Goal: Transaction & Acquisition: Purchase product/service

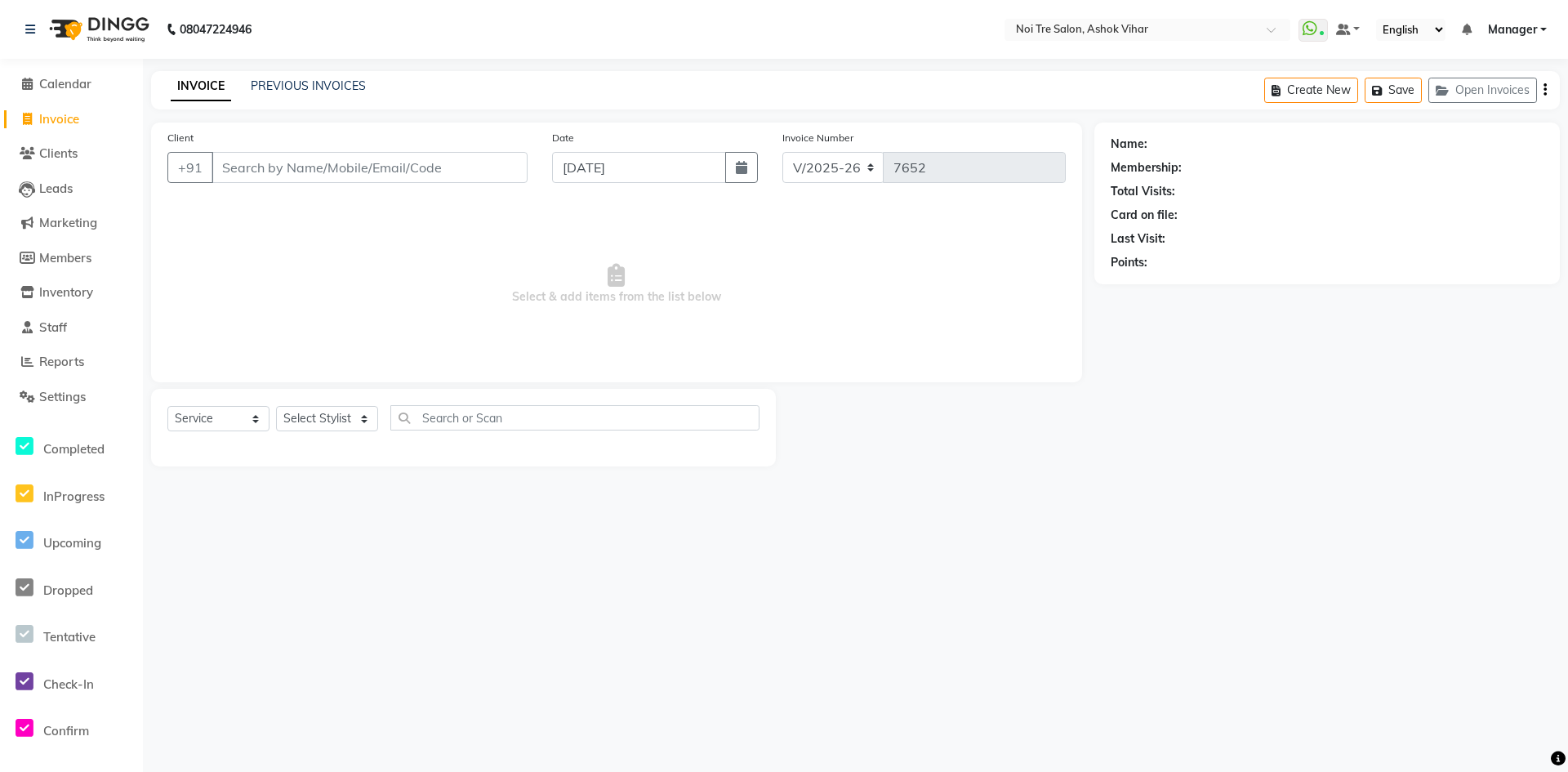
select select "4726"
select select "service"
click at [281, 83] on link "PREVIOUS INVOICES" at bounding box center [308, 85] width 115 height 14
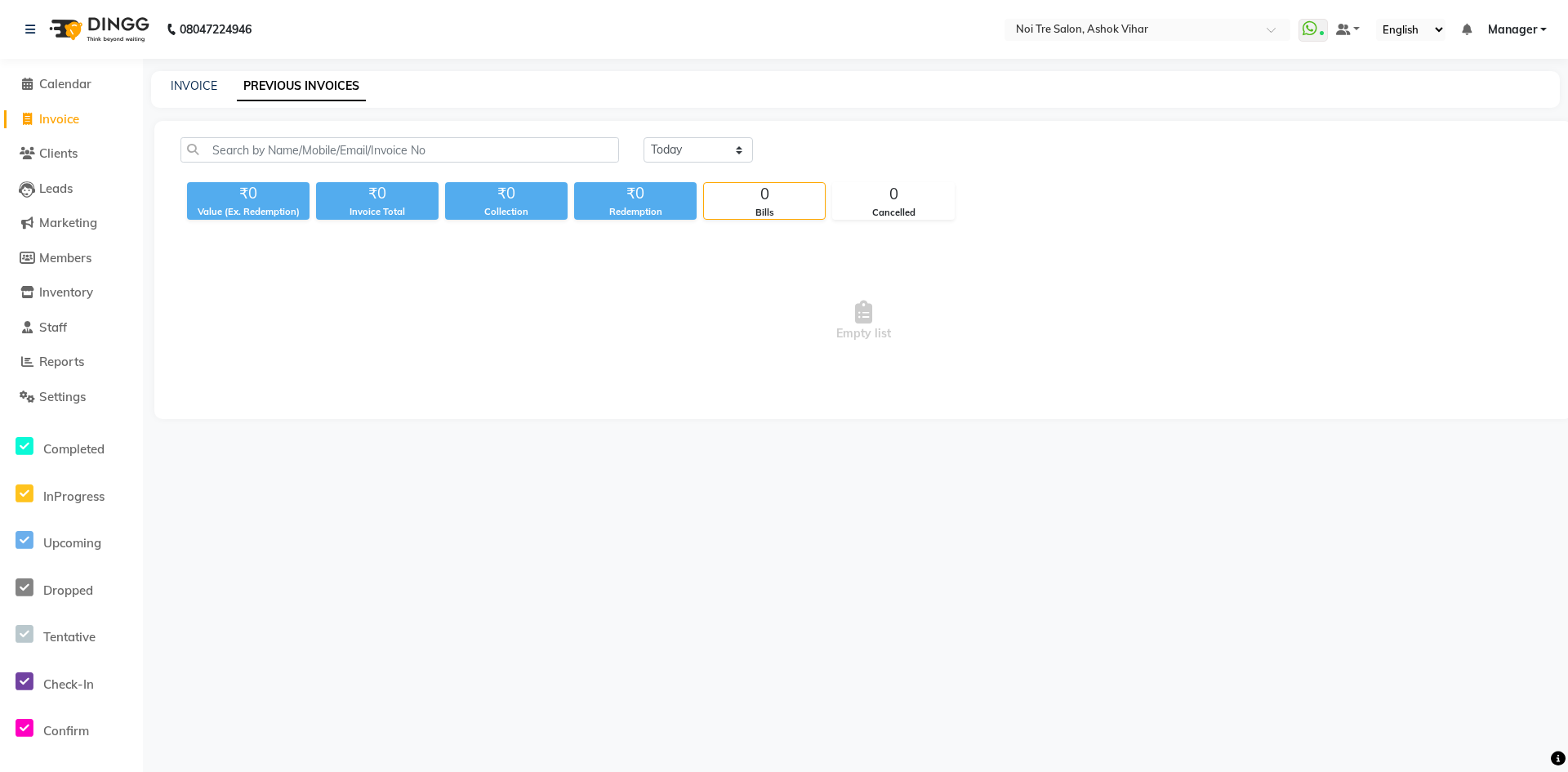
click at [57, 117] on span "Invoice" at bounding box center [59, 119] width 40 height 15
select select "service"
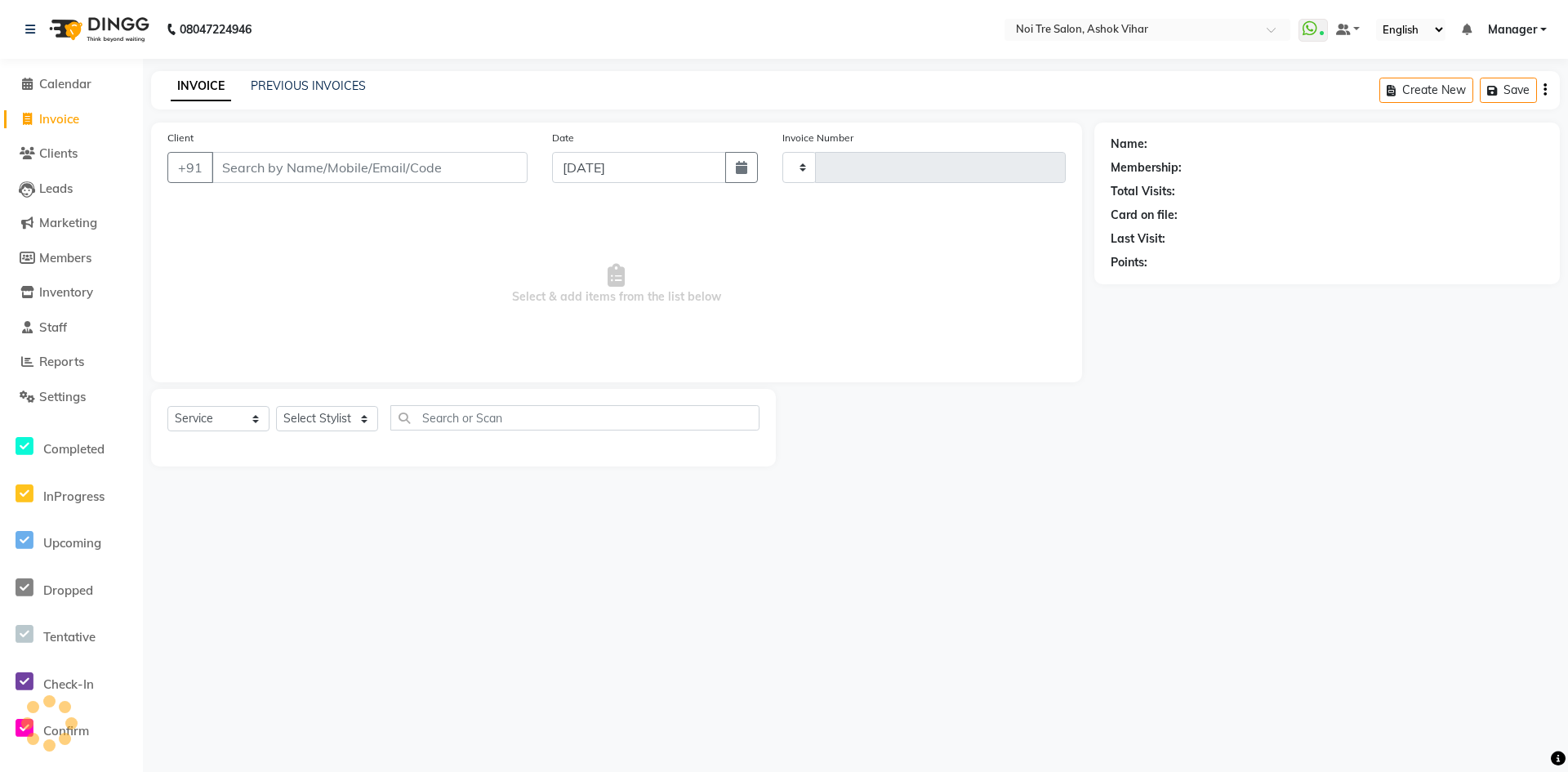
type input "7652"
select select "4726"
click at [250, 174] on input "Client" at bounding box center [370, 167] width 316 height 31
drag, startPoint x: 297, startPoint y: 404, endPoint x: 300, endPoint y: 412, distance: 8.5
click at [298, 407] on div "Select Service Product Membership Package Voucher Prepaid Gift Card Select Styl…" at bounding box center [463, 427] width 625 height 77
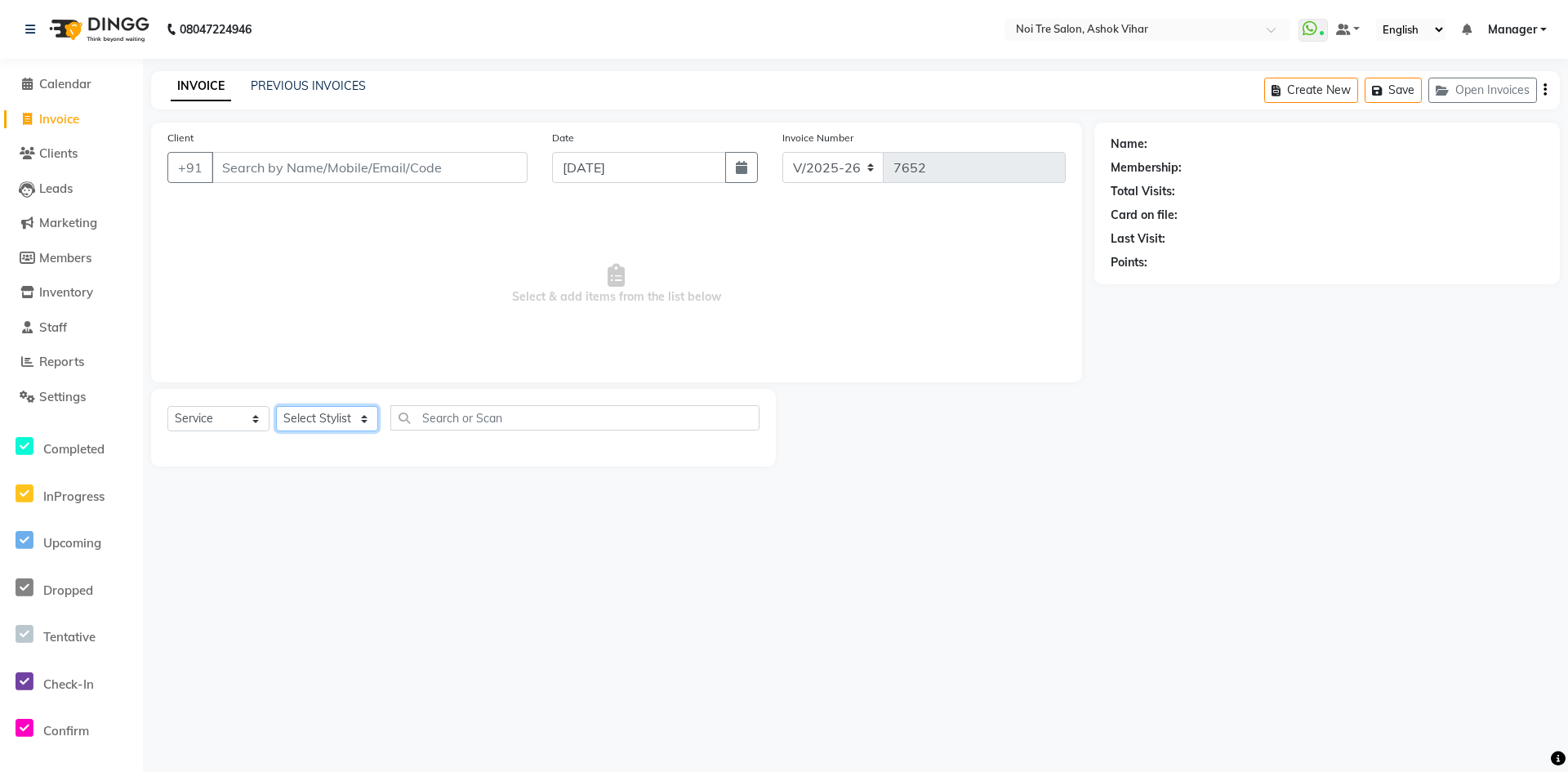
click at [300, 412] on select "Select Stylist" at bounding box center [327, 418] width 102 height 26
select select "28256"
click at [476, 431] on div "Select Service Product Membership Package Voucher Prepaid Gift Card Select Styl…" at bounding box center [463, 423] width 592 height 38
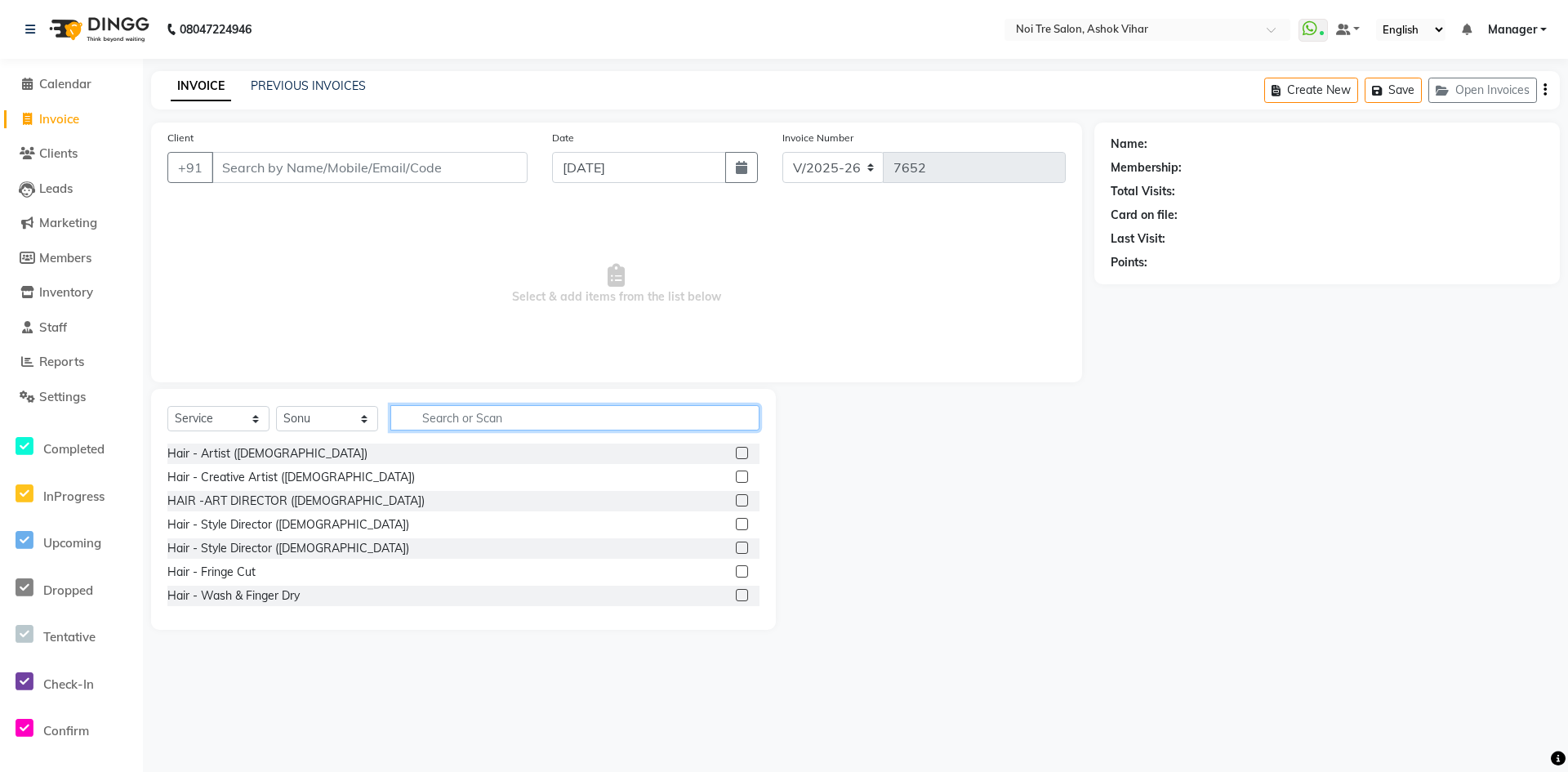
click at [443, 419] on input "text" at bounding box center [575, 417] width 369 height 26
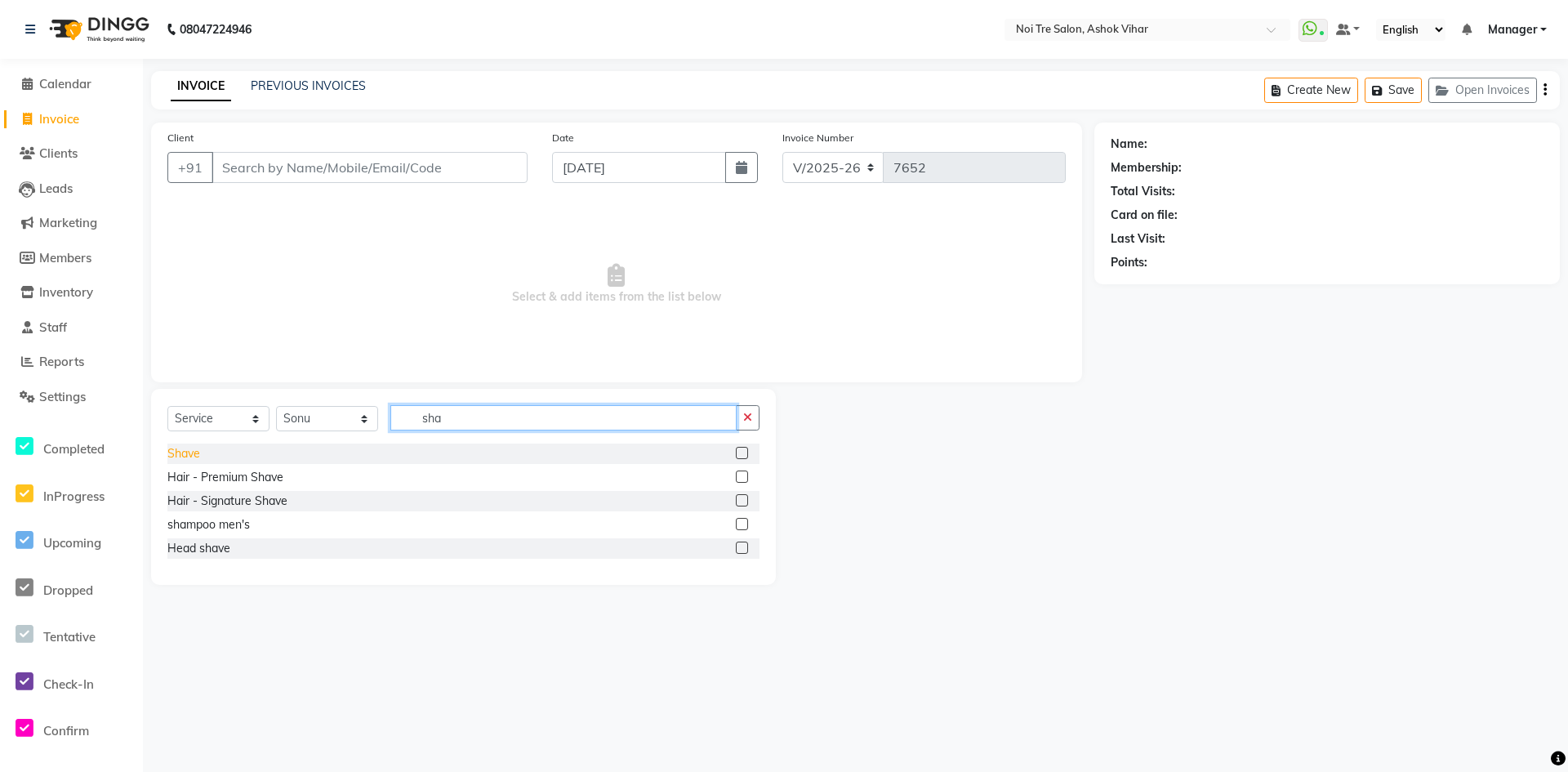
type input "sha"
click at [200, 448] on div "Shave" at bounding box center [184, 453] width 32 height 17
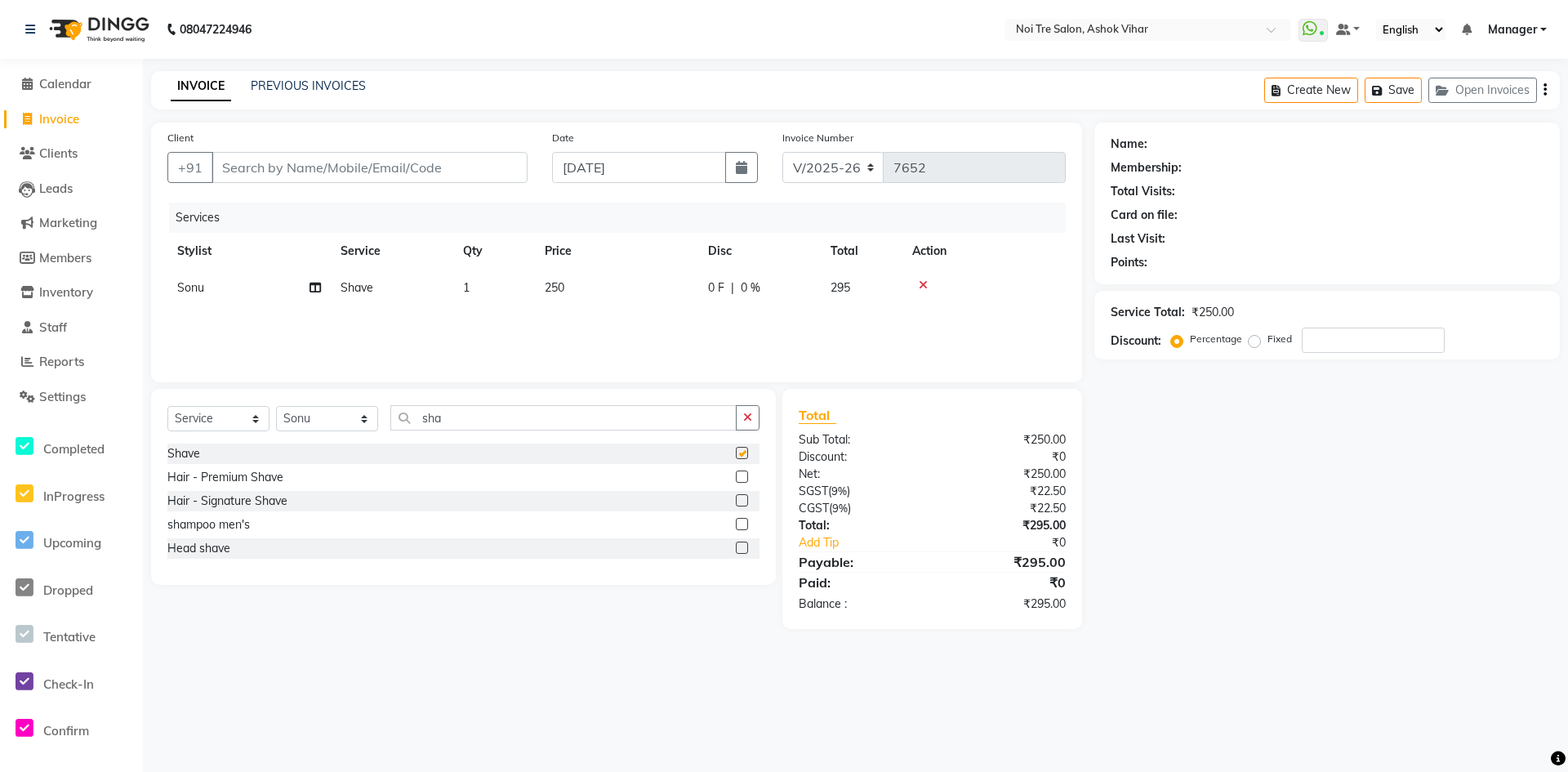
checkbox input "false"
click at [367, 183] on div "Client +91" at bounding box center [348, 162] width 384 height 67
type input "g"
type input "0"
click at [370, 177] on input "g" at bounding box center [370, 167] width 316 height 31
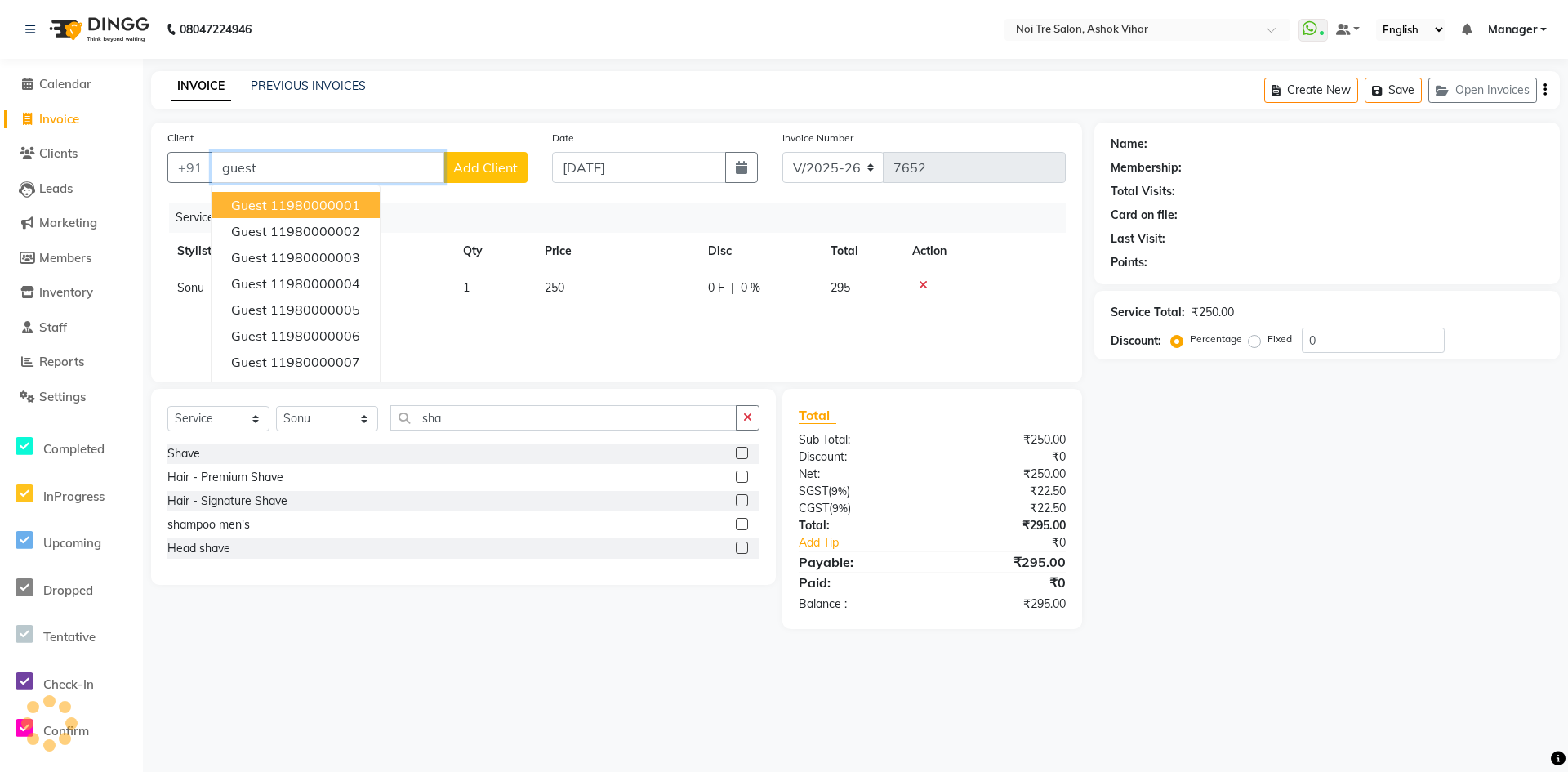
click at [284, 217] on button "Guest 11980000001" at bounding box center [296, 205] width 168 height 26
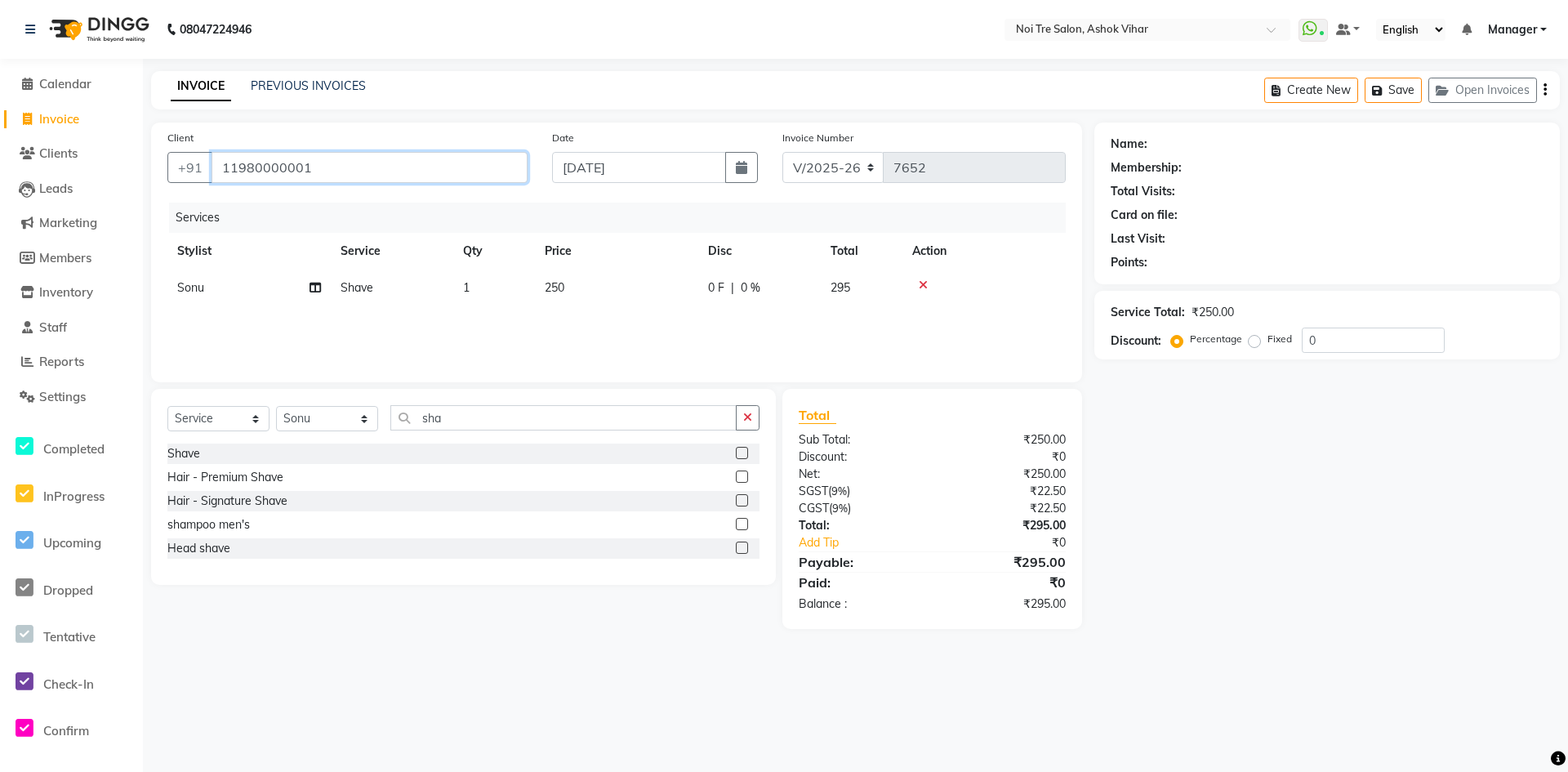
type input "11980000001"
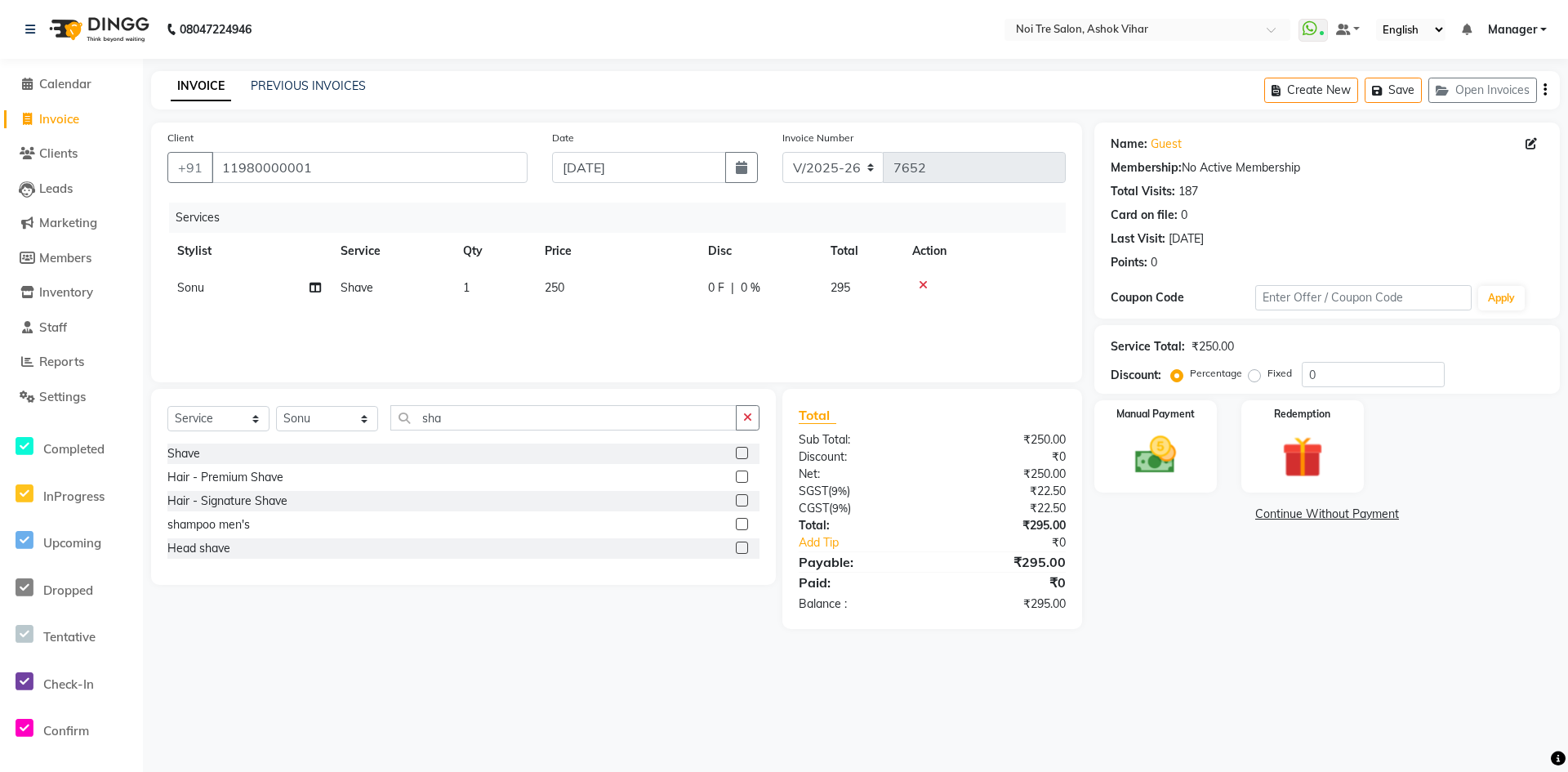
click at [681, 291] on td "250" at bounding box center [616, 287] width 163 height 37
select select "28256"
click at [681, 291] on input "250" at bounding box center [693, 292] width 144 height 26
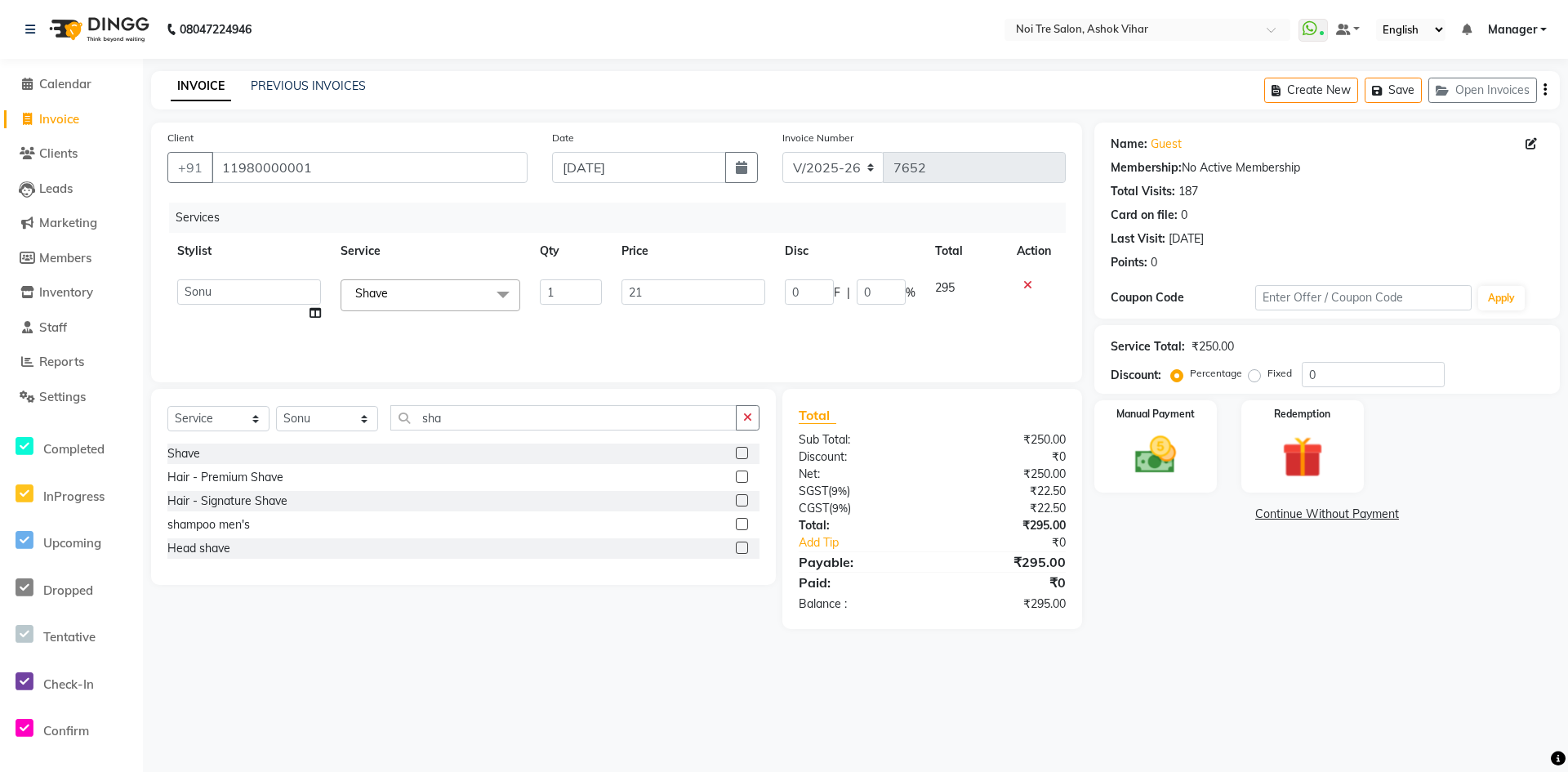
type input "212"
drag, startPoint x: 711, startPoint y: 331, endPoint x: 963, endPoint y: 399, distance: 261.0
click at [712, 331] on div "Services Stylist Service Qty Price Disc Total Action Aakash Aalam Aas Admin Aja…" at bounding box center [616, 284] width 899 height 163
click at [1129, 403] on div "Manual Payment" at bounding box center [1156, 446] width 128 height 96
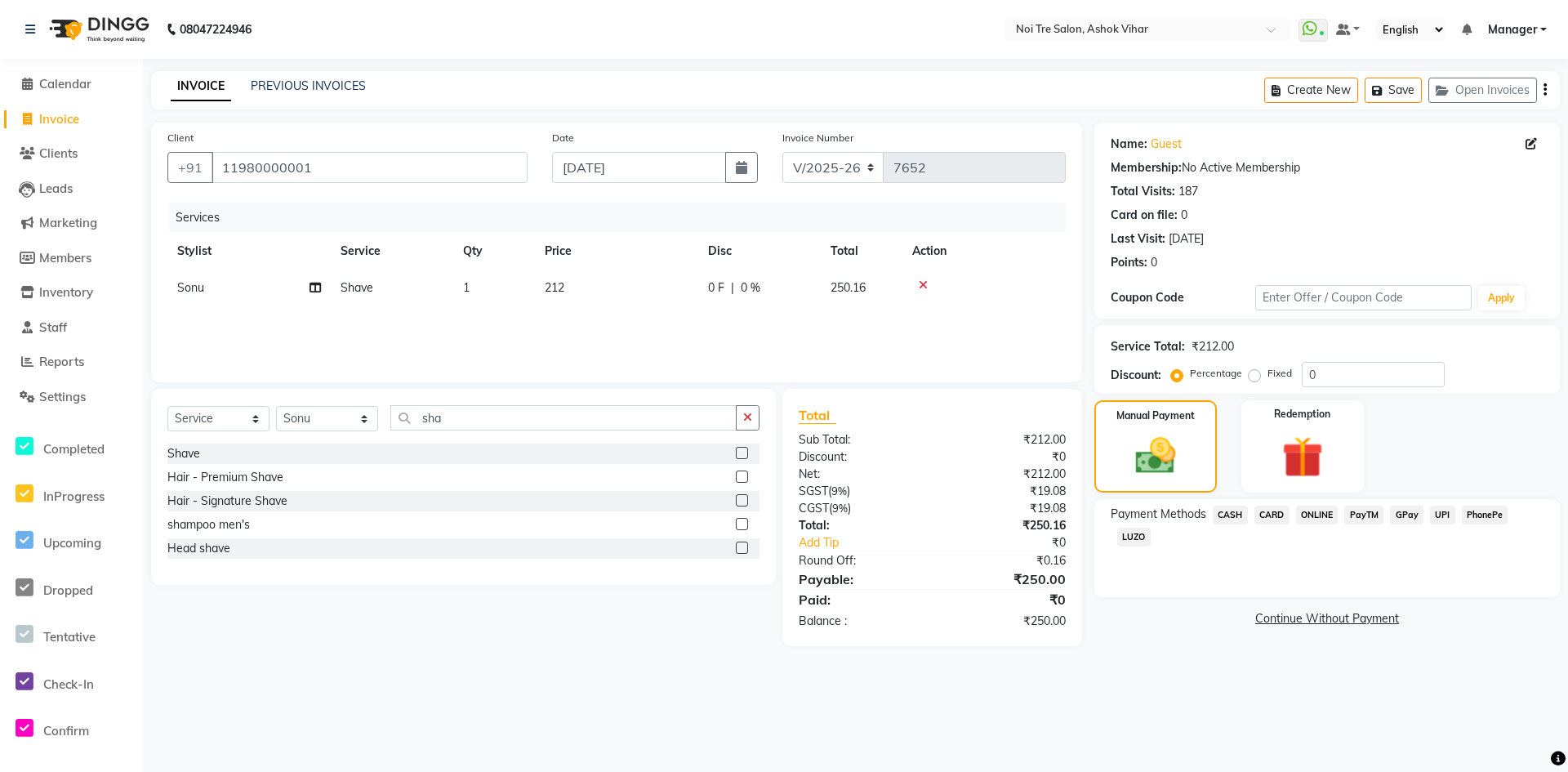
click at [1230, 514] on span "CASH" at bounding box center [1230, 515] width 35 height 19
click at [1282, 632] on button "Add Payment" at bounding box center [1403, 623] width 280 height 26
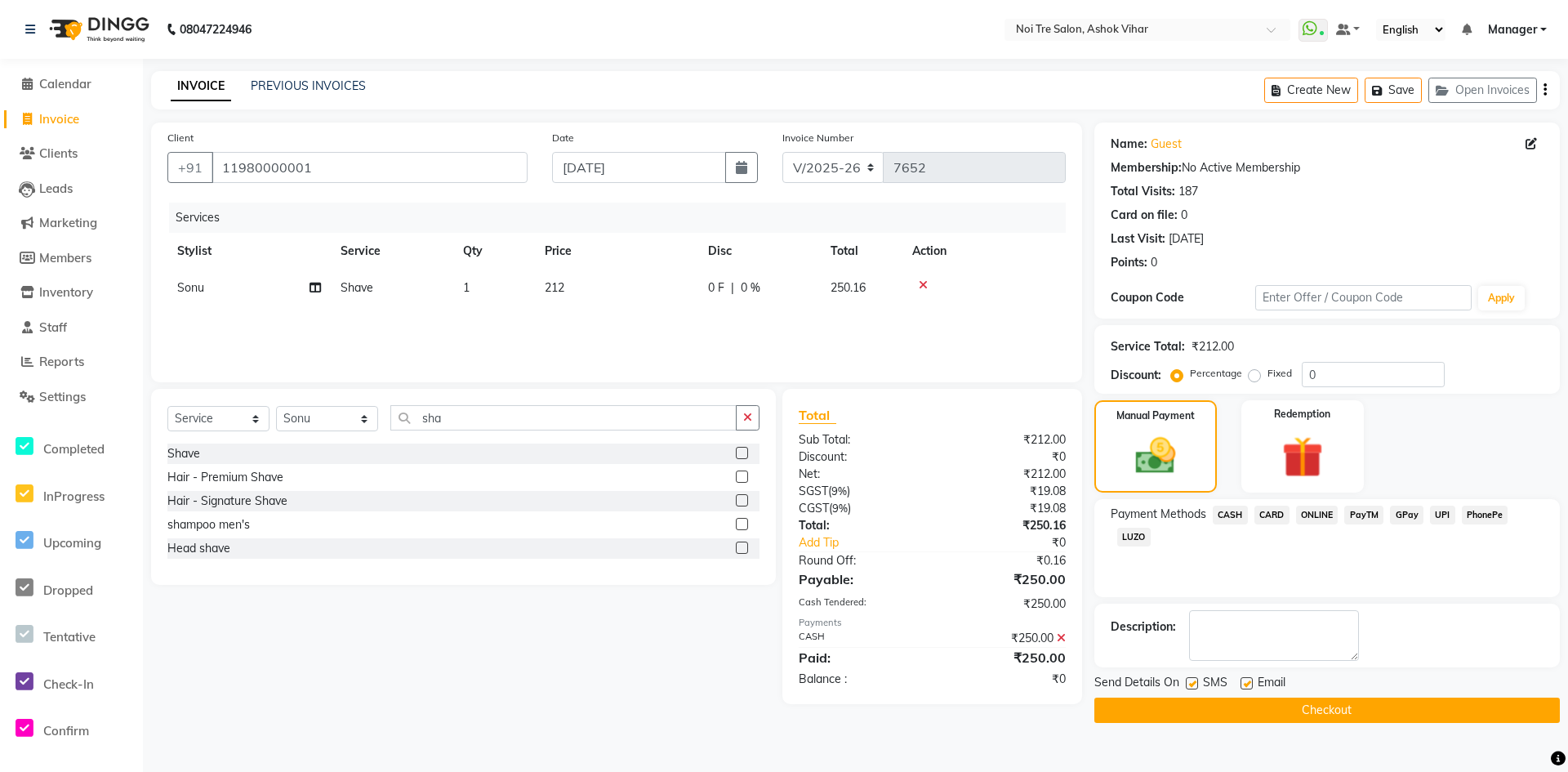
click at [1273, 706] on button "Checkout" at bounding box center [1327, 710] width 466 height 26
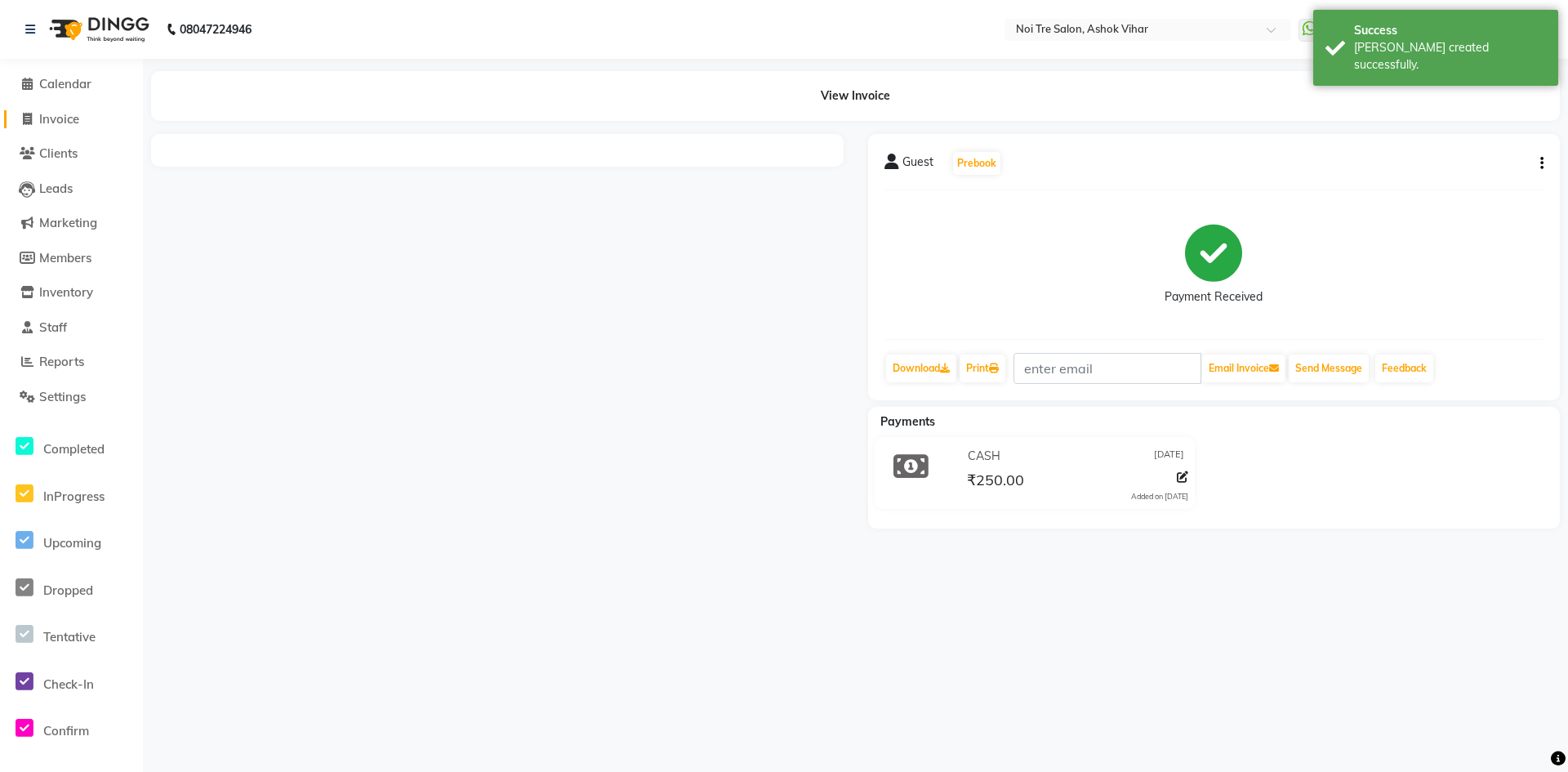
click at [50, 118] on span "Invoice" at bounding box center [59, 119] width 40 height 15
select select "service"
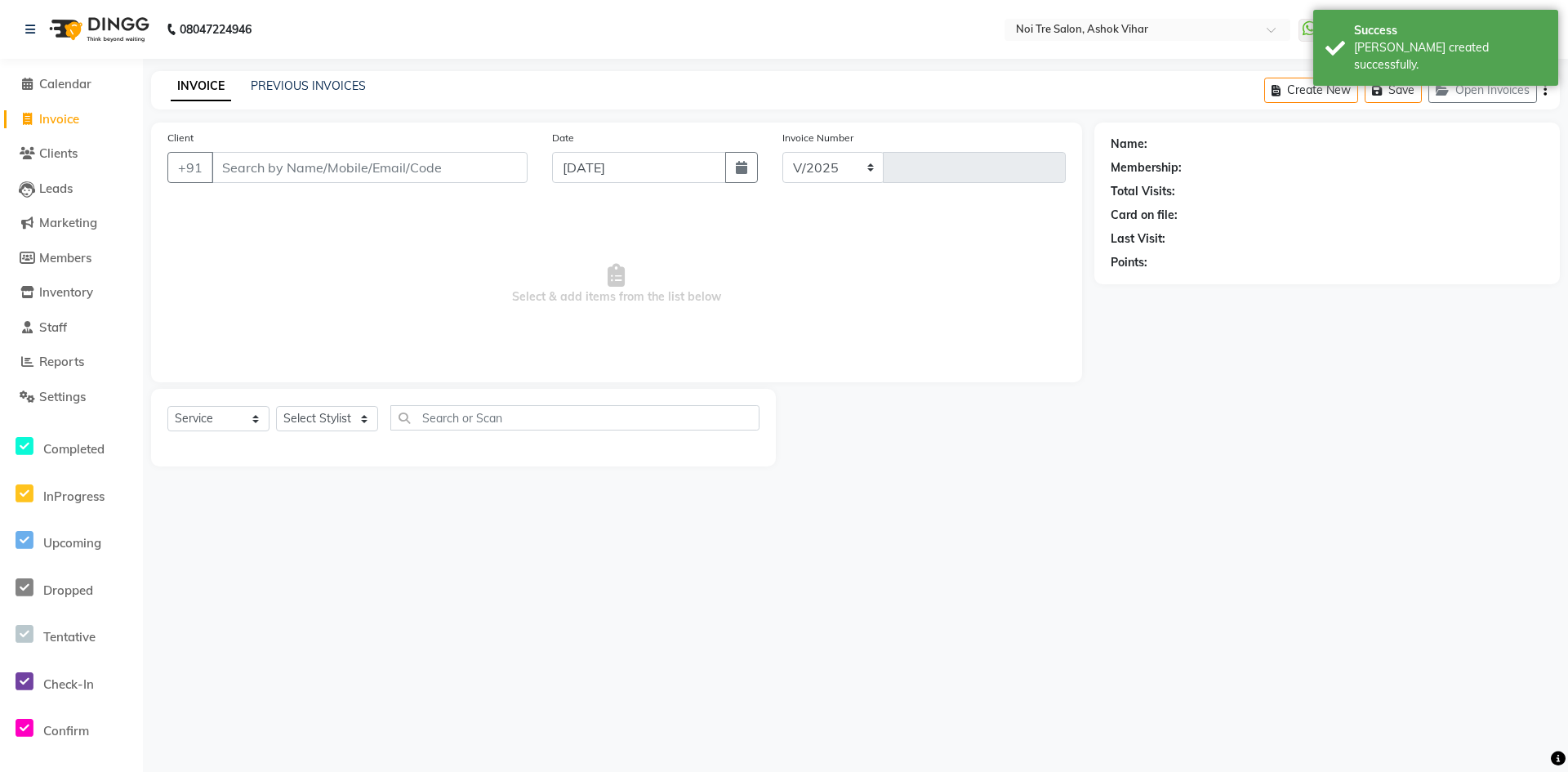
select select "4726"
type input "7653"
click at [318, 180] on input "Client" at bounding box center [370, 167] width 316 height 31
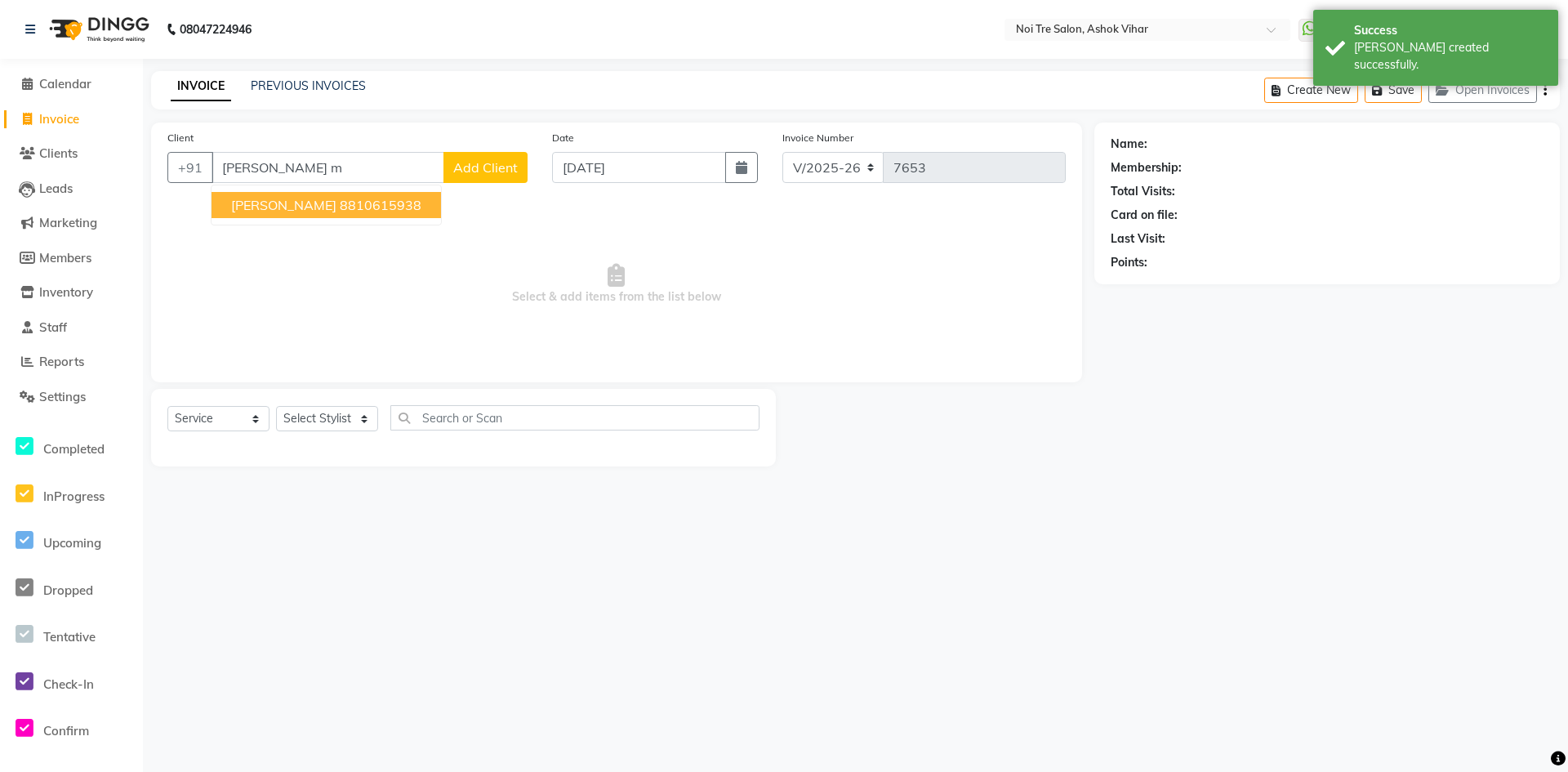
click at [301, 210] on span "Bhavya Malik" at bounding box center [284, 204] width 105 height 16
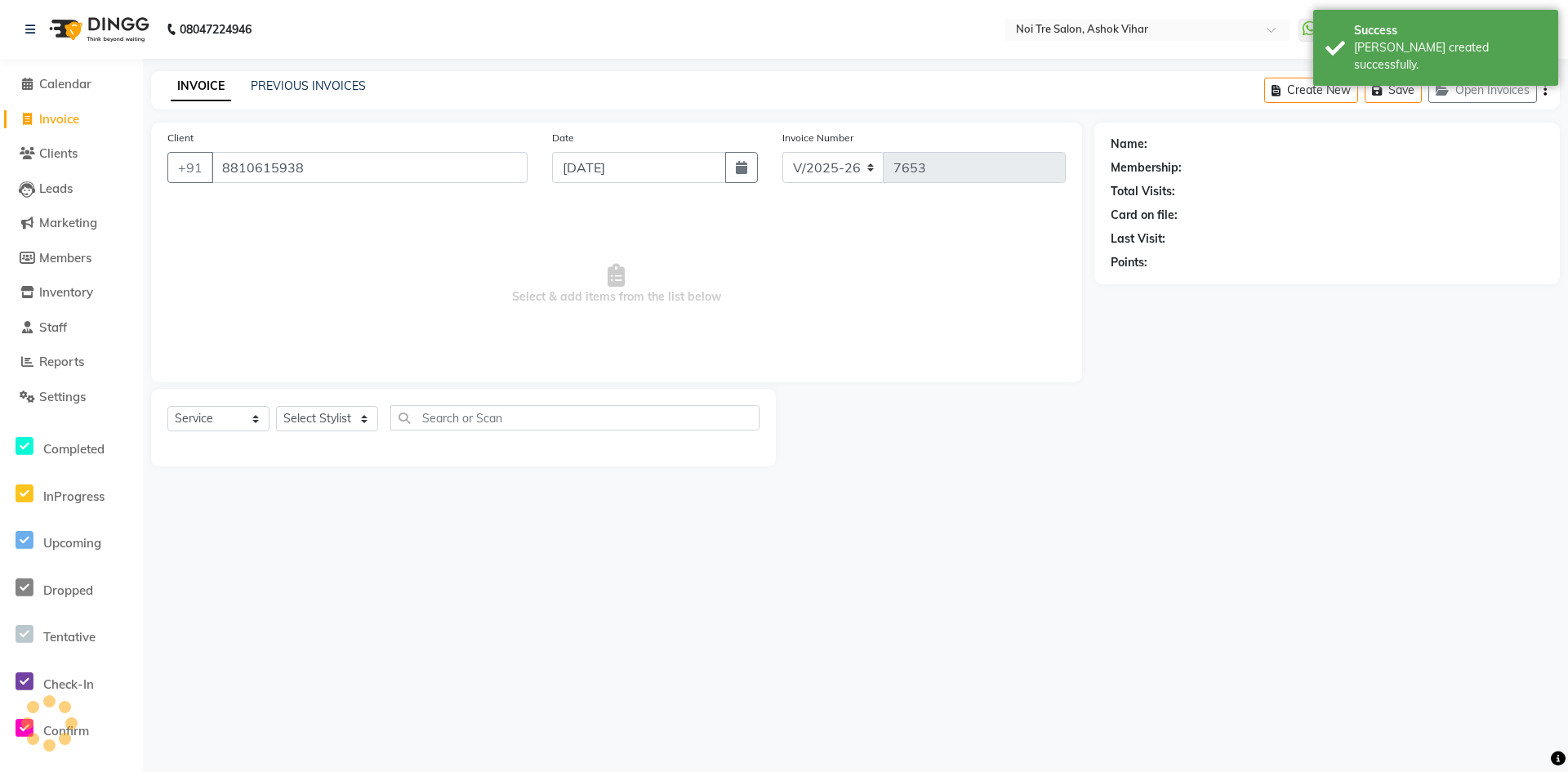
type input "8810615938"
drag, startPoint x: 308, startPoint y: 425, endPoint x: 264, endPoint y: 424, distance: 44.0
click at [308, 425] on select "Select Stylist [PERSON_NAME] Aas Admin [PERSON_NAME] [PERSON_NAME] [PERSON_NAME…" at bounding box center [327, 418] width 102 height 26
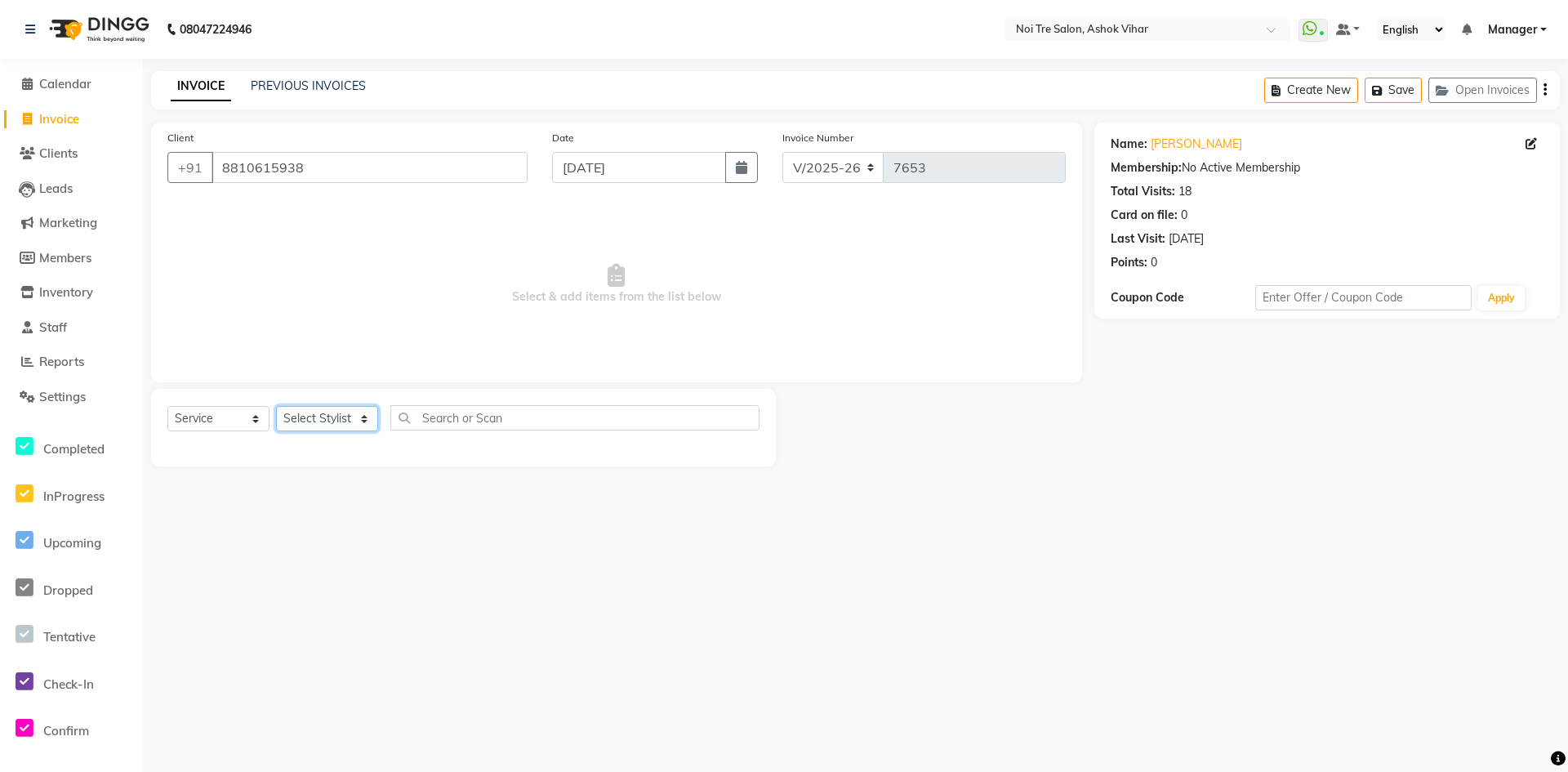
select select "65327"
click at [463, 413] on input "text" at bounding box center [575, 417] width 369 height 26
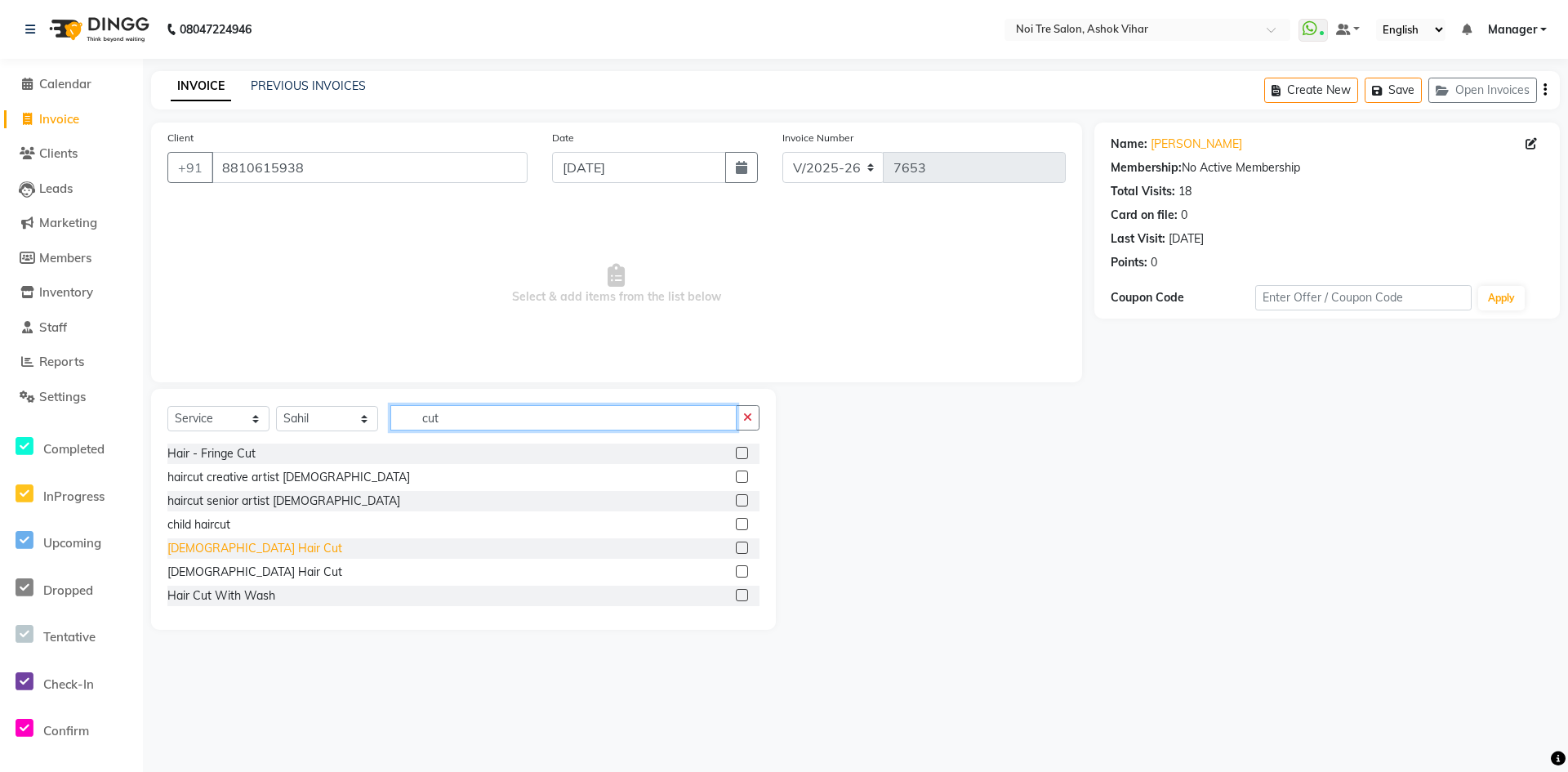
type input "cut"
click at [227, 547] on div "[DEMOGRAPHIC_DATA] Hair Cut" at bounding box center [255, 548] width 175 height 17
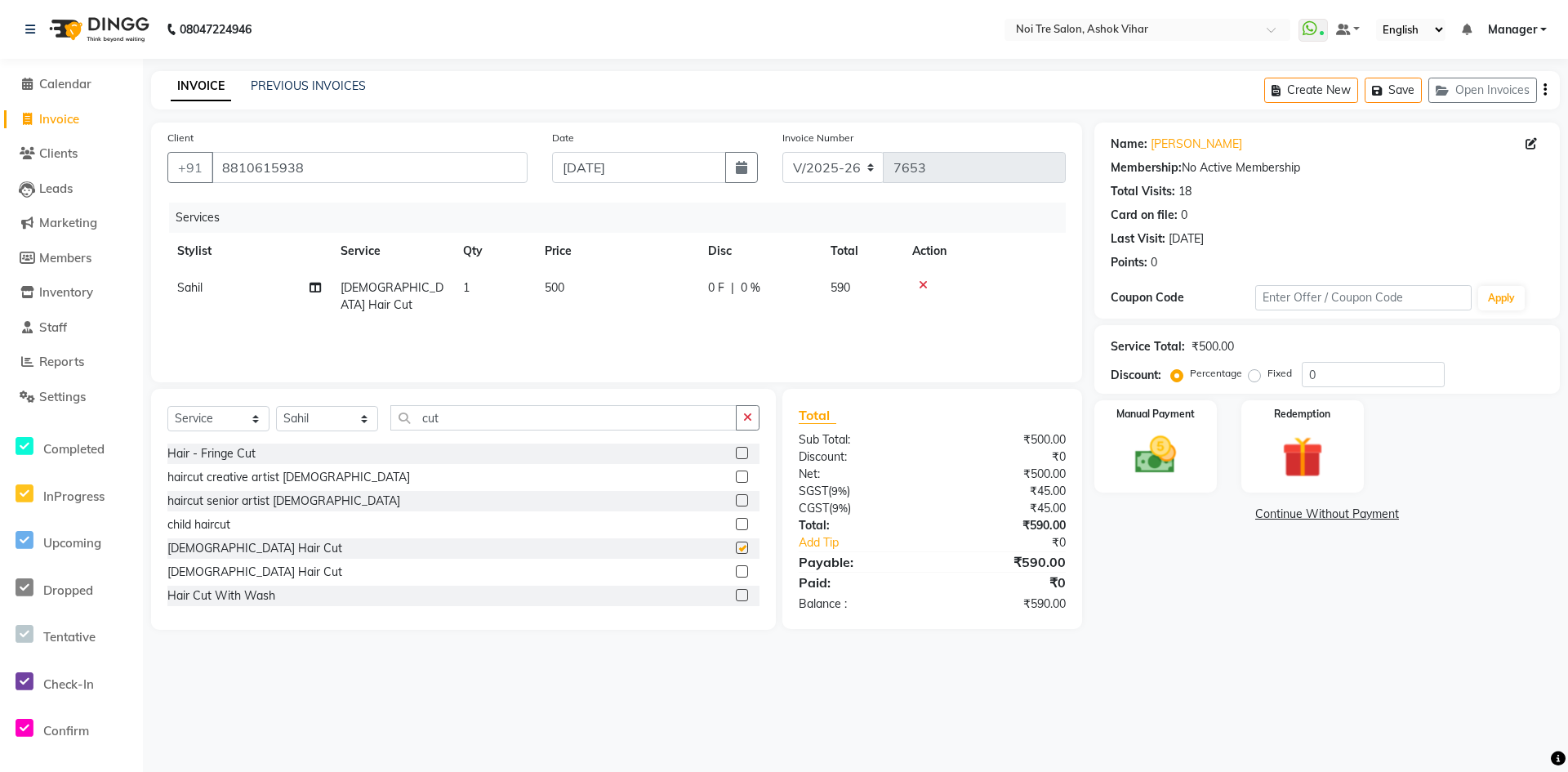
checkbox input "false"
click at [445, 424] on input "cut" at bounding box center [563, 417] width 346 height 26
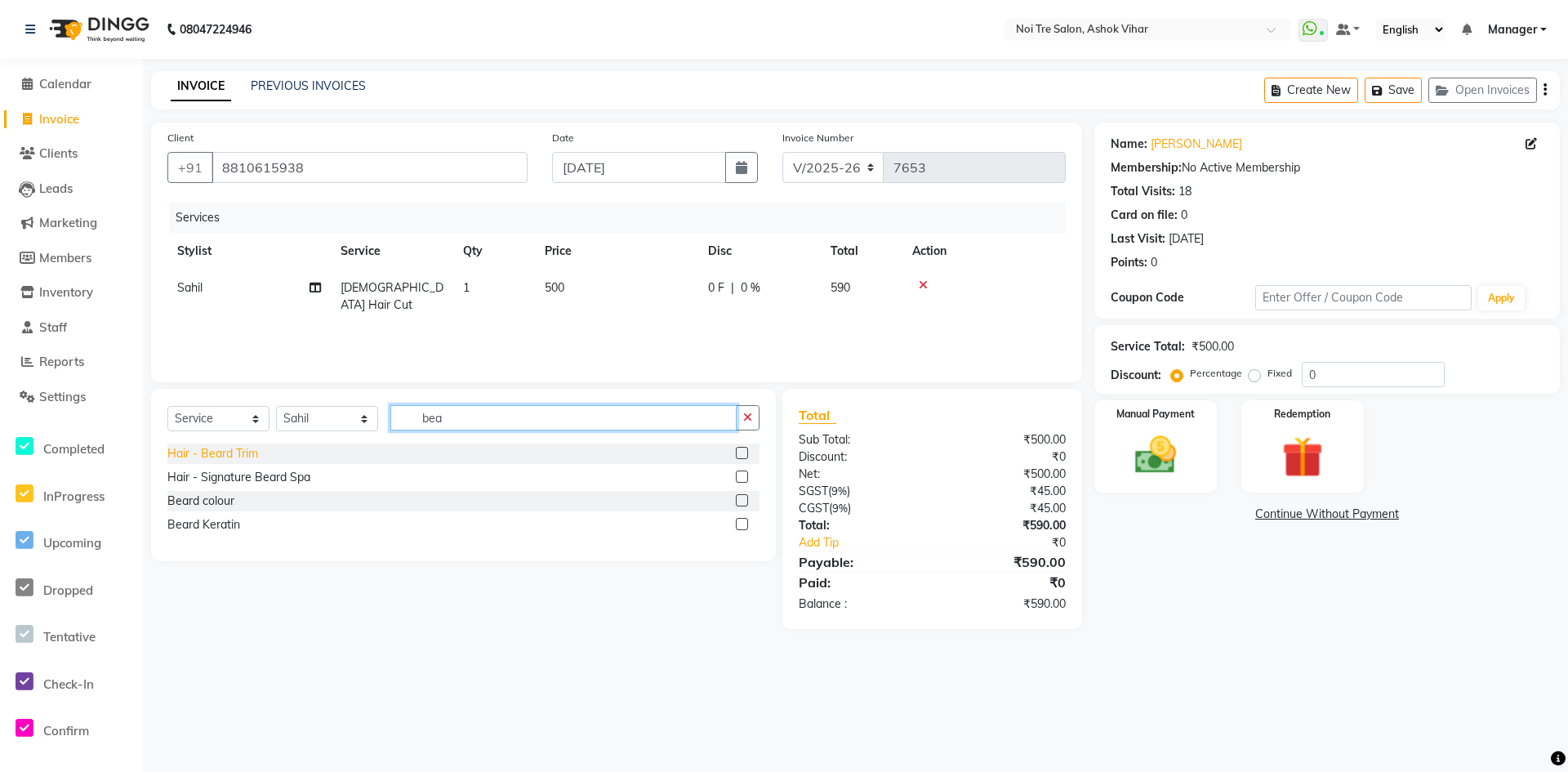
type input "bea"
drag, startPoint x: 235, startPoint y: 455, endPoint x: 579, endPoint y: 394, distance: 349.4
click at [241, 455] on div "Hair - Beard Trim" at bounding box center [213, 453] width 91 height 17
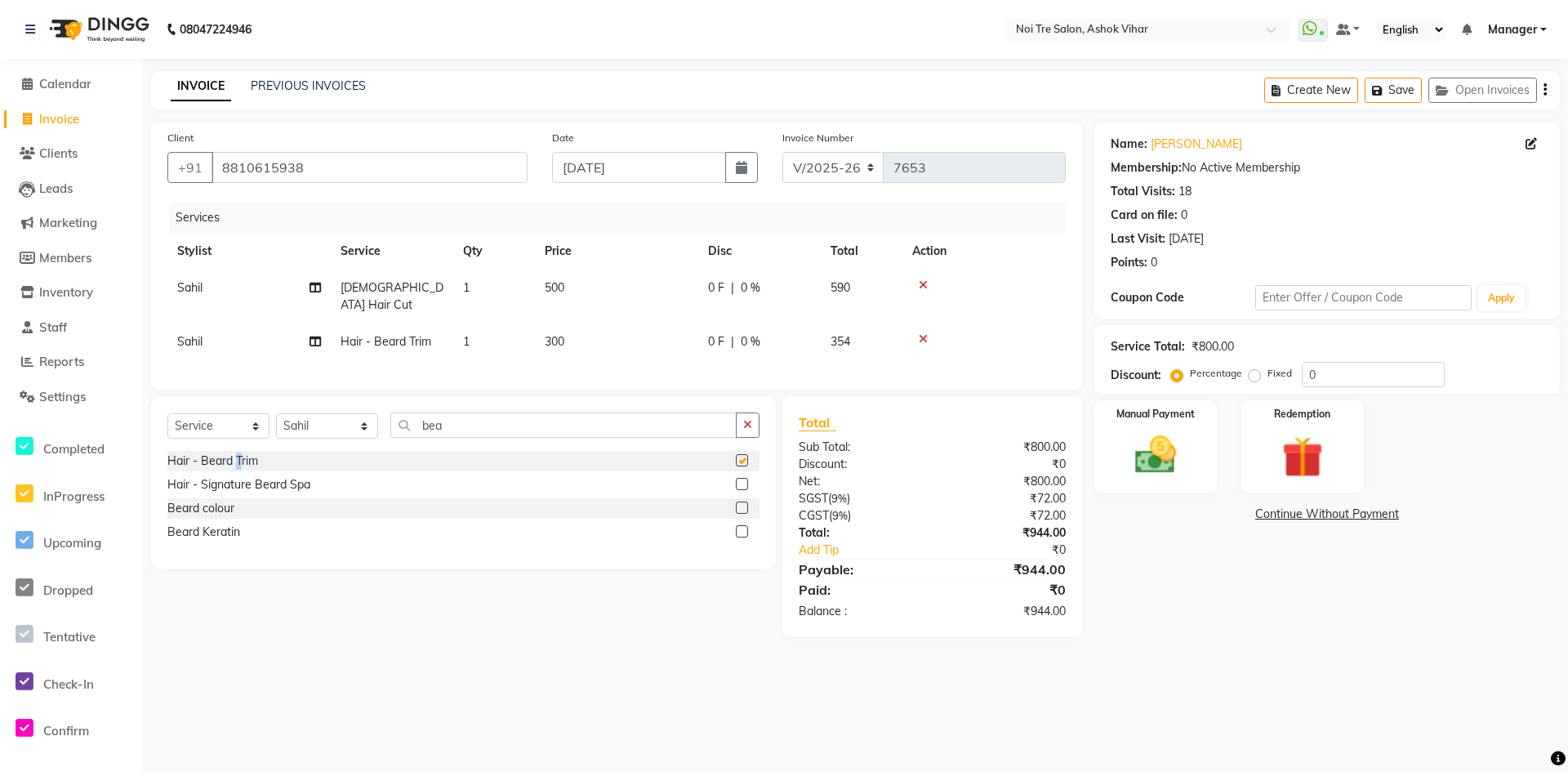
checkbox input "false"
click at [679, 289] on td "500" at bounding box center [616, 296] width 163 height 54
select select "65327"
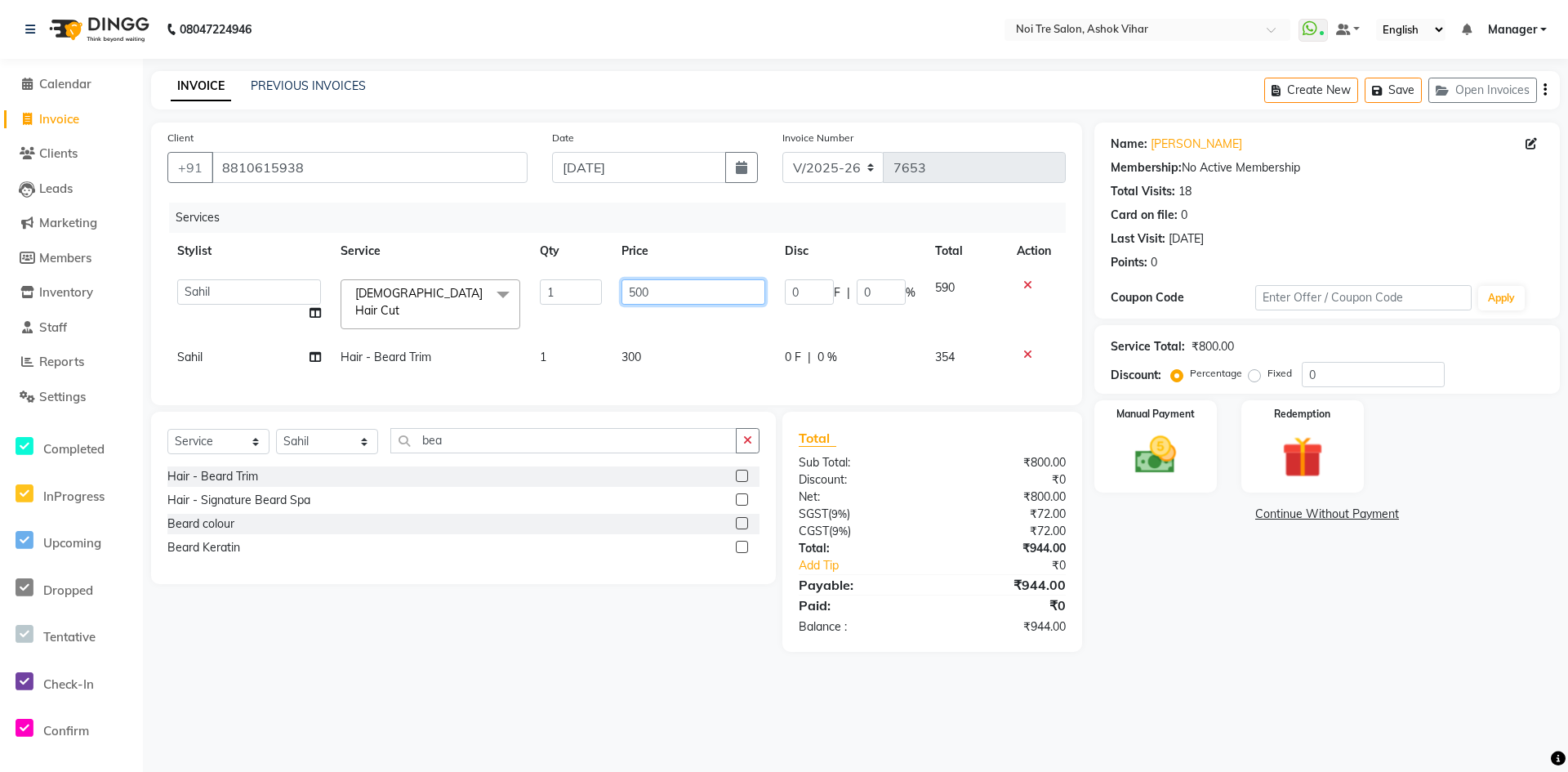
click at [679, 289] on input "500" at bounding box center [693, 292] width 144 height 26
type input "424"
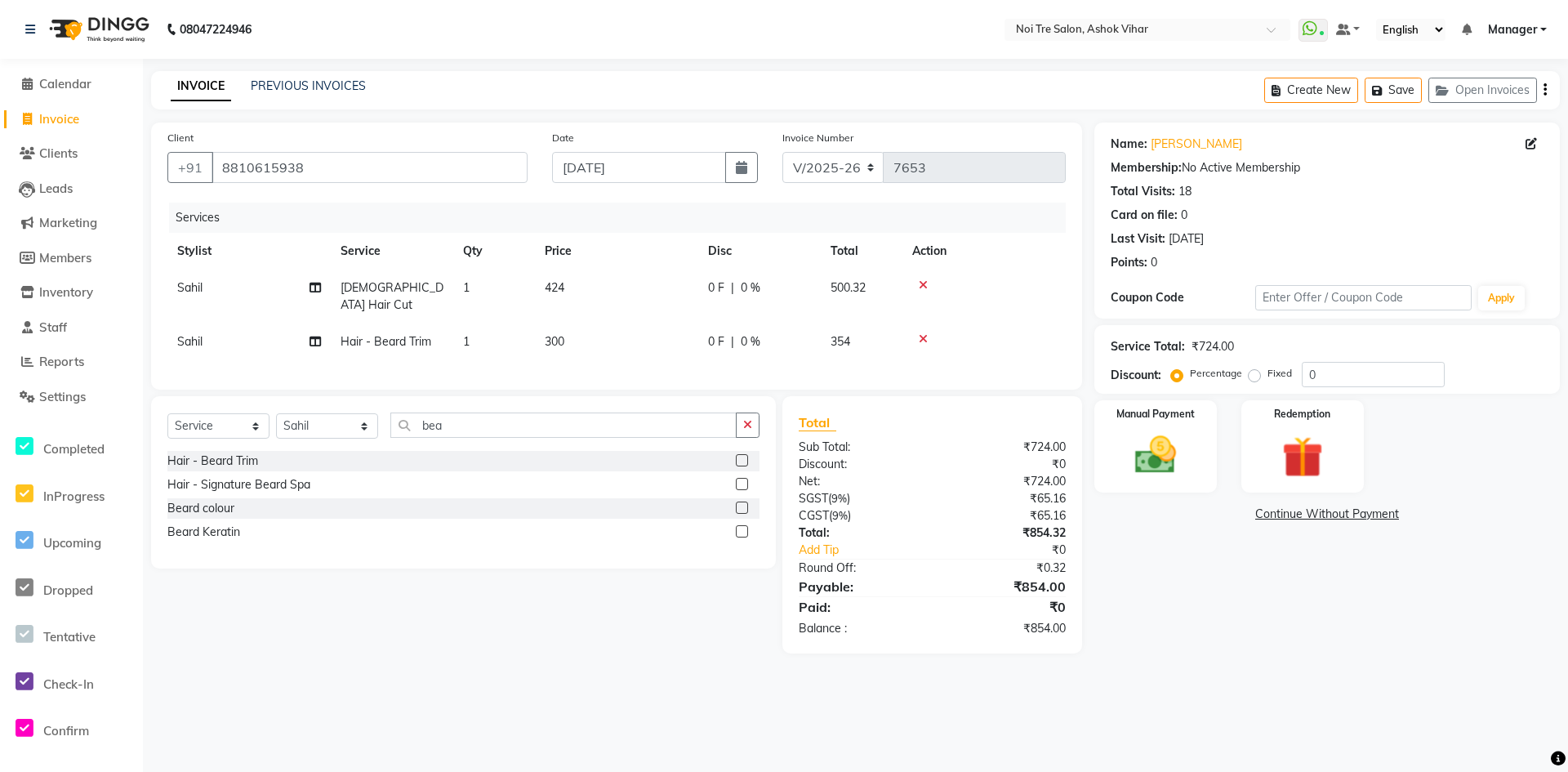
click at [680, 326] on tbody "Sahil Male Hair Cut 1 424 0 F | 0 % 500.32 Sahil Hair - Beard Trim 1 300 0 F | …" at bounding box center [616, 315] width 899 height 91
click at [680, 326] on td "300" at bounding box center [616, 341] width 163 height 37
select select "65327"
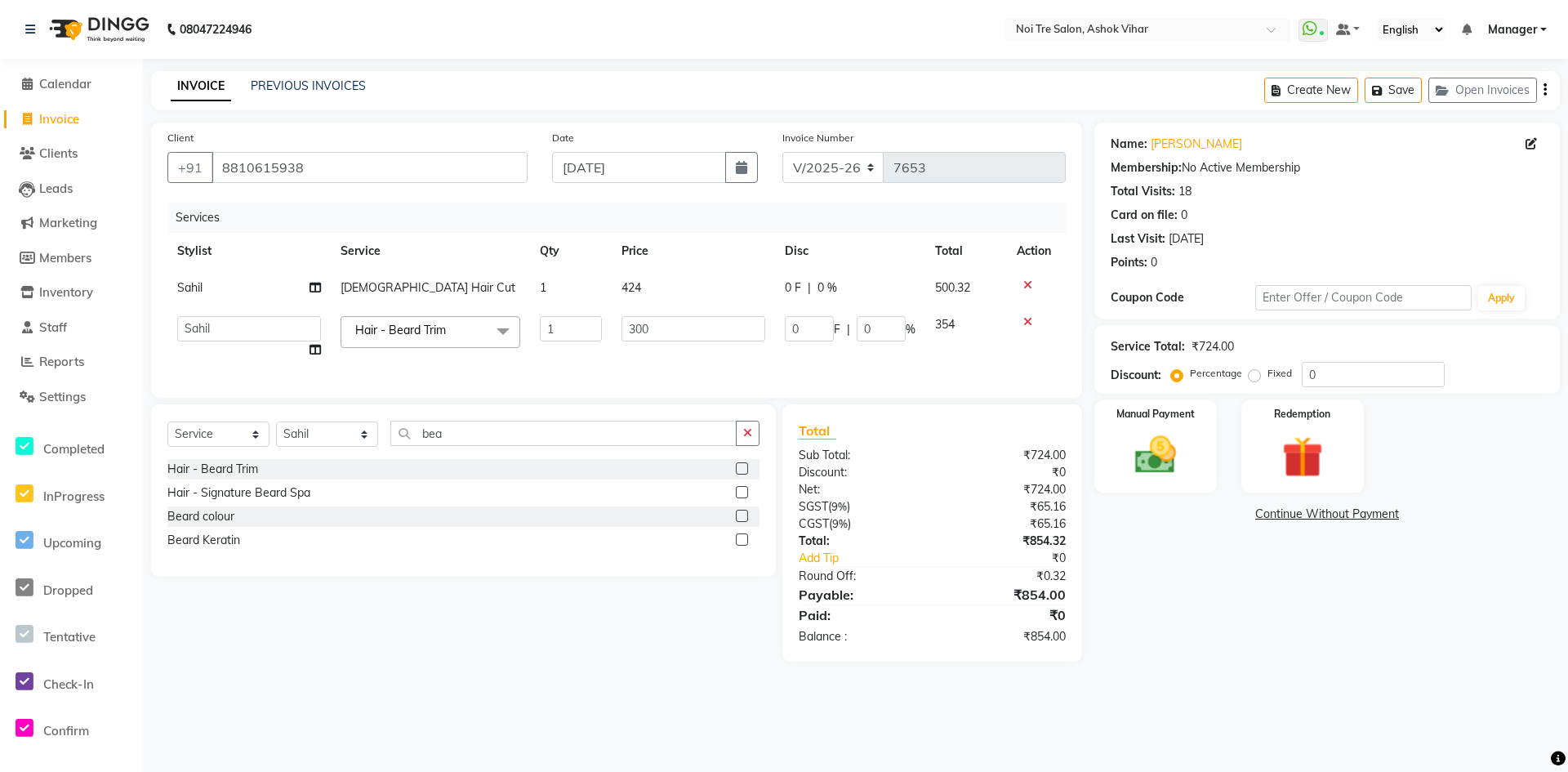
click at [680, 326] on input "300" at bounding box center [693, 329] width 144 height 26
type input "254"
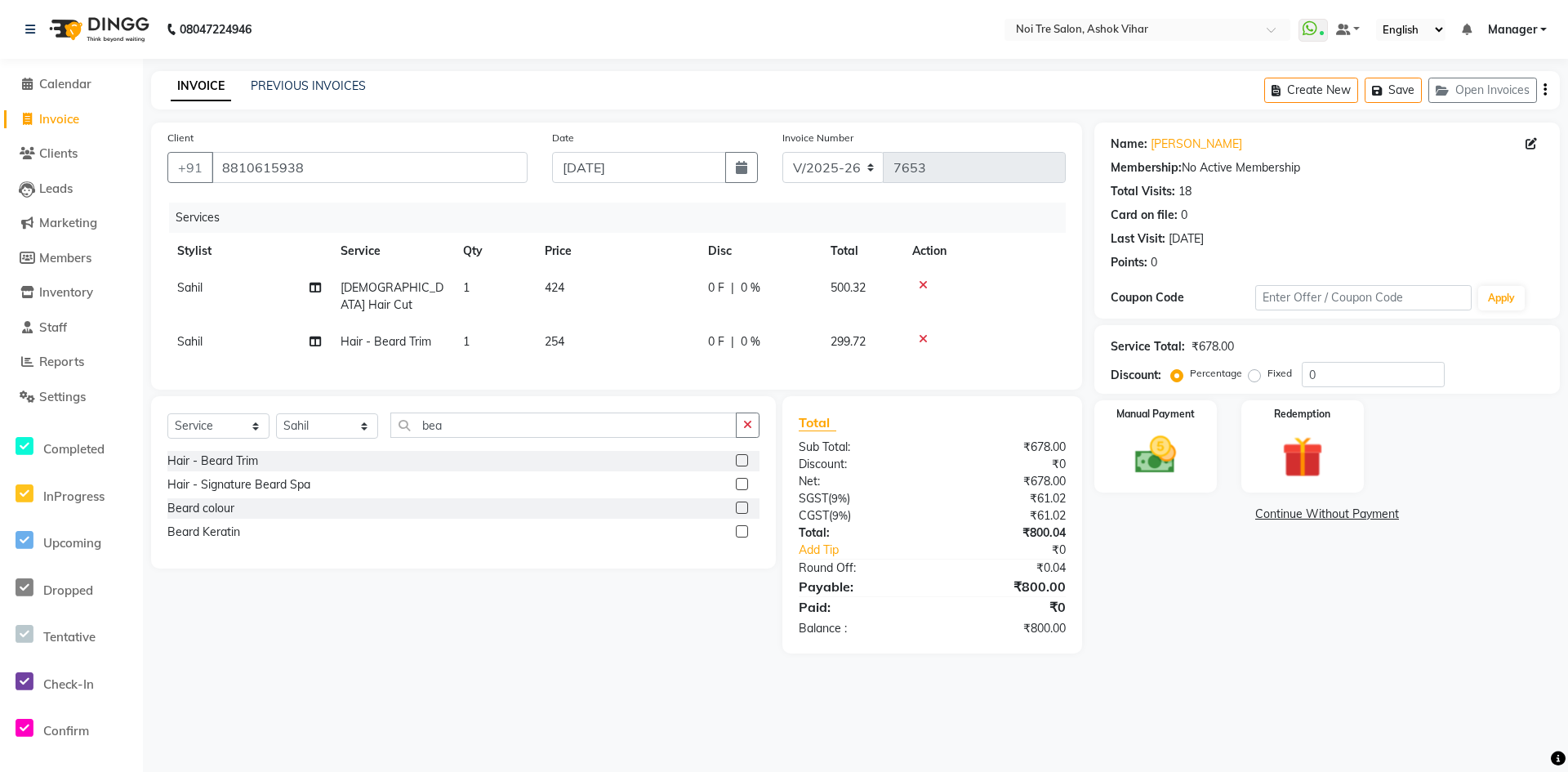
click at [677, 359] on div "Services Stylist Service Qty Price Disc Total Action Sahil Male Hair Cut 1 424 …" at bounding box center [616, 287] width 899 height 171
click at [1181, 446] on img at bounding box center [1156, 455] width 71 height 50
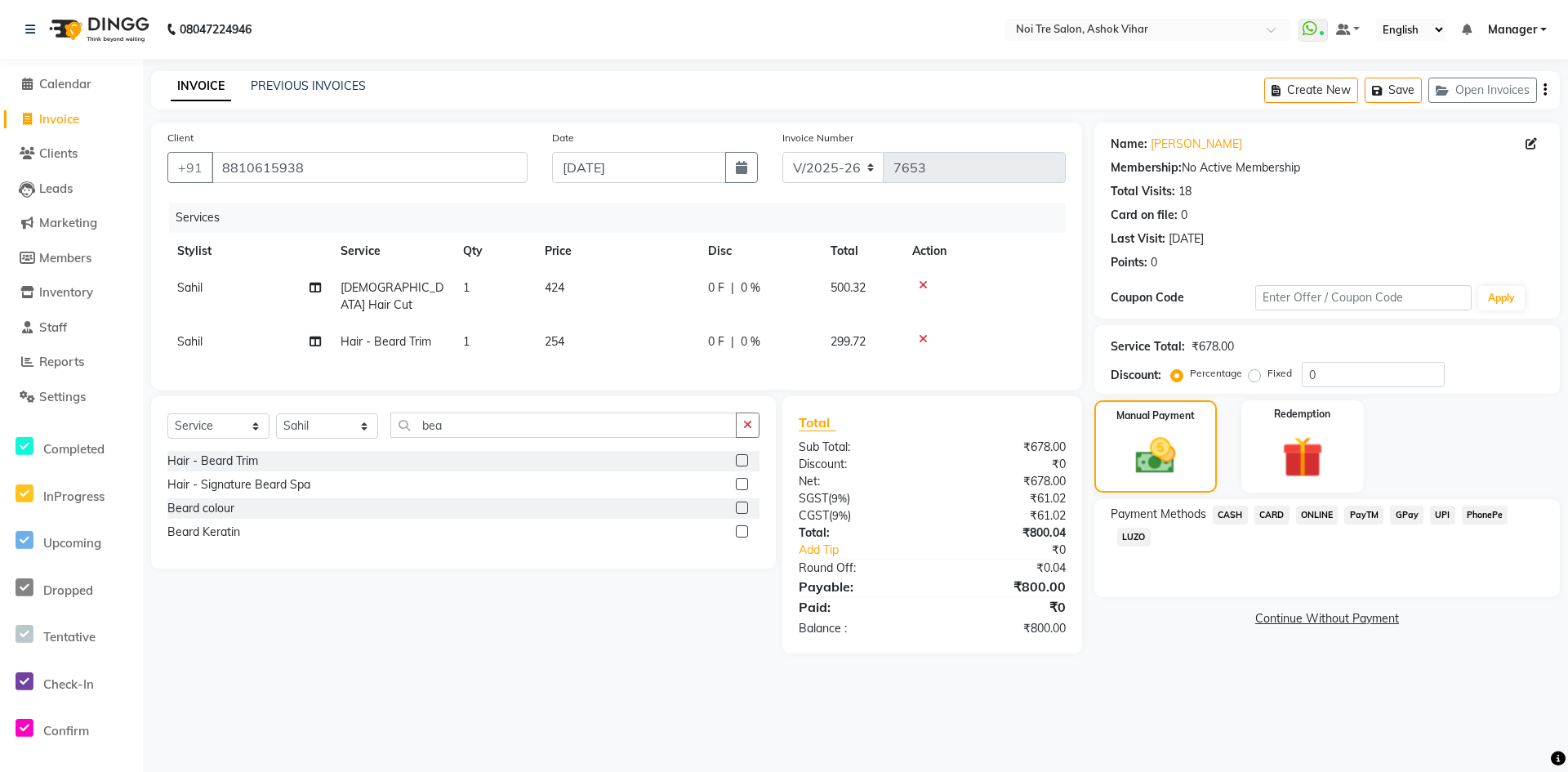
click at [1229, 516] on span "CASH" at bounding box center [1230, 515] width 35 height 19
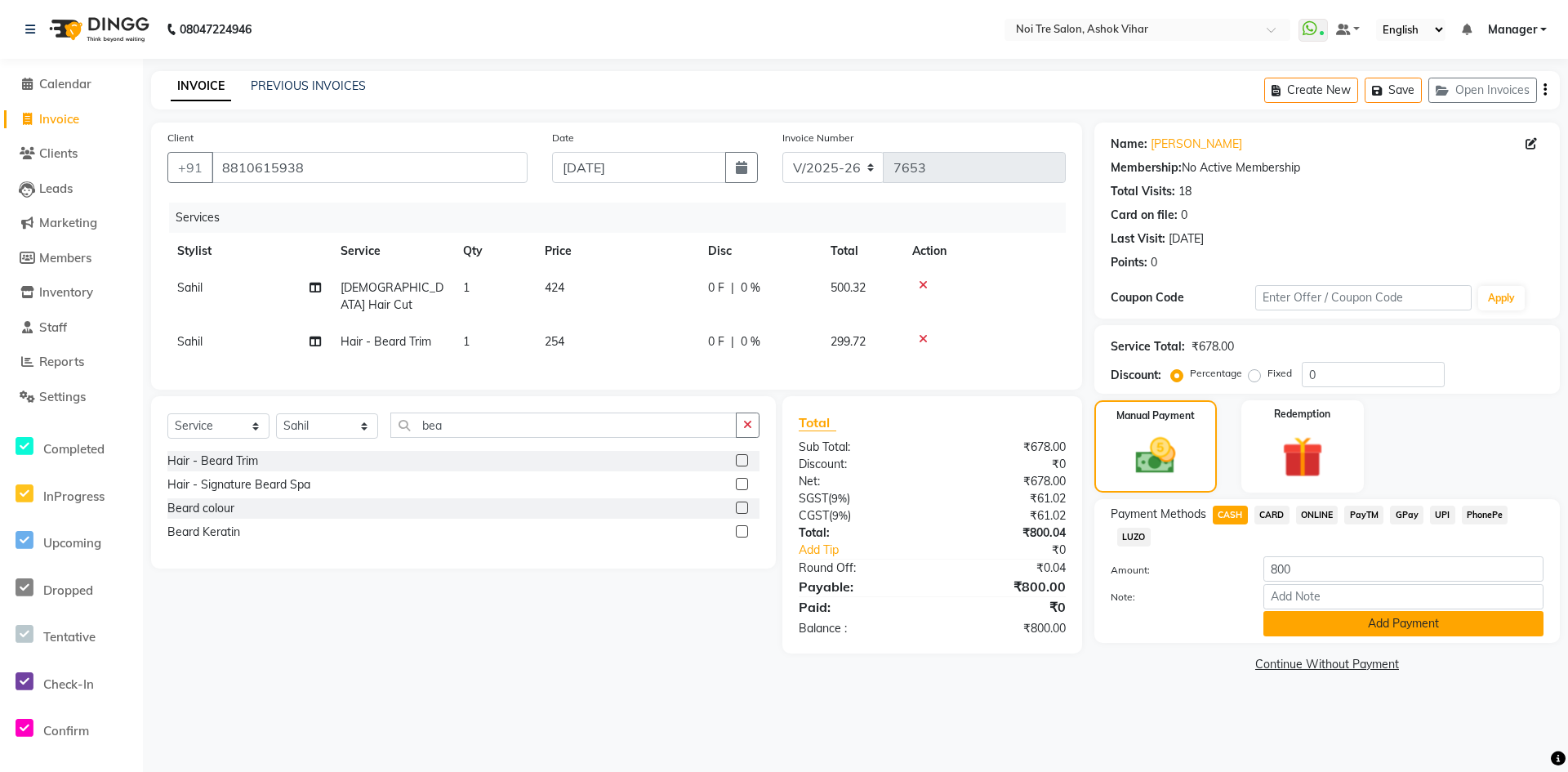
click at [1285, 617] on button "Add Payment" at bounding box center [1403, 623] width 280 height 26
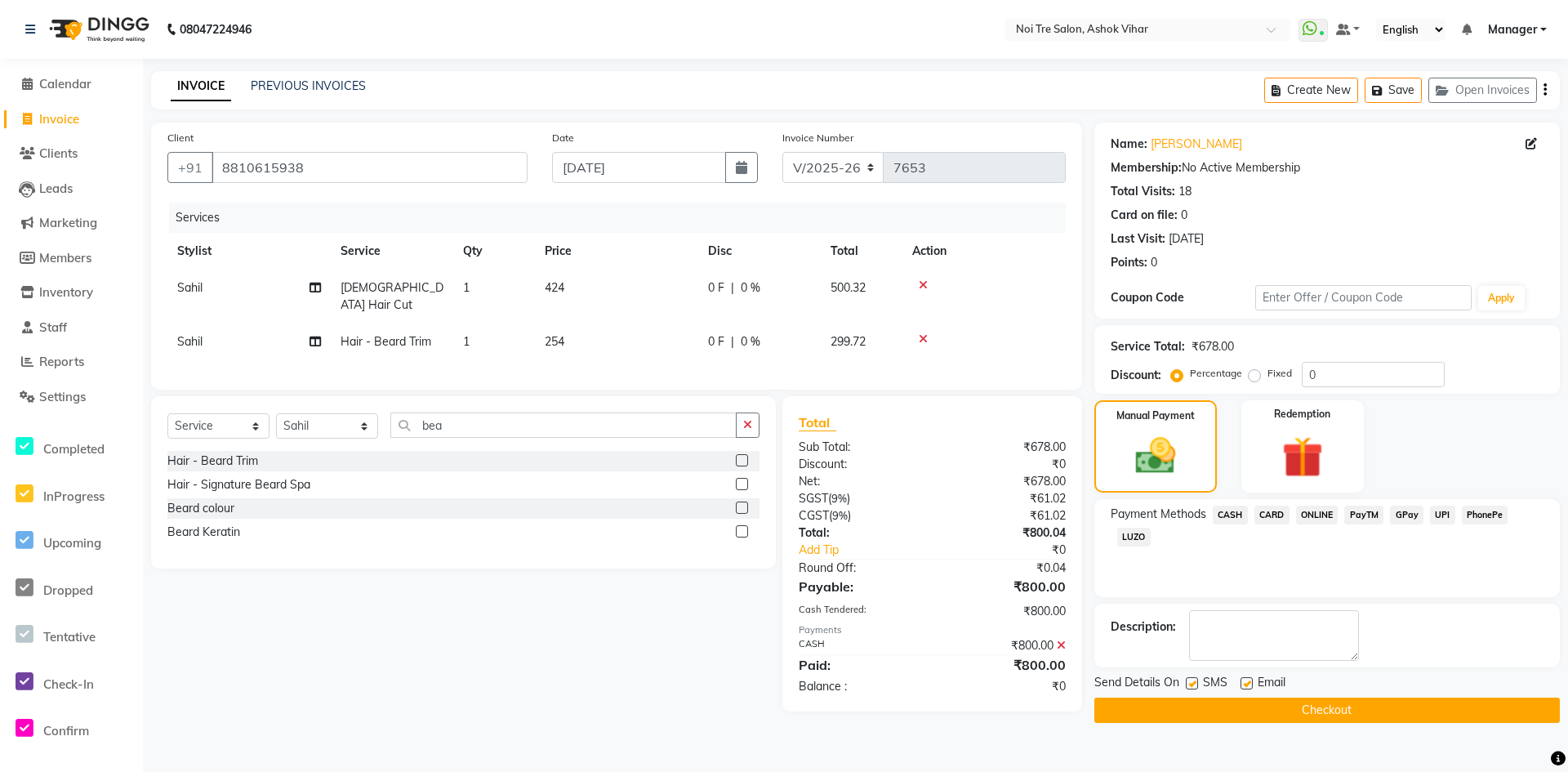
click at [1258, 709] on button "Checkout" at bounding box center [1327, 710] width 466 height 26
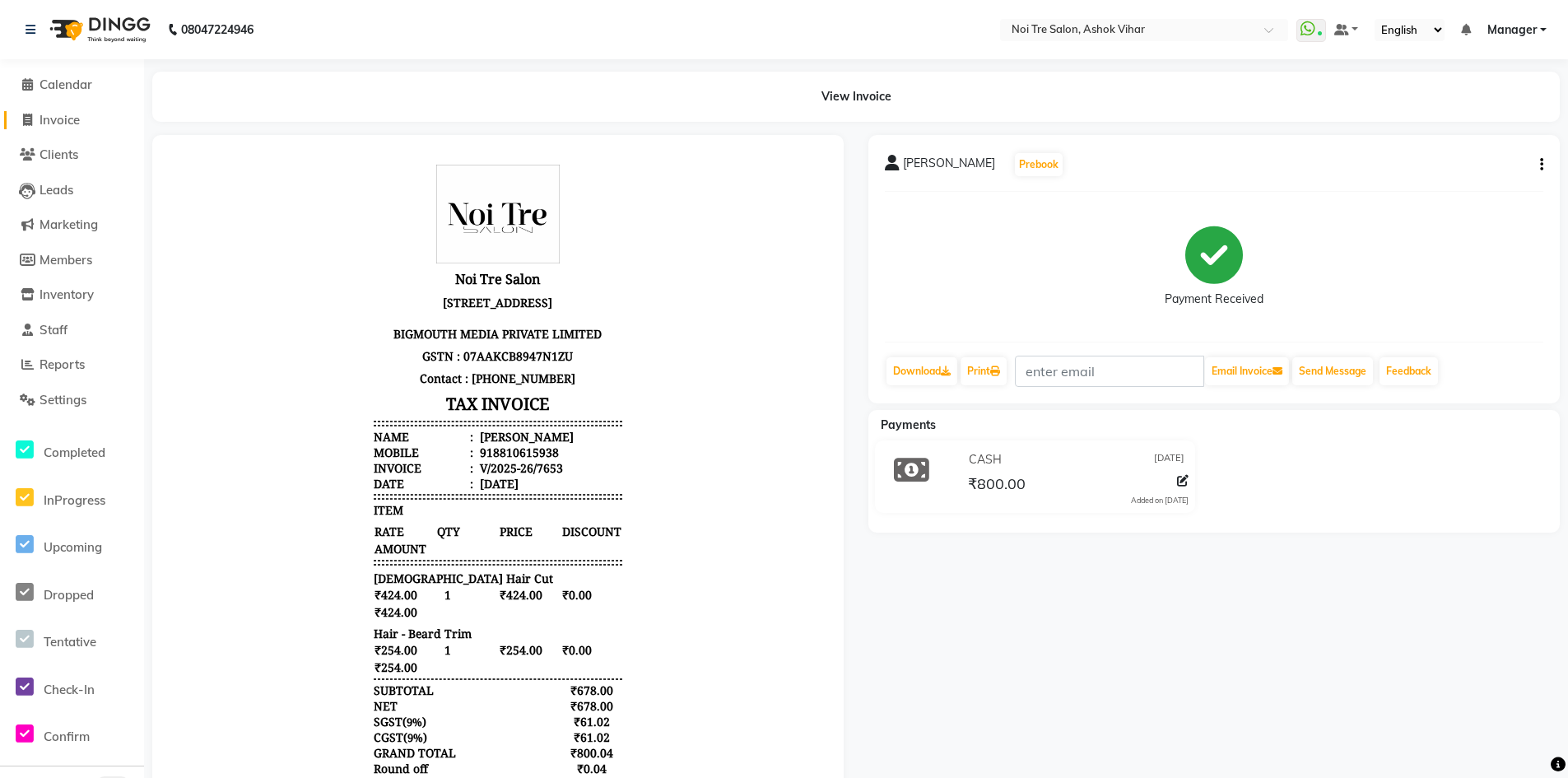
click at [73, 115] on span "Invoice" at bounding box center [59, 120] width 40 height 15
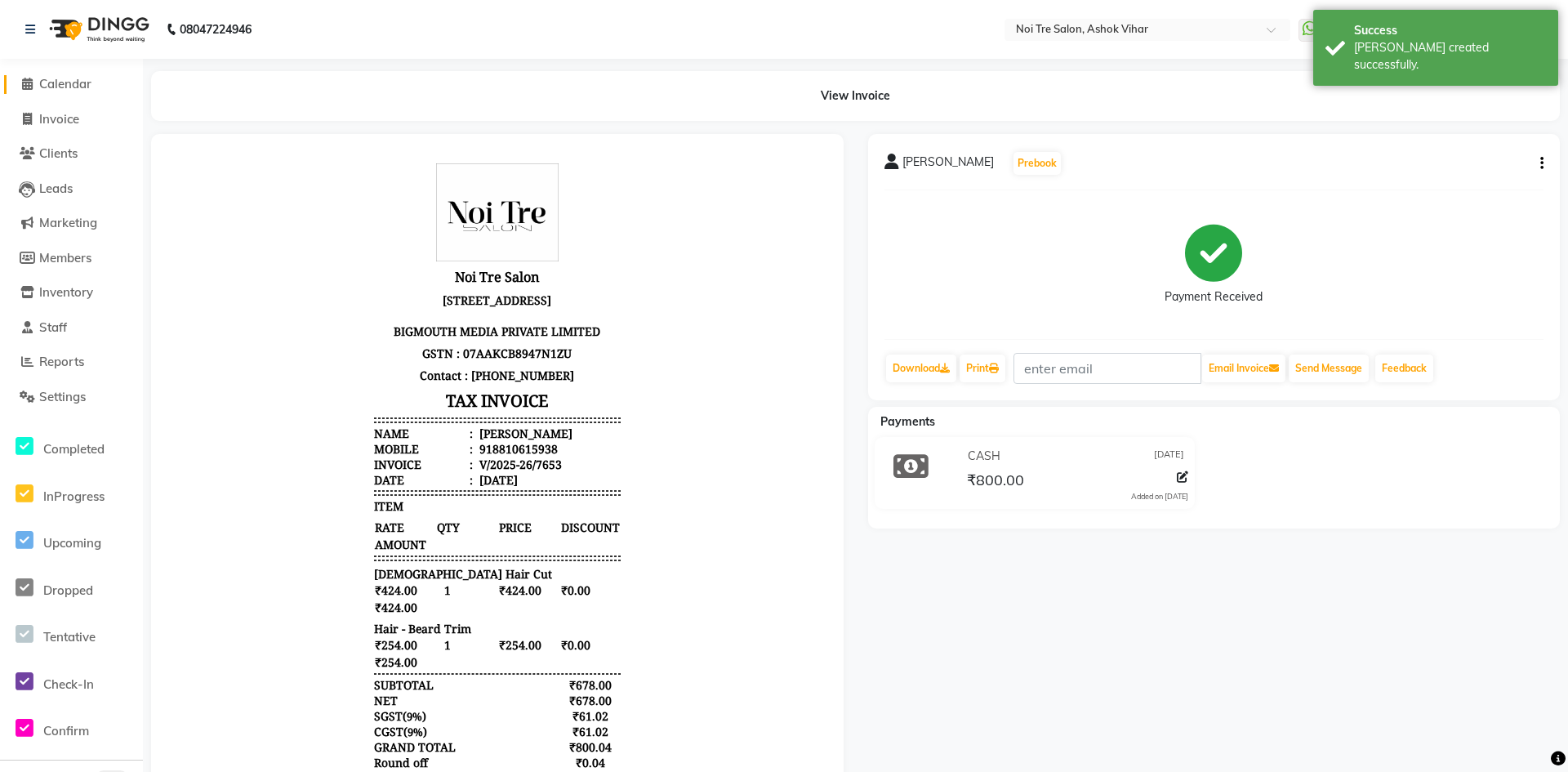
select select "service"
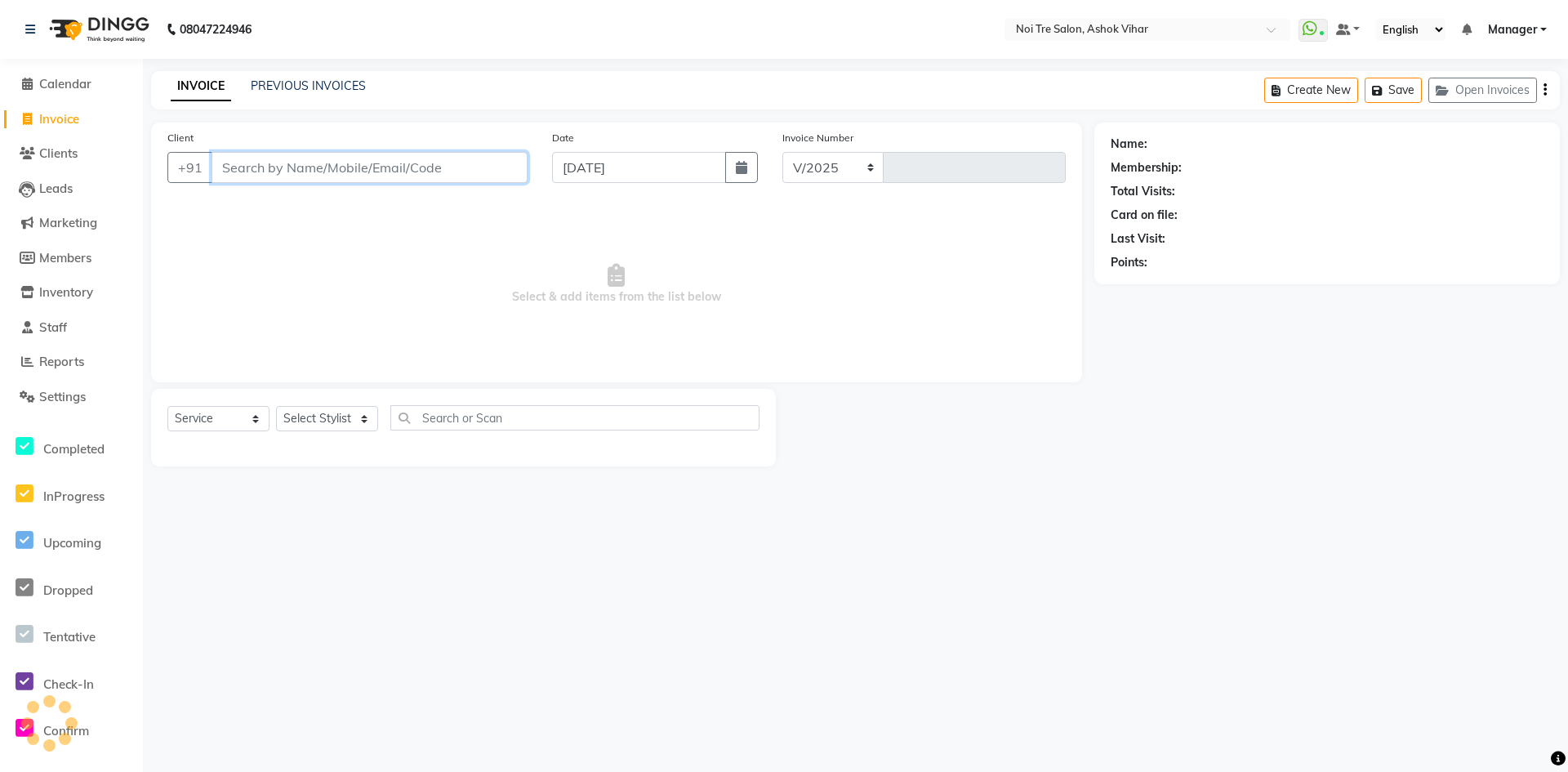
select select "4726"
type input "7654"
click at [1477, 94] on button "Open Invoices" at bounding box center [1483, 90] width 109 height 26
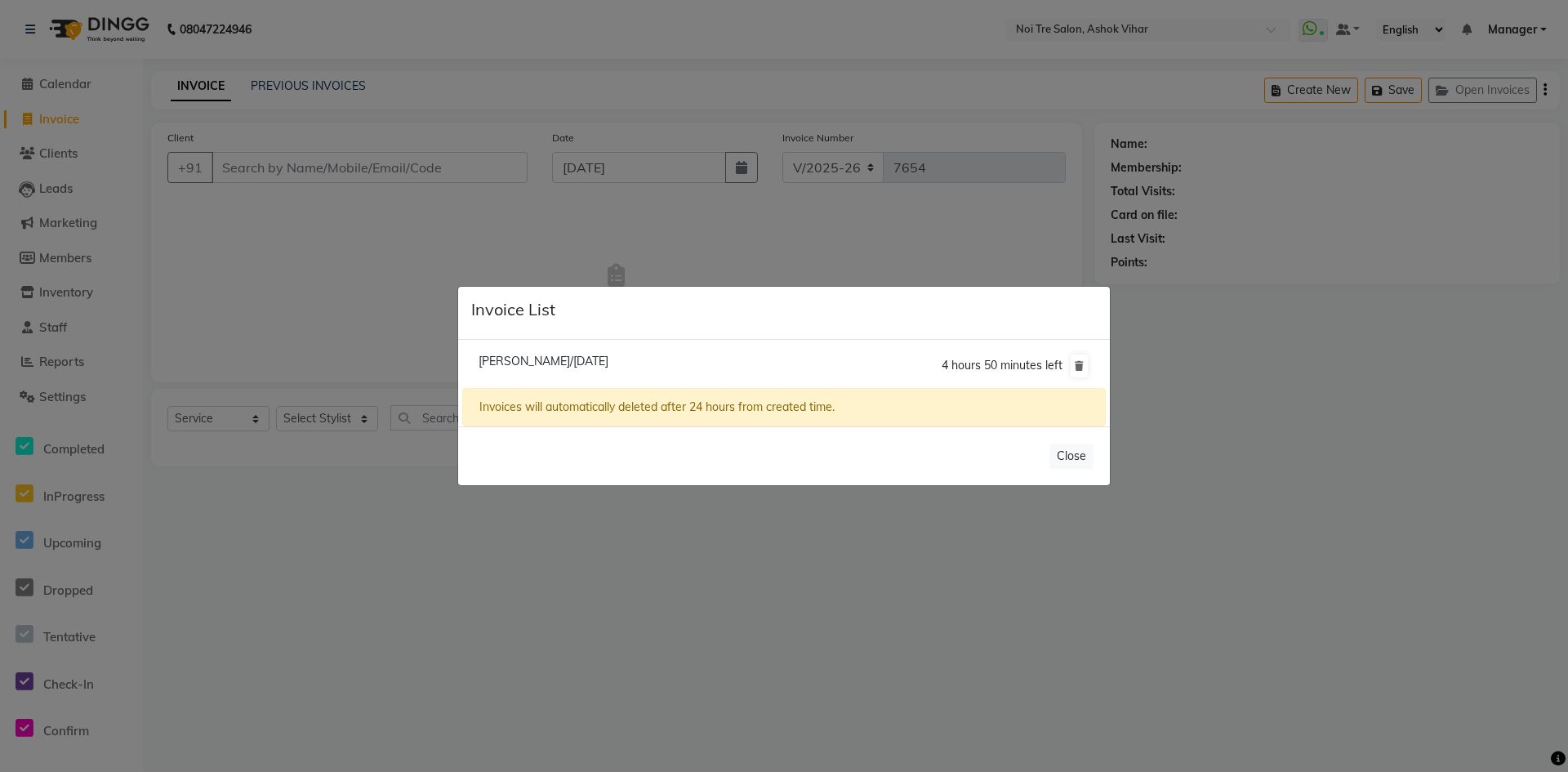
click at [571, 258] on ngb-modal-window "Invoice List Priyanka Mehndiratta/31 August 2025 4 hours 50 minutes left Invoic…" at bounding box center [784, 386] width 1568 height 772
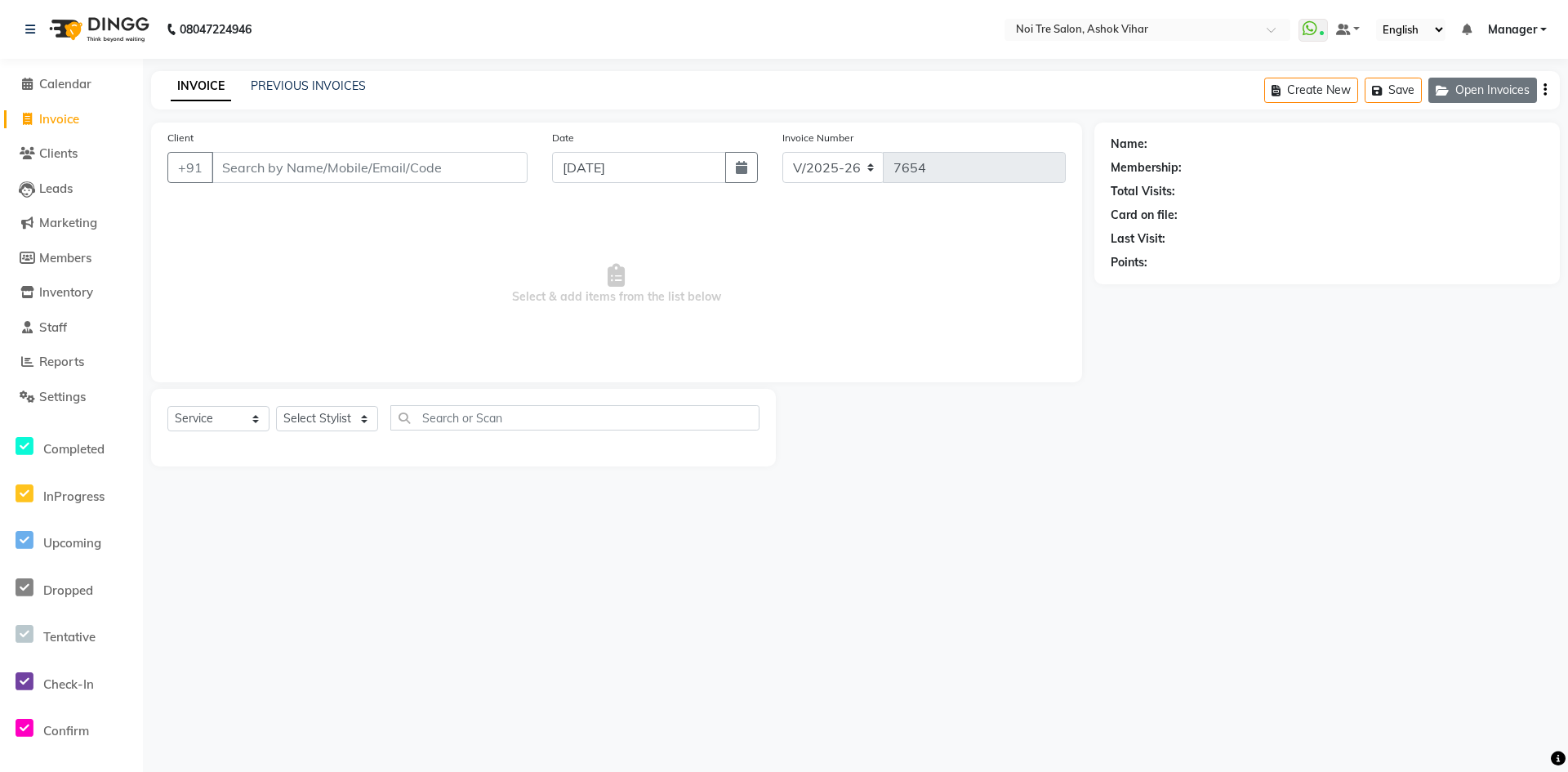
click at [1501, 92] on button "Open Invoices" at bounding box center [1483, 90] width 109 height 26
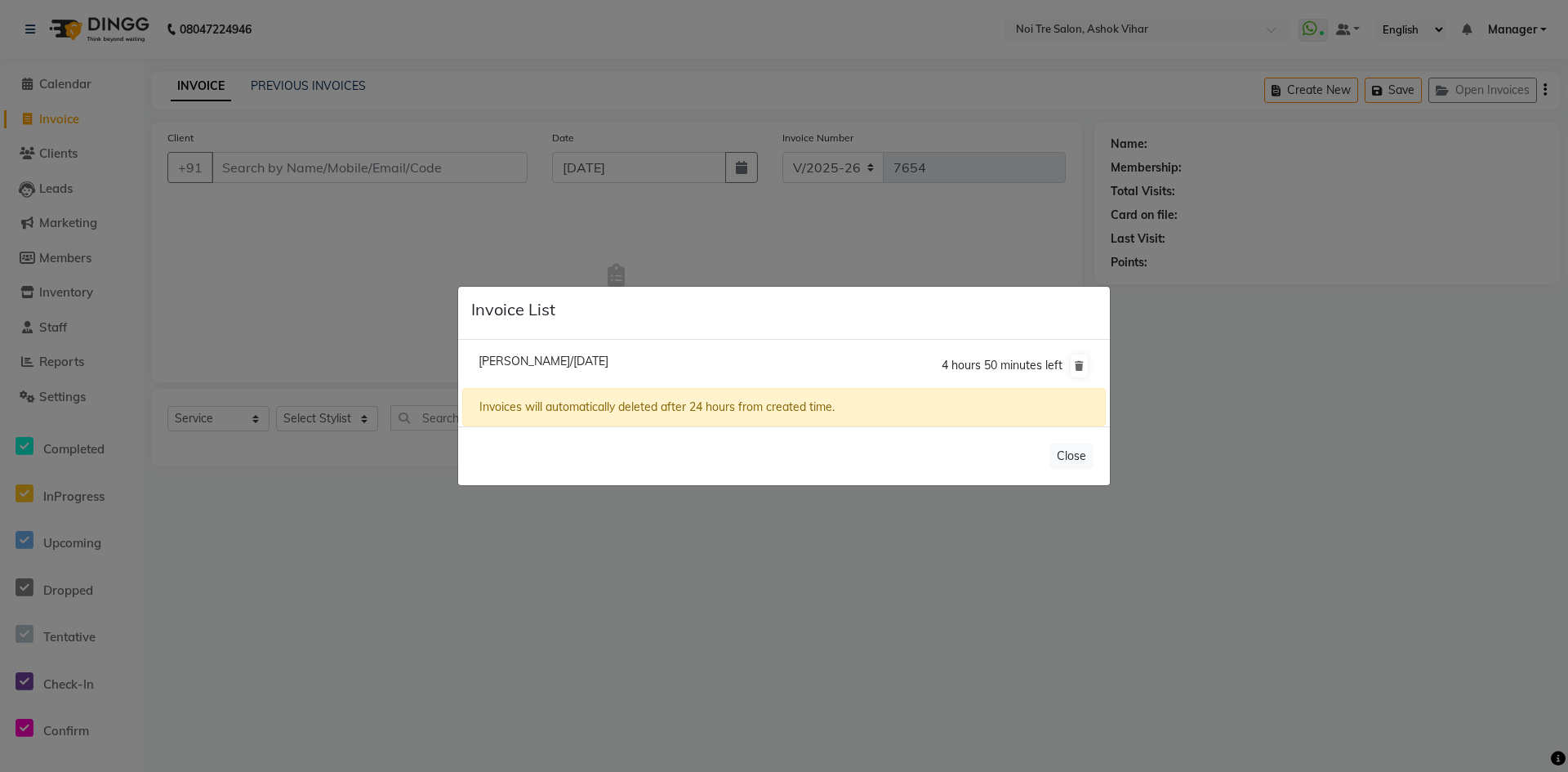
click at [609, 359] on span "Priyanka Mehndiratta/31 August 2025" at bounding box center [543, 360] width 130 height 14
type input "9910936676"
type input "31-08-2025"
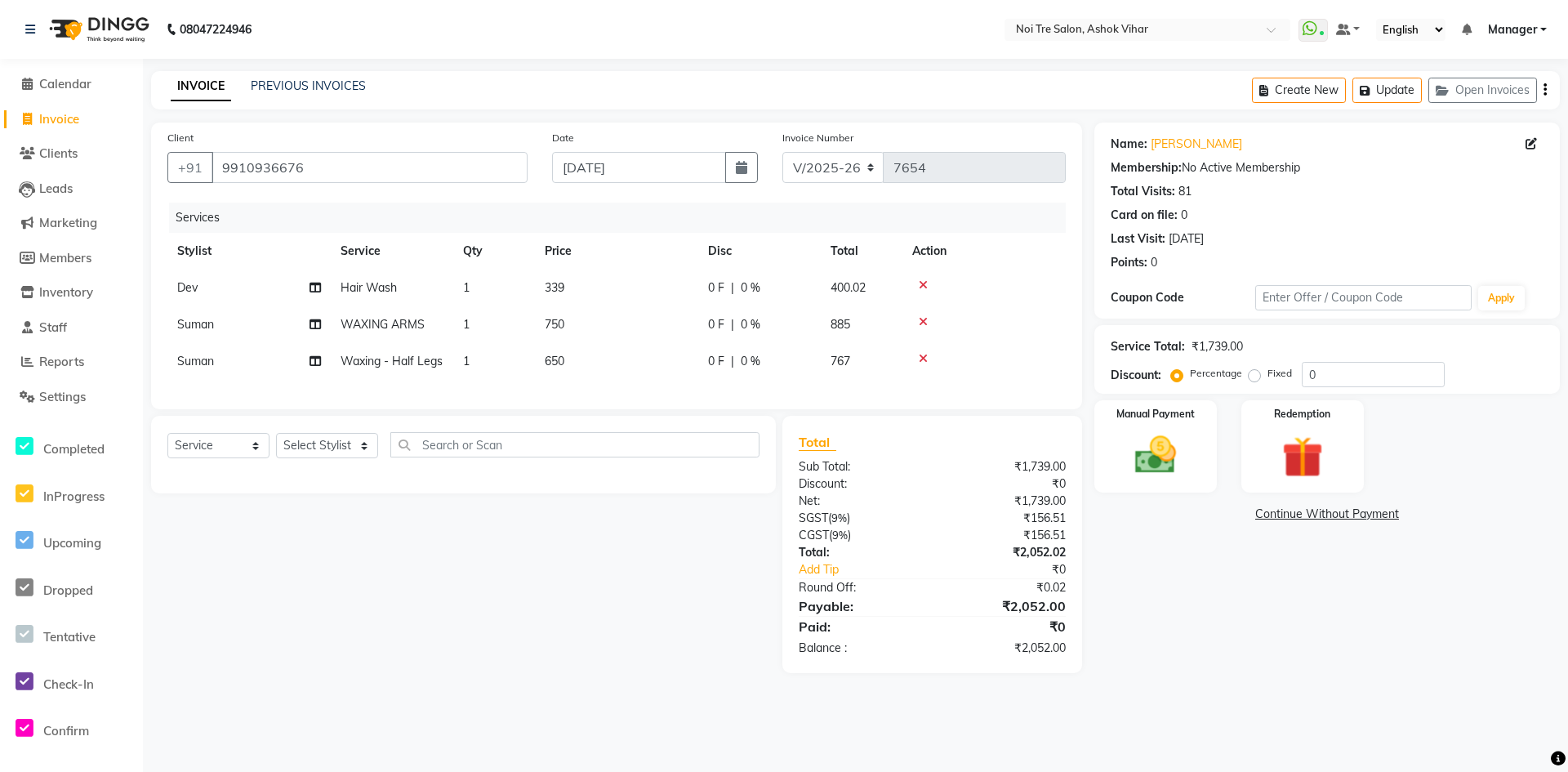
click at [65, 121] on span "Invoice" at bounding box center [59, 119] width 40 height 15
select select "service"
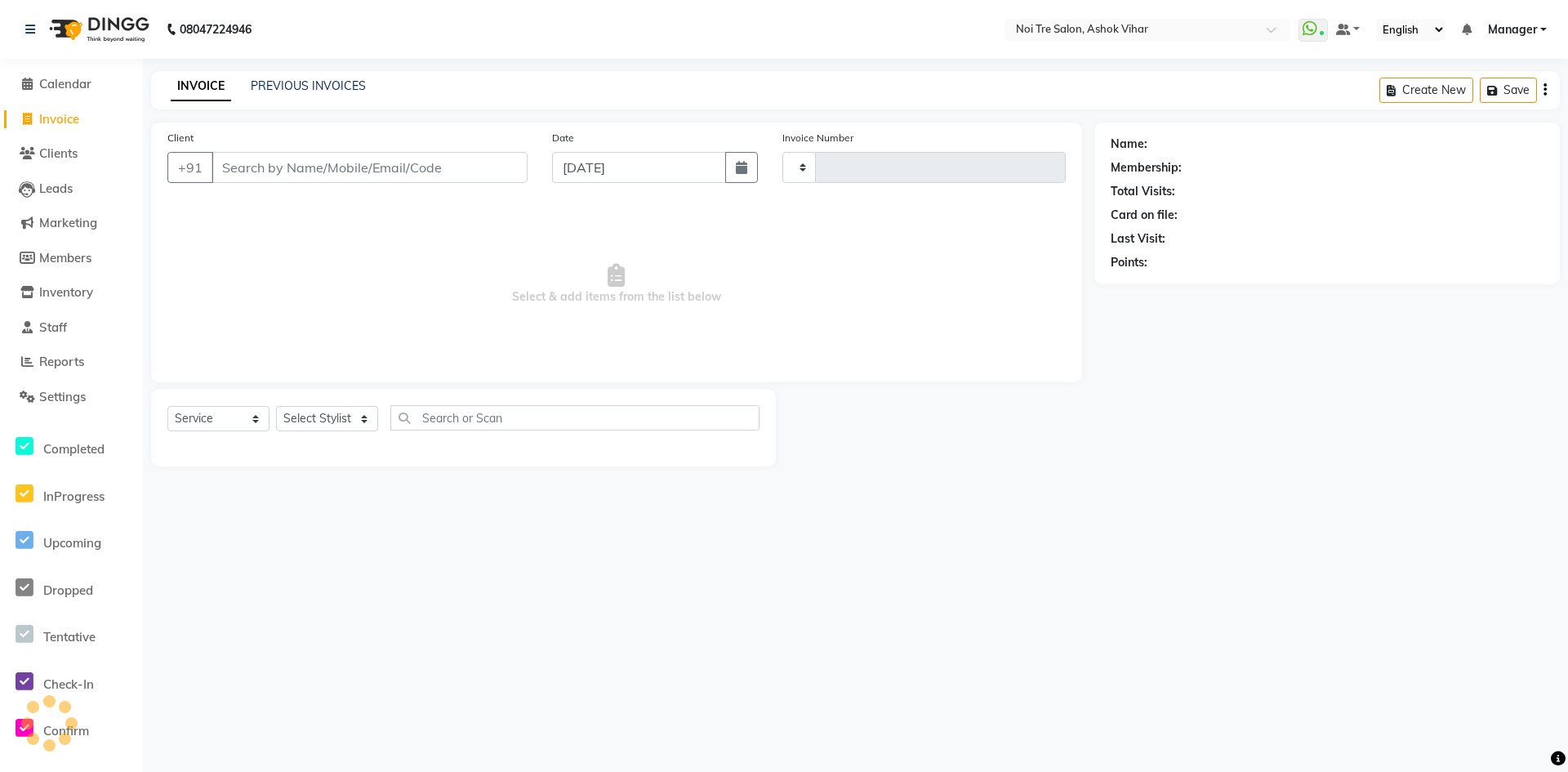
type input "7654"
select select "4726"
click at [1497, 89] on button "Open Invoices" at bounding box center [1483, 90] width 109 height 26
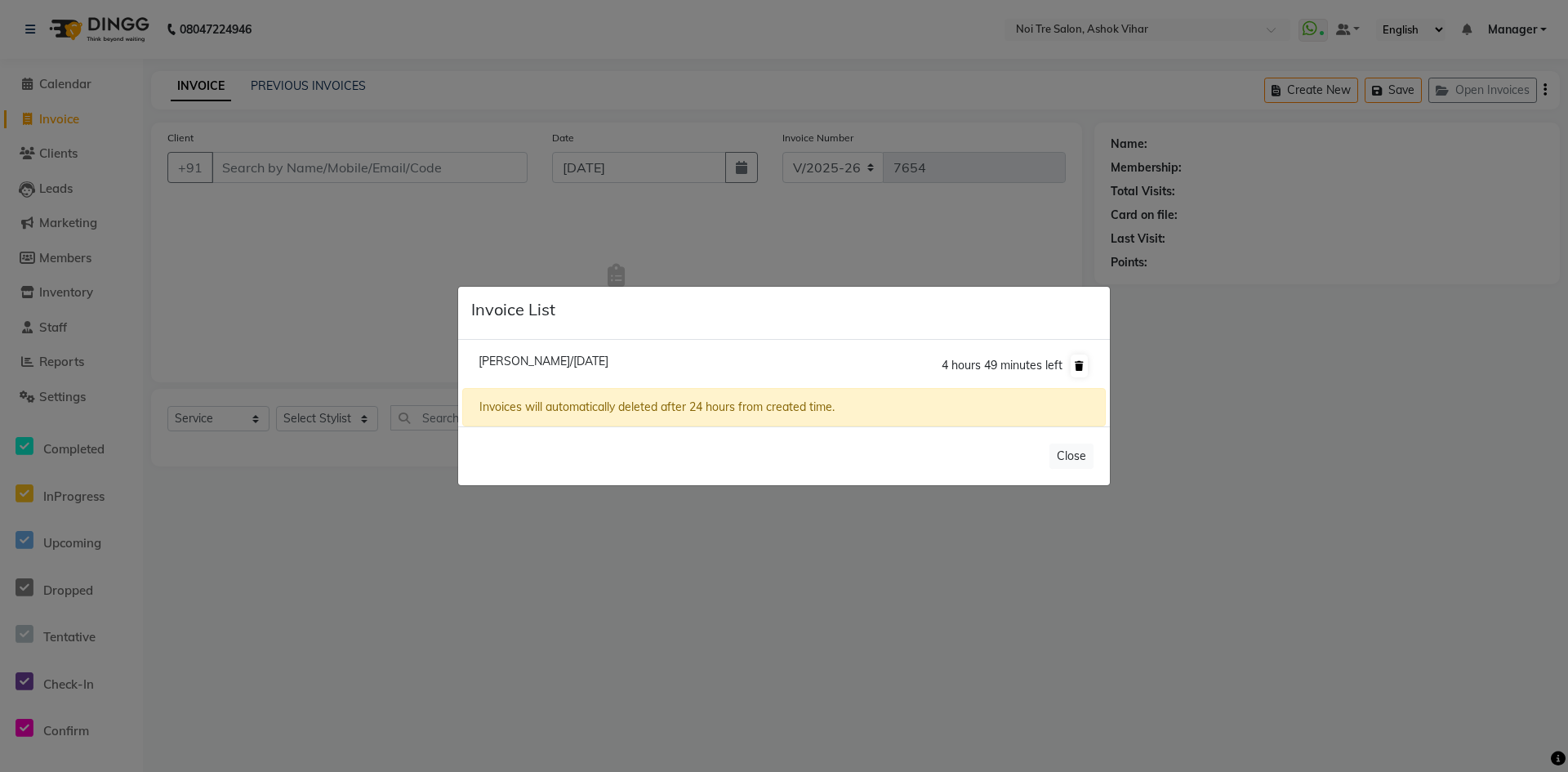
click at [1080, 361] on icon at bounding box center [1079, 366] width 9 height 10
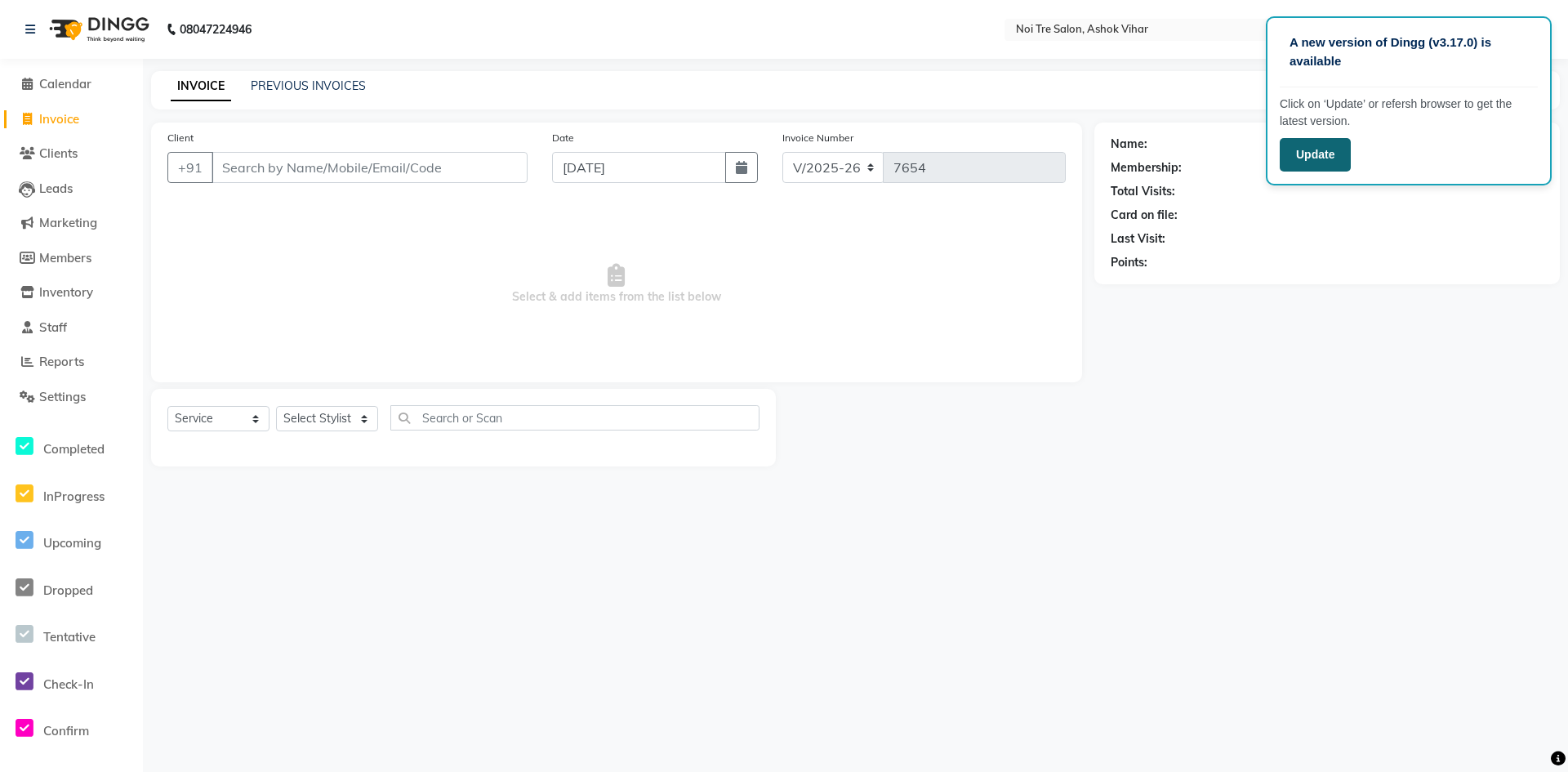
click at [1314, 154] on button "Update" at bounding box center [1315, 154] width 71 height 33
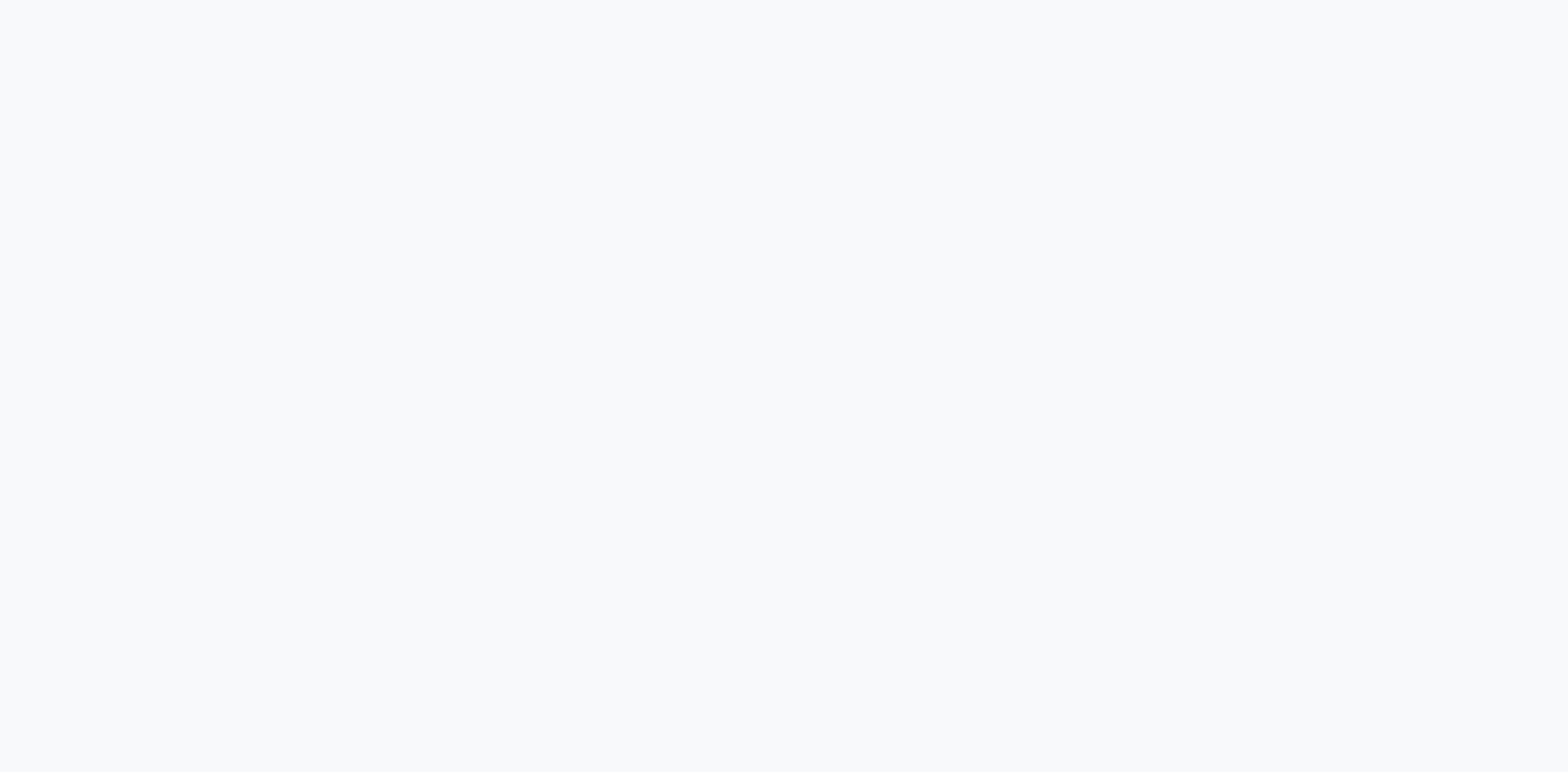
select select "4726"
select select "service"
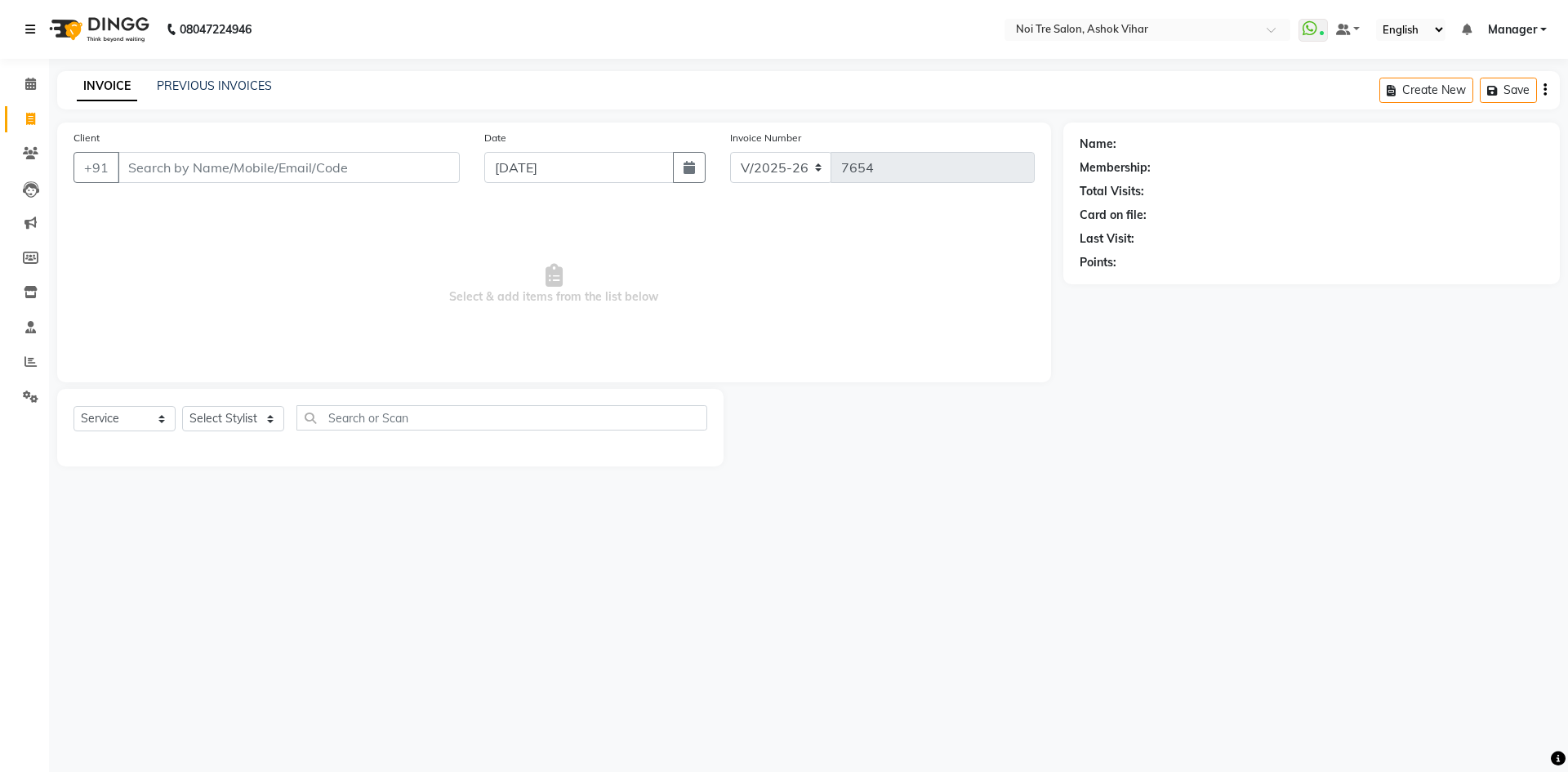
click at [32, 38] on link at bounding box center [33, 30] width 16 height 46
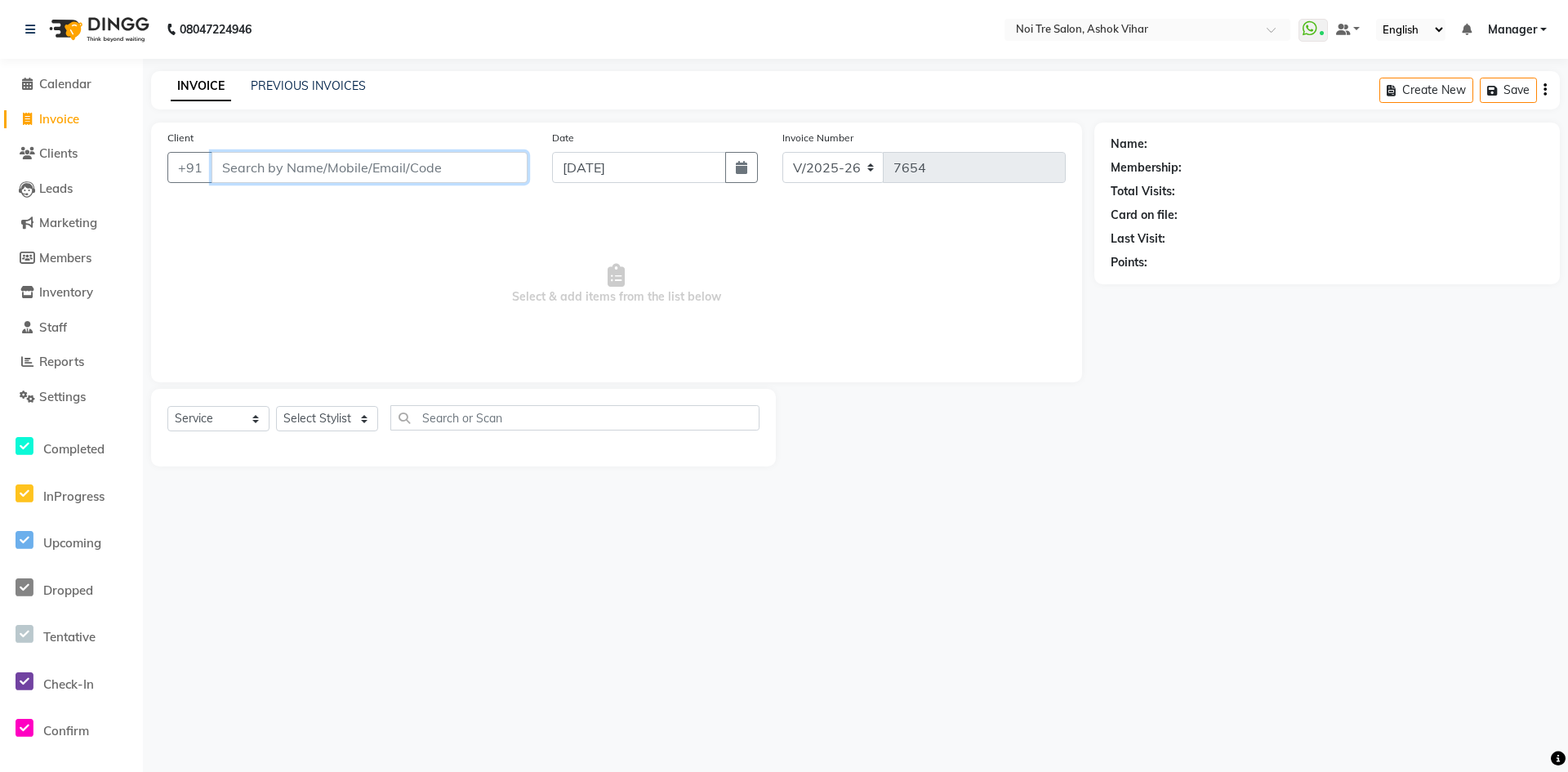
click at [287, 164] on input "Client" at bounding box center [370, 167] width 316 height 31
drag, startPoint x: 82, startPoint y: 370, endPoint x: 106, endPoint y: 331, distance: 45.8
click at [82, 370] on link "Reports" at bounding box center [71, 362] width 134 height 19
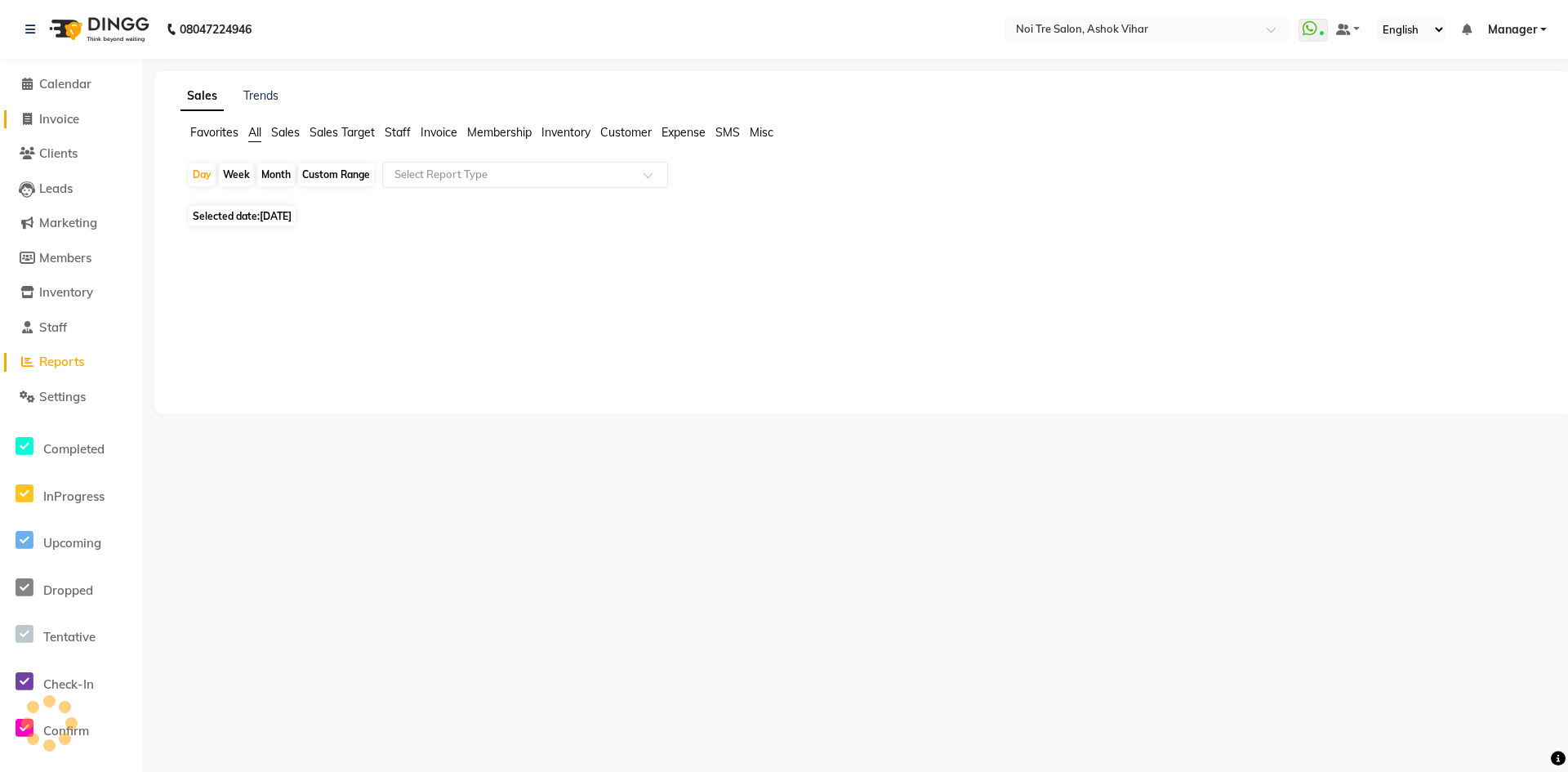
click at [71, 126] on span "Invoice" at bounding box center [59, 119] width 40 height 15
select select "service"
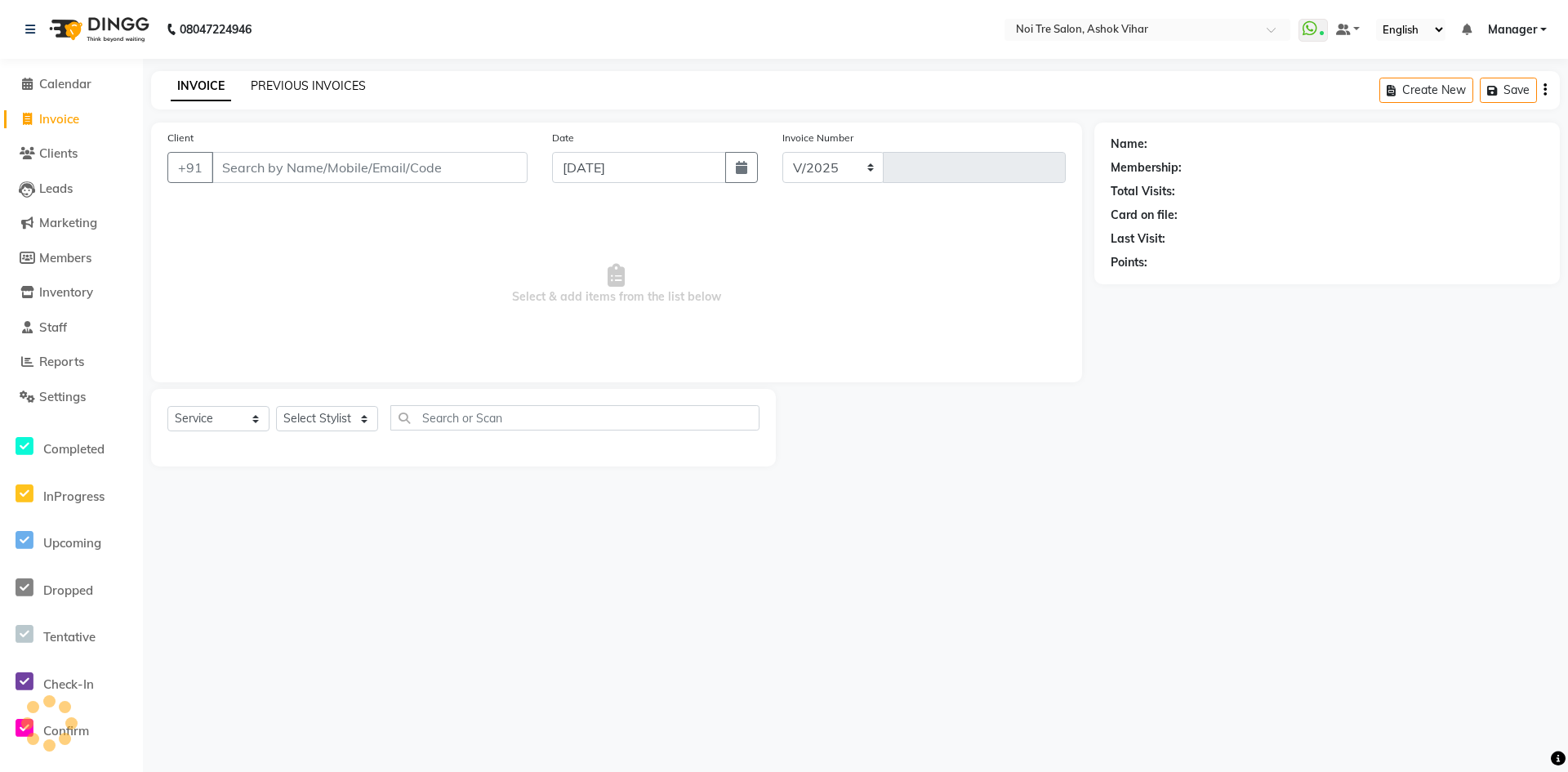
select select "4726"
type input "7654"
click at [344, 90] on link "PREVIOUS INVOICES" at bounding box center [308, 85] width 115 height 14
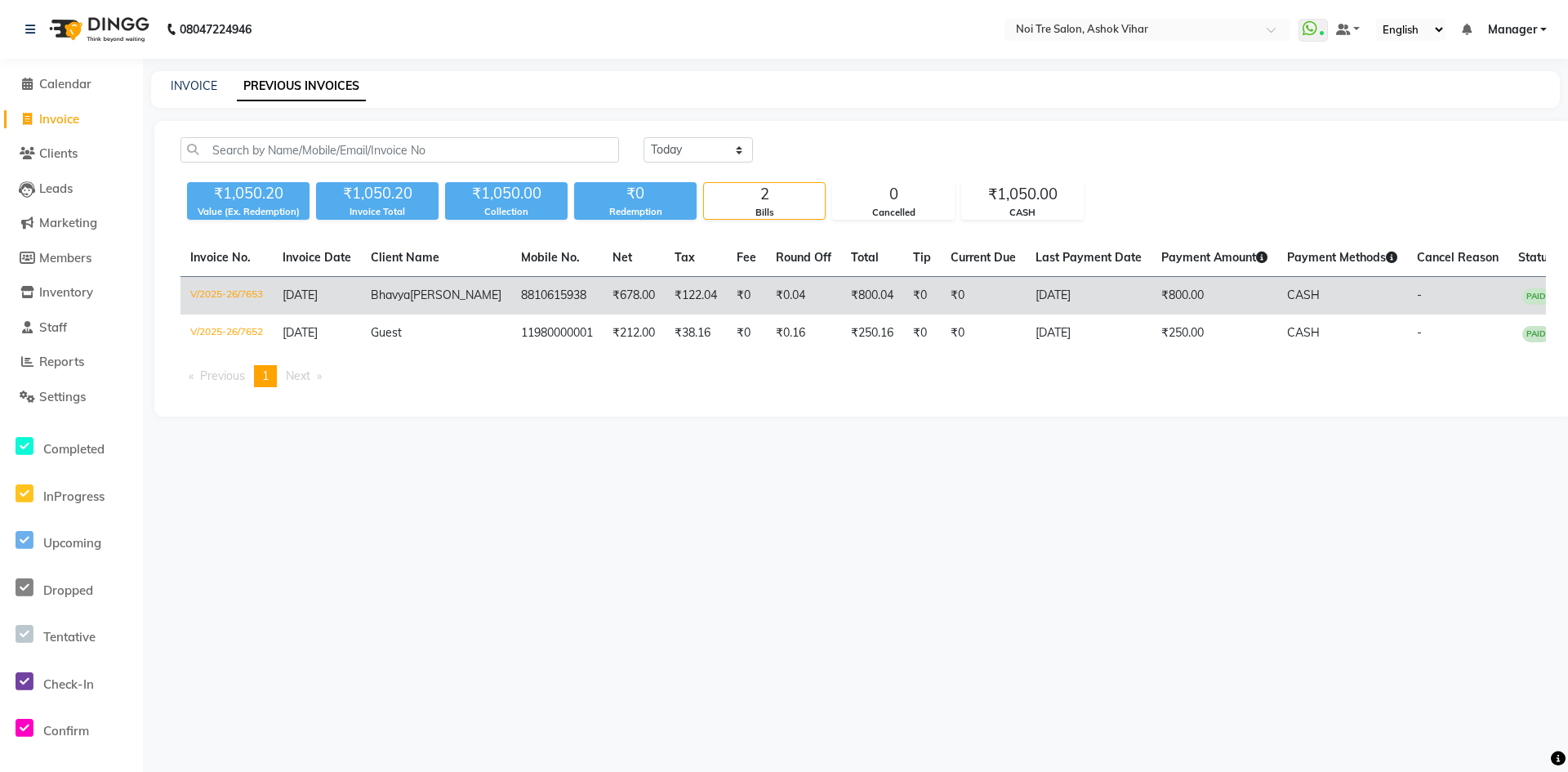
click at [410, 300] on span "Bhavya" at bounding box center [390, 294] width 39 height 14
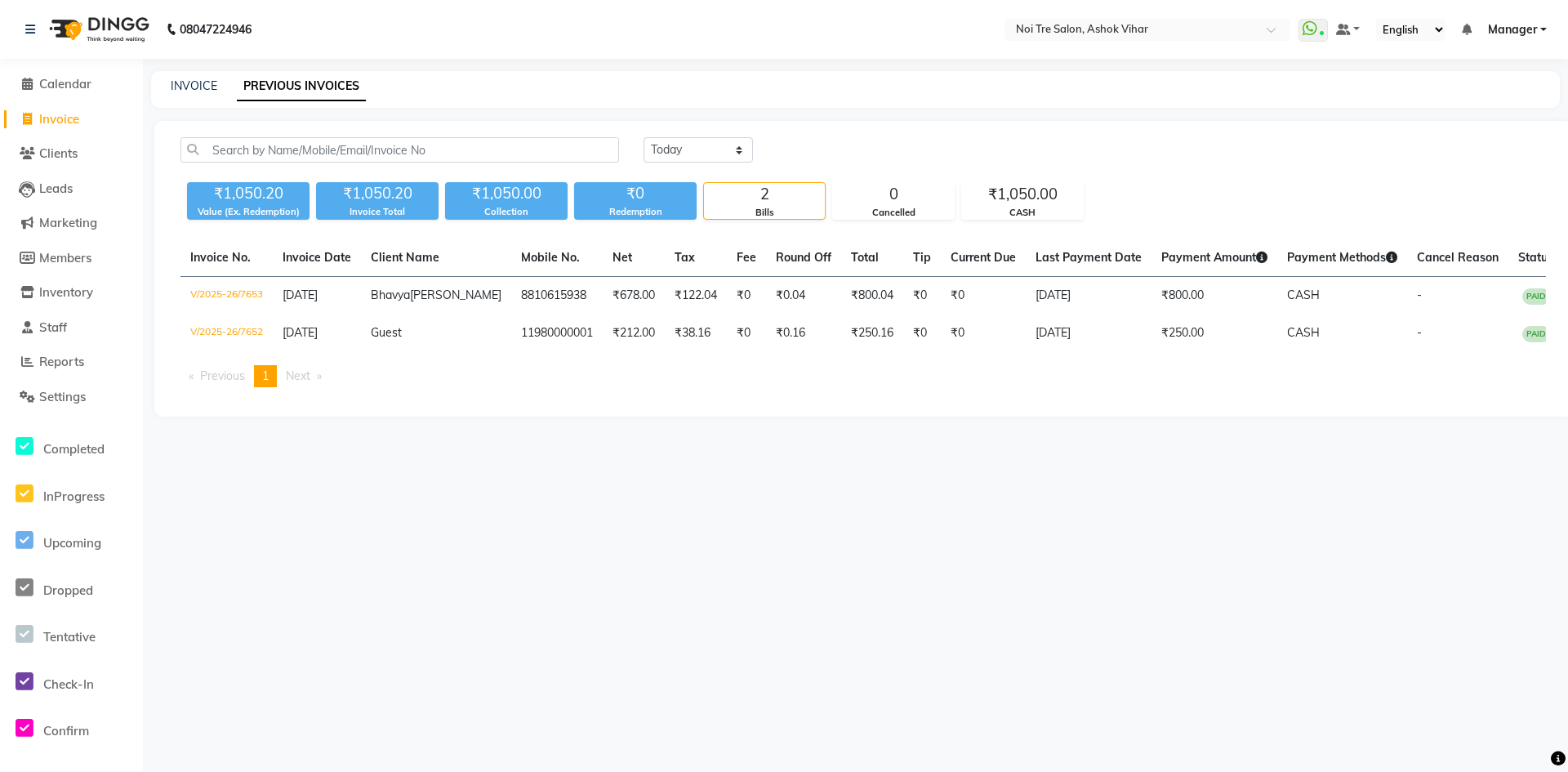
click at [48, 114] on span "Invoice" at bounding box center [59, 119] width 40 height 15
select select "service"
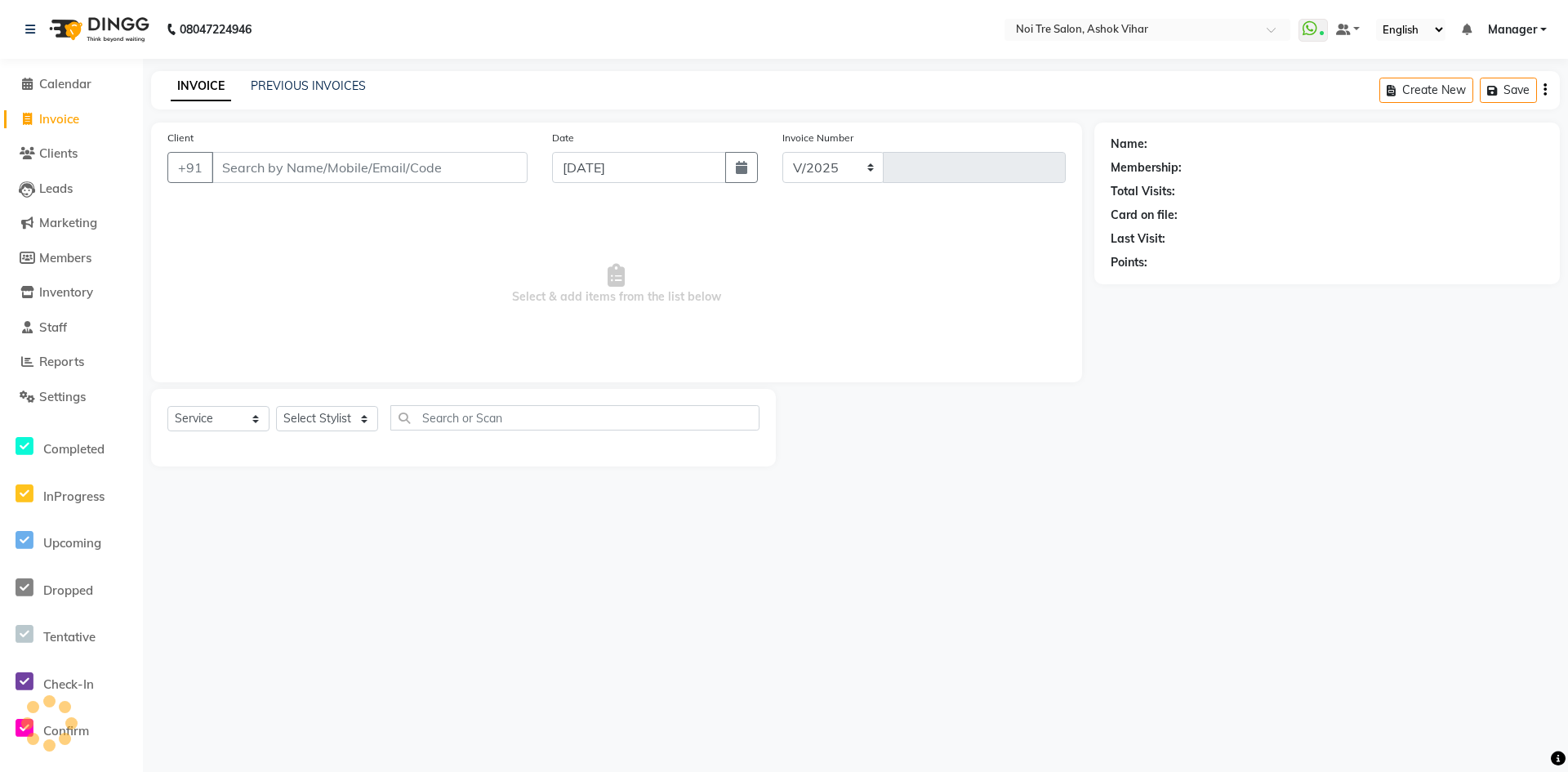
select select "4726"
type input "7654"
click at [313, 423] on select "Select Stylist [PERSON_NAME] Aas Admin [PERSON_NAME] [PERSON_NAME] [PERSON_NAME…" at bounding box center [327, 418] width 102 height 26
click at [332, 412] on select "Select Stylist [PERSON_NAME] Aas Admin [PERSON_NAME] [PERSON_NAME] [PERSON_NAME…" at bounding box center [327, 418] width 102 height 26
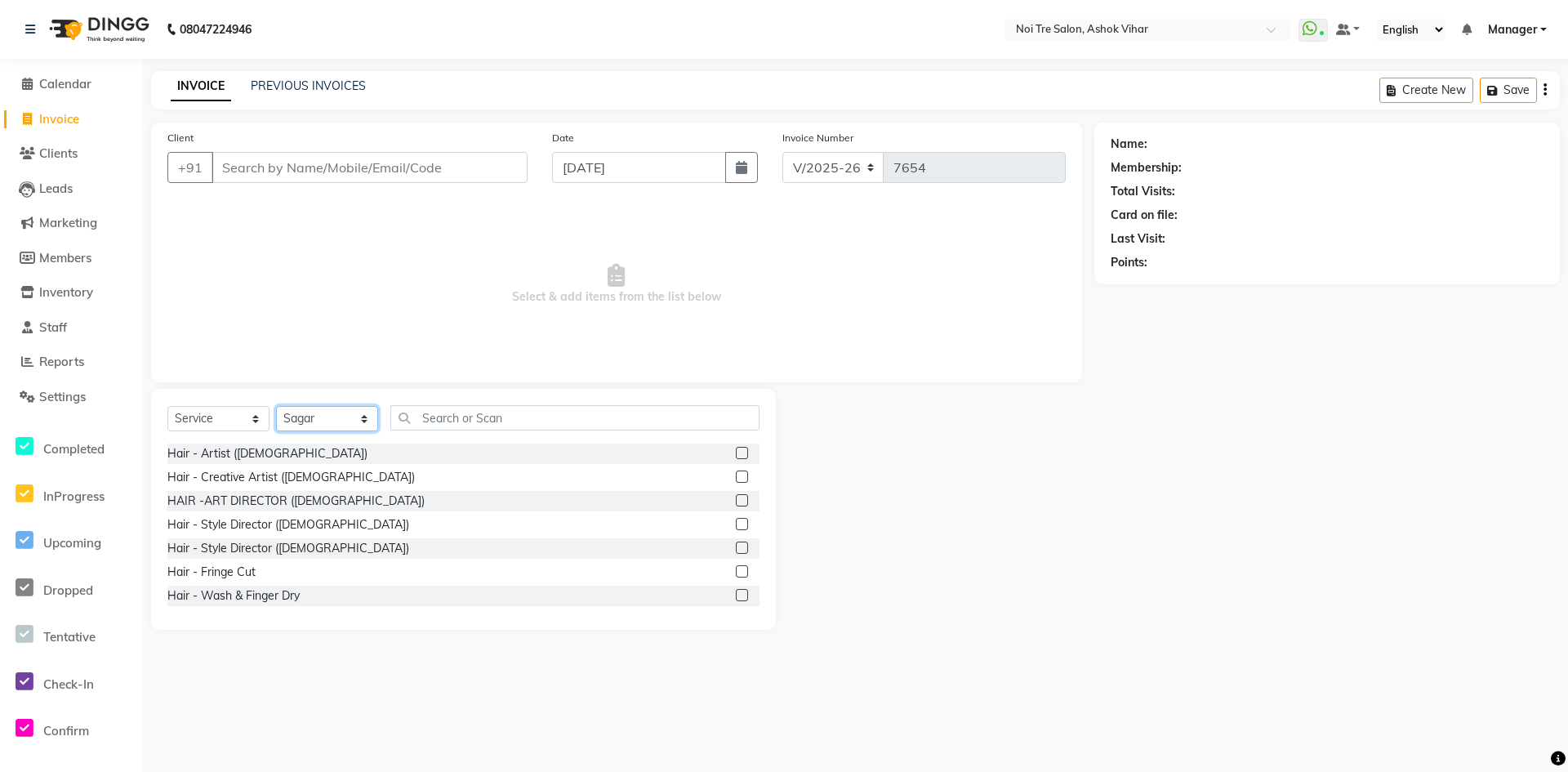
select select "65327"
click at [418, 411] on input "text" at bounding box center [575, 417] width 369 height 26
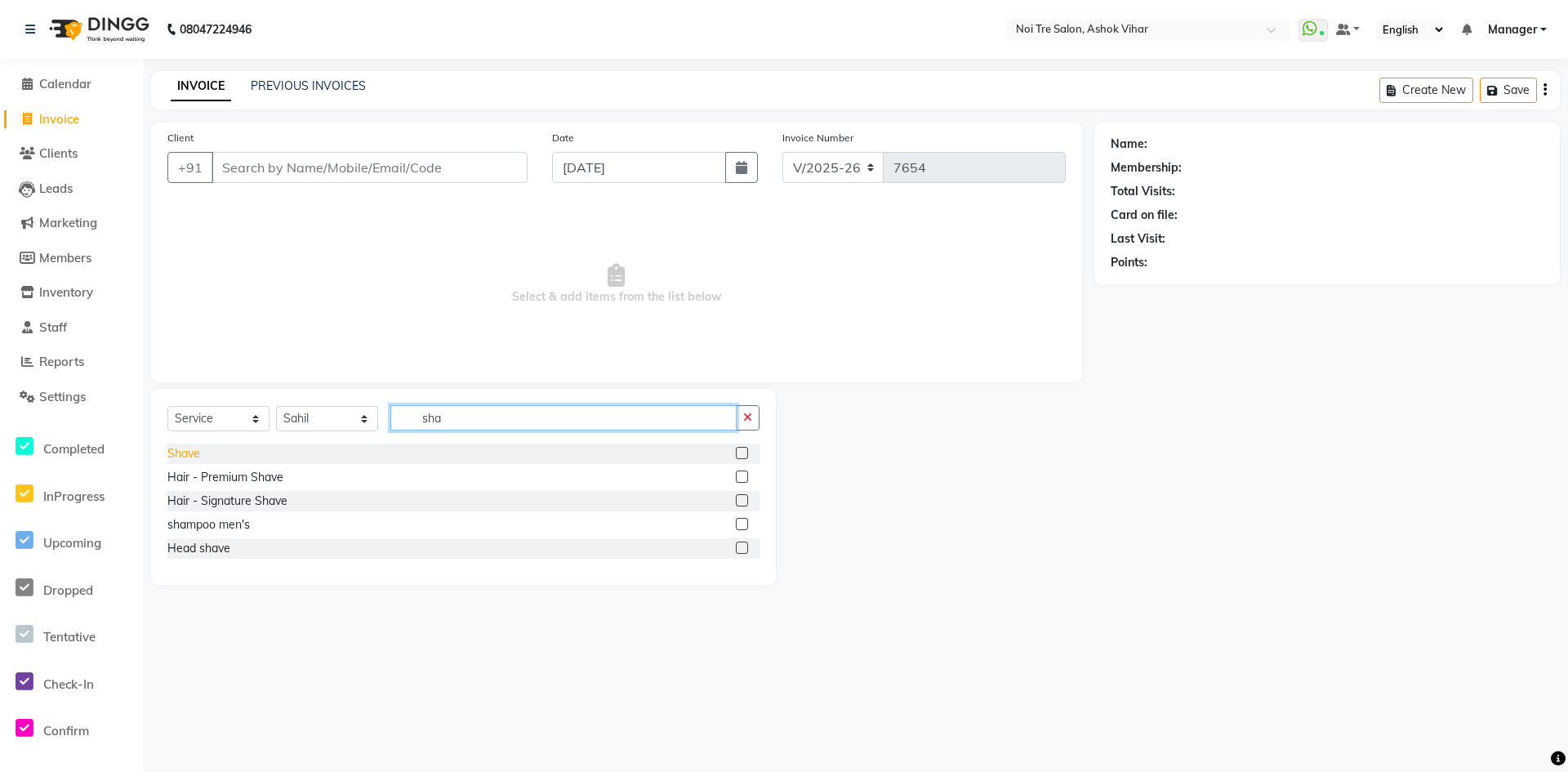
type input "sha"
drag, startPoint x: 186, startPoint y: 456, endPoint x: 382, endPoint y: 412, distance: 200.9
click at [187, 456] on div "Shave" at bounding box center [184, 453] width 32 height 17
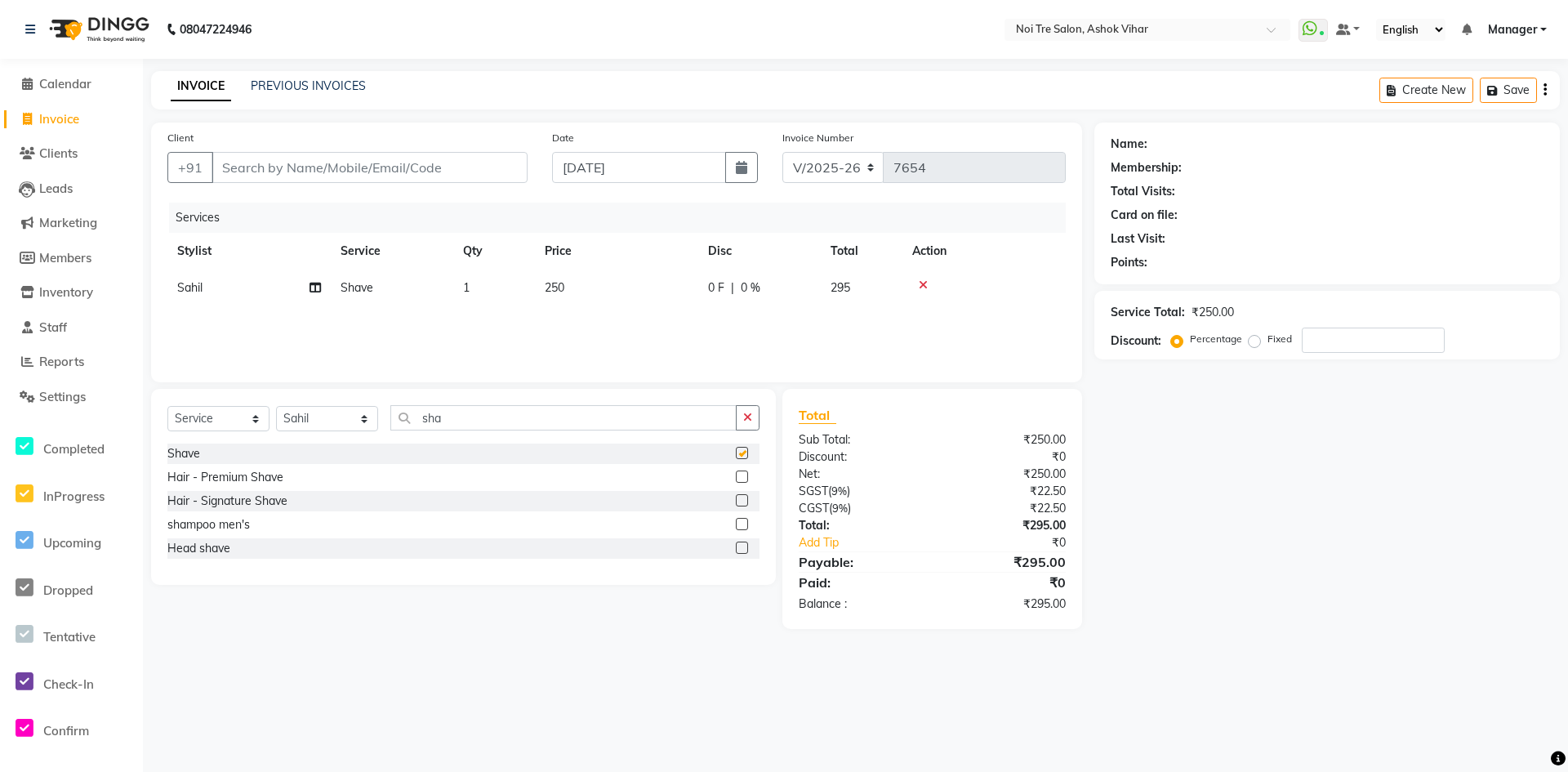
checkbox input "false"
click at [662, 298] on td "250" at bounding box center [616, 287] width 163 height 37
select select "65327"
click at [665, 298] on input "250" at bounding box center [693, 292] width 144 height 26
type input "254"
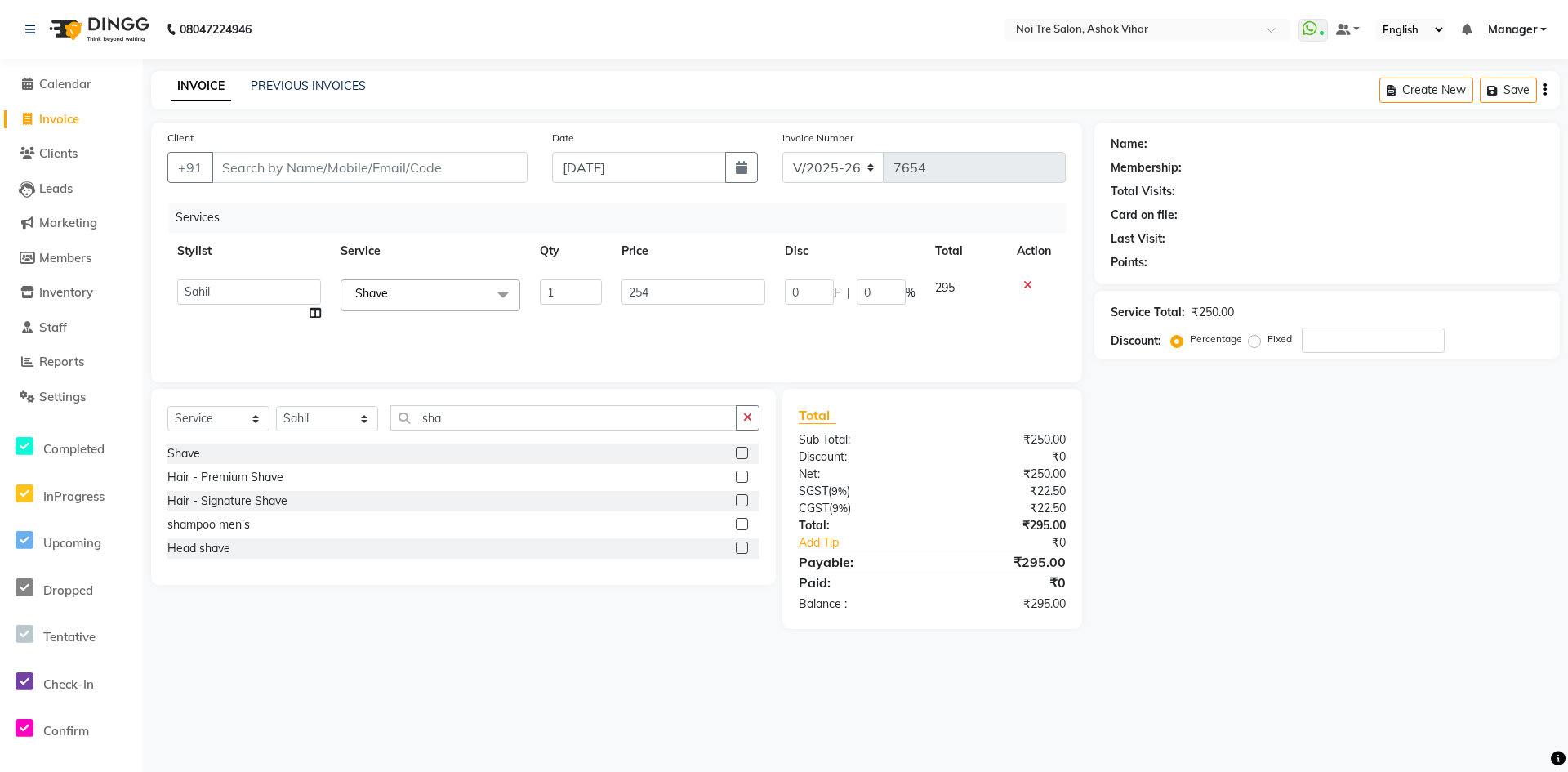
click at [669, 312] on div "Services Stylist Service Qty Price Disc Total Action Aakash Aalam Aas Admin Aja…" at bounding box center [616, 284] width 899 height 163
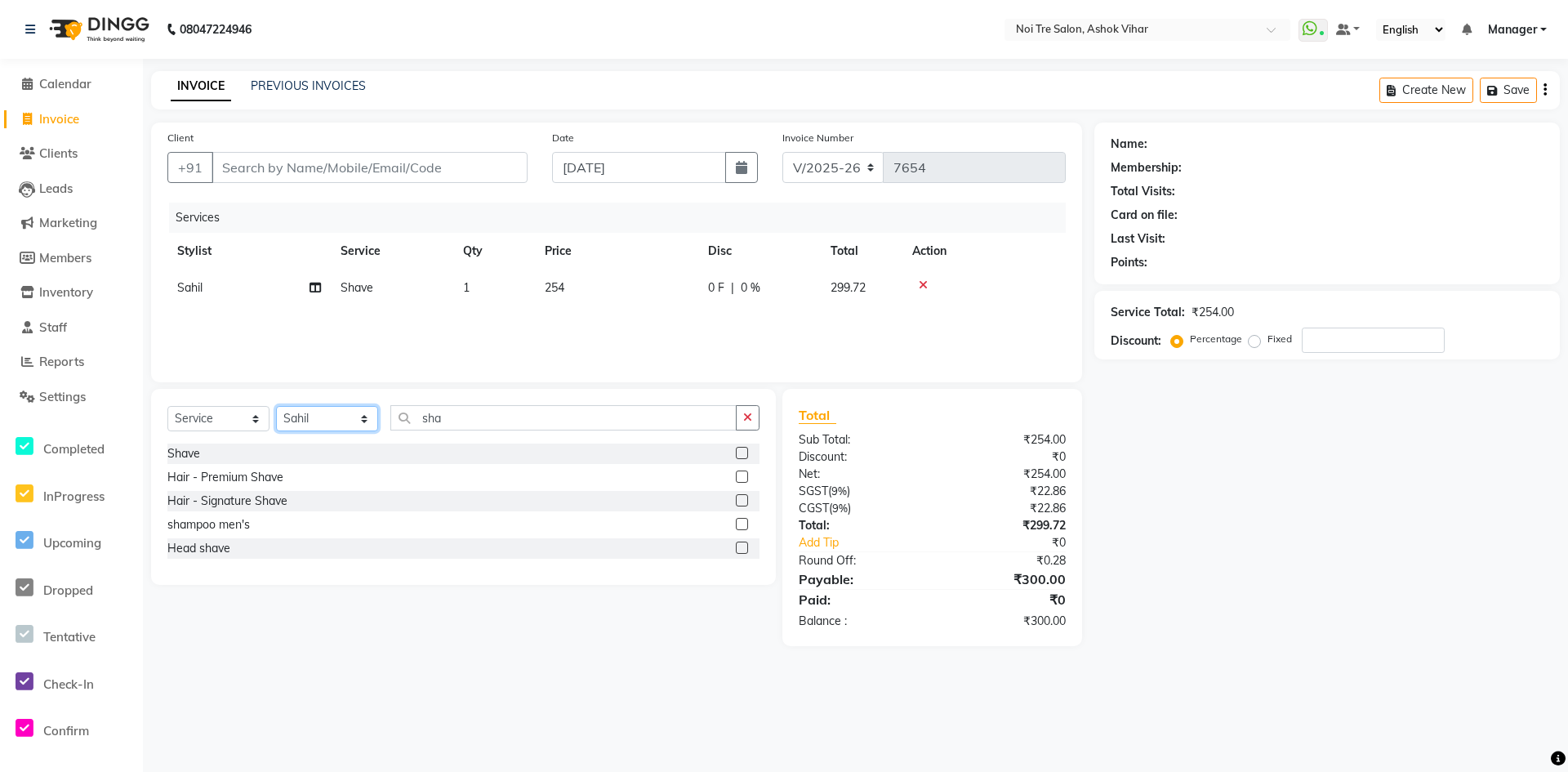
click at [314, 412] on select "Select Stylist [PERSON_NAME] Aas Admin [PERSON_NAME] [PERSON_NAME] [PERSON_NAME…" at bounding box center [327, 418] width 102 height 26
select select "46564"
click at [420, 417] on input "sha" at bounding box center [563, 417] width 346 height 26
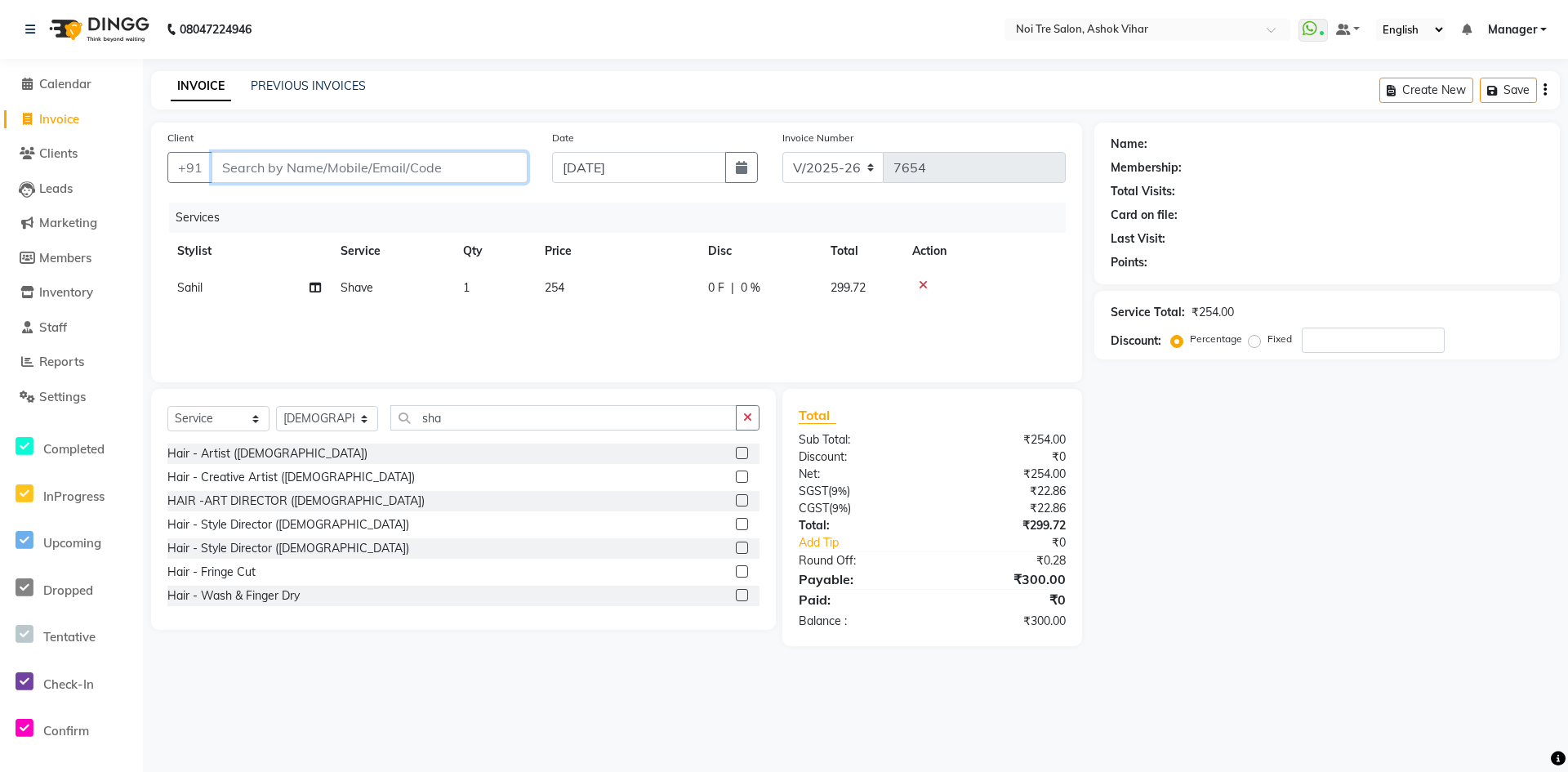
click at [413, 161] on input "Client" at bounding box center [370, 167] width 316 height 31
type input "9"
type input "0"
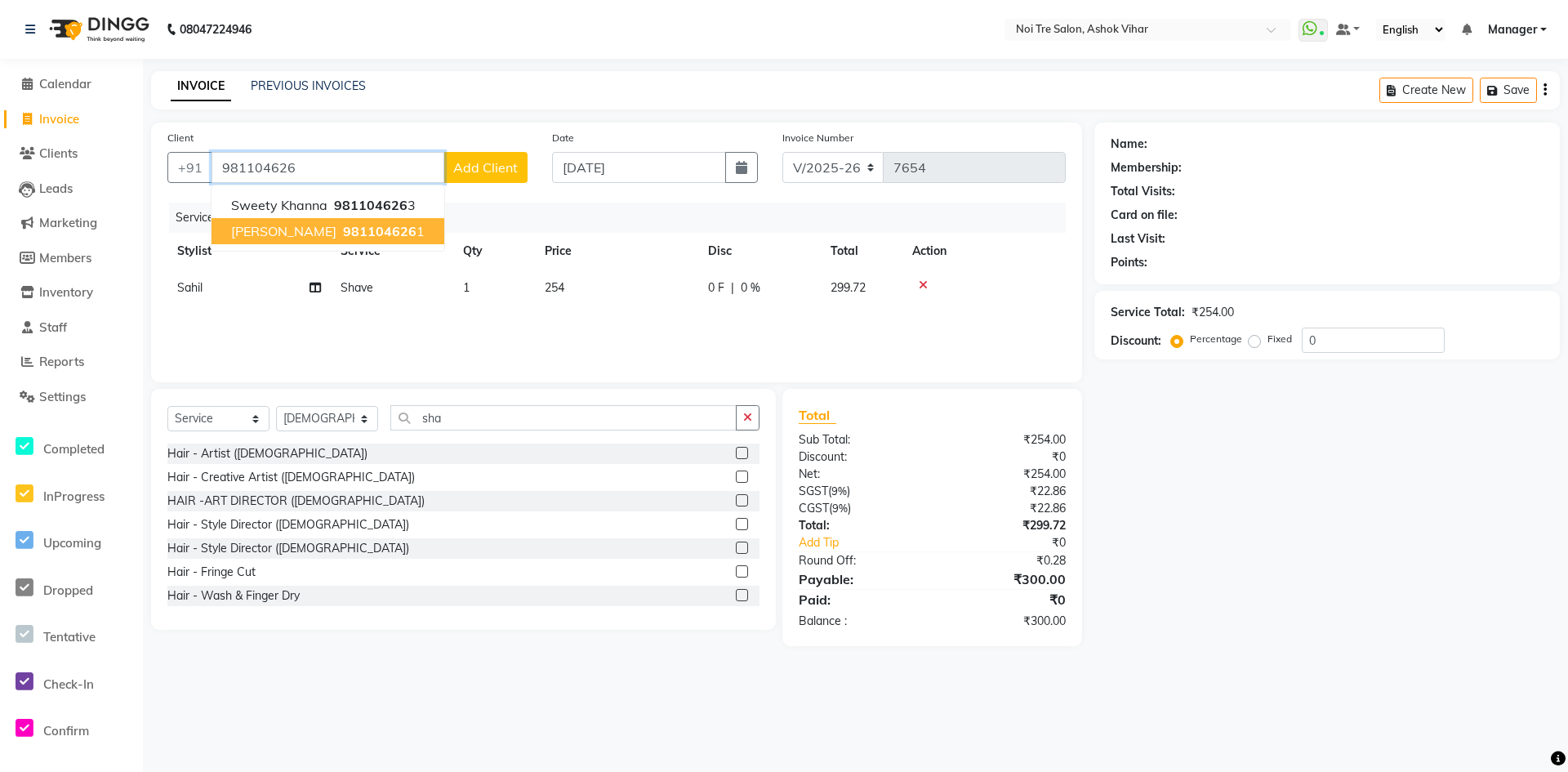
click at [343, 236] on span "981104626" at bounding box center [379, 230] width 73 height 16
type input "9811046261"
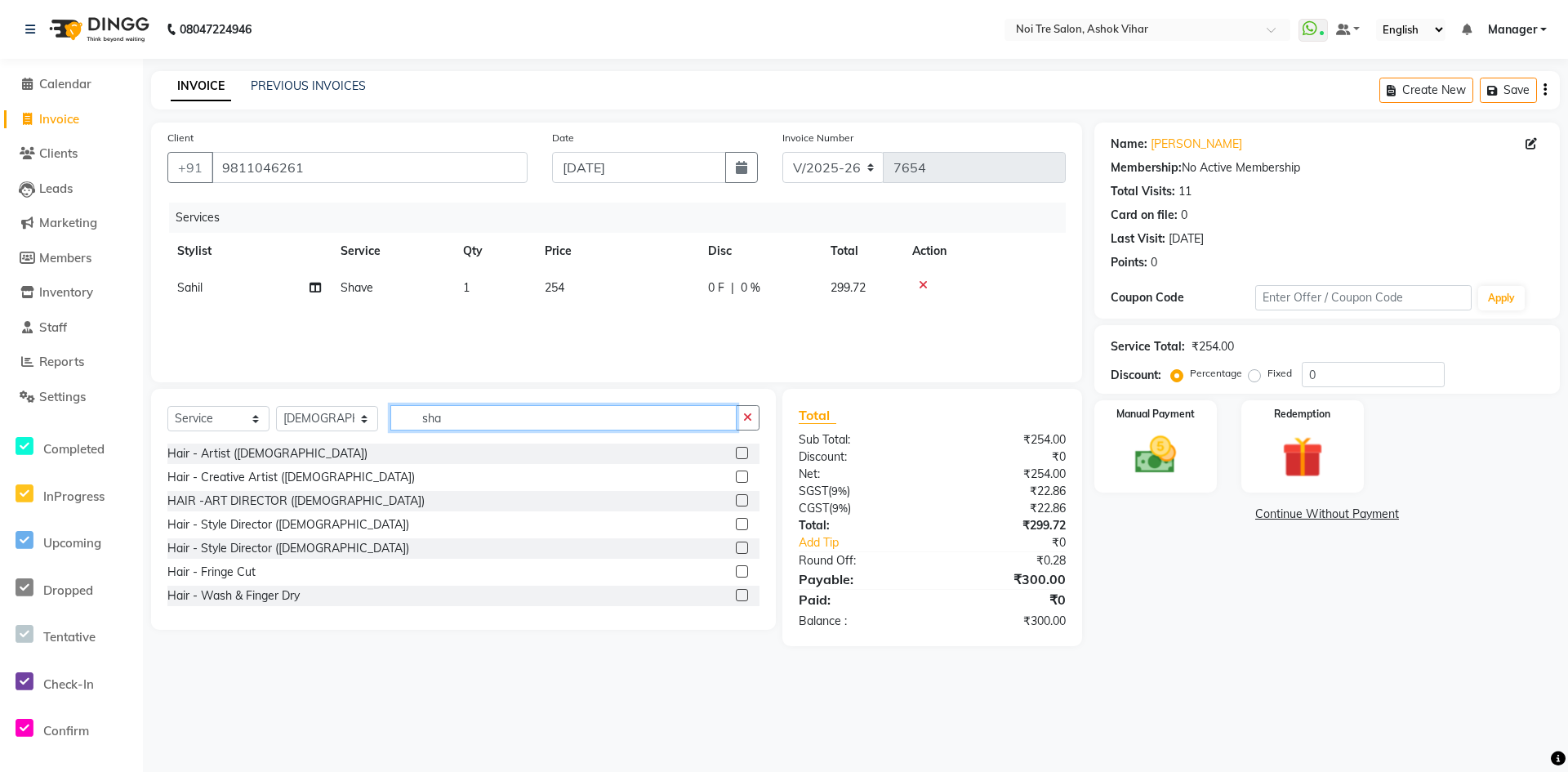
click at [456, 423] on input "sha" at bounding box center [563, 417] width 346 height 26
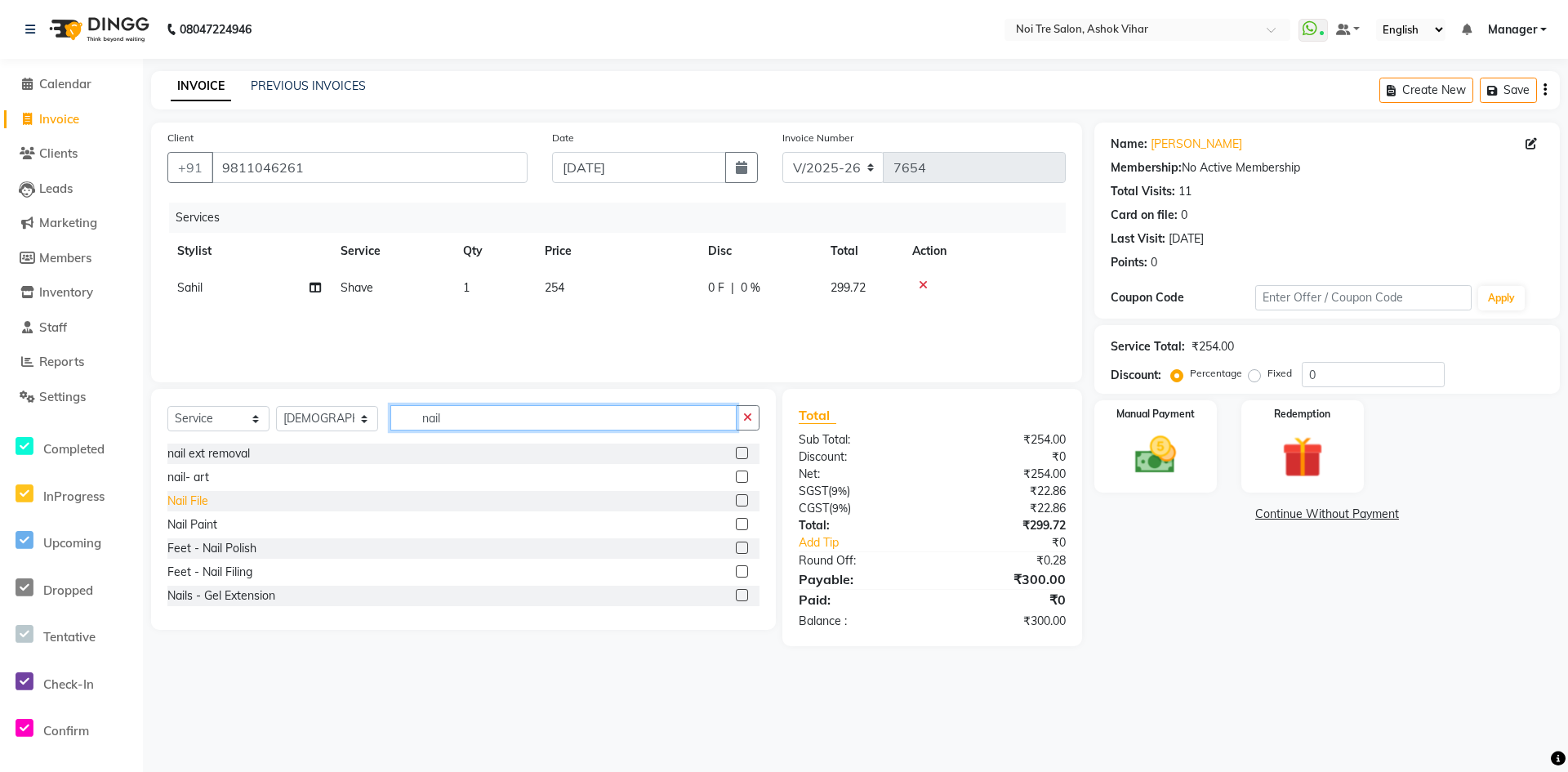
type input "nail"
drag, startPoint x: 196, startPoint y: 501, endPoint x: 522, endPoint y: 343, distance: 362.3
click at [202, 500] on div "Nail File" at bounding box center [188, 501] width 41 height 17
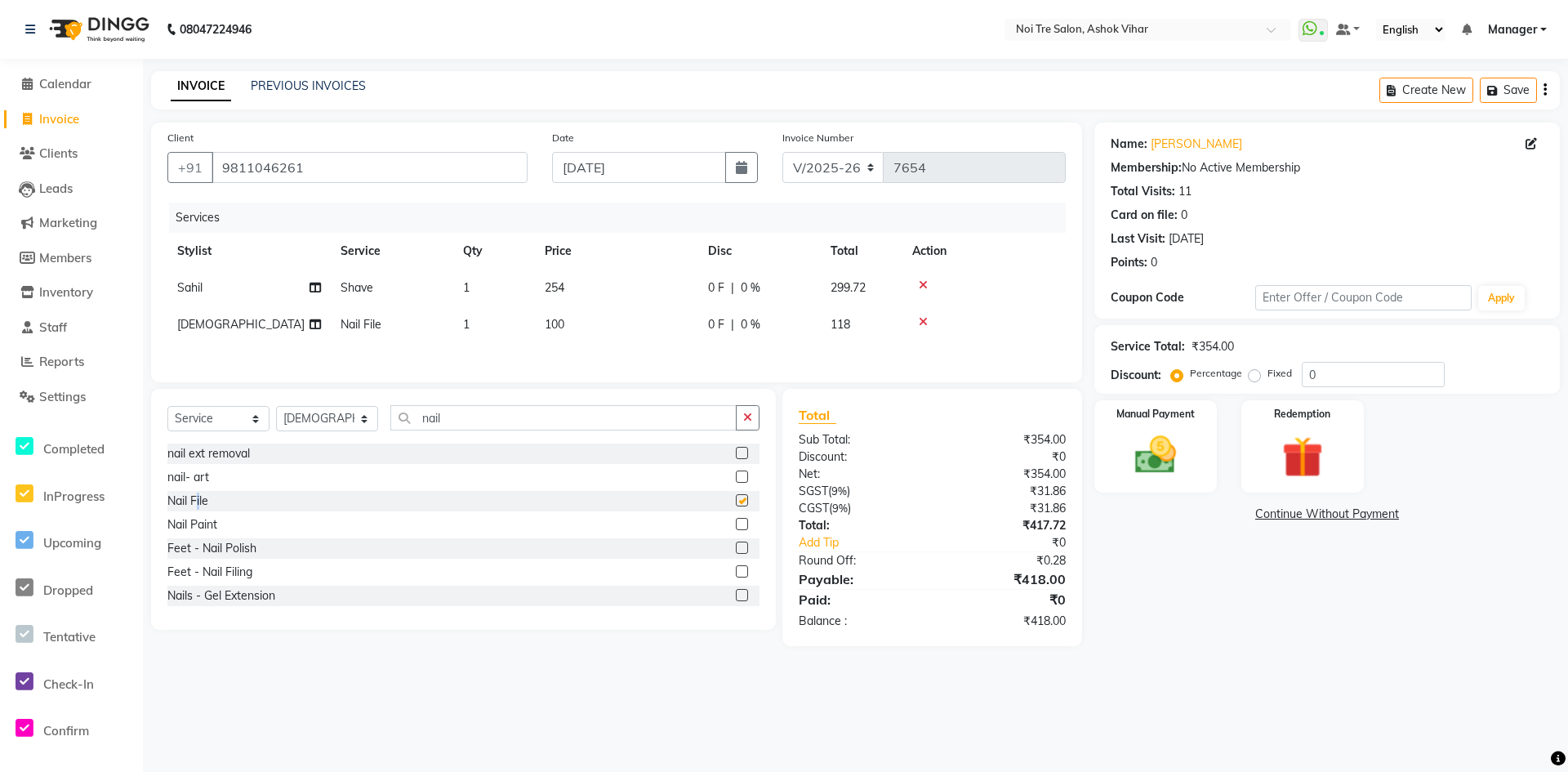
checkbox input "false"
click at [673, 320] on td "100" at bounding box center [616, 324] width 163 height 37
select select "46564"
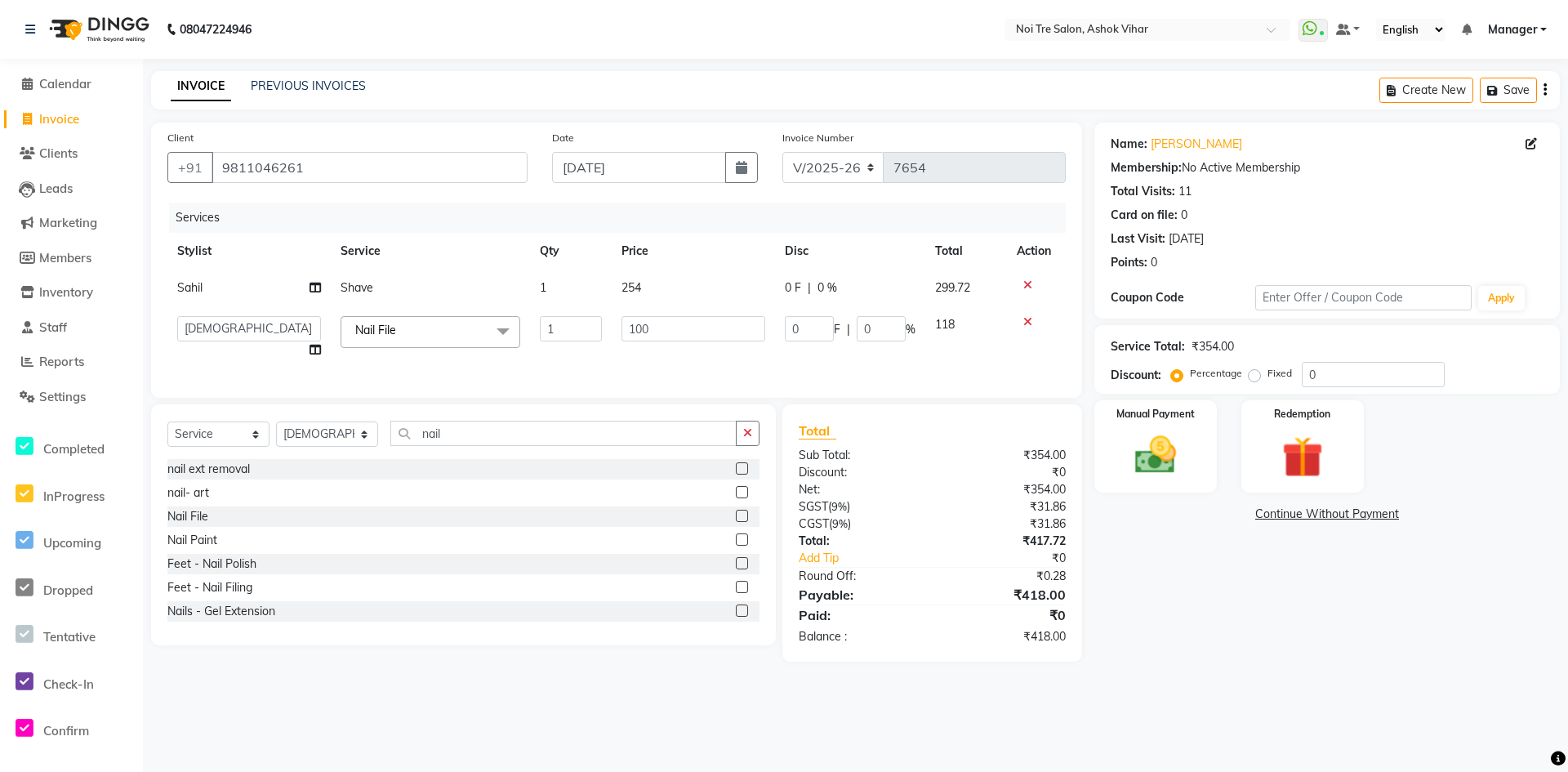
click at [673, 320] on input "100" at bounding box center [693, 329] width 144 height 26
type input "85"
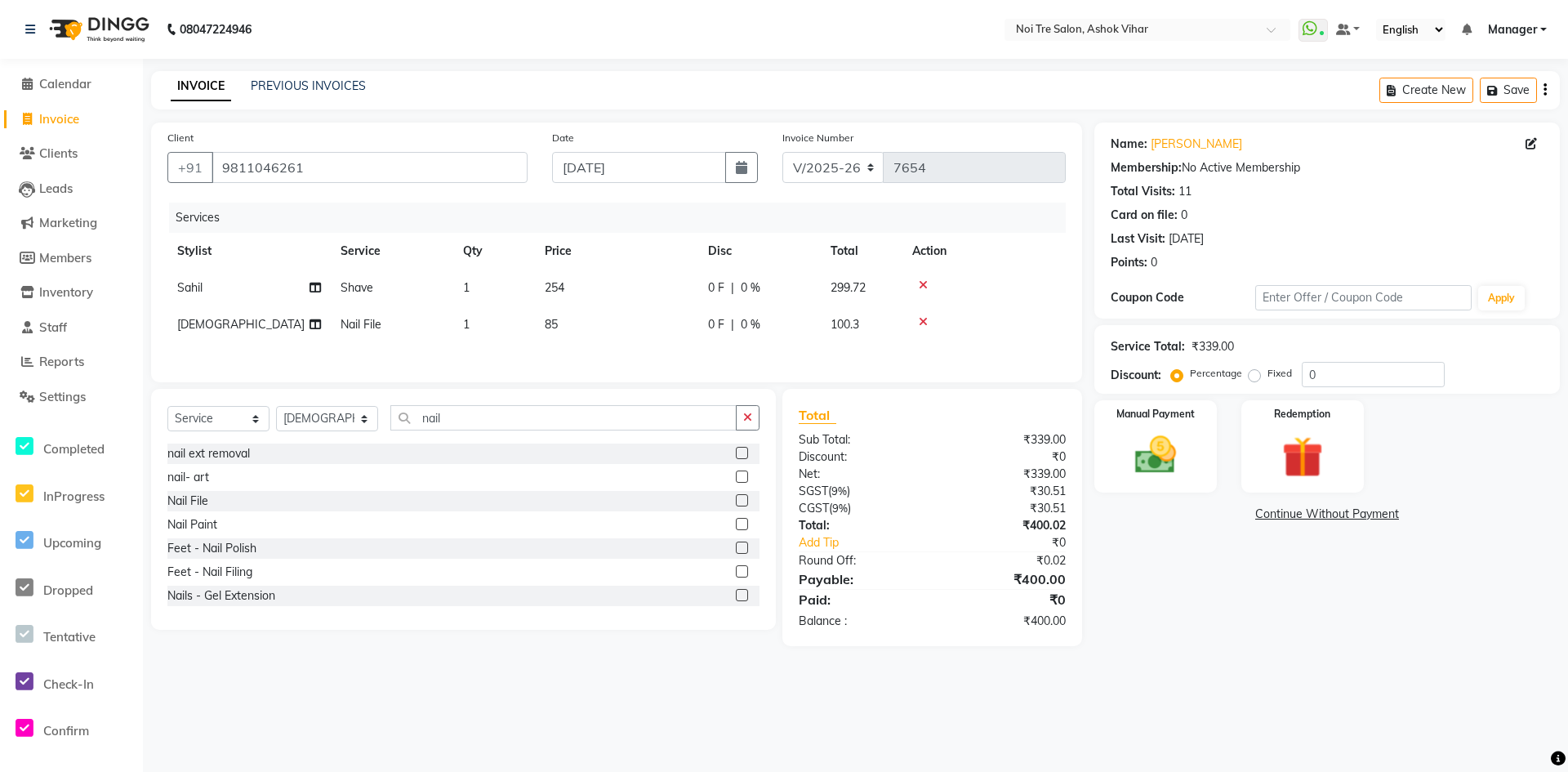
click at [639, 345] on div "Services Stylist Service Qty Price Disc Total Action Sahil Shave 1 254 0 F | 0 …" at bounding box center [616, 284] width 899 height 163
click at [591, 338] on td "85" at bounding box center [616, 324] width 163 height 37
select select "46564"
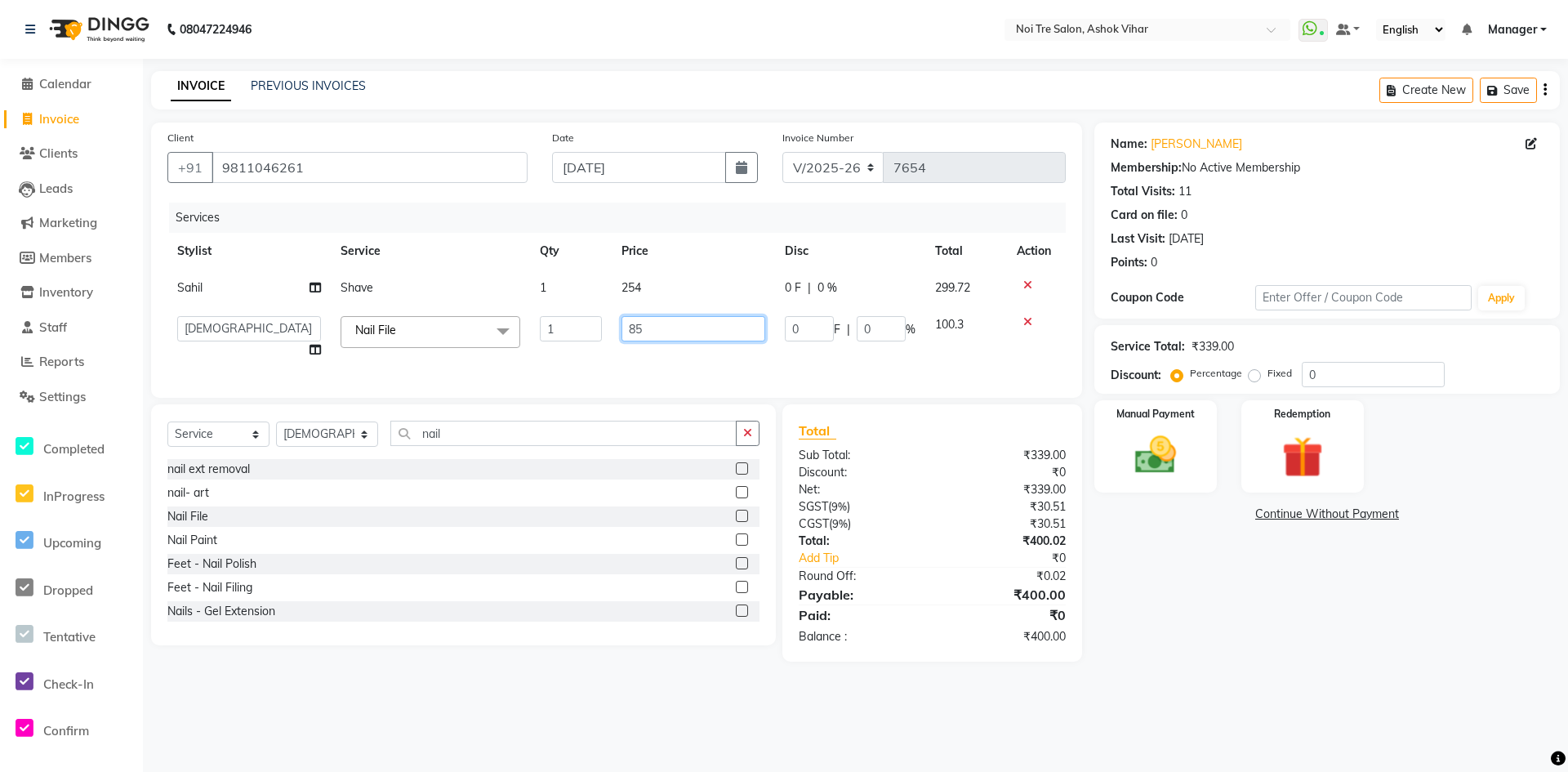
click at [650, 332] on input "85" at bounding box center [693, 329] width 144 height 26
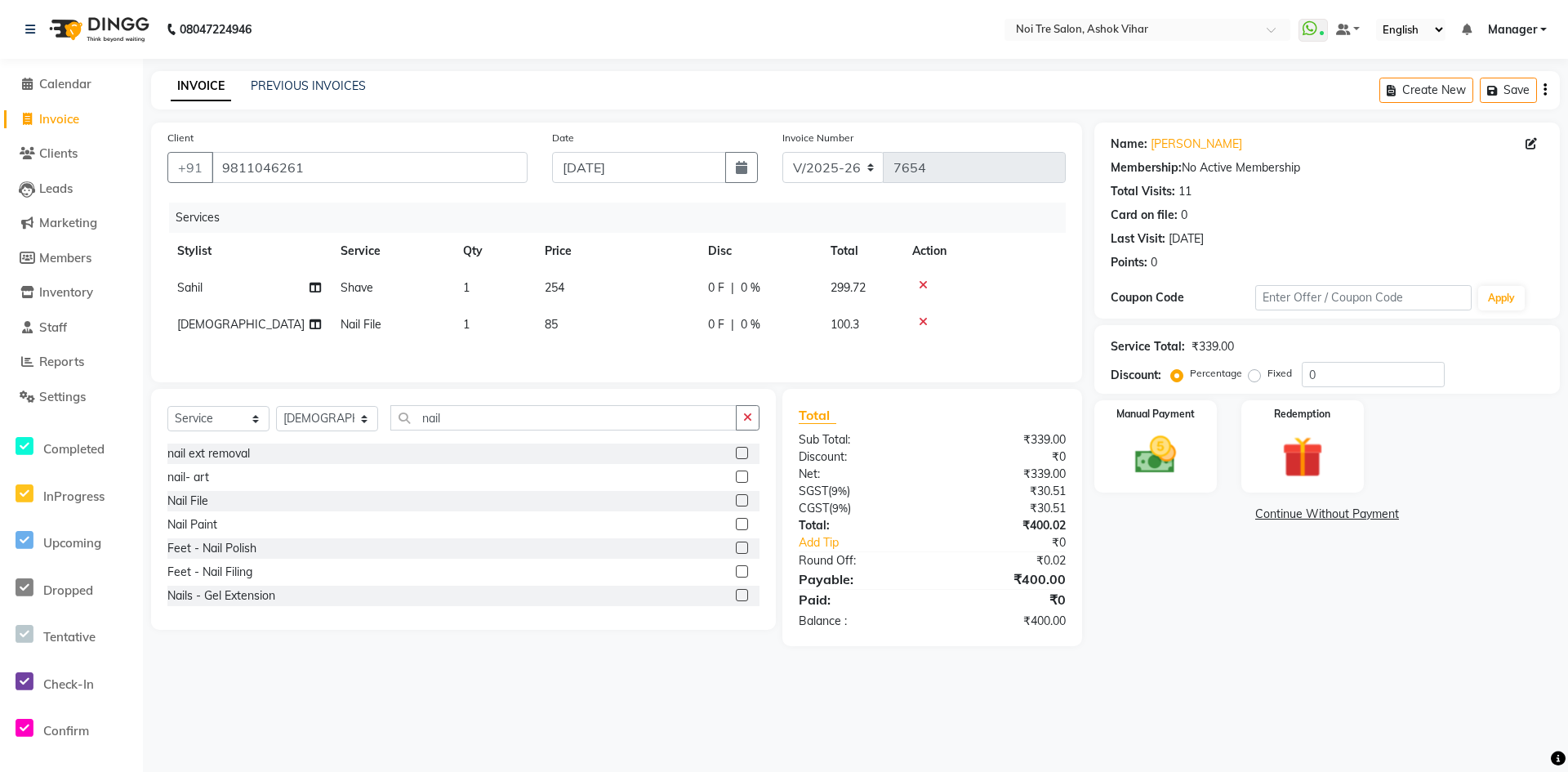
click at [587, 329] on td "85" at bounding box center [616, 324] width 163 height 37
select select "46564"
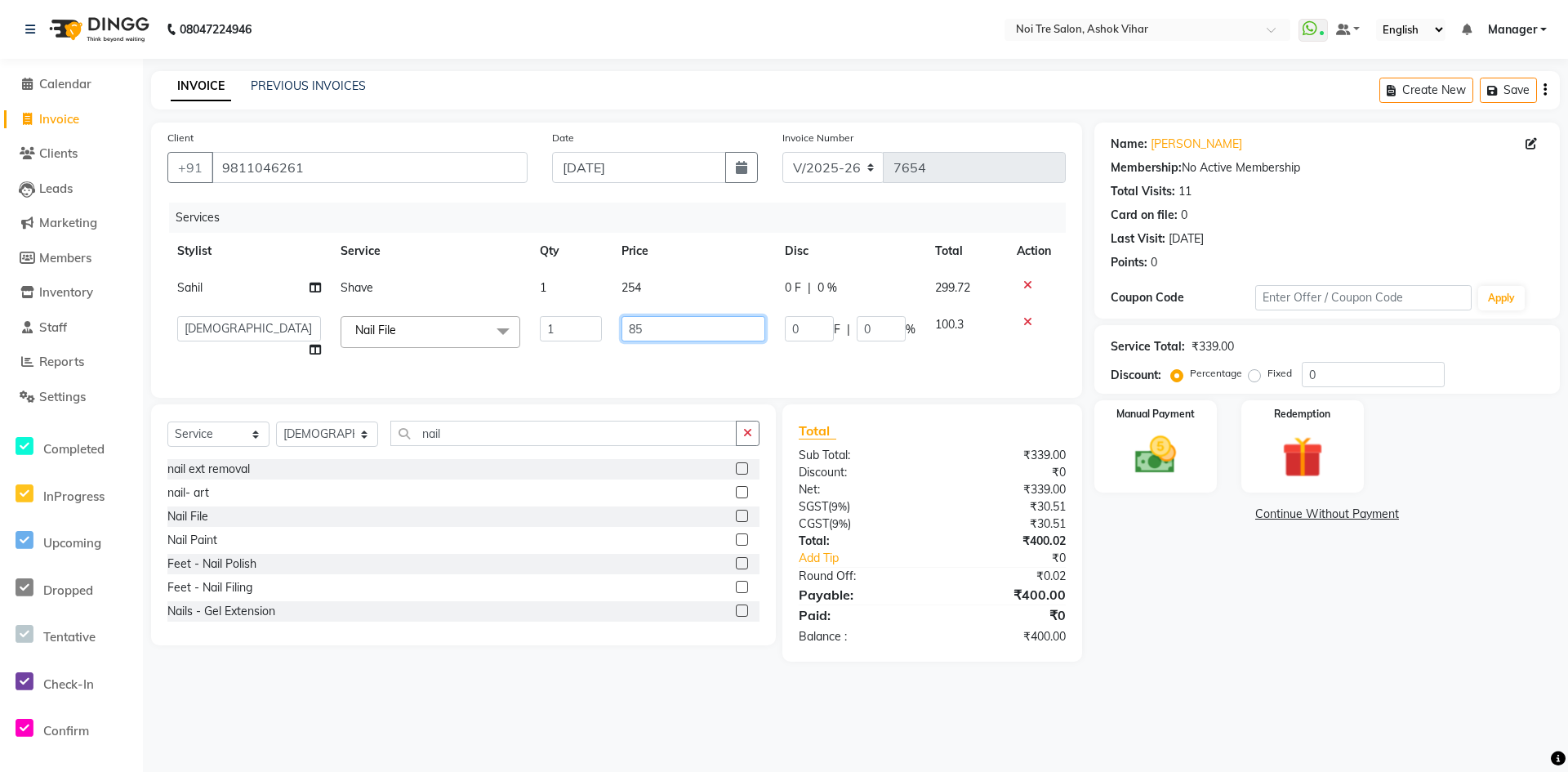
drag, startPoint x: 659, startPoint y: 326, endPoint x: 608, endPoint y: 326, distance: 51.0
click at [608, 326] on tr "Aakash Aalam Aas Admin Ajay Alice Amit Anand Anas Arif ARIF 1 Arun Ashu Asif At…" at bounding box center [616, 337] width 899 height 62
type input "254"
click at [679, 365] on div "Services Stylist Service Qty Price Disc Total Action Sahil Shave 1 254 0 F | 0 …" at bounding box center [616, 292] width 899 height 179
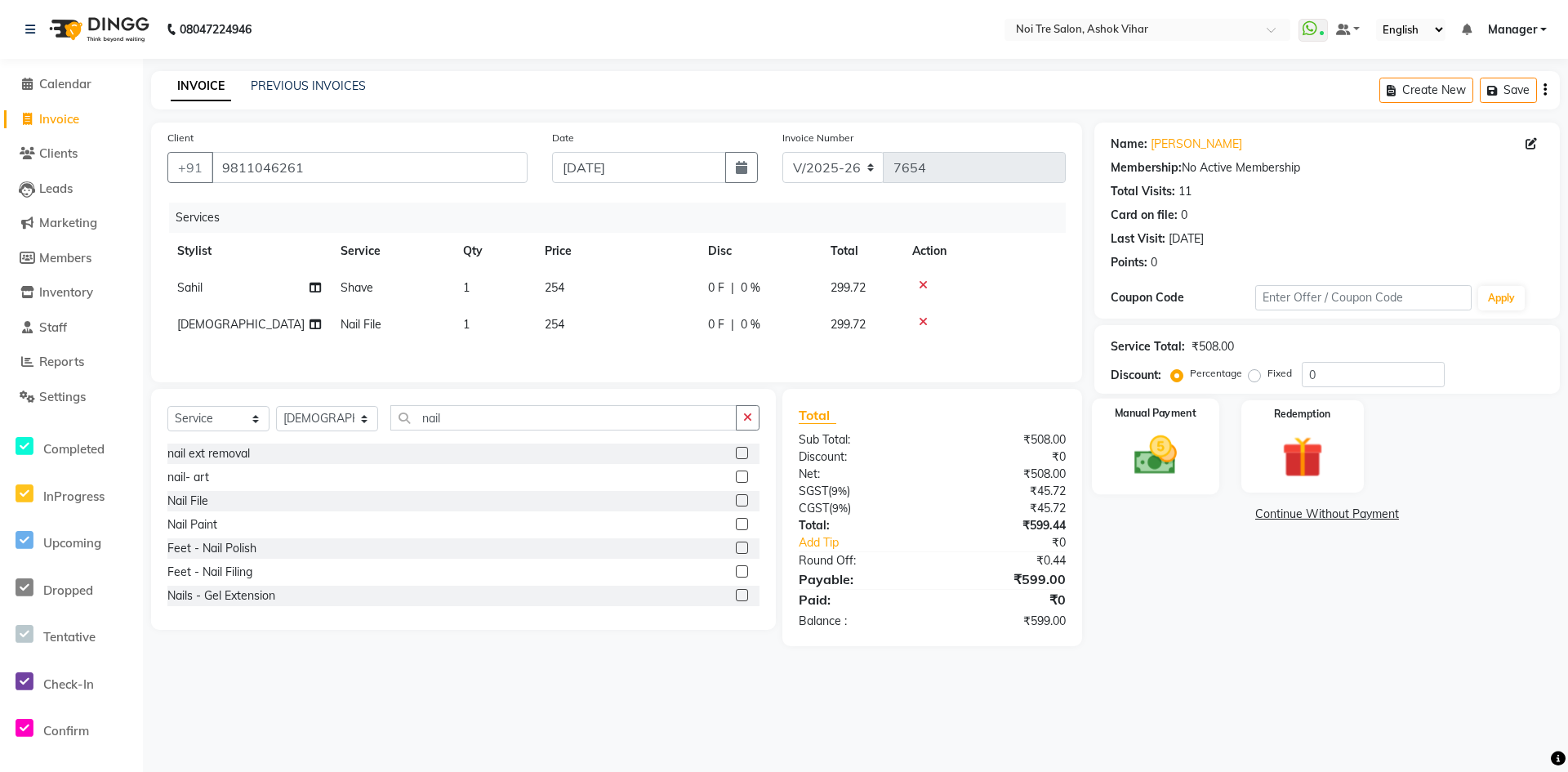
click at [1122, 475] on img at bounding box center [1156, 455] width 71 height 50
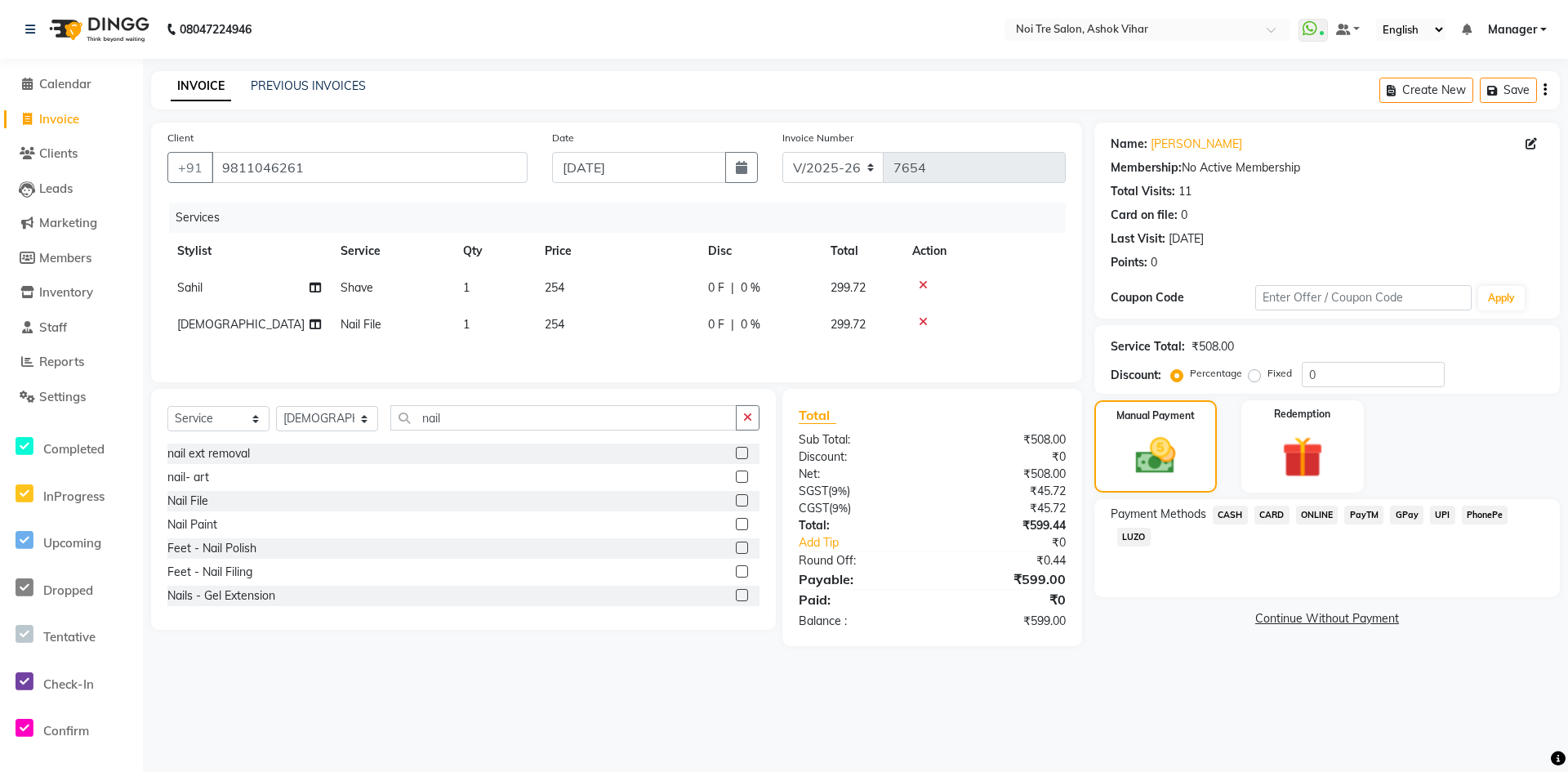
click at [711, 334] on td "0 F | 0 %" at bounding box center [759, 324] width 122 height 37
select select "46564"
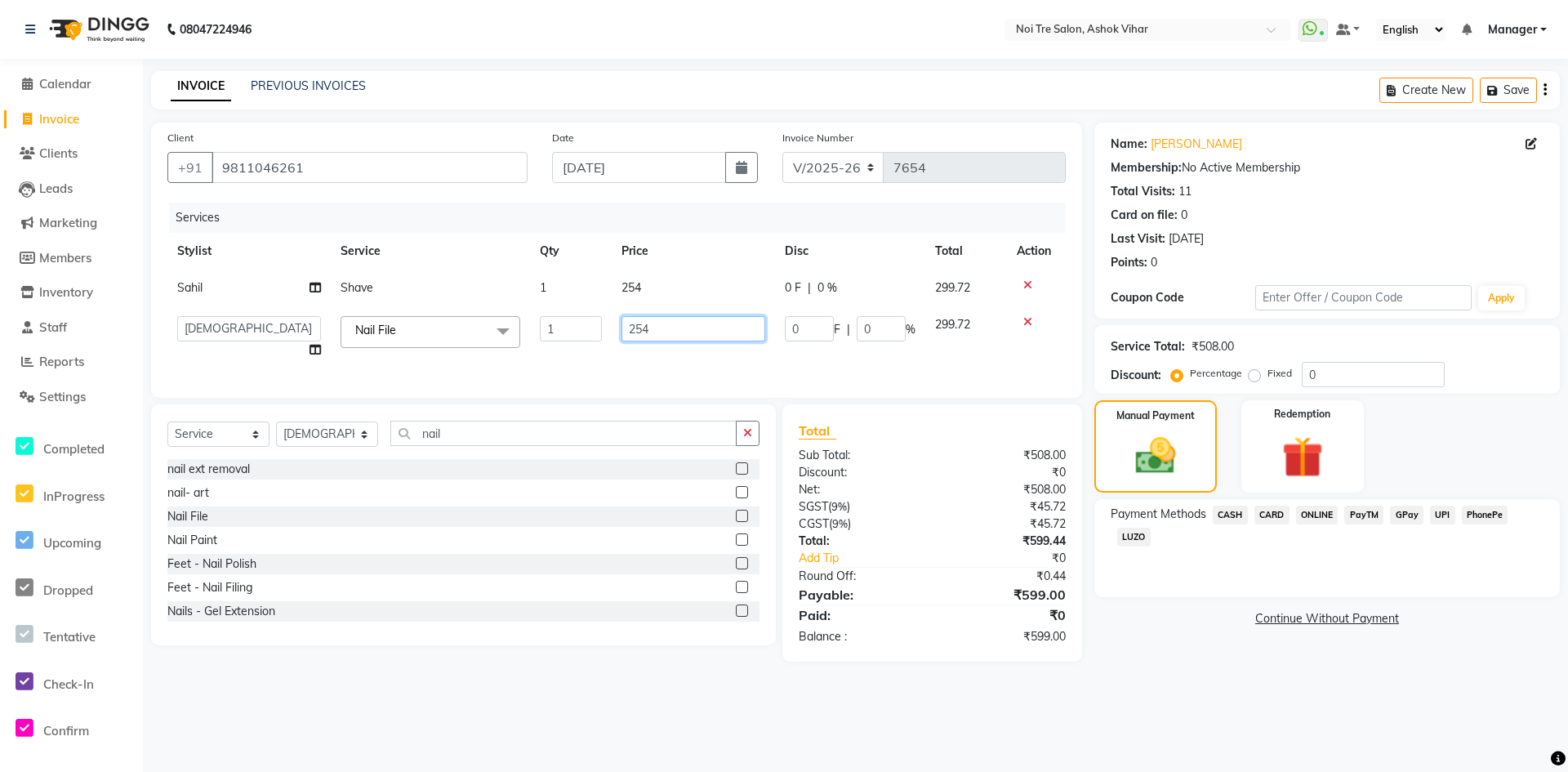
click at [711, 332] on input "254" at bounding box center [693, 329] width 144 height 26
type input "255"
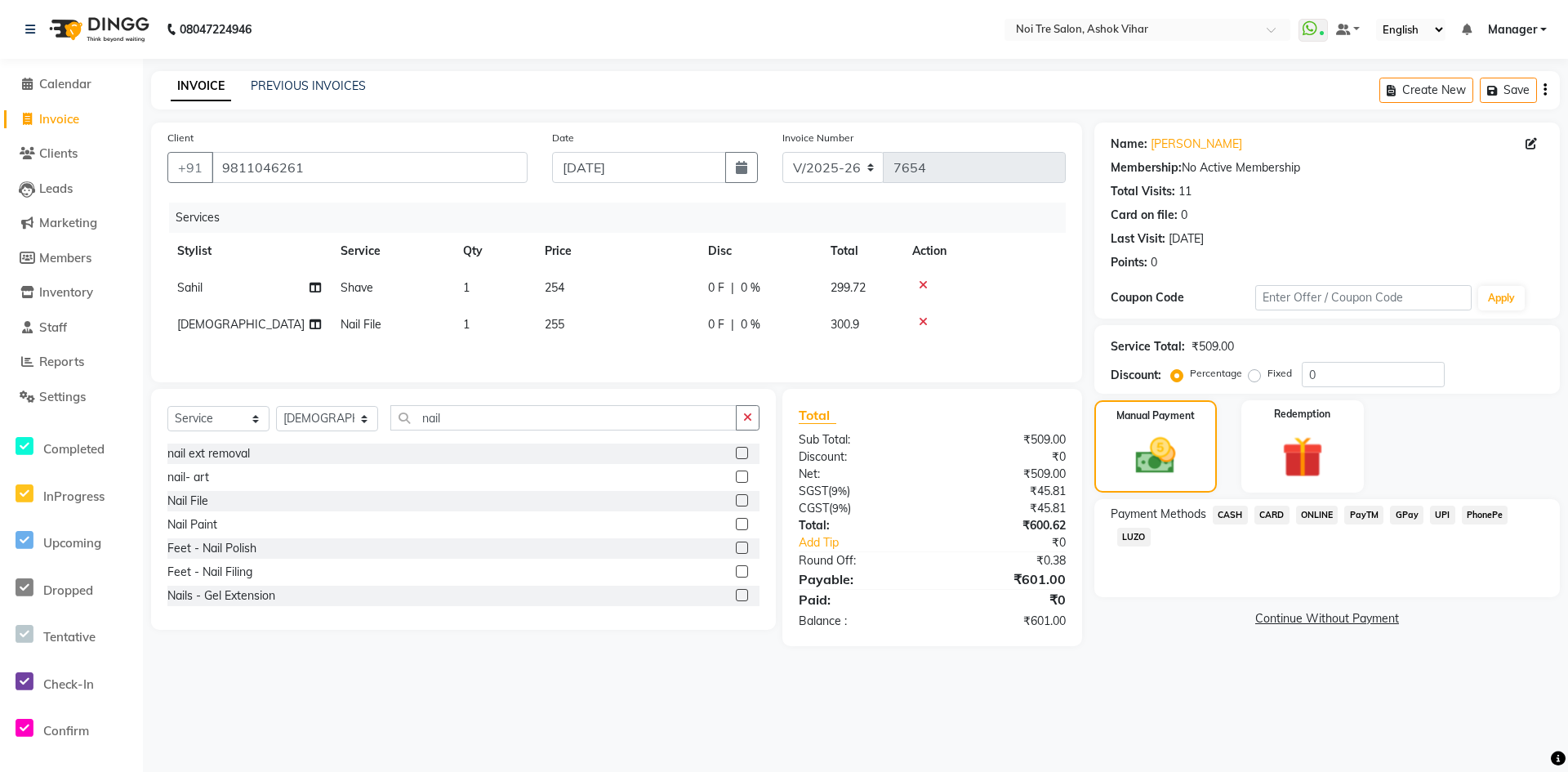
drag, startPoint x: 722, startPoint y: 358, endPoint x: 915, endPoint y: 466, distance: 221.2
click at [724, 358] on div "Services Stylist Service Qty Price Disc Total Action Sahil Shave 1 254 0 F | 0 …" at bounding box center [616, 284] width 899 height 163
drag, startPoint x: 1232, startPoint y: 515, endPoint x: 1244, endPoint y: 534, distance: 22.5
click at [1232, 517] on span "CASH" at bounding box center [1230, 515] width 35 height 19
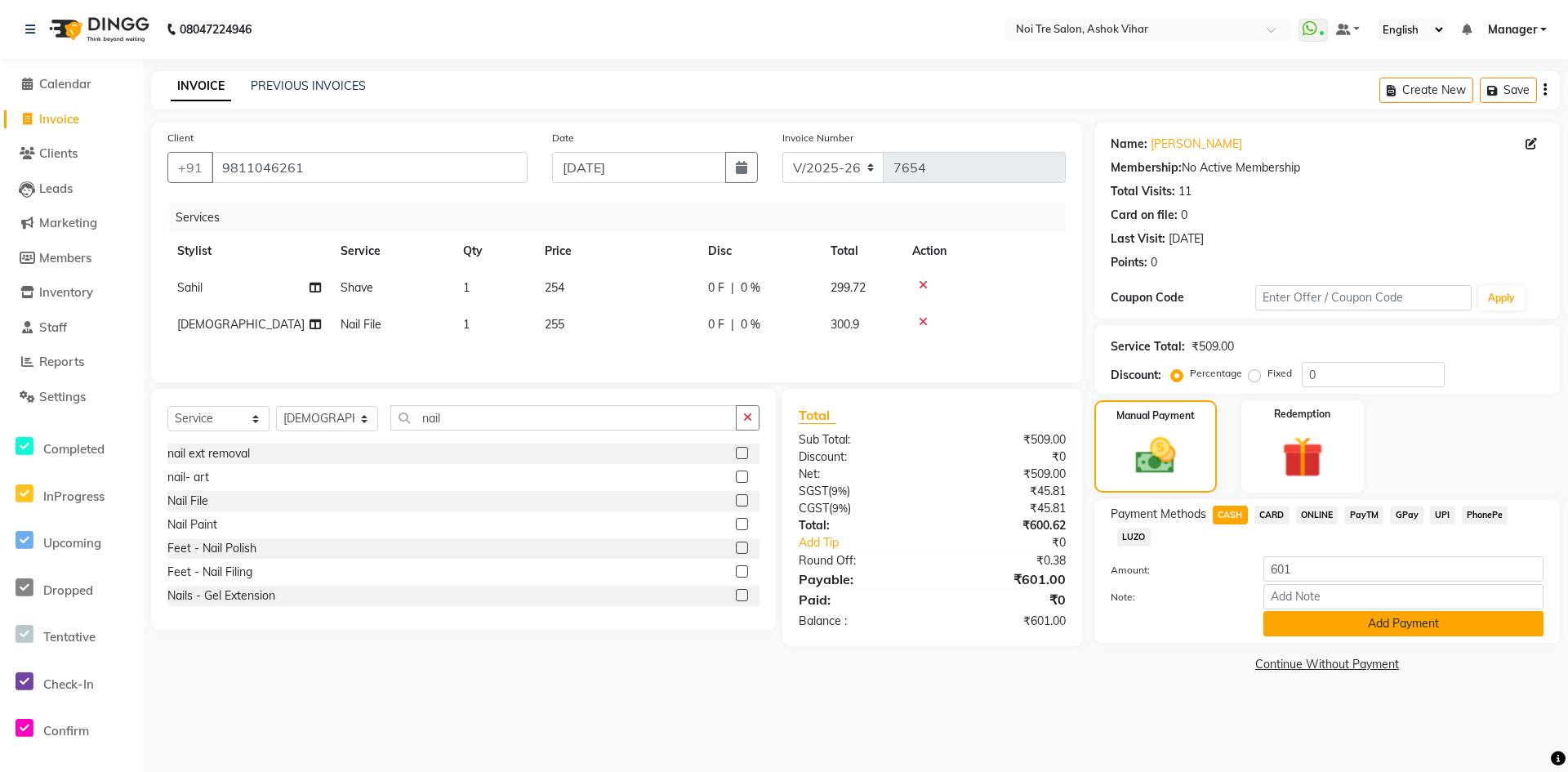
click at [1278, 616] on button "Add Payment" at bounding box center [1403, 623] width 280 height 26
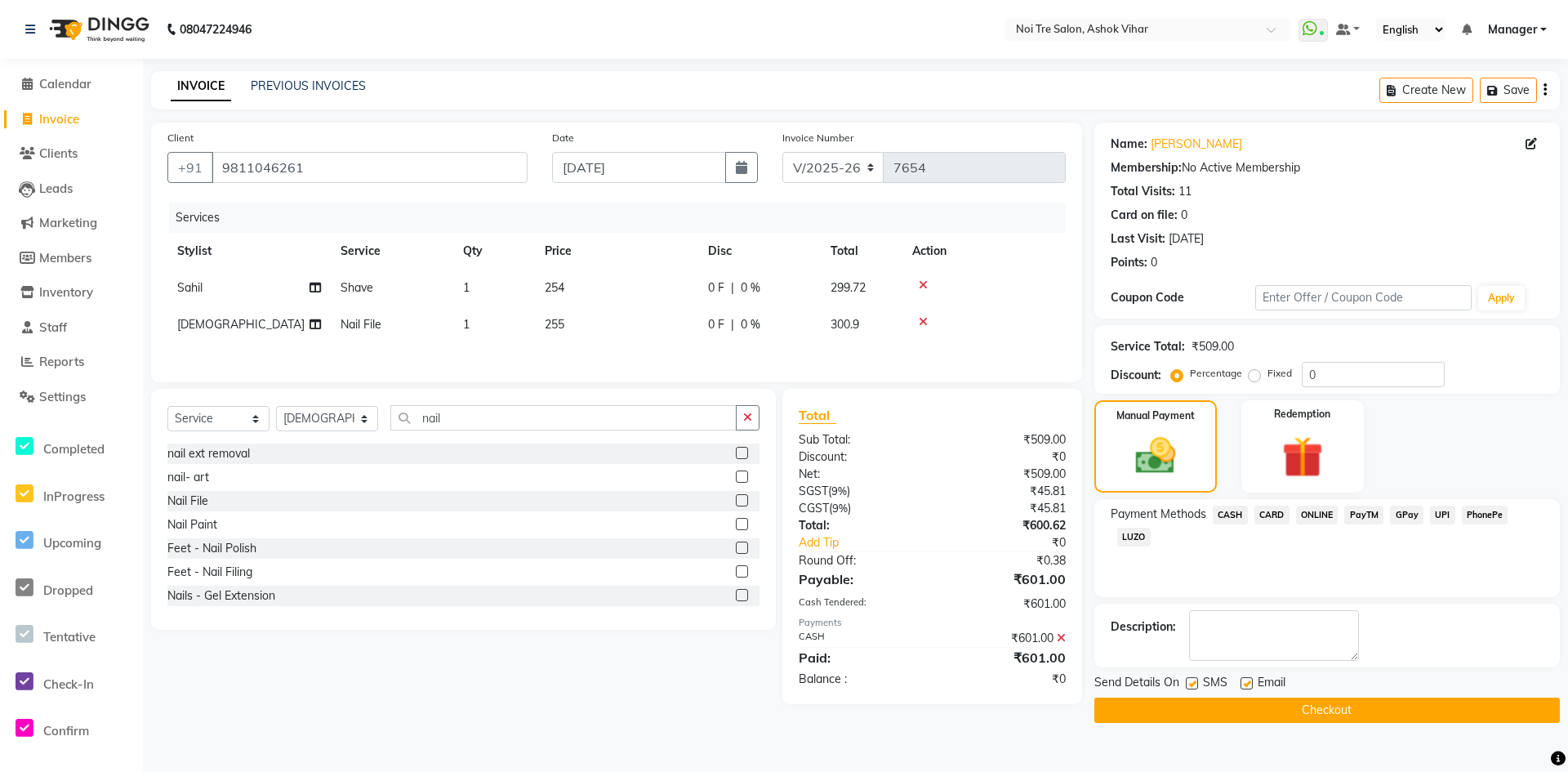
click at [1260, 705] on button "Checkout" at bounding box center [1327, 710] width 466 height 26
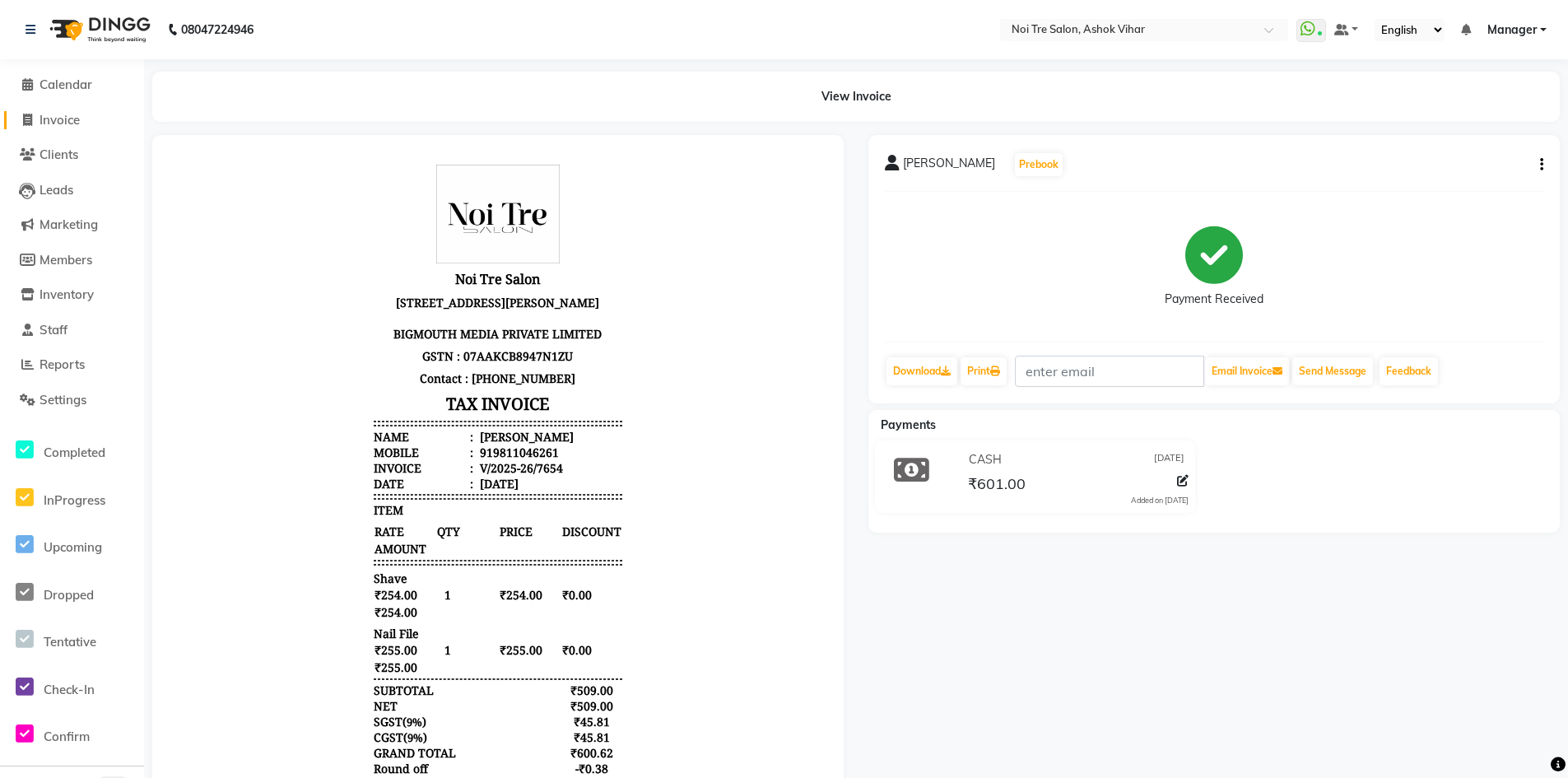
click at [56, 123] on span "Invoice" at bounding box center [59, 120] width 40 height 15
select select "4726"
select select "service"
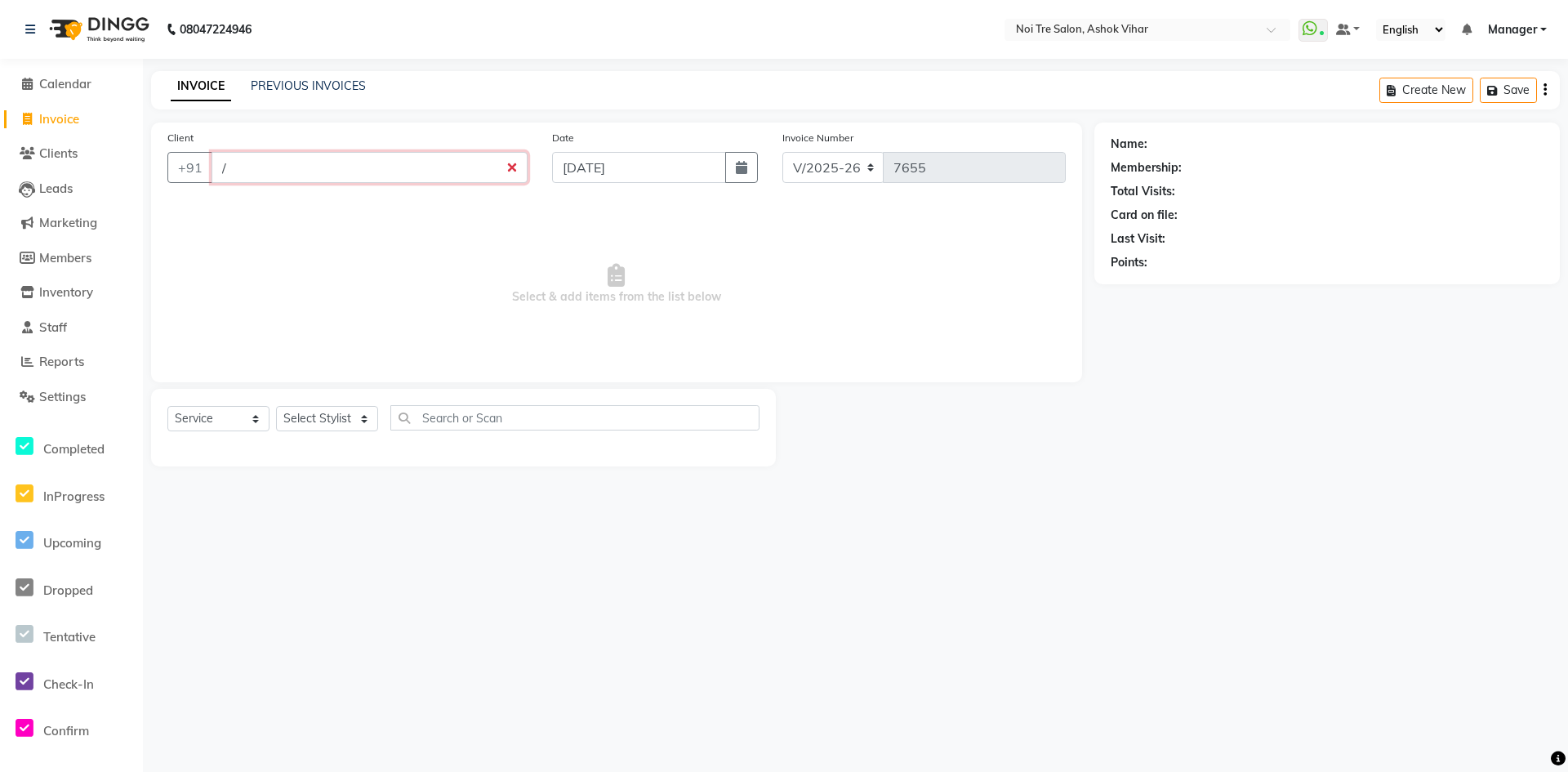
type input "/"
click at [383, 178] on input "/" at bounding box center [370, 167] width 316 height 31
click at [465, 166] on input "Client" at bounding box center [370, 167] width 316 height 31
click at [326, 206] on span "99717411" at bounding box center [297, 204] width 65 height 16
type input "9971741160"
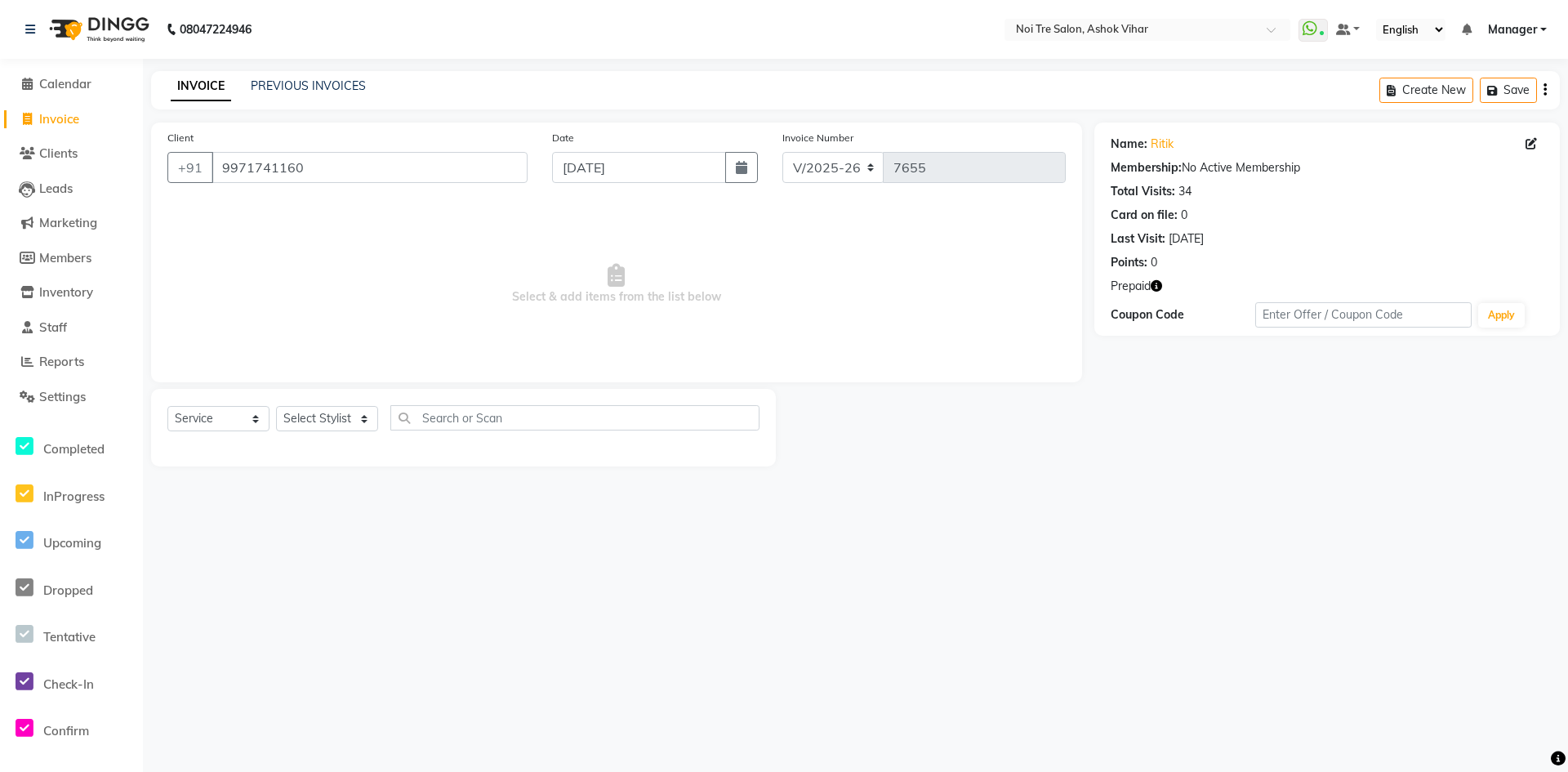
click at [1158, 287] on icon "button" at bounding box center [1156, 285] width 11 height 11
click at [342, 420] on select "Select Stylist [PERSON_NAME] Aas Admin [PERSON_NAME] [PERSON_NAME] [PERSON_NAME…" at bounding box center [327, 418] width 102 height 26
select select "28265"
click at [437, 417] on input "text" at bounding box center [575, 417] width 369 height 26
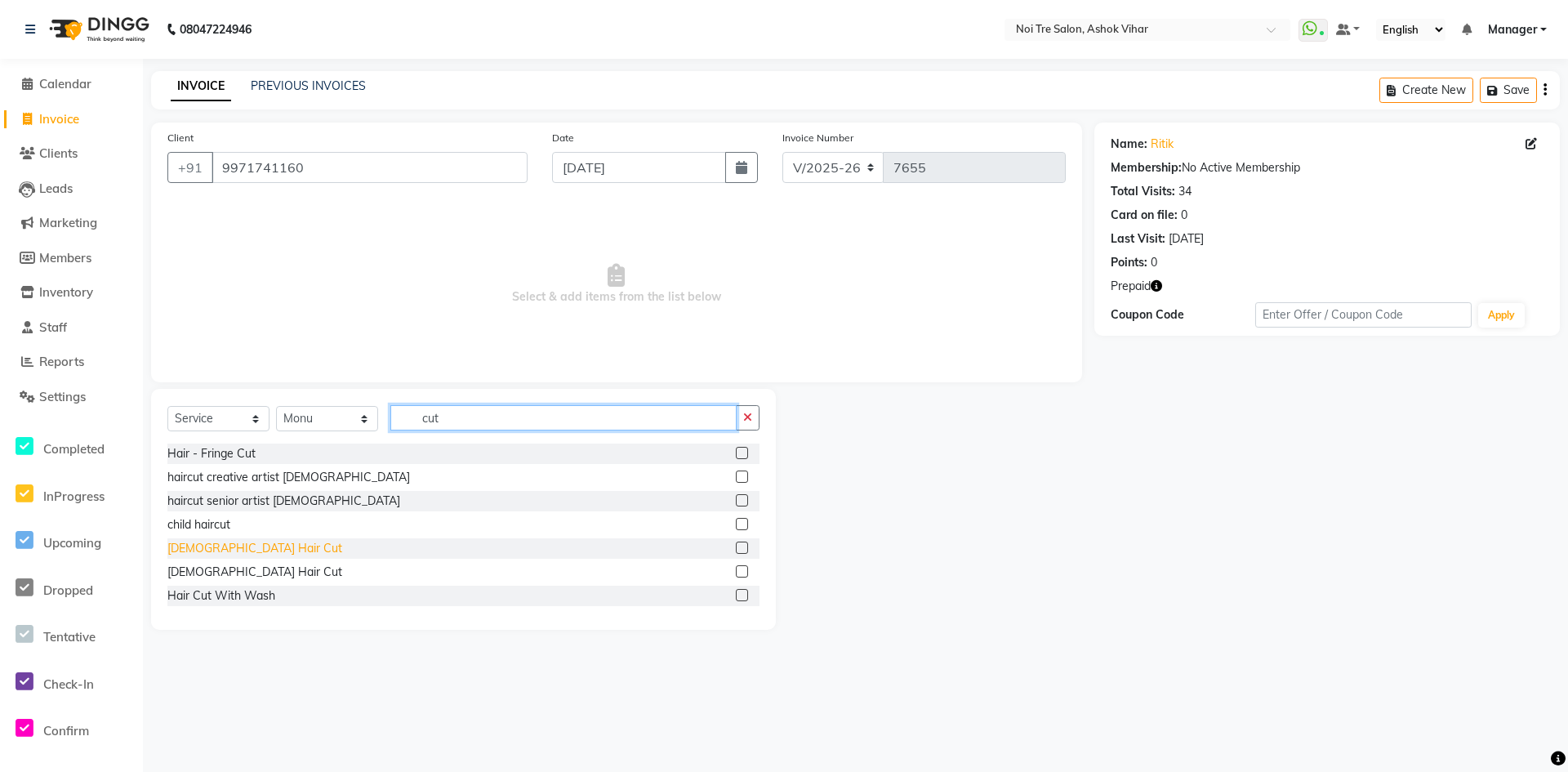
type input "cut"
click at [218, 542] on div "[DEMOGRAPHIC_DATA] Hair Cut" at bounding box center [255, 548] width 175 height 17
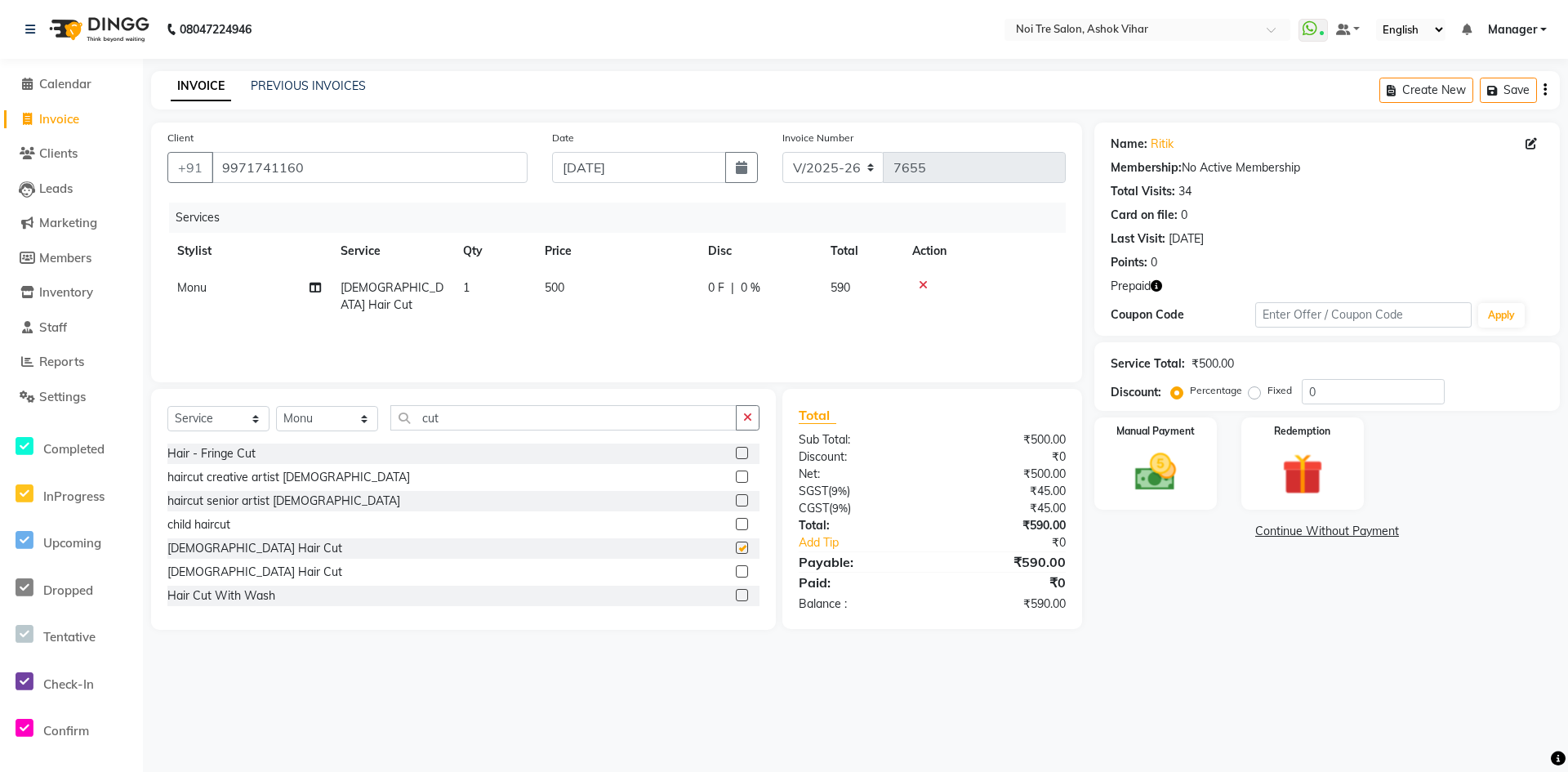
checkbox input "false"
click at [420, 423] on input "cut" at bounding box center [563, 417] width 346 height 26
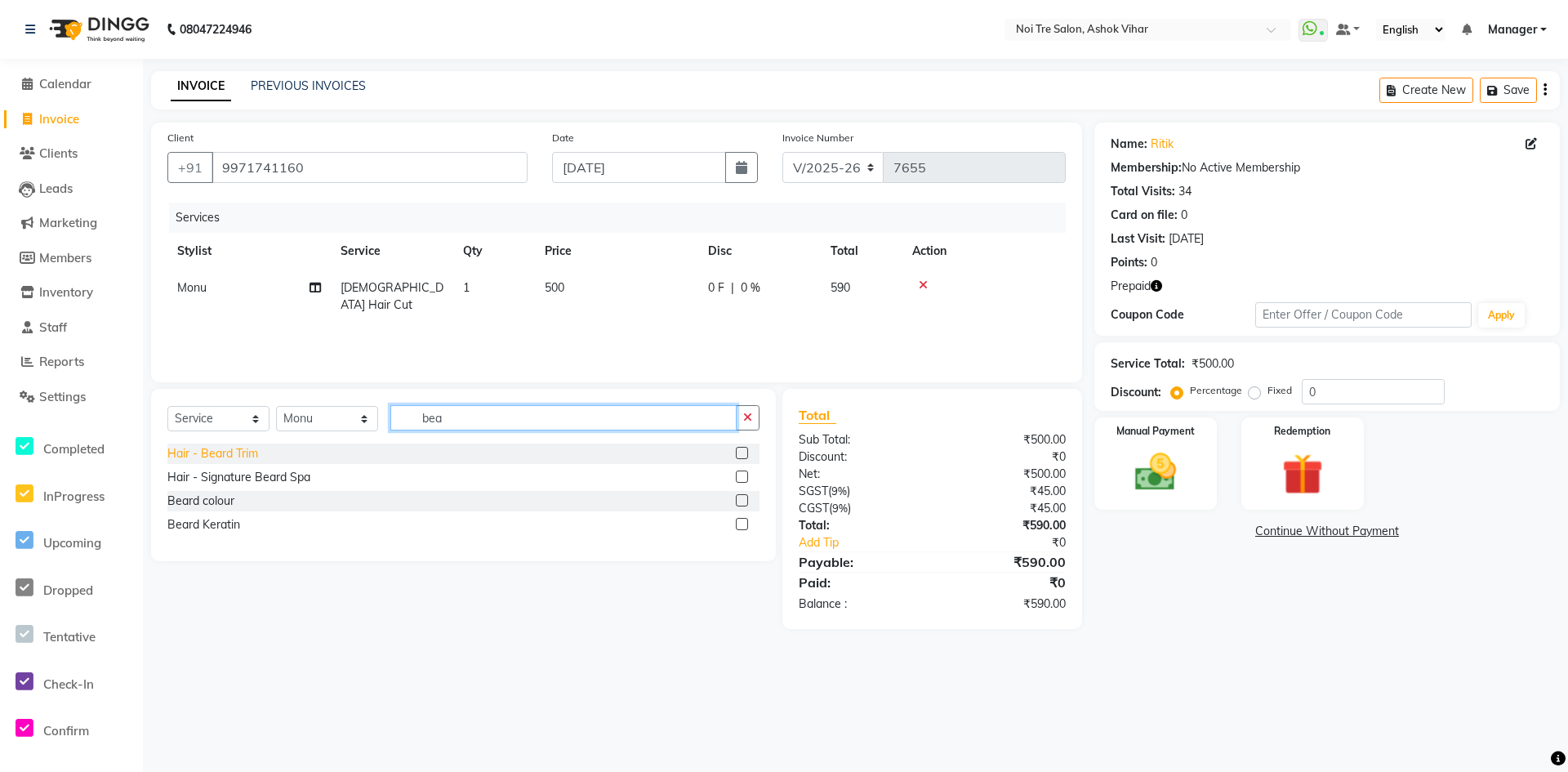
type input "bea"
click at [234, 457] on div "Hair - Beard Trim" at bounding box center [213, 453] width 91 height 17
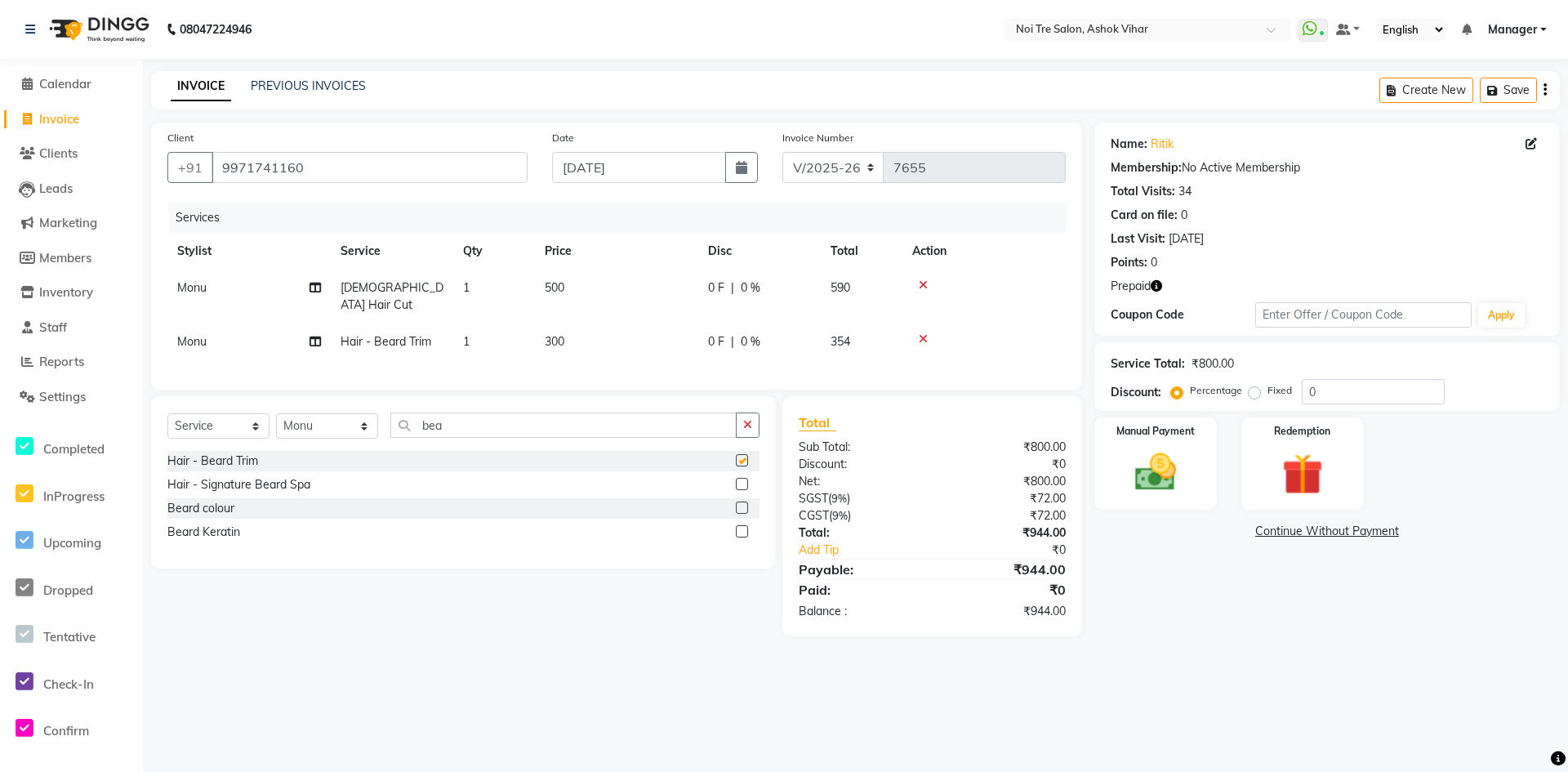
checkbox input "false"
click at [631, 300] on td "500" at bounding box center [616, 296] width 163 height 54
select select "28265"
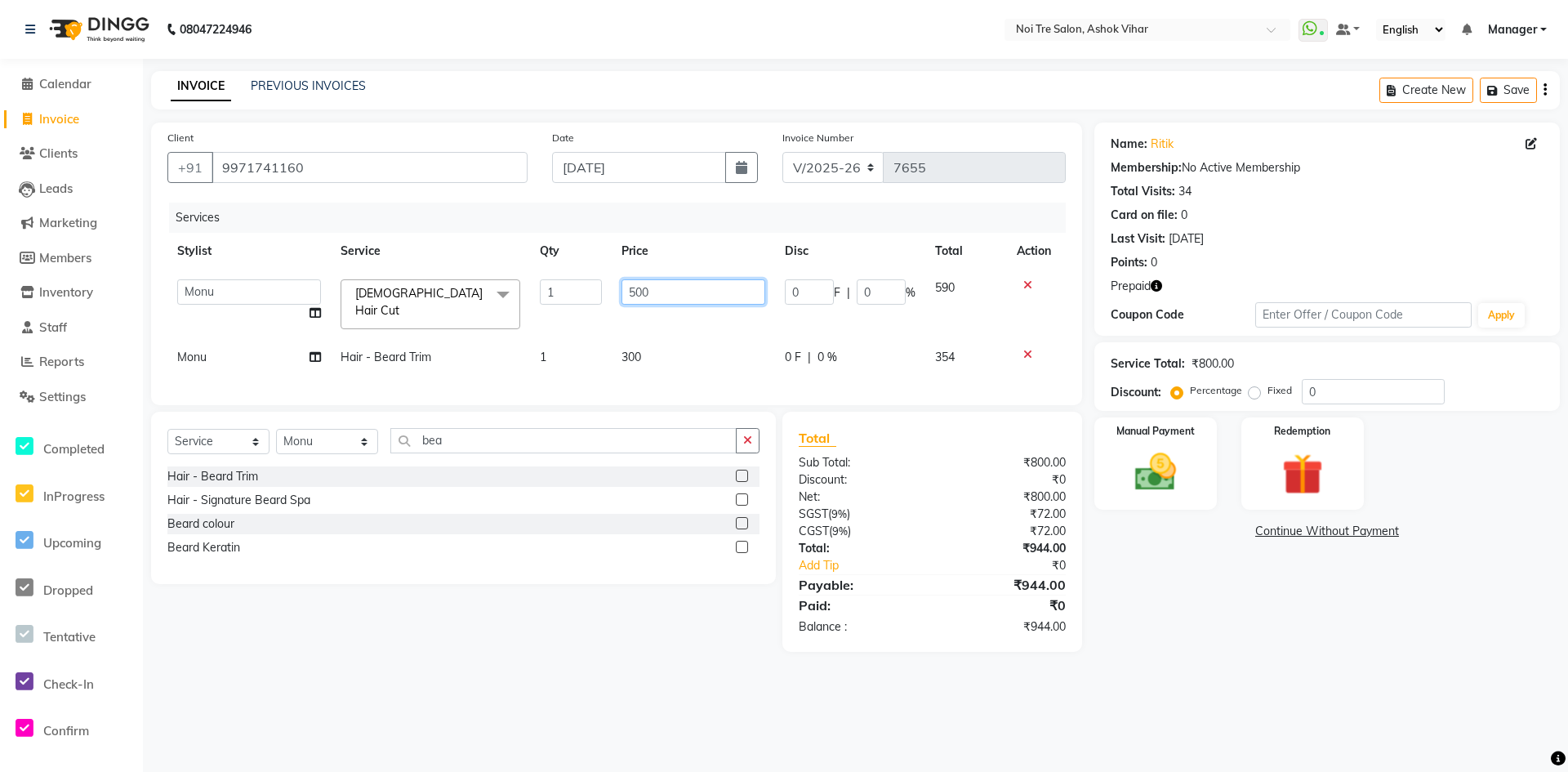
click at [631, 300] on input "500" at bounding box center [693, 292] width 144 height 26
type input "600"
drag, startPoint x: 747, startPoint y: 349, endPoint x: 1035, endPoint y: 411, distance: 294.6
click at [751, 351] on div "Services Stylist Service Qty Price Disc Total Action [PERSON_NAME] Aas Admin [P…" at bounding box center [616, 295] width 899 height 186
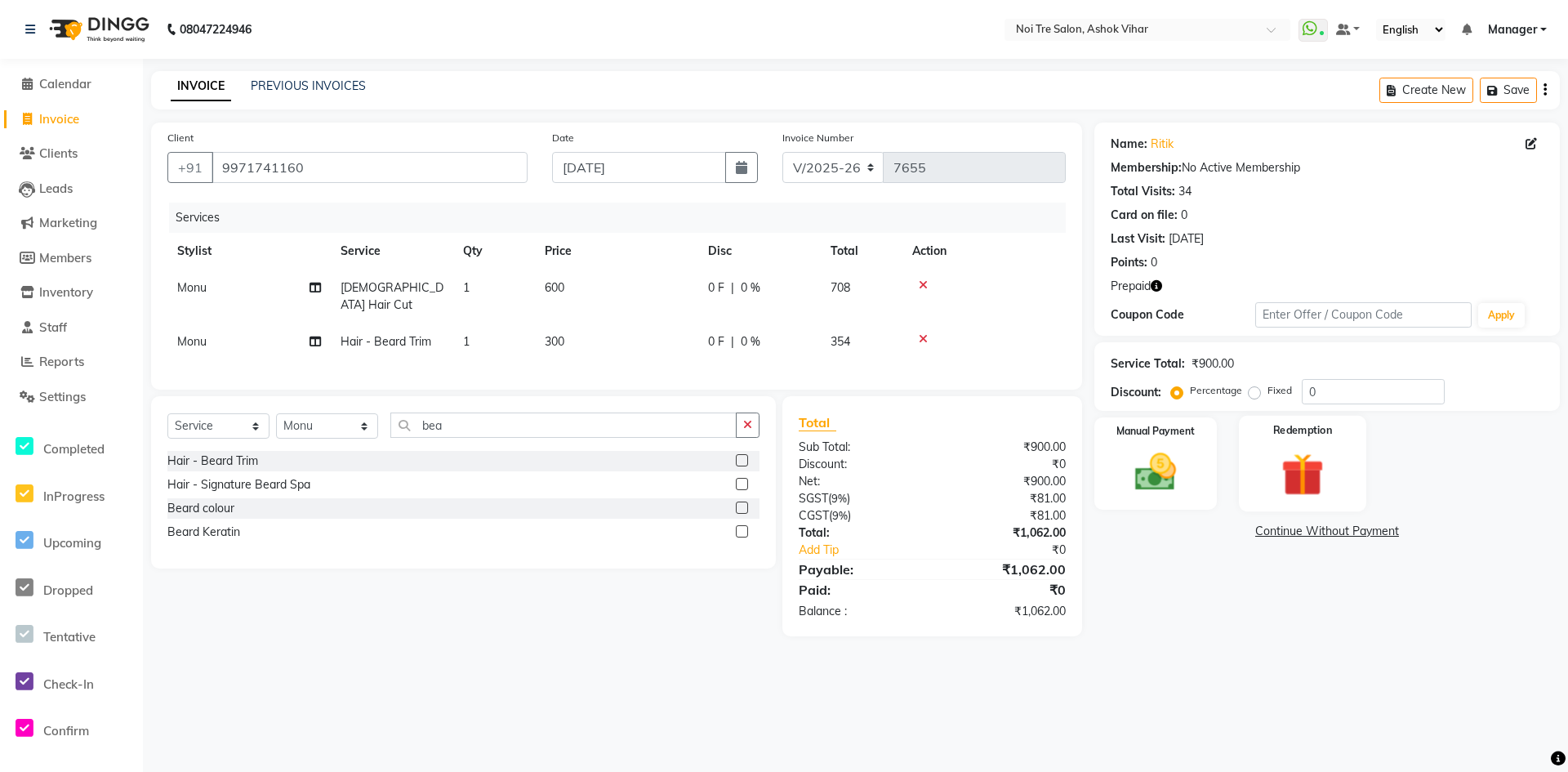
click at [1300, 496] on img at bounding box center [1303, 474] width 71 height 54
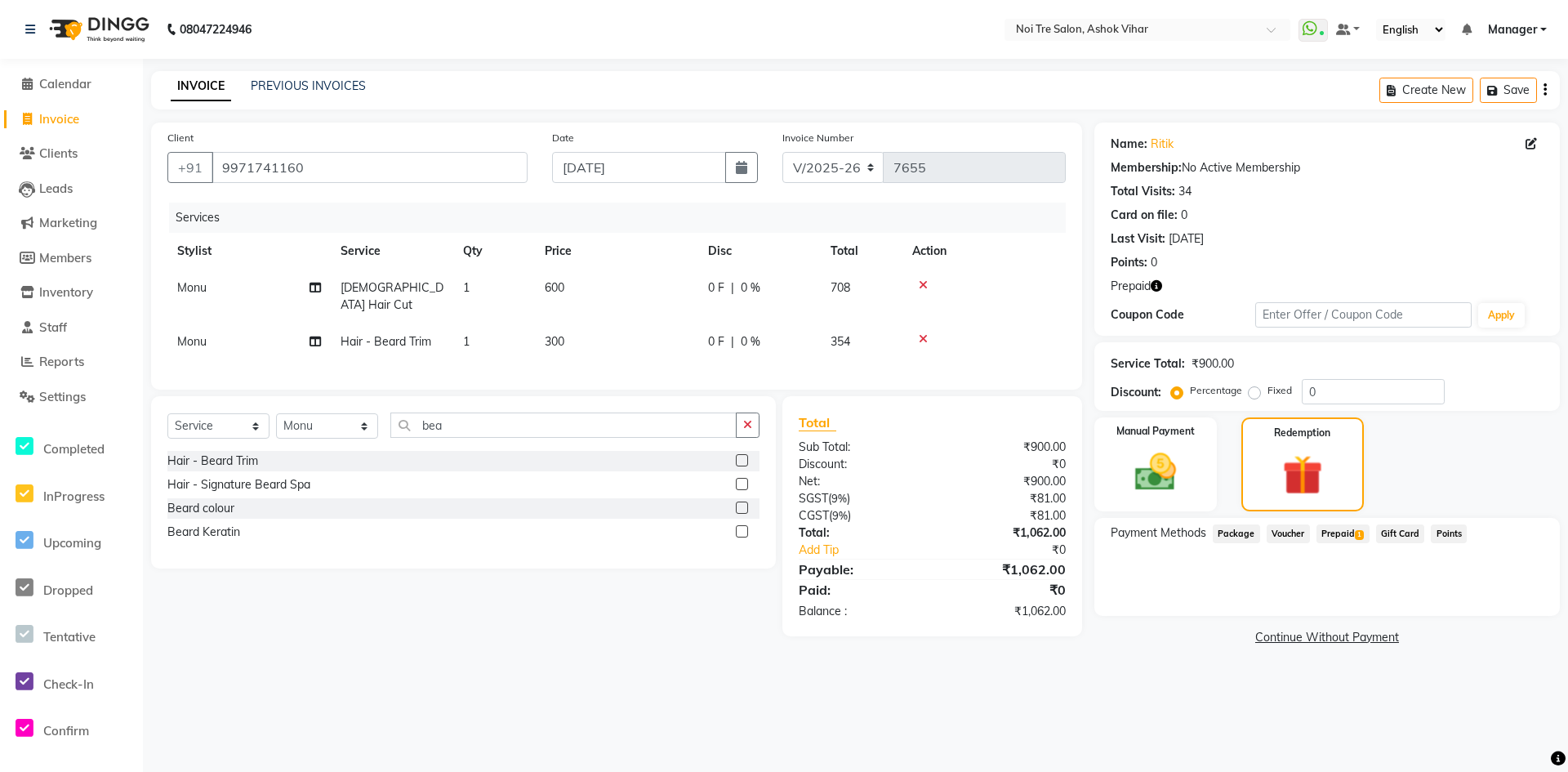
drag, startPoint x: 1333, startPoint y: 530, endPoint x: 1351, endPoint y: 551, distance: 27.7
click at [1339, 537] on span "Prepaid 1" at bounding box center [1343, 534] width 53 height 19
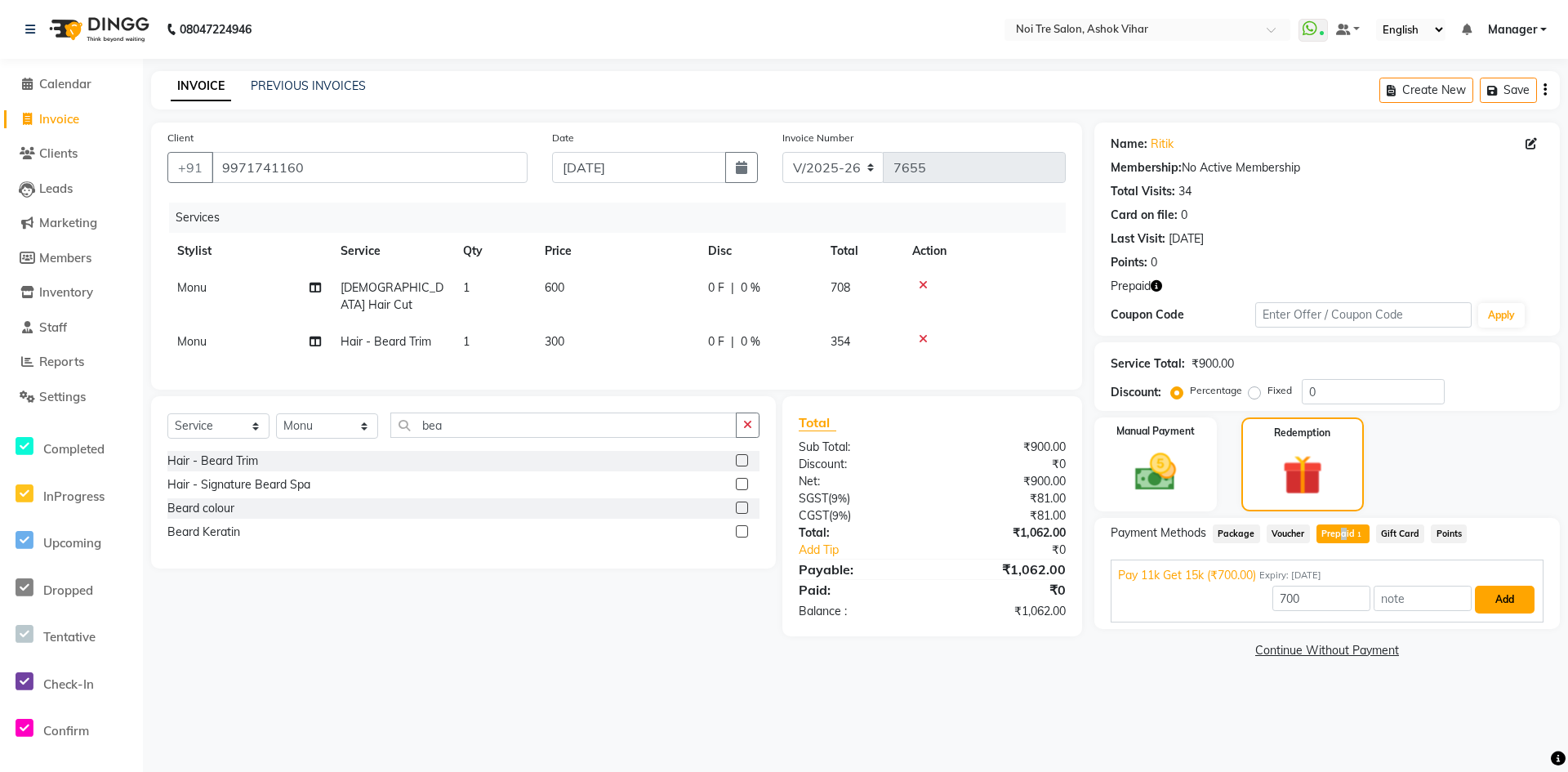
click at [1504, 593] on button "Add" at bounding box center [1505, 599] width 60 height 28
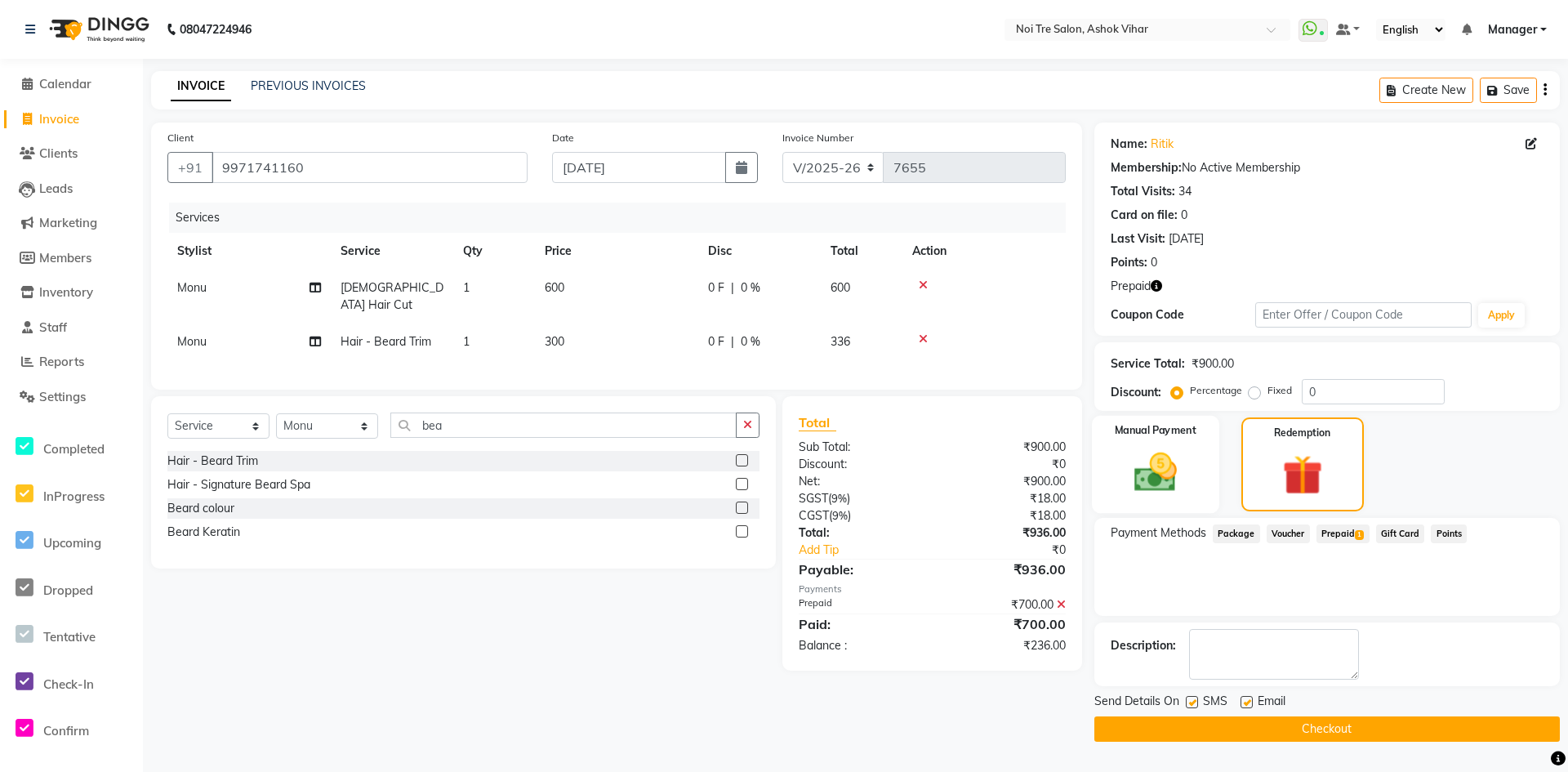
click at [1190, 445] on div "Manual Payment" at bounding box center [1156, 464] width 128 height 97
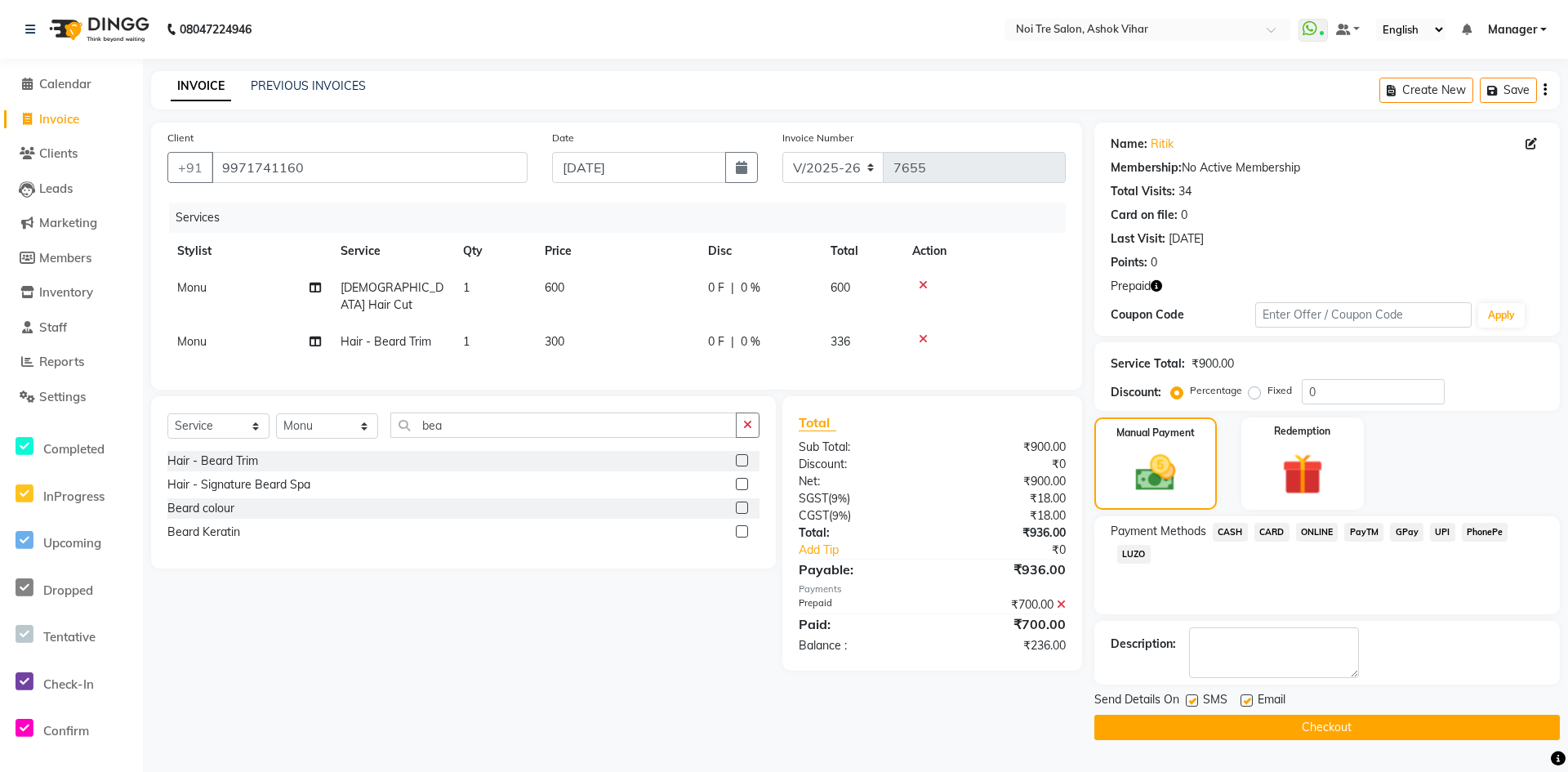
click at [1306, 520] on div "Payment Methods CASH CARD ONLINE PayTM GPay UPI PhonePe LUZO" at bounding box center [1327, 565] width 466 height 98
click at [1309, 528] on span "ONLINE" at bounding box center [1317, 532] width 43 height 19
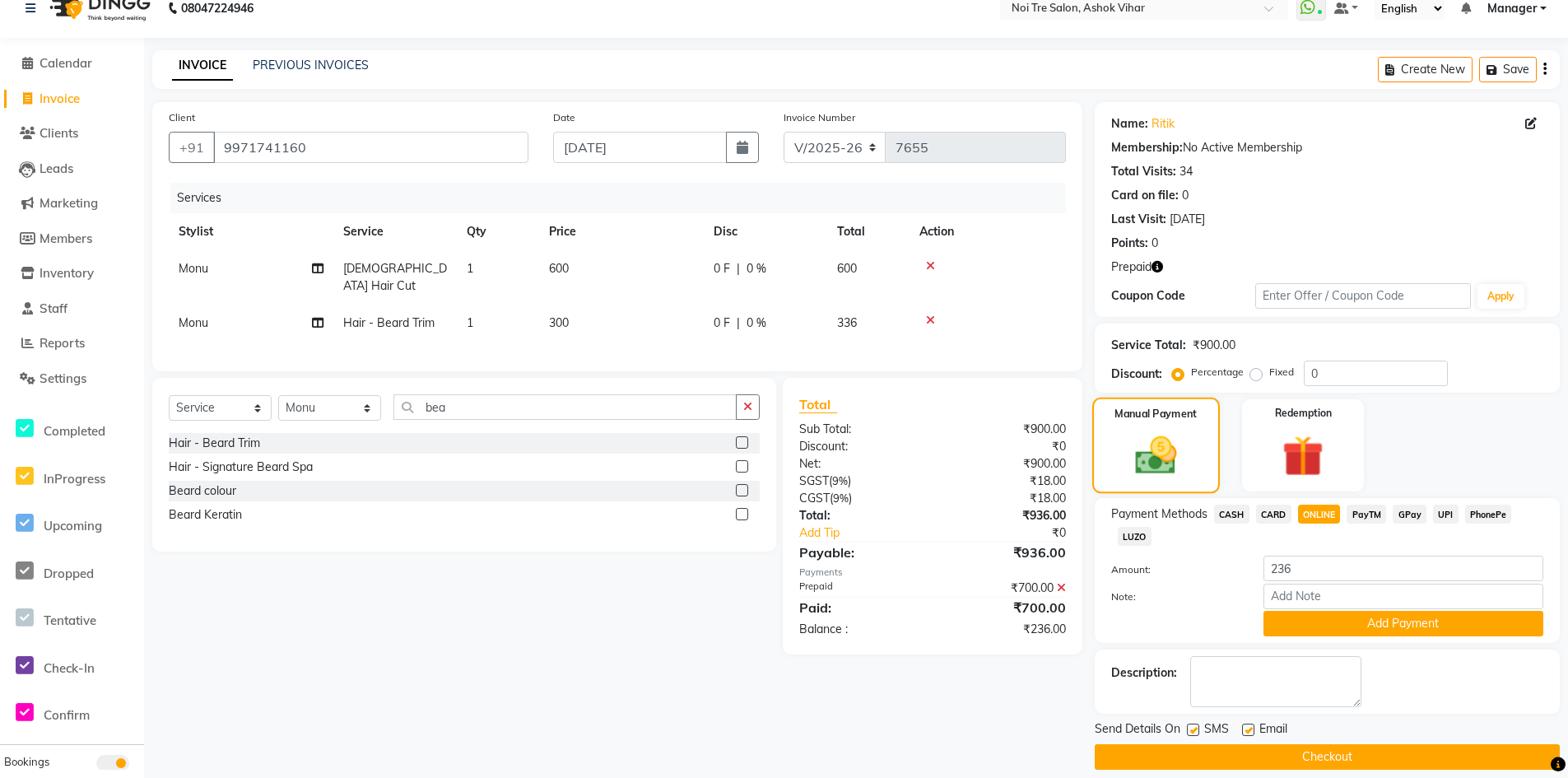
scroll to position [38, 0]
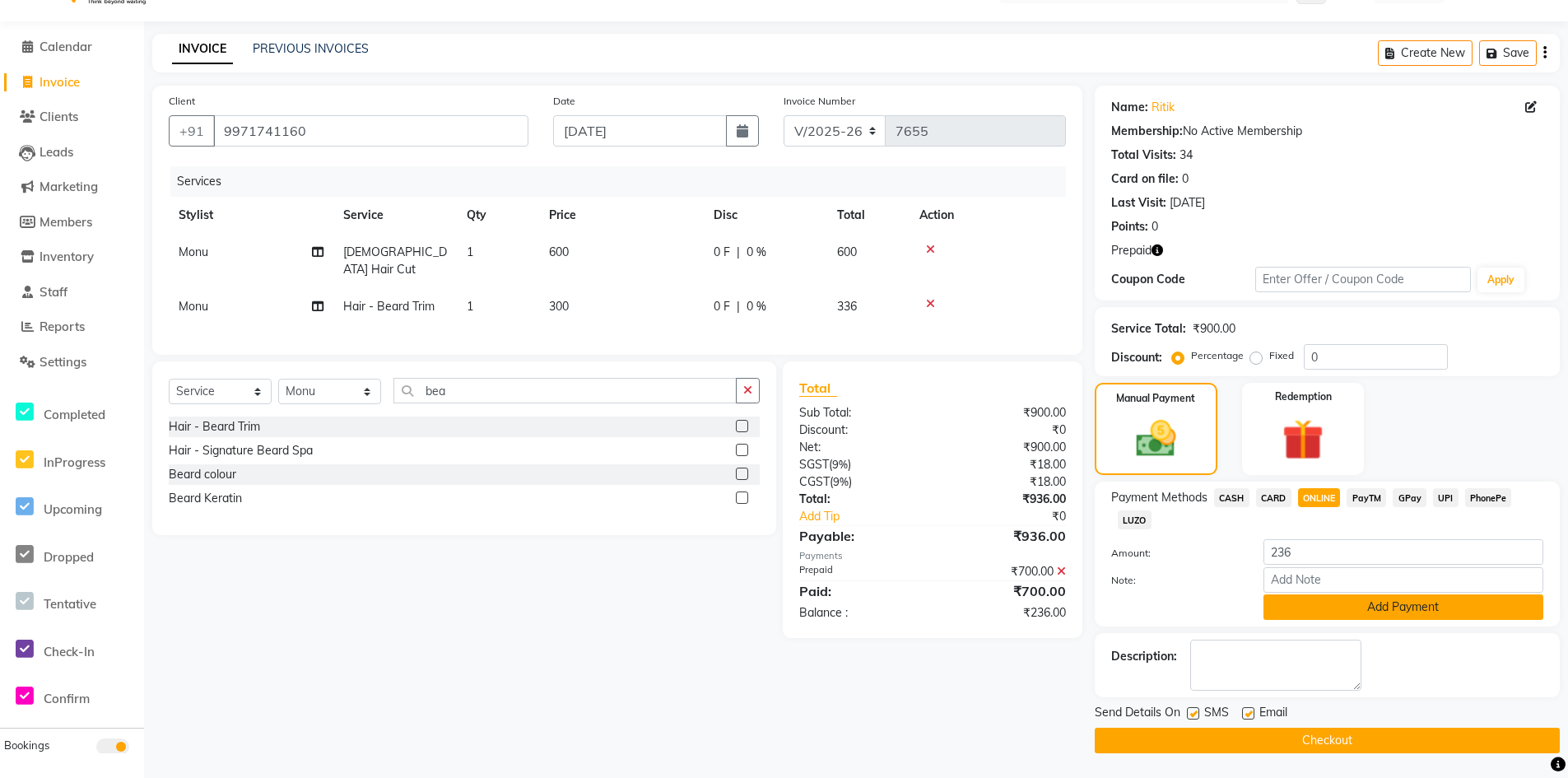
click at [1283, 595] on button "Add Payment" at bounding box center [1403, 607] width 280 height 26
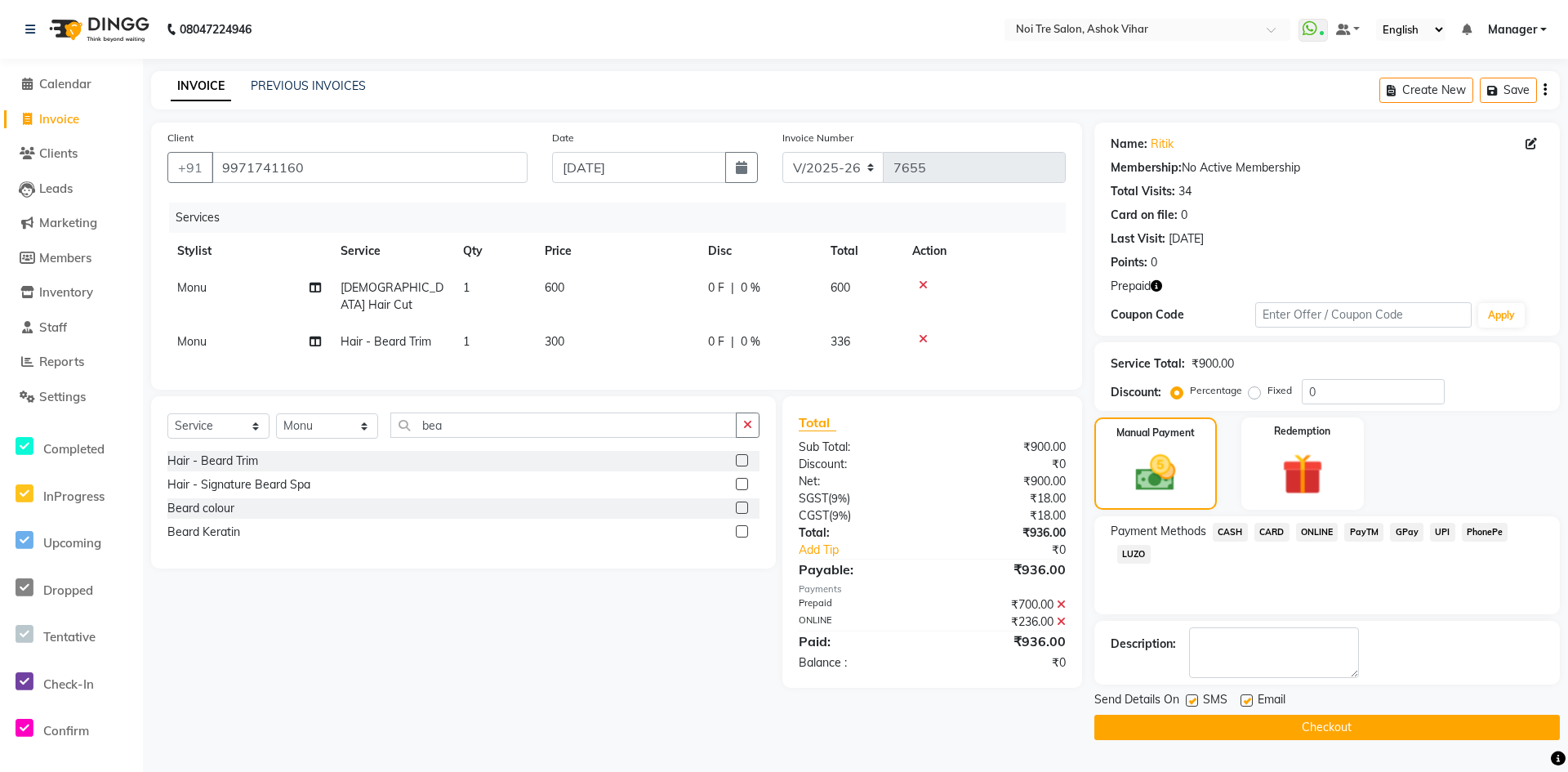
click at [1247, 726] on button "Checkout" at bounding box center [1327, 727] width 466 height 26
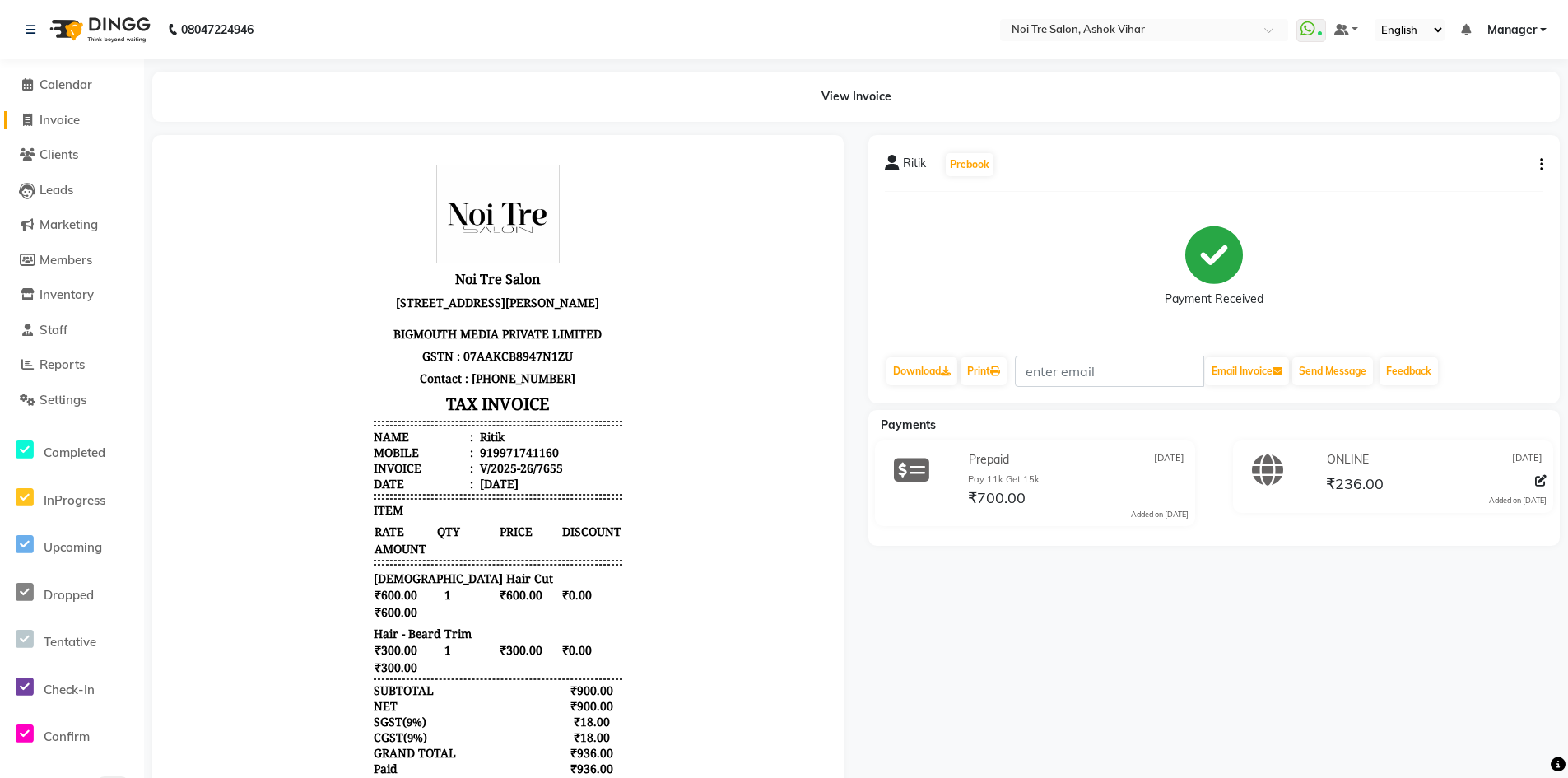
click at [80, 115] on span "Invoice" at bounding box center [59, 120] width 40 height 15
select select "service"
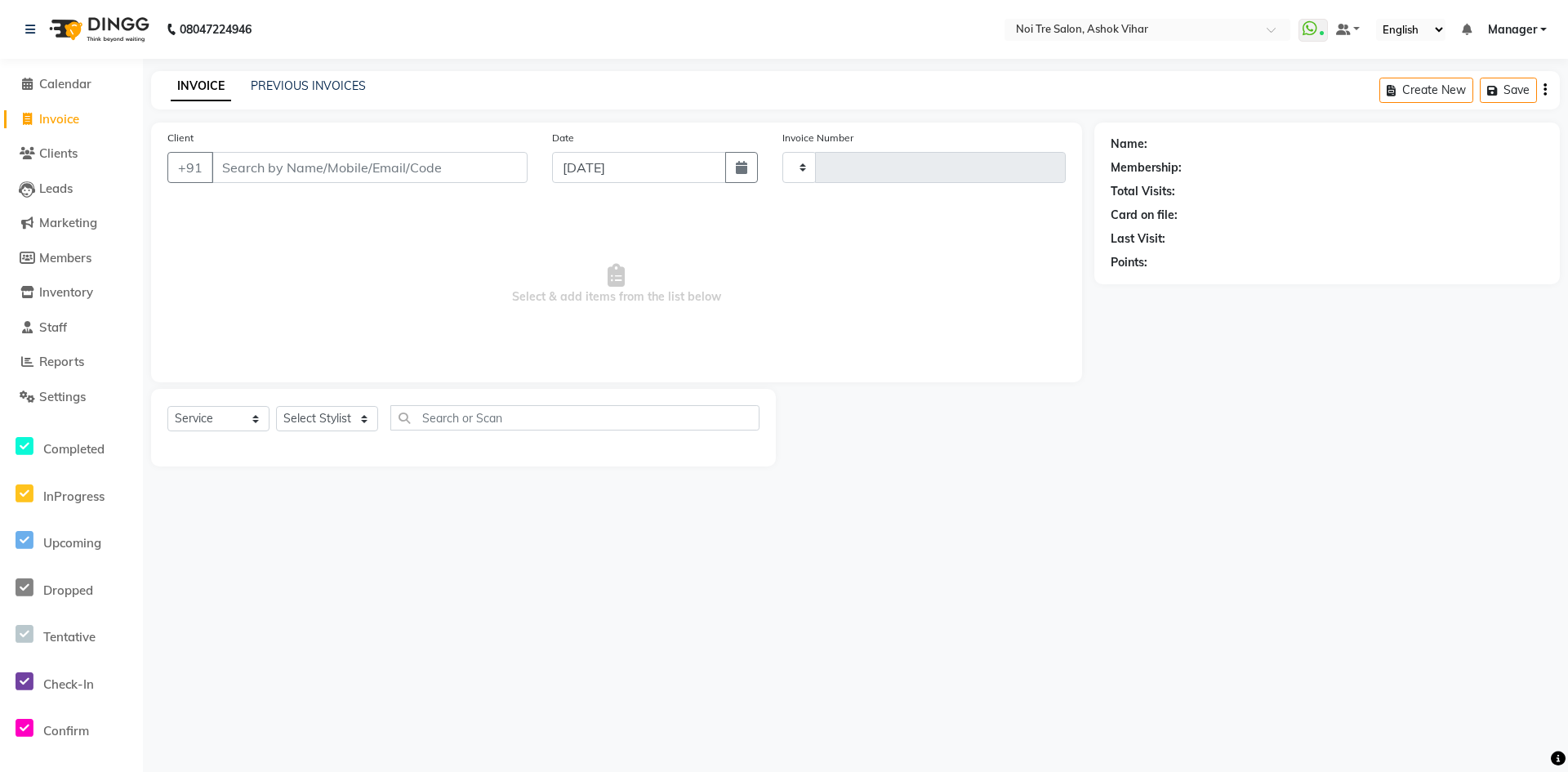
type input "7656"
select select "4726"
click at [344, 167] on input "Client" at bounding box center [370, 167] width 316 height 31
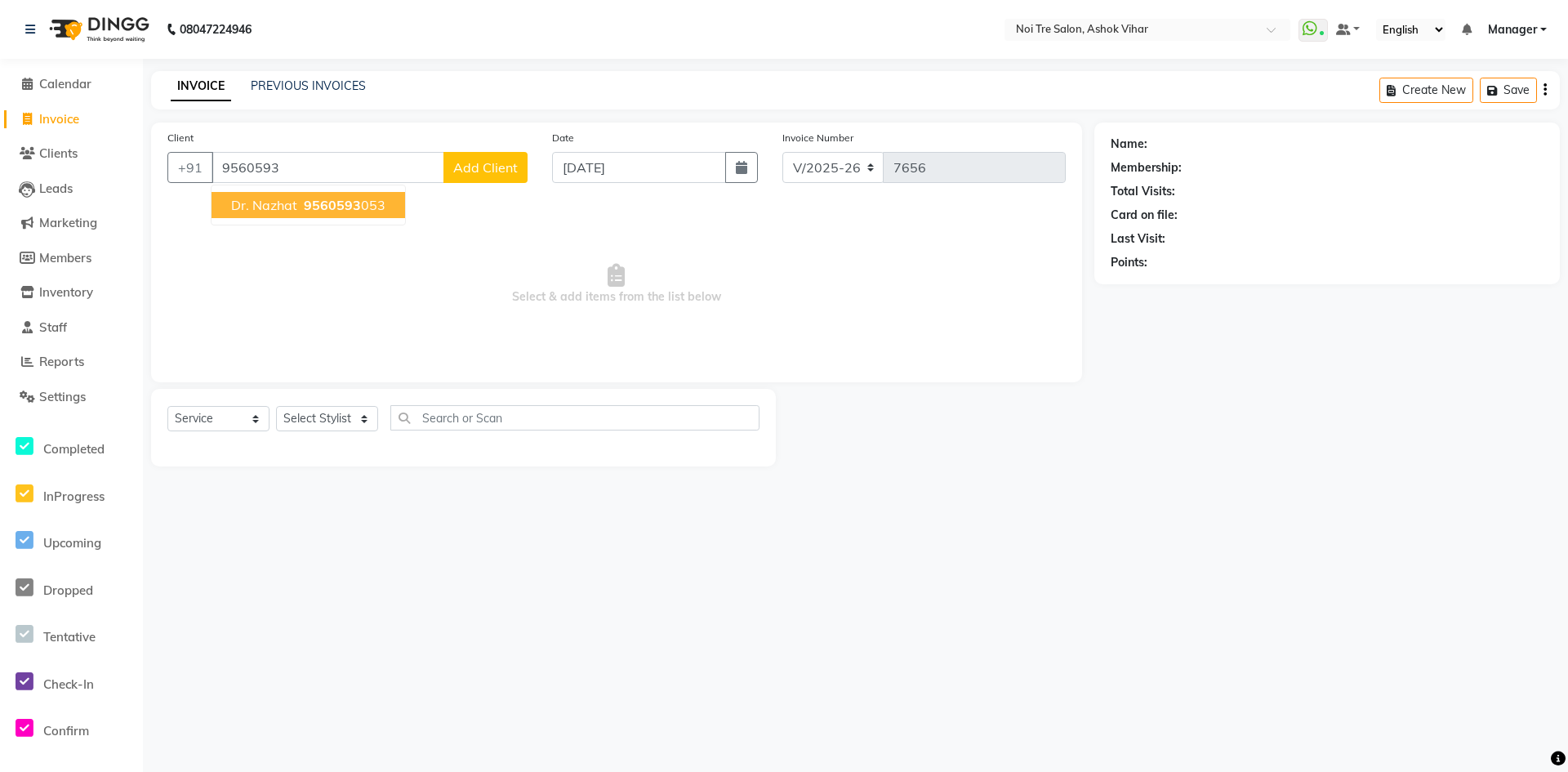
click at [310, 207] on span "9560593" at bounding box center [332, 204] width 57 height 16
type input "9560593053"
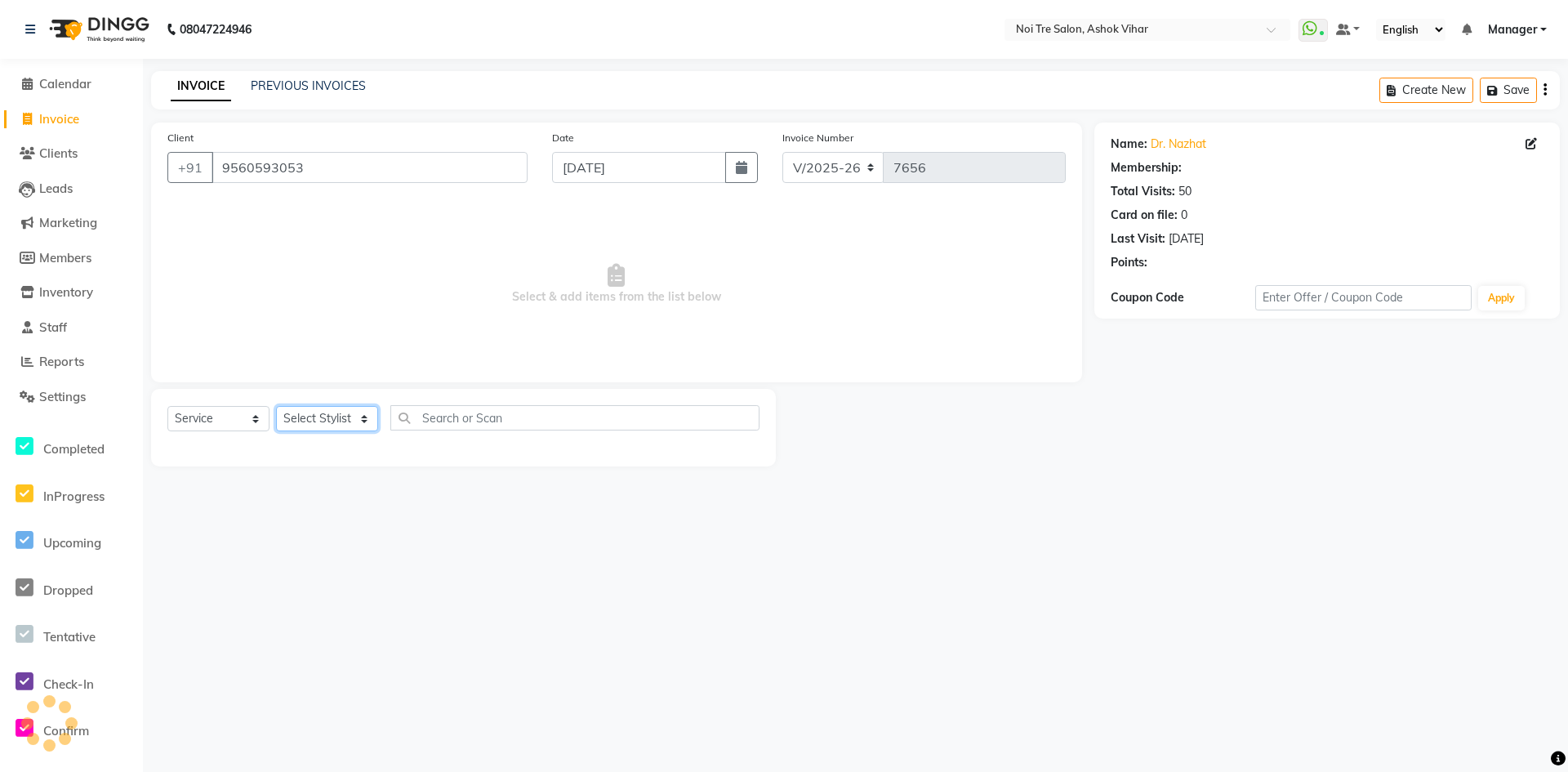
click at [319, 424] on select "Select Stylist [PERSON_NAME] Aas Admin [PERSON_NAME] [PERSON_NAME] 1 [PERSON_NA…" at bounding box center [327, 418] width 102 height 26
select select "28270"
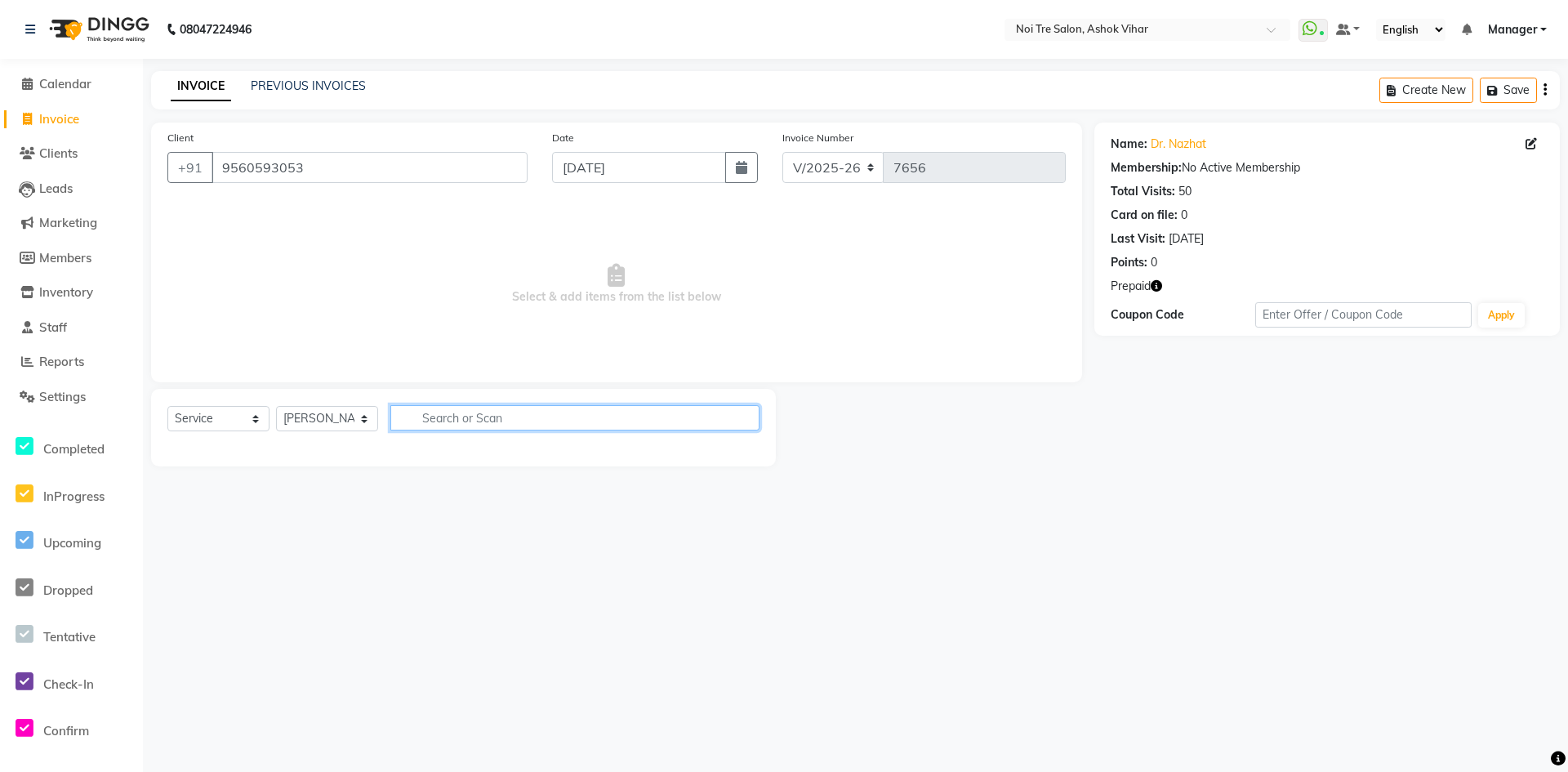
click at [448, 423] on input "text" at bounding box center [575, 417] width 369 height 26
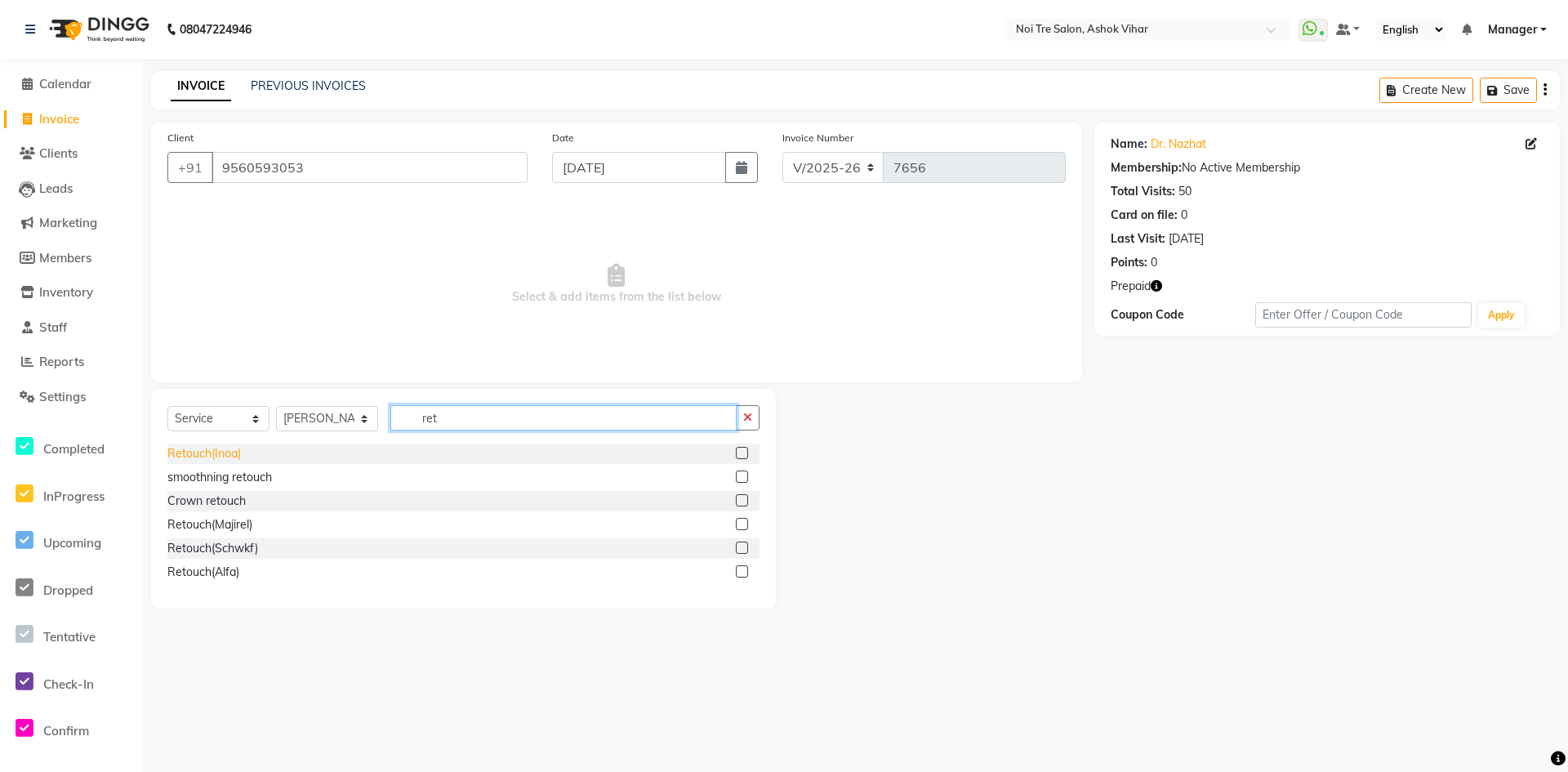
type input "ret"
drag, startPoint x: 216, startPoint y: 451, endPoint x: 339, endPoint y: 437, distance: 123.8
click at [236, 451] on div "Retouch(Inoa)" at bounding box center [204, 453] width 73 height 17
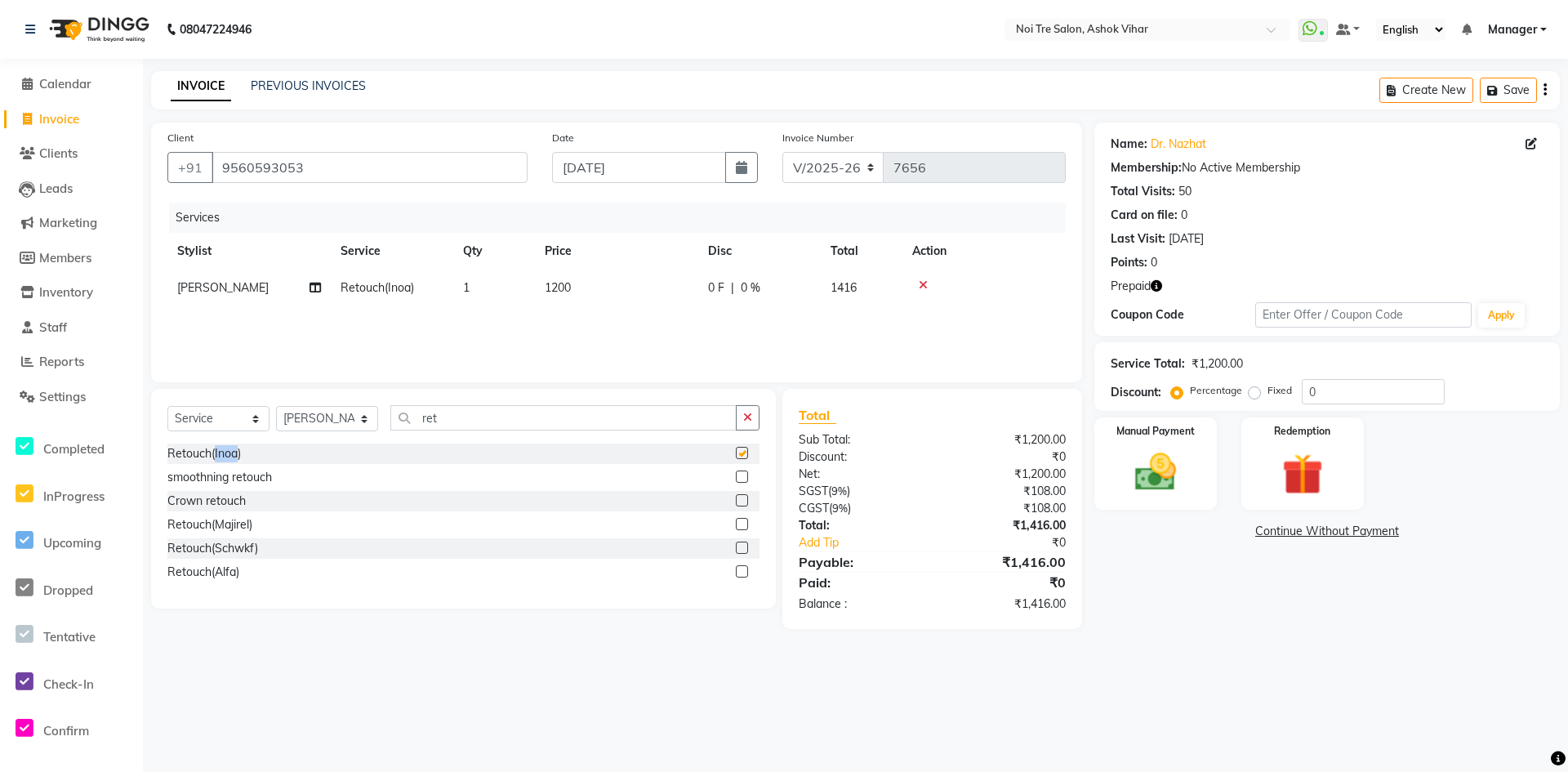
checkbox input "false"
click at [688, 282] on td "1200" at bounding box center [616, 287] width 163 height 37
select select "28270"
click at [689, 300] on input "1200" at bounding box center [693, 292] width 144 height 26
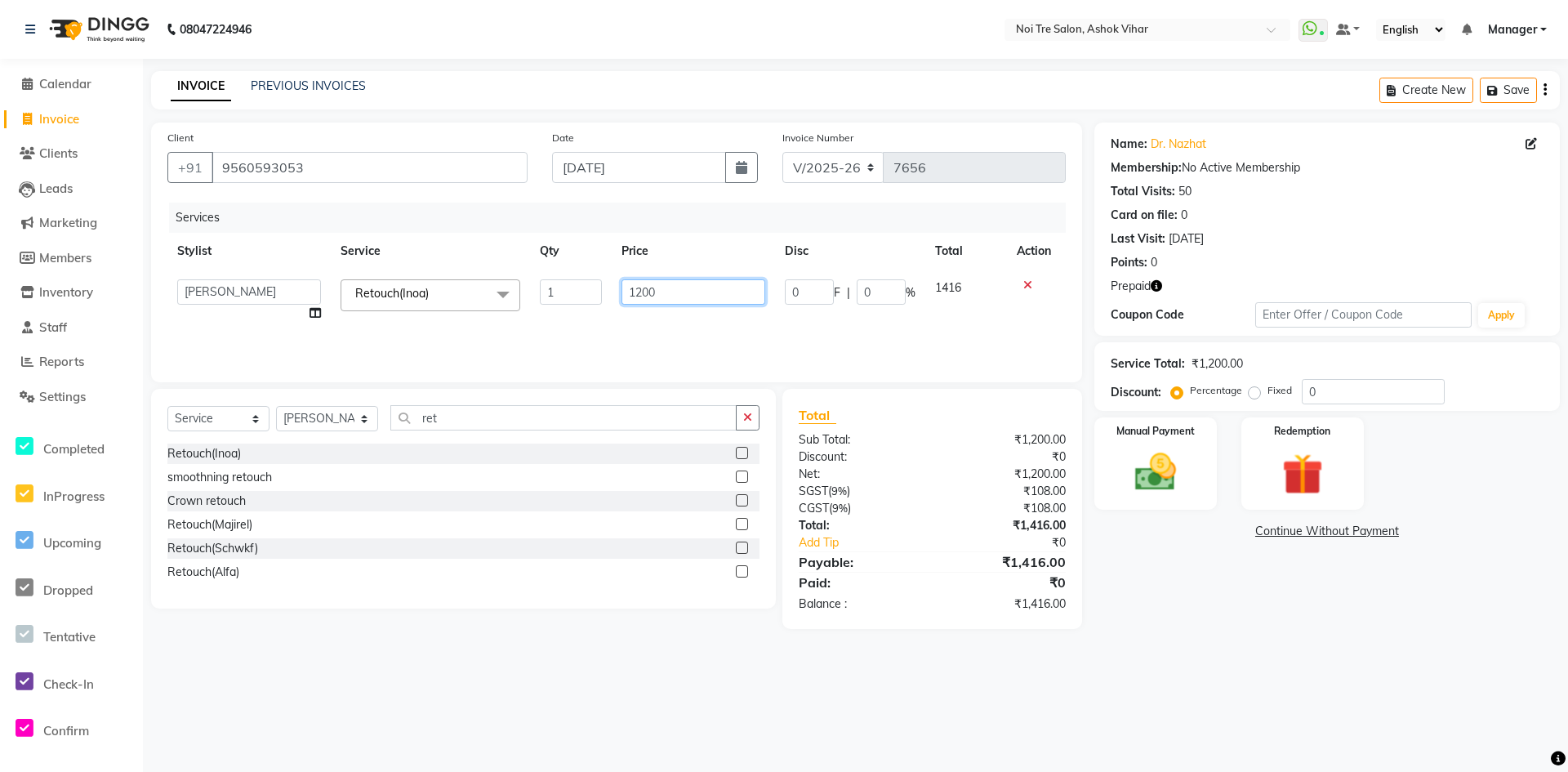
click at [689, 300] on input "1200" at bounding box center [693, 292] width 144 height 26
type input "1400"
click at [685, 332] on div "Services Stylist Service Qty Price Disc Total Action Aakash Aalam Aas Admin Aja…" at bounding box center [616, 284] width 899 height 163
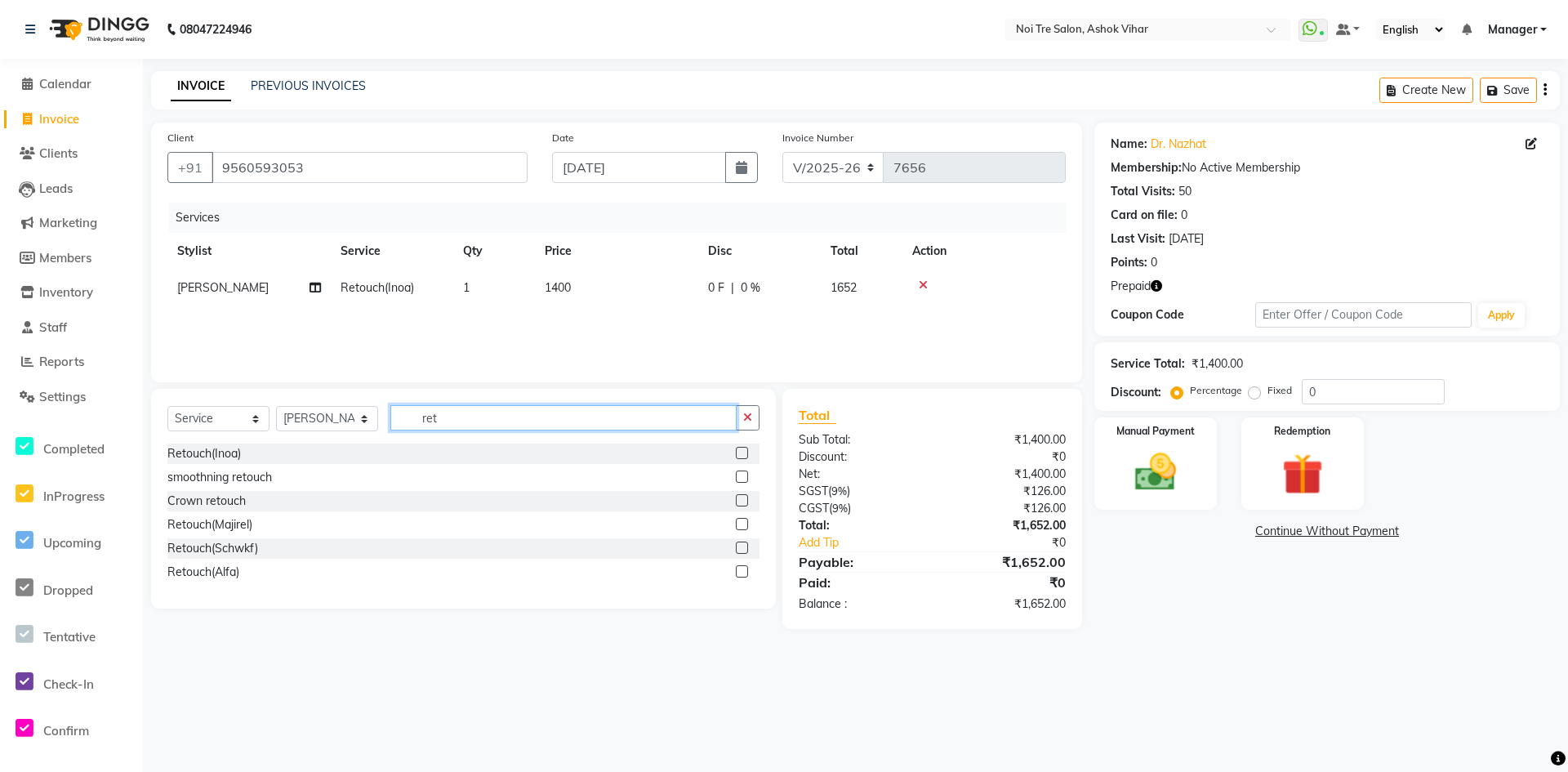
click at [457, 414] on input "ret" at bounding box center [563, 417] width 346 height 26
type input "ola"
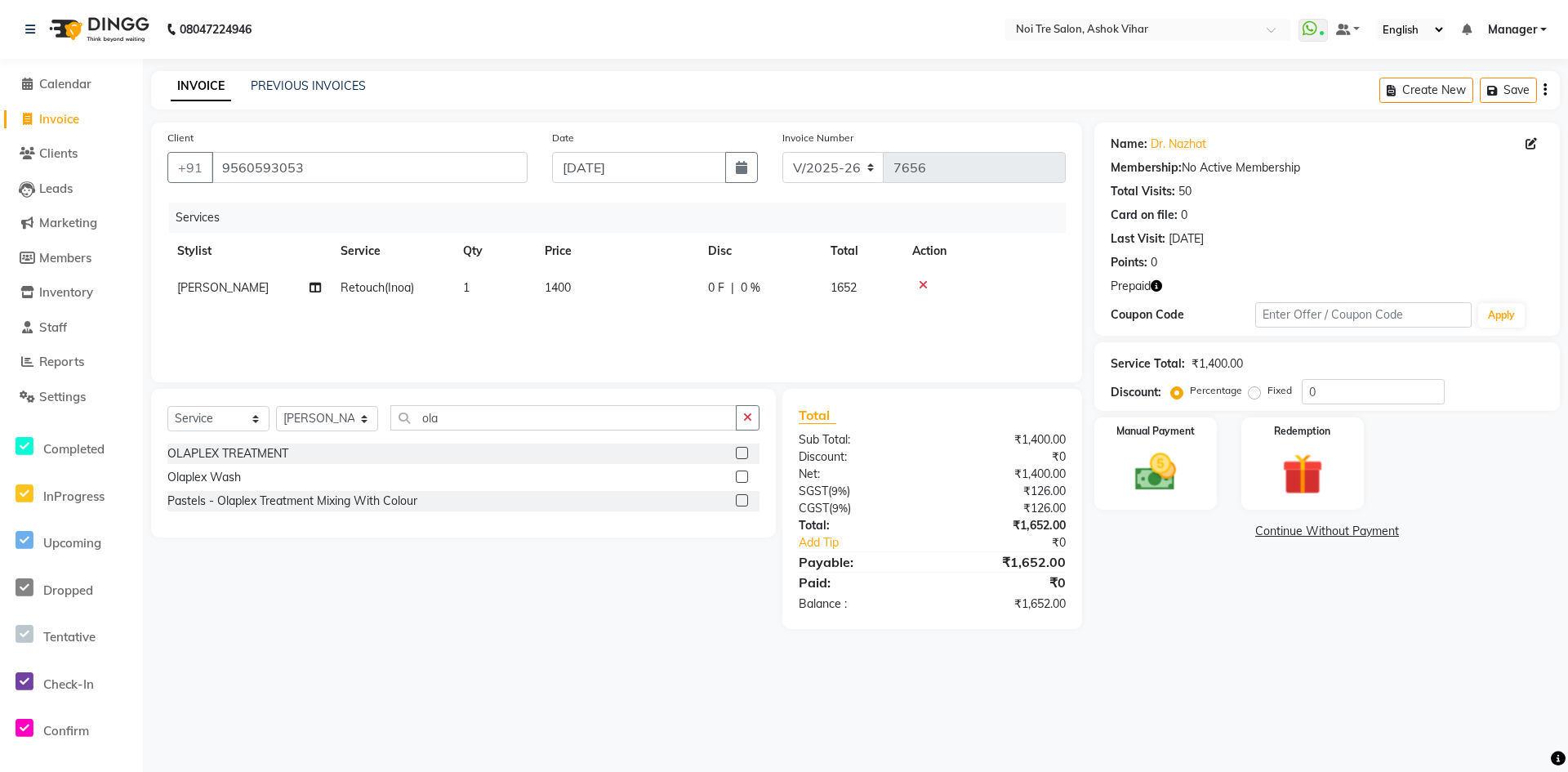
drag, startPoint x: 1155, startPoint y: 281, endPoint x: 1211, endPoint y: 281, distance: 56.0
click at [1156, 281] on icon "button" at bounding box center [1156, 285] width 11 height 11
click at [254, 423] on select "Select Service Product Membership Package Voucher Prepaid Gift Card" at bounding box center [219, 418] width 102 height 26
select select "product"
click at [168, 406] on select "Select Service Product Membership Package Voucher Prepaid Gift Card" at bounding box center [219, 418] width 102 height 26
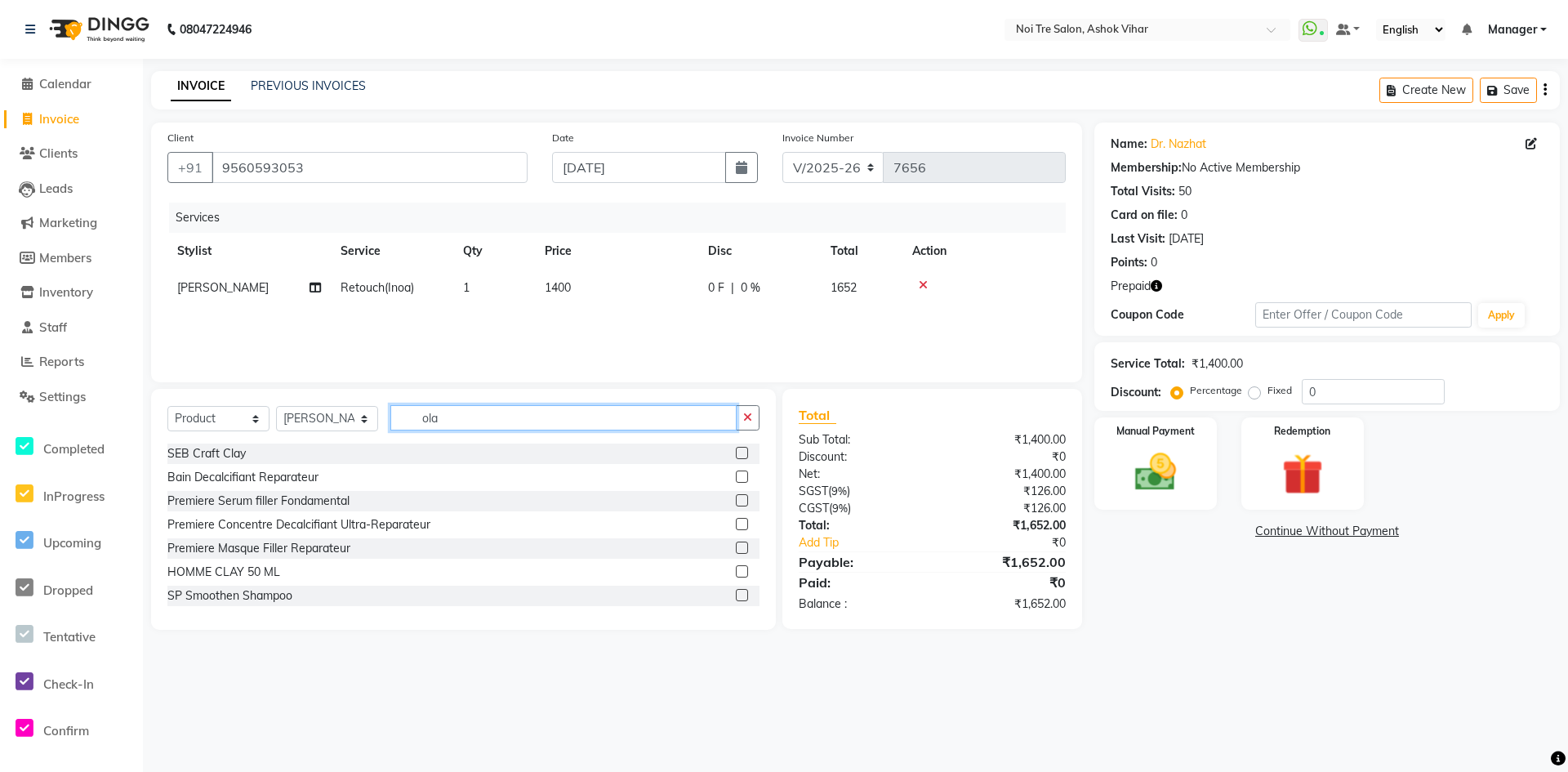
click at [439, 424] on input "ola" at bounding box center [563, 417] width 346 height 26
click at [1307, 469] on img at bounding box center [1303, 474] width 71 height 54
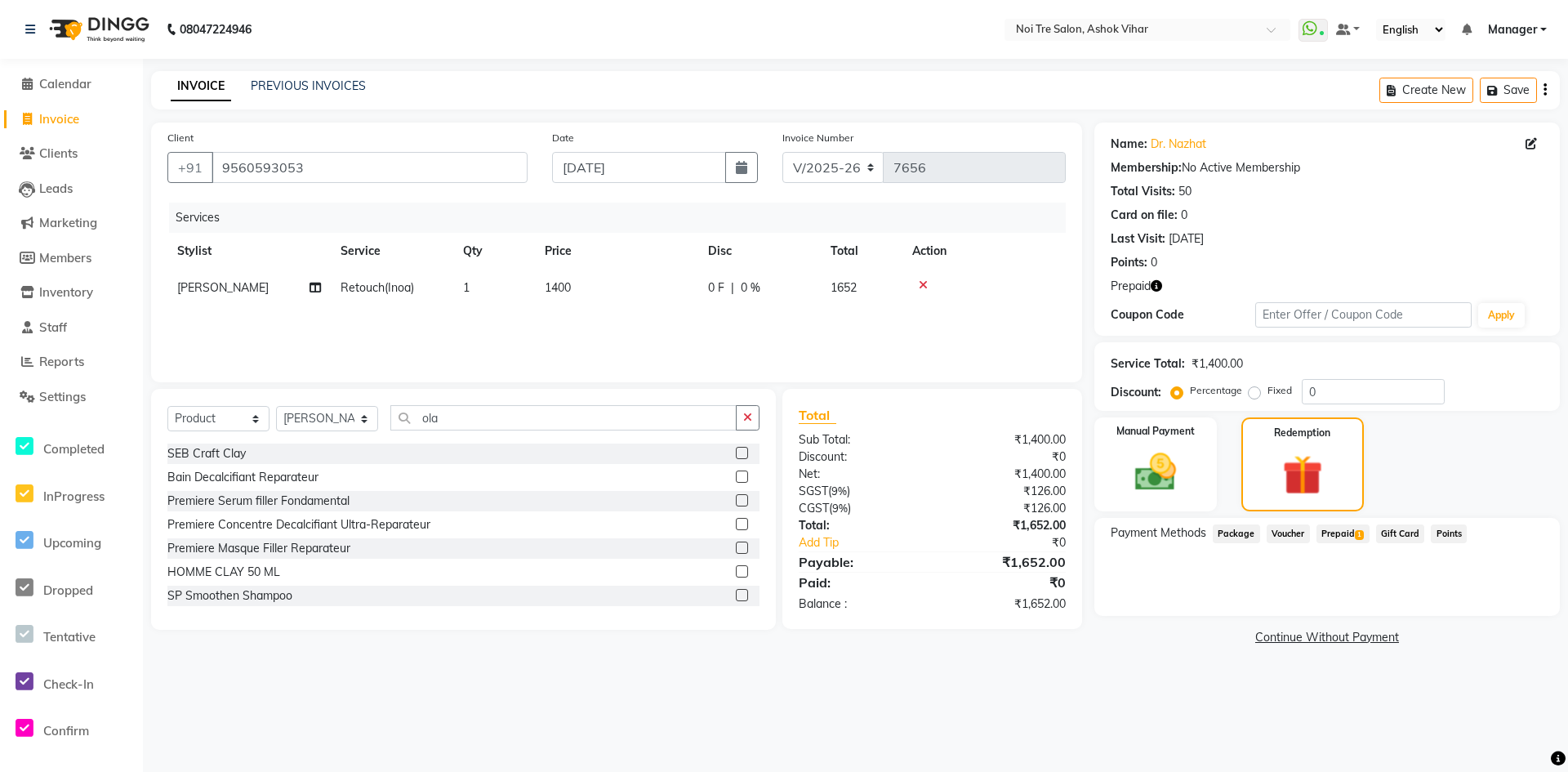
click at [1335, 534] on span "Prepaid 1" at bounding box center [1343, 534] width 53 height 19
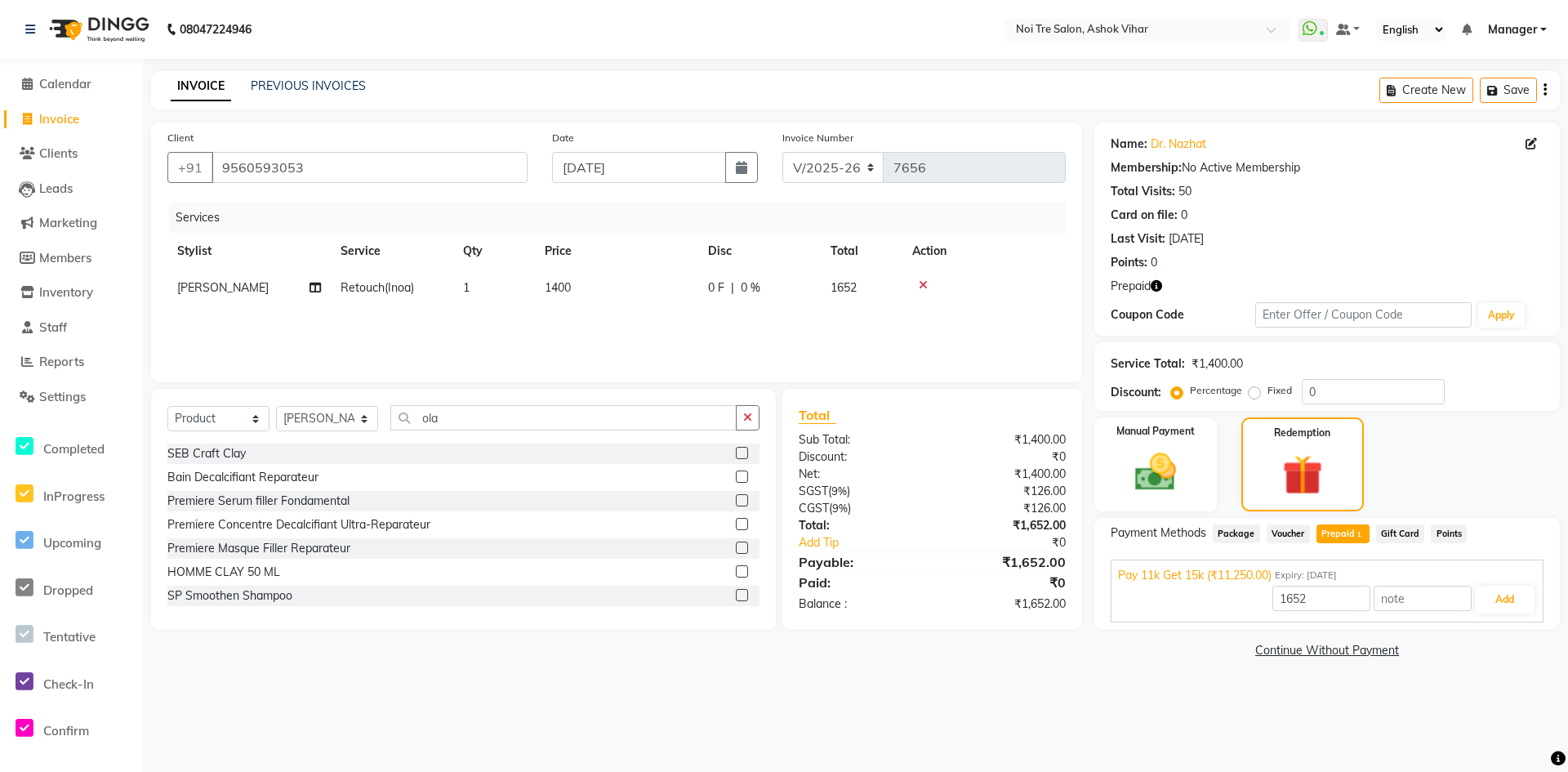
click at [1539, 604] on div "Pay 11k Get 15k (₹11,250.00) Expiry: 14-08-2026 1652 Add" at bounding box center [1327, 591] width 433 height 63
click at [1516, 610] on button "Add" at bounding box center [1505, 599] width 60 height 28
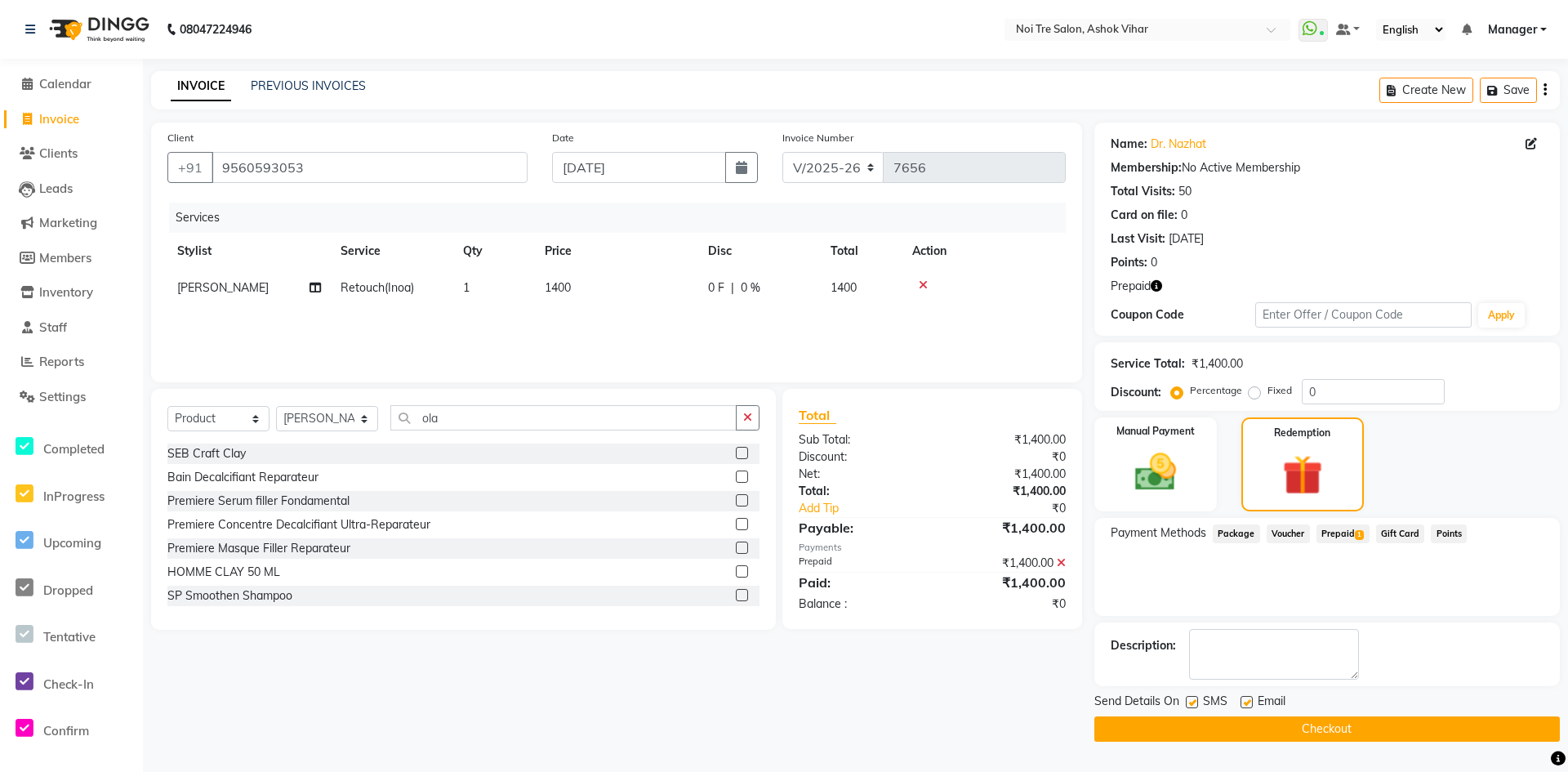
click at [1333, 722] on button "Checkout" at bounding box center [1327, 729] width 466 height 26
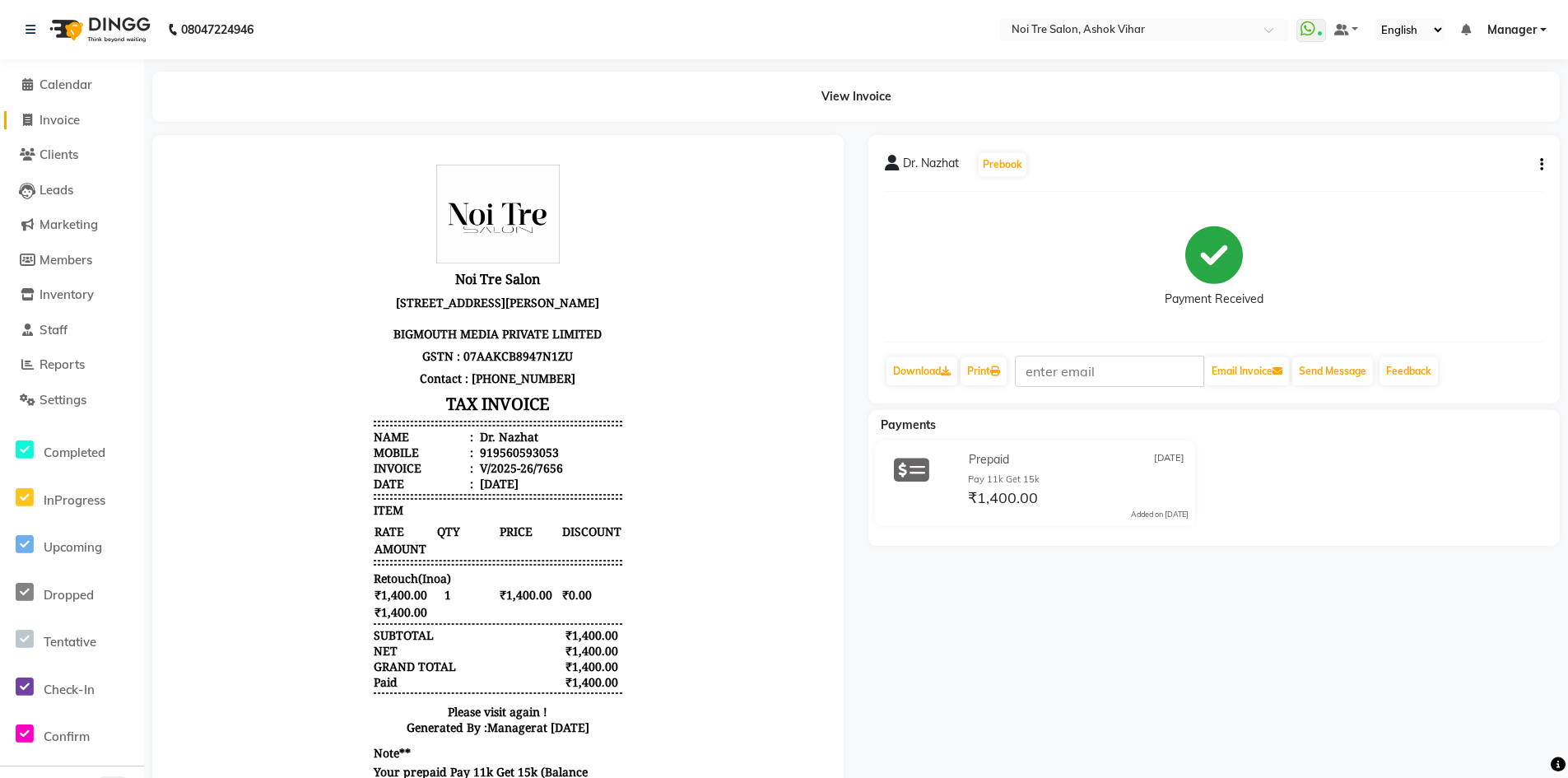
drag, startPoint x: 52, startPoint y: 120, endPoint x: 248, endPoint y: 6, distance: 226.7
click at [52, 120] on span "Invoice" at bounding box center [59, 120] width 40 height 15
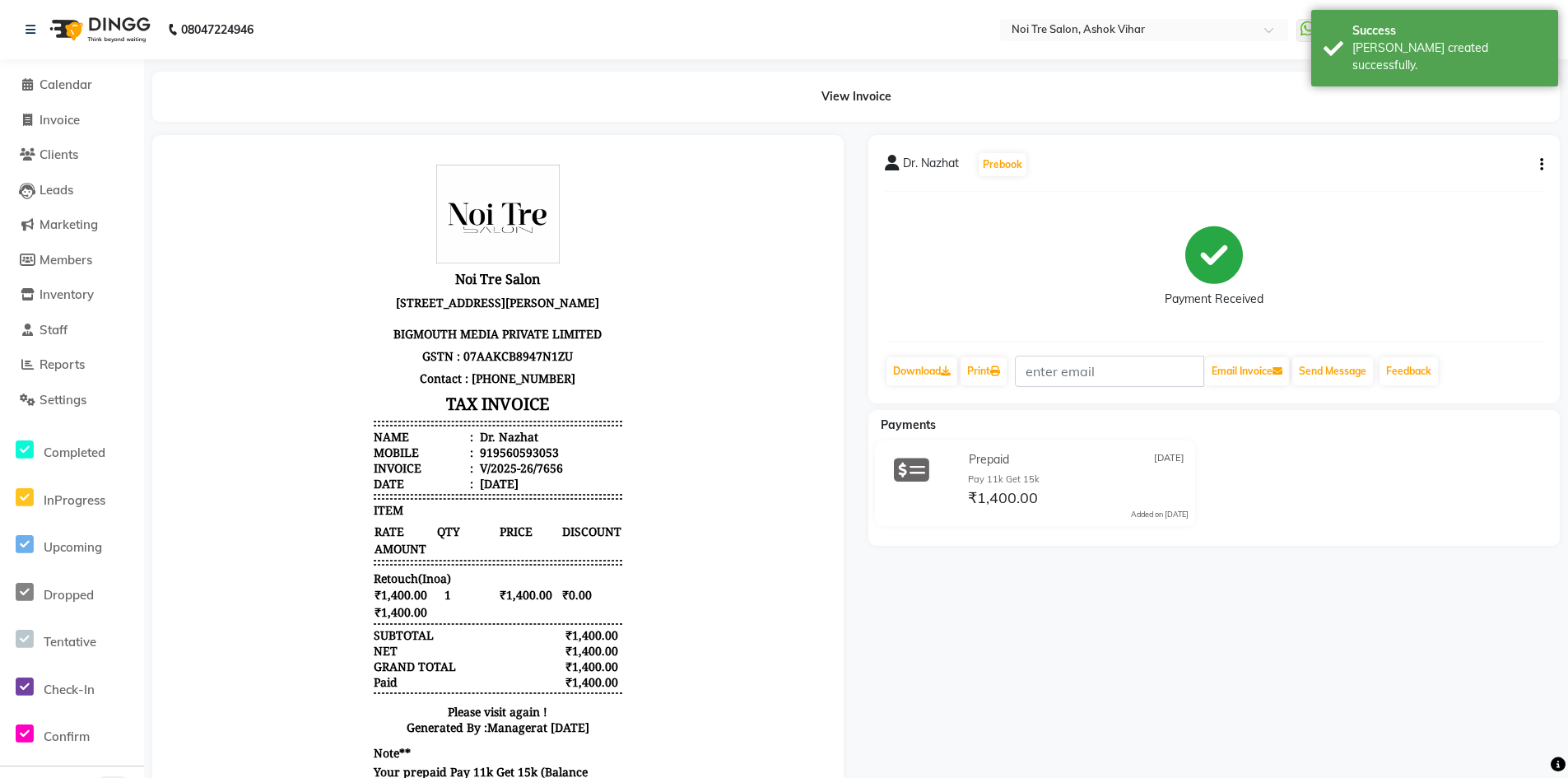
select select "service"
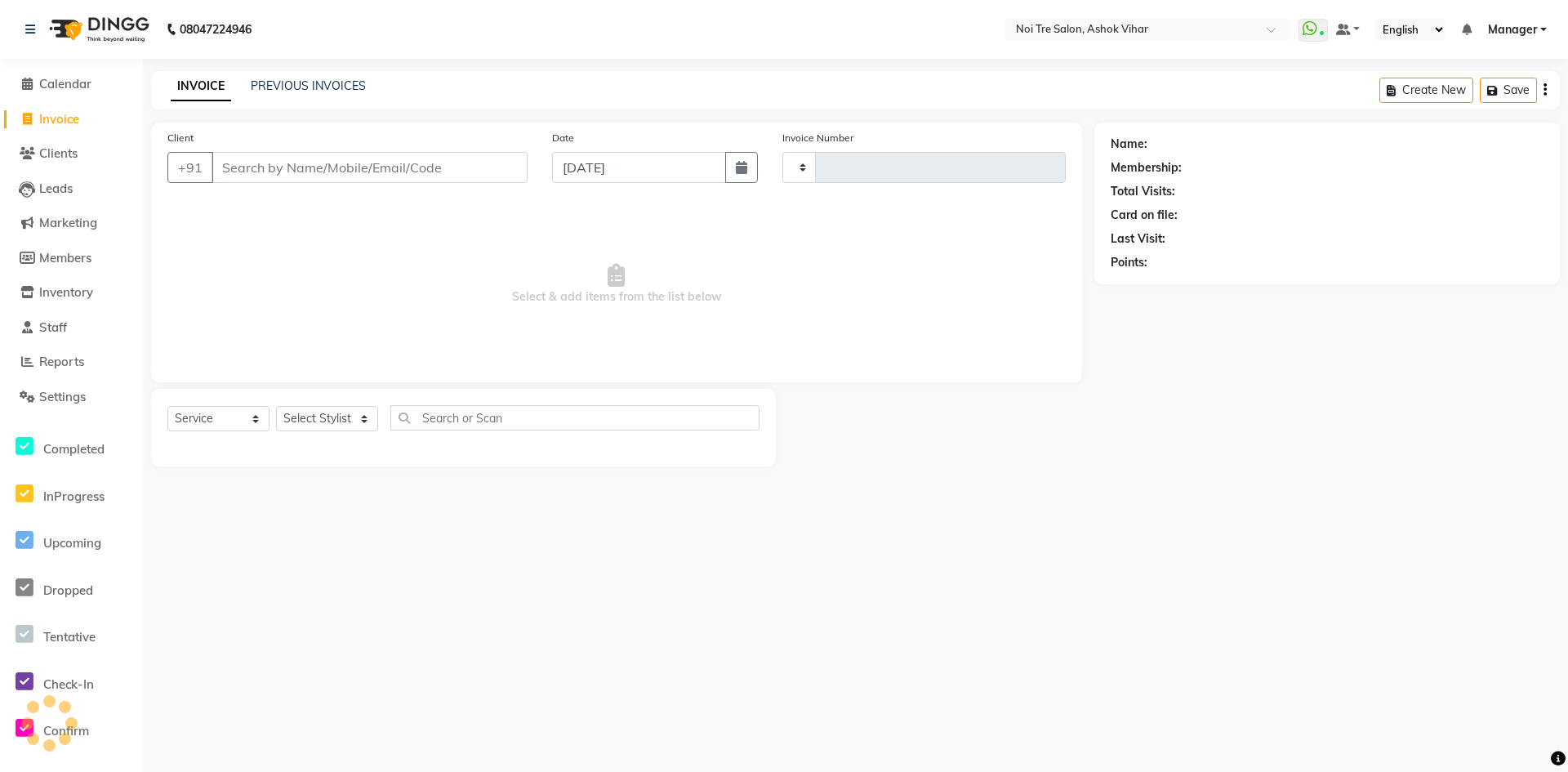
type input "7657"
select select "4726"
click at [333, 88] on link "PREVIOUS INVOICES" at bounding box center [308, 85] width 115 height 14
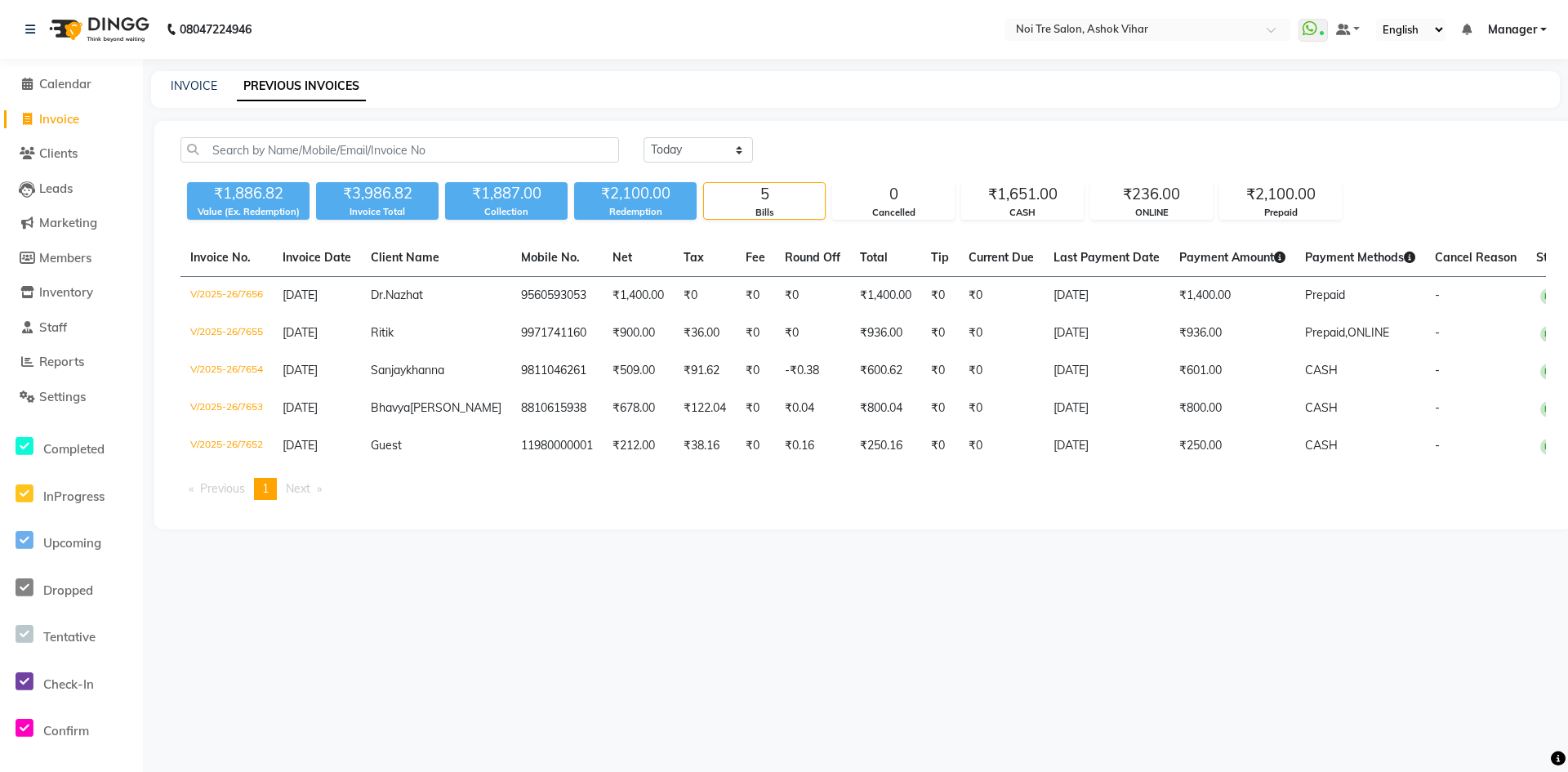
click at [775, 269] on th "Round Off" at bounding box center [813, 258] width 75 height 37
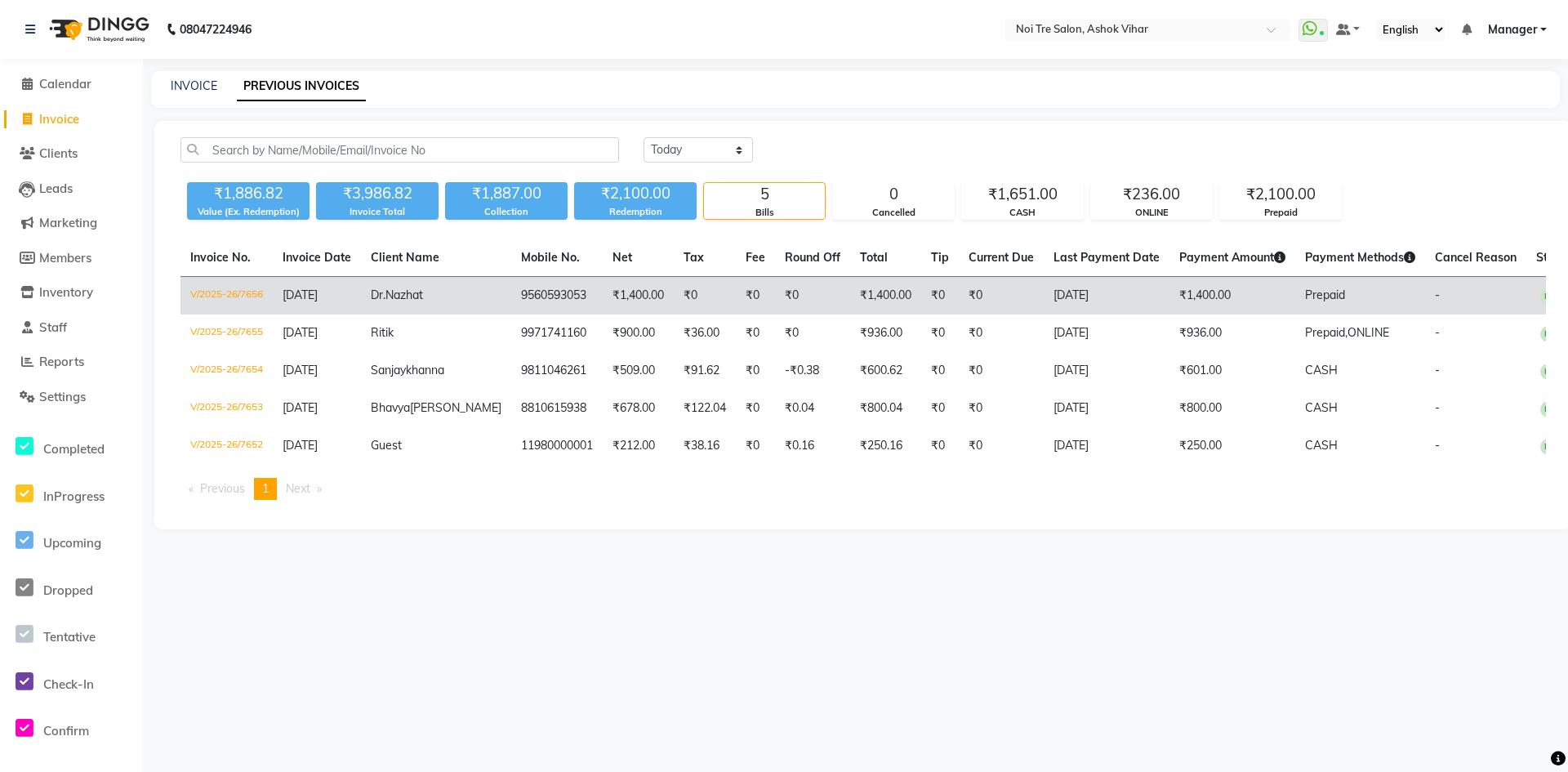
click at [736, 292] on td "₹0" at bounding box center [755, 296] width 39 height 38
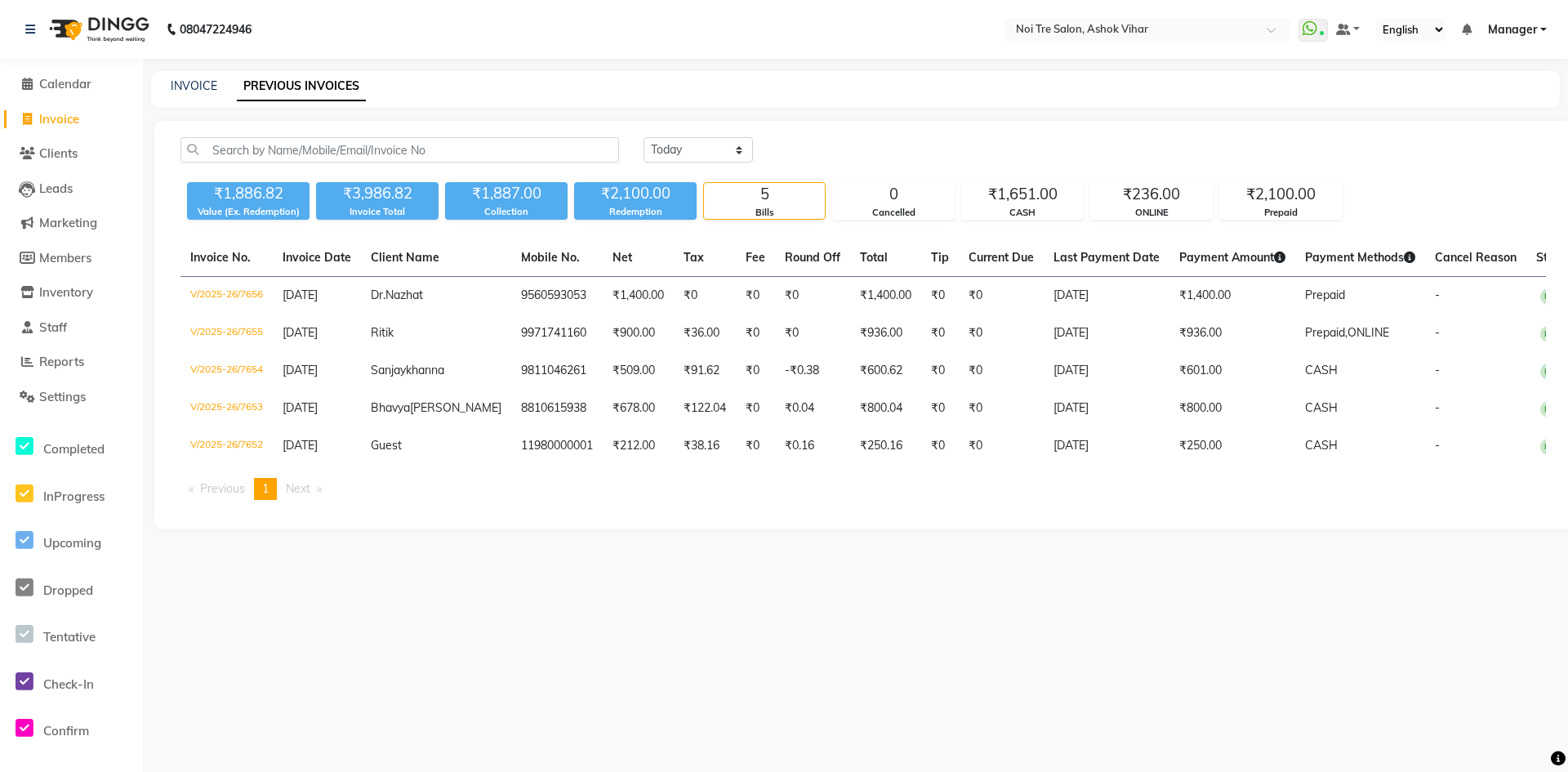
click at [77, 129] on li "Invoice" at bounding box center [71, 119] width 143 height 35
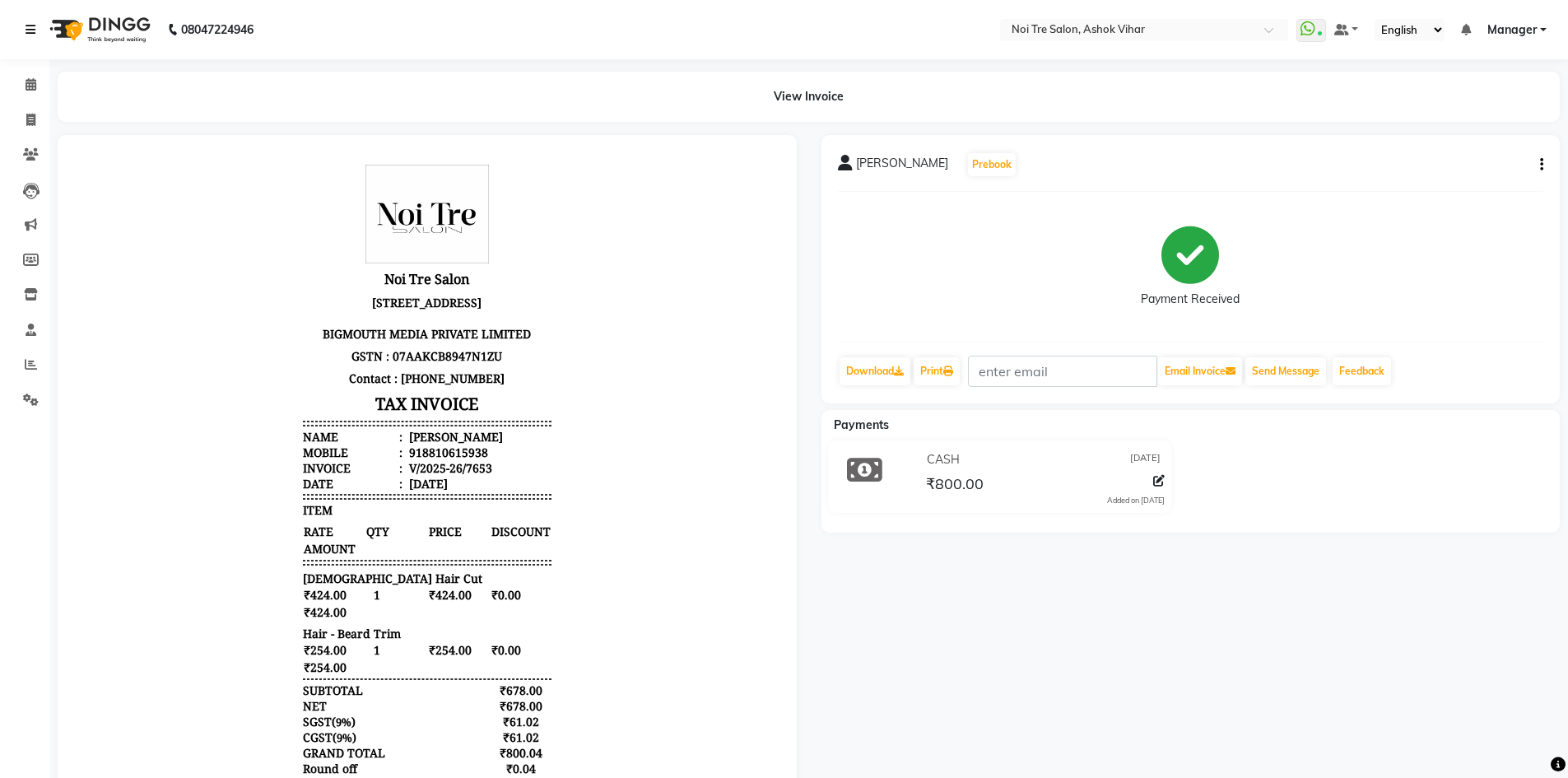
click at [29, 32] on icon at bounding box center [31, 29] width 10 height 11
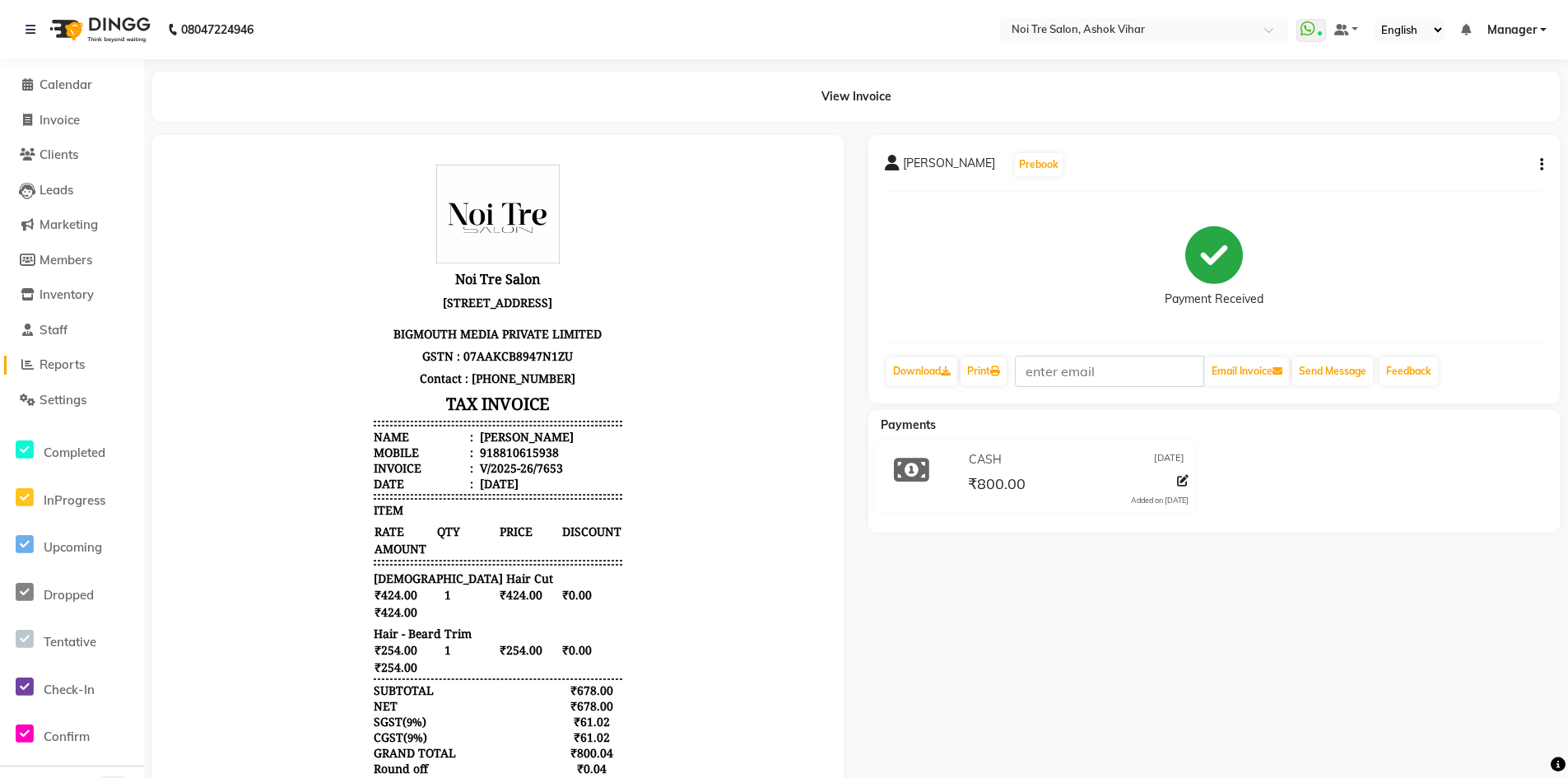
click at [75, 364] on span "Reports" at bounding box center [62, 364] width 45 height 15
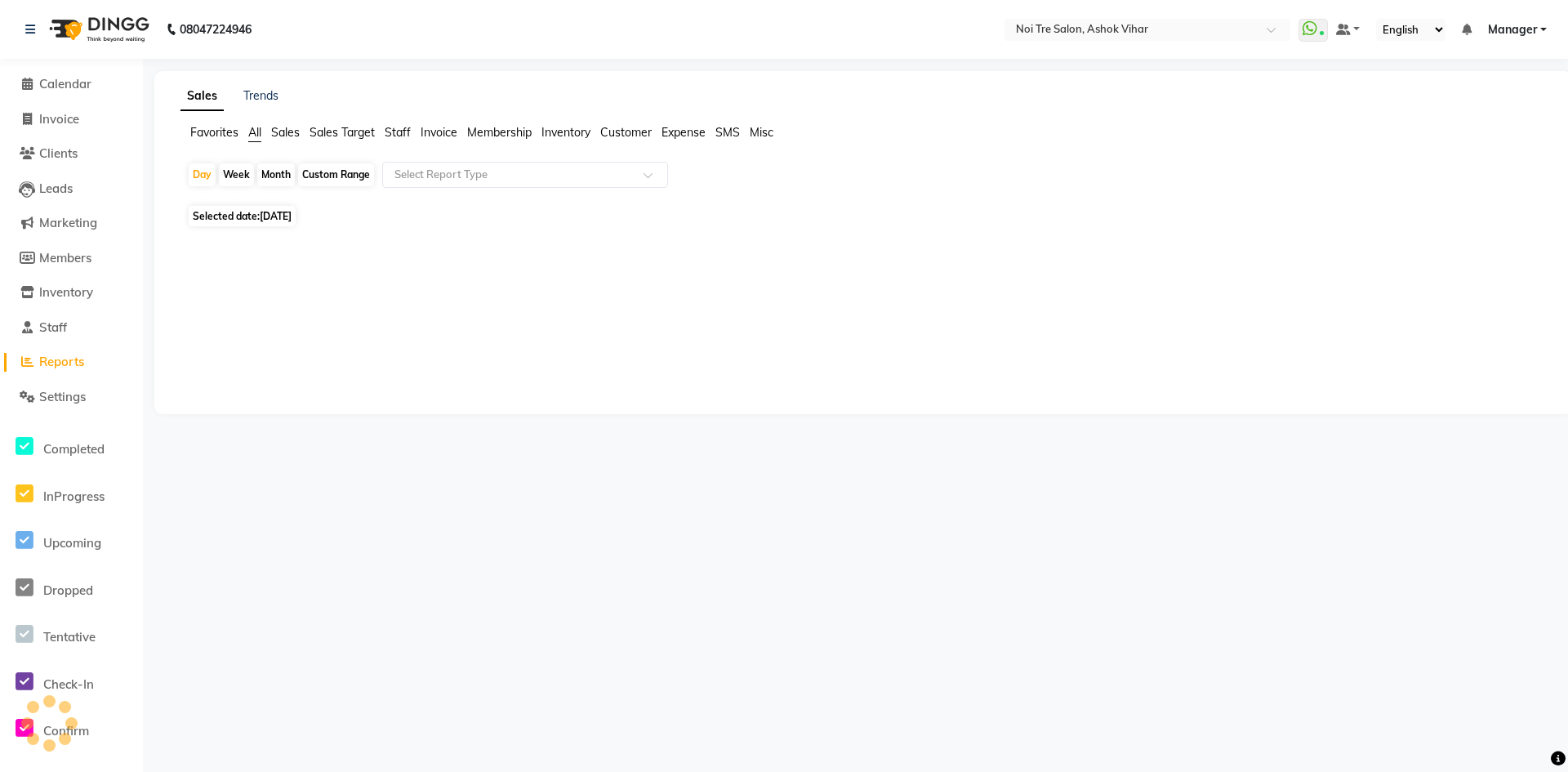
click at [278, 174] on div "Month" at bounding box center [276, 174] width 37 height 23
select select "9"
select select "2025"
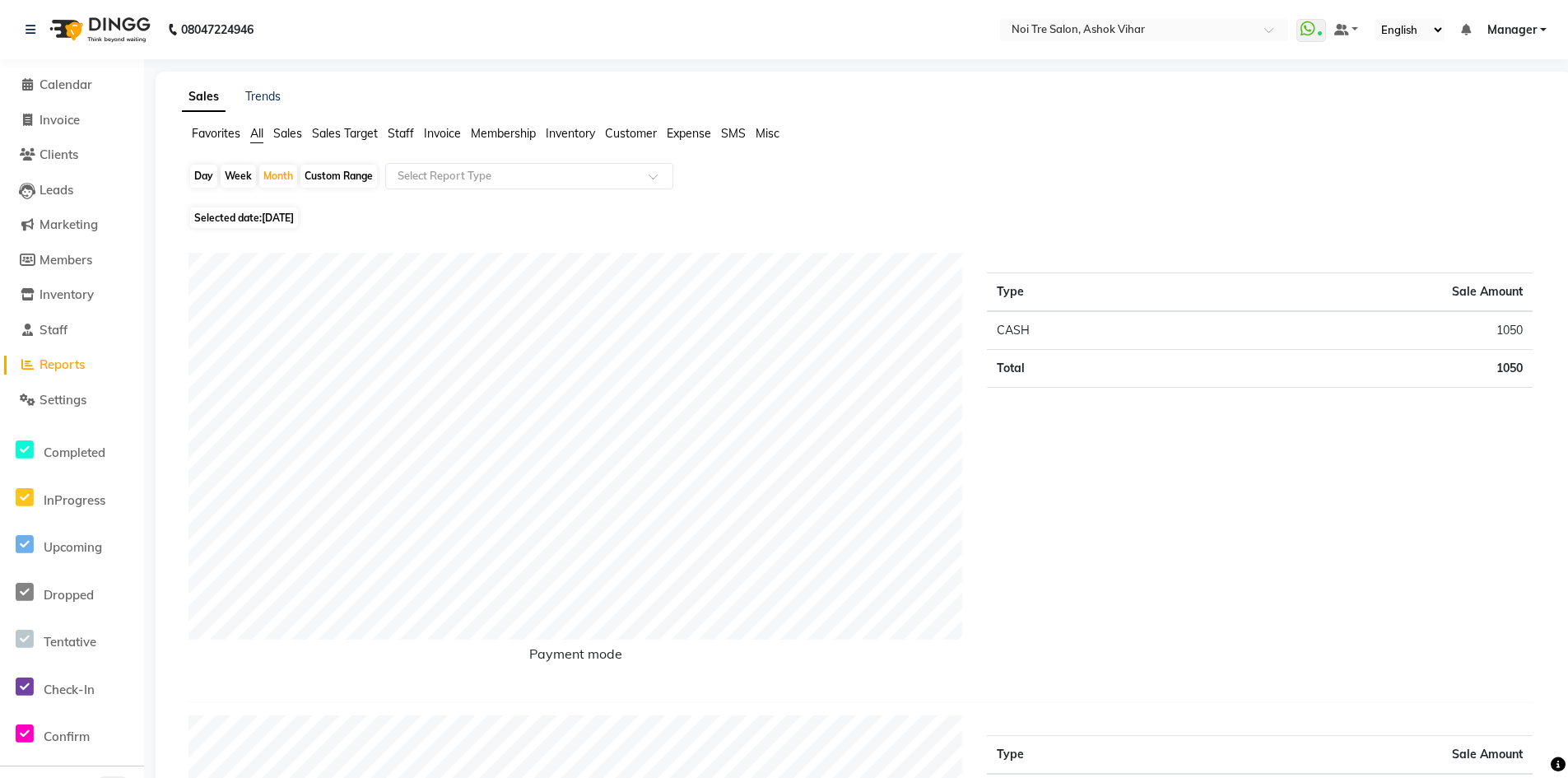
click at [267, 223] on span "[DATE]" at bounding box center [277, 218] width 32 height 12
select select "9"
select select "2025"
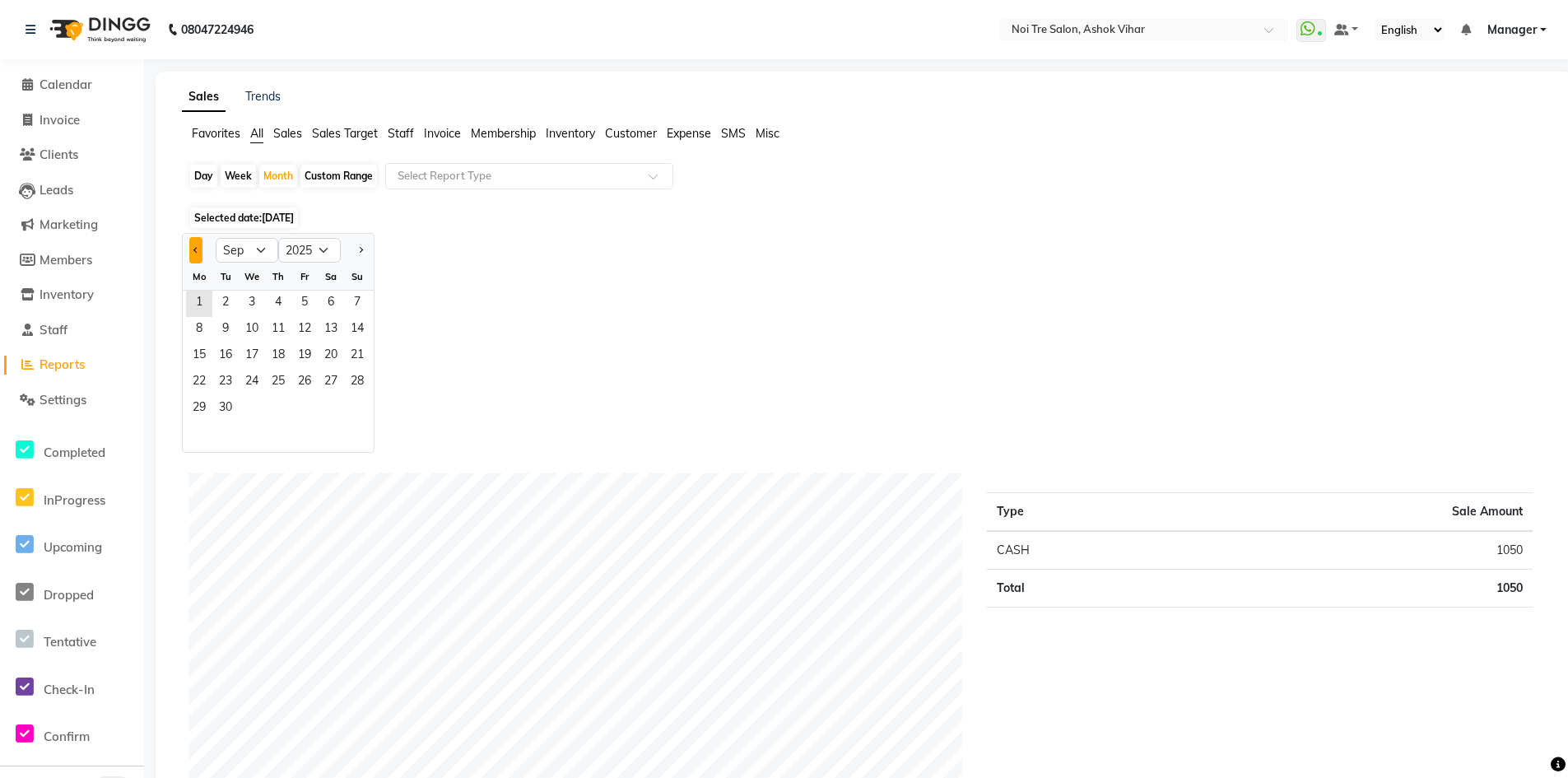
click at [196, 252] on span "Previous month" at bounding box center [196, 248] width 6 height 6
select select "8"
click at [307, 300] on span "1" at bounding box center [304, 303] width 27 height 27
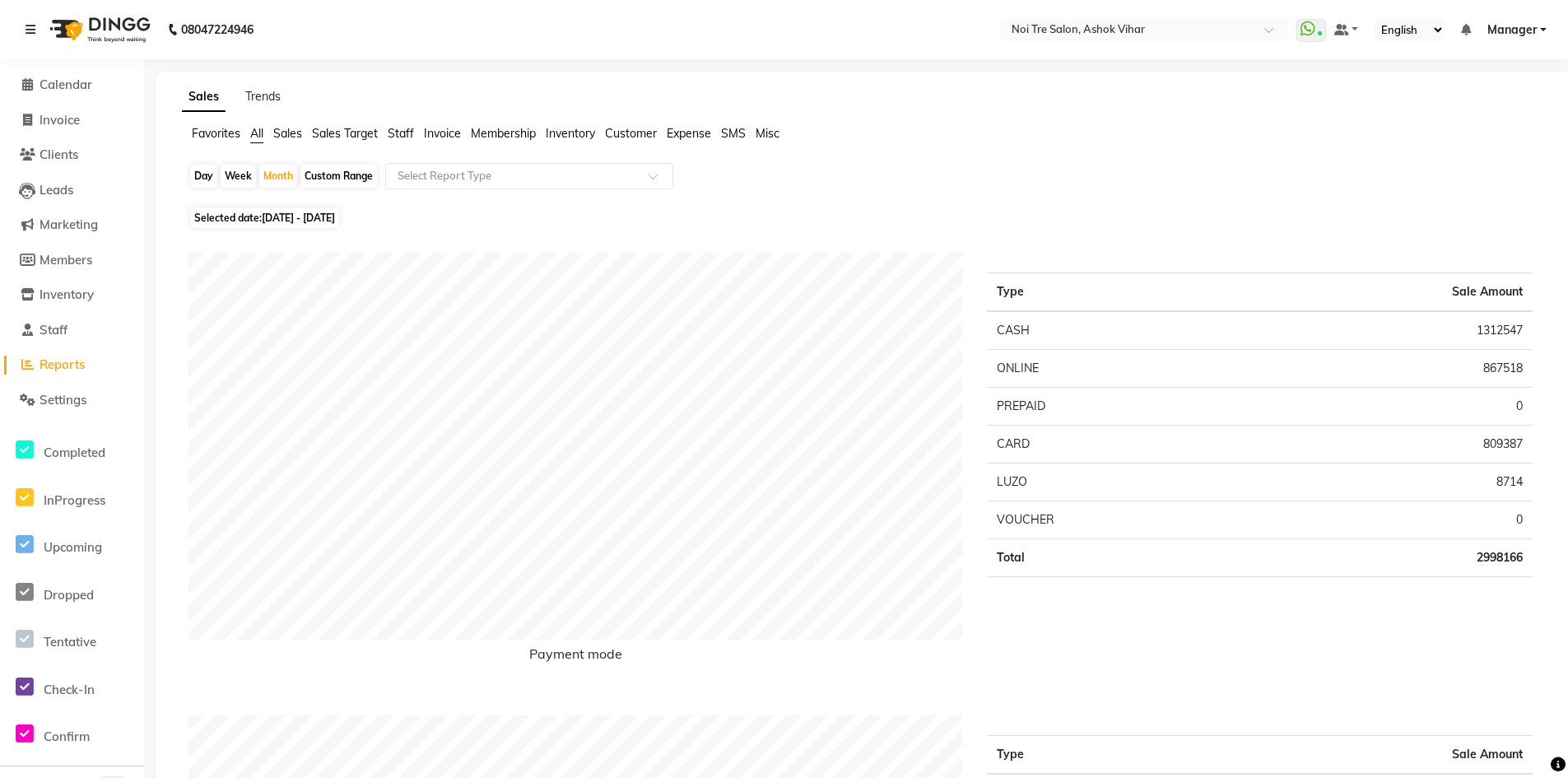
click at [410, 141] on li "Staff" at bounding box center [400, 134] width 27 height 17
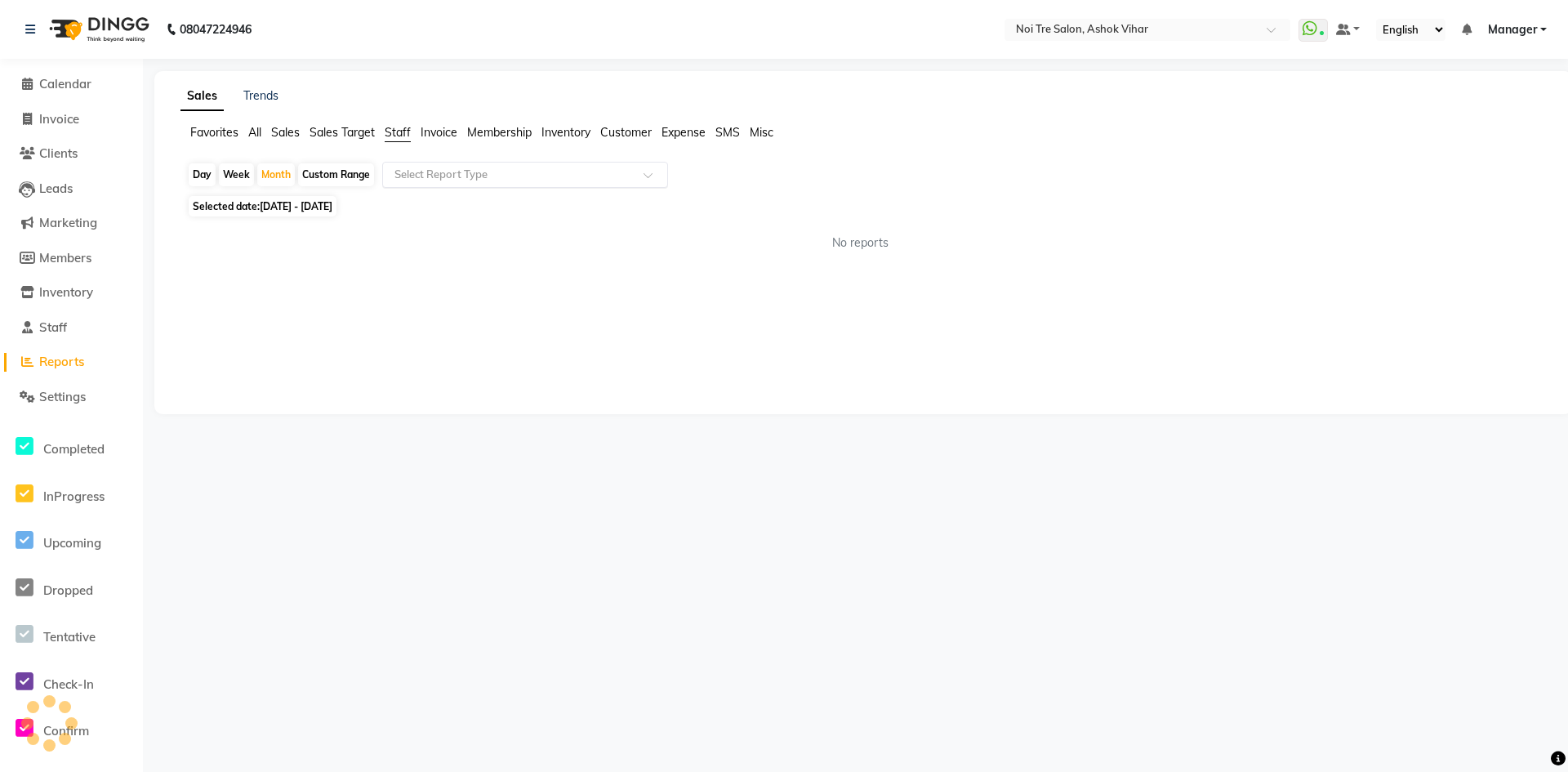
click at [418, 175] on input "text" at bounding box center [508, 174] width 236 height 16
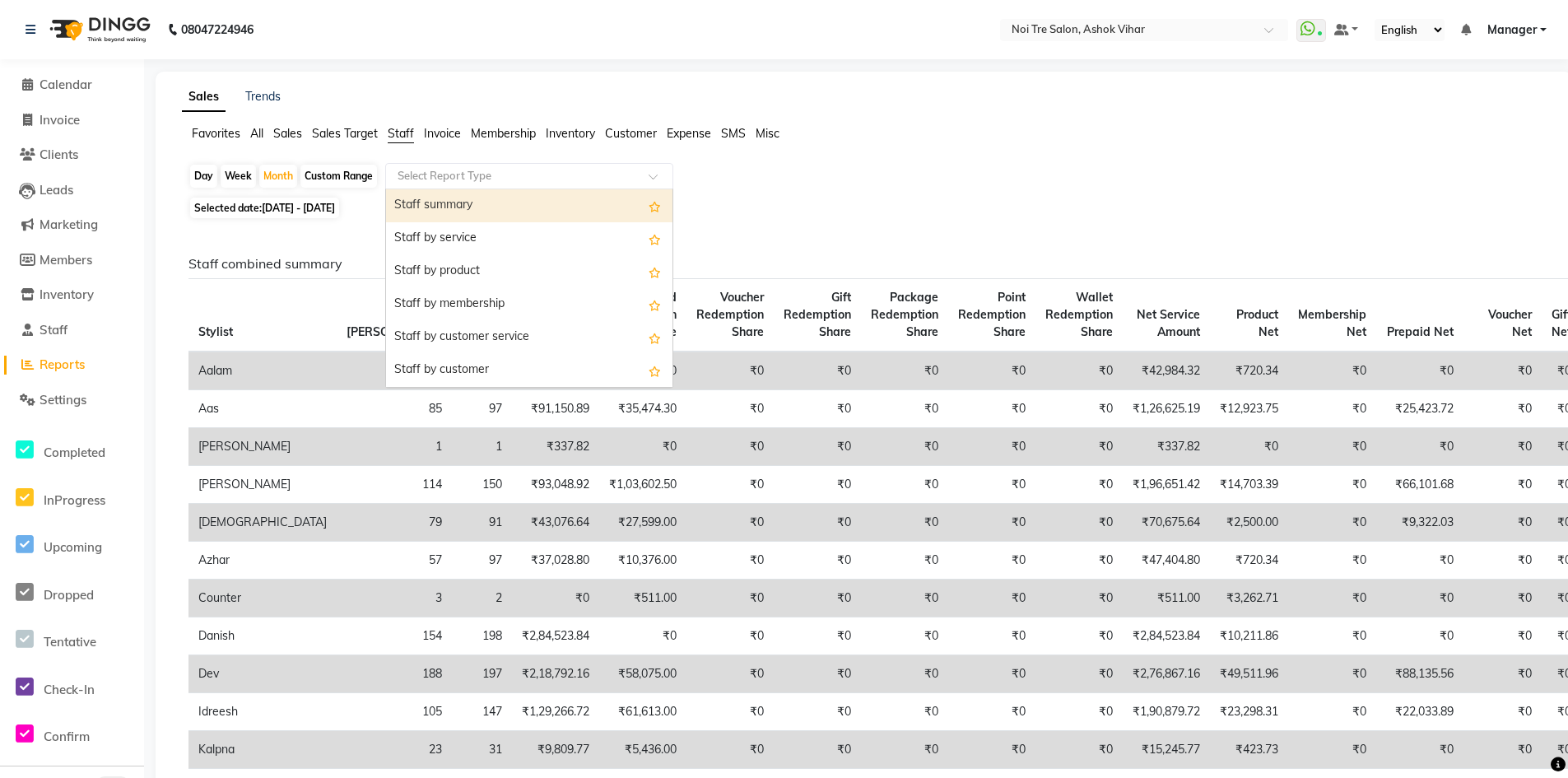
click at [438, 220] on div "Staff summary" at bounding box center [529, 206] width 286 height 33
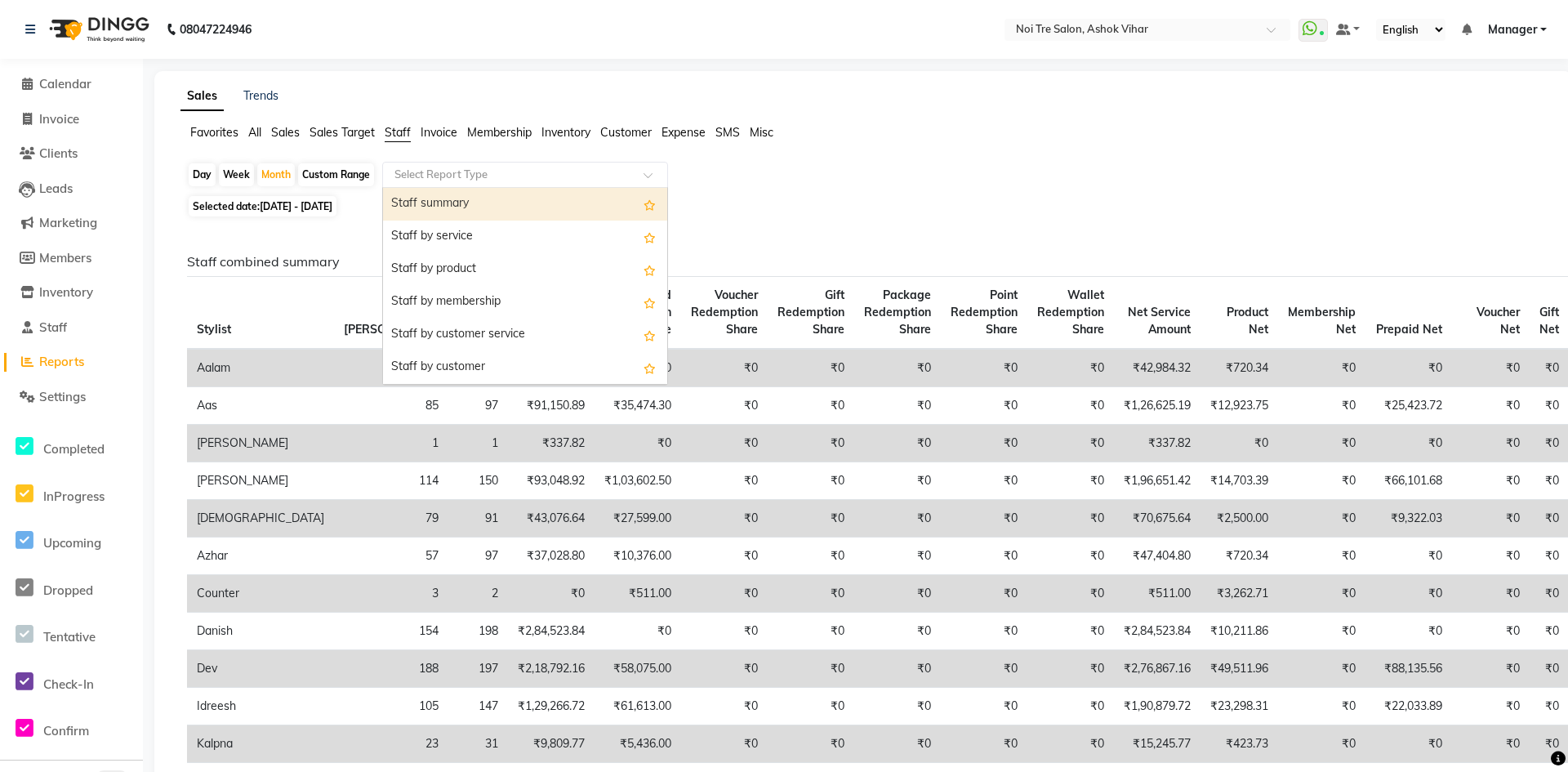
select select "csv"
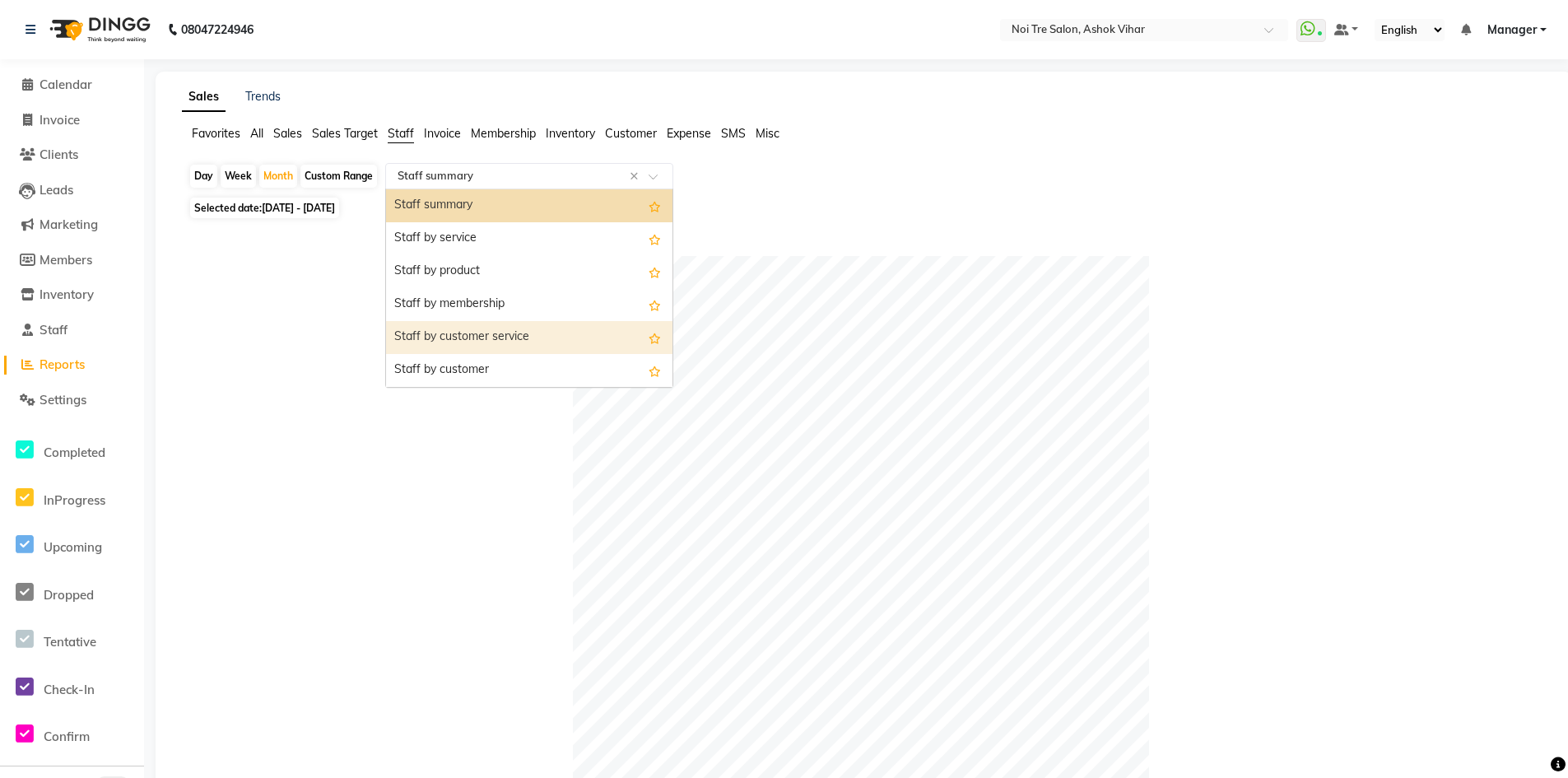
click at [276, 318] on div at bounding box center [860, 544] width 1344 height 576
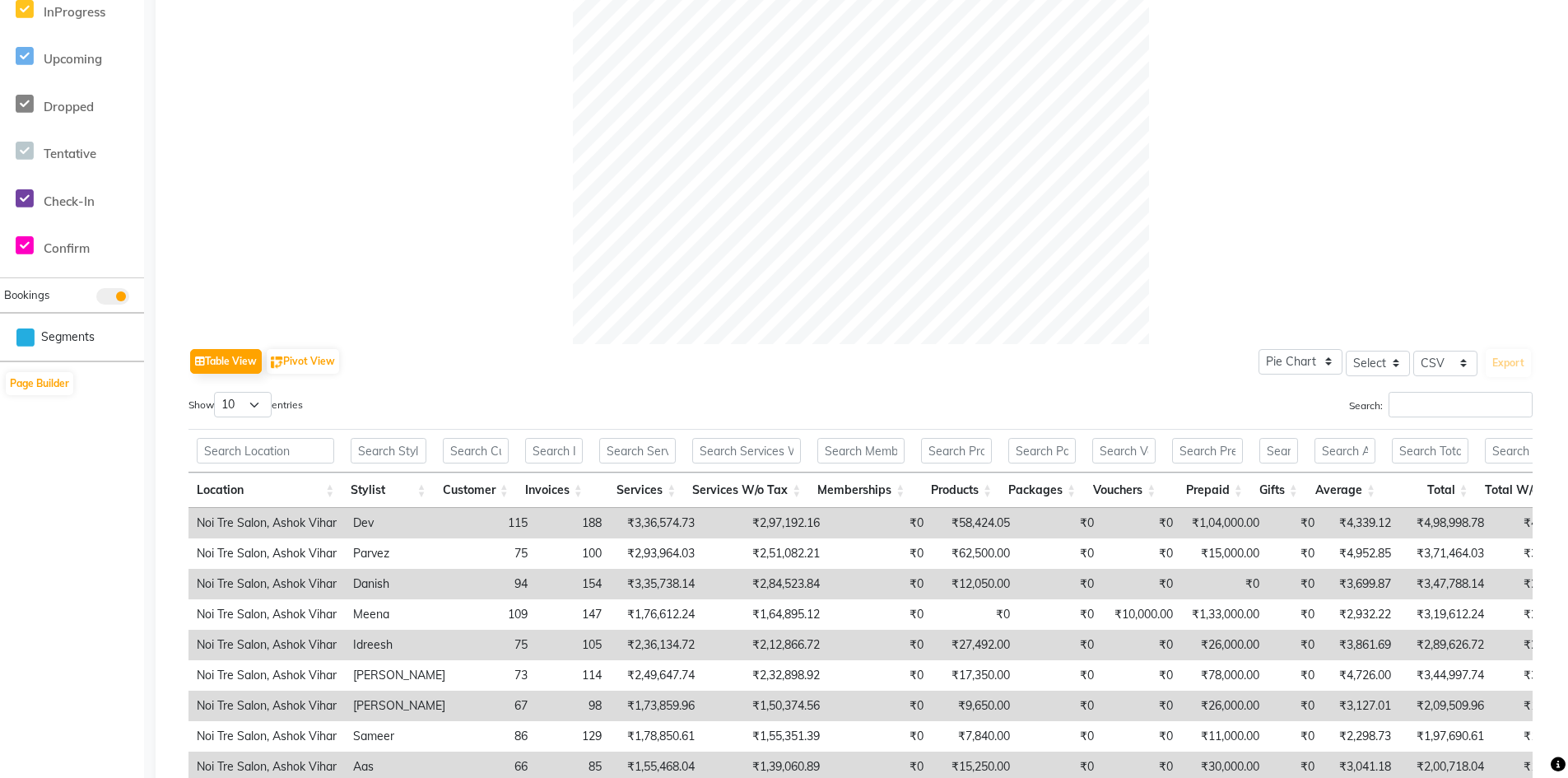
scroll to position [494, 0]
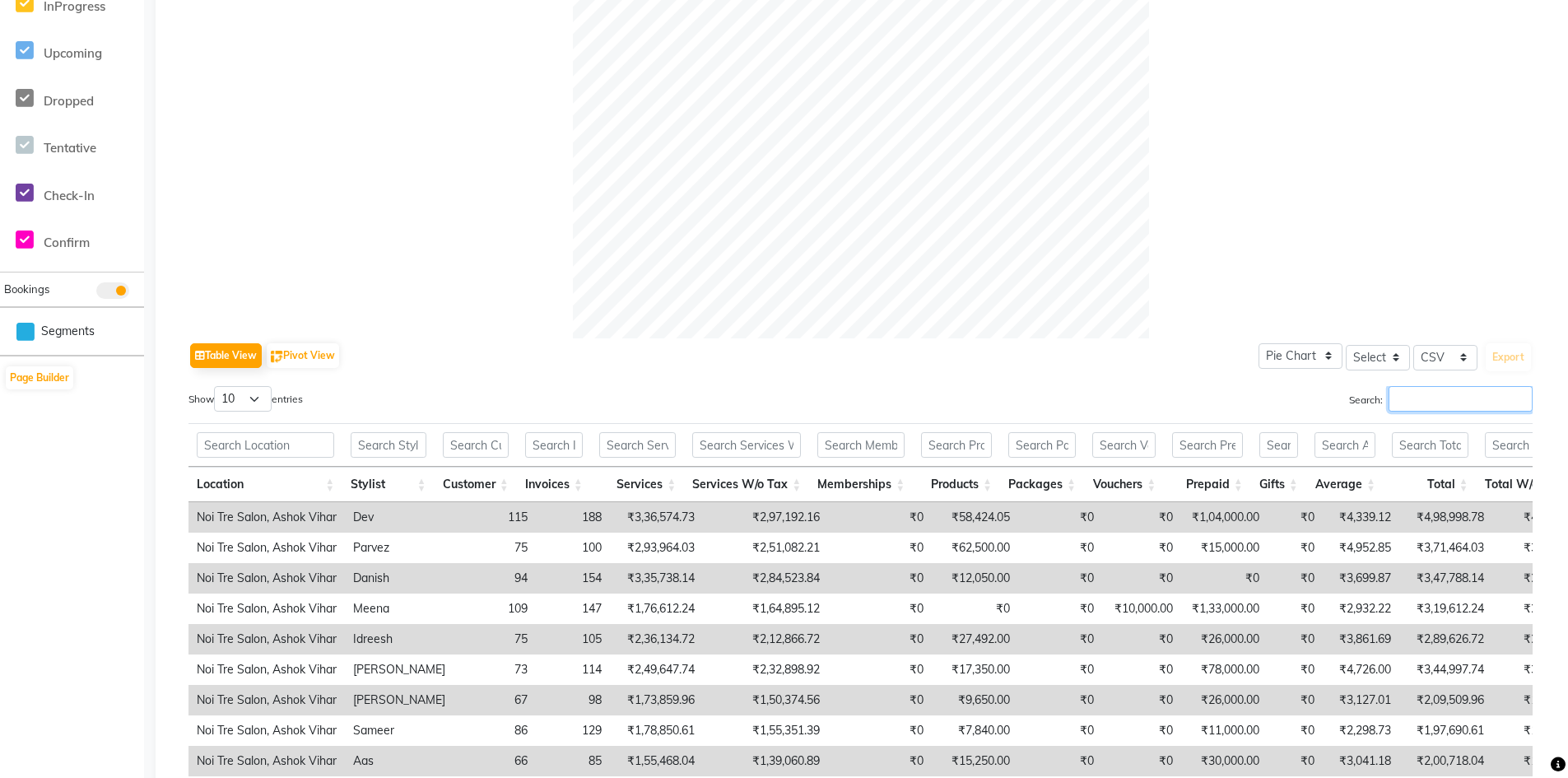
click at [1416, 401] on input "Search:" at bounding box center [1460, 398] width 144 height 26
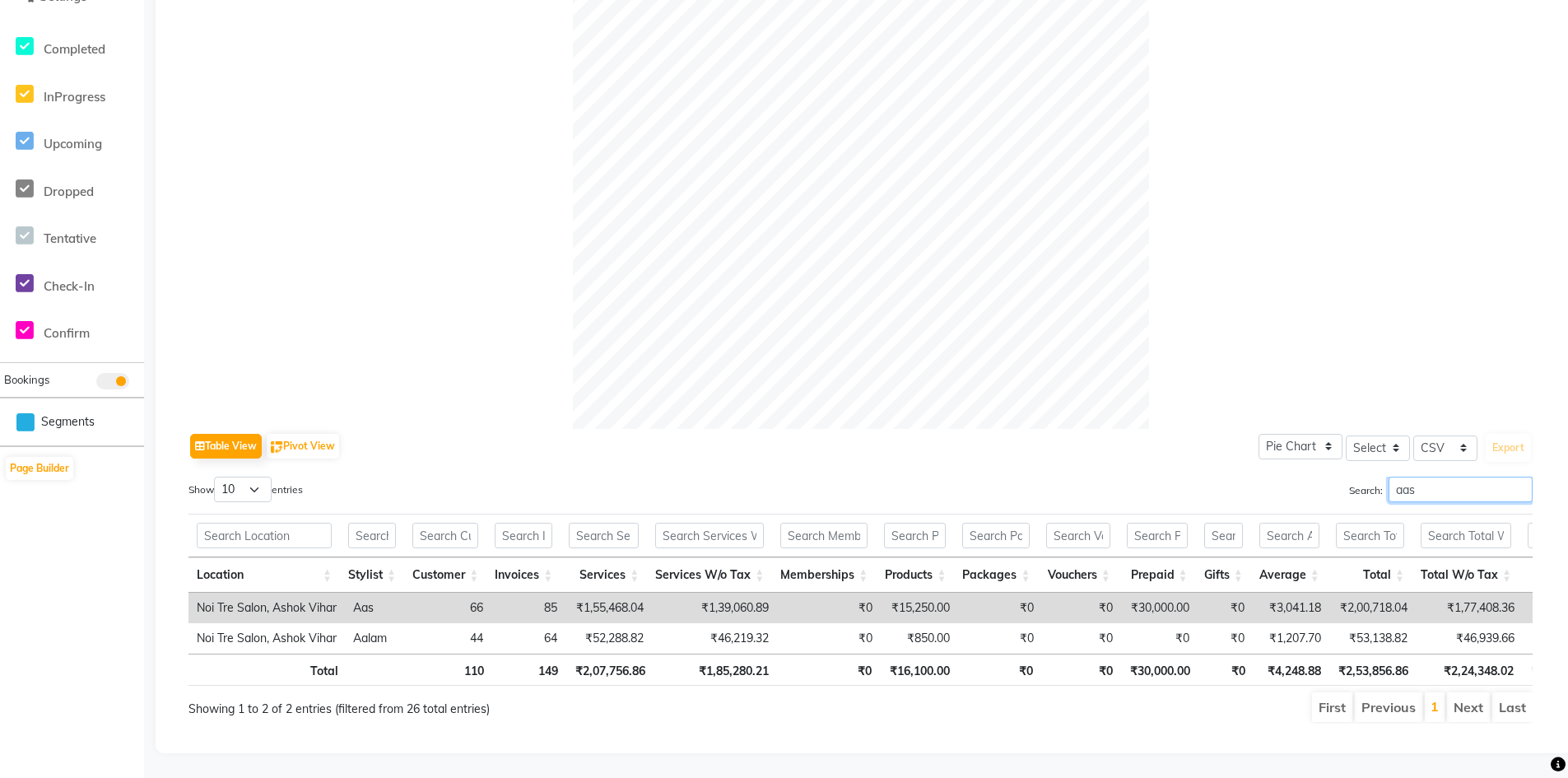
scroll to position [398, 0]
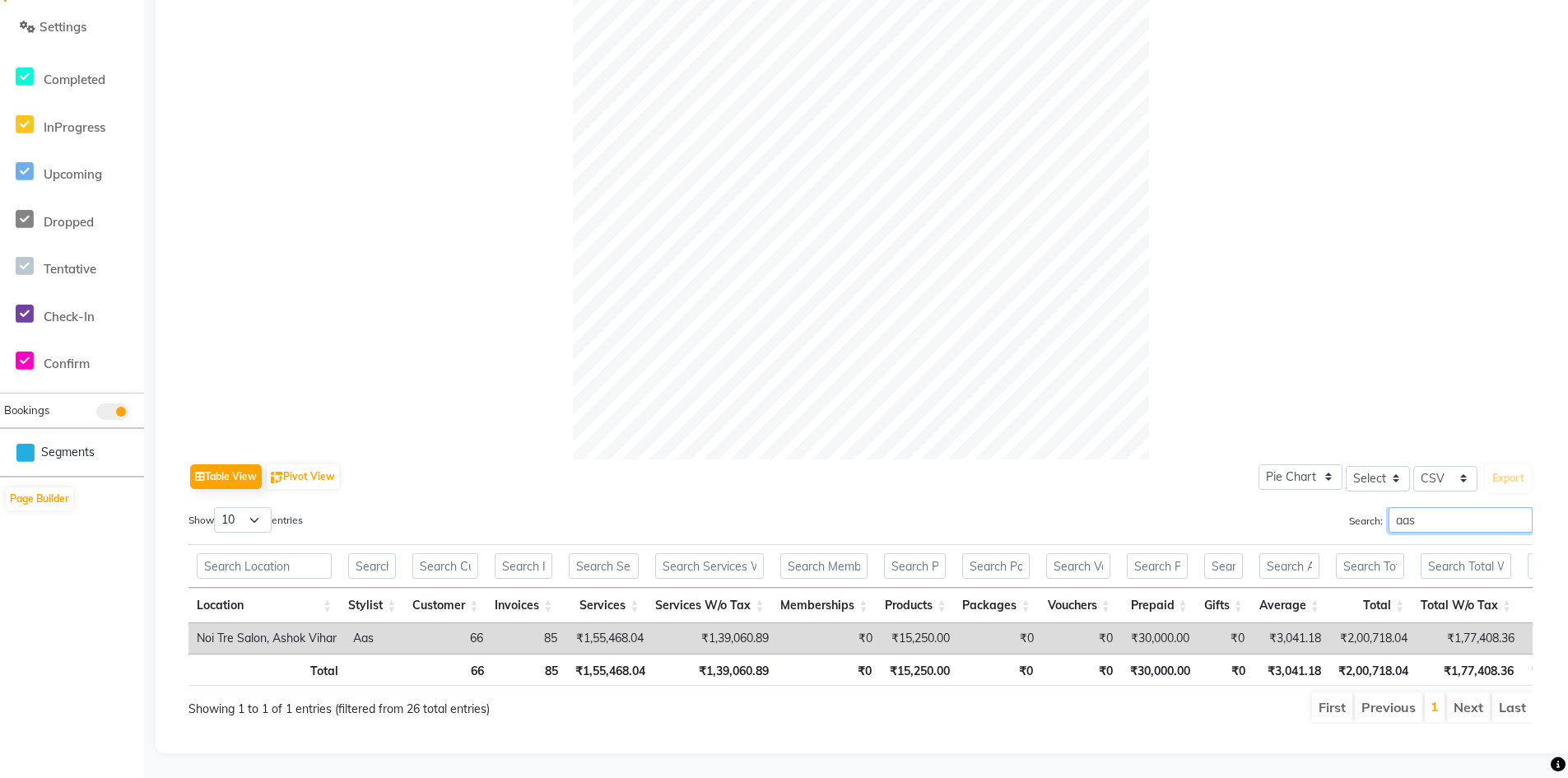
type input "aas"
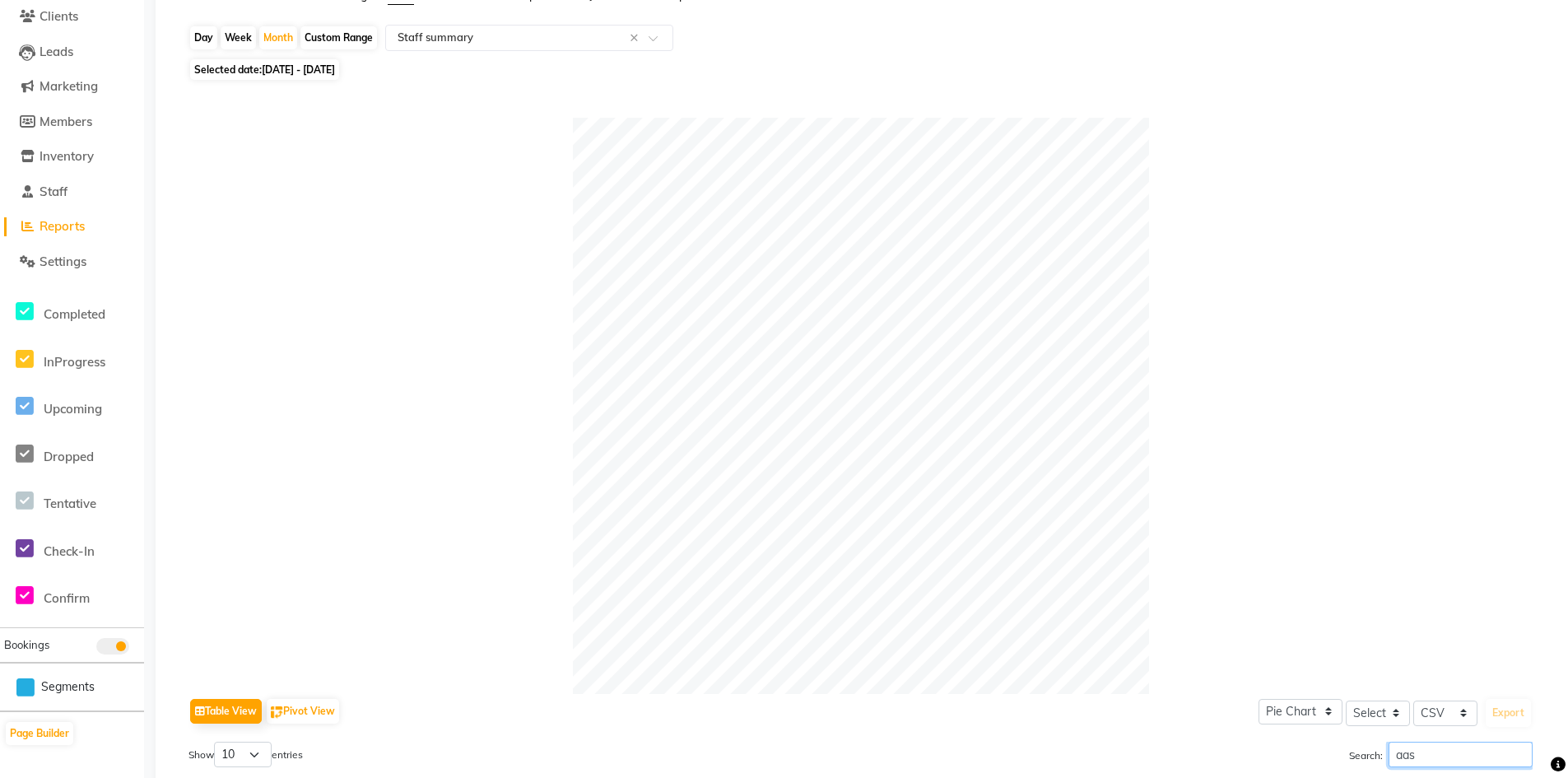
scroll to position [0, 0]
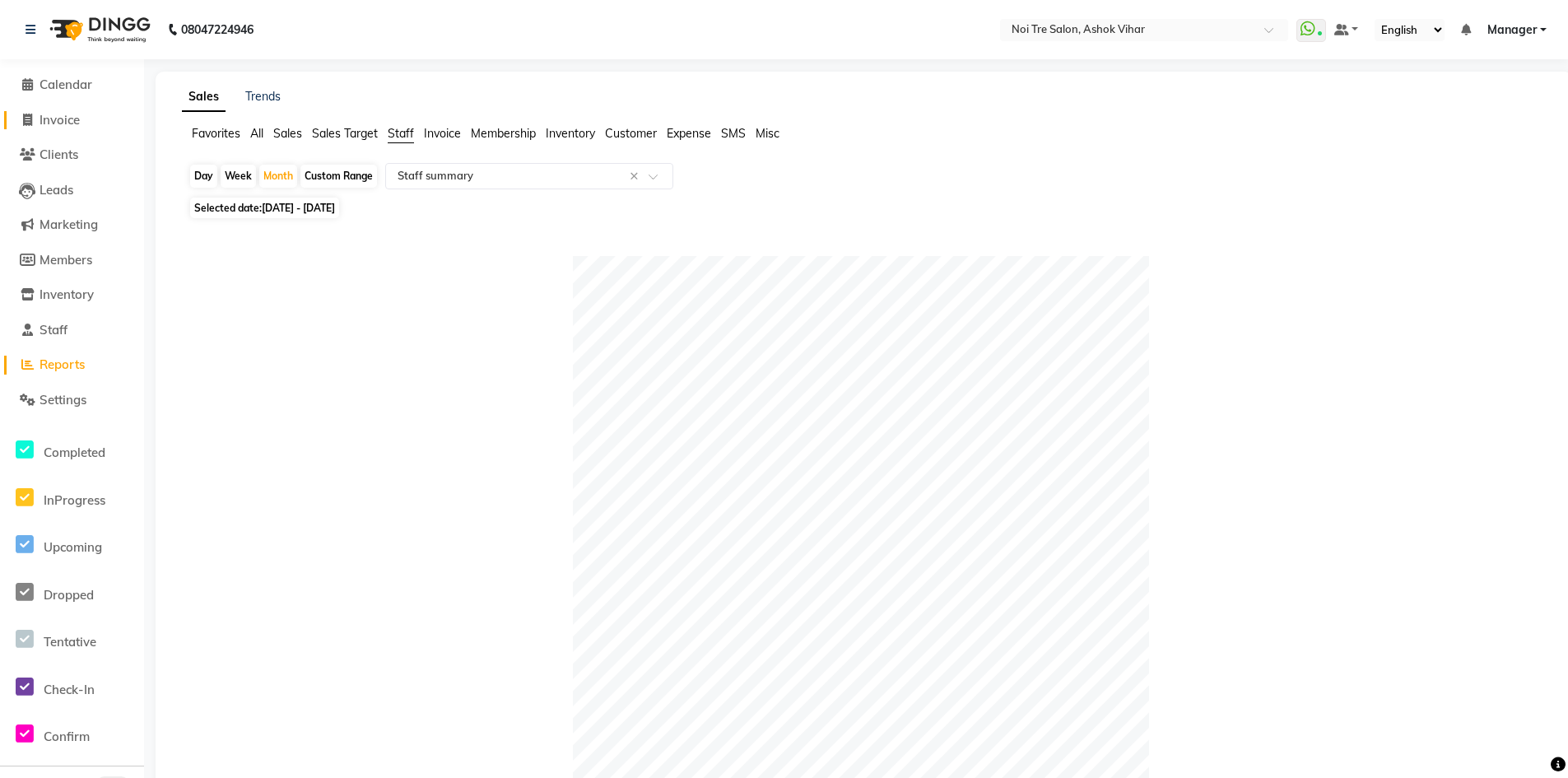
click at [63, 112] on span "Invoice" at bounding box center [59, 120] width 40 height 15
select select "service"
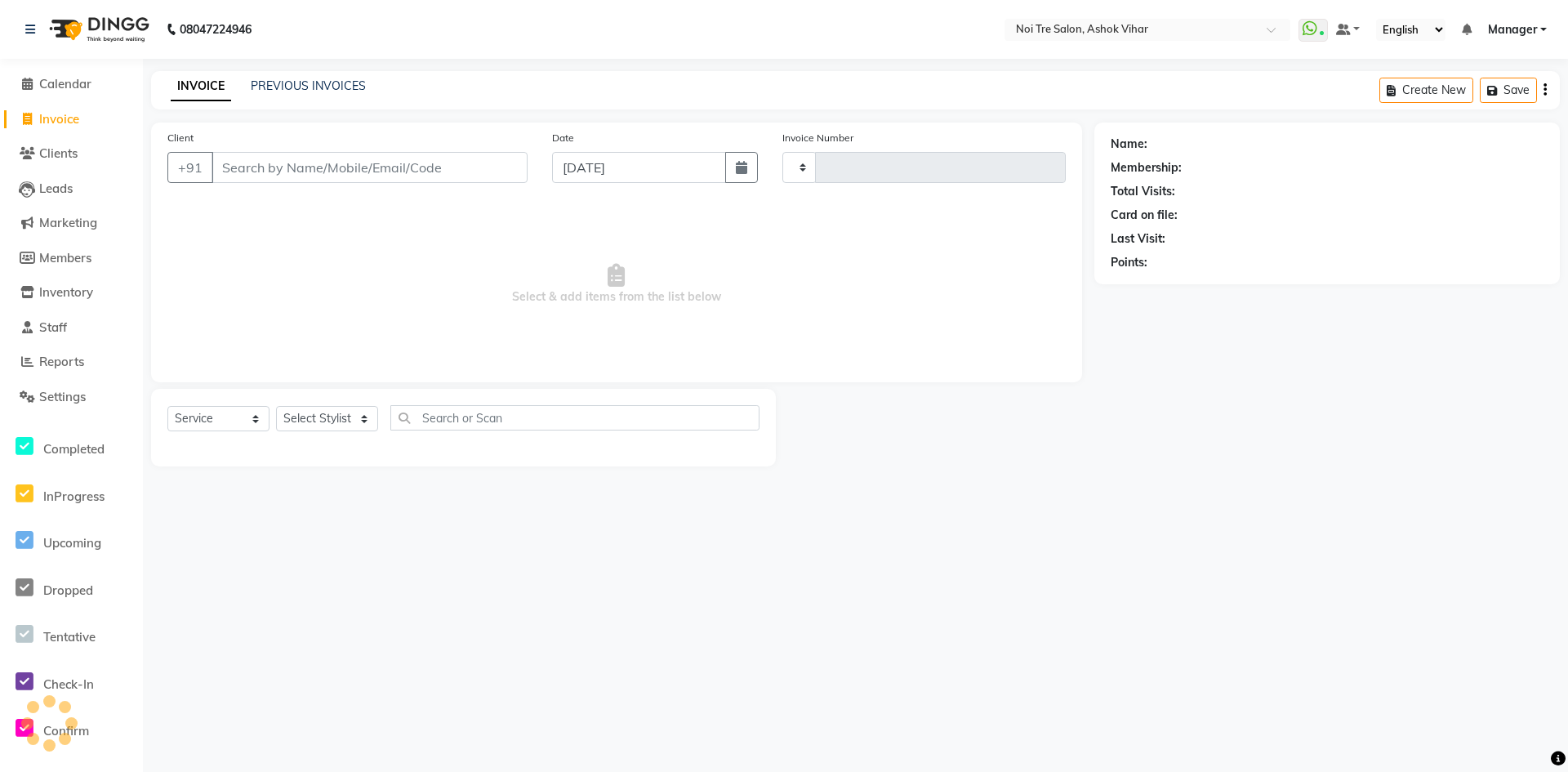
type input "7657"
select select "4726"
click at [300, 158] on input "Client" at bounding box center [370, 167] width 316 height 31
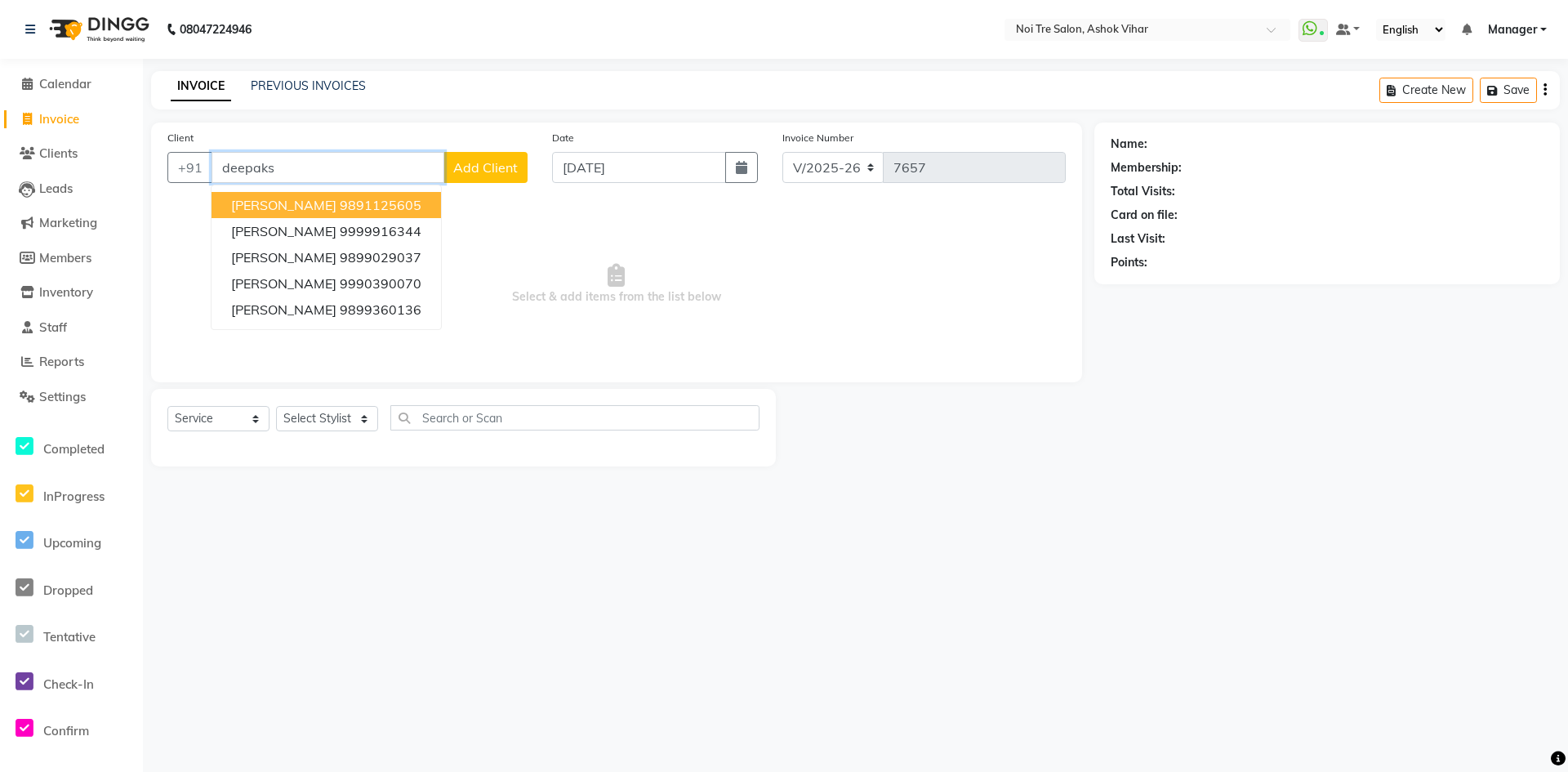
click at [347, 208] on ngb-highlight "9891125605" at bounding box center [381, 204] width 82 height 16
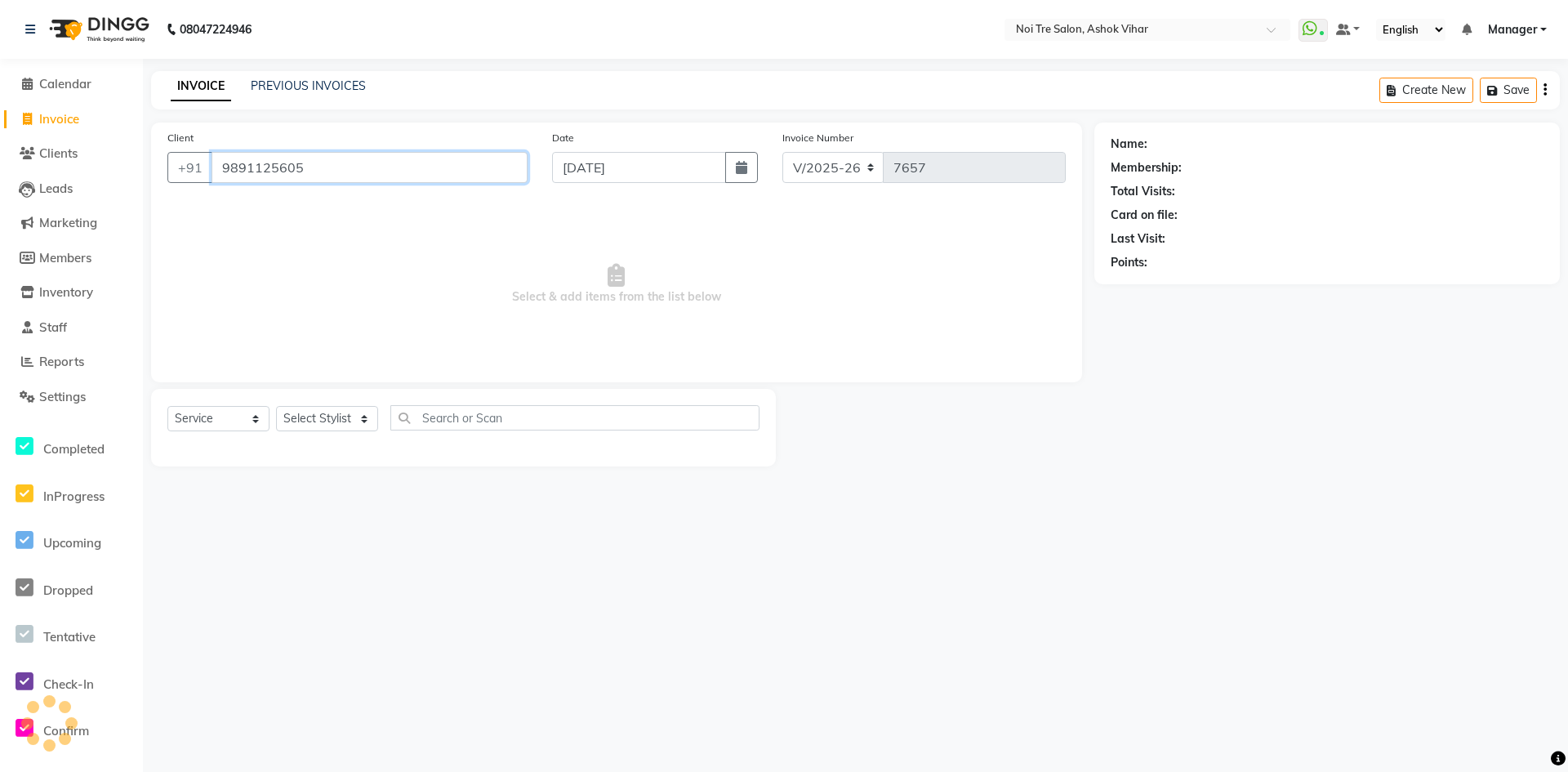
type input "9891125605"
click at [1156, 287] on icon "button" at bounding box center [1156, 285] width 11 height 11
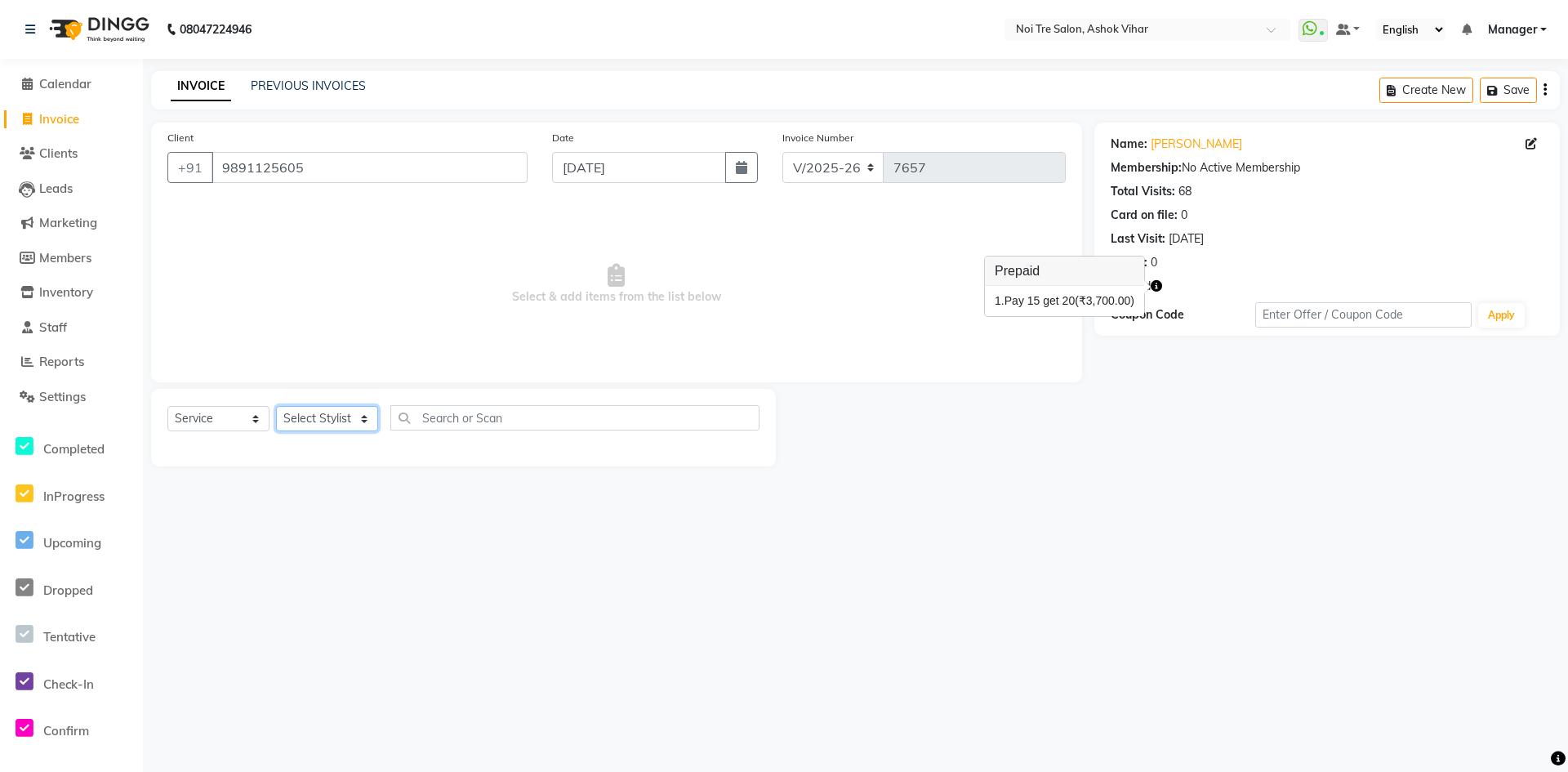
click at [362, 413] on select "Select Stylist [PERSON_NAME] Aas Admin [PERSON_NAME] [PERSON_NAME] [PERSON_NAME…" at bounding box center [327, 418] width 102 height 26
select select "28257"
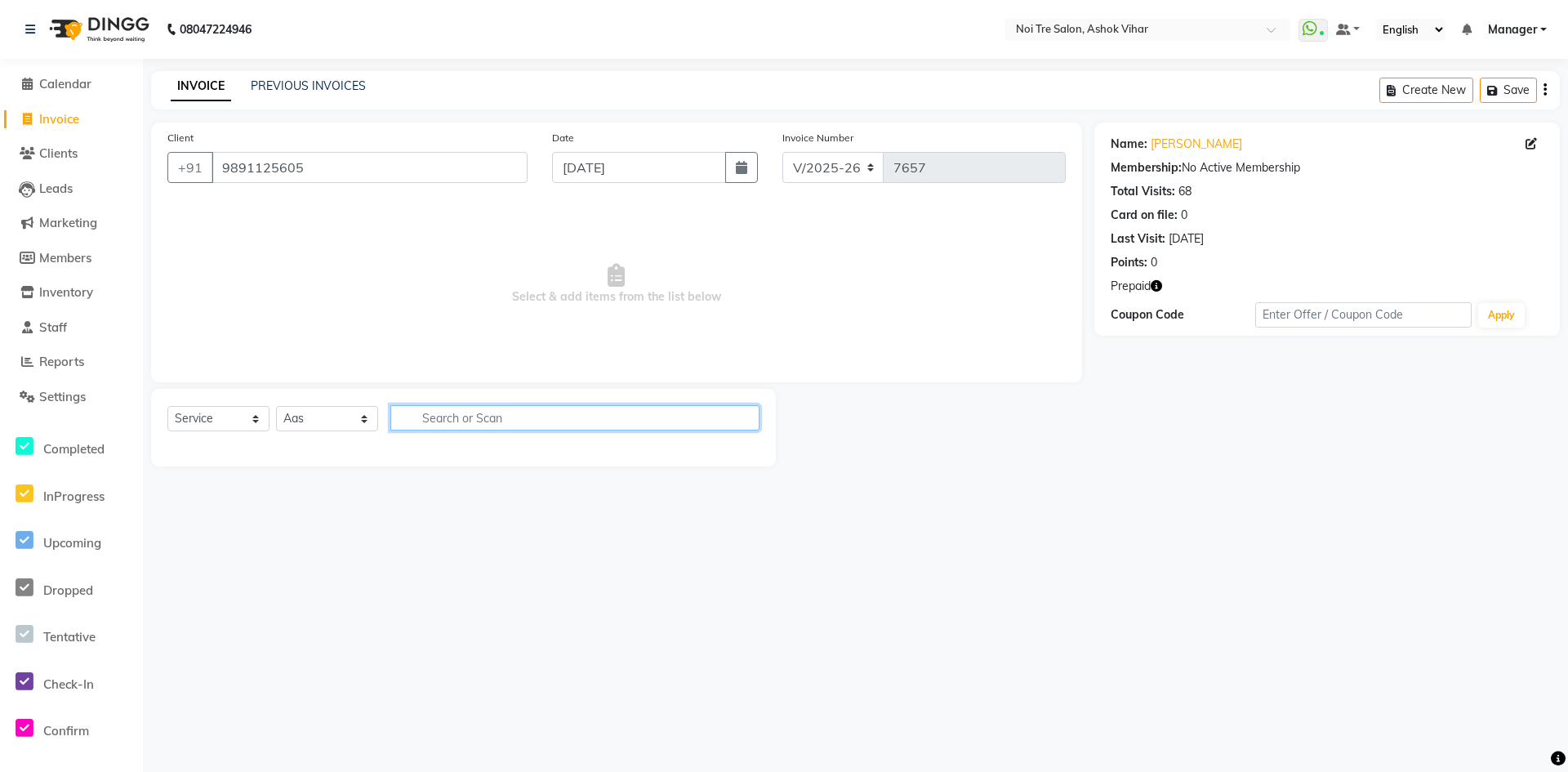
click at [440, 411] on input "text" at bounding box center [575, 417] width 369 height 26
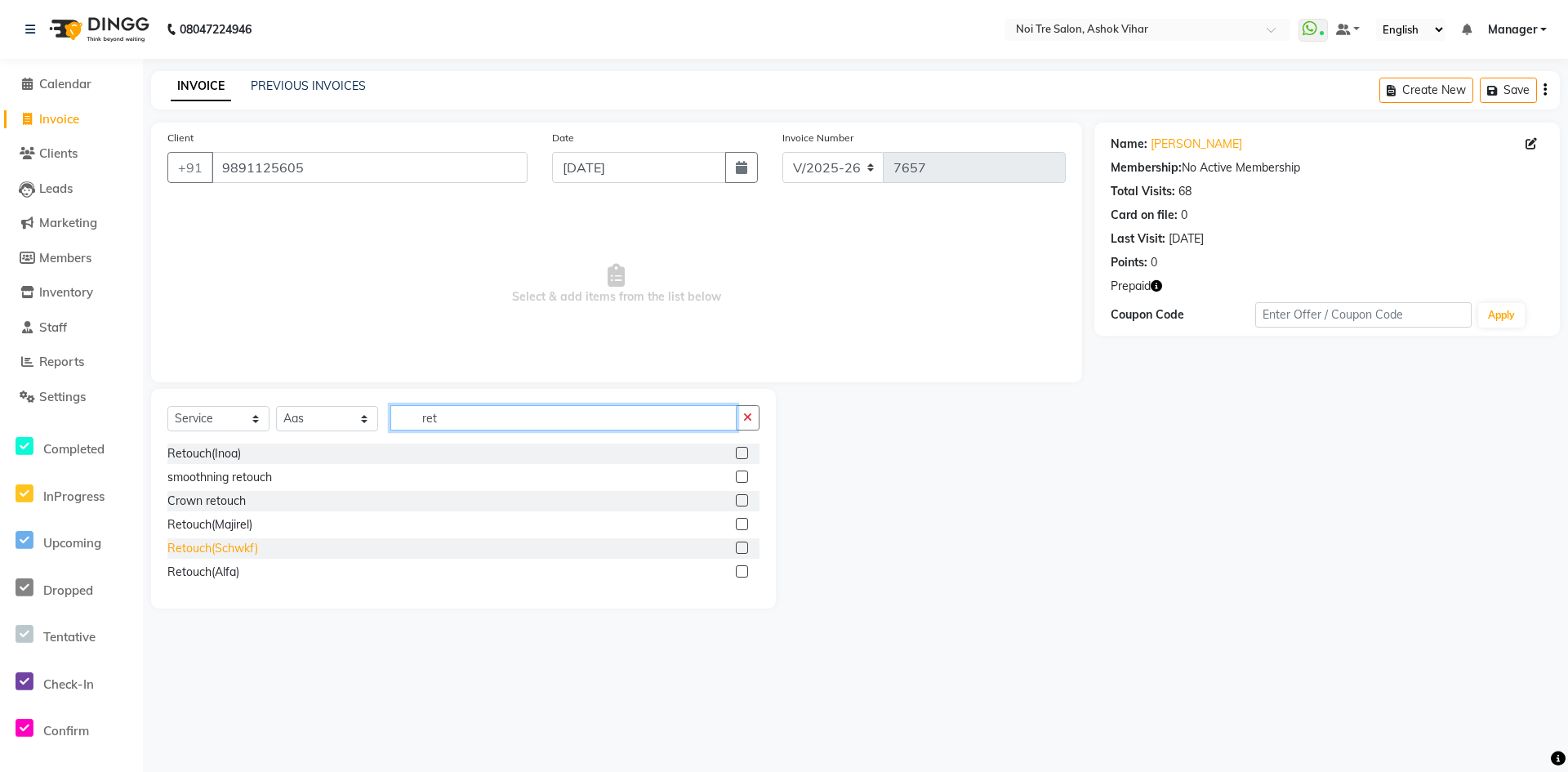
type input "ret"
drag, startPoint x: 241, startPoint y: 548, endPoint x: 231, endPoint y: 567, distance: 21.5
click at [231, 567] on div "Retouch(Inoa) smoothning retouch Crown retouch Retouch(Majirel) Retouch(Schwkf)…" at bounding box center [463, 514] width 592 height 142
click at [224, 576] on div "Retouch(Alfa)" at bounding box center [203, 572] width 72 height 17
checkbox input "false"
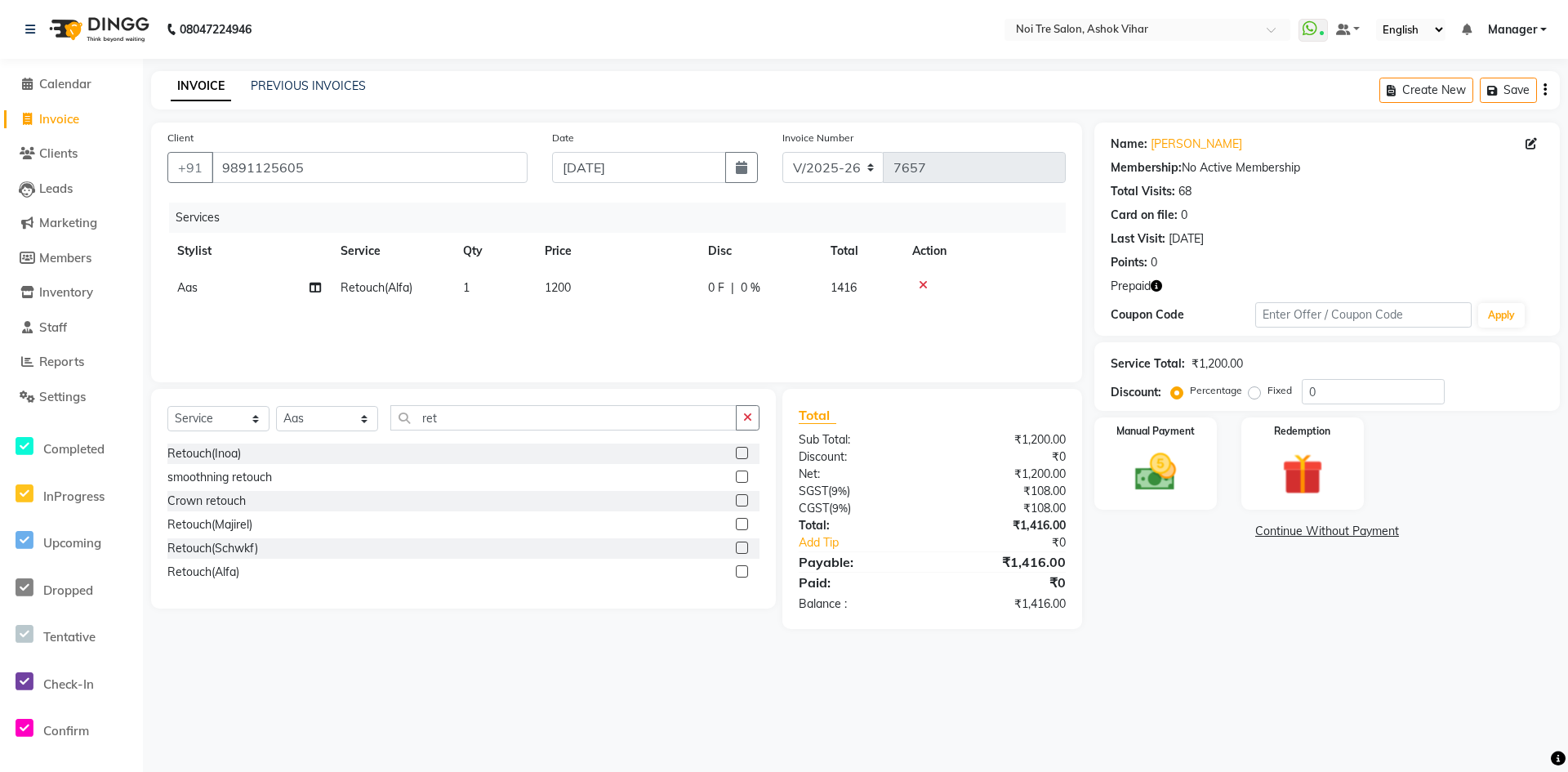
click at [578, 281] on td "1200" at bounding box center [616, 287] width 163 height 37
select select "28257"
click at [645, 293] on input "1200" at bounding box center [693, 292] width 144 height 26
type input "1500"
click at [367, 420] on select "Select Stylist [PERSON_NAME] Aas Admin [PERSON_NAME] [PERSON_NAME] [PERSON_NAME…" at bounding box center [327, 418] width 102 height 26
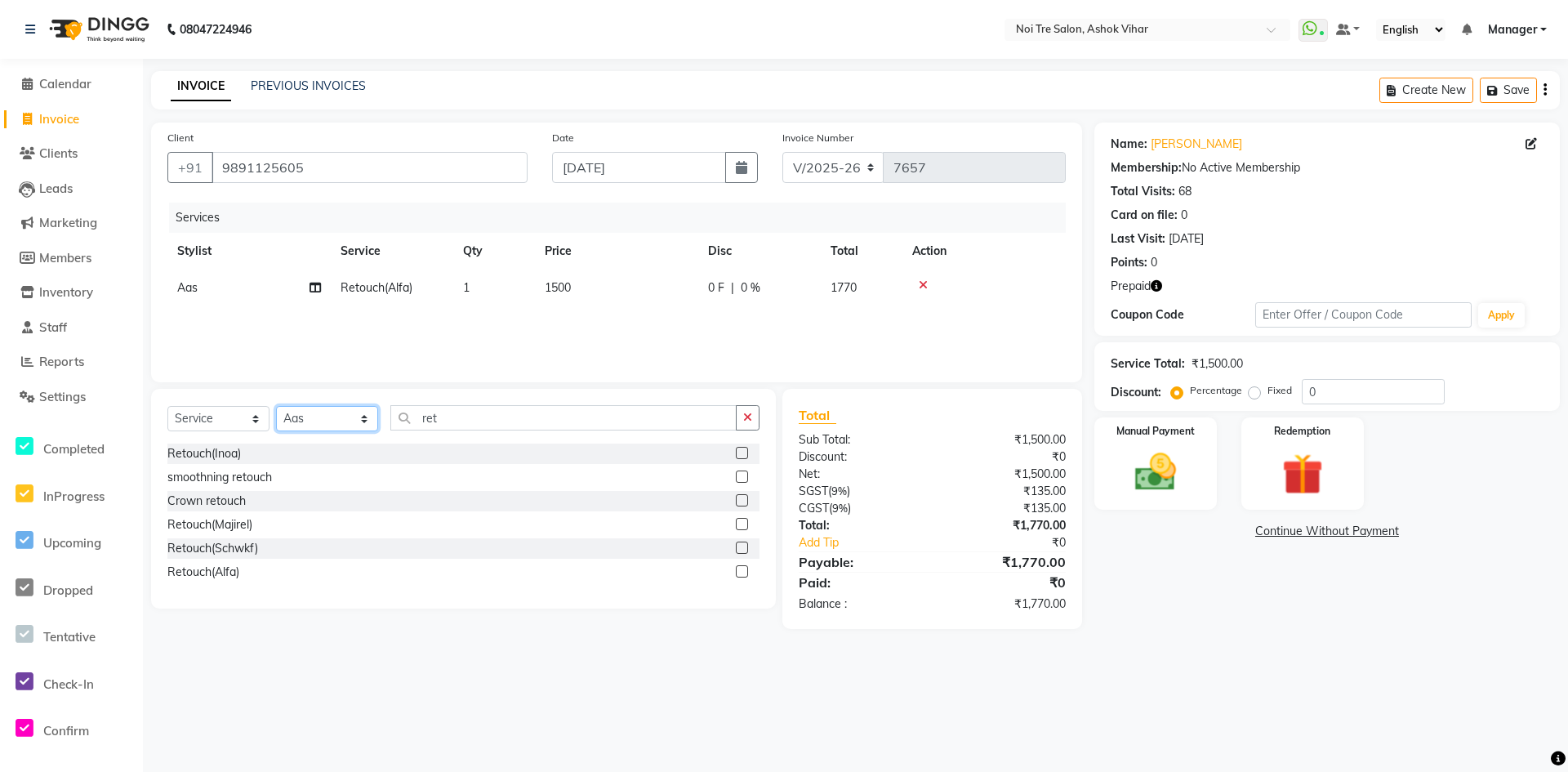
select select "28267"
click at [446, 412] on input "ret" at bounding box center [563, 417] width 346 height 26
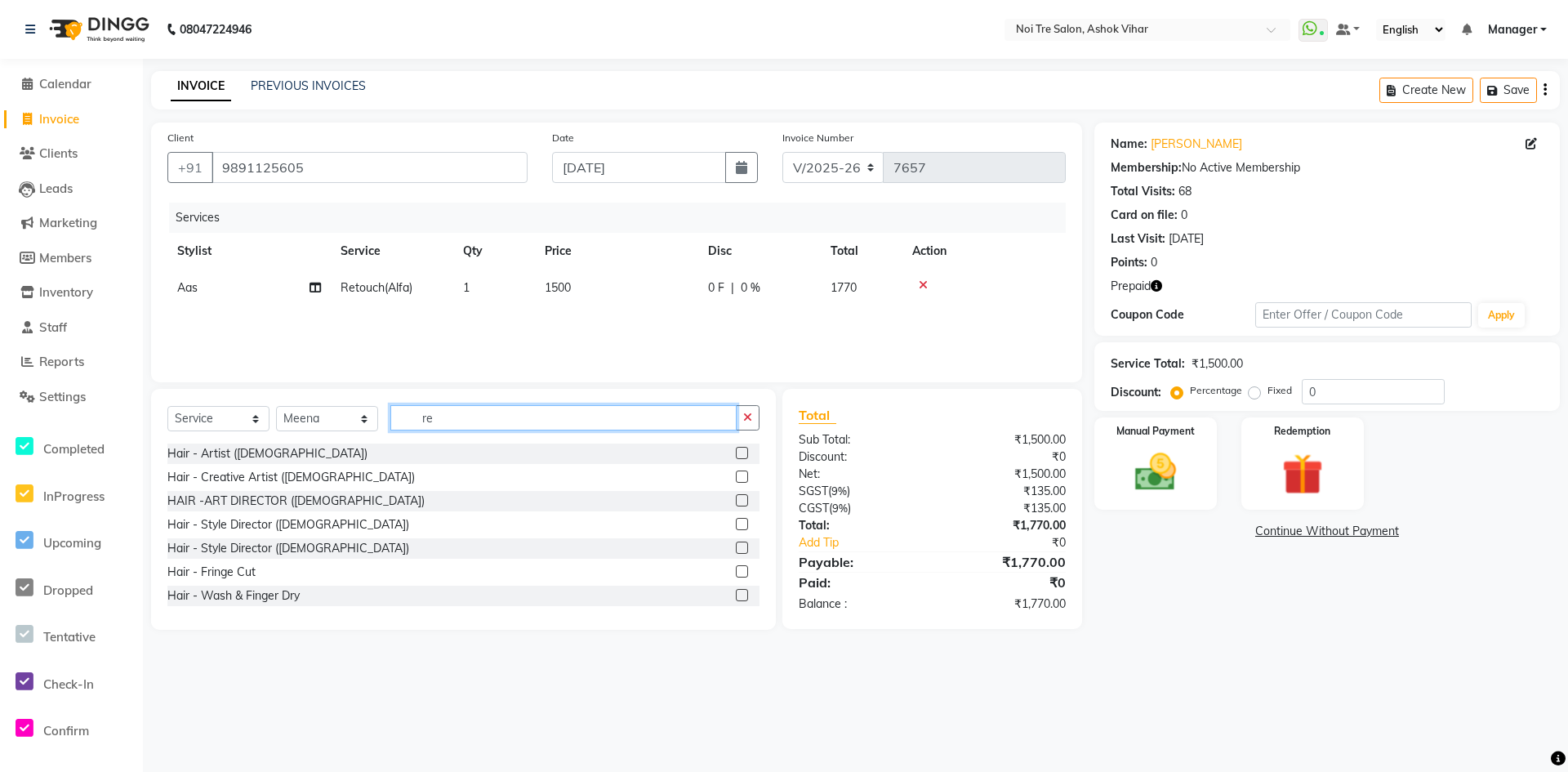
type input "r"
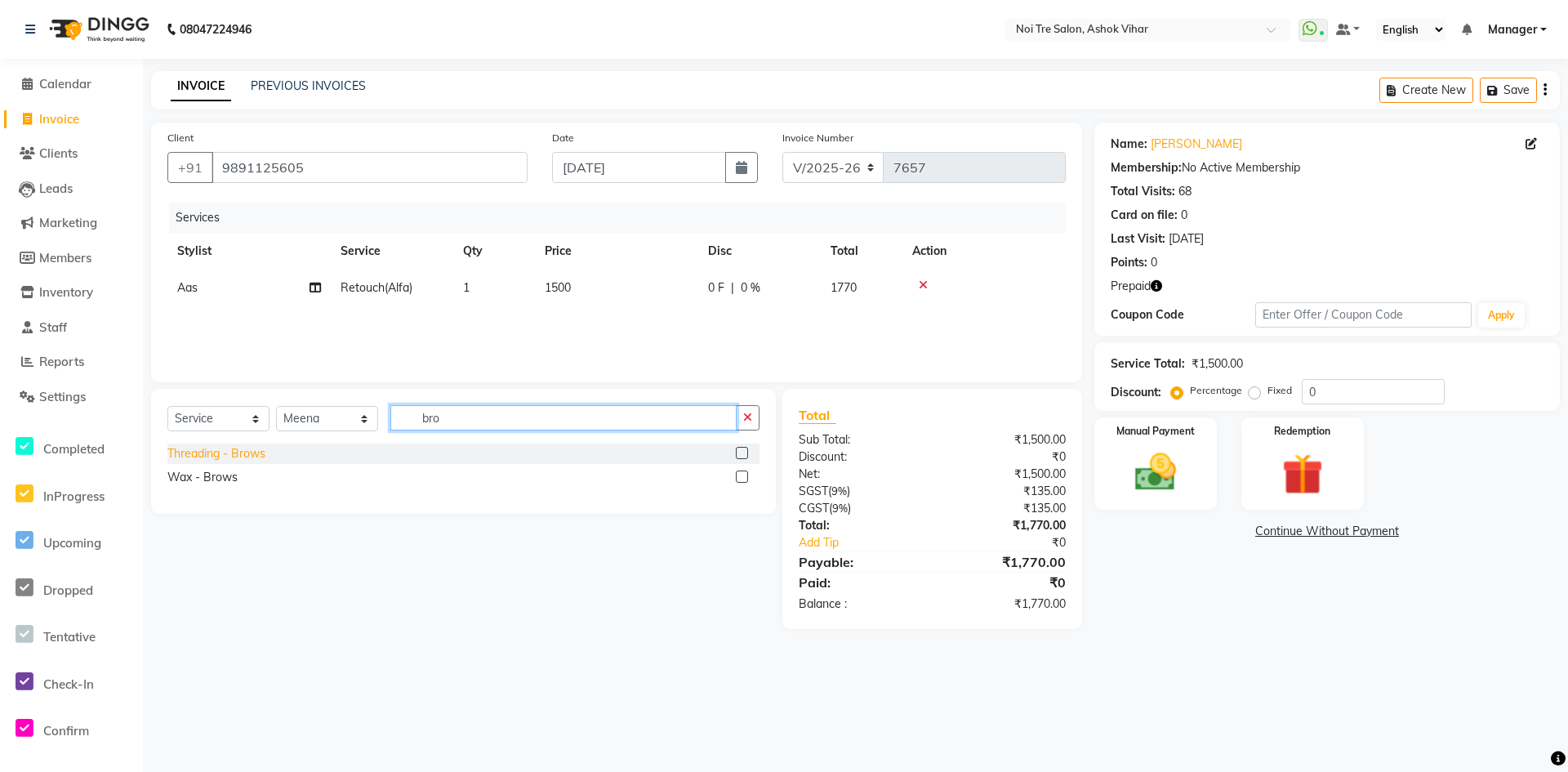
type input "bro"
click at [249, 446] on div "Threading - Brows" at bounding box center [216, 453] width 98 height 17
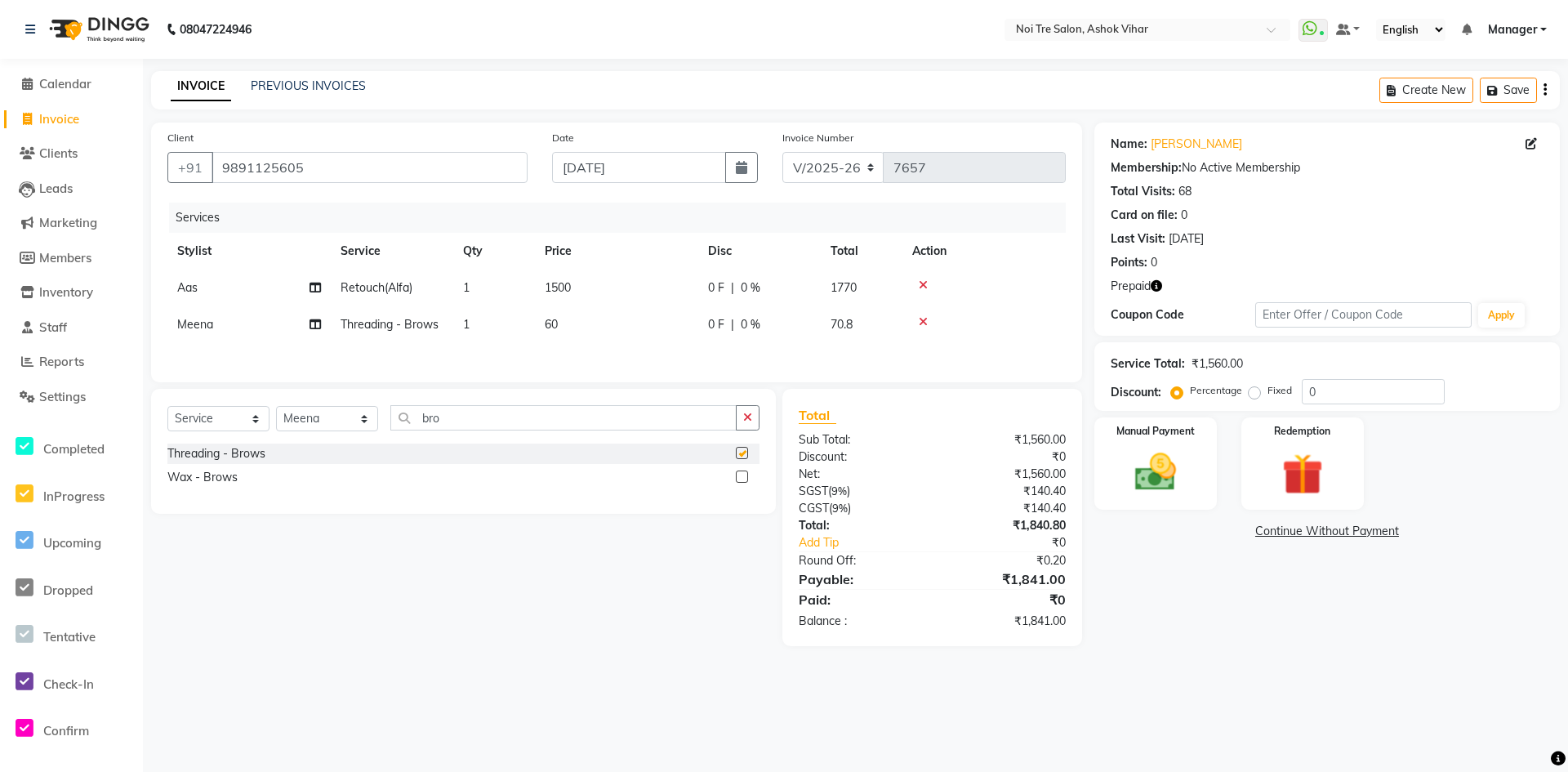
checkbox input "false"
click at [484, 320] on td "1" at bounding box center [494, 324] width 82 height 37
select select "28267"
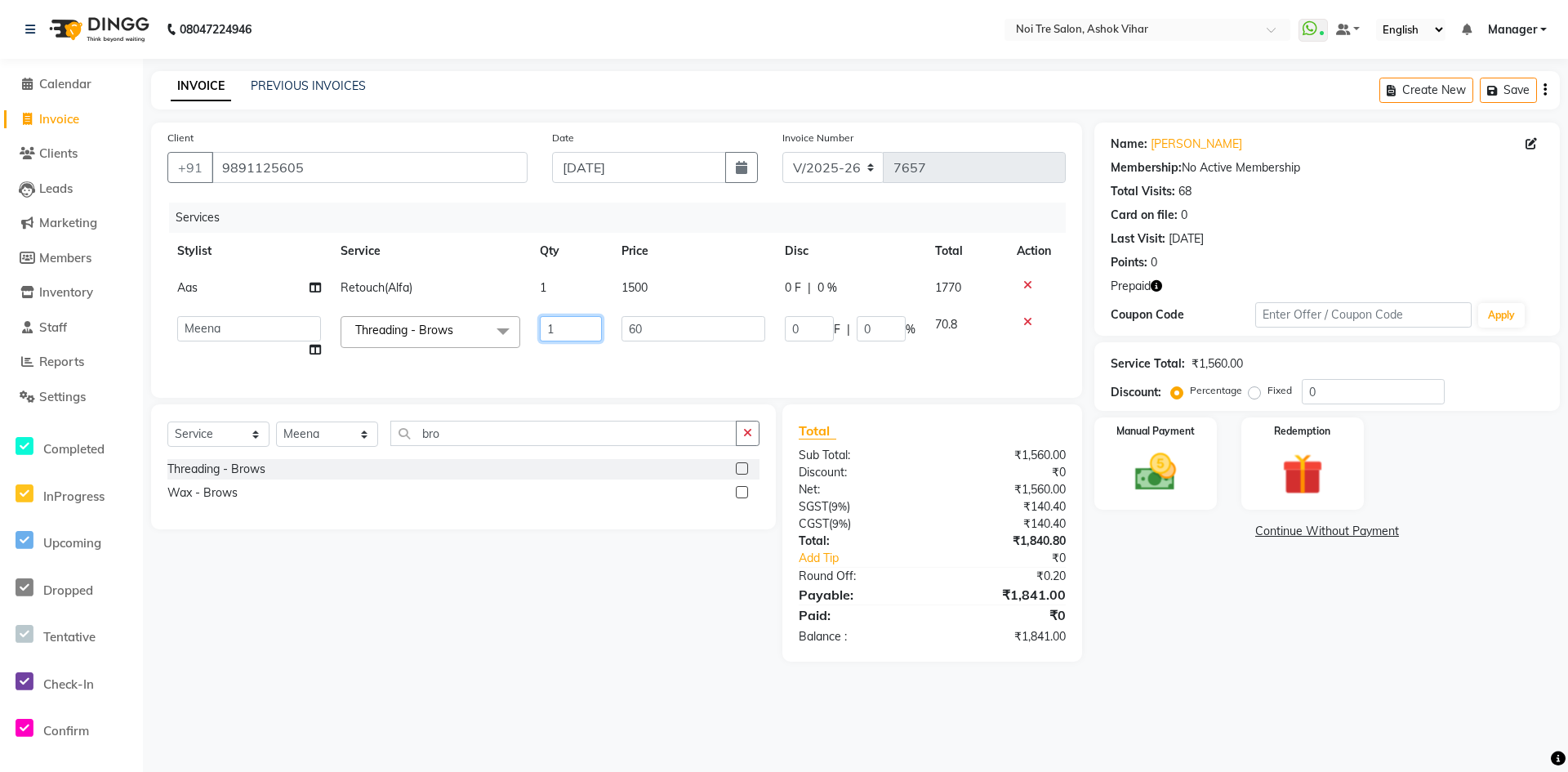
click at [564, 326] on input "1" at bounding box center [571, 329] width 62 height 26
type input "2"
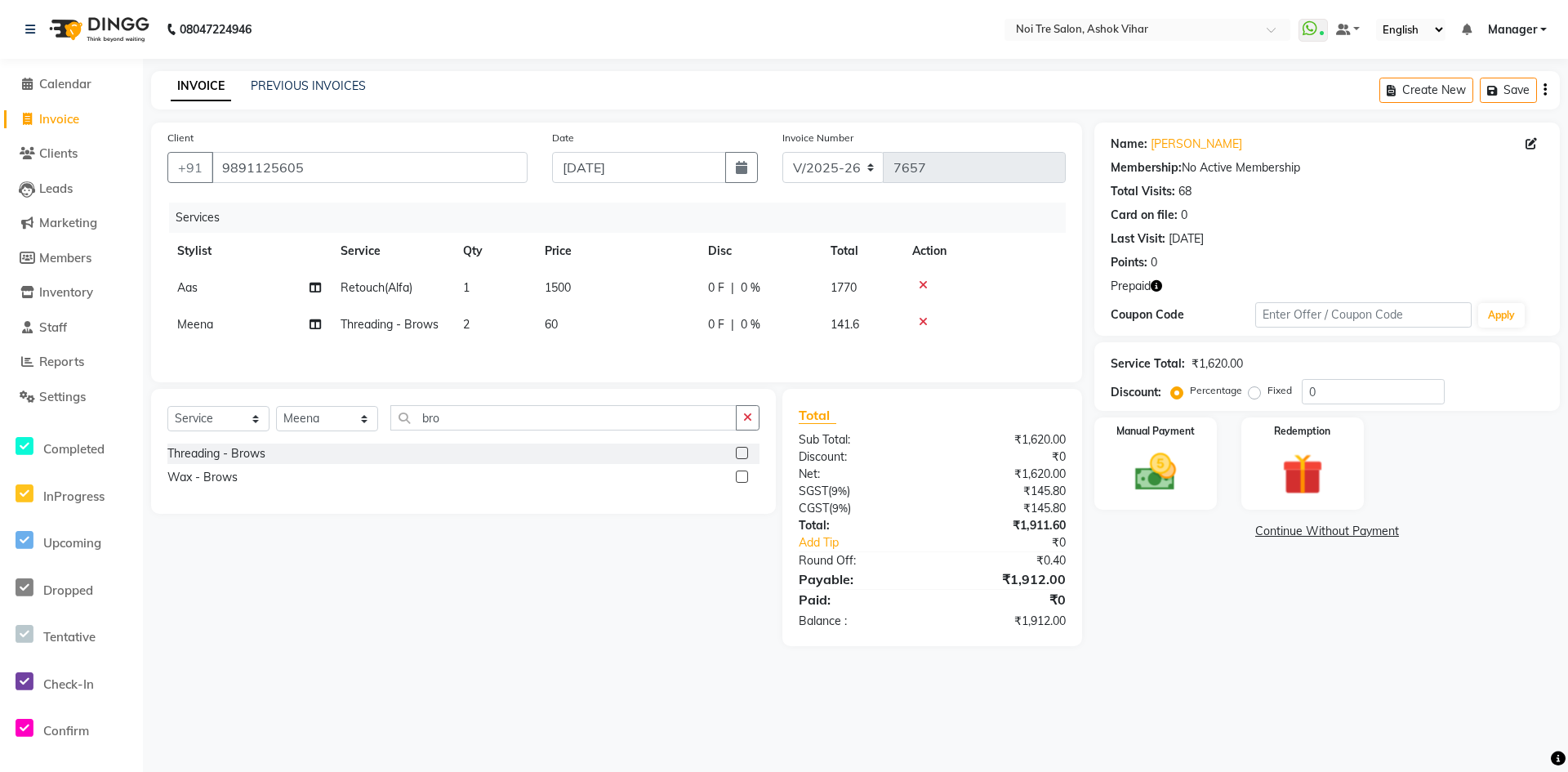
click at [555, 326] on span "60" at bounding box center [551, 324] width 13 height 14
select select "28267"
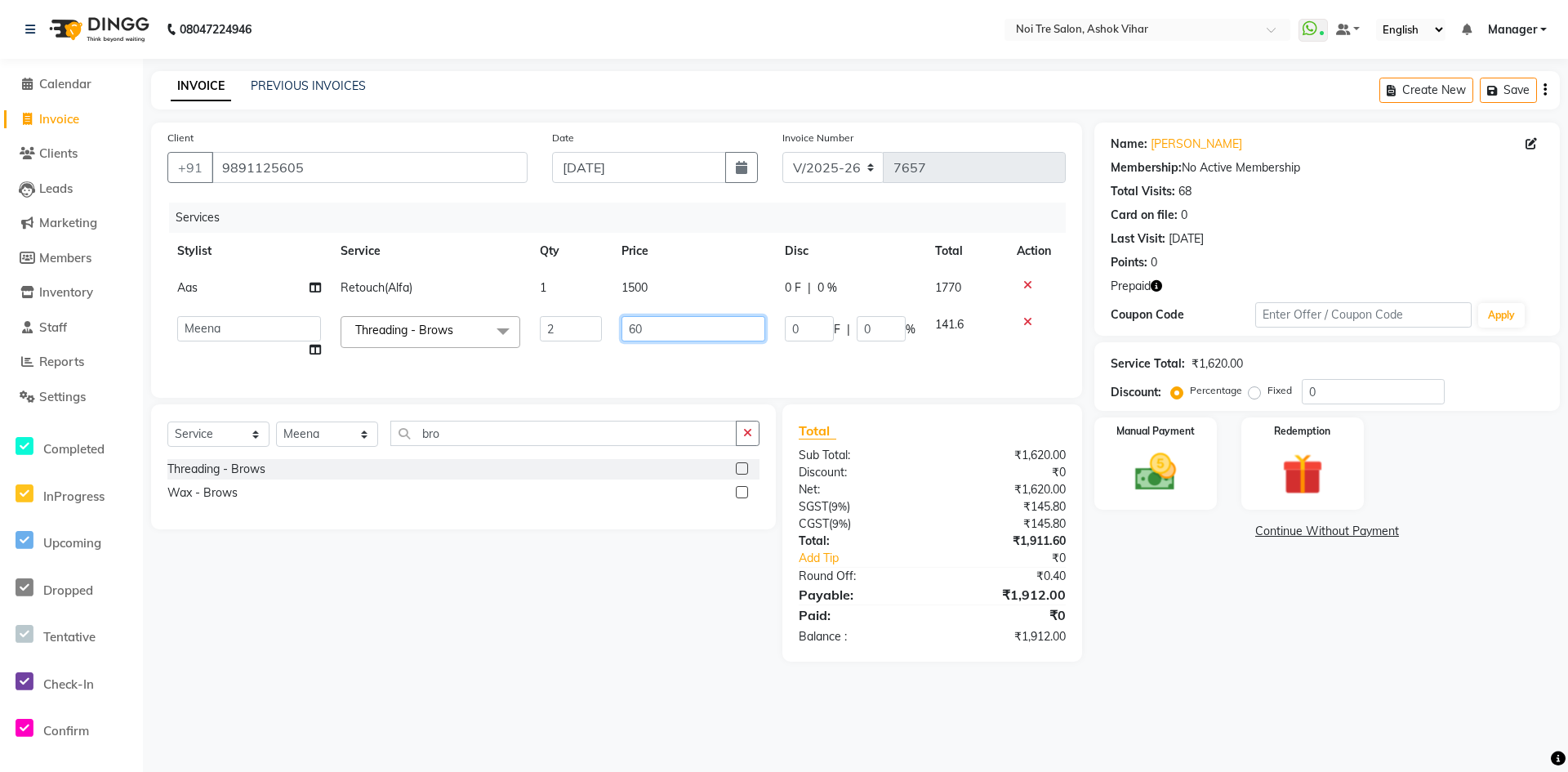
click at [646, 321] on input "60" at bounding box center [693, 329] width 144 height 26
type input "6"
type input "100"
click at [679, 339] on input "100" at bounding box center [693, 329] width 144 height 26
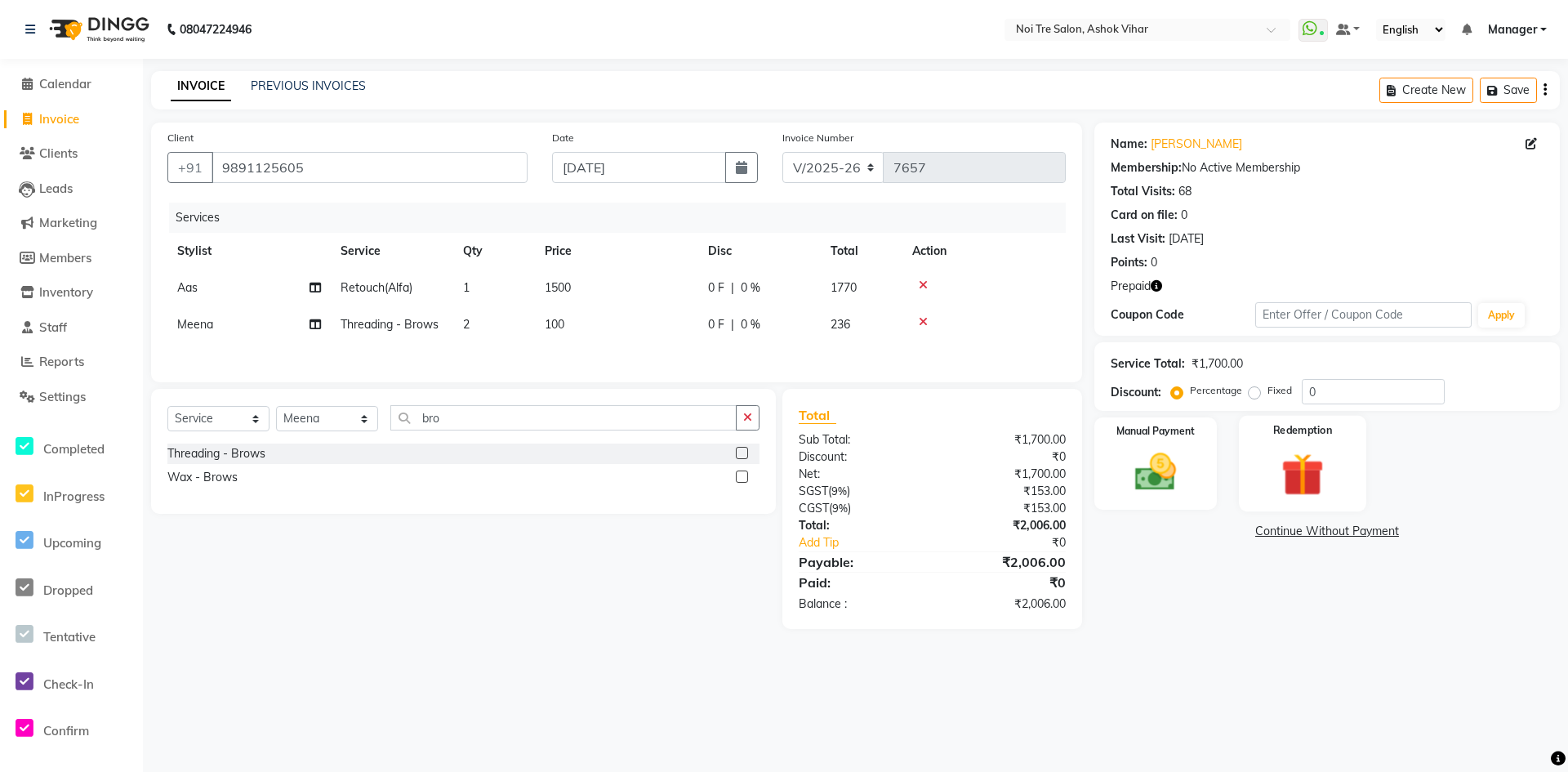
click at [1314, 480] on img at bounding box center [1303, 474] width 71 height 54
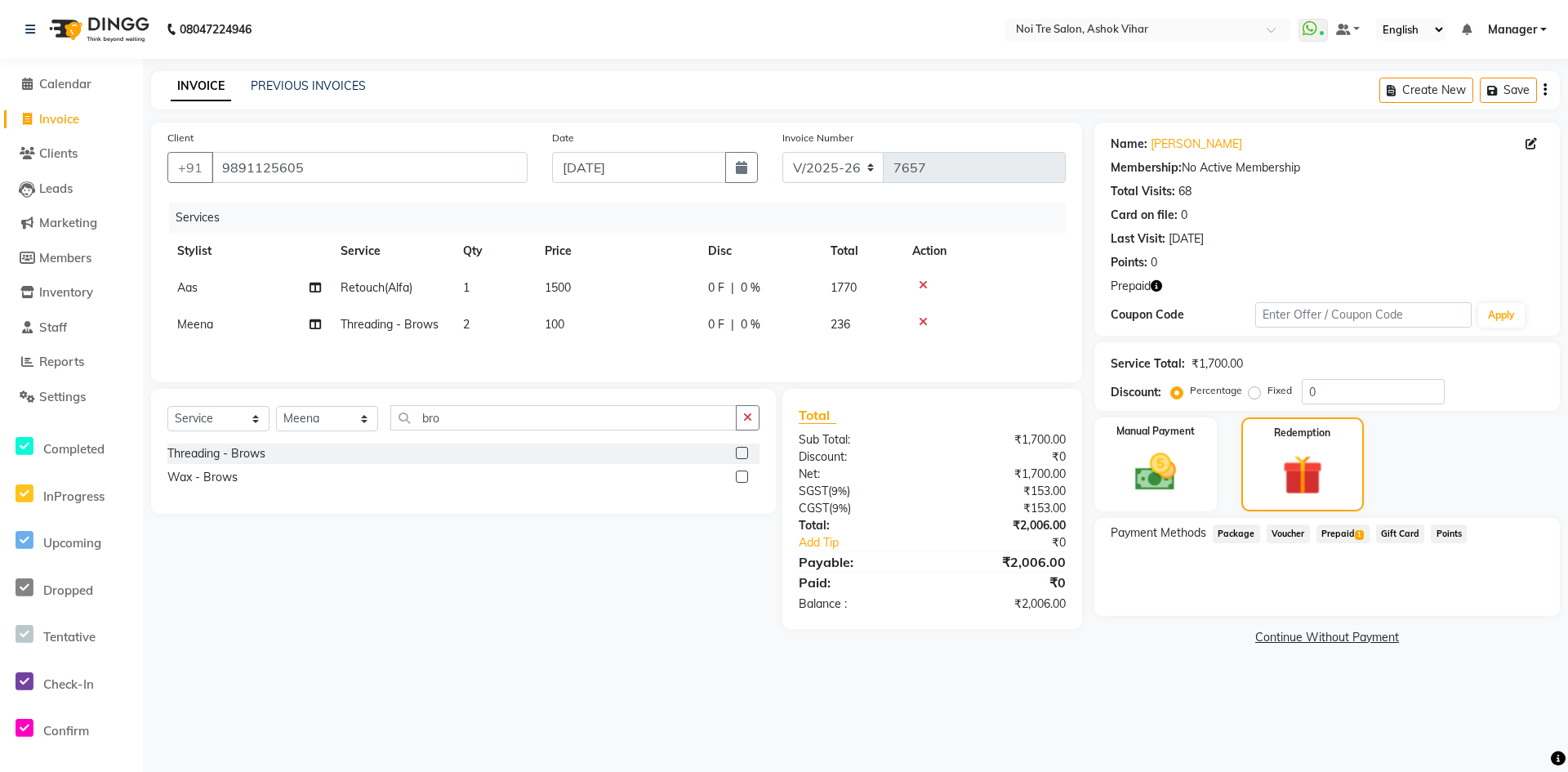
click at [1353, 533] on span "Prepaid 1" at bounding box center [1343, 534] width 53 height 19
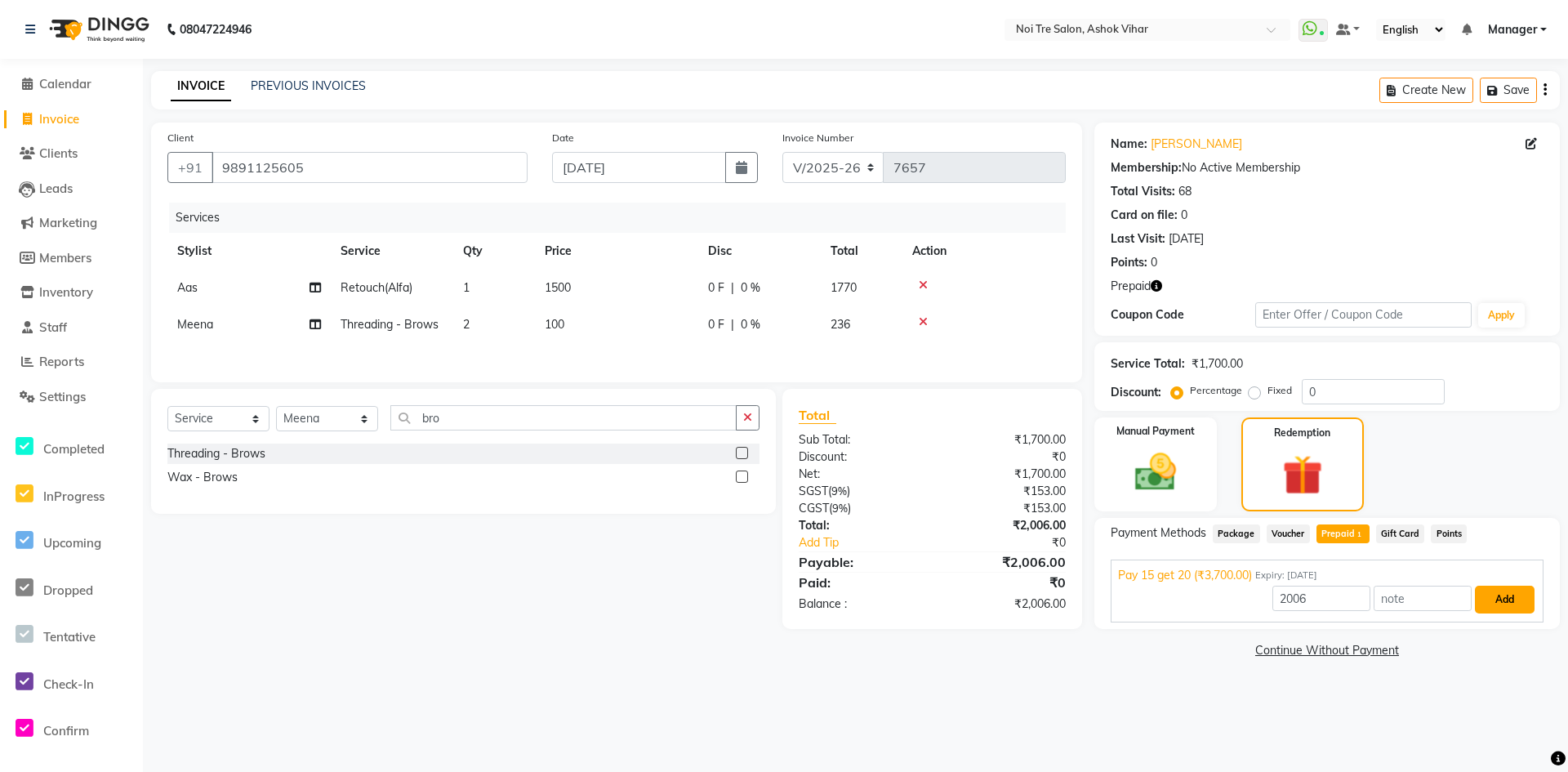
click at [1502, 593] on button "Add" at bounding box center [1505, 599] width 60 height 28
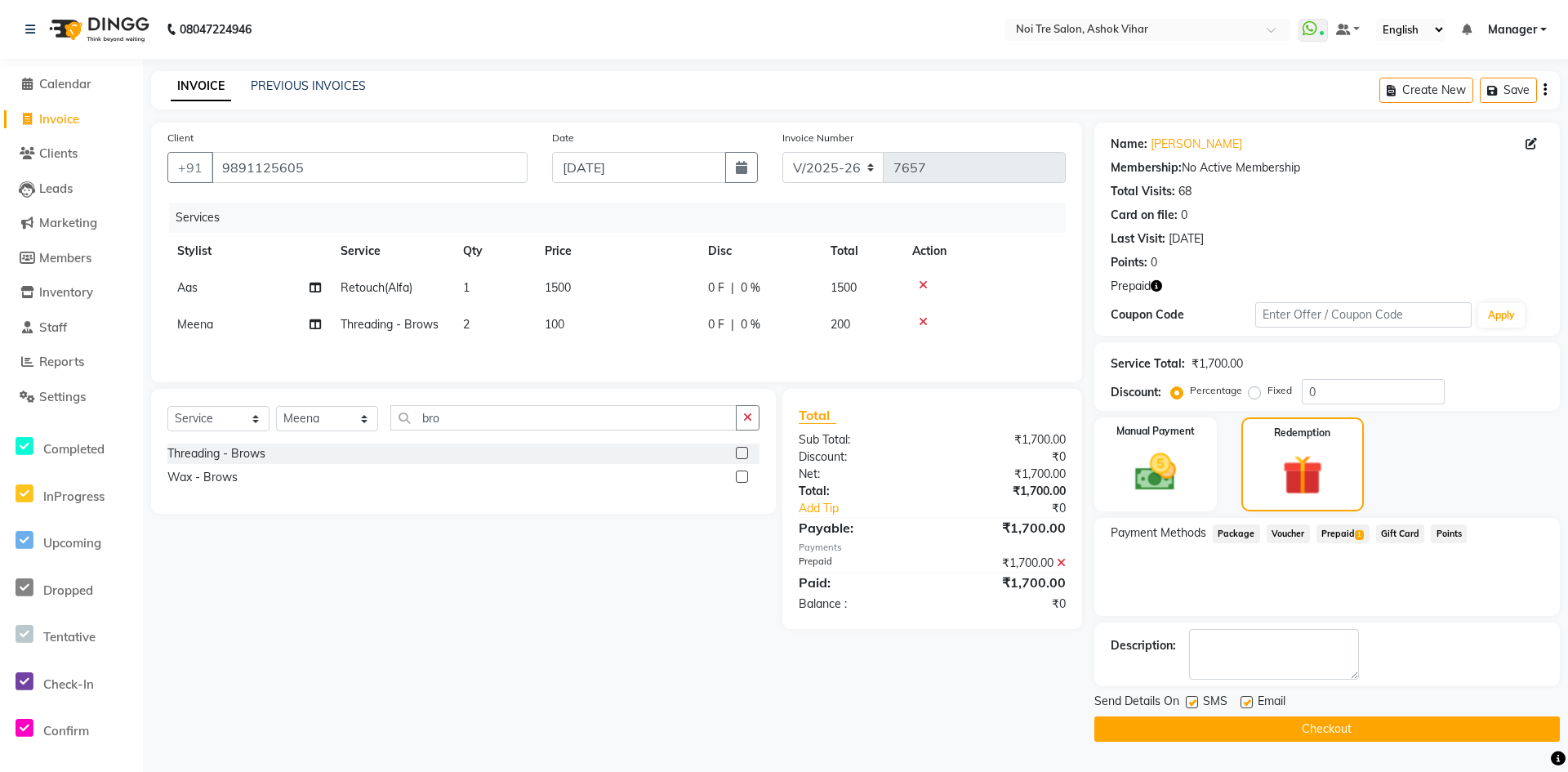
click at [1335, 726] on button "Checkout" at bounding box center [1327, 729] width 466 height 26
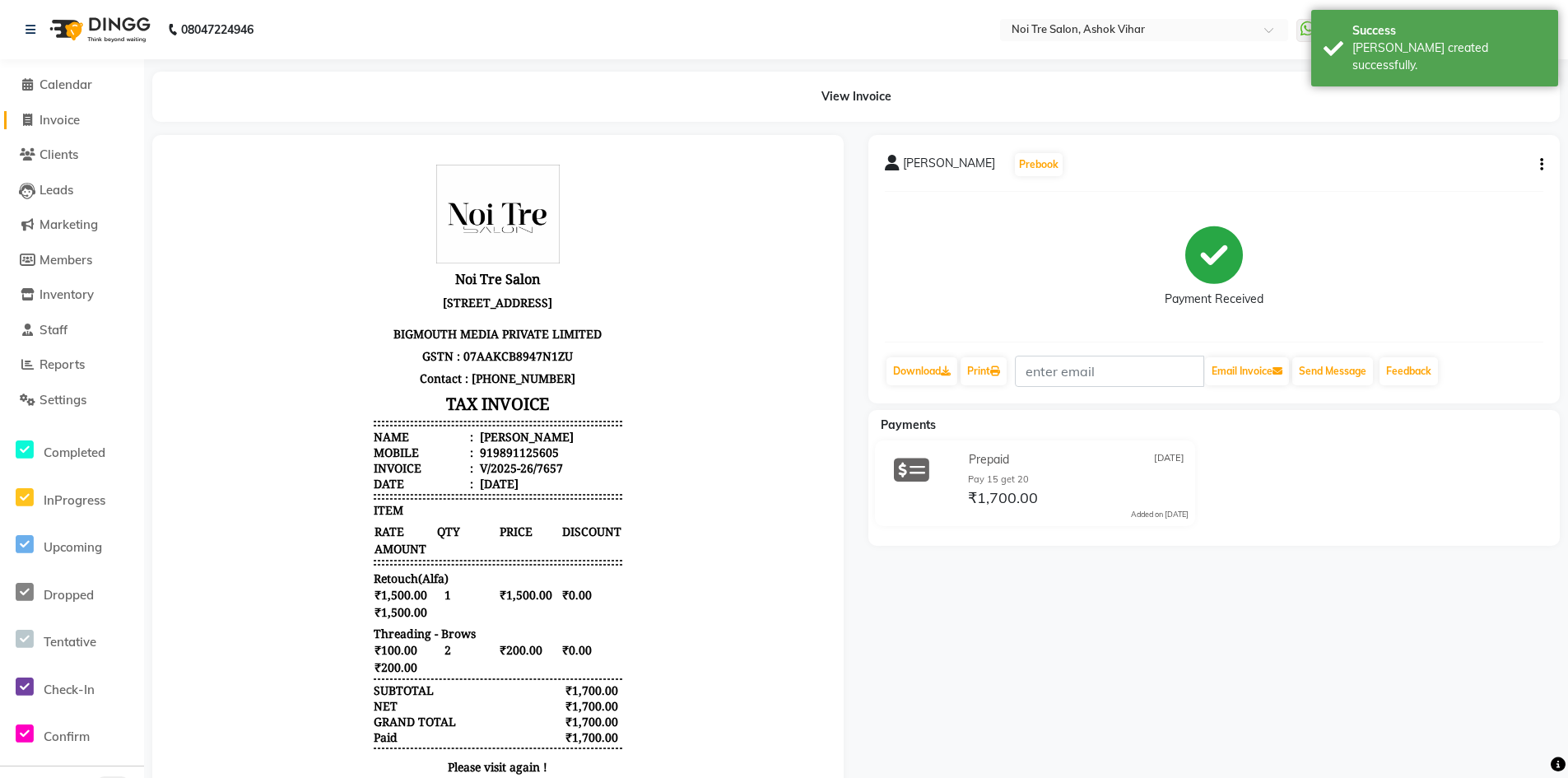
click at [63, 124] on span "Invoice" at bounding box center [59, 120] width 40 height 15
select select "service"
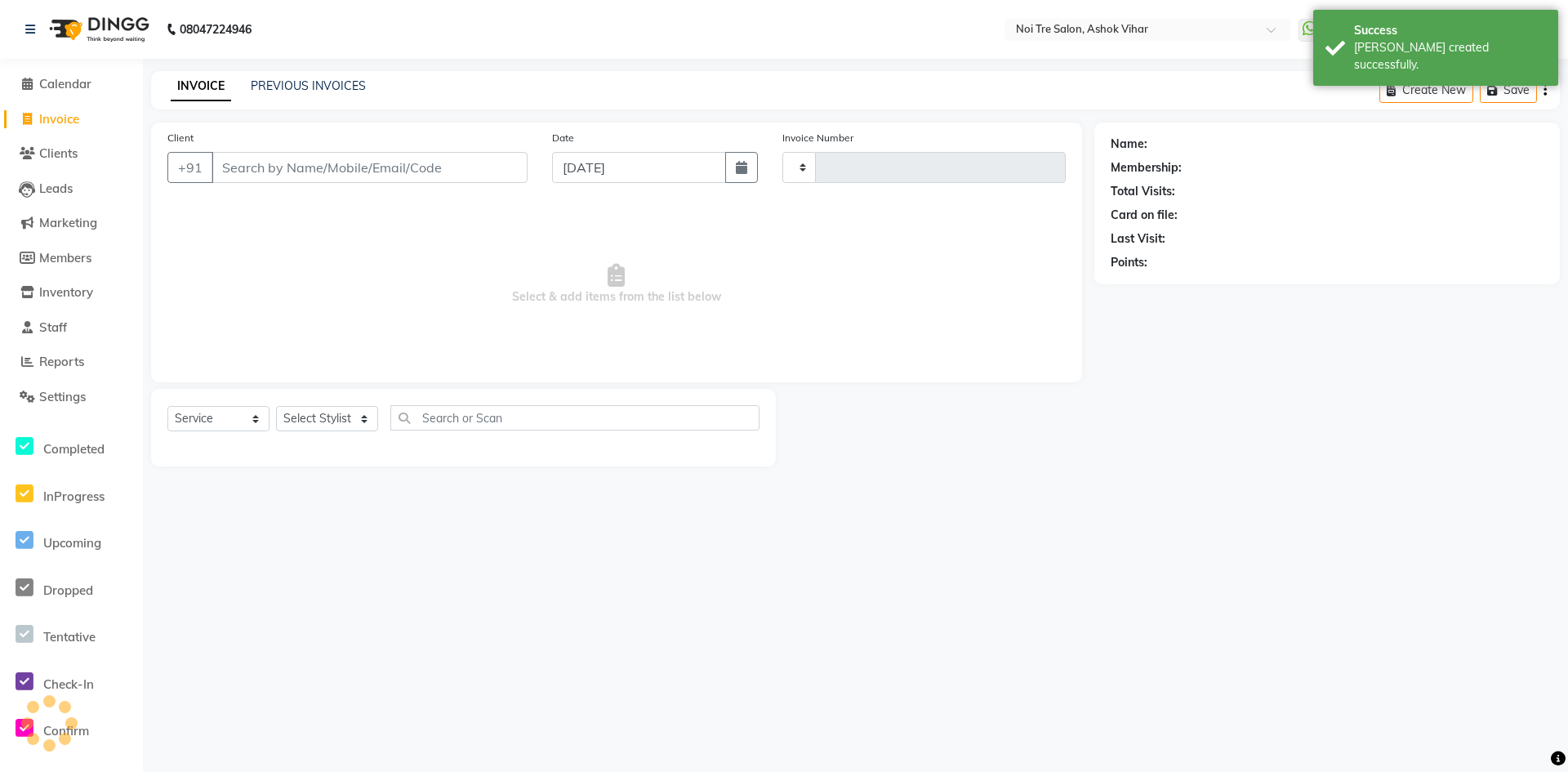
type input "7658"
select select "4726"
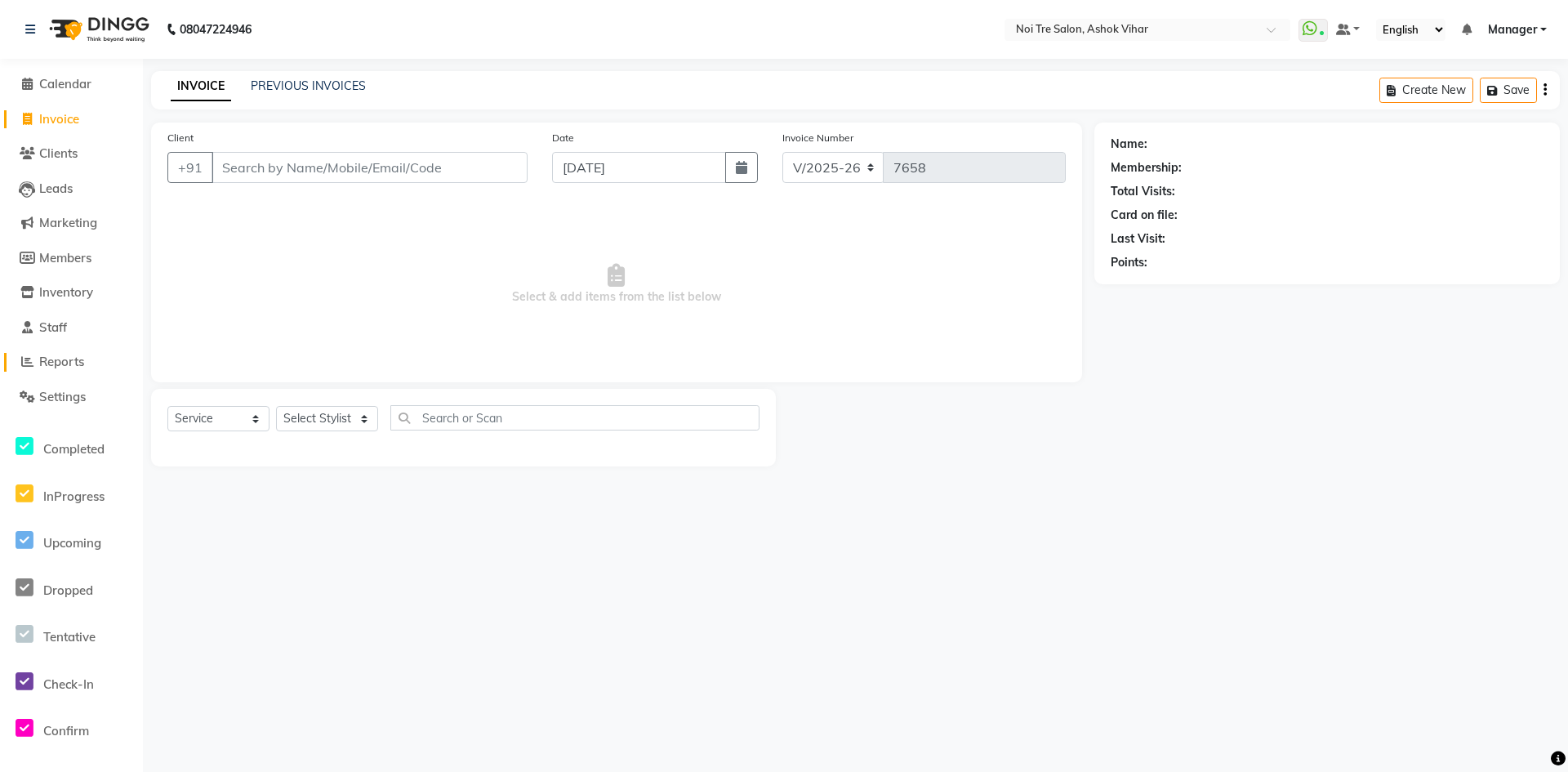
click at [90, 357] on link "Reports" at bounding box center [71, 362] width 134 height 19
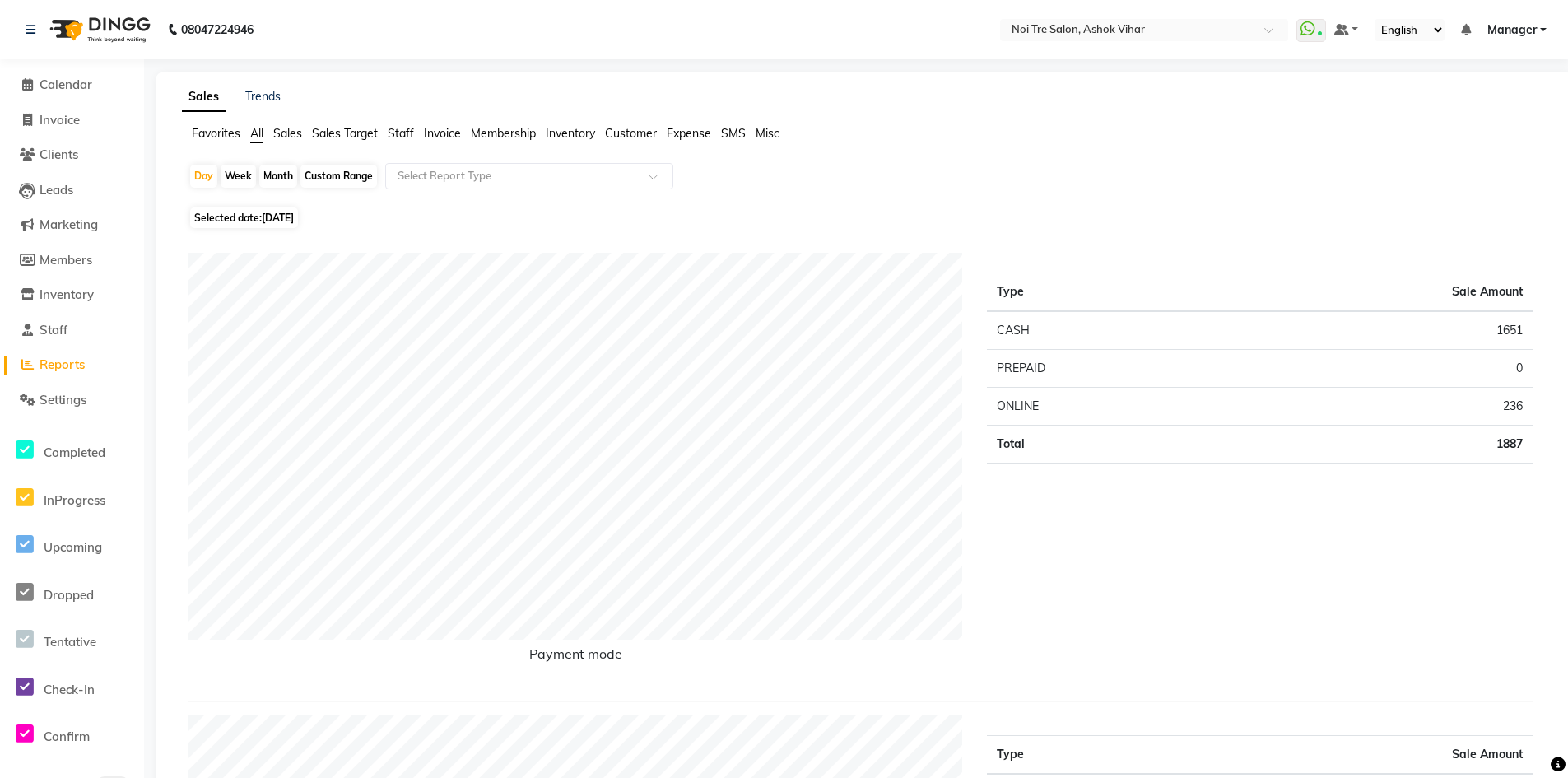
click at [227, 224] on span "Selected date: 01-09-2025" at bounding box center [244, 218] width 108 height 21
select select "9"
select select "2025"
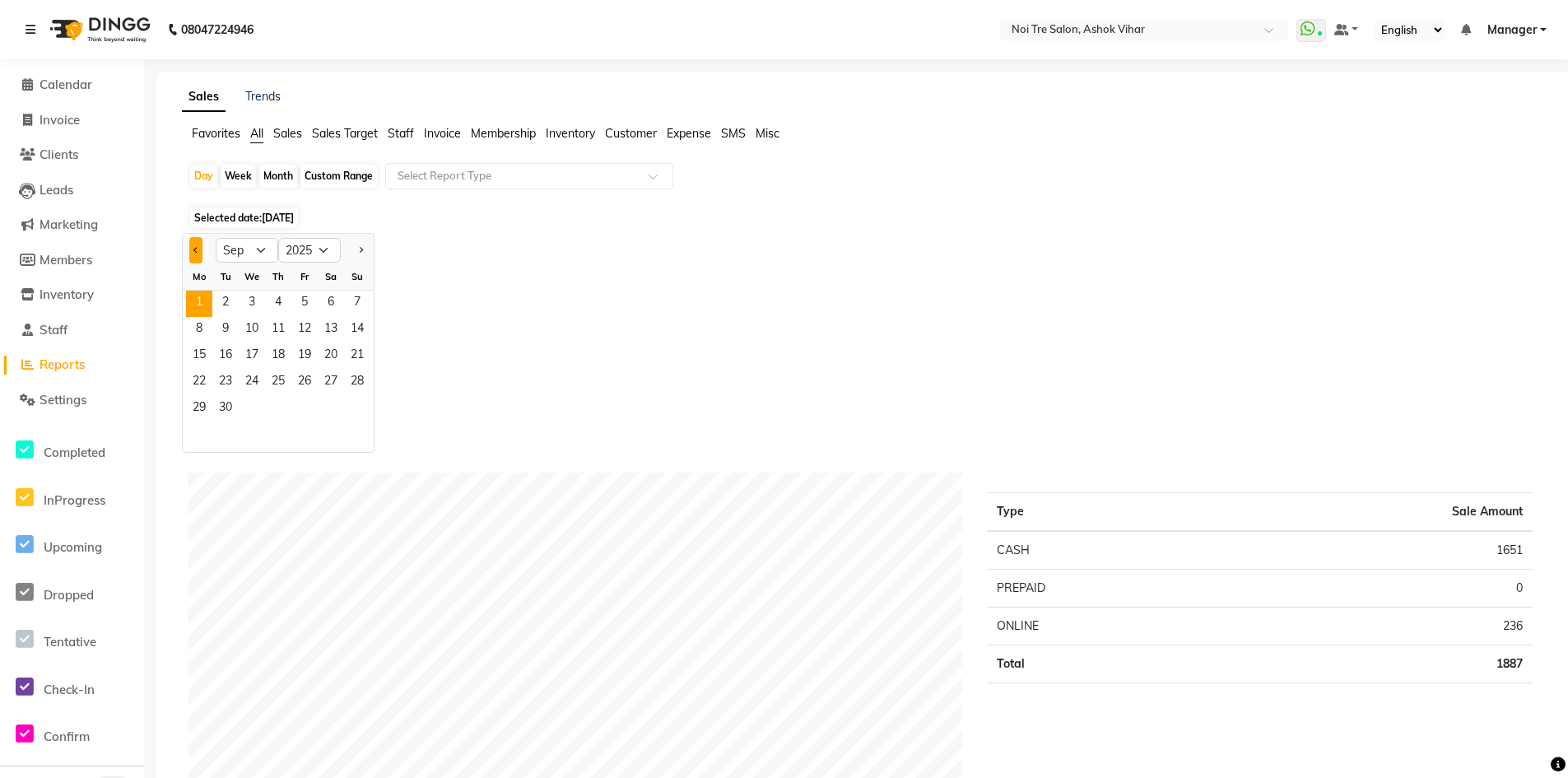
click at [189, 242] on div at bounding box center [199, 250] width 33 height 27
click at [194, 244] on button "Previous month" at bounding box center [195, 250] width 13 height 27
click at [202, 260] on div at bounding box center [199, 250] width 33 height 27
click at [199, 255] on button "Previous month" at bounding box center [195, 250] width 13 height 27
select select "7"
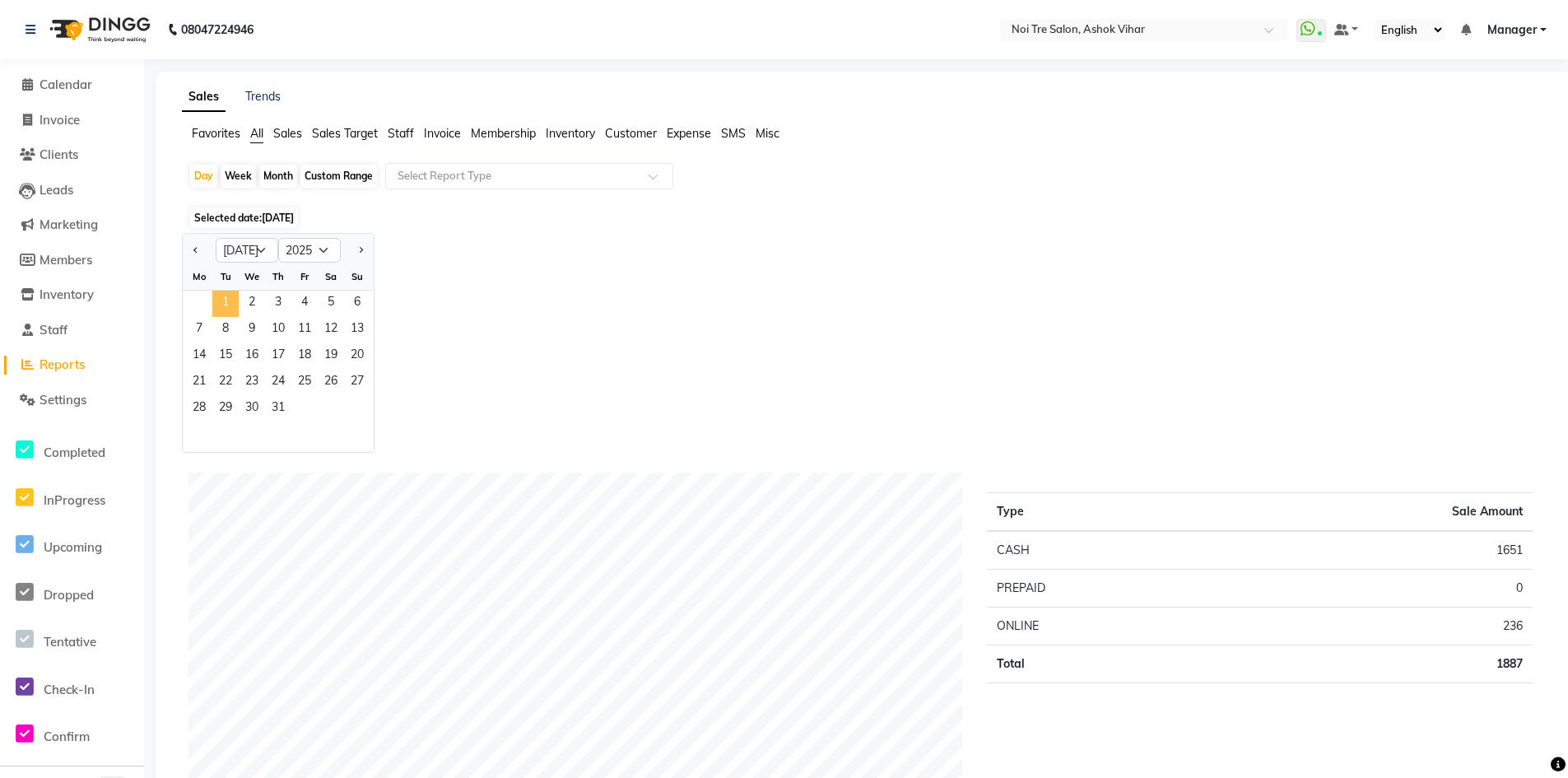
click at [229, 304] on span "1" at bounding box center [225, 303] width 27 height 27
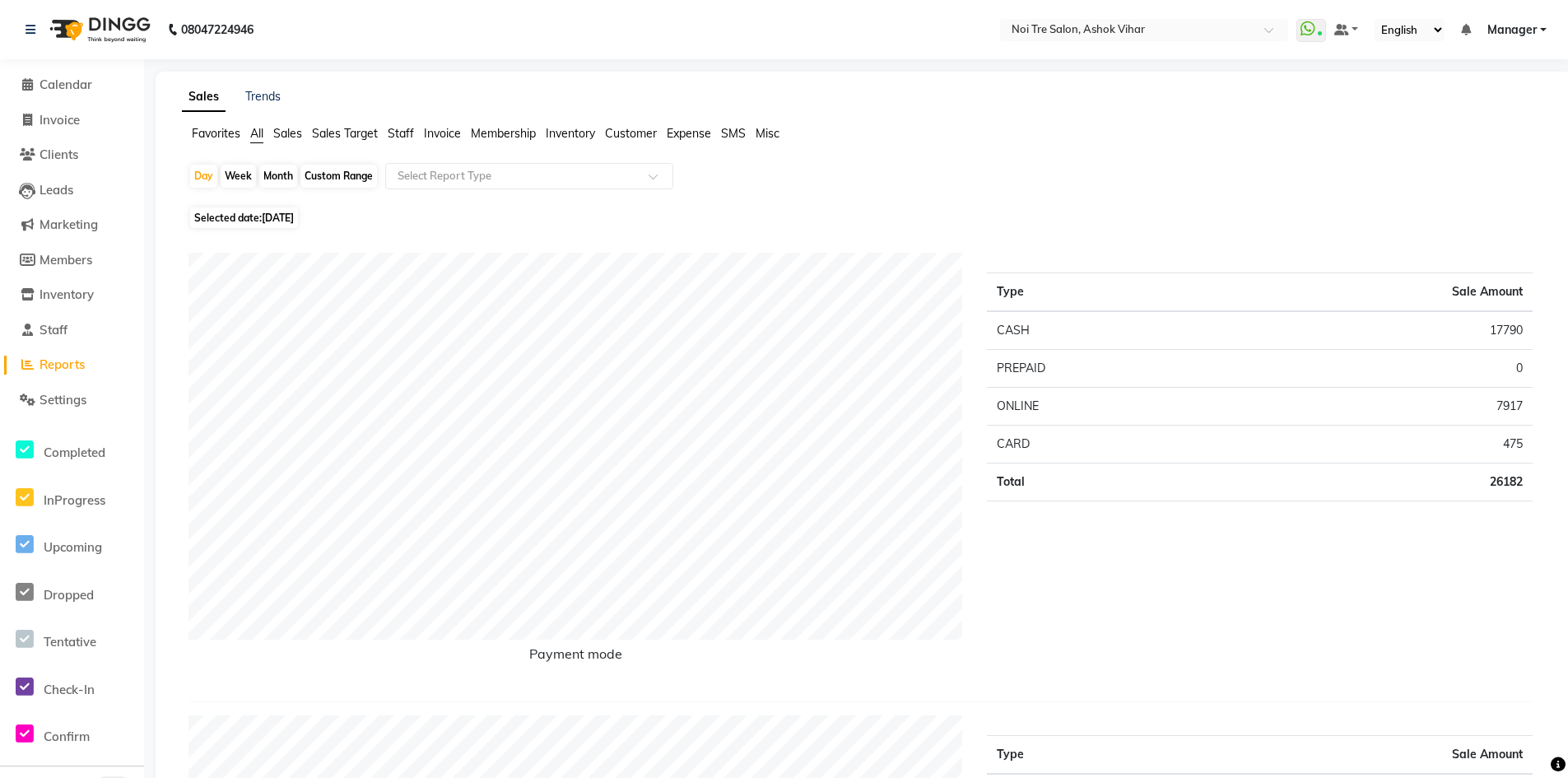
click at [399, 132] on span "Staff" at bounding box center [400, 133] width 27 height 15
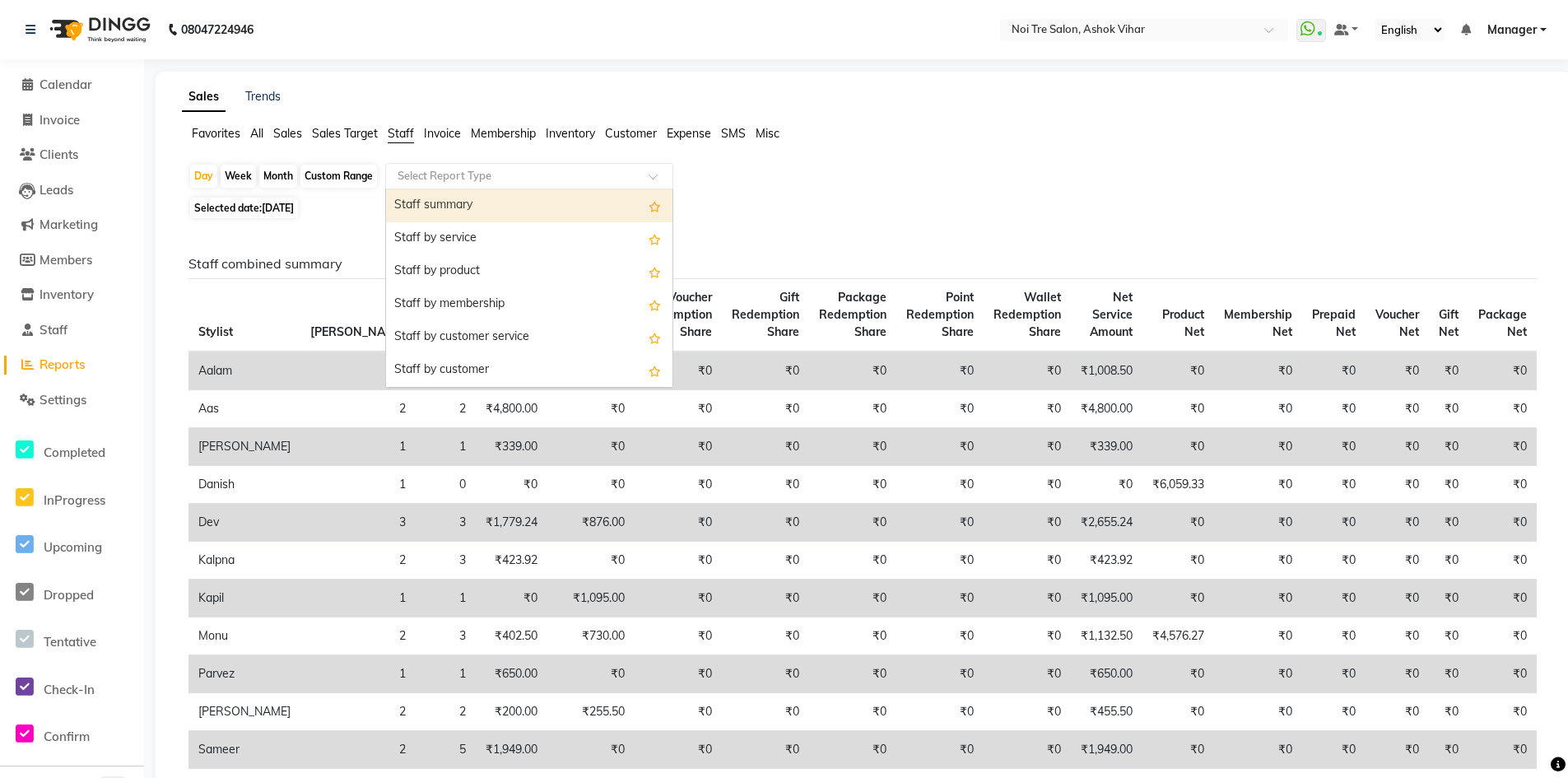
click at [440, 176] on input "text" at bounding box center [512, 176] width 237 height 16
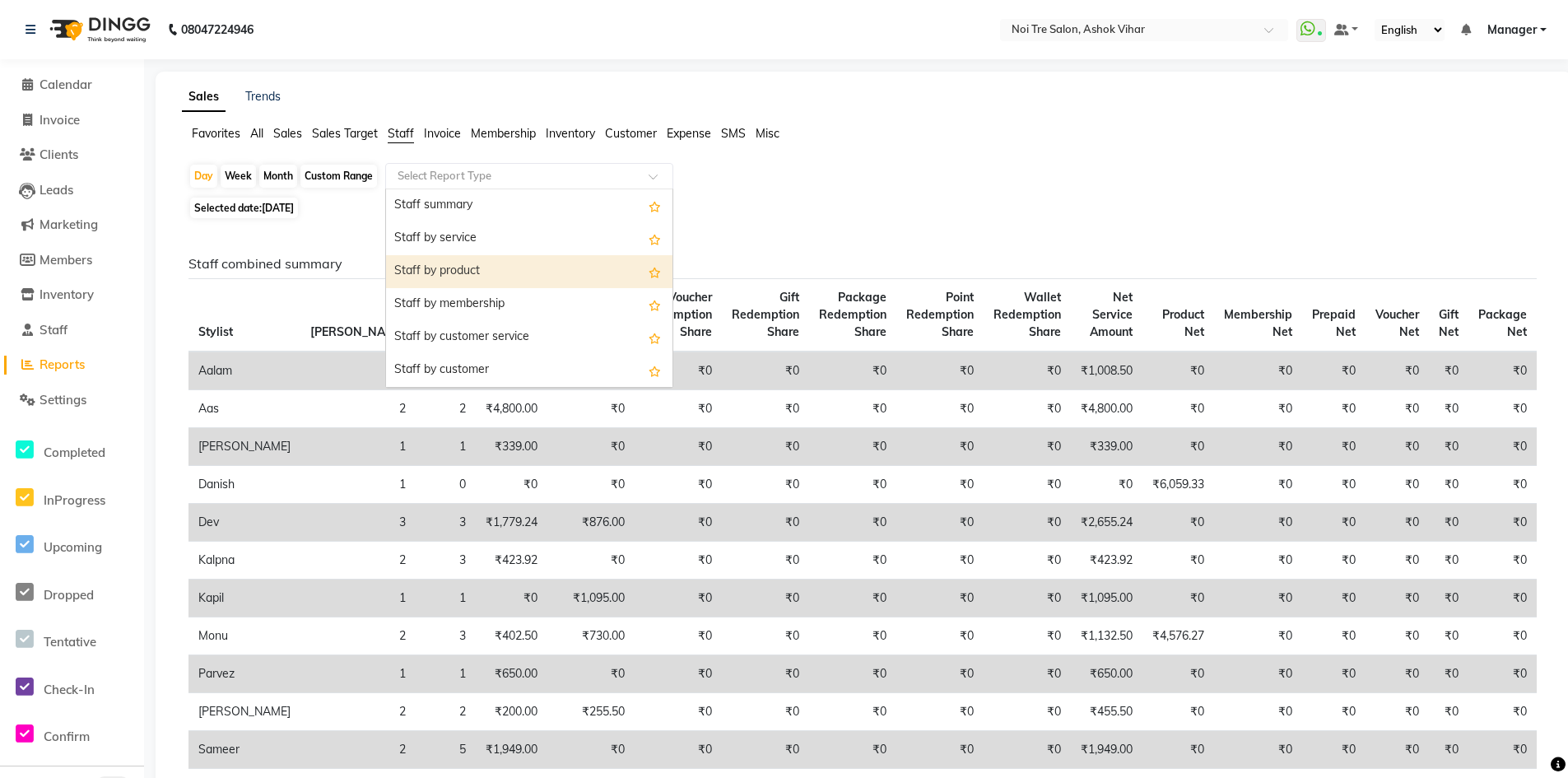
click at [452, 274] on div "Staff by product" at bounding box center [529, 272] width 286 height 33
select select "csv"
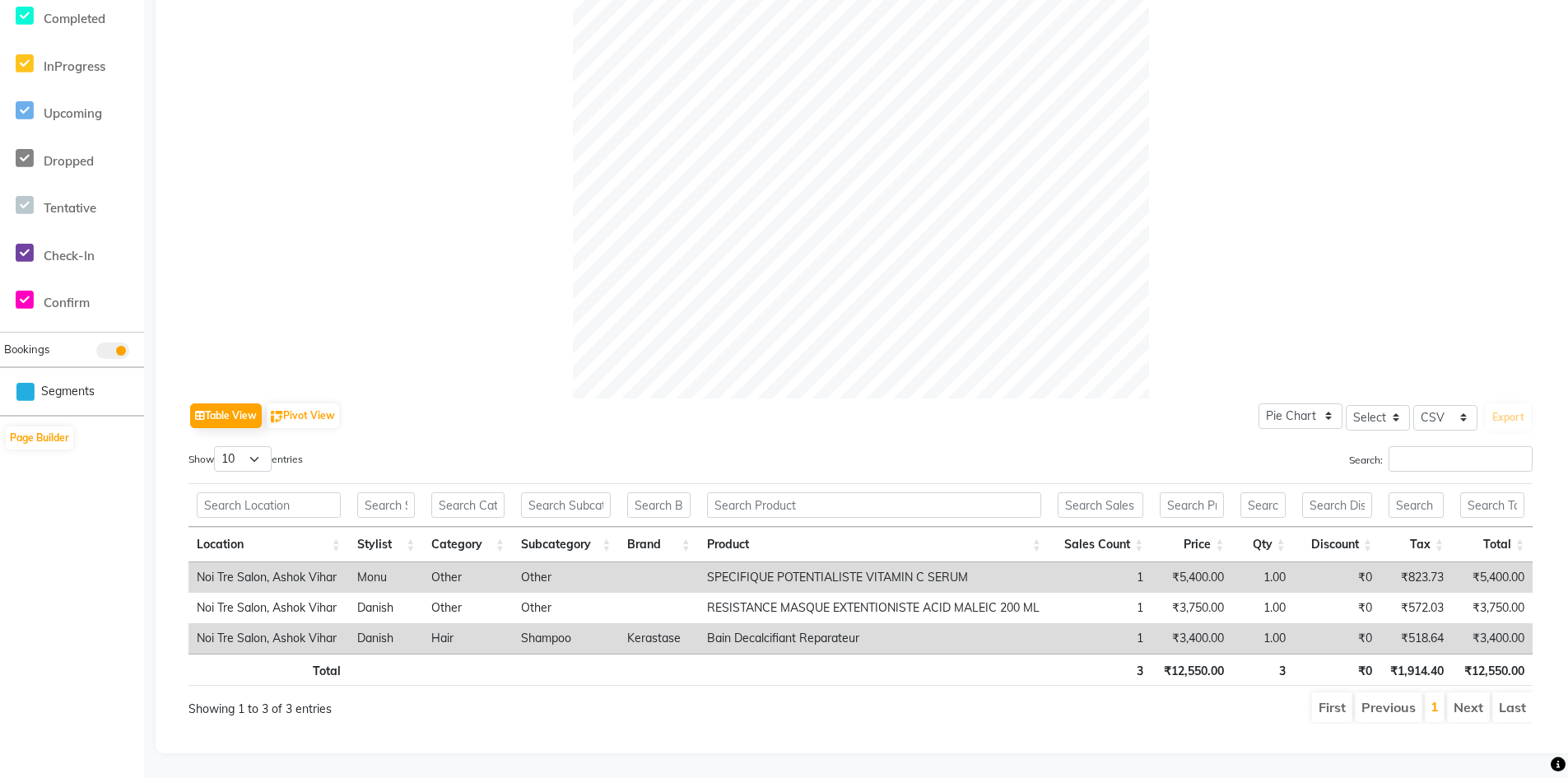
scroll to position [117, 0]
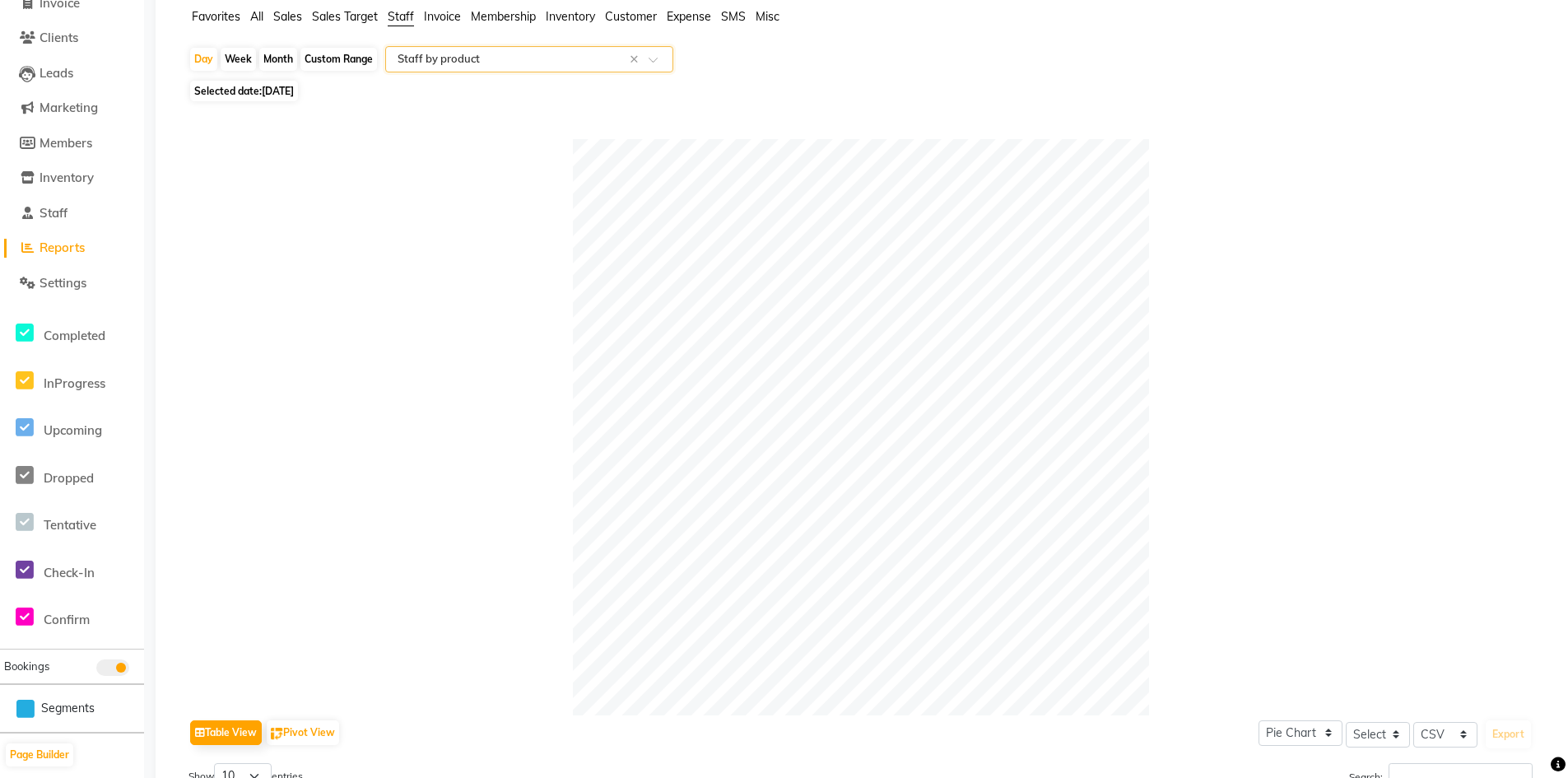
click at [264, 55] on div "Month" at bounding box center [278, 59] width 38 height 23
select select "7"
select select "2025"
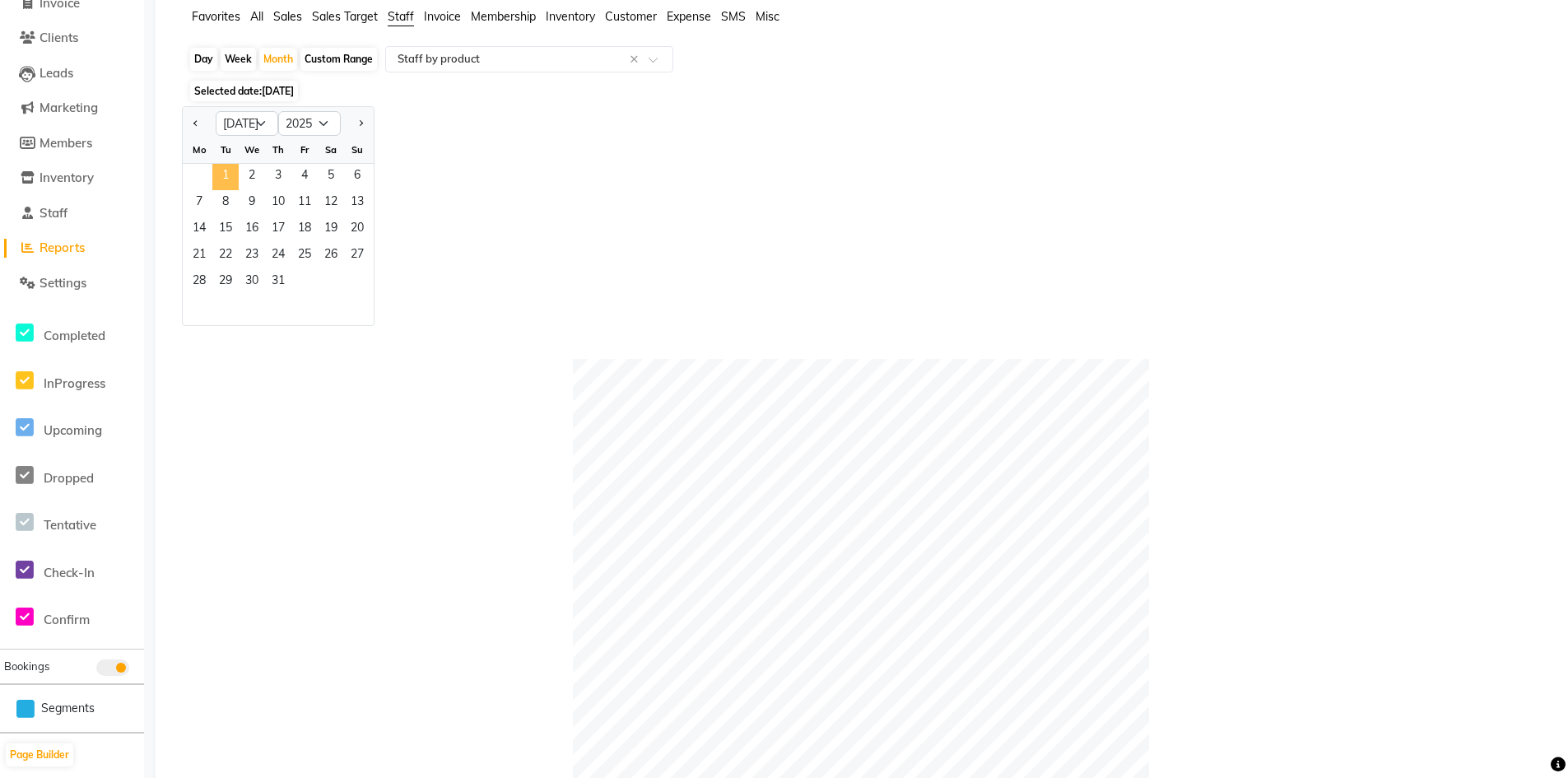
click at [228, 171] on span "1" at bounding box center [225, 177] width 27 height 27
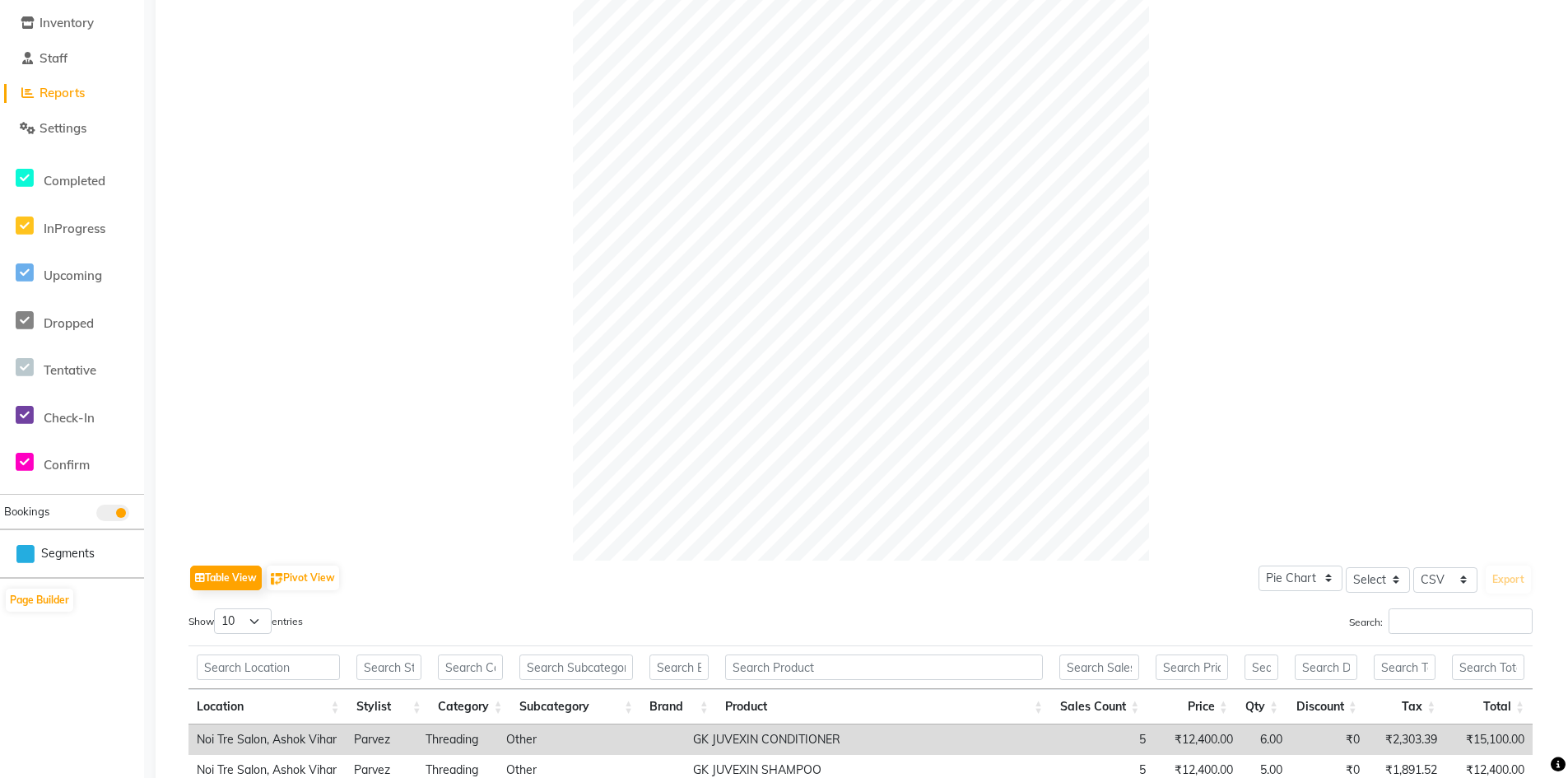
scroll to position [446, 0]
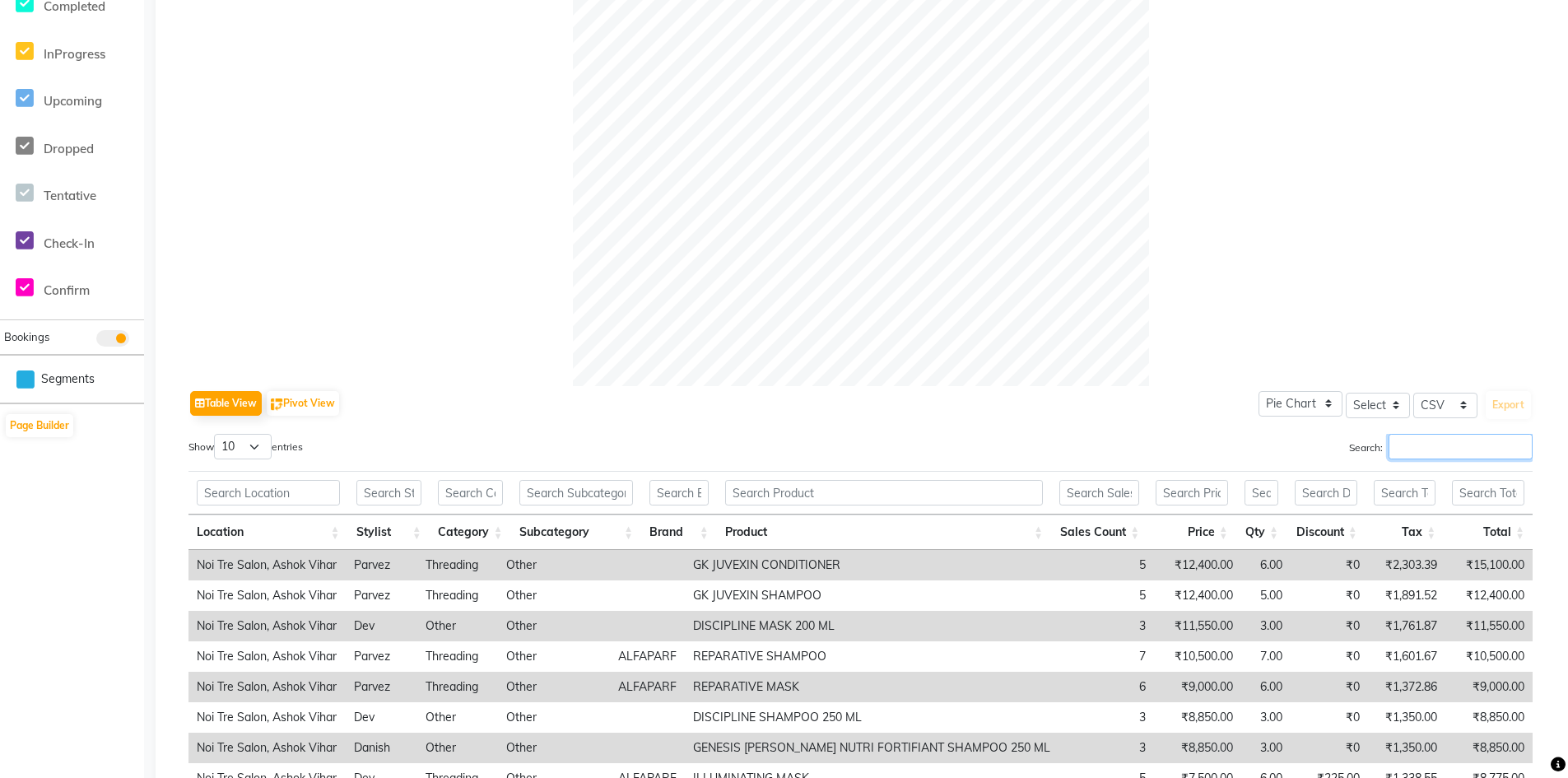
click at [1411, 443] on input "Search:" at bounding box center [1460, 446] width 144 height 26
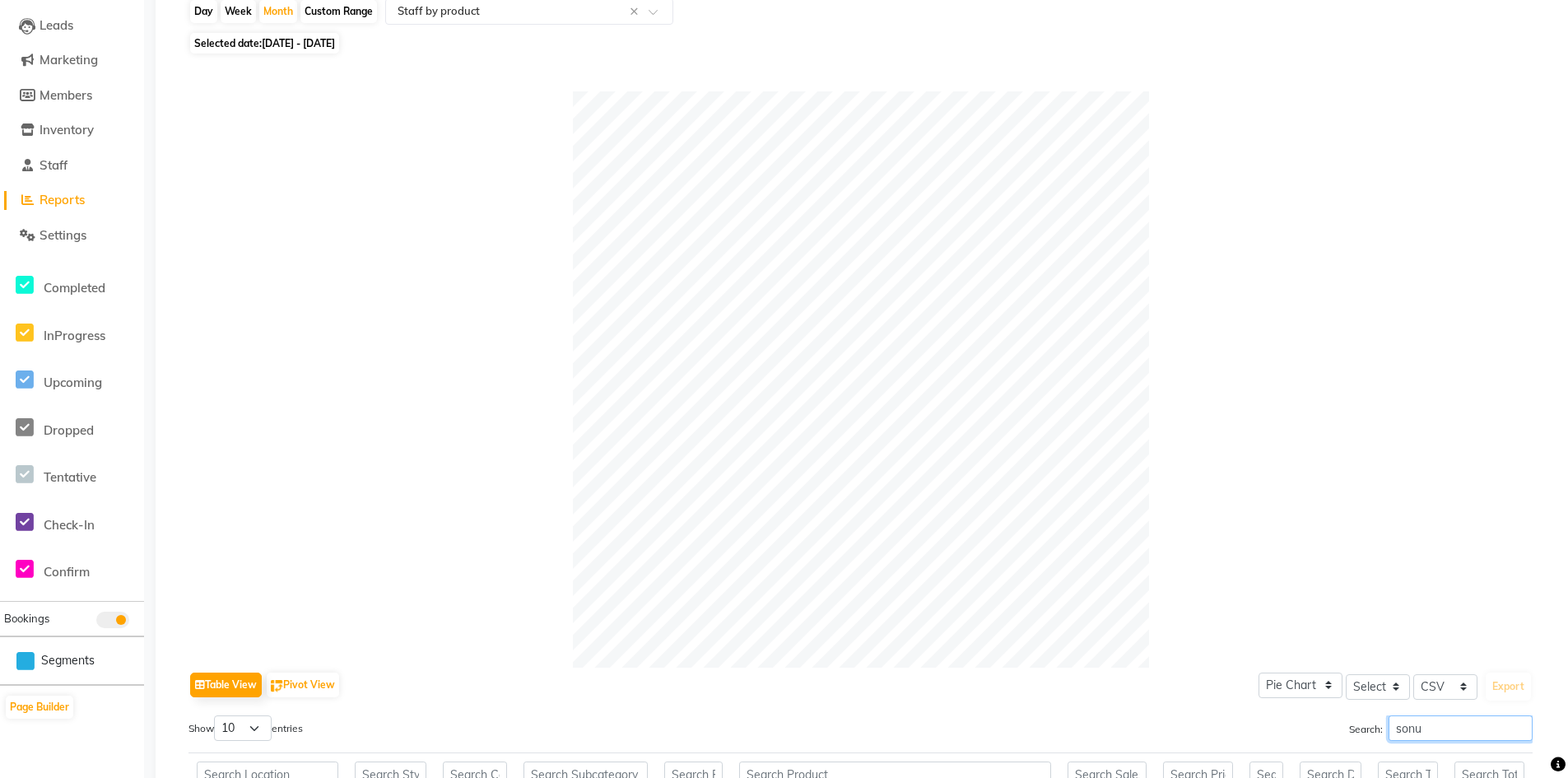
scroll to position [82, 0]
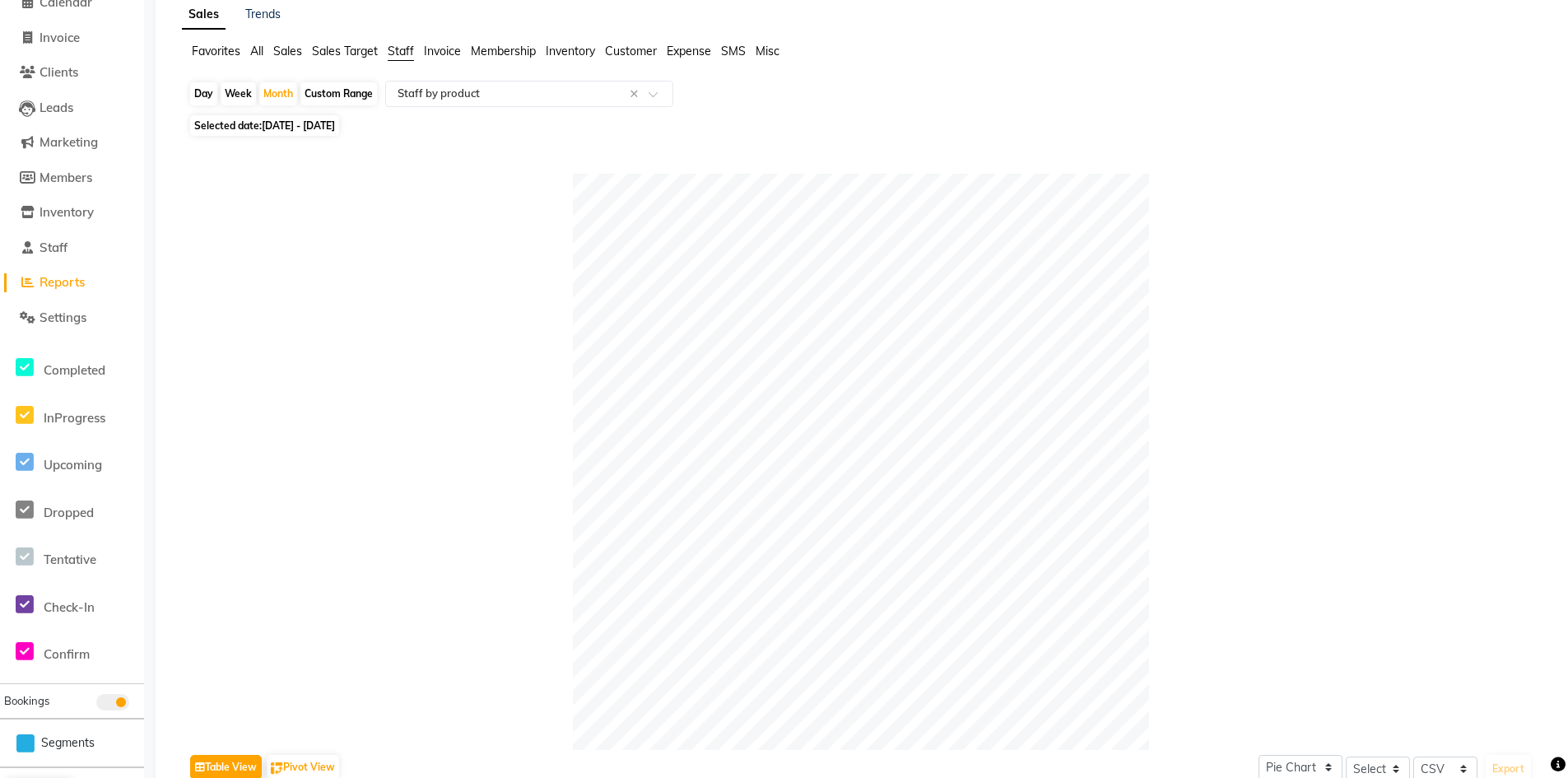
type input "sonu"
click at [255, 127] on span "Selected date: 01-07-2025 - 31-07-2025" at bounding box center [265, 125] width 149 height 21
select select "7"
select select "2025"
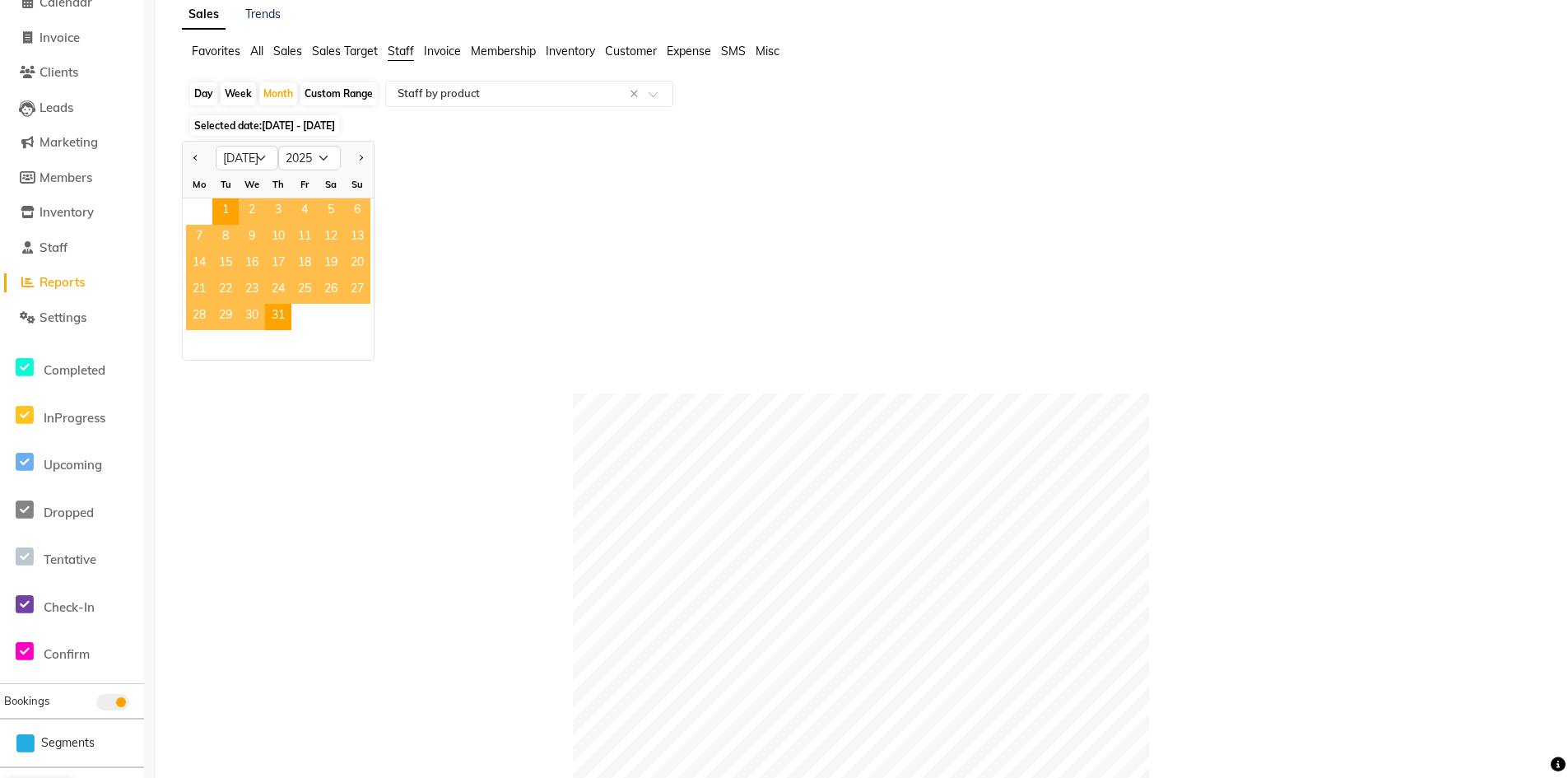
click at [256, 263] on span "16" at bounding box center [252, 264] width 27 height 27
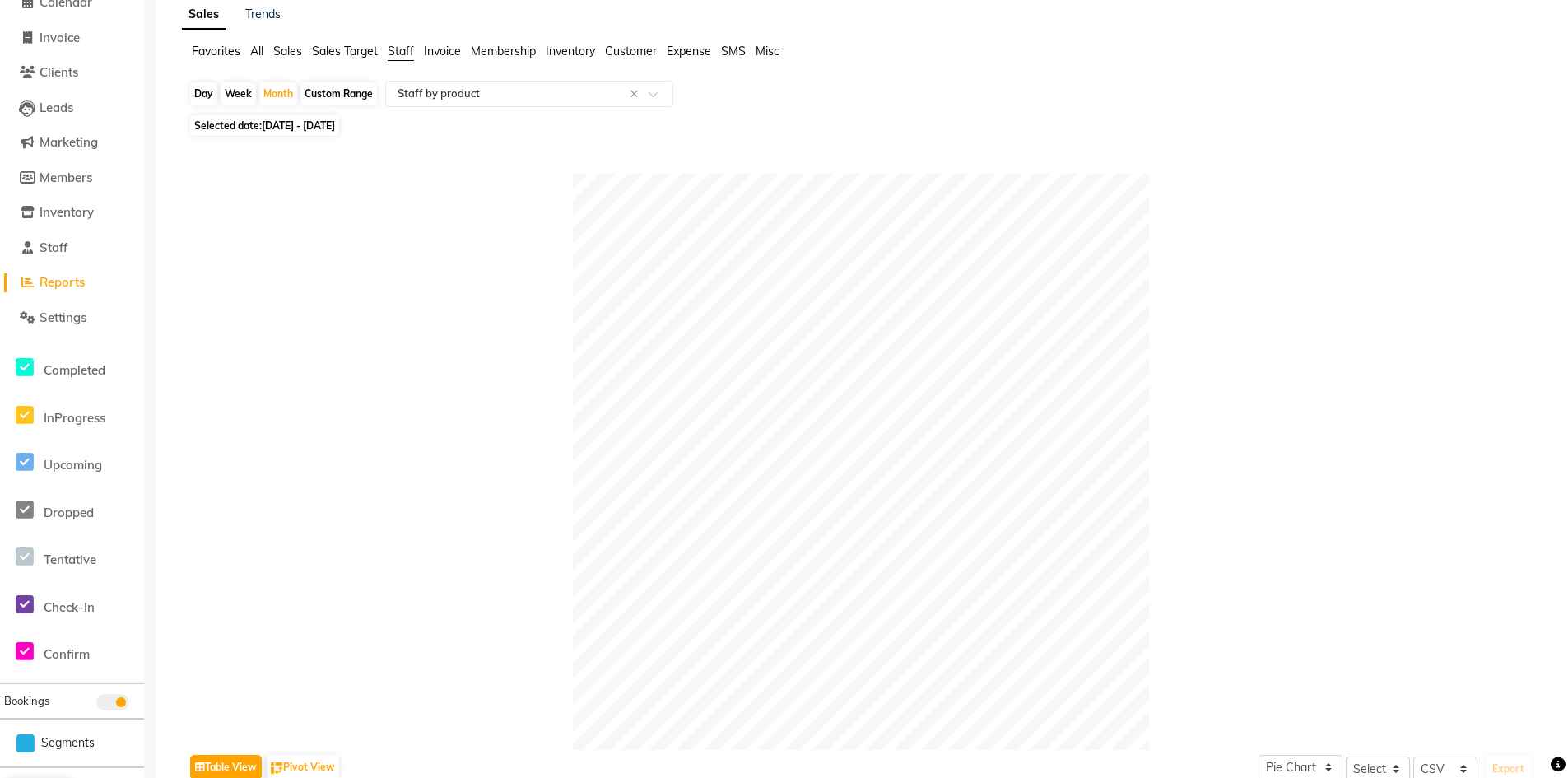
scroll to position [576, 0]
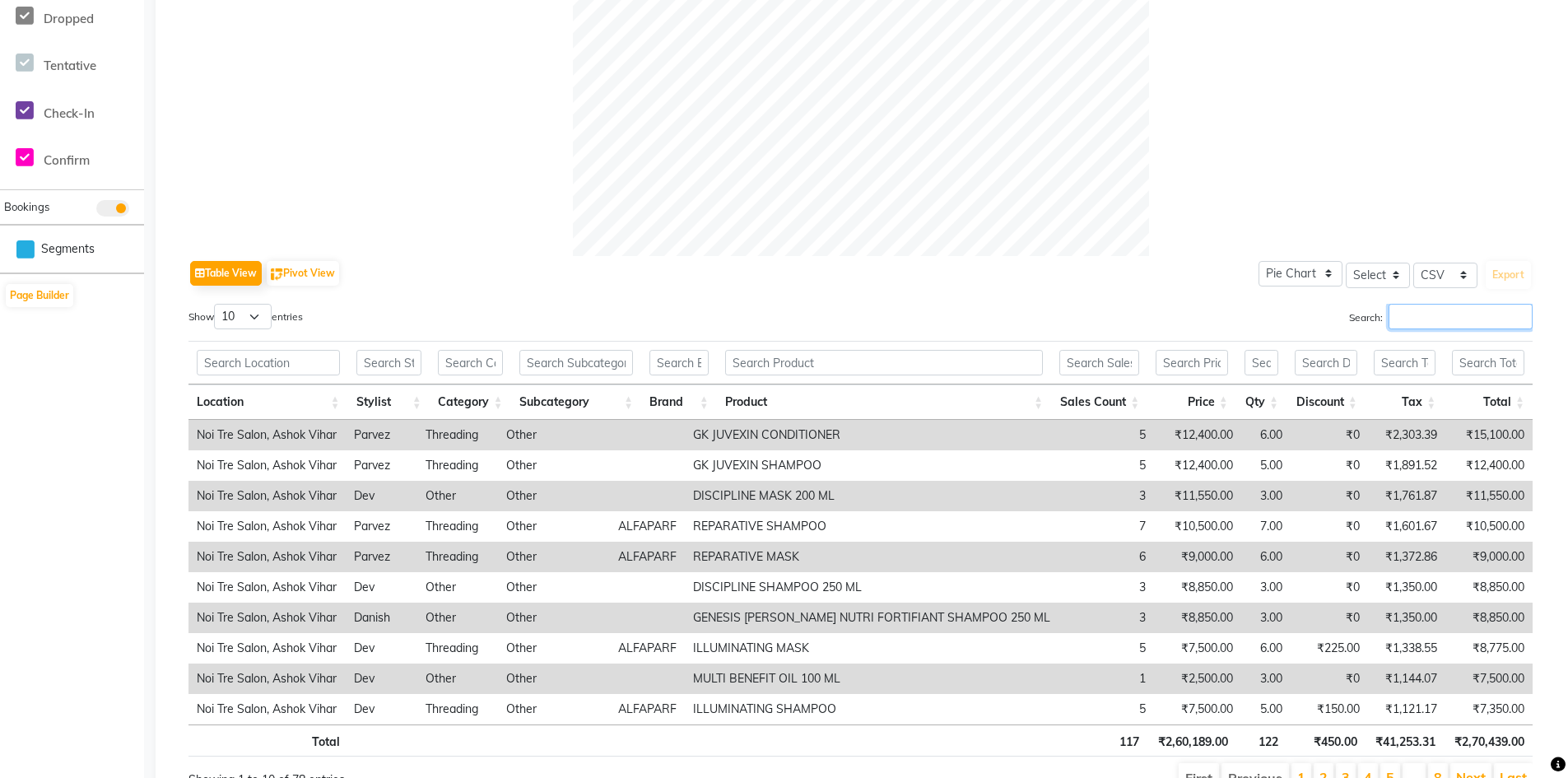
click at [1460, 308] on input "Search:" at bounding box center [1460, 316] width 144 height 26
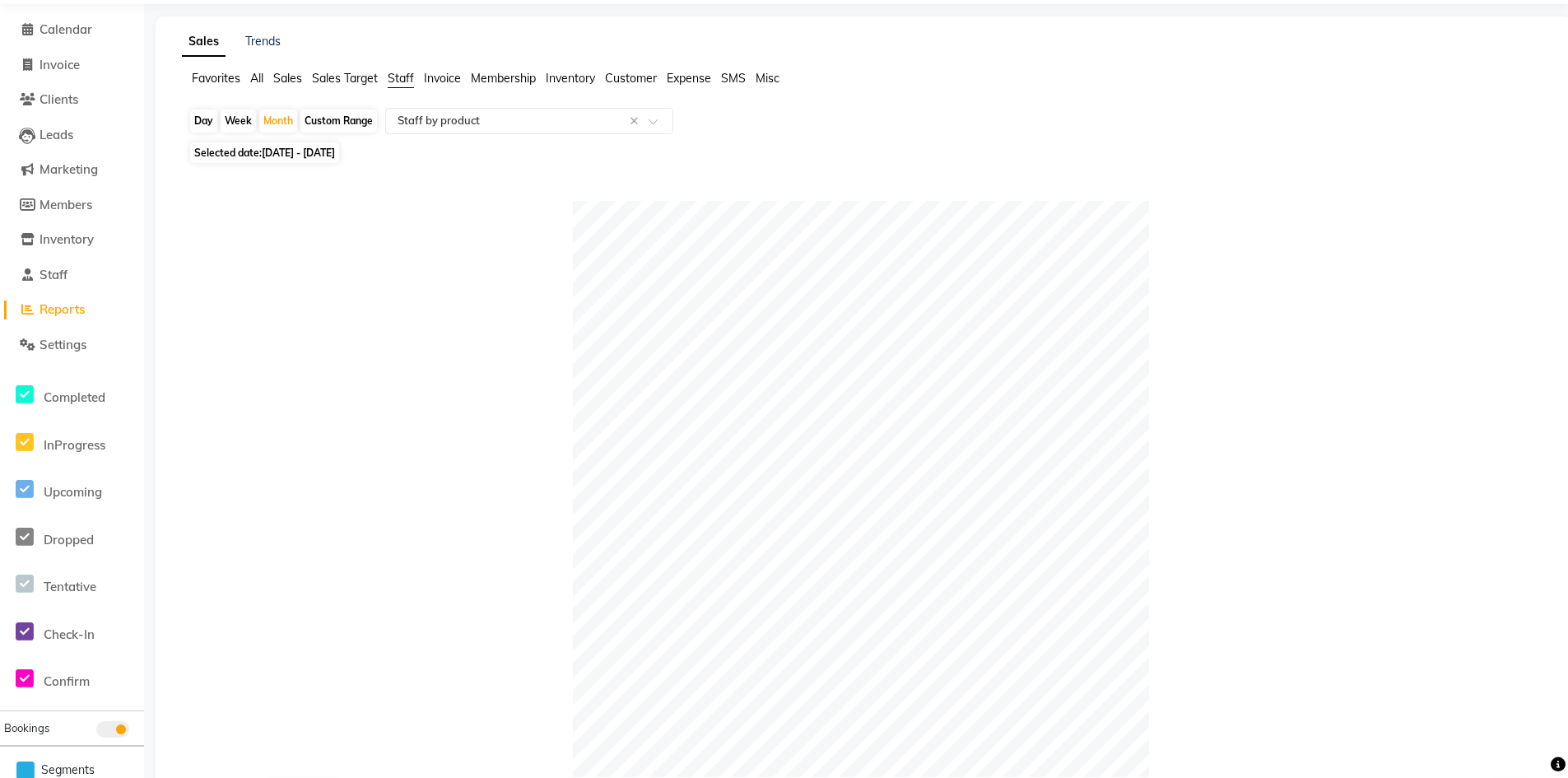
scroll to position [13, 0]
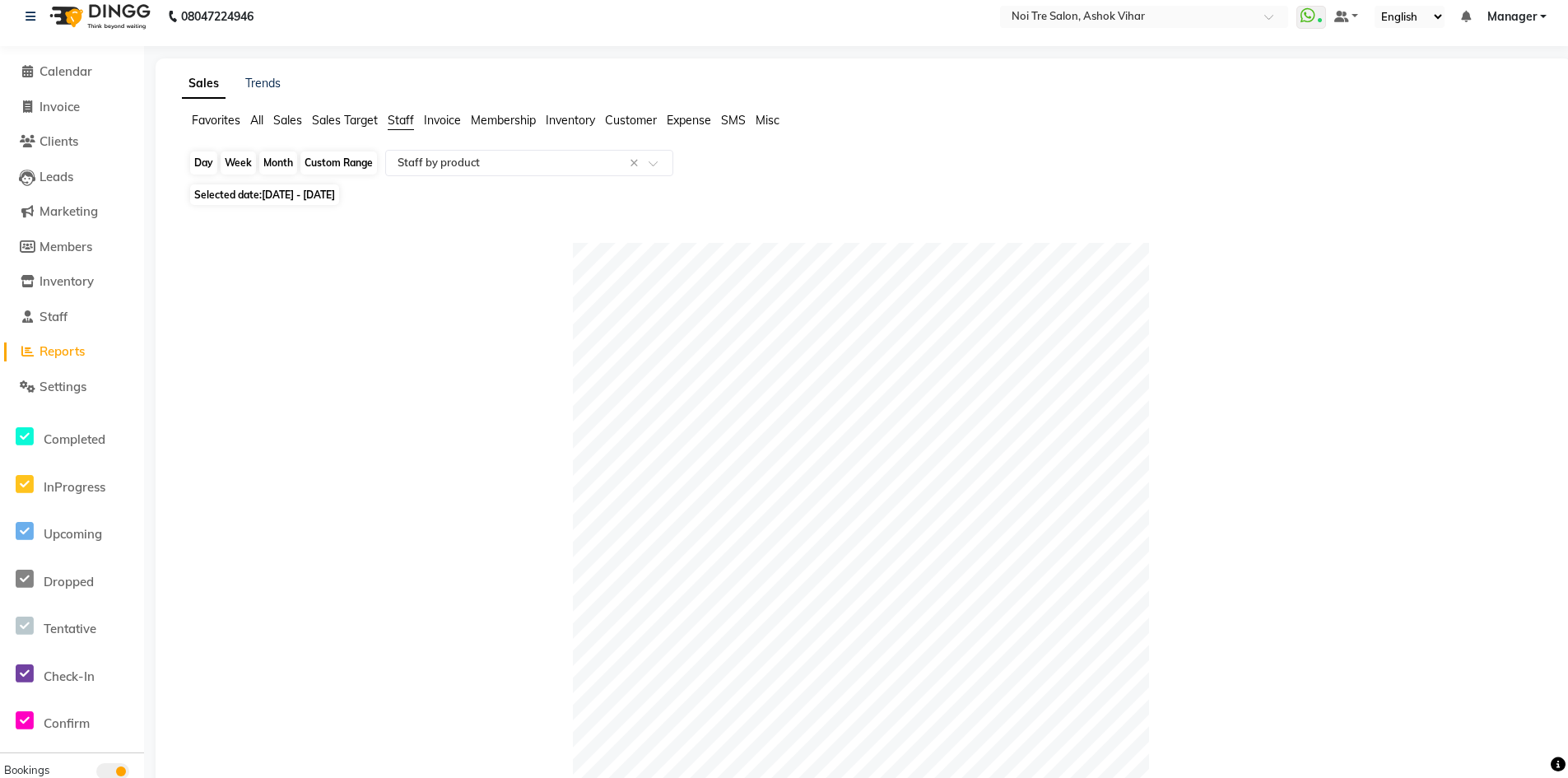
type input "sonu"
click at [282, 165] on div "Month" at bounding box center [278, 163] width 38 height 23
select select "7"
select select "2025"
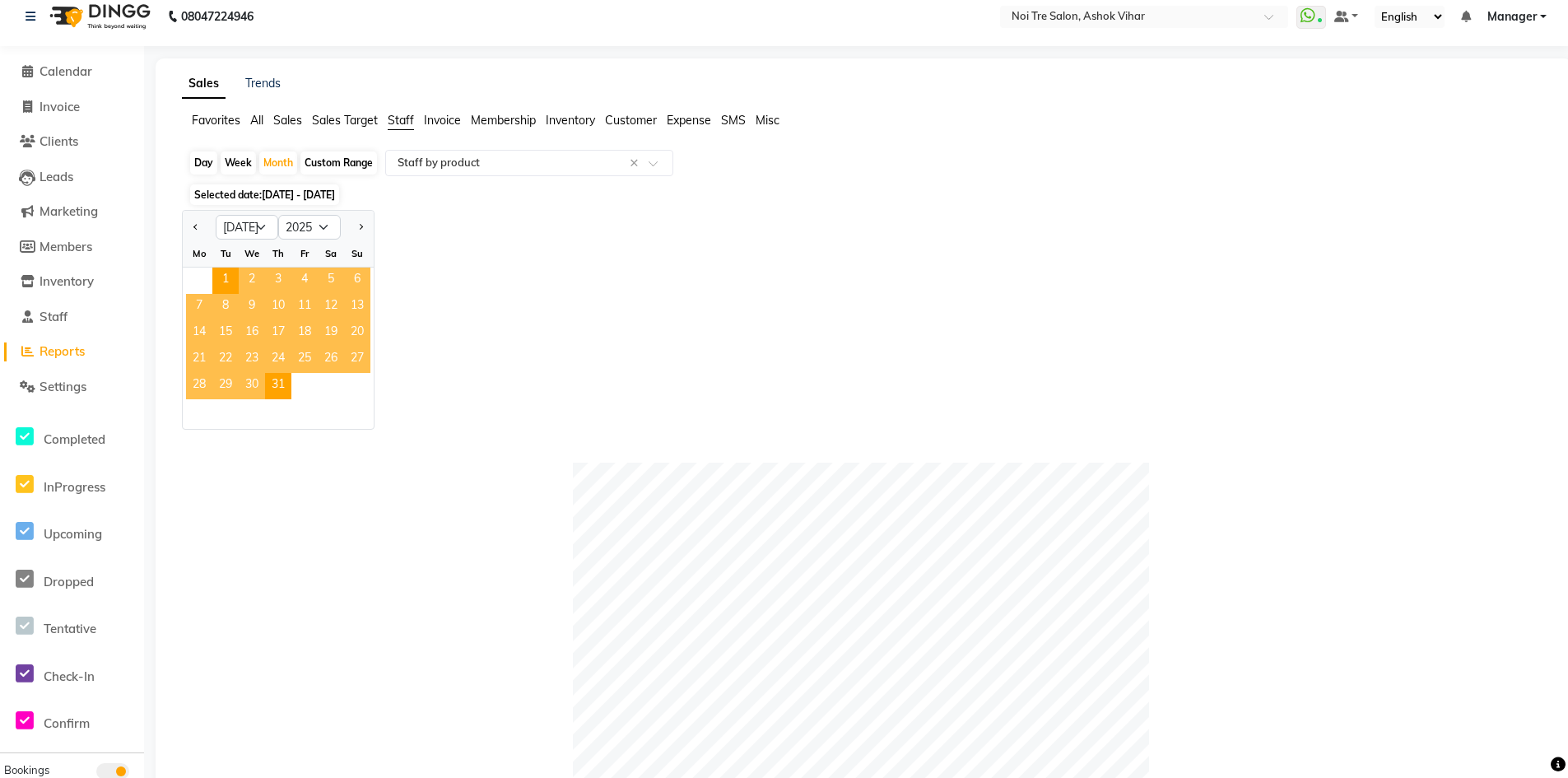
click at [248, 334] on span "16" at bounding box center [252, 333] width 27 height 27
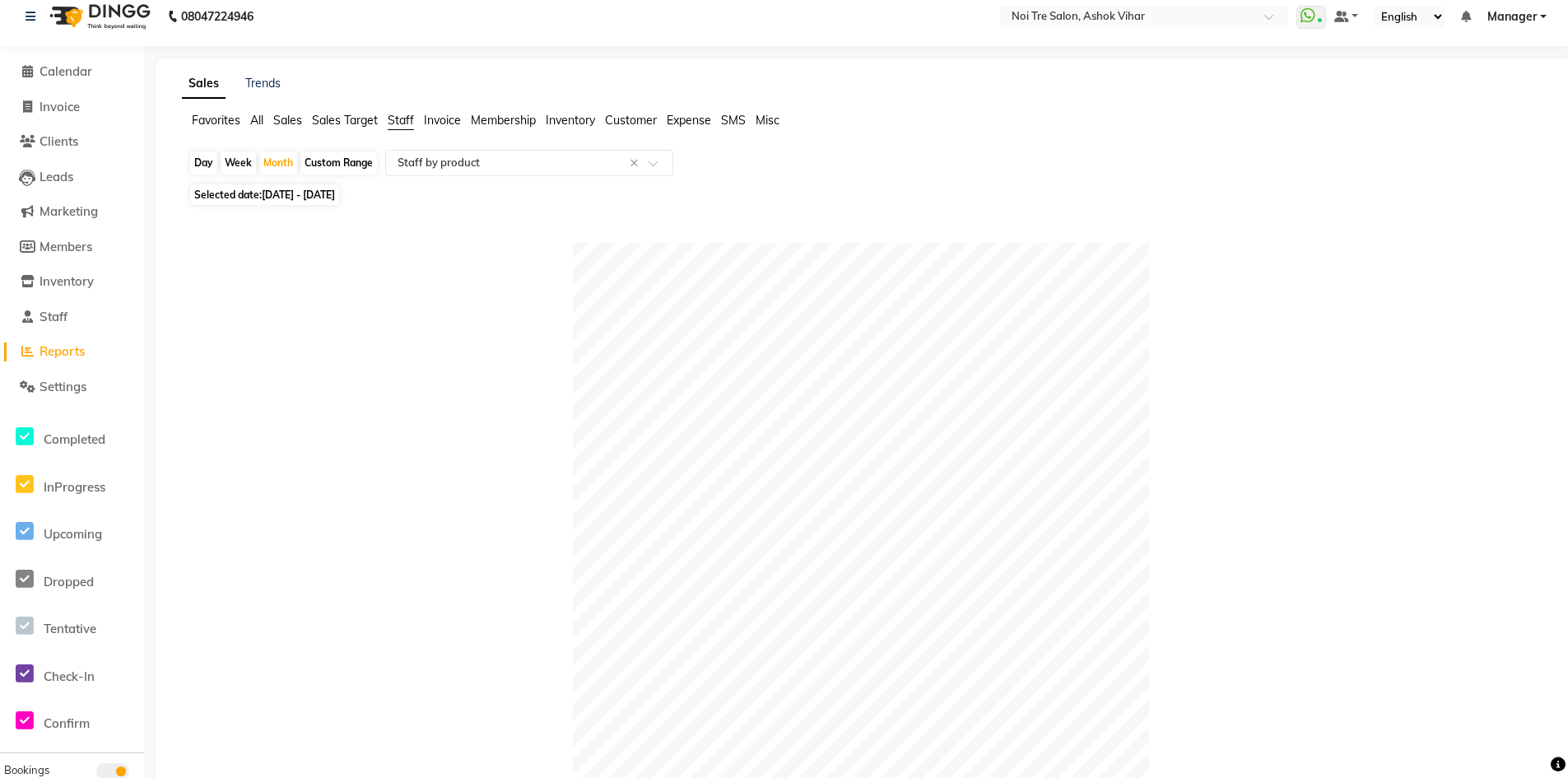
click at [201, 159] on div "Day" at bounding box center [204, 163] width 27 height 23
select select "7"
select select "2025"
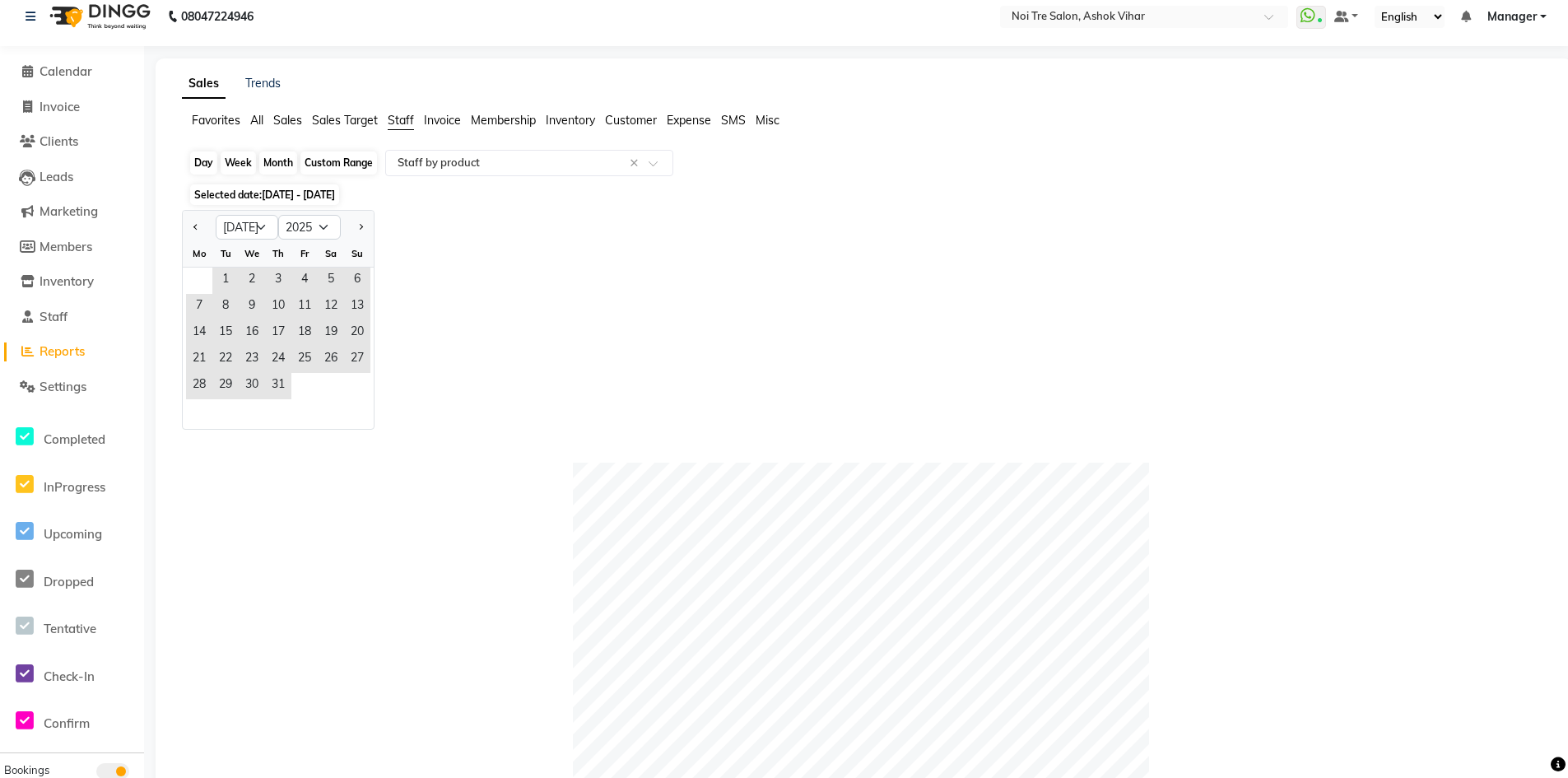
click at [200, 168] on div "Day" at bounding box center [204, 163] width 27 height 23
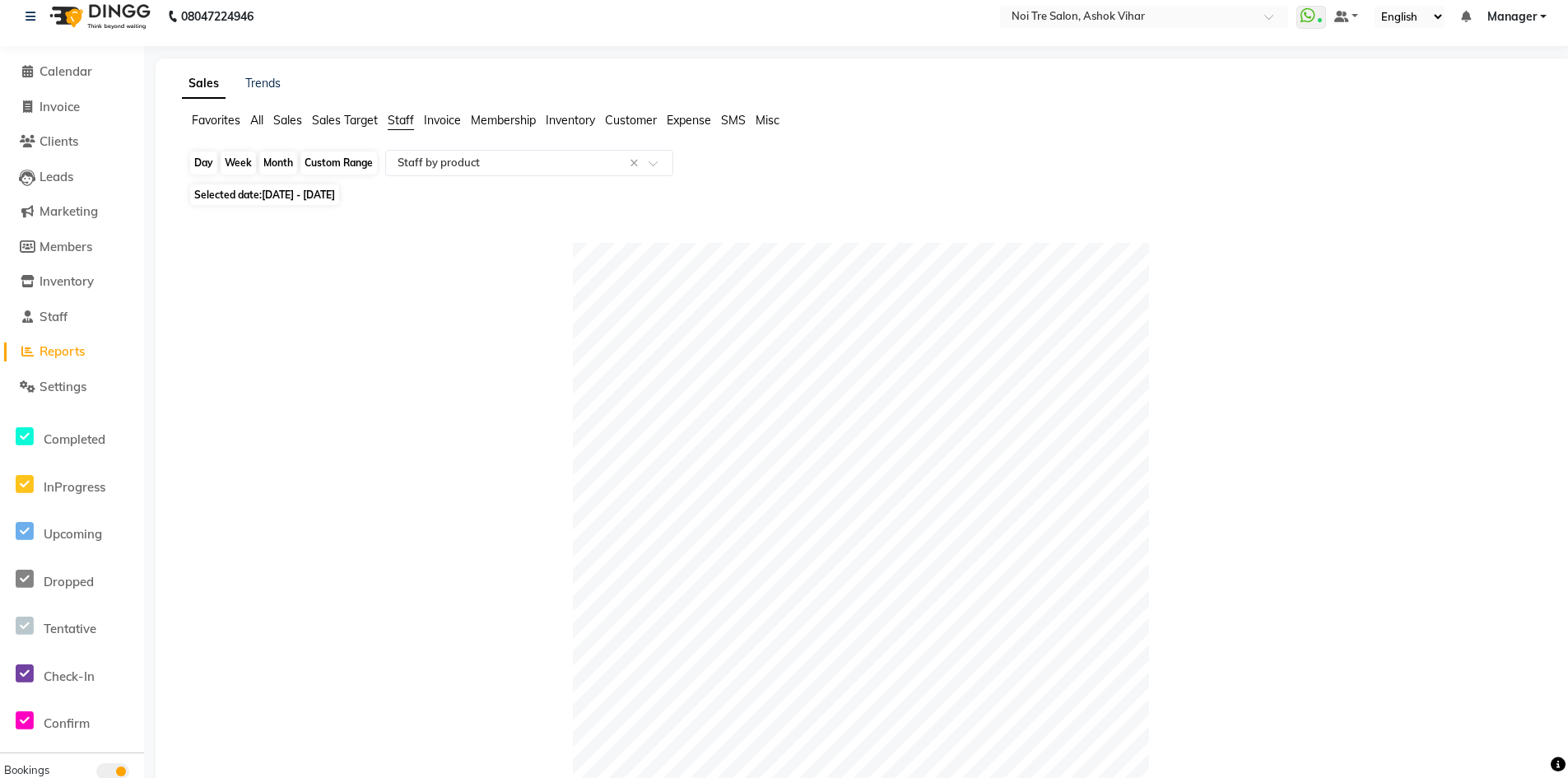
click at [206, 165] on div "Day" at bounding box center [204, 163] width 27 height 23
select select "7"
select select "2025"
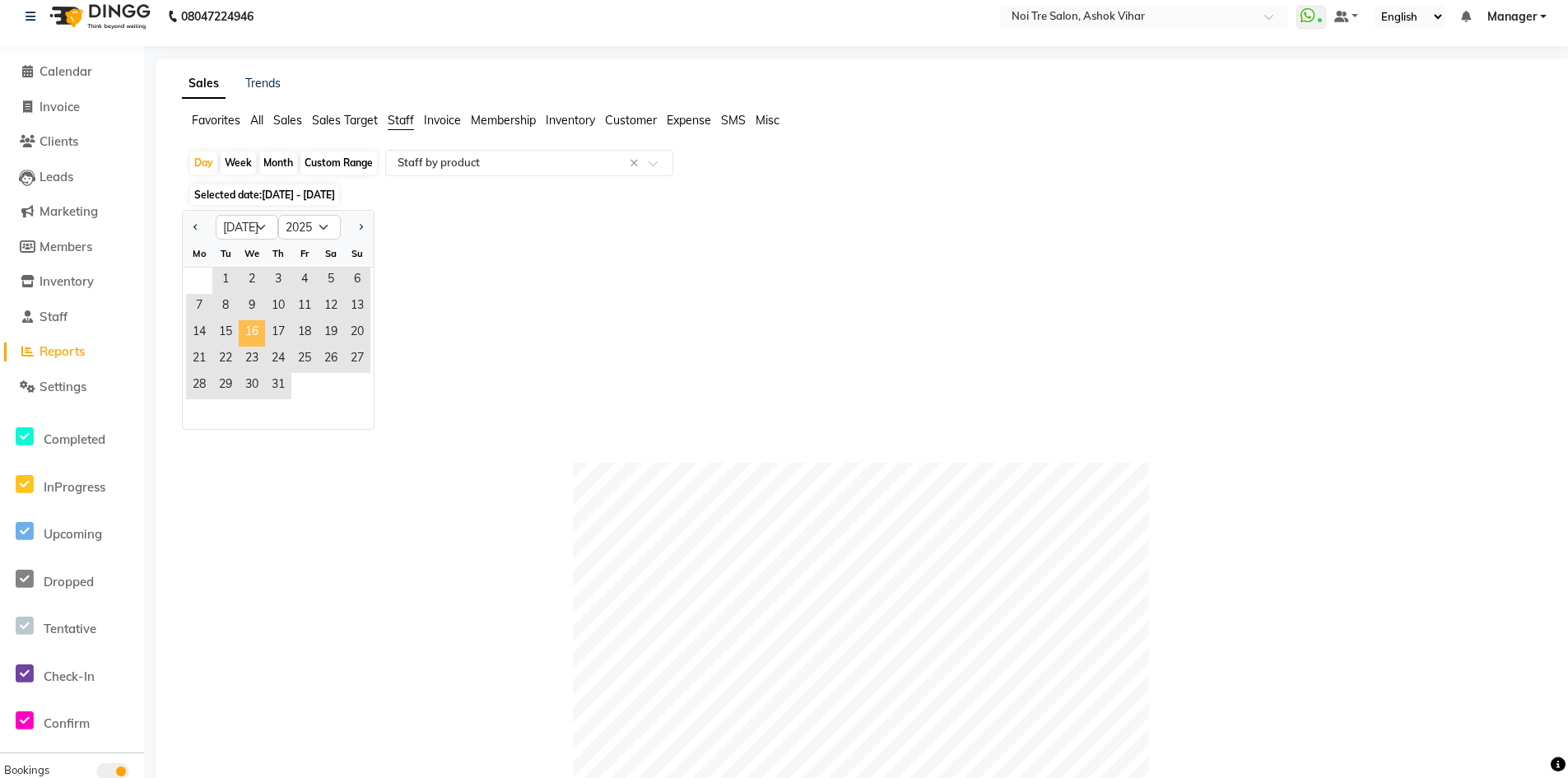
click at [257, 337] on span "16" at bounding box center [252, 333] width 27 height 27
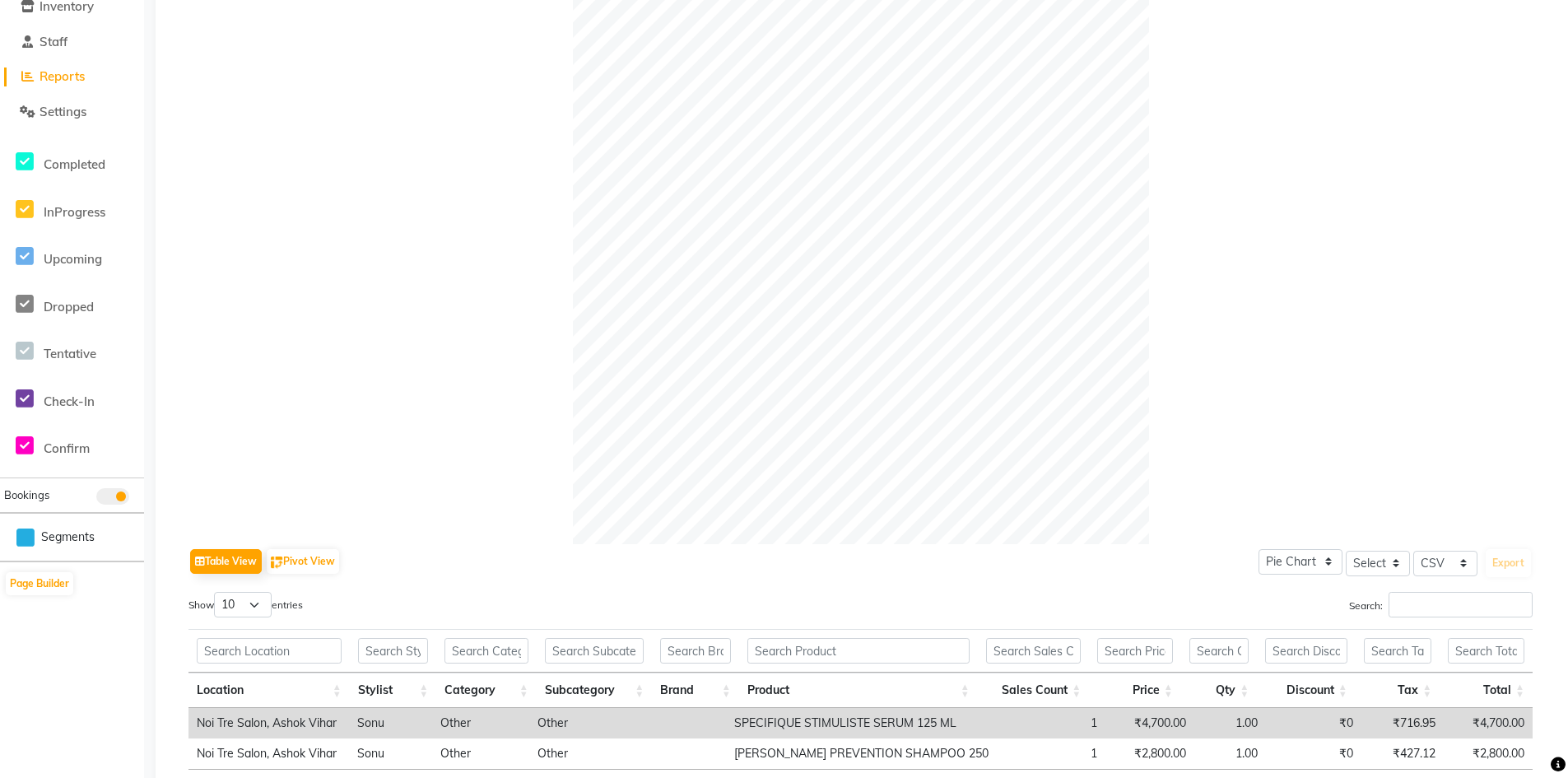
scroll to position [0, 0]
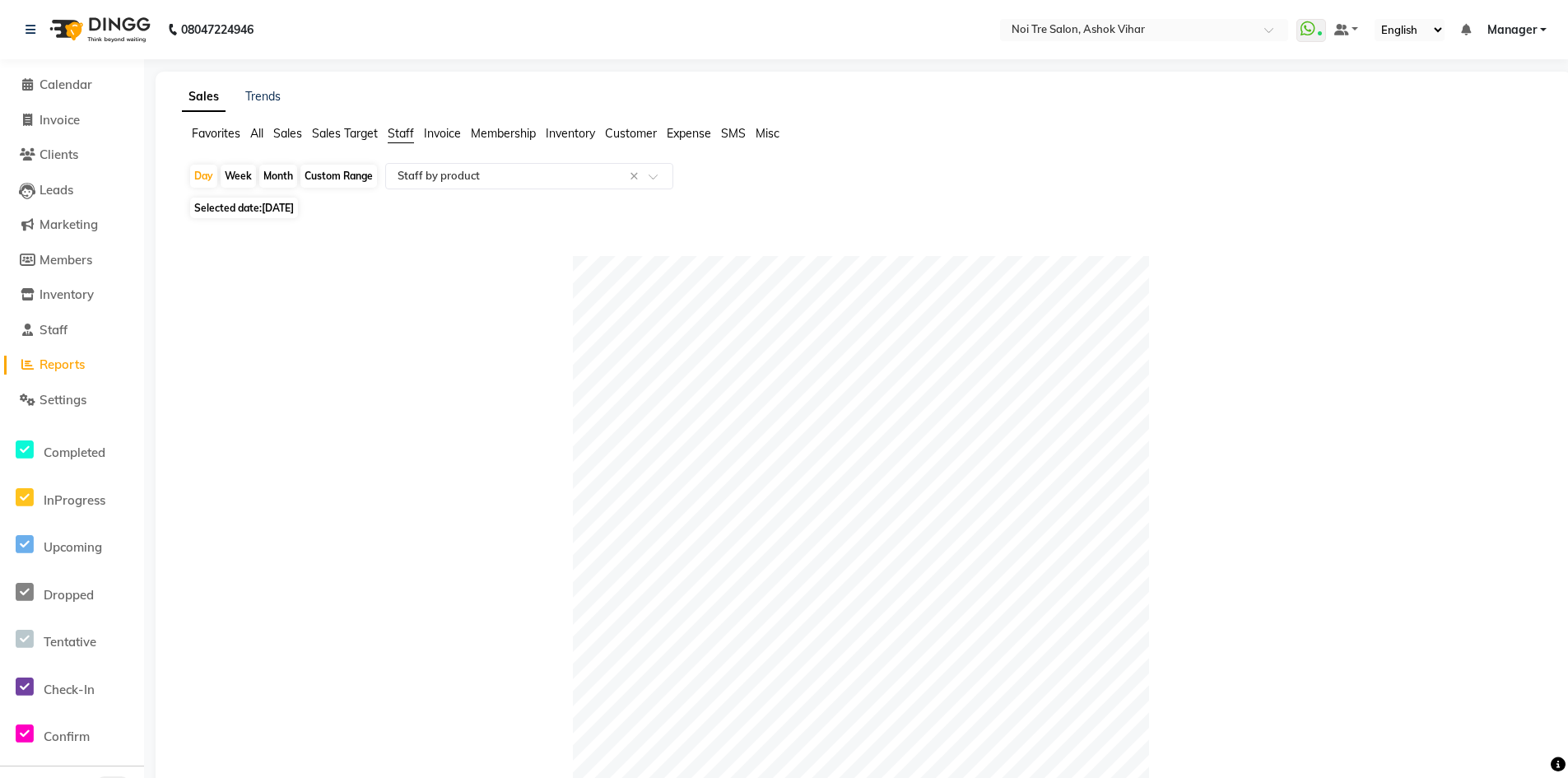
click at [286, 176] on div "Month" at bounding box center [278, 176] width 38 height 23
select select "7"
select select "2025"
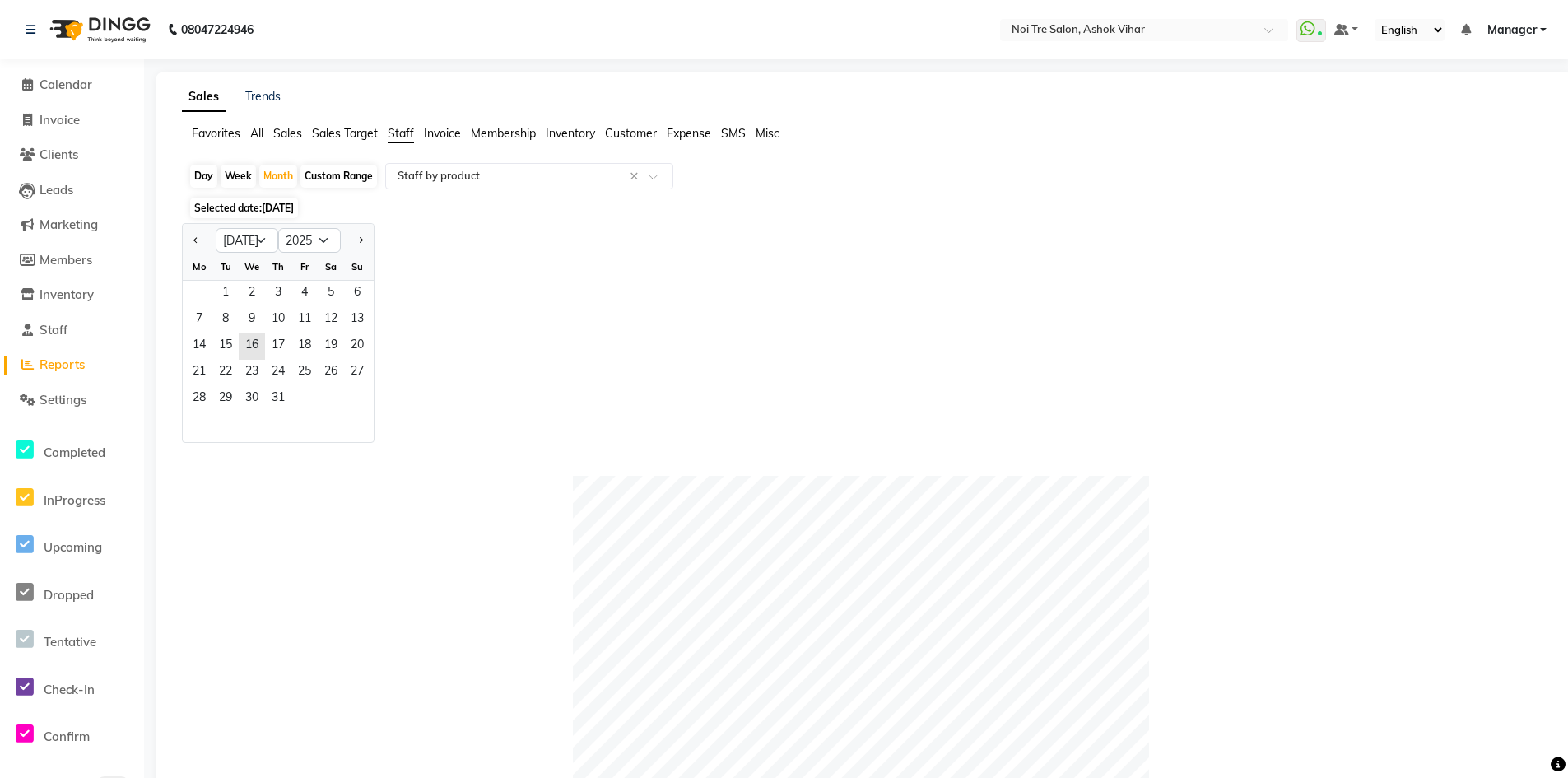
click at [368, 244] on div at bounding box center [357, 240] width 33 height 27
click at [368, 240] on div at bounding box center [357, 240] width 33 height 27
click at [365, 239] on button "Next month" at bounding box center [360, 240] width 13 height 27
select select "8"
click at [301, 290] on span "1" at bounding box center [304, 294] width 27 height 27
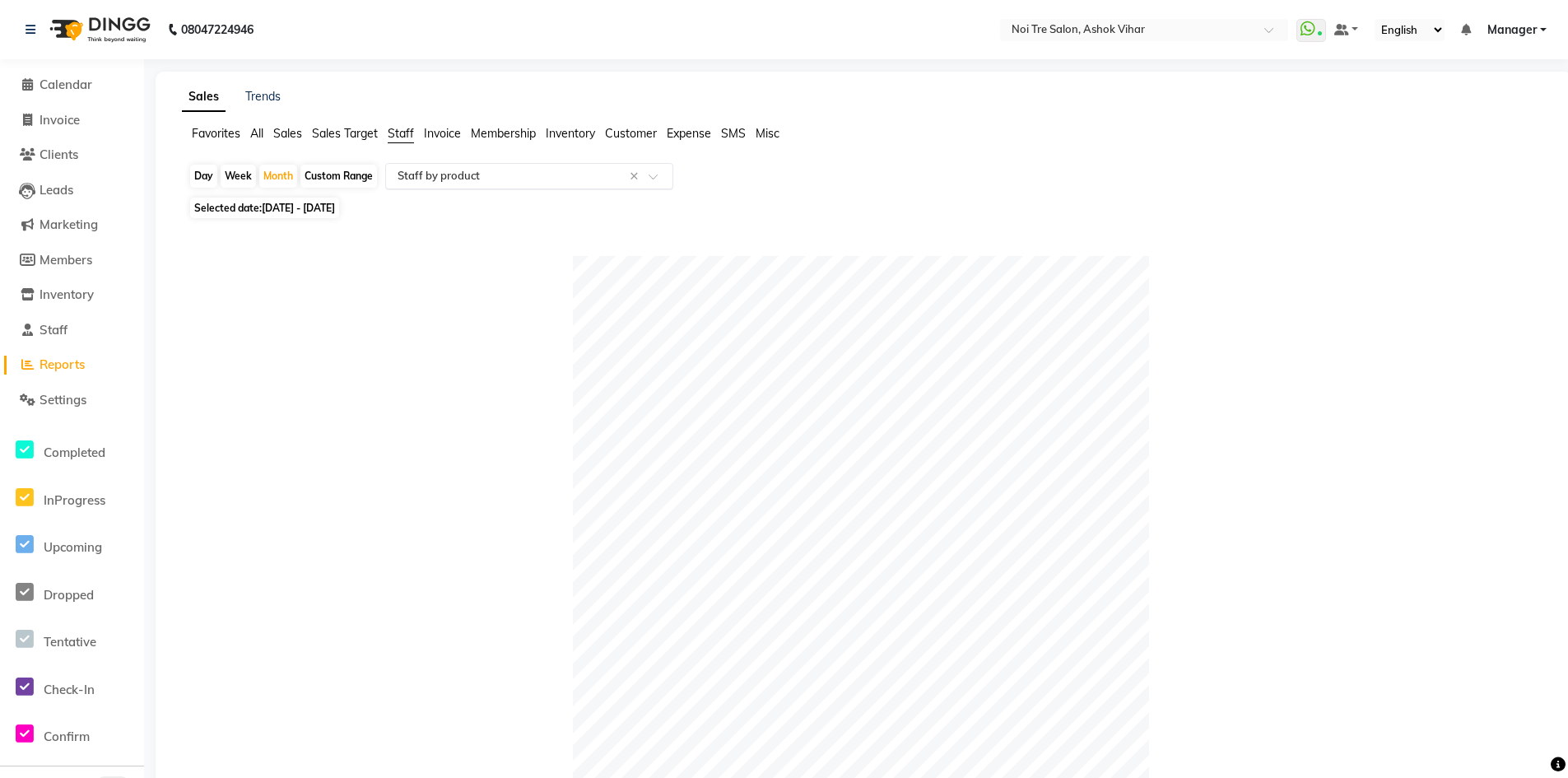
click at [440, 168] on input "text" at bounding box center [512, 176] width 237 height 16
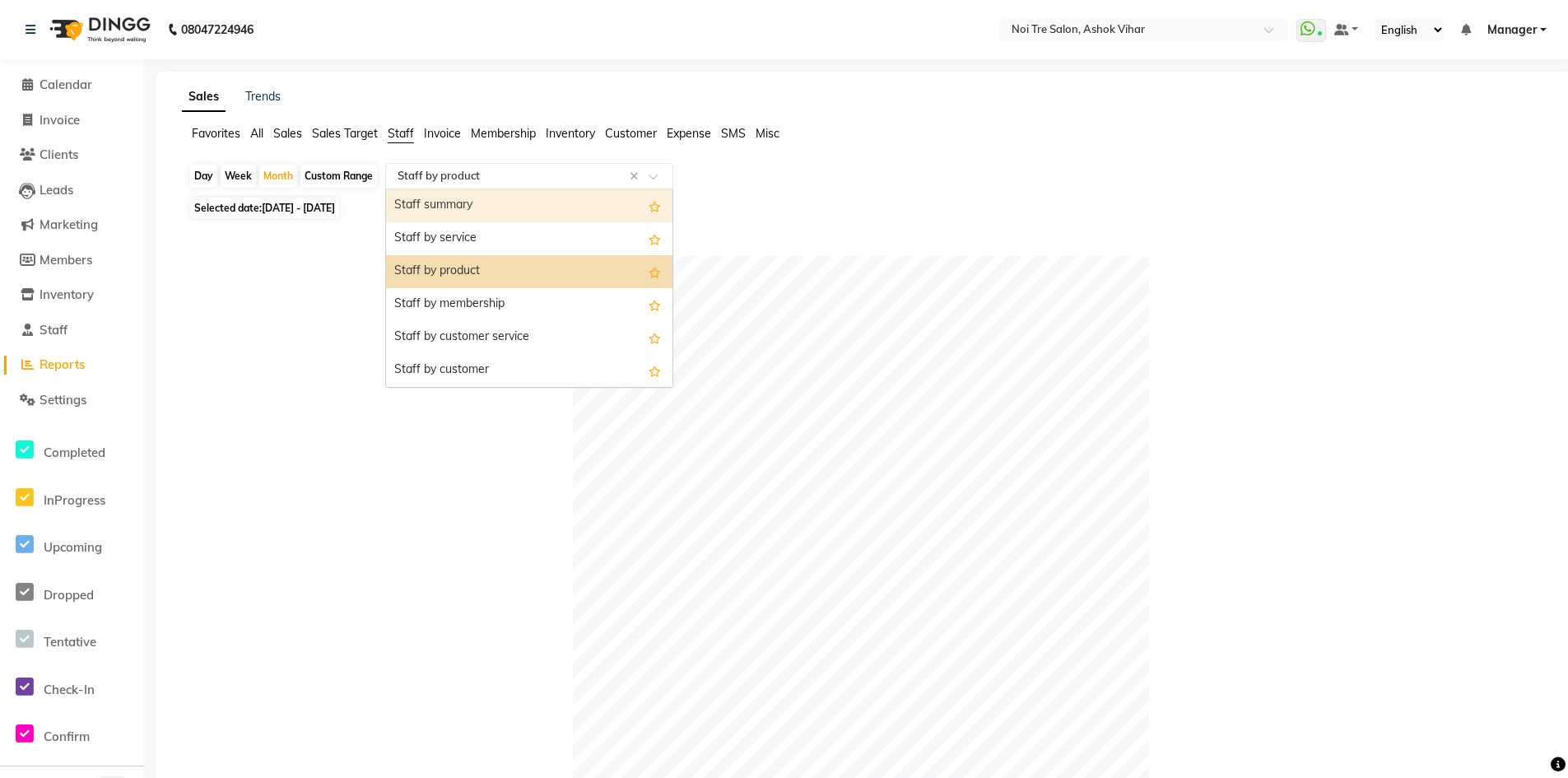
click at [464, 206] on div "Staff summary" at bounding box center [529, 206] width 286 height 33
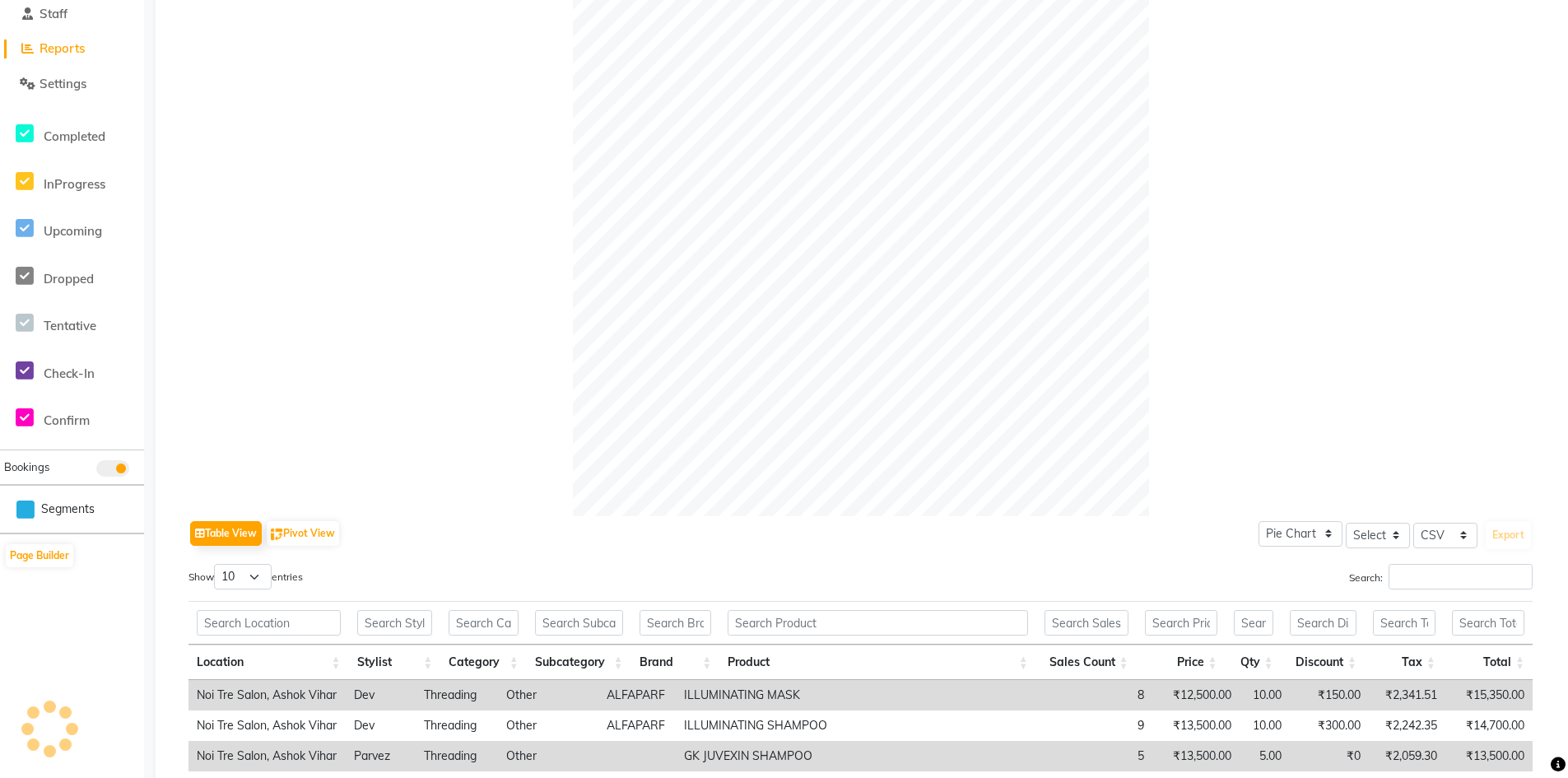
scroll to position [329, 0]
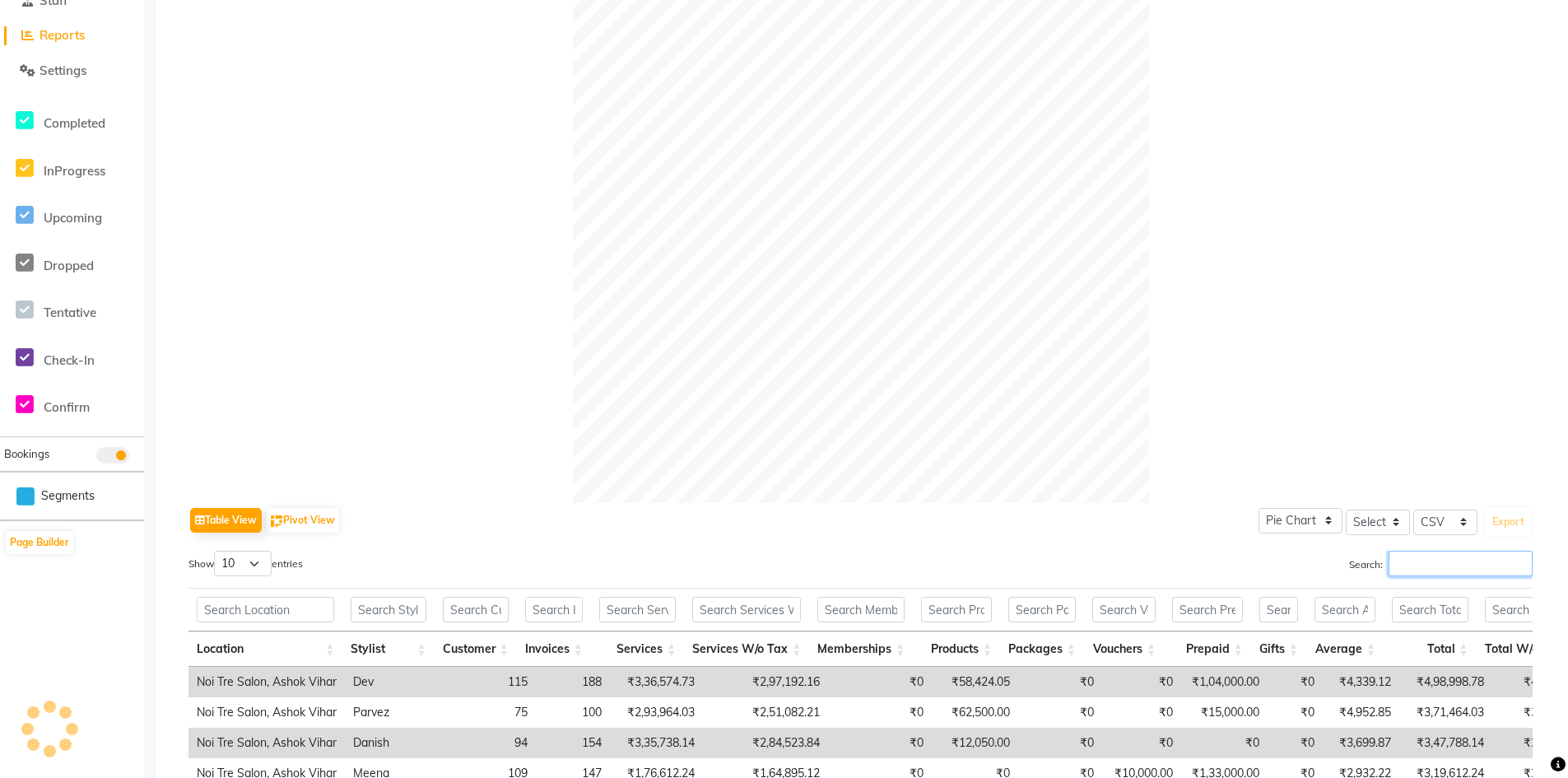
click at [1418, 570] on input "Search:" at bounding box center [1460, 564] width 144 height 26
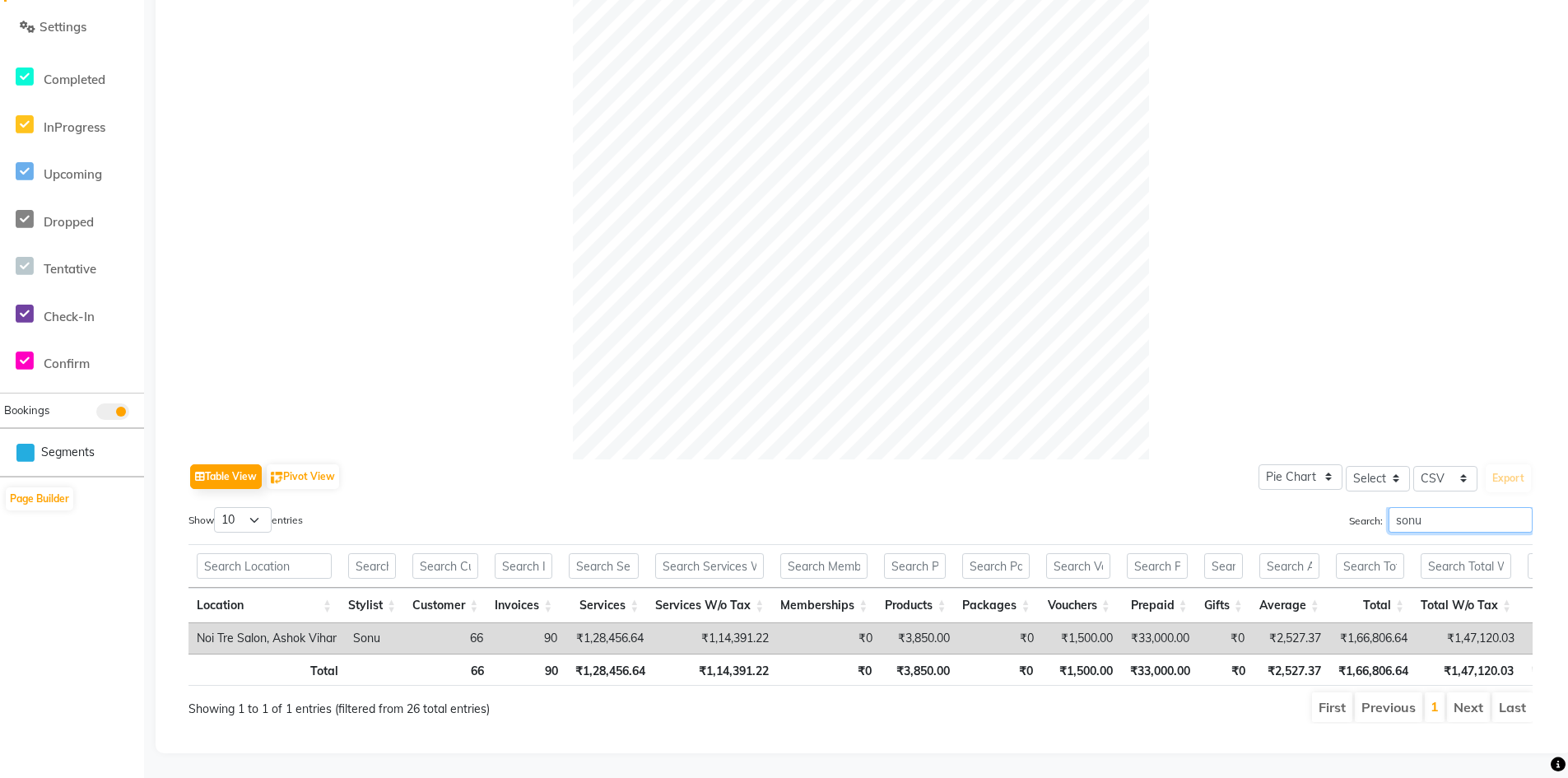
scroll to position [398, 0]
drag, startPoint x: 707, startPoint y: 615, endPoint x: 774, endPoint y: 614, distance: 67.0
click at [774, 623] on td "₹1,14,391.22" at bounding box center [715, 638] width 125 height 31
drag, startPoint x: 1431, startPoint y: 504, endPoint x: 1349, endPoint y: 497, distance: 82.3
click at [1349, 507] on label "Search: [PERSON_NAME]" at bounding box center [1440, 520] width 183 height 26
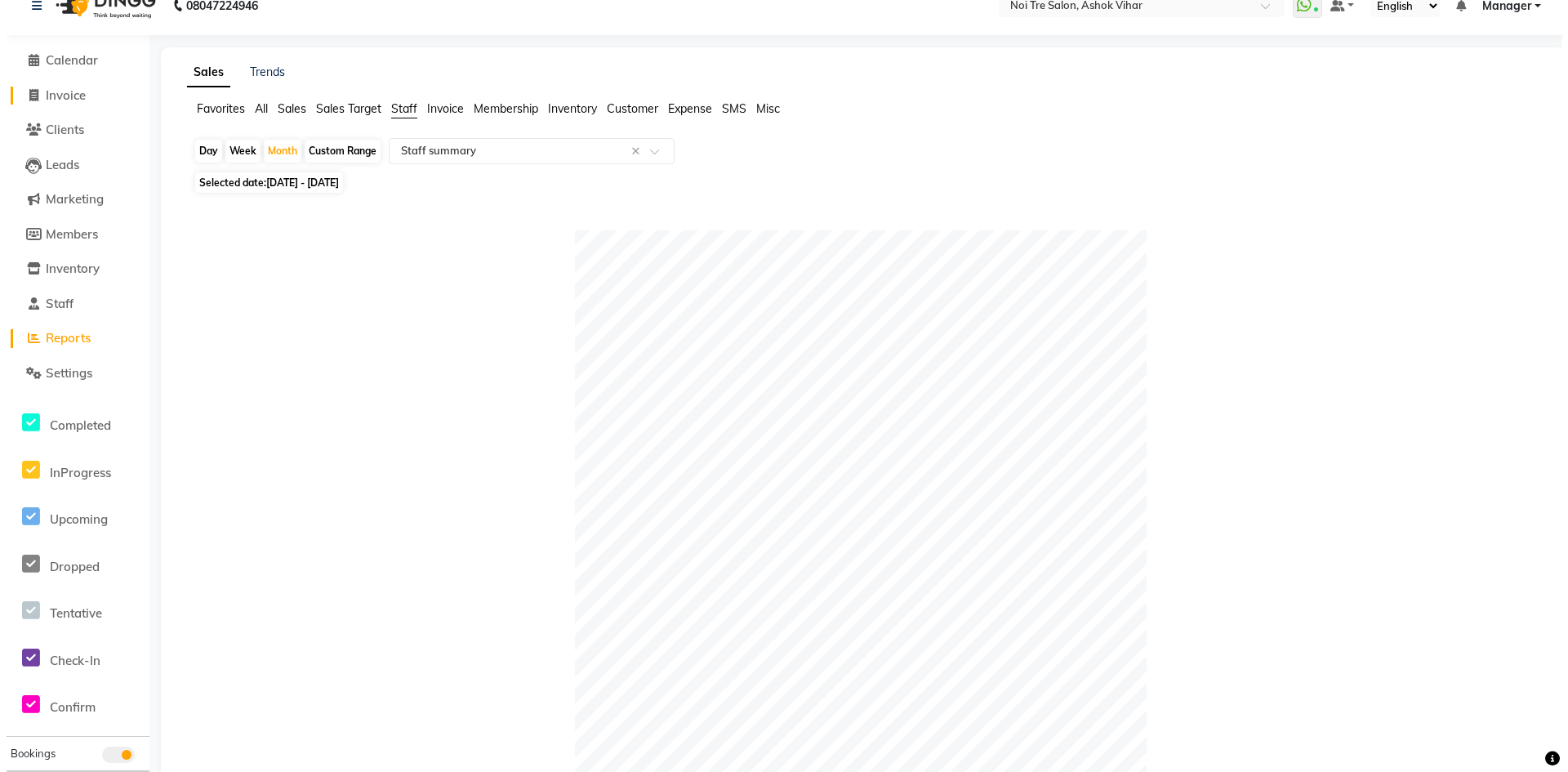
scroll to position [0, 0]
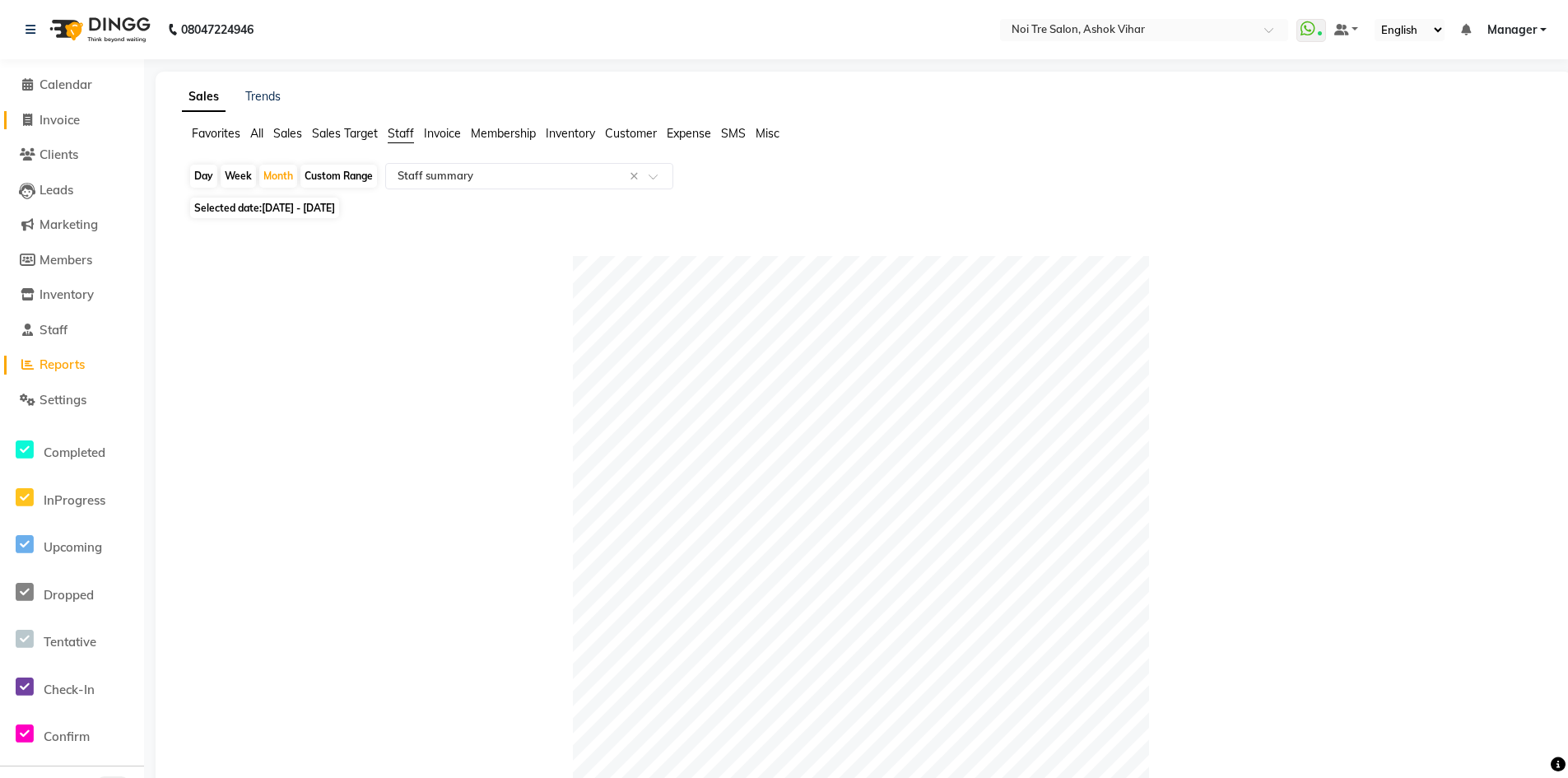
type input "aas"
drag, startPoint x: 70, startPoint y: 114, endPoint x: 80, endPoint y: 115, distance: 10.0
click at [70, 114] on span "Invoice" at bounding box center [59, 120] width 40 height 15
select select "service"
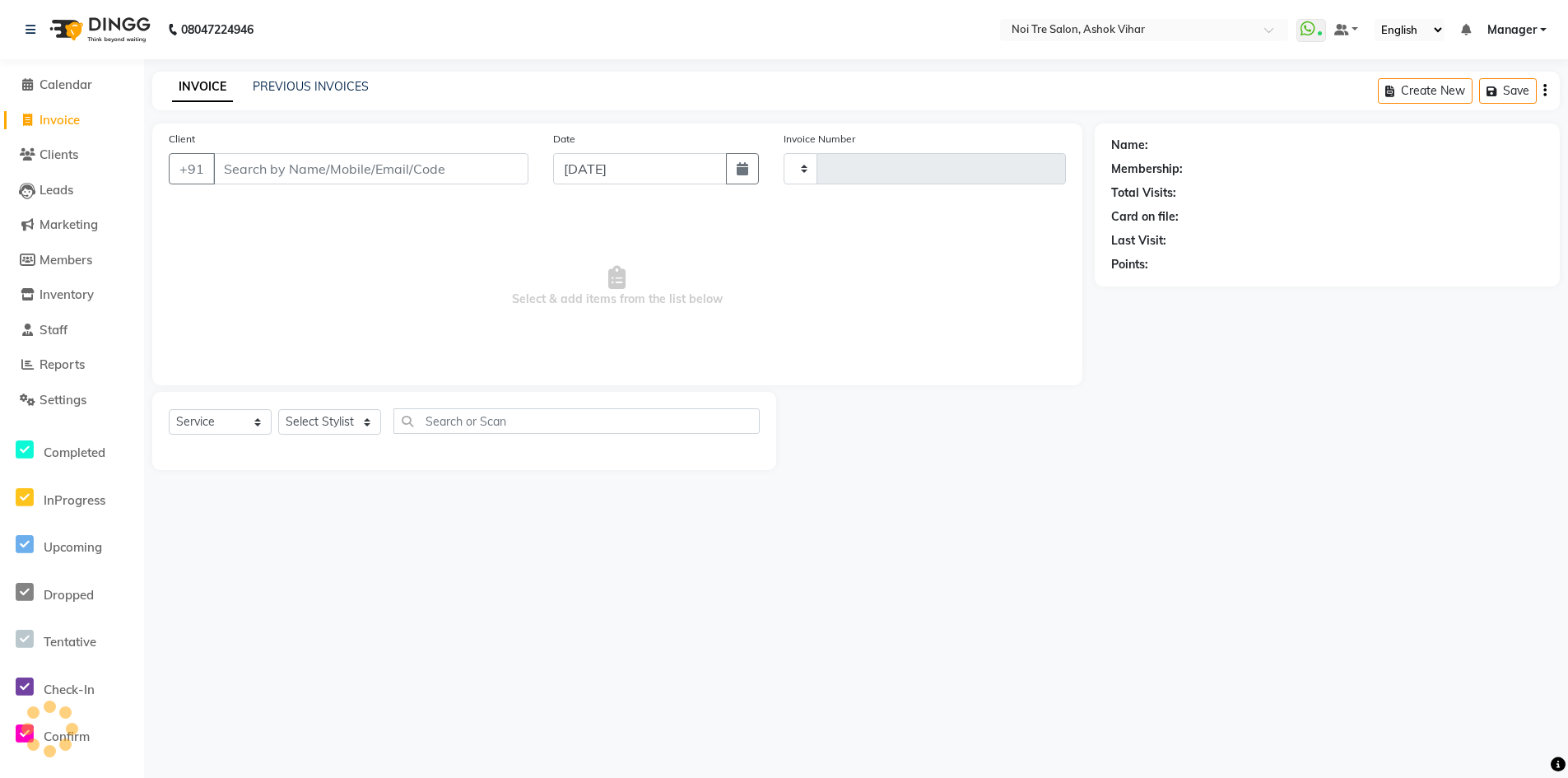
type input "7659"
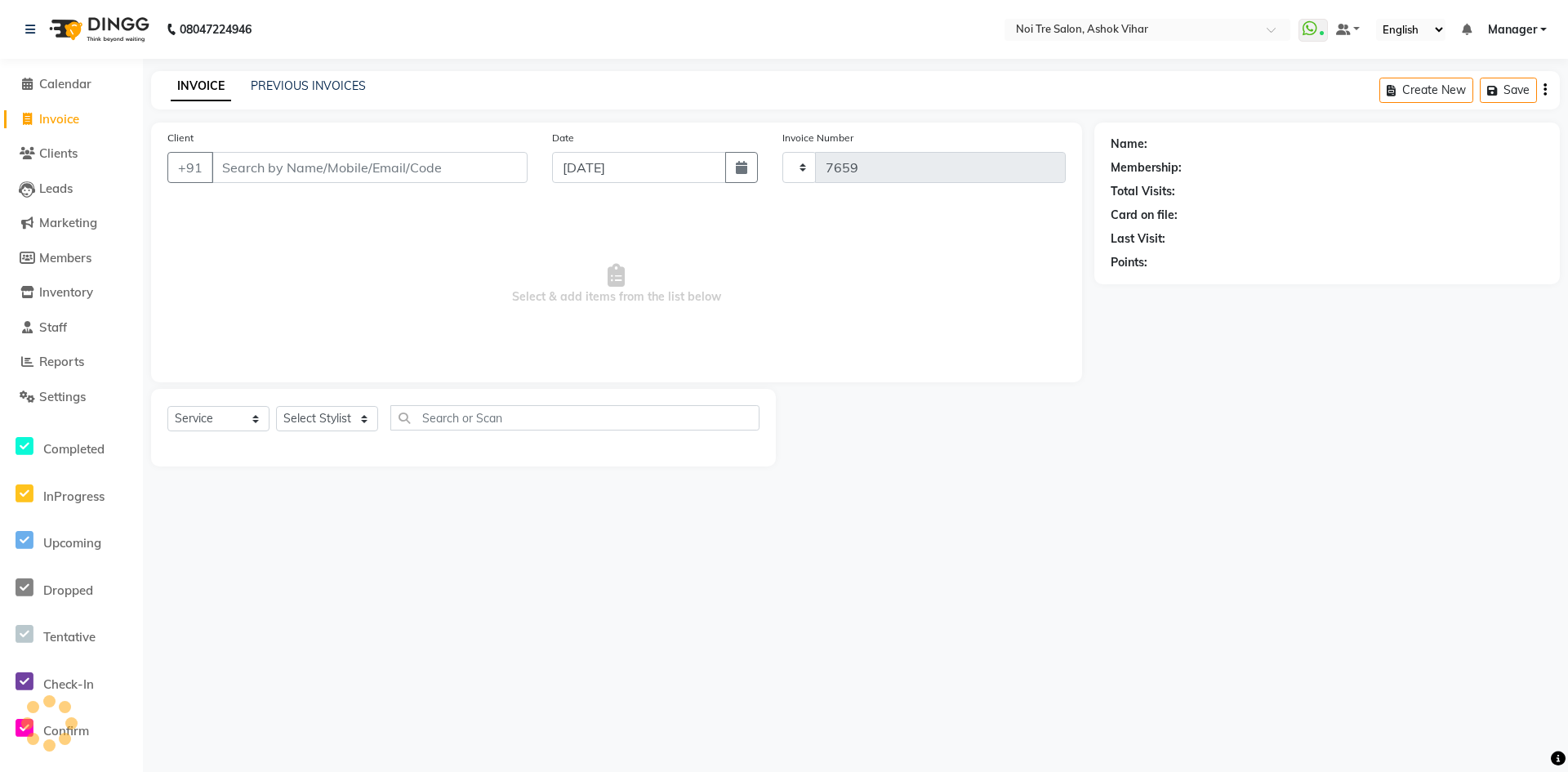
select select "4726"
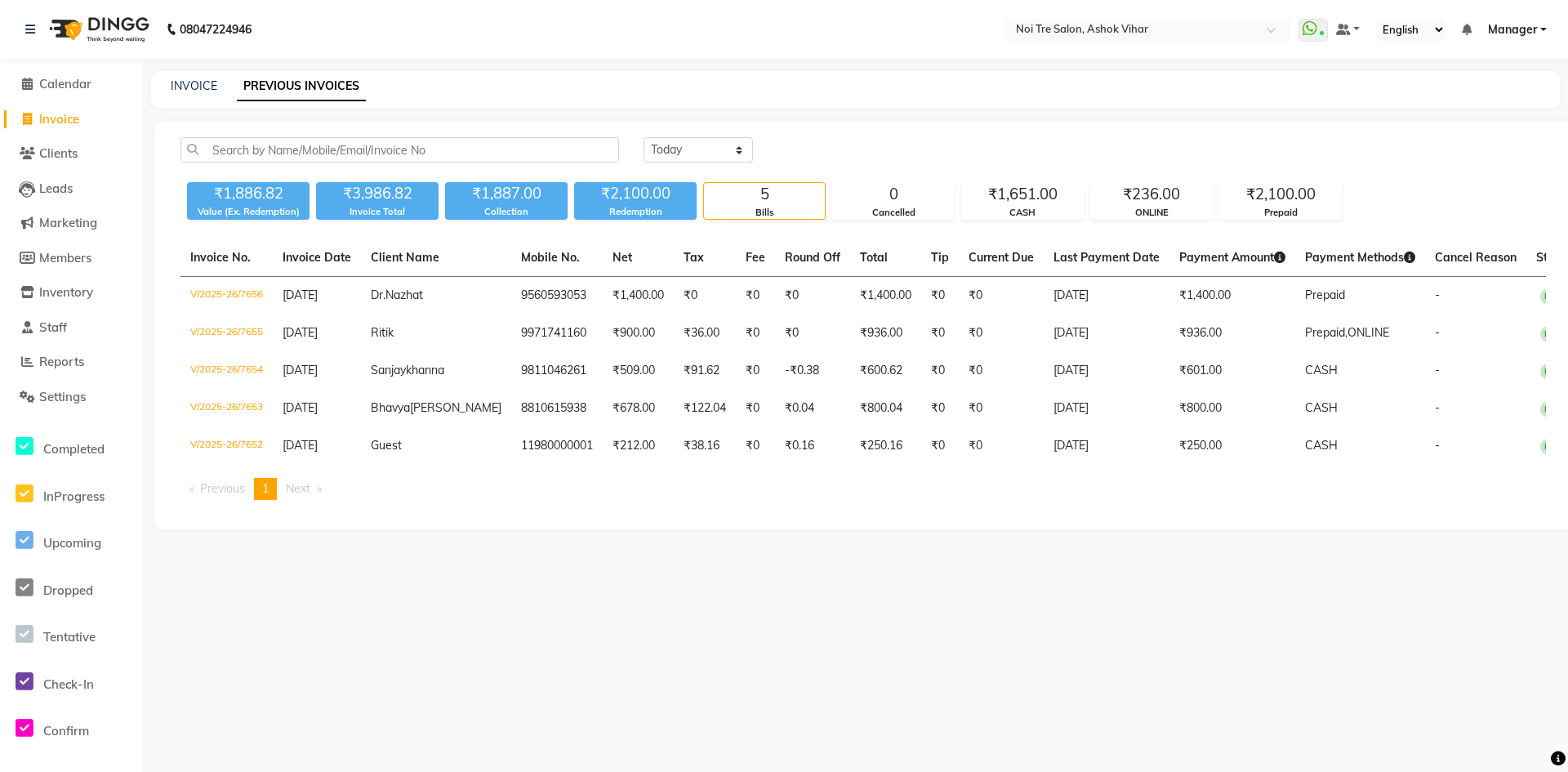
click at [71, 120] on span "Invoice" at bounding box center [59, 119] width 40 height 15
select select "service"
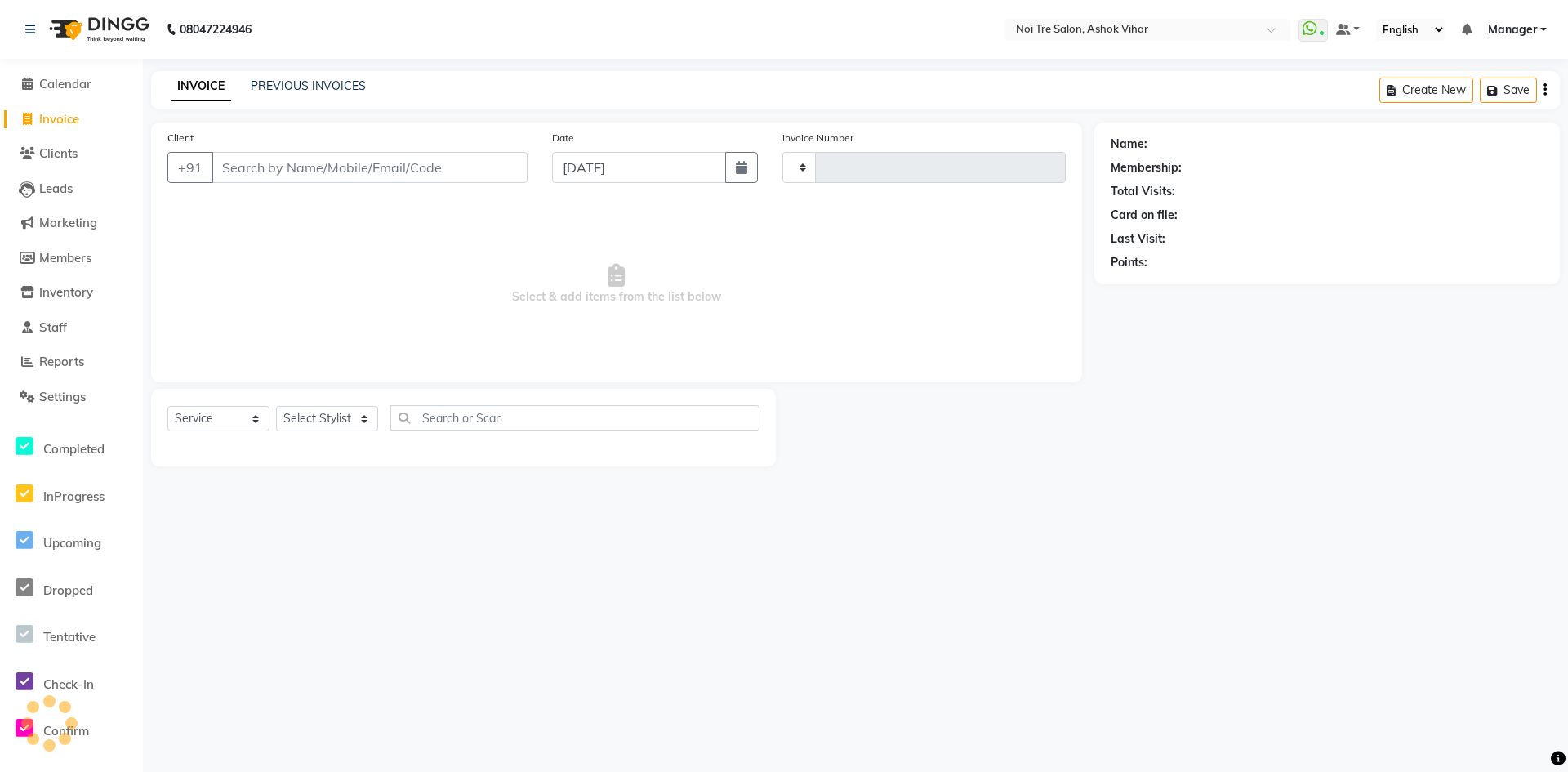
type input "7658"
select select "4726"
click at [259, 163] on input "Client" at bounding box center [370, 167] width 316 height 31
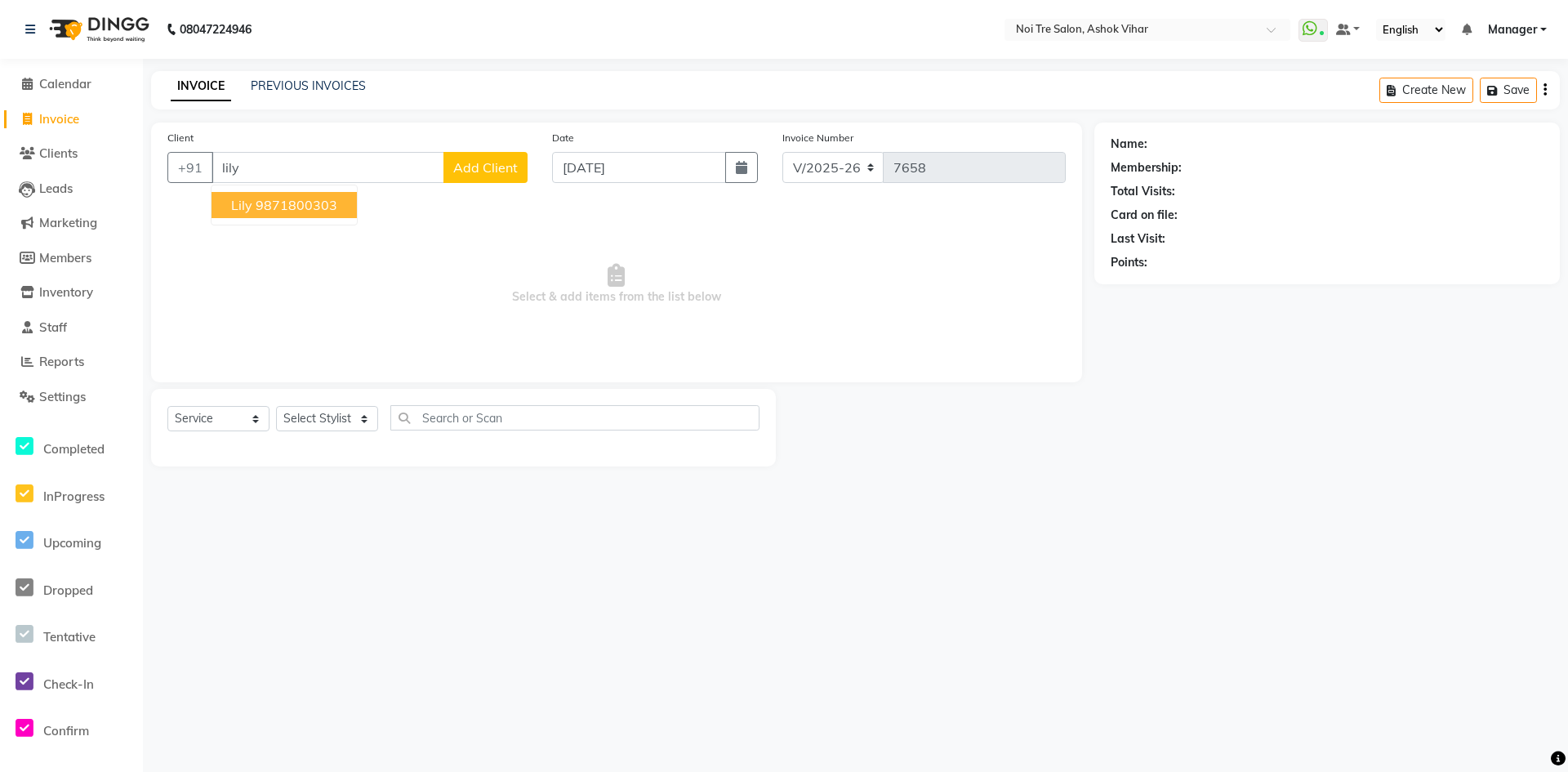
click at [256, 204] on ngb-highlight "9871800303" at bounding box center [297, 204] width 82 height 16
type input "9871800303"
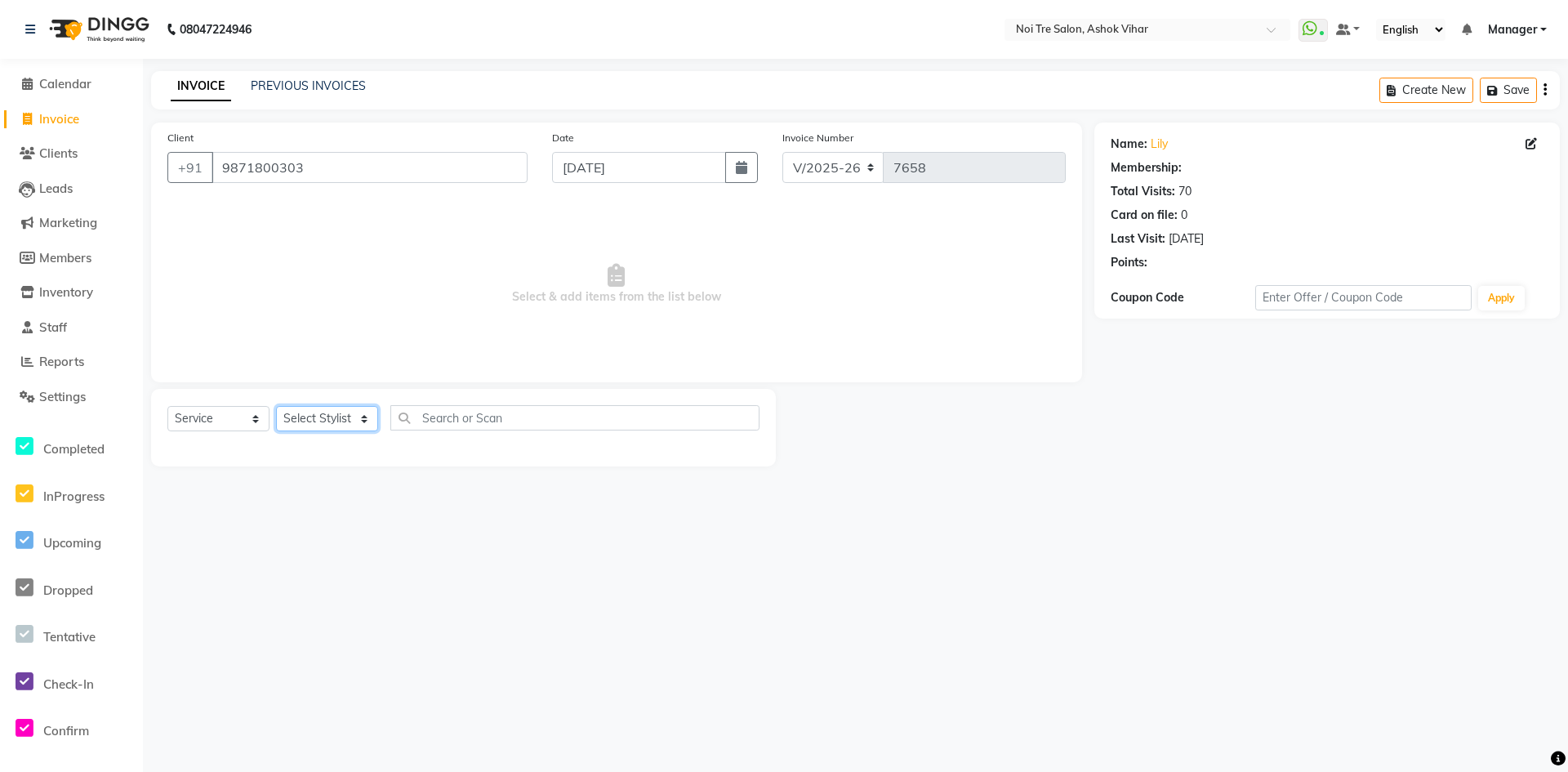
click at [322, 412] on select "Select Stylist [PERSON_NAME] Aas Admin [PERSON_NAME] [PERSON_NAME] [PERSON_NAME…" at bounding box center [327, 418] width 102 height 26
select select "28259"
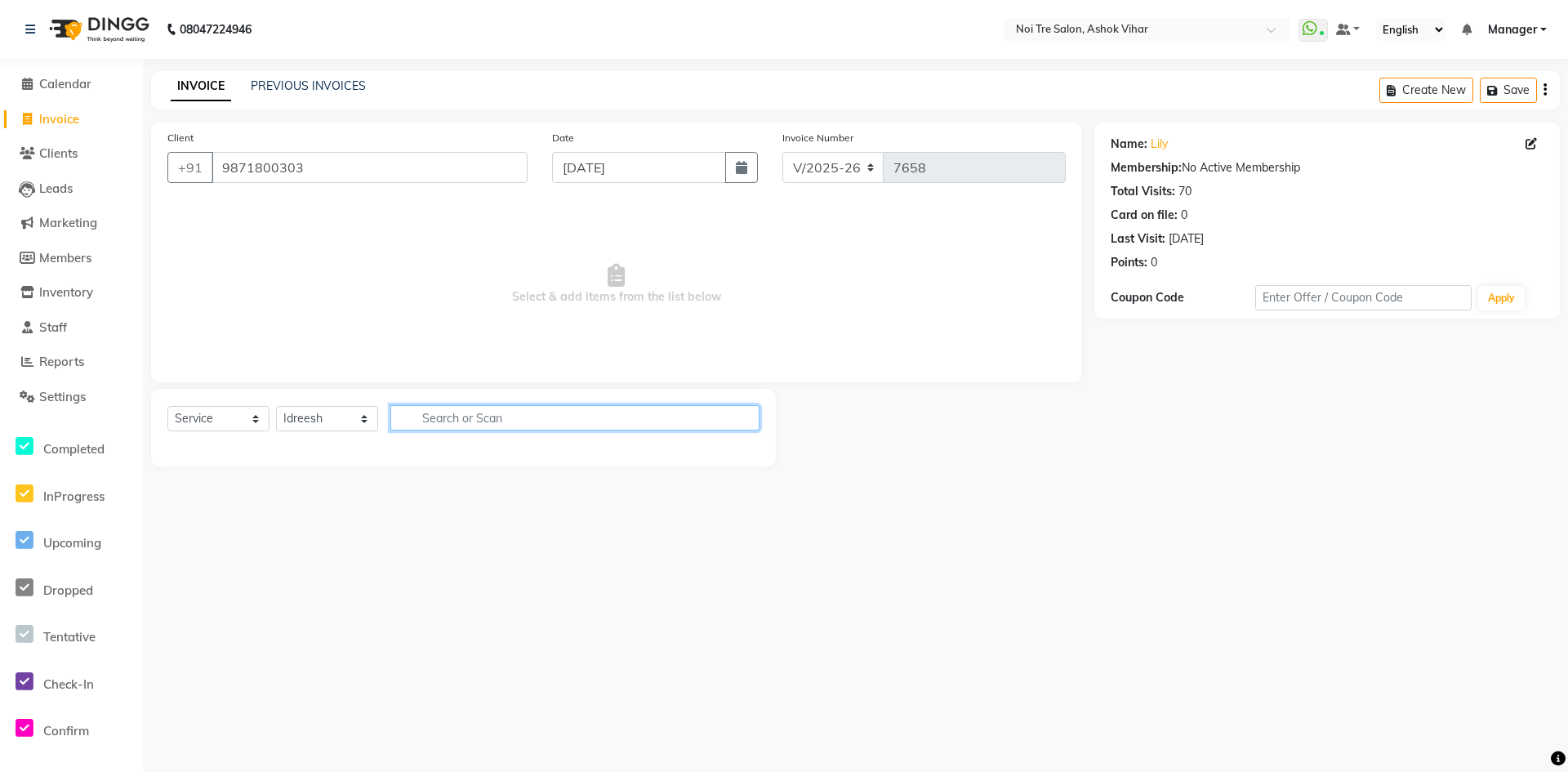
click at [442, 419] on input "text" at bounding box center [575, 417] width 369 height 26
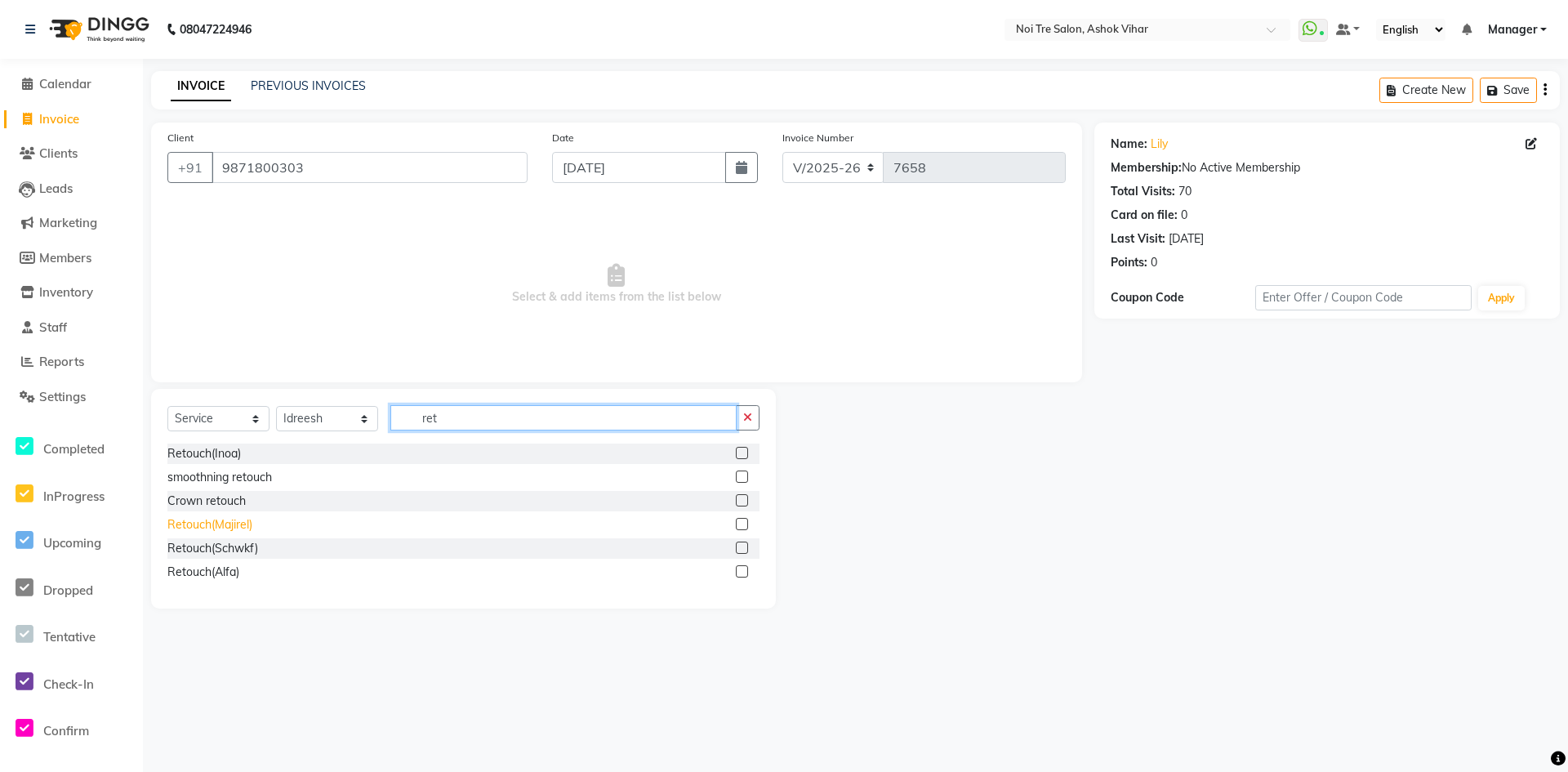
type input "ret"
click at [236, 525] on div "Retouch(Majirel)" at bounding box center [210, 525] width 85 height 17
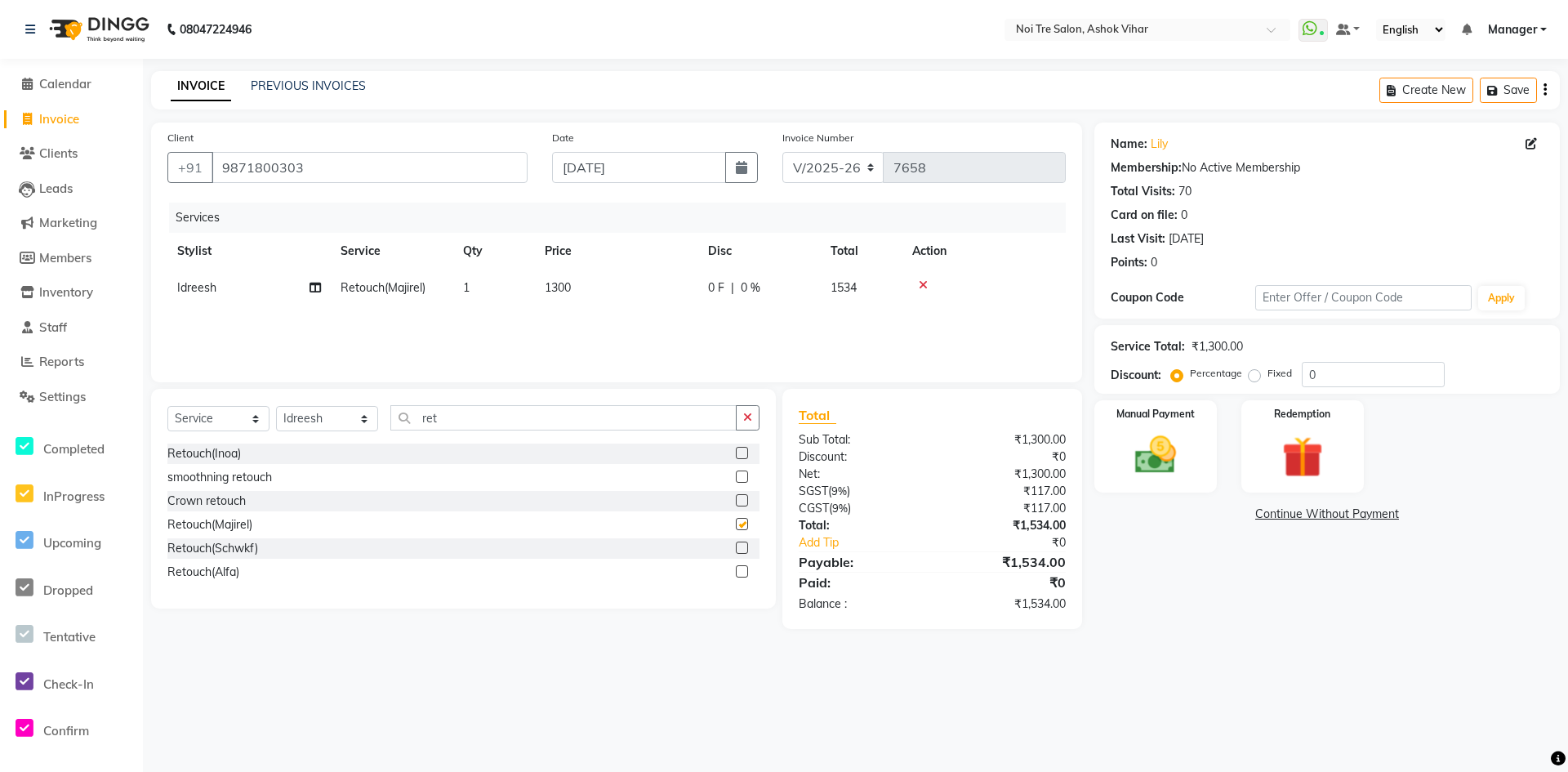
checkbox input "false"
drag, startPoint x: 1304, startPoint y: 373, endPoint x: 1294, endPoint y: 374, distance: 10.0
click at [1294, 374] on div "Percentage Fixed 0" at bounding box center [1310, 375] width 270 height 26
type input "20"
click at [1117, 472] on div "Manual Payment" at bounding box center [1156, 446] width 128 height 96
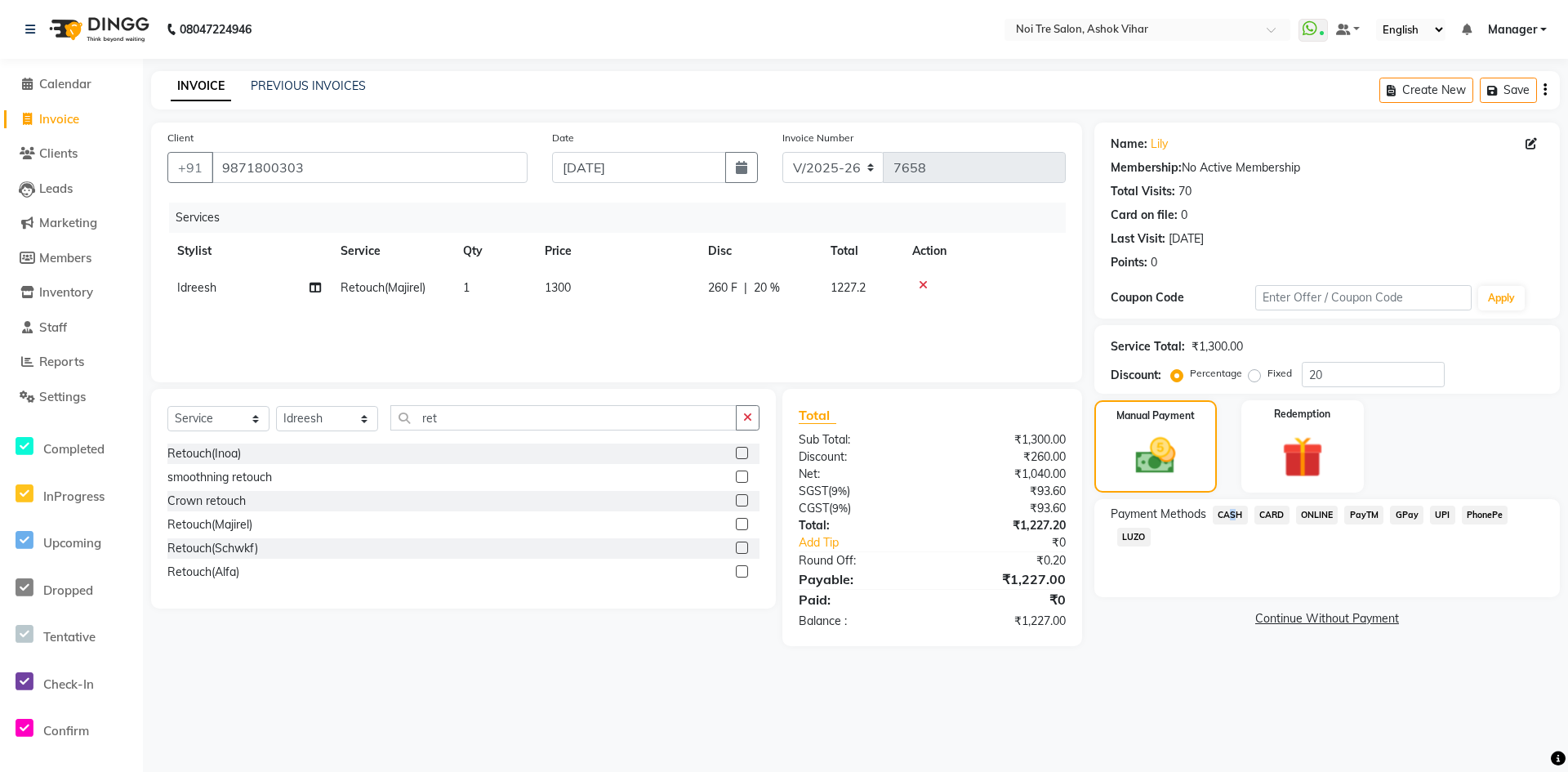
drag, startPoint x: 1228, startPoint y: 515, endPoint x: 1253, endPoint y: 549, distance: 42.2
click at [1229, 515] on span "CASH" at bounding box center [1230, 515] width 35 height 19
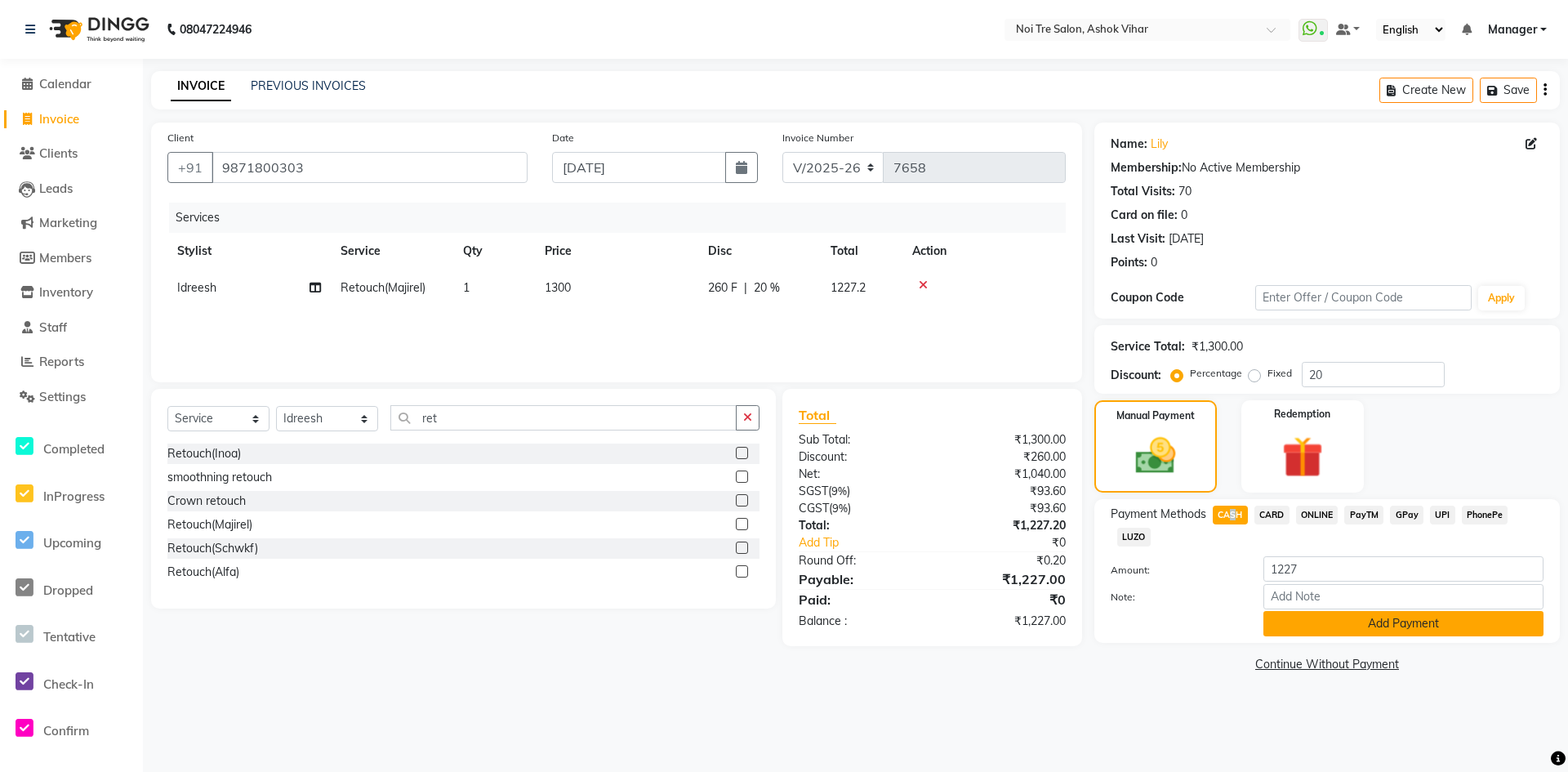
click at [1303, 620] on button "Add Payment" at bounding box center [1403, 623] width 280 height 26
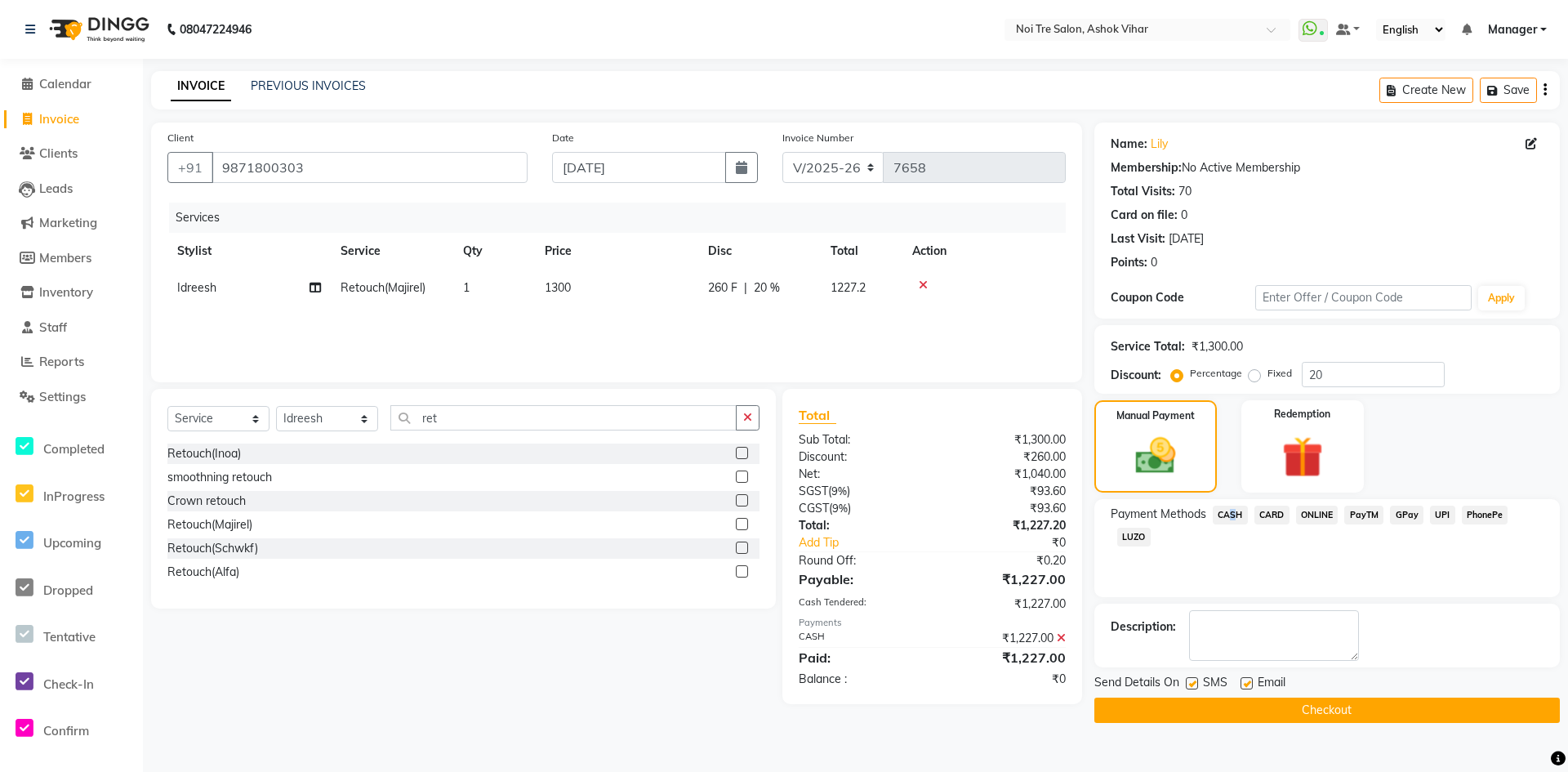
click at [1261, 724] on main "INVOICE PREVIOUS INVOICES Create New Save Client [PHONE_NUMBER] Date [DATE] Inv…" at bounding box center [855, 409] width 1425 height 676
click at [1255, 710] on button "Checkout" at bounding box center [1327, 710] width 466 height 26
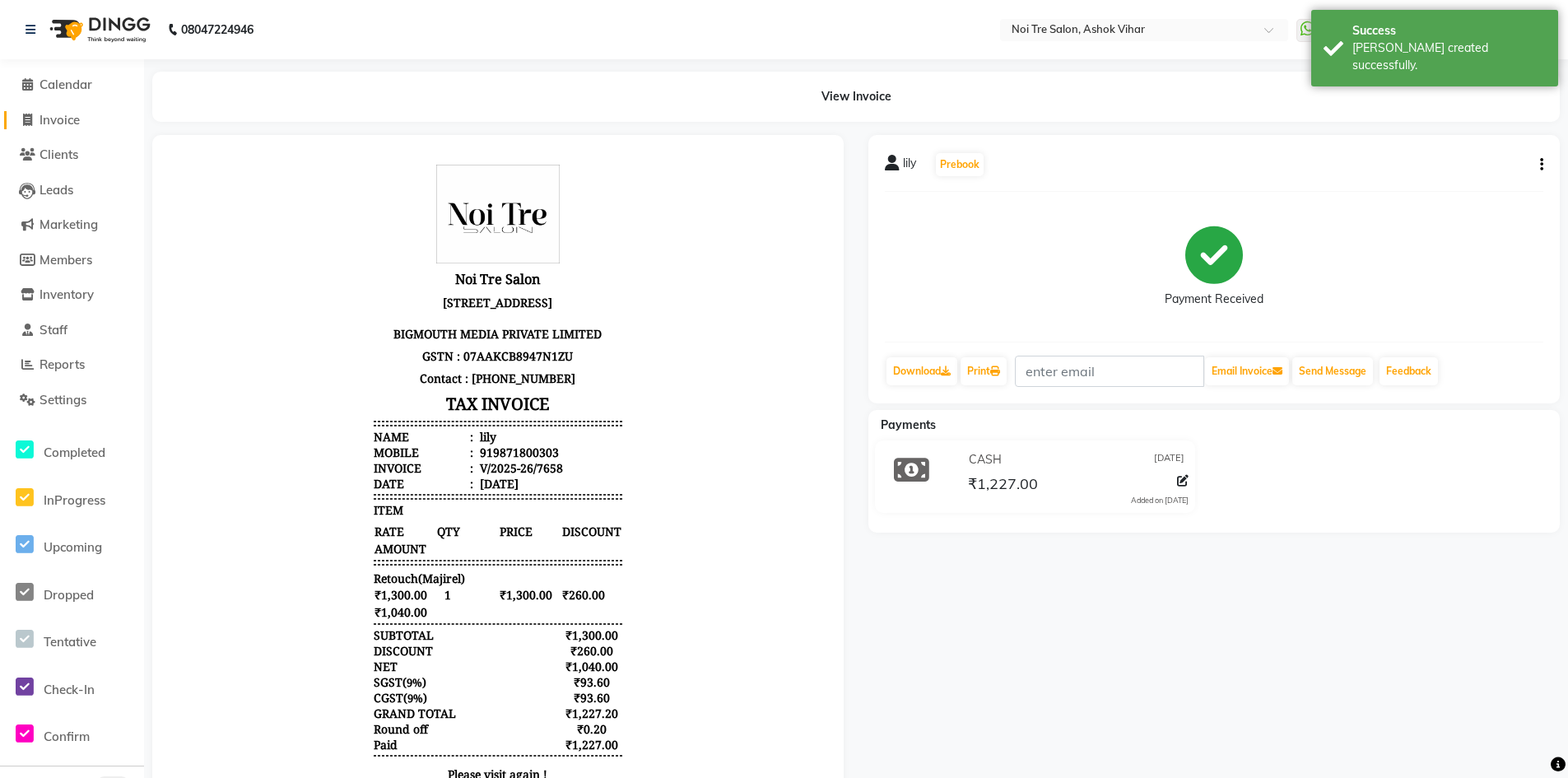
click at [75, 112] on span "Invoice" at bounding box center [59, 120] width 40 height 15
select select "service"
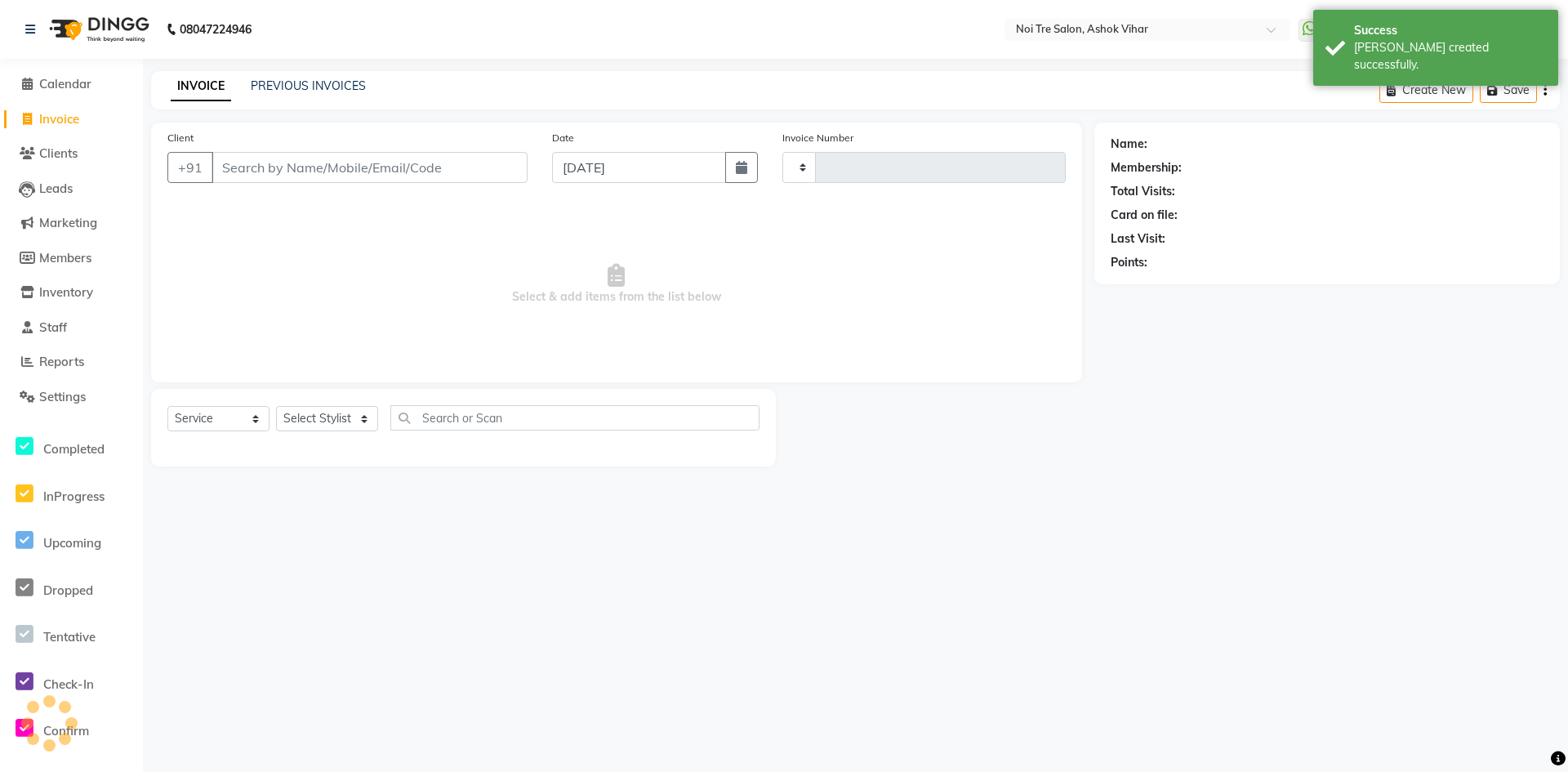
type input "7659"
select select "4726"
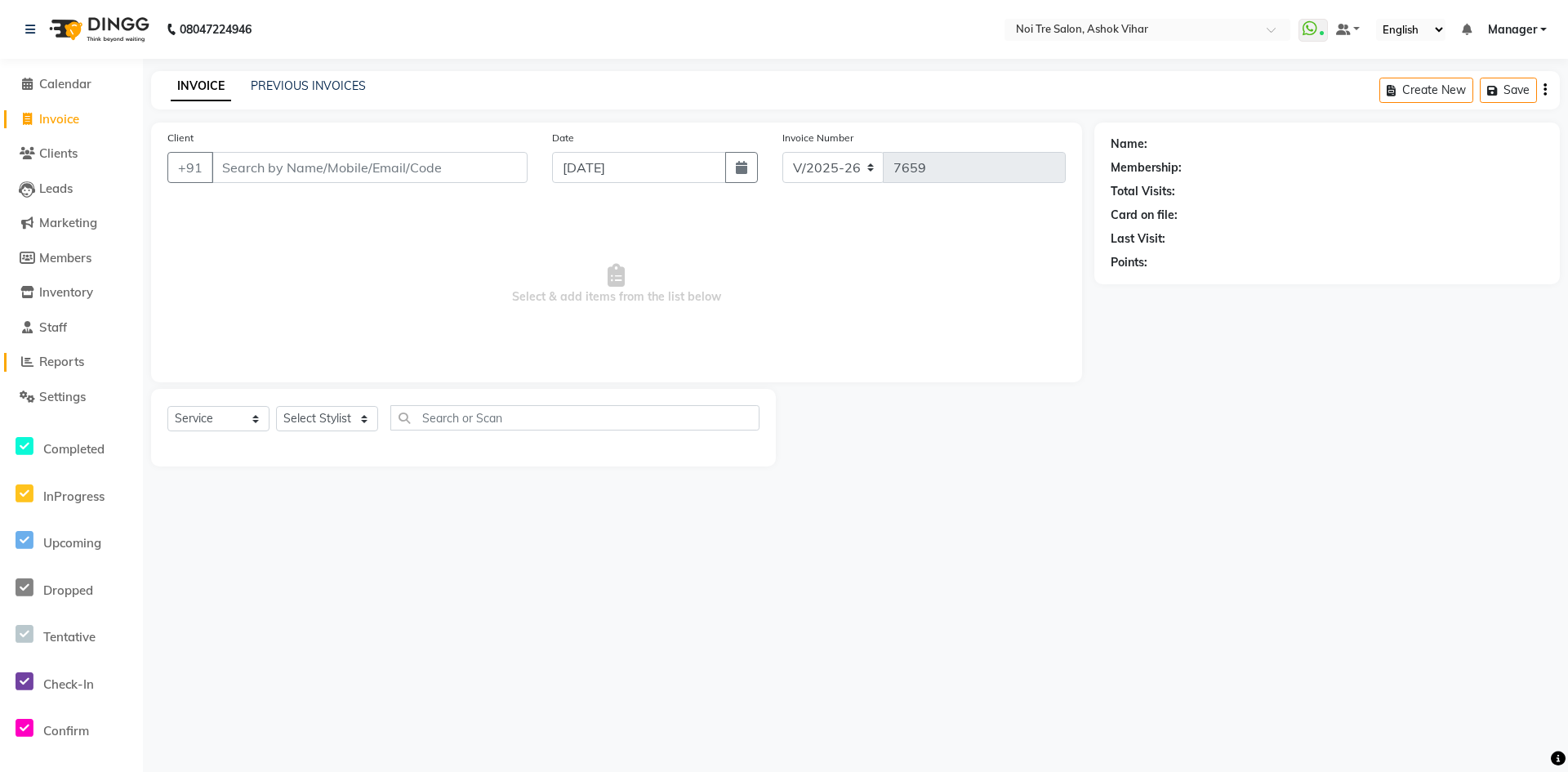
click at [64, 365] on span "Reports" at bounding box center [61, 361] width 45 height 15
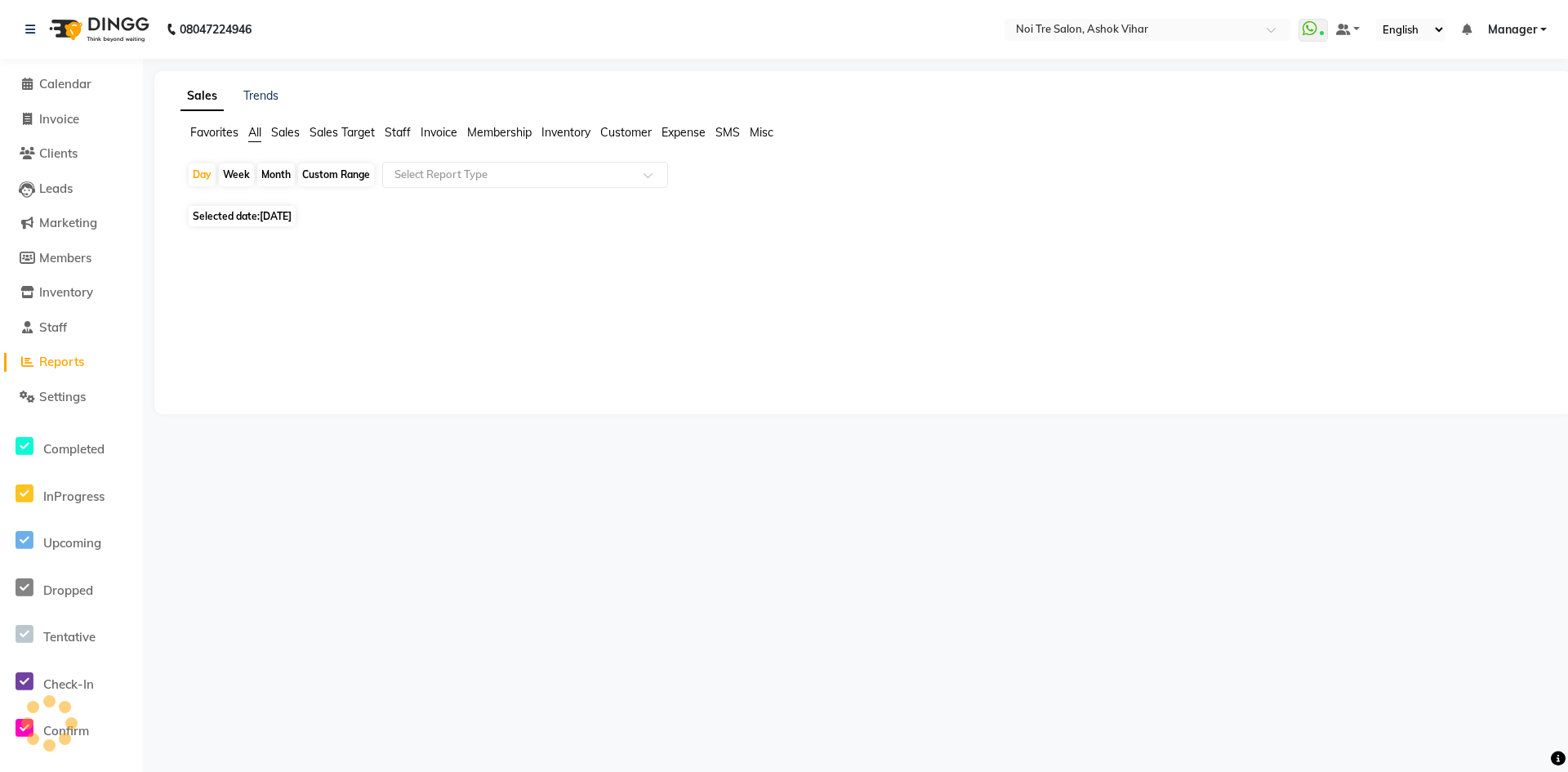
click at [288, 178] on div "Month" at bounding box center [276, 174] width 37 height 23
select select "9"
select select "2025"
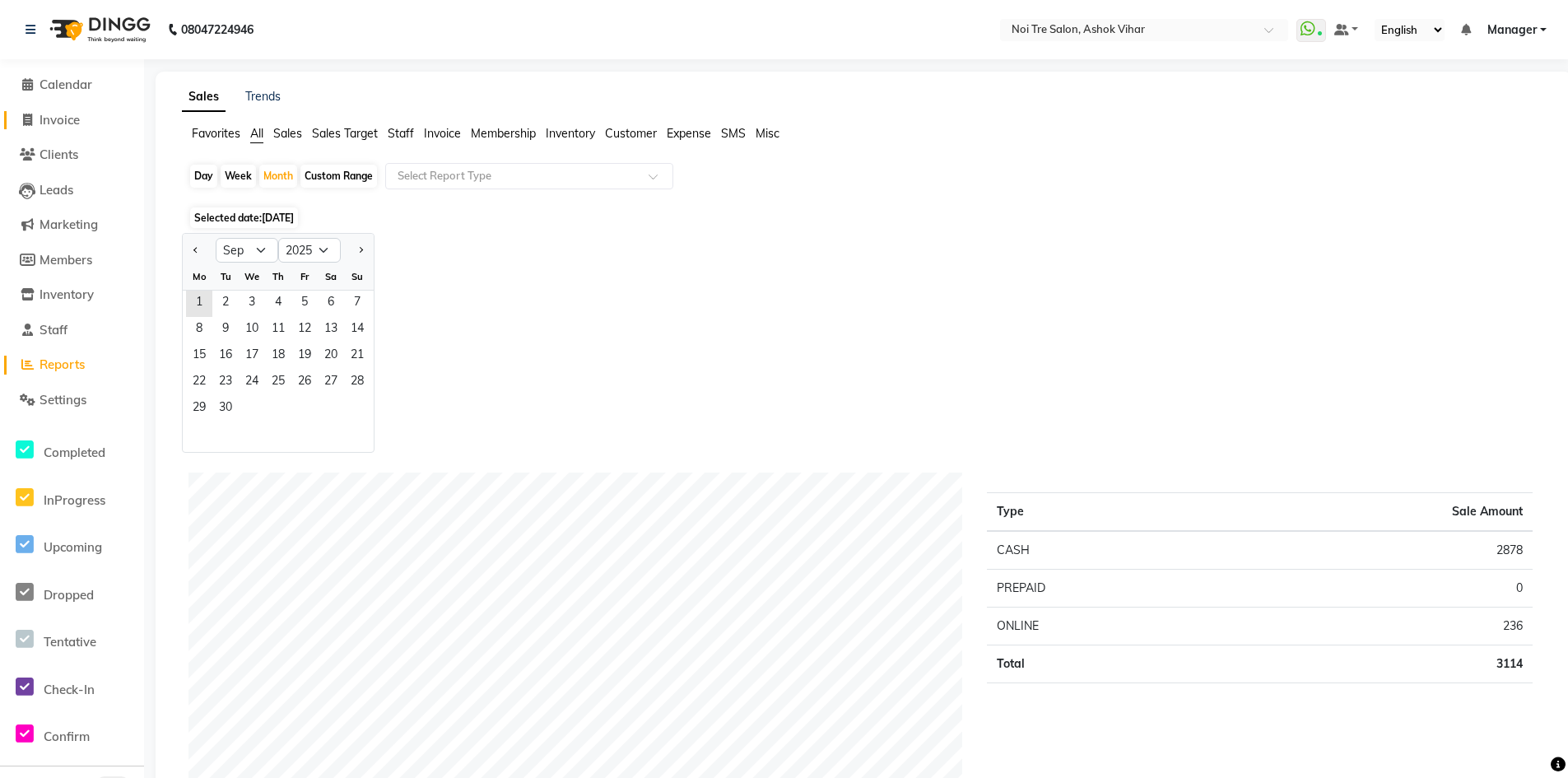
click at [76, 119] on span "Invoice" at bounding box center [59, 120] width 40 height 15
select select "service"
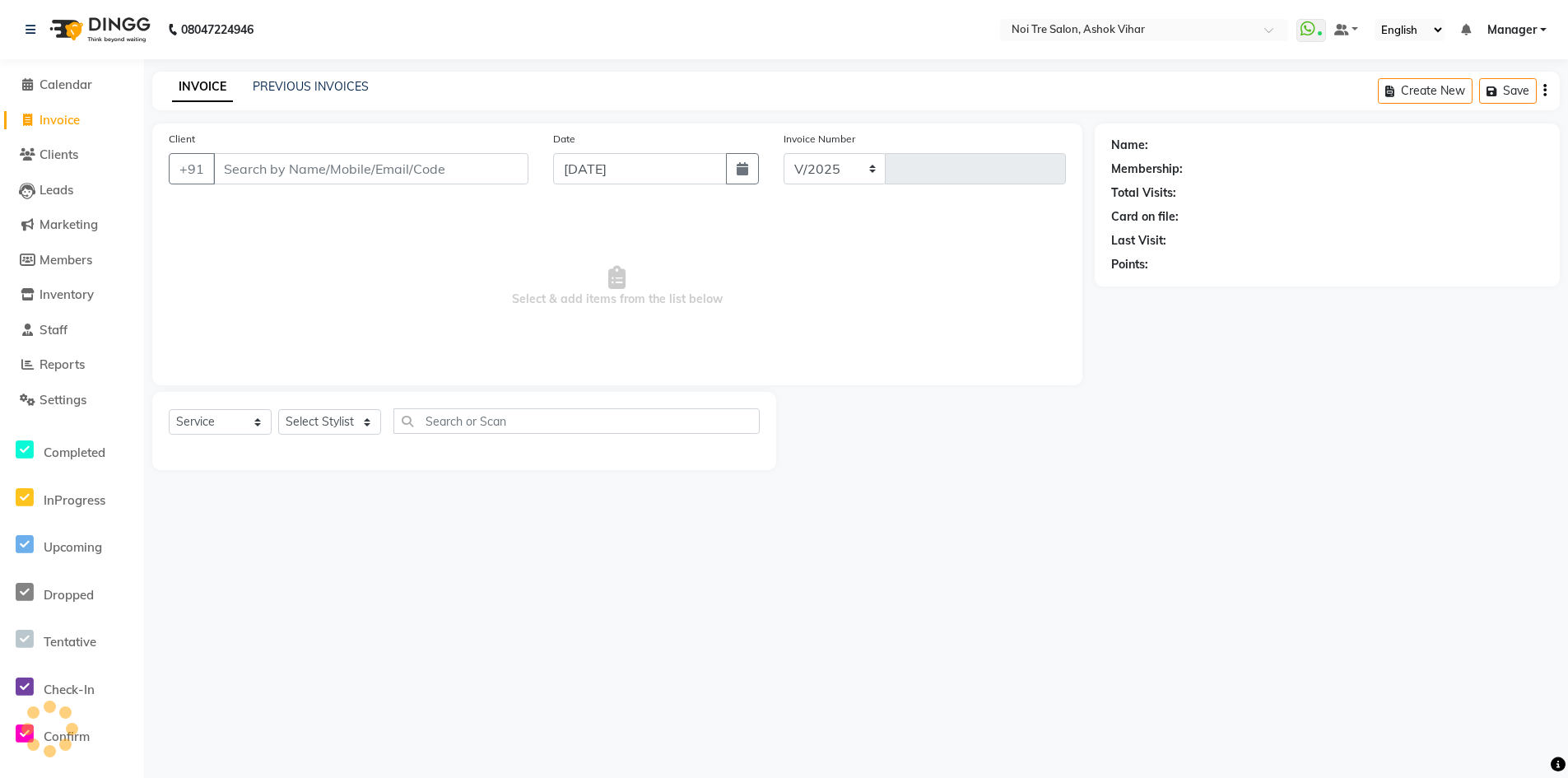
select select "4726"
type input "7659"
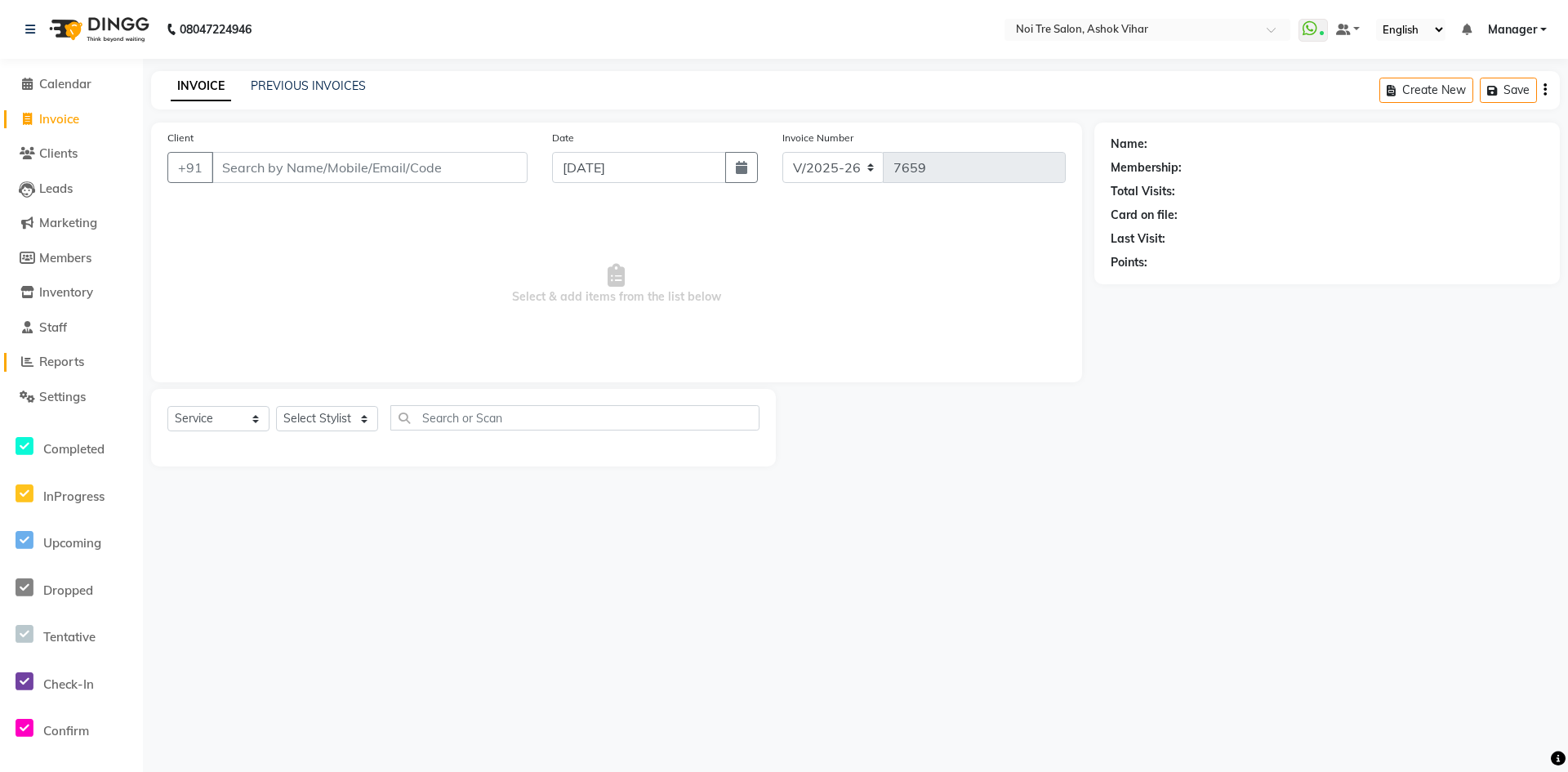
drag, startPoint x: 74, startPoint y: 348, endPoint x: 68, endPoint y: 360, distance: 13.4
click at [68, 360] on li "Reports" at bounding box center [71, 361] width 143 height 35
click at [68, 360] on span "Reports" at bounding box center [61, 361] width 45 height 15
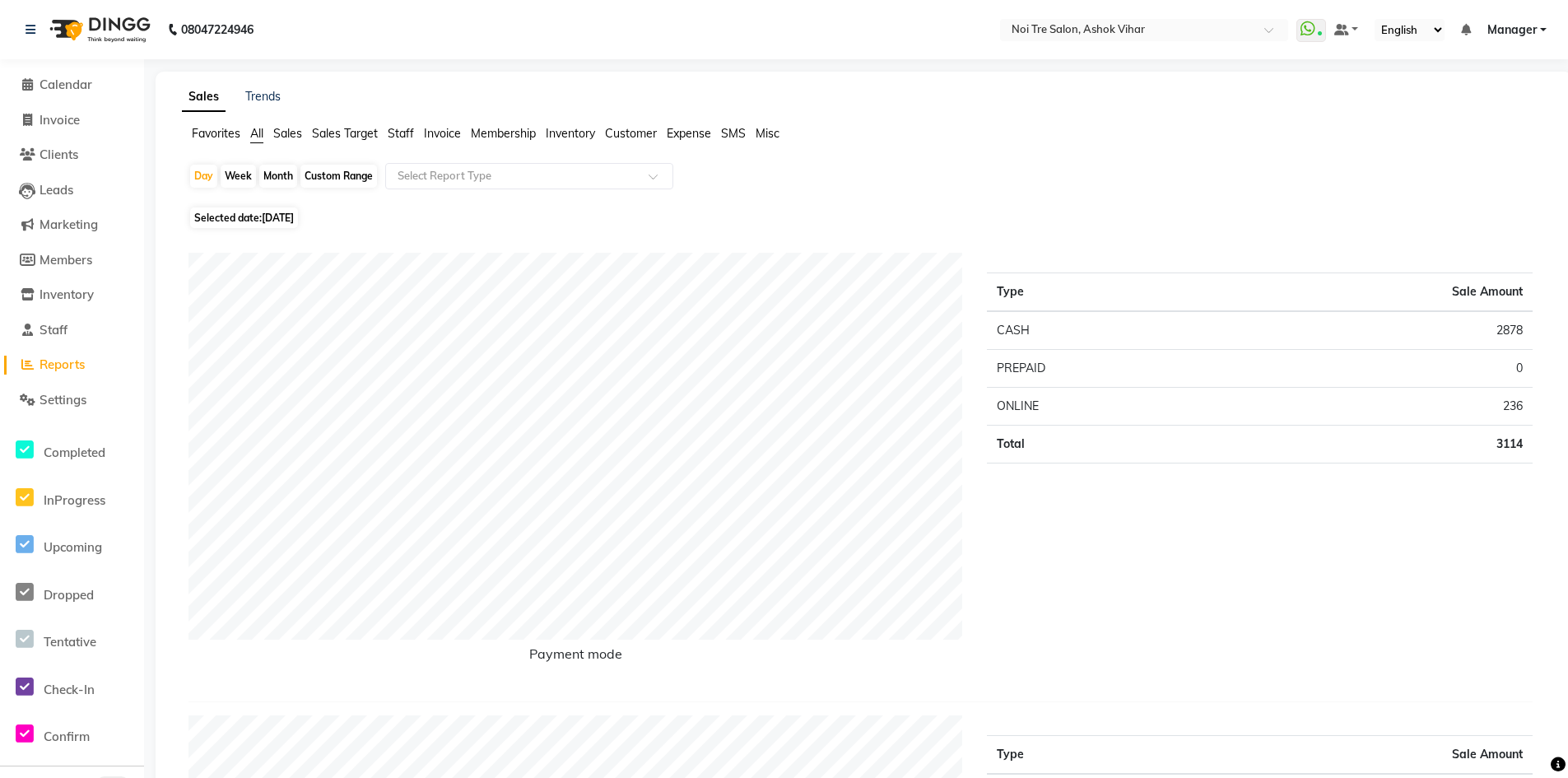
click at [275, 171] on div "Month" at bounding box center [278, 176] width 38 height 23
select select "9"
select select "2025"
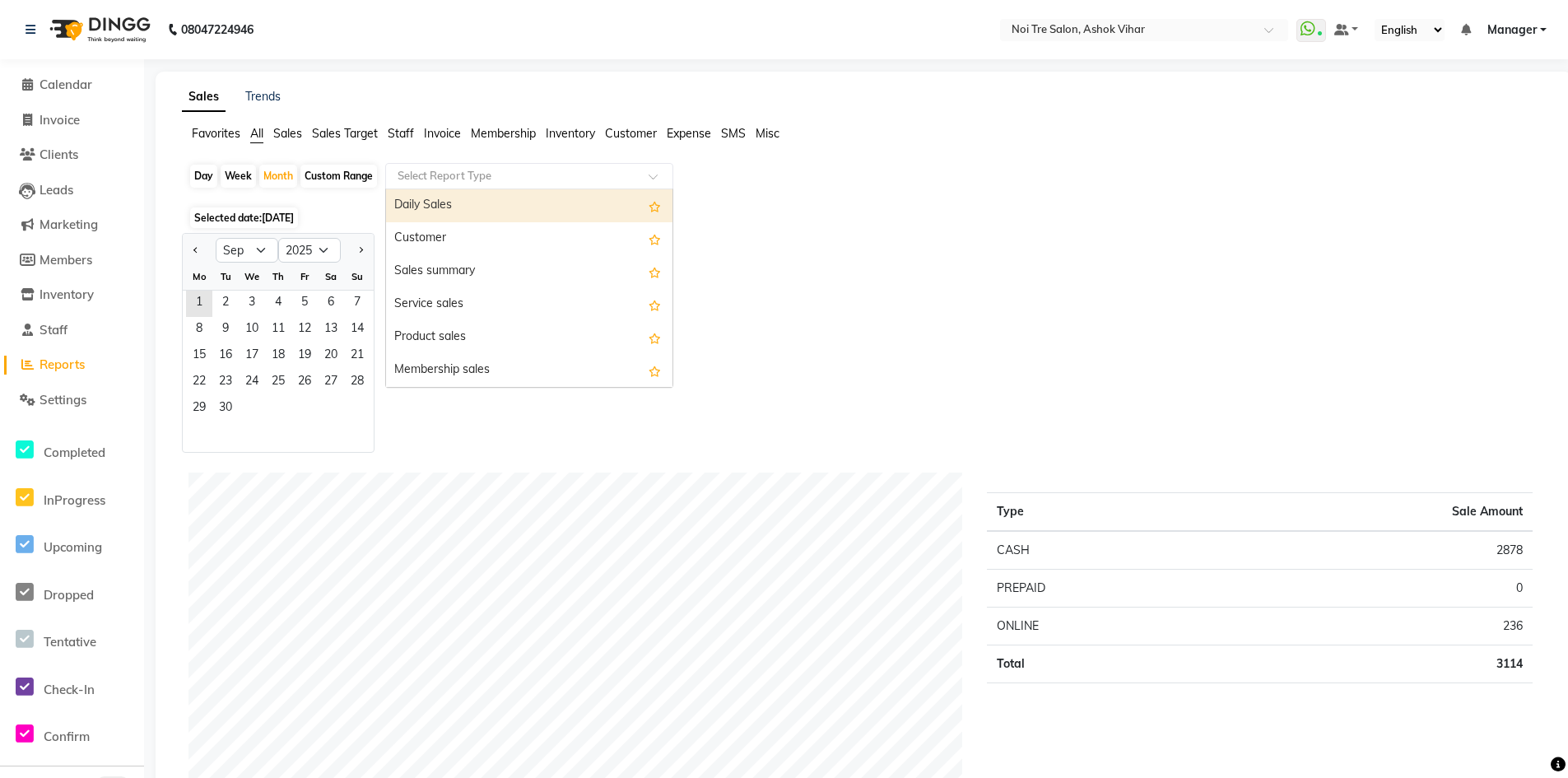
click at [657, 177] on span at bounding box center [659, 181] width 21 height 16
click at [432, 206] on div "Daily Sales" at bounding box center [529, 206] width 286 height 33
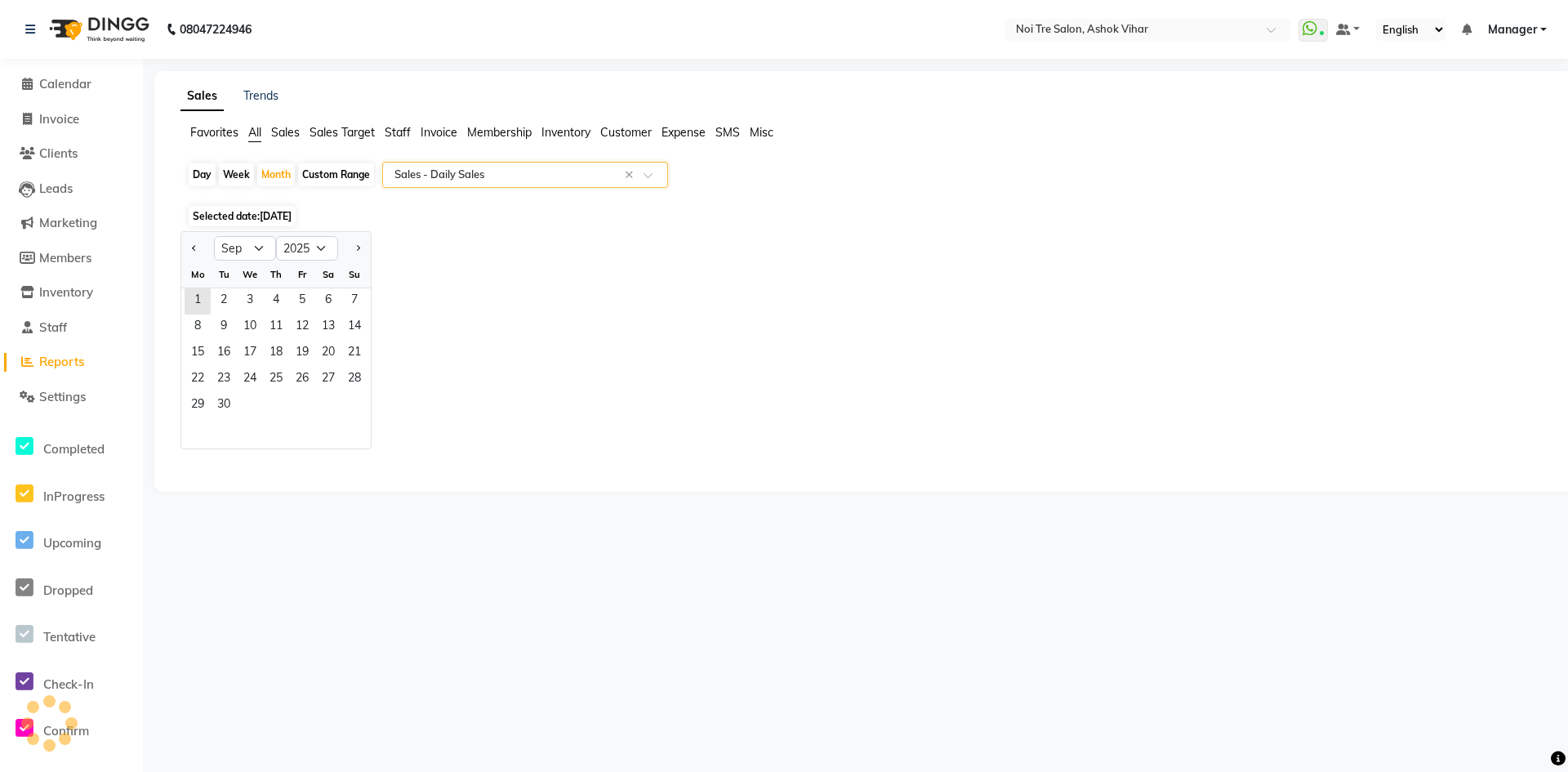
select select "csv"
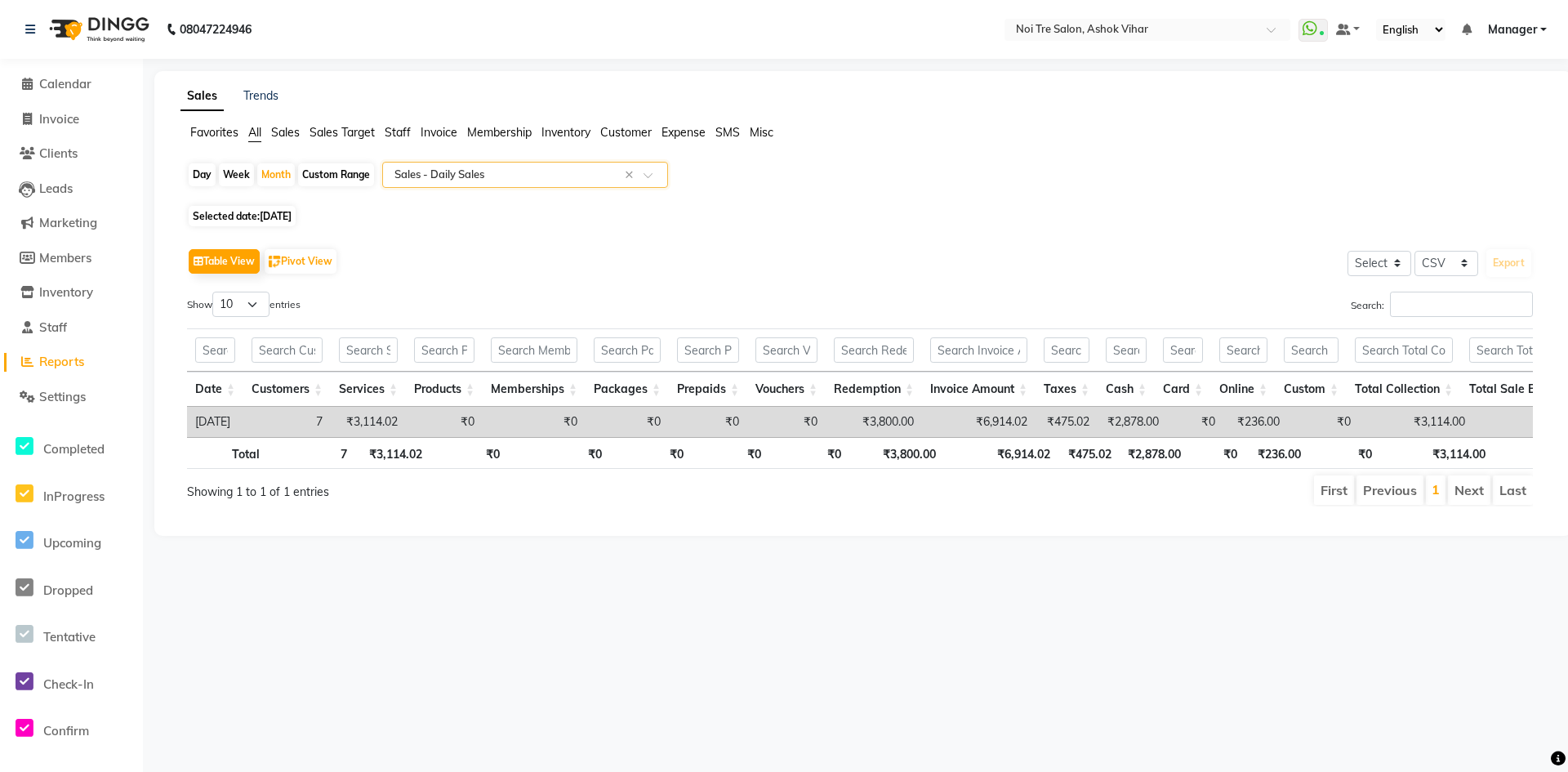
click at [276, 211] on span "[DATE]" at bounding box center [275, 216] width 31 height 12
select select "9"
select select "2025"
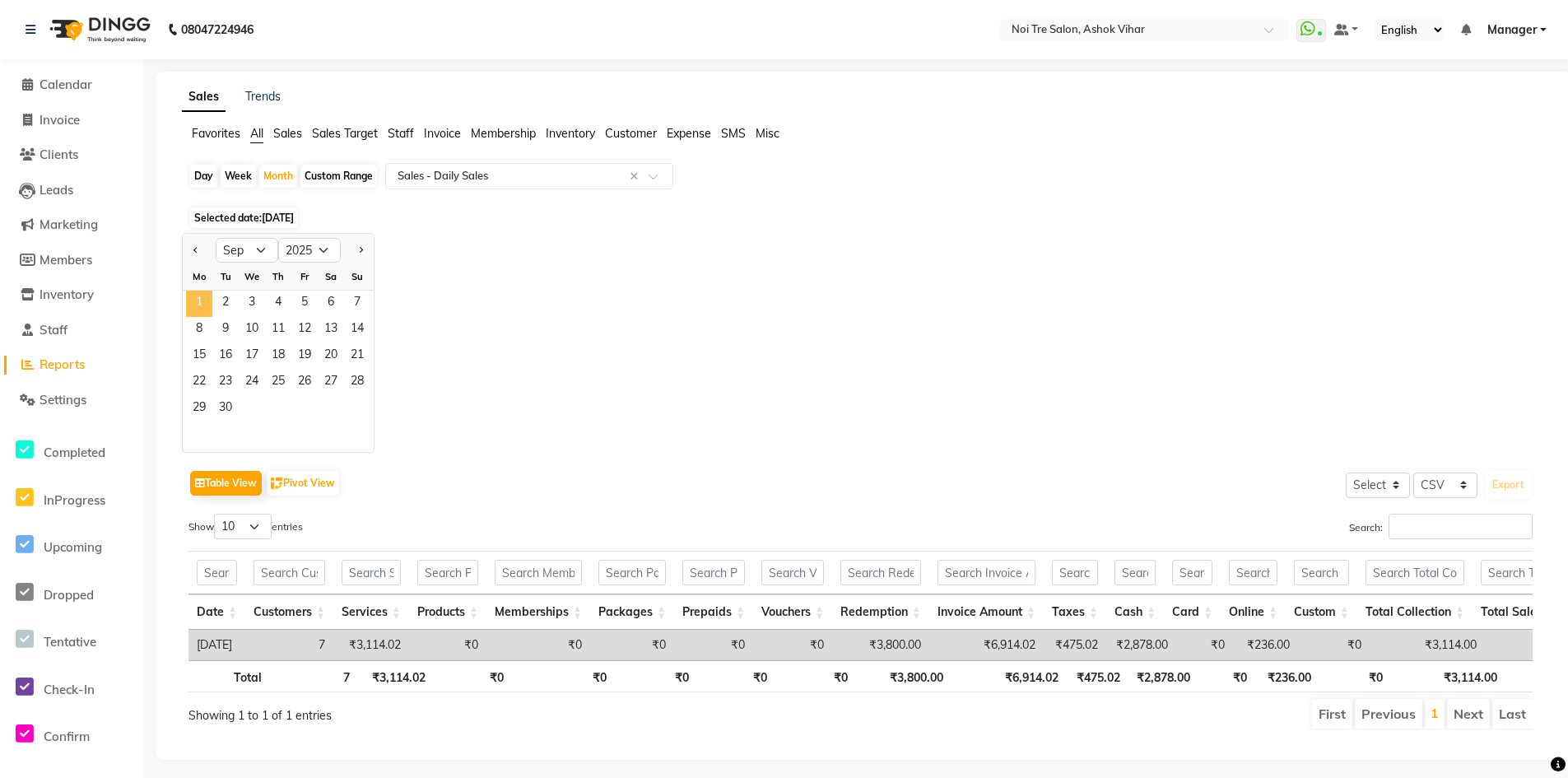
click at [198, 298] on span "1" at bounding box center [199, 303] width 27 height 27
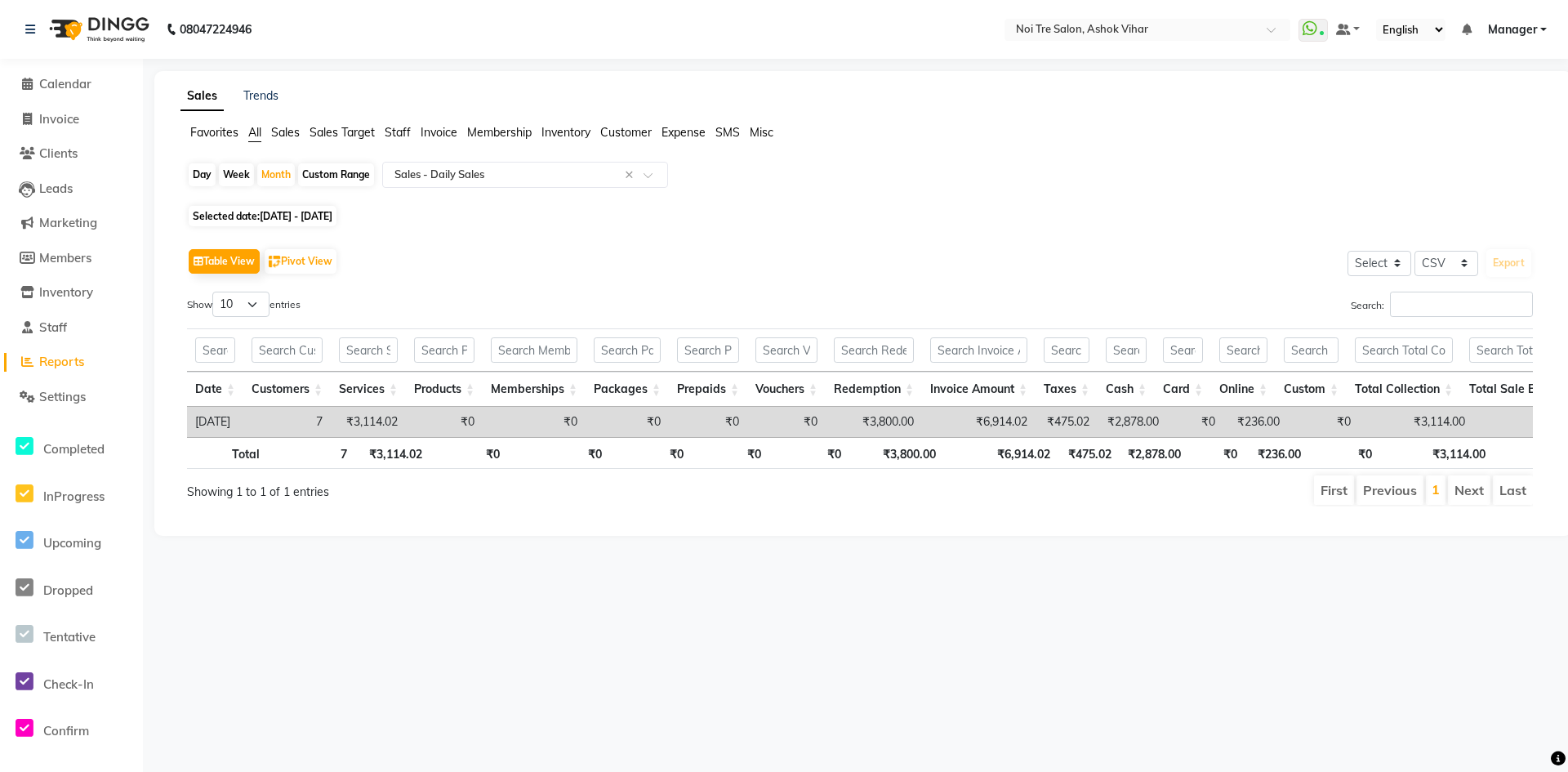
click at [284, 219] on span "[DATE] - [DATE]" at bounding box center [295, 216] width 72 height 12
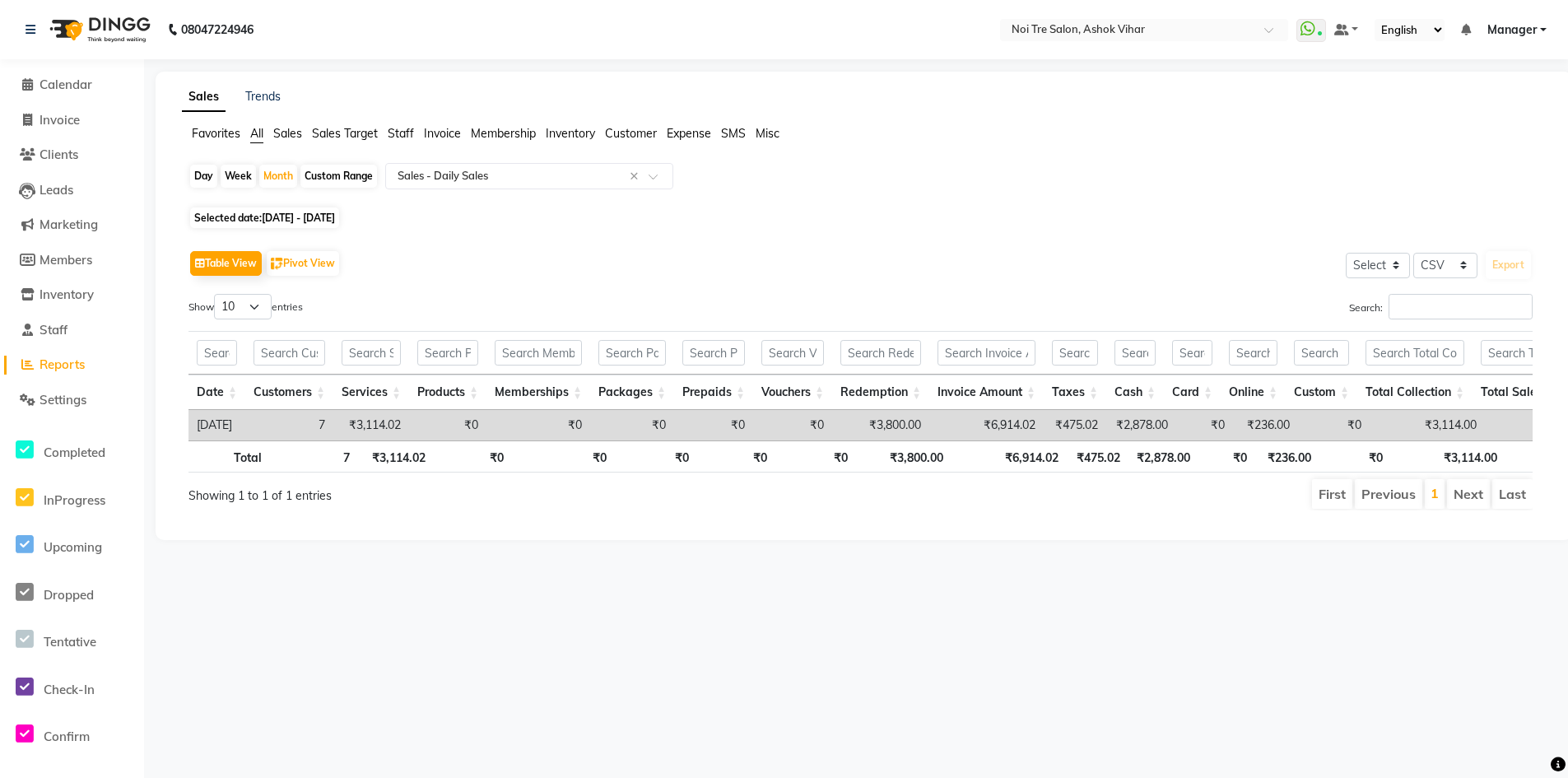
select select "9"
select select "2025"
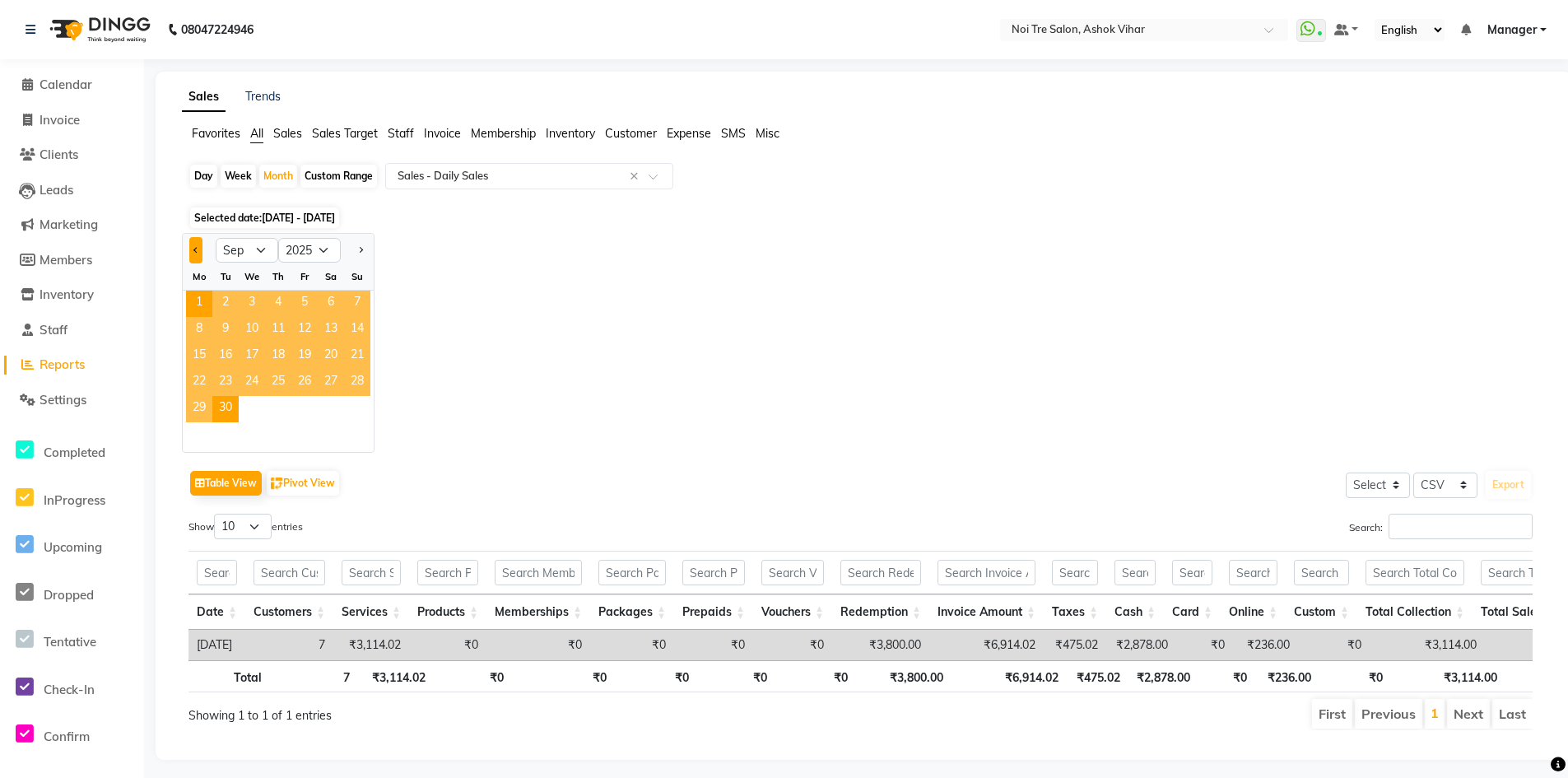
click at [198, 250] on span "Previous month" at bounding box center [196, 248] width 6 height 6
select select "8"
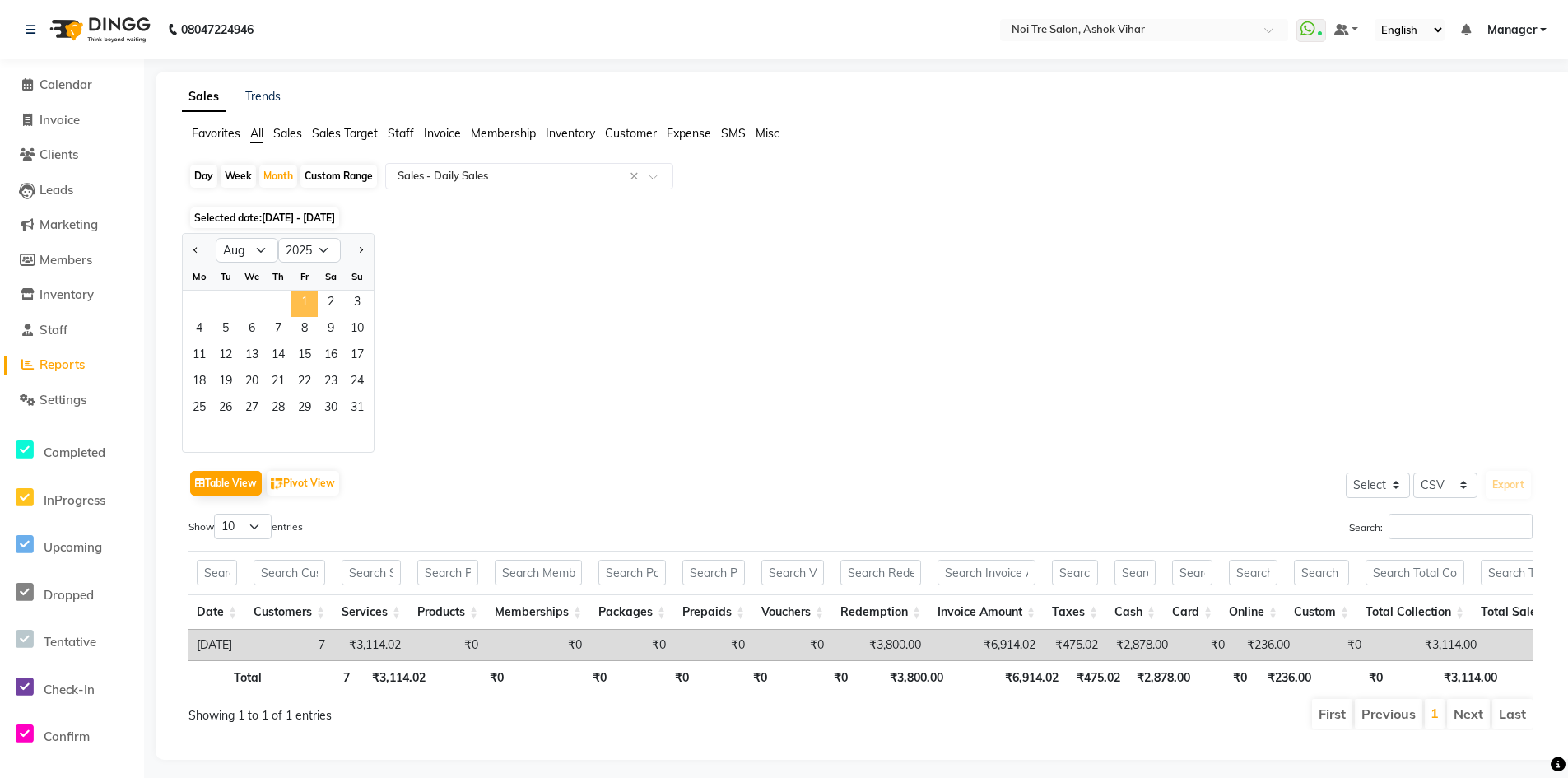
click at [304, 302] on span "1" at bounding box center [304, 303] width 27 height 27
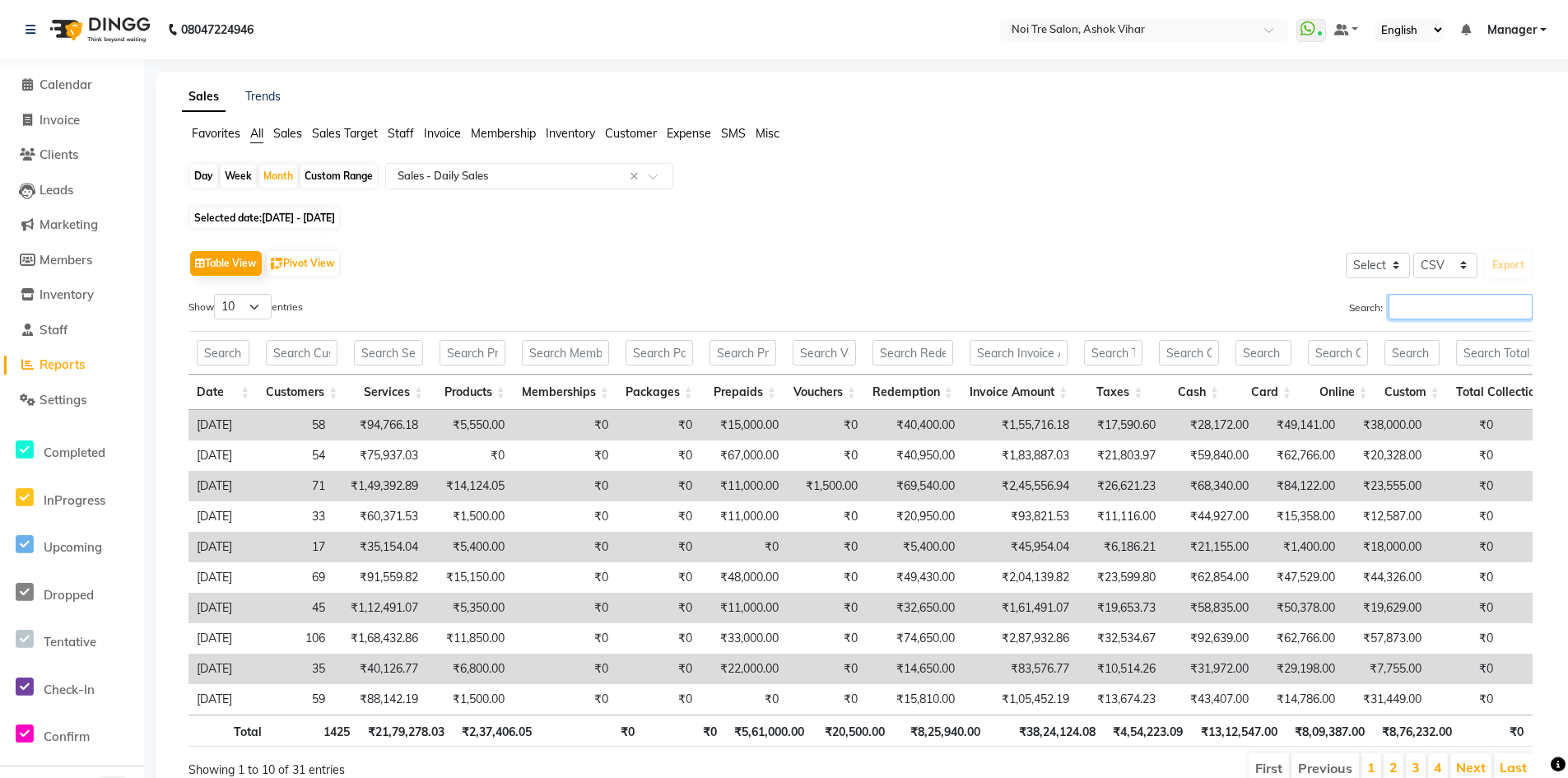
drag, startPoint x: 1413, startPoint y: 308, endPoint x: 1391, endPoint y: 305, distance: 22.2
click at [1412, 308] on input "Search:" at bounding box center [1460, 307] width 144 height 26
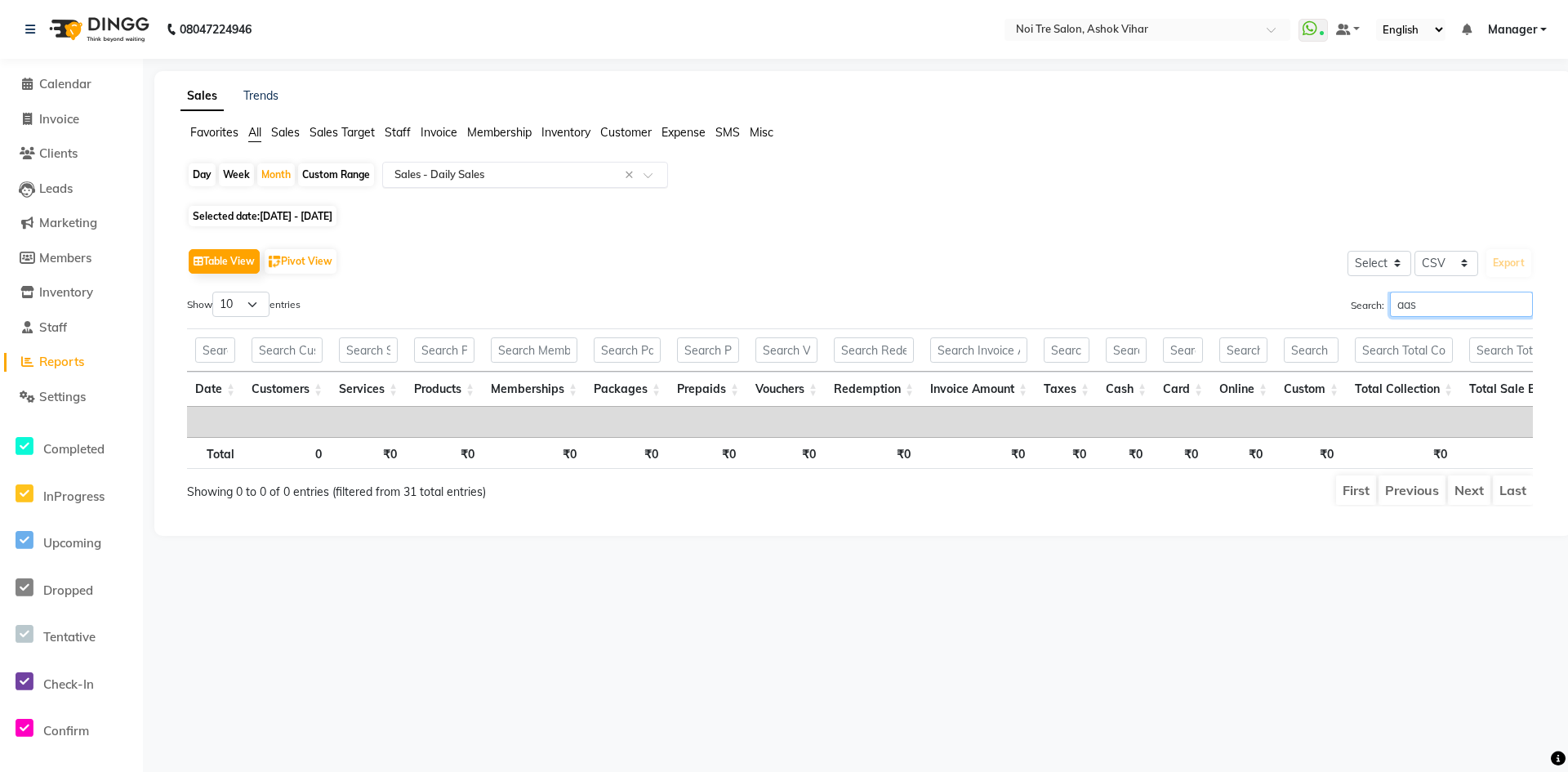
type input "aas"
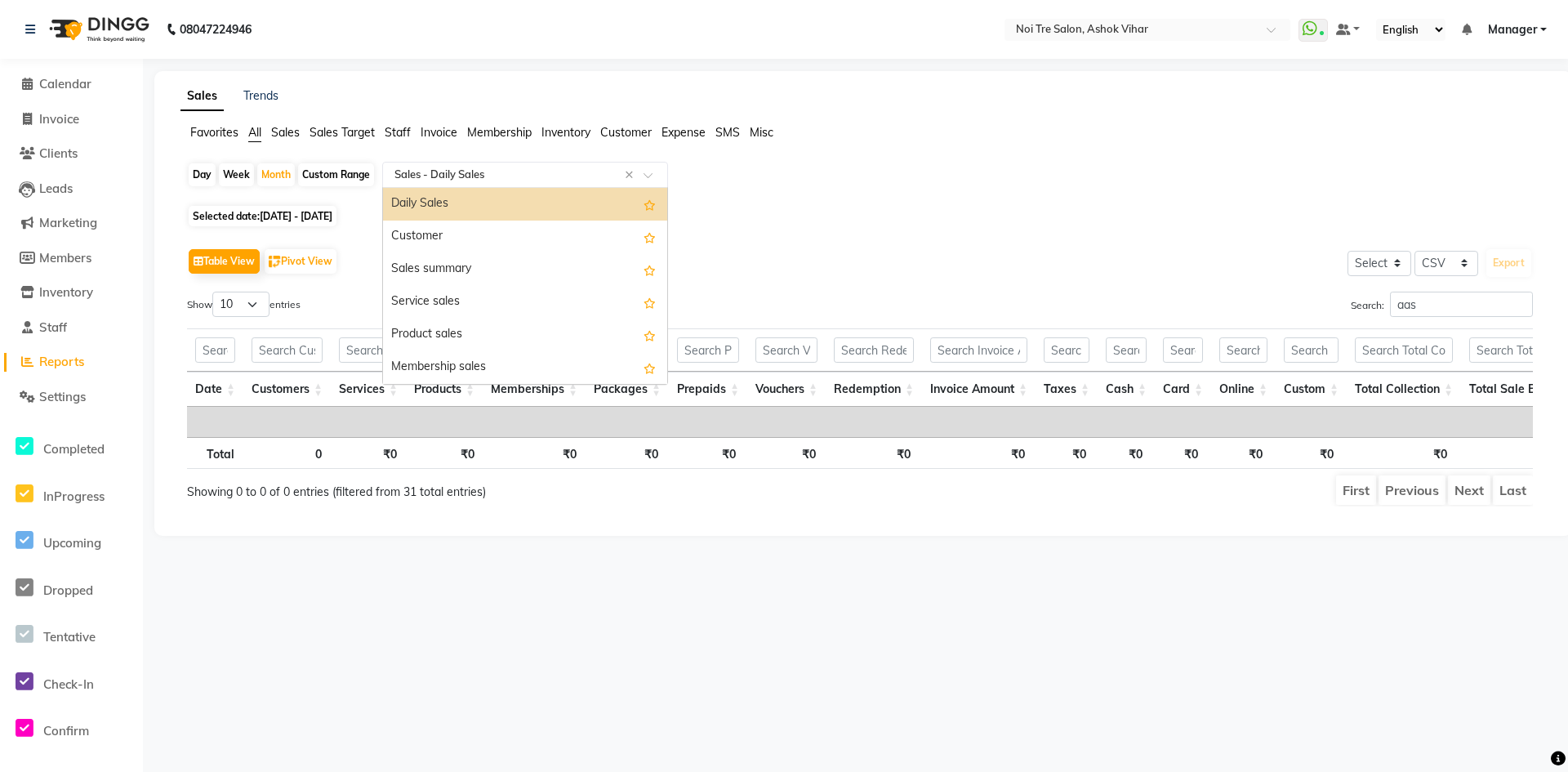
click at [650, 176] on span at bounding box center [654, 179] width 20 height 16
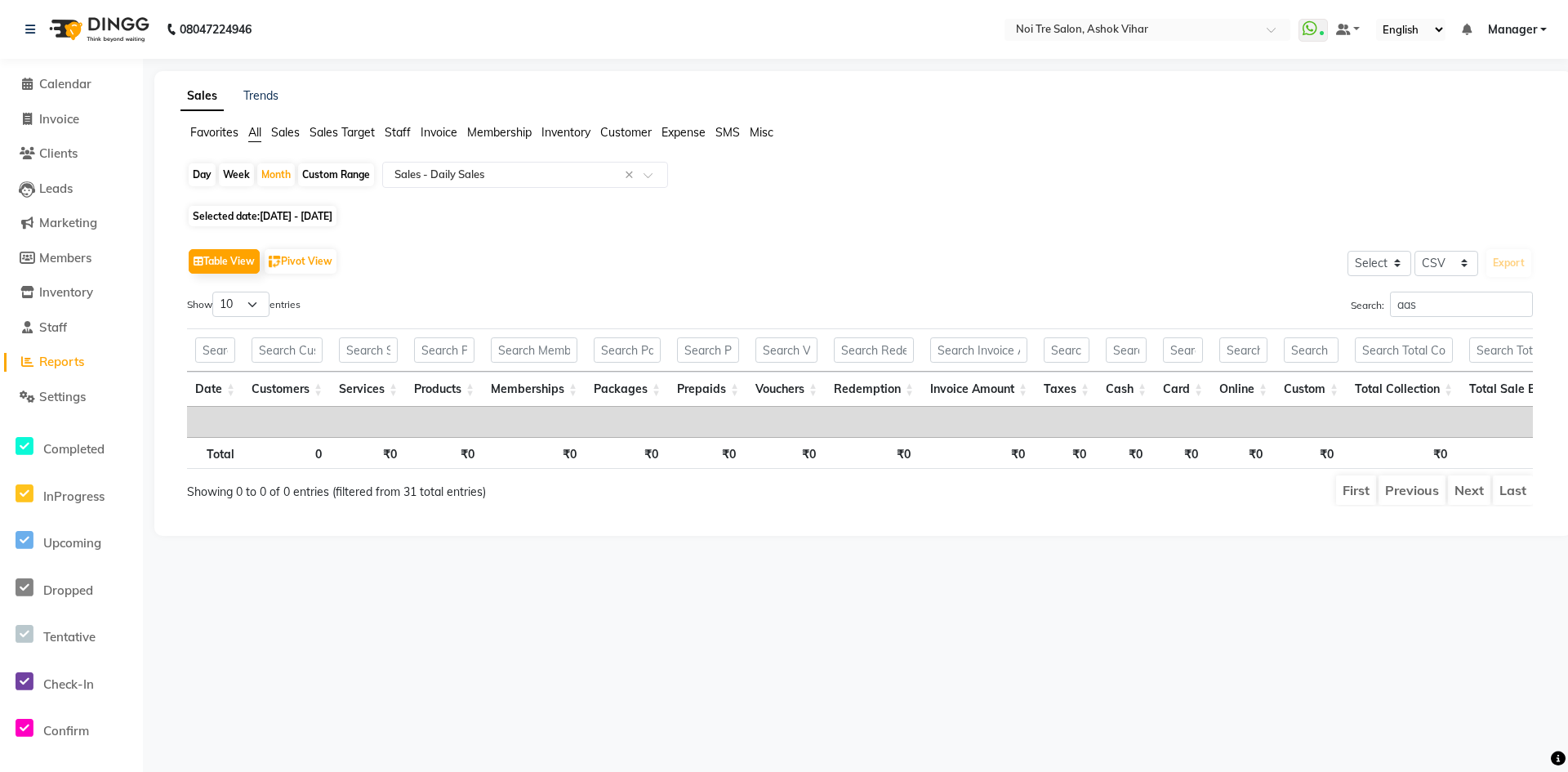
click at [403, 129] on span "Staff" at bounding box center [397, 132] width 26 height 14
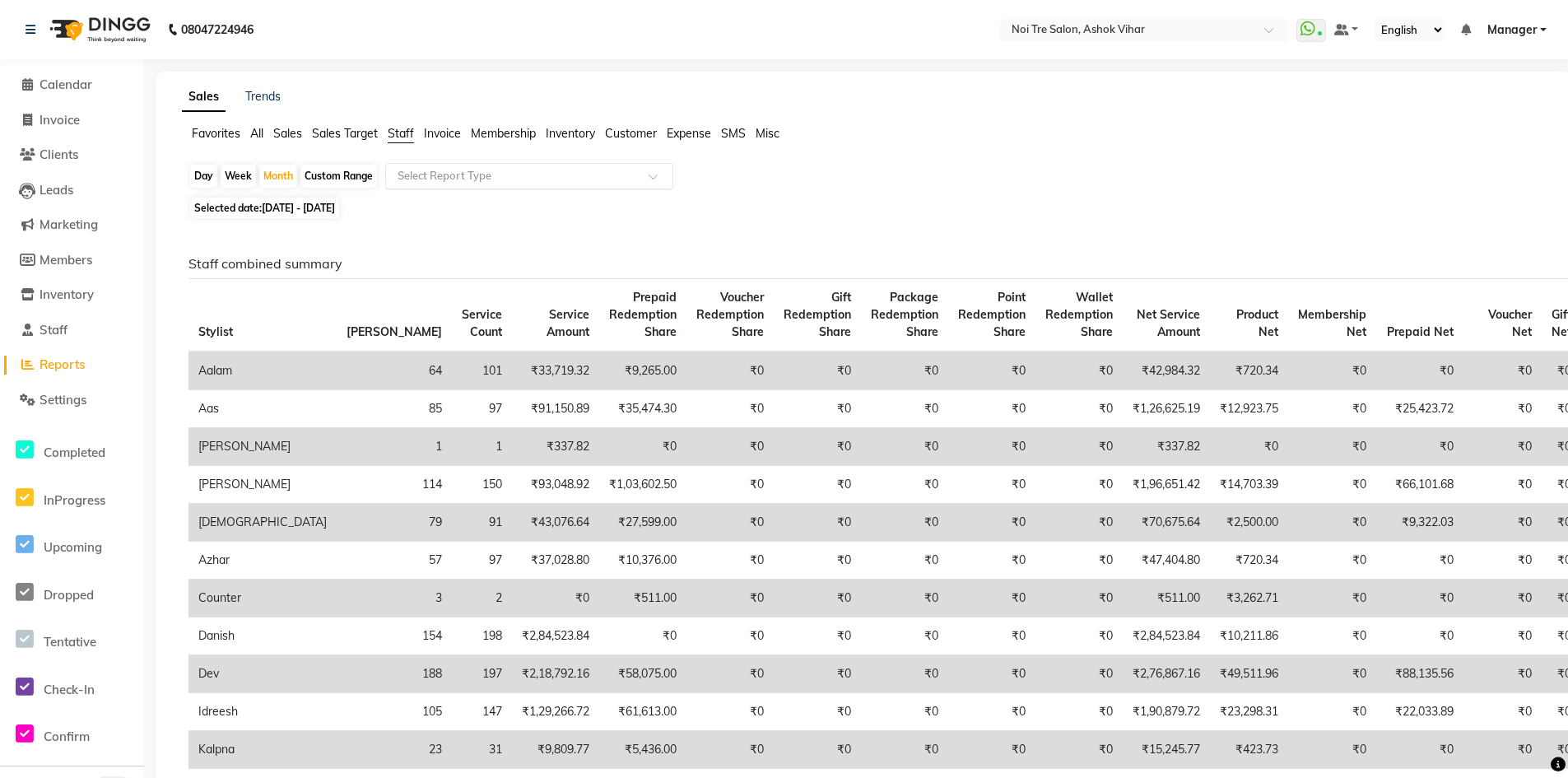
click at [654, 182] on span at bounding box center [659, 181] width 21 height 16
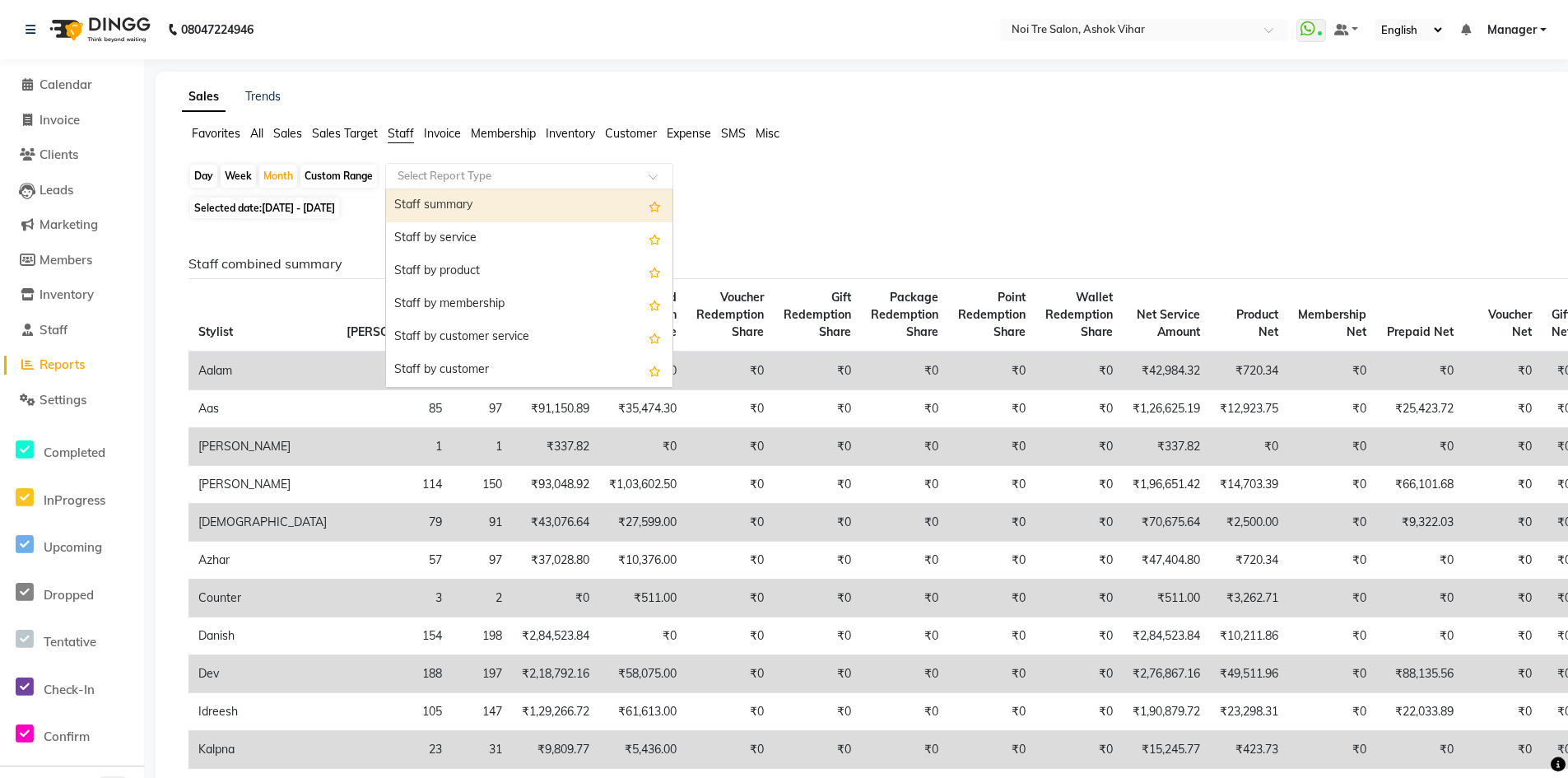
click at [443, 206] on div "Staff summary" at bounding box center [529, 206] width 286 height 33
select select "csv"
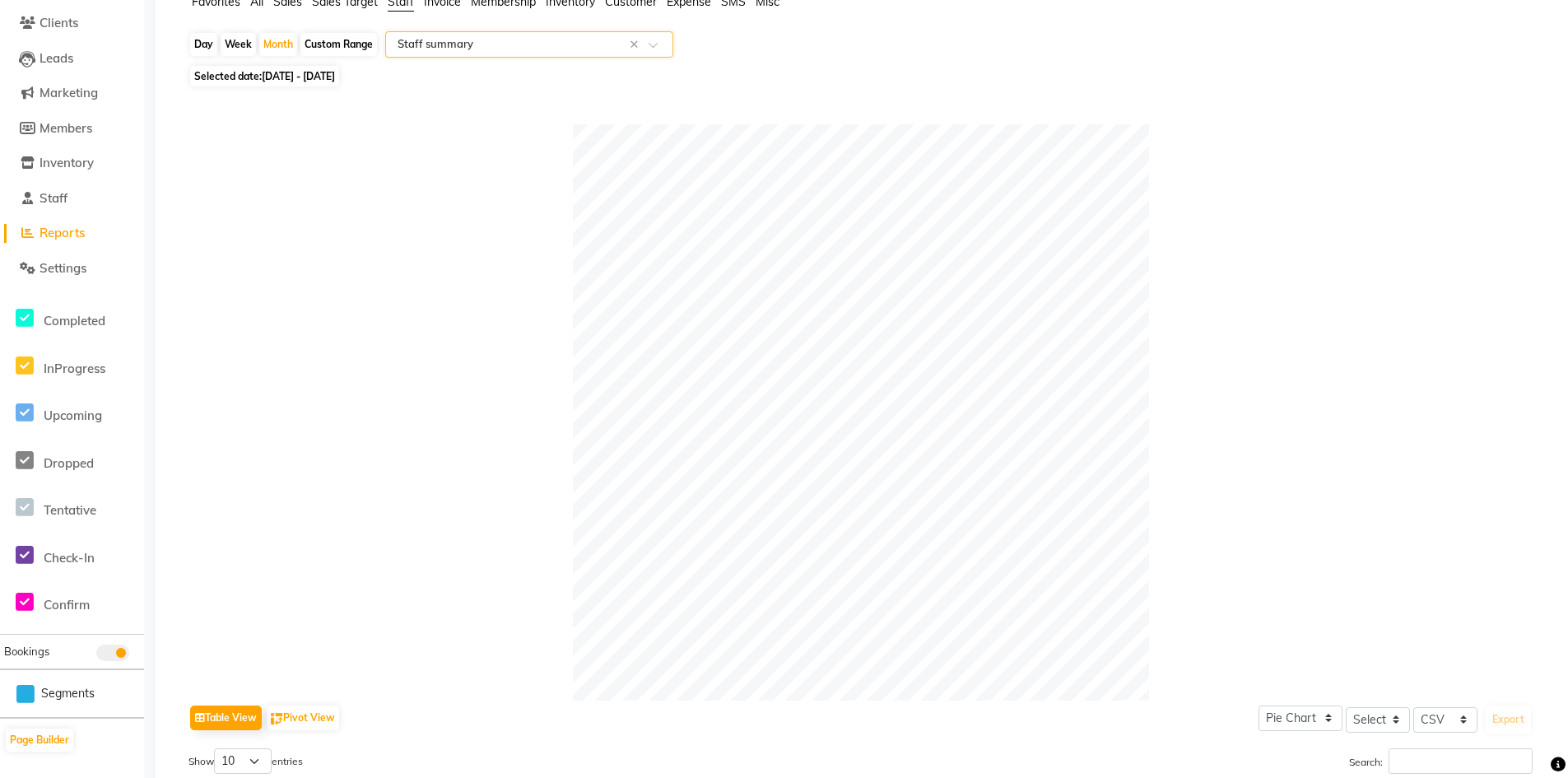
scroll to position [165, 0]
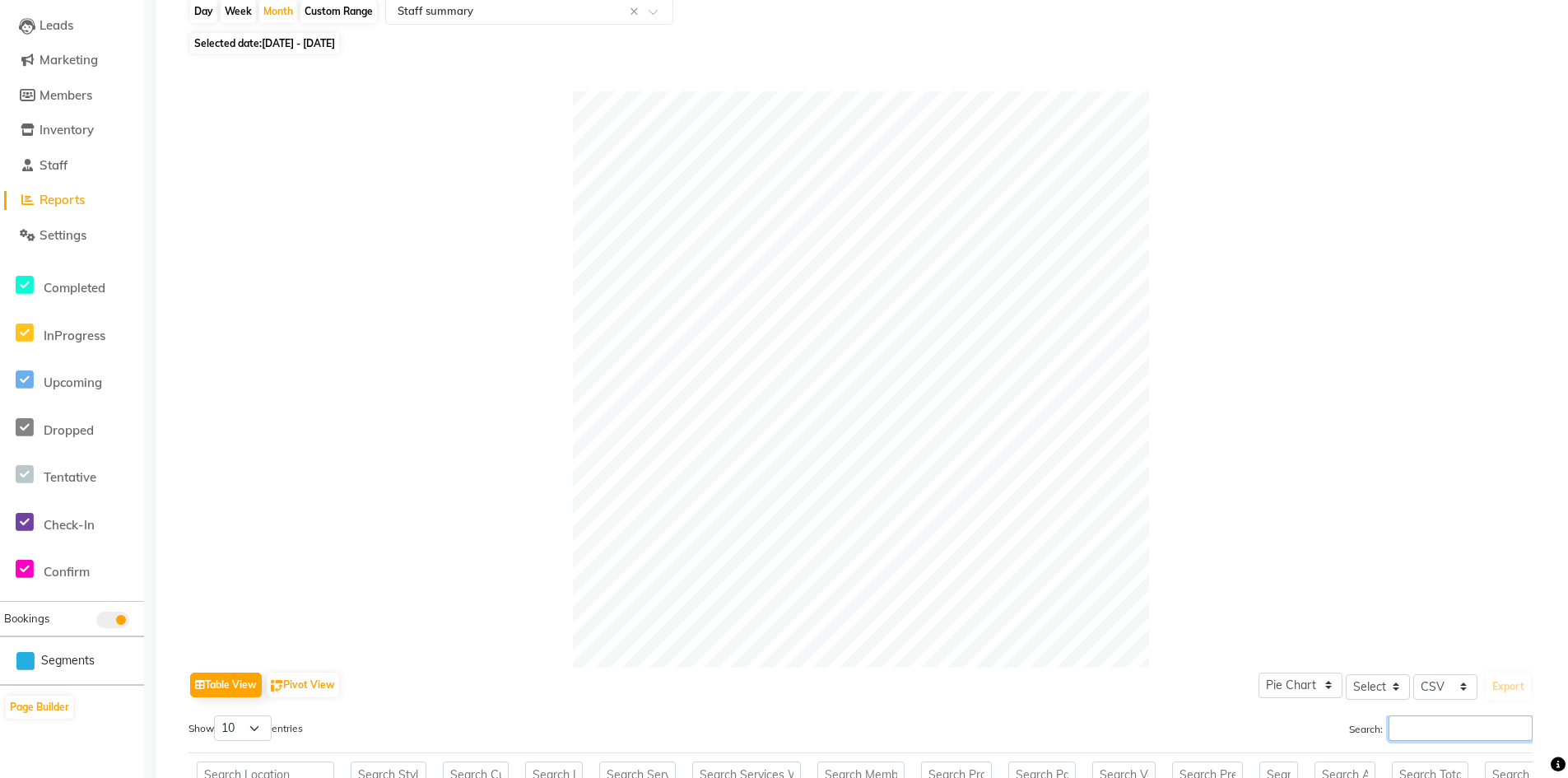
click at [1416, 731] on input "Search:" at bounding box center [1460, 728] width 144 height 26
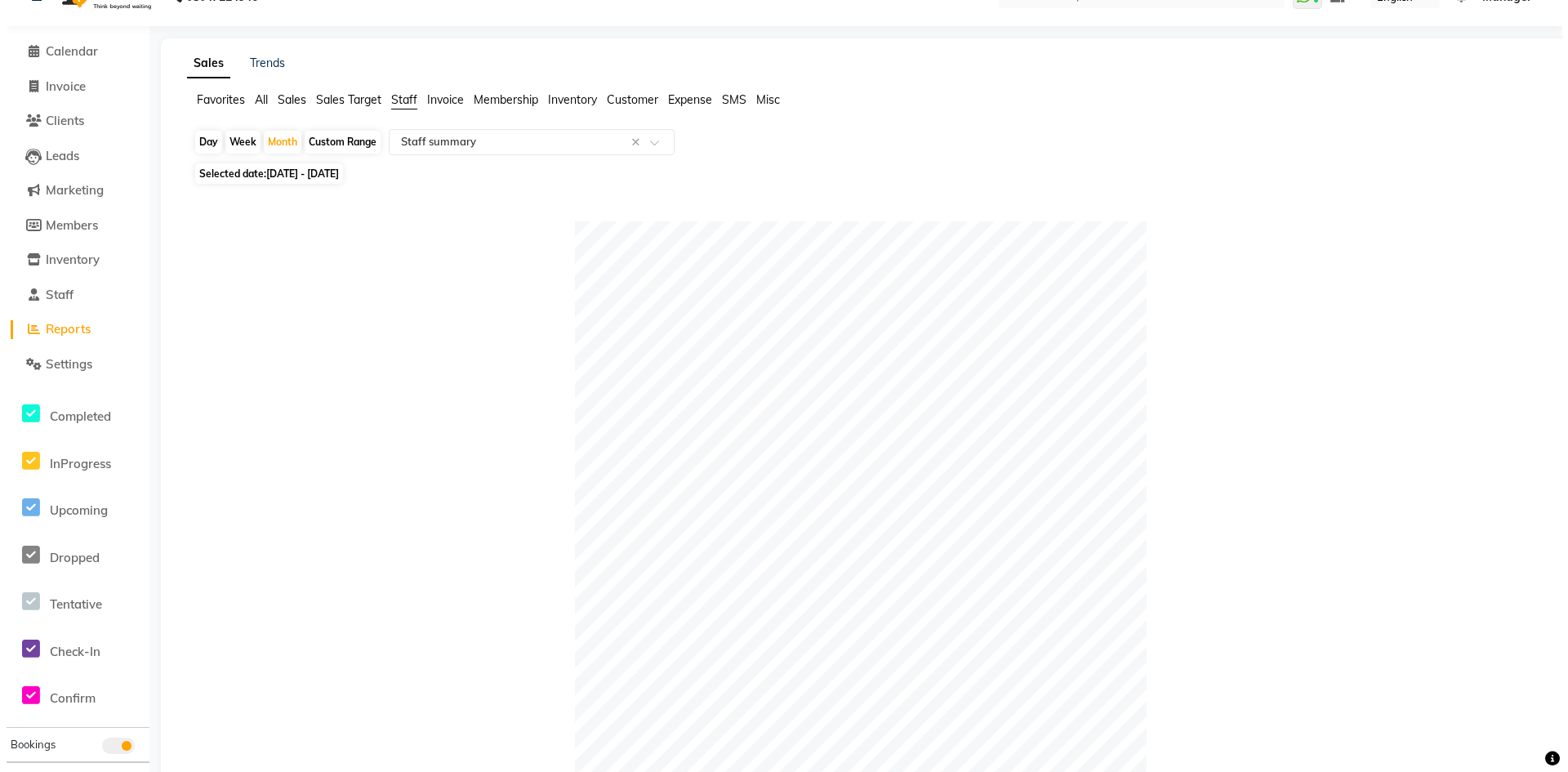
scroll to position [0, 0]
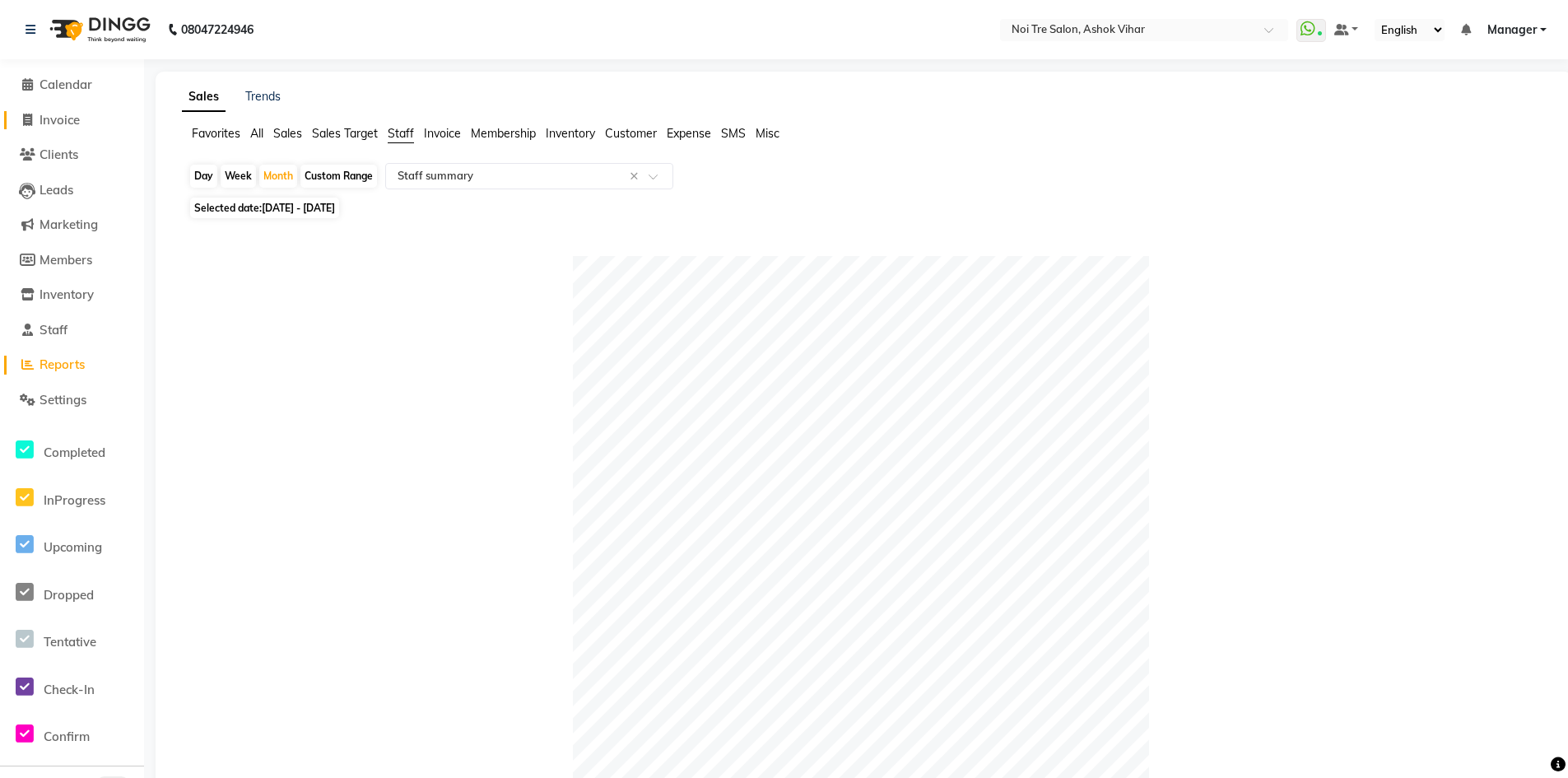
type input "aas"
click at [57, 113] on li "Invoice" at bounding box center [72, 120] width 144 height 35
click at [59, 117] on span "Invoice" at bounding box center [59, 120] width 40 height 15
select select "service"
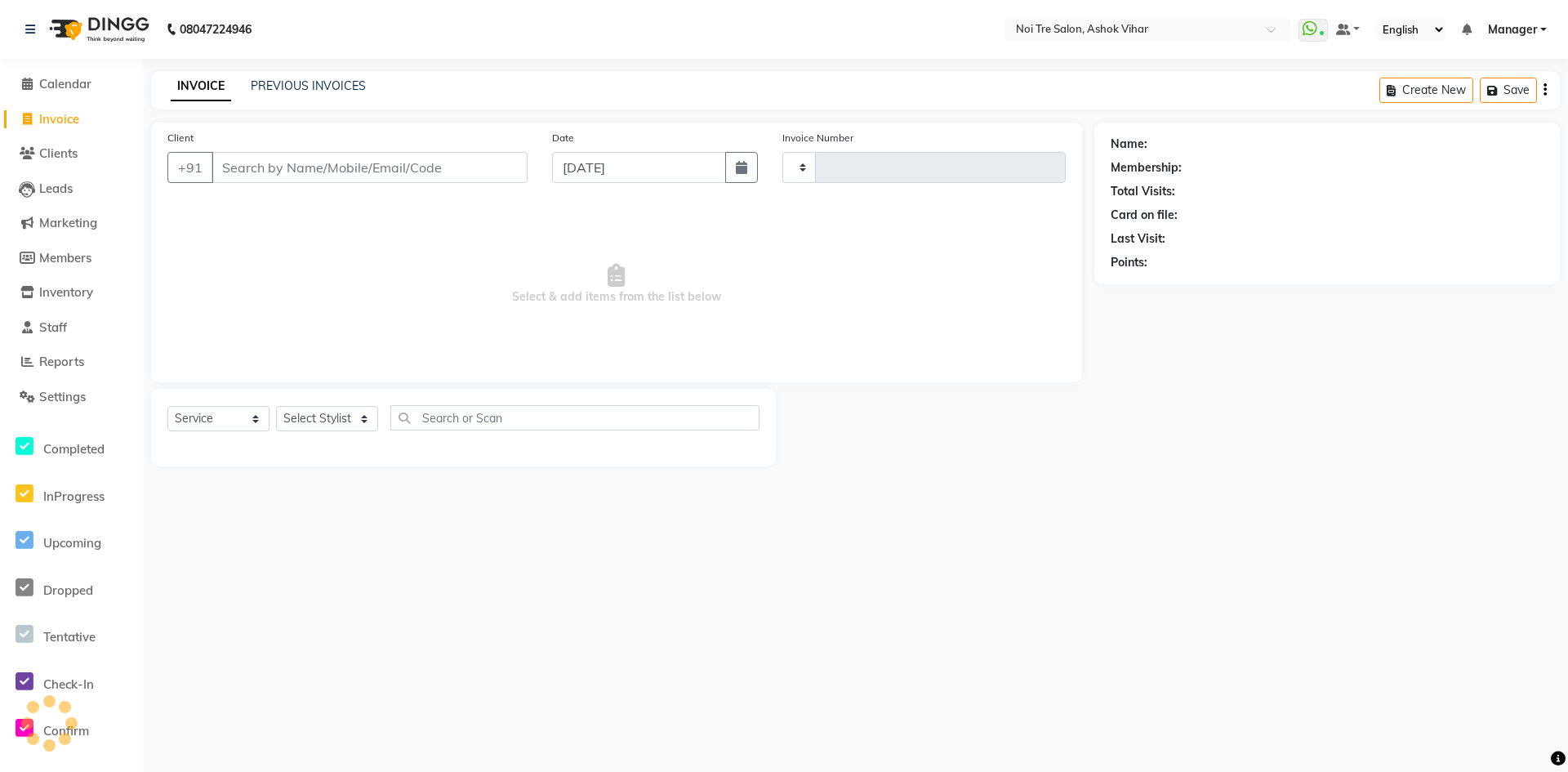
type input "7659"
select select "4726"
click at [360, 424] on select "Select Stylist [PERSON_NAME] Aas Admin [PERSON_NAME] [PERSON_NAME] [PERSON_NAME…" at bounding box center [327, 418] width 102 height 26
select select "28723"
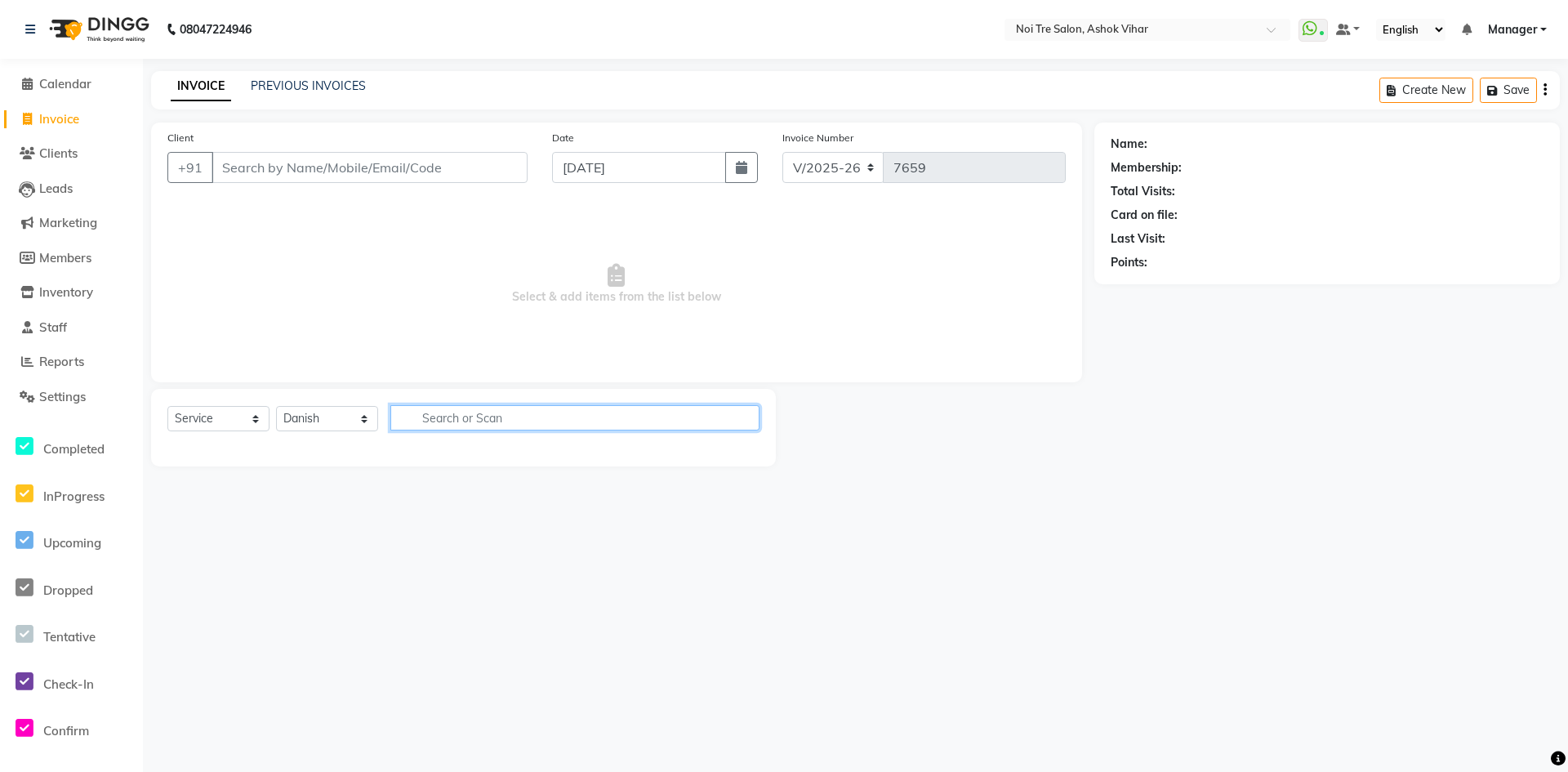
click at [428, 415] on input "text" at bounding box center [575, 417] width 369 height 26
type input "gen"
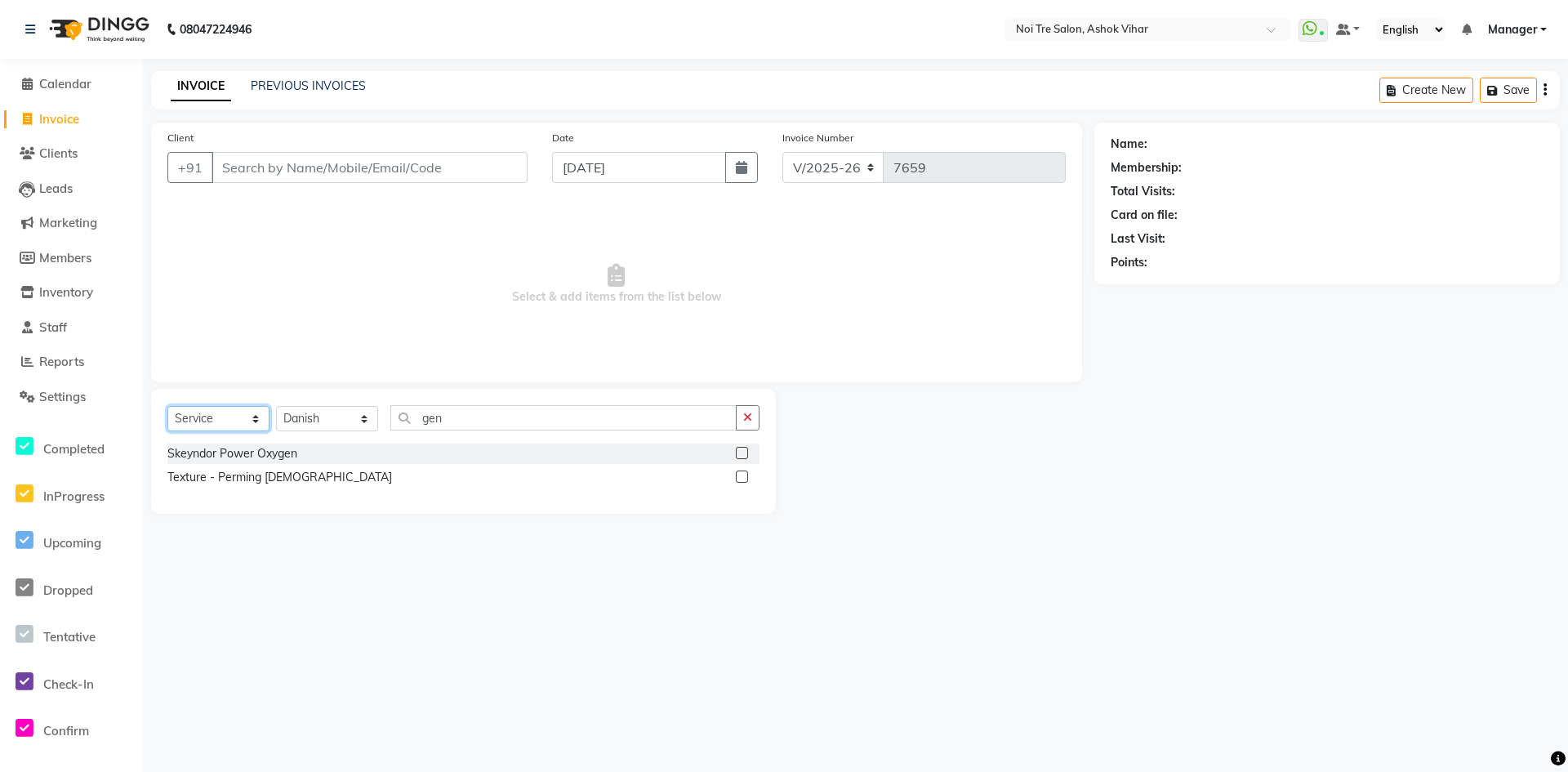
click at [258, 423] on select "Select Service Product Membership Package Voucher Prepaid Gift Card" at bounding box center [219, 418] width 102 height 26
select select "product"
click at [168, 406] on select "Select Service Product Membership Package Voucher Prepaid Gift Card" at bounding box center [219, 418] width 102 height 26
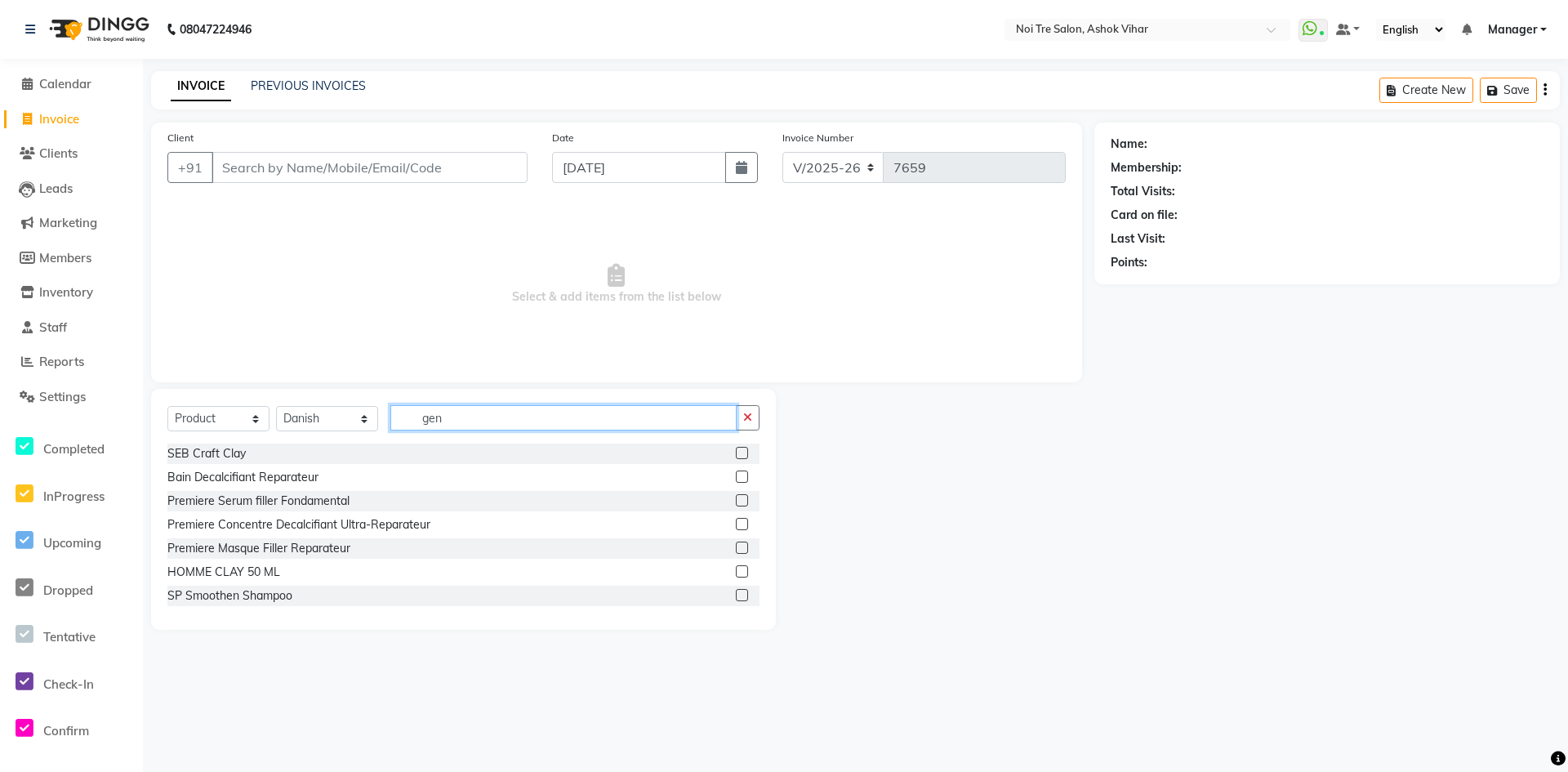
click at [462, 423] on input "gen" at bounding box center [563, 417] width 346 height 26
type input "gen"
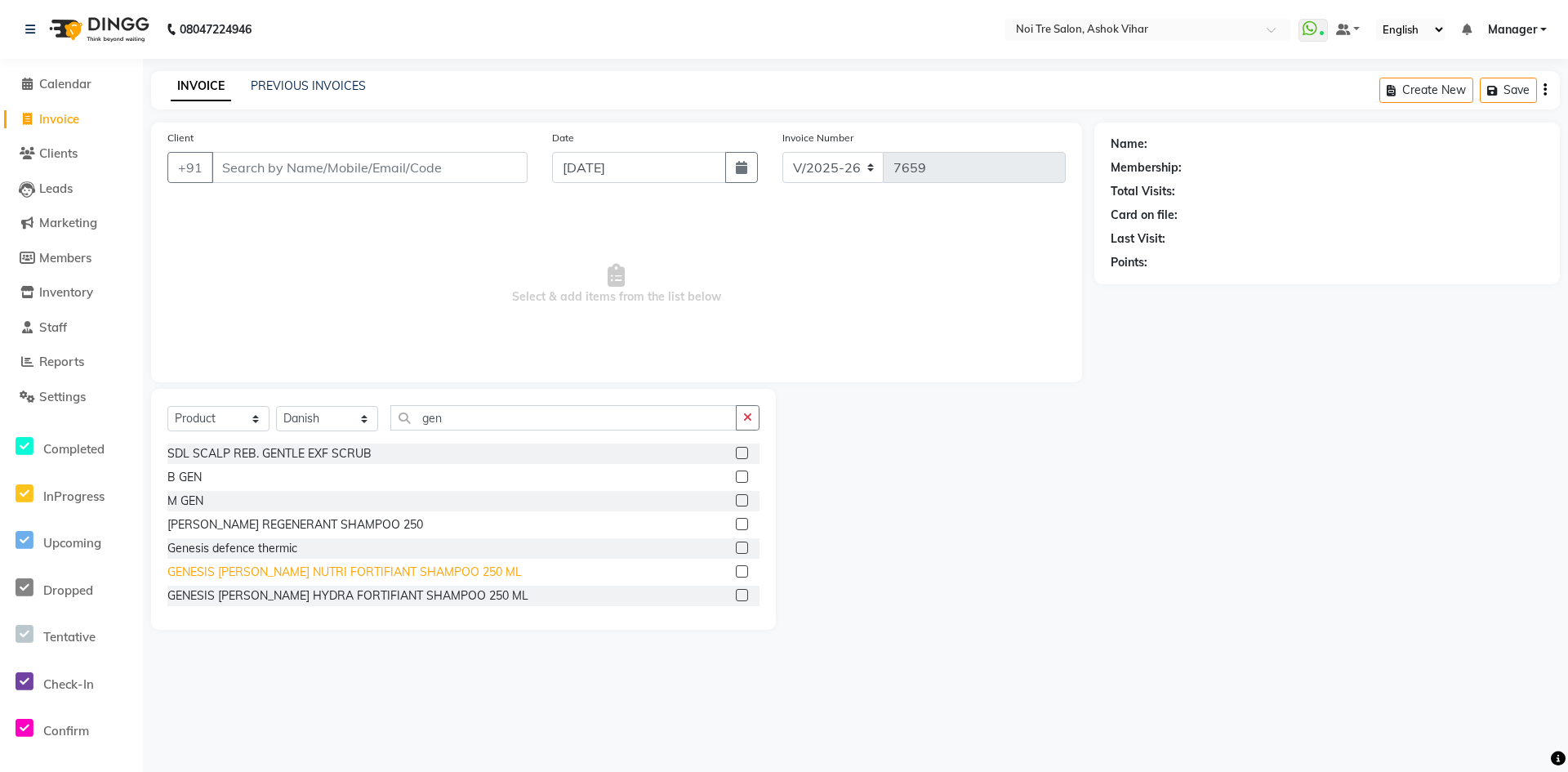
click at [372, 576] on div "GENESIS [PERSON_NAME] NUTRI FORTIFIANT SHAMPOO 250 ML" at bounding box center [344, 572] width 355 height 17
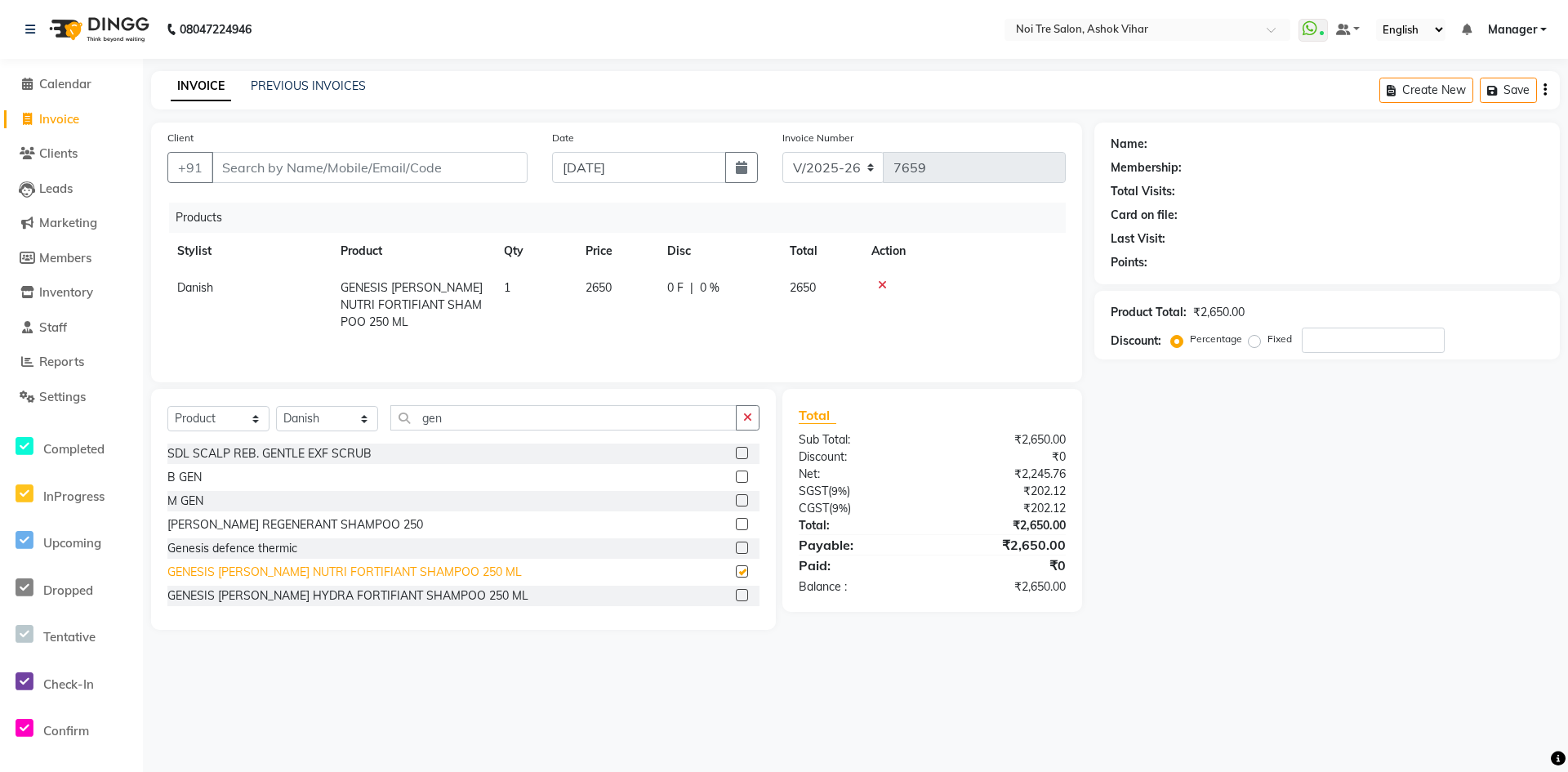
checkbox input "false"
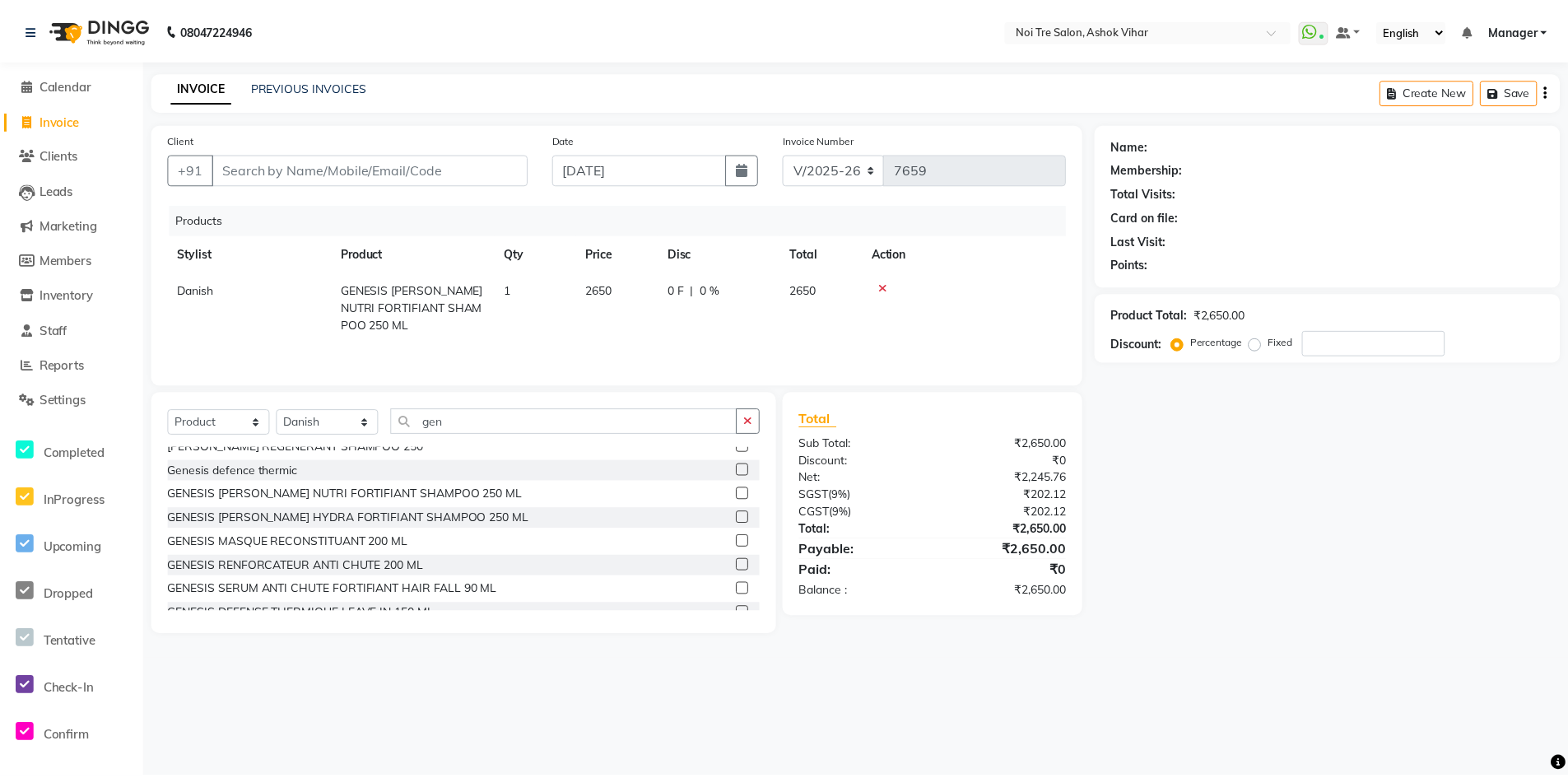
scroll to position [146, 0]
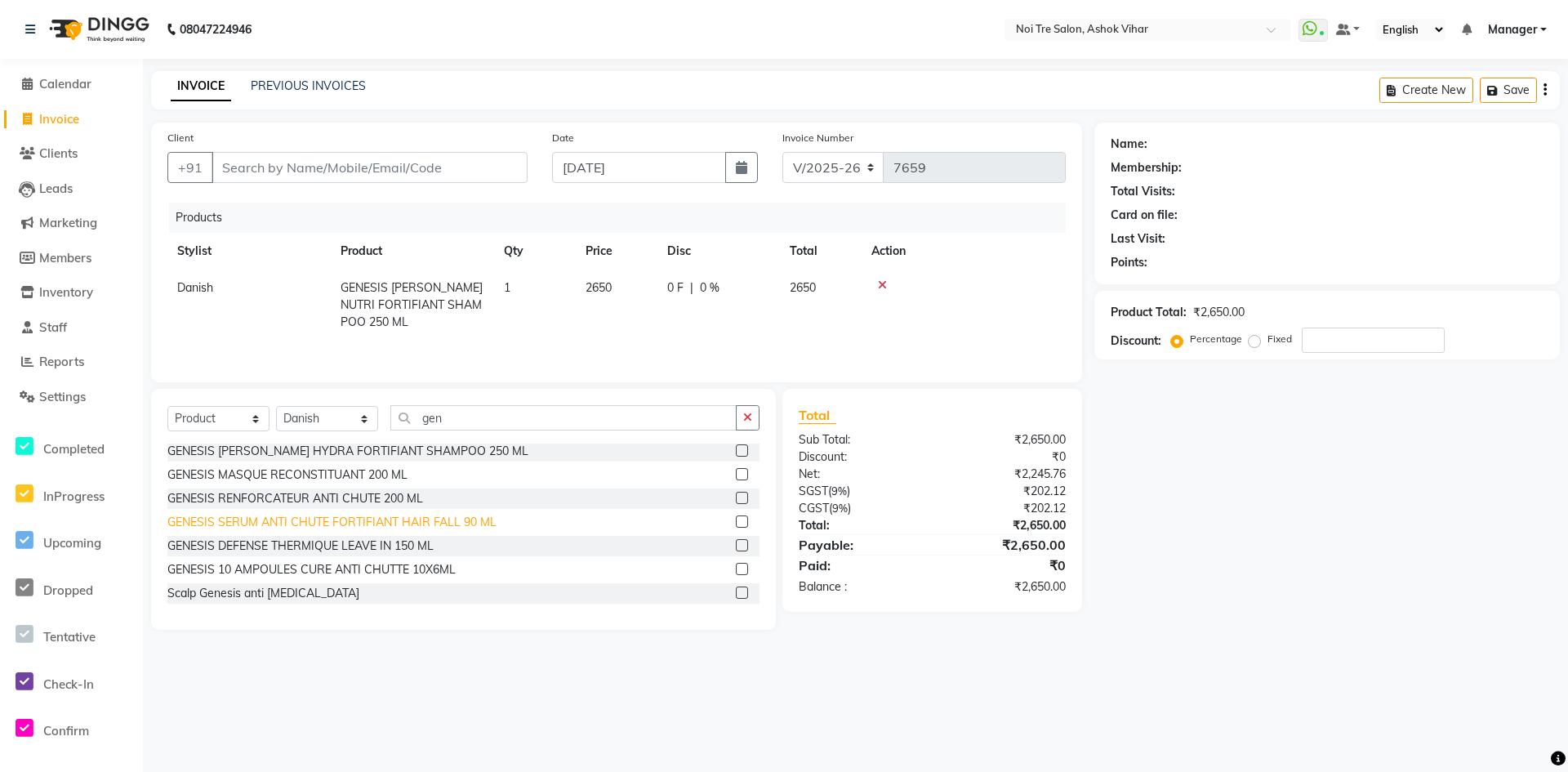
click at [469, 525] on div "GENESIS SERUM ANTI CHUTE FORTIFIANT HAIR FALL 90 ML" at bounding box center [332, 522] width 329 height 17
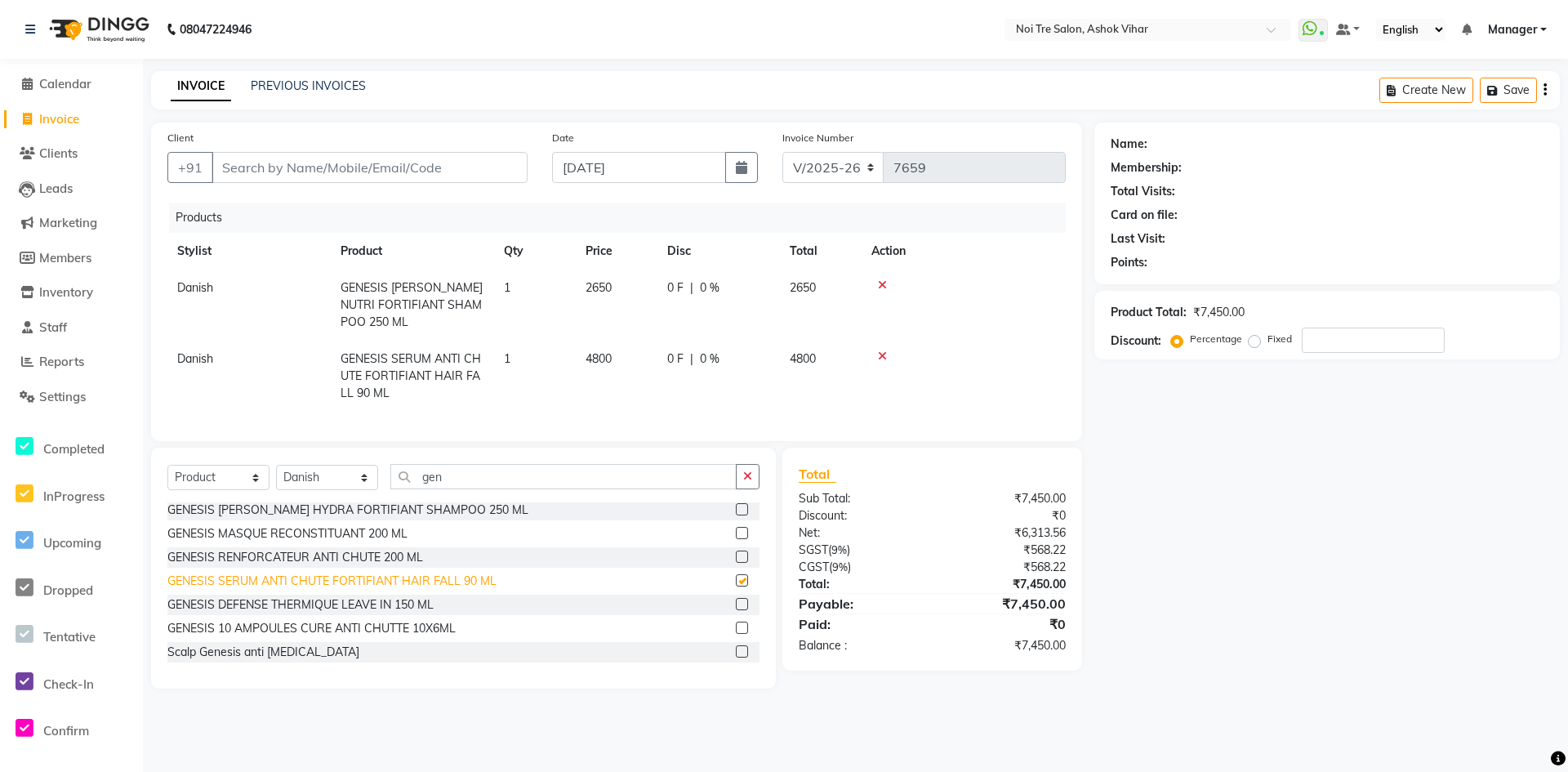
checkbox input "false"
click at [350, 566] on div "GENESIS RENFORCATEUR ANTI CHUTE 200 ML" at bounding box center [295, 557] width 256 height 17
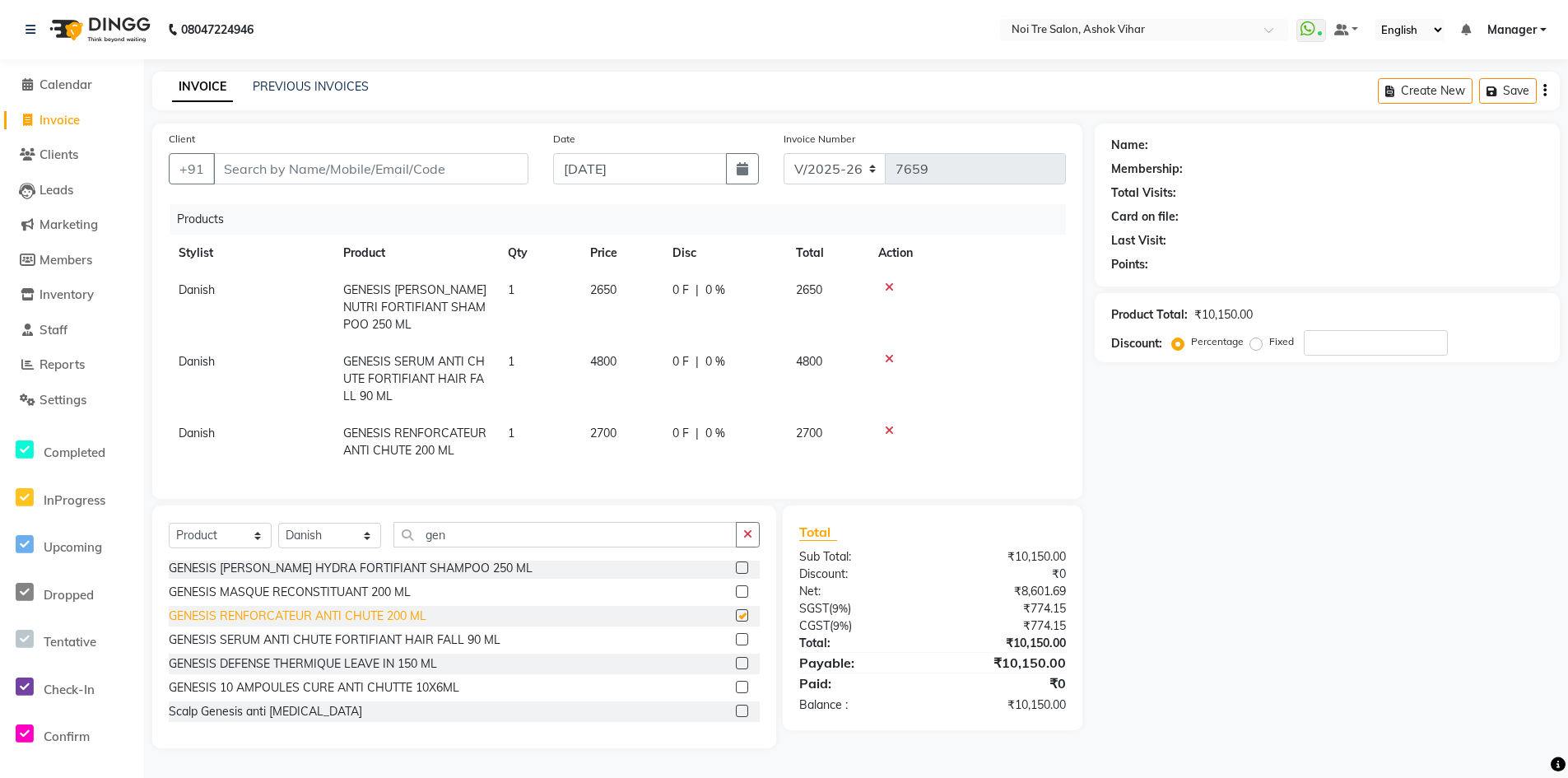
checkbox input "false"
click at [621, 360] on td "4800" at bounding box center [621, 380] width 82 height 72
select select "28723"
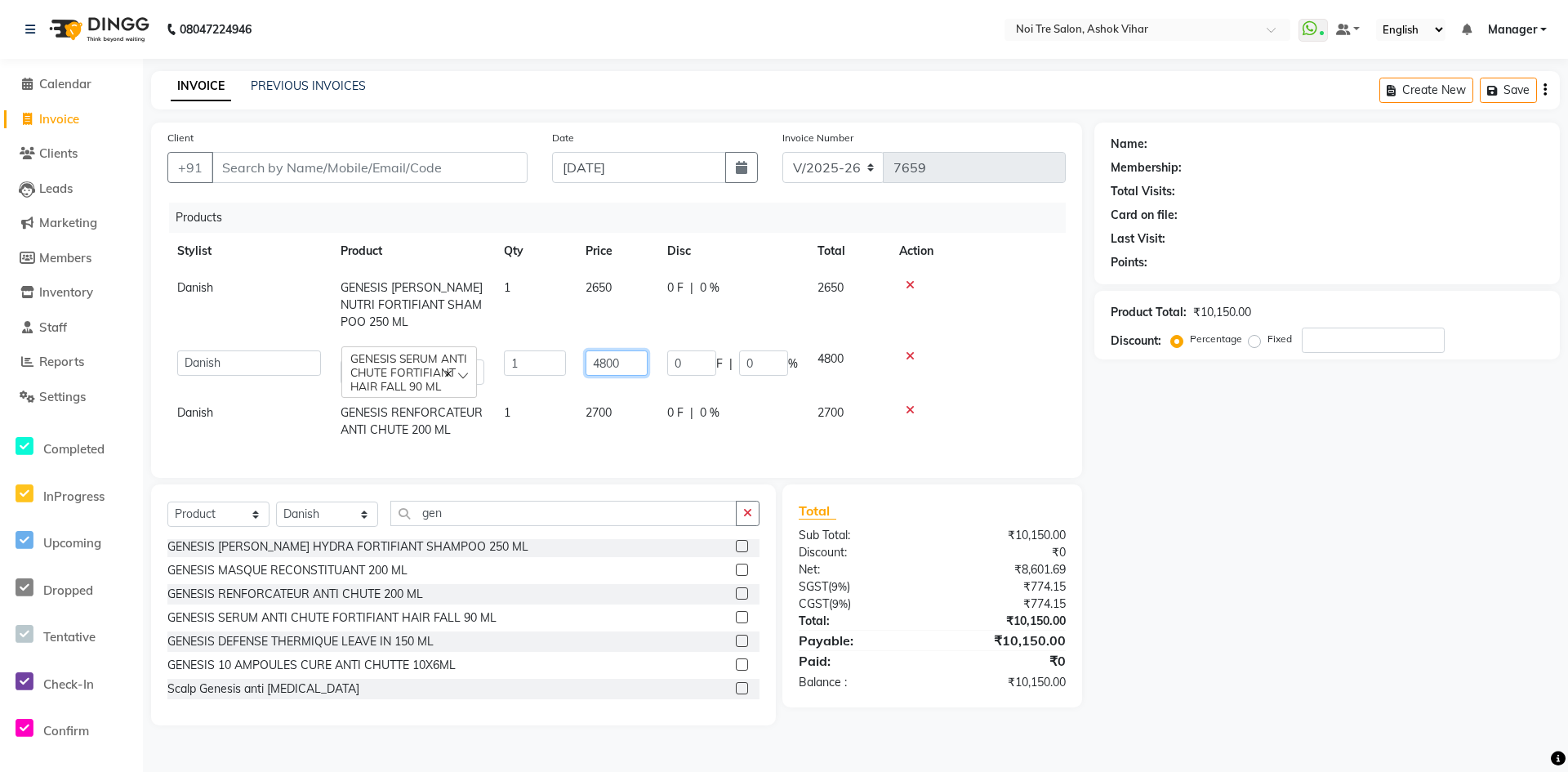
drag, startPoint x: 624, startPoint y: 363, endPoint x: 578, endPoint y: 367, distance: 46.2
click at [578, 367] on td "4800" at bounding box center [616, 367] width 82 height 54
type input "5100"
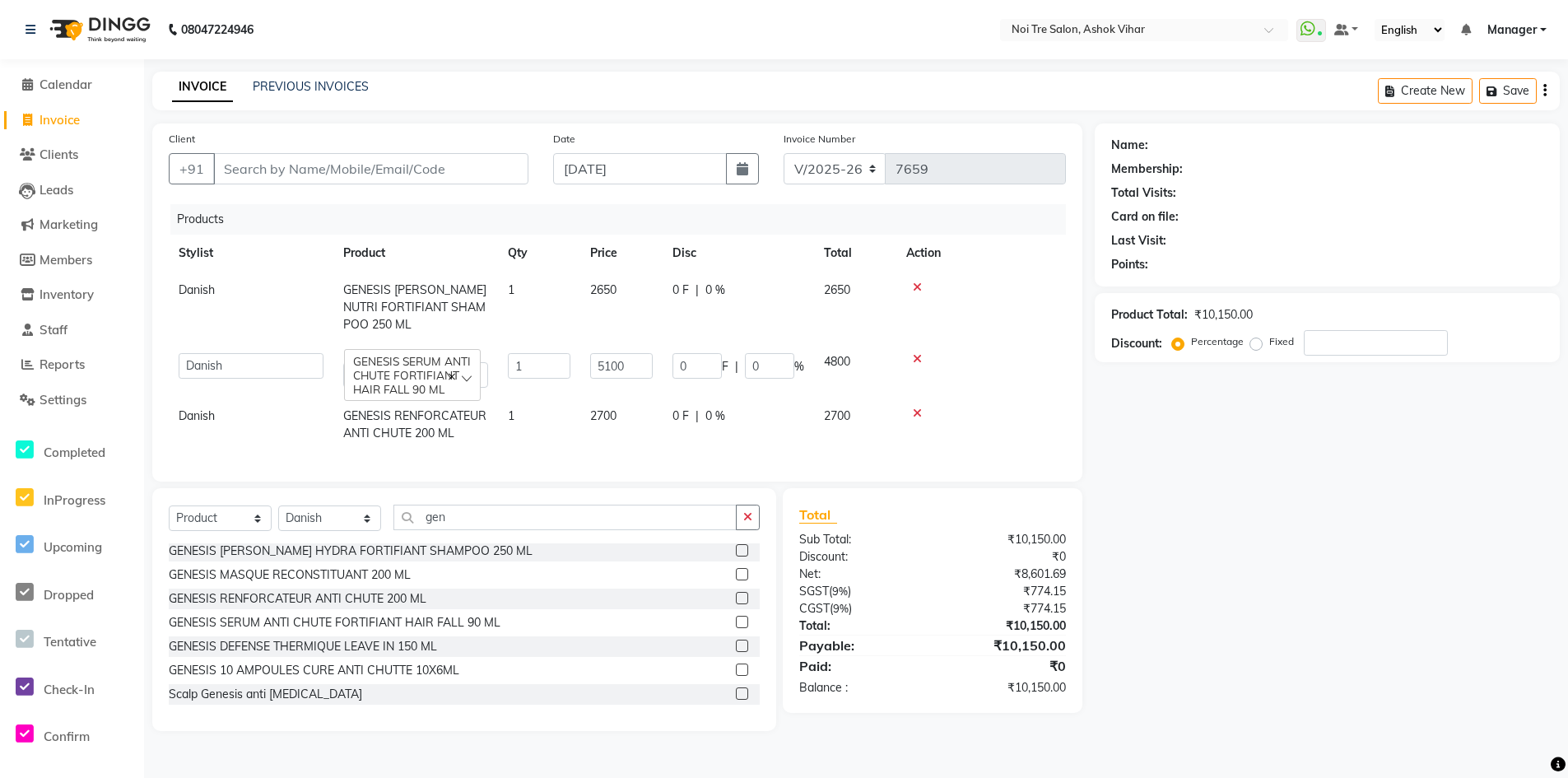
click at [611, 287] on span "2650" at bounding box center [603, 289] width 27 height 15
select select "28723"
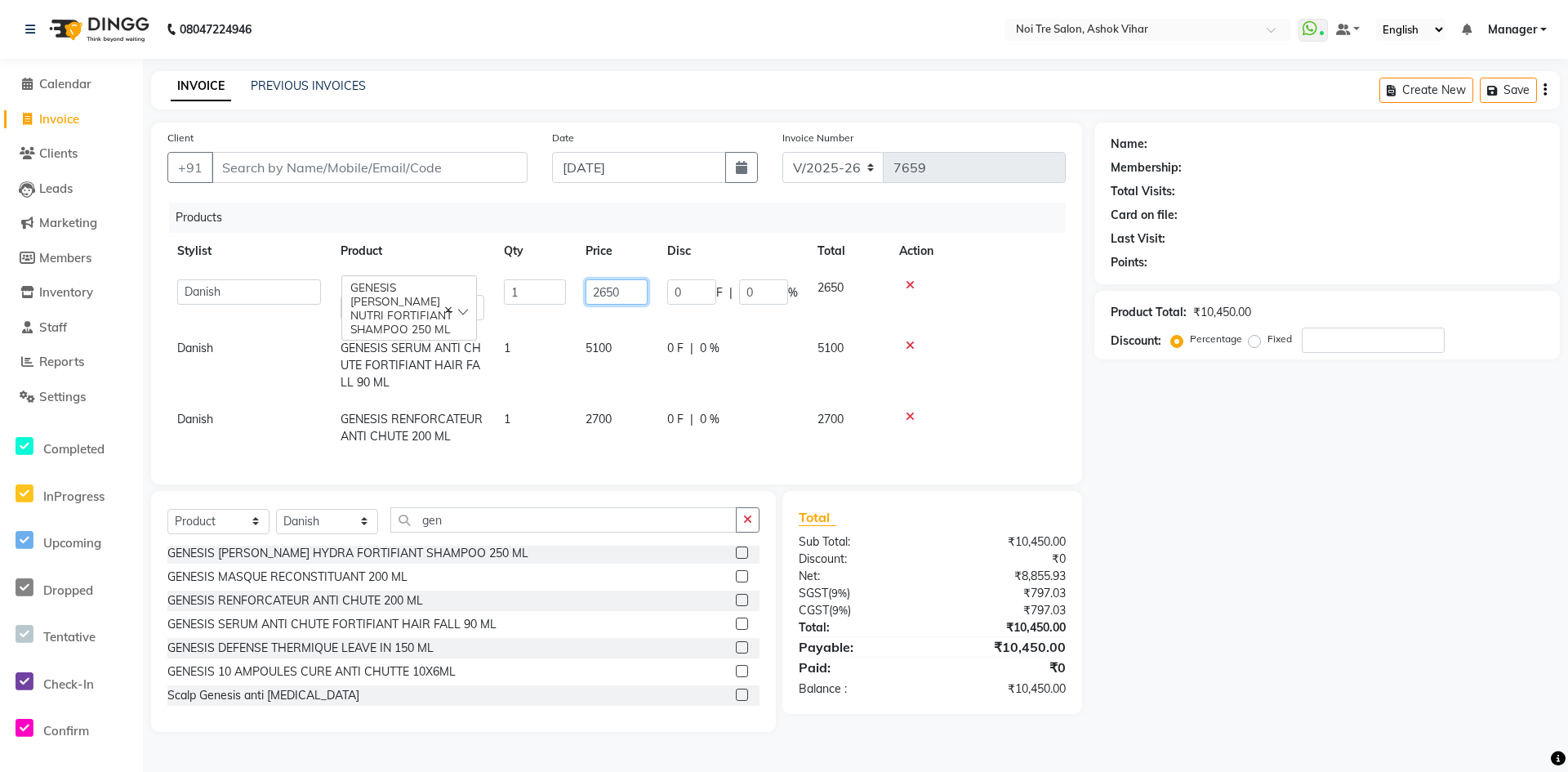
click at [608, 290] on input "2650" at bounding box center [616, 292] width 62 height 26
type input "2950"
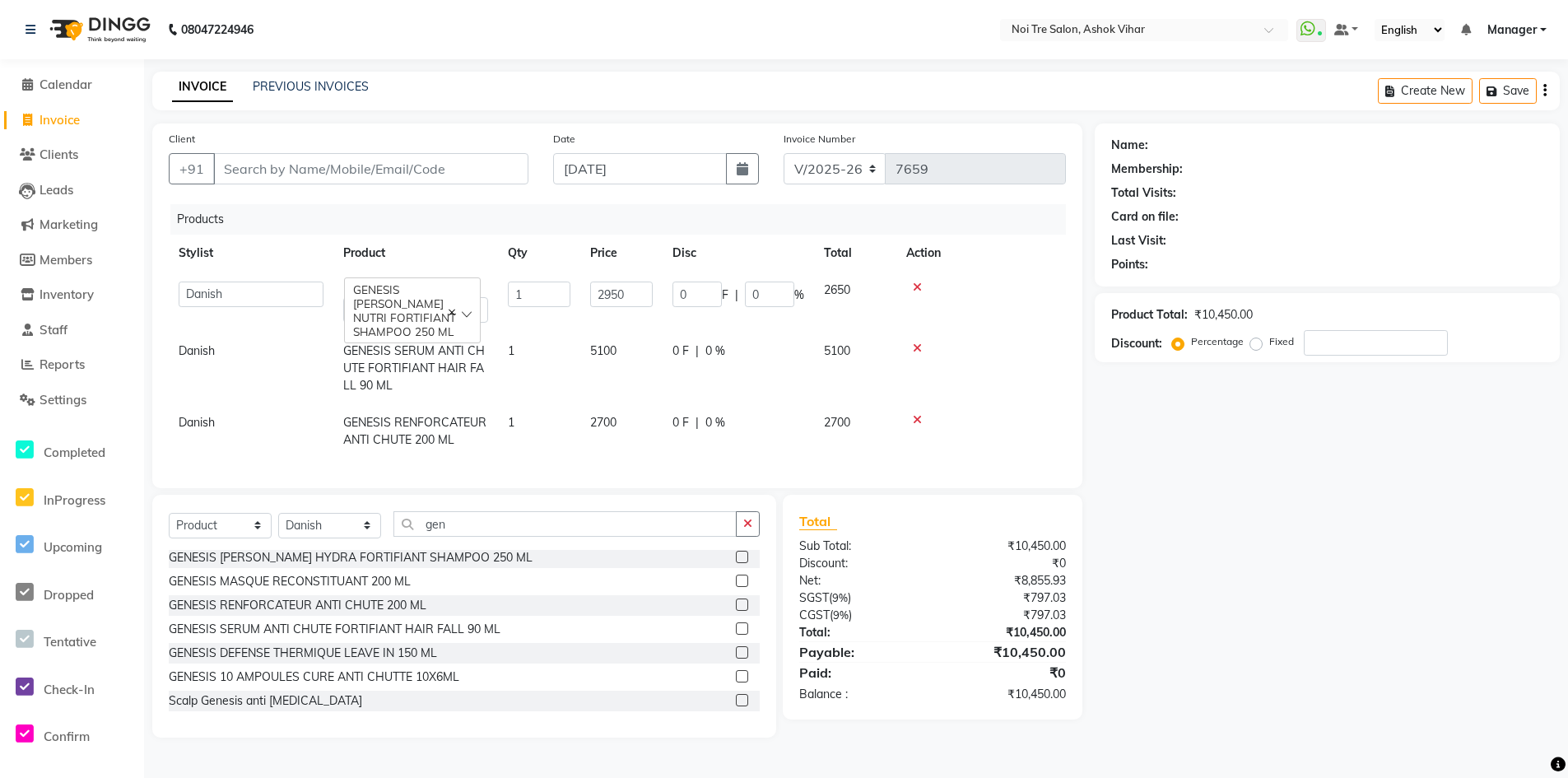
click at [597, 361] on td "5100" at bounding box center [621, 368] width 82 height 72
select select "28723"
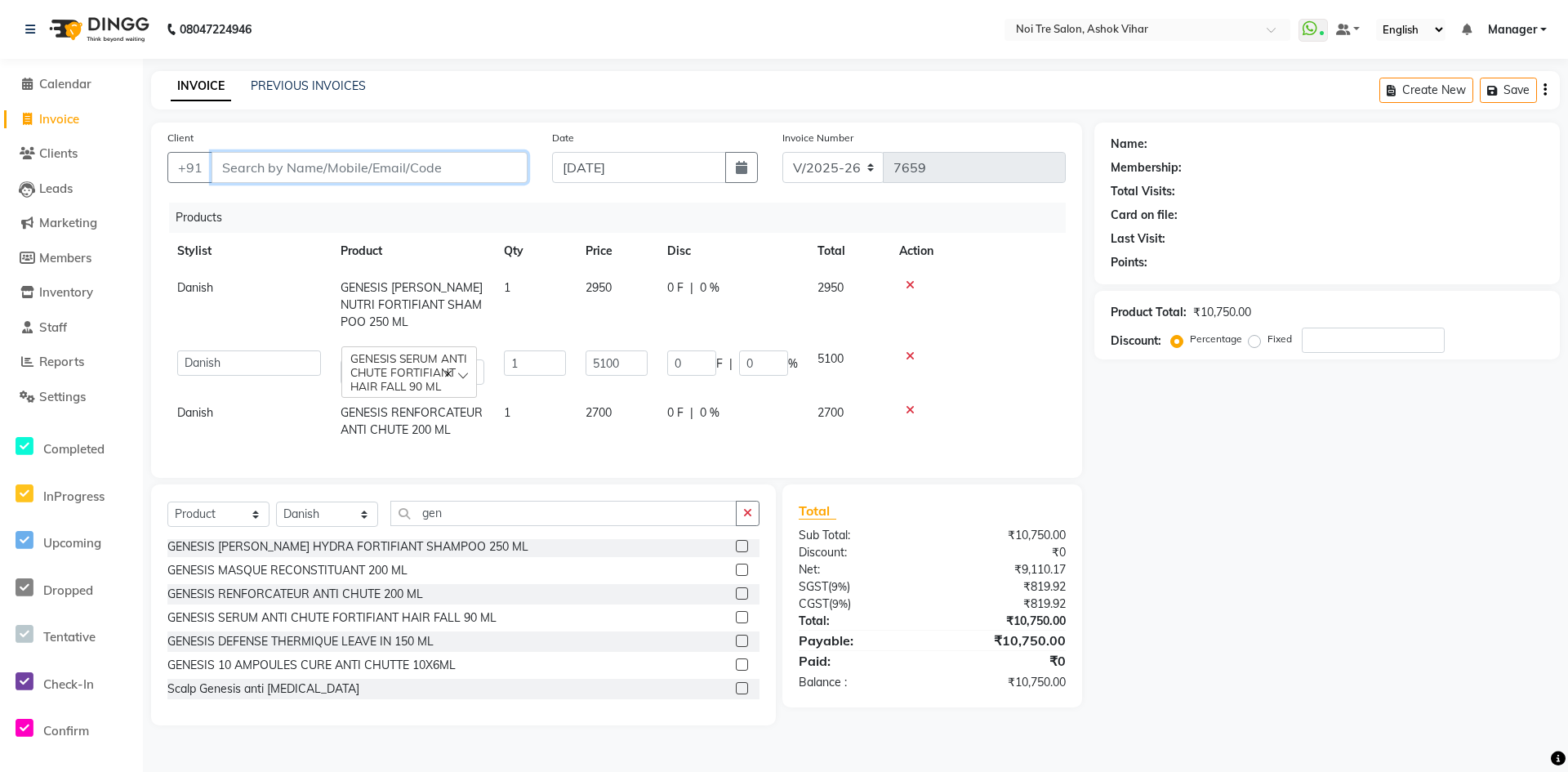
click at [379, 167] on input "Client" at bounding box center [370, 167] width 316 height 31
click at [362, 177] on input "Client" at bounding box center [370, 167] width 316 height 31
type input "9"
type input "0"
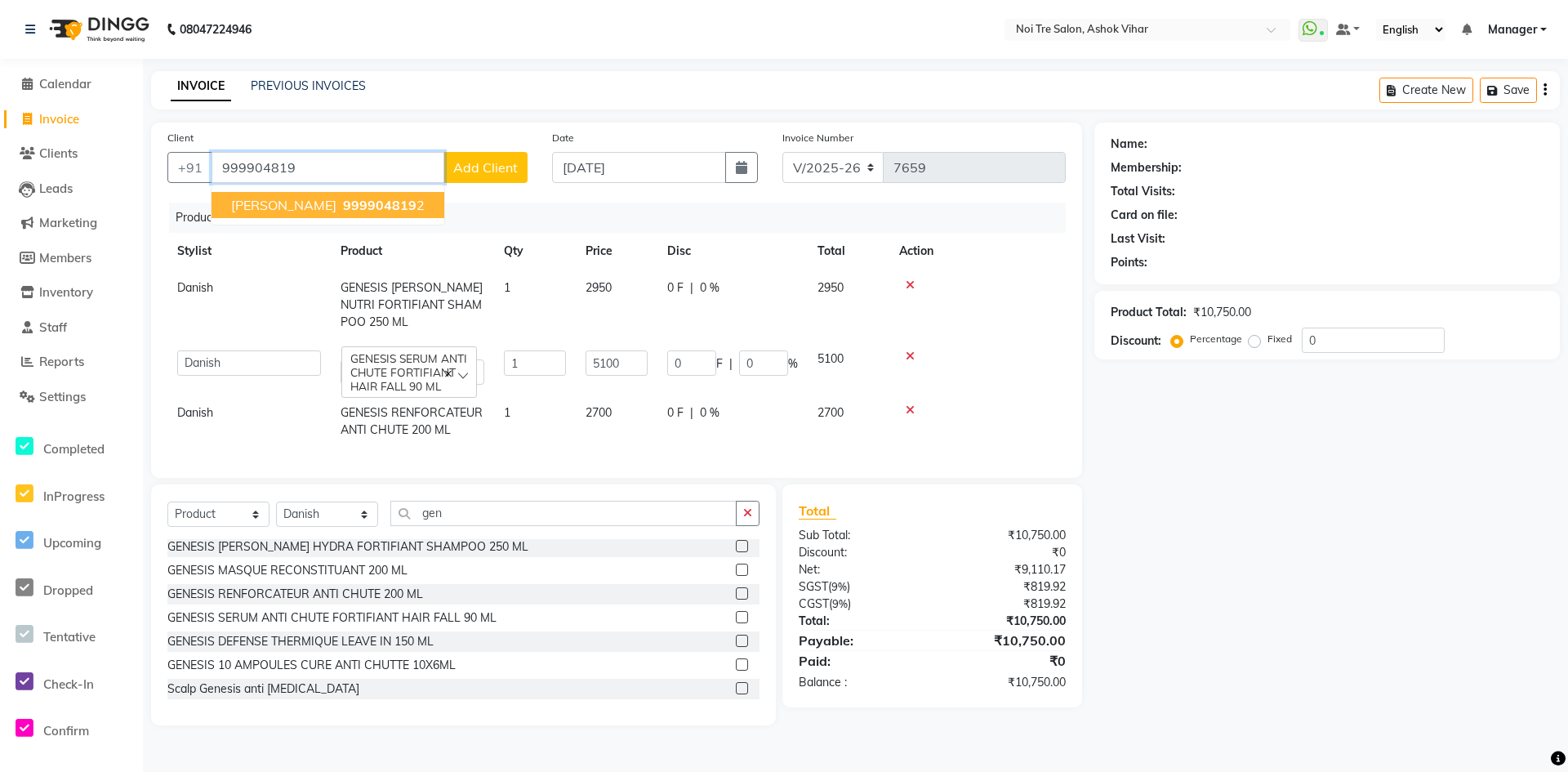
click at [357, 202] on span "999904819" at bounding box center [379, 204] width 73 height 16
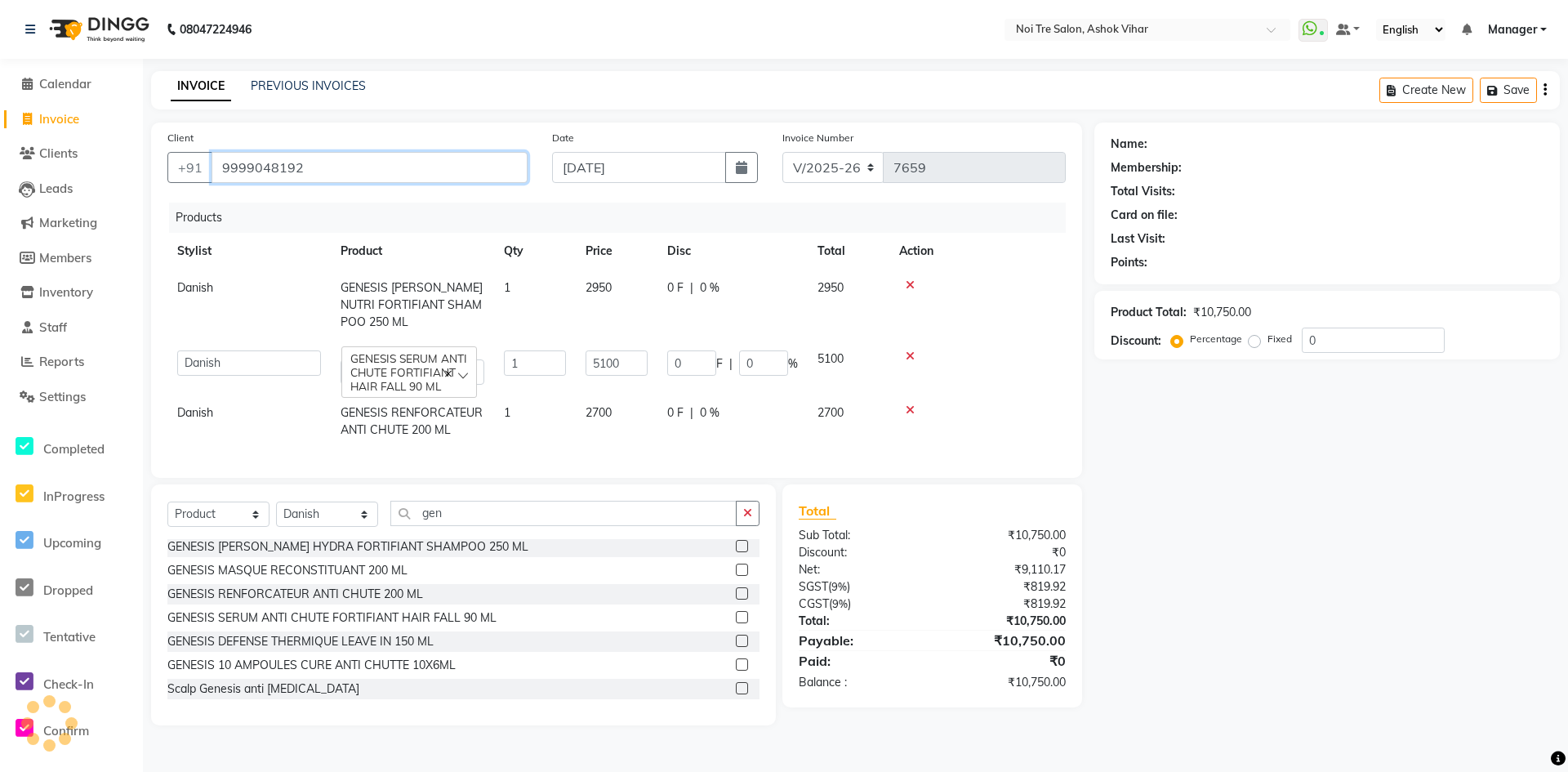
type input "9999048192"
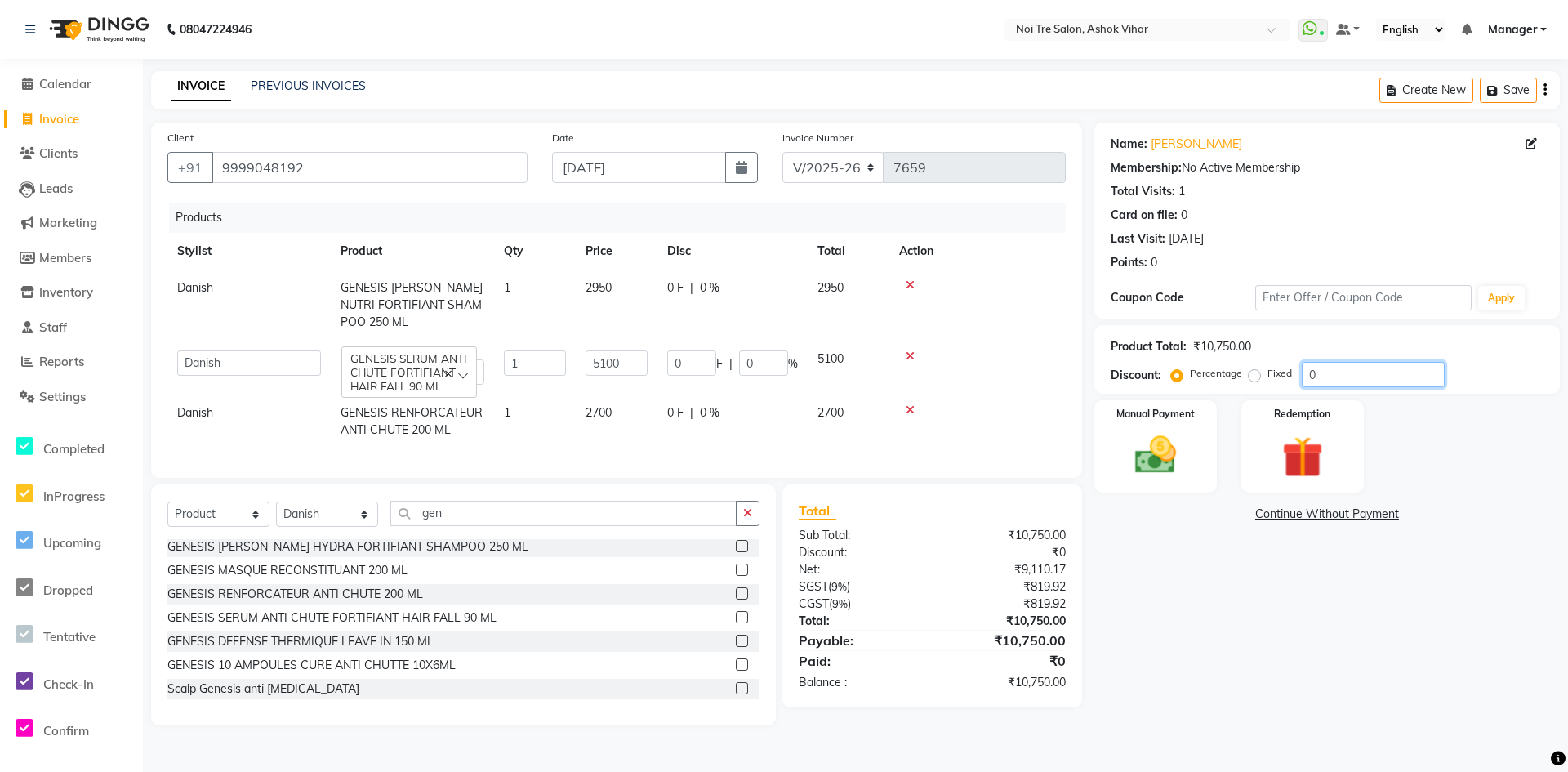
click at [1327, 374] on input "0" at bounding box center [1373, 375] width 143 height 26
type input "2"
type input "102"
type input "2"
type input "20"
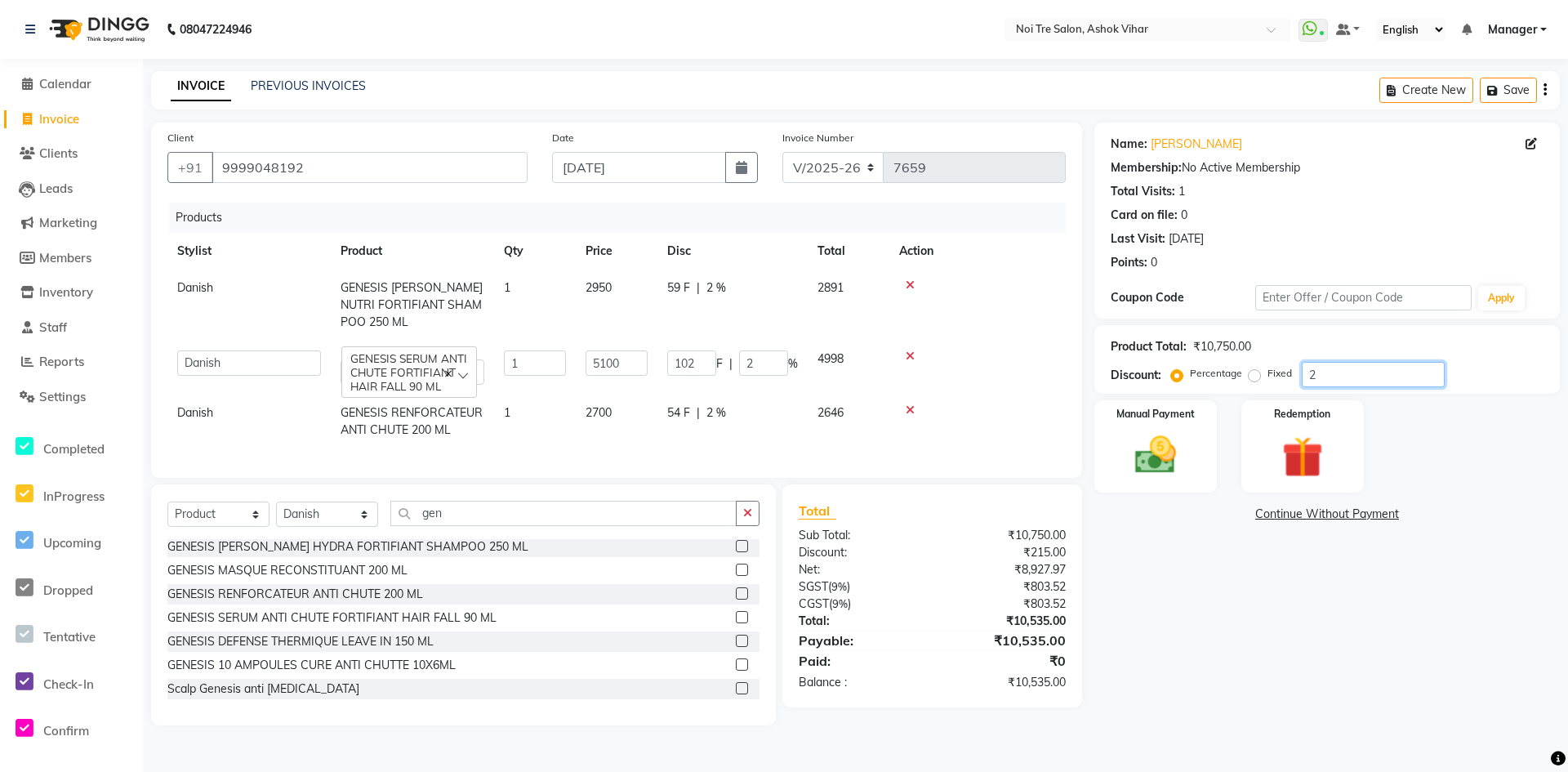
type input "1020"
type input "20"
click at [1152, 454] on img at bounding box center [1156, 455] width 71 height 50
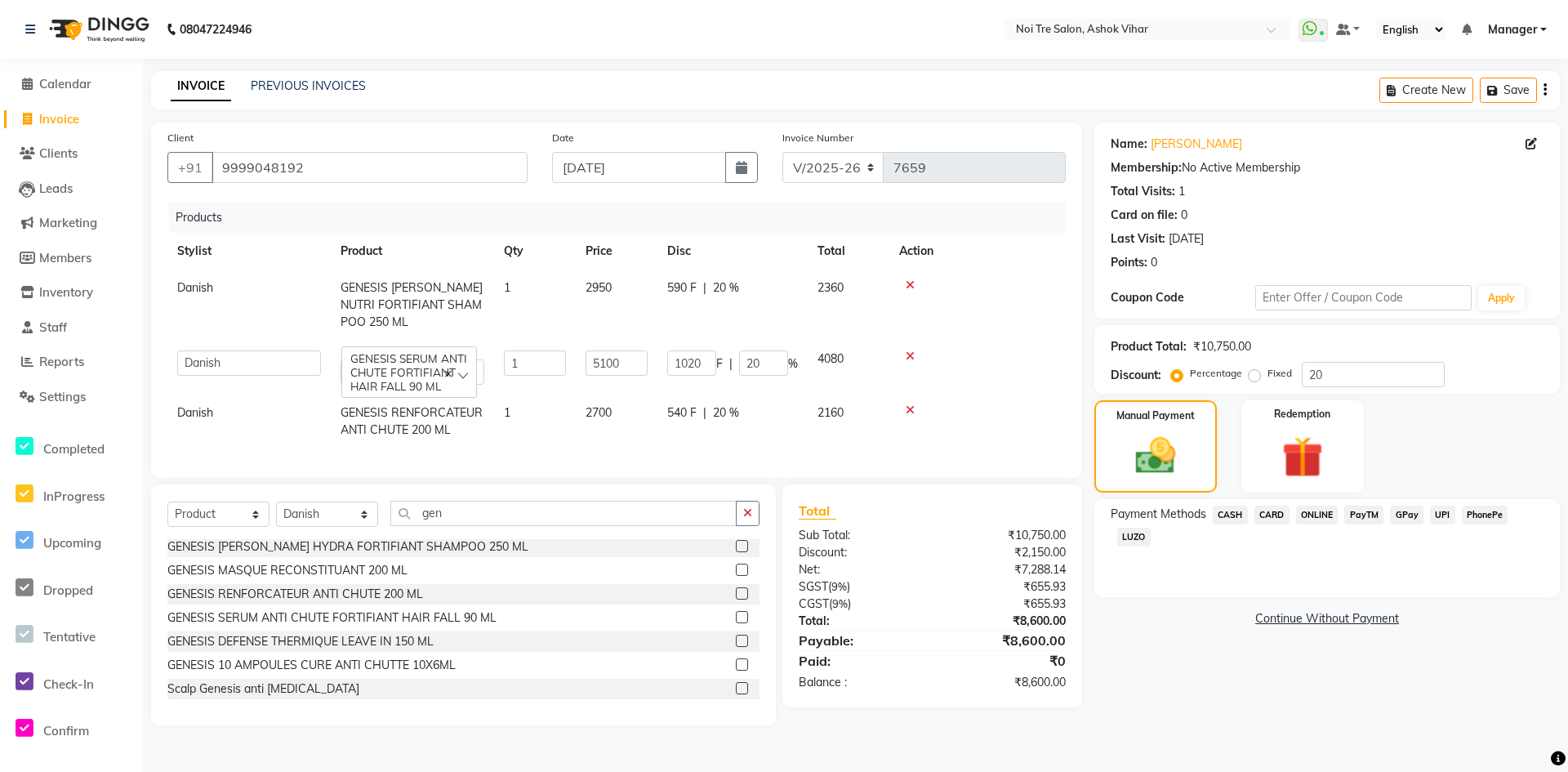
click at [1238, 513] on span "CASH" at bounding box center [1230, 515] width 35 height 19
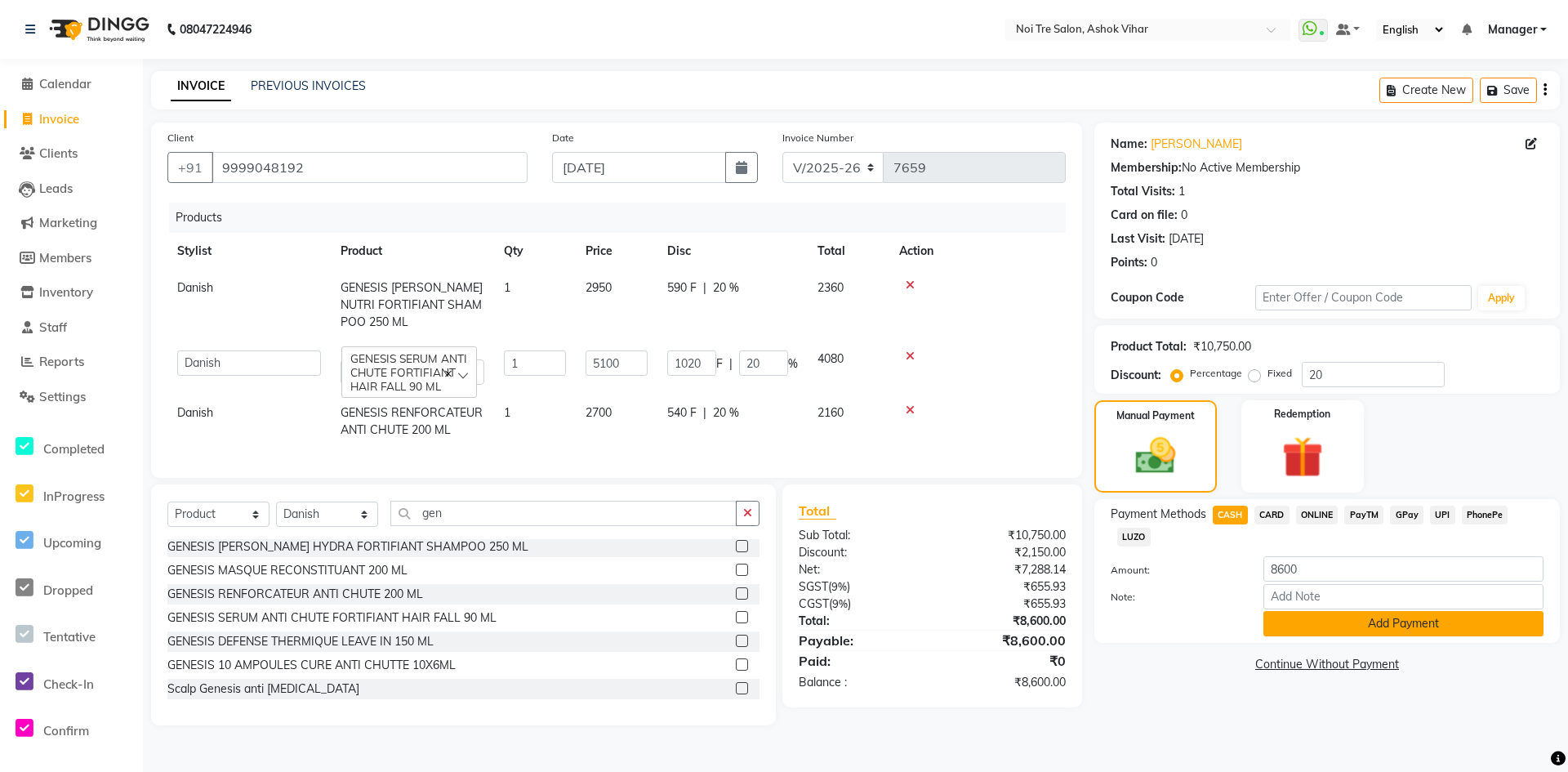
click at [1315, 622] on button "Add Payment" at bounding box center [1403, 623] width 280 height 26
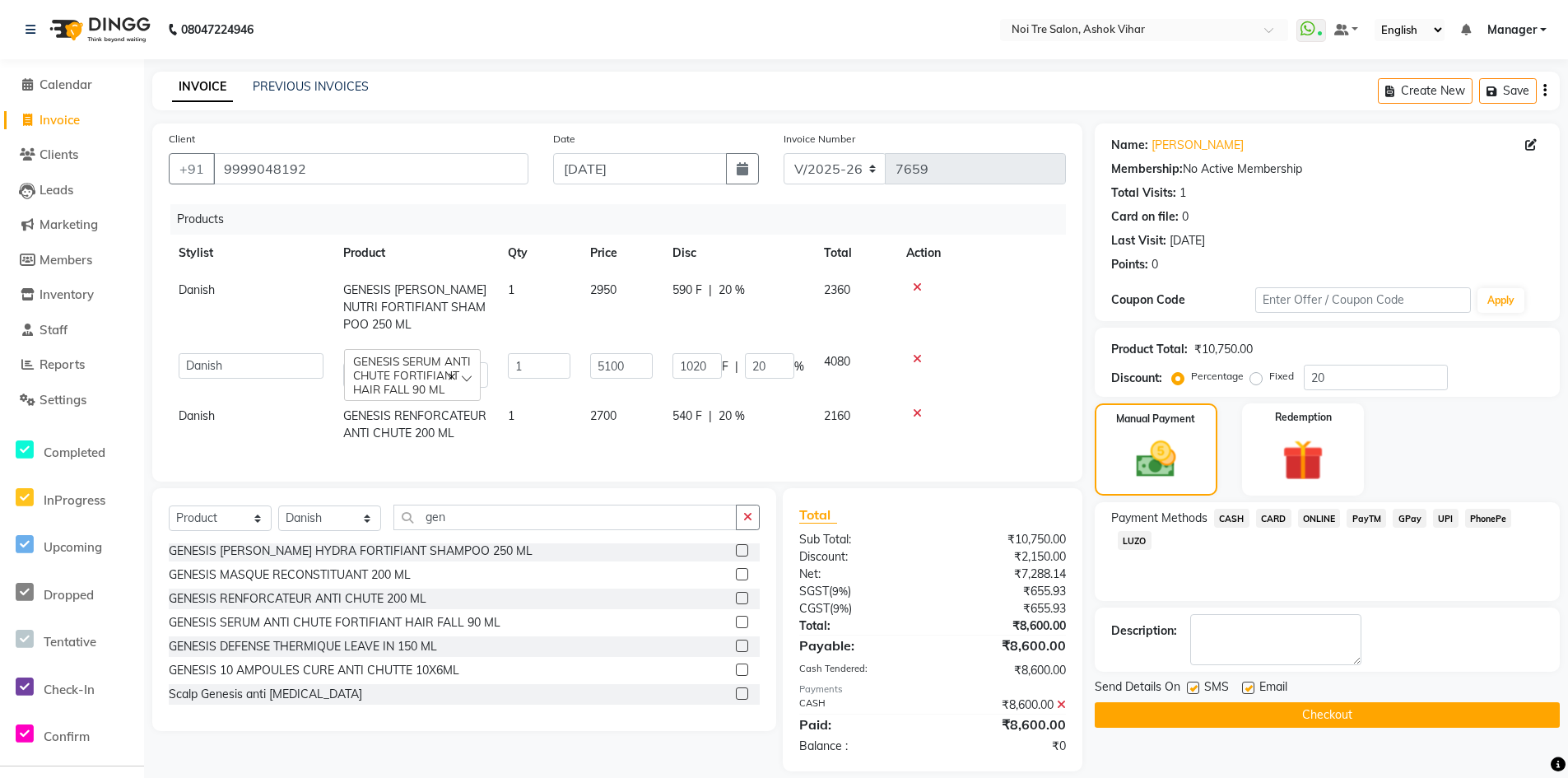
click at [1340, 717] on button "Checkout" at bounding box center [1327, 715] width 465 height 26
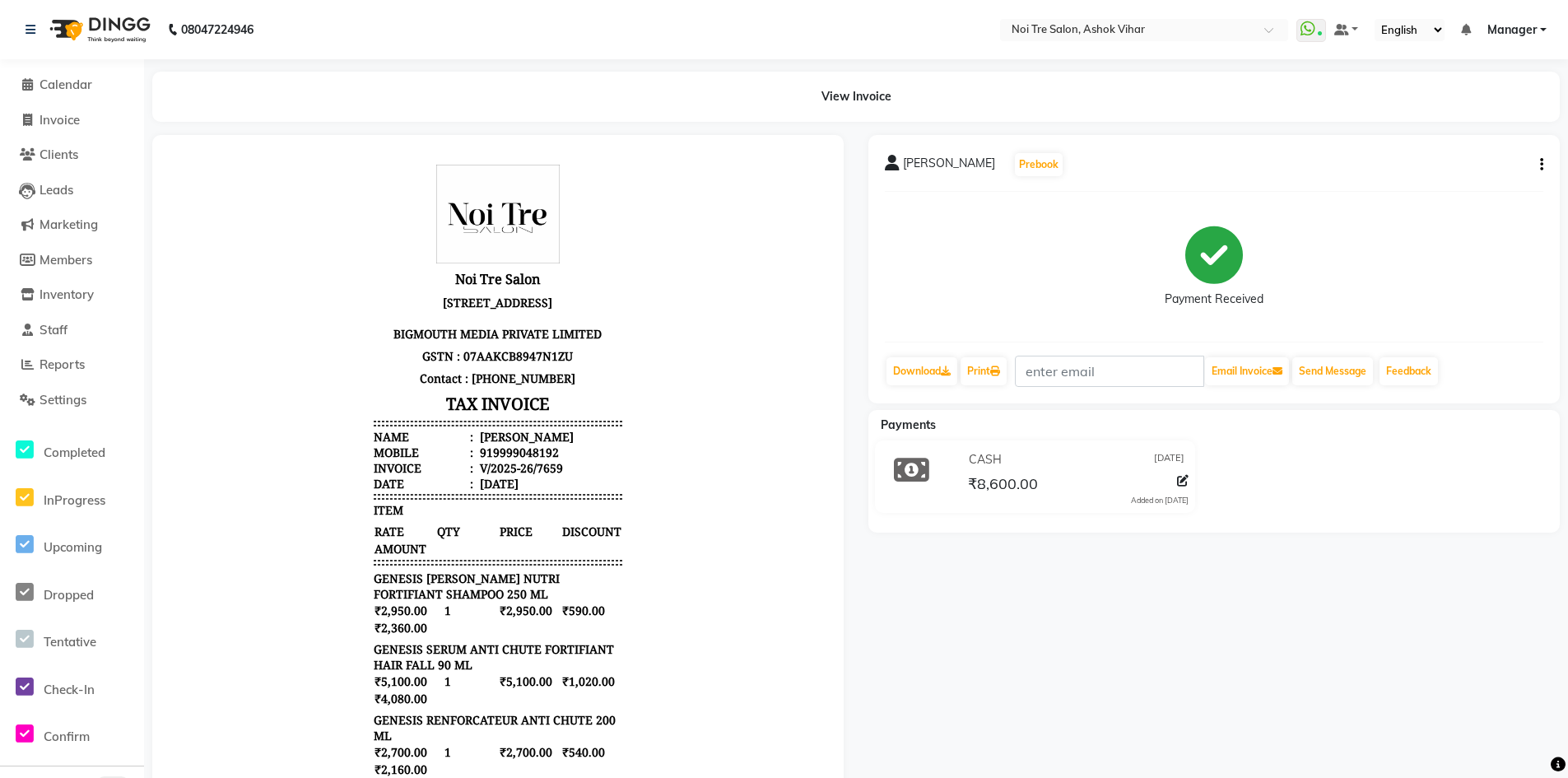
click at [1541, 165] on icon "button" at bounding box center [1541, 165] width 3 height 1
click at [1482, 153] on div "Edit Invoice" at bounding box center [1478, 154] width 75 height 21
select select "service"
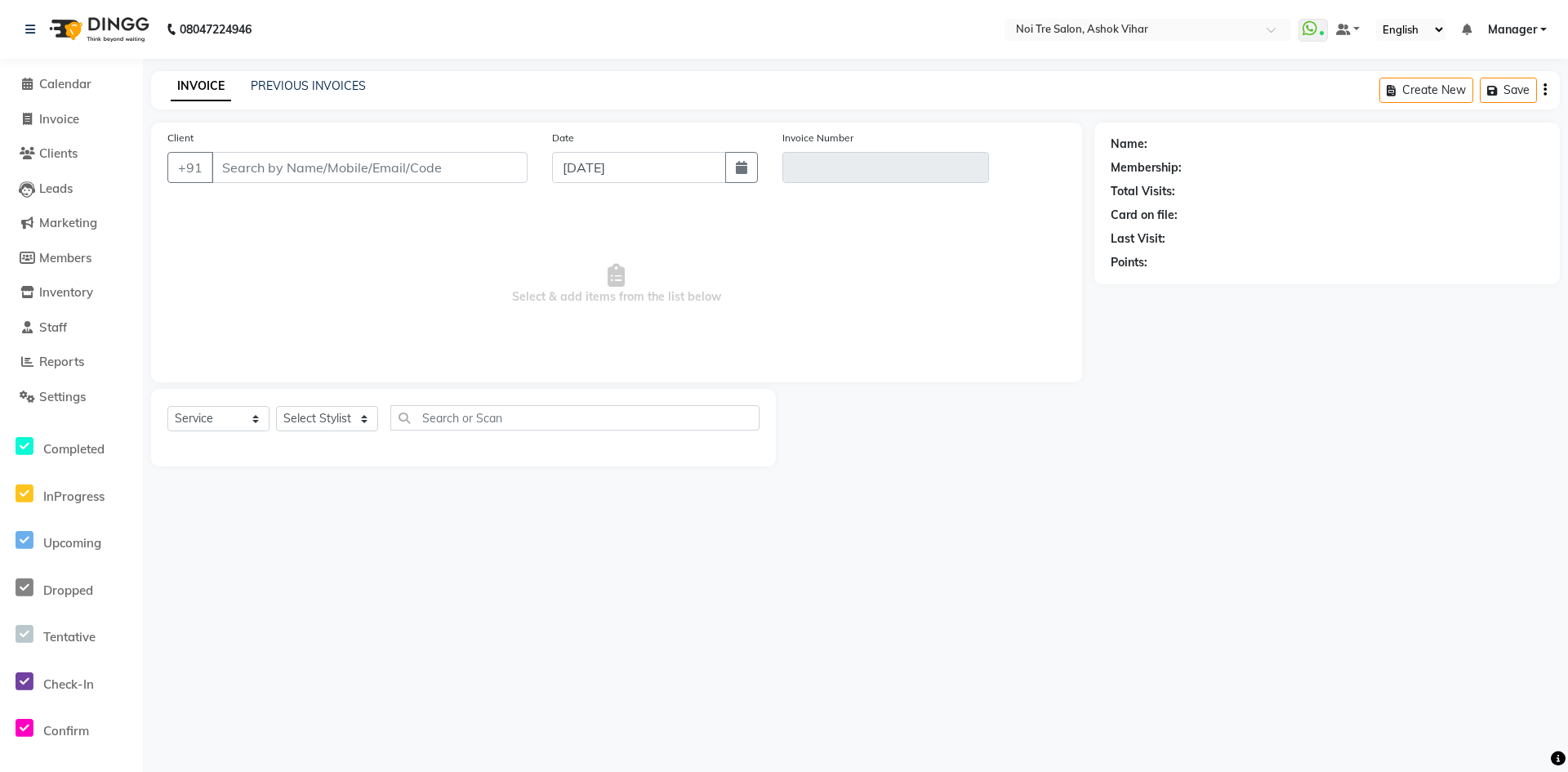
type input "9999048192"
type input "V/2025-26/7659"
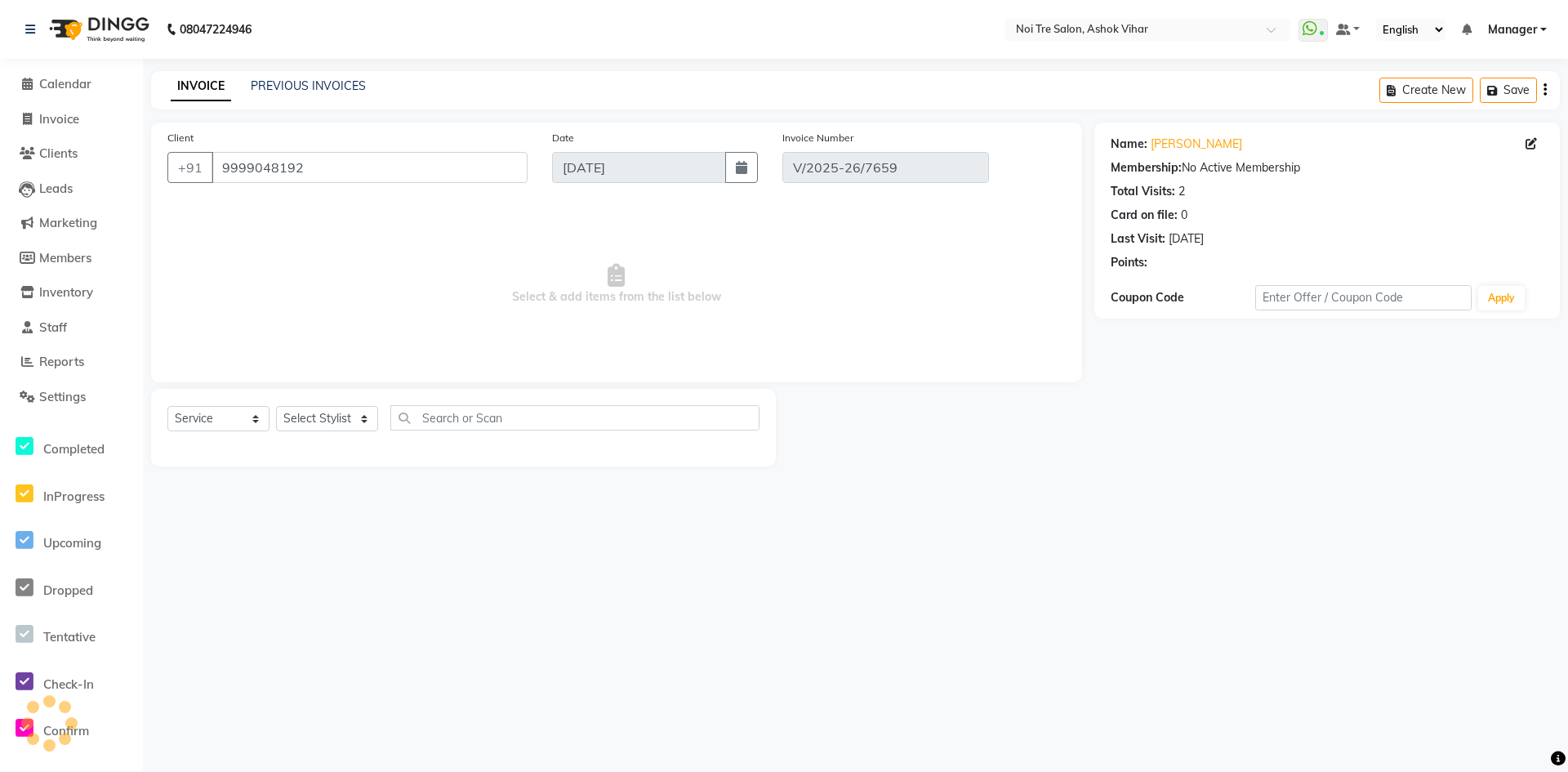
select select "select"
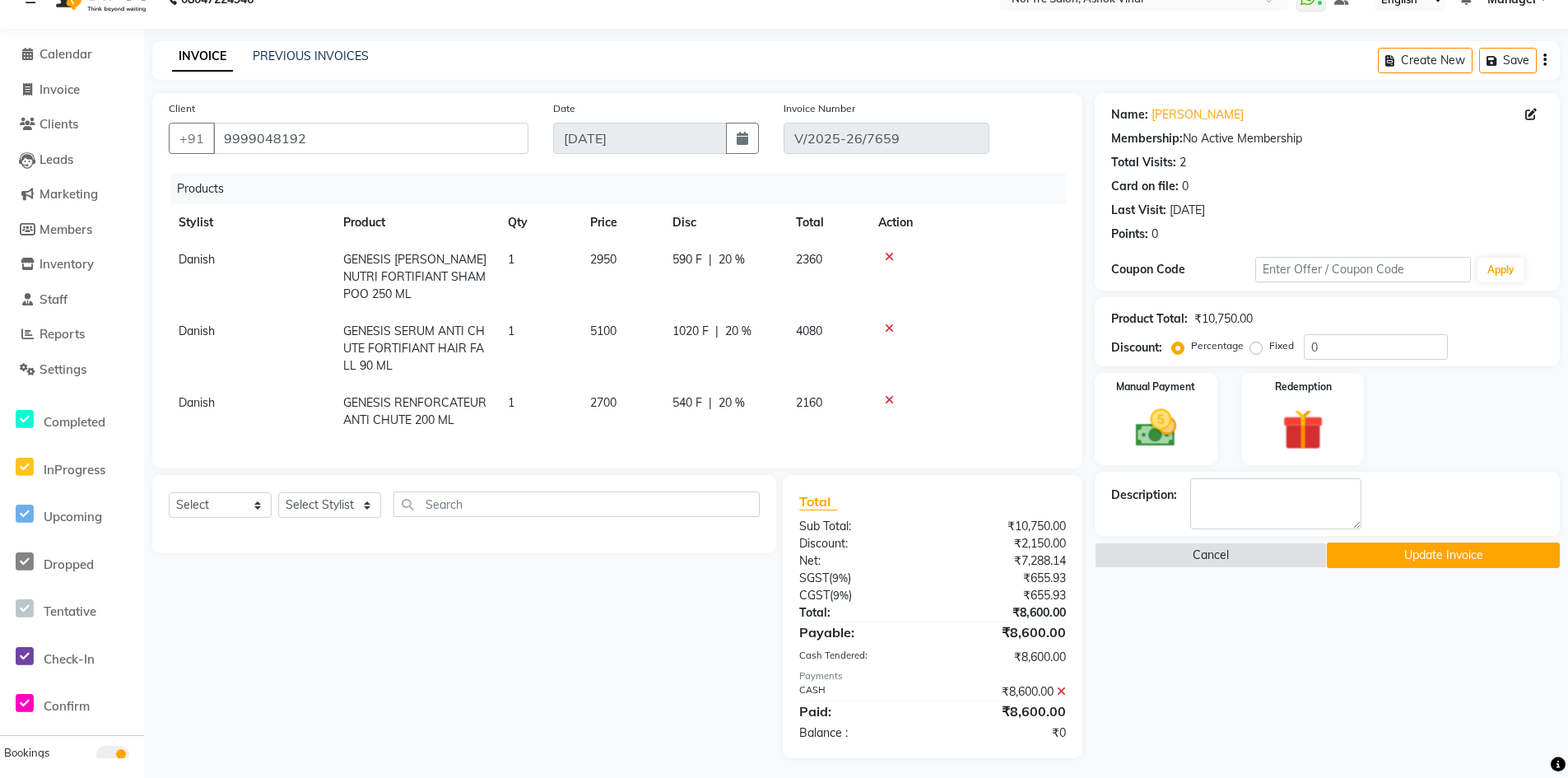
scroll to position [48, 0]
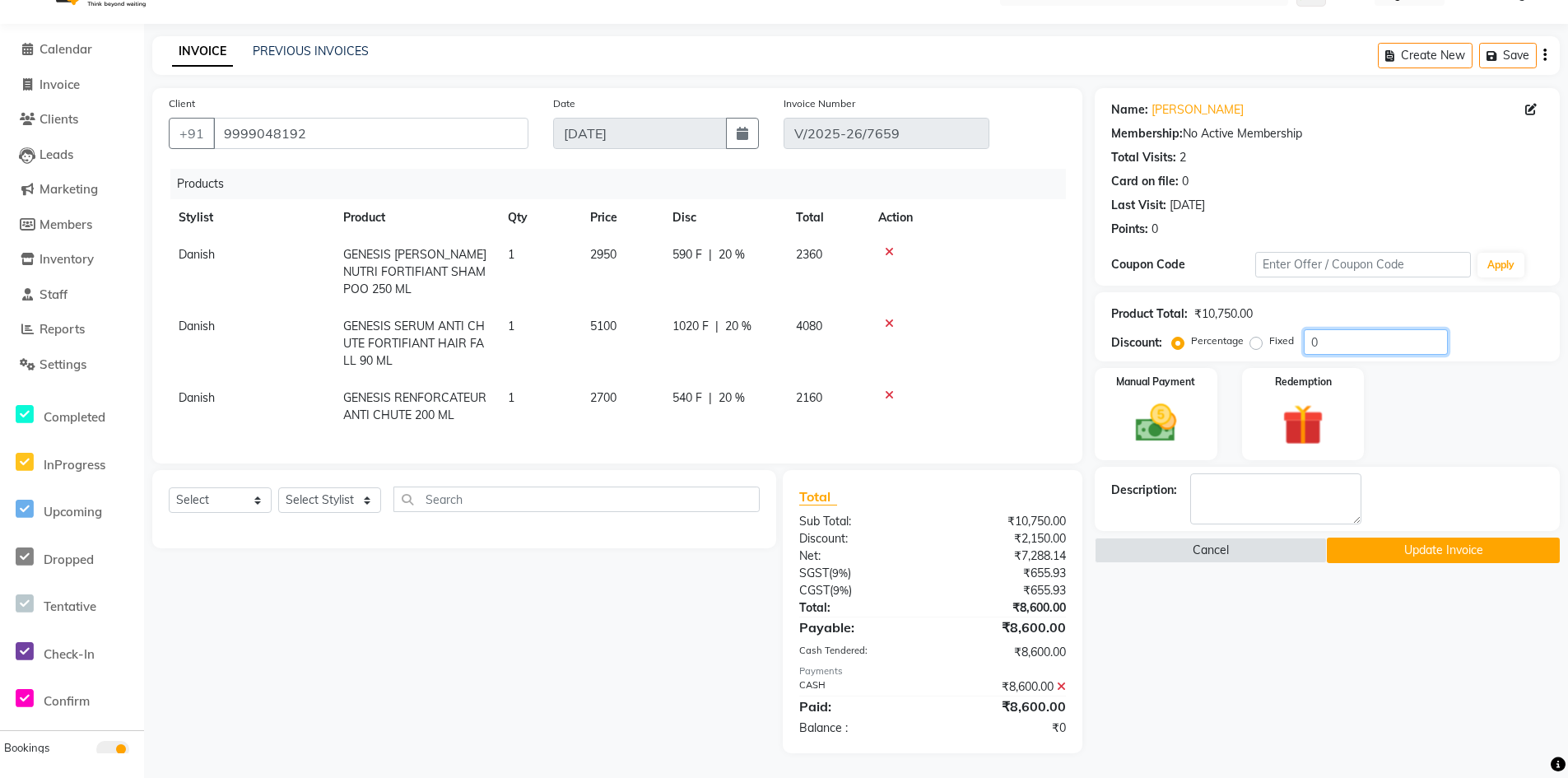
click at [1327, 329] on input "0" at bounding box center [1376, 342] width 144 height 26
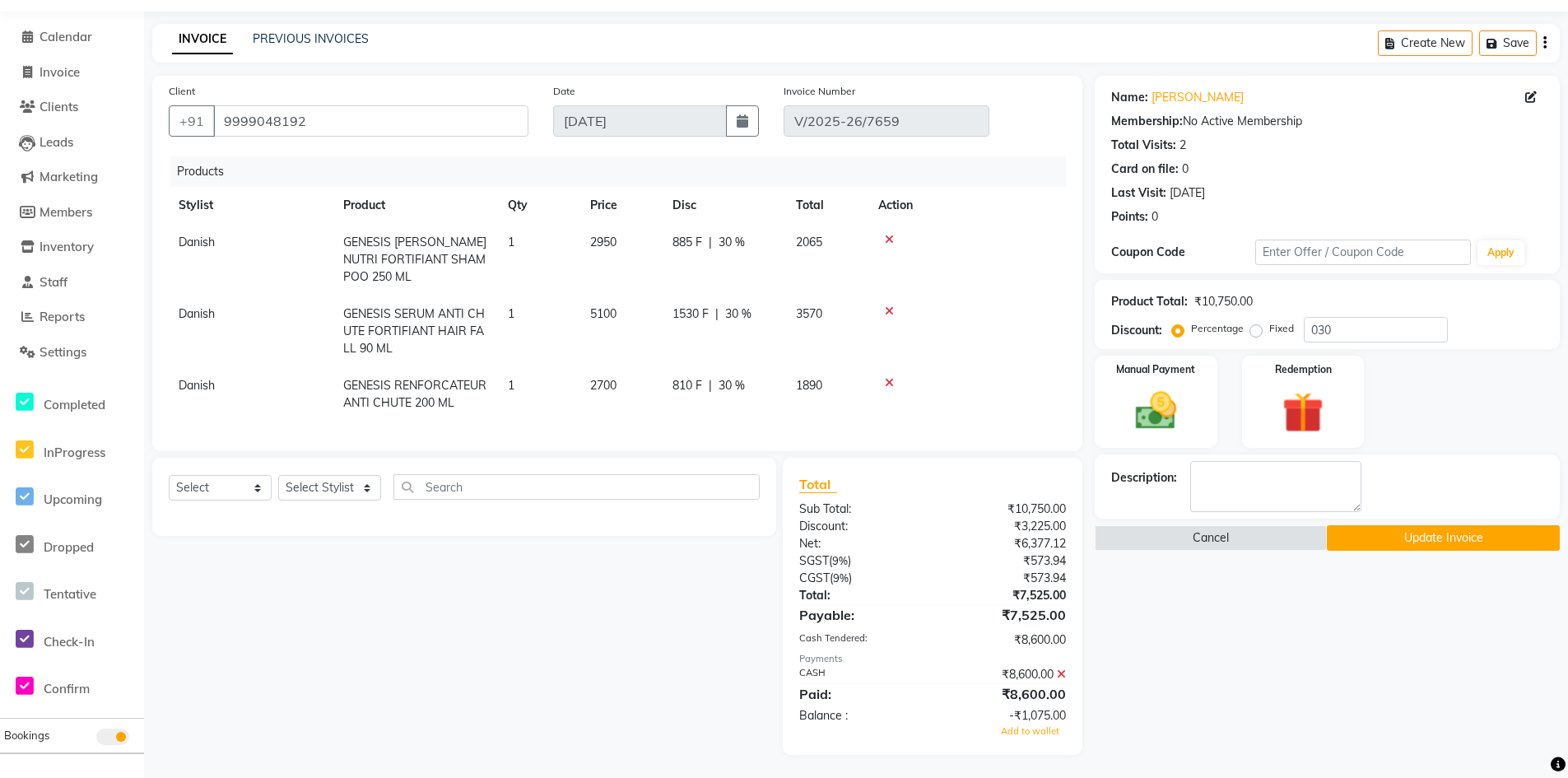
click at [1061, 679] on icon at bounding box center [1061, 673] width 9 height 11
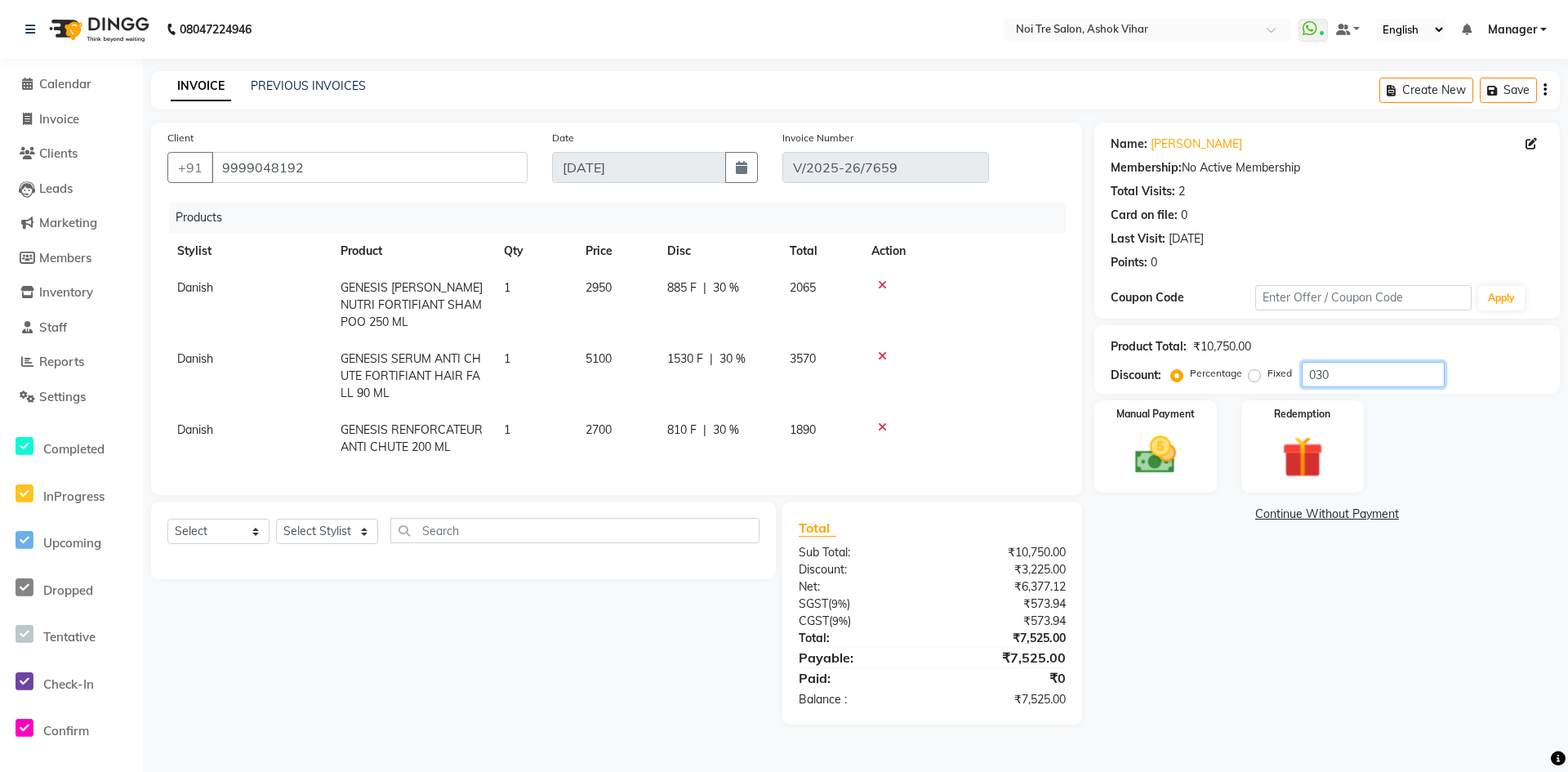
drag, startPoint x: 1368, startPoint y: 367, endPoint x: 1218, endPoint y: 372, distance: 150.1
click at [1218, 372] on div "Percentage Fixed 030" at bounding box center [1310, 375] width 270 height 26
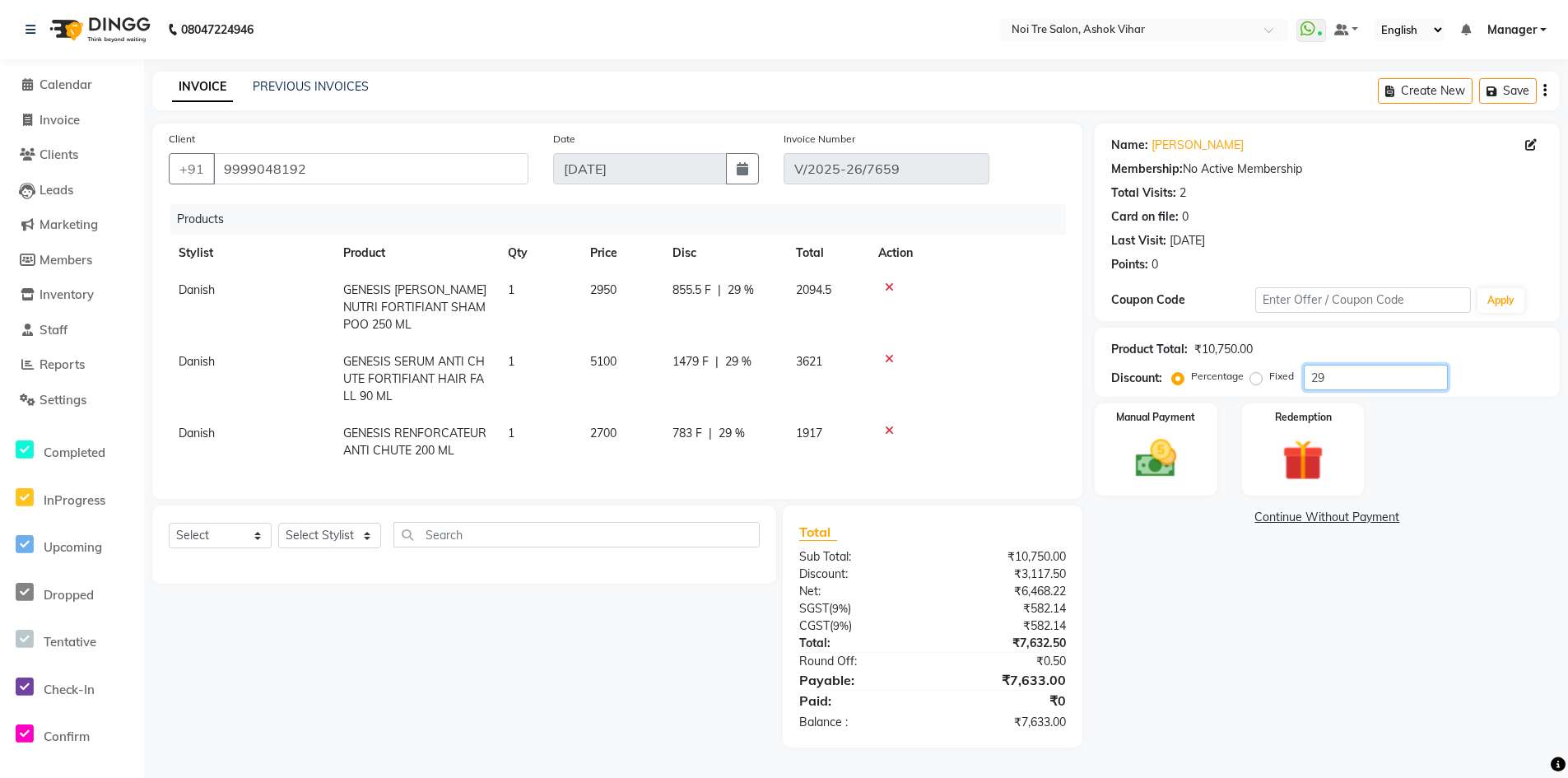
type input "2"
type input "29.3"
click at [1168, 449] on img at bounding box center [1156, 458] width 70 height 50
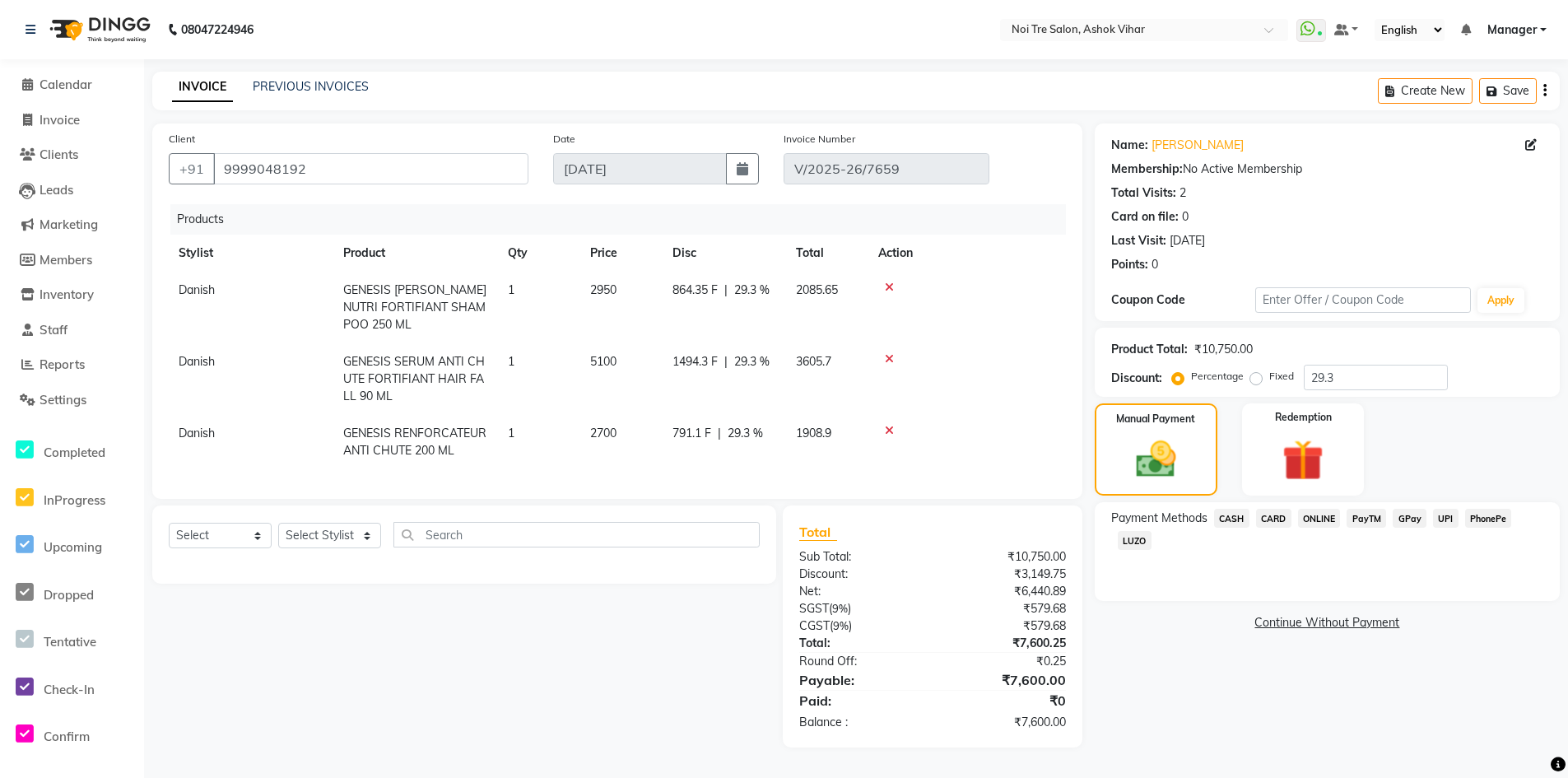
click at [1227, 512] on span "CASH" at bounding box center [1231, 518] width 35 height 19
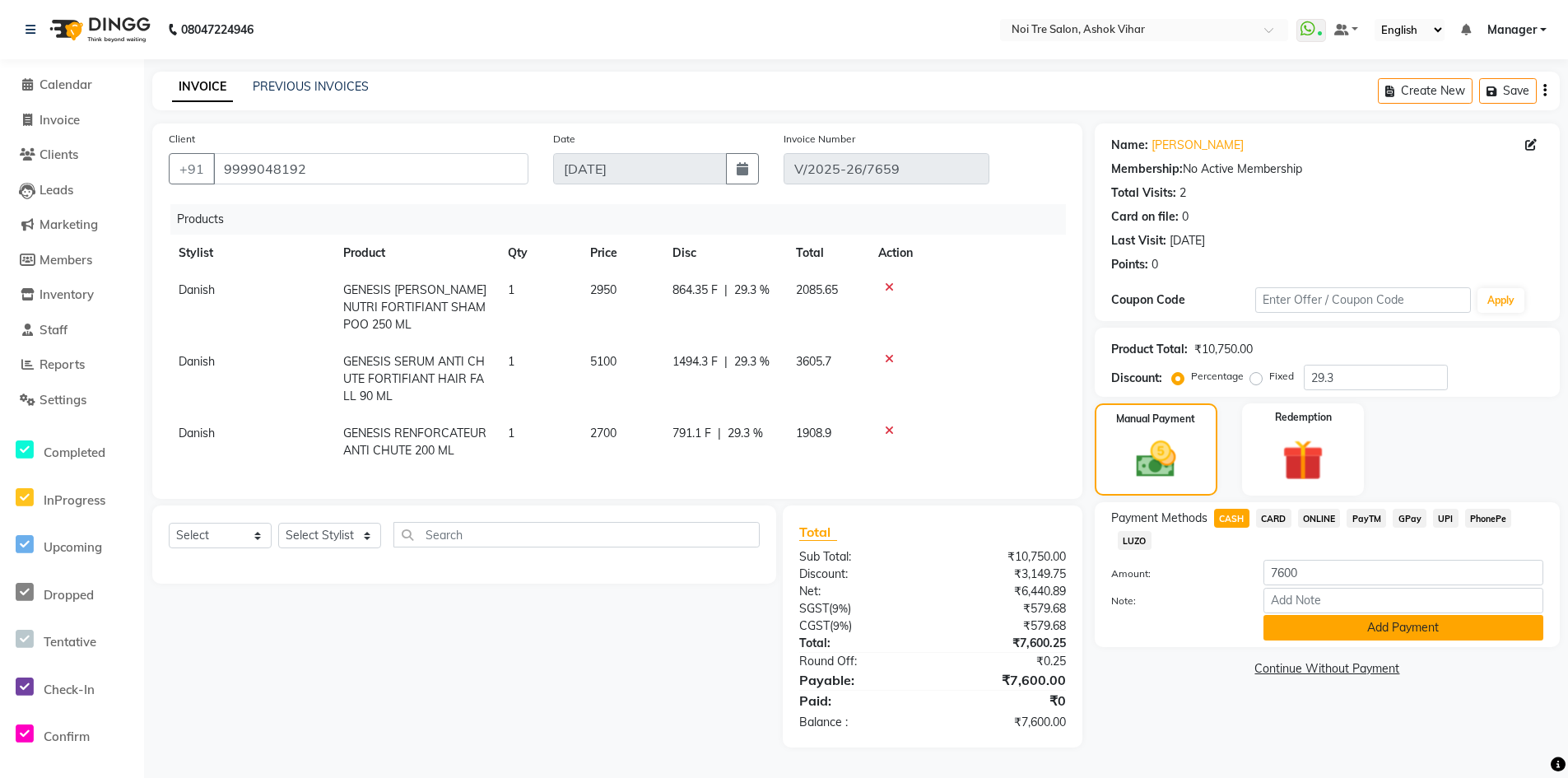
click at [1310, 636] on button "Add Payment" at bounding box center [1403, 628] width 280 height 26
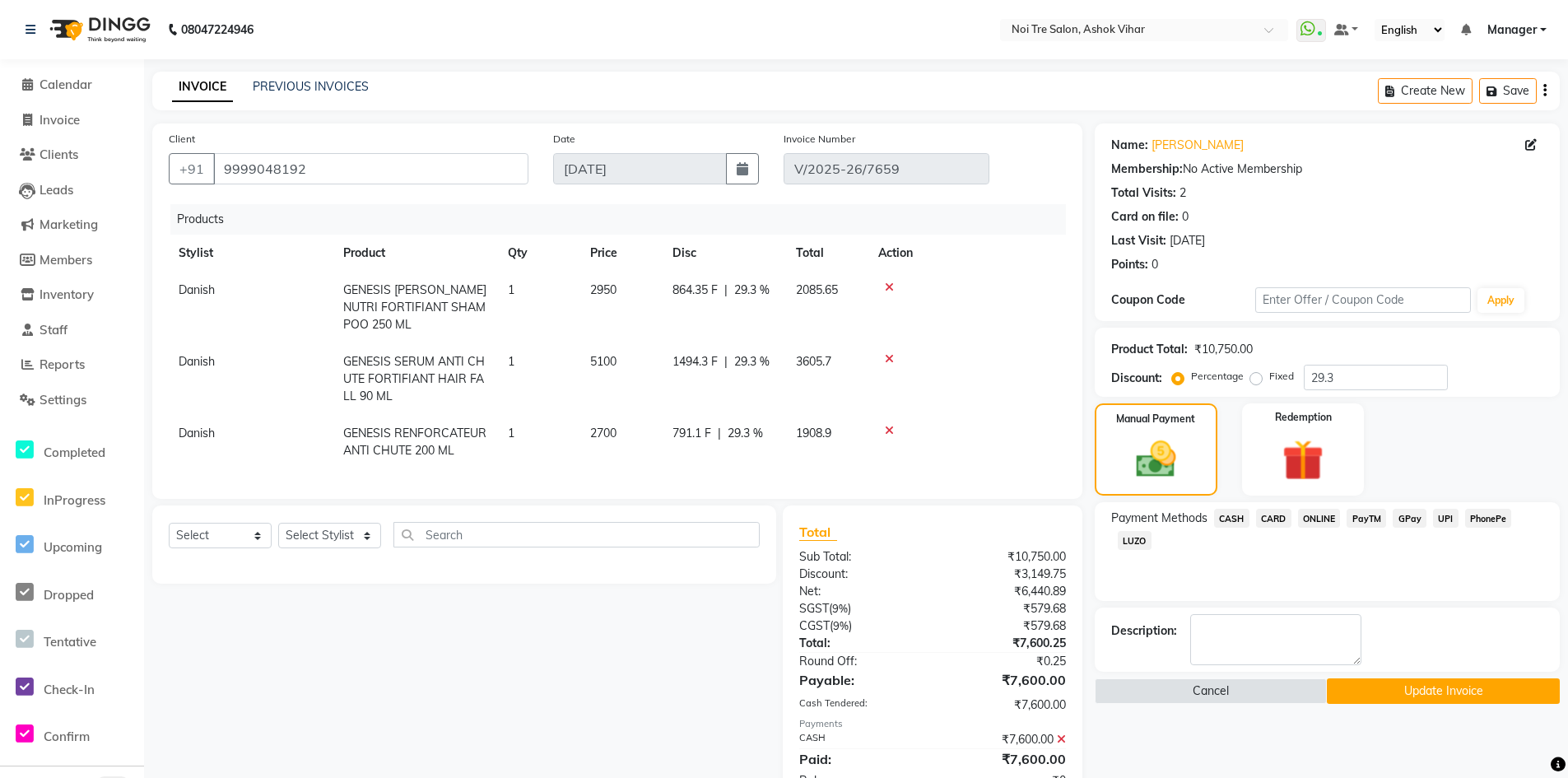
click at [1421, 679] on button "Update Invoice" at bounding box center [1442, 691] width 232 height 26
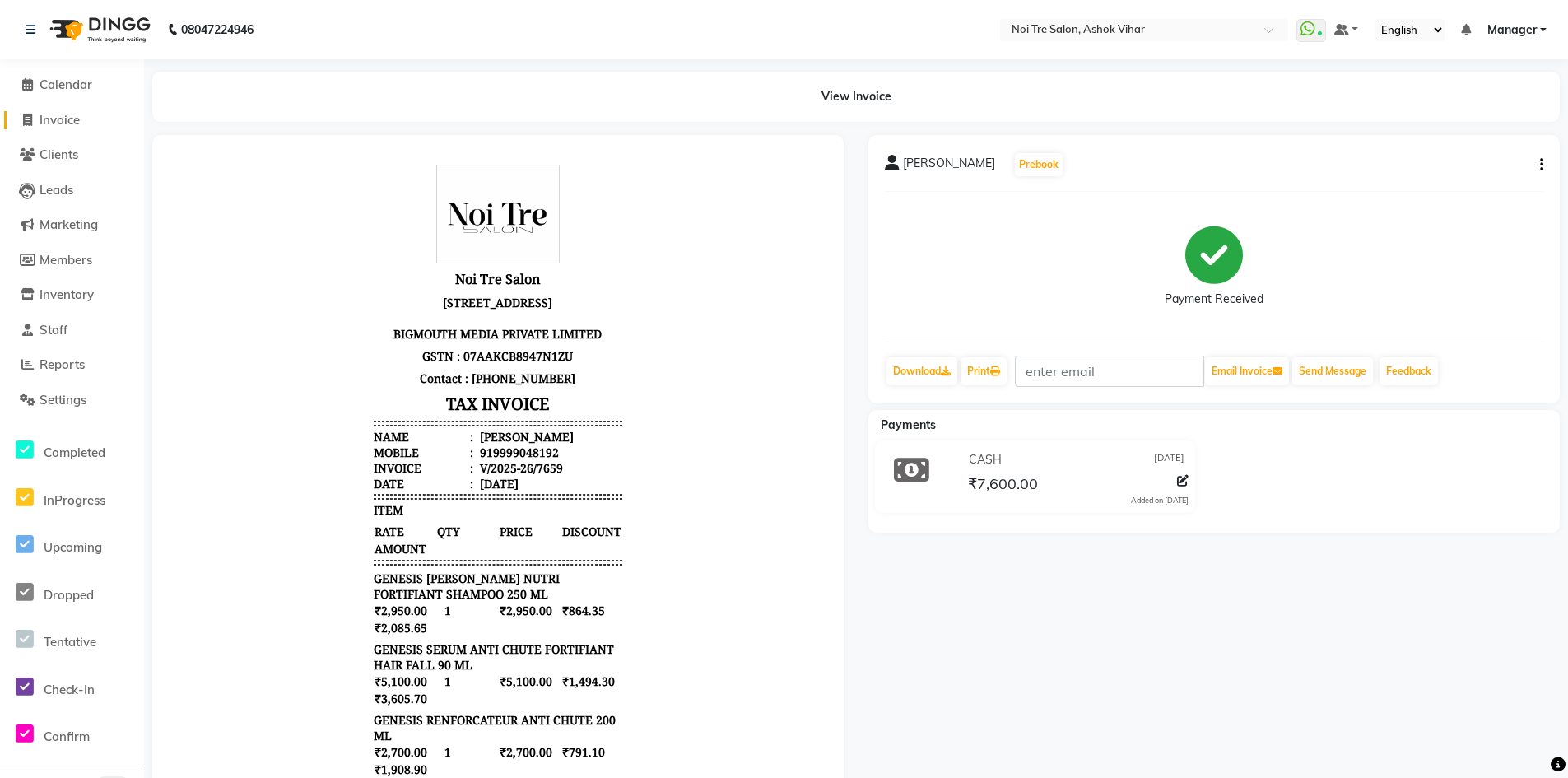
click at [63, 117] on span "Invoice" at bounding box center [59, 120] width 40 height 15
select select "4726"
select select "service"
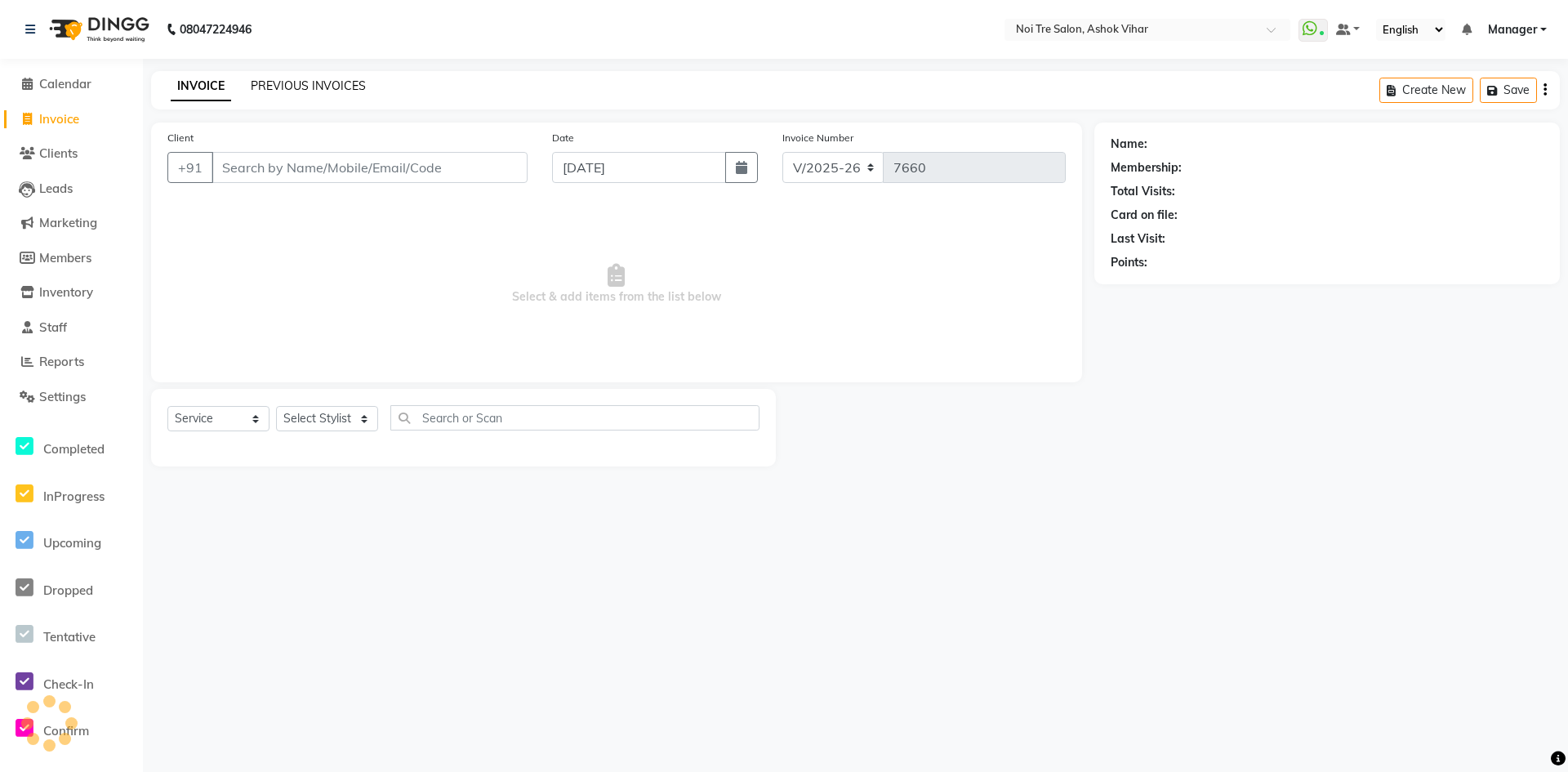
click at [310, 84] on link "PREVIOUS INVOICES" at bounding box center [308, 85] width 115 height 14
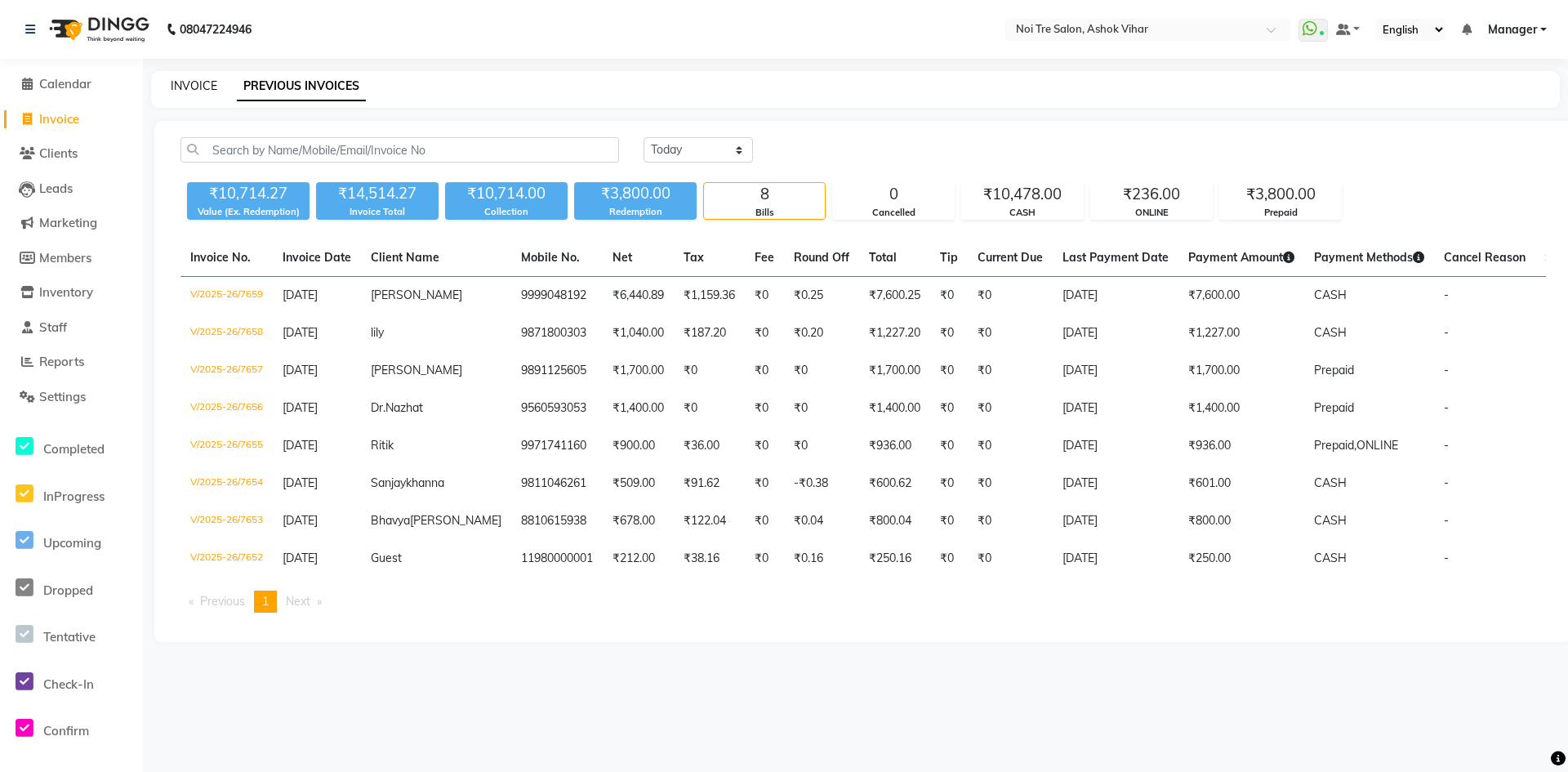
click at [190, 89] on link "INVOICE" at bounding box center [194, 85] width 47 height 14
select select "service"
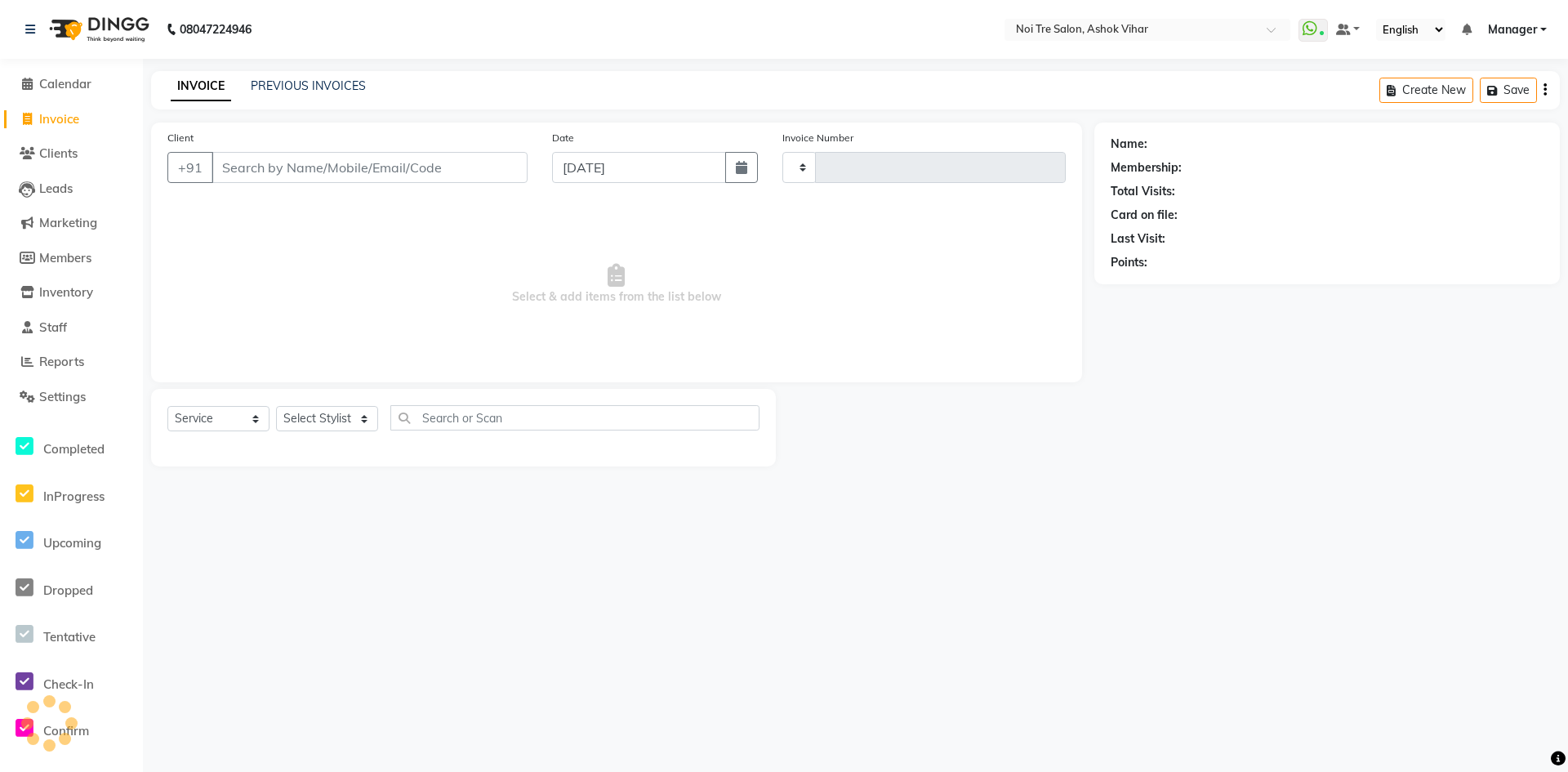
type input "7660"
select select "4726"
click at [336, 89] on link "PREVIOUS INVOICES" at bounding box center [308, 85] width 115 height 14
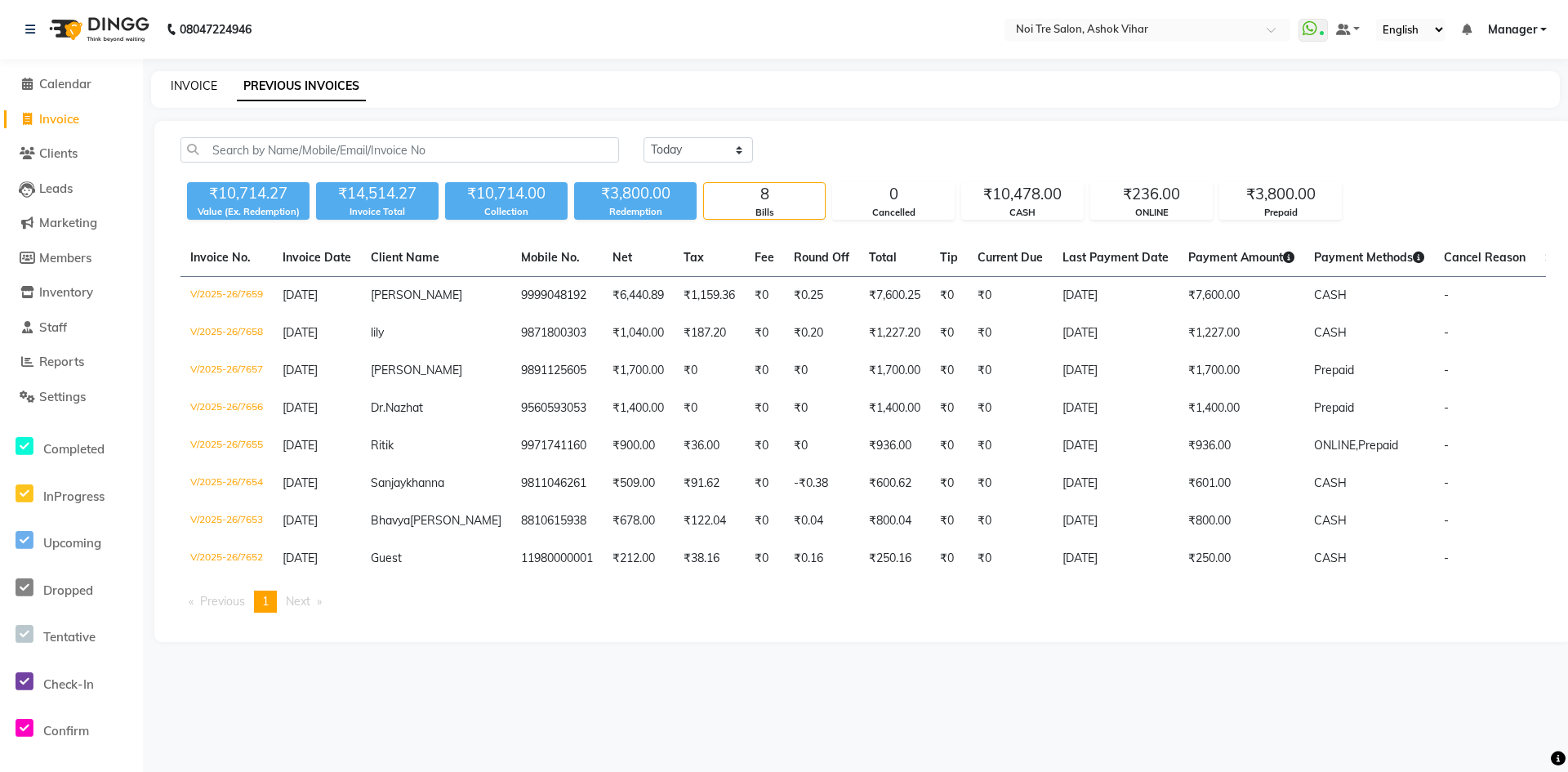
click at [212, 92] on link "INVOICE" at bounding box center [194, 85] width 47 height 14
select select "service"
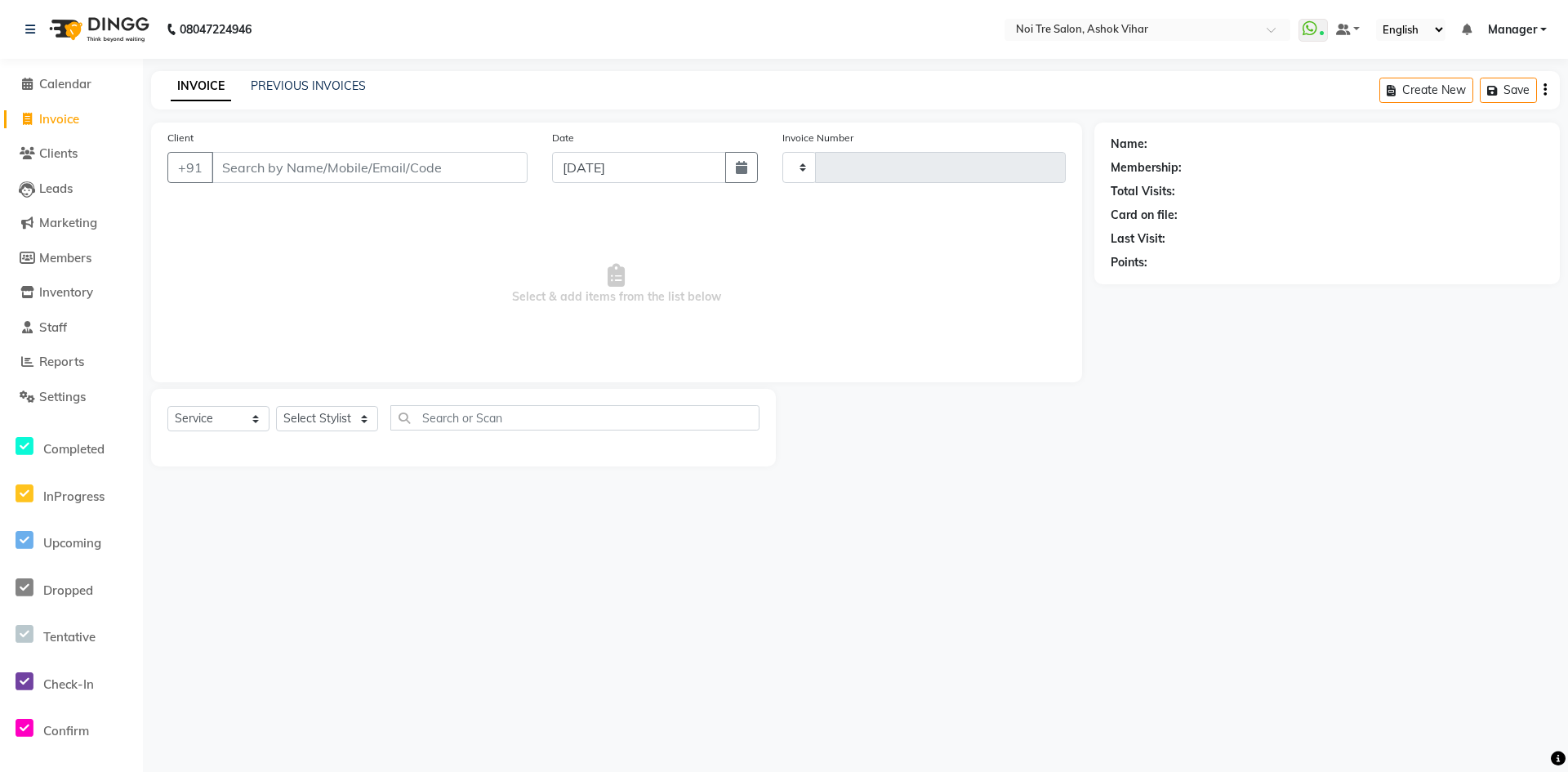
type input "7660"
select select "4726"
click at [292, 93] on link "PREVIOUS INVOICES" at bounding box center [308, 85] width 115 height 14
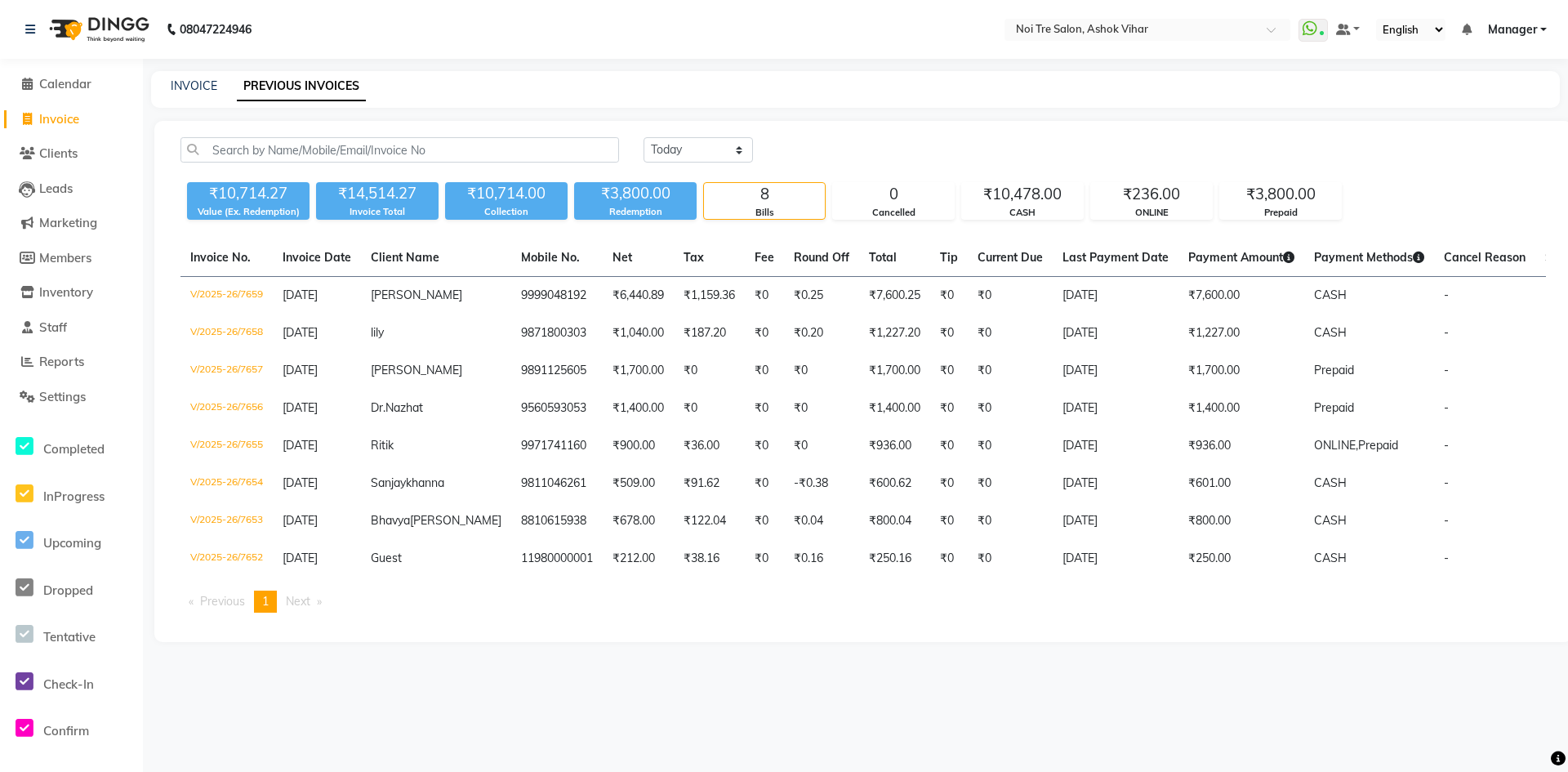
click at [70, 124] on span "Invoice" at bounding box center [59, 119] width 40 height 15
select select "4726"
select select "service"
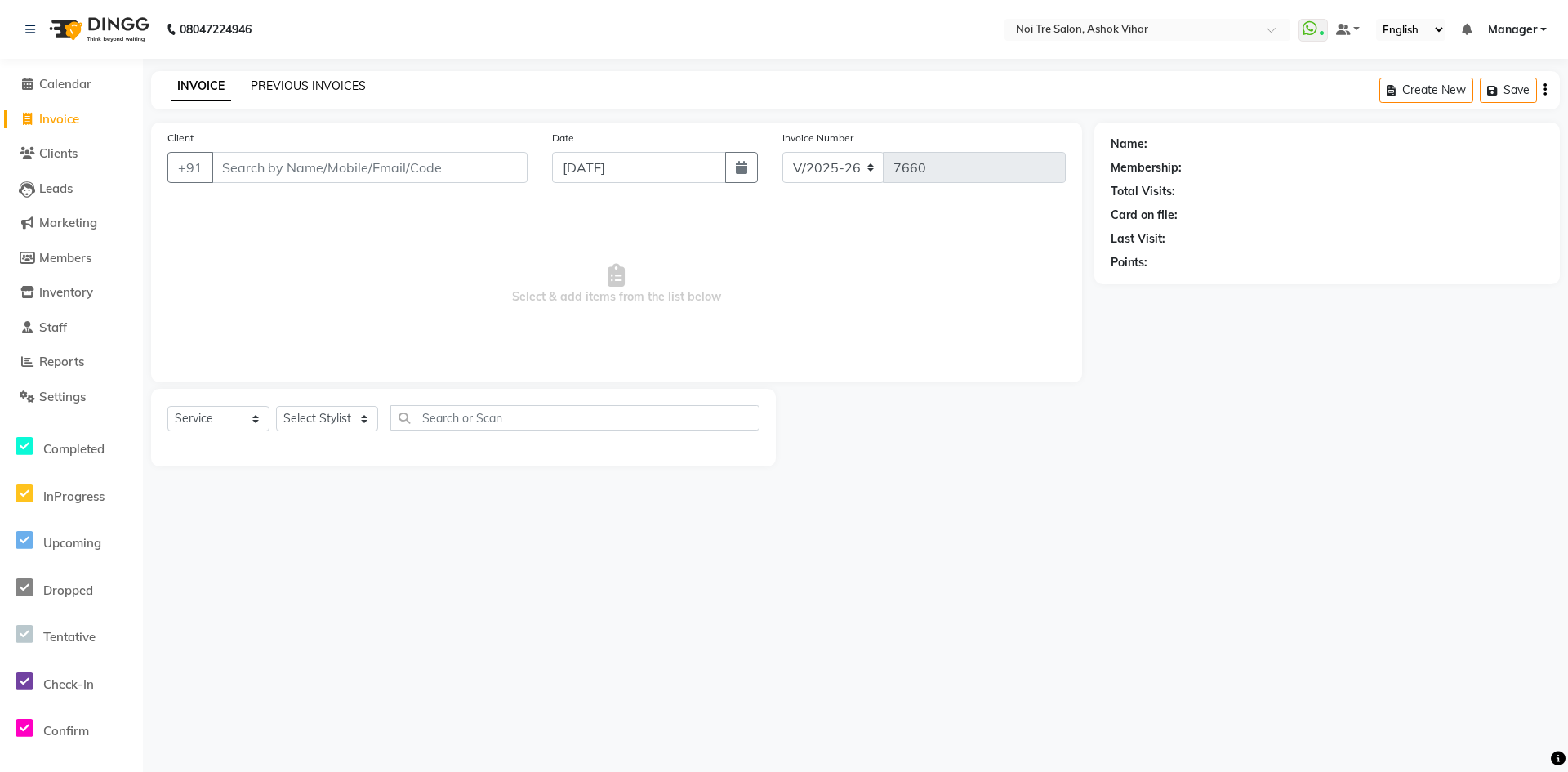
click at [283, 88] on link "PREVIOUS INVOICES" at bounding box center [308, 85] width 115 height 14
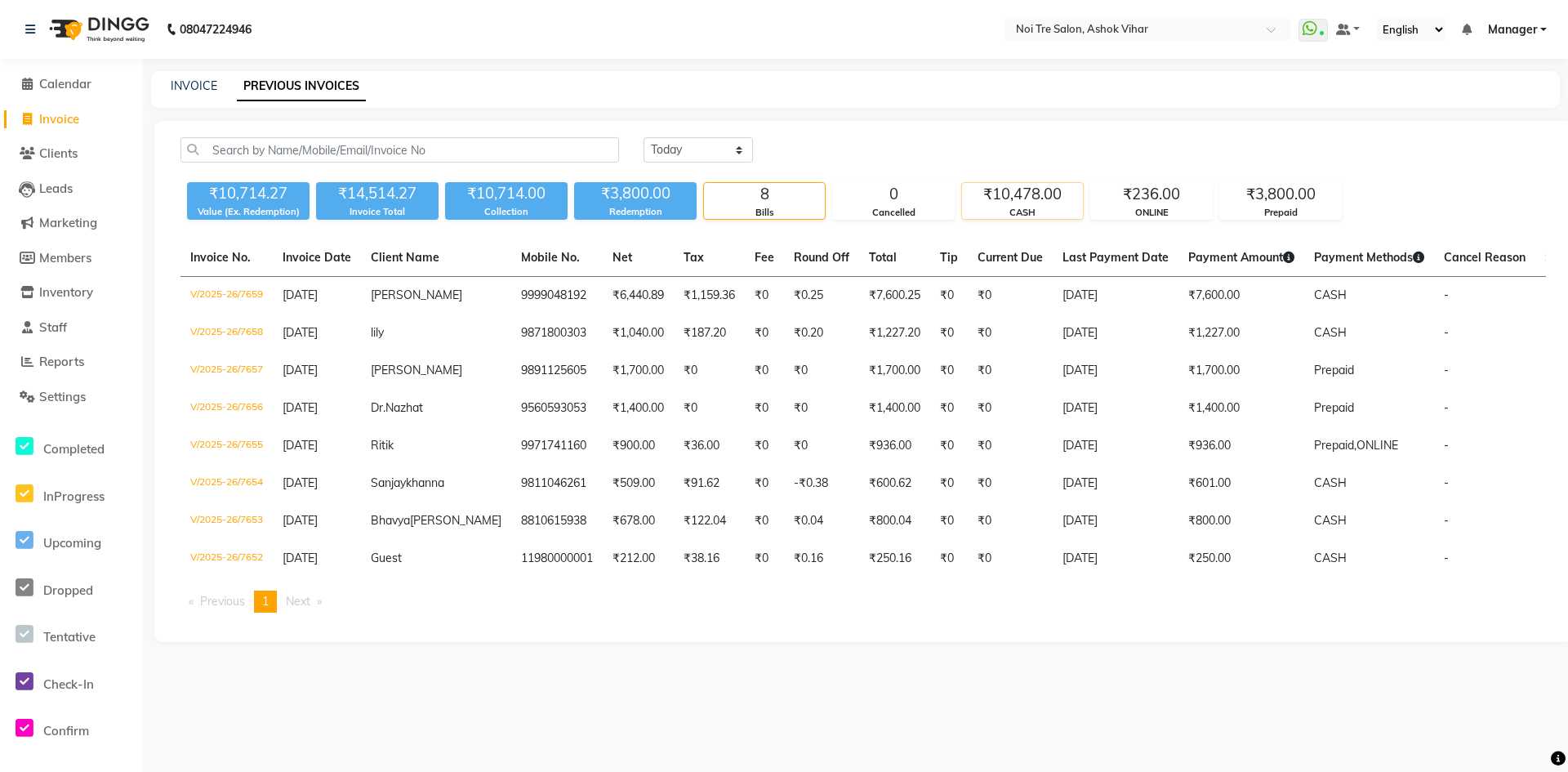
click at [1062, 201] on div "₹10,478.00" at bounding box center [1023, 194] width 121 height 23
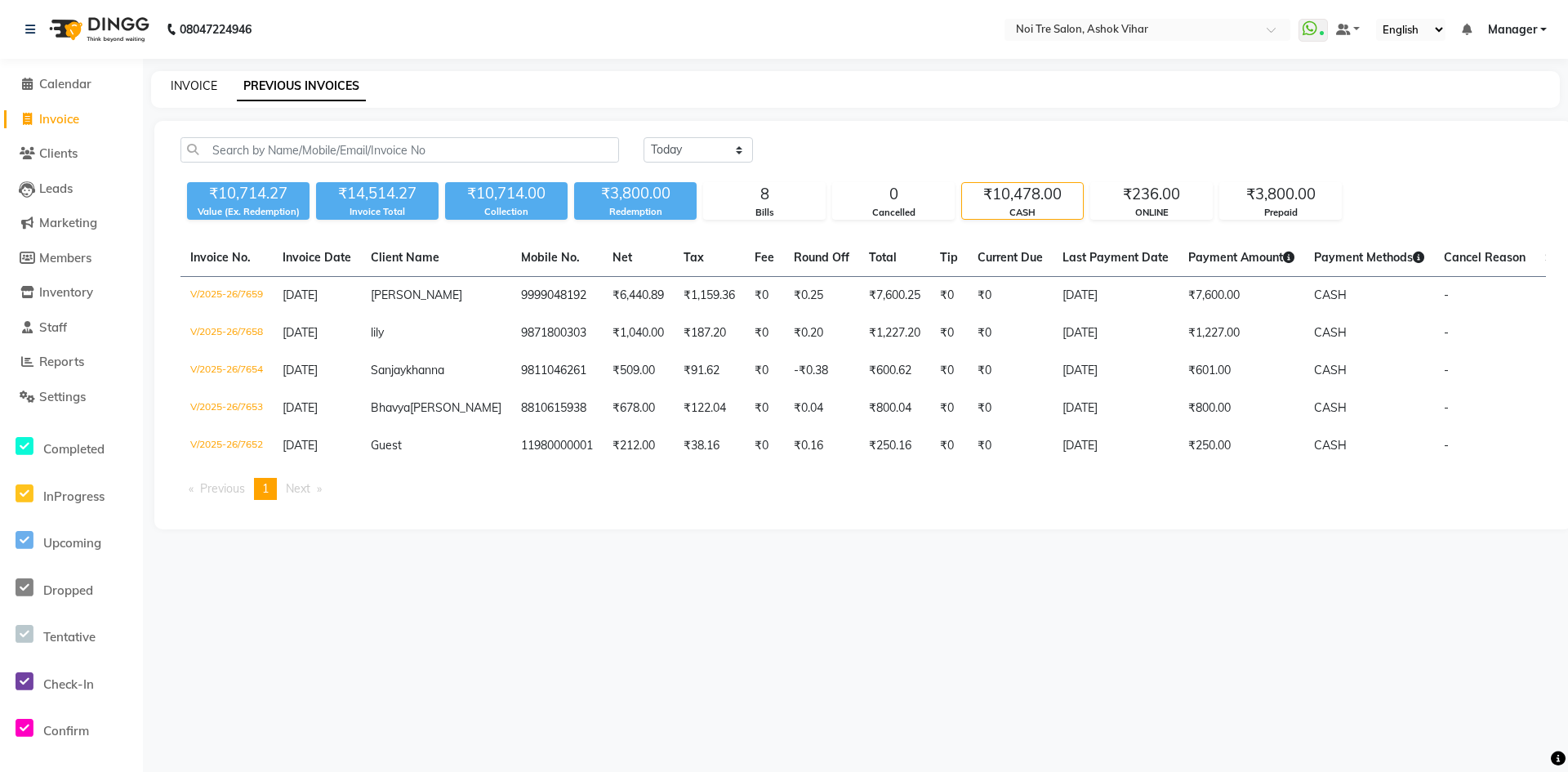
click at [201, 83] on link "INVOICE" at bounding box center [194, 85] width 47 height 14
select select "service"
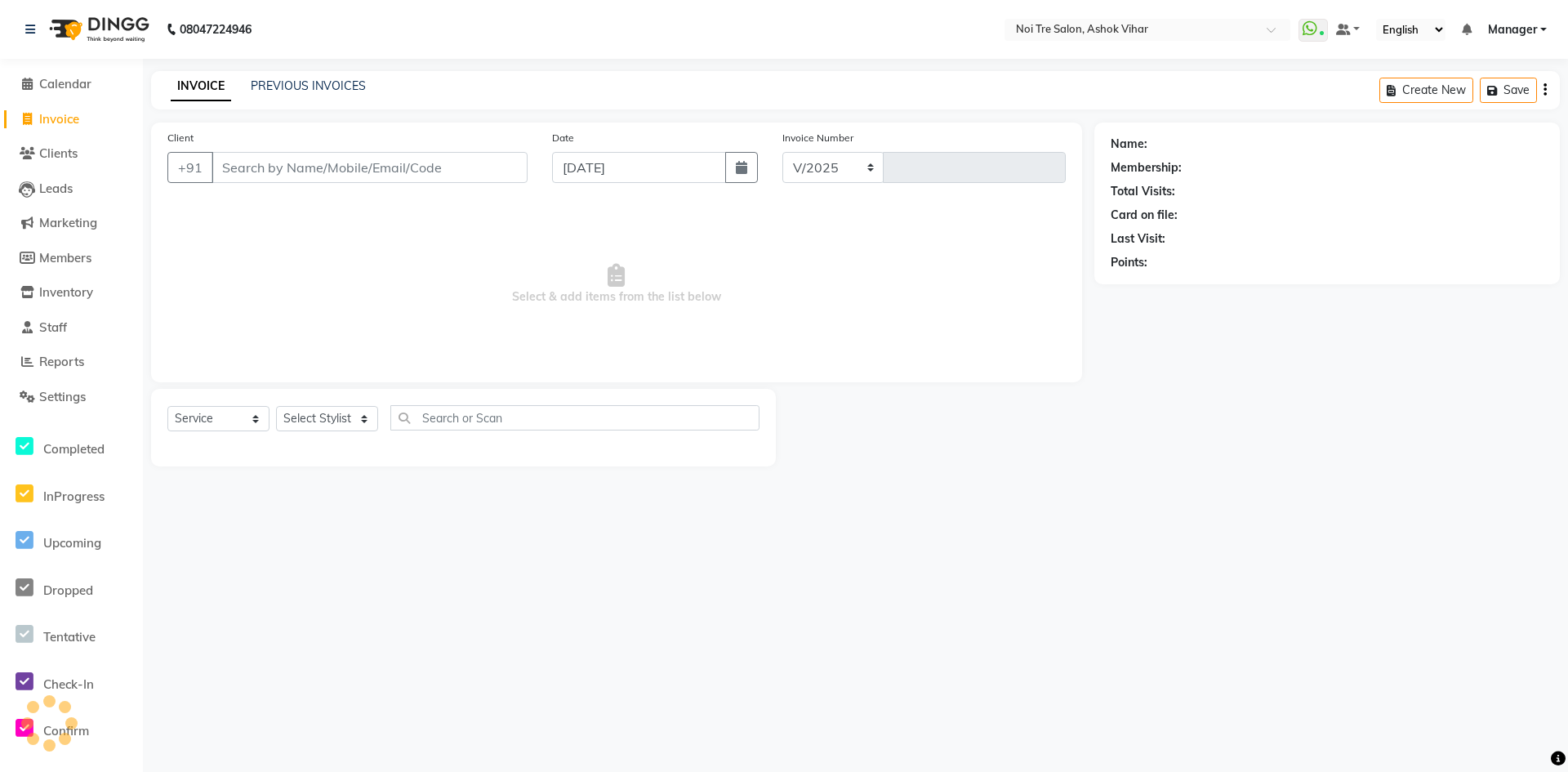
select select "4726"
type input "7660"
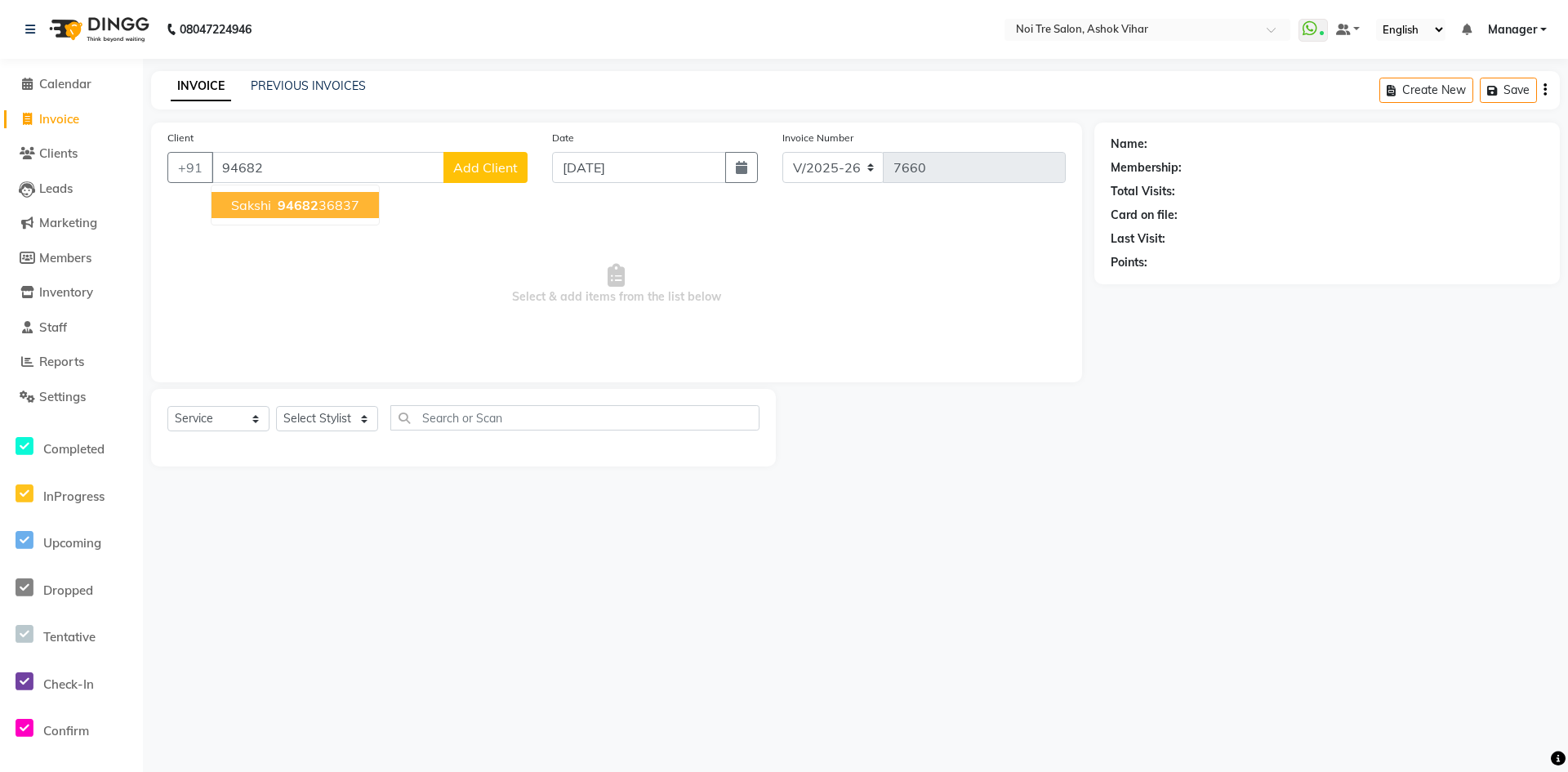
click at [313, 217] on button "Sakshi 94682 36837" at bounding box center [295, 205] width 168 height 26
type input "9468236837"
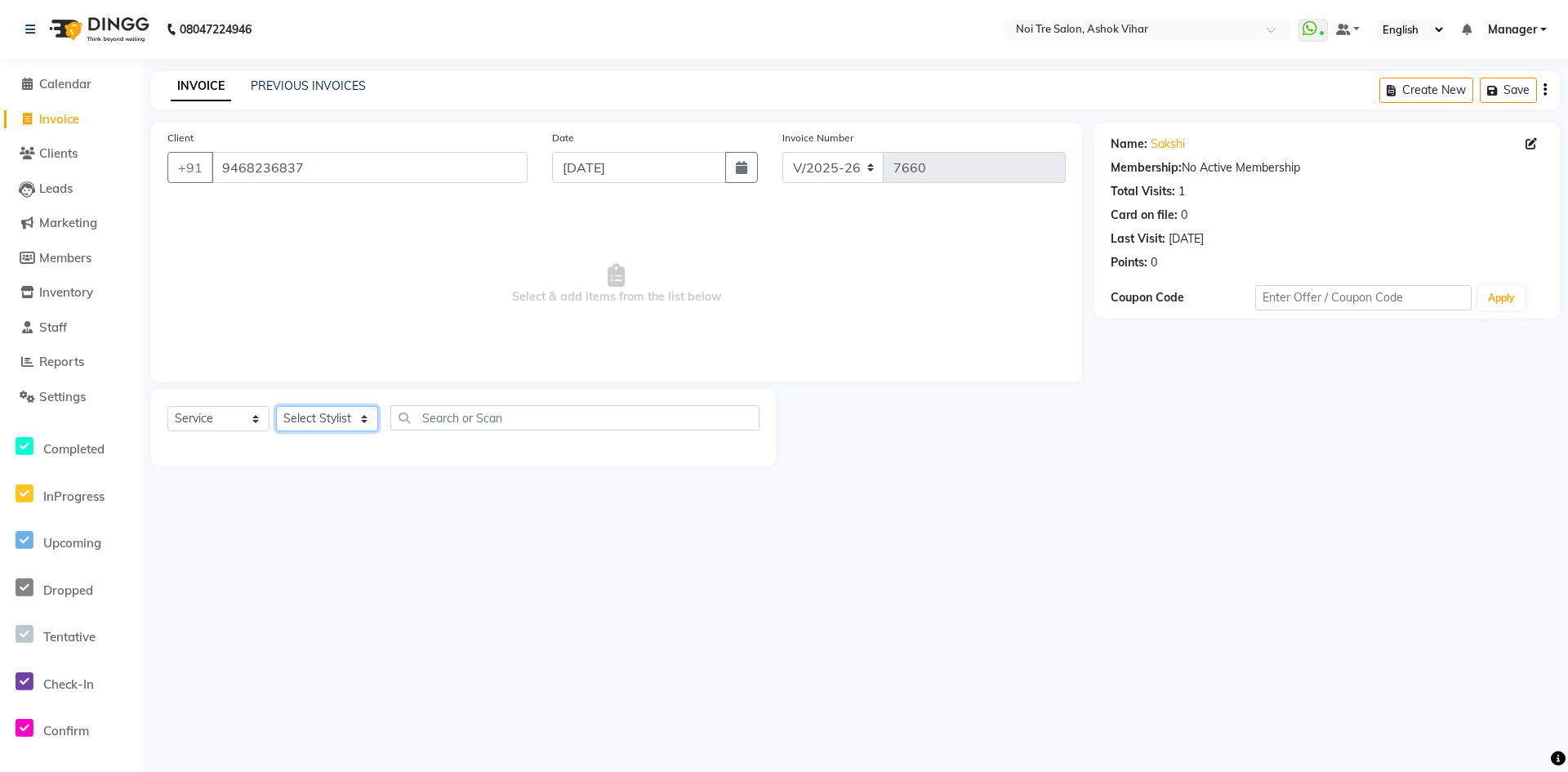
click at [350, 411] on select "Select Stylist [PERSON_NAME] Aas Admin [PERSON_NAME] [PERSON_NAME] [PERSON_NAME…" at bounding box center [327, 418] width 102 height 26
select select "65505"
click at [454, 408] on input "text" at bounding box center [575, 417] width 369 height 26
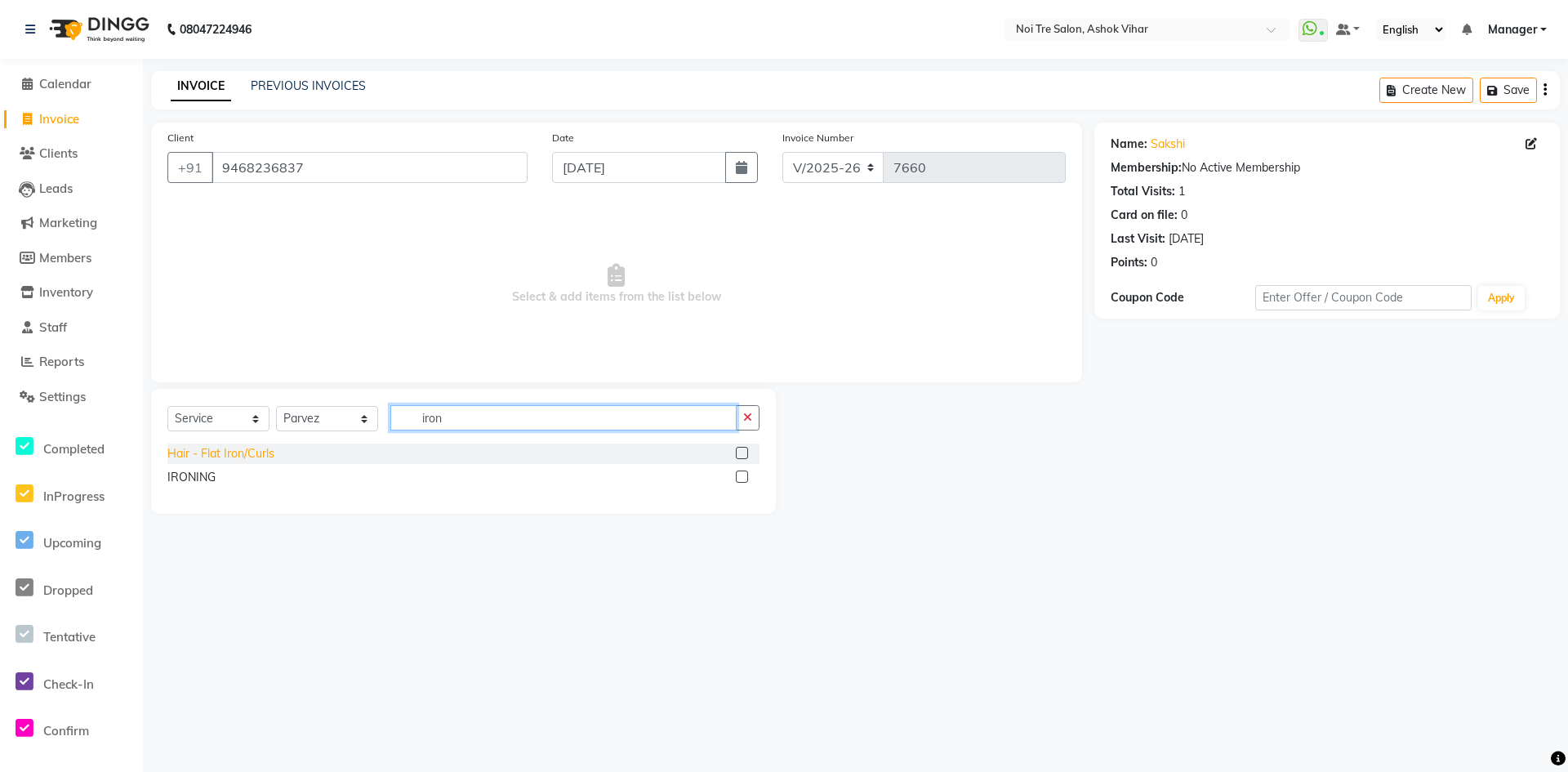
type input "iron"
click at [232, 454] on div "Hair - Flat Iron/Curls" at bounding box center [221, 453] width 107 height 17
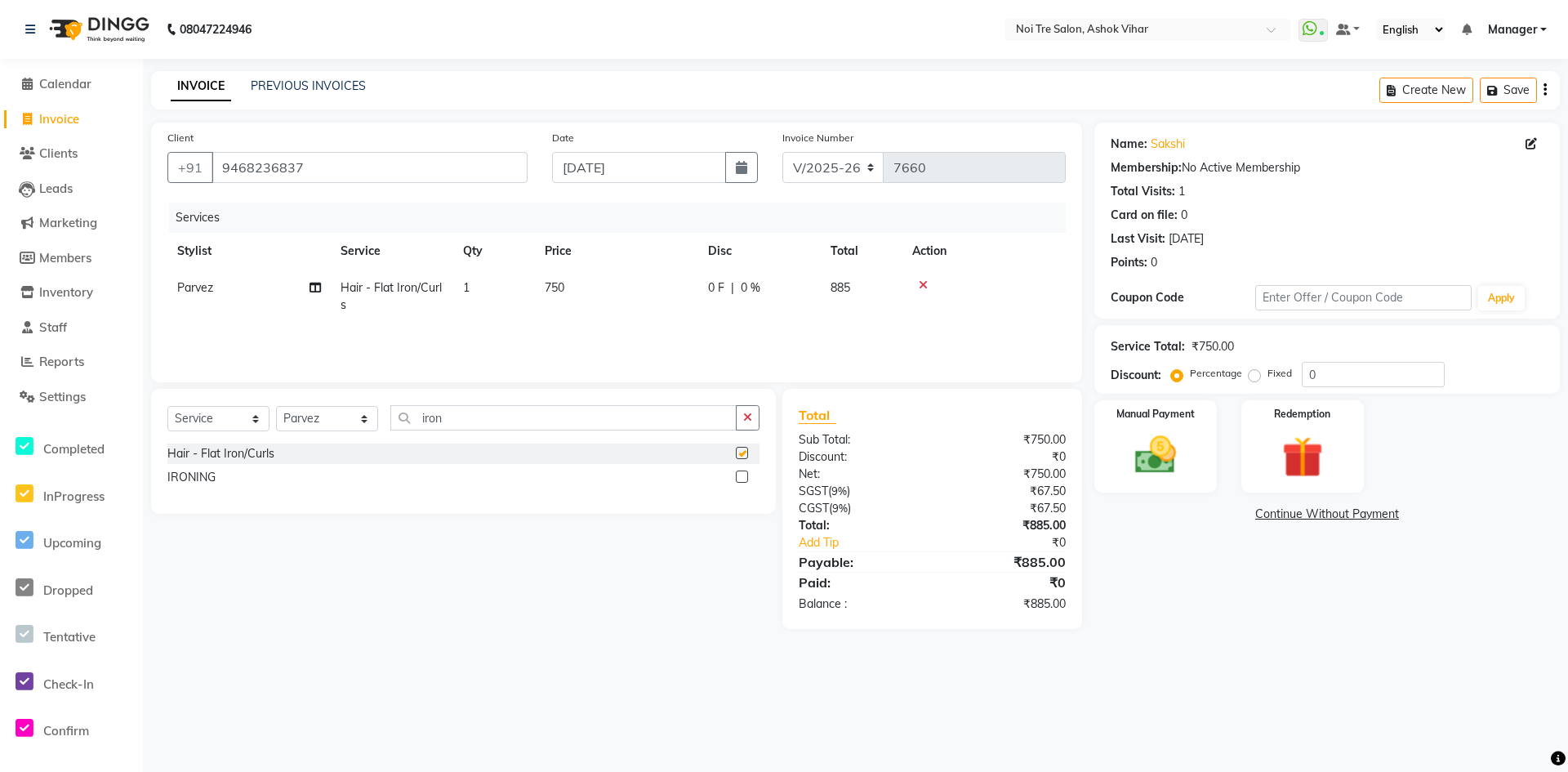
checkbox input "false"
drag, startPoint x: 576, startPoint y: 298, endPoint x: 605, endPoint y: 303, distance: 29.4
click at [582, 303] on td "750" at bounding box center [616, 296] width 163 height 54
select select "65505"
drag, startPoint x: 677, startPoint y: 285, endPoint x: 587, endPoint y: 300, distance: 91.2
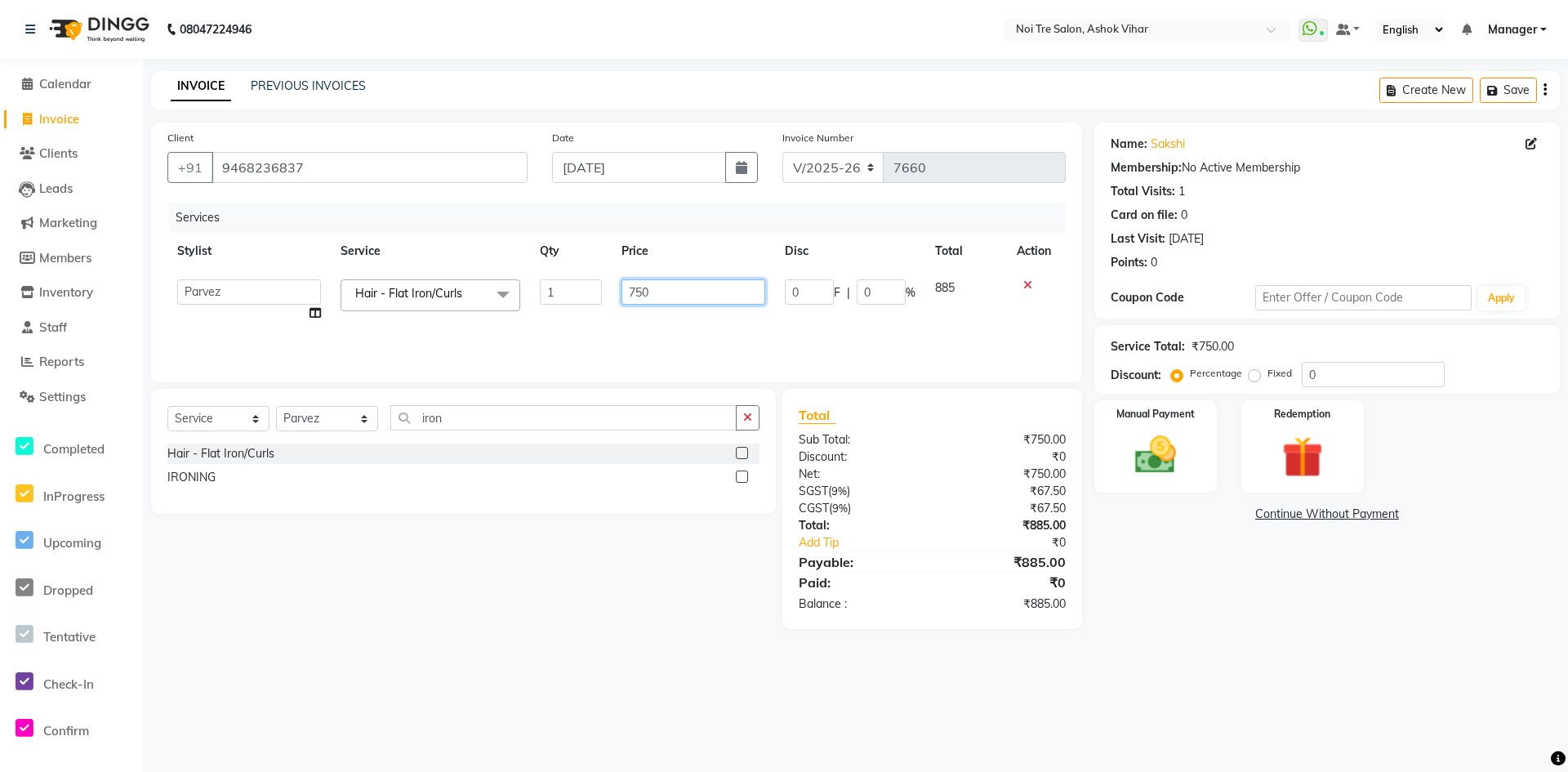
click at [587, 300] on tr "Aakash Aalam Aas Admin Ajay Alice Amit Anand Anas Arif ARIF 1 Arun Ashu Asif At…" at bounding box center [616, 300] width 899 height 62
type input "847.5"
click at [621, 330] on div "Services Stylist Service Qty Price Disc Total Action Aakash Aalam Aas Admin Aja…" at bounding box center [616, 284] width 899 height 163
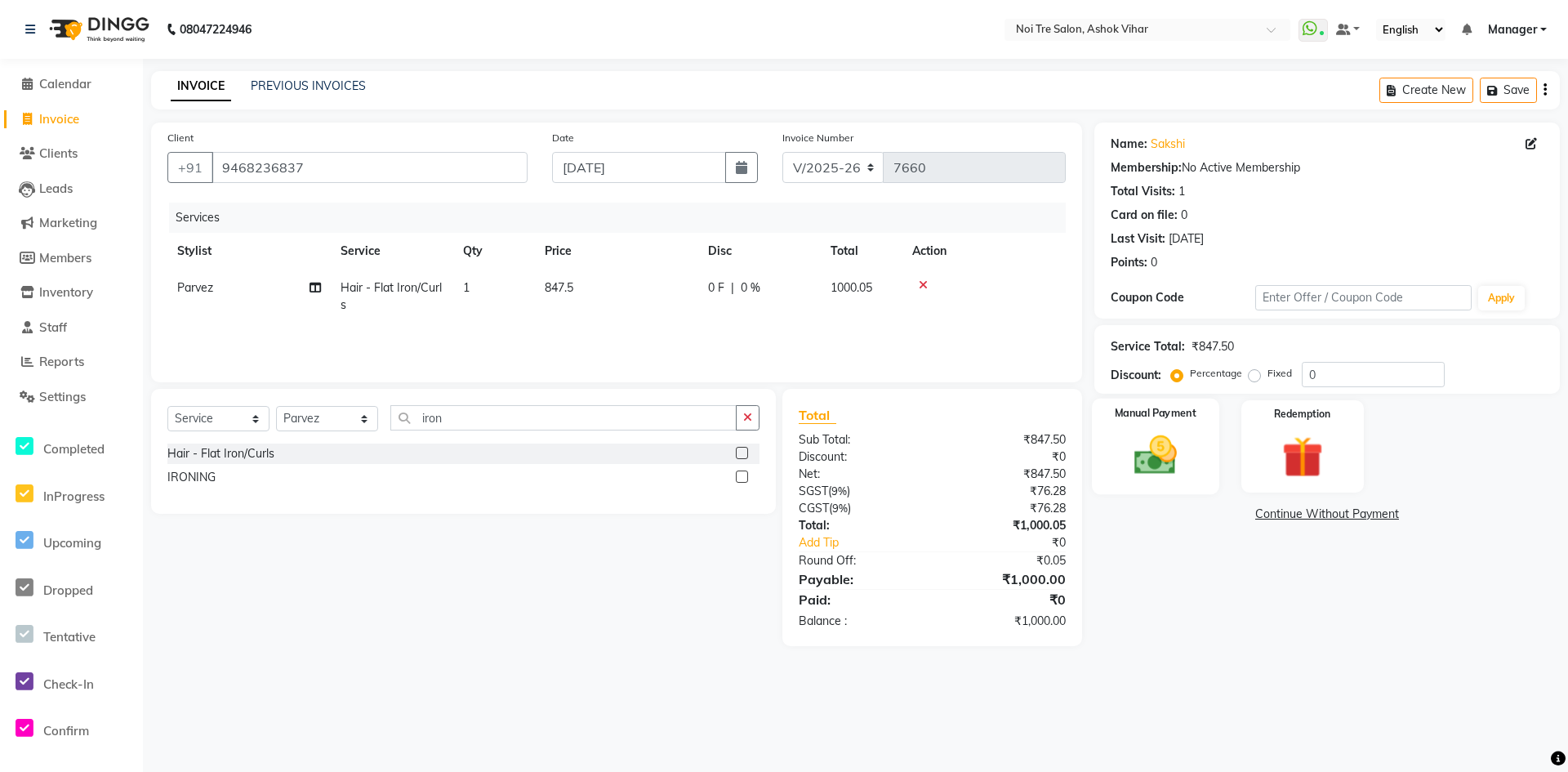
click at [1175, 454] on img at bounding box center [1156, 455] width 71 height 50
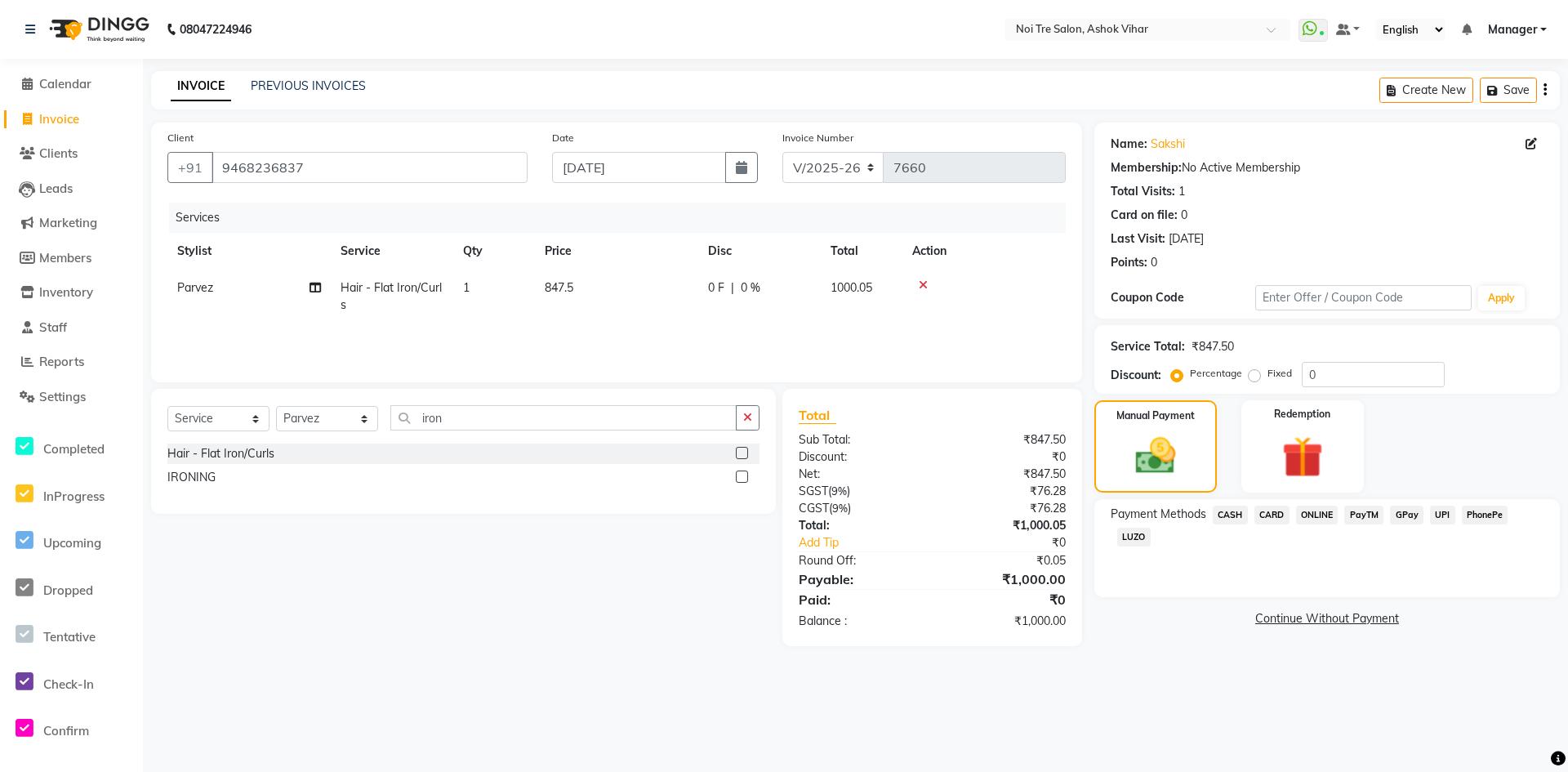
drag, startPoint x: 1316, startPoint y: 517, endPoint x: 1333, endPoint y: 549, distance: 36.2
click at [1316, 519] on span "ONLINE" at bounding box center [1317, 515] width 43 height 19
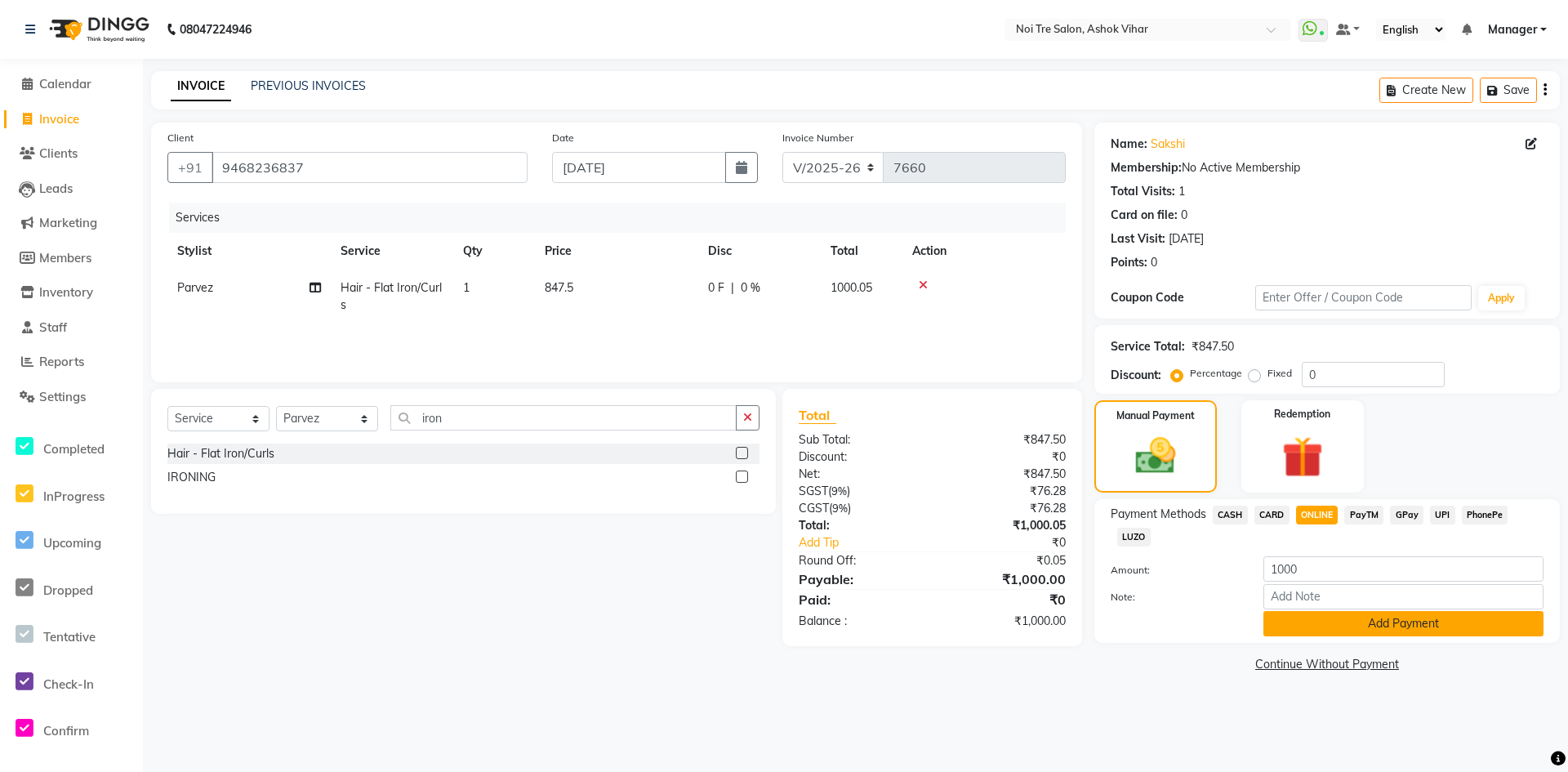
click at [1359, 620] on button "Add Payment" at bounding box center [1403, 623] width 280 height 26
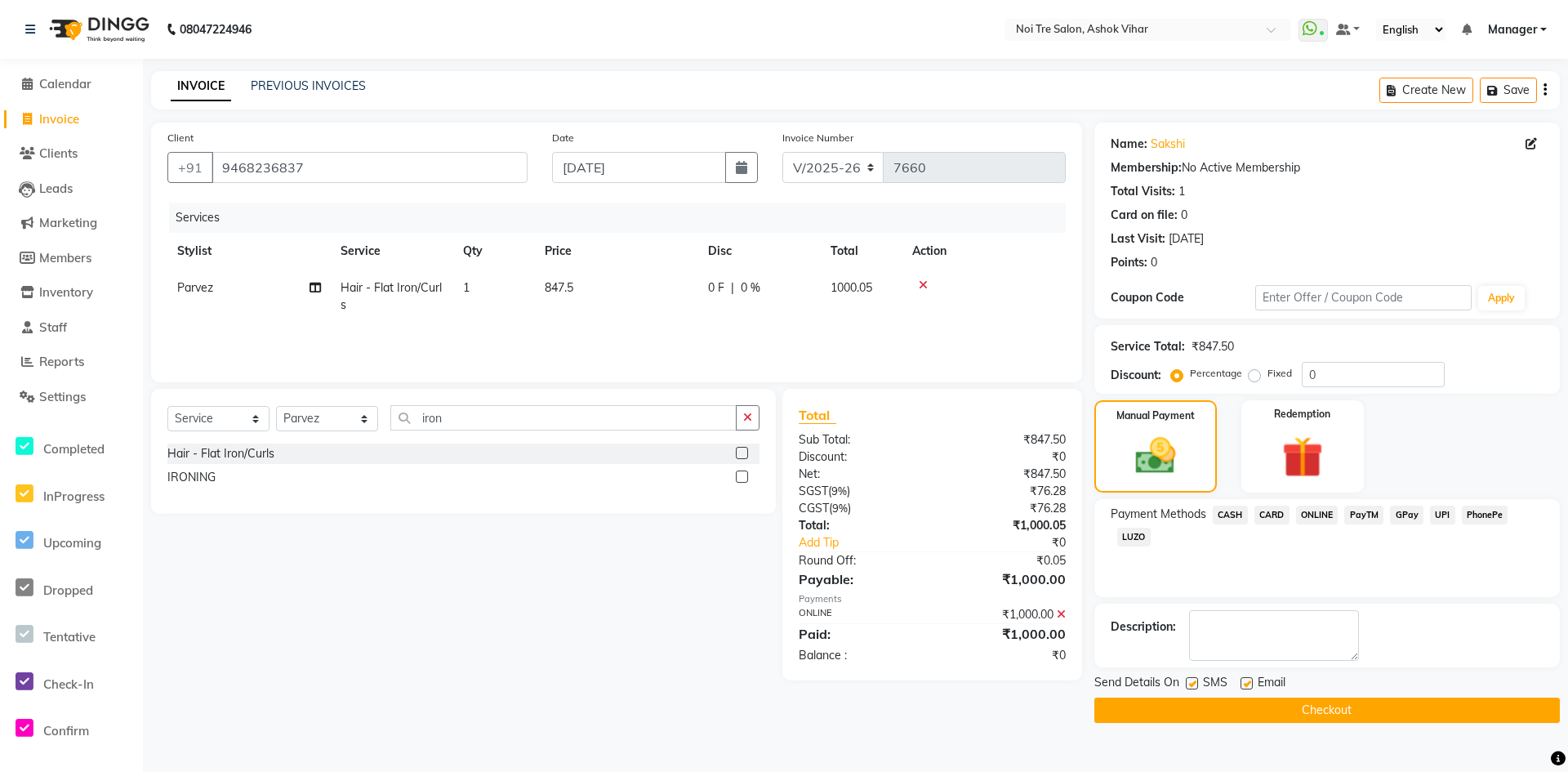
click at [1361, 707] on button "Checkout" at bounding box center [1327, 710] width 466 height 26
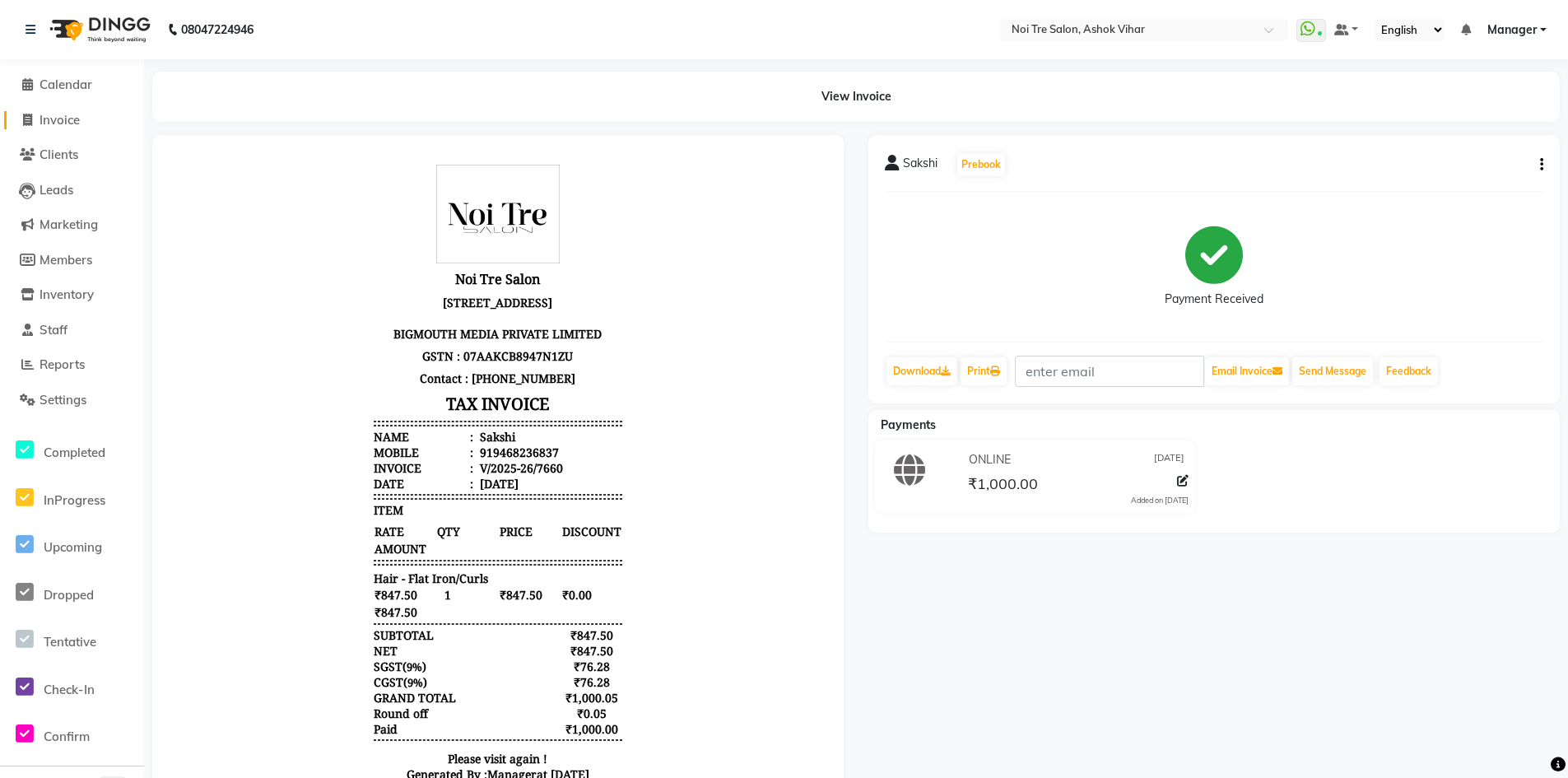
drag, startPoint x: 64, startPoint y: 118, endPoint x: 170, endPoint y: 15, distance: 147.8
click at [64, 118] on span "Invoice" at bounding box center [59, 120] width 40 height 15
select select "service"
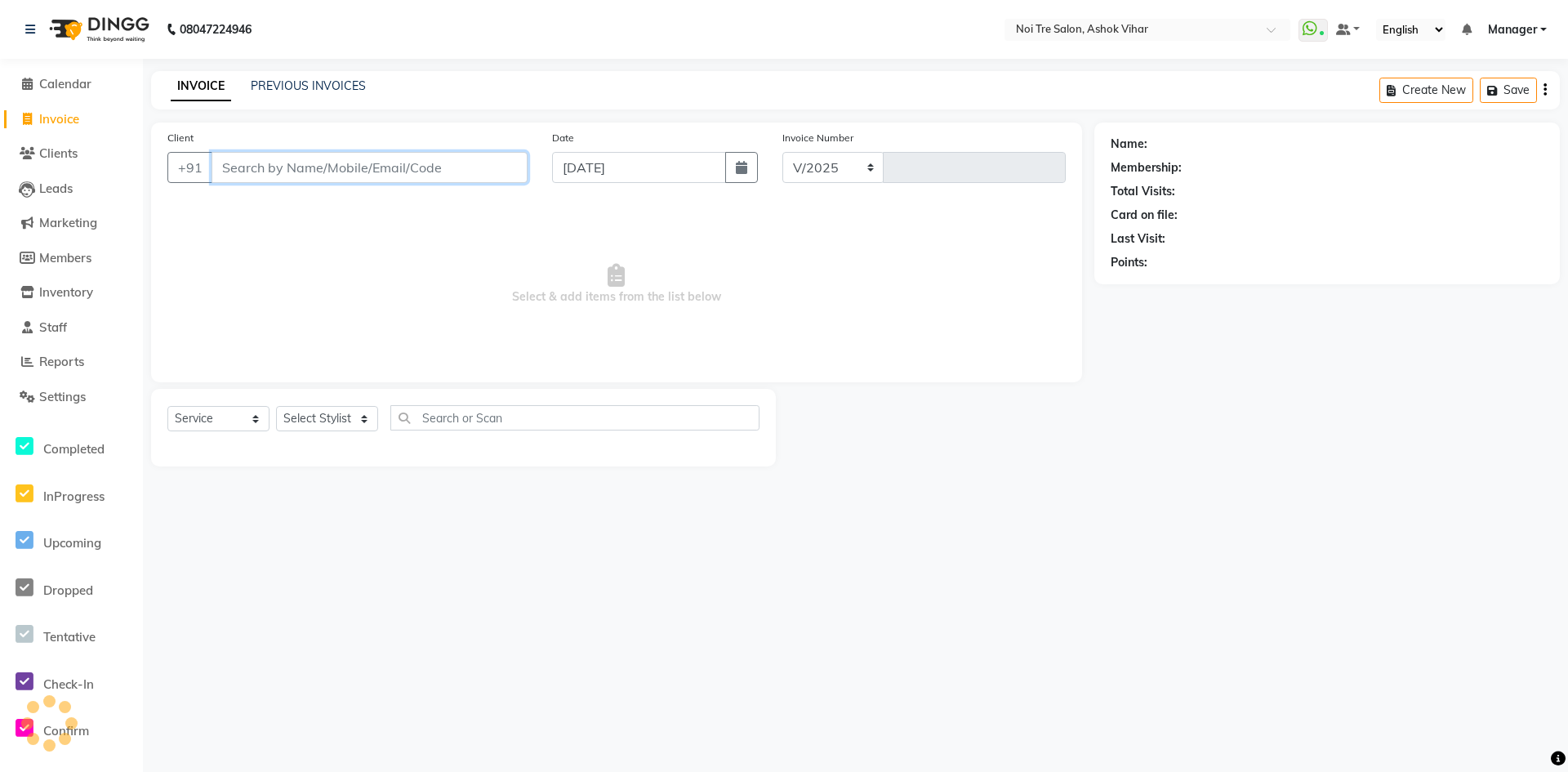
select select "4726"
type input "7661"
click at [320, 190] on div "Client +91" at bounding box center [348, 162] width 384 height 67
click at [320, 171] on input "Client" at bounding box center [370, 167] width 316 height 31
click at [307, 415] on select "Select Stylist [PERSON_NAME] Aas Admin [PERSON_NAME] [PERSON_NAME] 1 [PERSON_NA…" at bounding box center [327, 418] width 102 height 26
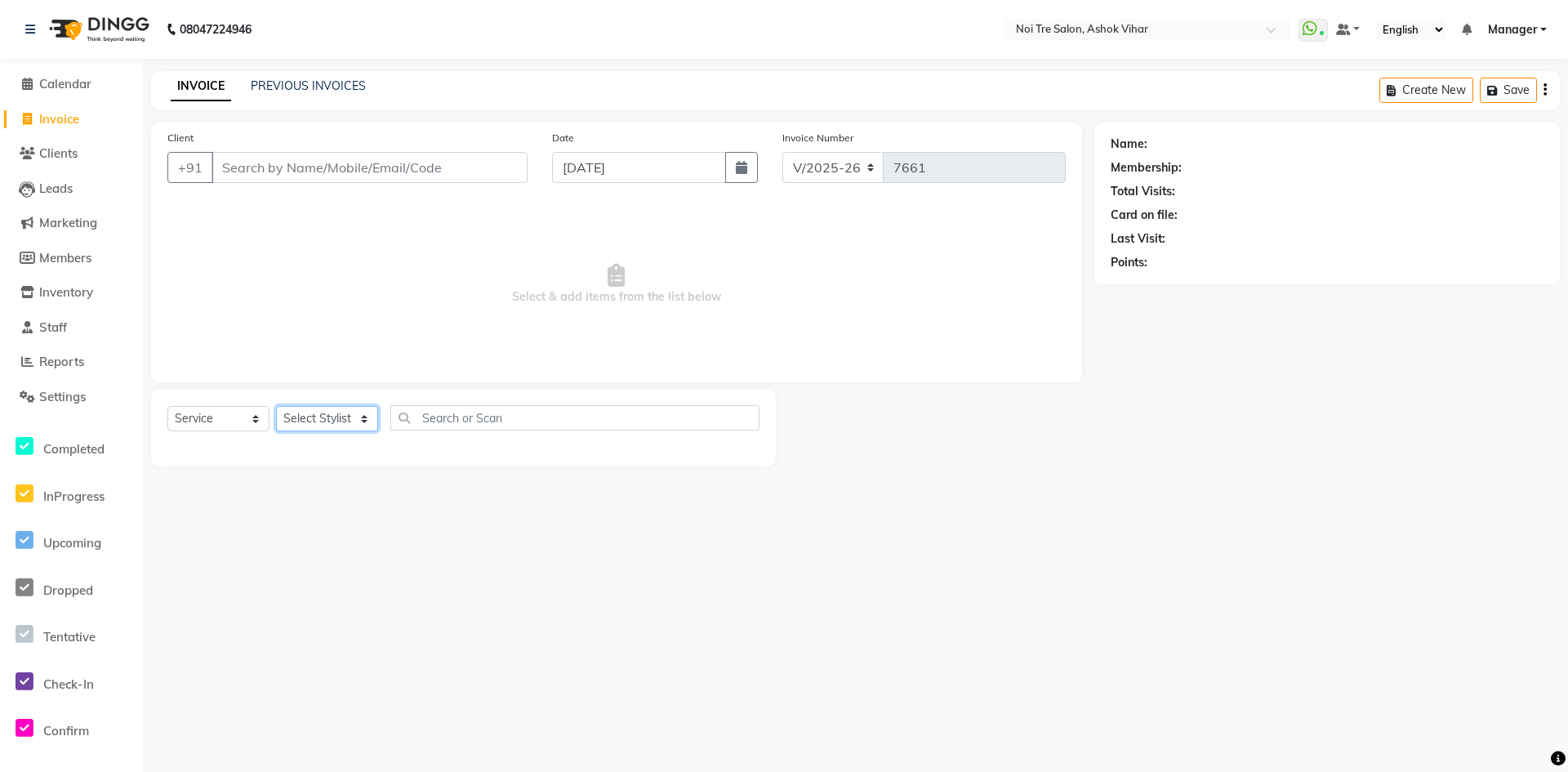
select select "65505"
click at [411, 423] on input "text" at bounding box center [575, 417] width 369 height 26
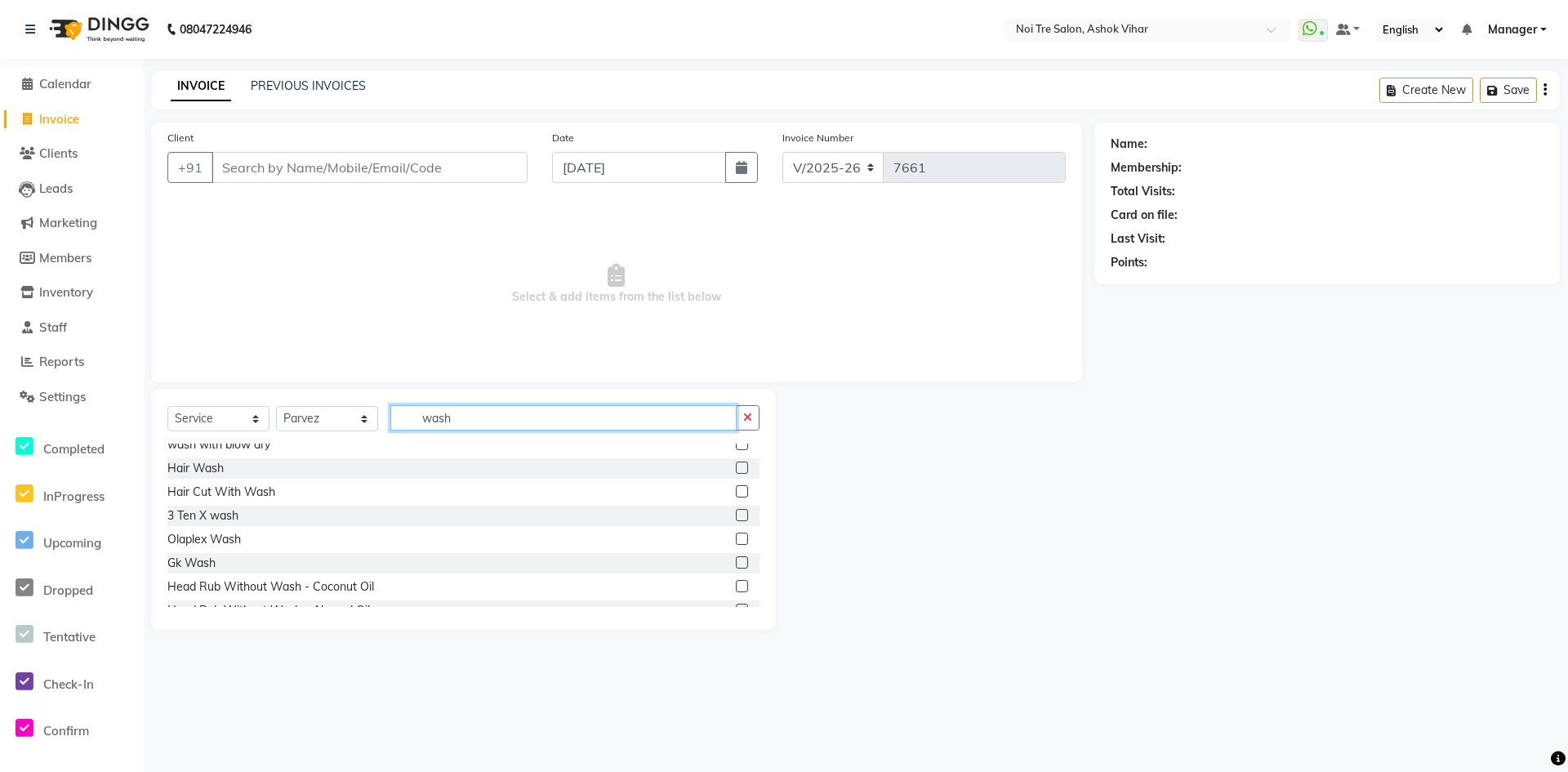
scroll to position [121, 0]
drag, startPoint x: 445, startPoint y: 428, endPoint x: 372, endPoint y: 429, distance: 73.0
click at [372, 429] on div "Select Service Product Membership Package Voucher Prepaid Gift Card Select Styl…" at bounding box center [463, 423] width 592 height 38
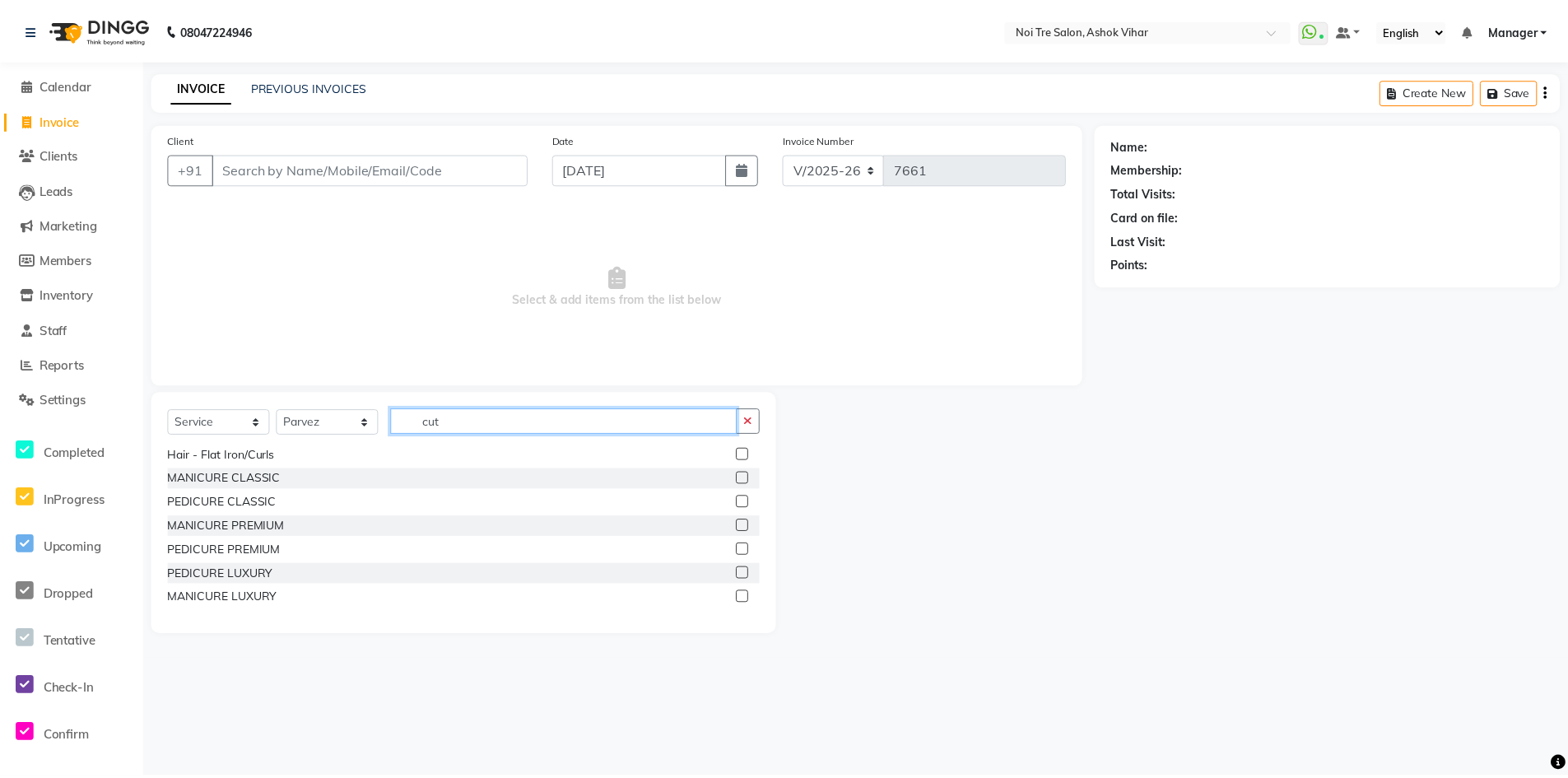
scroll to position [3, 0]
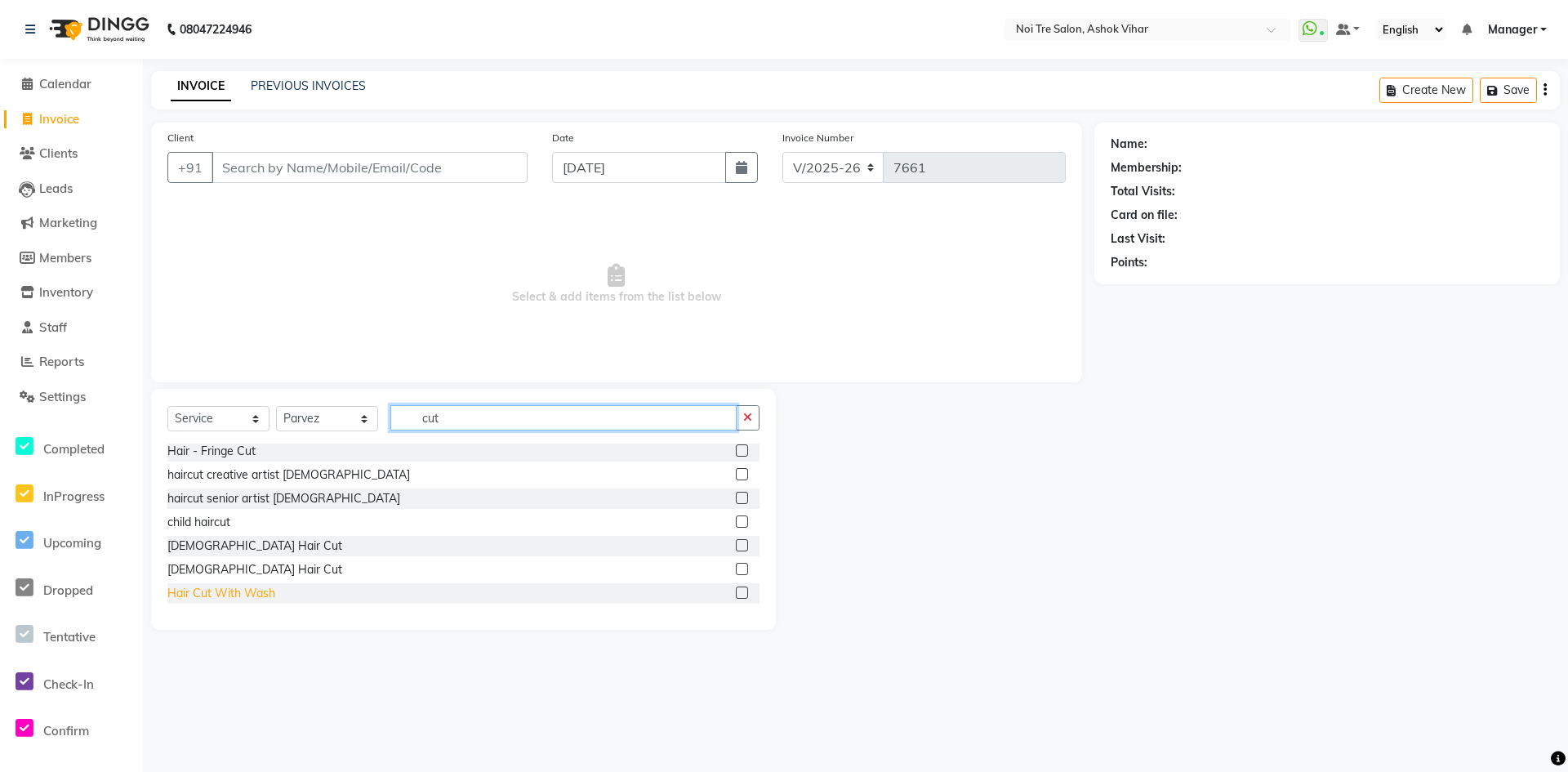
type input "cut"
click at [213, 593] on div "Hair Cut With Wash" at bounding box center [221, 593] width 108 height 17
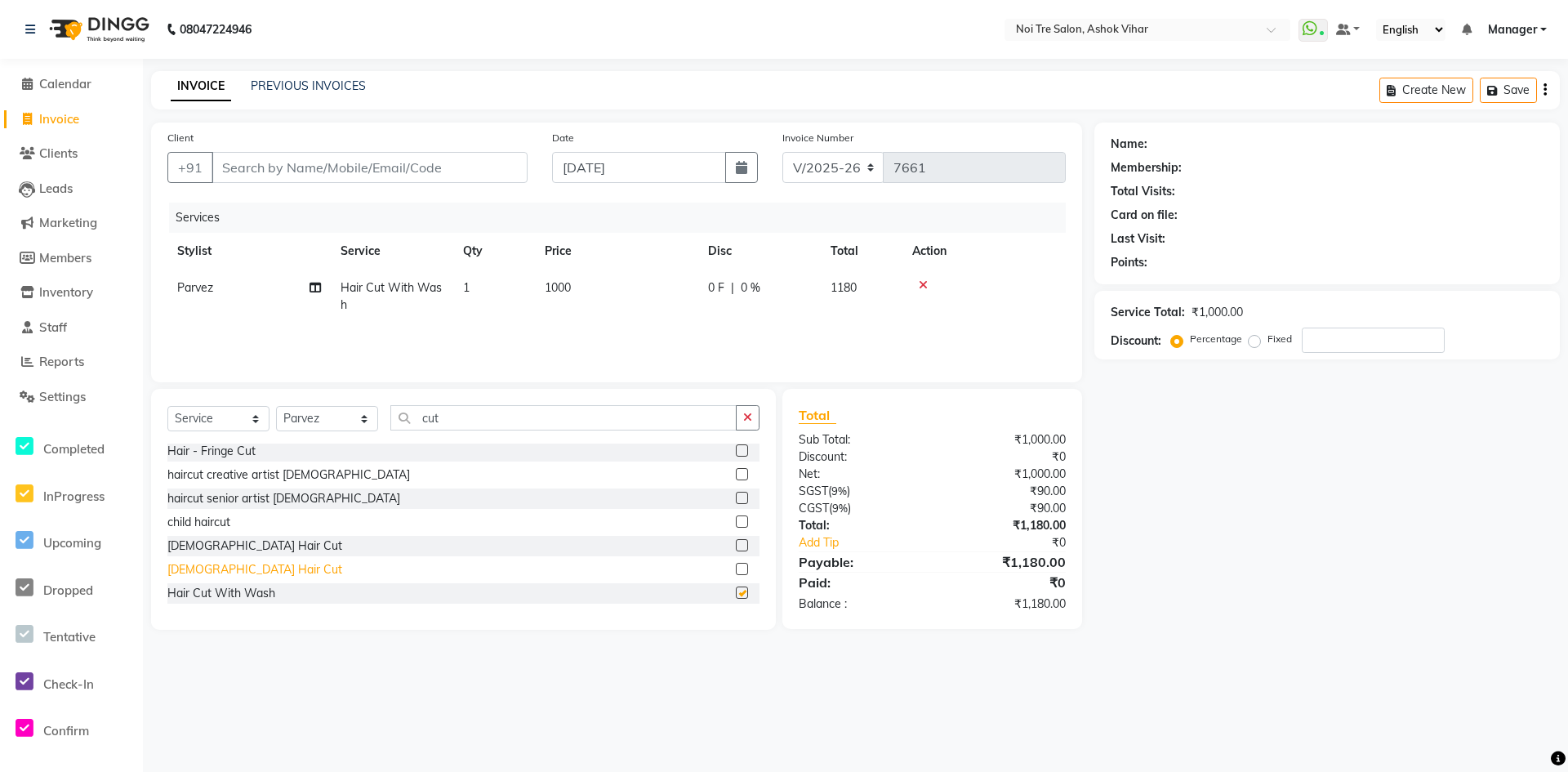
checkbox input "false"
click at [236, 570] on div "[DEMOGRAPHIC_DATA] Hair Cut" at bounding box center [255, 570] width 175 height 17
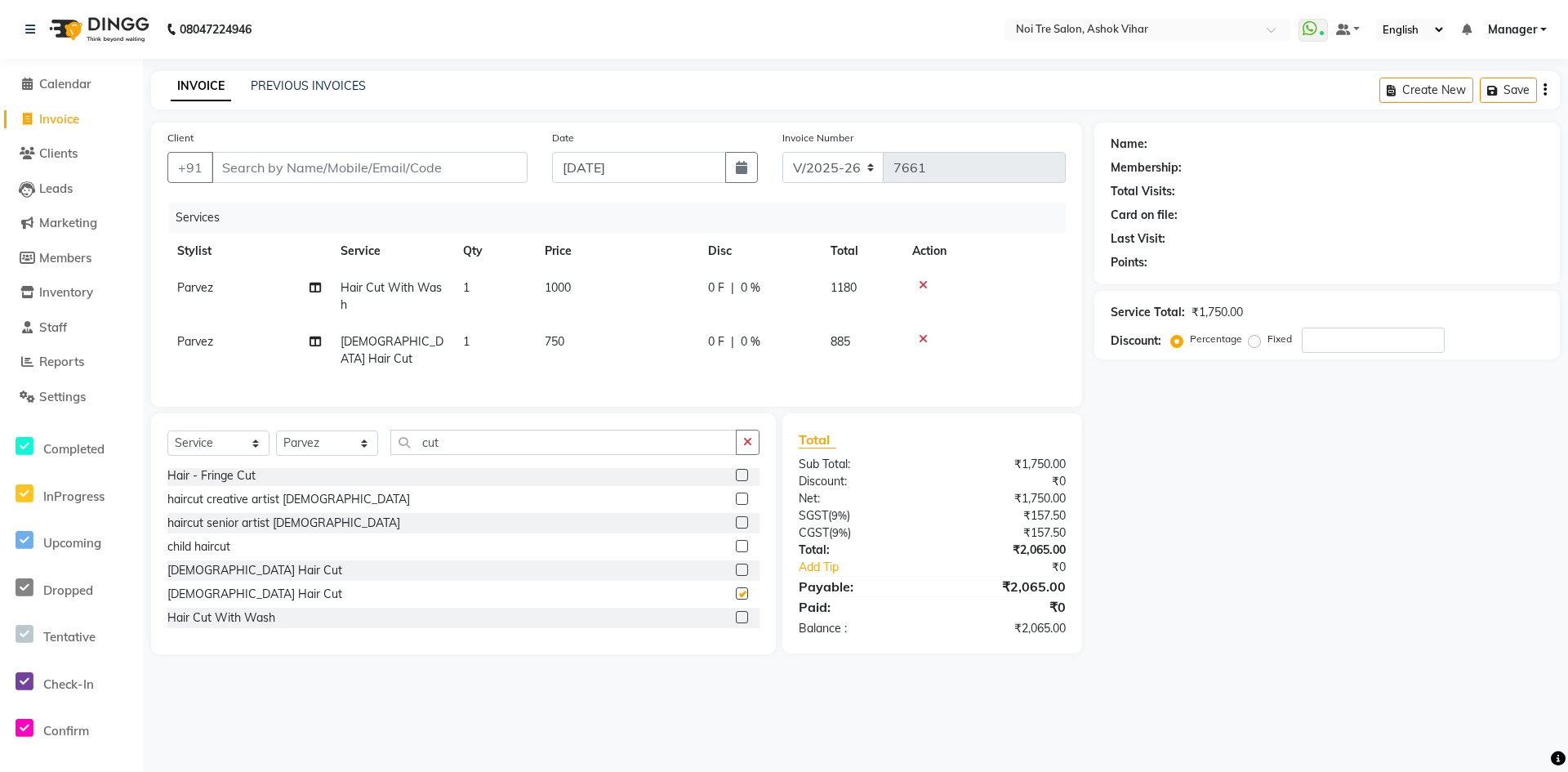
checkbox input "false"
click at [636, 337] on td "750" at bounding box center [616, 349] width 163 height 54
select select "65505"
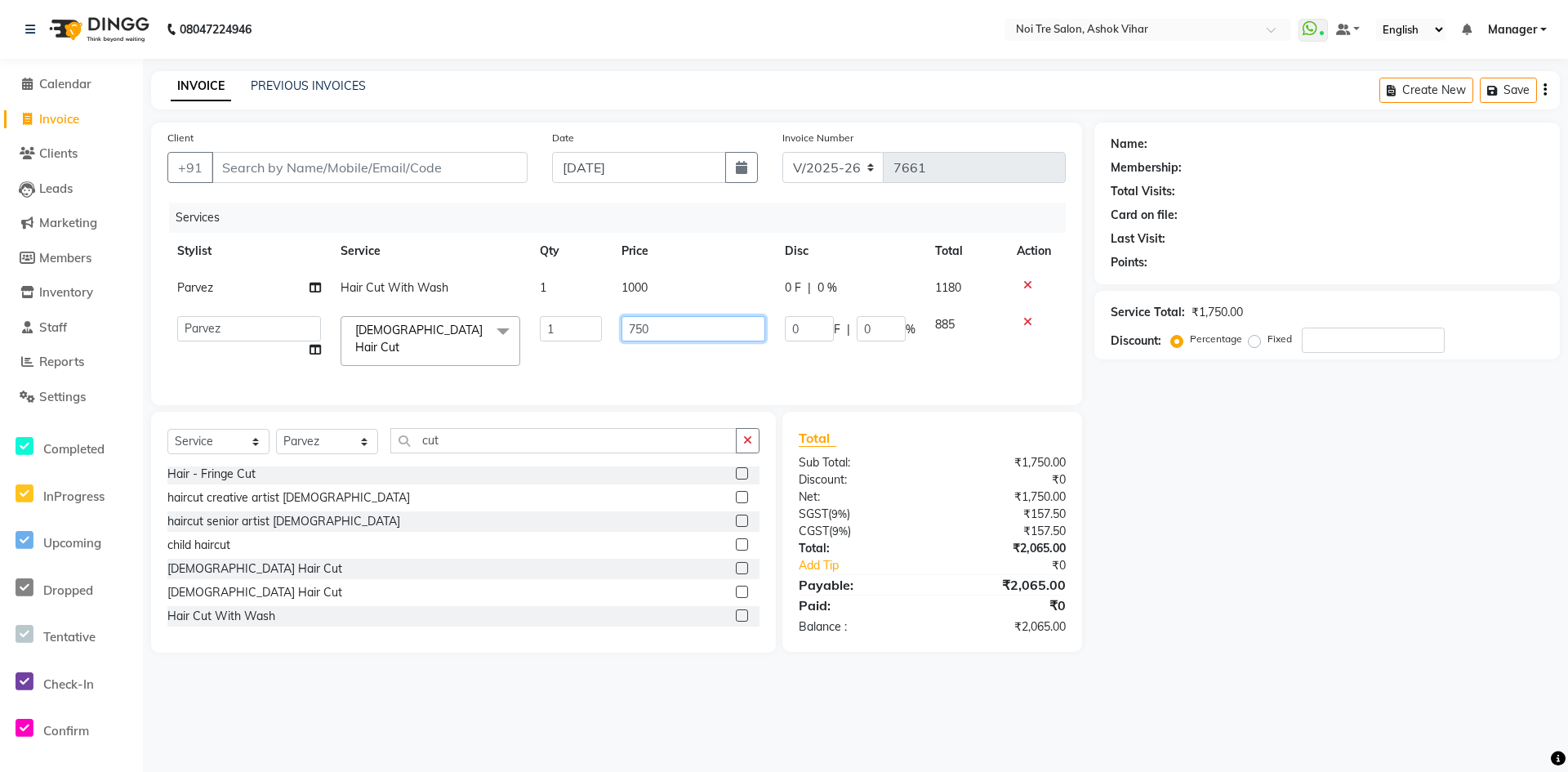
click at [673, 338] on input "750" at bounding box center [693, 329] width 144 height 26
type input "1000"
click at [696, 291] on td "1000" at bounding box center [693, 287] width 163 height 37
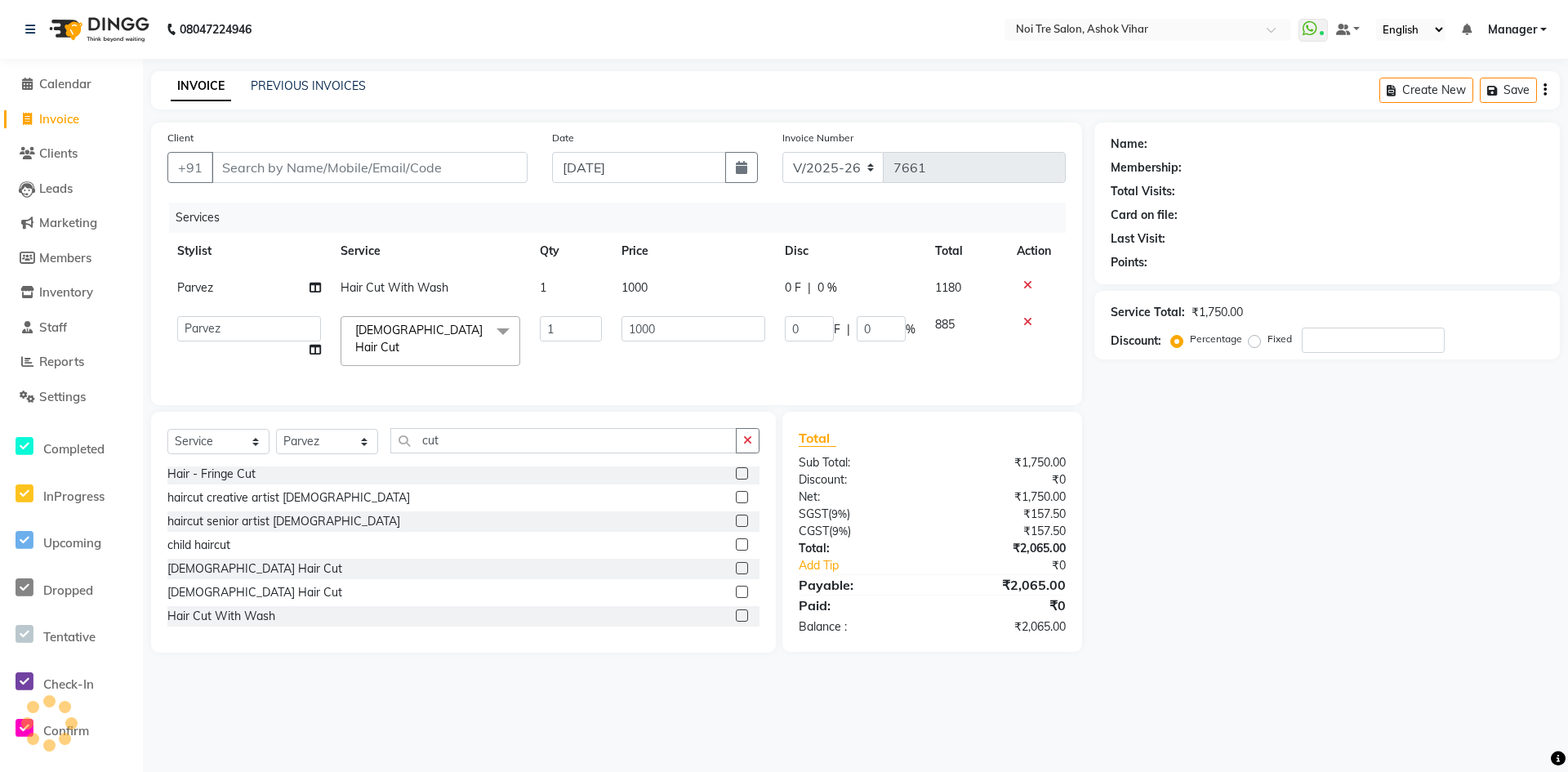
select select "65505"
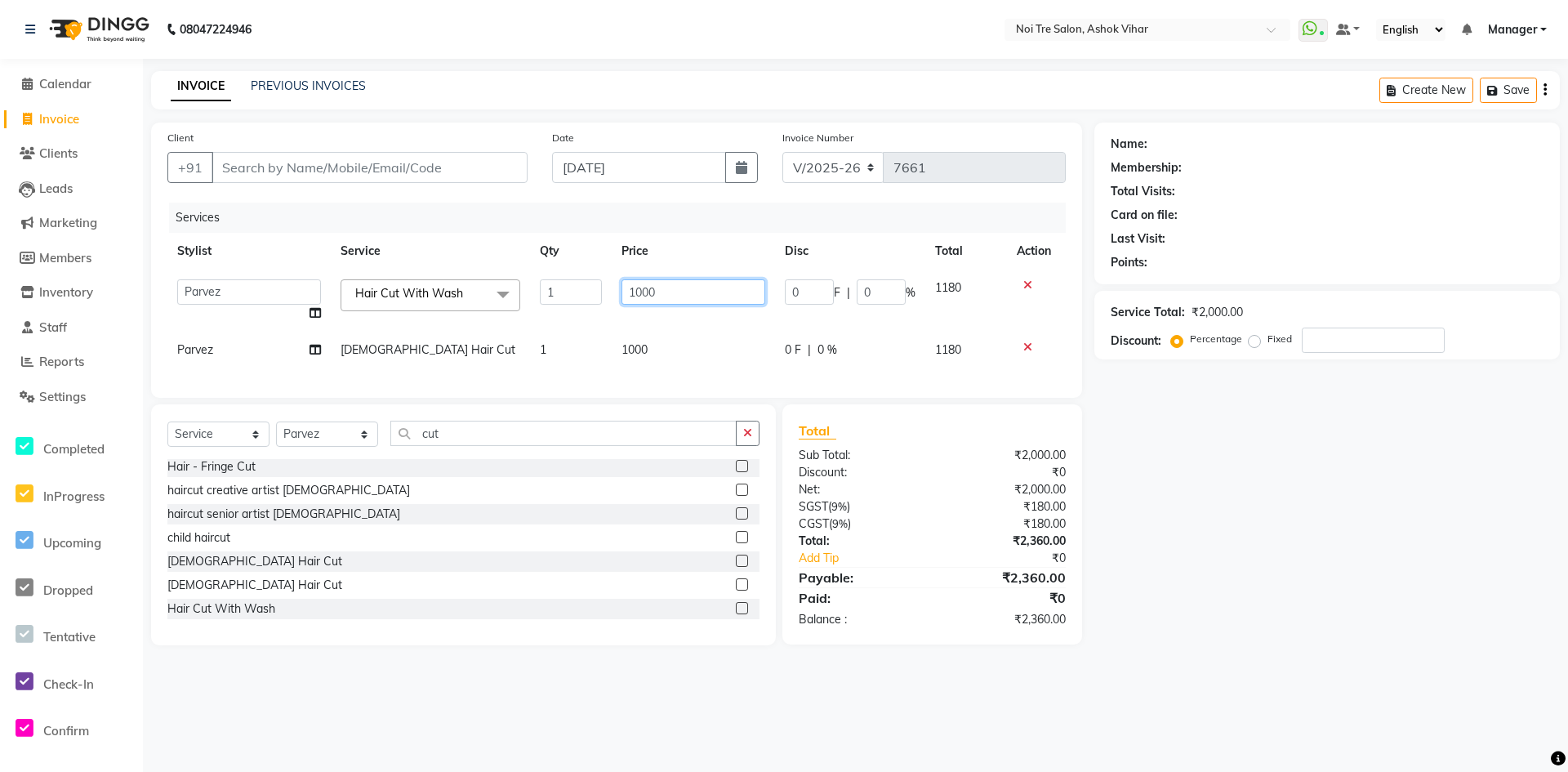
click at [696, 291] on input "1000" at bounding box center [693, 292] width 144 height 26
type input "1300"
click at [693, 315] on td "1300" at bounding box center [693, 300] width 163 height 62
select select "65505"
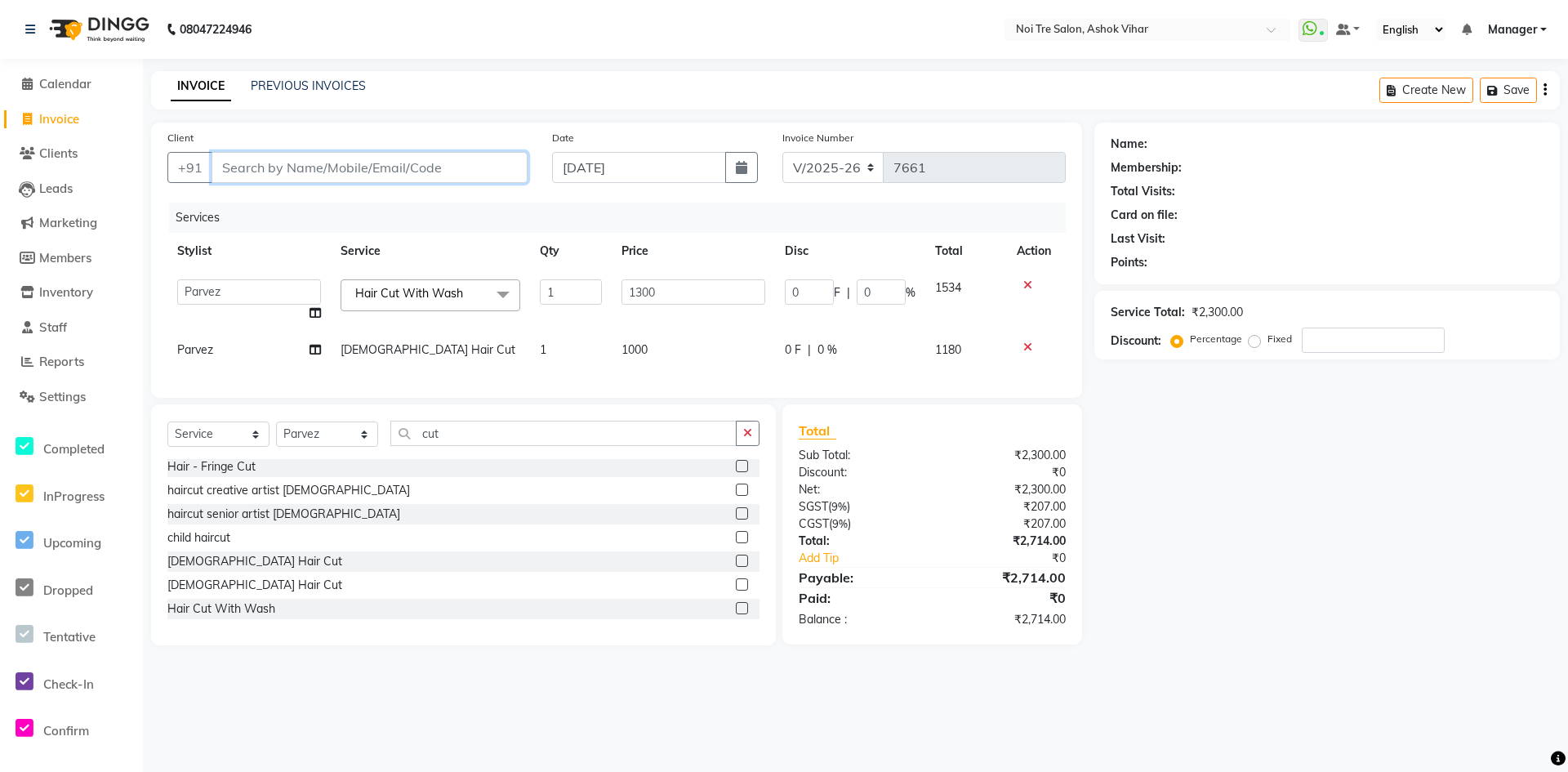
click at [459, 173] on input "Client" at bounding box center [370, 167] width 316 height 31
click at [449, 162] on input "Client" at bounding box center [370, 167] width 316 height 31
type input "9"
type input "0"
click at [346, 201] on ngb-highlight "98736227 93" at bounding box center [311, 204] width 85 height 16
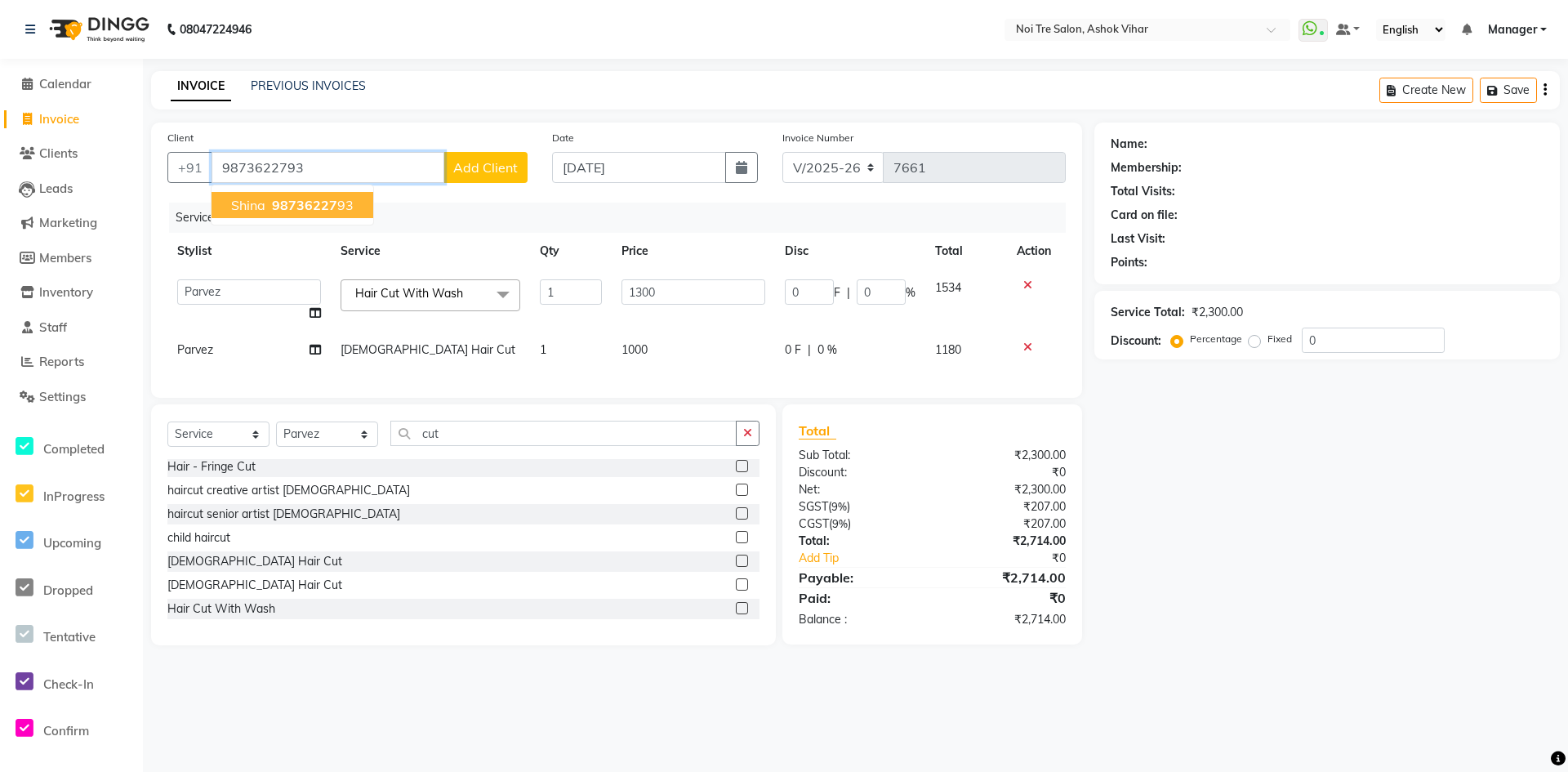
type input "9873622793"
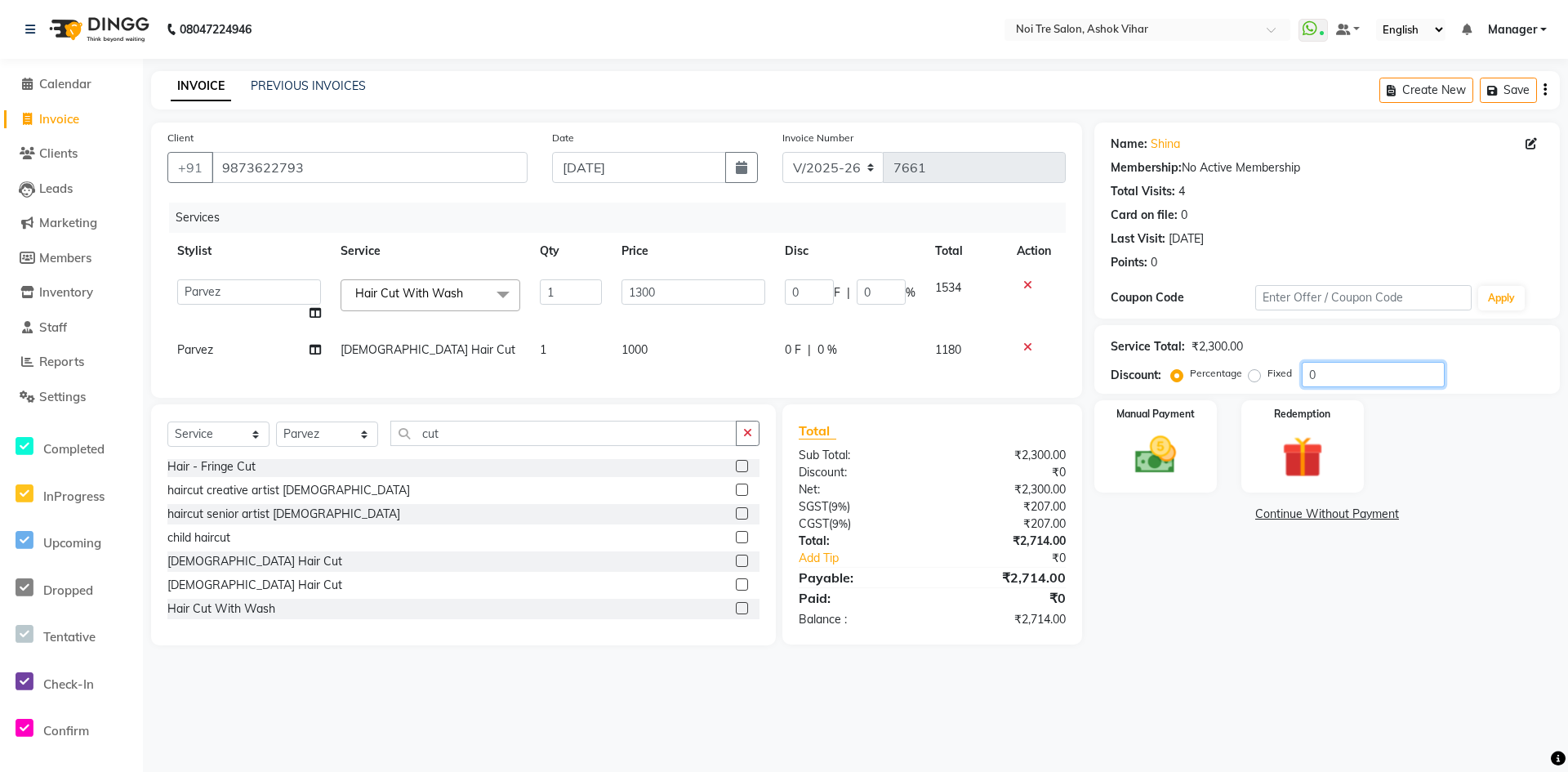
drag, startPoint x: 1347, startPoint y: 375, endPoint x: 1253, endPoint y: 372, distance: 94.0
click at [1253, 372] on div "Percentage Fixed 0" at bounding box center [1310, 375] width 270 height 26
type input "1"
type input "13"
type input "1"
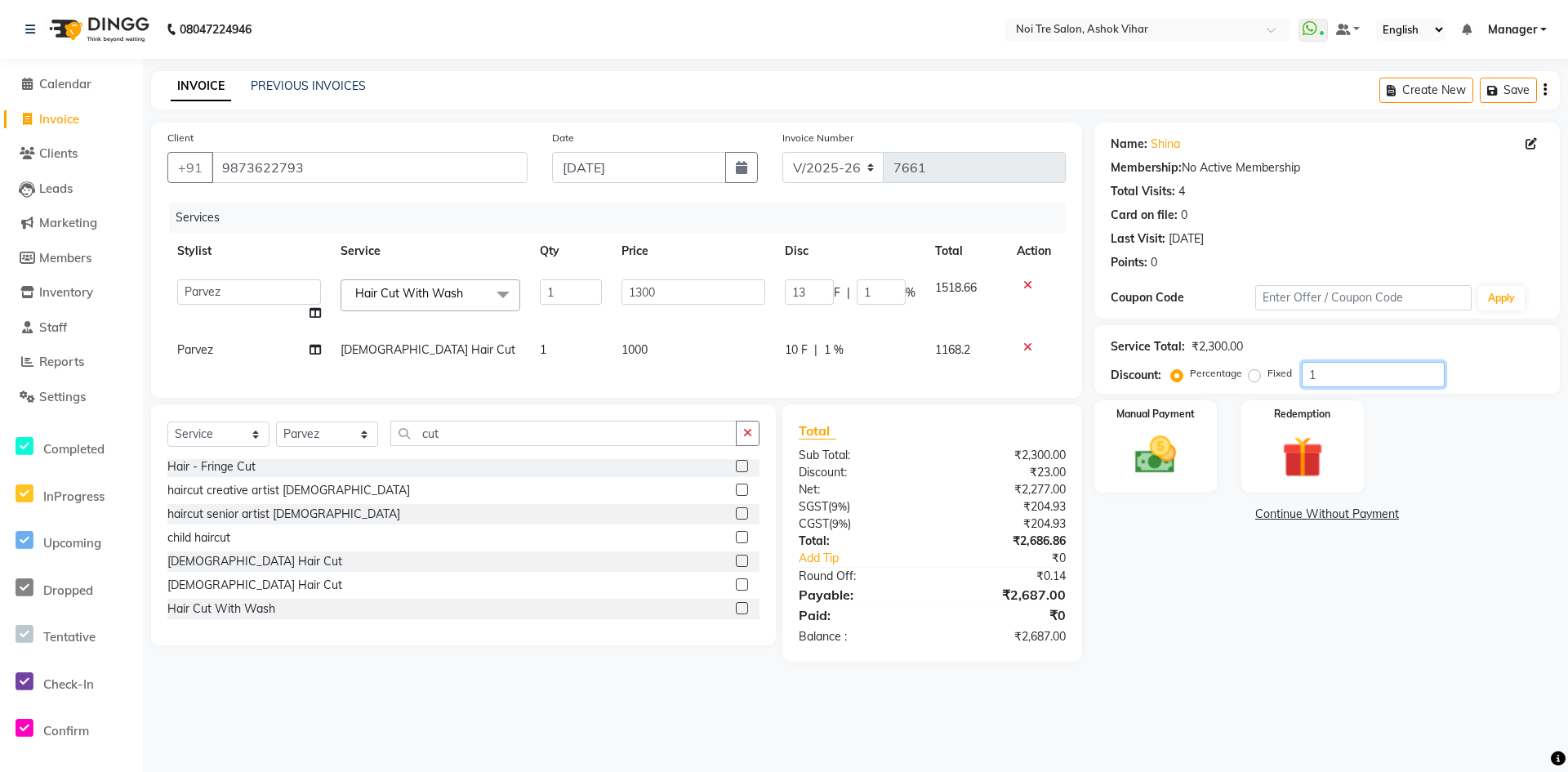
type input "10"
type input "130"
type input "10"
click at [1134, 452] on img at bounding box center [1156, 455] width 71 height 50
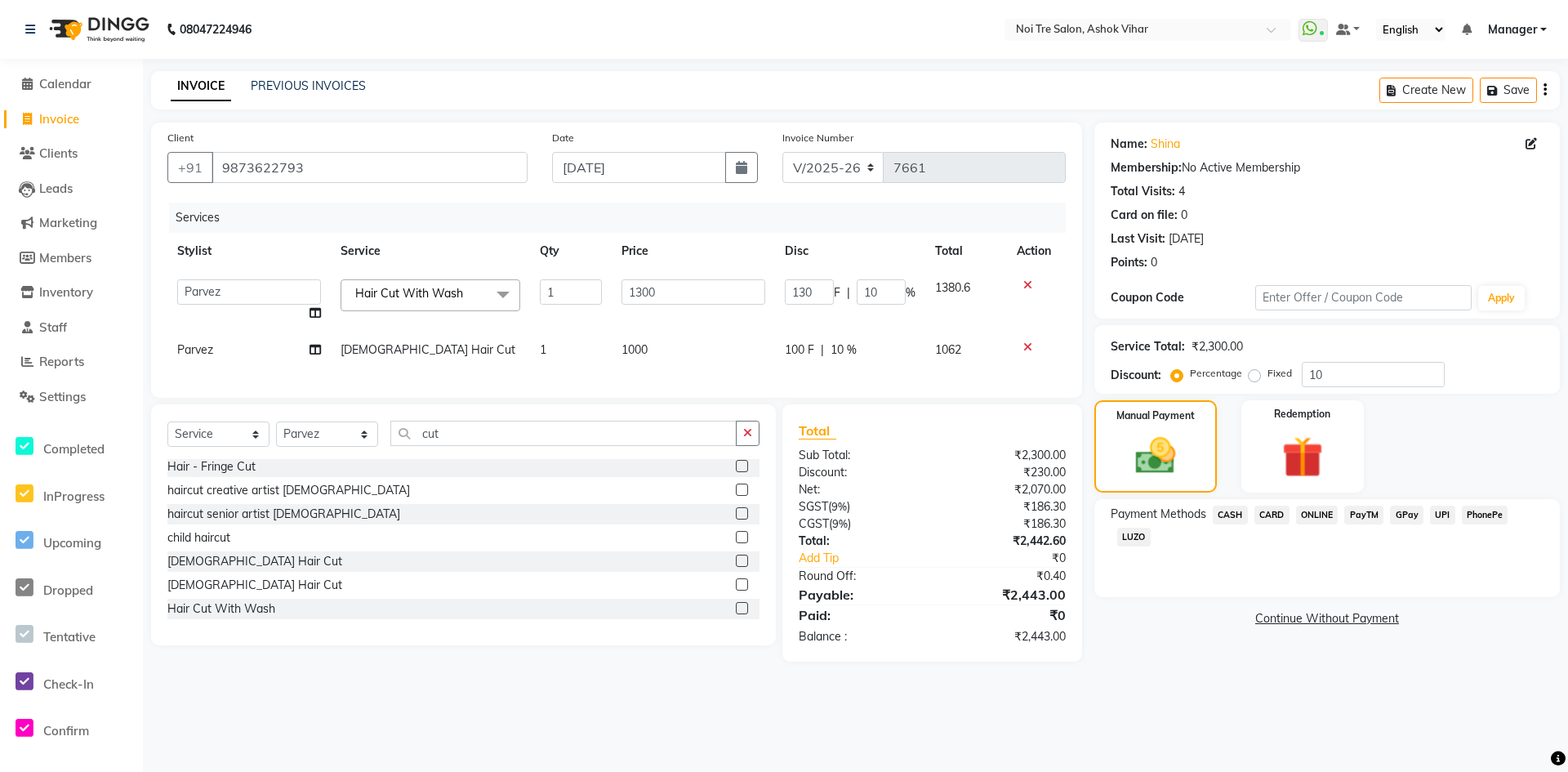
click at [1236, 517] on span "CASH" at bounding box center [1230, 515] width 35 height 19
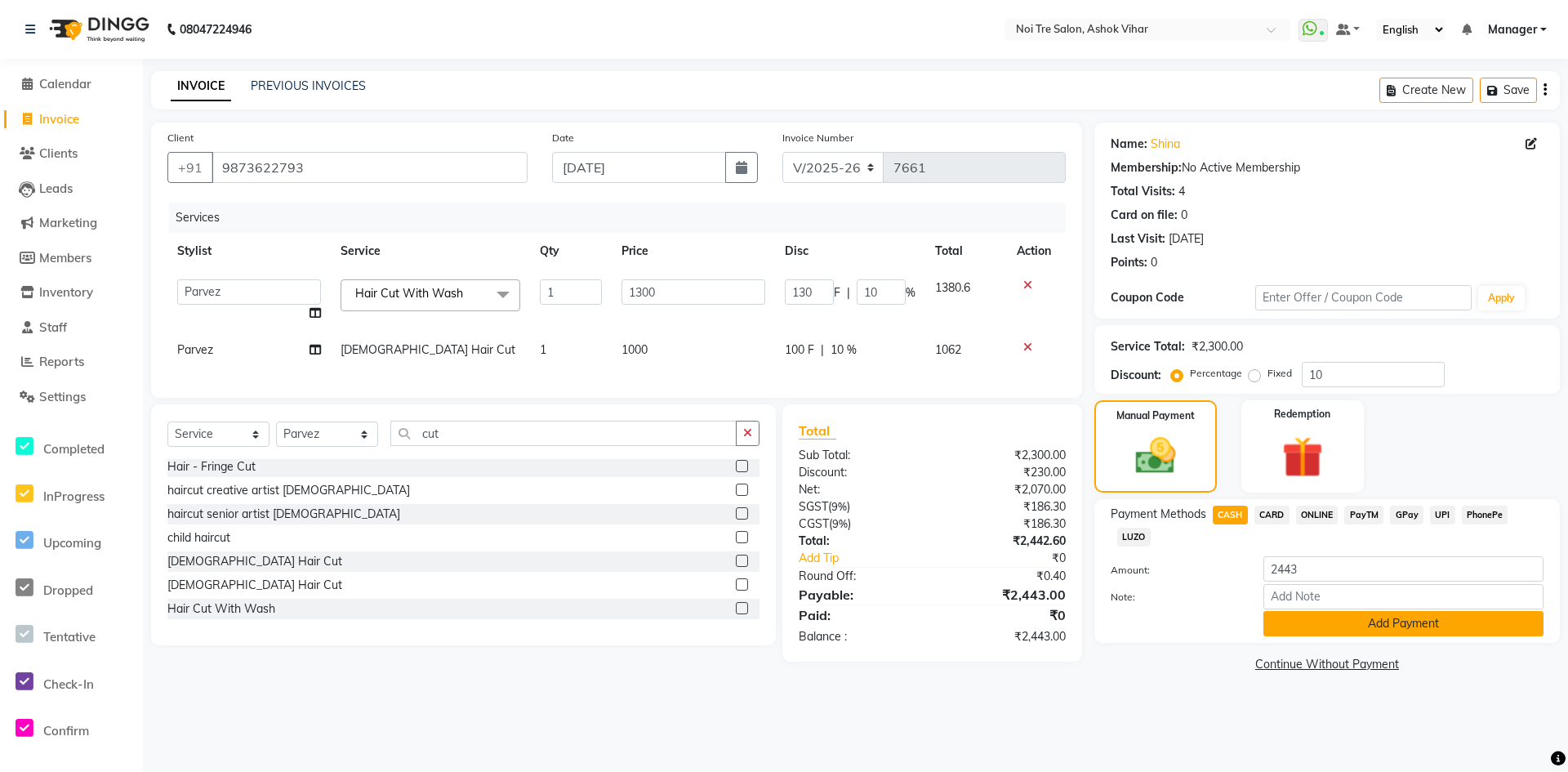
click at [1287, 616] on button "Add Payment" at bounding box center [1403, 623] width 280 height 26
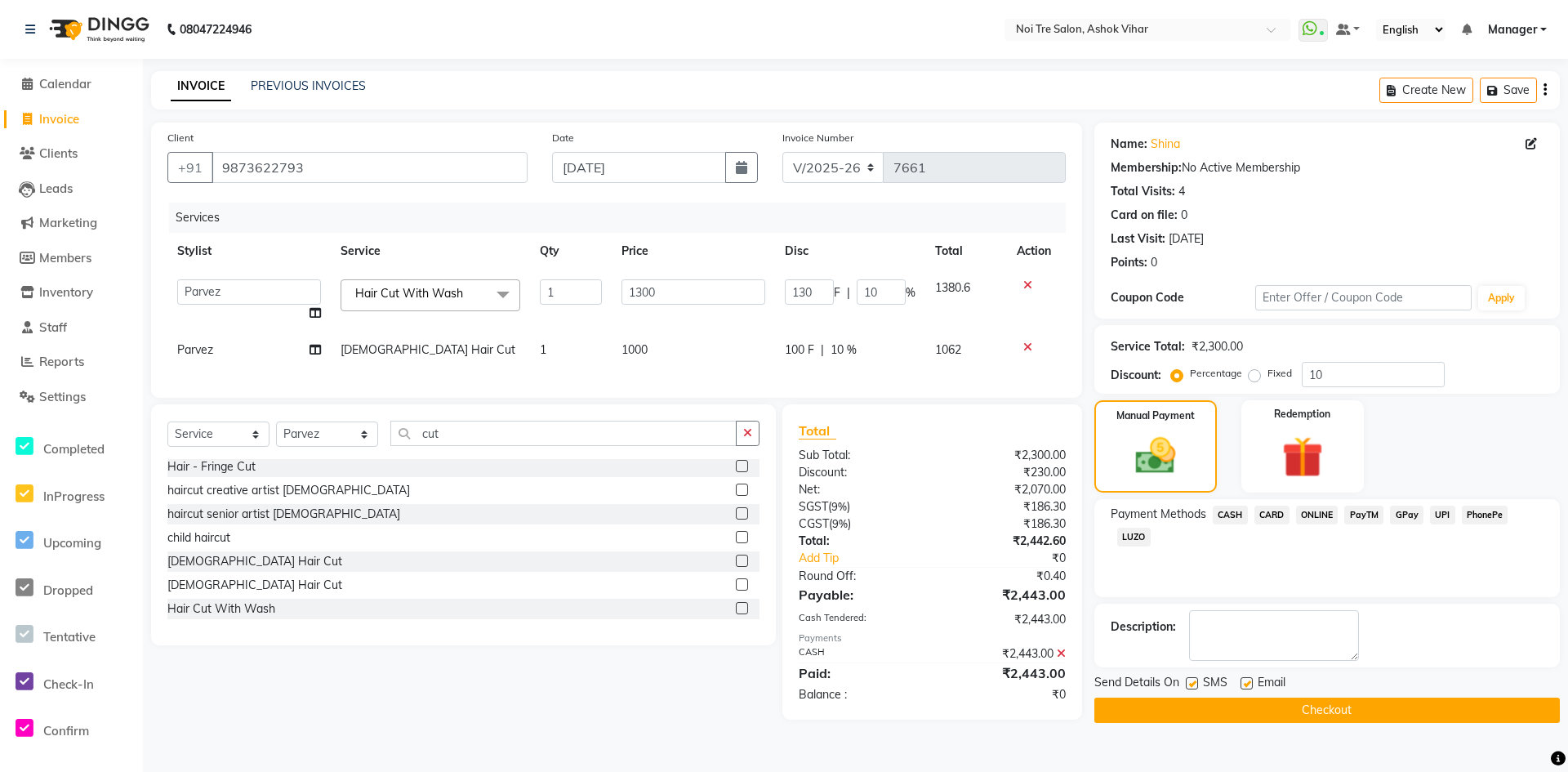
click at [1248, 716] on button "Checkout" at bounding box center [1327, 710] width 466 height 26
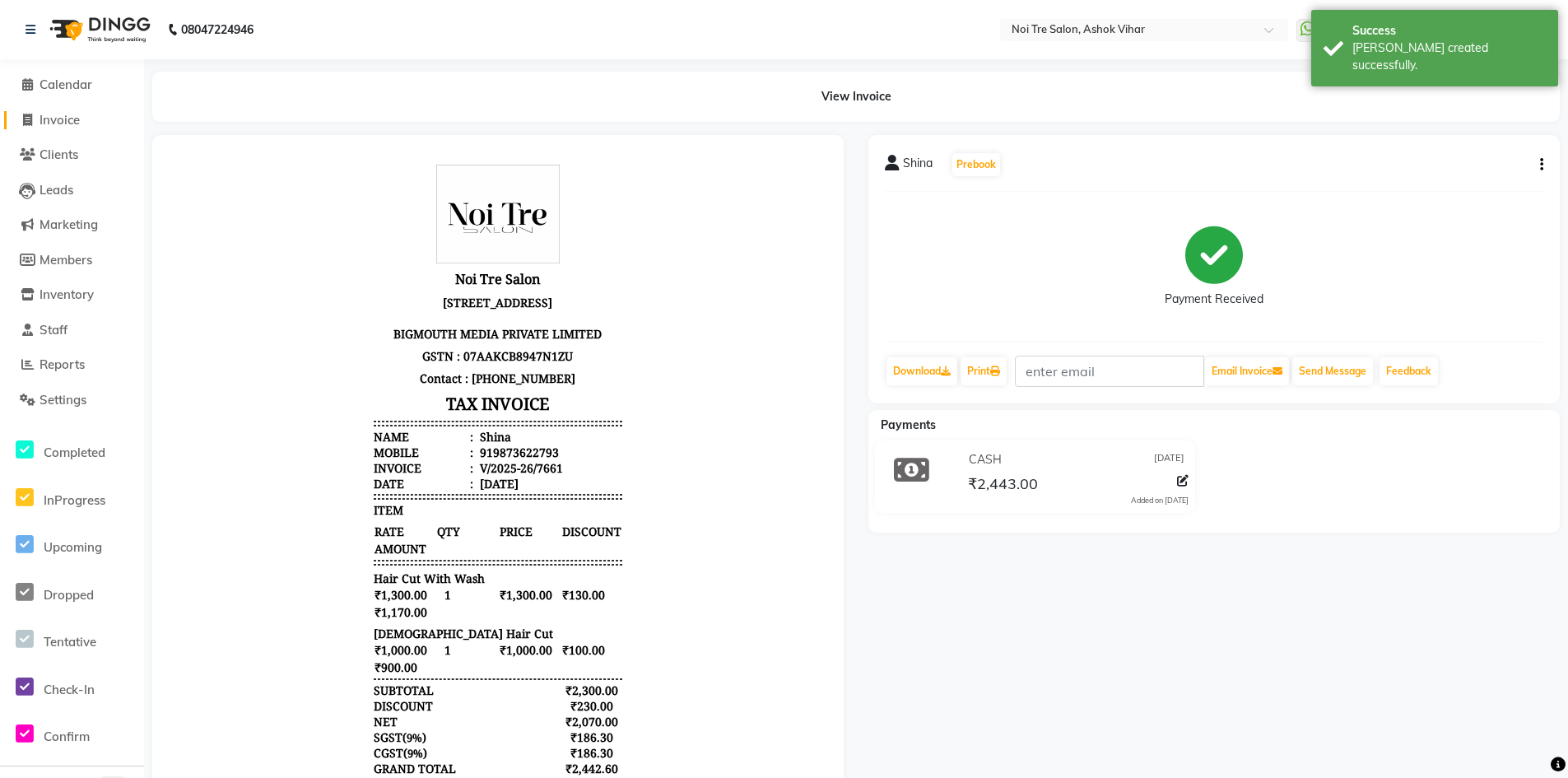
click at [72, 123] on span "Invoice" at bounding box center [59, 120] width 40 height 15
select select "service"
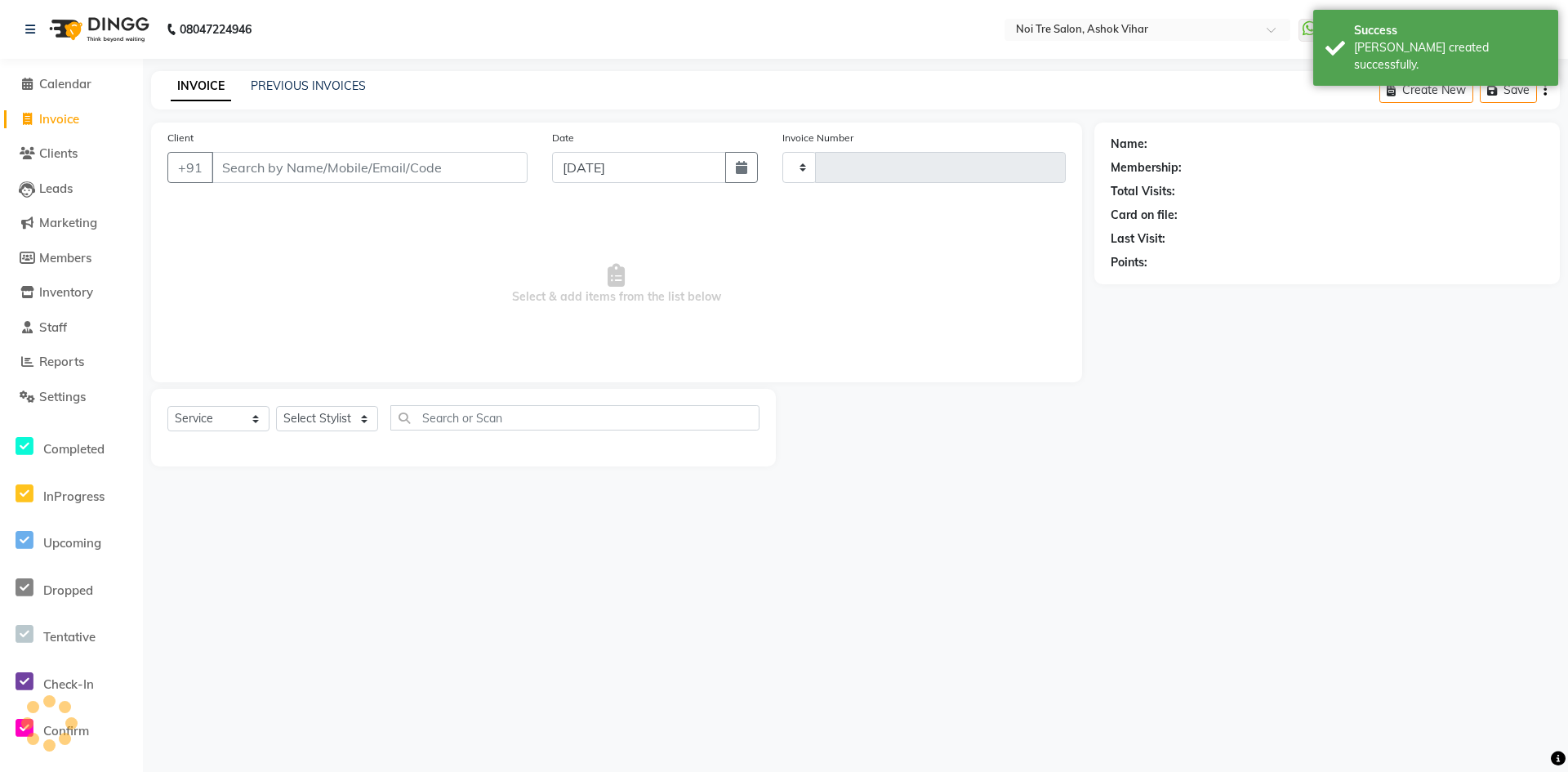
type input "7662"
select select "4726"
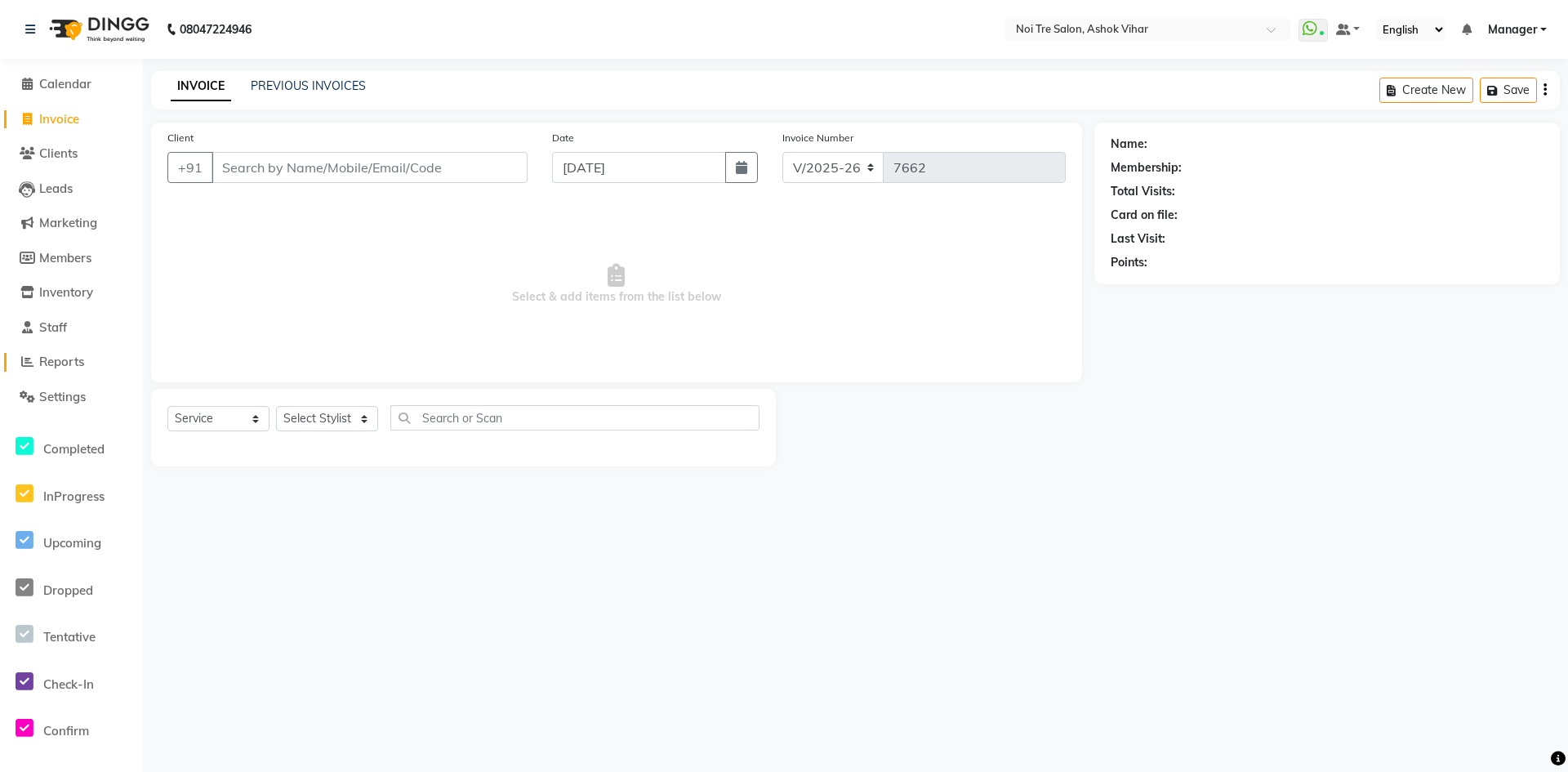
click at [84, 359] on span "Reports" at bounding box center [61, 361] width 45 height 15
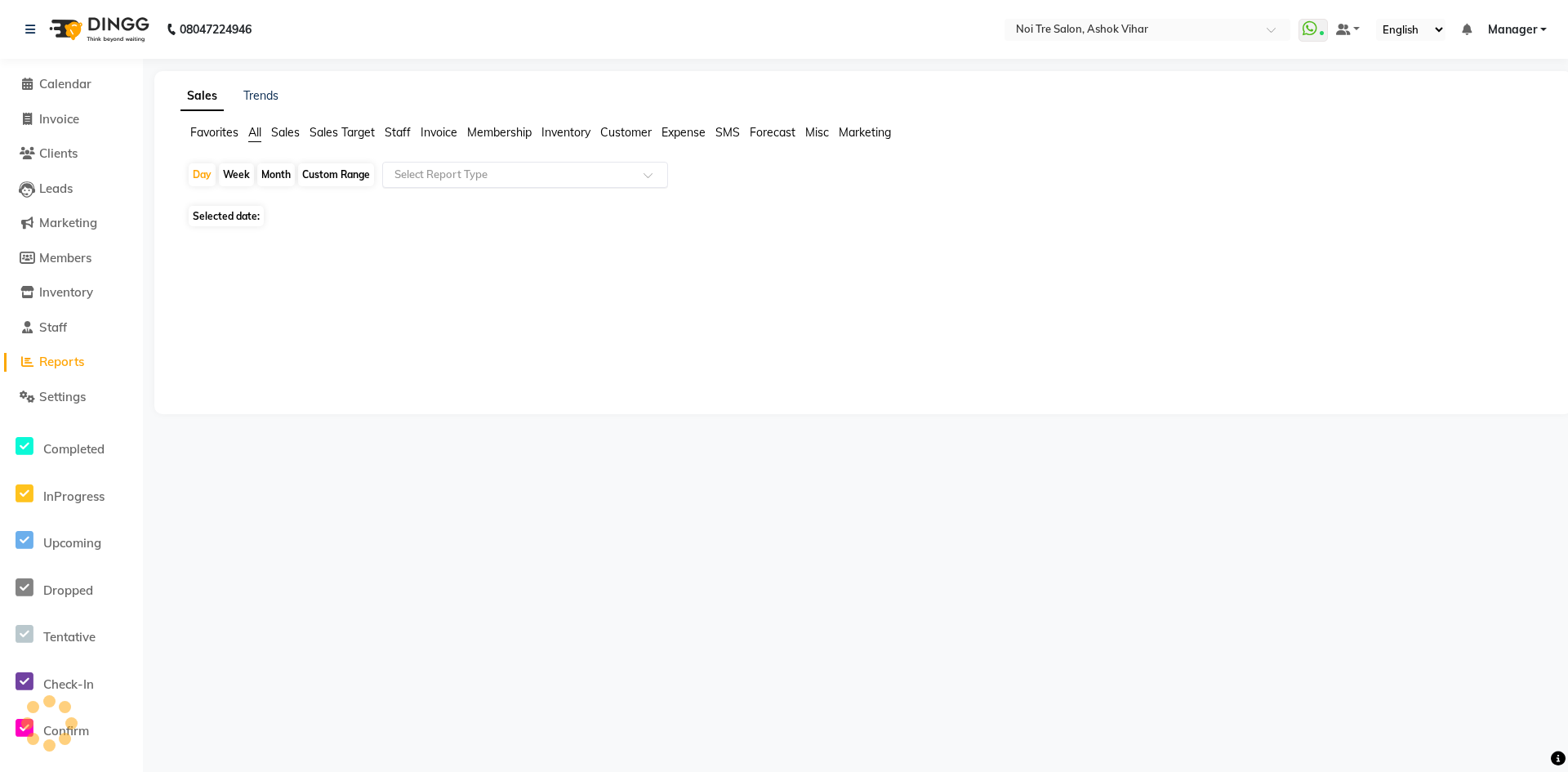
click at [383, 179] on div "Select Report Type" at bounding box center [526, 174] width 286 height 26
click at [275, 176] on div "Month" at bounding box center [276, 174] width 37 height 23
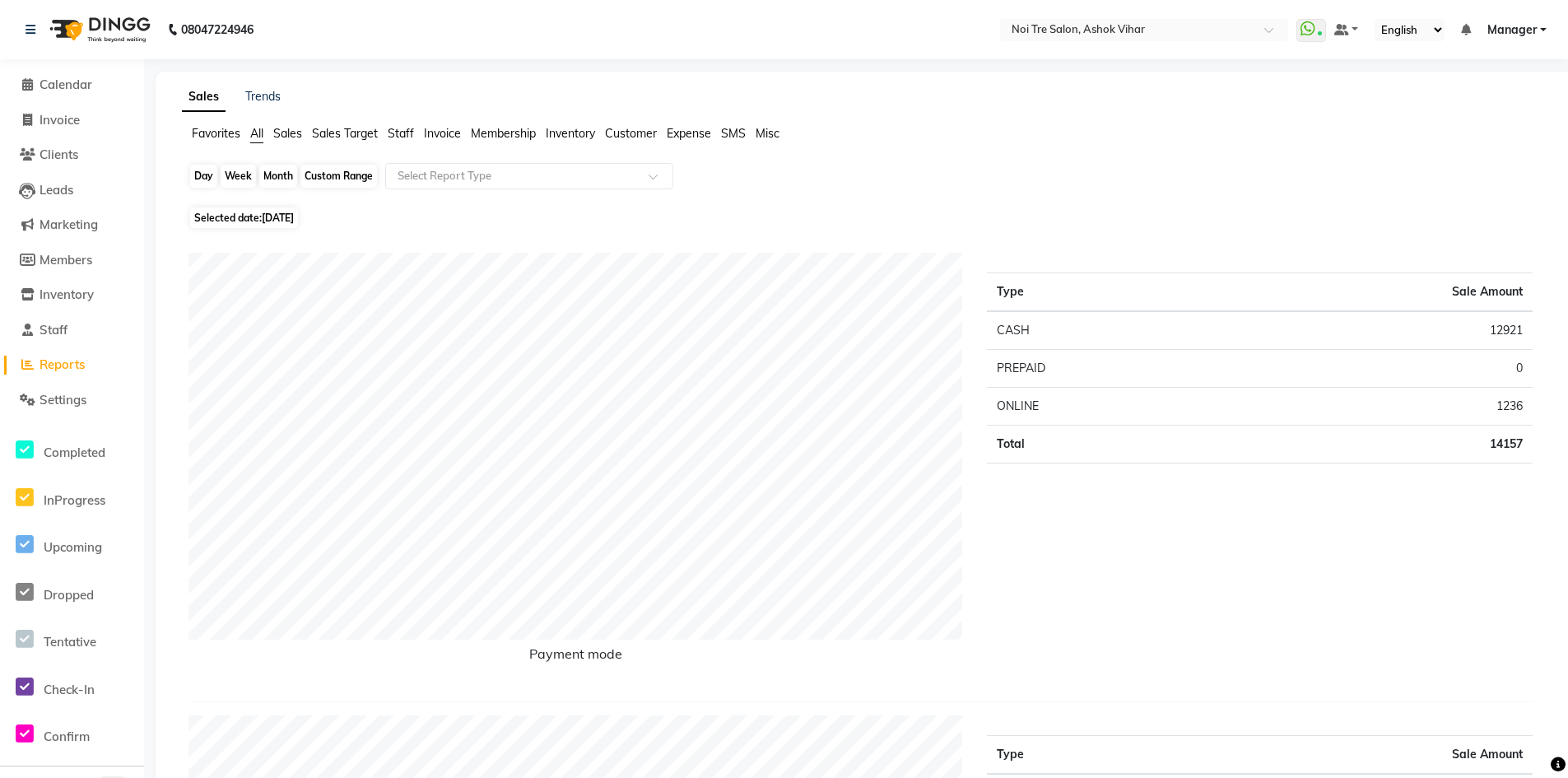
click at [263, 177] on div "Month" at bounding box center [278, 176] width 38 height 23
select select "9"
select select "2025"
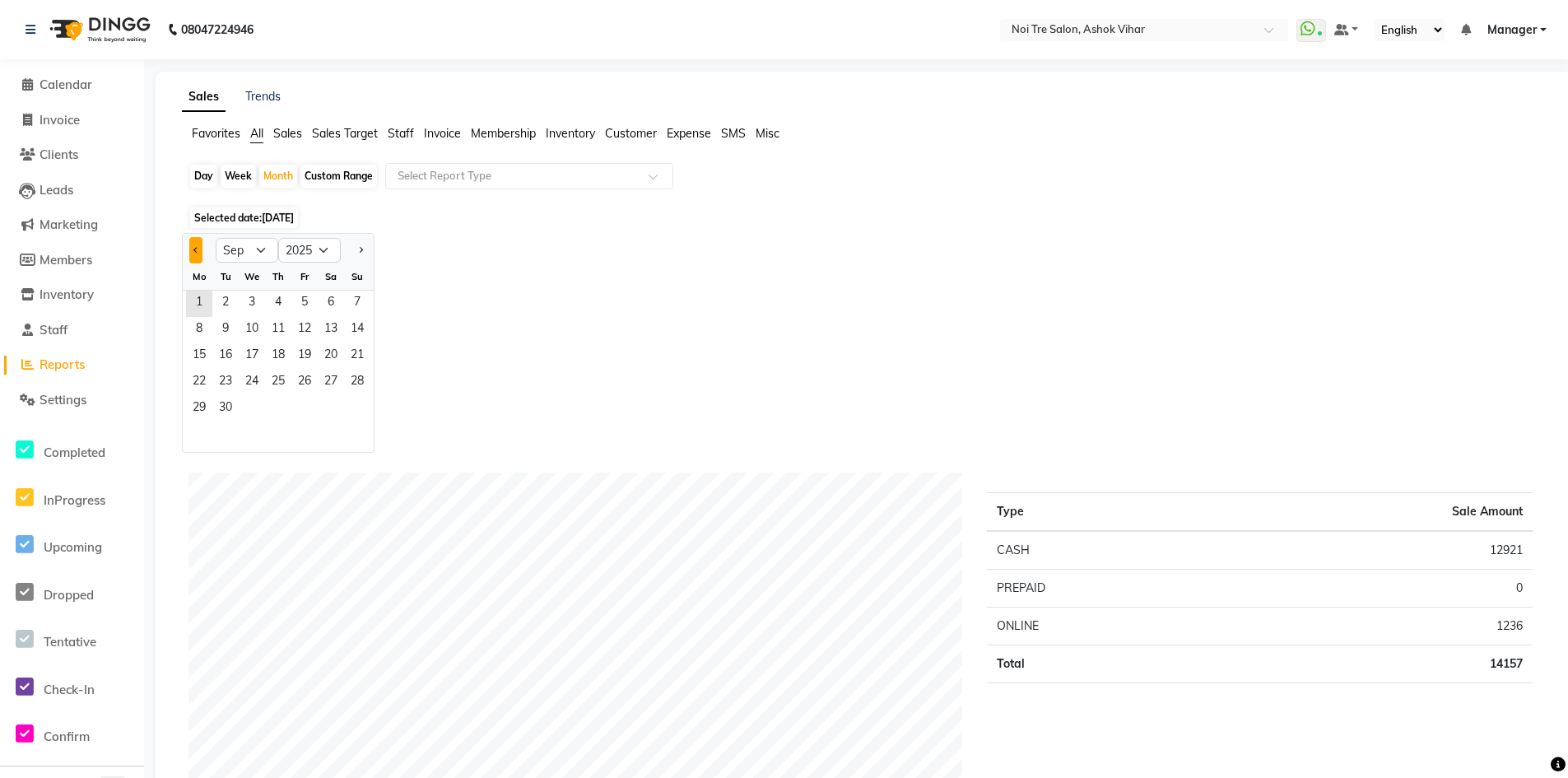
click at [190, 254] on button "Previous month" at bounding box center [195, 250] width 13 height 27
select select "8"
click at [296, 301] on span "1" at bounding box center [304, 303] width 27 height 27
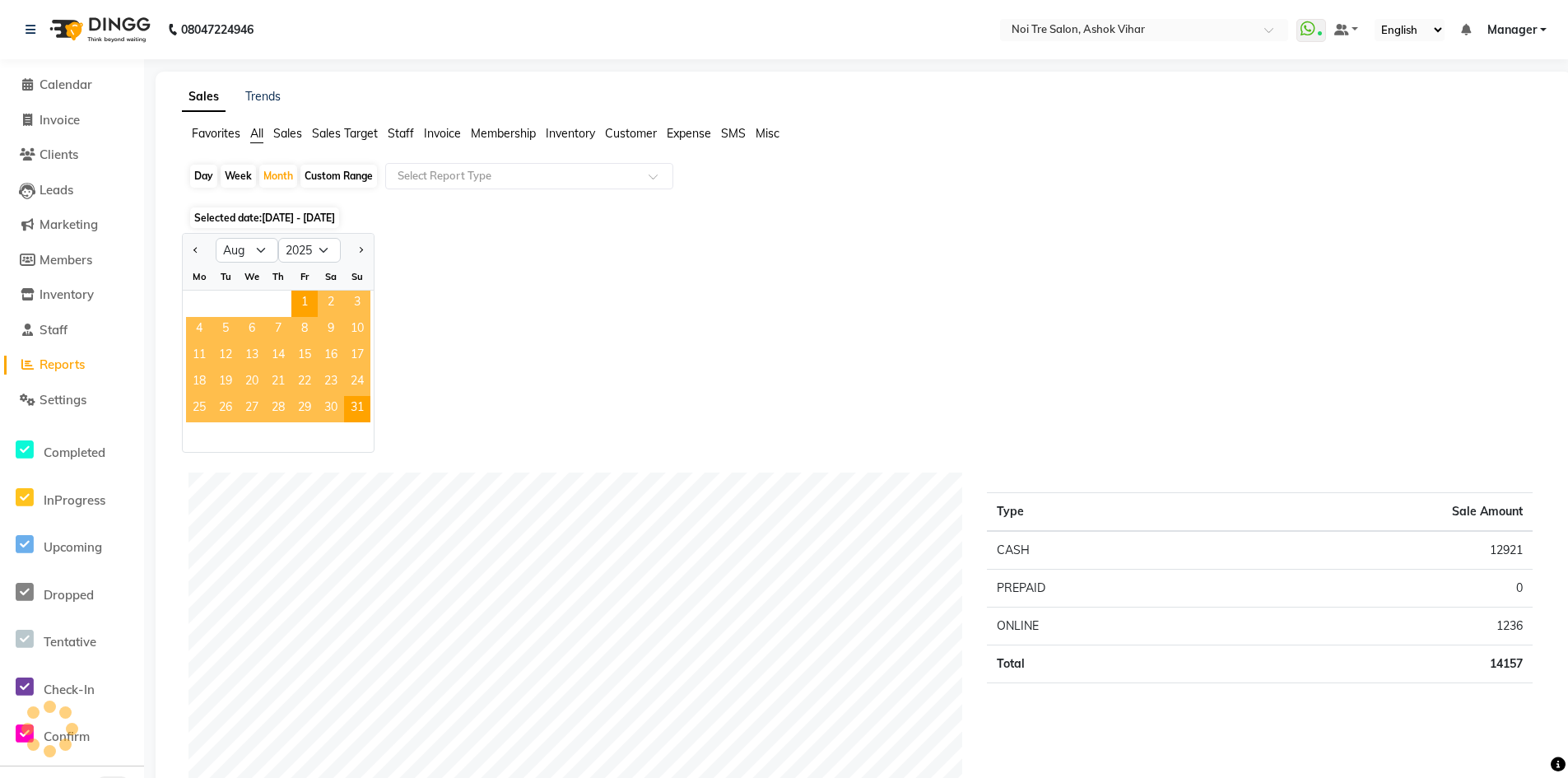
click at [404, 135] on span "Staff" at bounding box center [400, 133] width 27 height 15
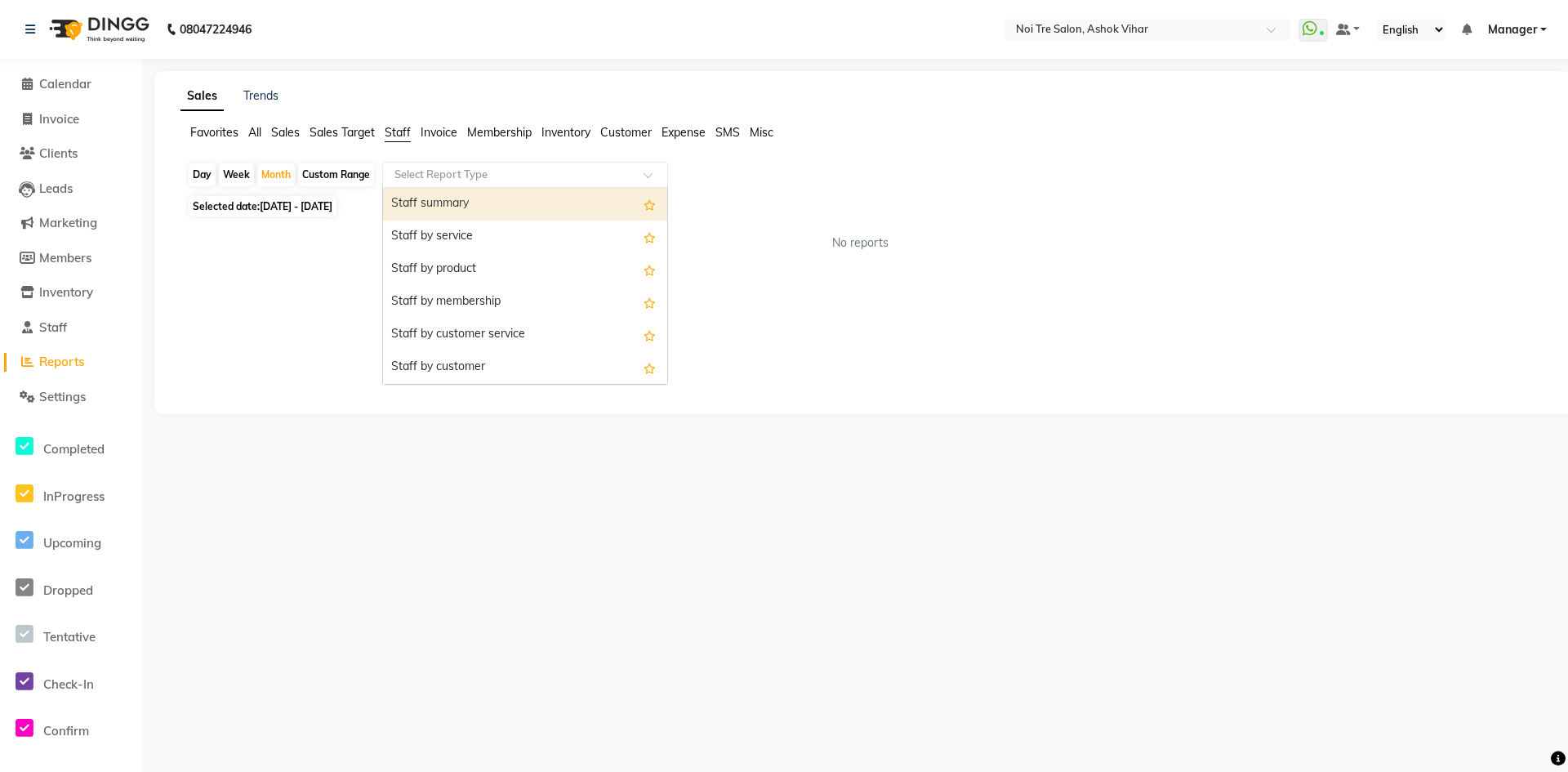
click at [422, 181] on input "text" at bounding box center [508, 174] width 236 height 16
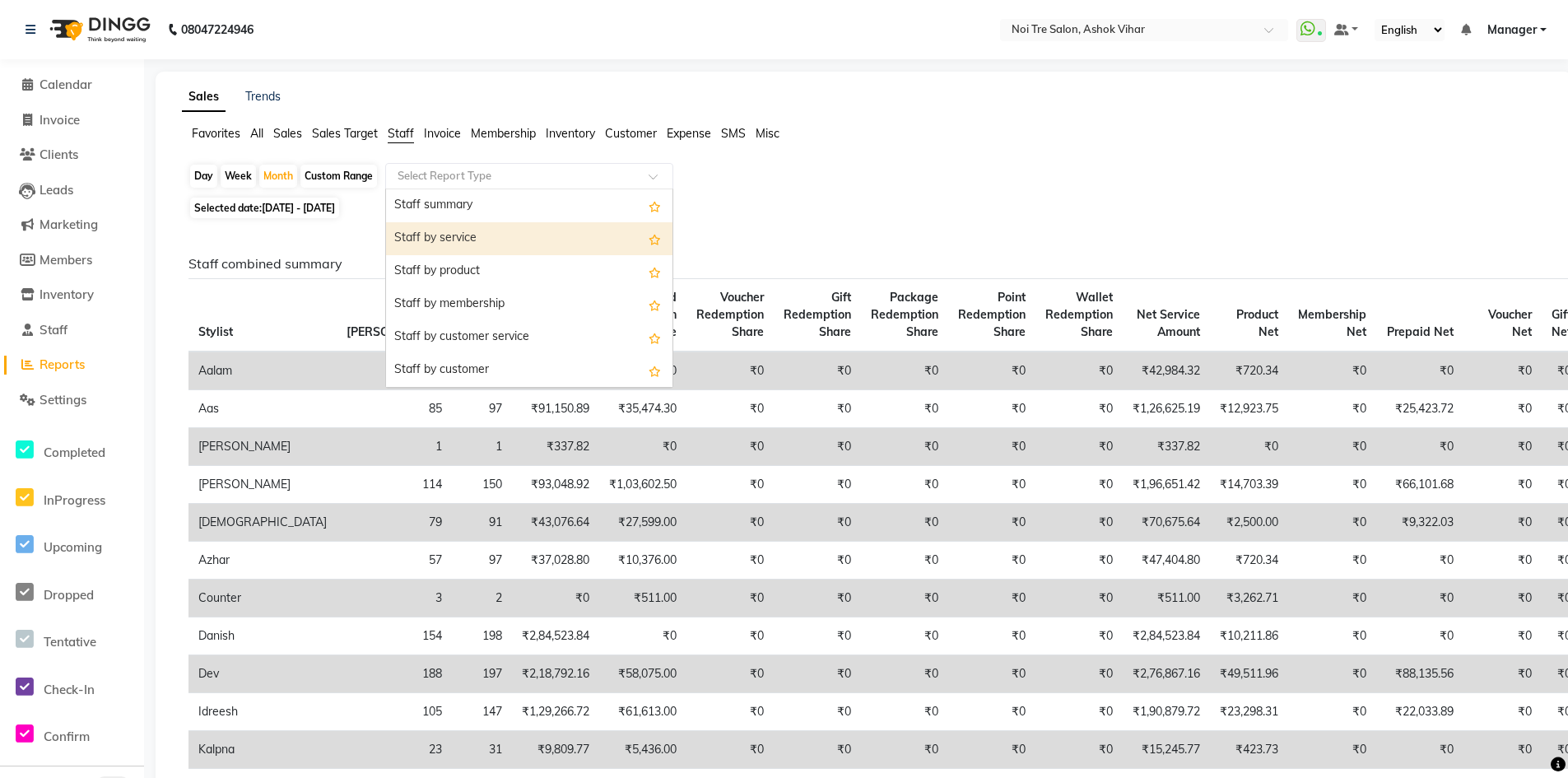
click at [432, 240] on div "Staff by service" at bounding box center [529, 238] width 286 height 33
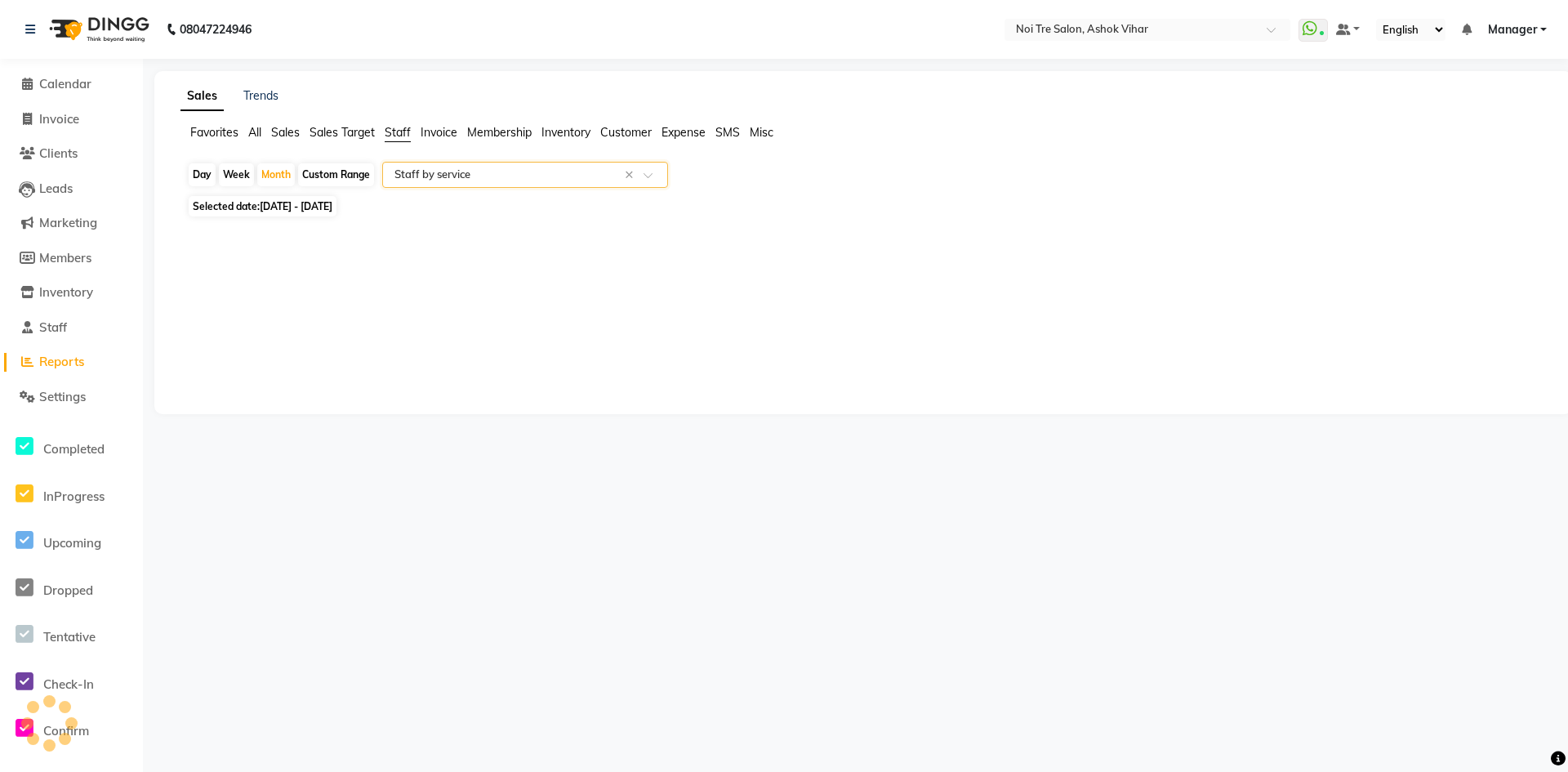
select select "csv"
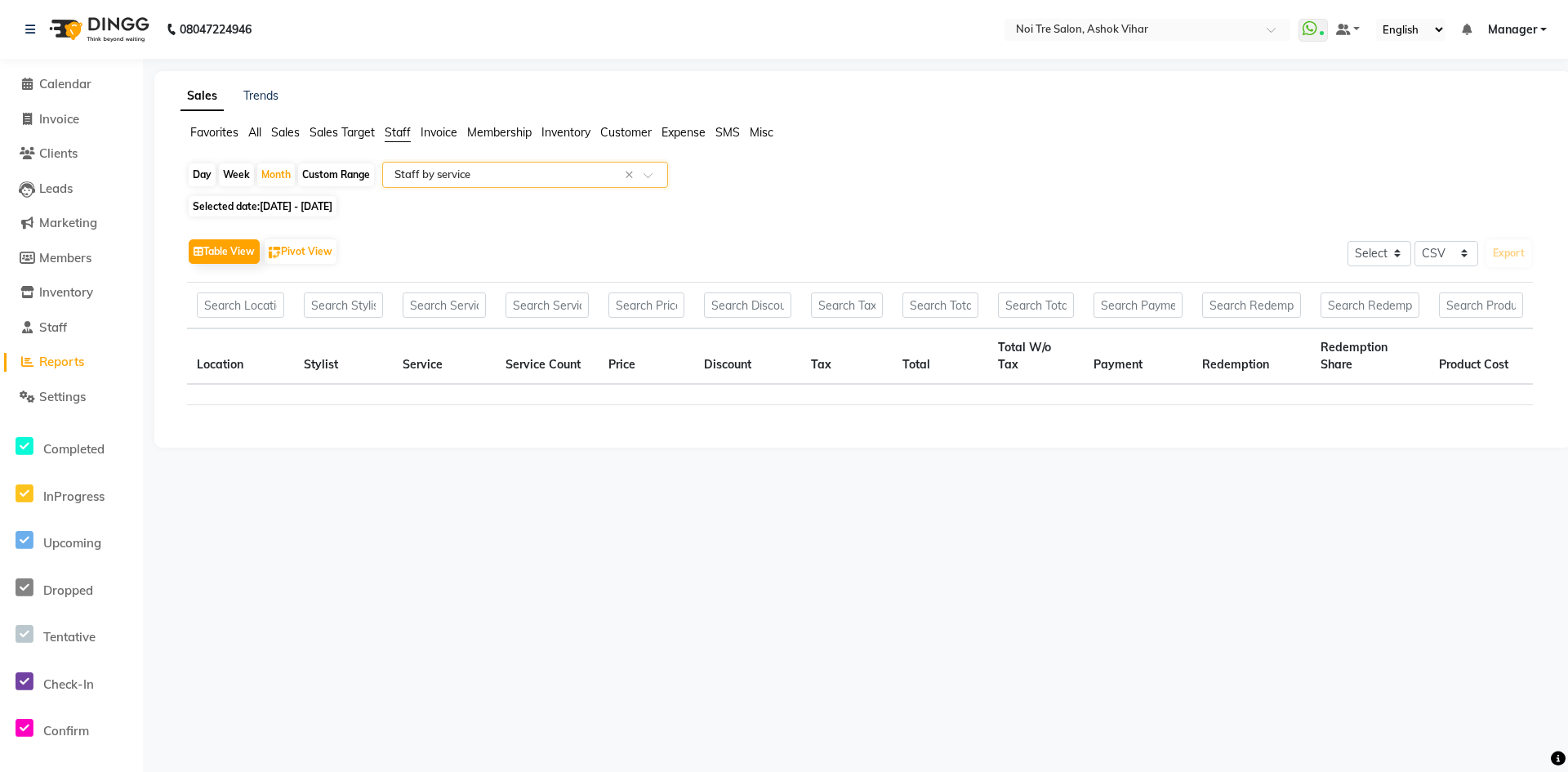
click at [530, 181] on input "text" at bounding box center [508, 174] width 236 height 16
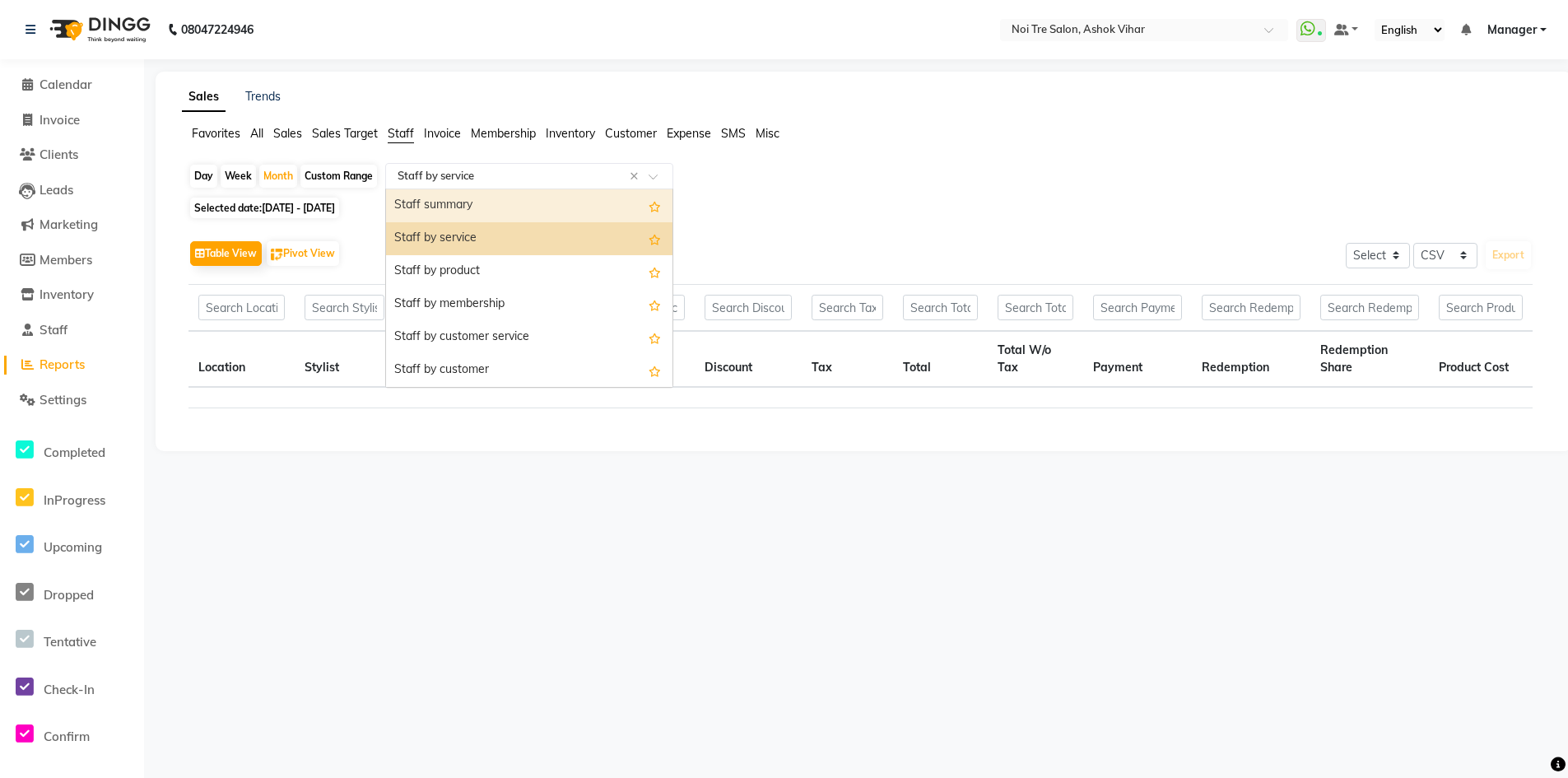
click at [461, 212] on div "Staff summary" at bounding box center [529, 206] width 286 height 33
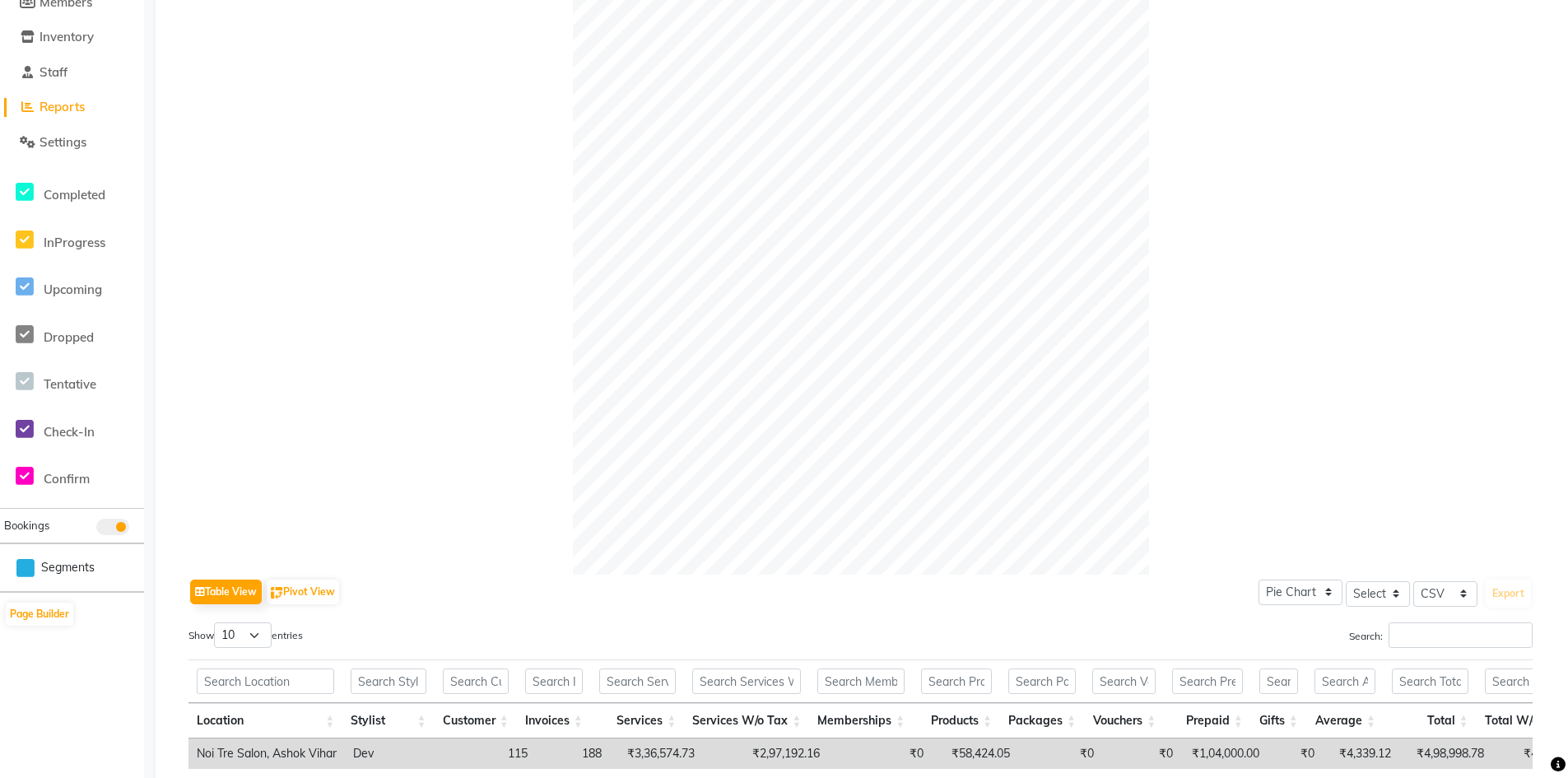
scroll to position [494, 0]
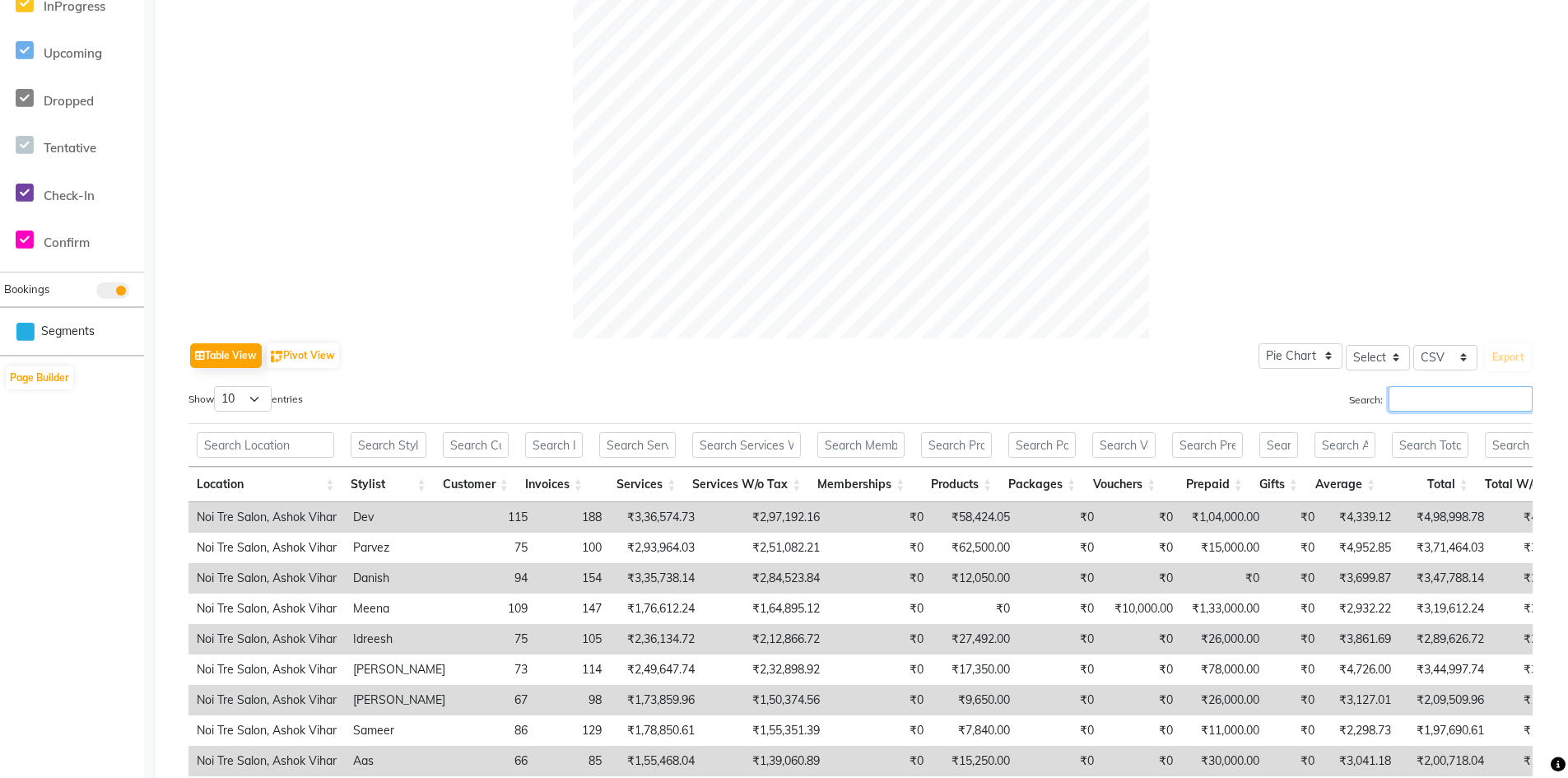
click at [1402, 409] on input "Search:" at bounding box center [1460, 398] width 144 height 26
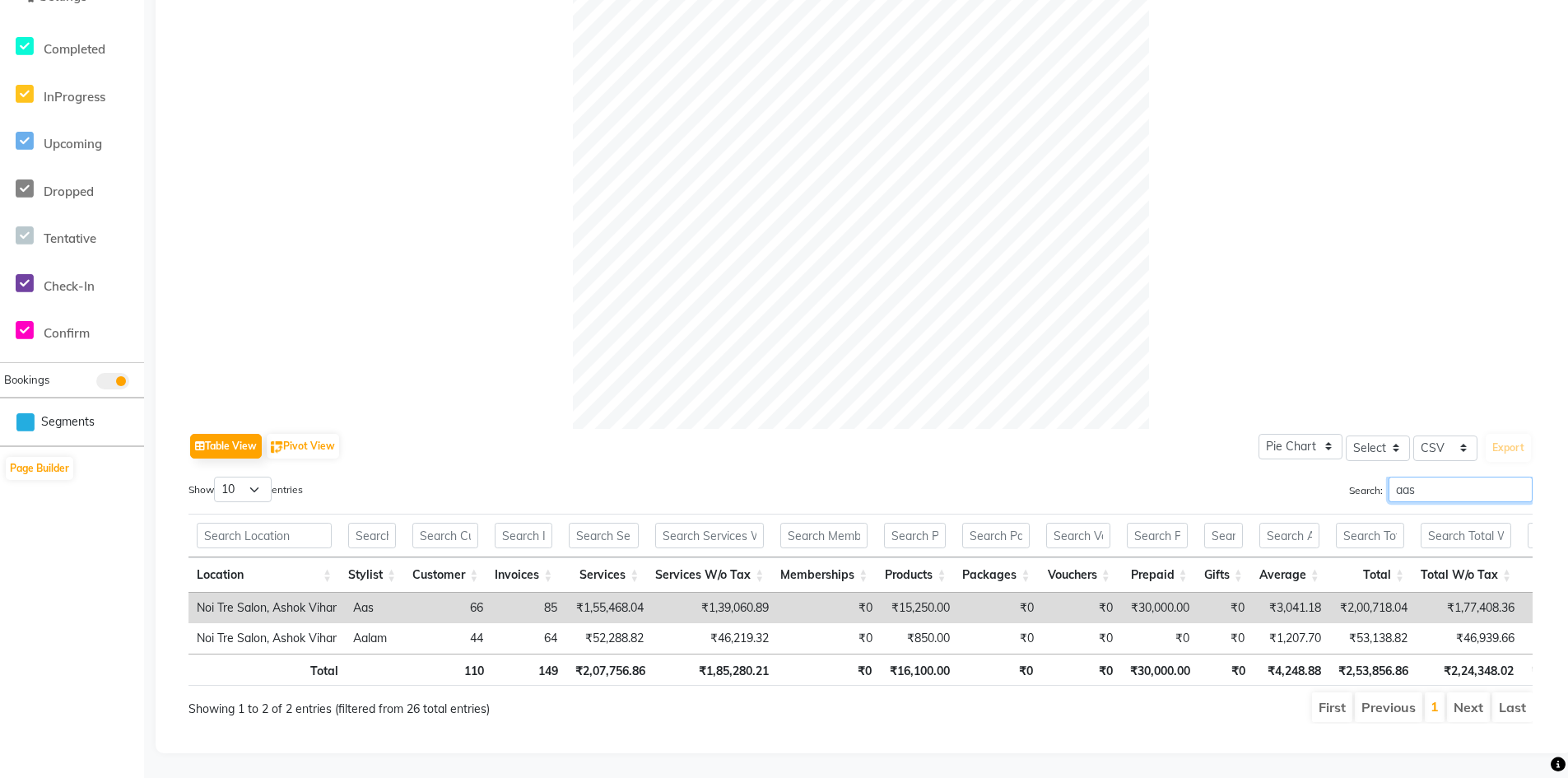
scroll to position [398, 0]
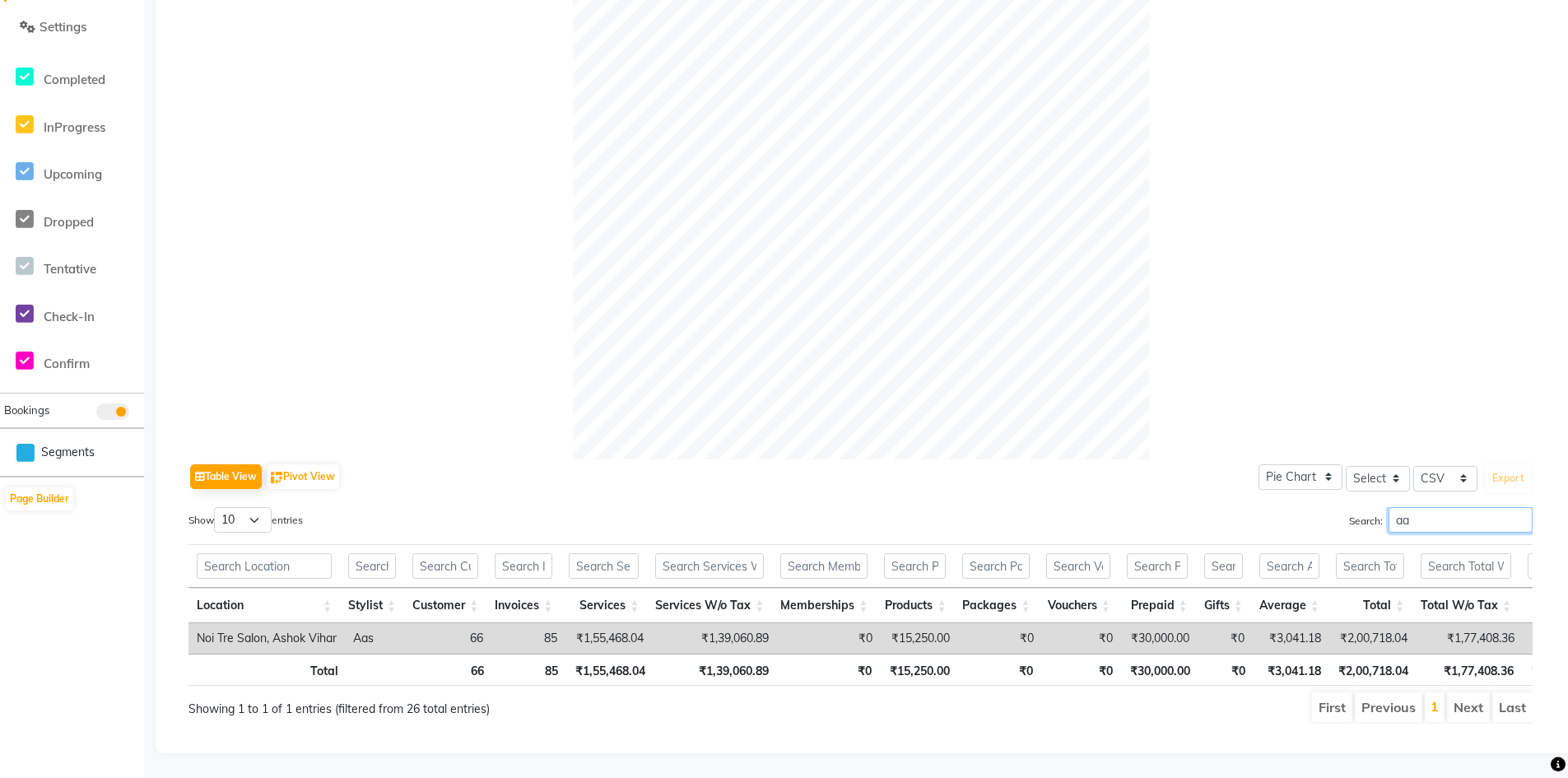
type input "a"
click at [1421, 507] on input "arif" at bounding box center [1460, 520] width 144 height 26
type input "a"
type input "d"
type input "i"
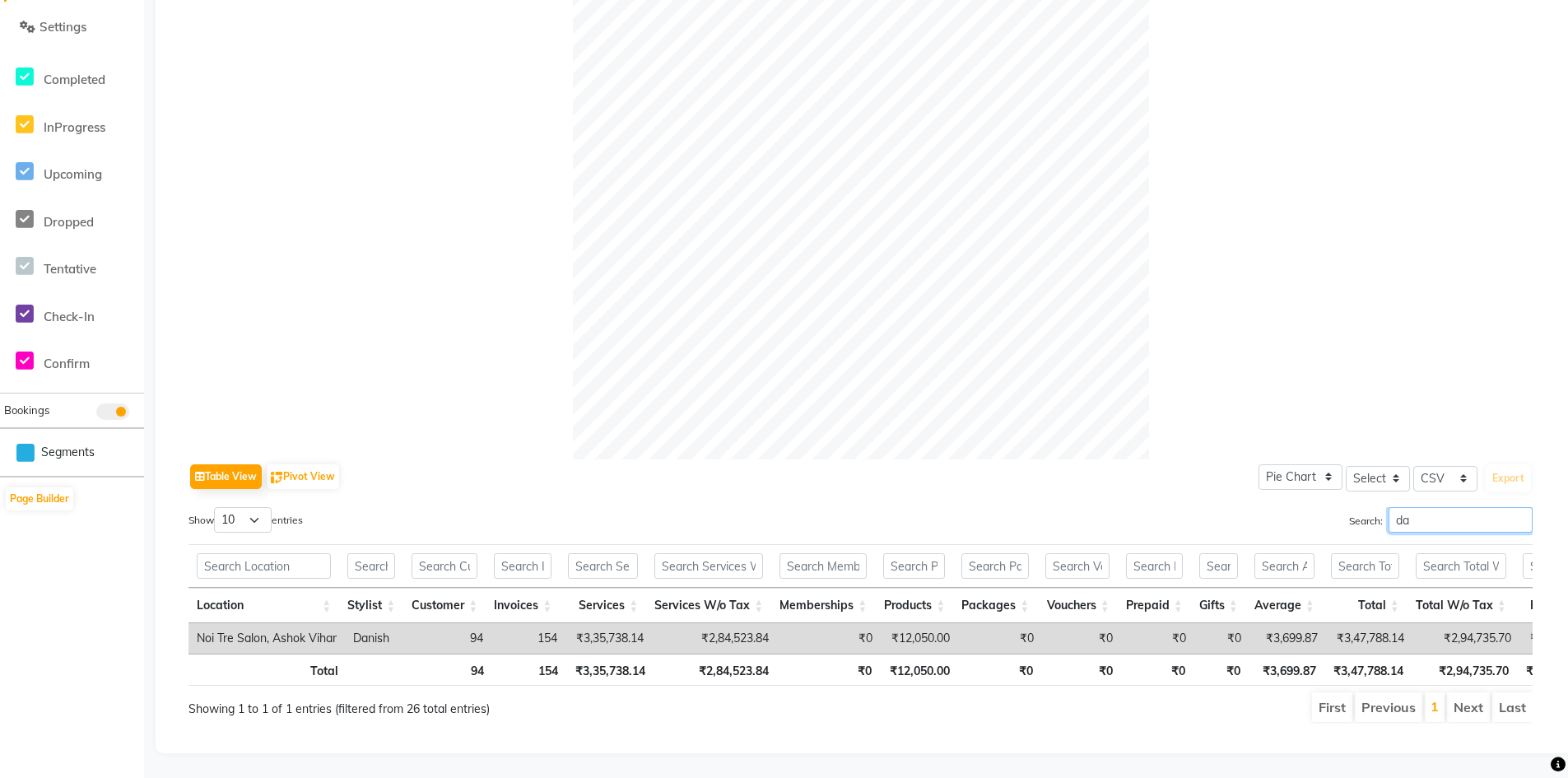
type input "d"
type input "p"
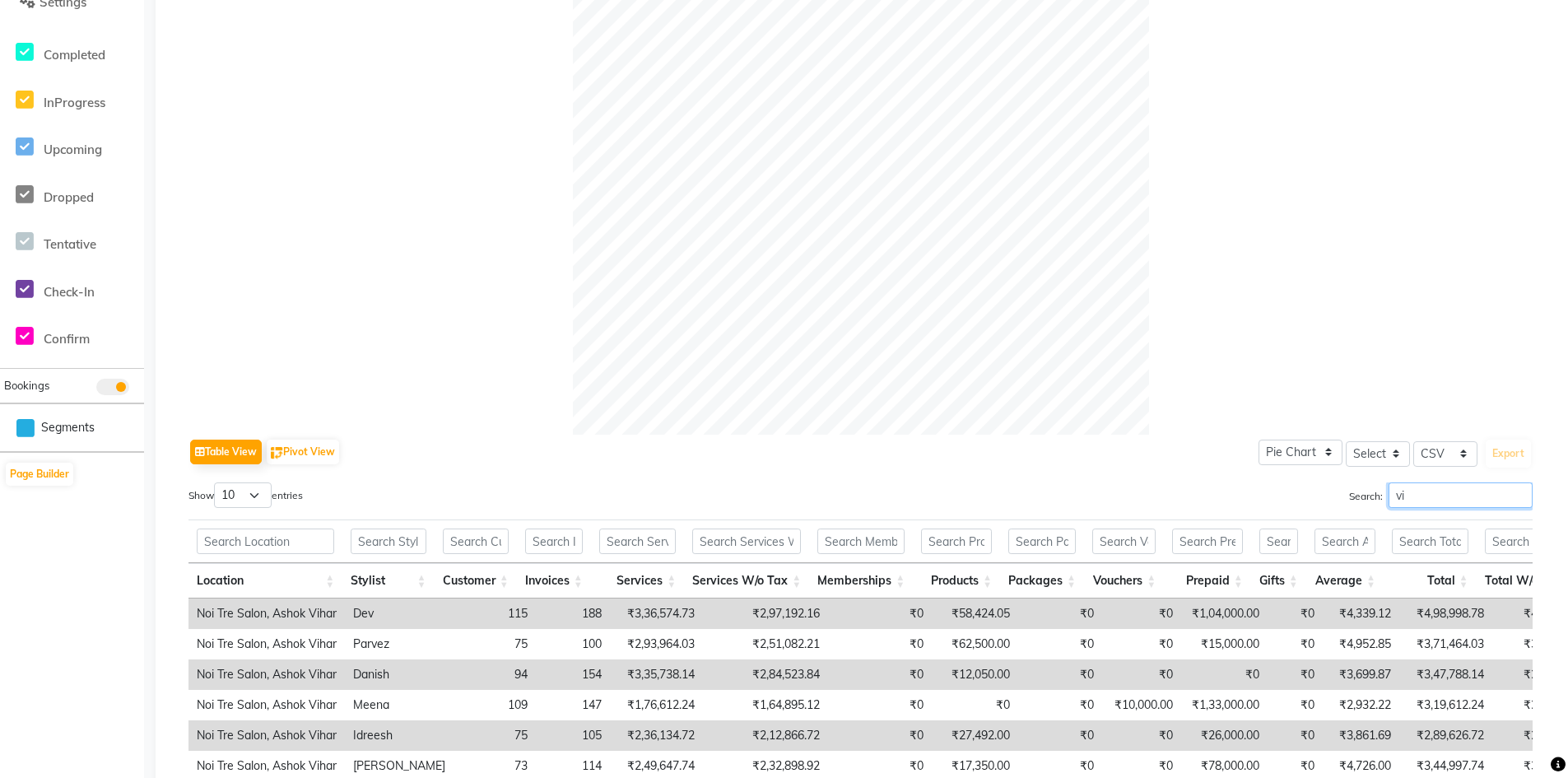
type input "v"
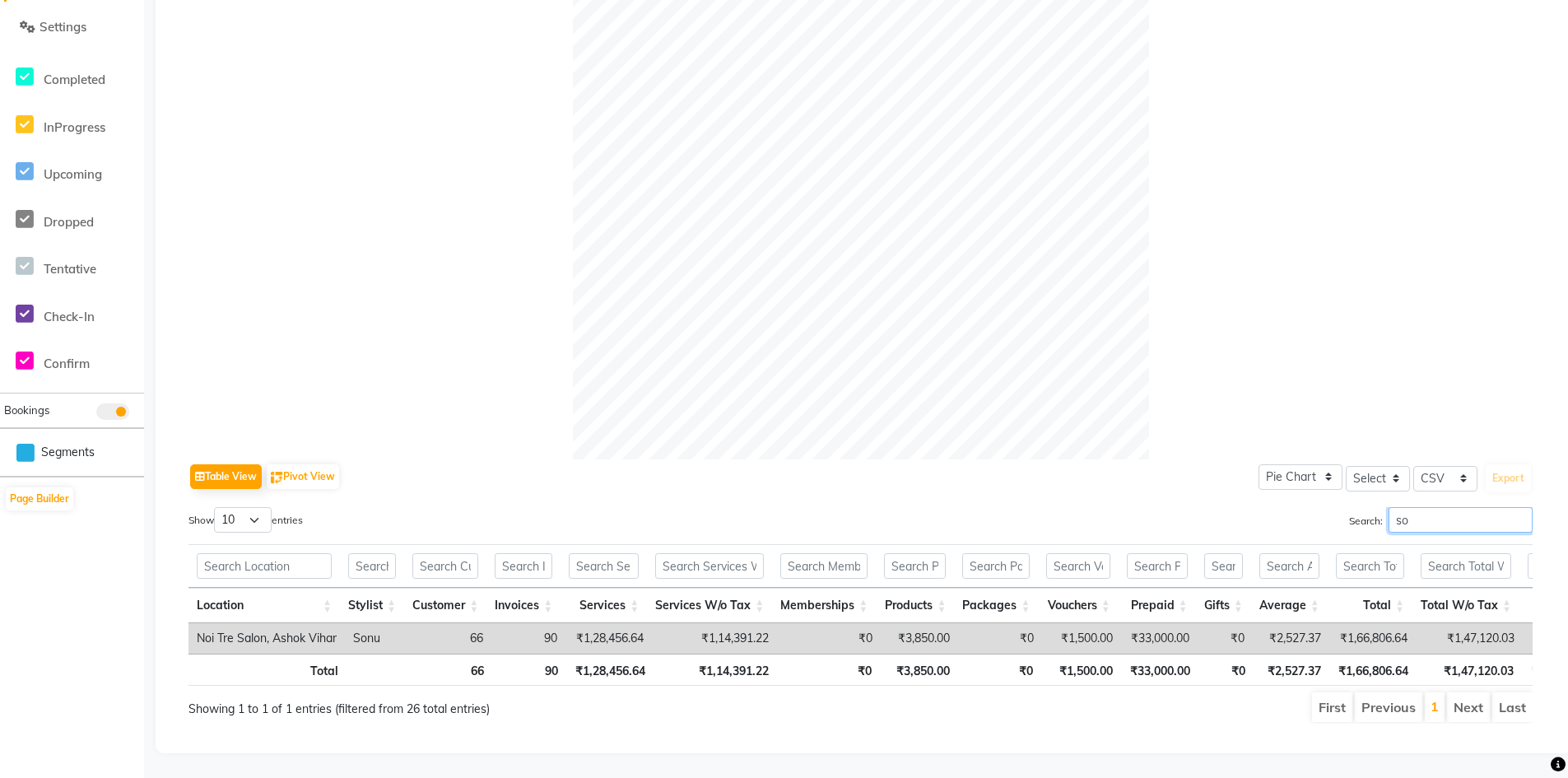
type input "s"
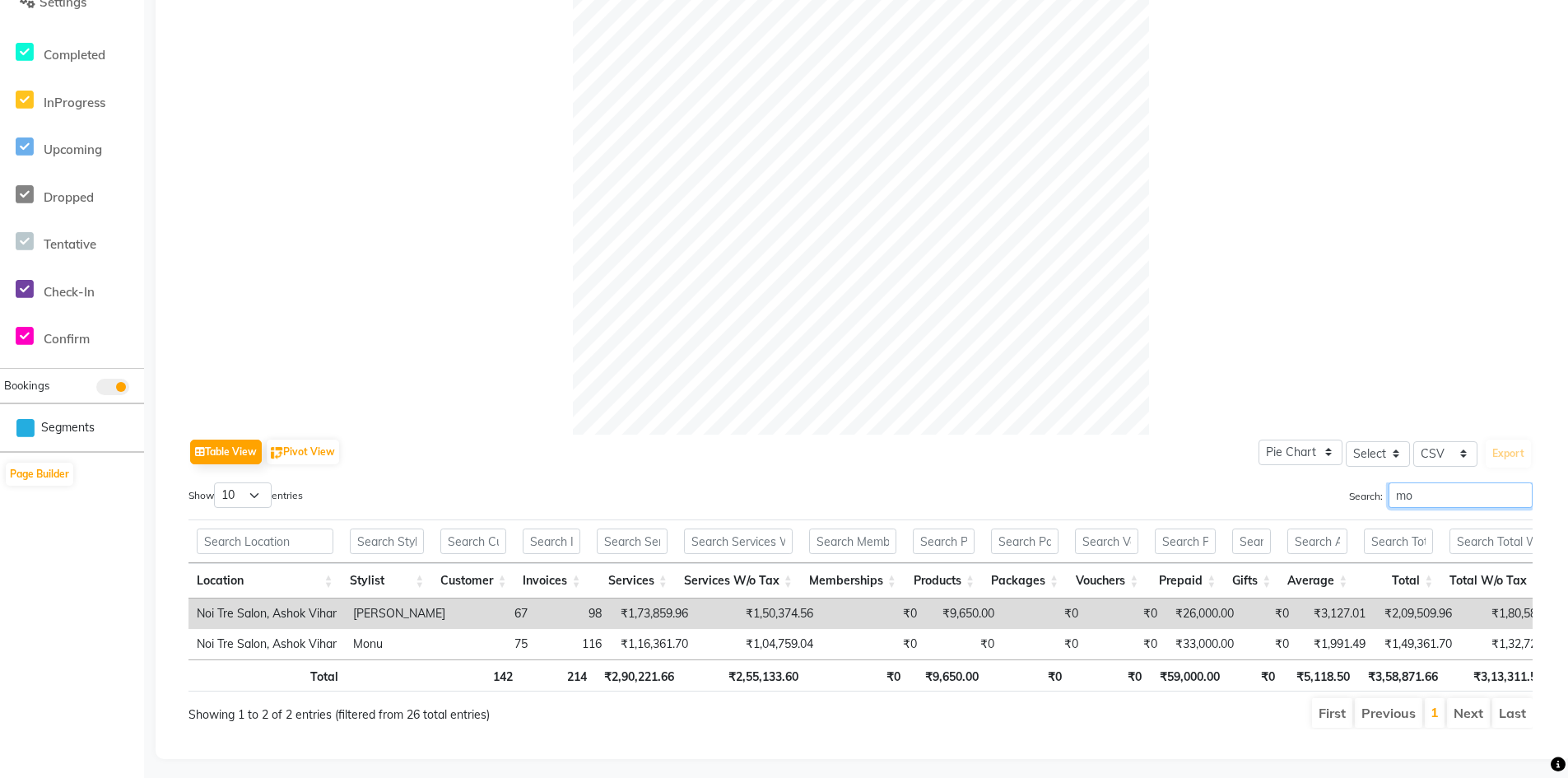
type input "m"
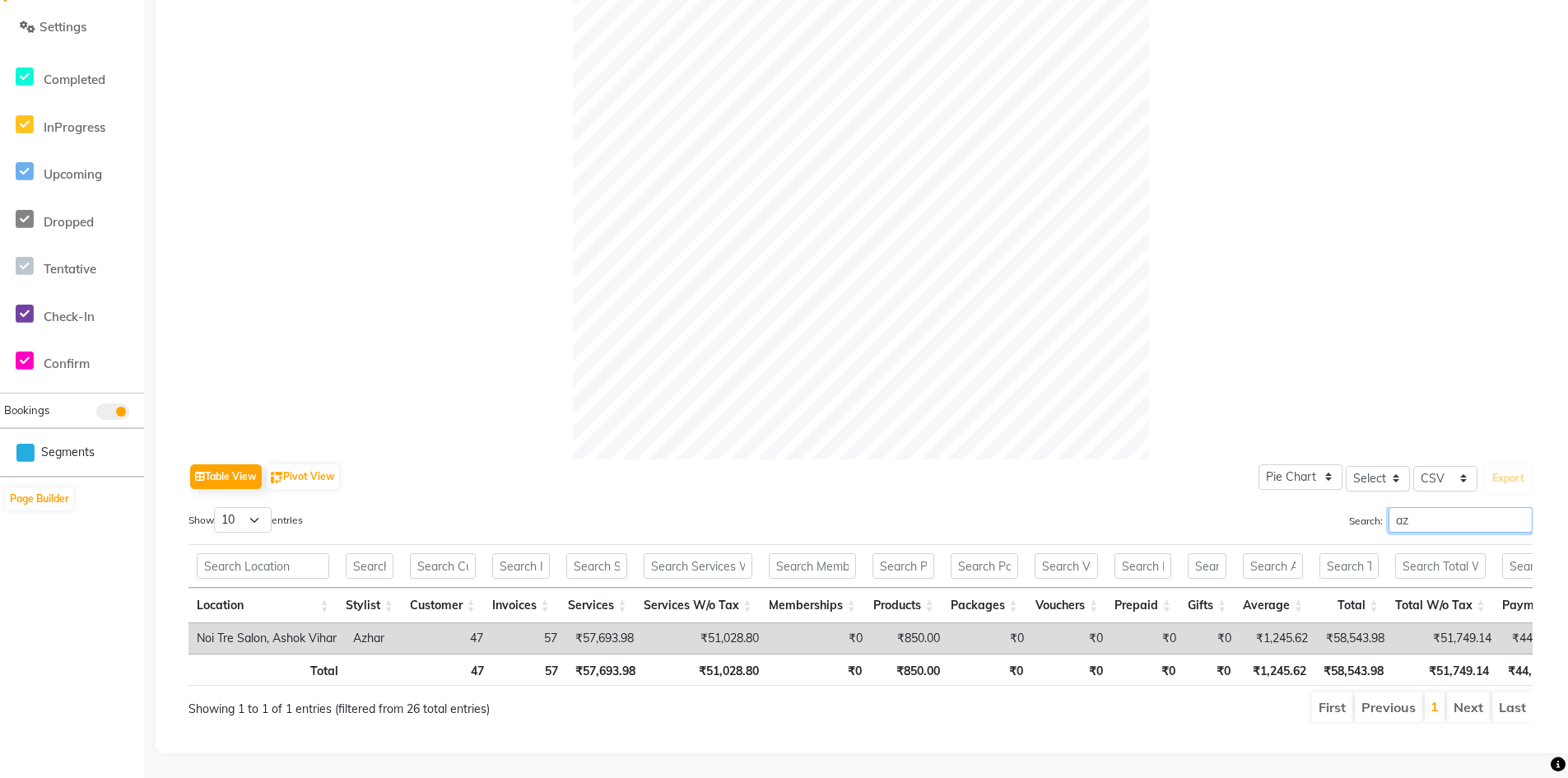
type input "a"
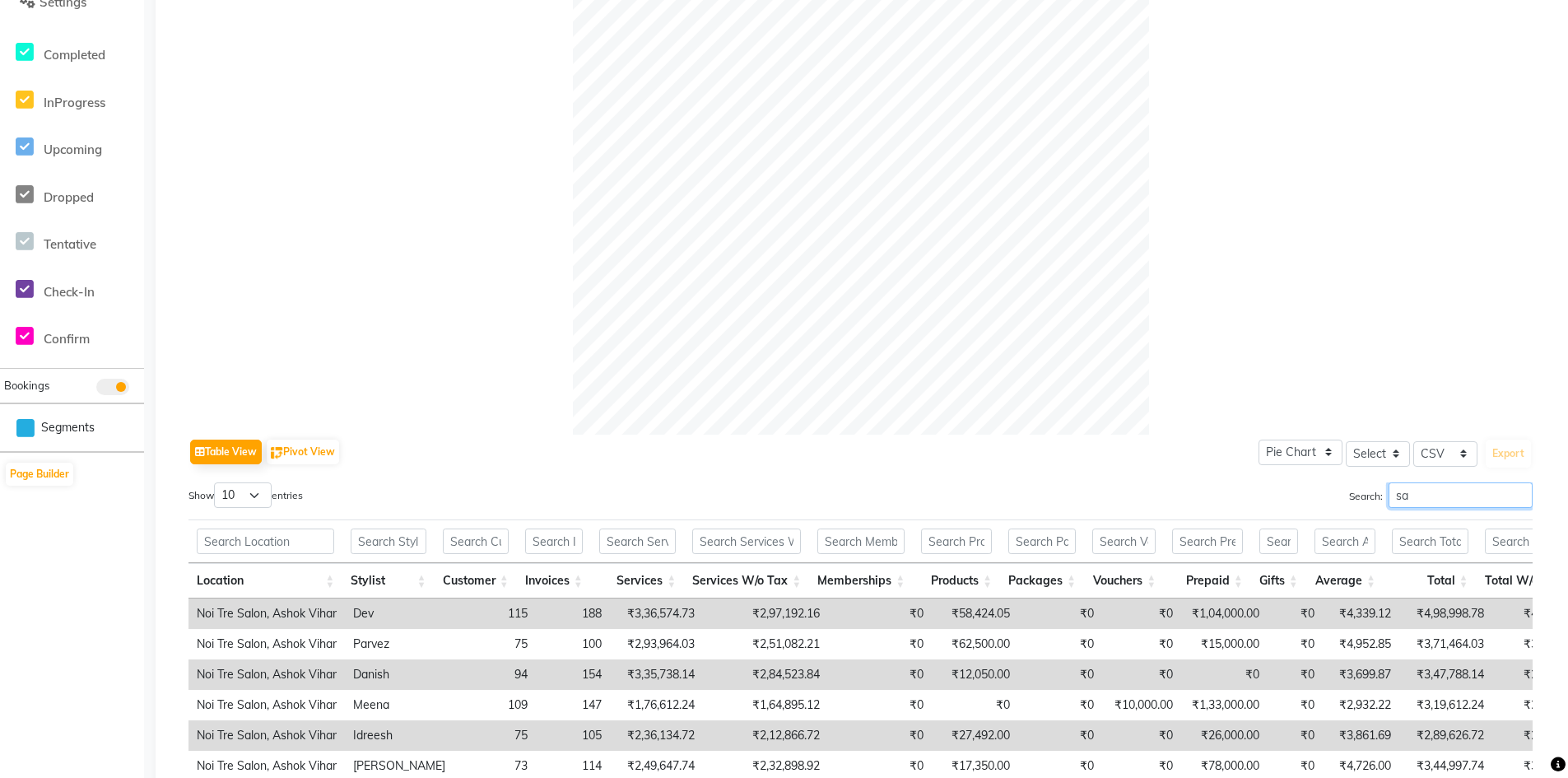
type input "s"
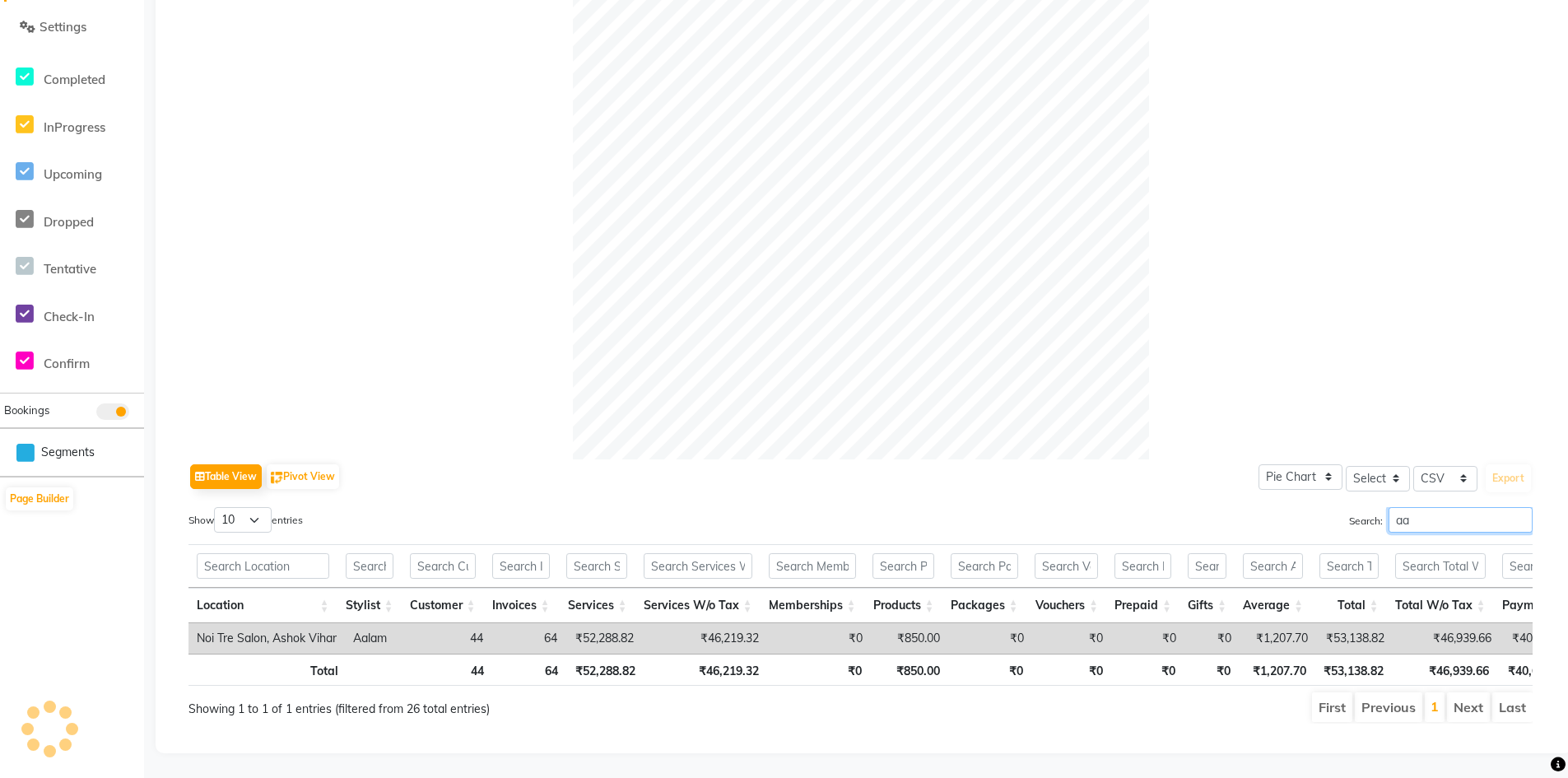
type input "a"
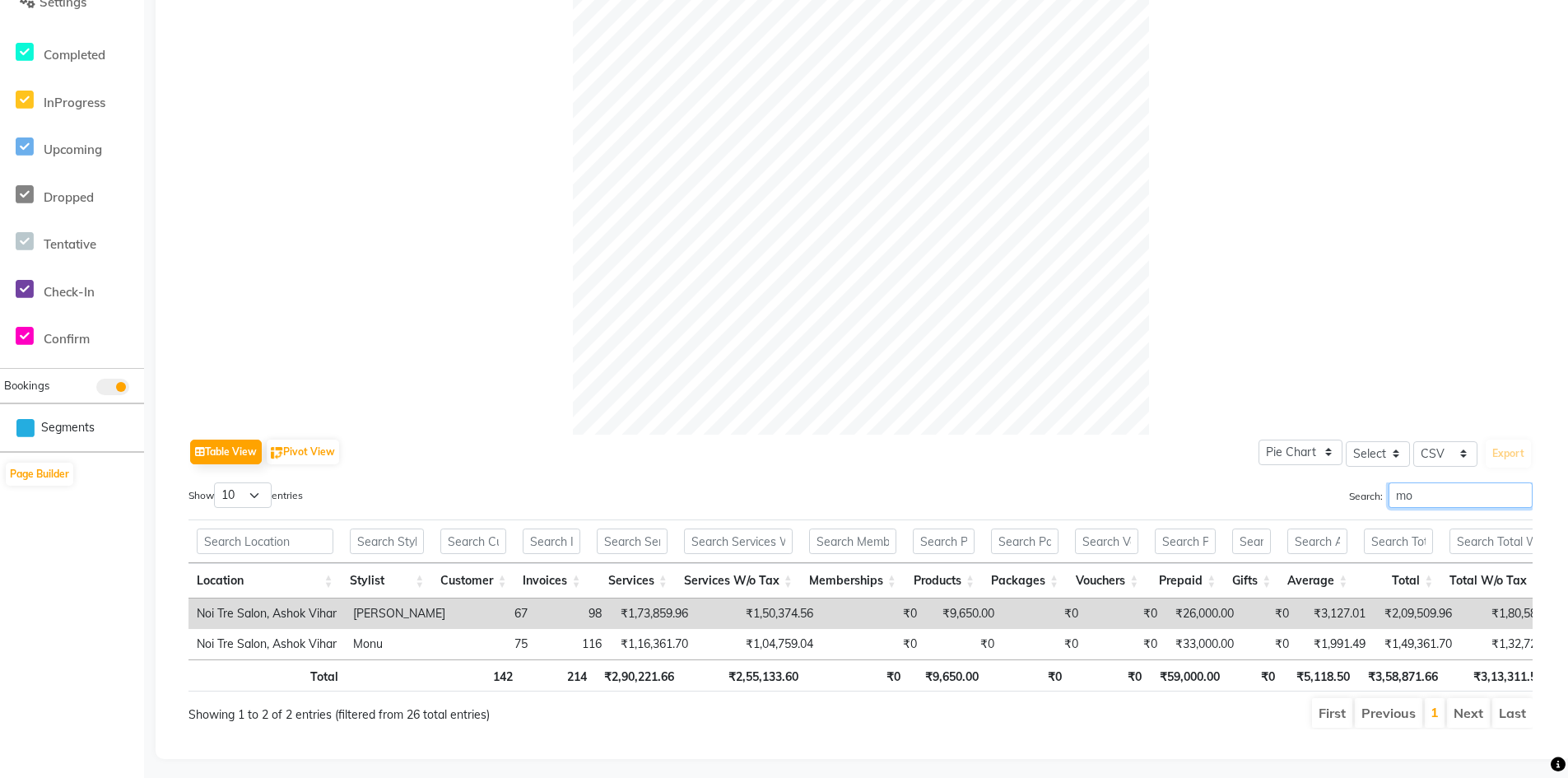
type input "m"
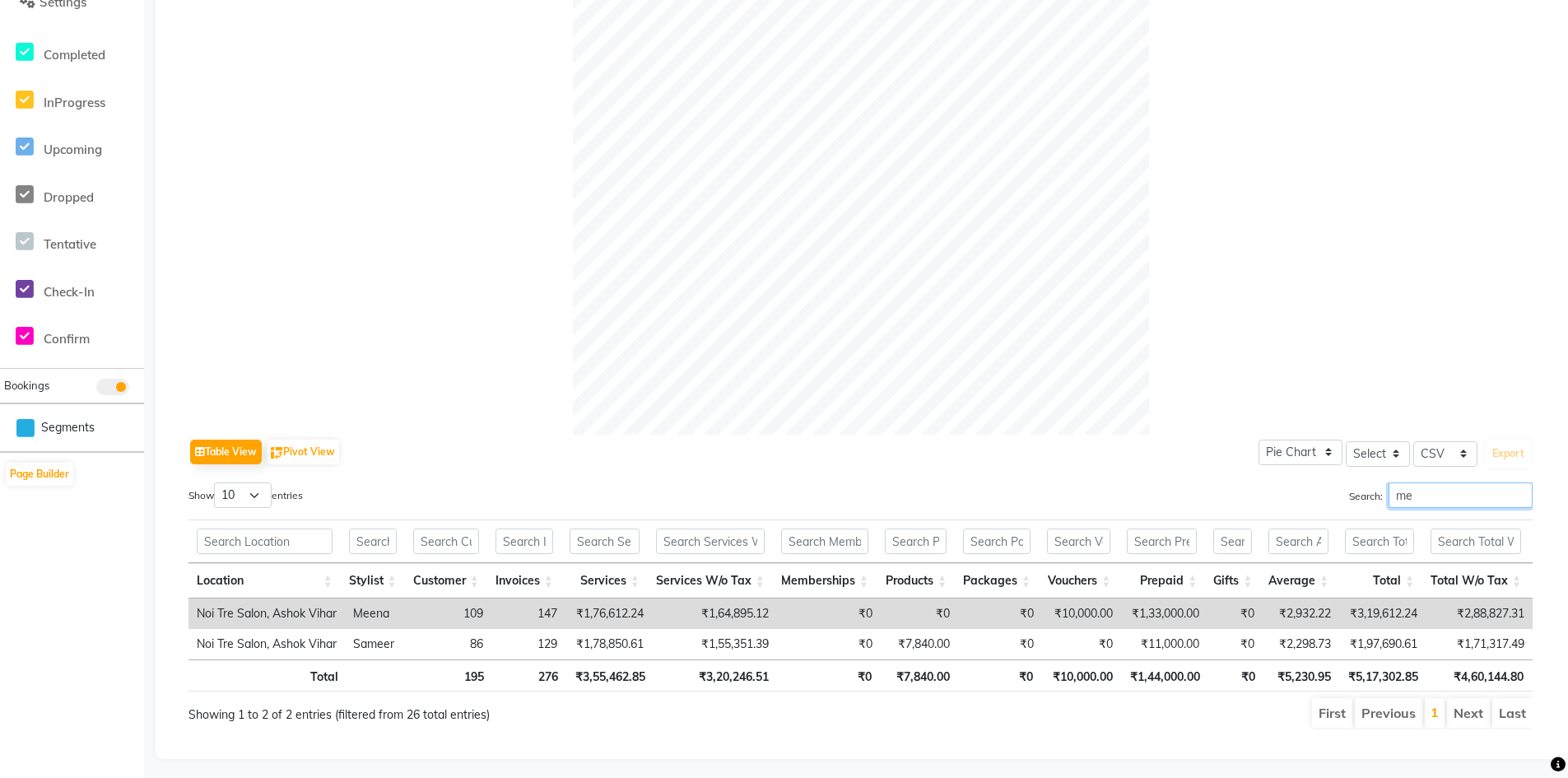
type input "m"
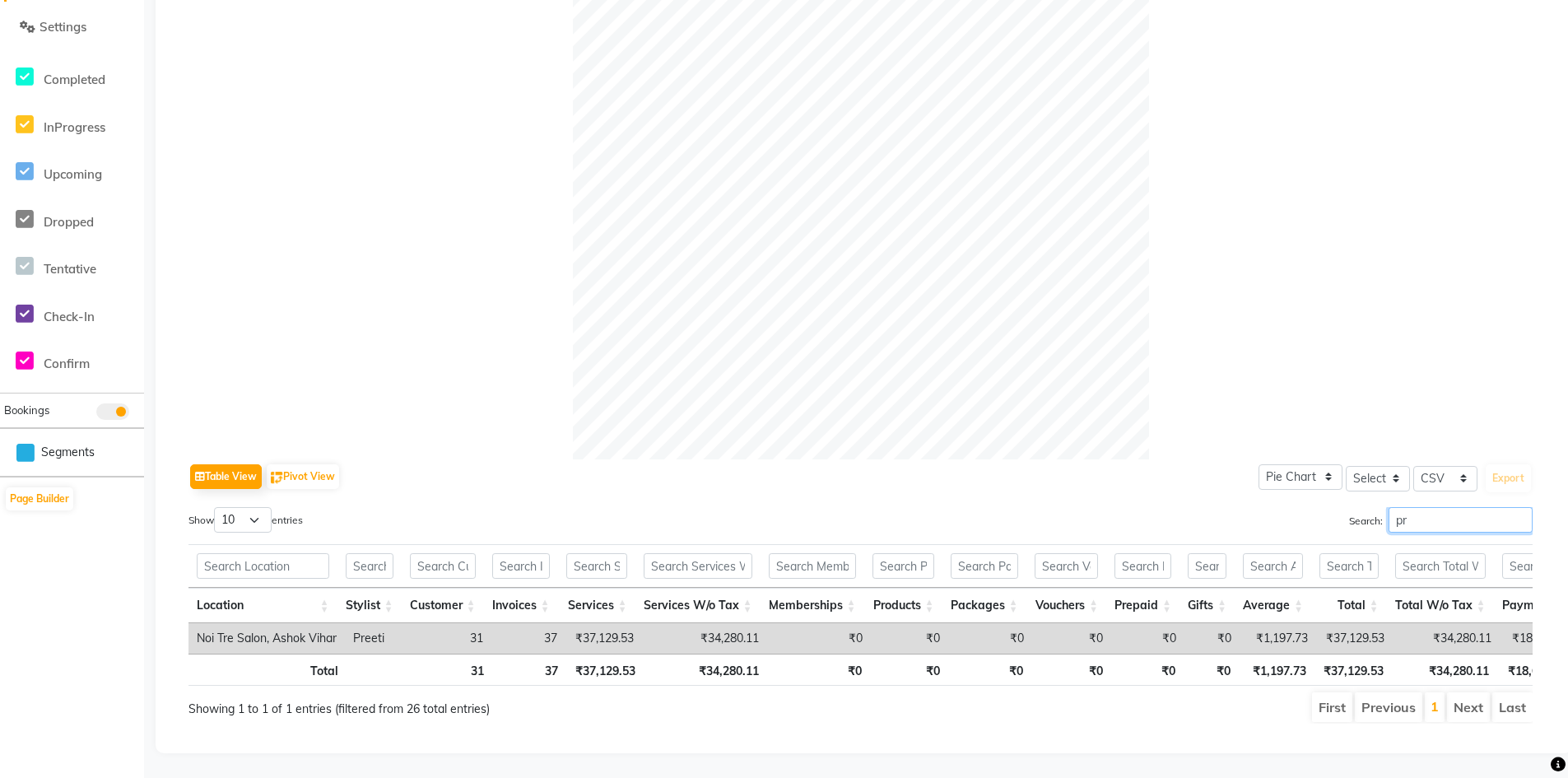
type input "p"
type input "s"
type input "kalp"
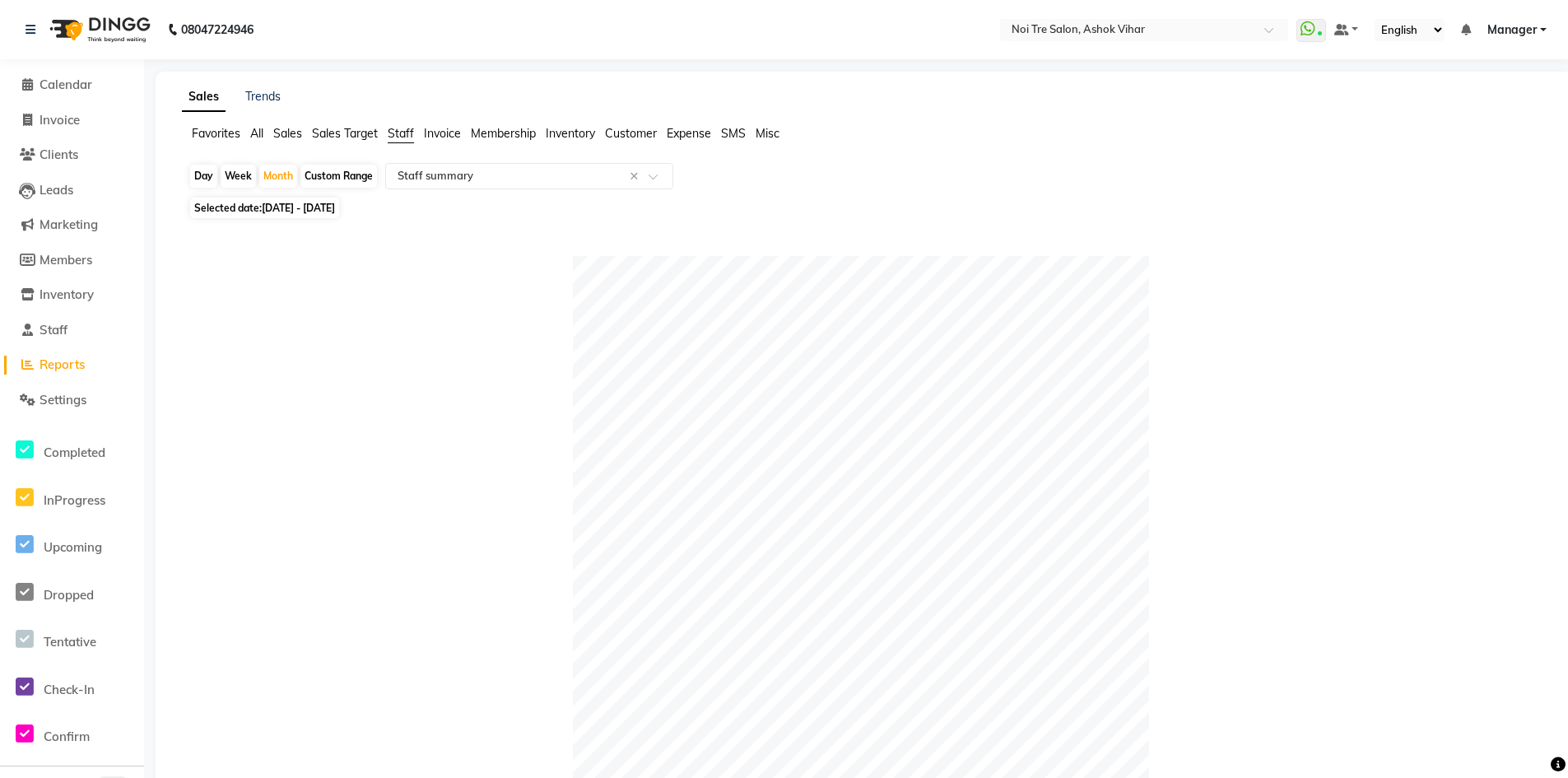
select select "csv"
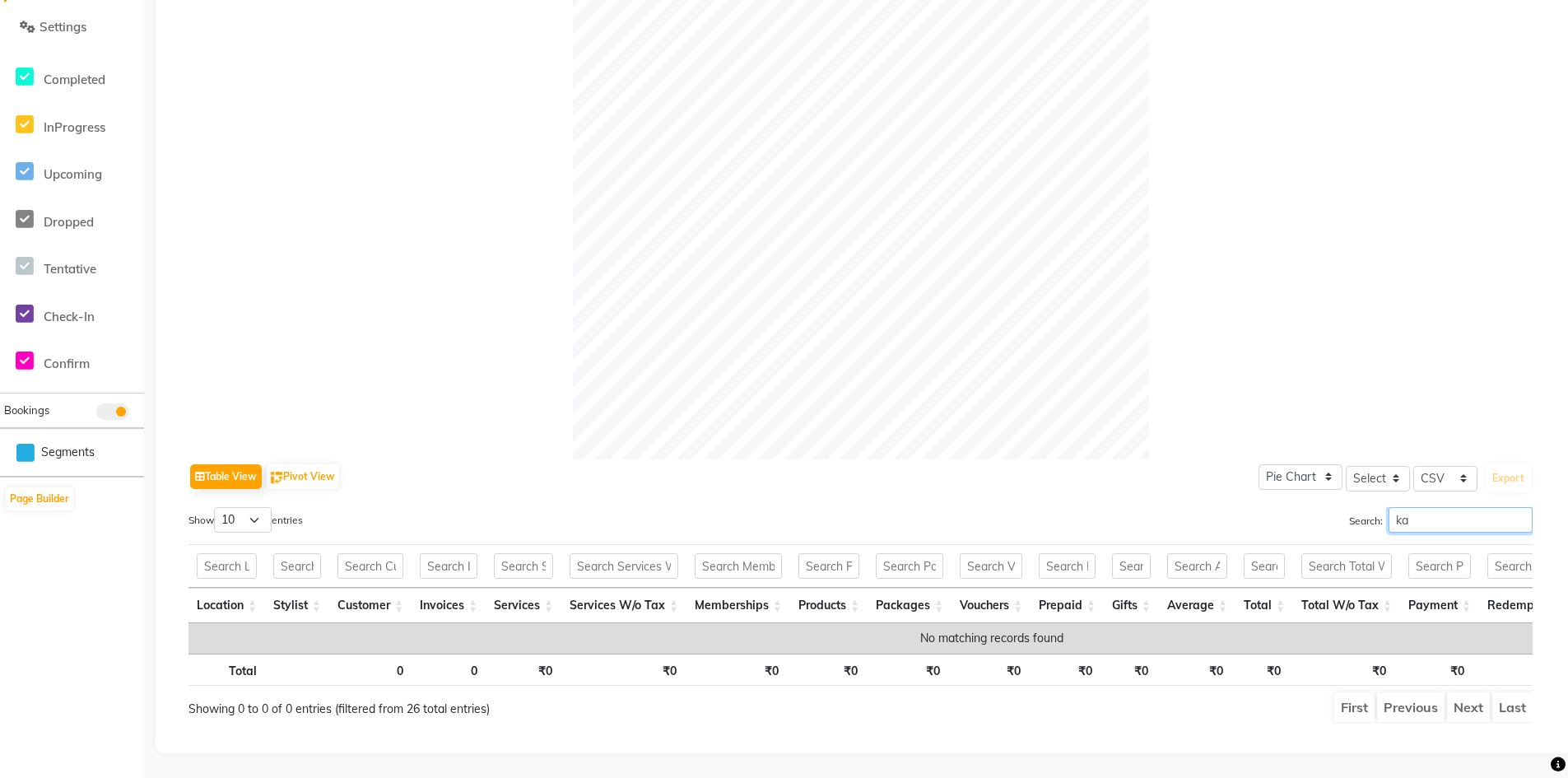
type input "k"
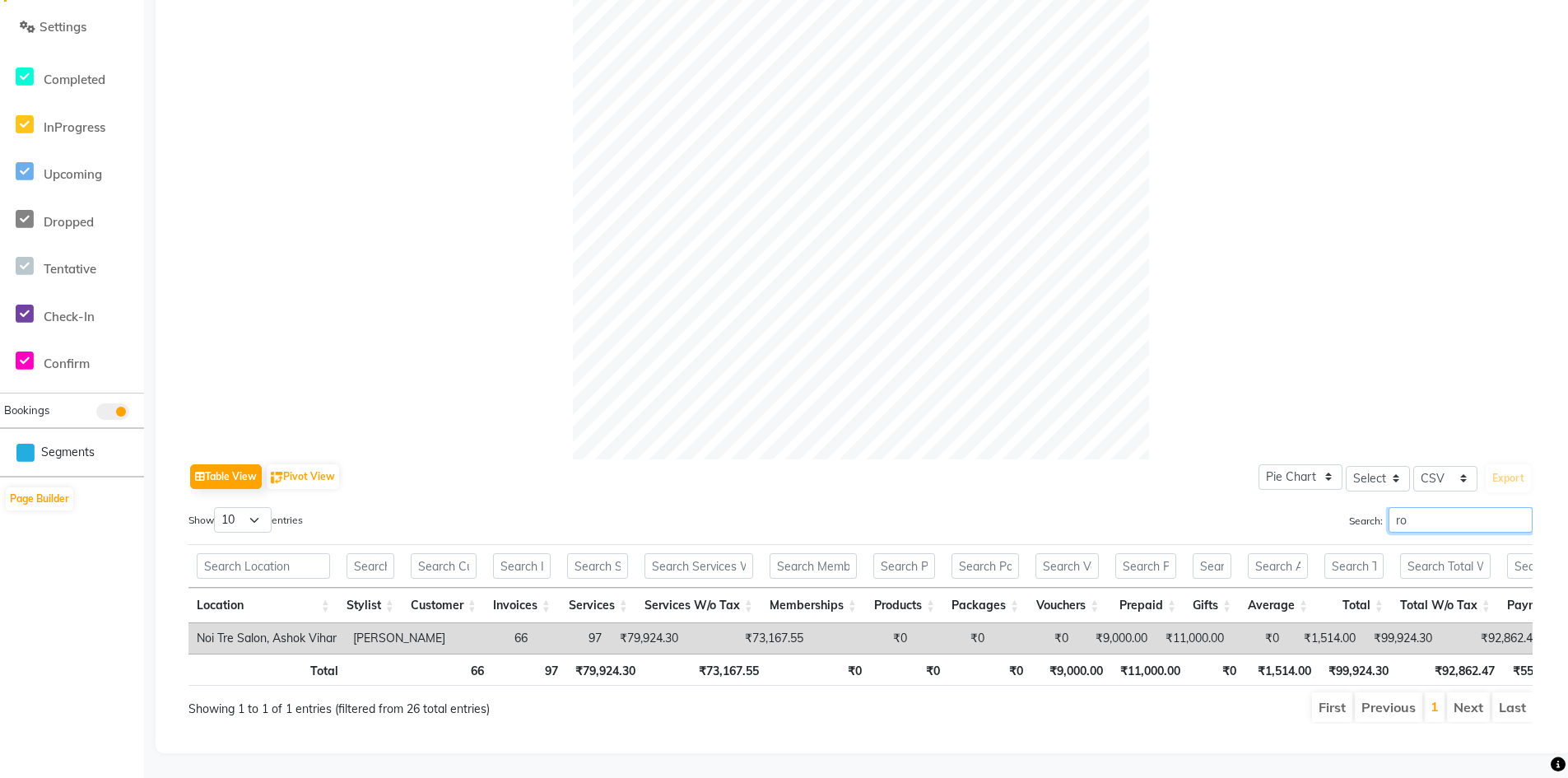
type input "r"
type input "k"
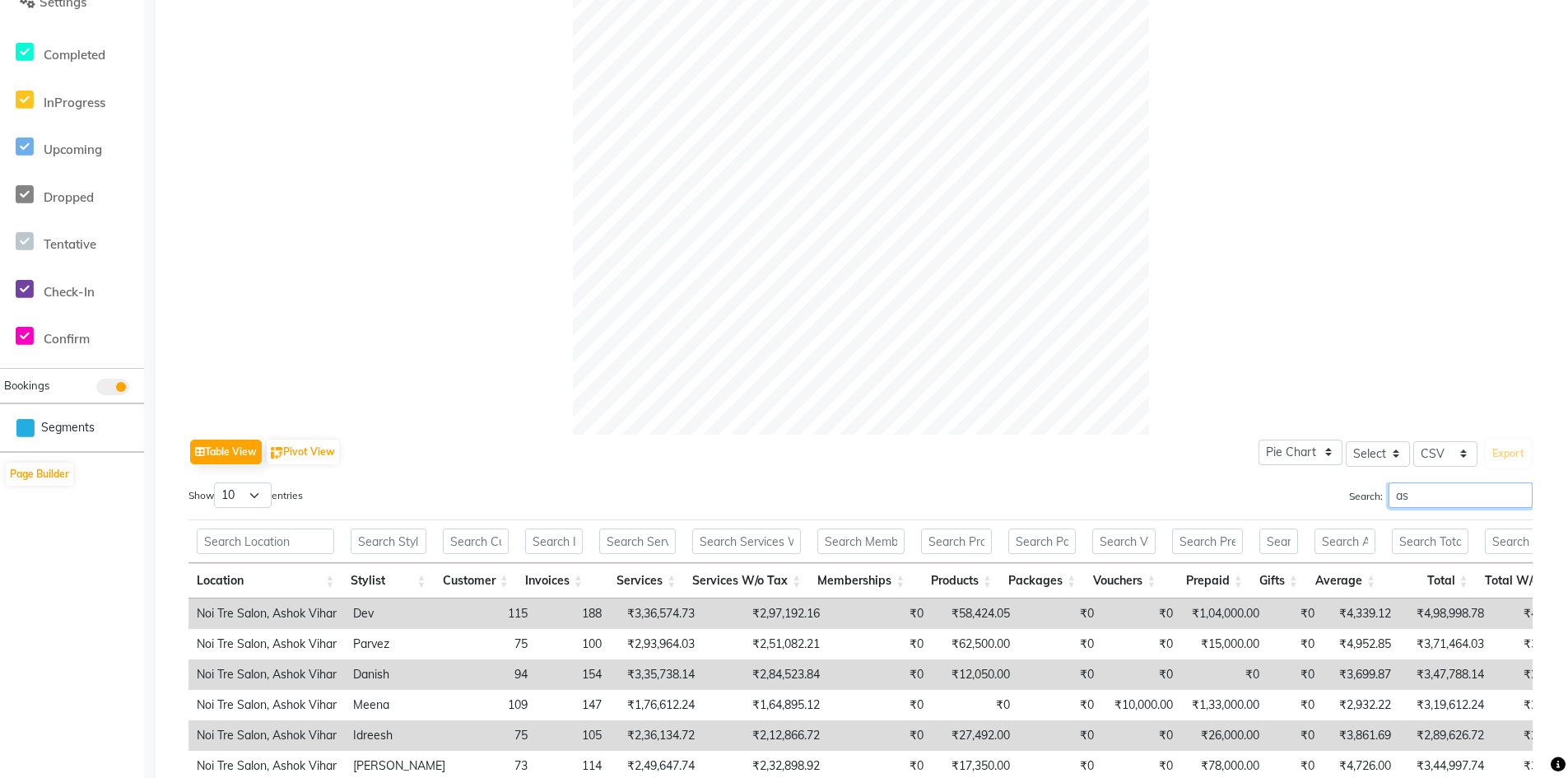
type input "a"
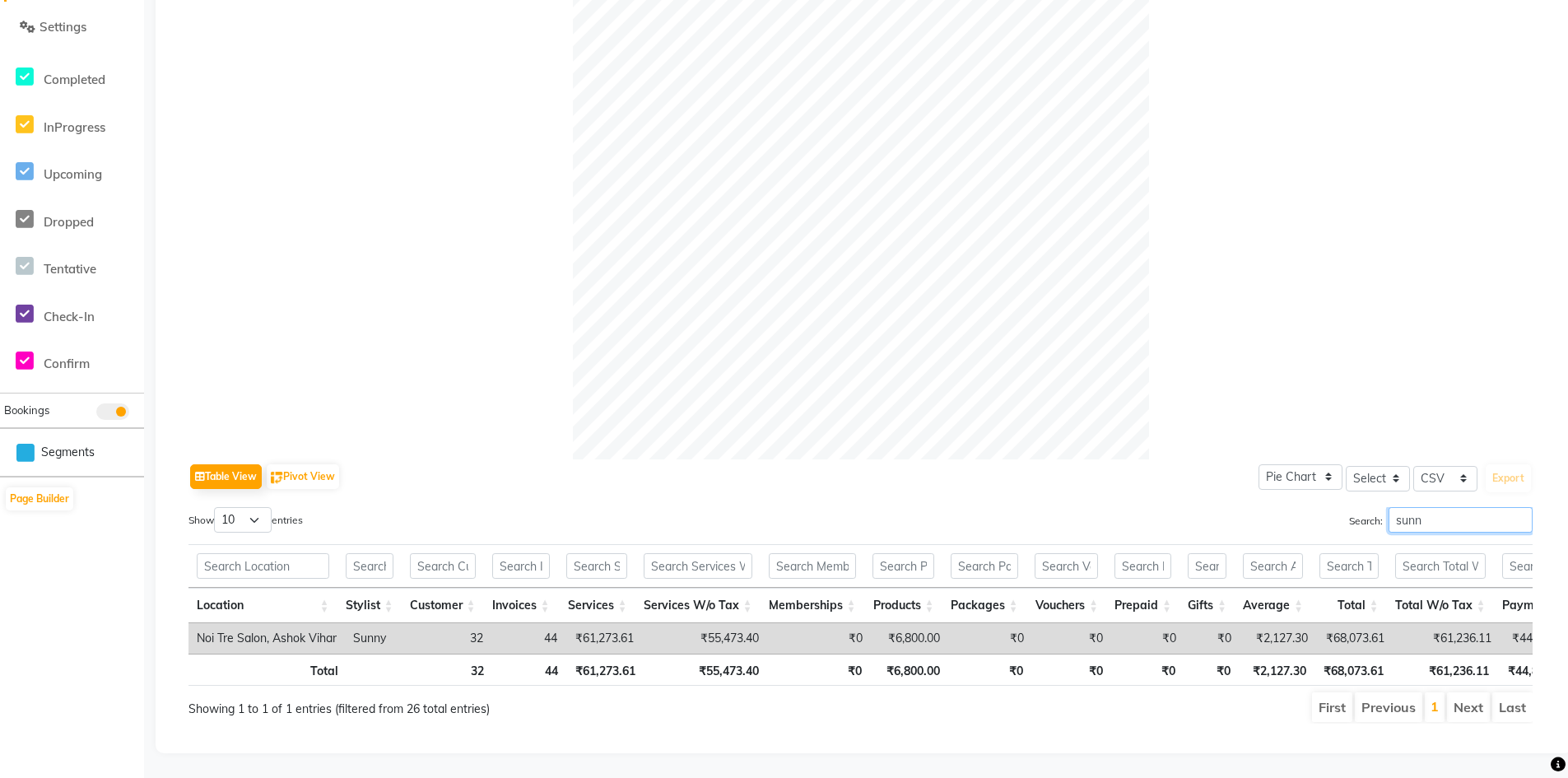
type input "sunn"
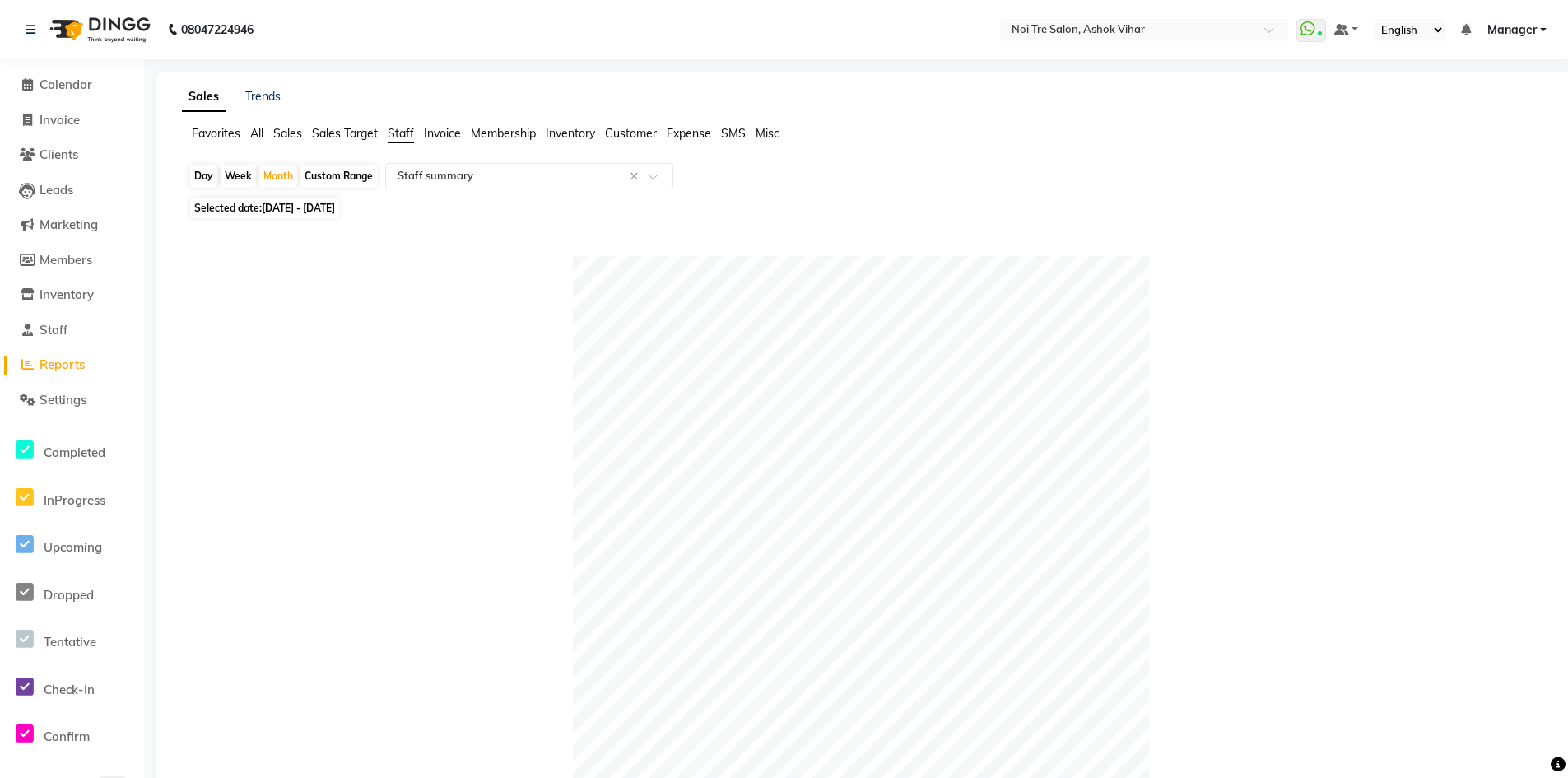
click at [56, 107] on li "Invoice" at bounding box center [72, 120] width 144 height 35
click at [64, 123] on span "Invoice" at bounding box center [59, 120] width 40 height 15
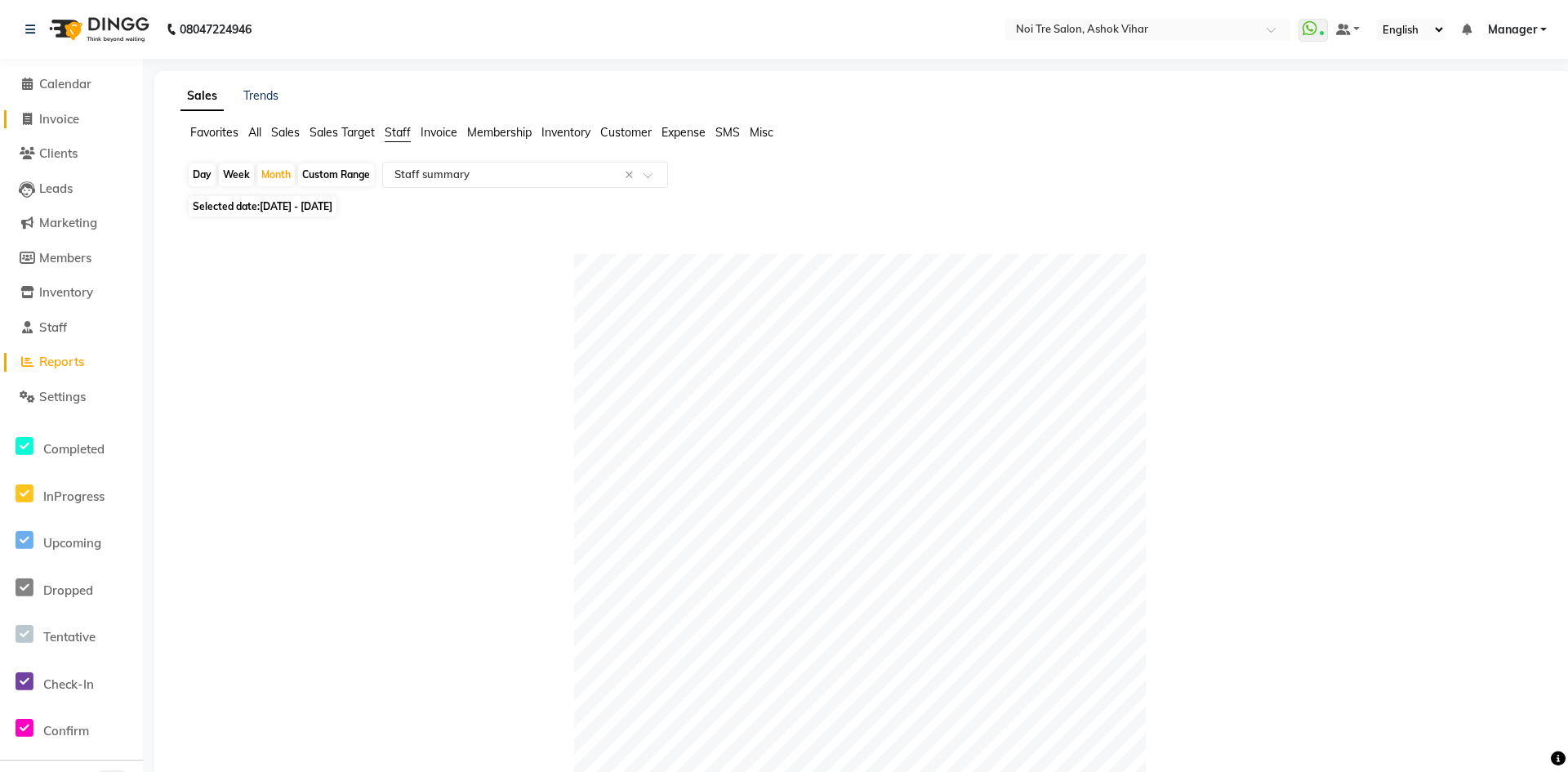
select select "service"
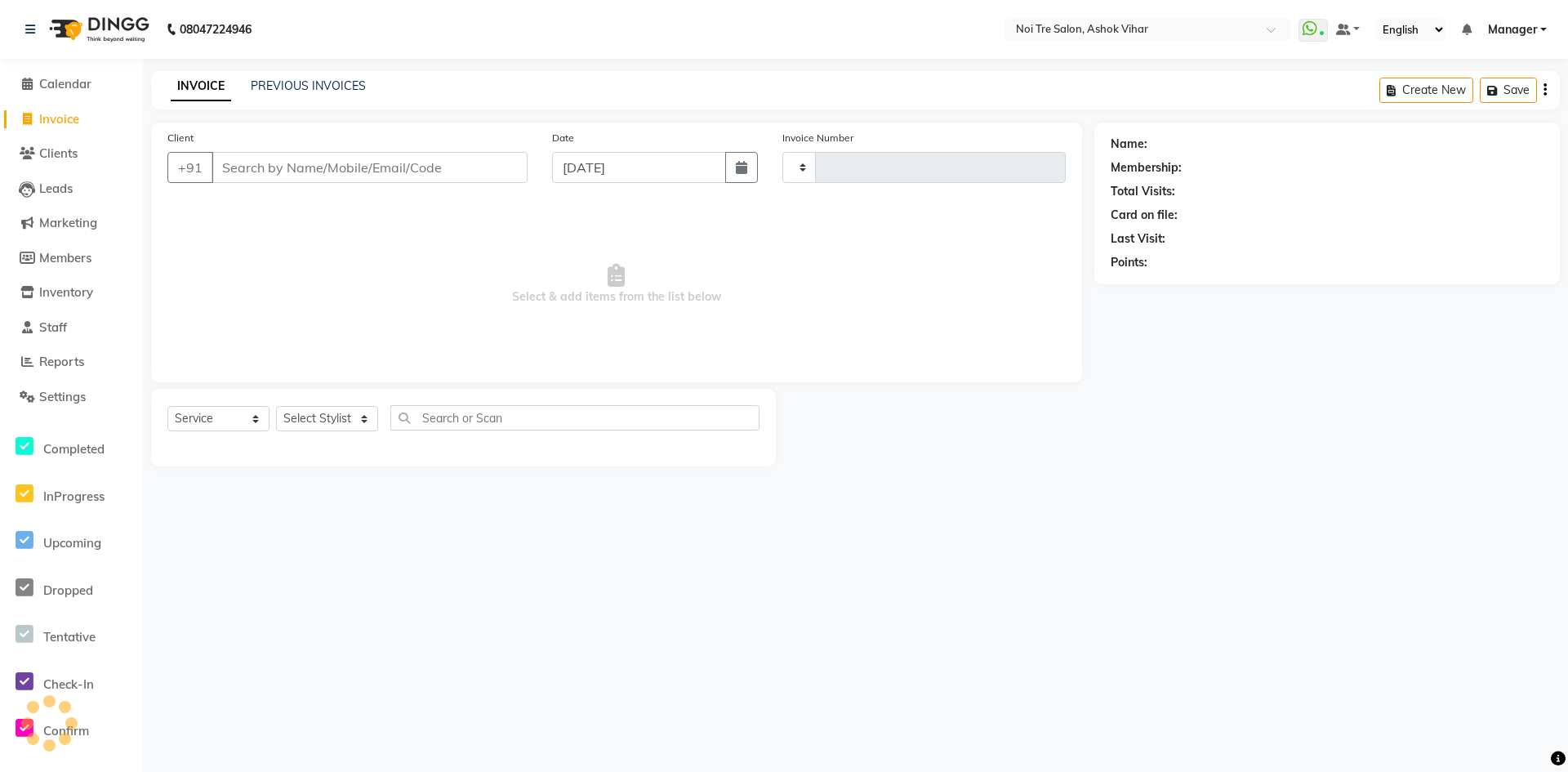
type input "7662"
select select "4726"
click at [303, 167] on input "Client" at bounding box center [370, 167] width 316 height 31
click at [340, 417] on select "Select Stylist [PERSON_NAME] Aas Admin [PERSON_NAME] [PERSON_NAME] [PERSON_NAME…" at bounding box center [327, 418] width 102 height 26
select select "28268"
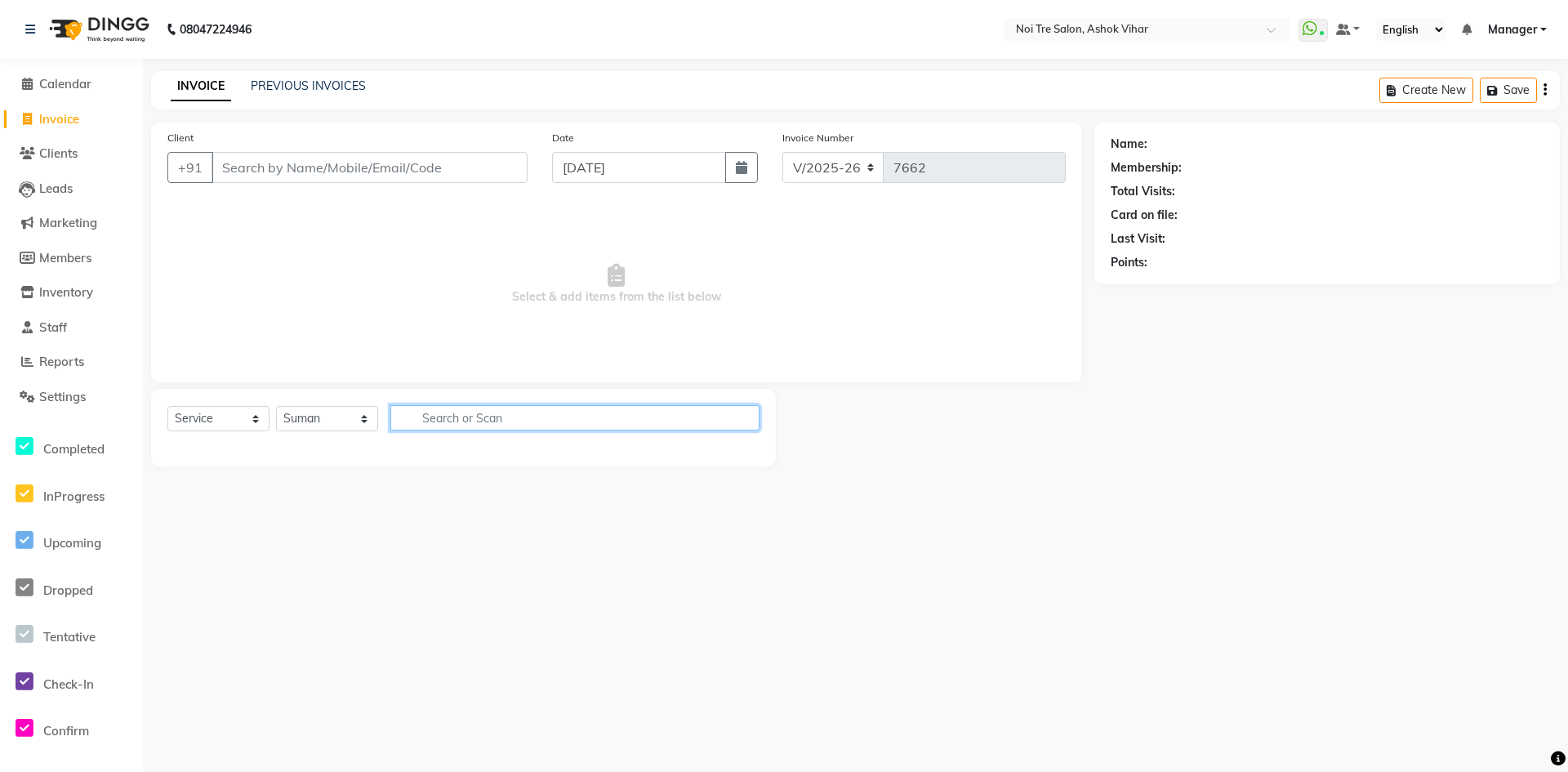
click at [463, 423] on input "text" at bounding box center [575, 417] width 369 height 26
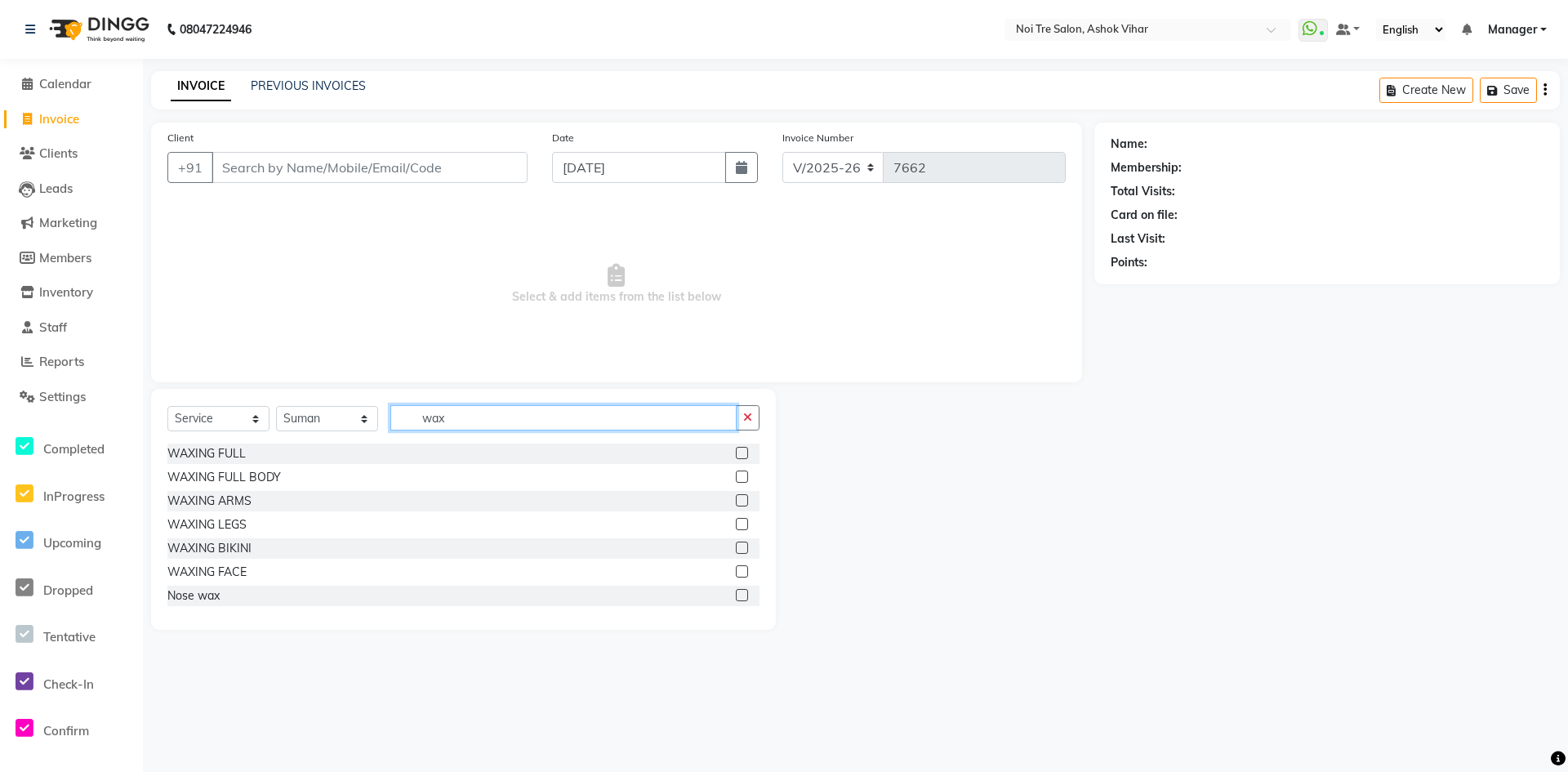
type input "wax"
click at [229, 444] on div "WAXING FULL" at bounding box center [463, 454] width 592 height 20
click at [225, 445] on div "WAXING FULL" at bounding box center [207, 453] width 78 height 17
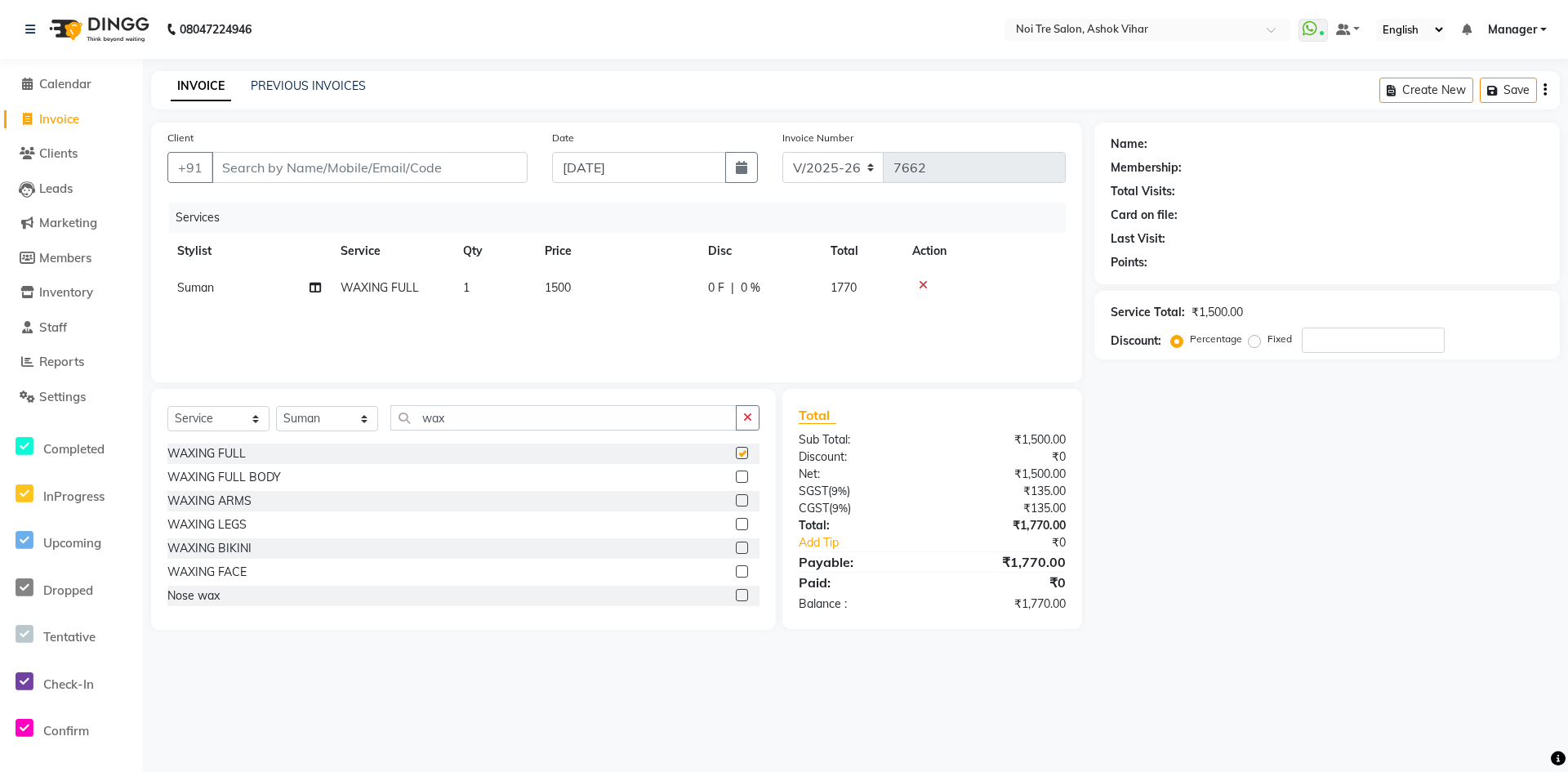
checkbox input "false"
click at [429, 419] on input "wax" at bounding box center [563, 417] width 346 height 26
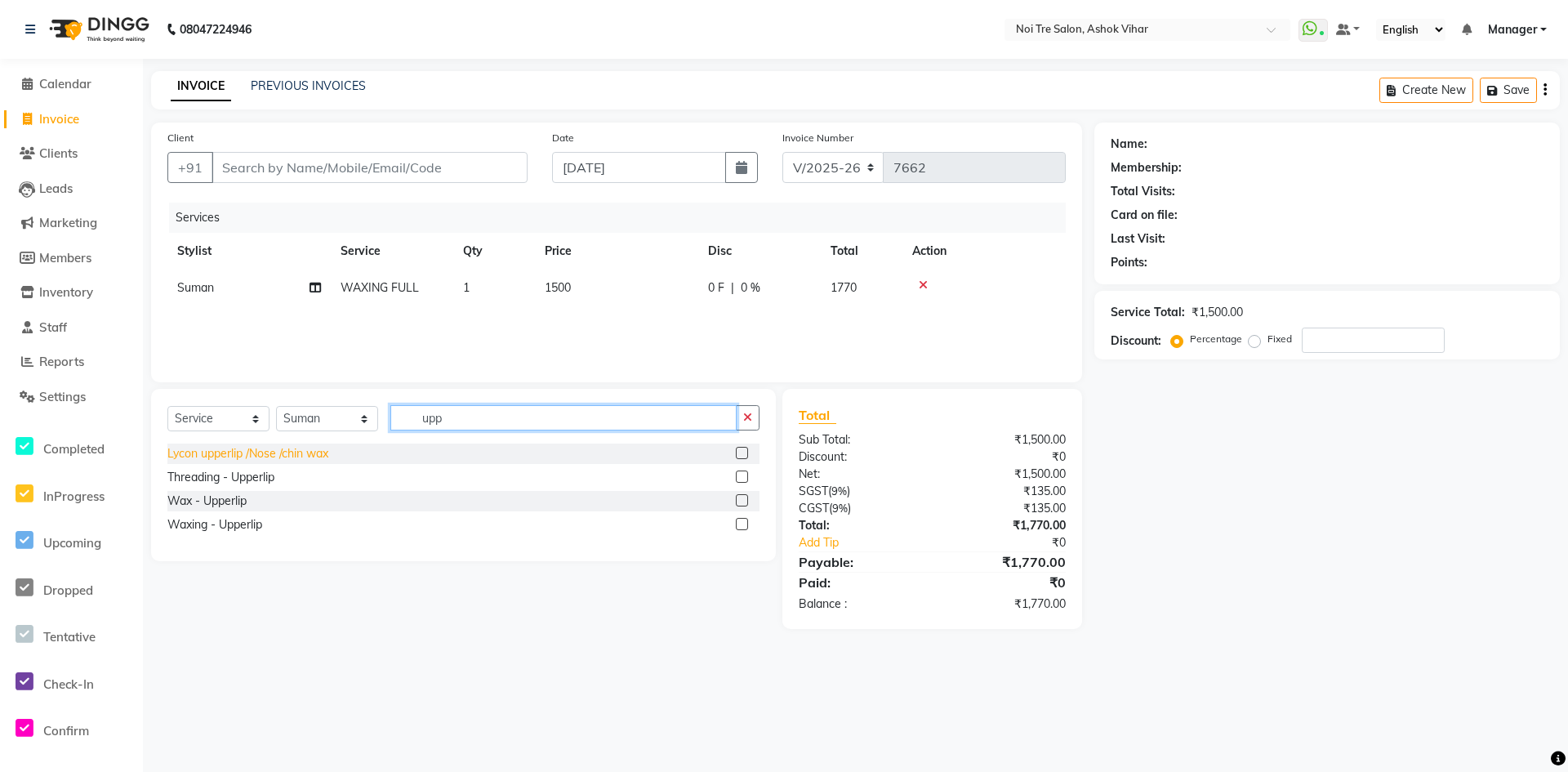
type input "upp"
drag, startPoint x: 264, startPoint y: 455, endPoint x: 304, endPoint y: 446, distance: 41.0
click at [264, 455] on div "Lycon upperlip /Nose /chin wax" at bounding box center [247, 453] width 161 height 17
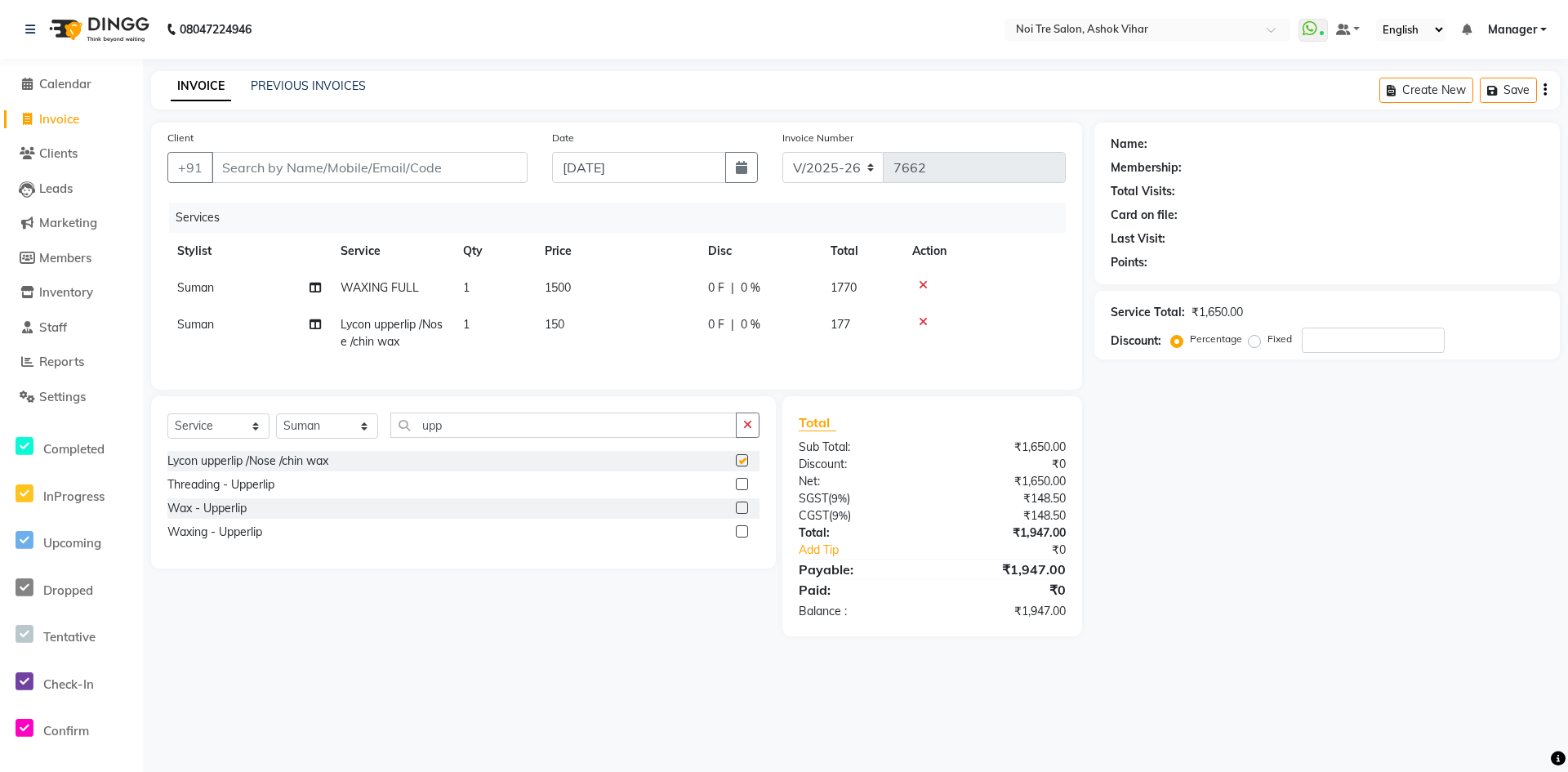
checkbox input "false"
click at [347, 439] on select "Select Stylist [PERSON_NAME] Aas Admin [PERSON_NAME] [PERSON_NAME] [PERSON_NAME…" at bounding box center [327, 426] width 102 height 26
select select "65505"
click at [435, 438] on input "upp" at bounding box center [563, 425] width 346 height 26
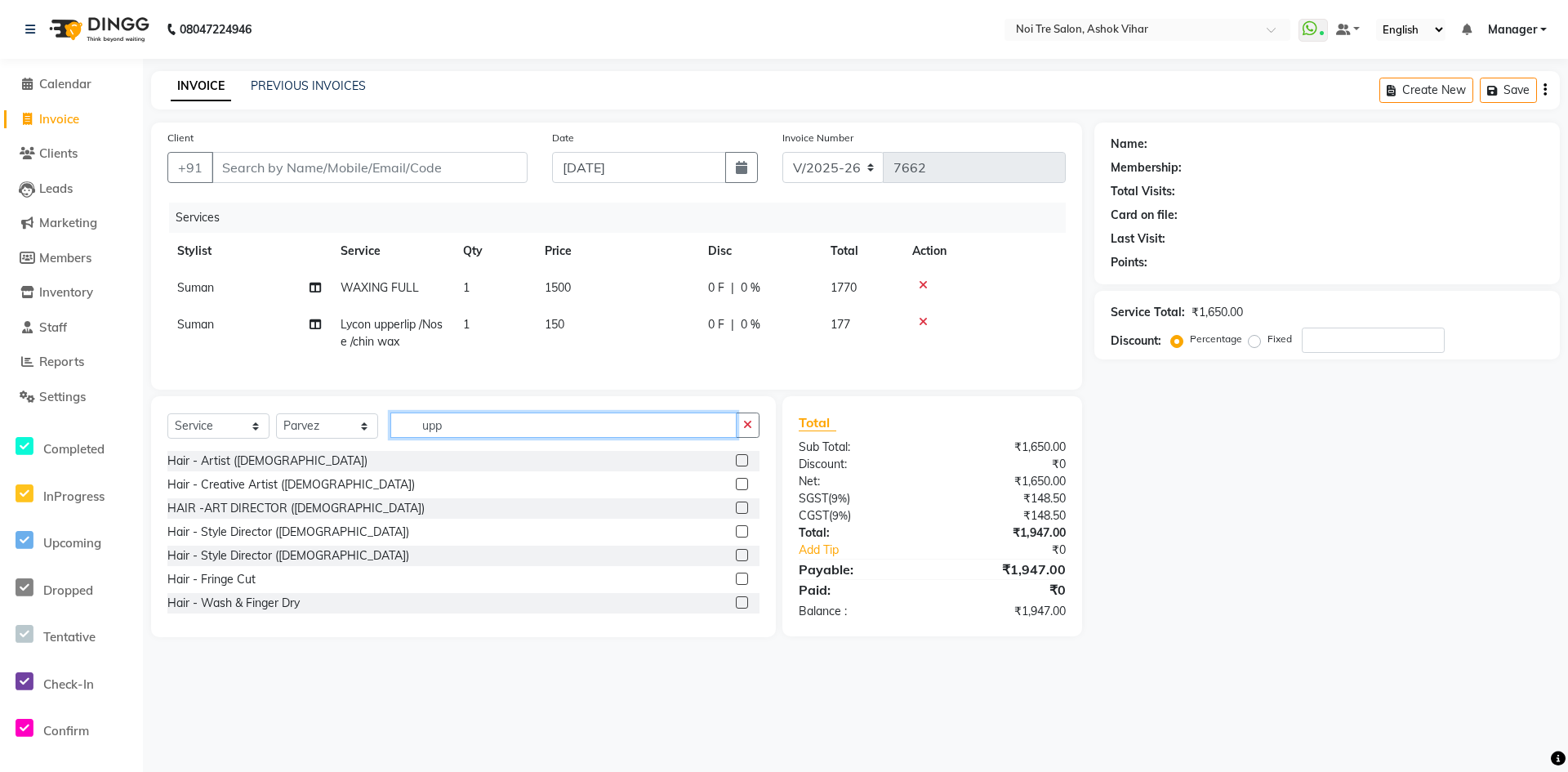
click at [435, 438] on input "upp" at bounding box center [563, 425] width 346 height 26
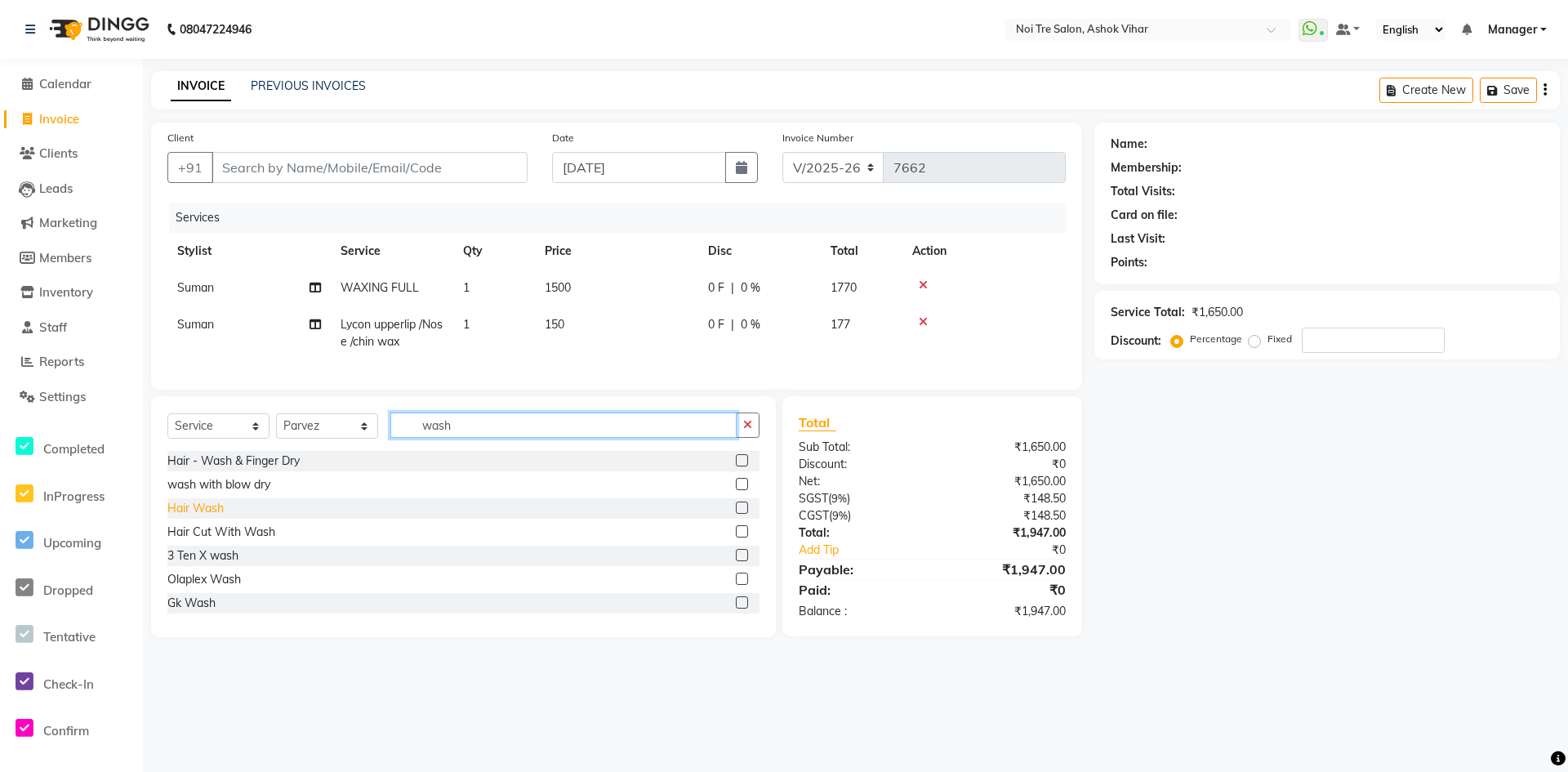
type input "wash"
click at [222, 517] on div "Hair Wash" at bounding box center [196, 508] width 56 height 17
checkbox input "false"
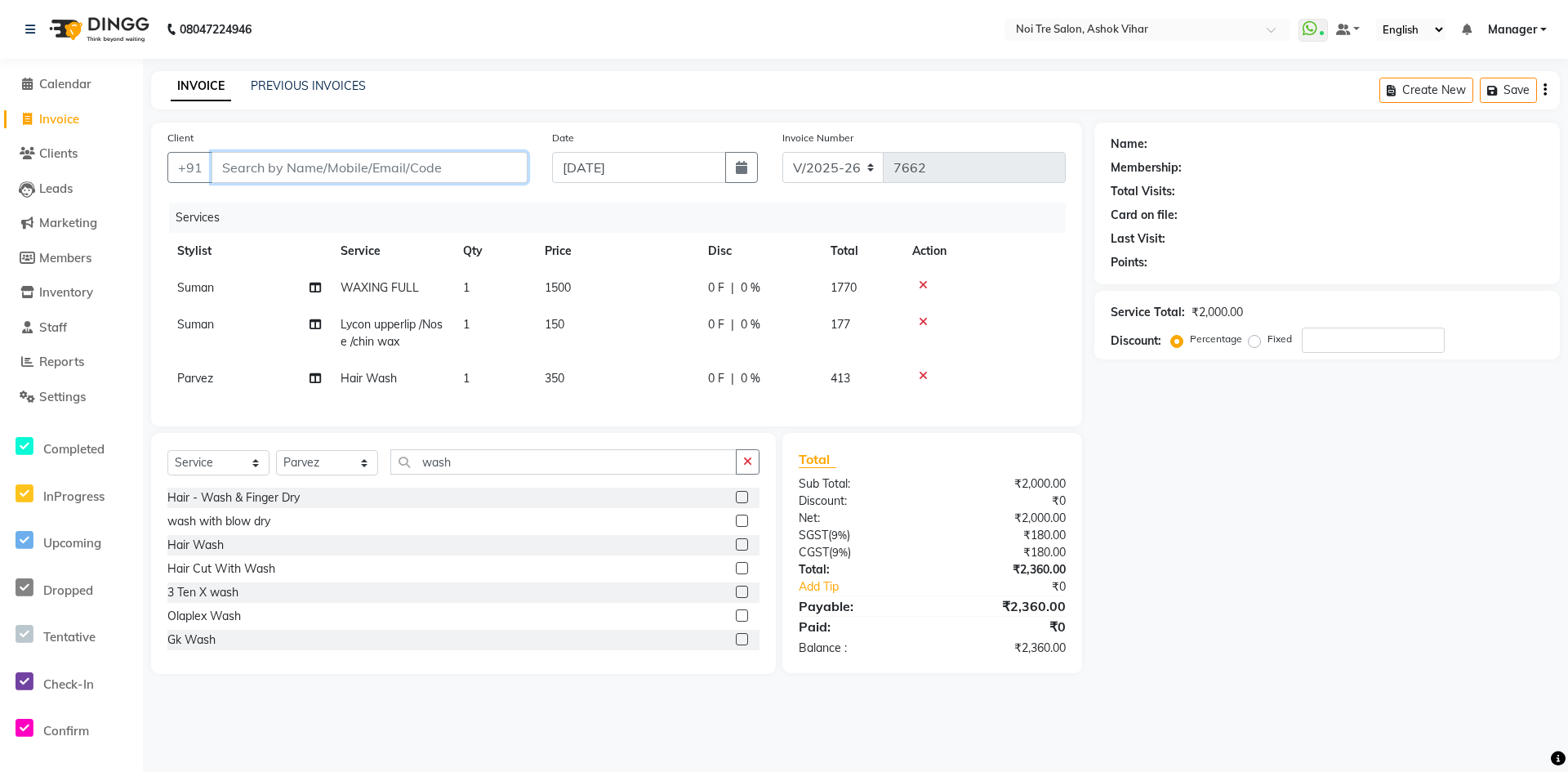
click at [372, 170] on input "Client" at bounding box center [370, 167] width 316 height 31
click at [412, 170] on input "Client" at bounding box center [370, 167] width 316 height 31
click at [422, 164] on input "Client" at bounding box center [370, 167] width 316 height 31
click at [461, 170] on input "Client" at bounding box center [370, 167] width 316 height 31
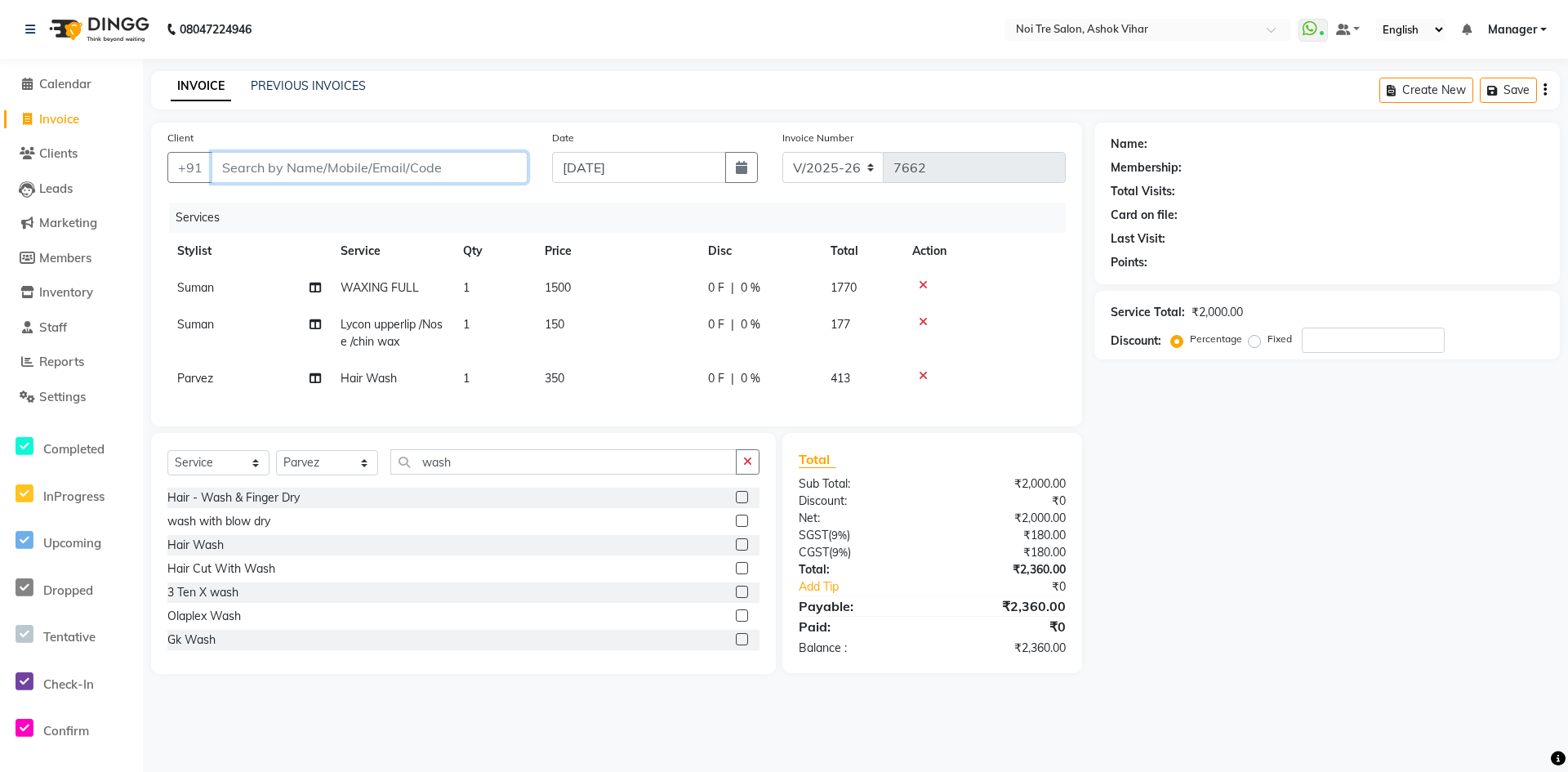
type input "9"
type input "0"
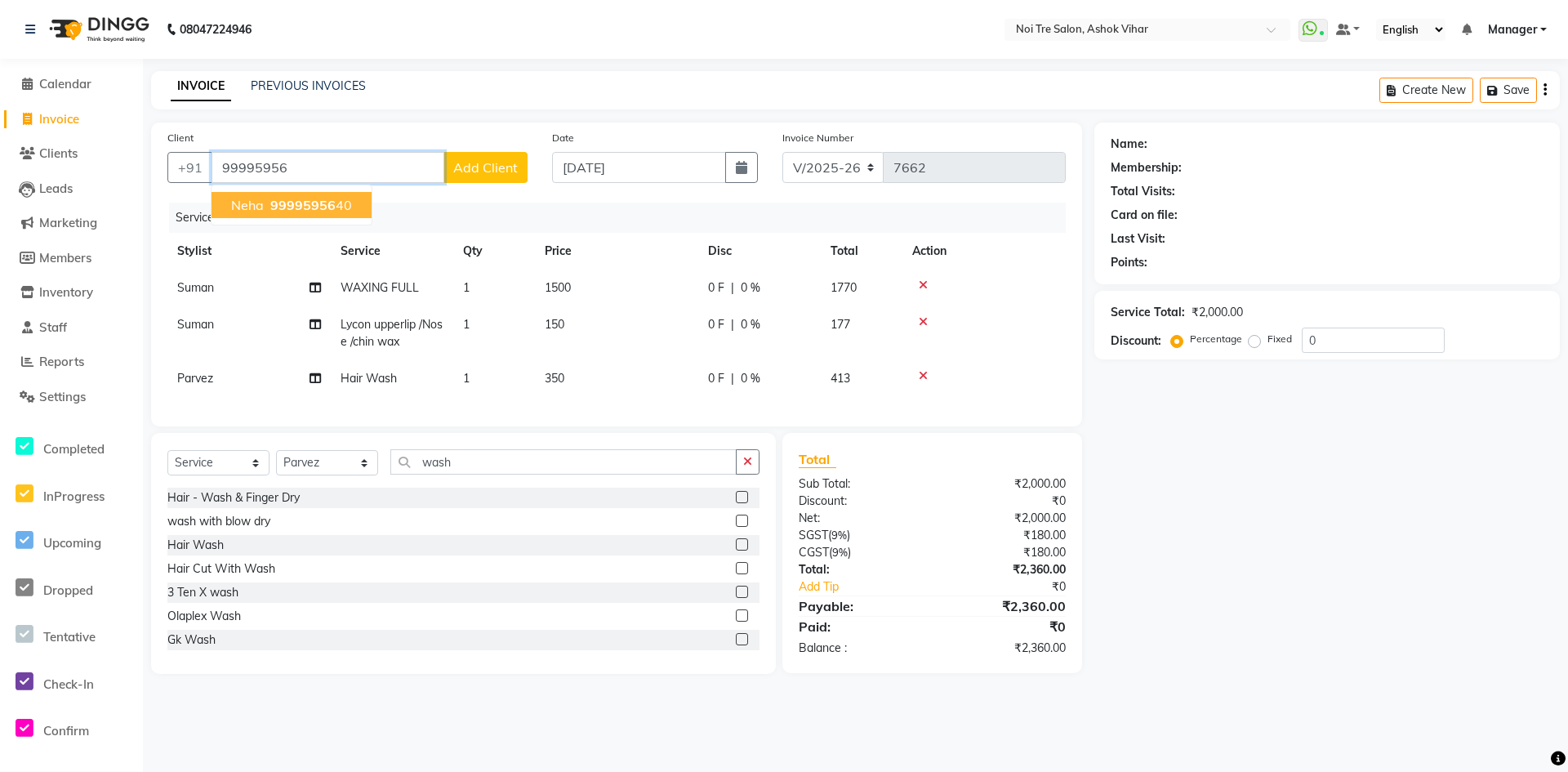
click at [330, 200] on span "99995956" at bounding box center [303, 204] width 65 height 16
type input "9999595640"
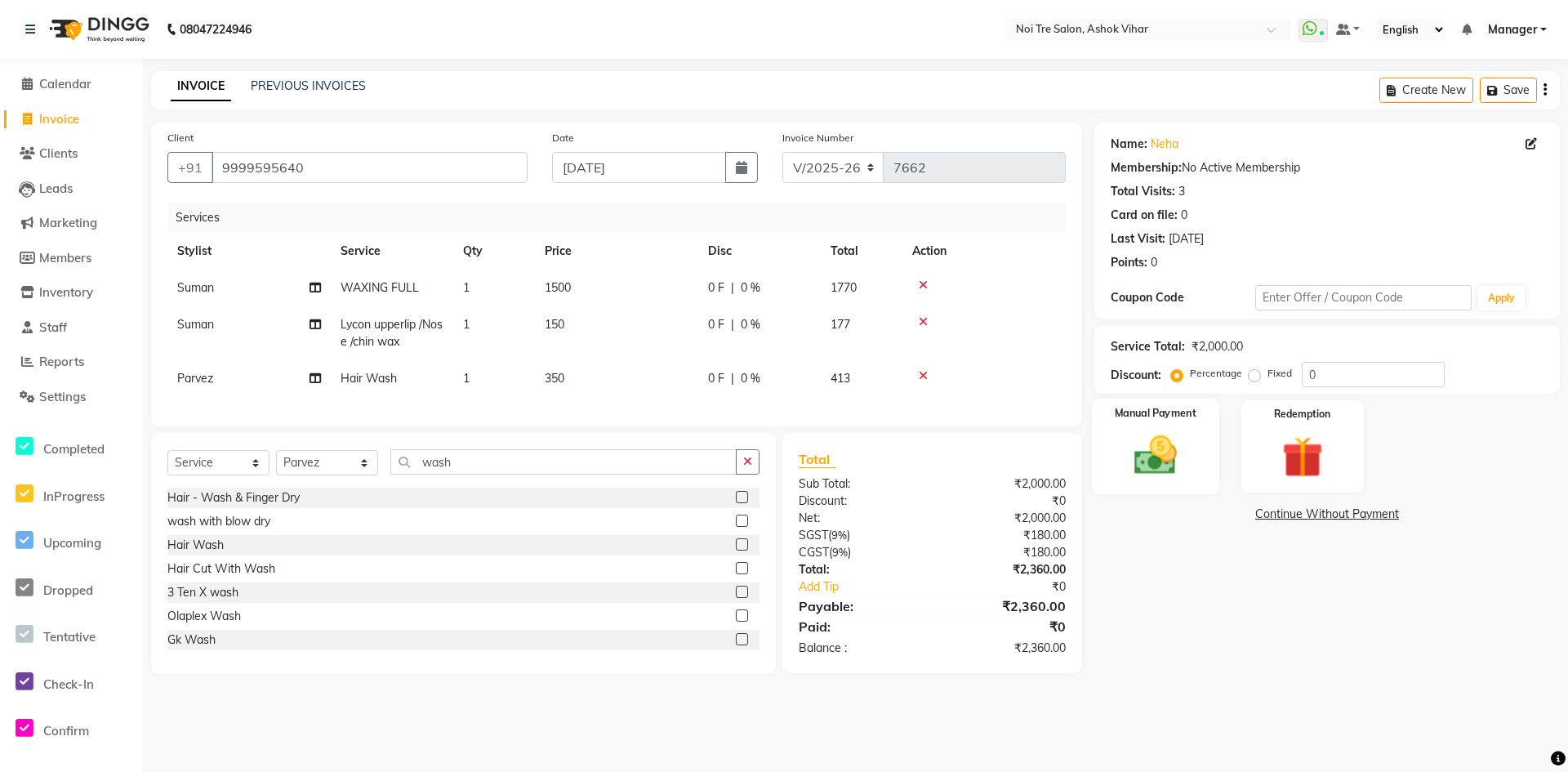
click at [1171, 471] on img at bounding box center [1156, 455] width 71 height 50
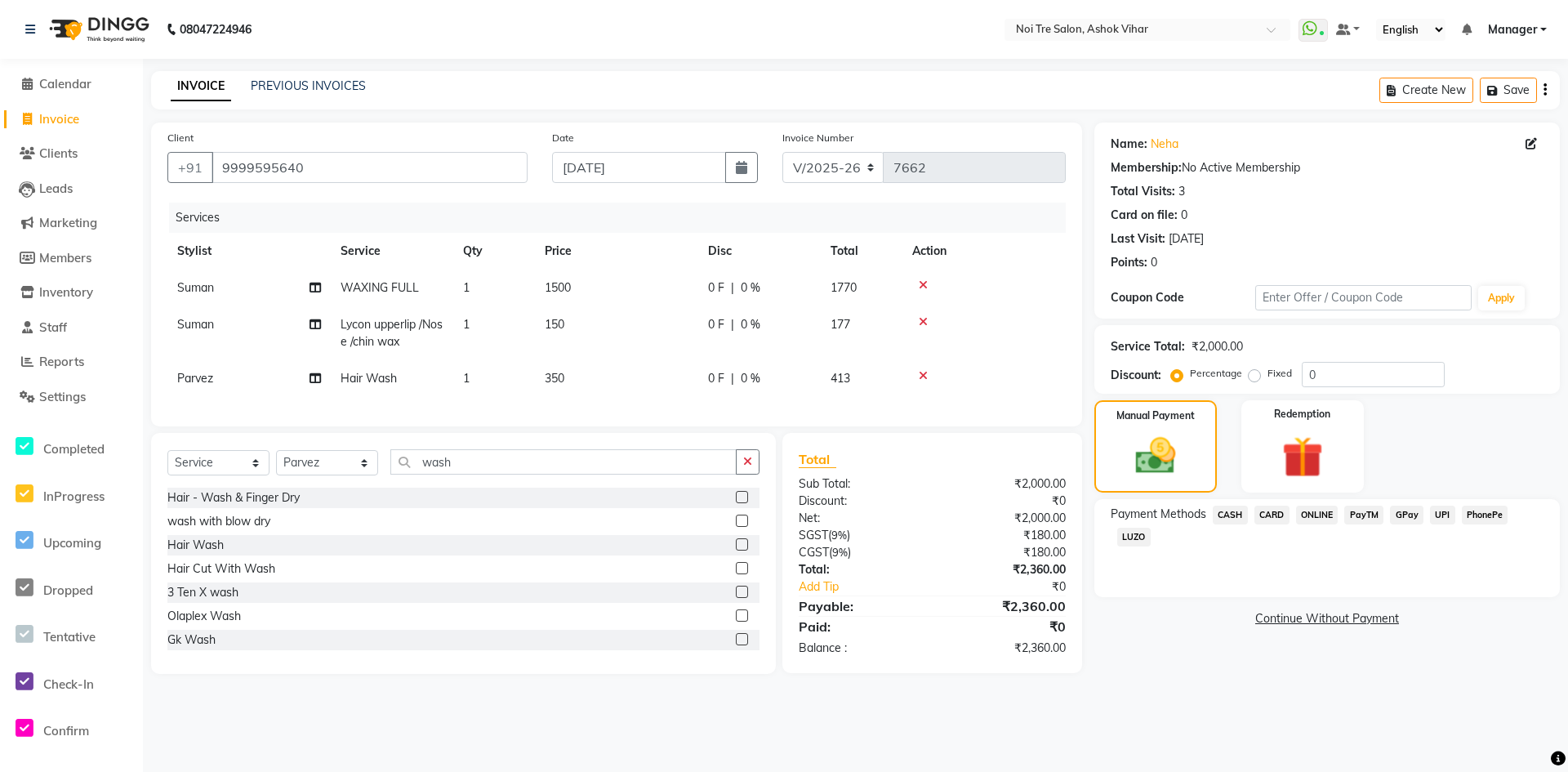
click at [1241, 527] on div "CASH" at bounding box center [1227, 517] width 42 height 22
click at [1236, 521] on span "CASH" at bounding box center [1230, 515] width 35 height 19
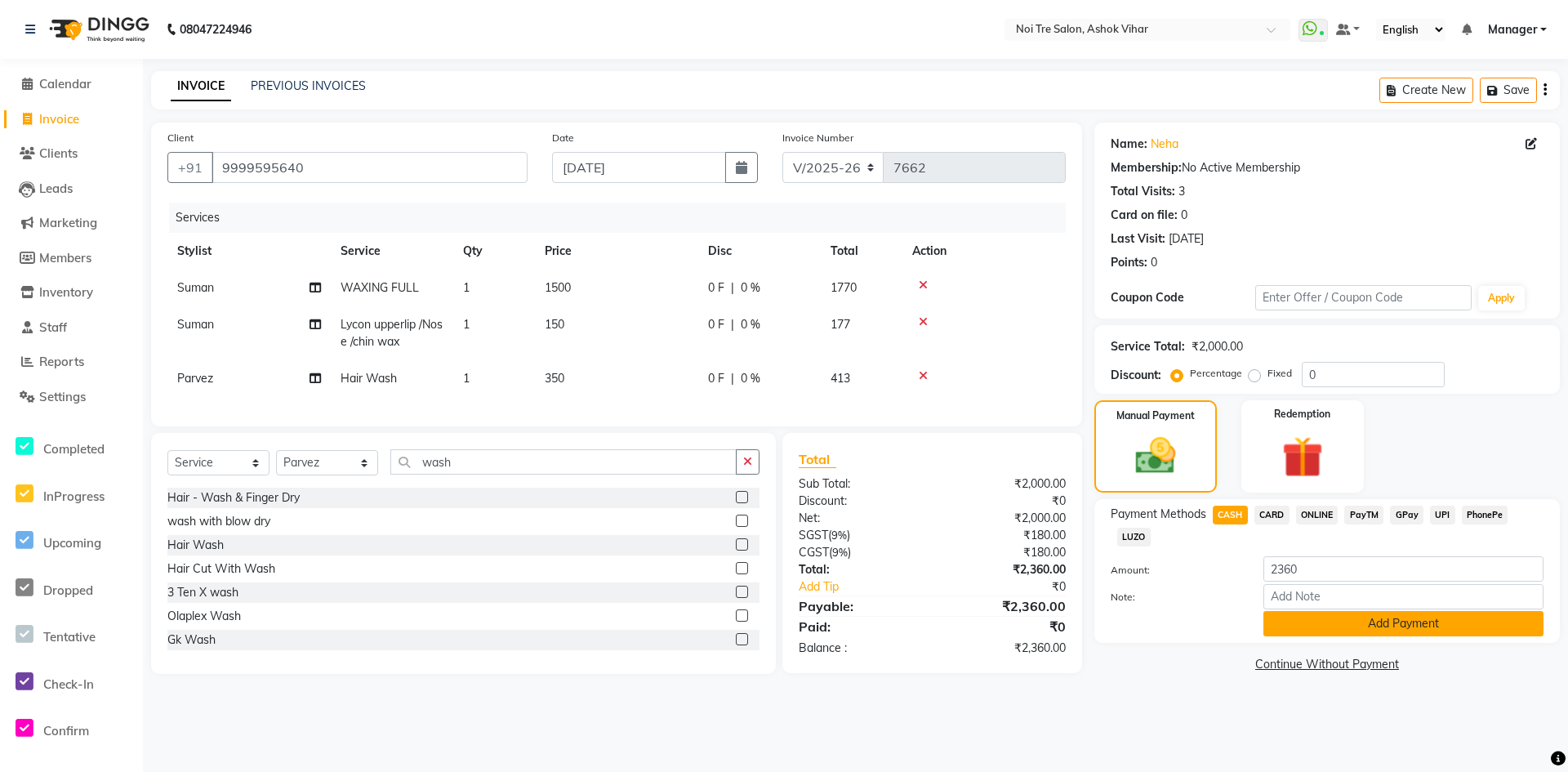
click at [1276, 632] on button "Add Payment" at bounding box center [1403, 623] width 280 height 26
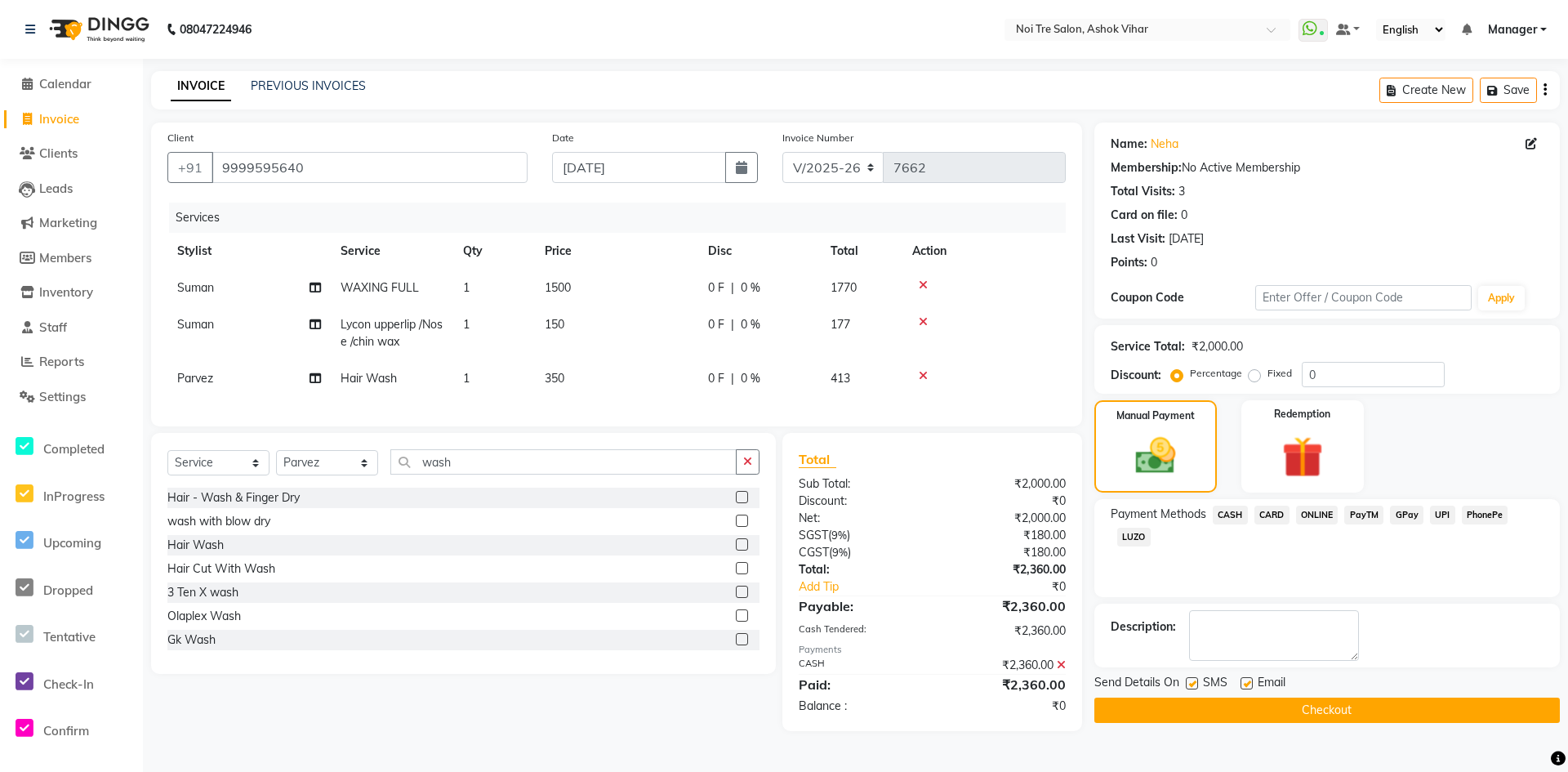
click at [1270, 711] on button "Checkout" at bounding box center [1327, 710] width 466 height 26
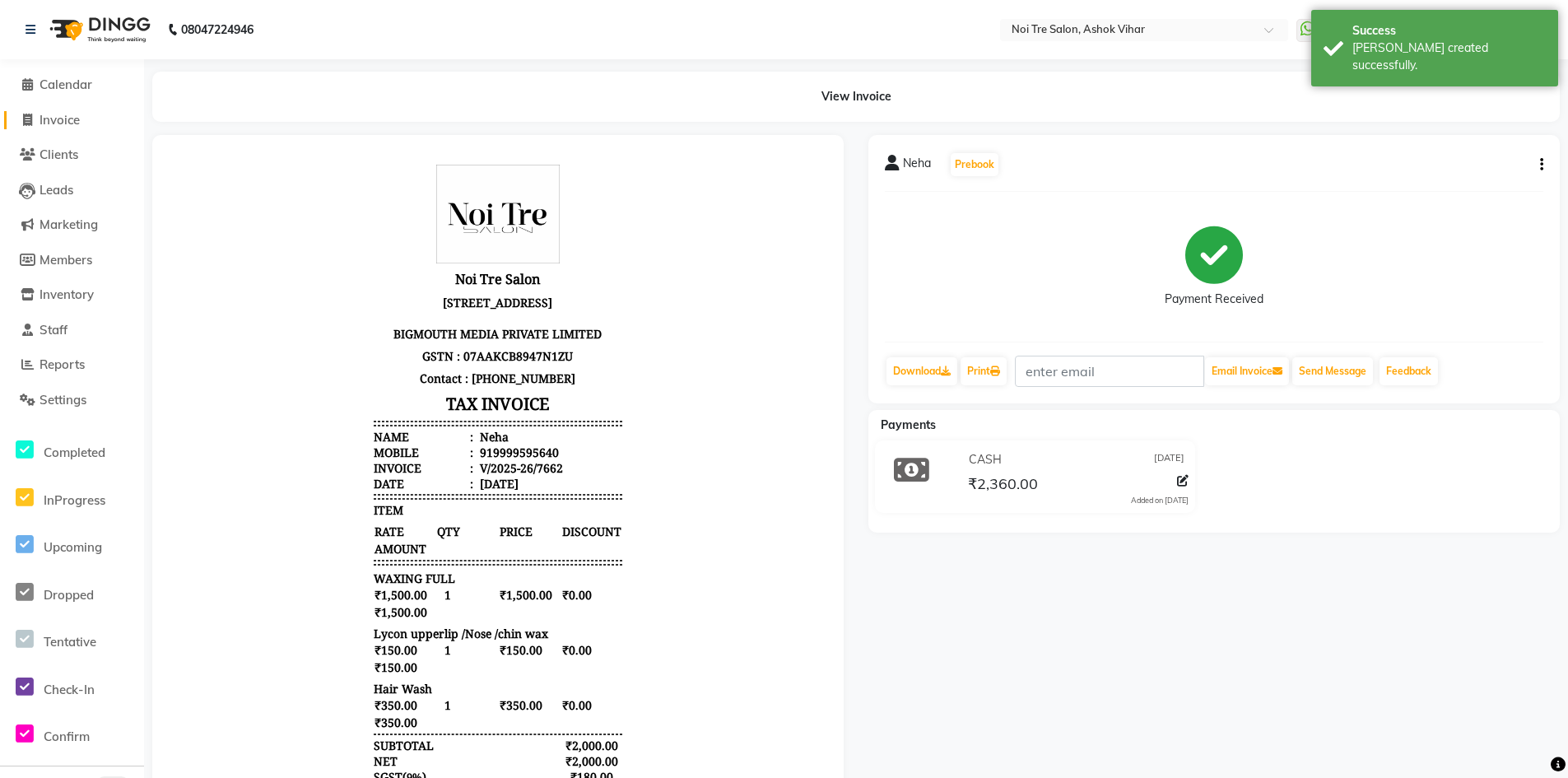
click at [66, 122] on span "Invoice" at bounding box center [59, 120] width 40 height 15
select select "service"
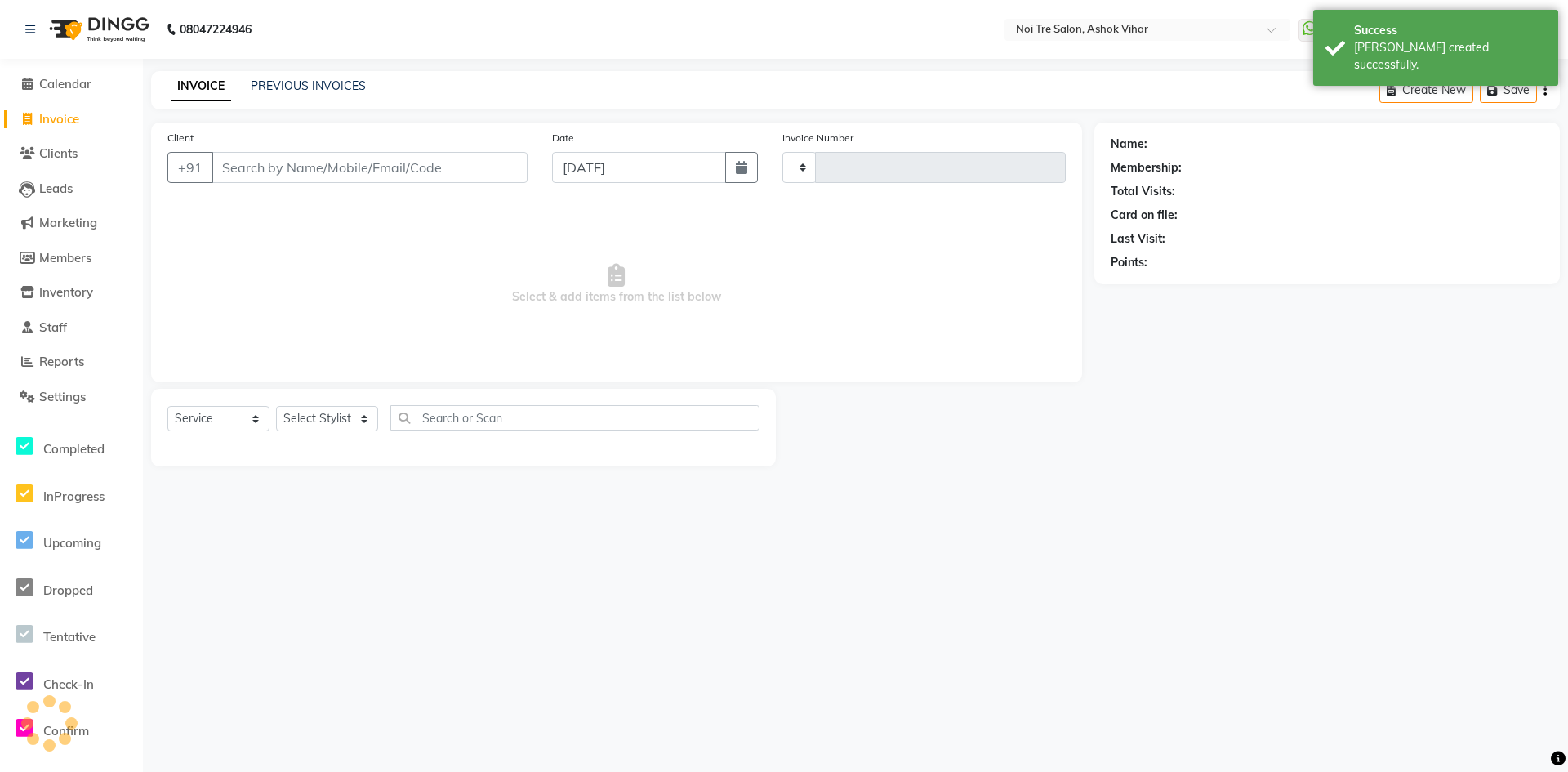
type input "7663"
select select "4726"
drag, startPoint x: 276, startPoint y: 176, endPoint x: 277, endPoint y: 148, distance: 28.0
click at [276, 176] on input "Client" at bounding box center [370, 167] width 316 height 31
click at [281, 84] on link "PREVIOUS INVOICES" at bounding box center [308, 85] width 115 height 14
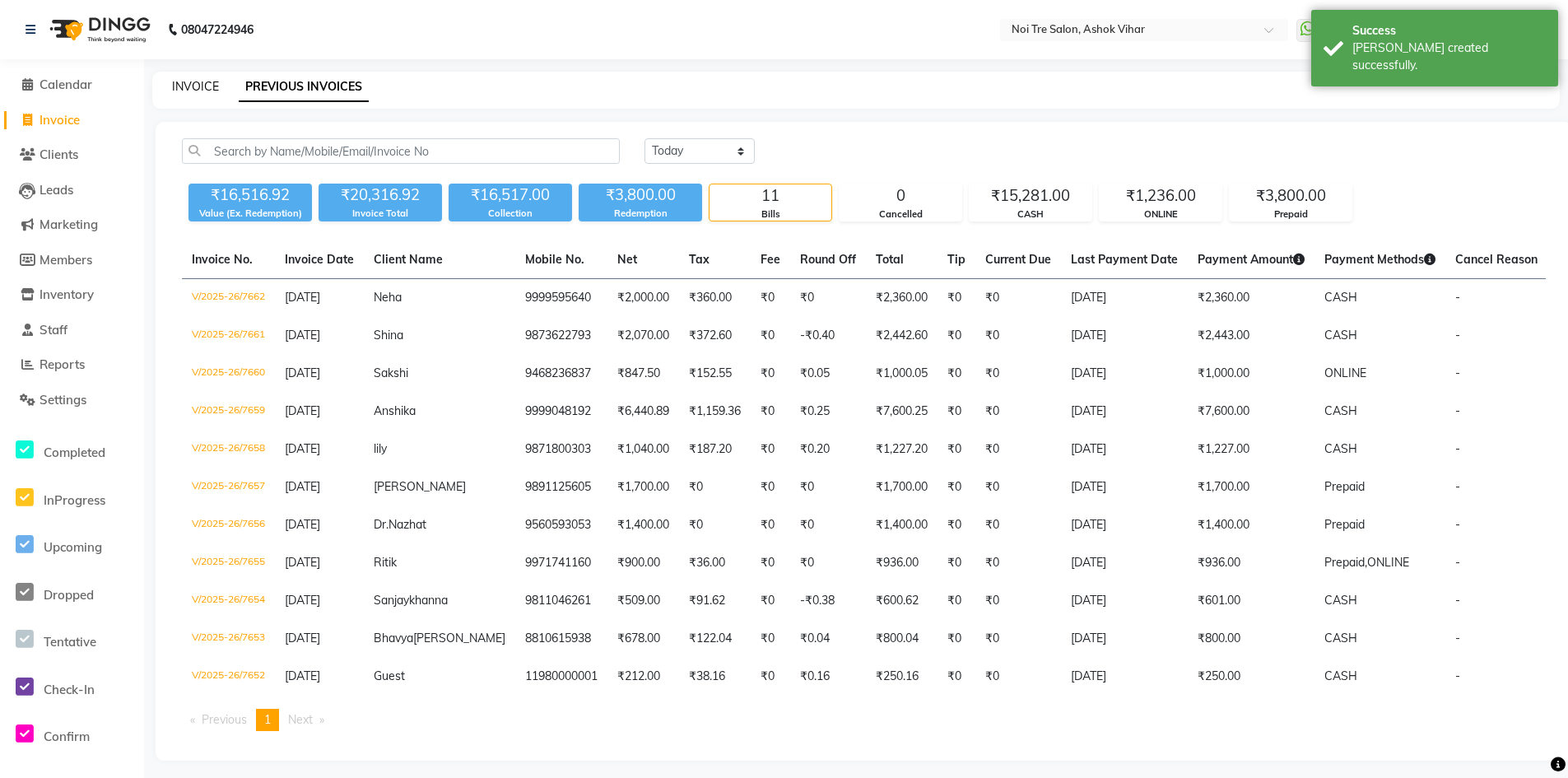
click at [216, 86] on link "INVOICE" at bounding box center [195, 86] width 47 height 15
select select "4726"
select select "service"
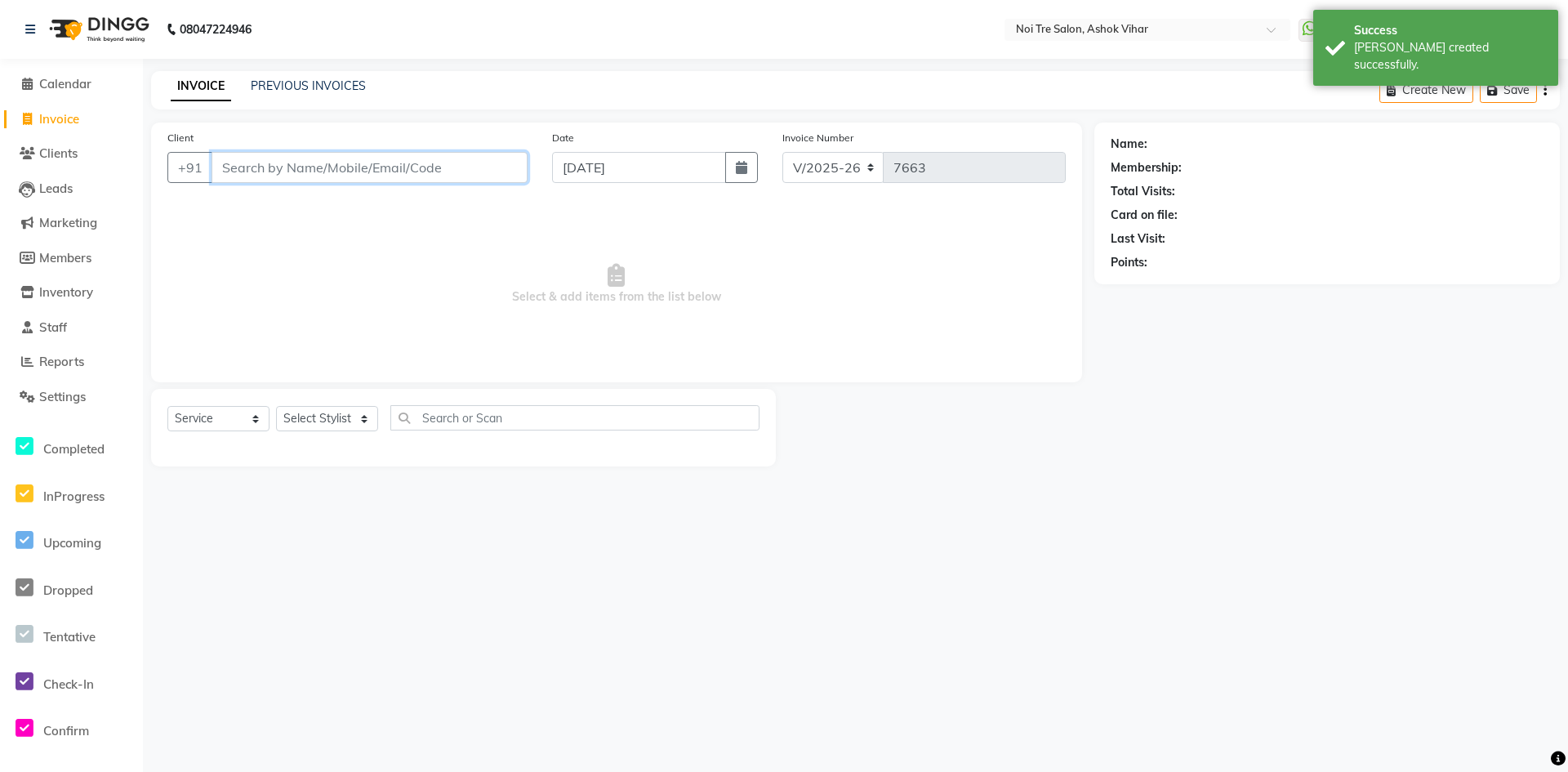
click at [315, 174] on input "Client" at bounding box center [370, 167] width 316 height 31
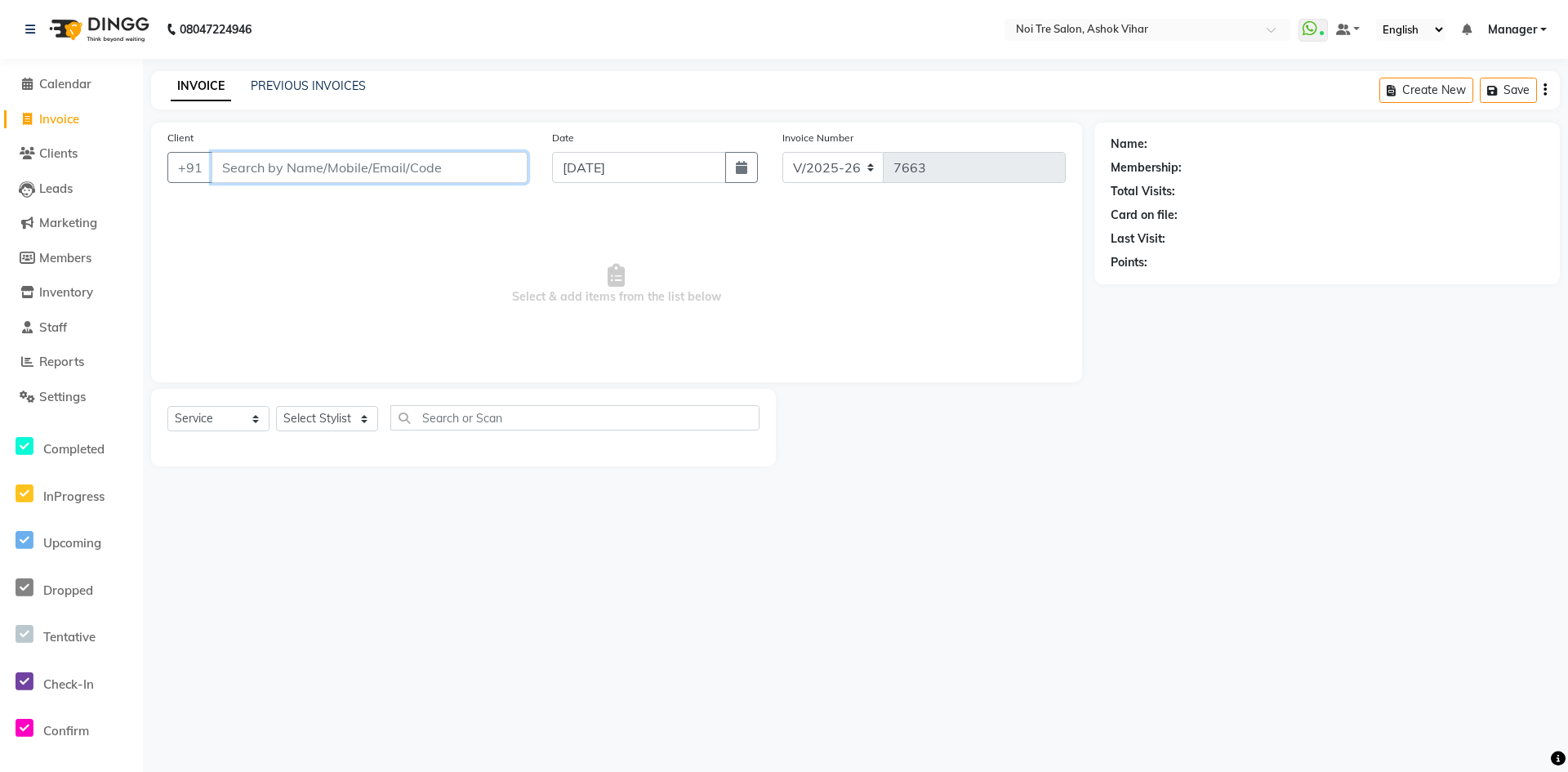
drag, startPoint x: 238, startPoint y: 167, endPoint x: 265, endPoint y: 20, distance: 149.5
click at [238, 167] on input "Client" at bounding box center [370, 167] width 316 height 31
click at [300, 139] on div "Client +91" at bounding box center [348, 162] width 384 height 67
click at [301, 161] on input "Client" at bounding box center [370, 167] width 316 height 31
click at [327, 163] on input "Client" at bounding box center [370, 167] width 316 height 31
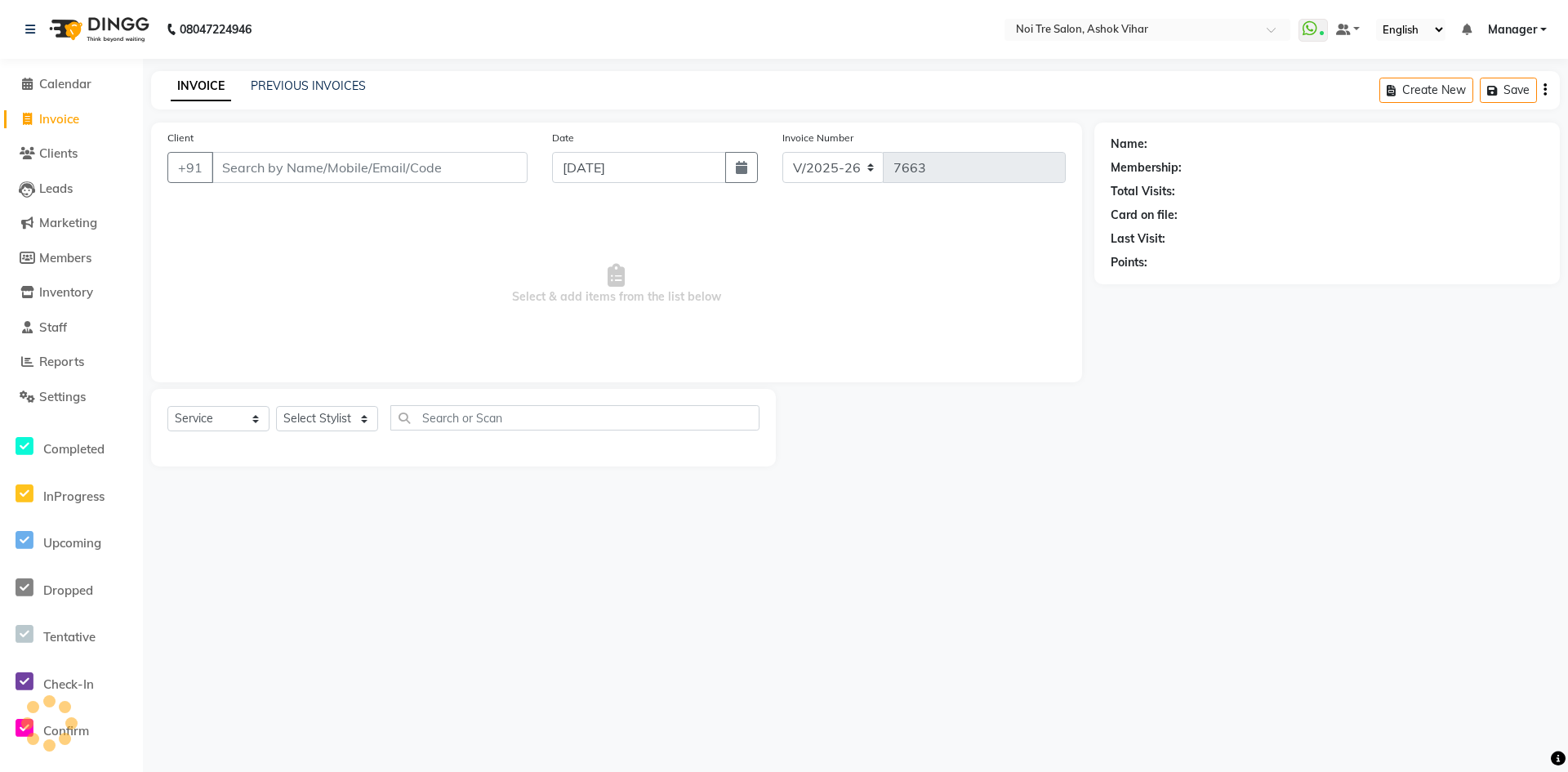
click at [274, 192] on div "Client +91" at bounding box center [348, 162] width 384 height 67
click at [279, 173] on input "Client" at bounding box center [370, 167] width 316 height 31
drag, startPoint x: 365, startPoint y: 134, endPoint x: 366, endPoint y: 148, distance: 14.0
click at [366, 148] on div "Client +91" at bounding box center [348, 162] width 384 height 67
click at [366, 158] on input "Client" at bounding box center [370, 167] width 316 height 31
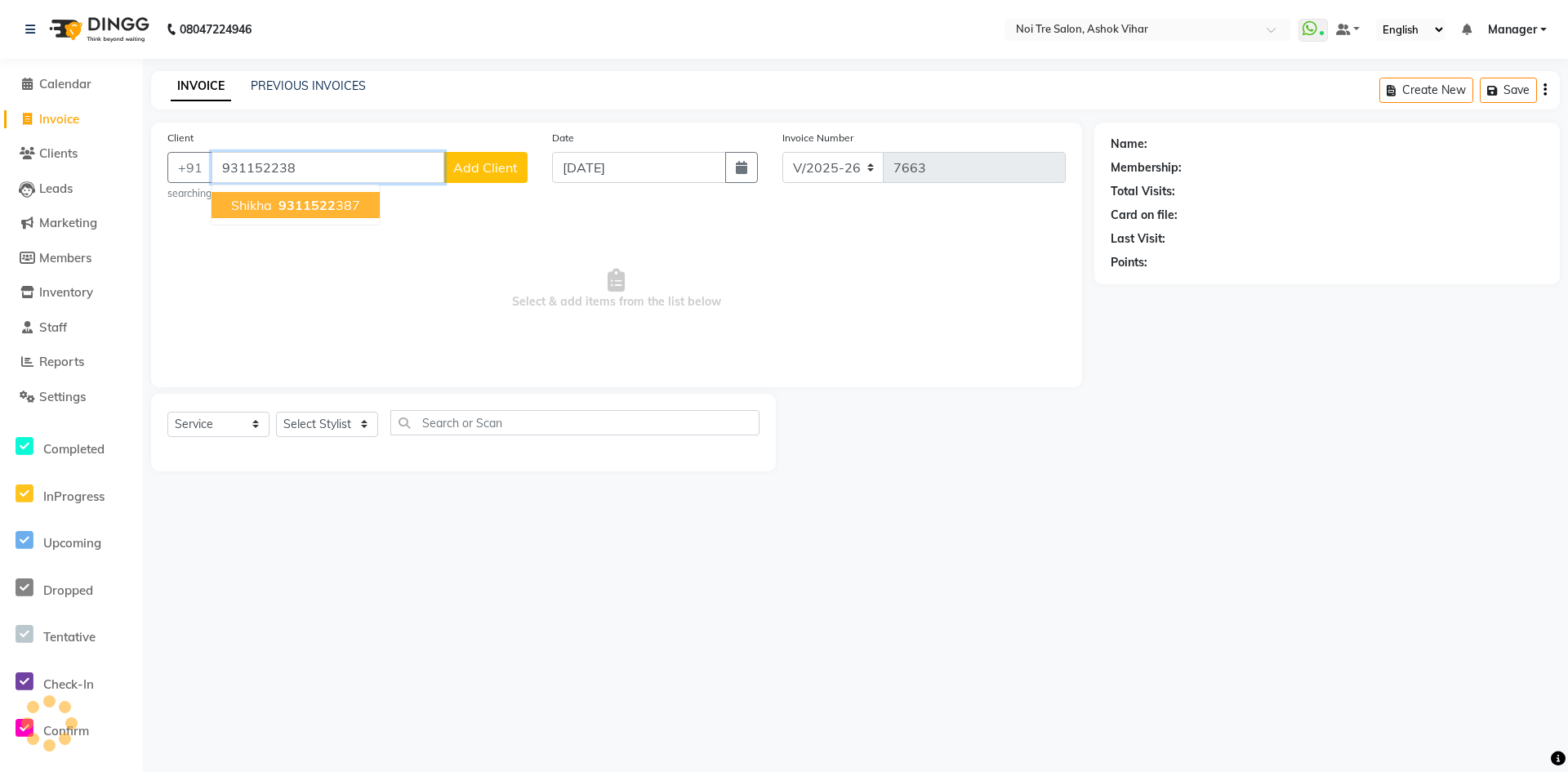
click at [297, 196] on button "Shikha 9311522 387" at bounding box center [296, 205] width 168 height 26
type input "9311522387"
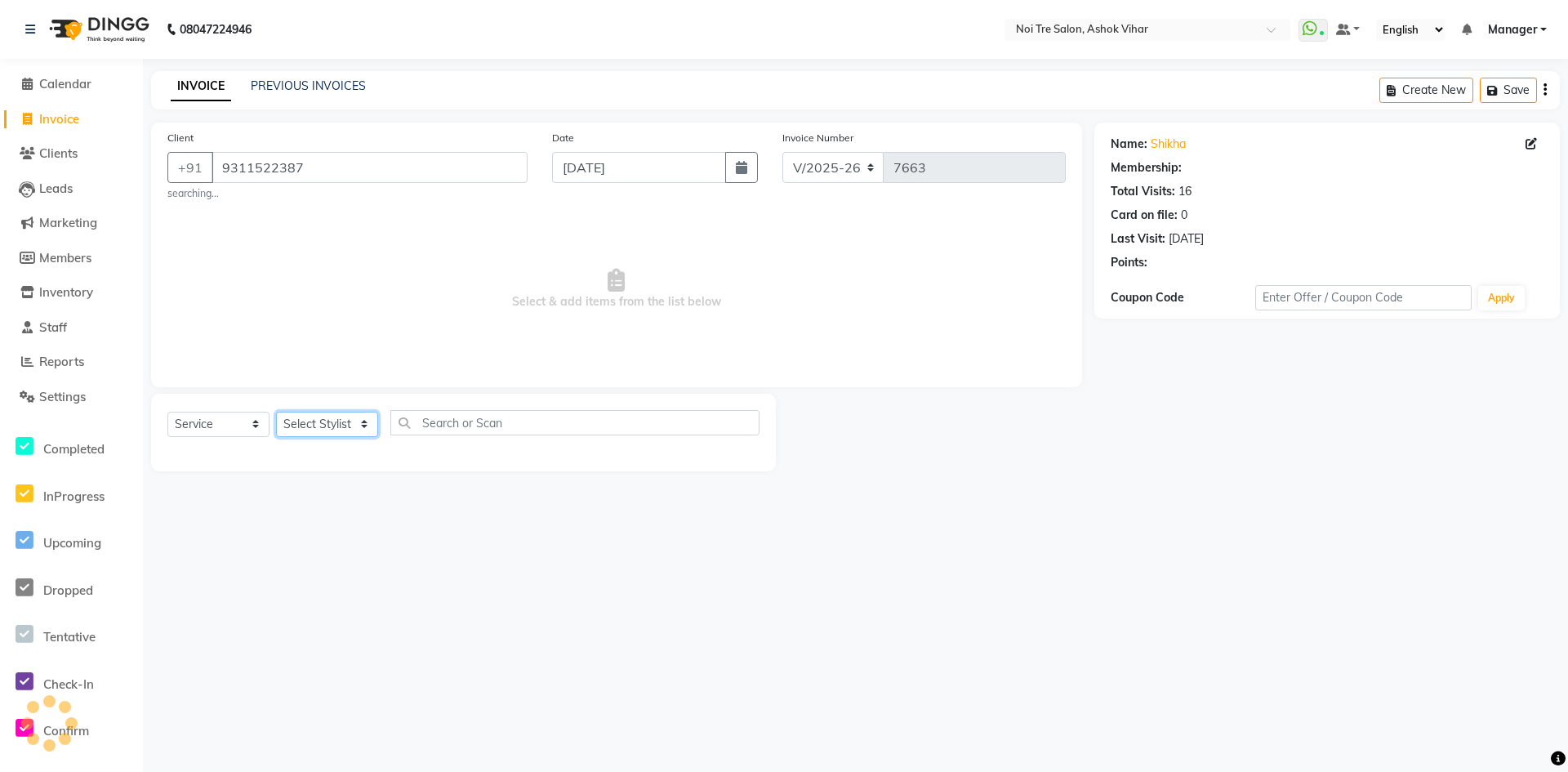
click at [295, 426] on select "Select Stylist [PERSON_NAME] Aas Admin [PERSON_NAME] [PERSON_NAME] 1 [PERSON_NA…" at bounding box center [327, 424] width 102 height 26
select select "28257"
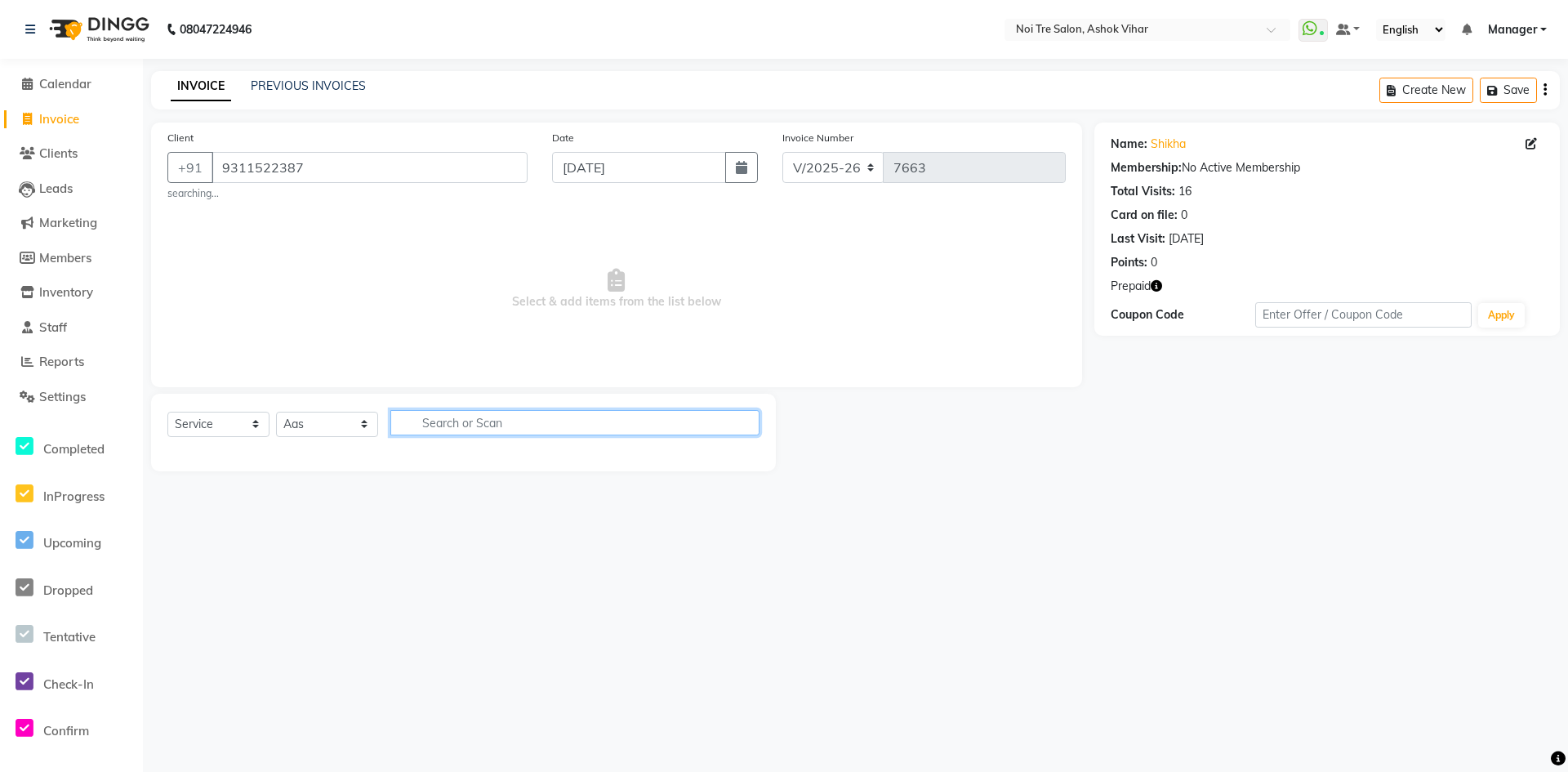
click at [439, 432] on input "text" at bounding box center [575, 423] width 369 height 26
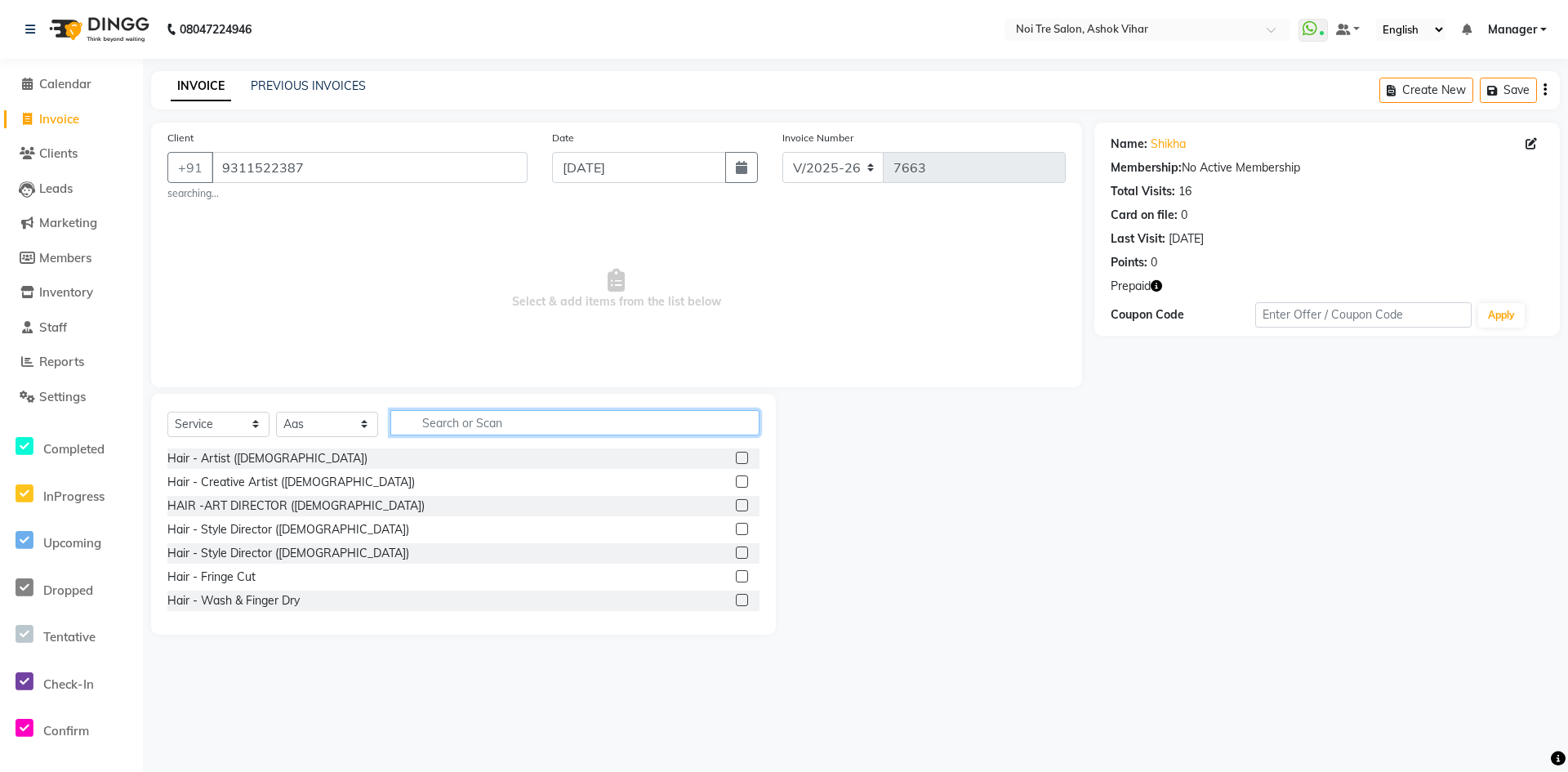
click at [462, 422] on input "text" at bounding box center [575, 423] width 369 height 26
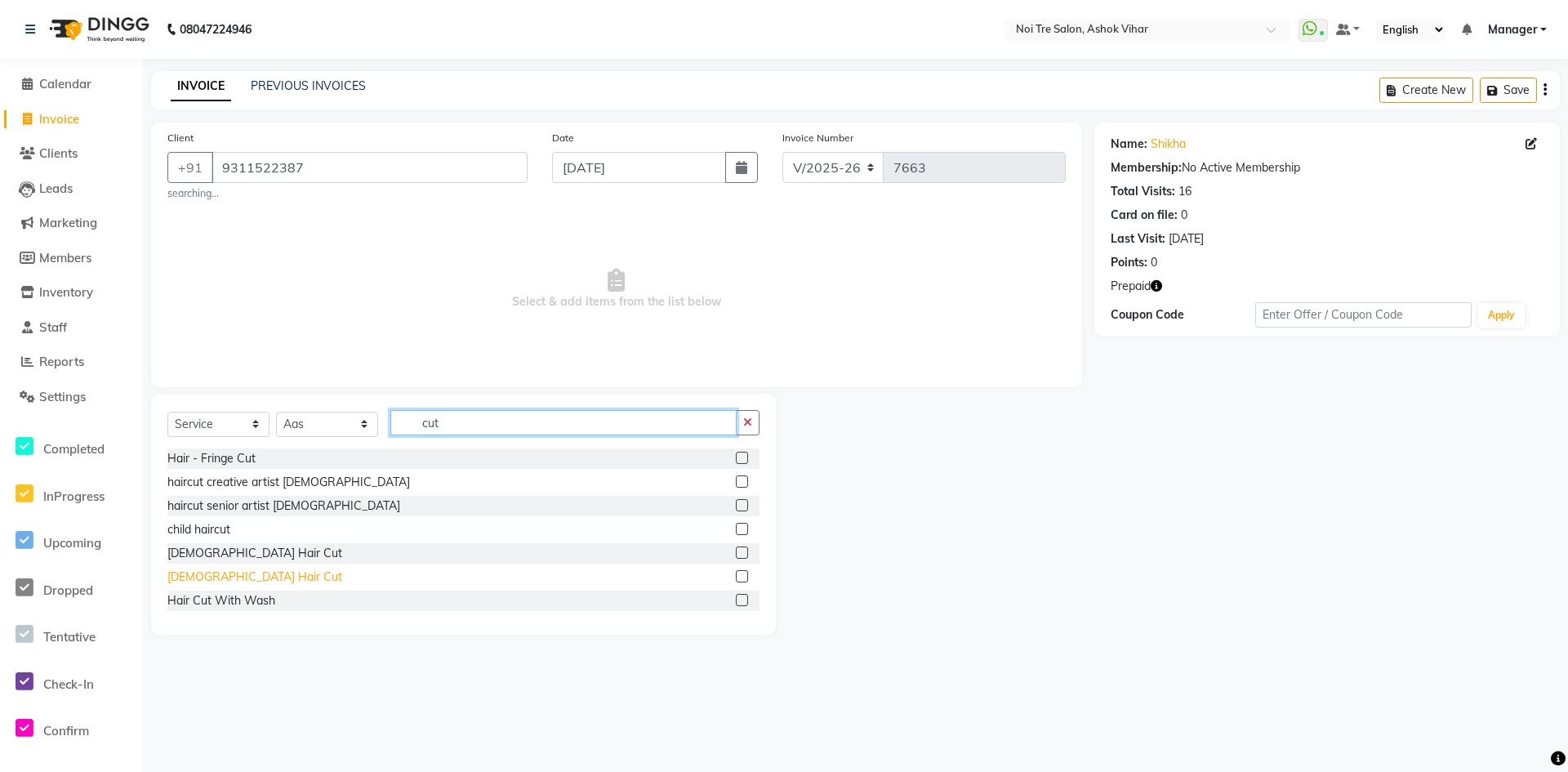
type input "cut"
drag, startPoint x: 208, startPoint y: 570, endPoint x: 321, endPoint y: 531, distance: 119.5
click at [239, 568] on div "[DEMOGRAPHIC_DATA] Hair Cut" at bounding box center [463, 577] width 592 height 20
click at [208, 575] on div "[DEMOGRAPHIC_DATA] Hair Cut" at bounding box center [255, 577] width 175 height 17
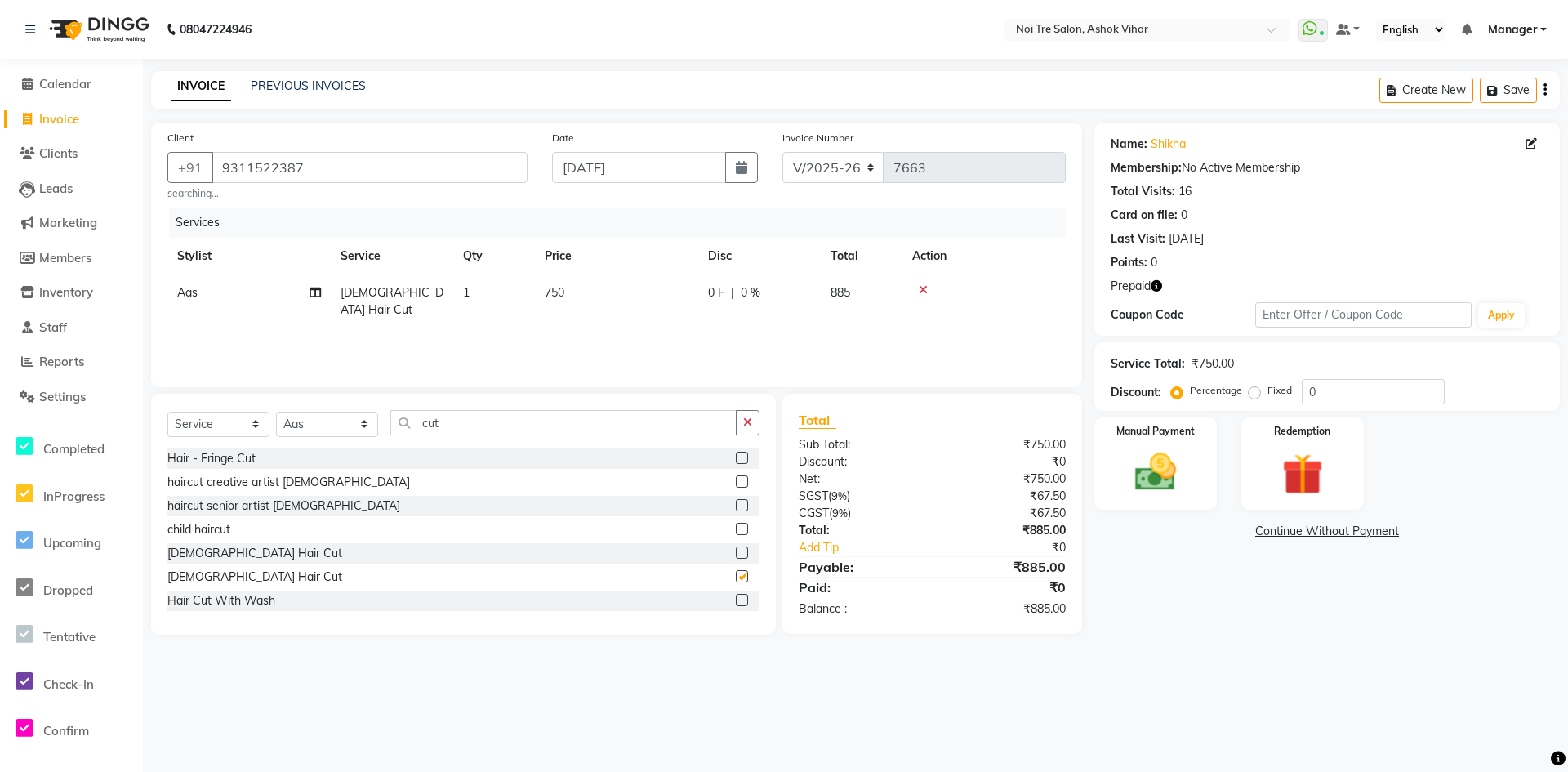
checkbox input "false"
click at [661, 314] on div "Services Stylist Service Qty Price Disc Total Action Aas Female Hair Cut 1 750 …" at bounding box center [616, 289] width 899 height 163
click at [663, 304] on td "750" at bounding box center [616, 301] width 163 height 54
select select "28257"
click at [663, 304] on input "750" at bounding box center [693, 297] width 144 height 26
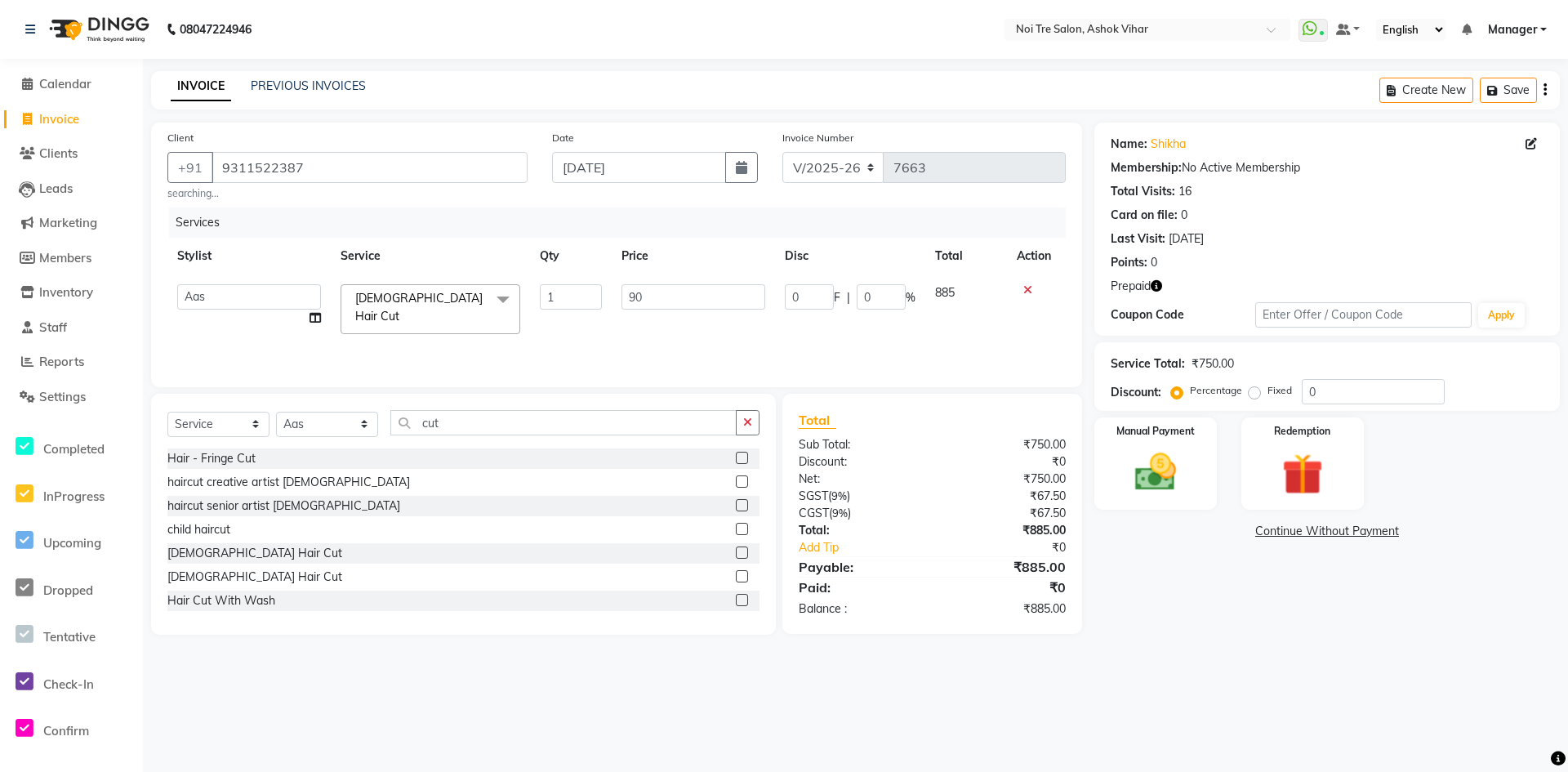
type input "900"
click at [667, 326] on div "Services Stylist Service Qty Price Disc Total Action Aakash Aalam Aas Admin Aja…" at bounding box center [616, 289] width 899 height 163
click at [1321, 466] on img at bounding box center [1303, 474] width 71 height 54
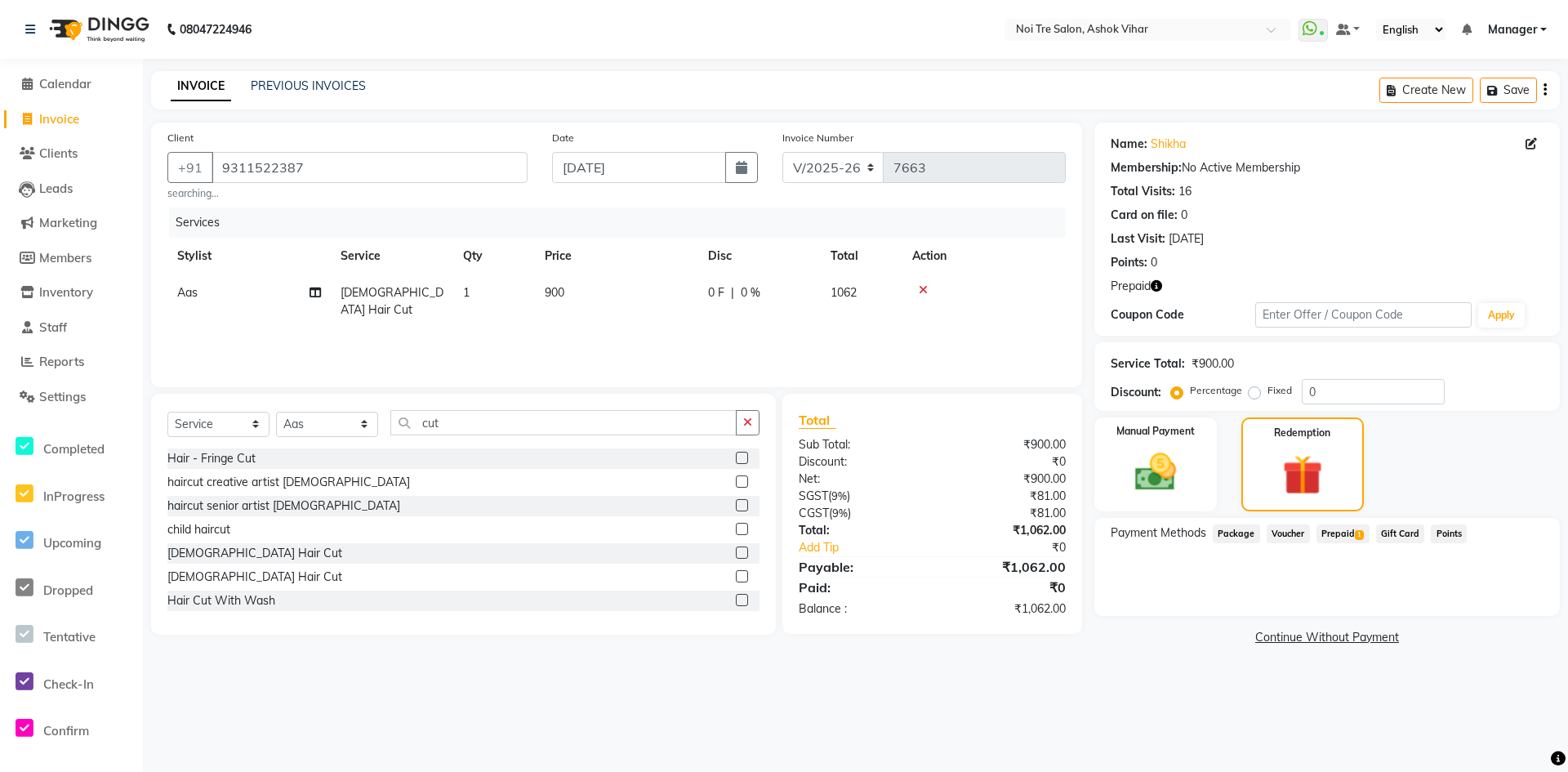
click at [1343, 527] on span "Prepaid 1" at bounding box center [1343, 534] width 53 height 19
drag, startPoint x: 1508, startPoint y: 598, endPoint x: 1501, endPoint y: 607, distance: 11.4
click at [1508, 599] on button "Add" at bounding box center [1505, 599] width 60 height 28
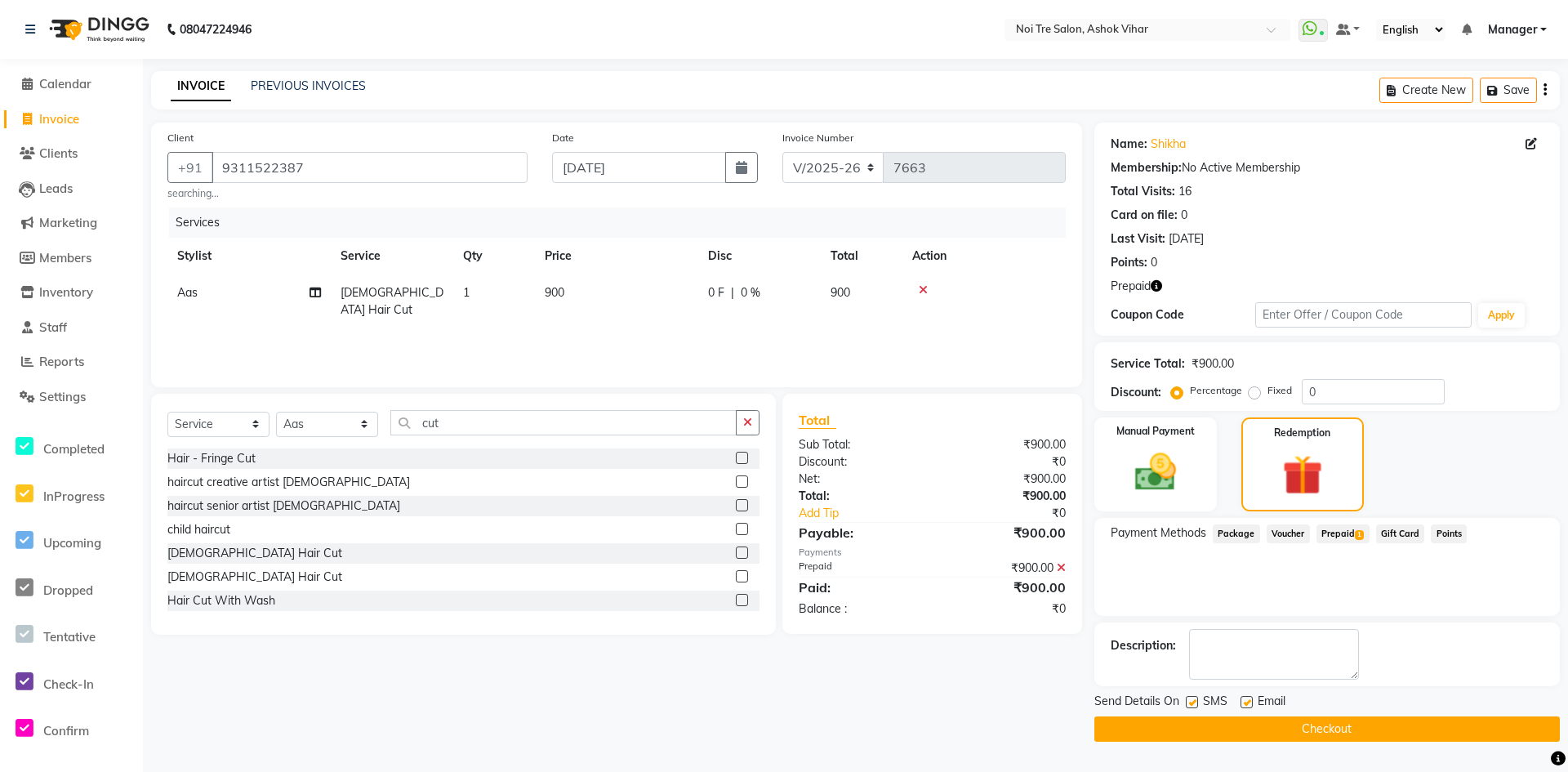
click at [1327, 728] on button "Checkout" at bounding box center [1327, 729] width 466 height 26
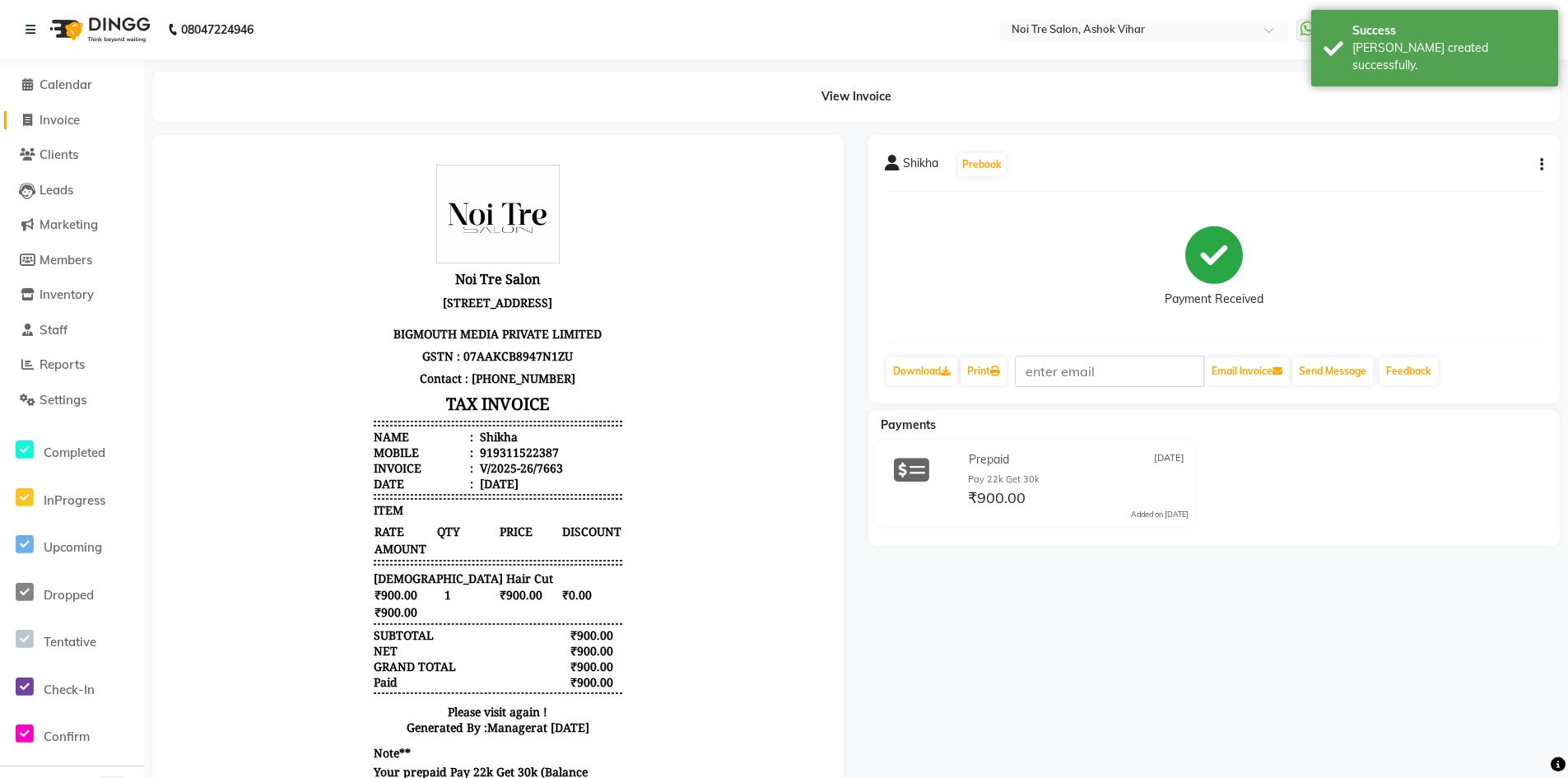
drag, startPoint x: 71, startPoint y: 123, endPoint x: 146, endPoint y: 64, distance: 95.4
click at [71, 123] on span "Invoice" at bounding box center [59, 120] width 40 height 15
select select "service"
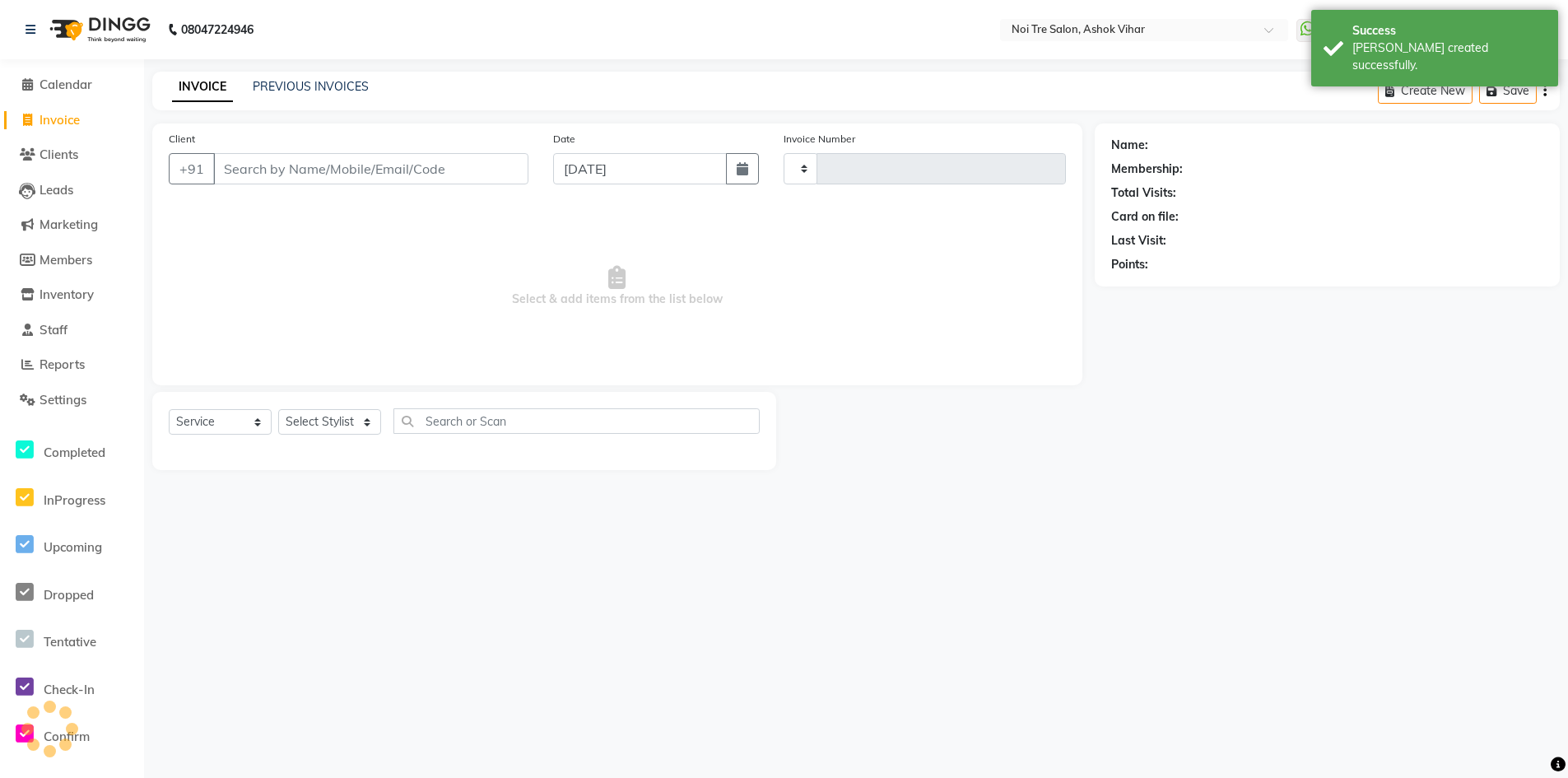
type input "7664"
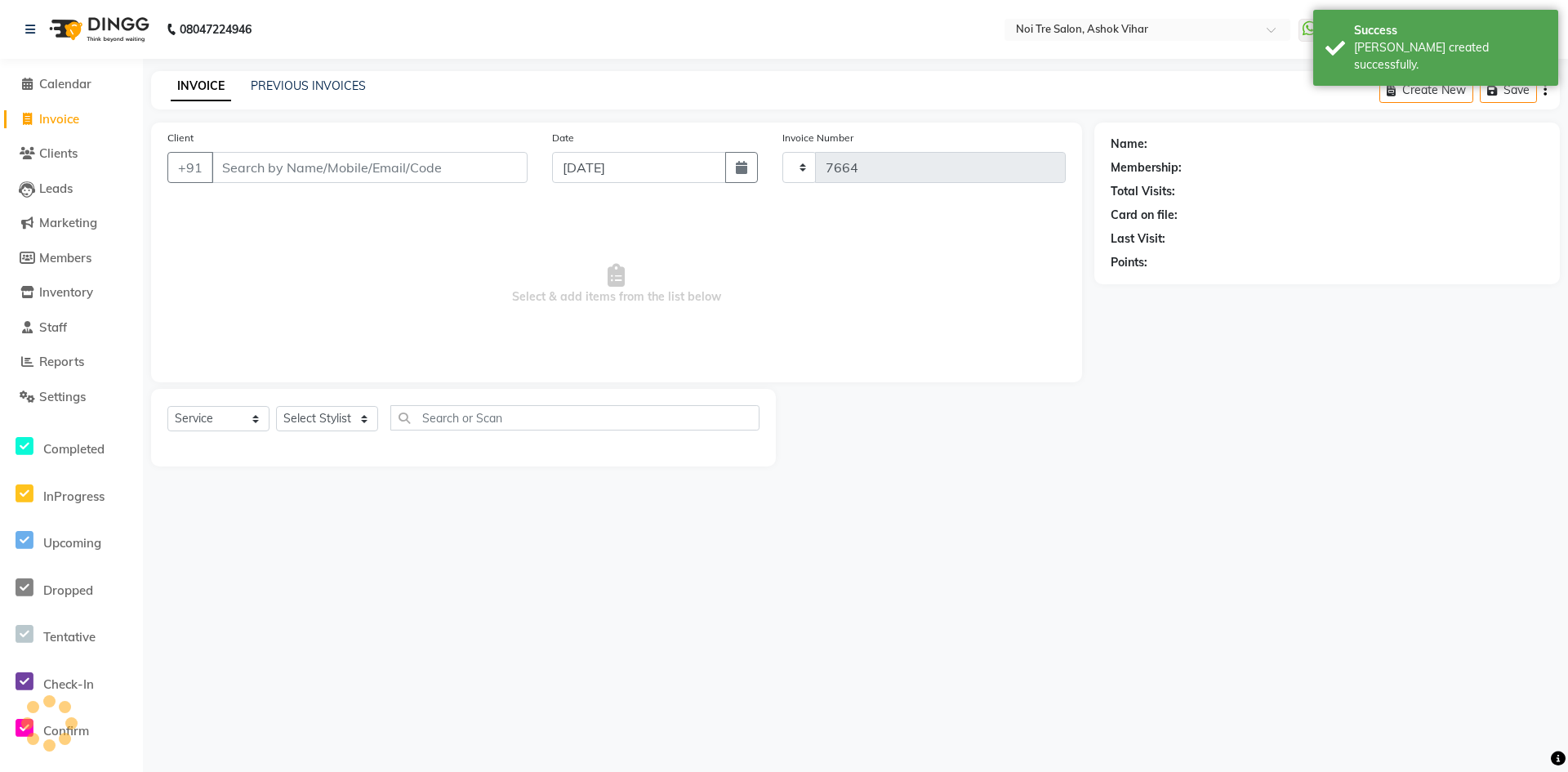
select select "4726"
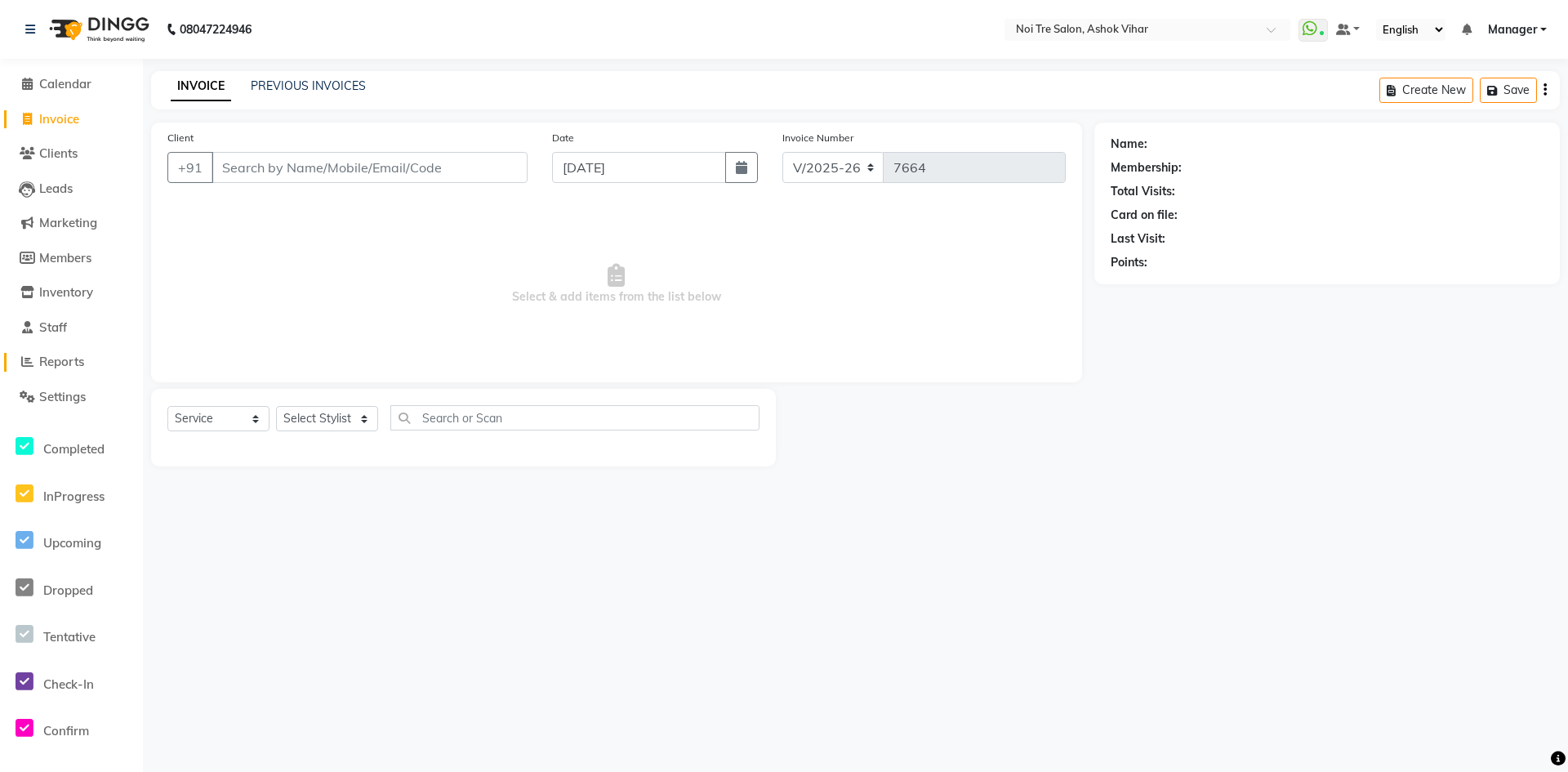
click at [47, 356] on span "Reports" at bounding box center [61, 361] width 45 height 15
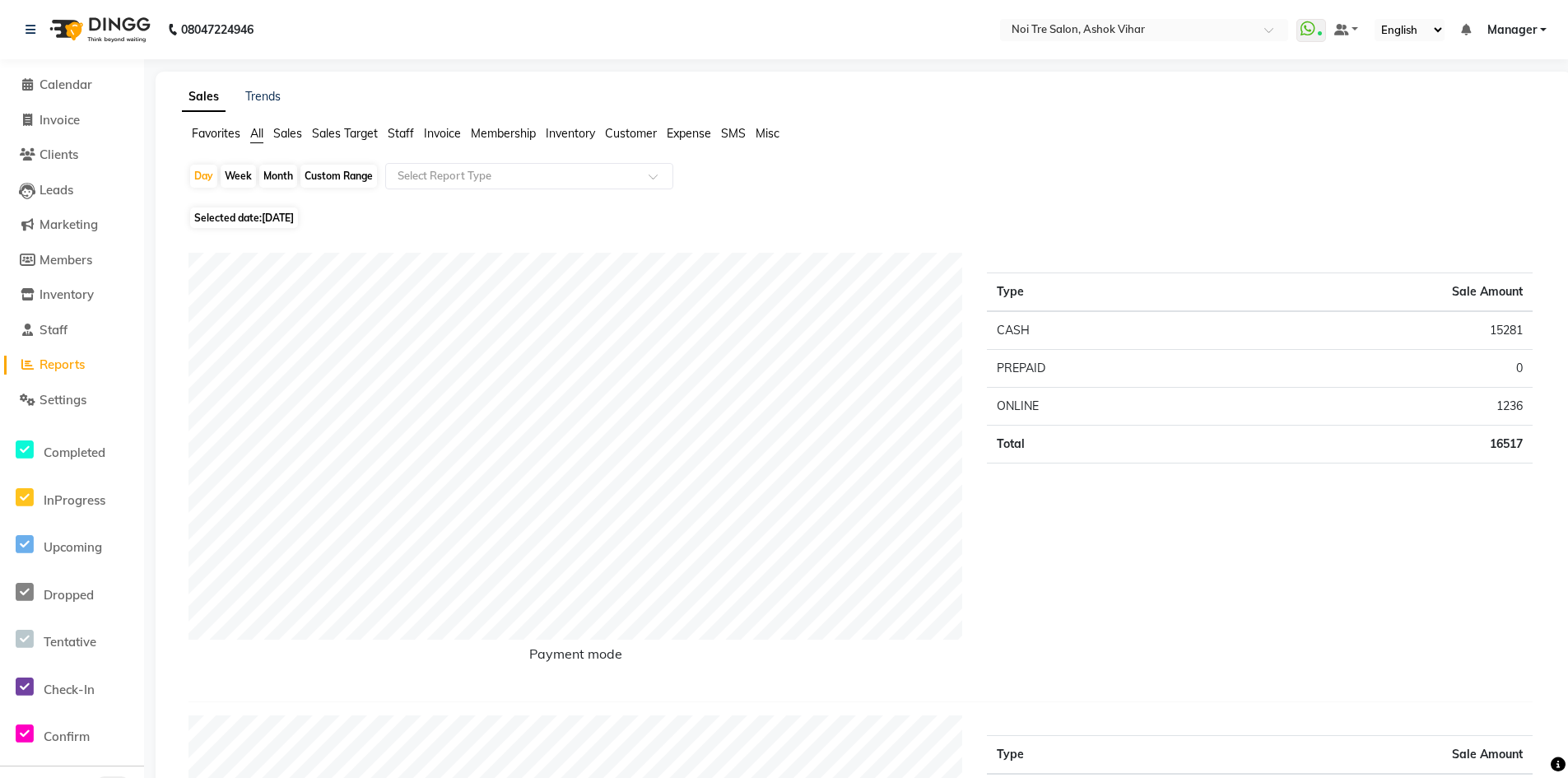
click at [411, 135] on span "Staff" at bounding box center [400, 133] width 27 height 15
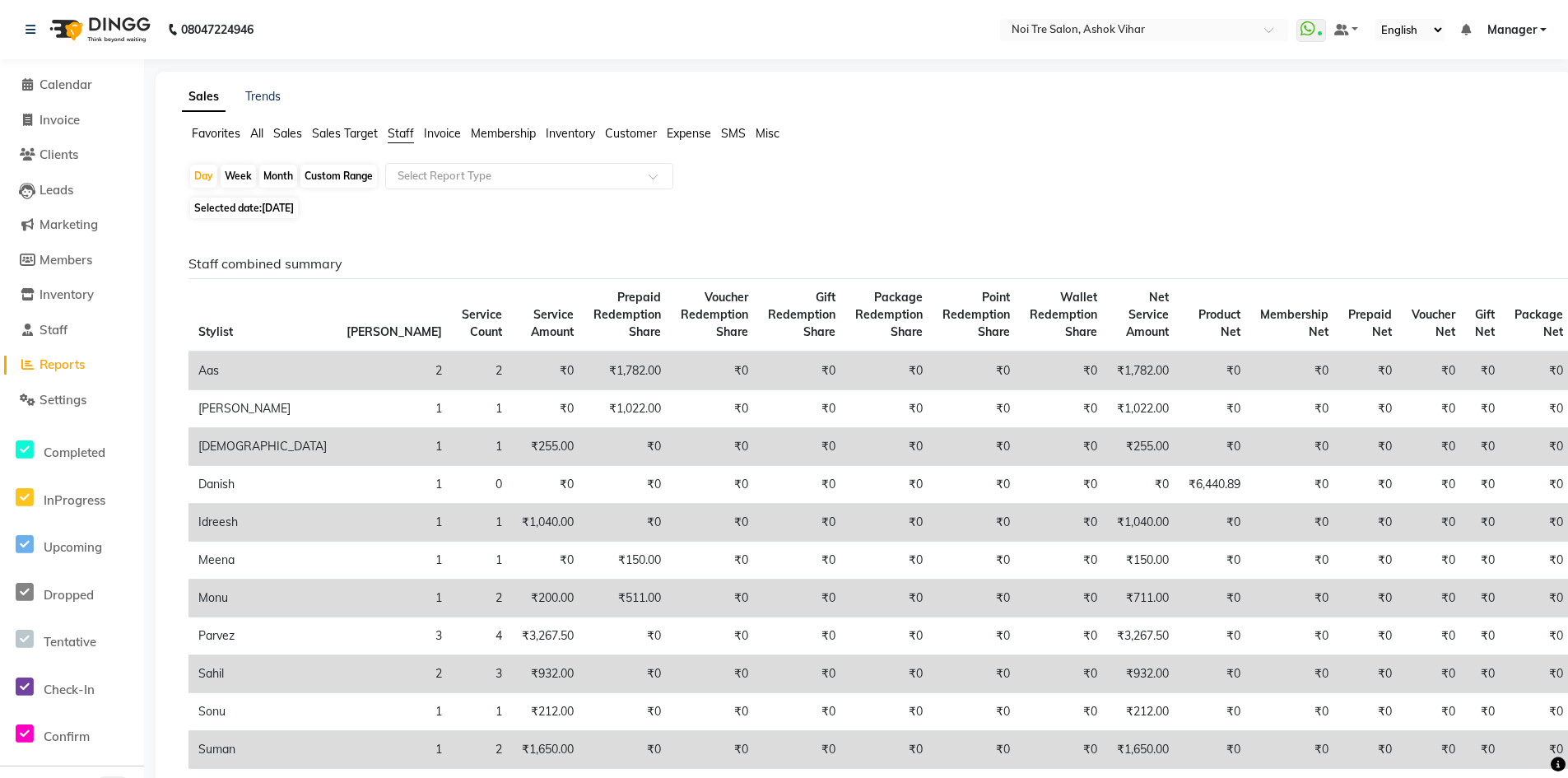
click at [272, 178] on div "Month" at bounding box center [278, 176] width 38 height 23
select select "9"
select select "2025"
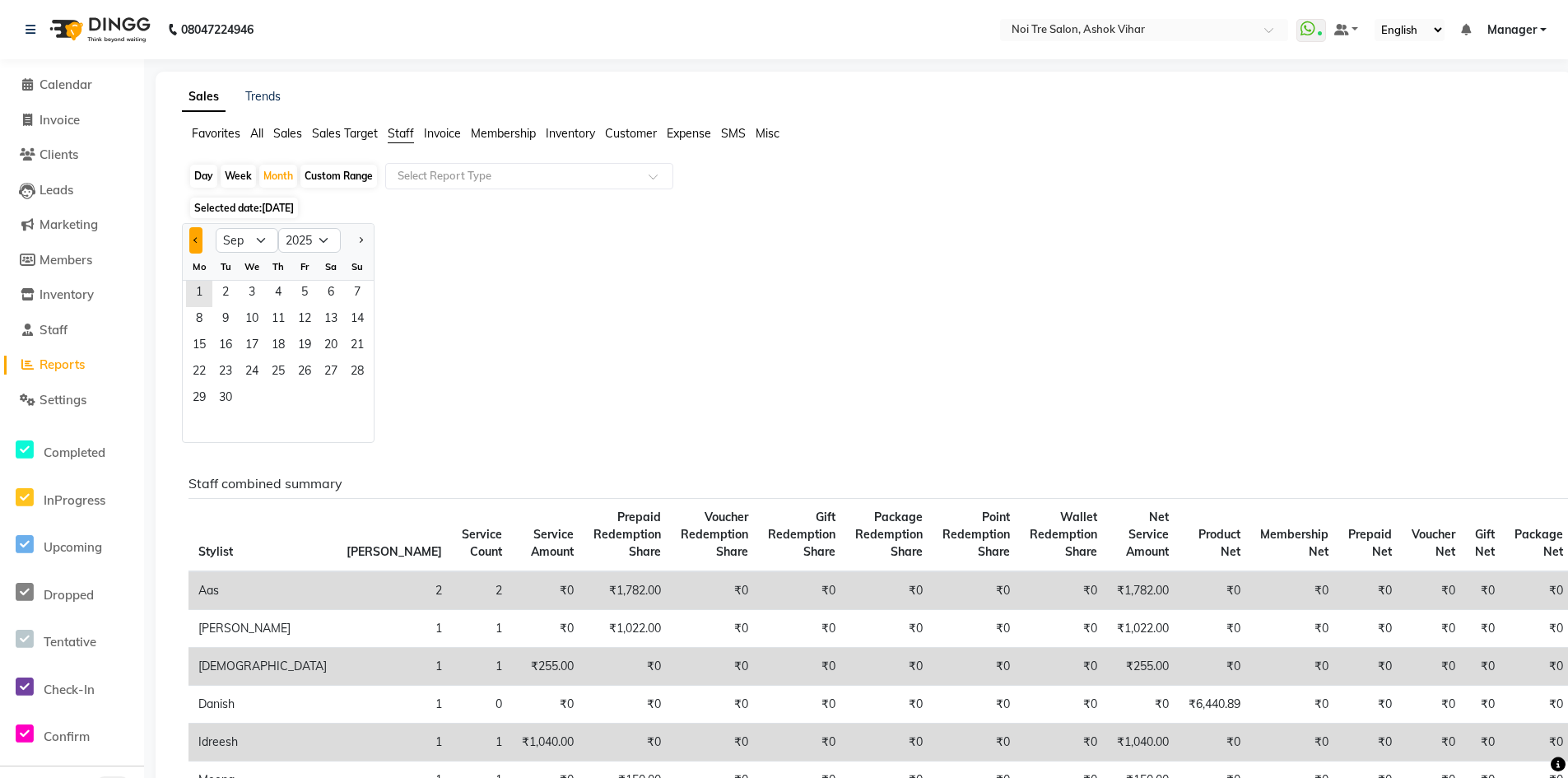
click at [194, 243] on button "Previous month" at bounding box center [195, 240] width 13 height 27
select select "8"
click at [305, 296] on span "1" at bounding box center [304, 294] width 27 height 27
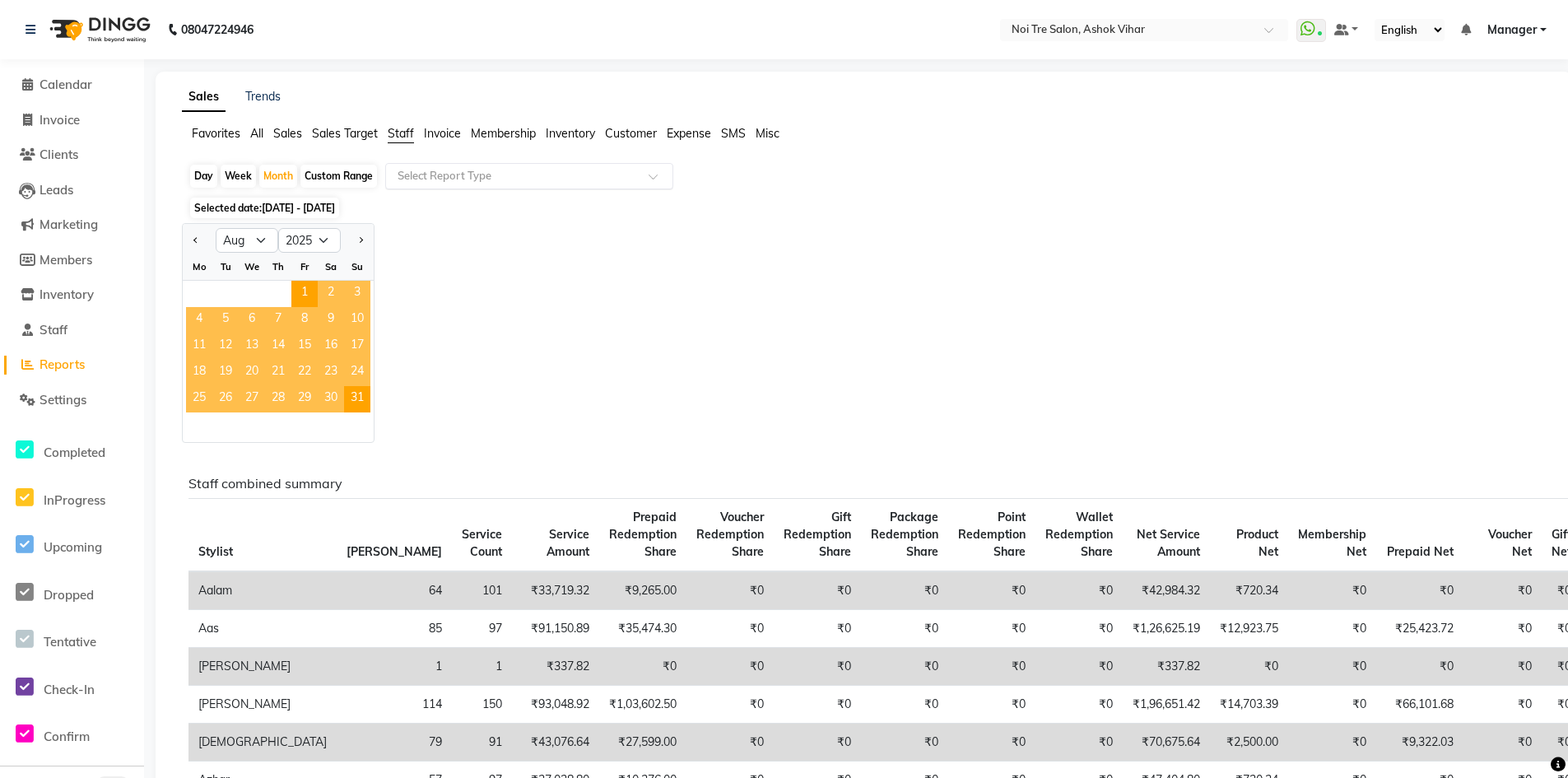
click at [415, 175] on input "text" at bounding box center [512, 176] width 237 height 16
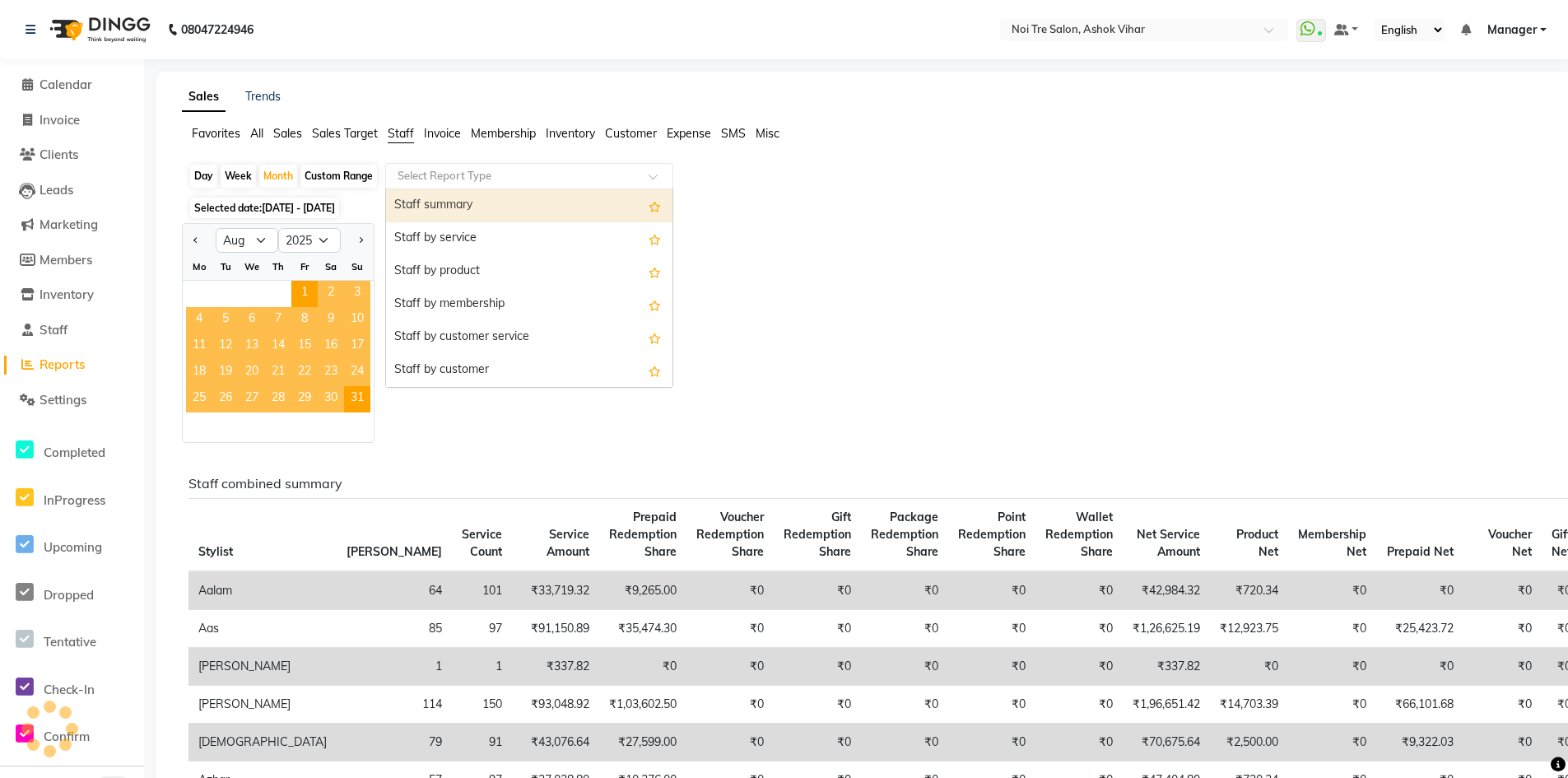
click at [434, 212] on div "Staff summary" at bounding box center [529, 206] width 286 height 33
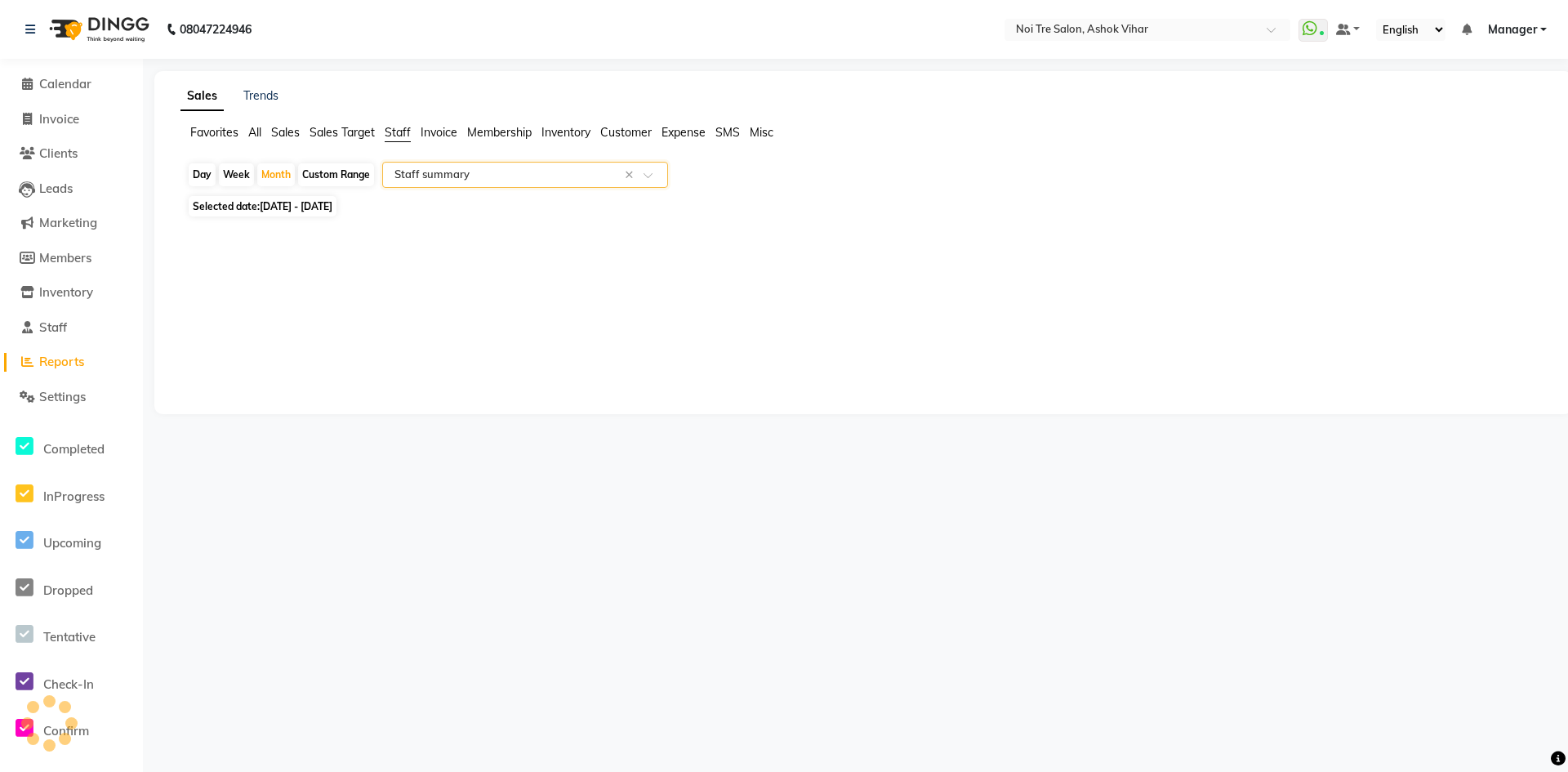
select select "csv"
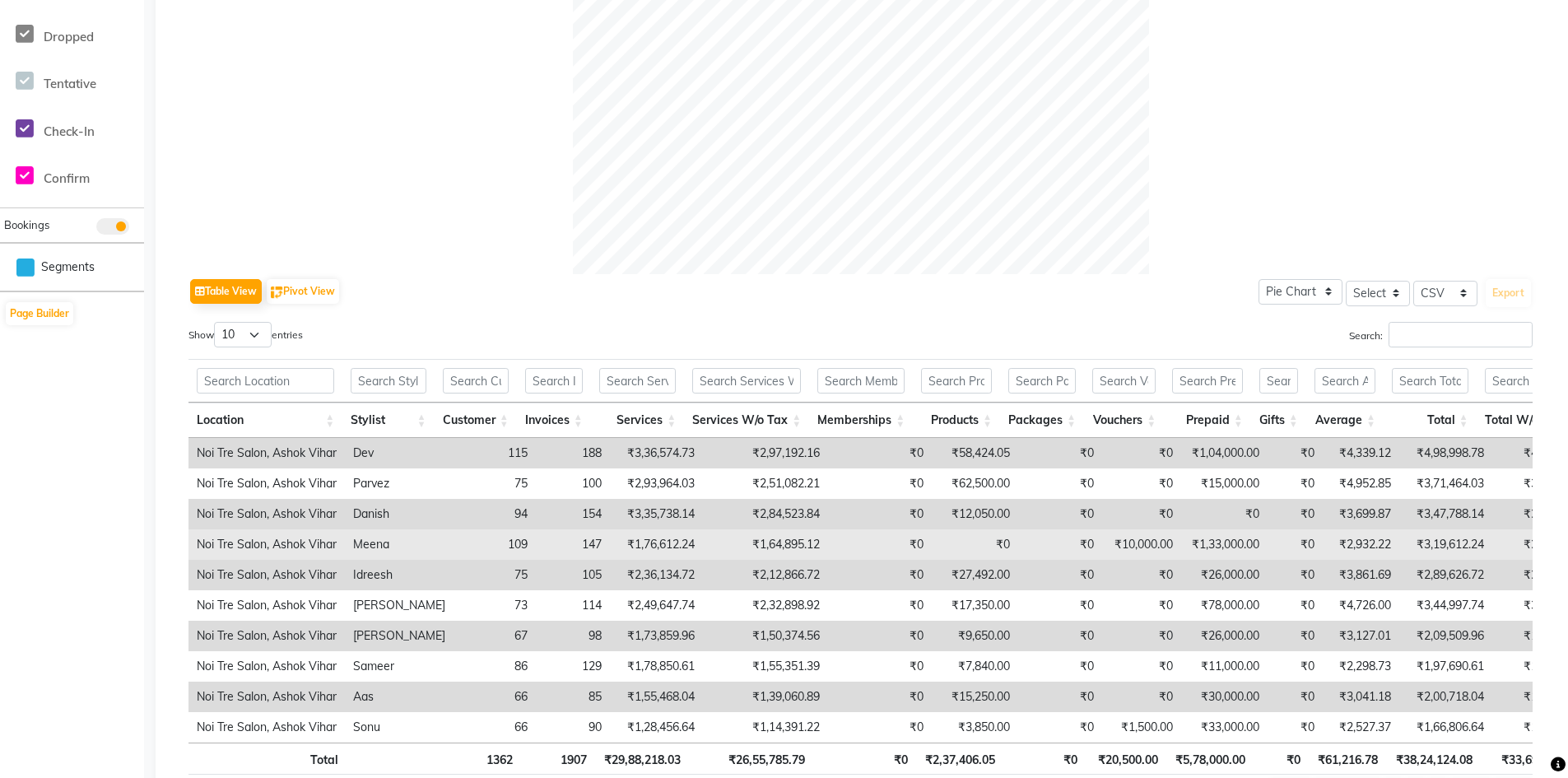
scroll to position [658, 0]
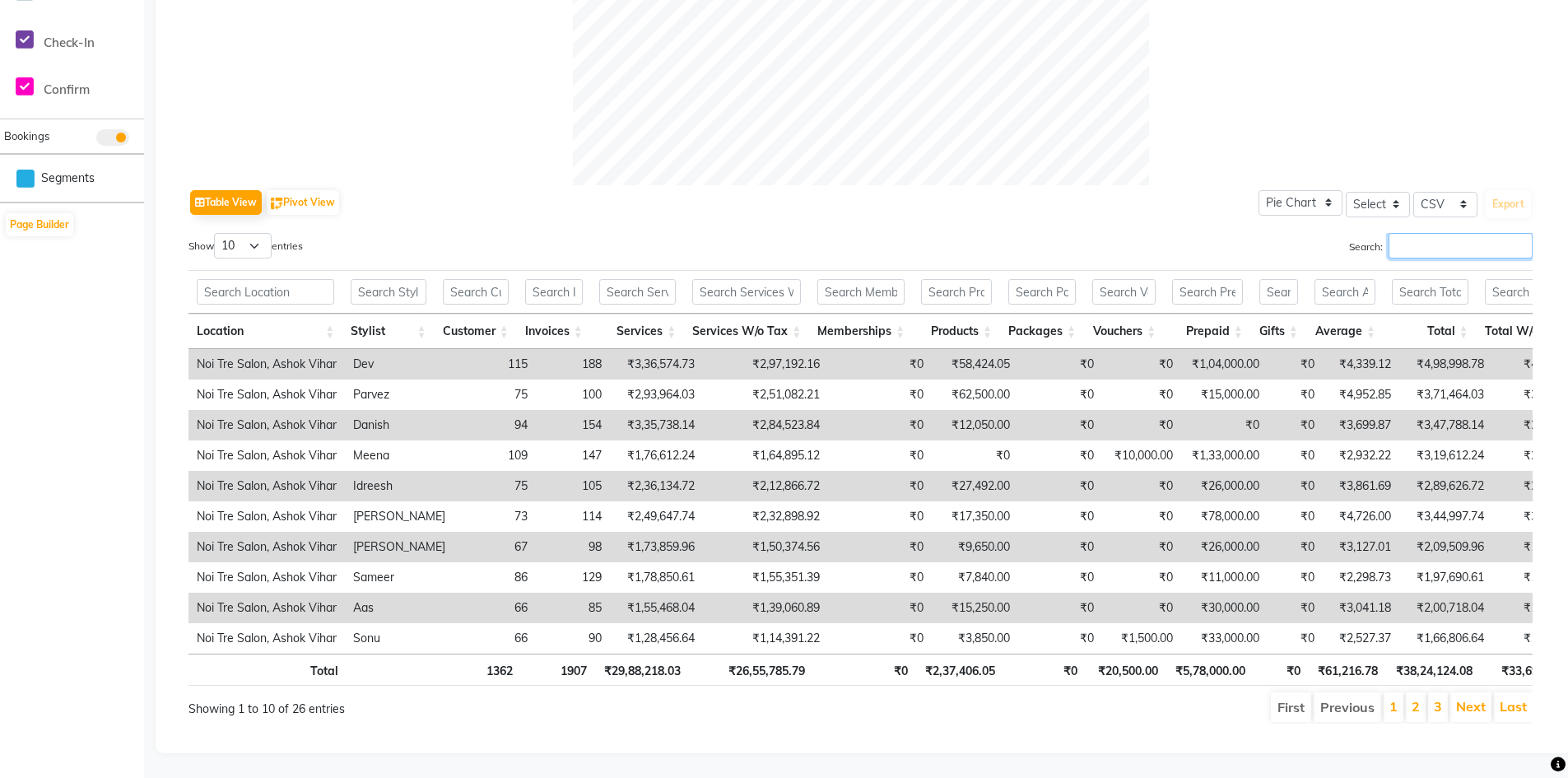
click at [1444, 233] on input "Search:" at bounding box center [1460, 246] width 144 height 26
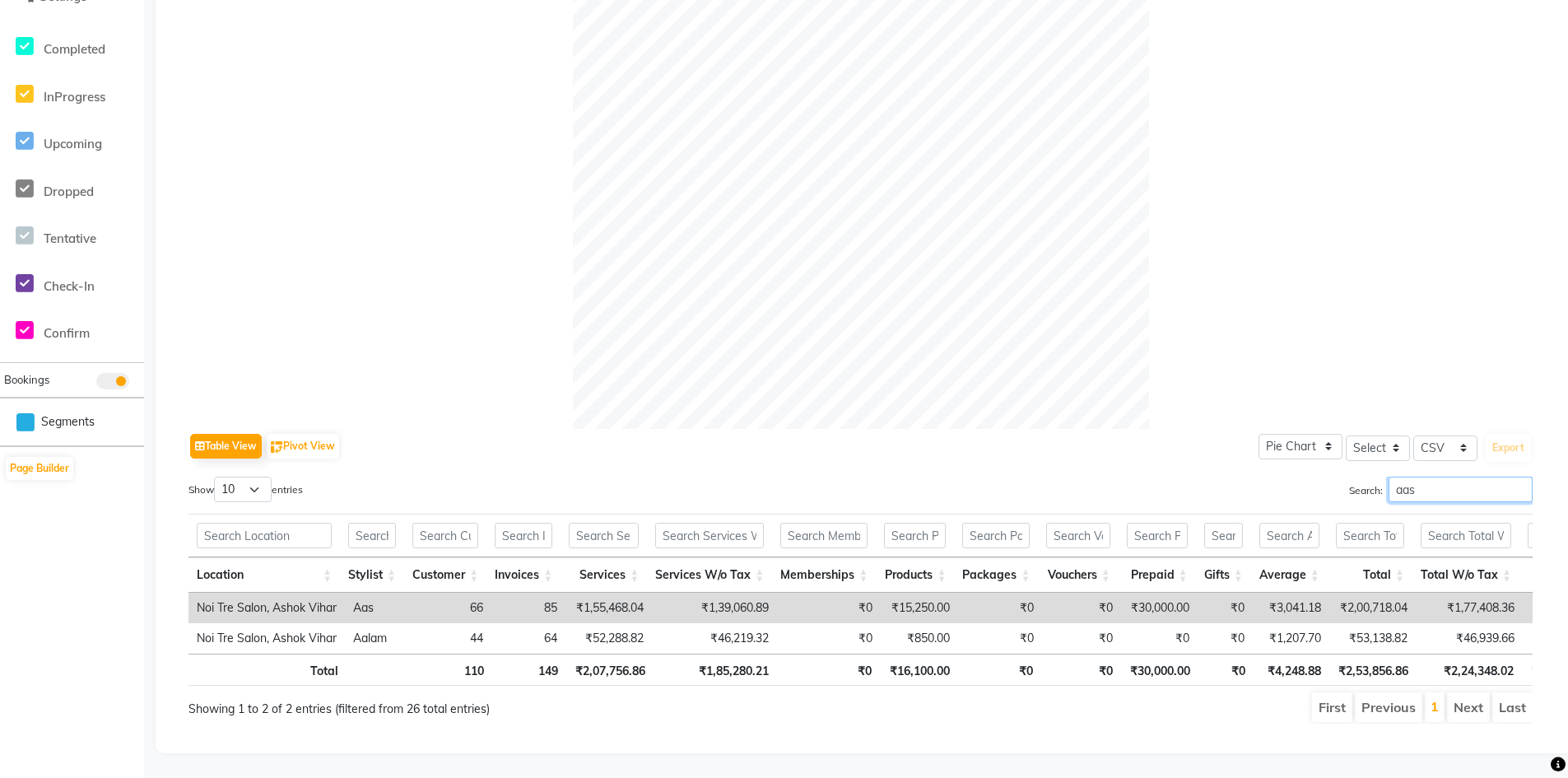
scroll to position [398, 0]
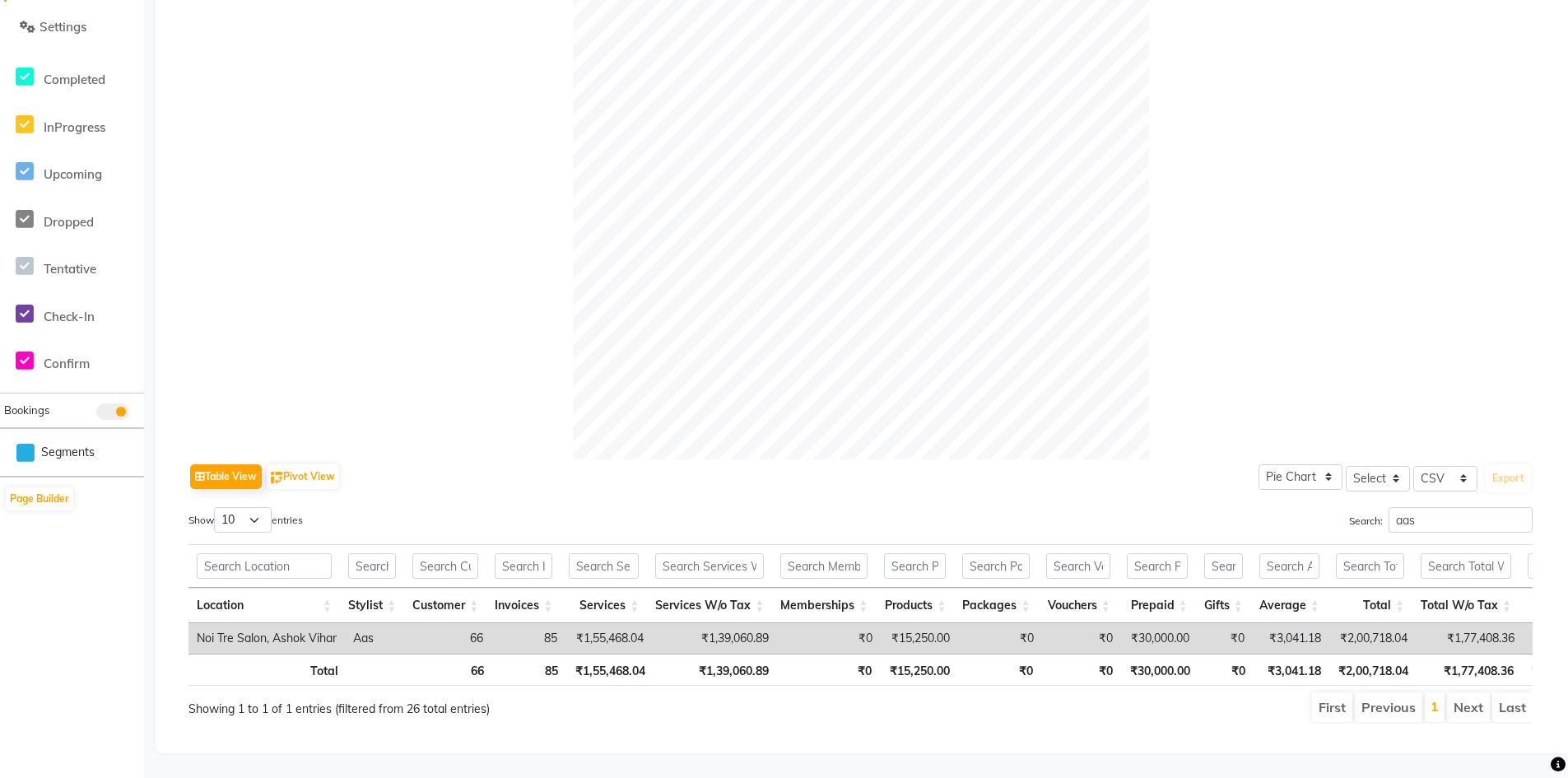
drag, startPoint x: 1394, startPoint y: 484, endPoint x: 1459, endPoint y: 506, distance: 68.6
click at [1338, 486] on div "Table View Pivot View Pie Chart Bar Chart Select Select CSV PDF Export Show 10 …" at bounding box center [860, 591] width 1344 height 264
click at [1434, 507] on input "aas" at bounding box center [1460, 520] width 144 height 26
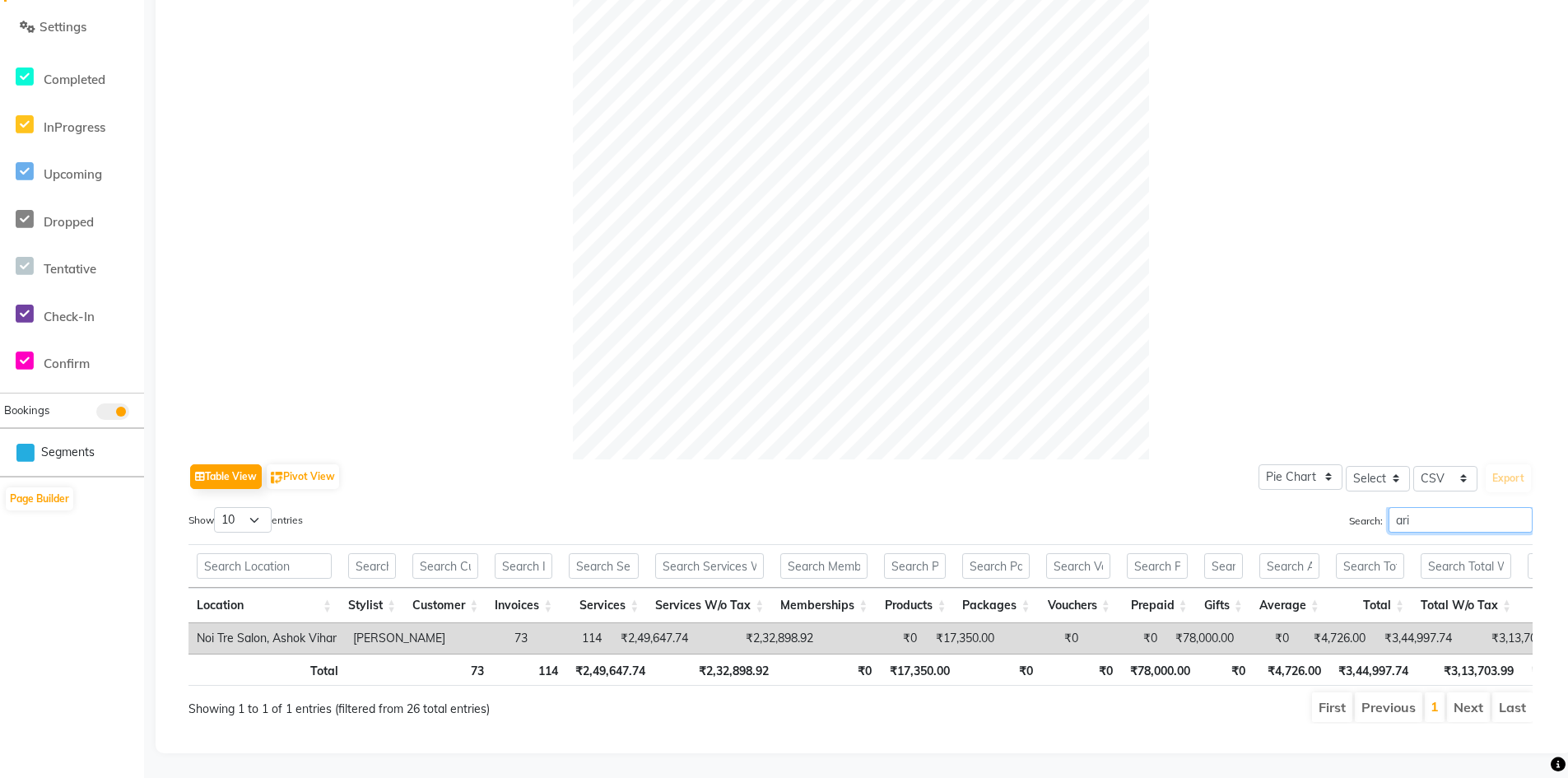
drag, startPoint x: 1424, startPoint y: 488, endPoint x: 1338, endPoint y: 486, distance: 86.0
click at [1338, 507] on div "Search: ari" at bounding box center [1203, 523] width 660 height 32
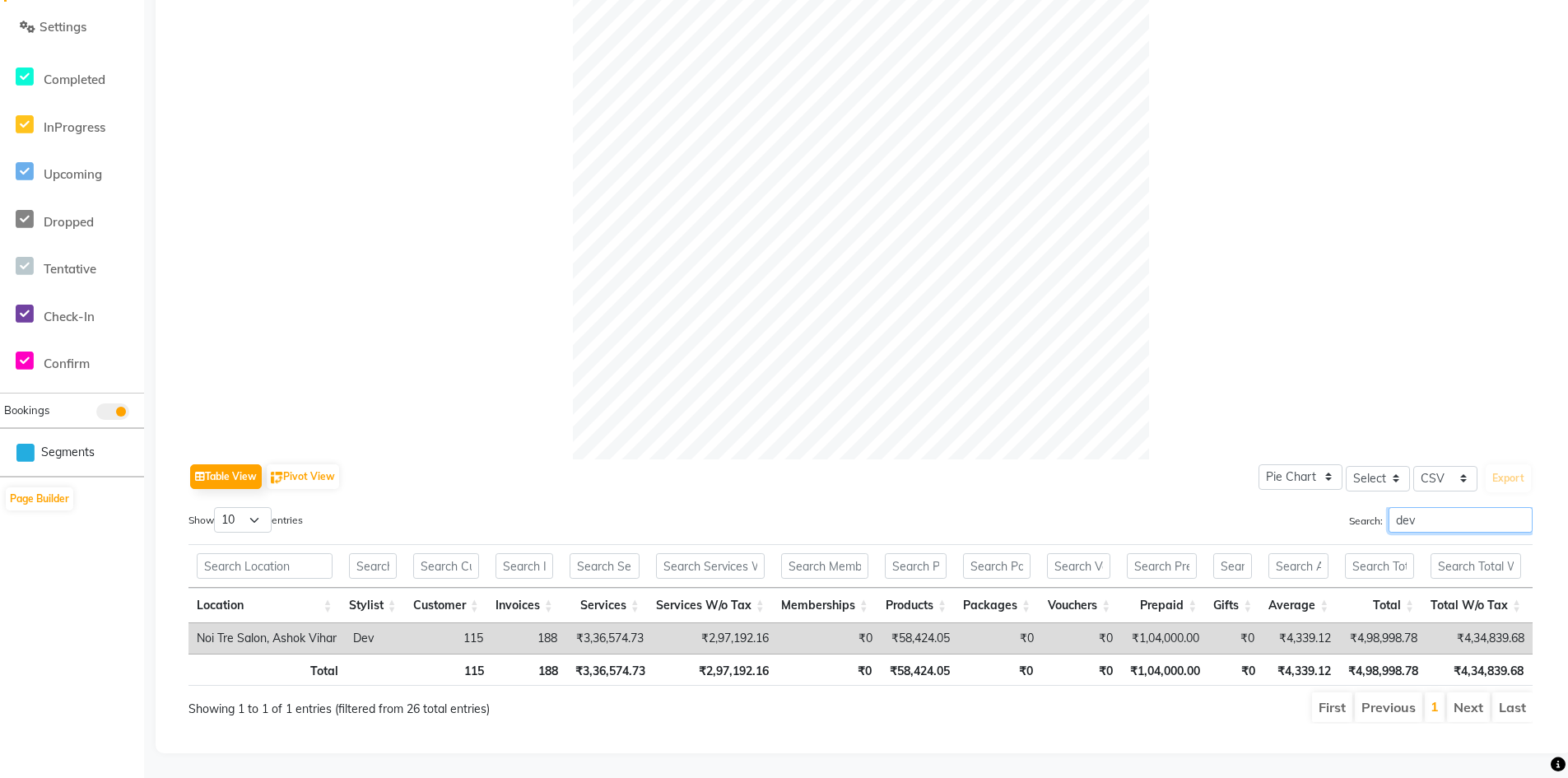
drag, startPoint x: 1419, startPoint y: 500, endPoint x: 1347, endPoint y: 491, distance: 72.6
click at [1349, 507] on label "Search: dev" at bounding box center [1440, 520] width 183 height 26
drag, startPoint x: 1421, startPoint y: 488, endPoint x: 1371, endPoint y: 490, distance: 50.0
click at [1371, 507] on label "Search: idr" at bounding box center [1440, 520] width 183 height 26
drag, startPoint x: 1367, startPoint y: 492, endPoint x: 1350, endPoint y: 488, distance: 17.5
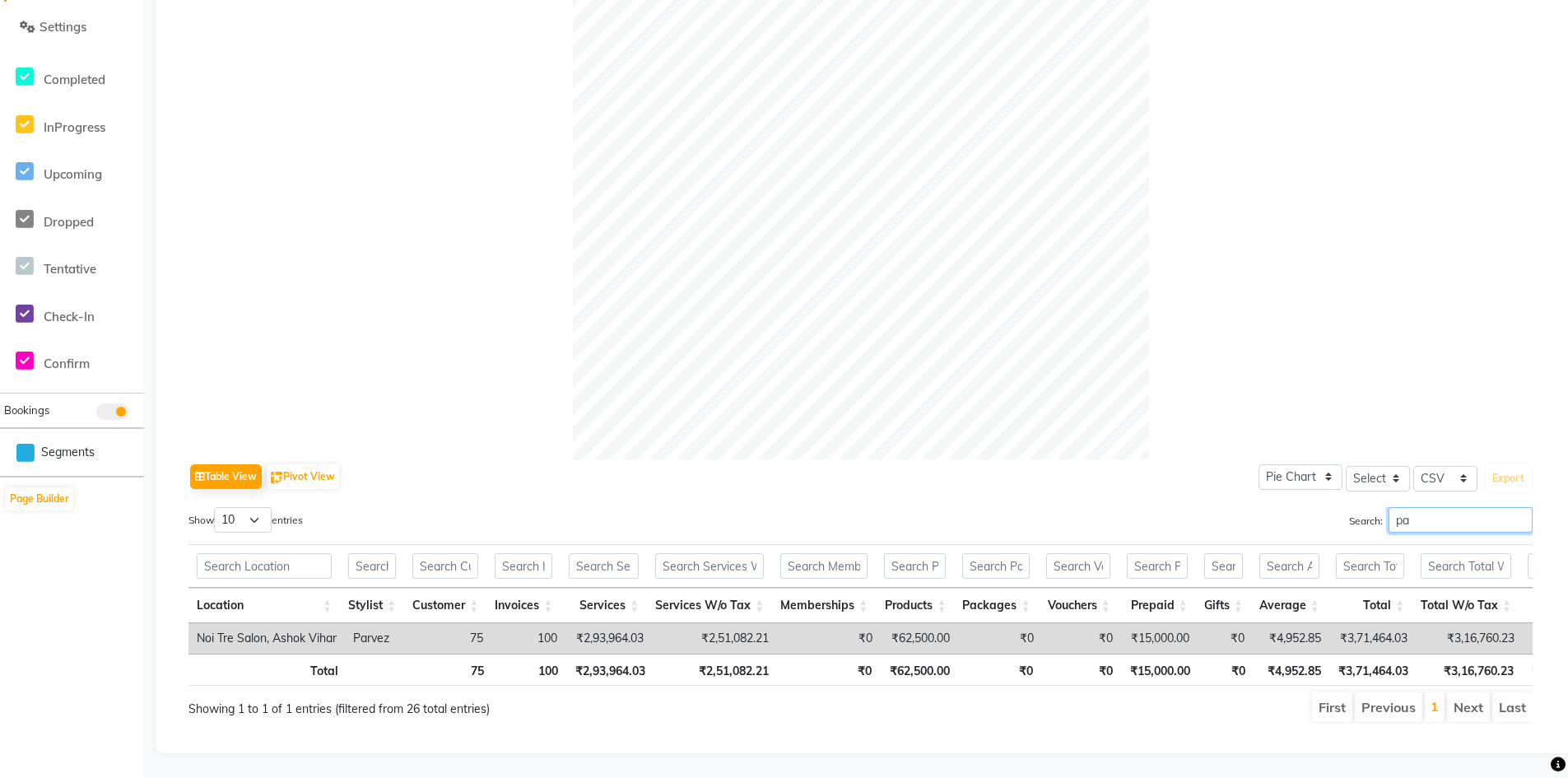
click at [1350, 507] on label "Search: pa" at bounding box center [1440, 520] width 183 height 26
drag, startPoint x: 1426, startPoint y: 504, endPoint x: 1354, endPoint y: 494, distance: 72.7
click at [1354, 507] on label "Search: dan" at bounding box center [1440, 520] width 183 height 26
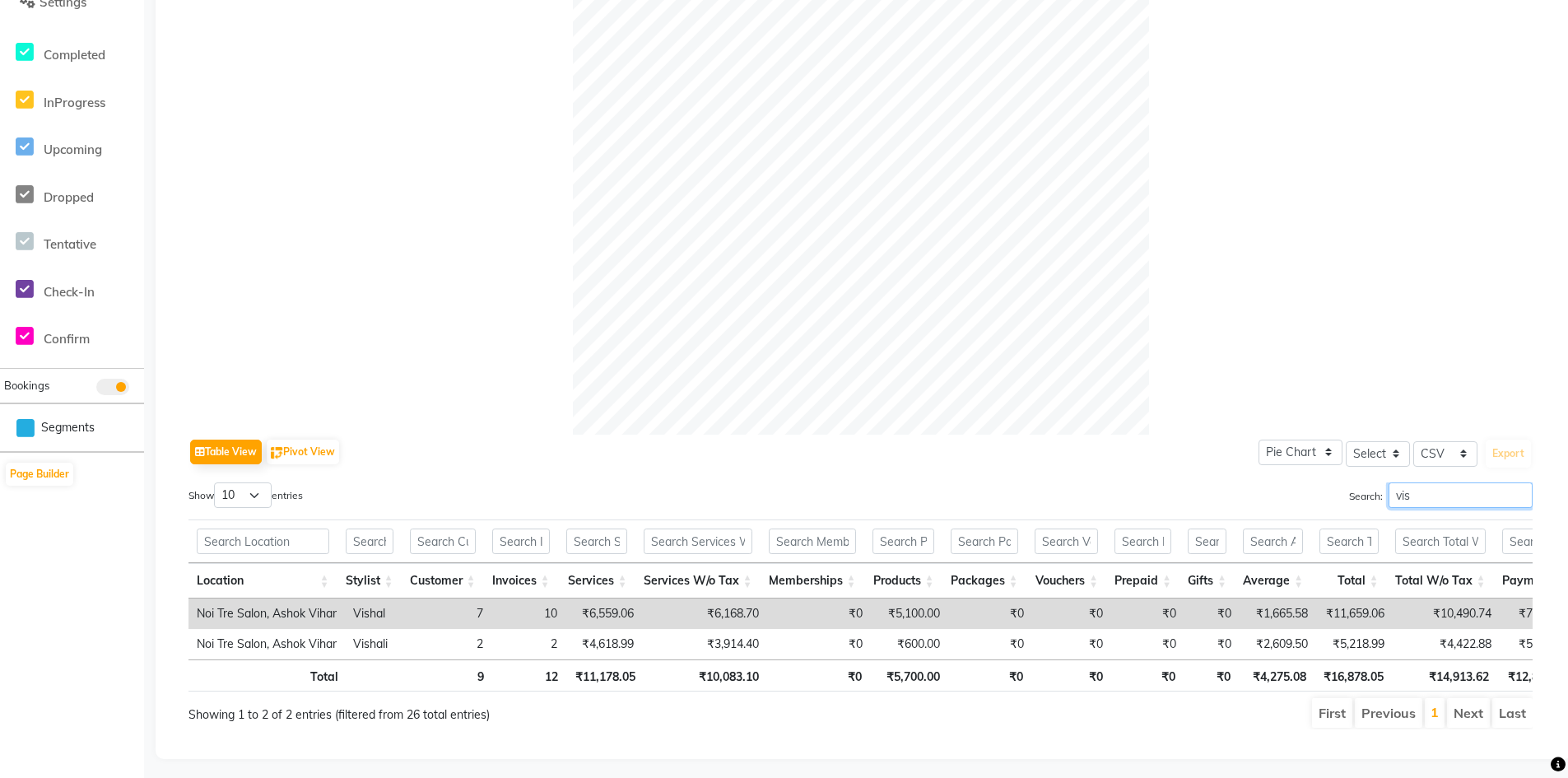
drag, startPoint x: 1441, startPoint y: 499, endPoint x: 1309, endPoint y: 495, distance: 132.1
click at [1309, 495] on div "Search: vis" at bounding box center [1203, 498] width 660 height 32
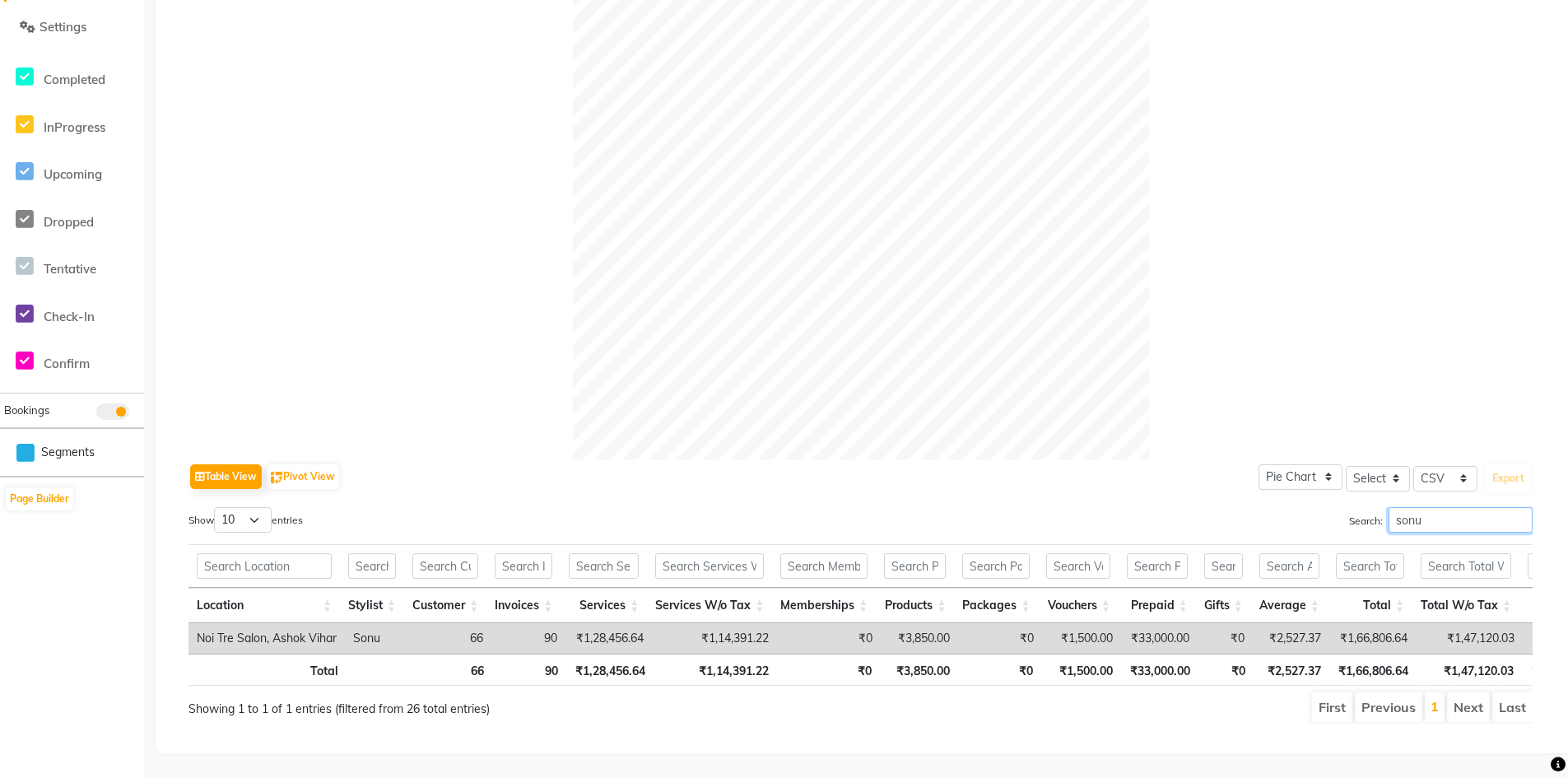
drag, startPoint x: 1419, startPoint y: 495, endPoint x: 1334, endPoint y: 492, distance: 85.1
click at [1334, 507] on div "Search: sonu" at bounding box center [1203, 523] width 660 height 32
drag, startPoint x: 1346, startPoint y: 494, endPoint x: 1318, endPoint y: 488, distance: 28.6
click at [1327, 507] on div "Search: monu" at bounding box center [1203, 523] width 660 height 32
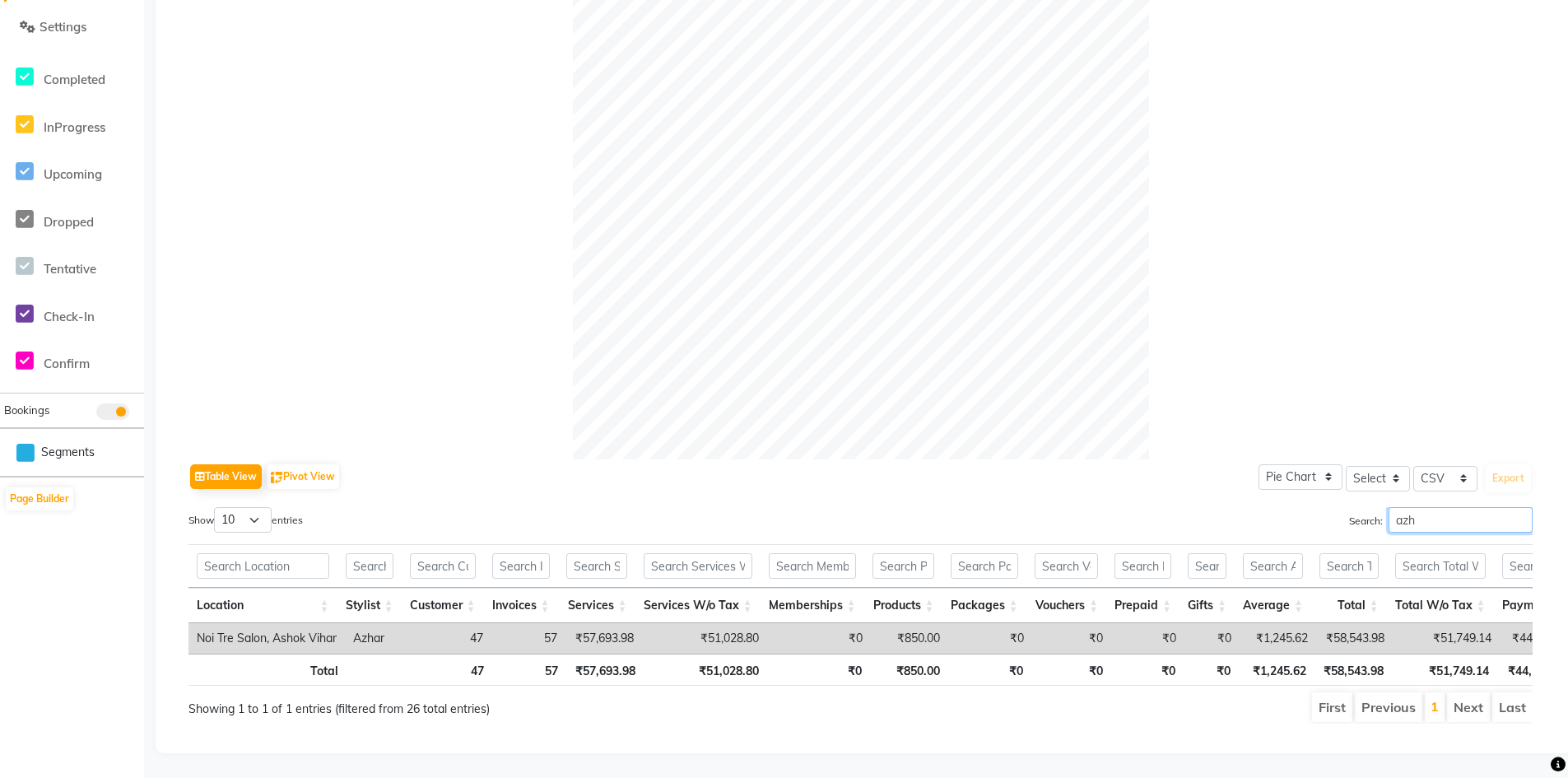
drag, startPoint x: 1382, startPoint y: 494, endPoint x: 1310, endPoint y: 491, distance: 72.1
click at [1312, 507] on div "Search: azh" at bounding box center [1203, 523] width 660 height 32
drag, startPoint x: 1445, startPoint y: 506, endPoint x: 1312, endPoint y: 491, distance: 133.8
click at [1312, 507] on div "Search: sahil" at bounding box center [1203, 523] width 660 height 32
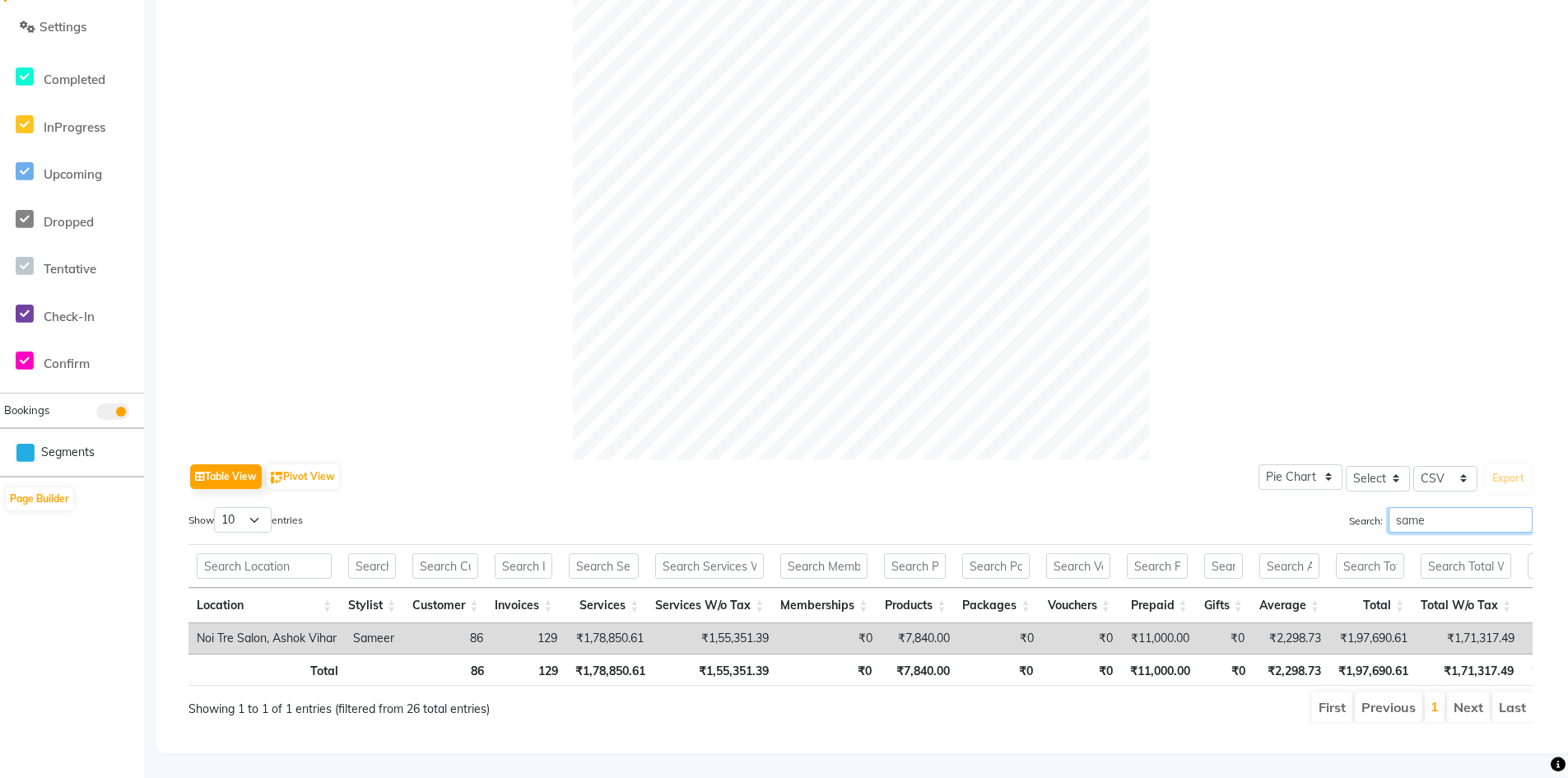
drag, startPoint x: 1427, startPoint y: 494, endPoint x: 1290, endPoint y: 497, distance: 137.0
click at [1294, 507] on div "Search: same" at bounding box center [1203, 523] width 660 height 32
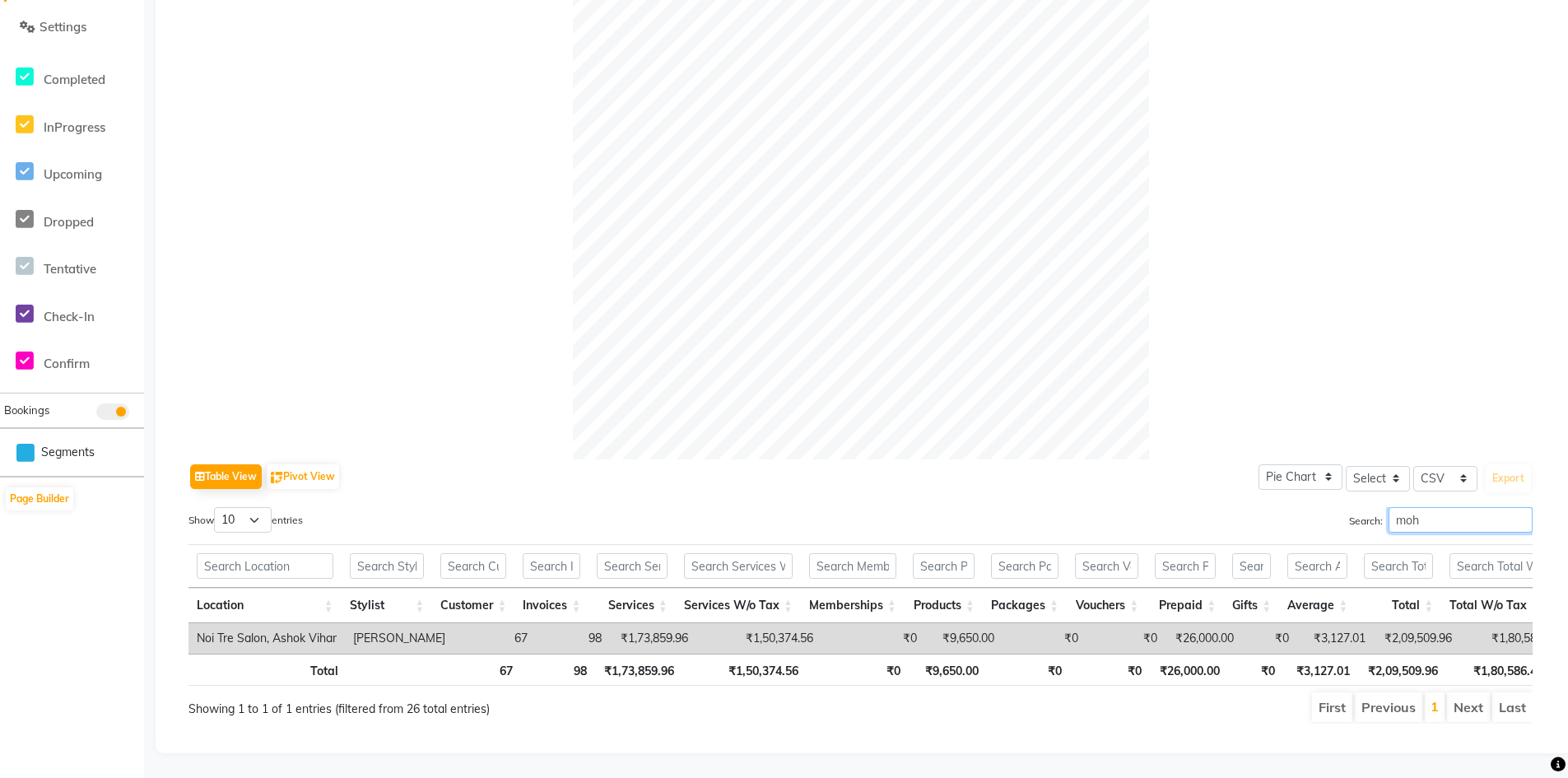
click at [1360, 507] on label "Search: moh" at bounding box center [1440, 520] width 183 height 26
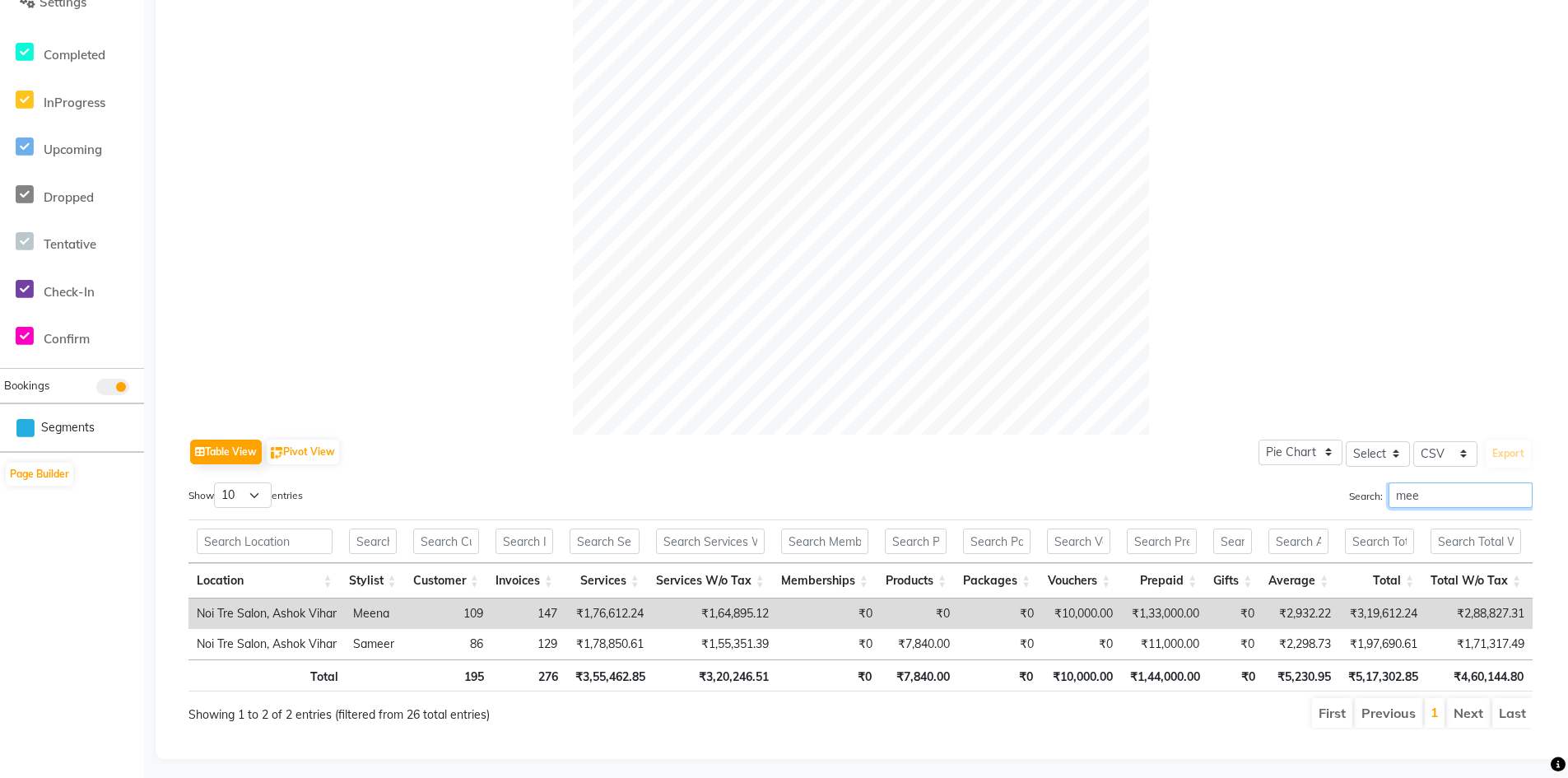
drag, startPoint x: 1435, startPoint y: 499, endPoint x: 1356, endPoint y: 499, distance: 79.0
click at [1356, 499] on label "Search: mee" at bounding box center [1440, 495] width 183 height 26
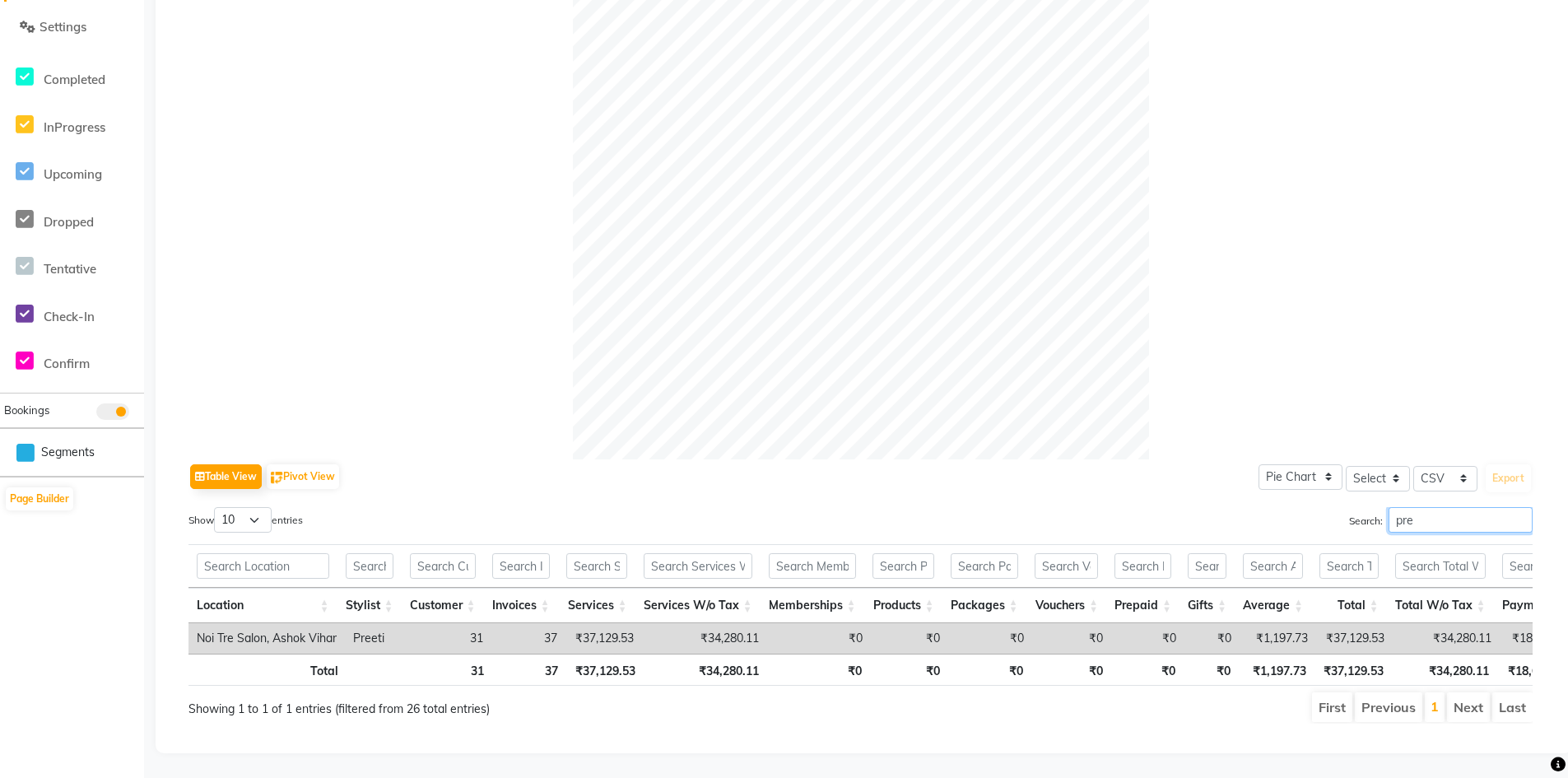
drag, startPoint x: 1439, startPoint y: 492, endPoint x: 1332, endPoint y: 495, distance: 107.0
click at [1332, 507] on div "Search: pre" at bounding box center [1203, 523] width 660 height 32
drag, startPoint x: 1457, startPoint y: 498, endPoint x: 1328, endPoint y: 493, distance: 129.1
click at [1328, 507] on div "Search: suman" at bounding box center [1203, 523] width 660 height 32
drag, startPoint x: 1428, startPoint y: 497, endPoint x: 1326, endPoint y: 491, distance: 102.2
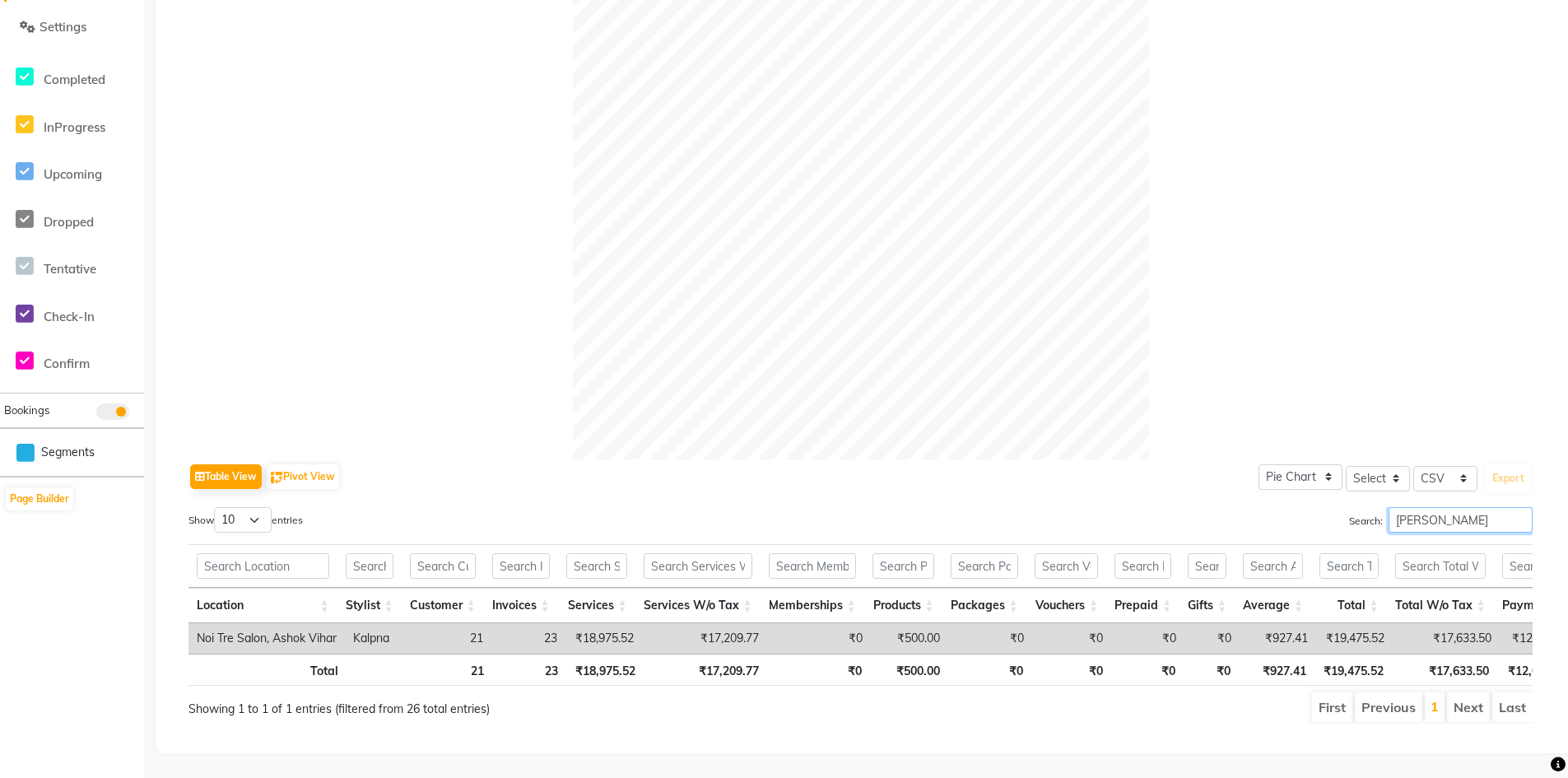
click at [1340, 507] on div "Search: kalp" at bounding box center [1203, 523] width 660 height 32
drag, startPoint x: 1427, startPoint y: 502, endPoint x: 1304, endPoint y: 510, distance: 123.3
click at [1304, 509] on div "Search: roh" at bounding box center [1203, 523] width 660 height 32
drag, startPoint x: 1444, startPoint y: 490, endPoint x: 1368, endPoint y: 494, distance: 76.1
click at [1368, 507] on label "Search: kapil" at bounding box center [1440, 520] width 183 height 26
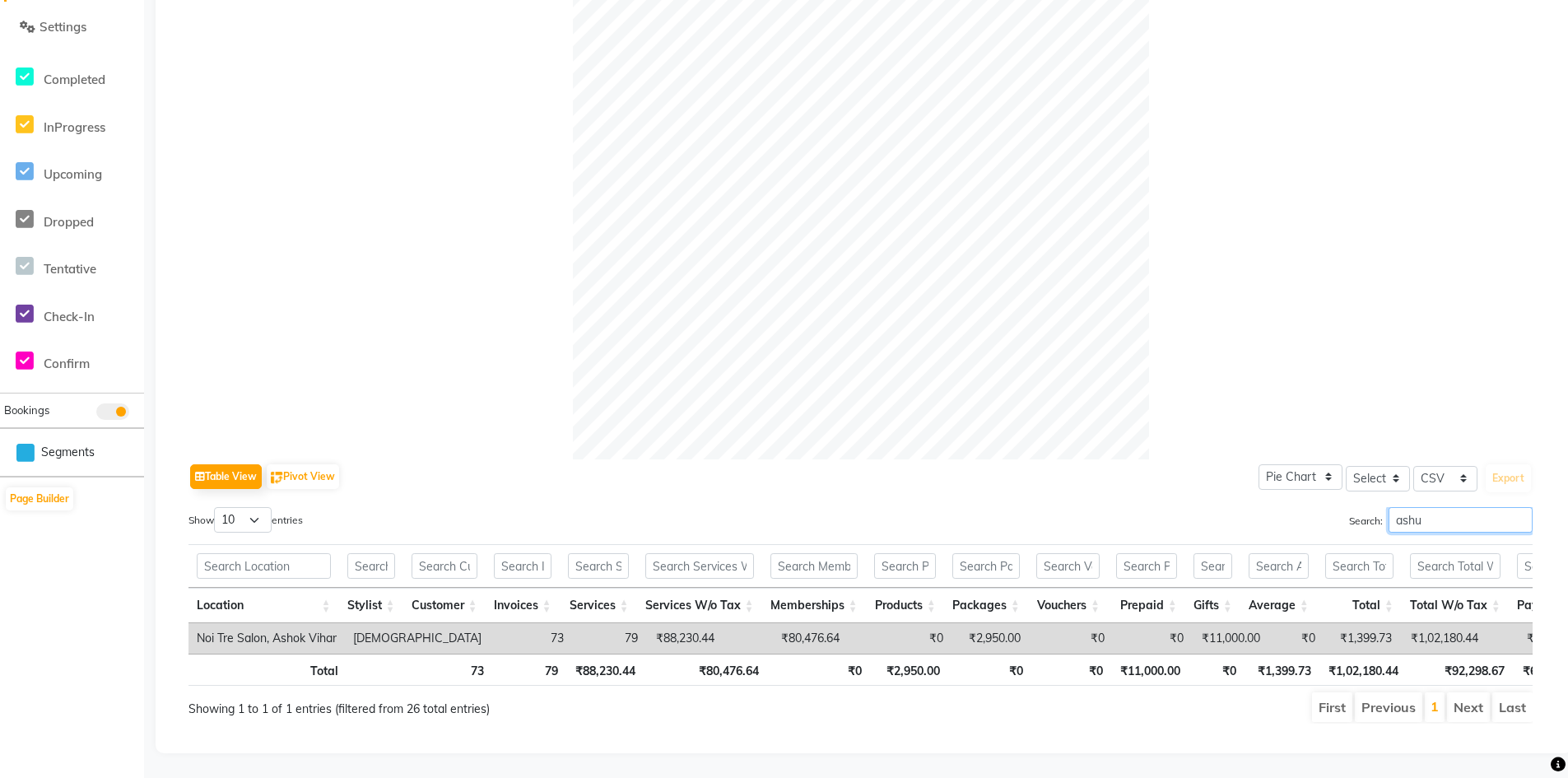
drag, startPoint x: 1432, startPoint y: 488, endPoint x: 1342, endPoint y: 491, distance: 90.0
click at [1342, 507] on div "Search: ashu" at bounding box center [1203, 523] width 660 height 32
type input "sunn"
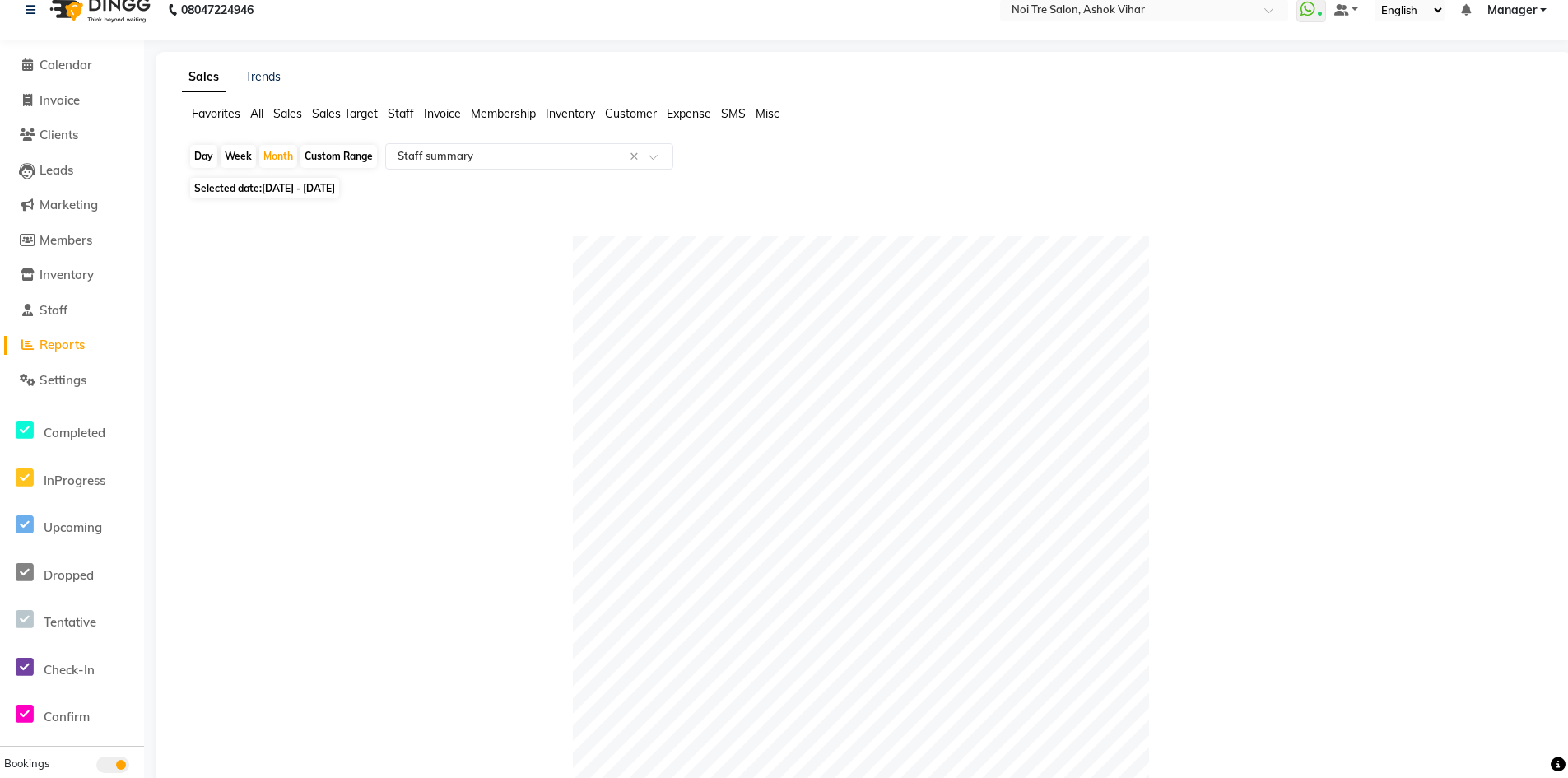
scroll to position [0, 0]
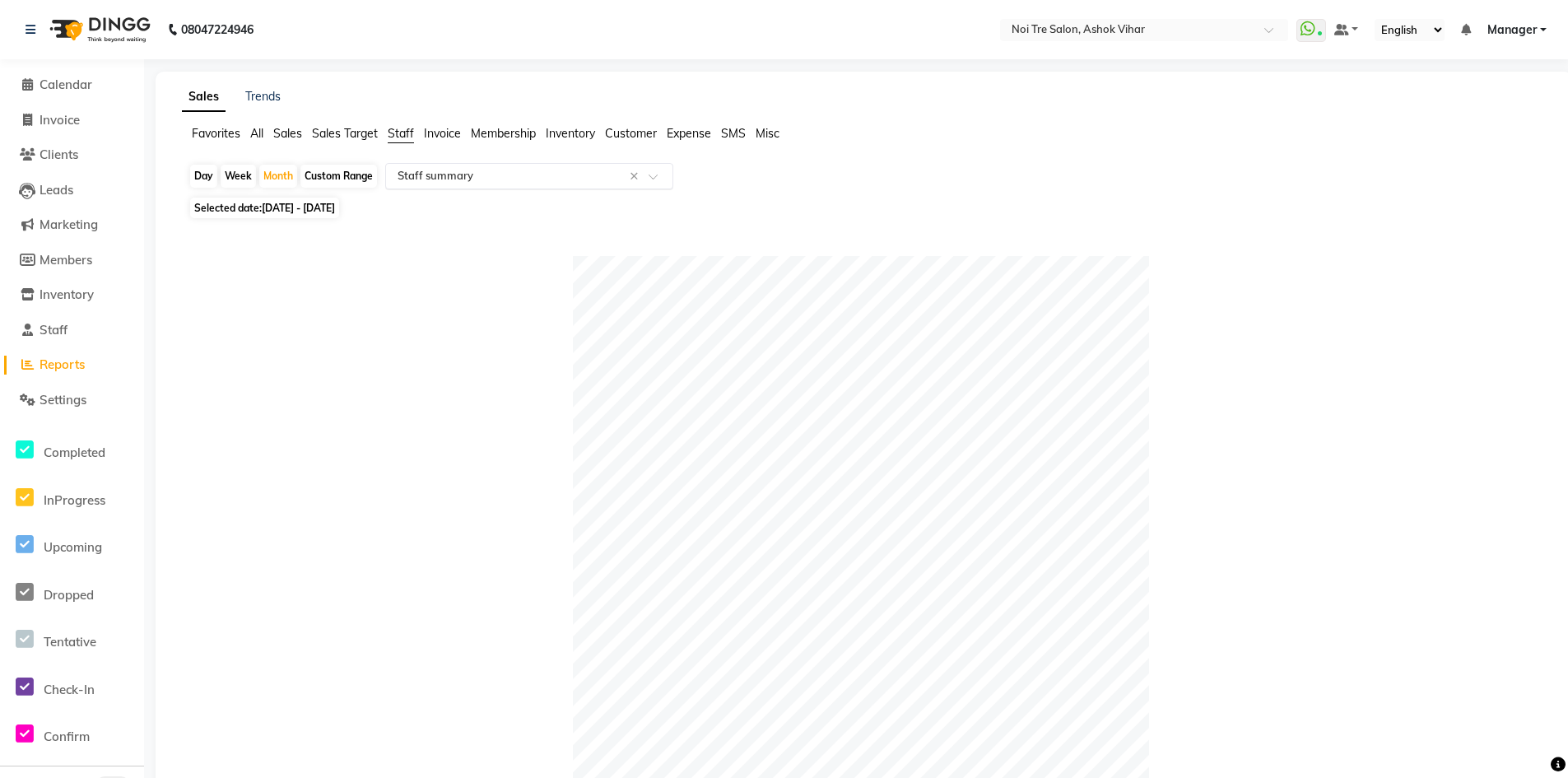
click at [455, 177] on input "text" at bounding box center [512, 176] width 237 height 16
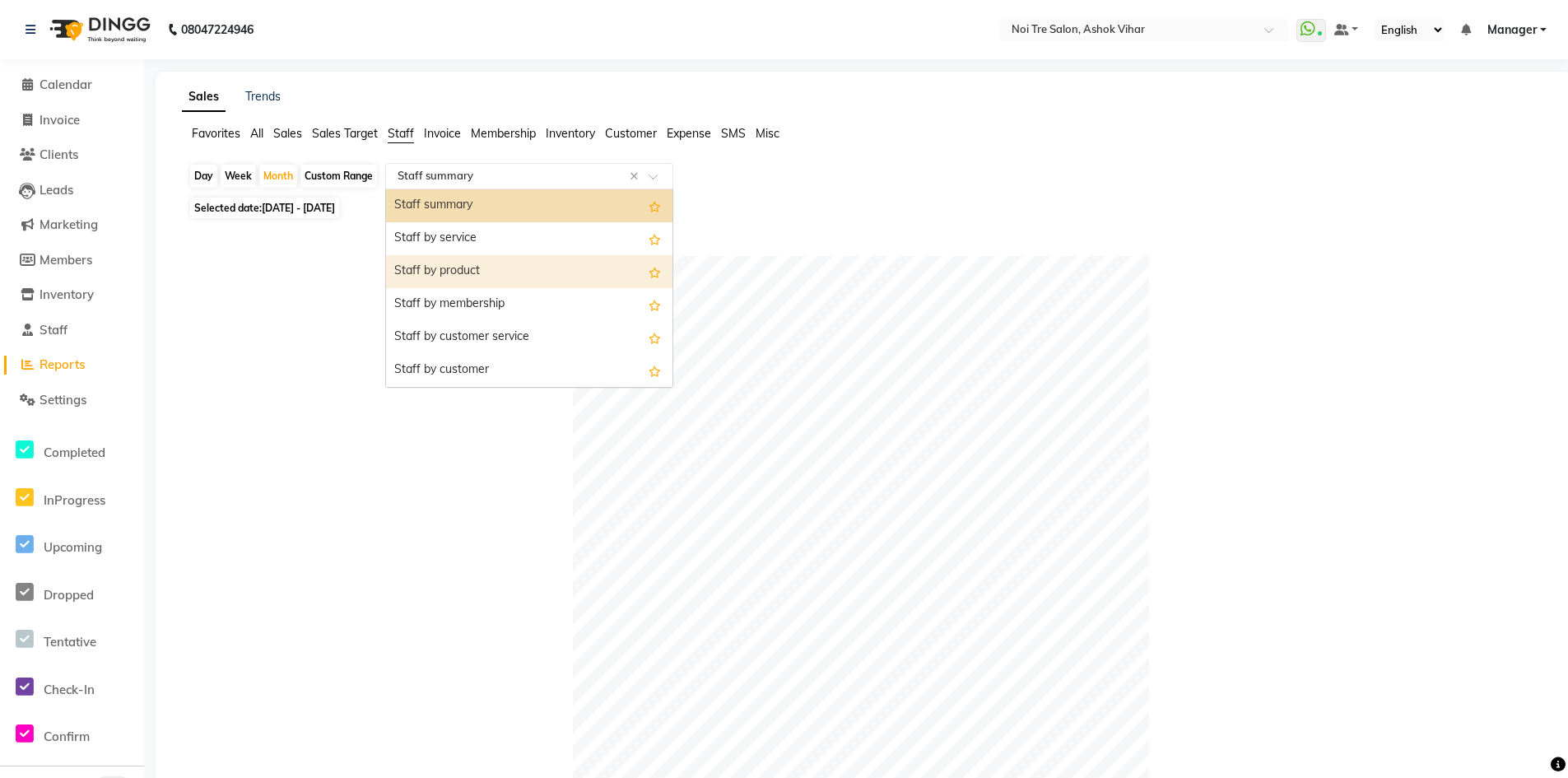
click at [459, 275] on div "Staff by product" at bounding box center [529, 272] width 286 height 33
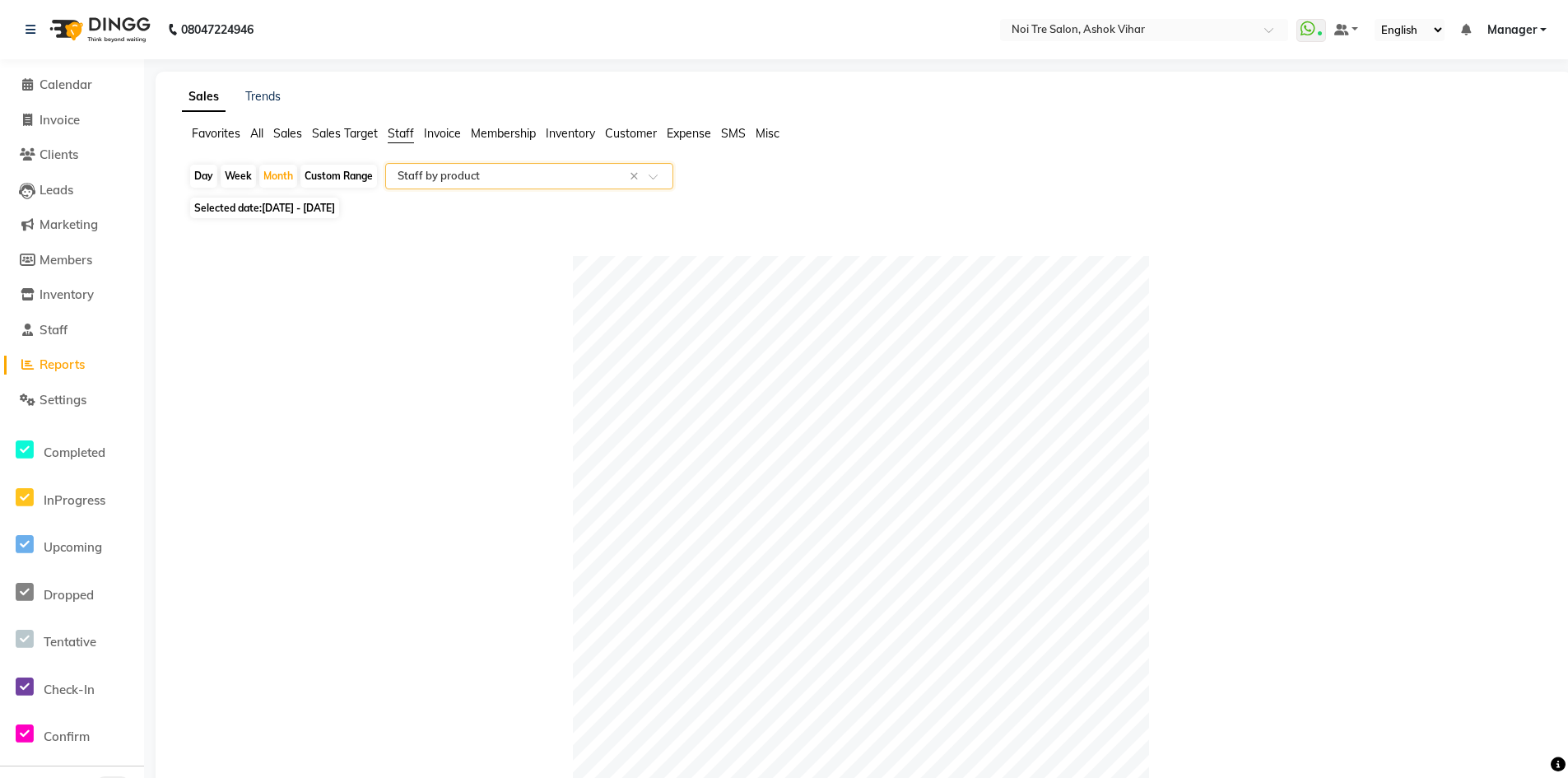
scroll to position [494, 0]
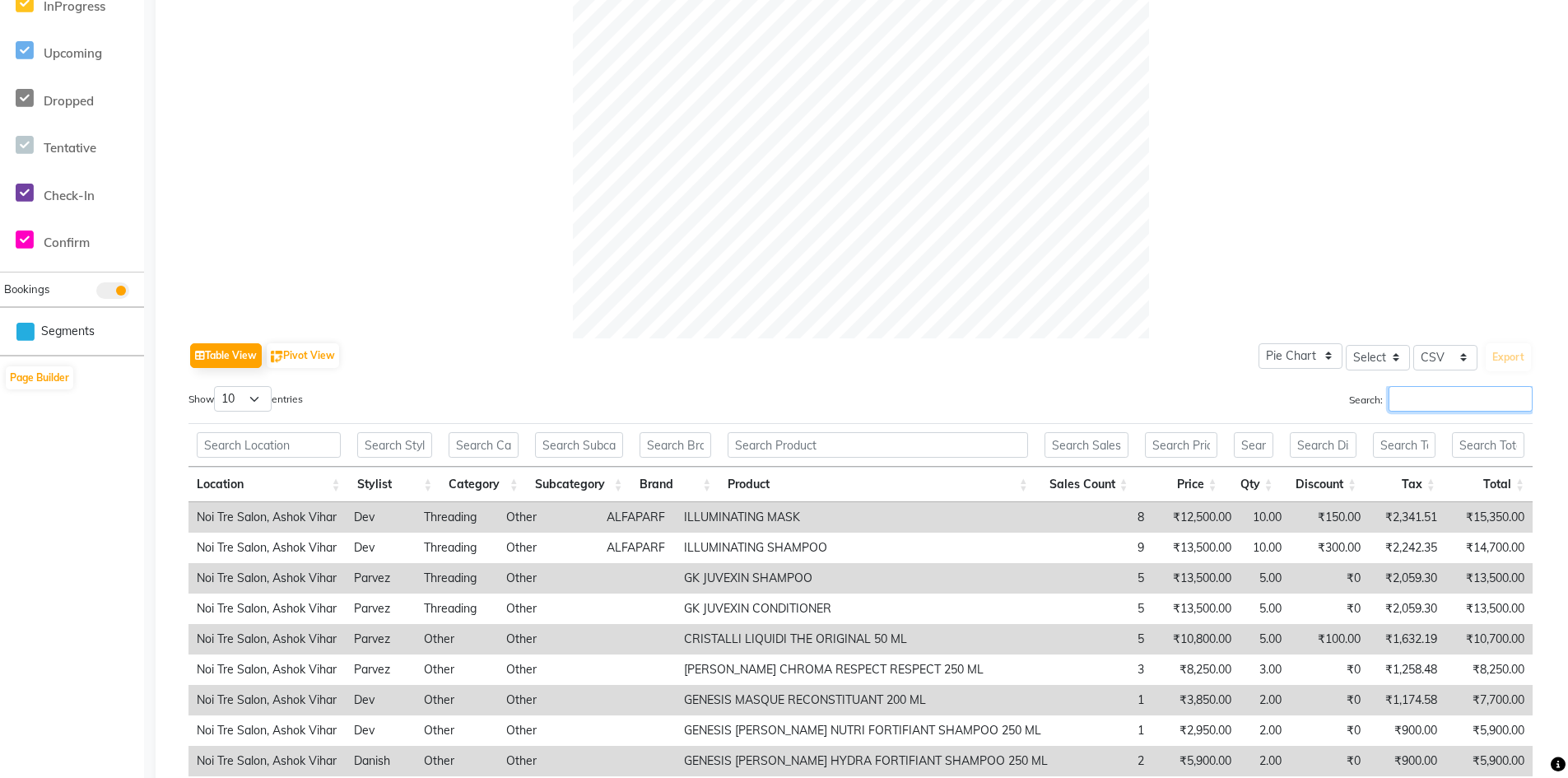
click at [1401, 396] on input "Search:" at bounding box center [1460, 398] width 144 height 26
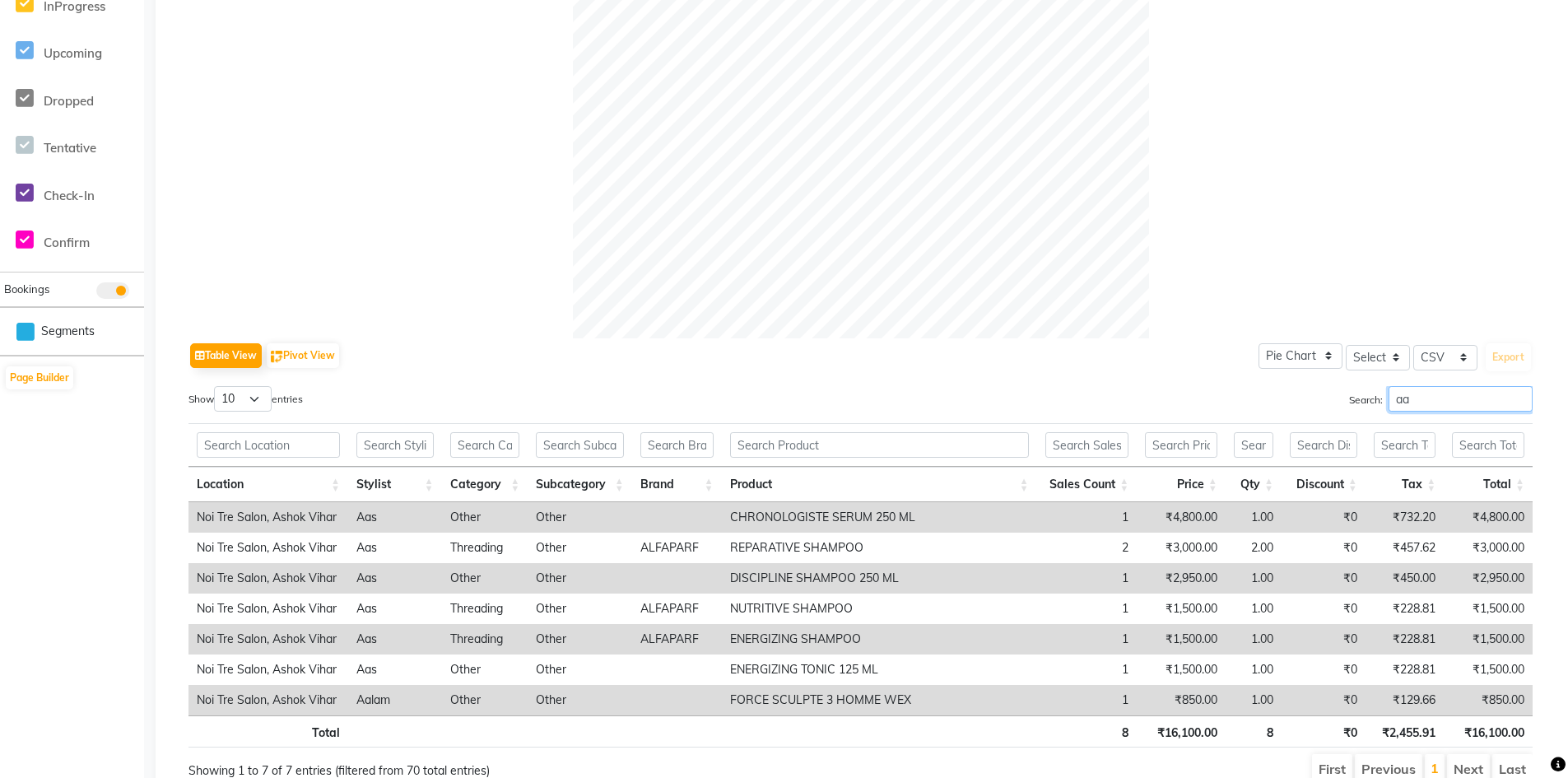
type input "a"
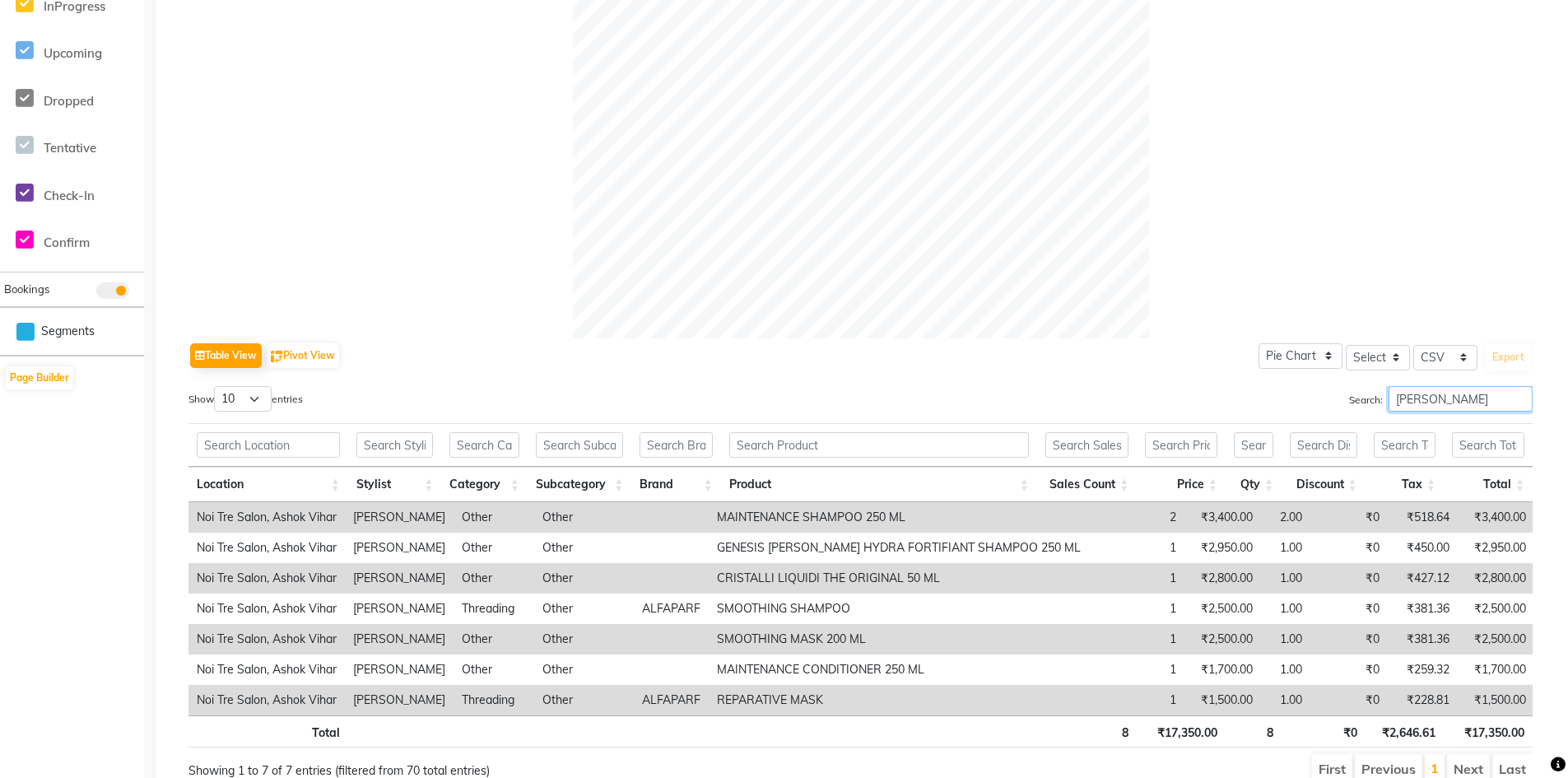
click at [1444, 397] on input "arif" at bounding box center [1460, 398] width 144 height 26
type input "a"
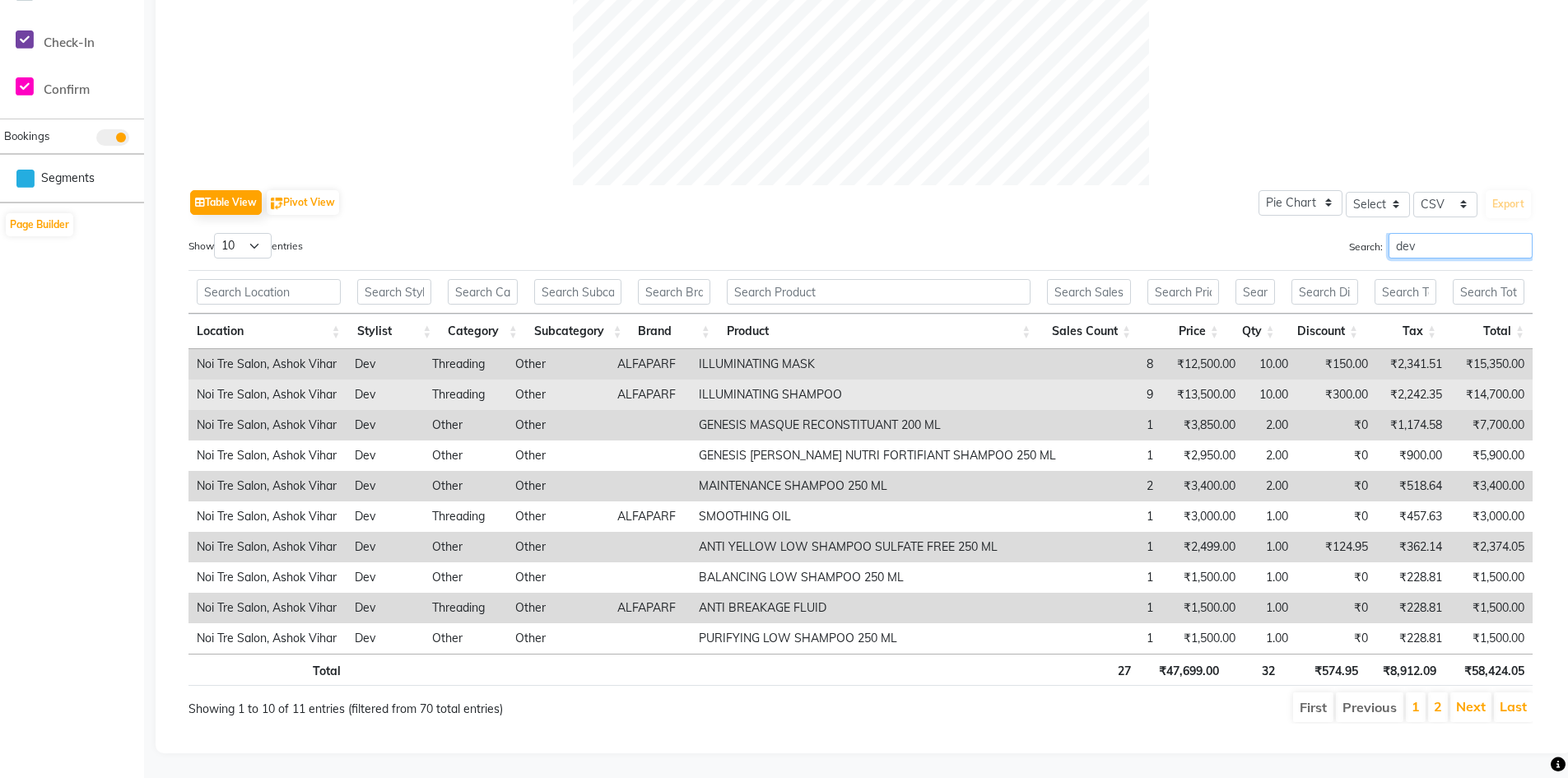
scroll to position [659, 0]
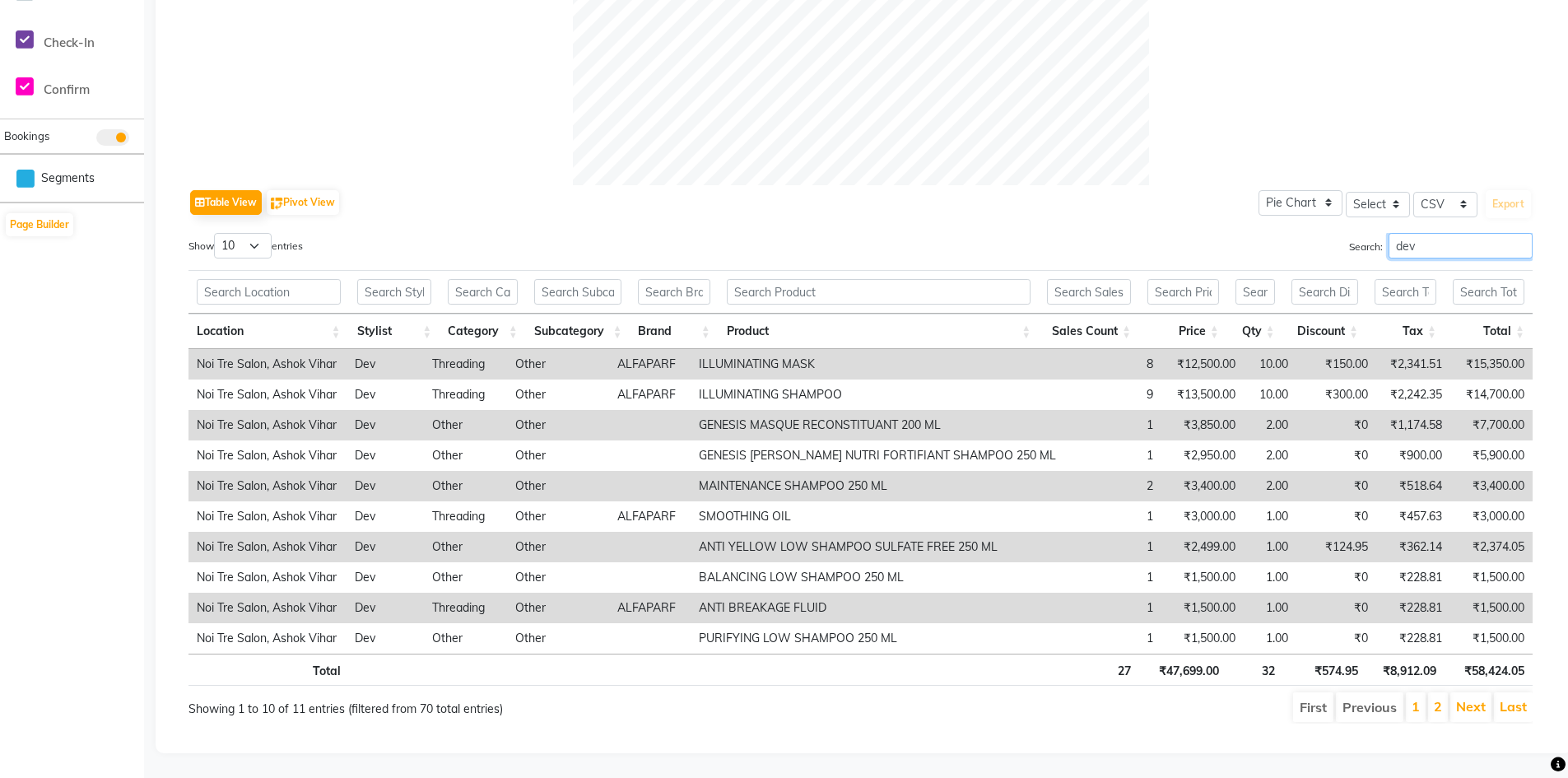
drag, startPoint x: 1408, startPoint y: 227, endPoint x: 1344, endPoint y: 223, distance: 64.1
click at [1349, 233] on label "Search: dev" at bounding box center [1440, 246] width 183 height 26
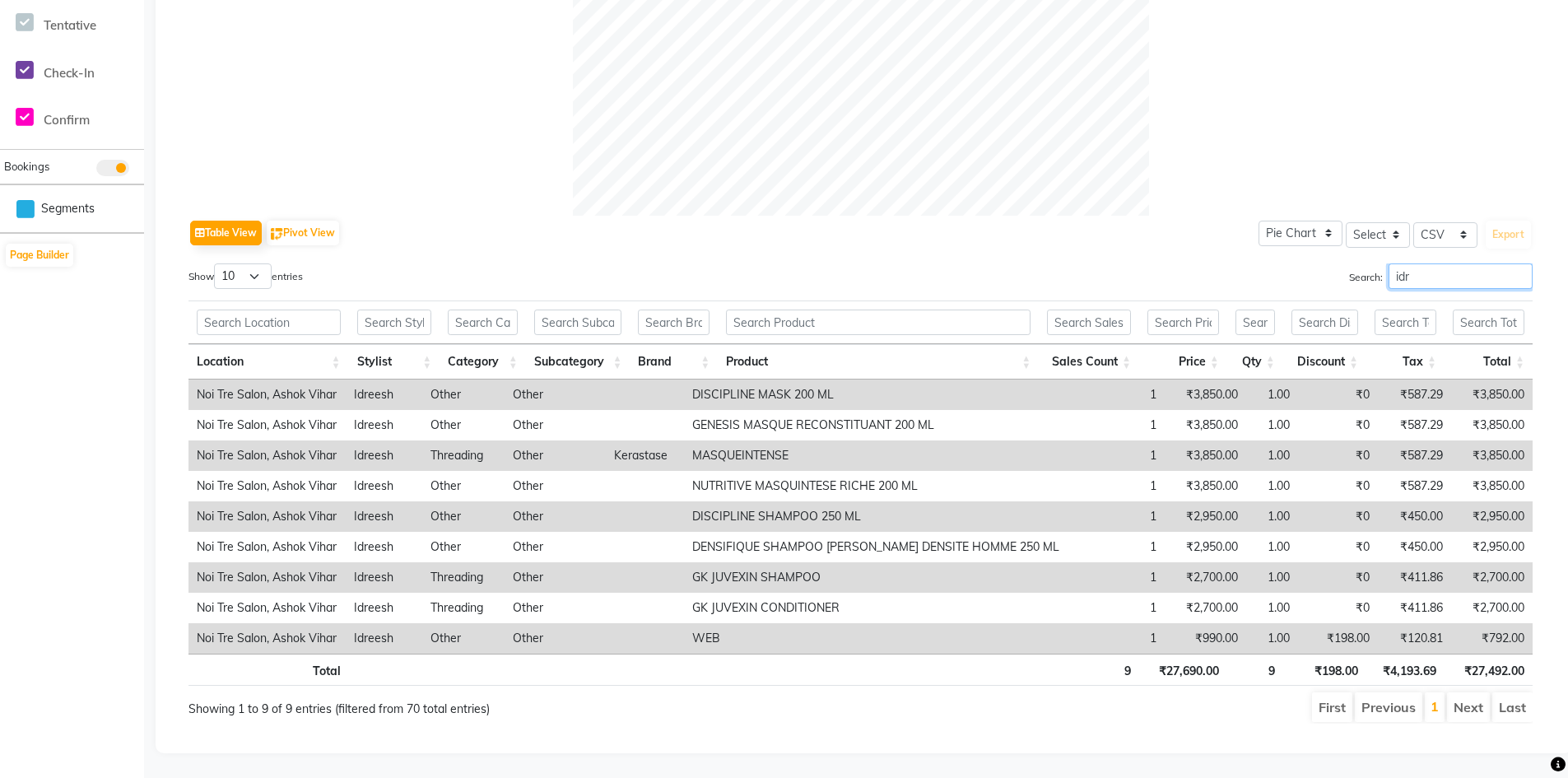
scroll to position [629, 0]
drag, startPoint x: 1421, startPoint y: 270, endPoint x: 1320, endPoint y: 270, distance: 101.0
click at [1320, 270] on div "Search: idr" at bounding box center [1203, 278] width 660 height 32
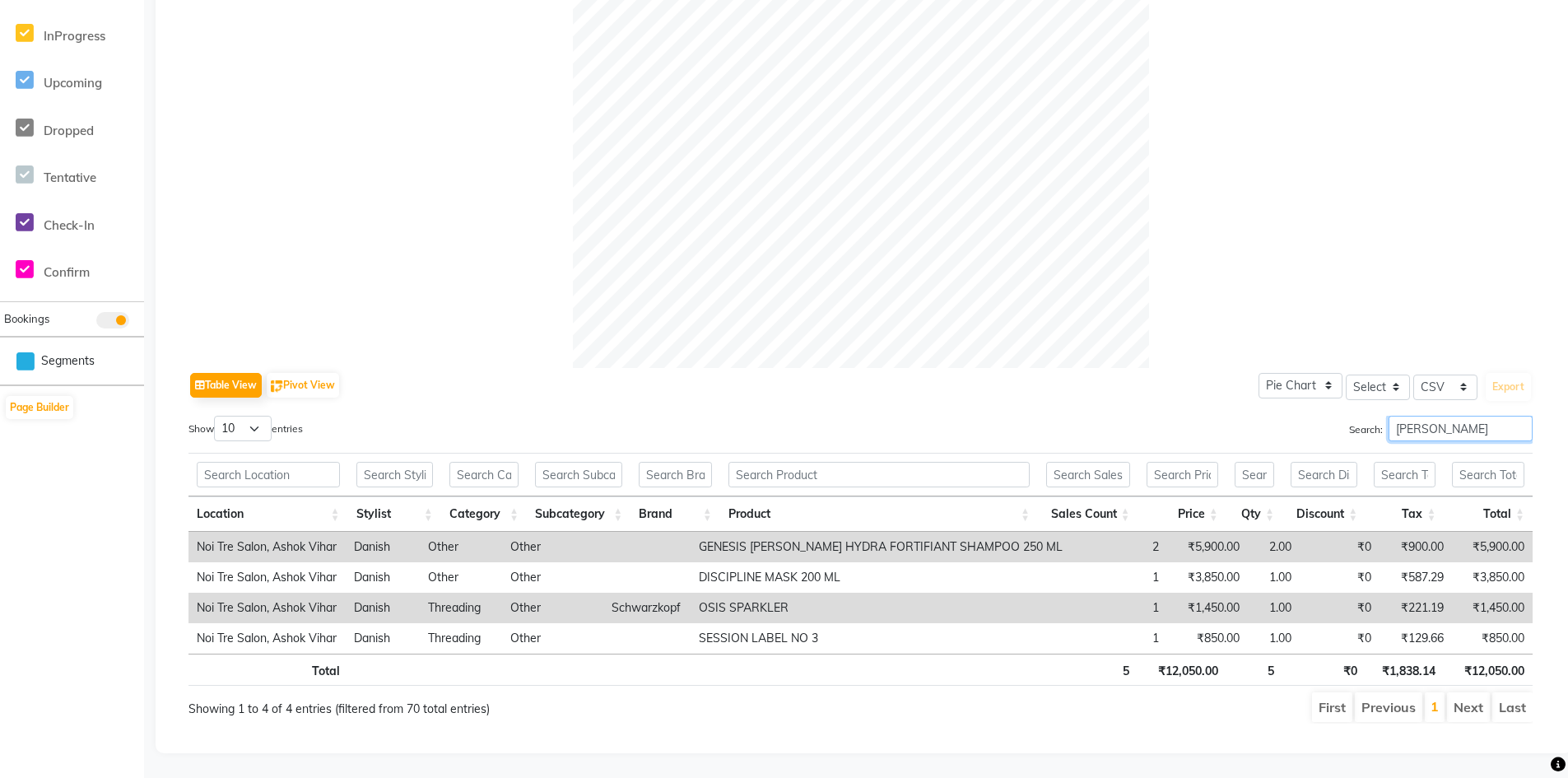
scroll to position [476, 0]
drag, startPoint x: 1429, startPoint y: 416, endPoint x: 1353, endPoint y: 416, distance: 76.0
click at [1353, 416] on label "Search: danis" at bounding box center [1440, 428] width 183 height 26
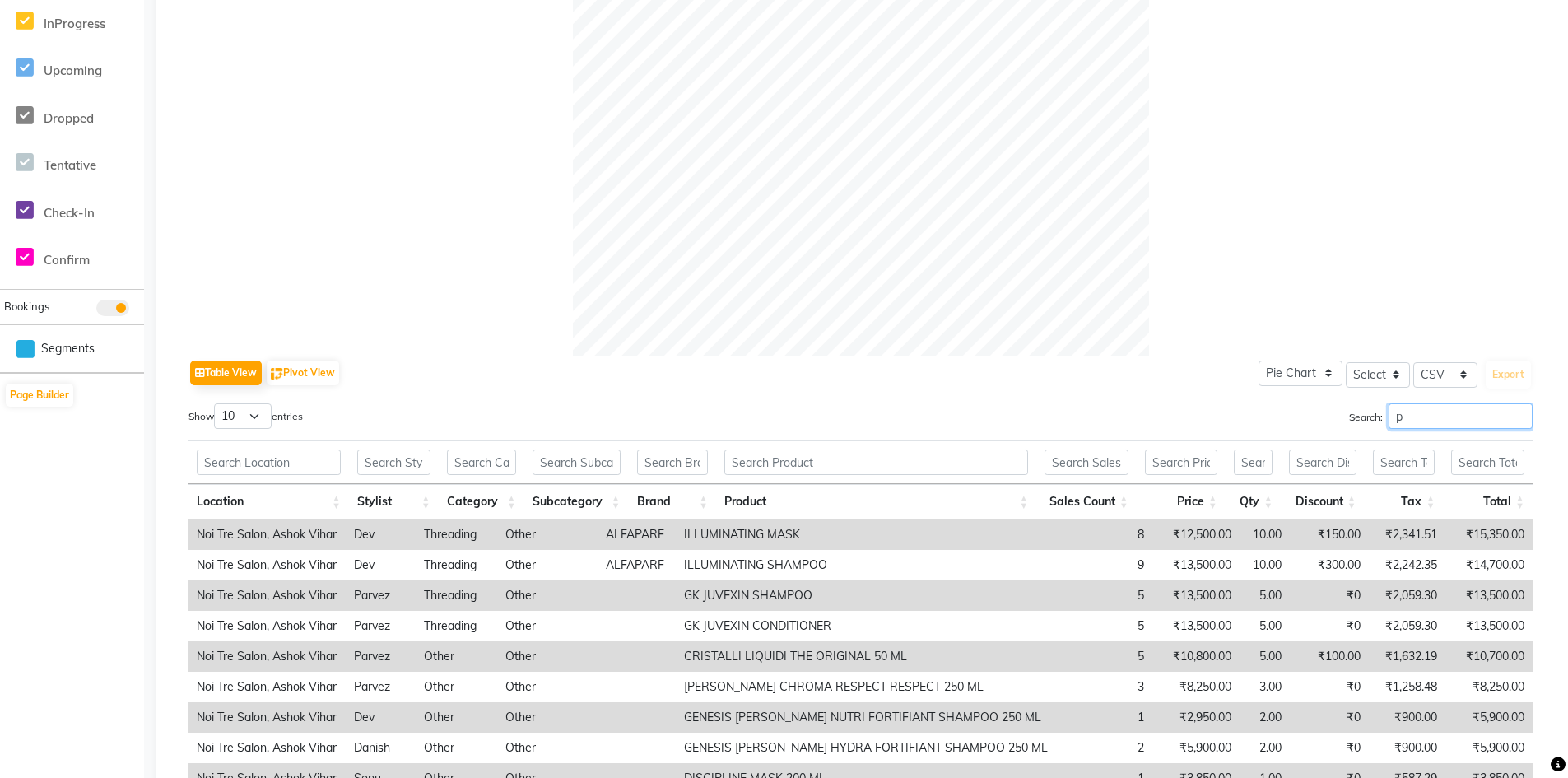
scroll to position [659, 0]
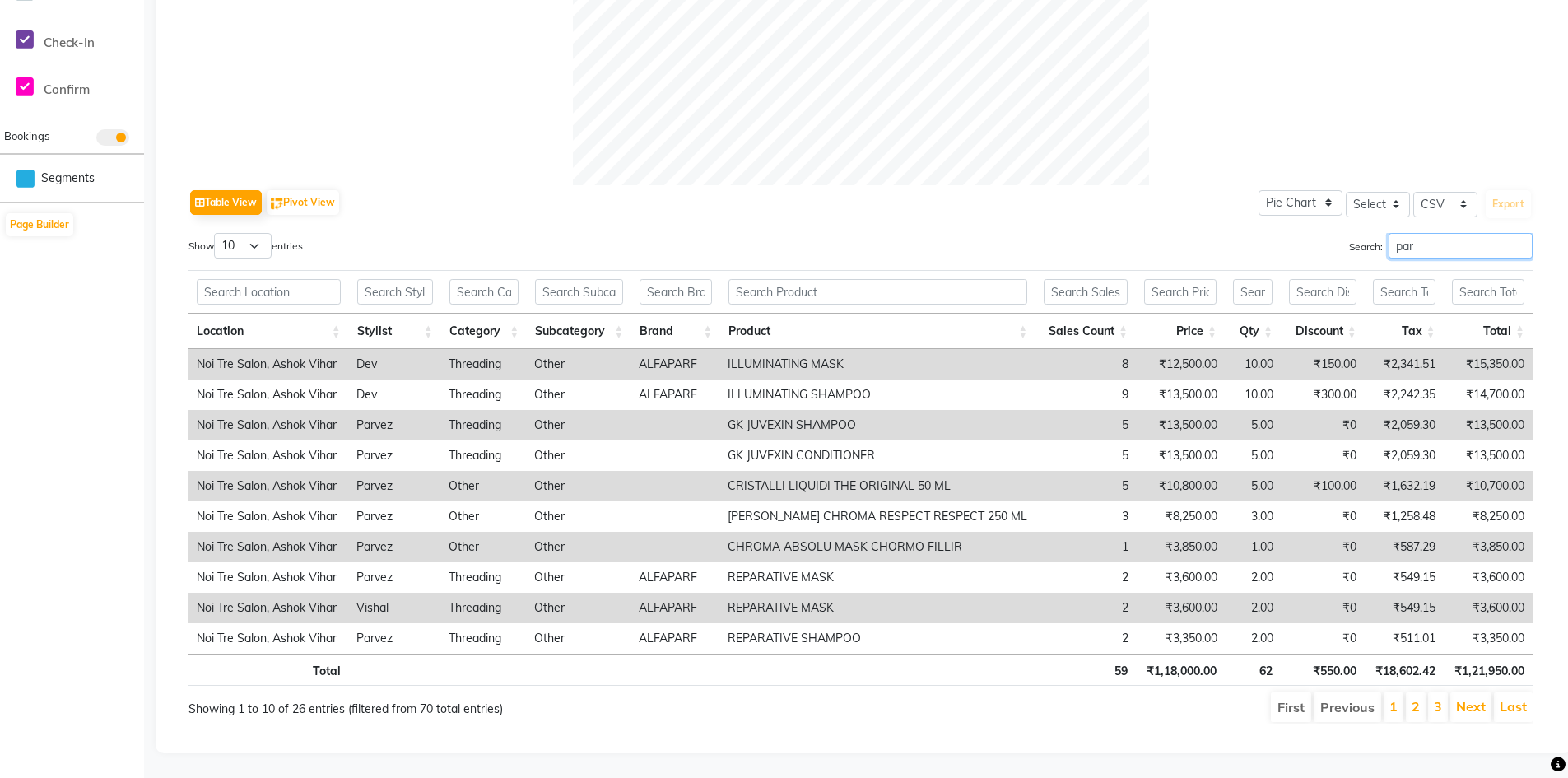
drag, startPoint x: 1433, startPoint y: 235, endPoint x: 1352, endPoint y: 229, distance: 81.2
click at [1352, 233] on label "Search: par" at bounding box center [1440, 246] width 183 height 26
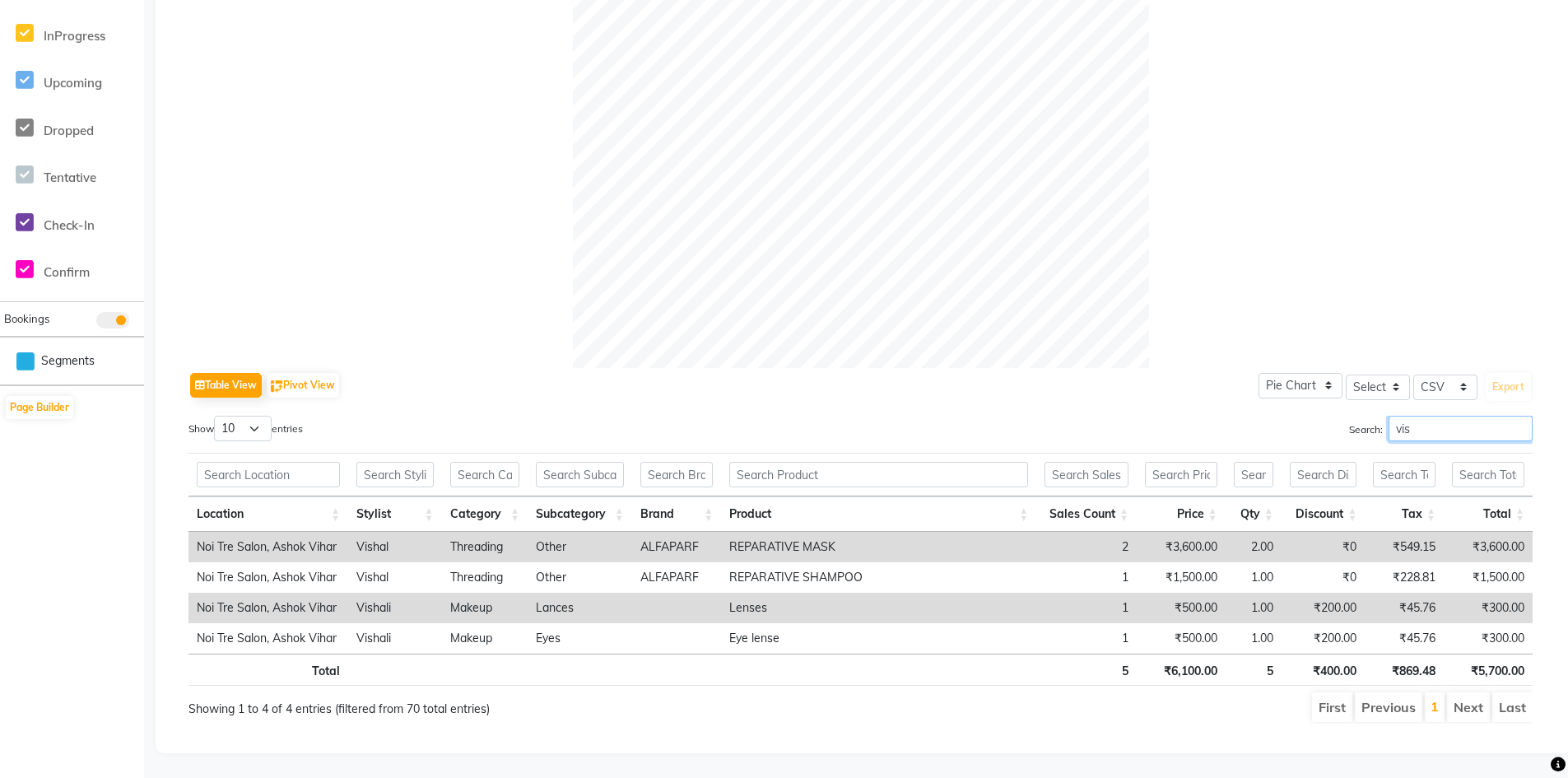
scroll to position [476, 0]
drag, startPoint x: 1427, startPoint y: 419, endPoint x: 1346, endPoint y: 410, distance: 81.5
click at [1349, 416] on label "Search: vis" at bounding box center [1440, 428] width 183 height 26
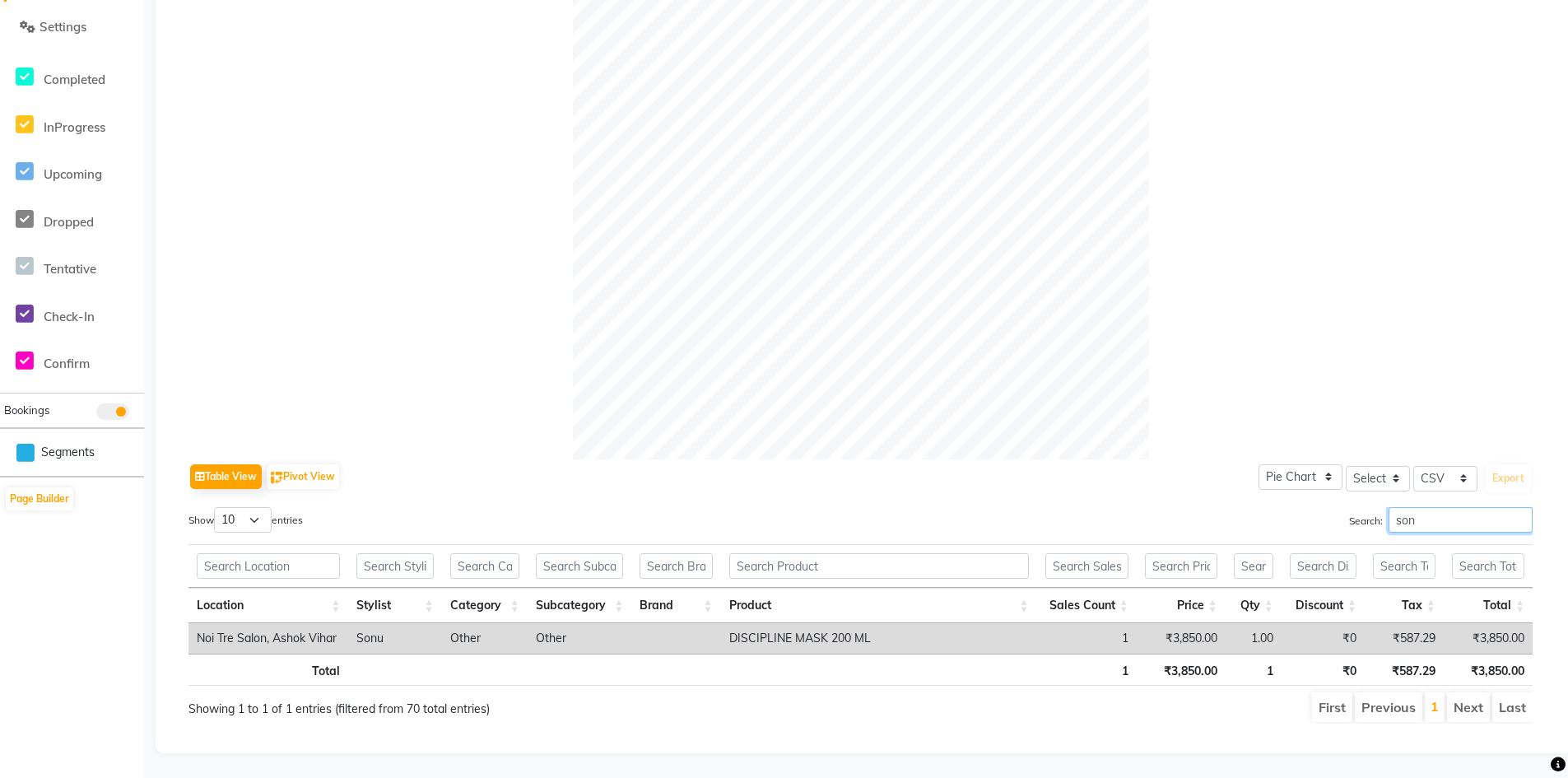
scroll to position [386, 0]
drag, startPoint x: 1389, startPoint y: 504, endPoint x: 1332, endPoint y: 503, distance: 57.0
click at [1332, 507] on div "Search: sonu" at bounding box center [1203, 523] width 660 height 32
type input "m"
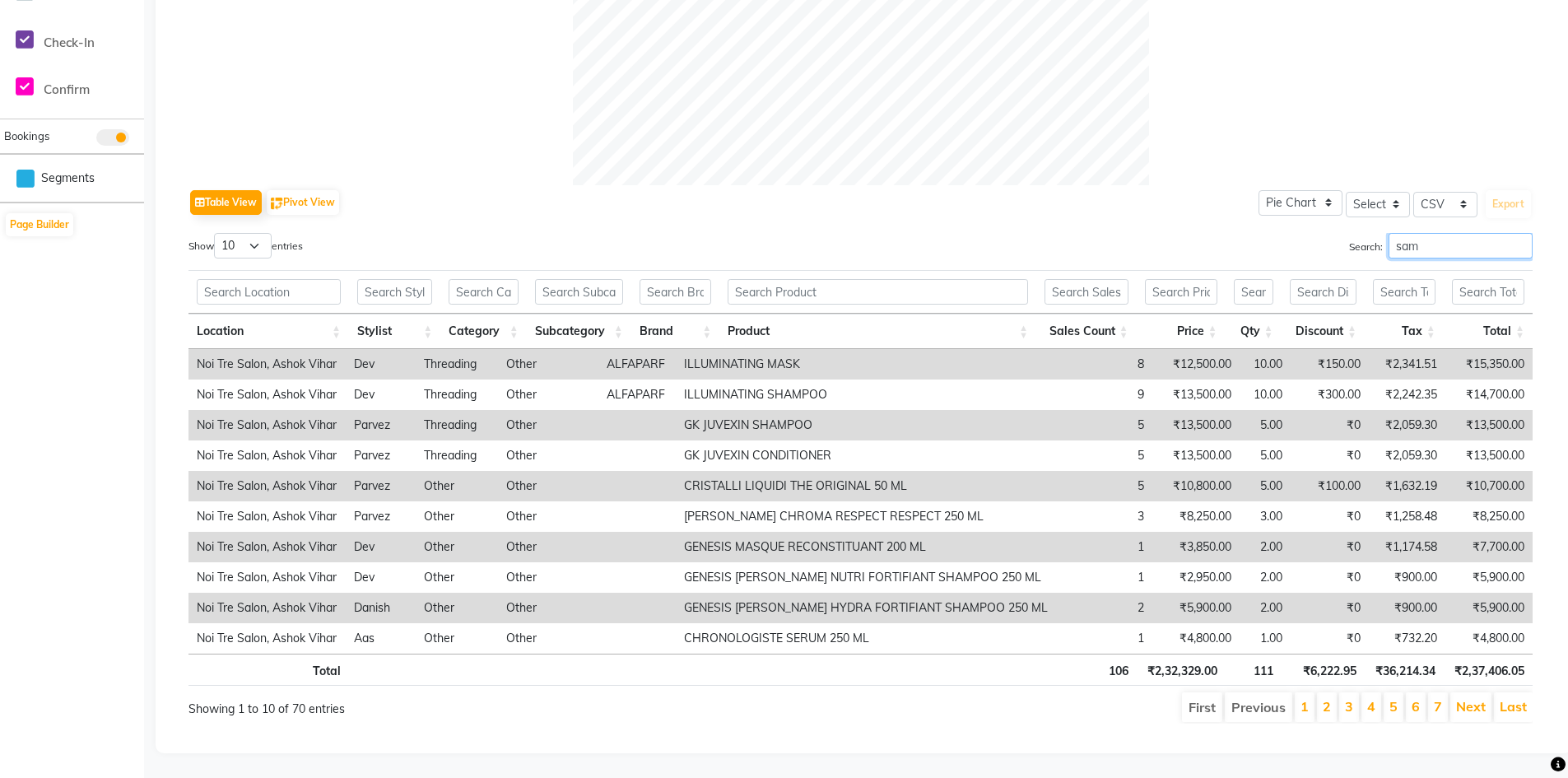
scroll to position [537, 0]
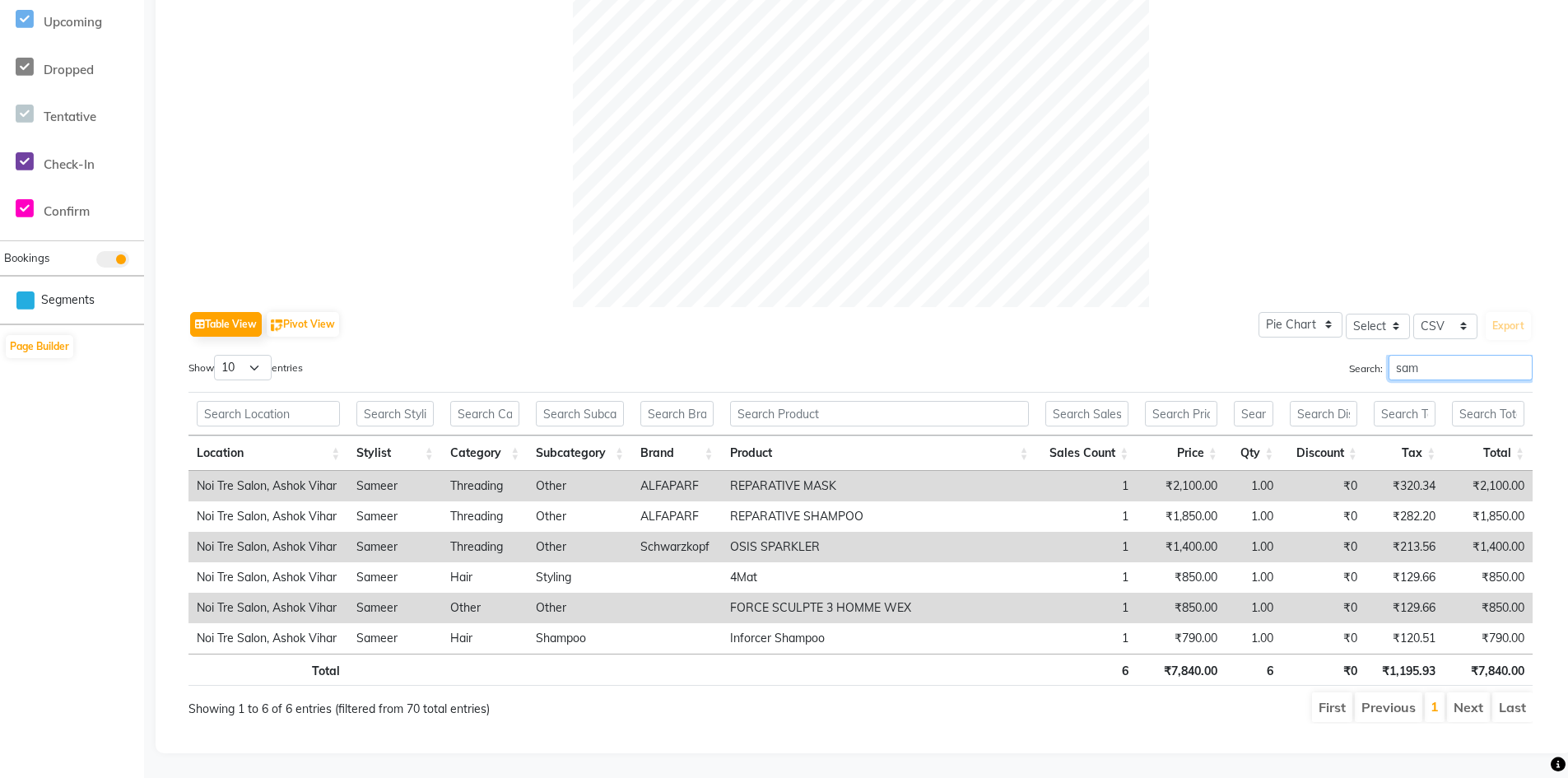
drag, startPoint x: 1440, startPoint y: 358, endPoint x: 1356, endPoint y: 359, distance: 84.0
click at [1356, 359] on label "Search: sam" at bounding box center [1440, 368] width 183 height 26
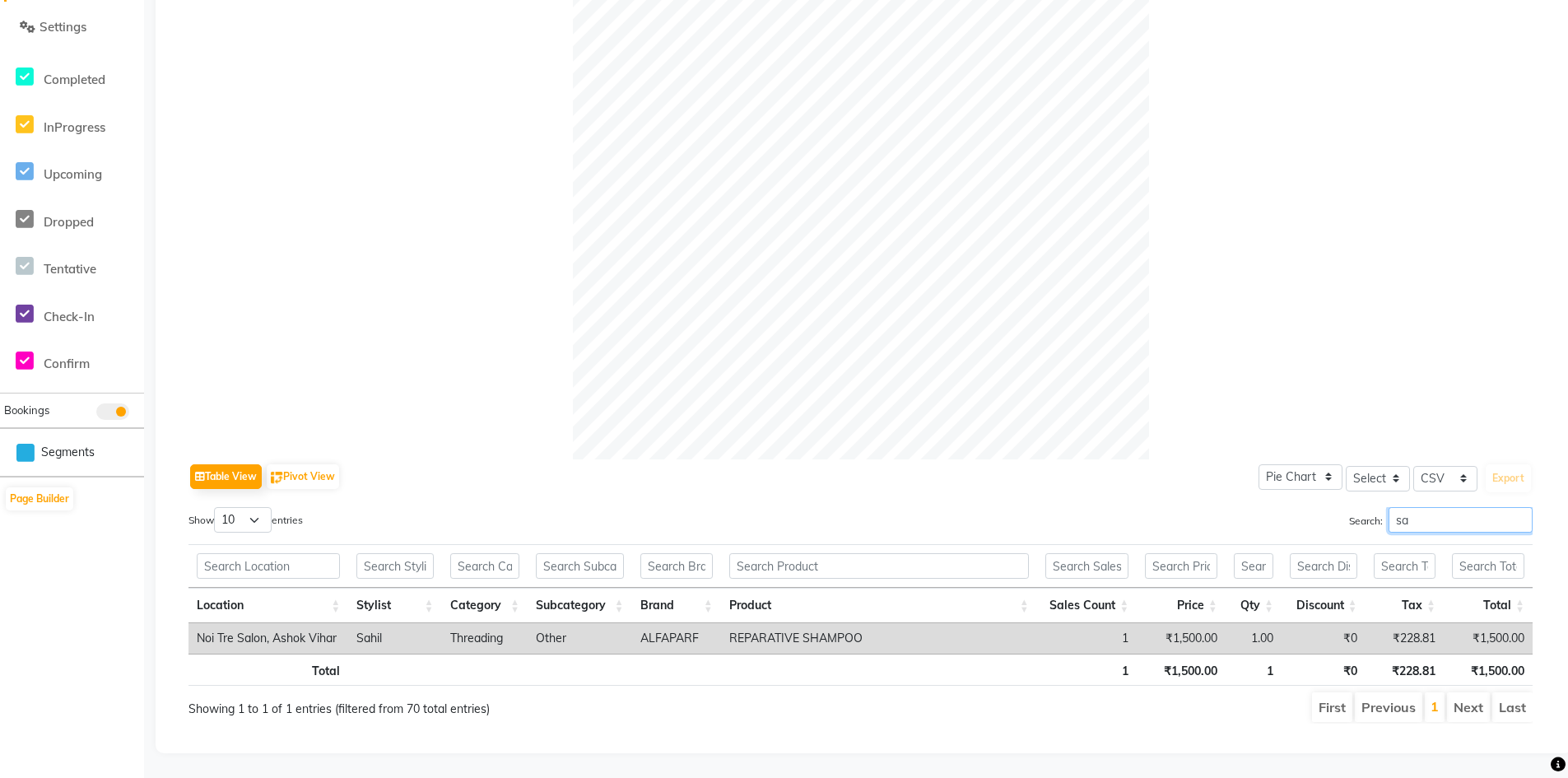
scroll to position [659, 0]
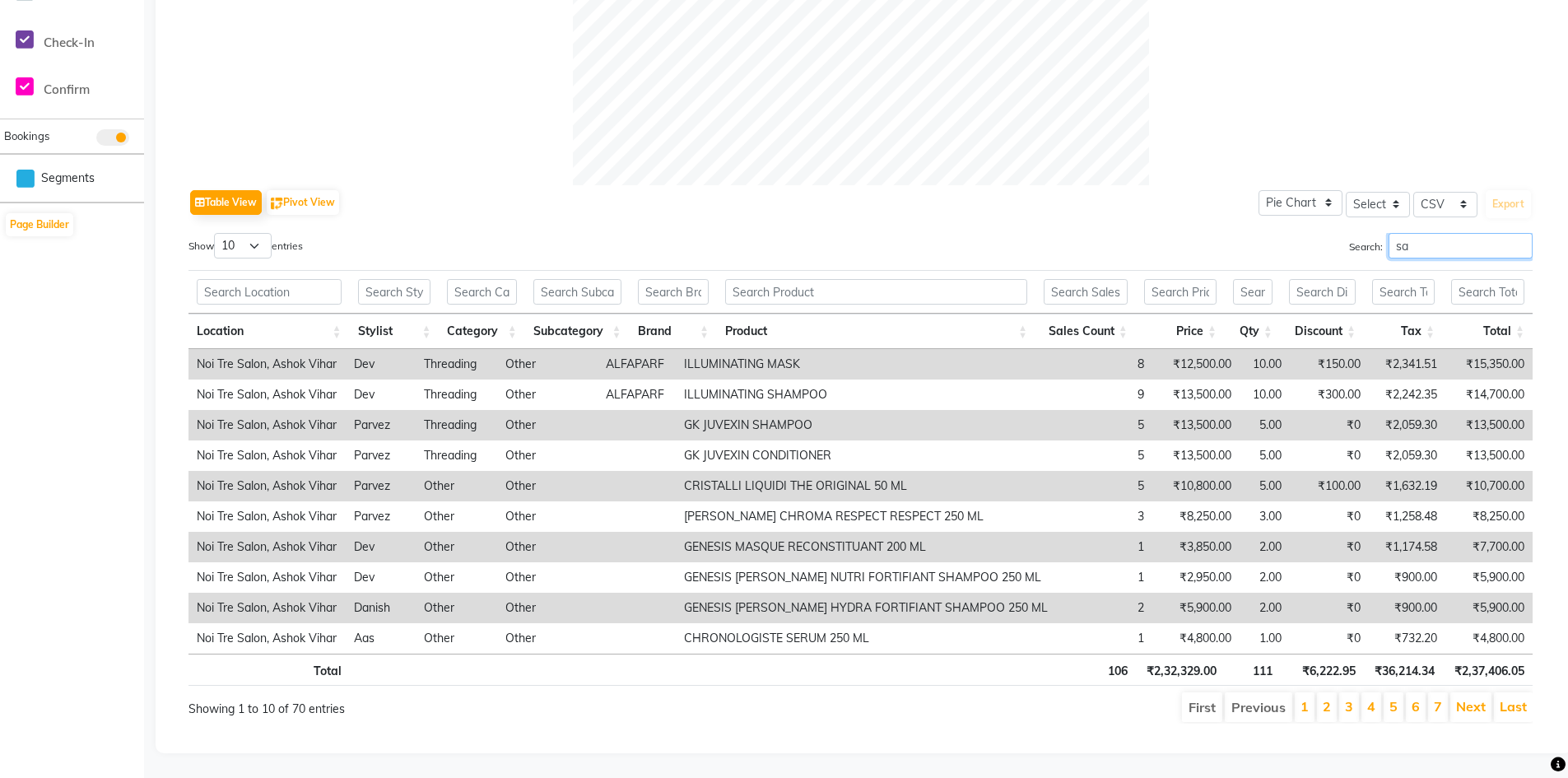
type input "s"
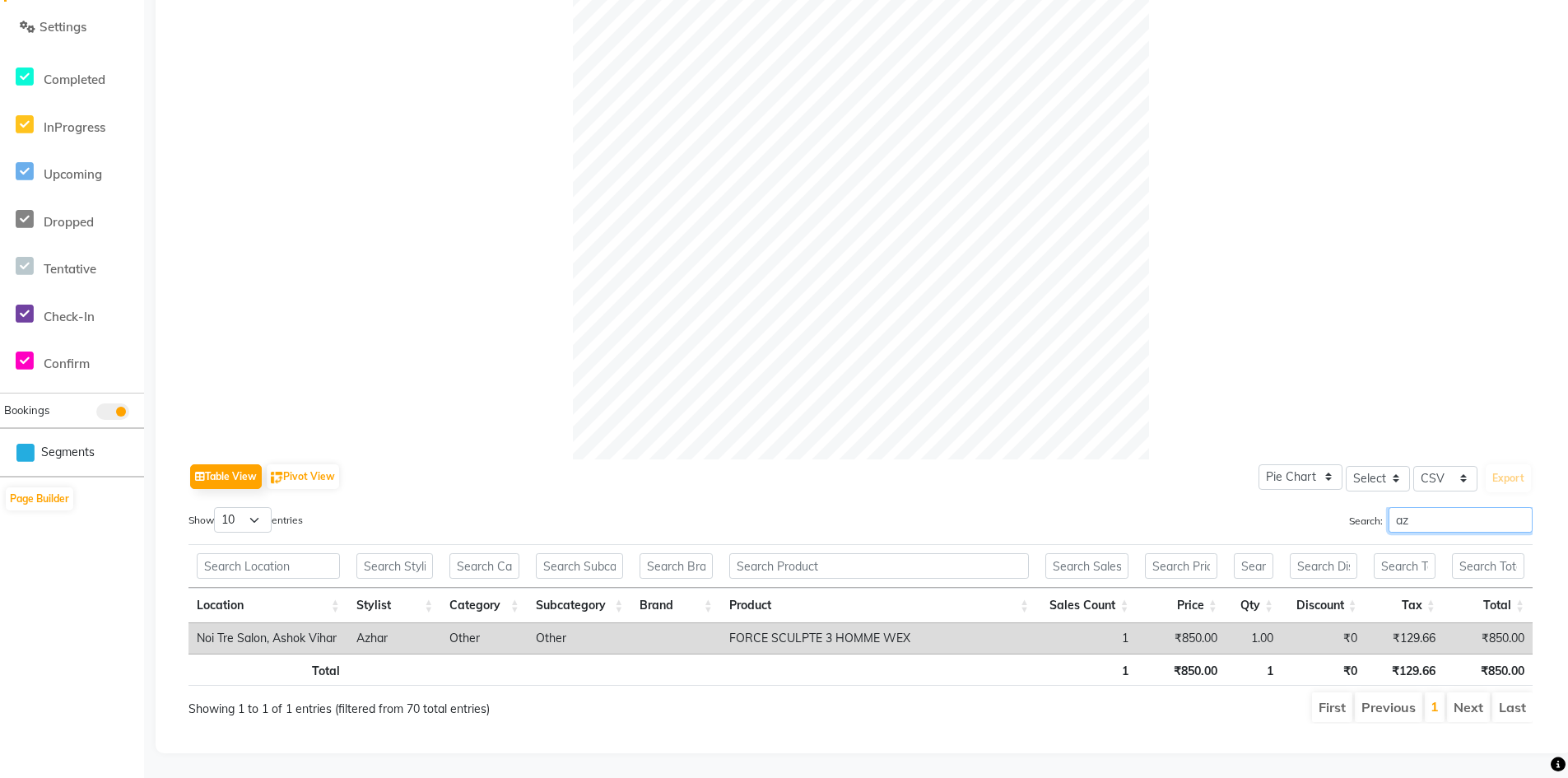
scroll to position [386, 0]
drag, startPoint x: 1390, startPoint y: 505, endPoint x: 1379, endPoint y: 504, distance: 11.0
click at [1379, 507] on label "Search: az" at bounding box center [1440, 520] width 183 height 26
type input "a"
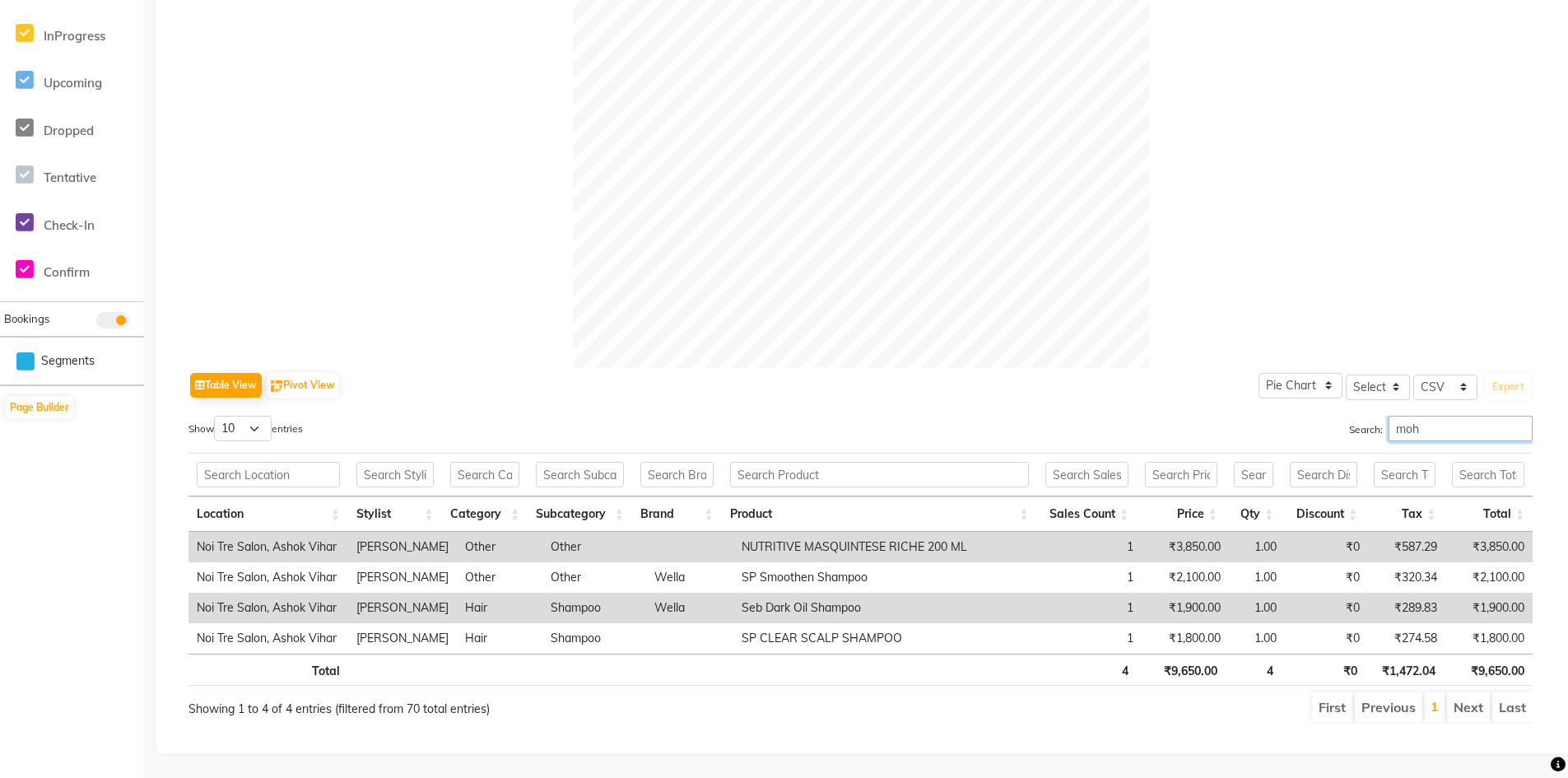
scroll to position [476, 0]
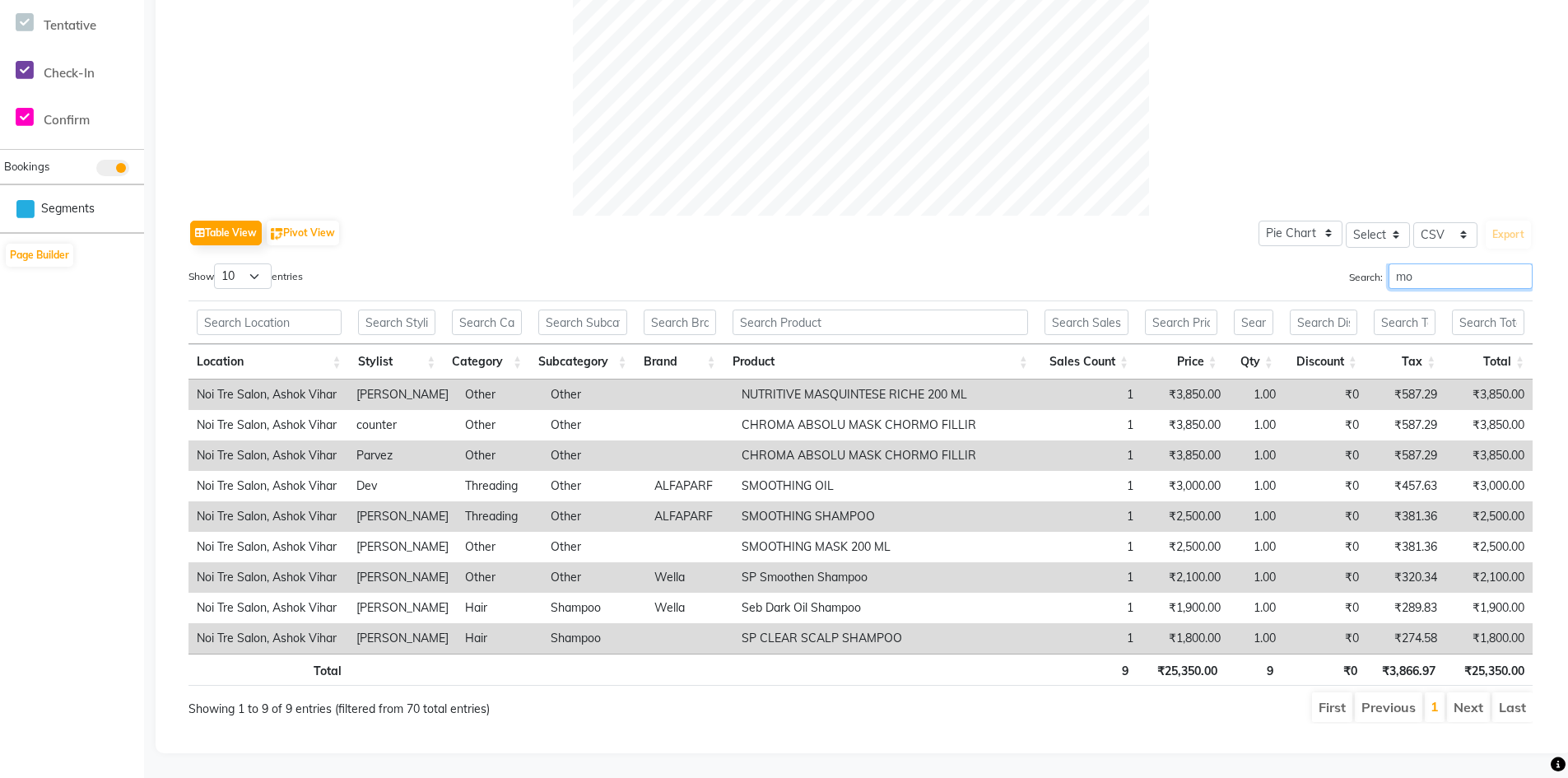
type input "m"
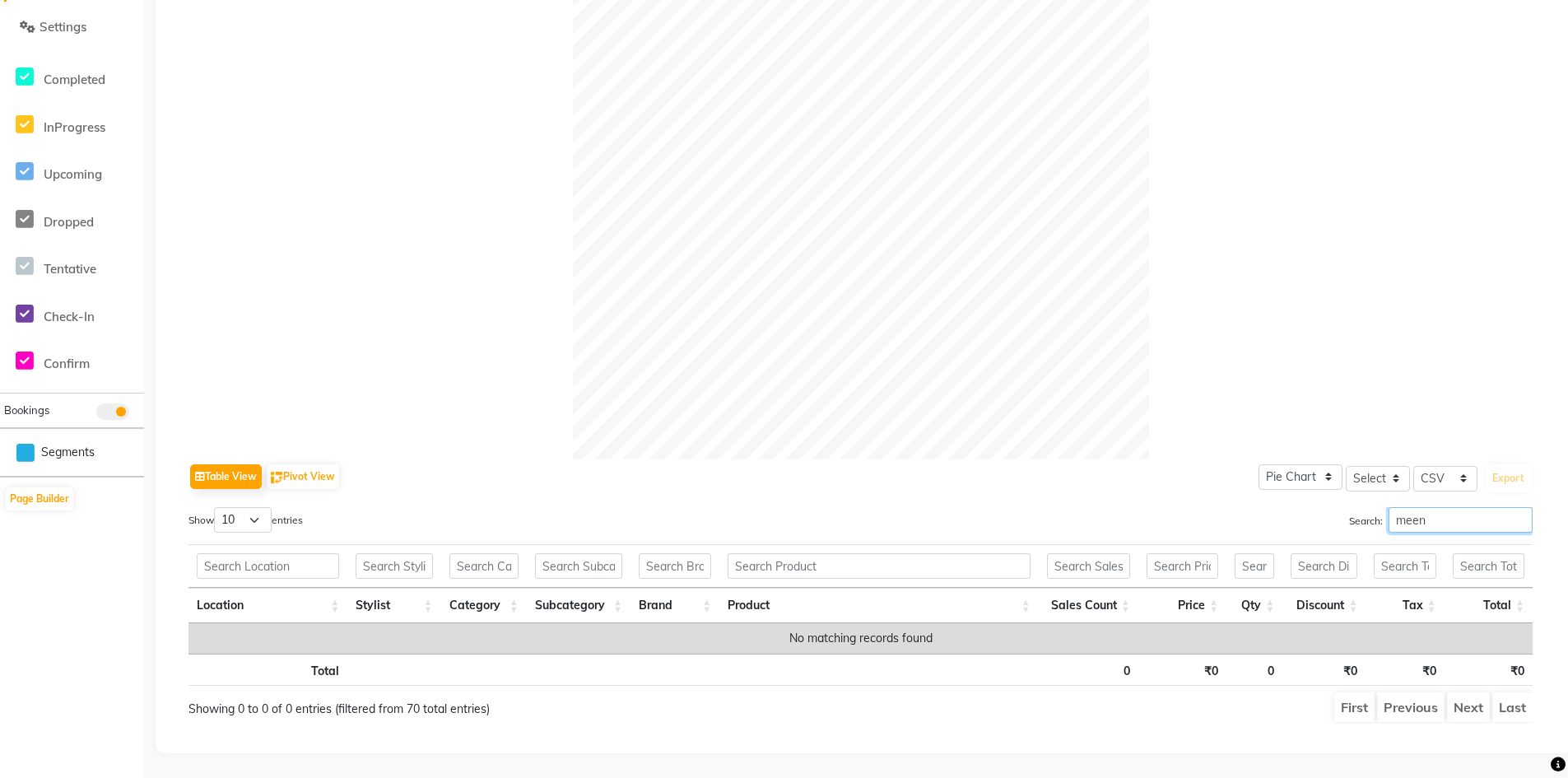
scroll to position [386, 0]
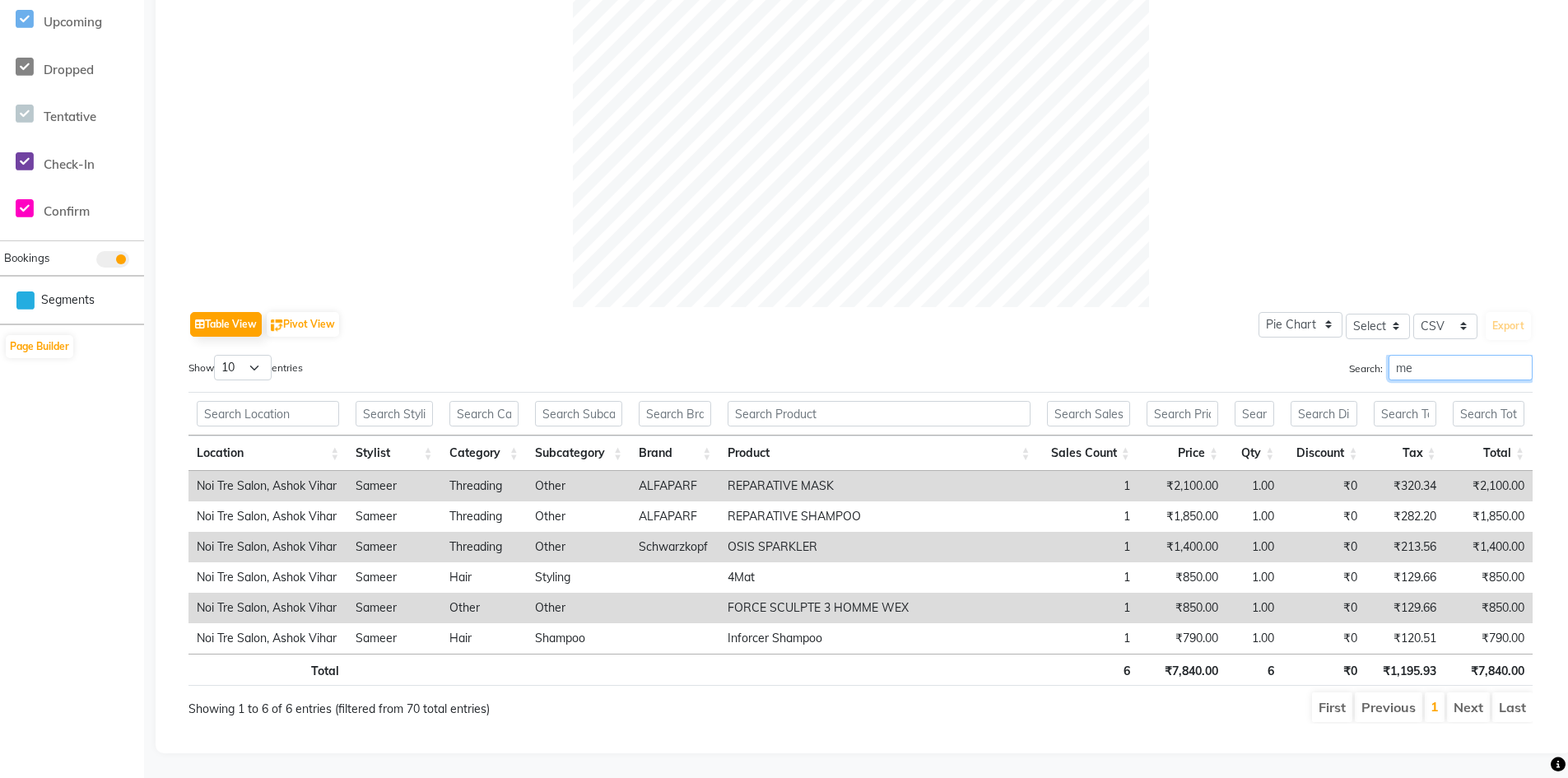
type input "m"
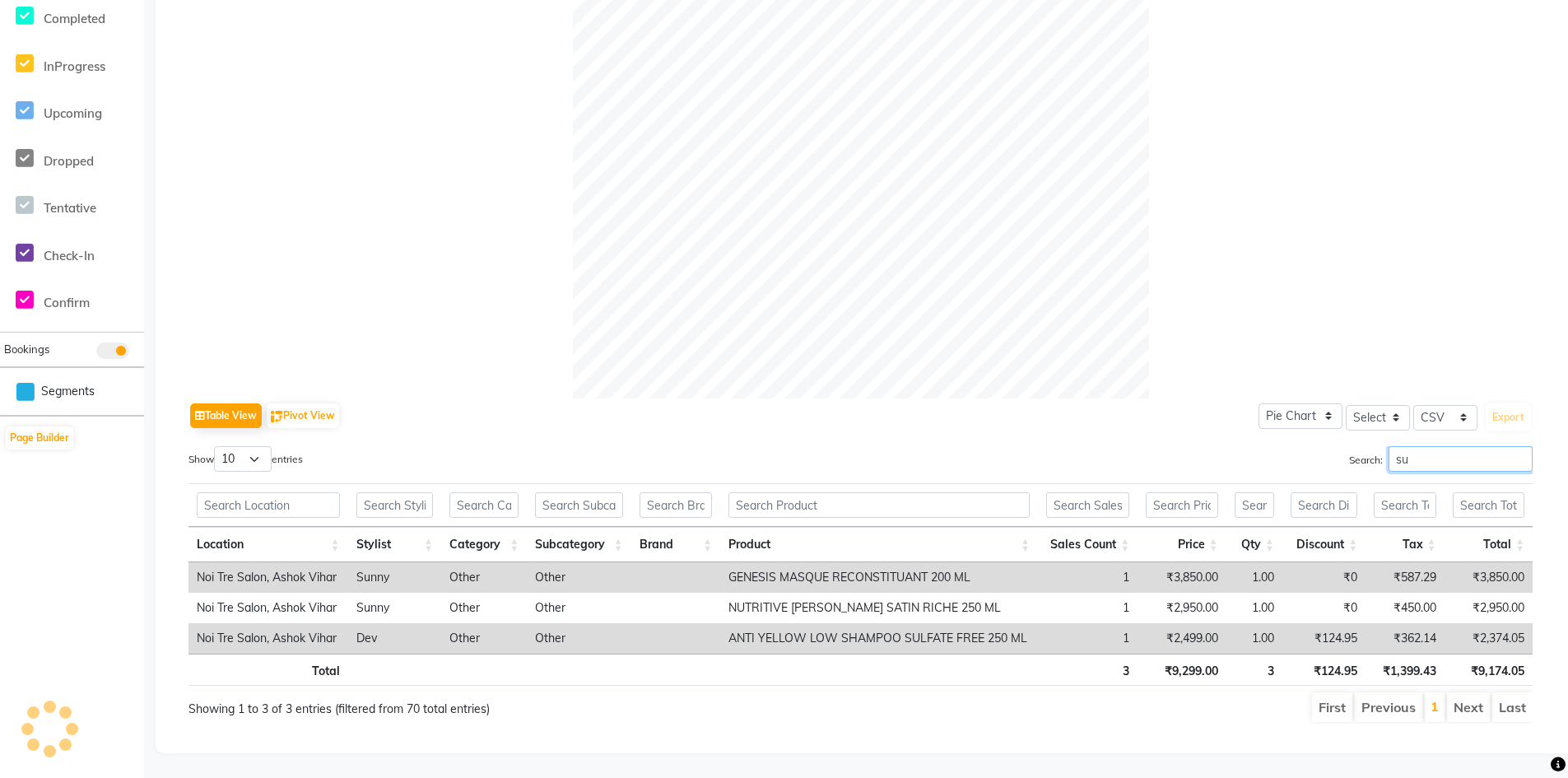
type input "s"
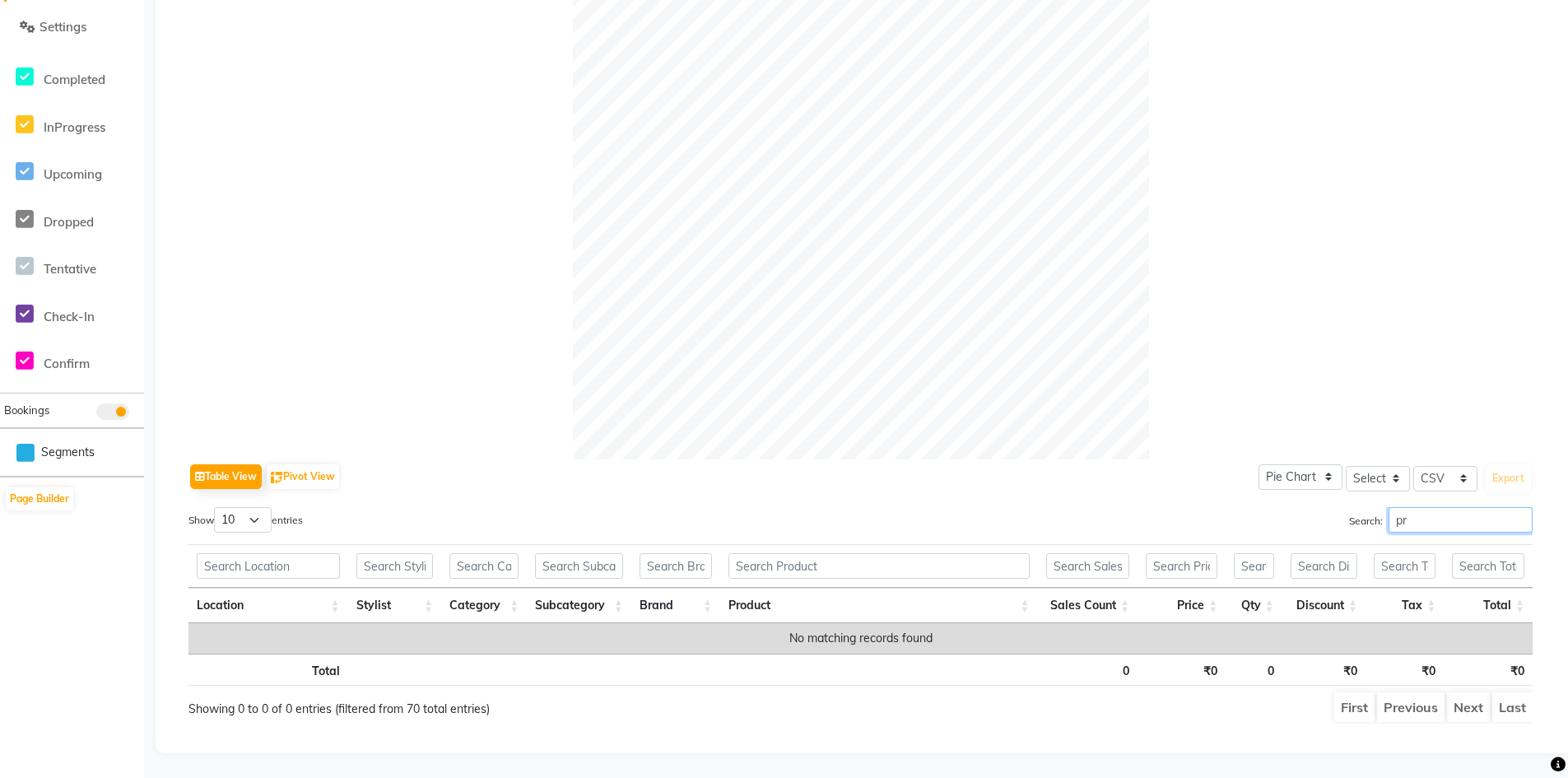
type input "p"
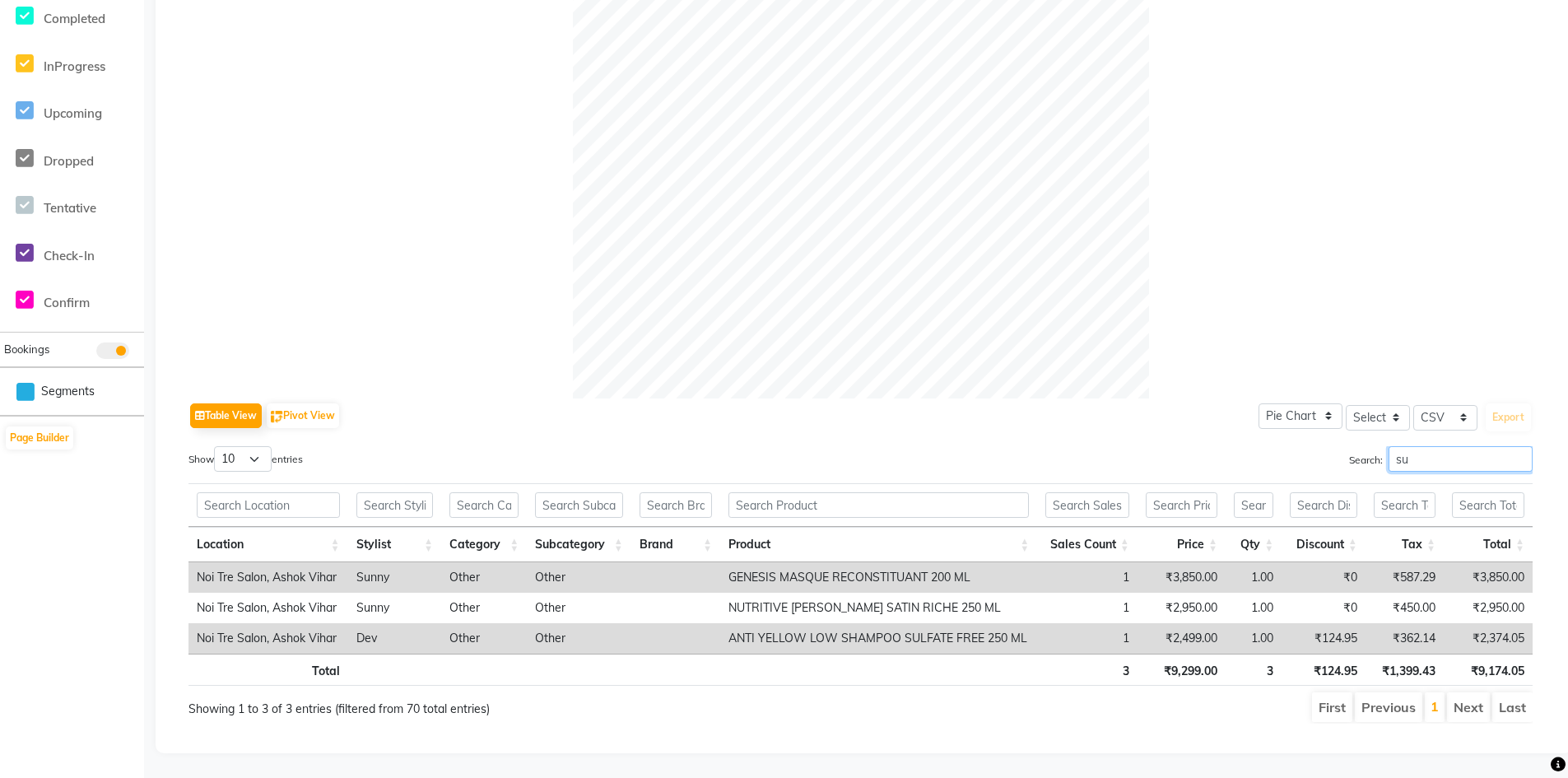
type input "s"
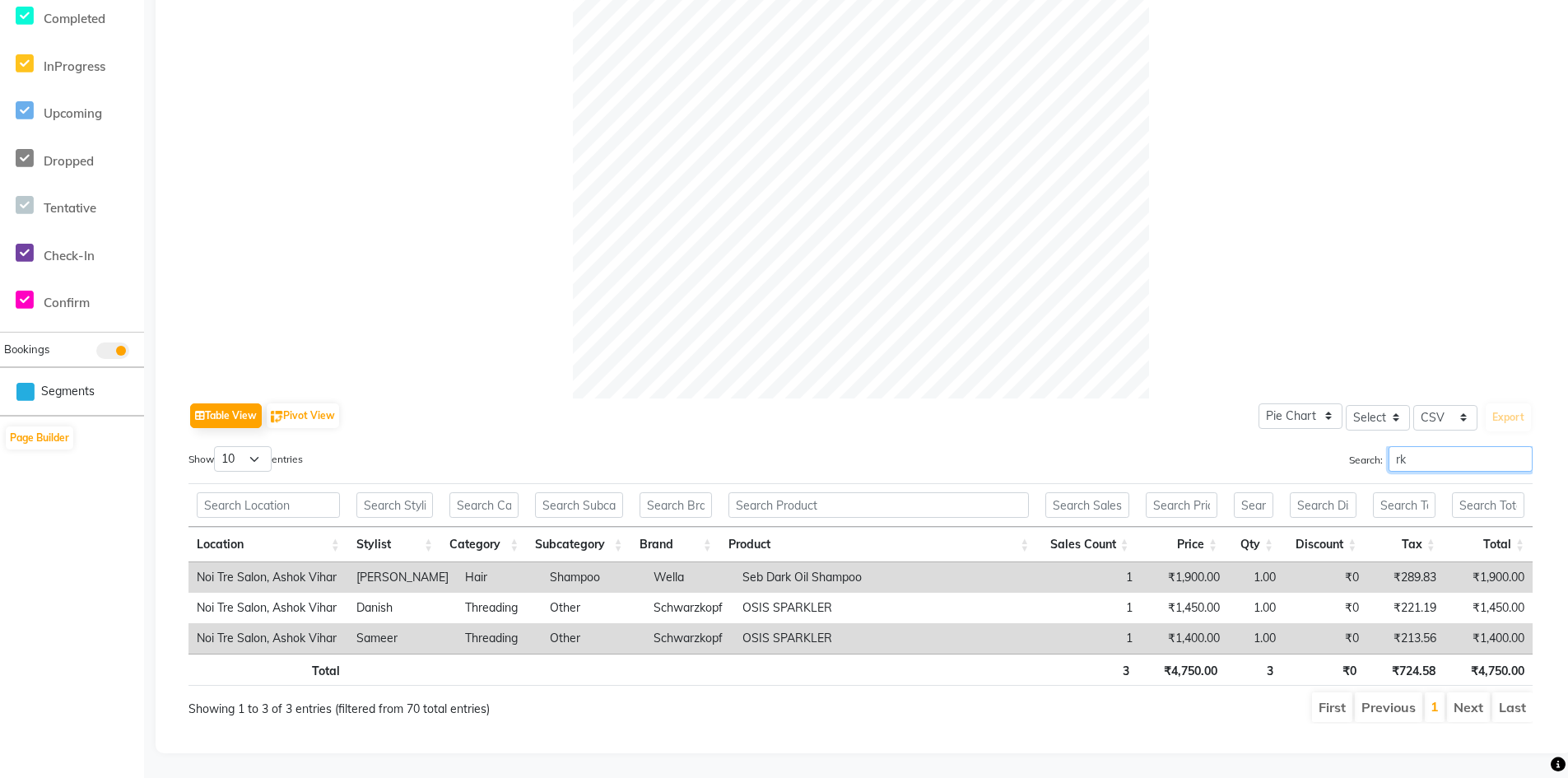
type input "r"
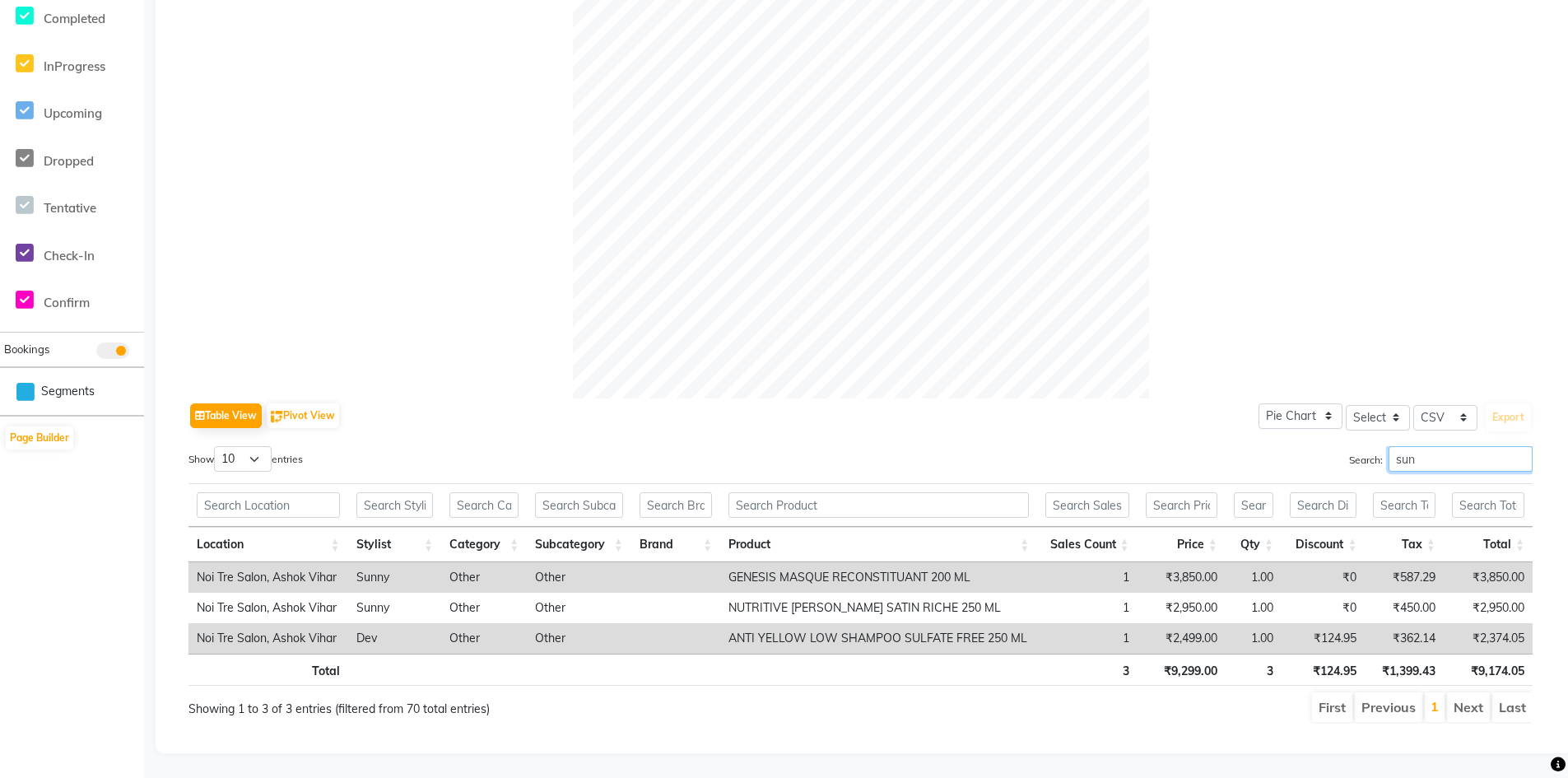
scroll to position [416, 0]
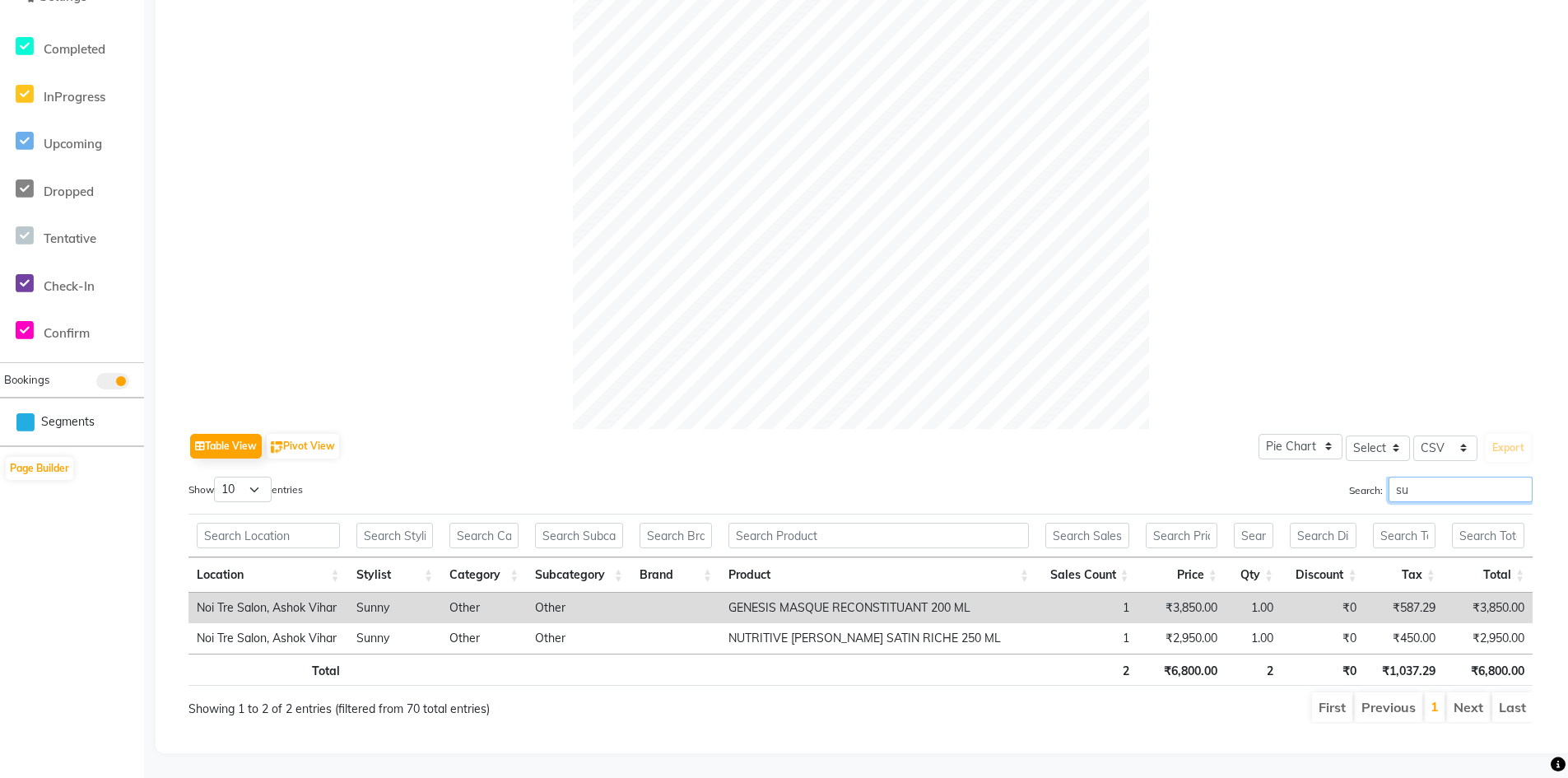
type input "s"
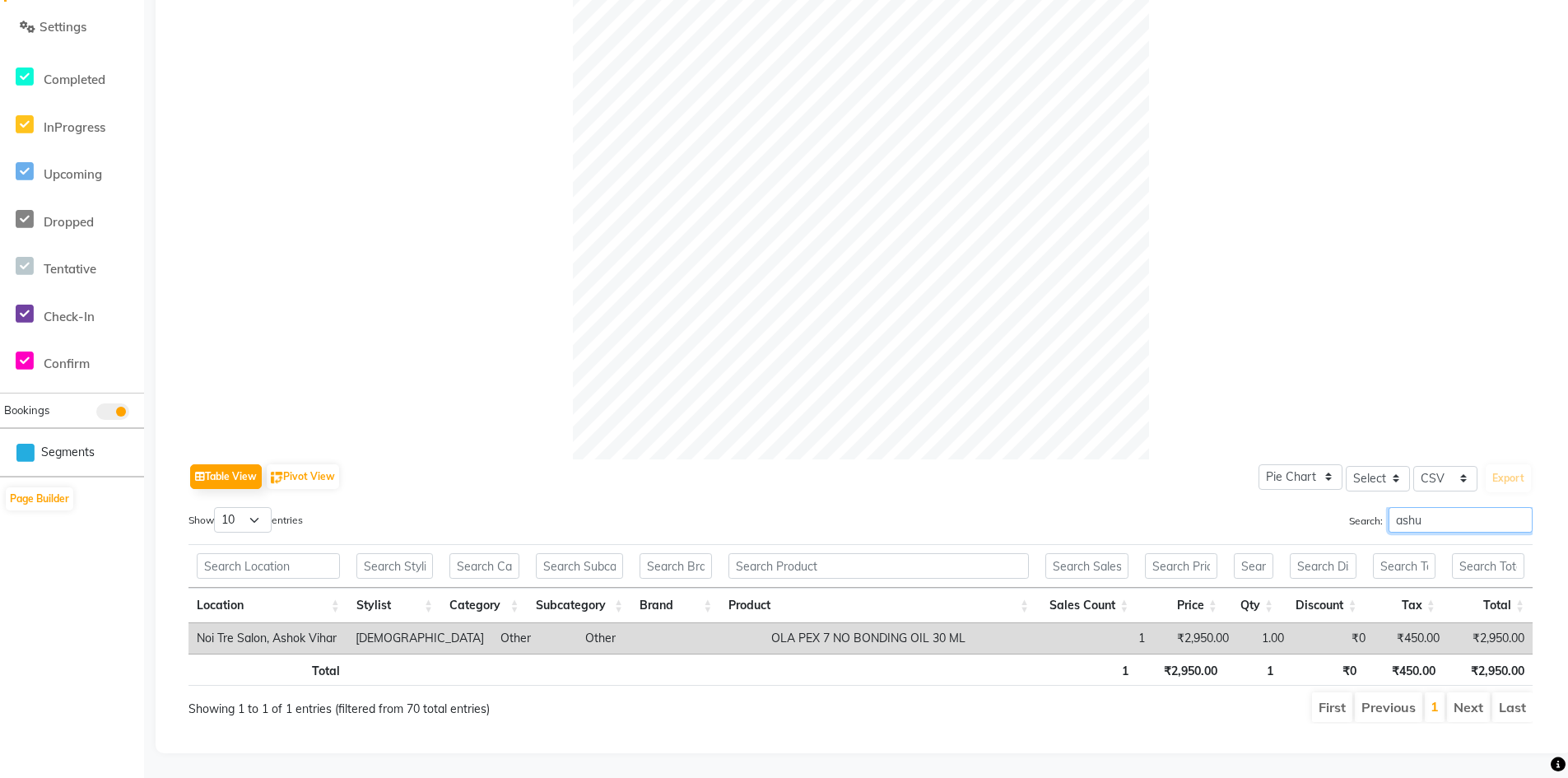
scroll to position [386, 0]
type input "ashu"
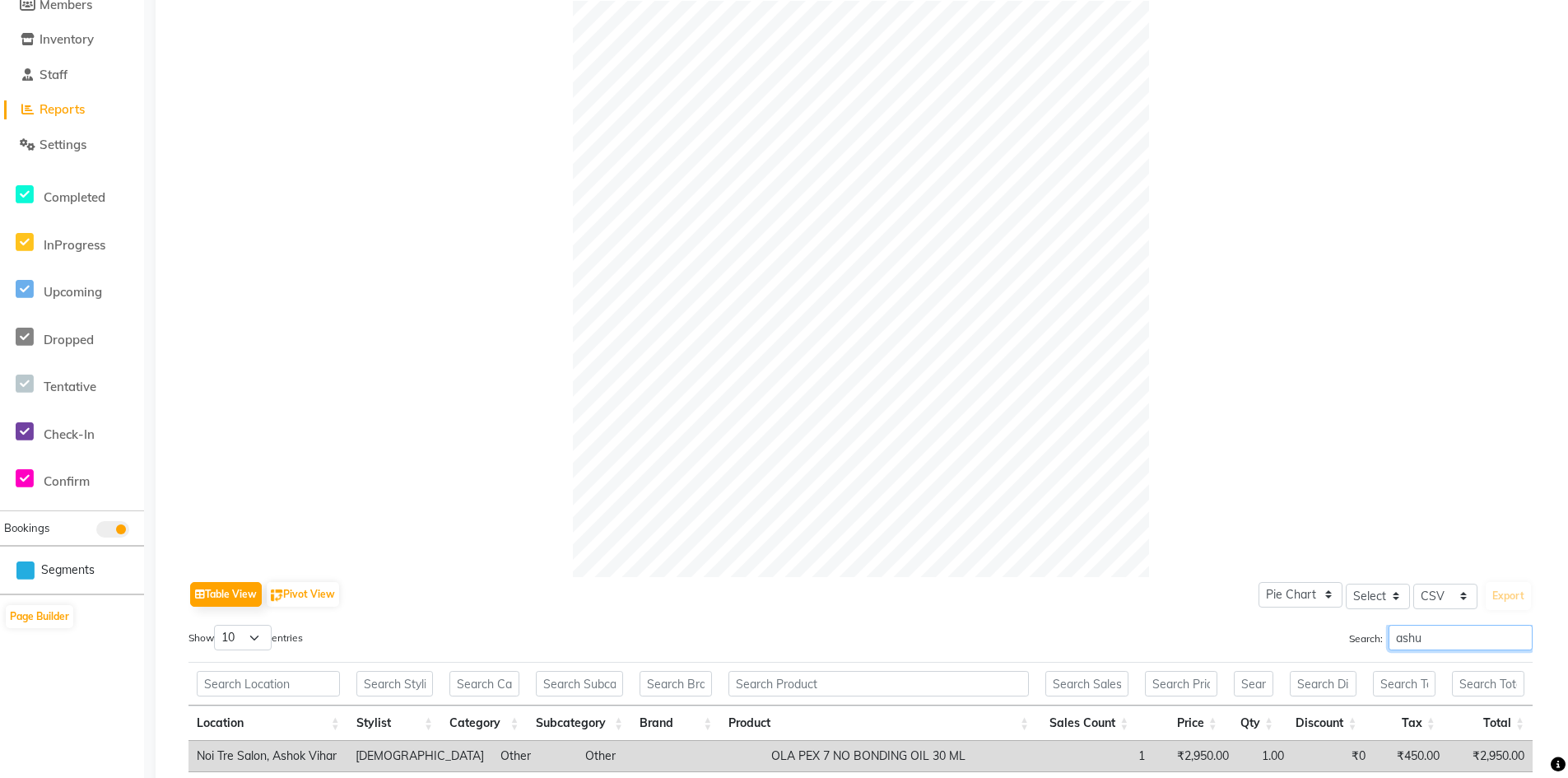
scroll to position [56, 0]
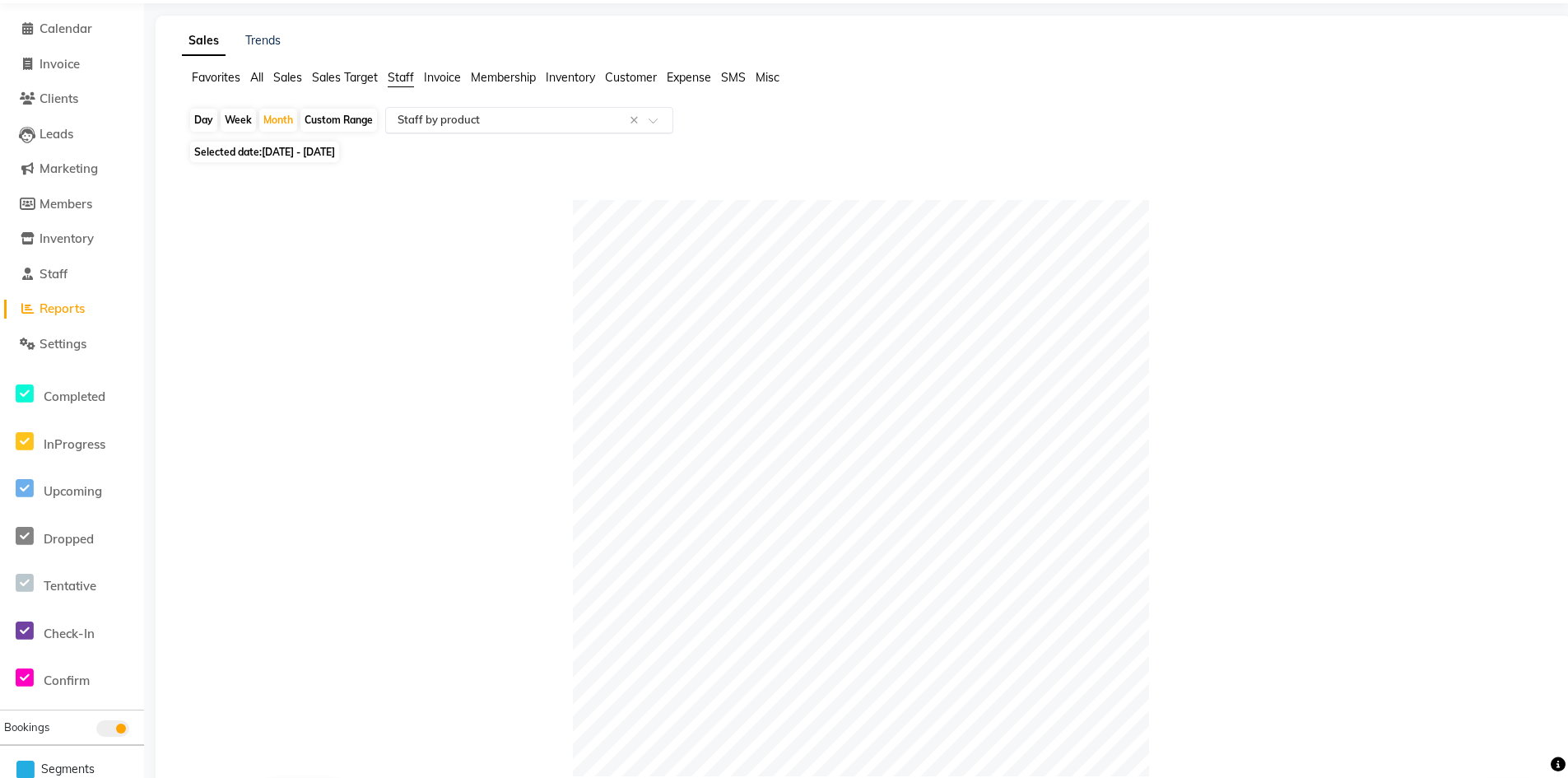
click at [480, 116] on input "text" at bounding box center [512, 120] width 237 height 16
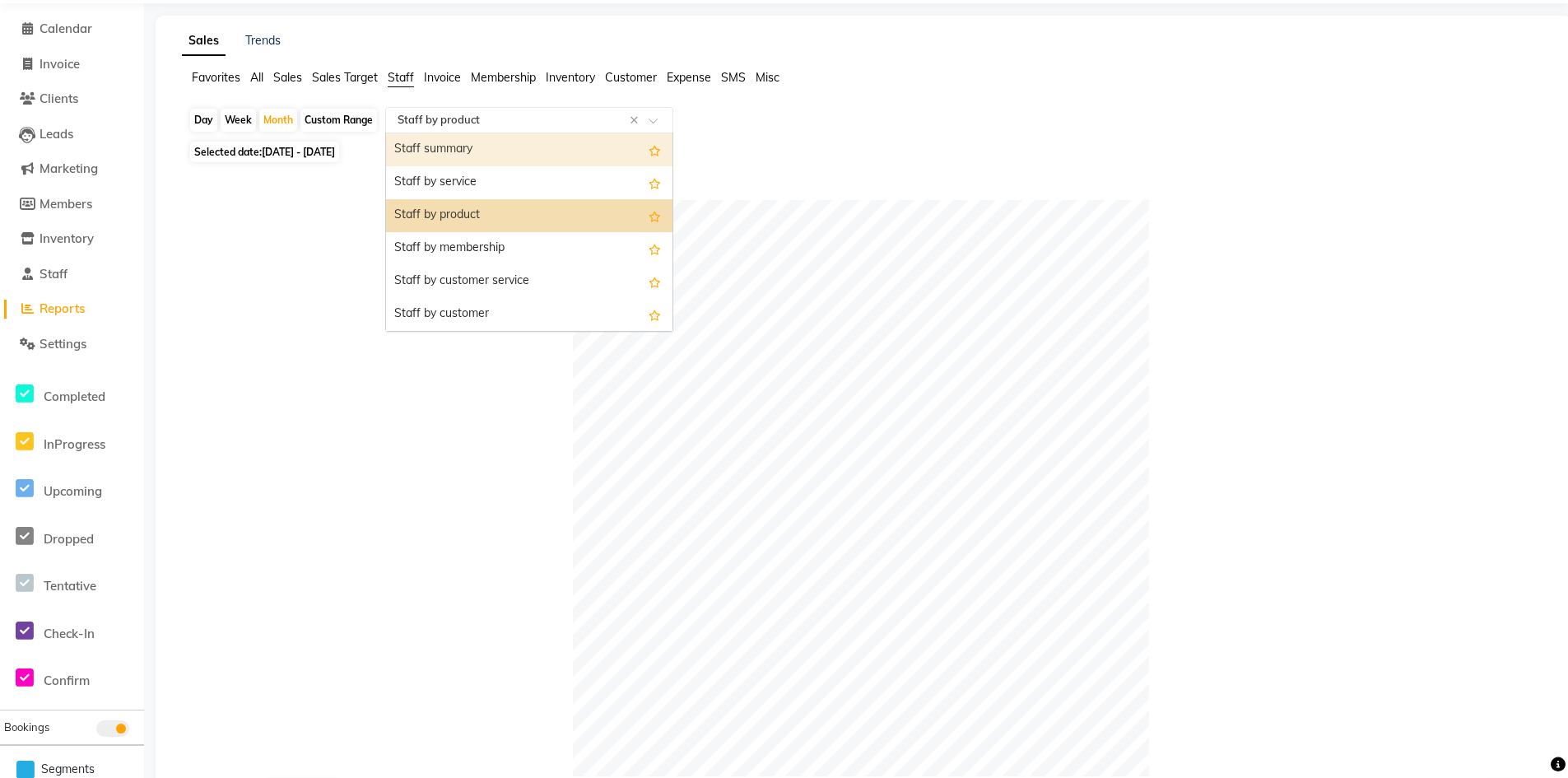
click at [461, 151] on div "Staff summary" at bounding box center [529, 150] width 286 height 33
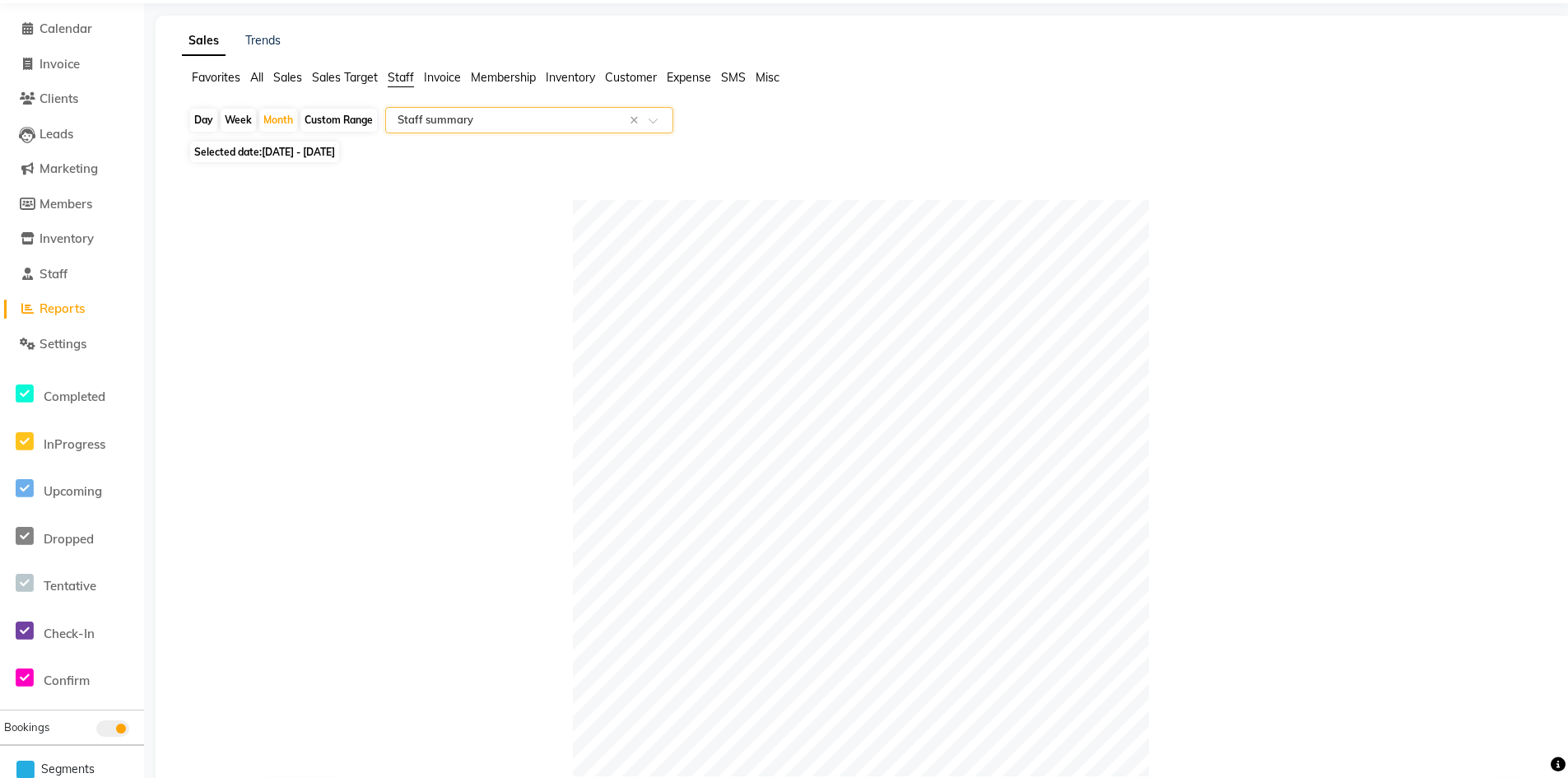
scroll to position [311, 0]
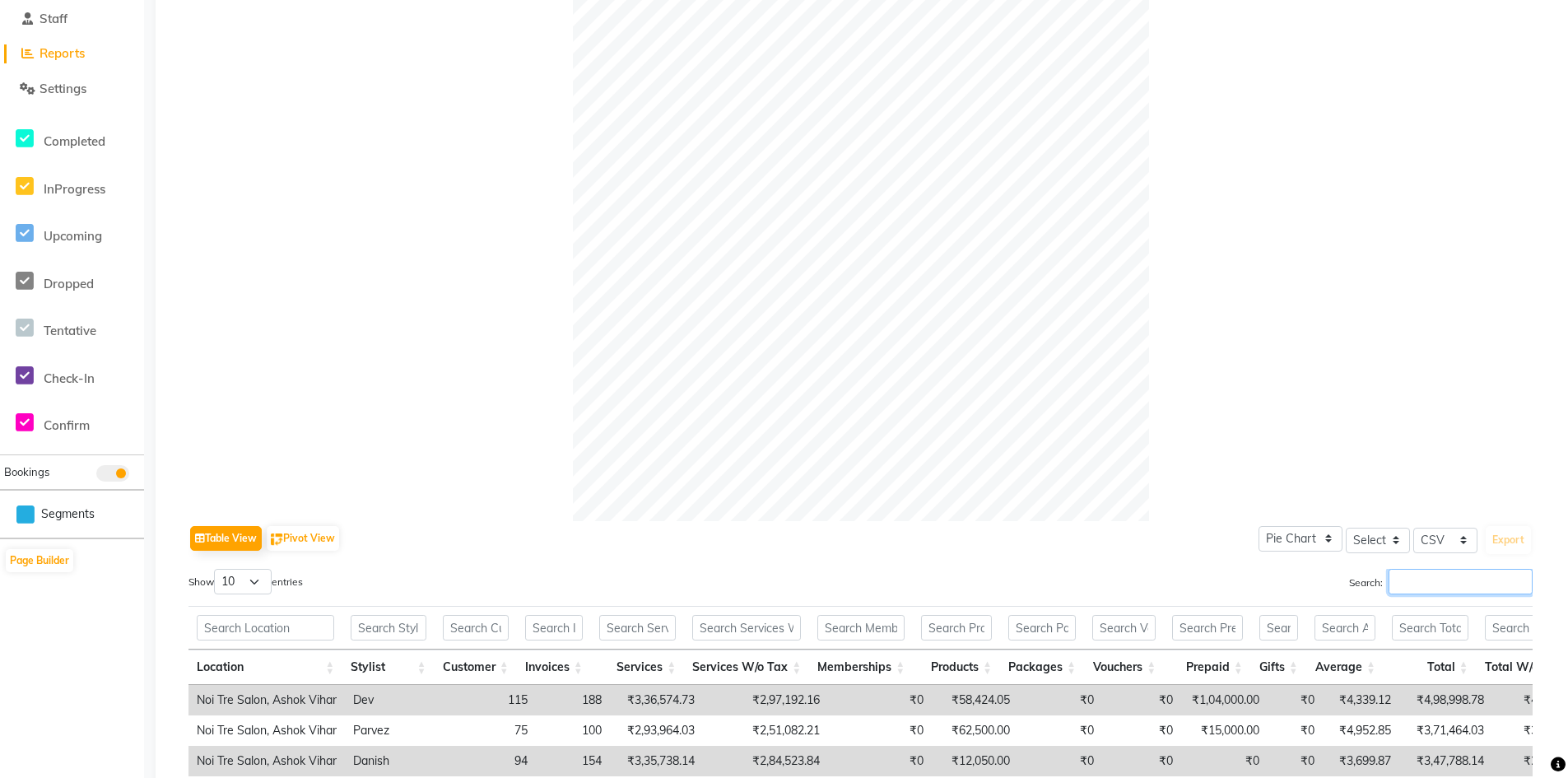
click at [1419, 577] on input "Search:" at bounding box center [1460, 582] width 144 height 26
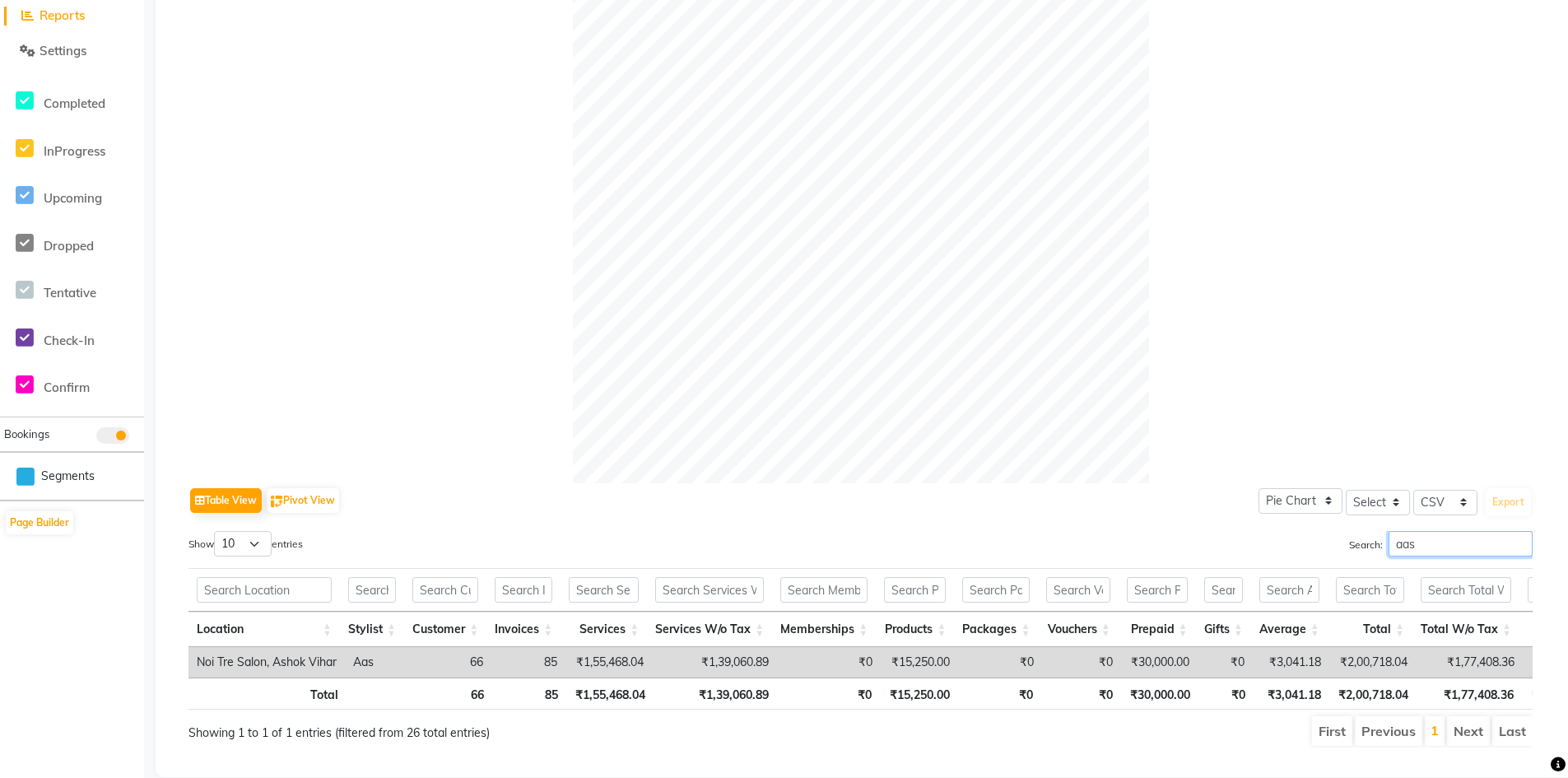
scroll to position [398, 0]
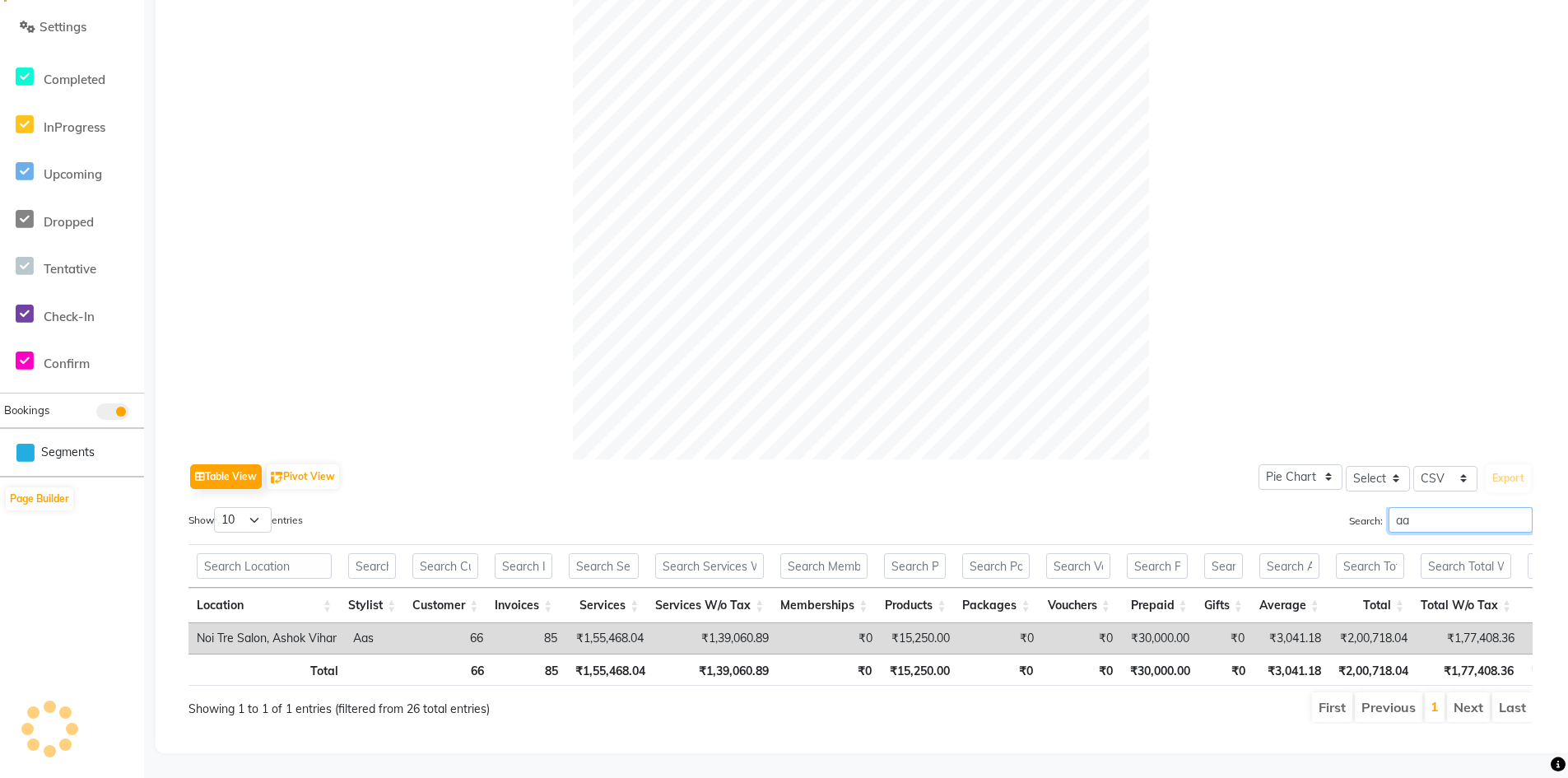
type input "a"
type input "d"
type input "i"
type input "d"
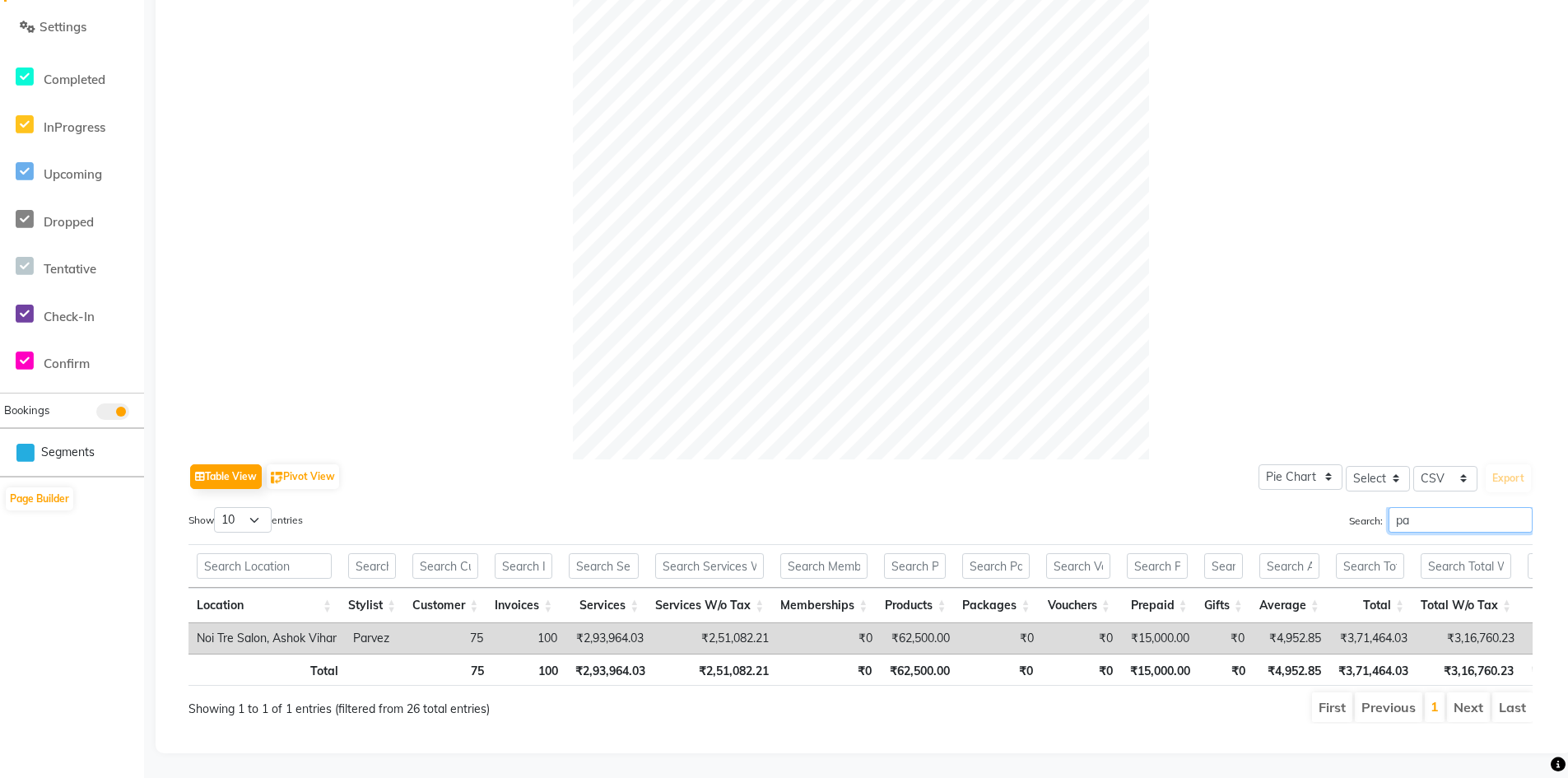
type input "p"
type input "d"
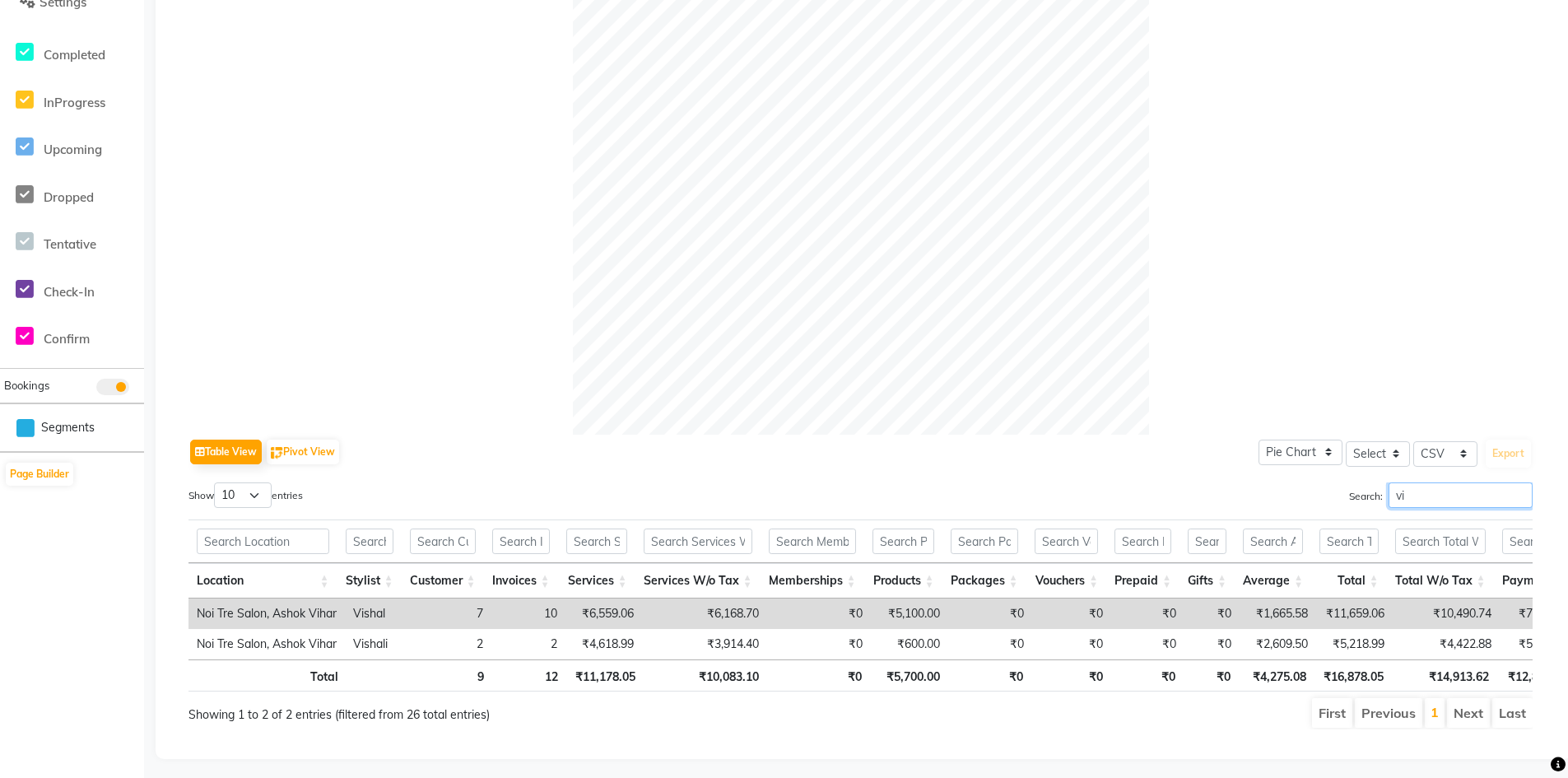
type input "v"
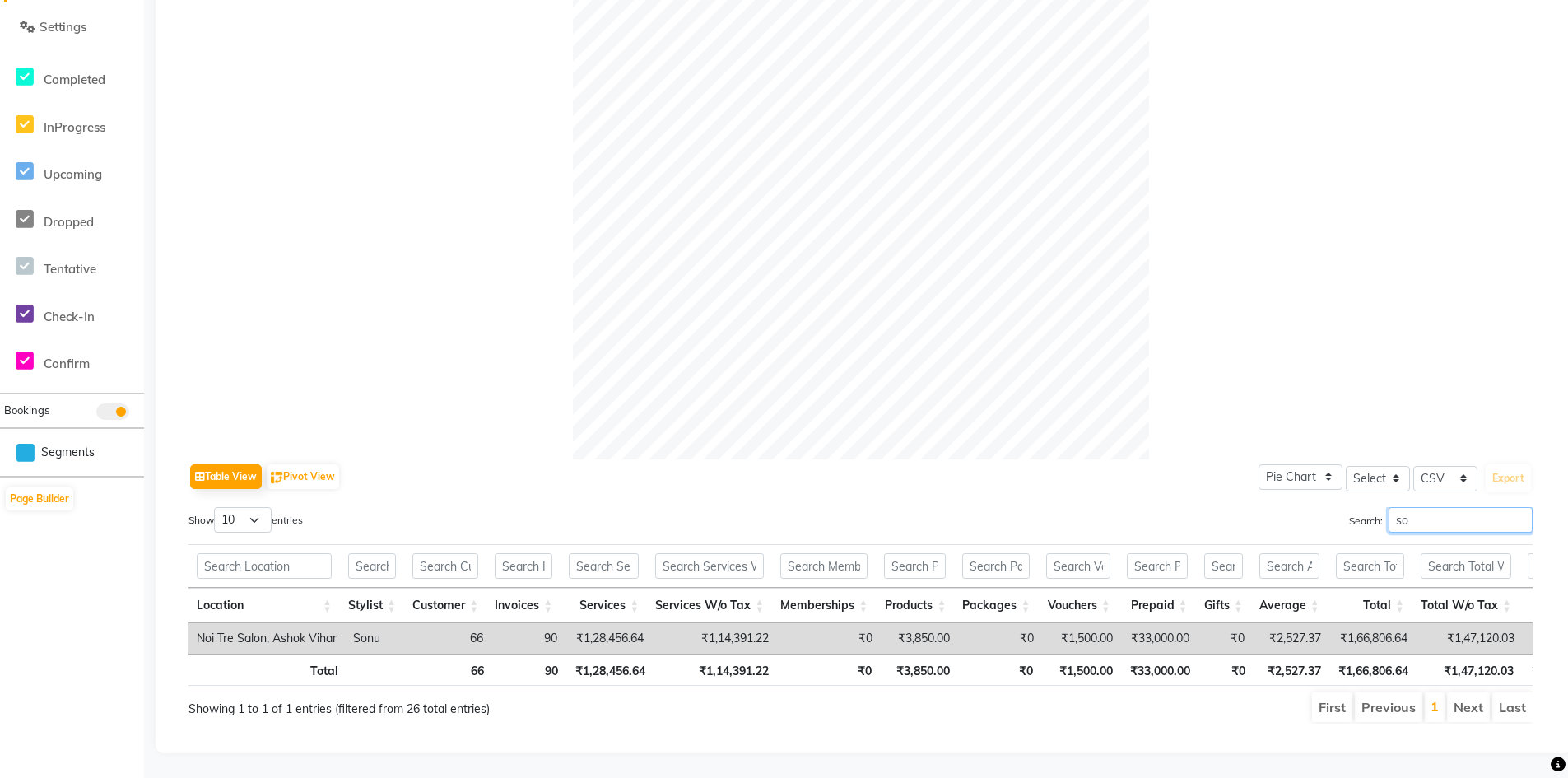
type input "s"
type input "m"
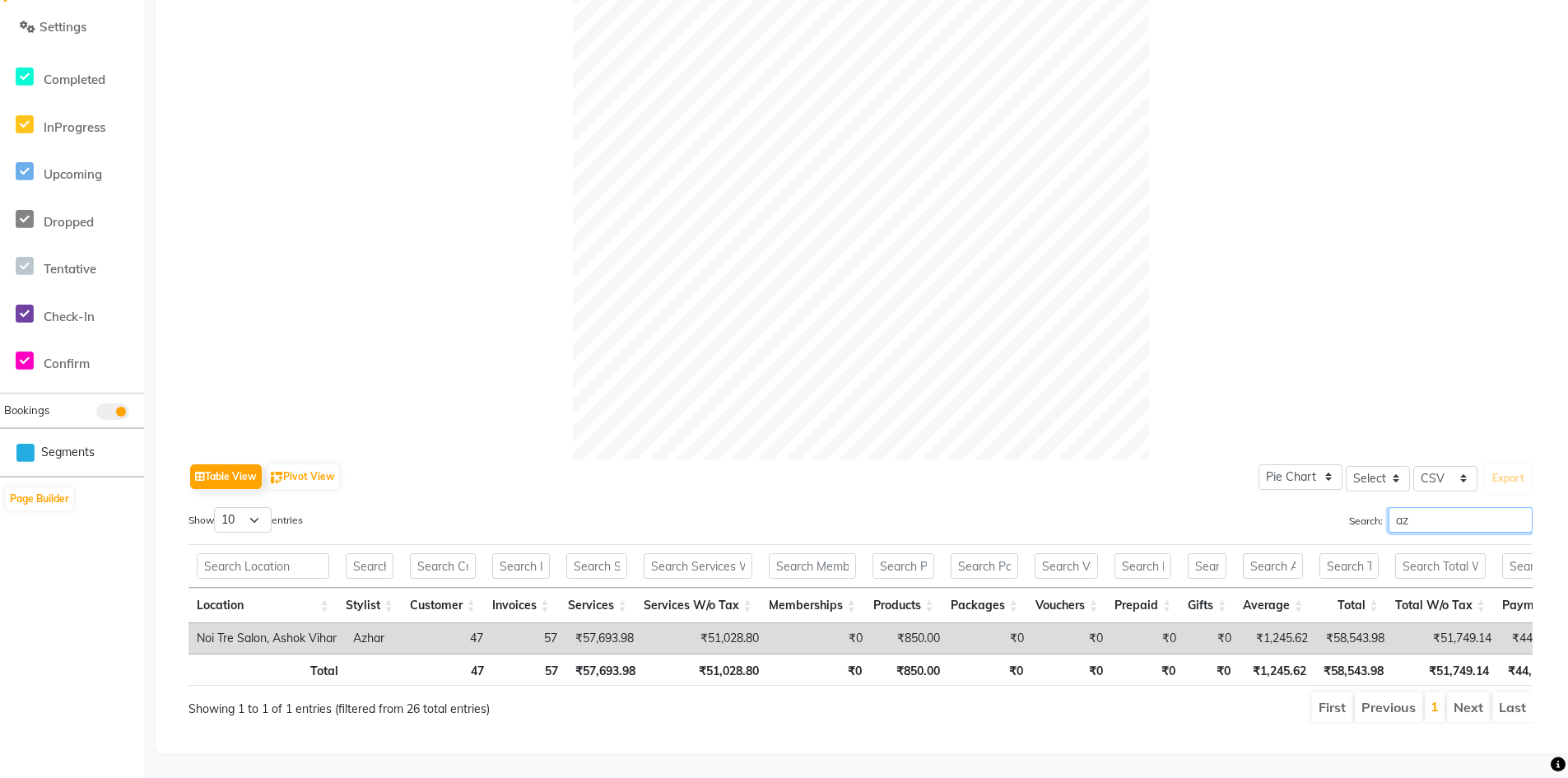
type input "a"
type input "s"
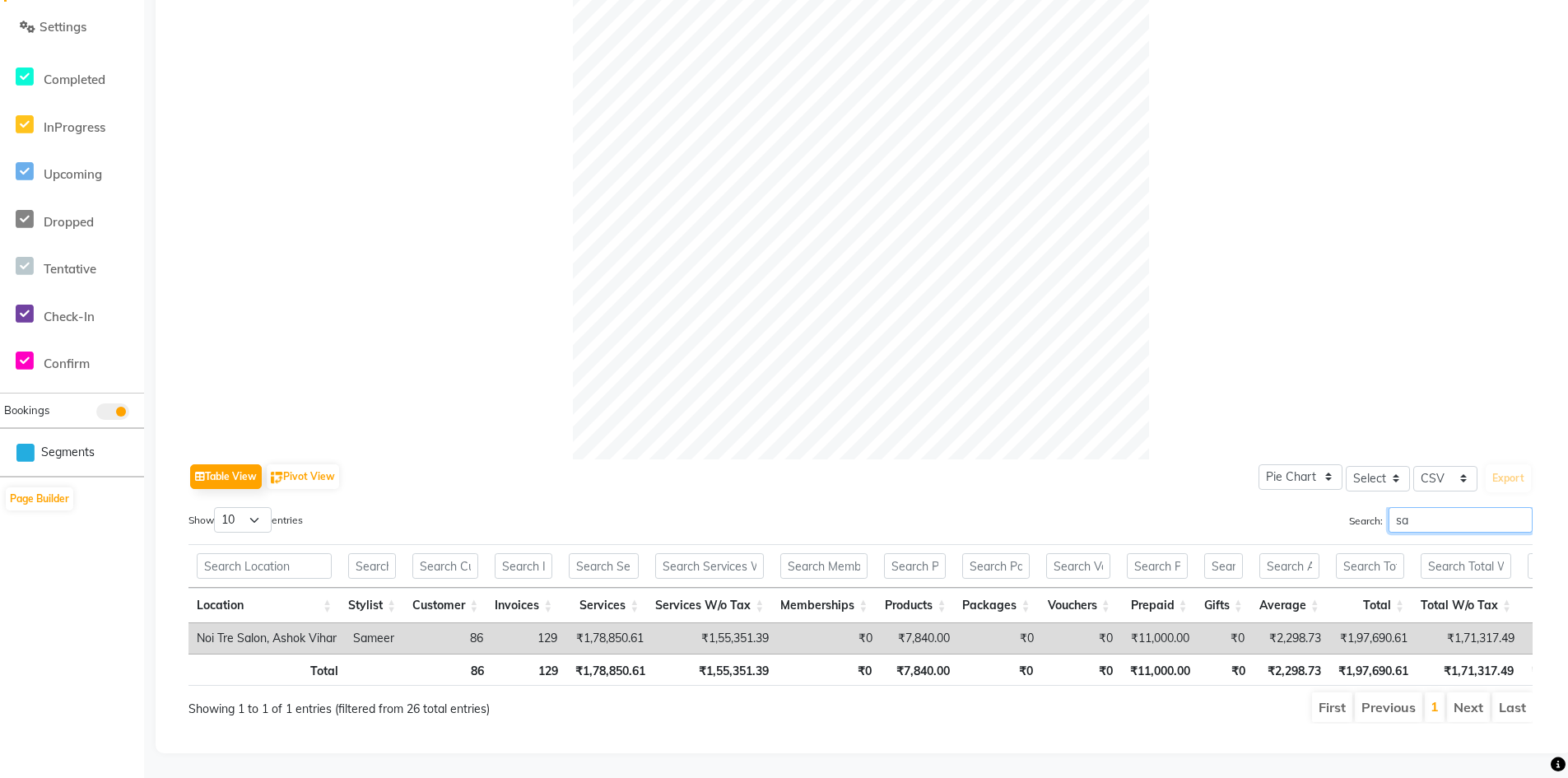
type input "s"
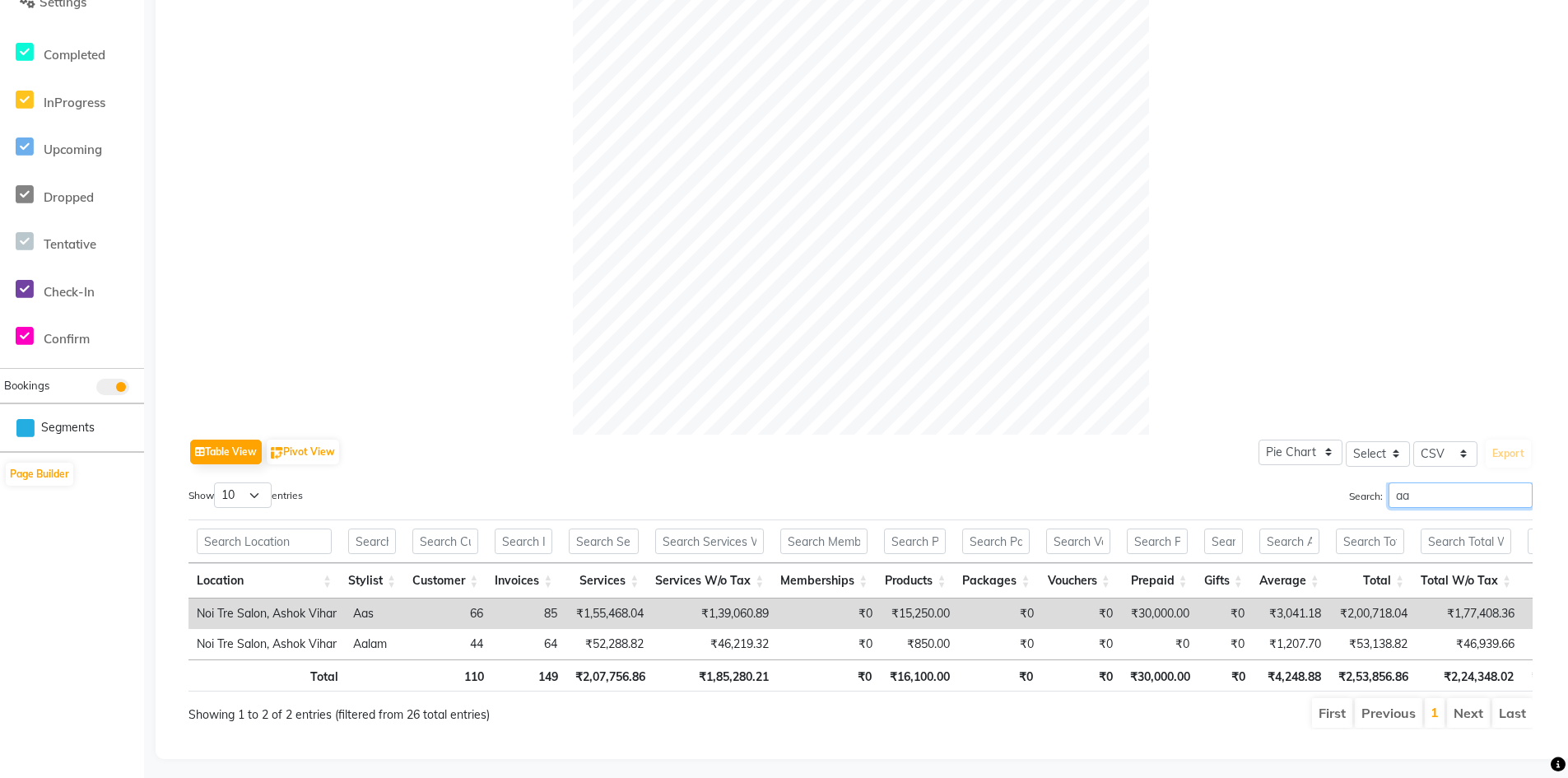
type input "a"
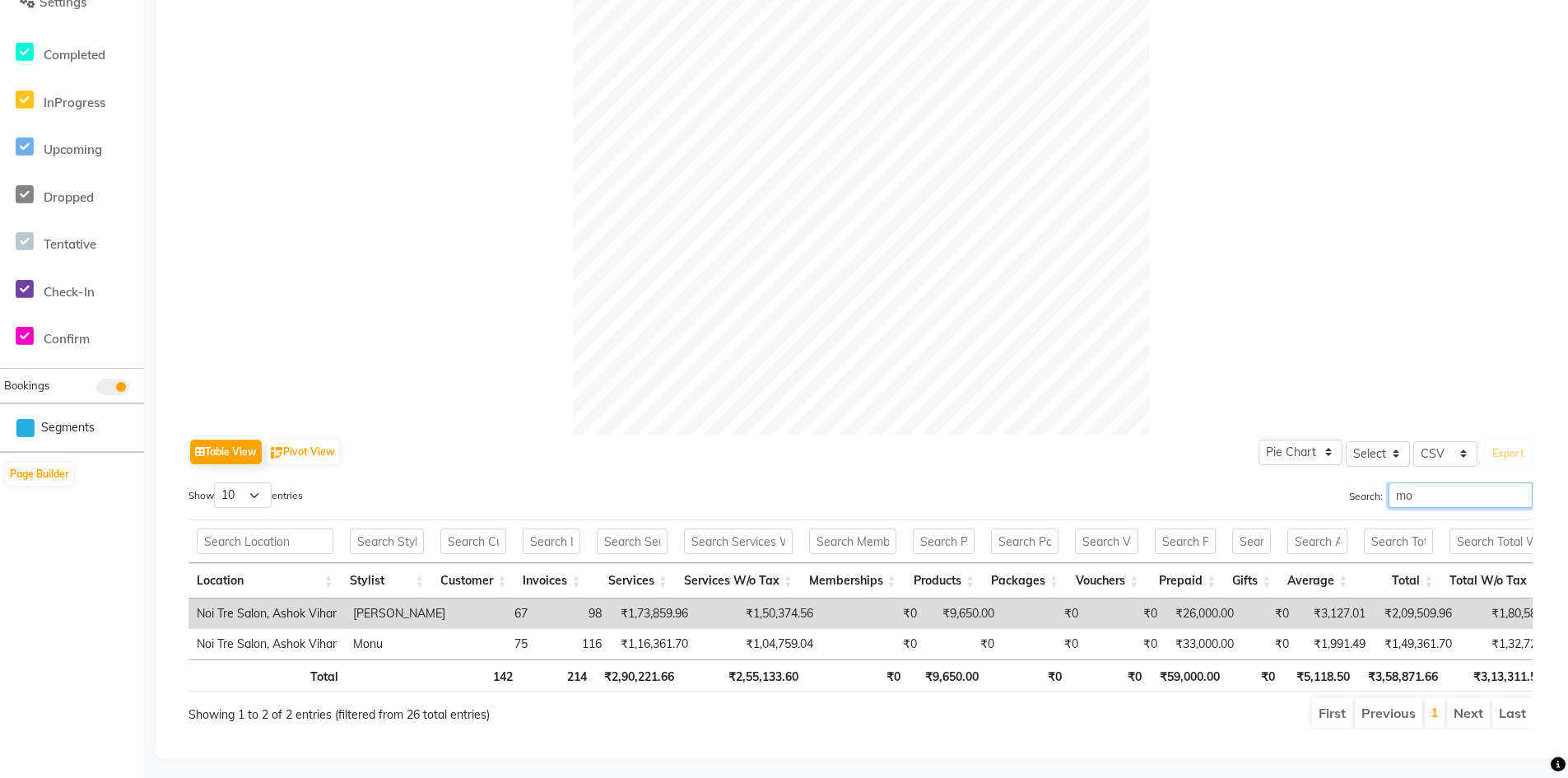
type input "mo"
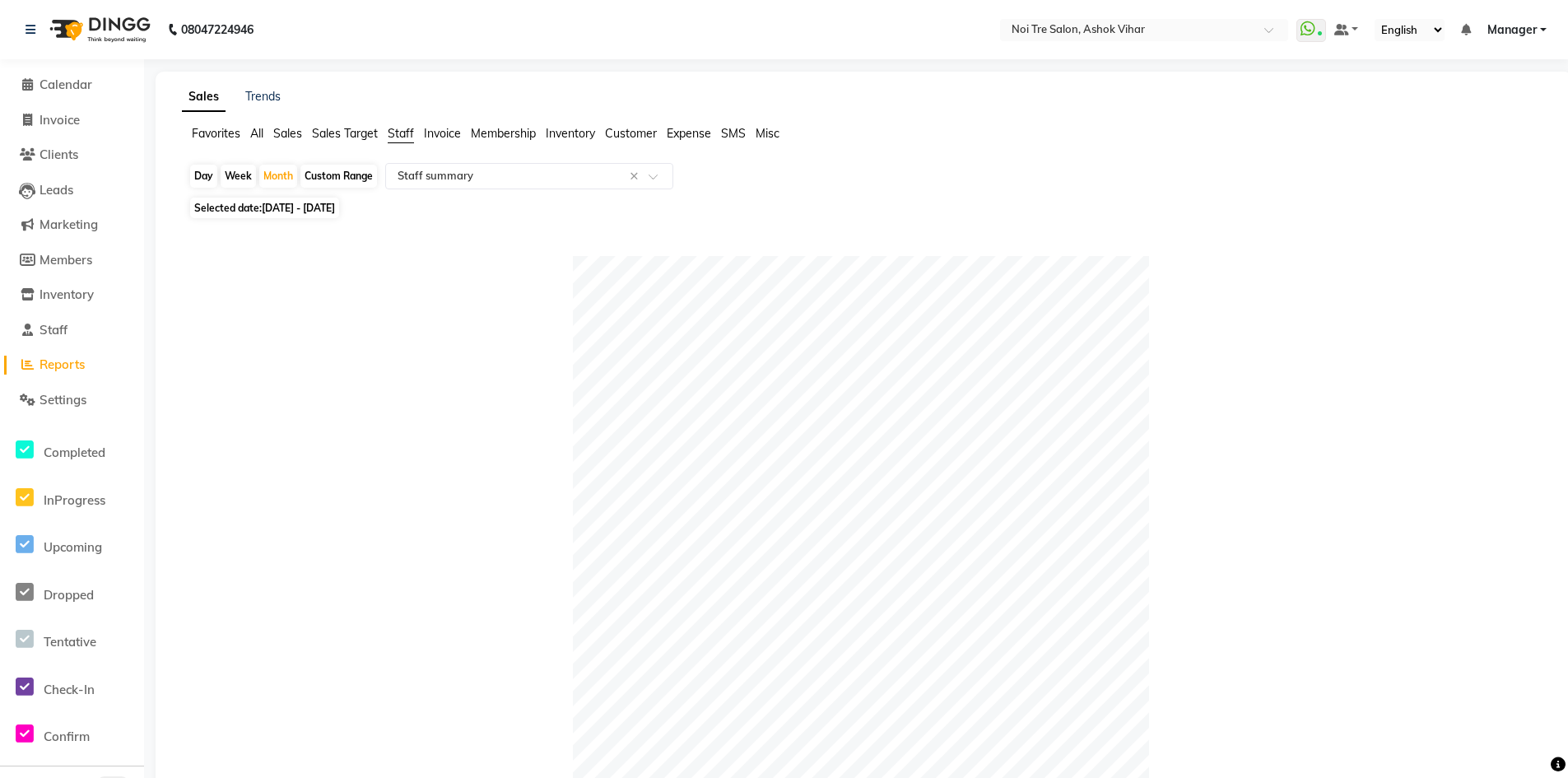
select select "csv"
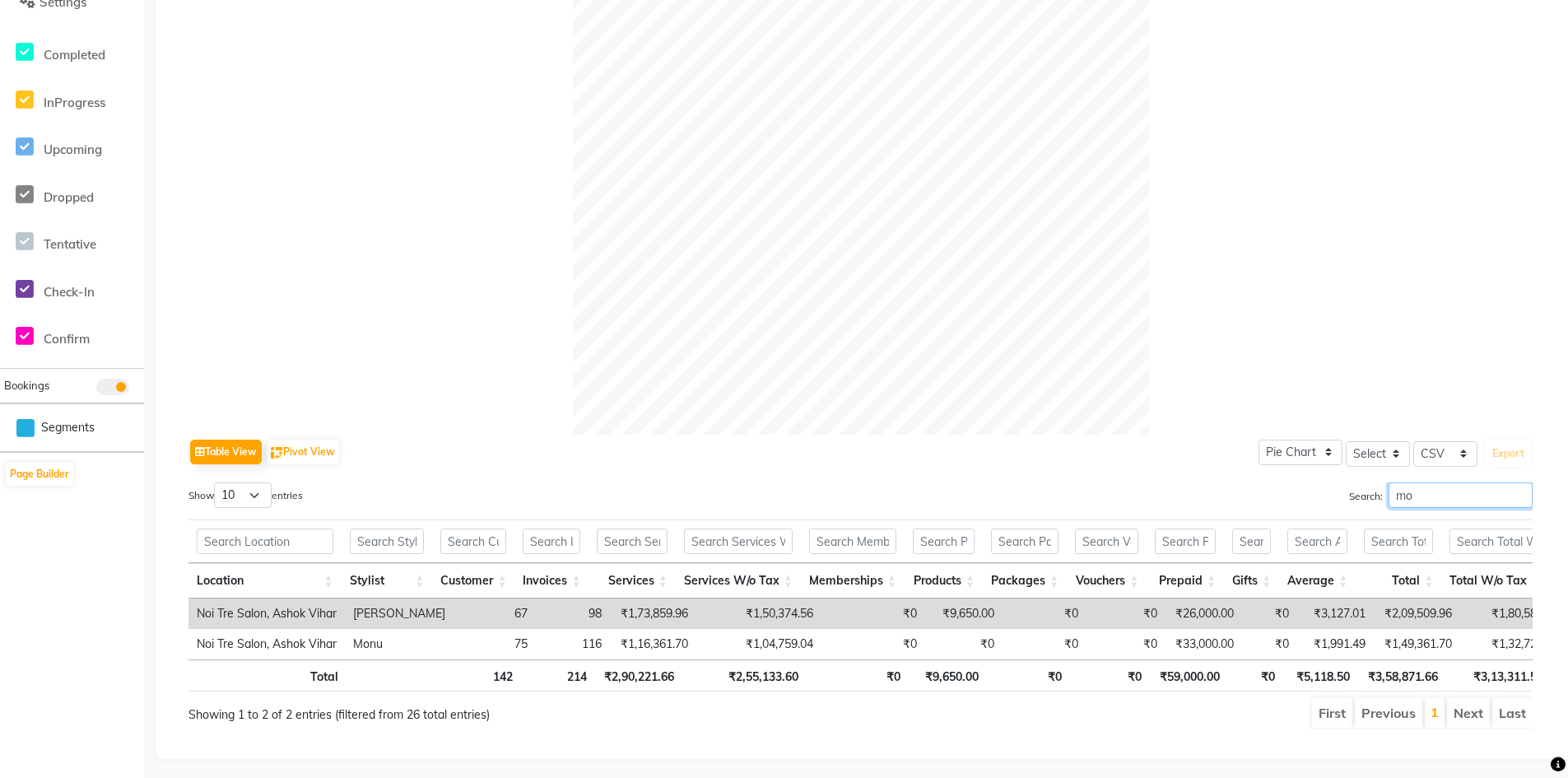
scroll to position [398, 0]
type input "m"
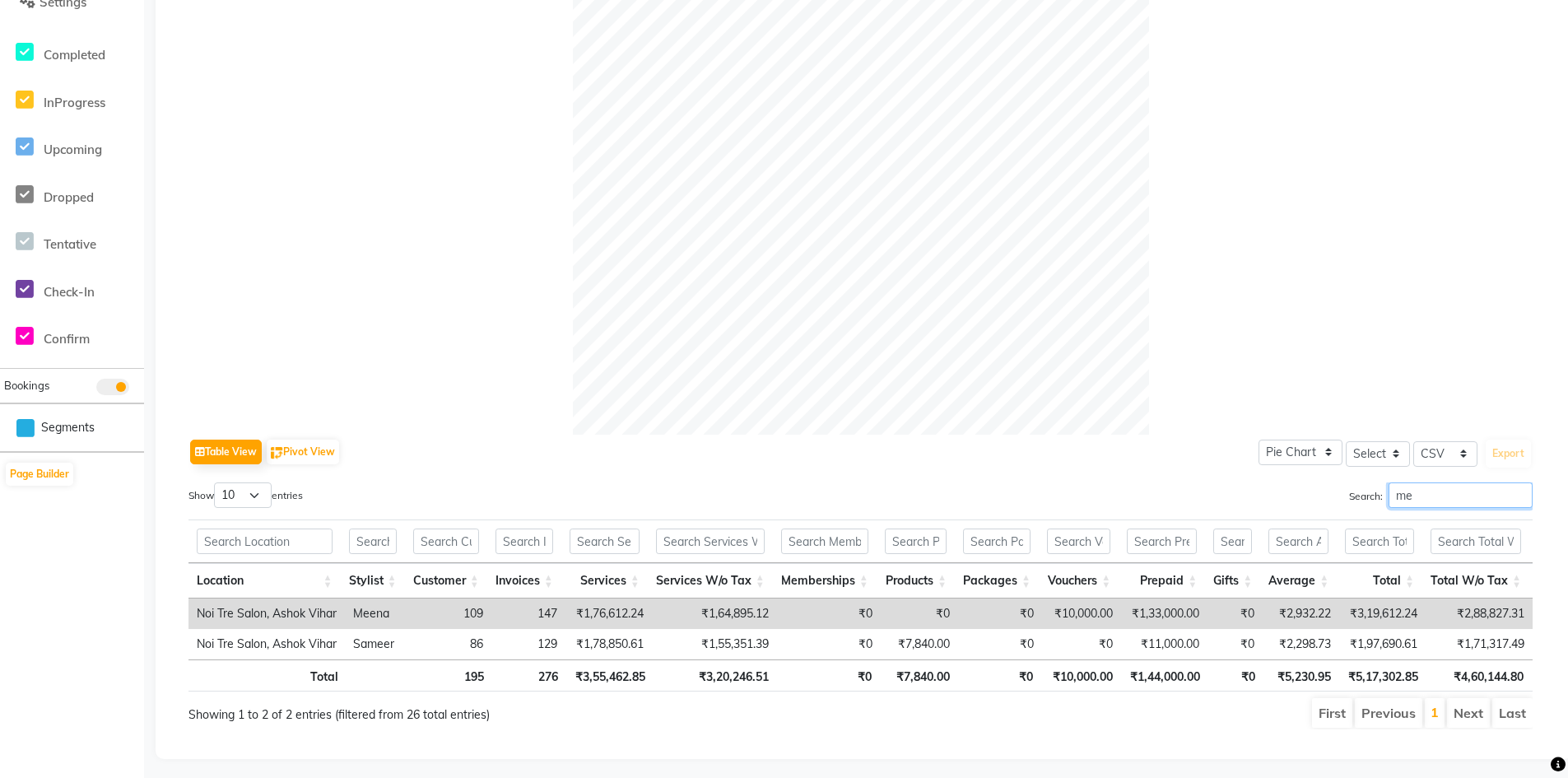
type input "m"
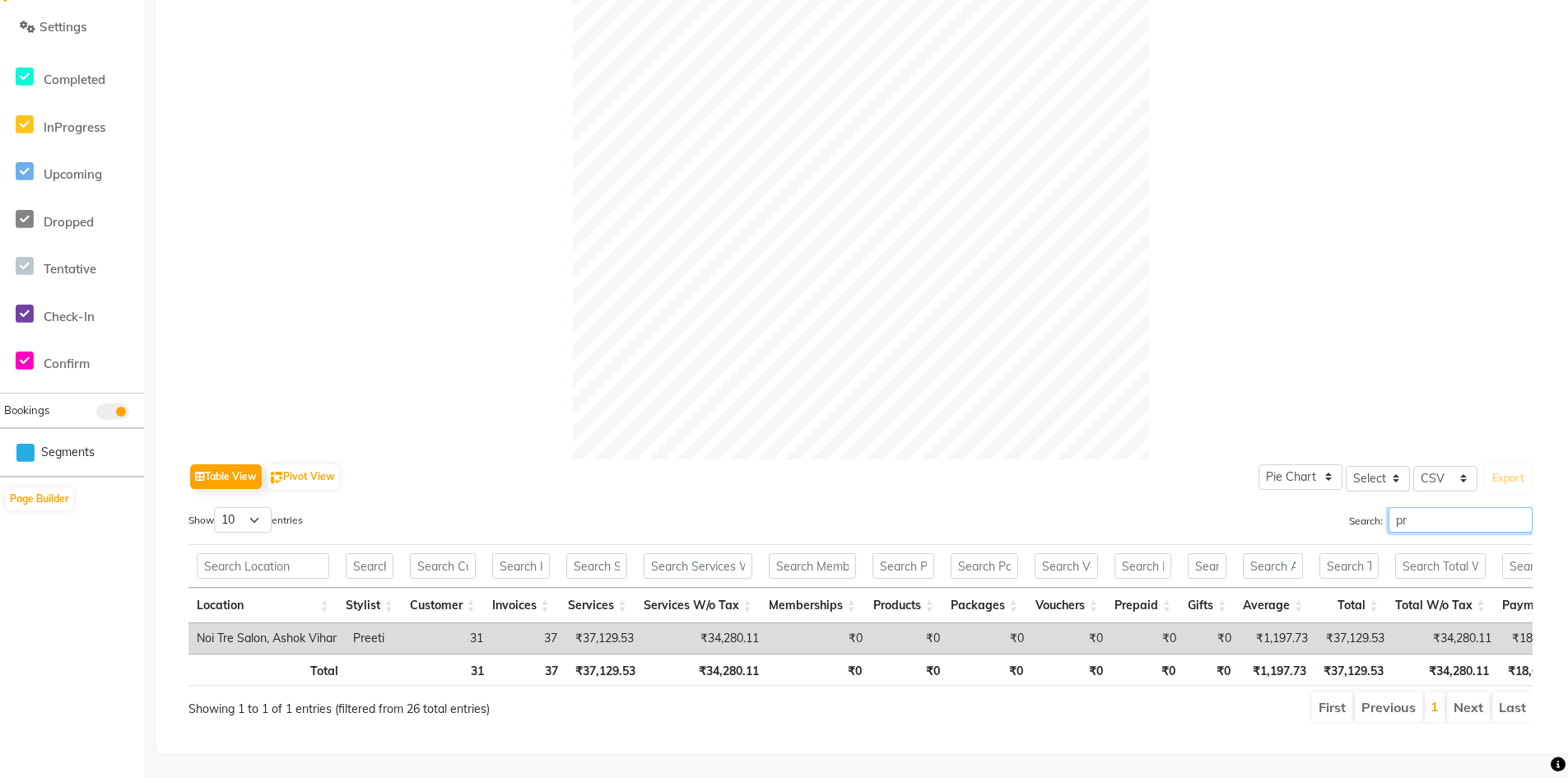
type input "p"
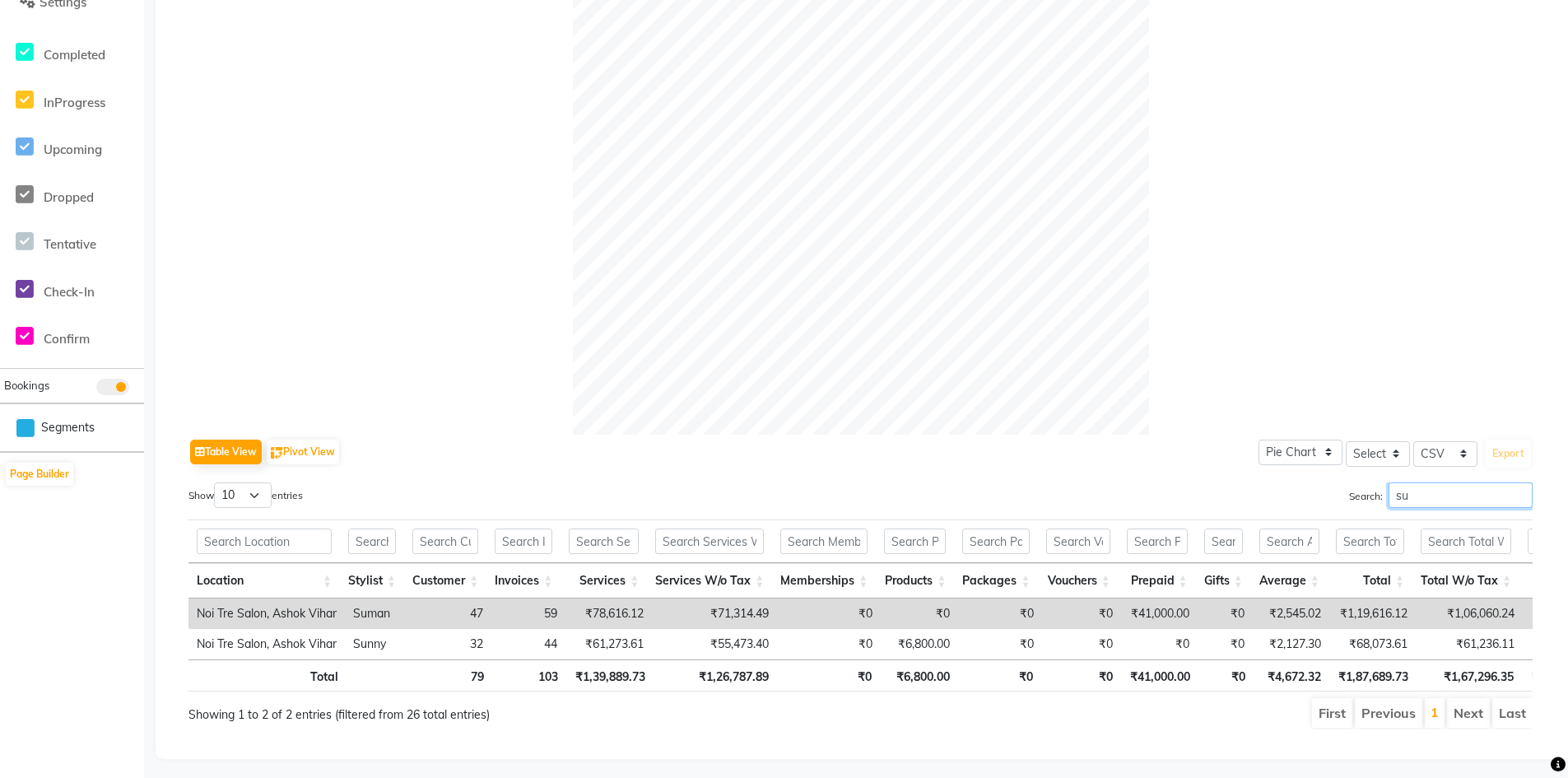
type input "s"
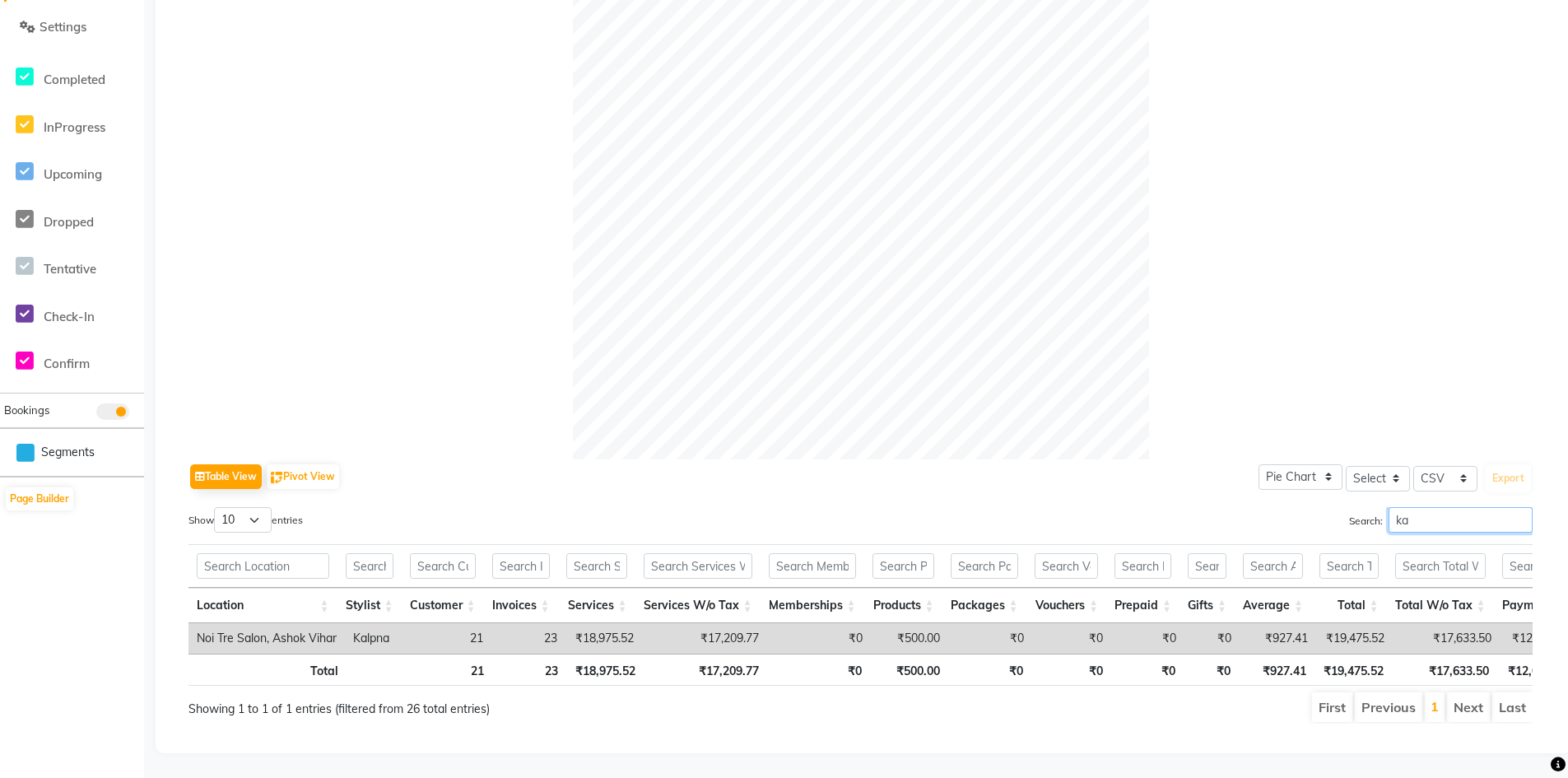
type input "k"
type input "r"
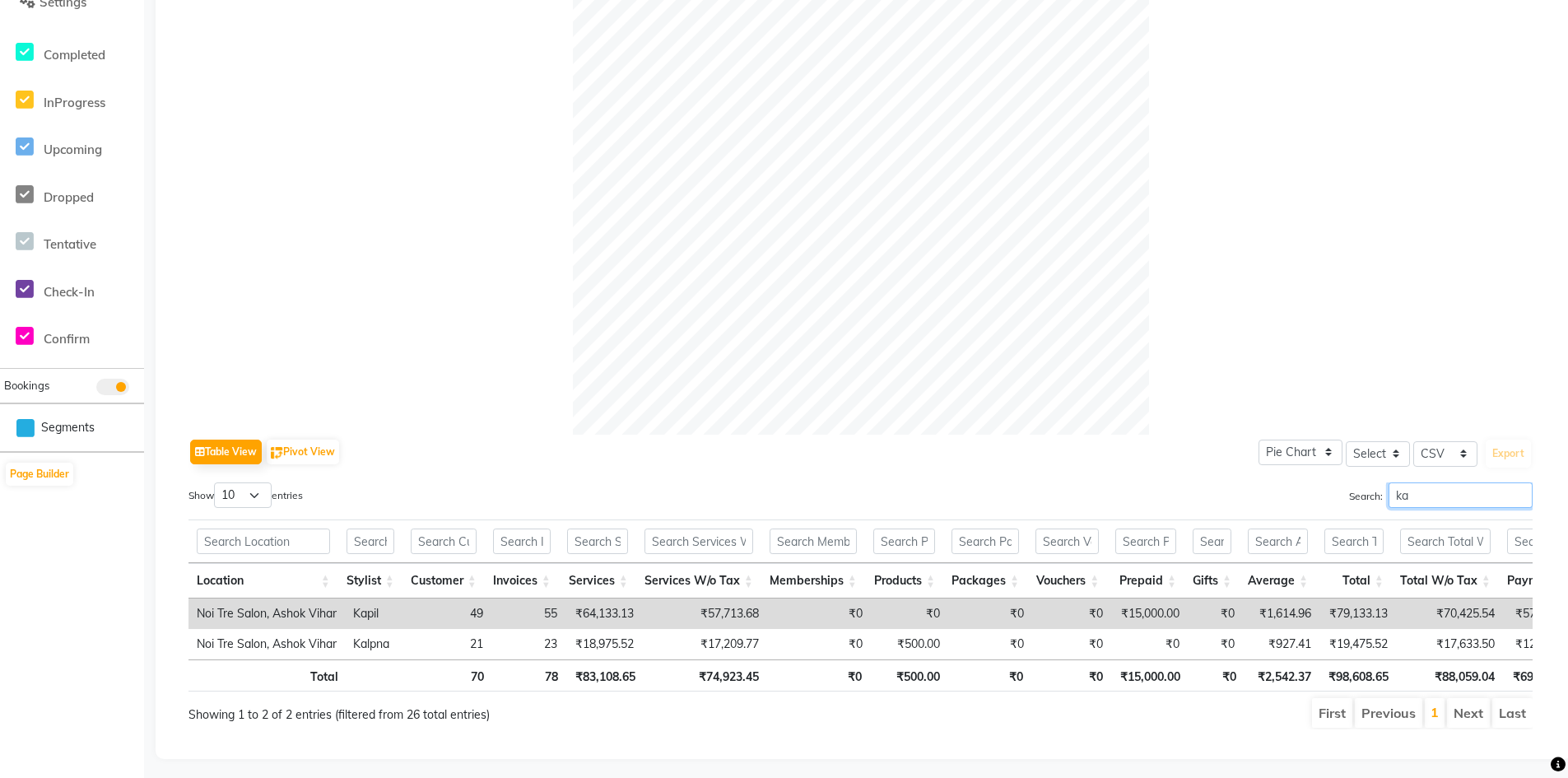
type input "k"
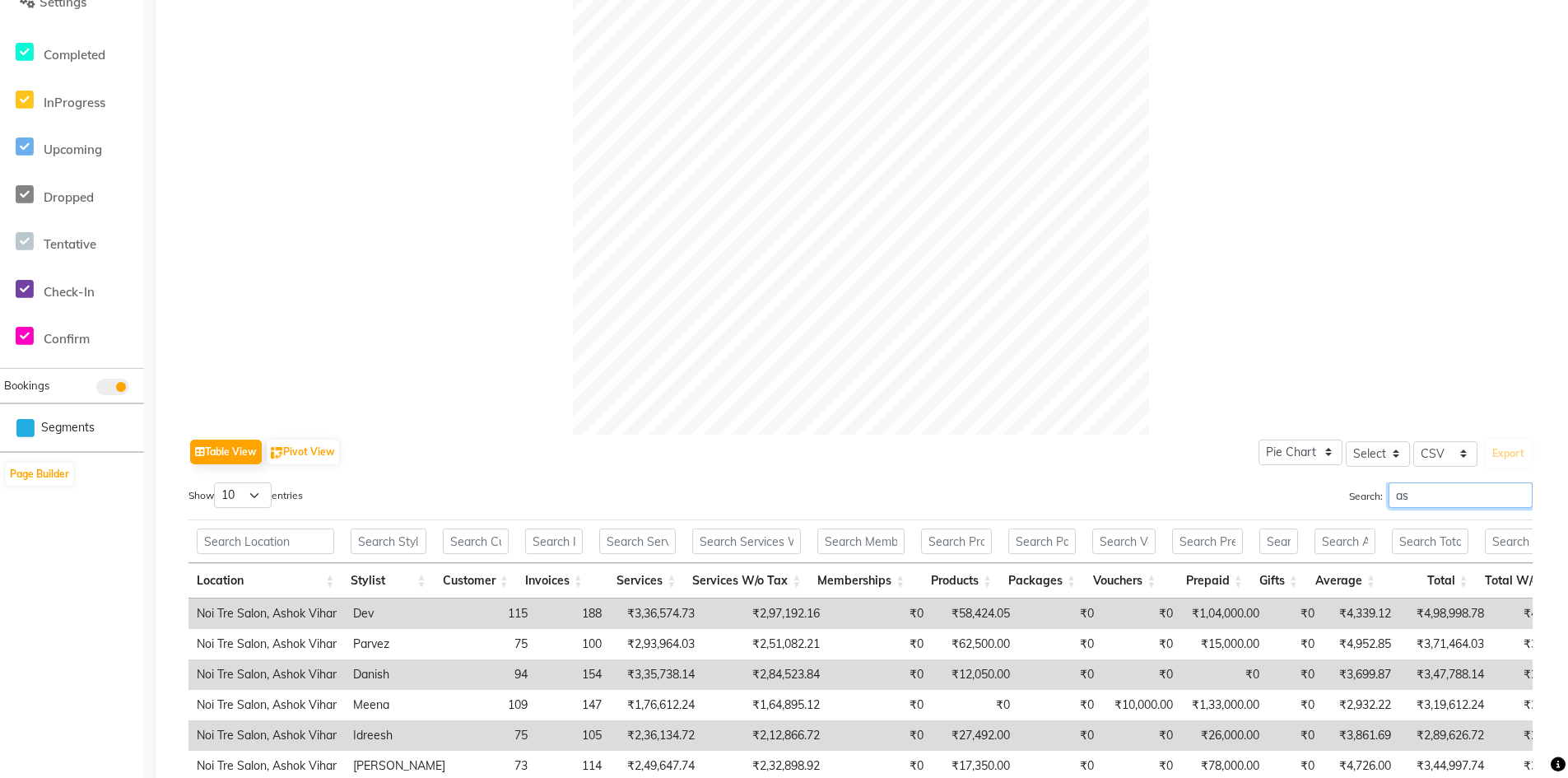
type input "a"
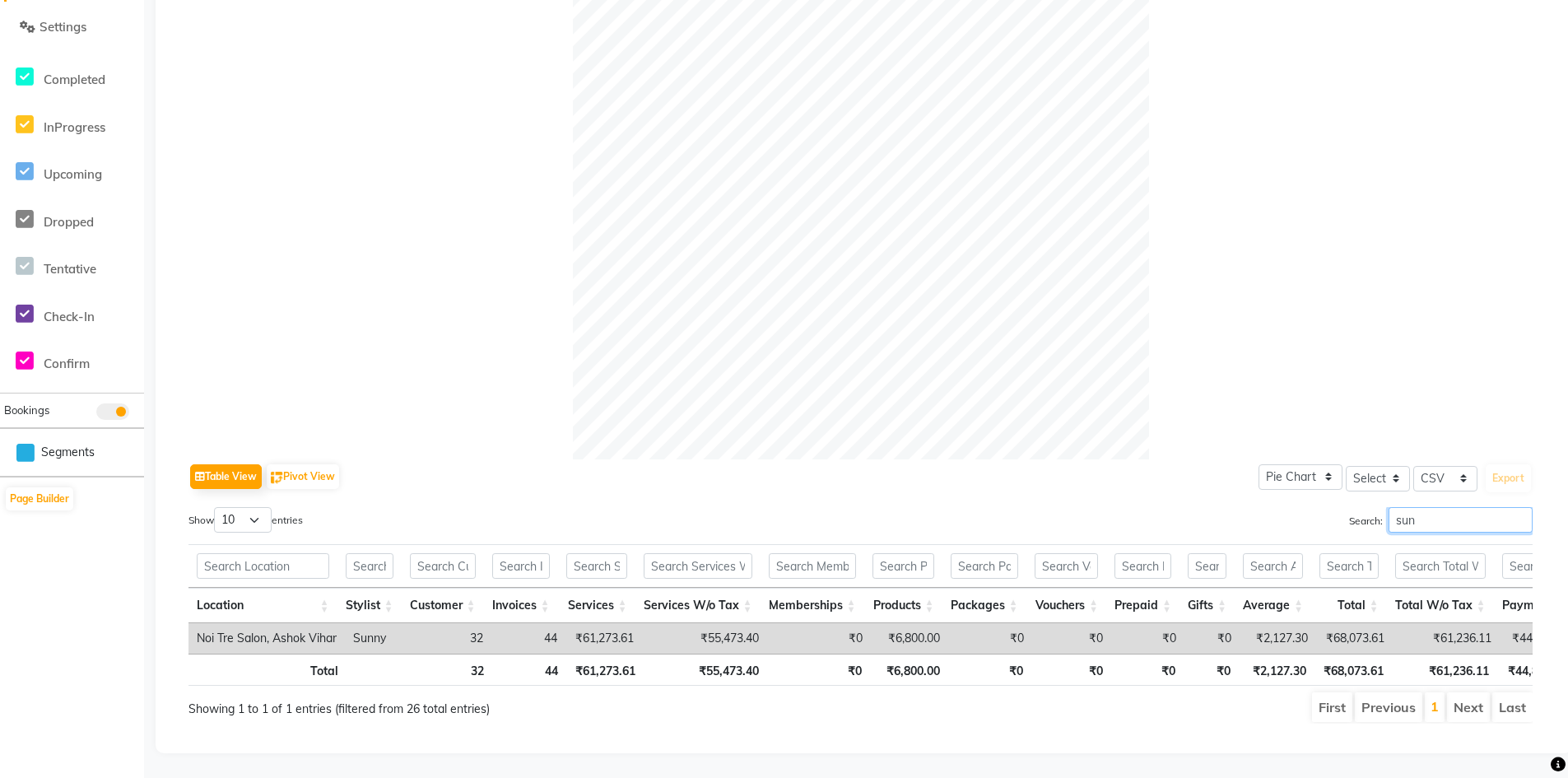
type input "sun"
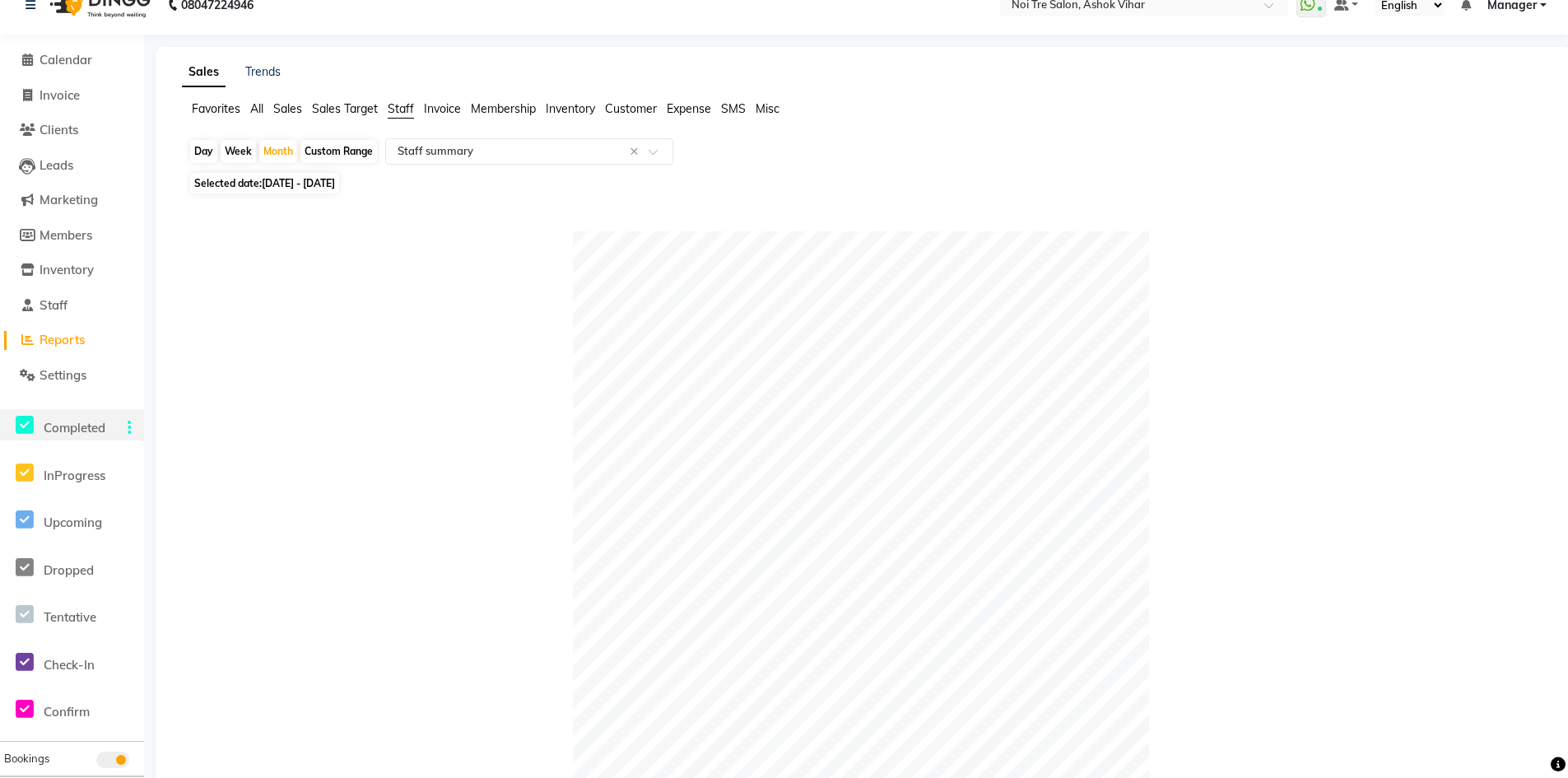
scroll to position [0, 0]
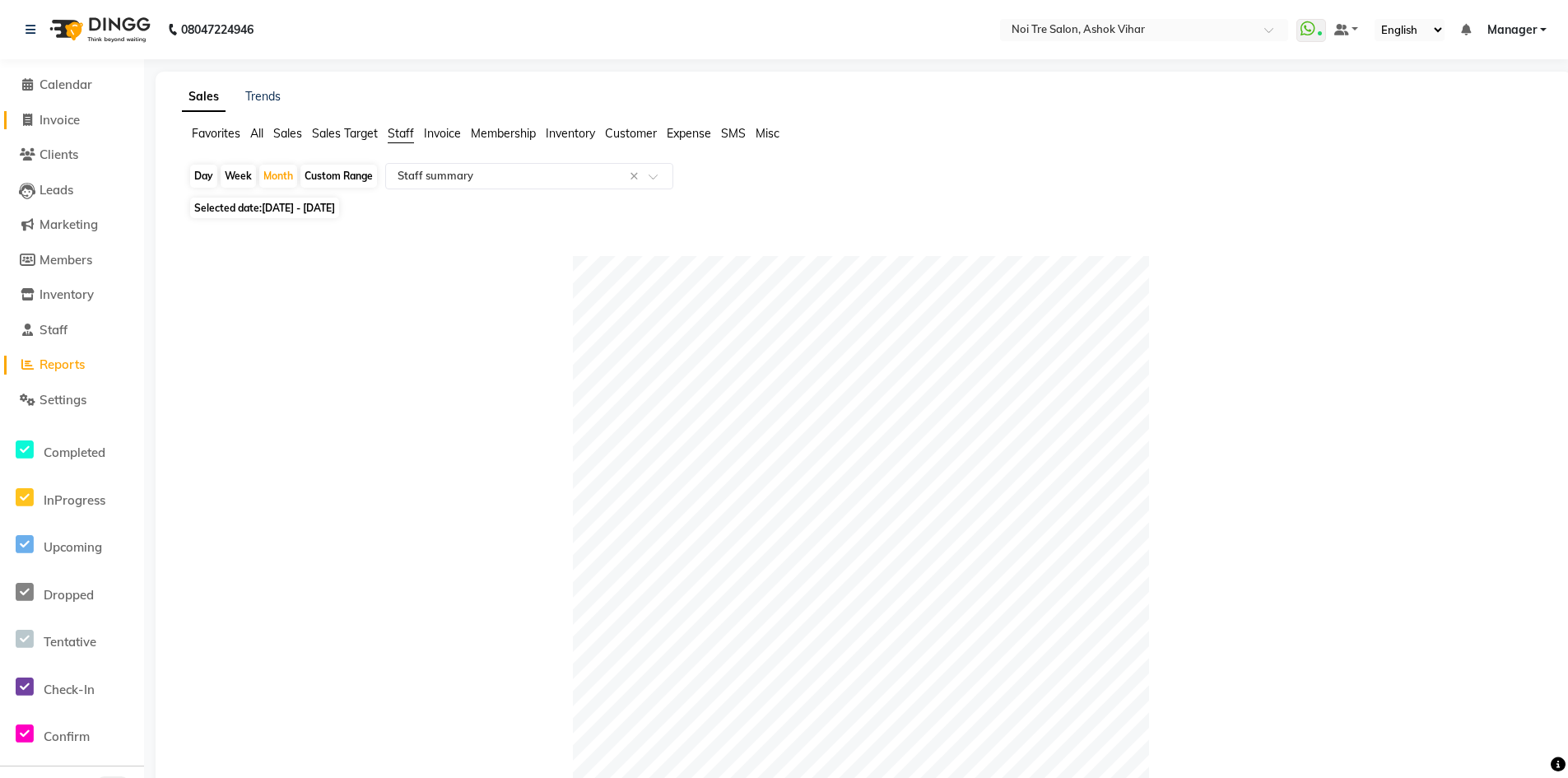
click at [60, 114] on span "Invoice" at bounding box center [59, 120] width 40 height 15
select select "service"
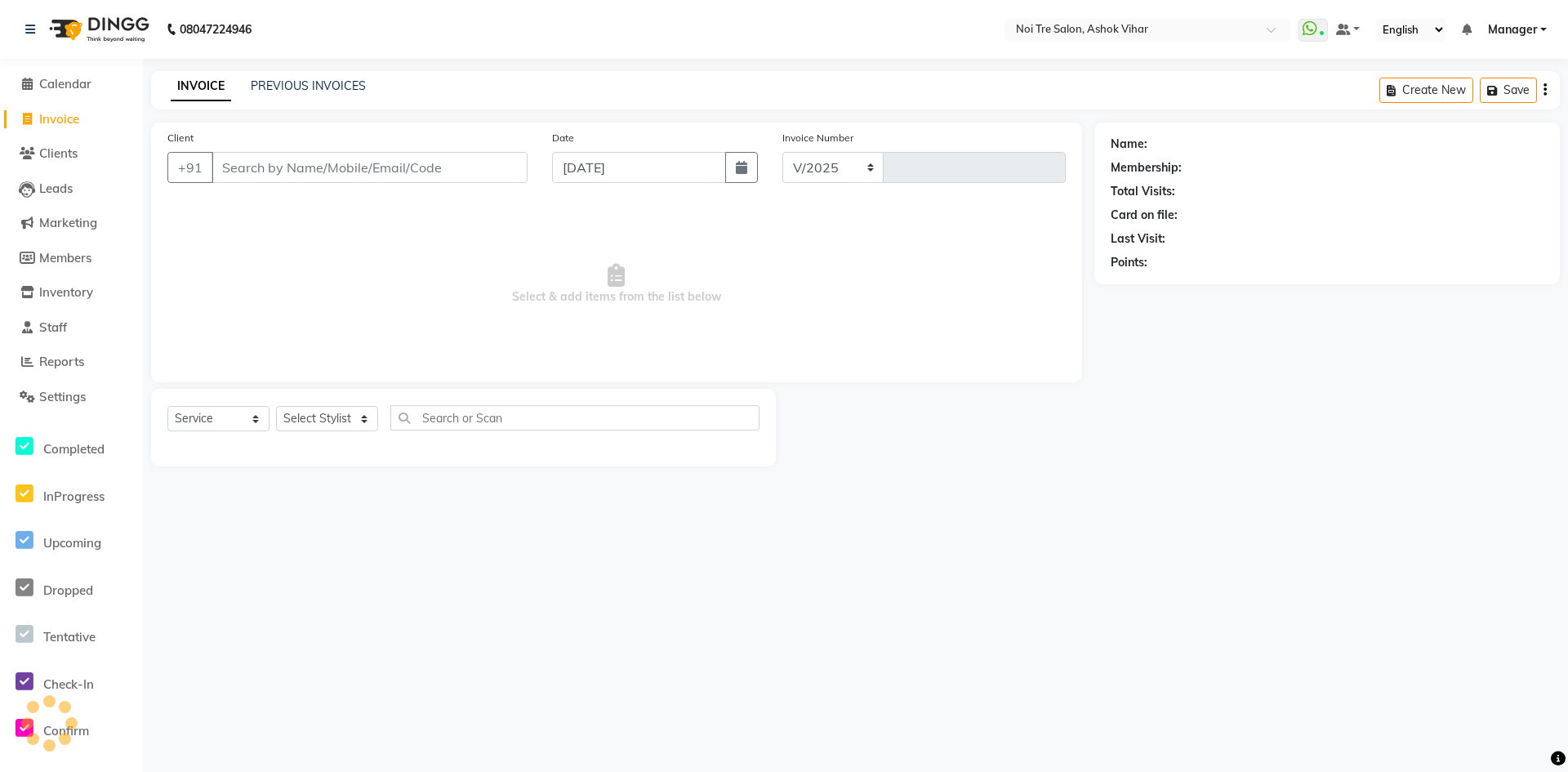
select select "4726"
type input "7664"
click at [310, 168] on input "Client" at bounding box center [370, 167] width 316 height 31
click at [430, 170] on input "Client" at bounding box center [370, 167] width 316 height 31
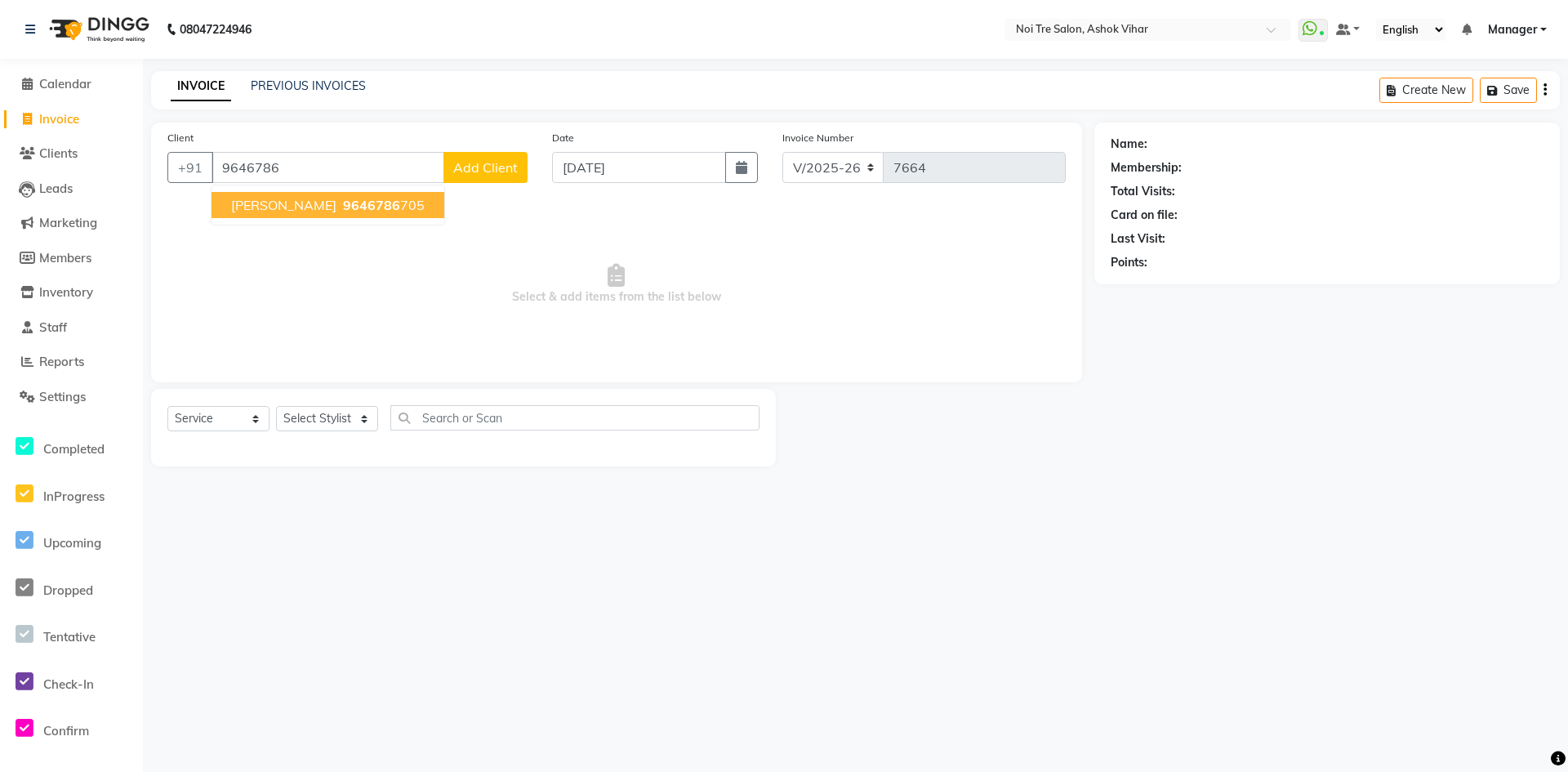
click at [389, 205] on ngb-highlight "9646786 705" at bounding box center [383, 204] width 85 height 16
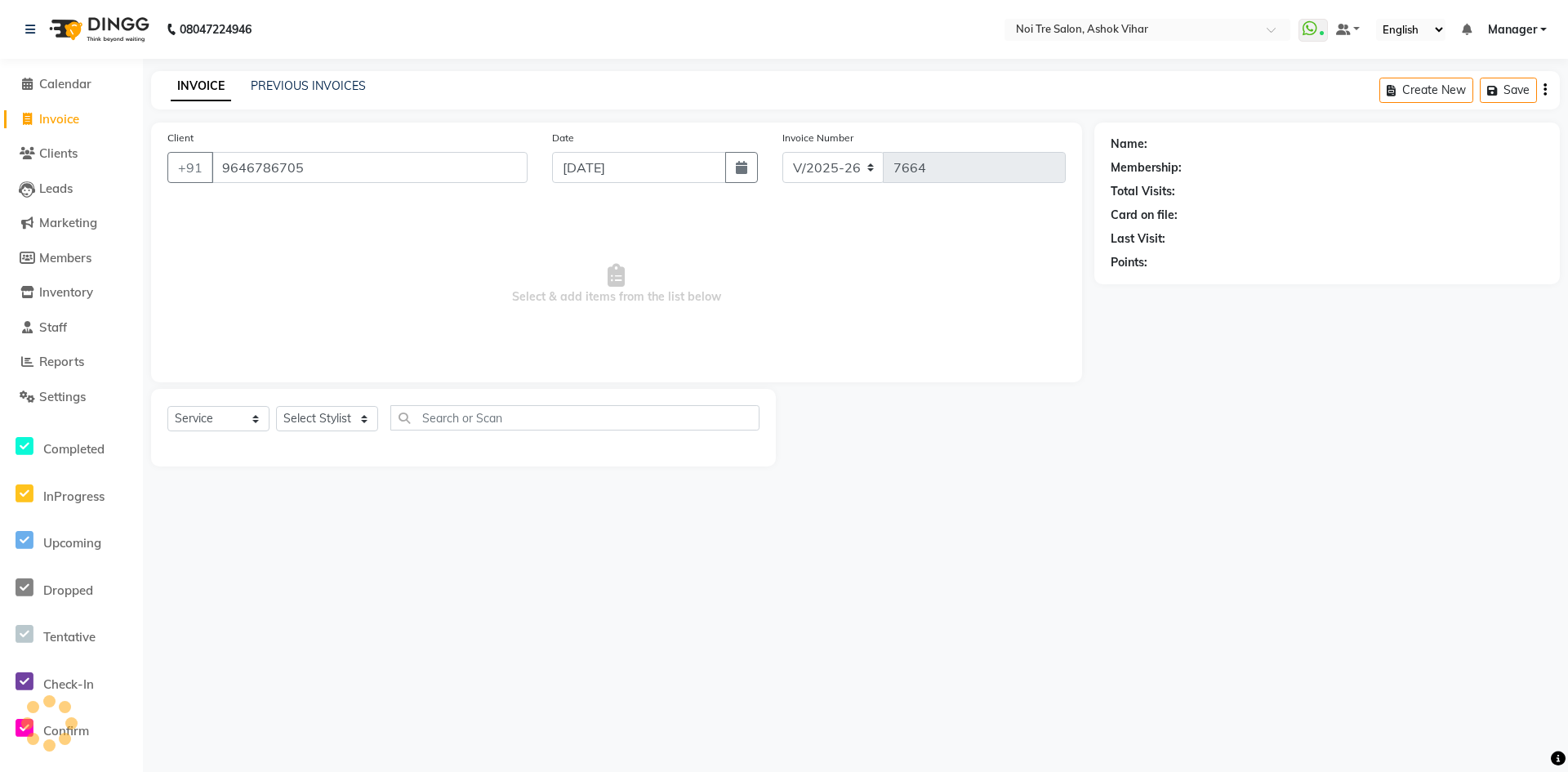
type input "9646786705"
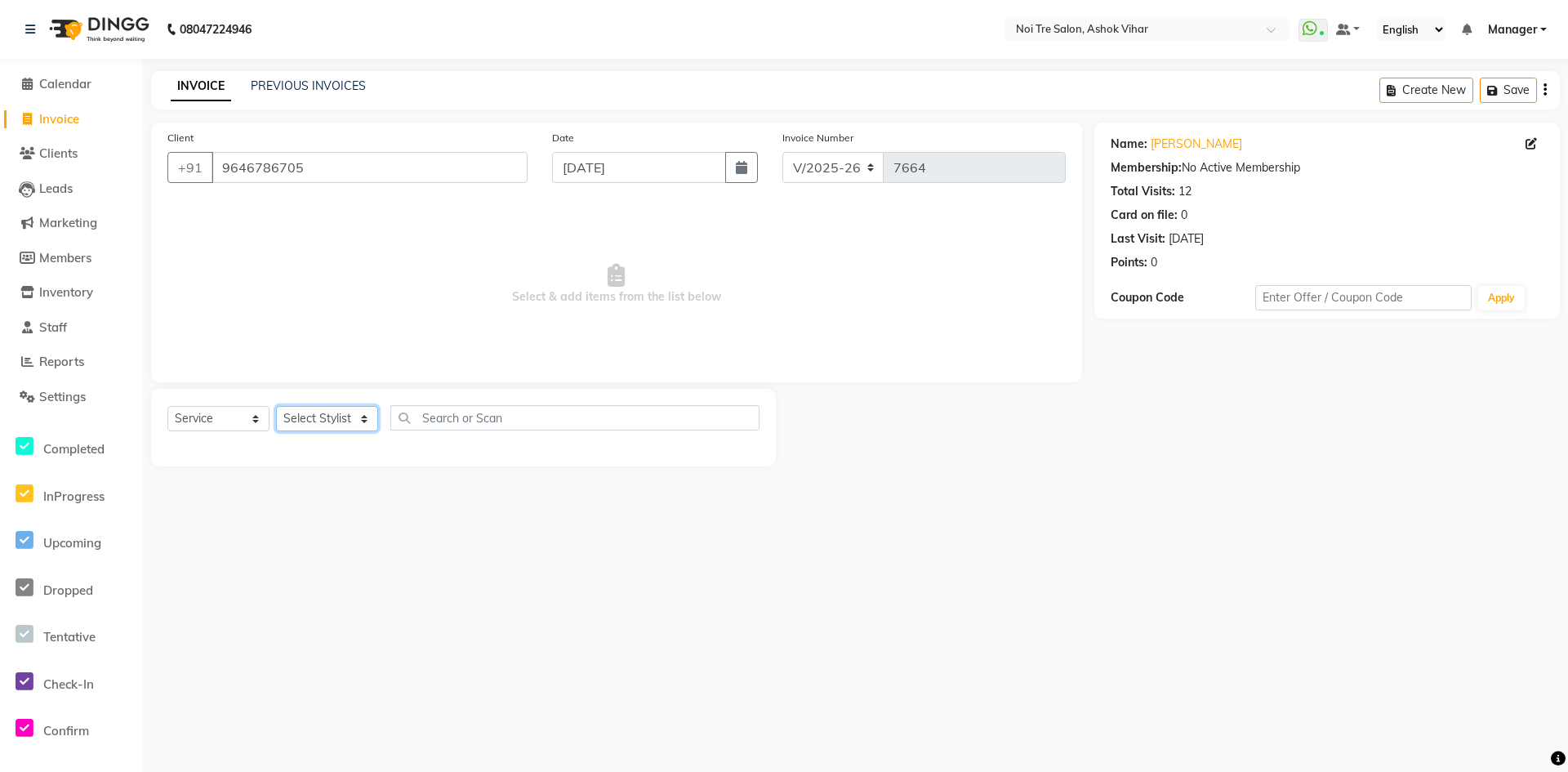
click at [364, 422] on select "Select Stylist [PERSON_NAME] Aas Admin [PERSON_NAME] [PERSON_NAME] 1 [PERSON_NA…" at bounding box center [327, 418] width 102 height 26
click at [364, 411] on select "Select Stylist [PERSON_NAME] Aas Admin [PERSON_NAME] [PERSON_NAME] 1 [PERSON_NA…" at bounding box center [327, 418] width 102 height 26
select select "28723"
click at [436, 423] on input "text" at bounding box center [575, 417] width 369 height 26
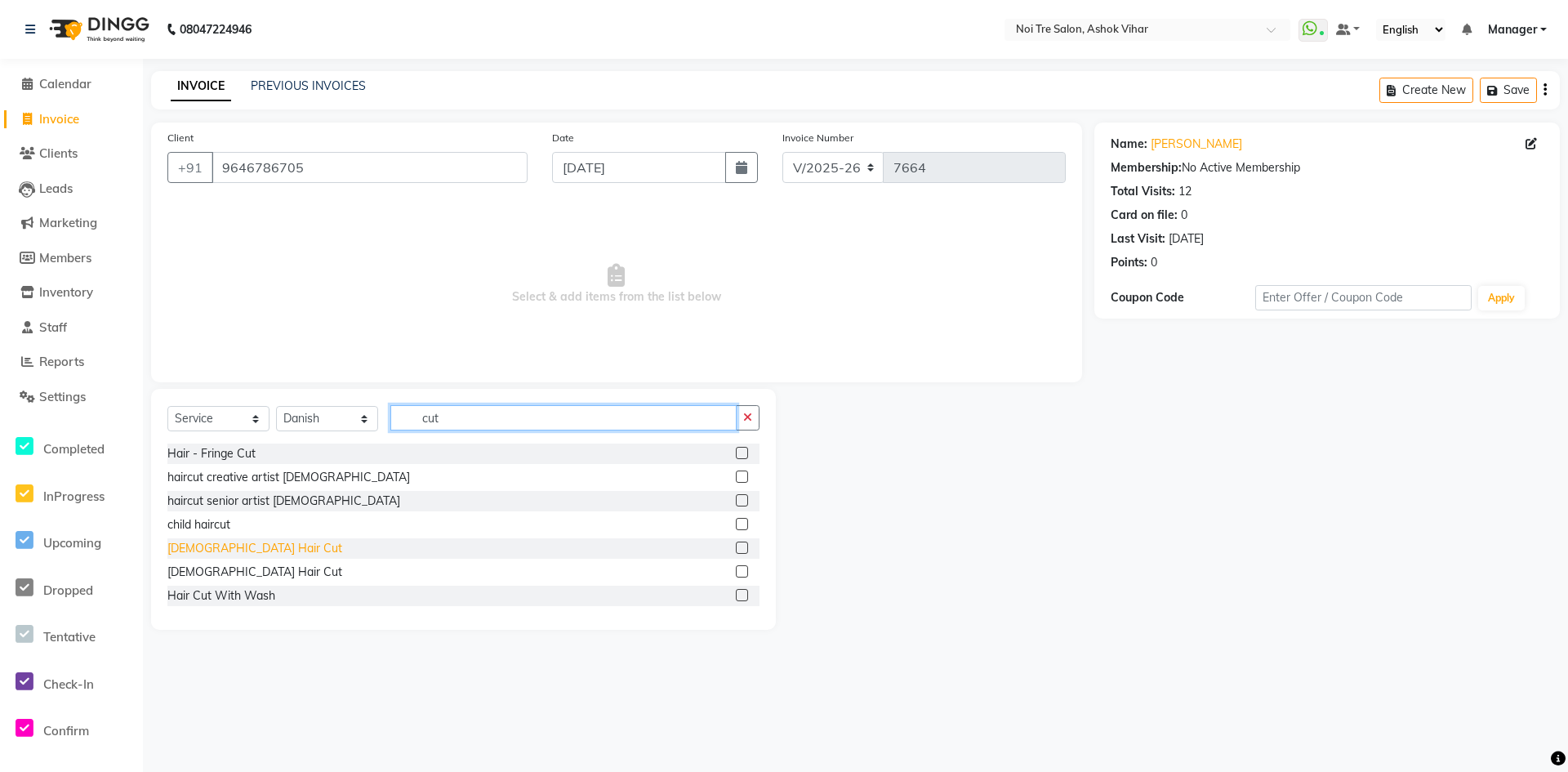
type input "cut"
click at [200, 550] on div "[DEMOGRAPHIC_DATA] Hair Cut" at bounding box center [255, 548] width 175 height 17
checkbox input "false"
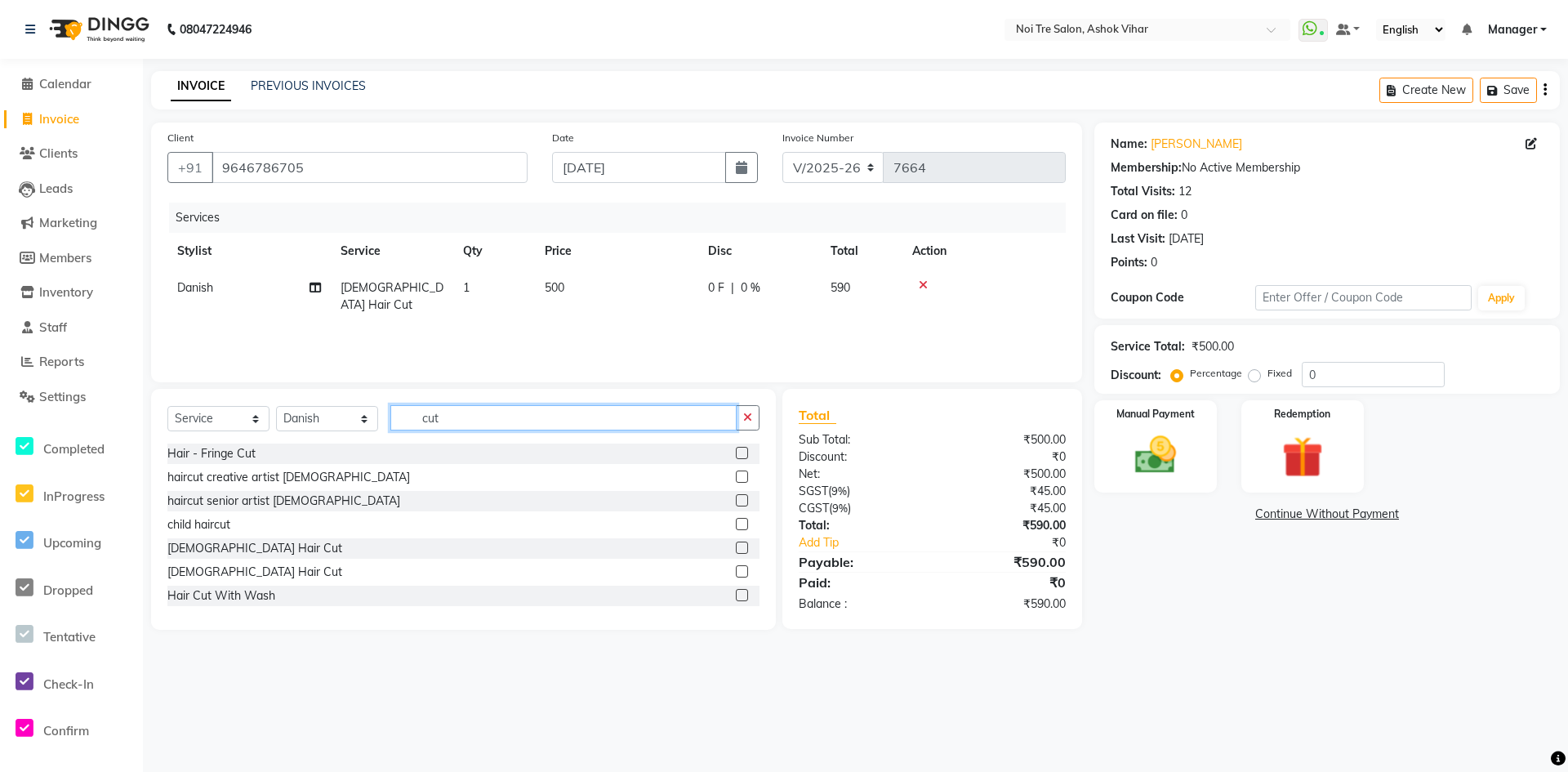
click at [456, 415] on input "cut" at bounding box center [563, 417] width 346 height 26
type input "c"
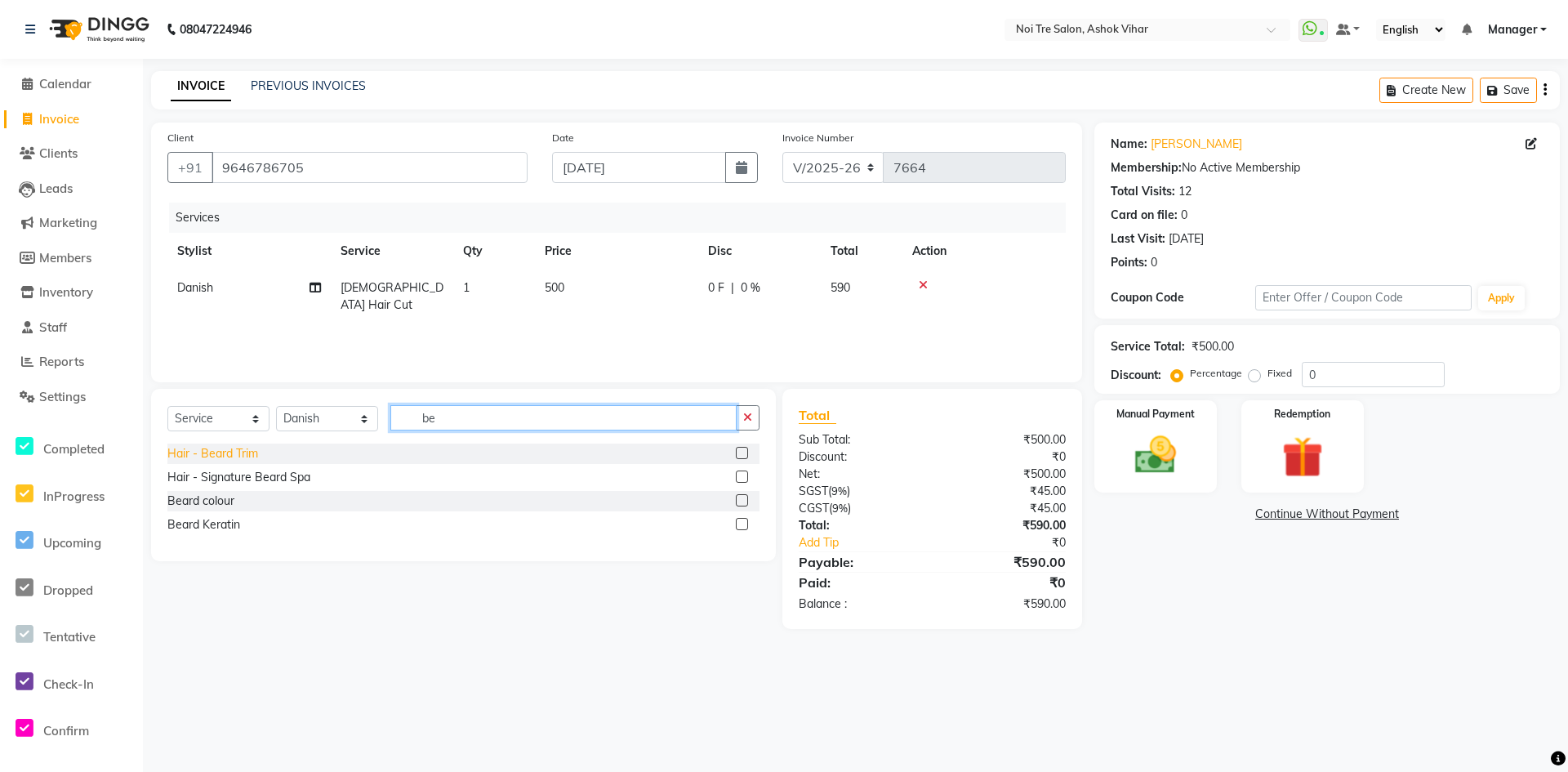
type input "be"
drag, startPoint x: 219, startPoint y: 452, endPoint x: 230, endPoint y: 448, distance: 11.7
click at [220, 452] on div "Hair - Beard Trim" at bounding box center [213, 453] width 91 height 17
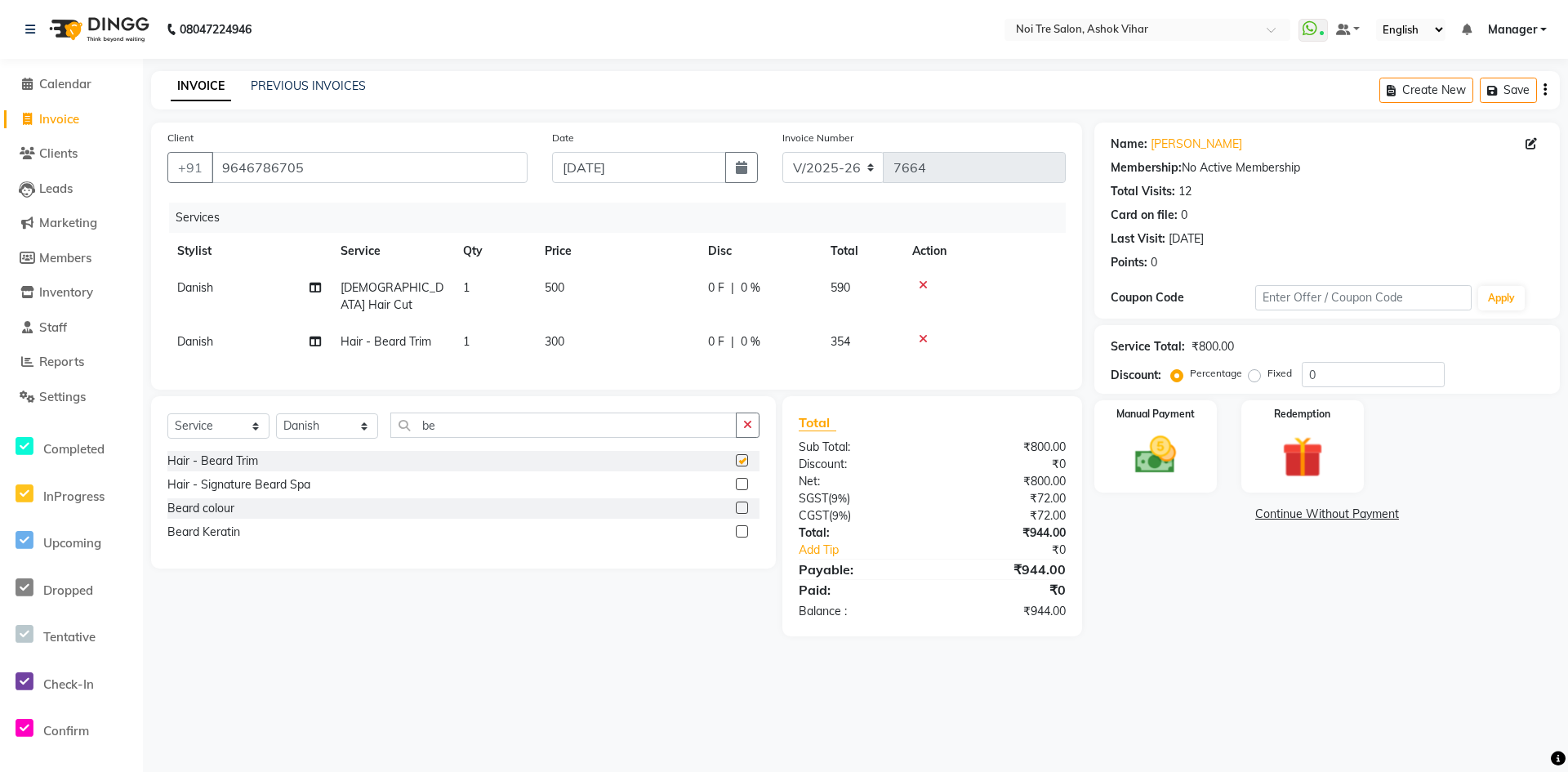
checkbox input "false"
click at [613, 289] on td "500" at bounding box center [616, 296] width 163 height 54
select select "28723"
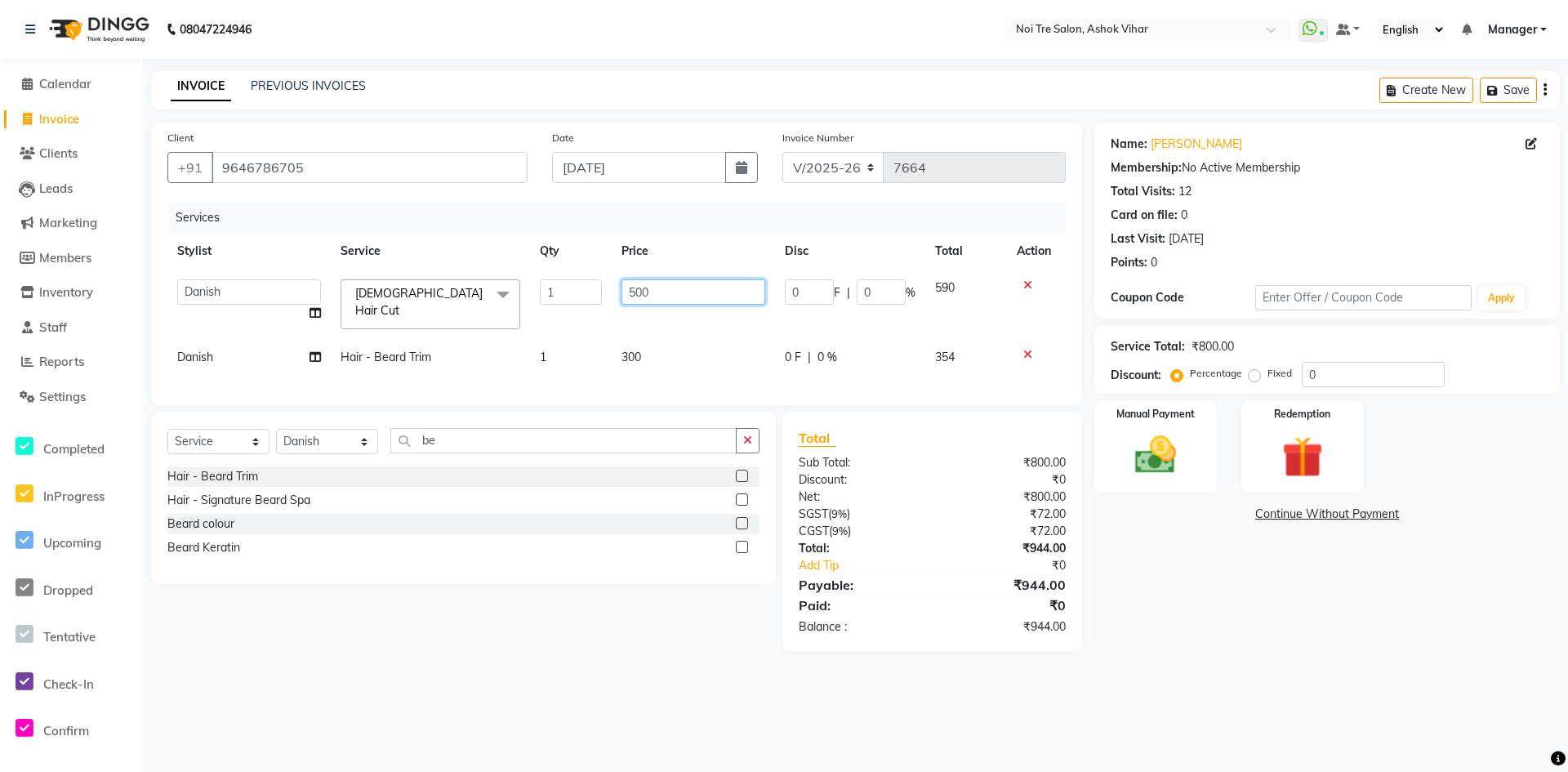
drag, startPoint x: 650, startPoint y: 288, endPoint x: 618, endPoint y: 291, distance: 32.1
click at [618, 291] on td "500" at bounding box center [693, 304] width 163 height 70
type input "1694"
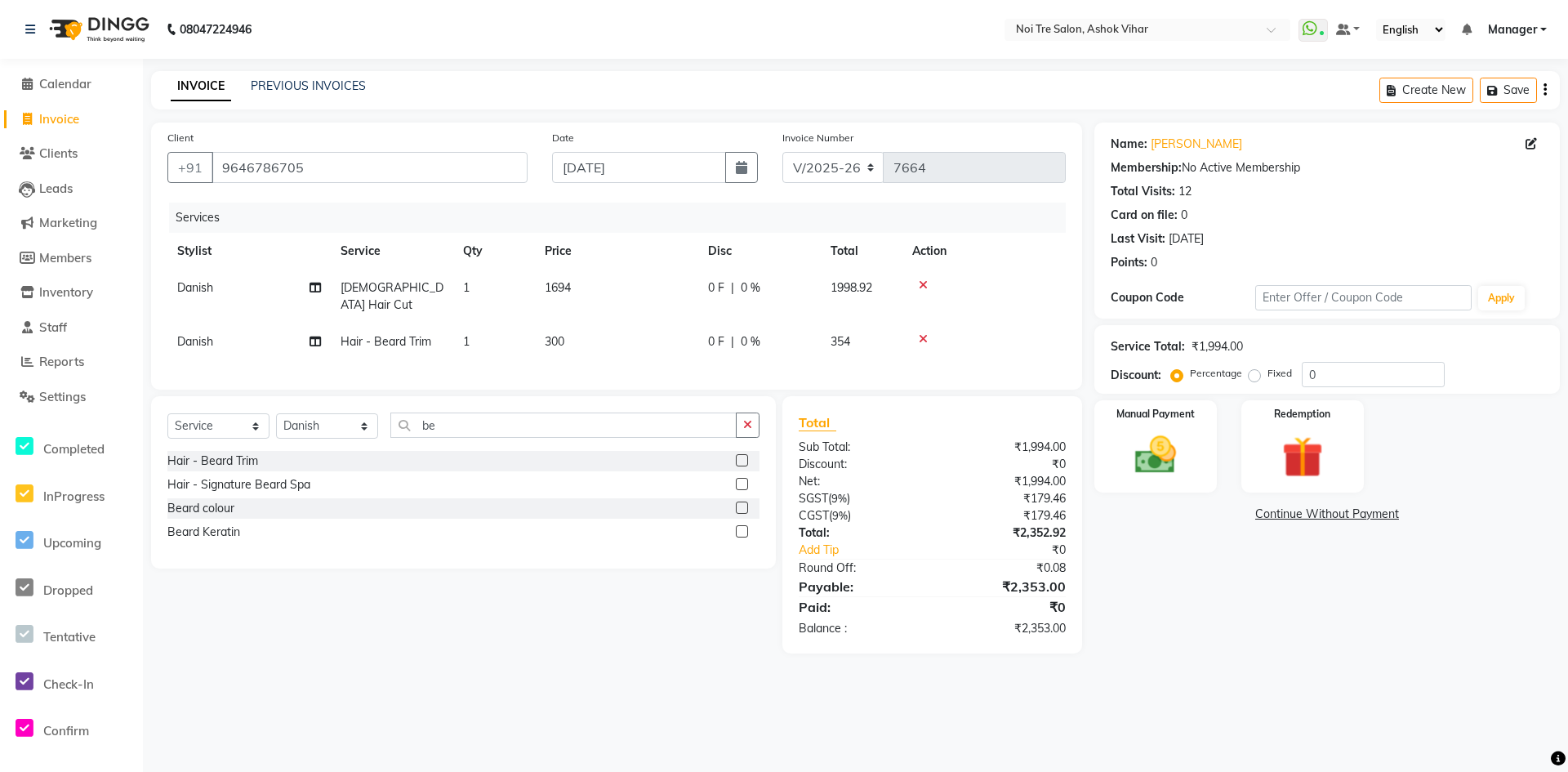
drag, startPoint x: 682, startPoint y: 333, endPoint x: 658, endPoint y: 348, distance: 28.3
click at [680, 336] on td "300" at bounding box center [616, 341] width 163 height 37
select select "28723"
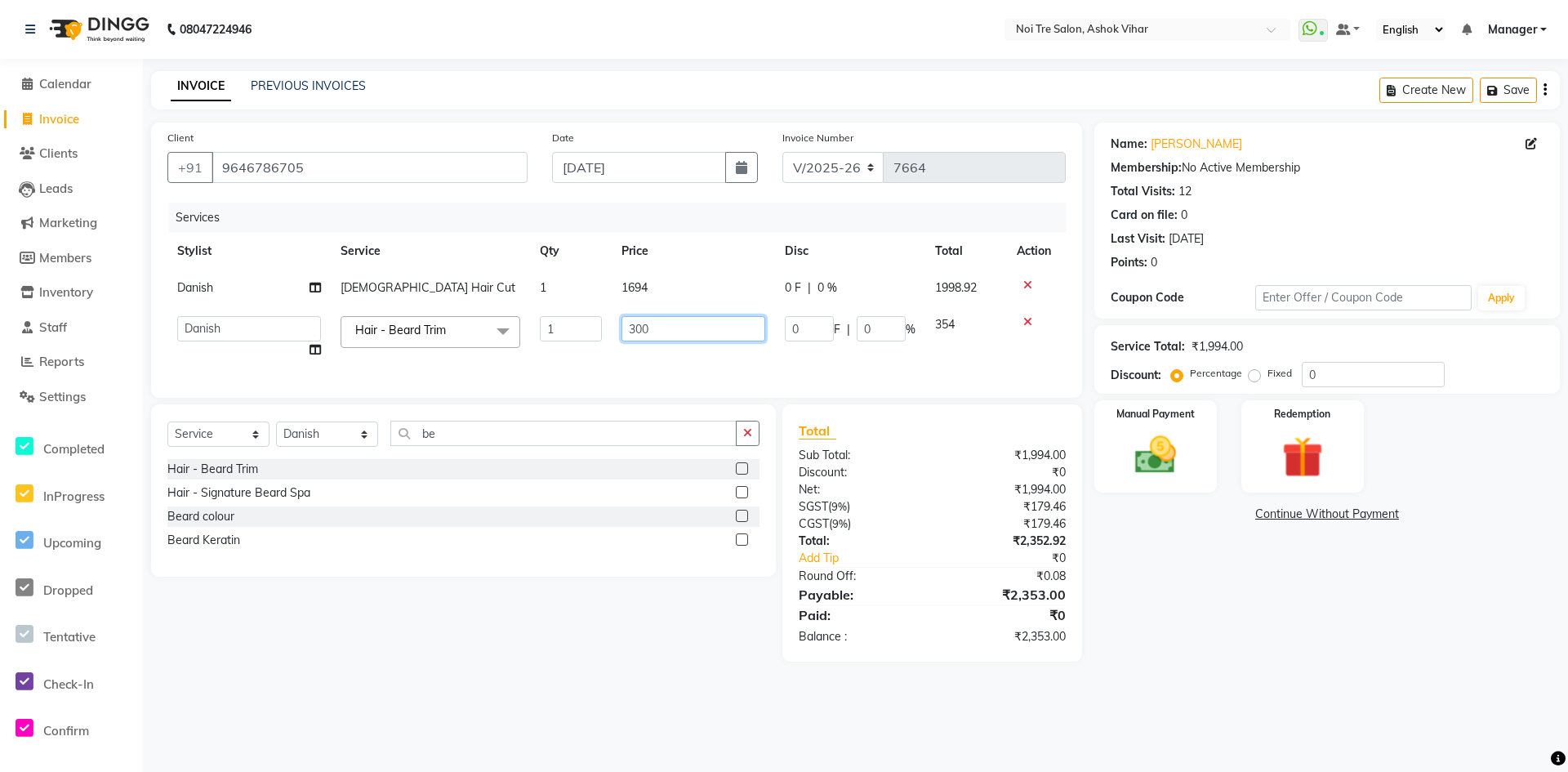
click at [662, 335] on input "300" at bounding box center [693, 329] width 144 height 26
type input "3"
type input "424"
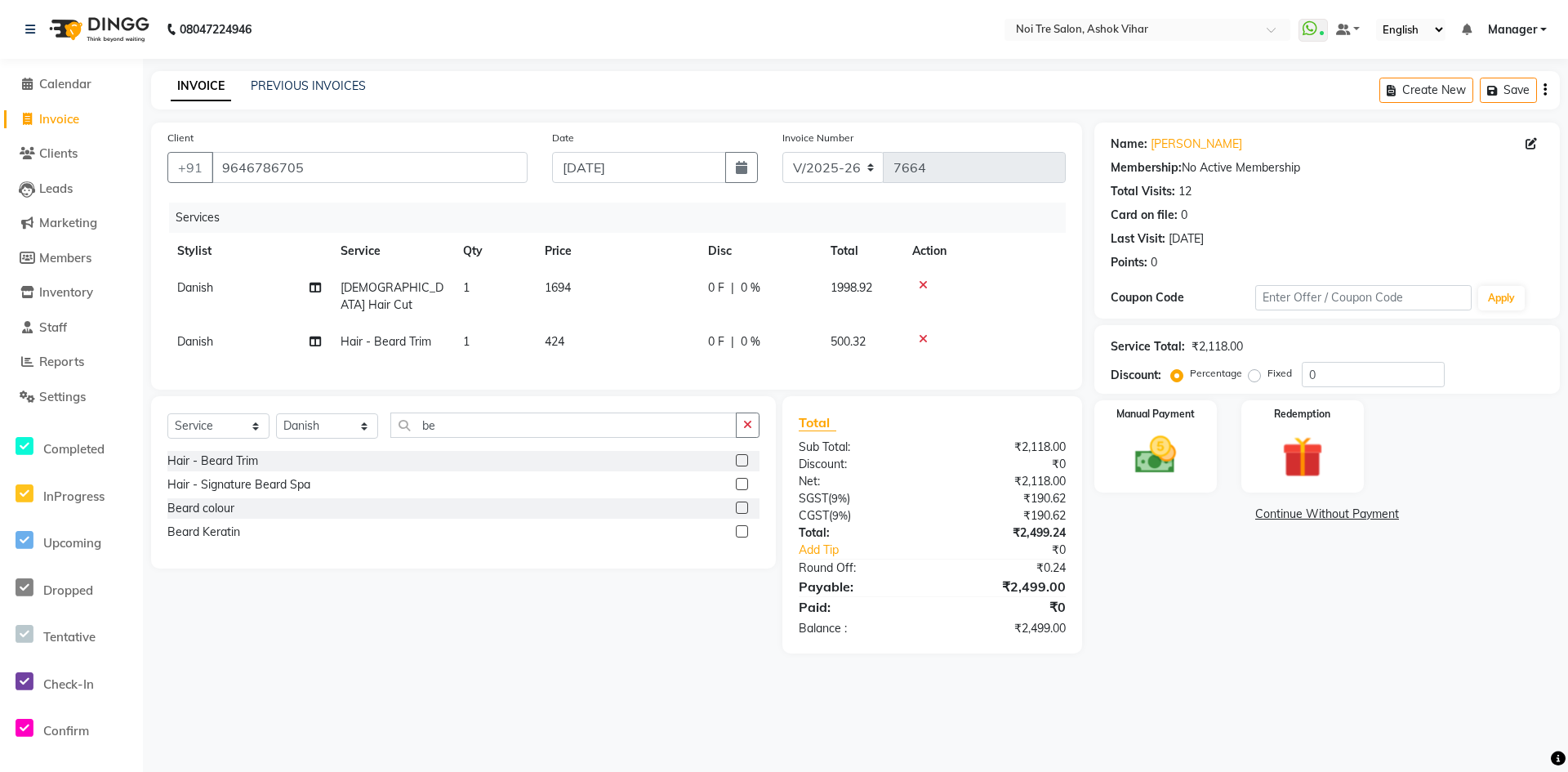
click at [652, 354] on div "Services Stylist Service Qty Price Disc Total Action Danish [DEMOGRAPHIC_DATA] …" at bounding box center [616, 287] width 899 height 171
click at [610, 287] on td "1694" at bounding box center [616, 296] width 163 height 54
select select "28723"
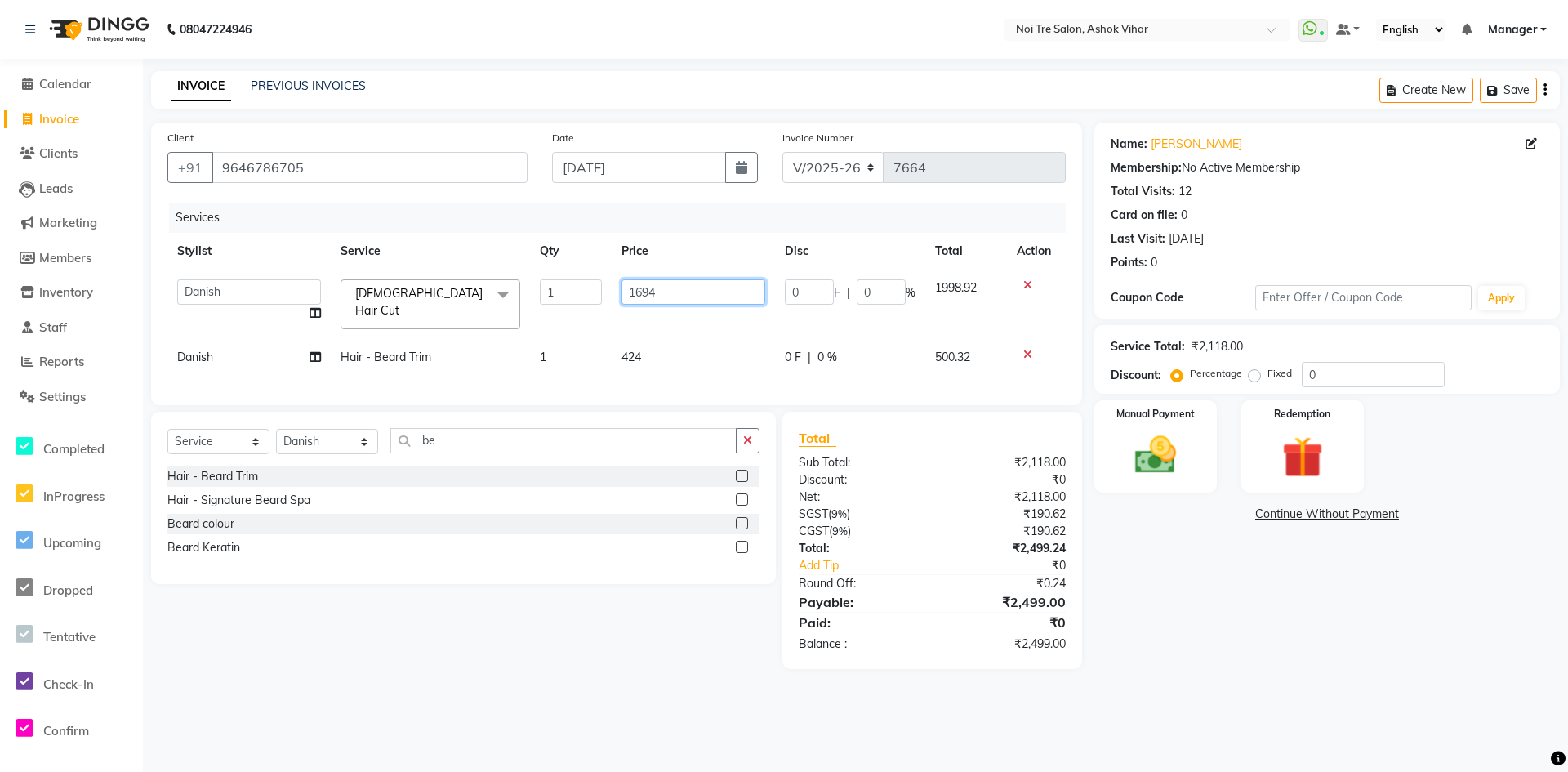
drag, startPoint x: 677, startPoint y: 289, endPoint x: 628, endPoint y: 296, distance: 49.5
click at [628, 296] on input "1694" at bounding box center [693, 292] width 144 height 26
type input "1271"
click at [676, 345] on div "Services Stylist Service Qty Price Disc Total Action [PERSON_NAME] Aas Admin [P…" at bounding box center [616, 295] width 899 height 186
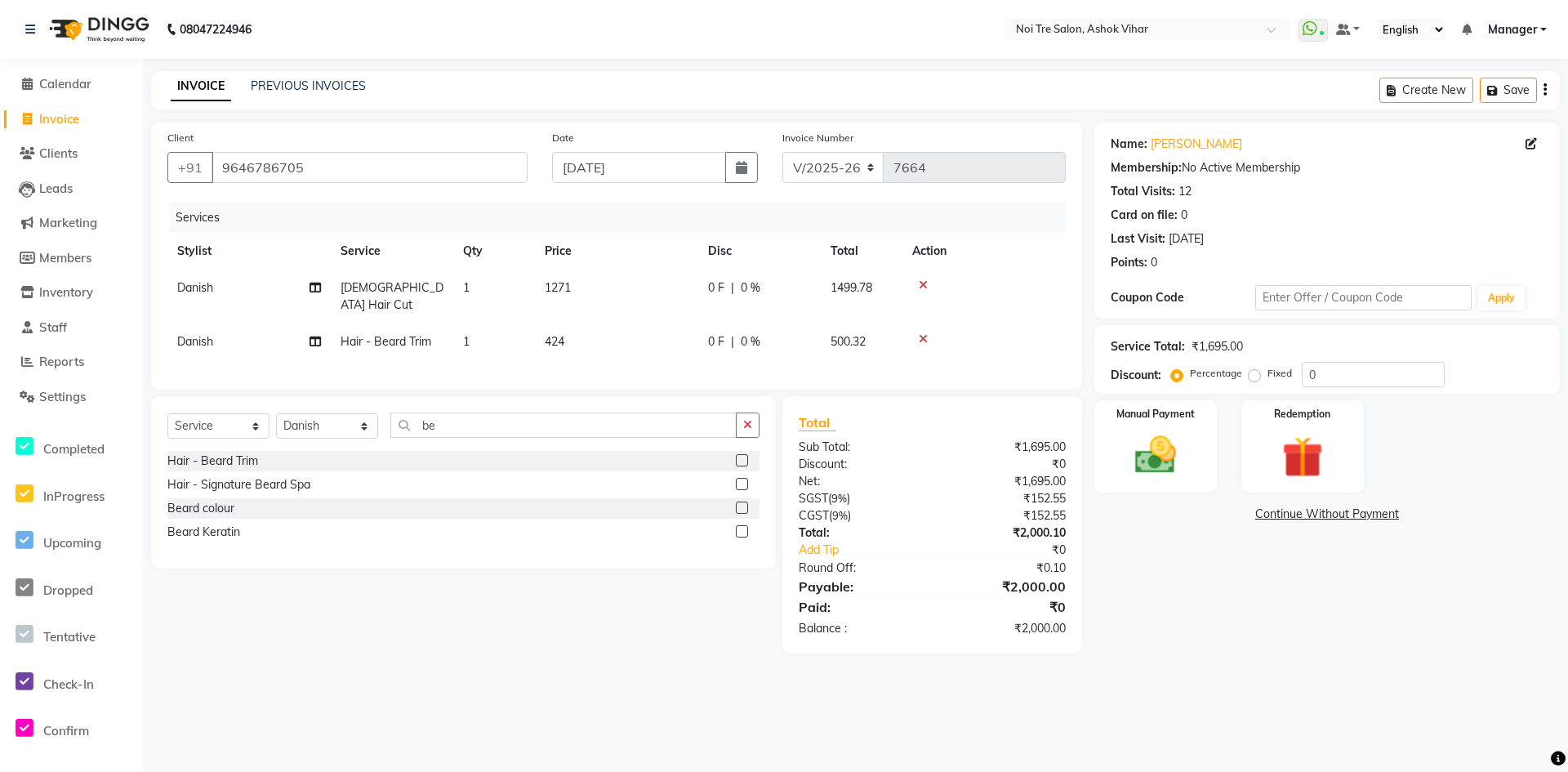
click at [589, 323] on td "424" at bounding box center [616, 341] width 163 height 37
select select "28723"
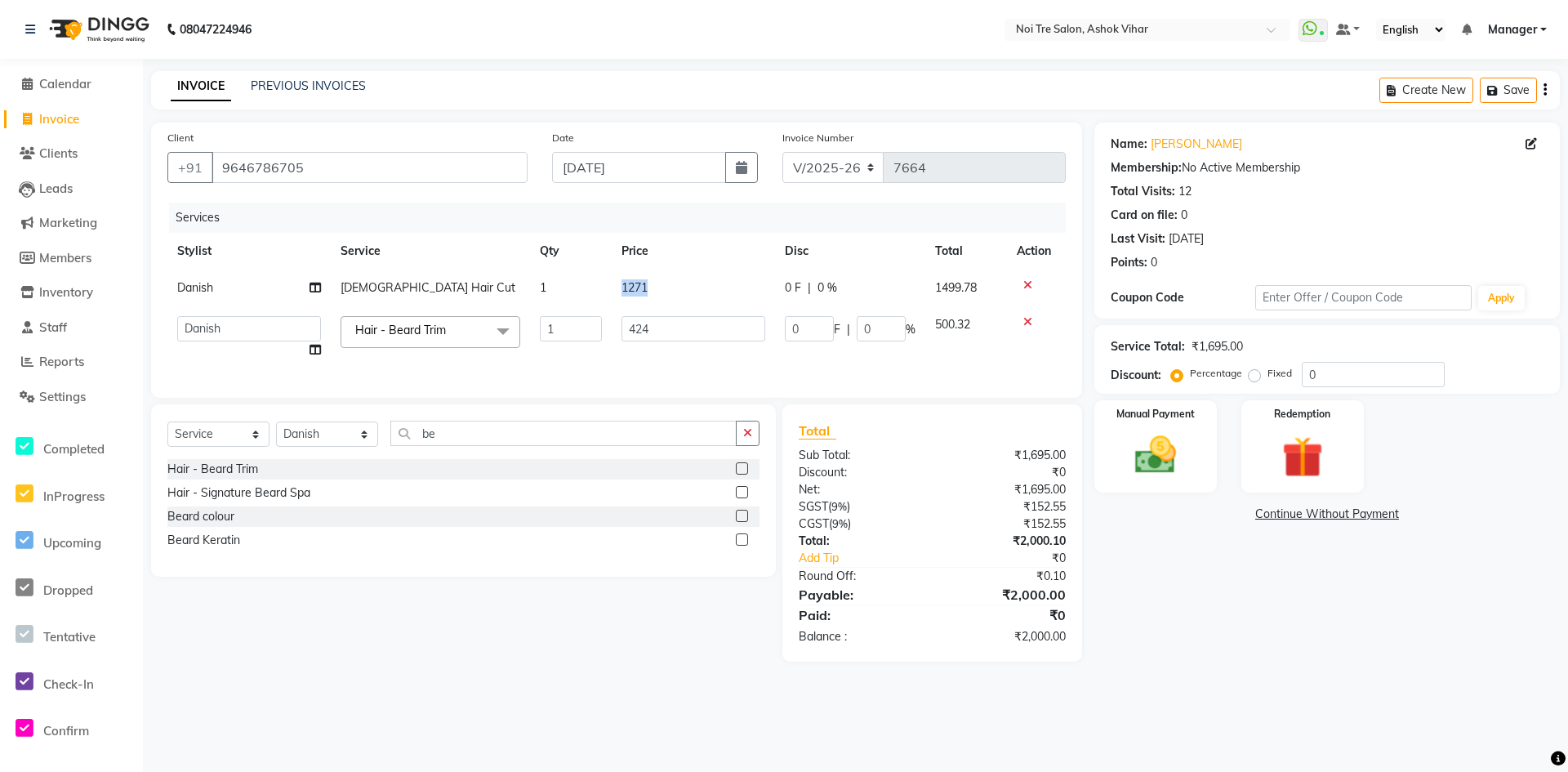
drag, startPoint x: 681, startPoint y: 281, endPoint x: 597, endPoint y: 278, distance: 84.1
click at [597, 278] on tr "Danish [DEMOGRAPHIC_DATA] Hair Cut 1 1271 0 F | 0 % 1499.78" at bounding box center [616, 287] width 899 height 37
click at [657, 284] on td "1271" at bounding box center [693, 287] width 163 height 37
select select "28723"
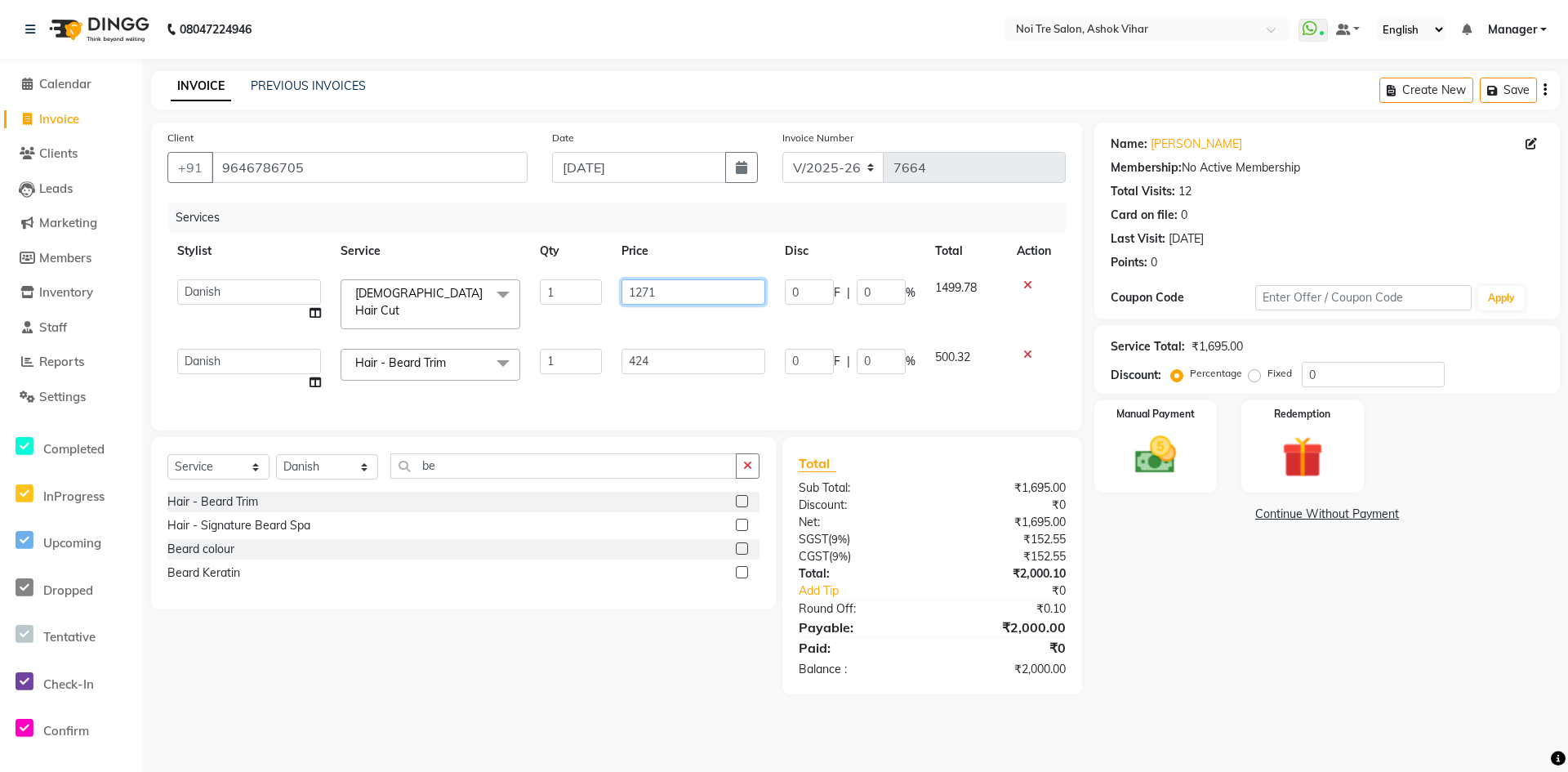
click at [697, 291] on input "1271" at bounding box center [693, 292] width 144 height 26
type input "1"
type input "1500"
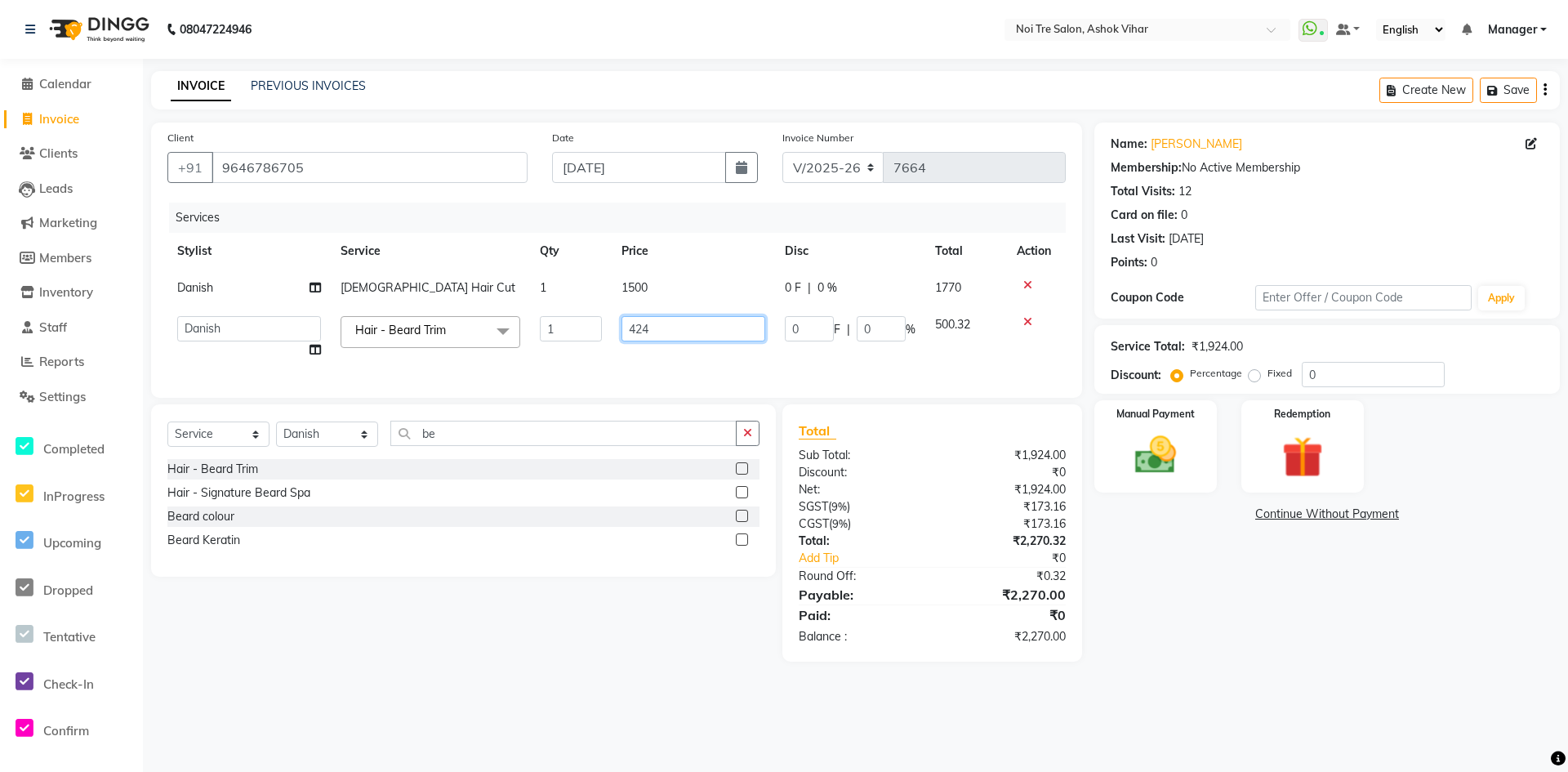
click at [673, 342] on td "424" at bounding box center [693, 337] width 163 height 62
type input "4"
type input "500"
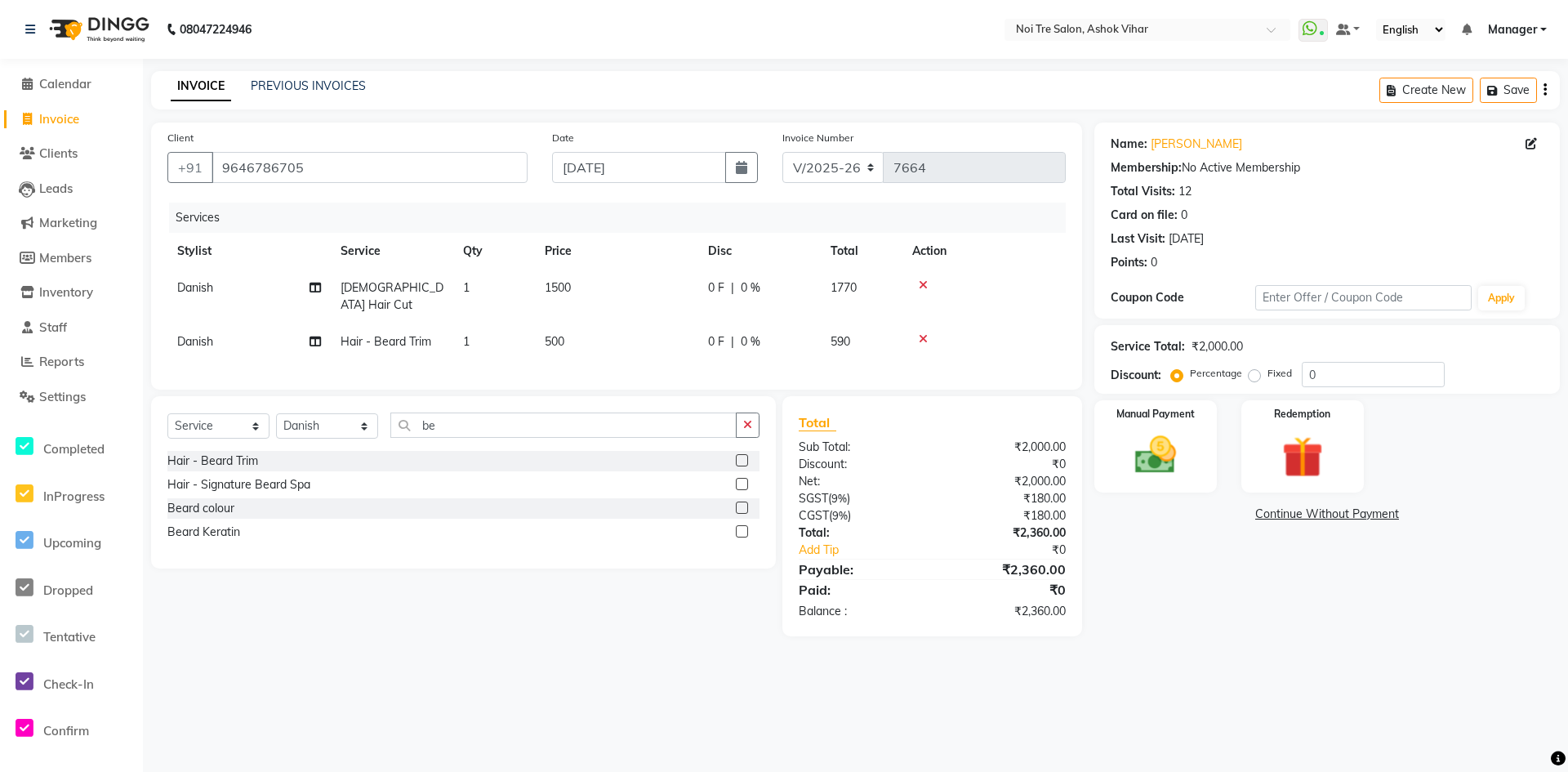
click at [690, 356] on div "Services Stylist Service Qty Price Disc Total Action Danish [DEMOGRAPHIC_DATA] …" at bounding box center [616, 287] width 899 height 171
click at [1141, 443] on img at bounding box center [1156, 455] width 71 height 50
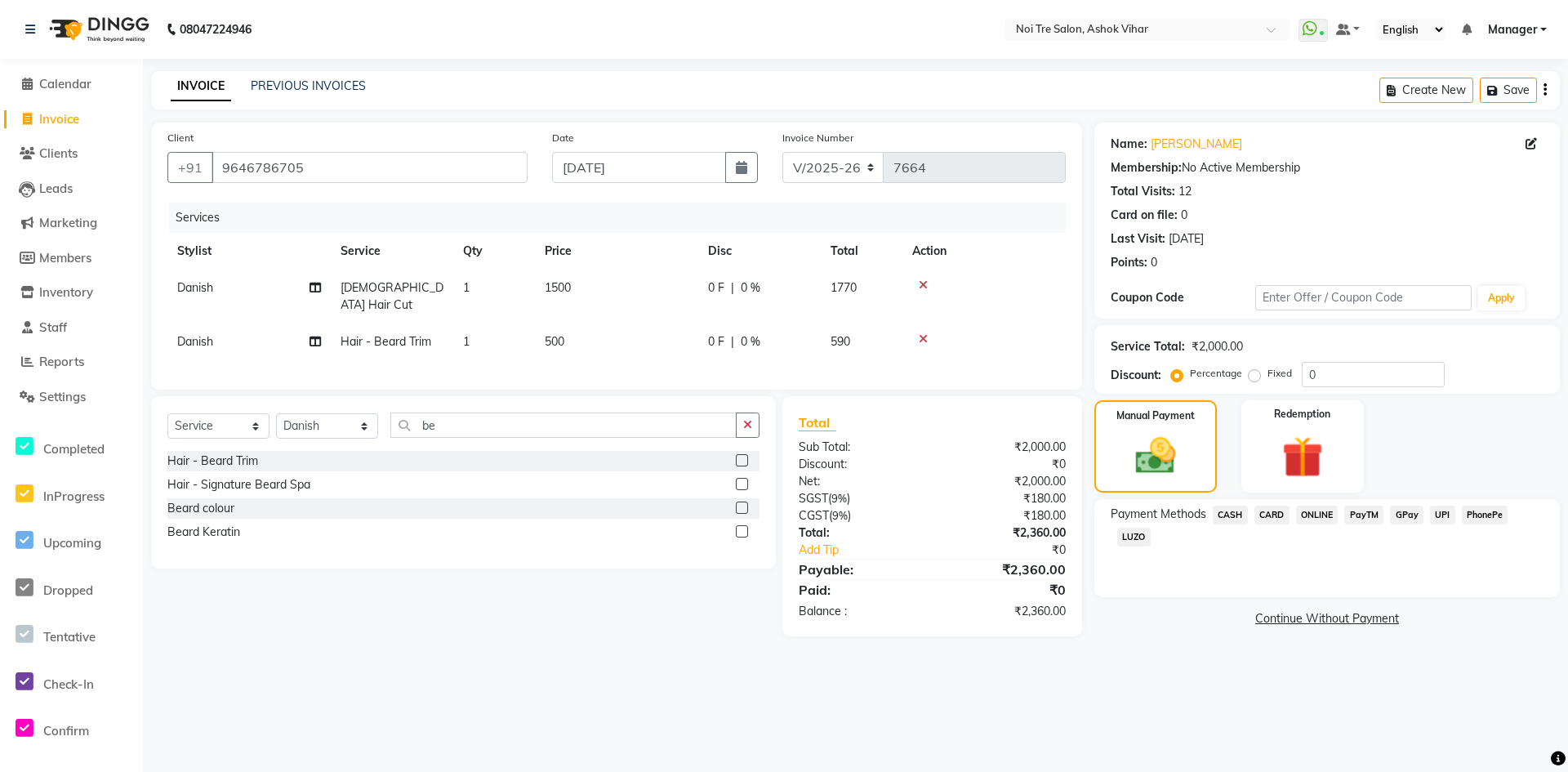
click at [1273, 518] on span "CARD" at bounding box center [1271, 515] width 35 height 19
click at [1297, 620] on button "Add Payment" at bounding box center [1403, 623] width 280 height 26
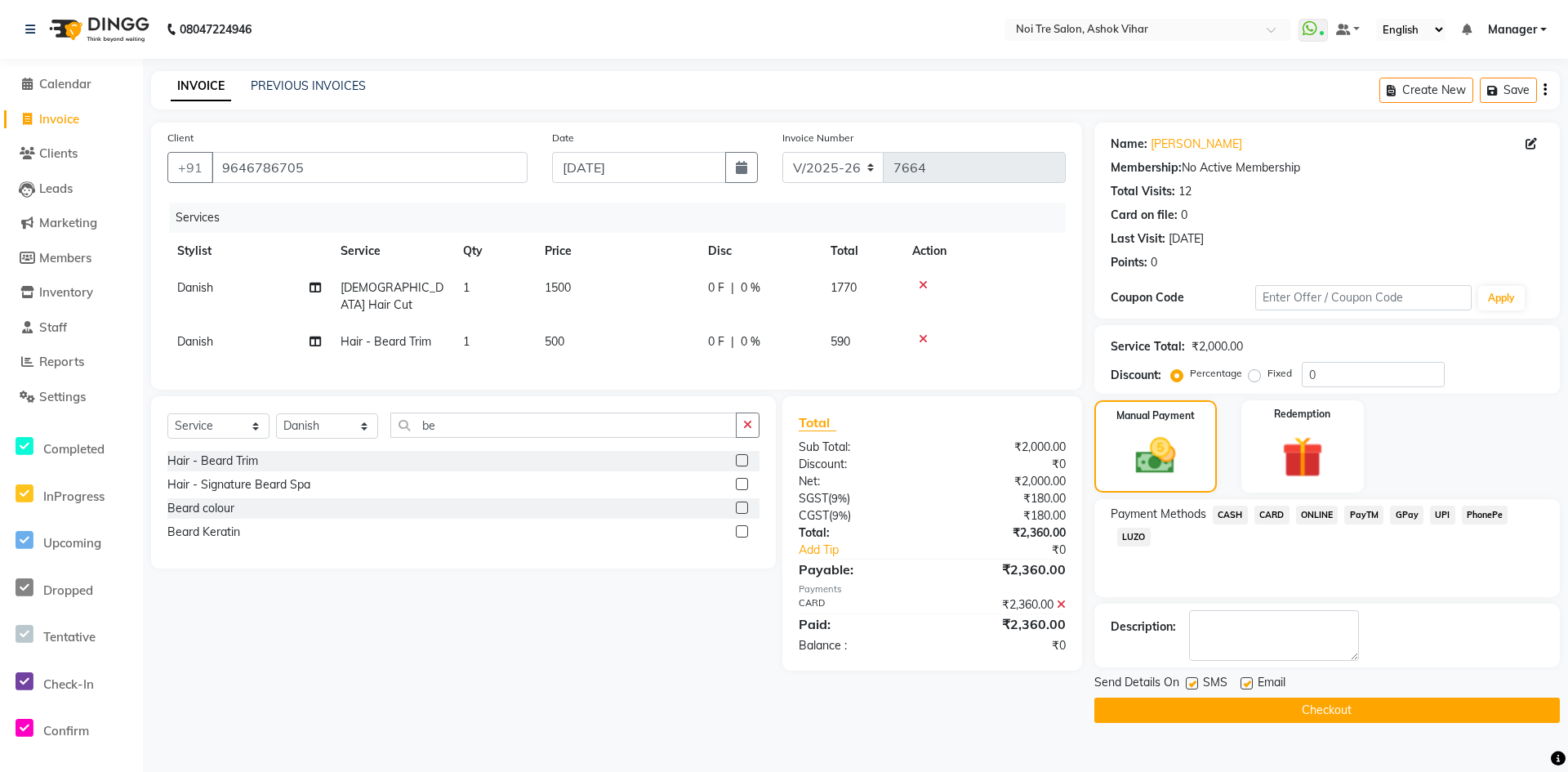
click at [1318, 704] on button "Checkout" at bounding box center [1327, 710] width 466 height 26
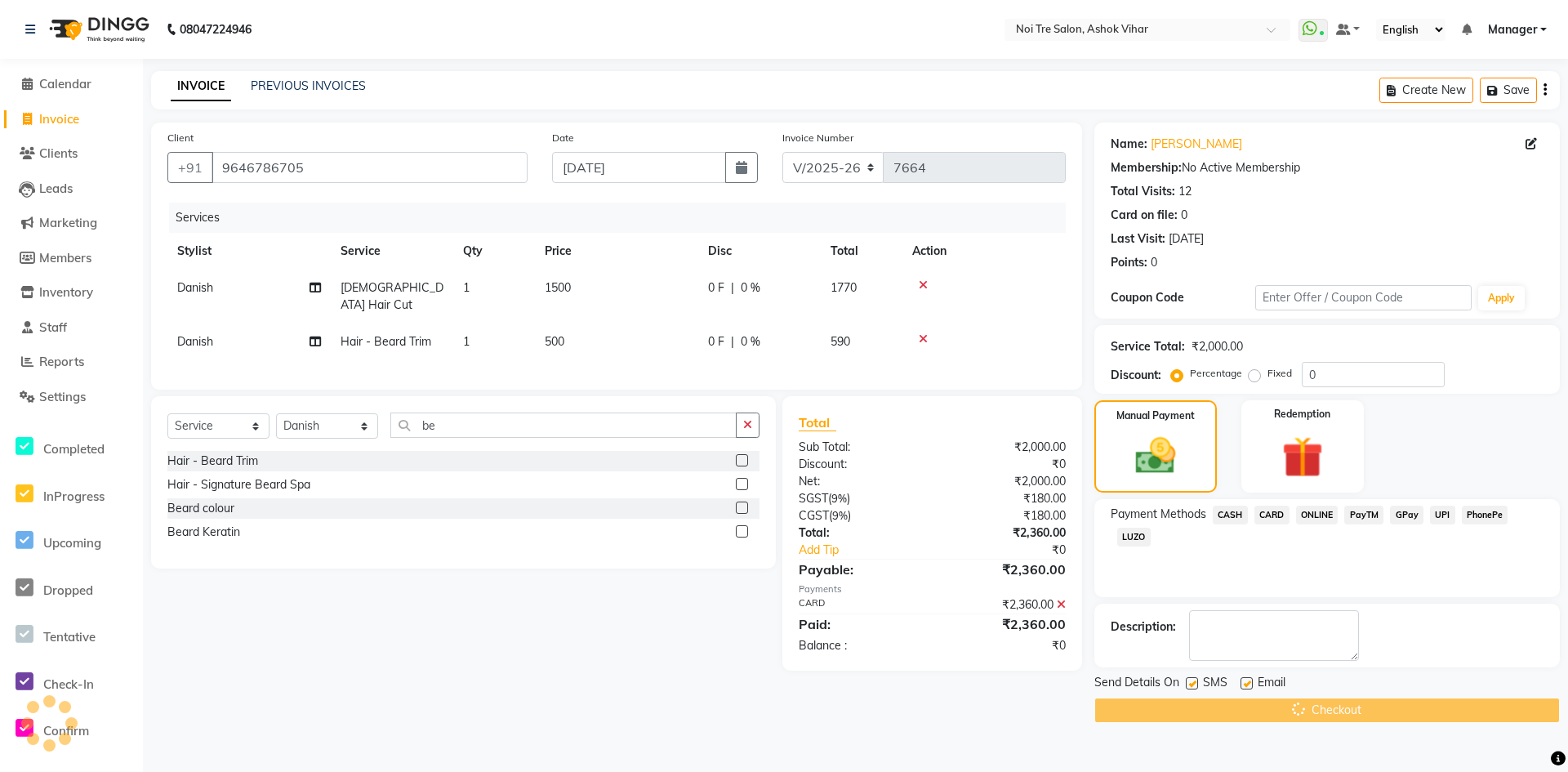
drag, startPoint x: 70, startPoint y: 120, endPoint x: 924, endPoint y: 126, distance: 854.0
click at [70, 120] on span "Invoice" at bounding box center [59, 119] width 40 height 15
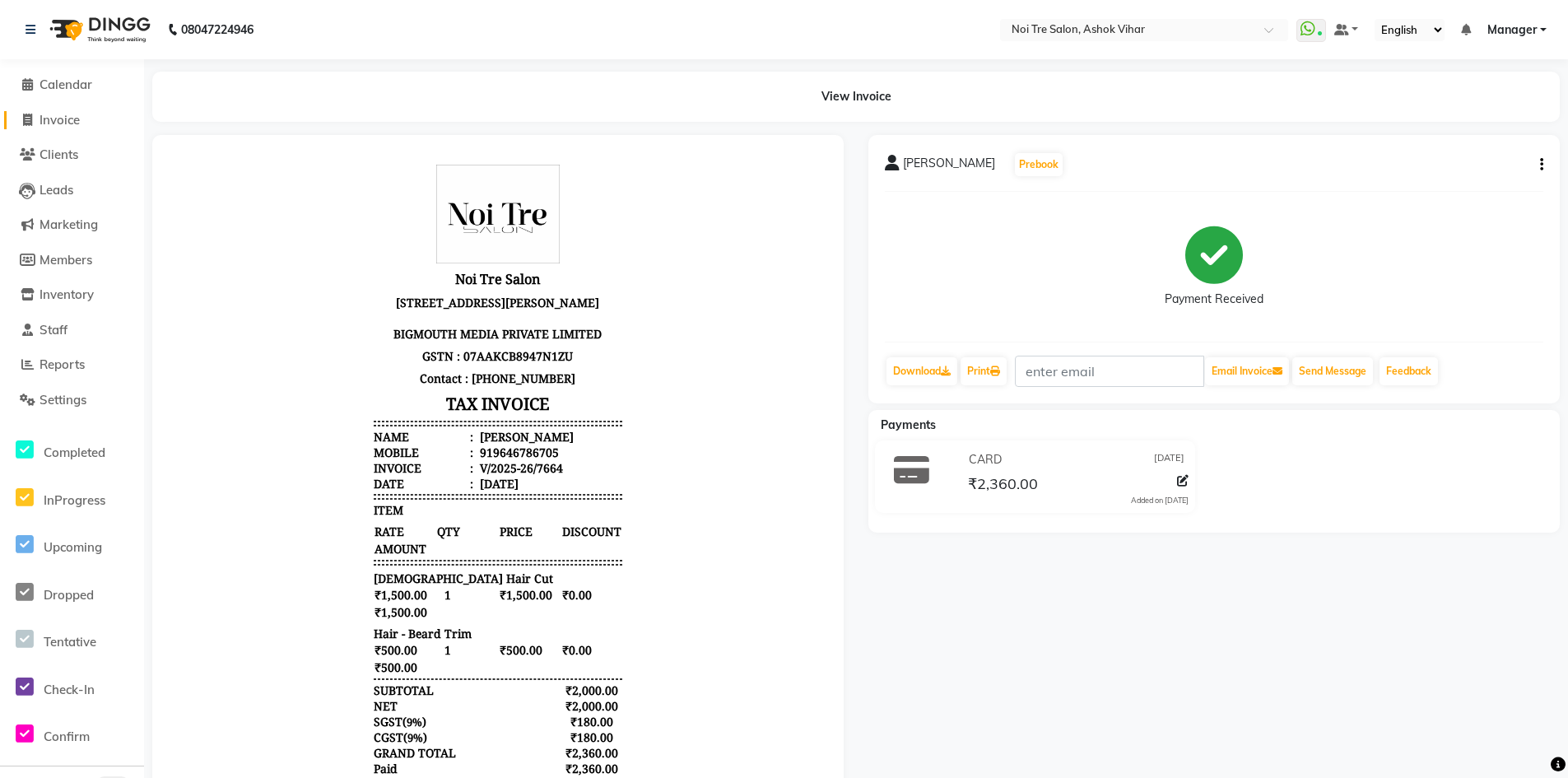
click at [67, 125] on span "Invoice" at bounding box center [59, 120] width 40 height 15
select select "service"
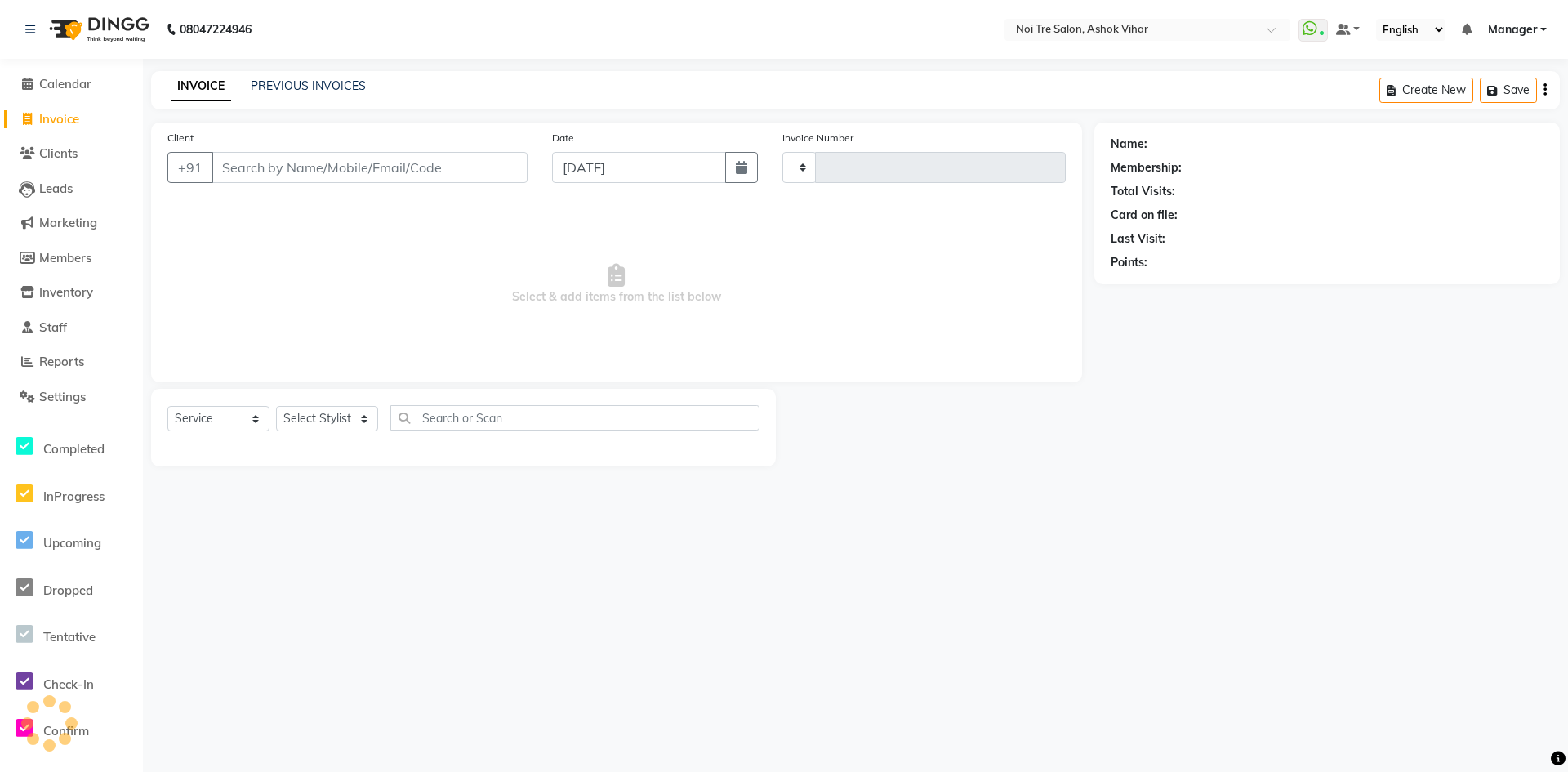
click at [309, 171] on input "Client" at bounding box center [370, 167] width 316 height 31
type input "7665"
select select "4726"
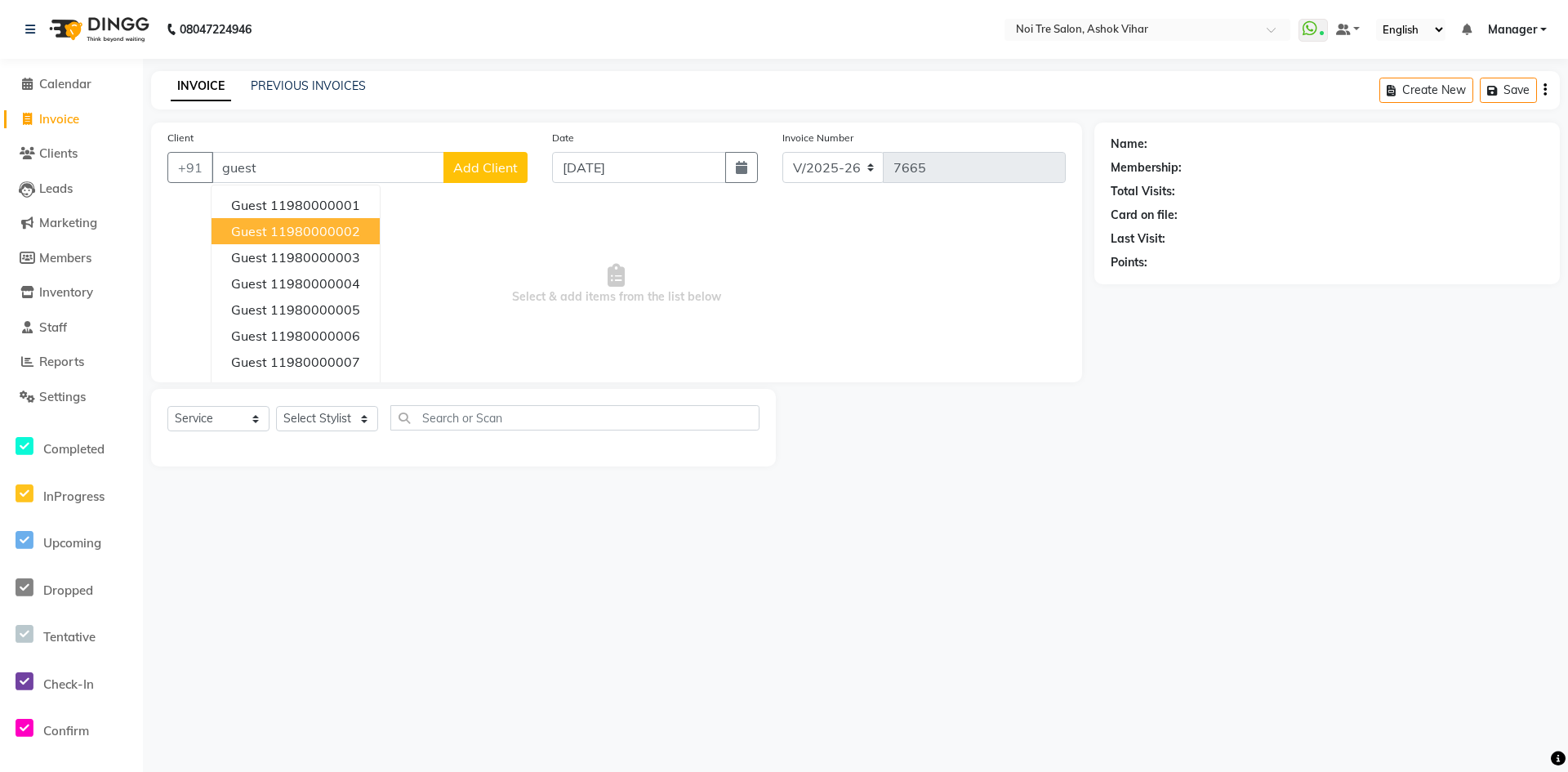
click at [313, 234] on ngb-highlight "11980000002" at bounding box center [315, 230] width 90 height 16
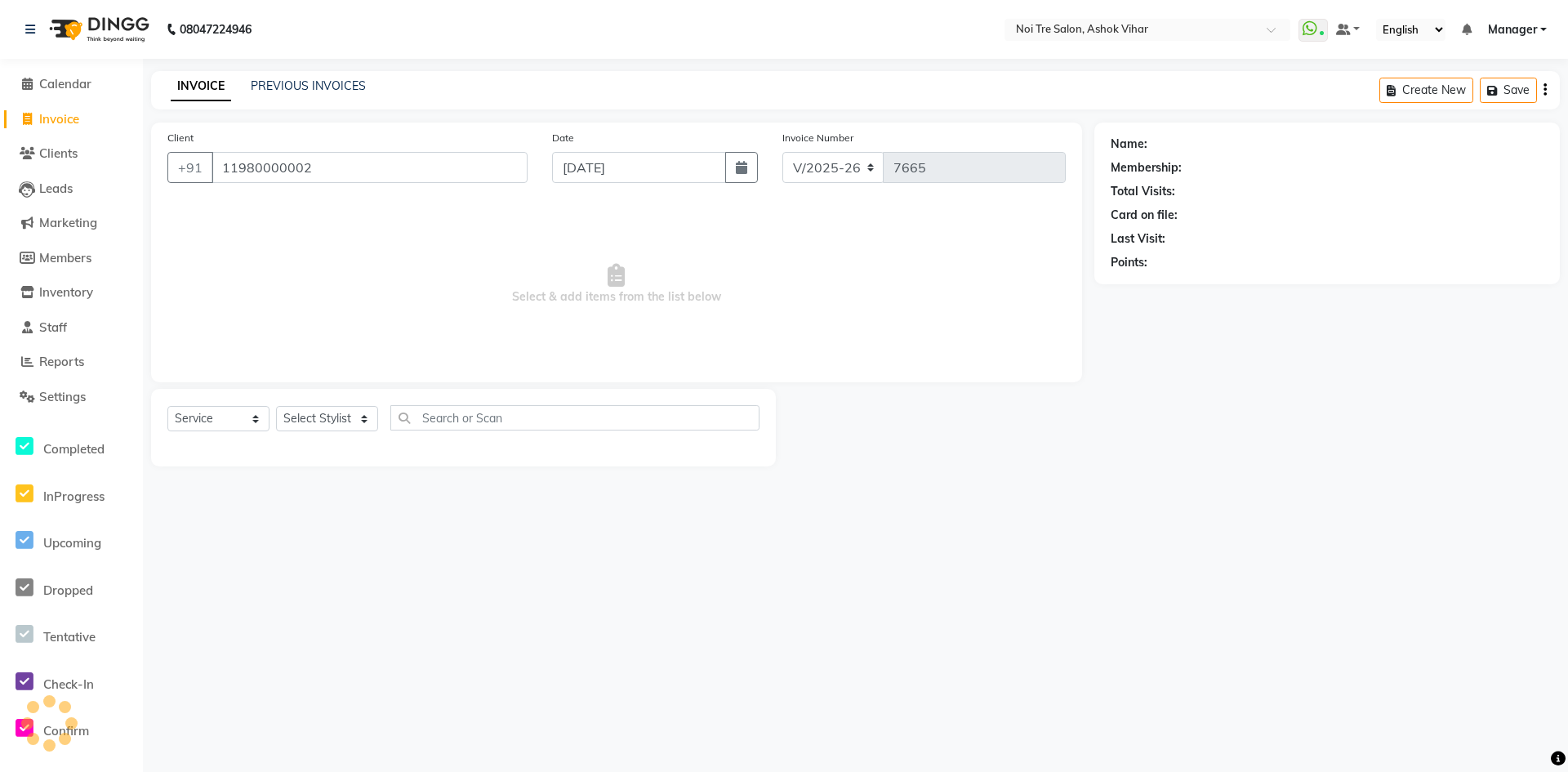
type input "11980000002"
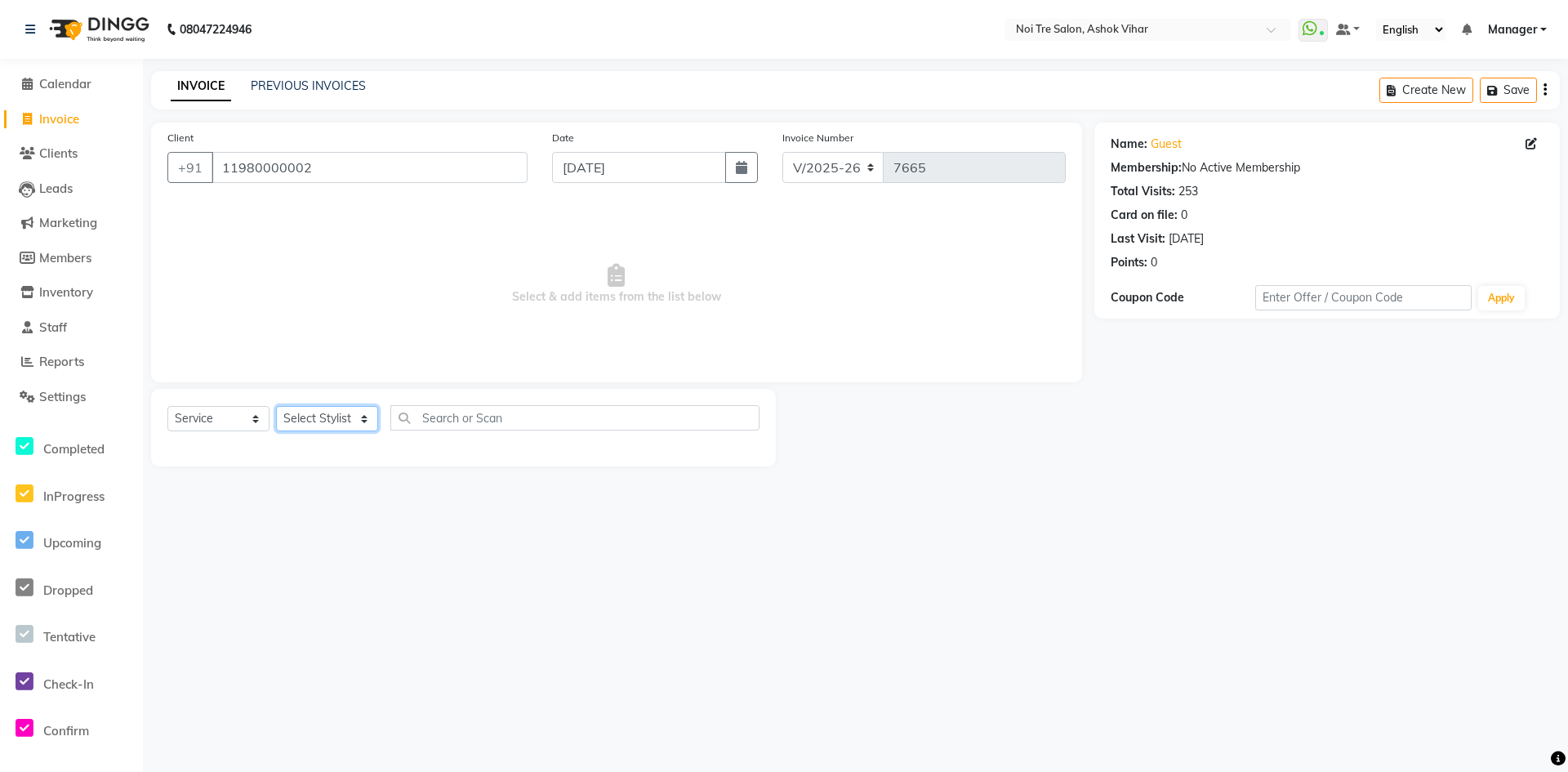
click at [362, 417] on select "Select Stylist Aakash Aalam Aas Admin Ajay Alice Amit Anand Anas Arif ARIF 1 Ar…" at bounding box center [327, 418] width 102 height 26
select select "28723"
click at [424, 408] on input "text" at bounding box center [575, 417] width 369 height 26
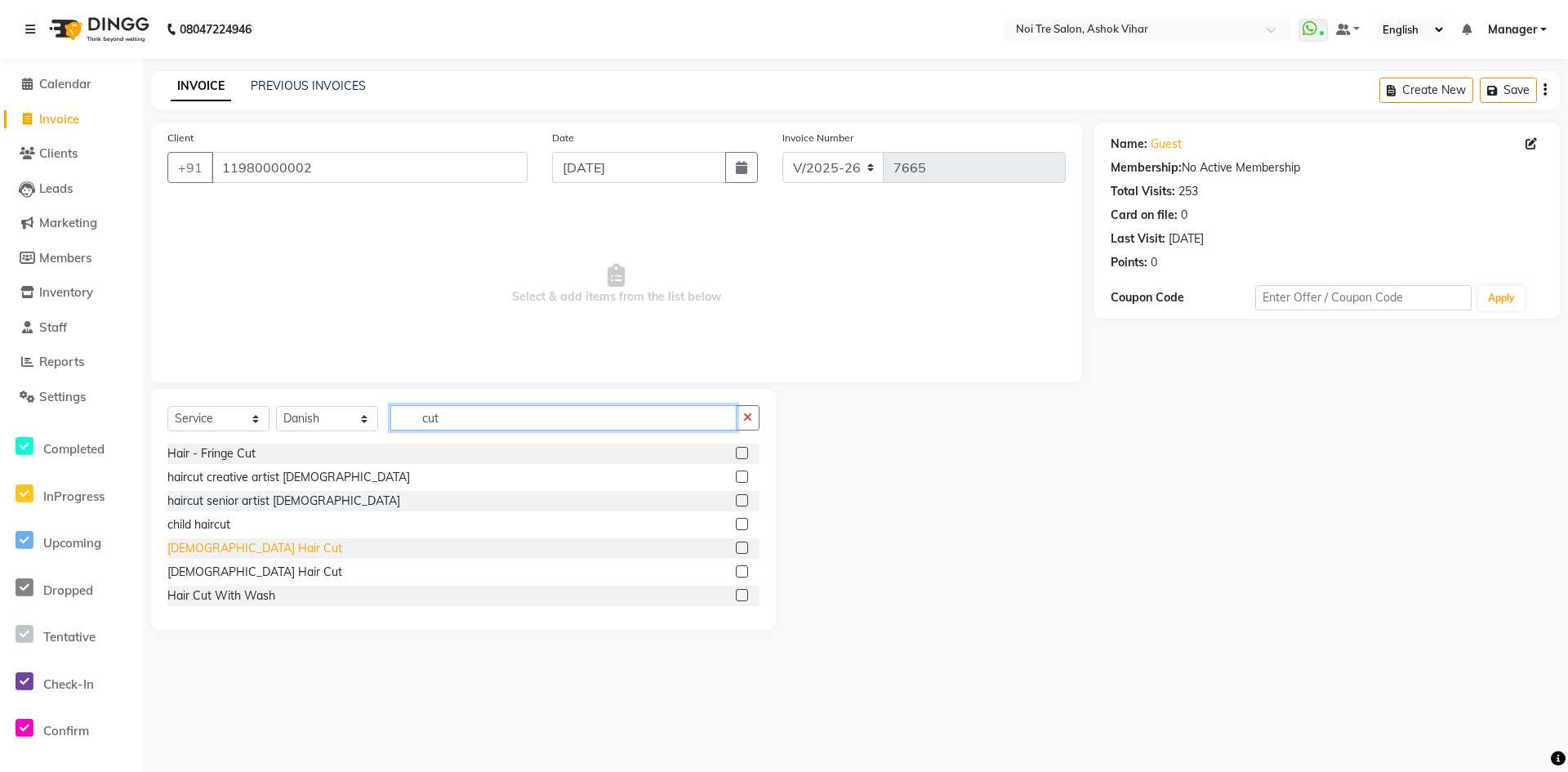
type input "cut"
click at [207, 547] on div "Male Hair Cut" at bounding box center [255, 548] width 175 height 17
checkbox input "false"
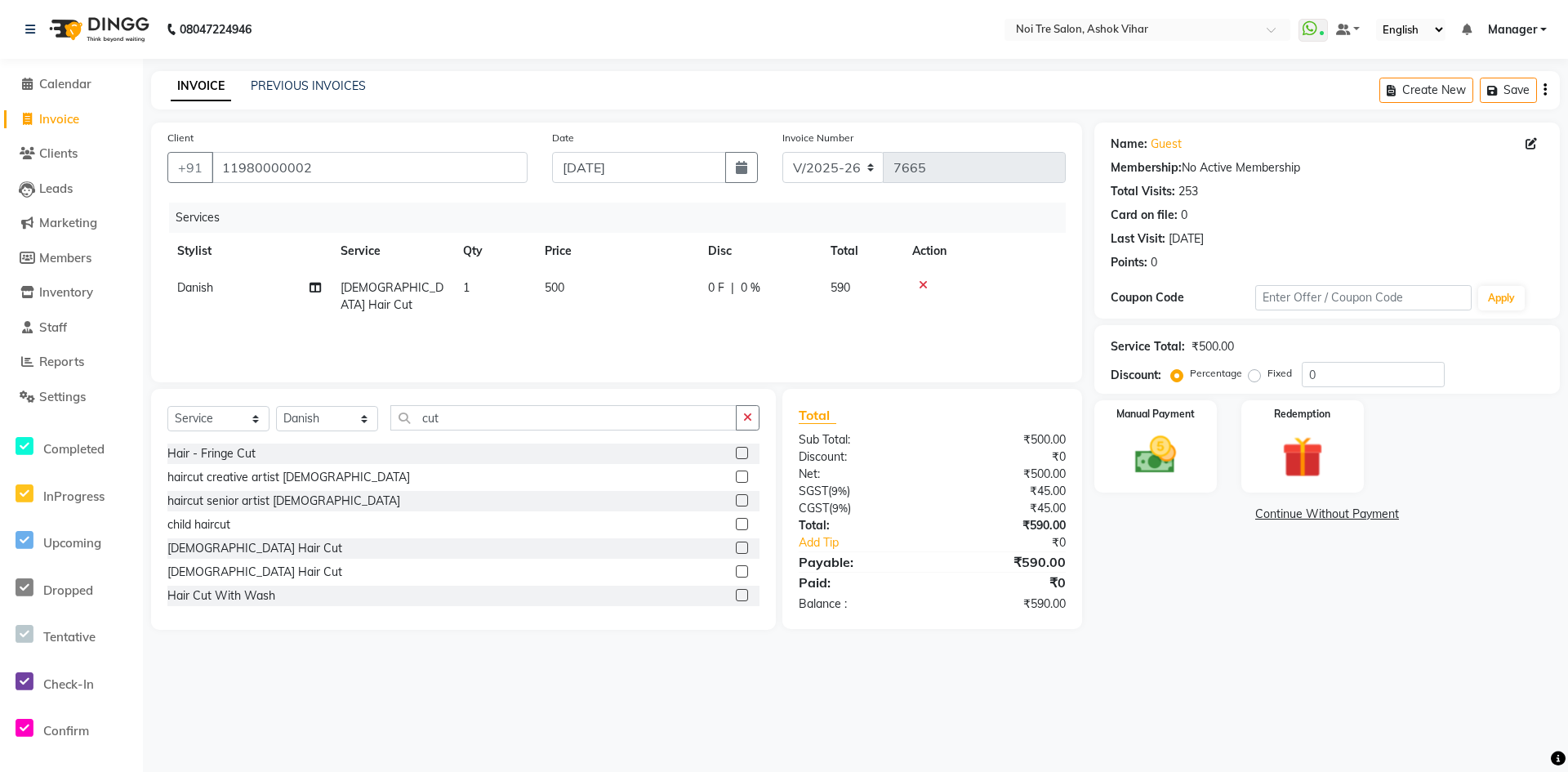
click at [619, 276] on td "500" at bounding box center [616, 296] width 163 height 54
select select "28723"
drag, startPoint x: 671, startPoint y: 287, endPoint x: 608, endPoint y: 300, distance: 64.3
click at [608, 300] on tr "Aakash Aalam Aas Admin Ajay Alice Amit Anand Anas Arif ARIF 1 Arun Ashu Asif At…" at bounding box center [616, 304] width 899 height 70
type input "593"
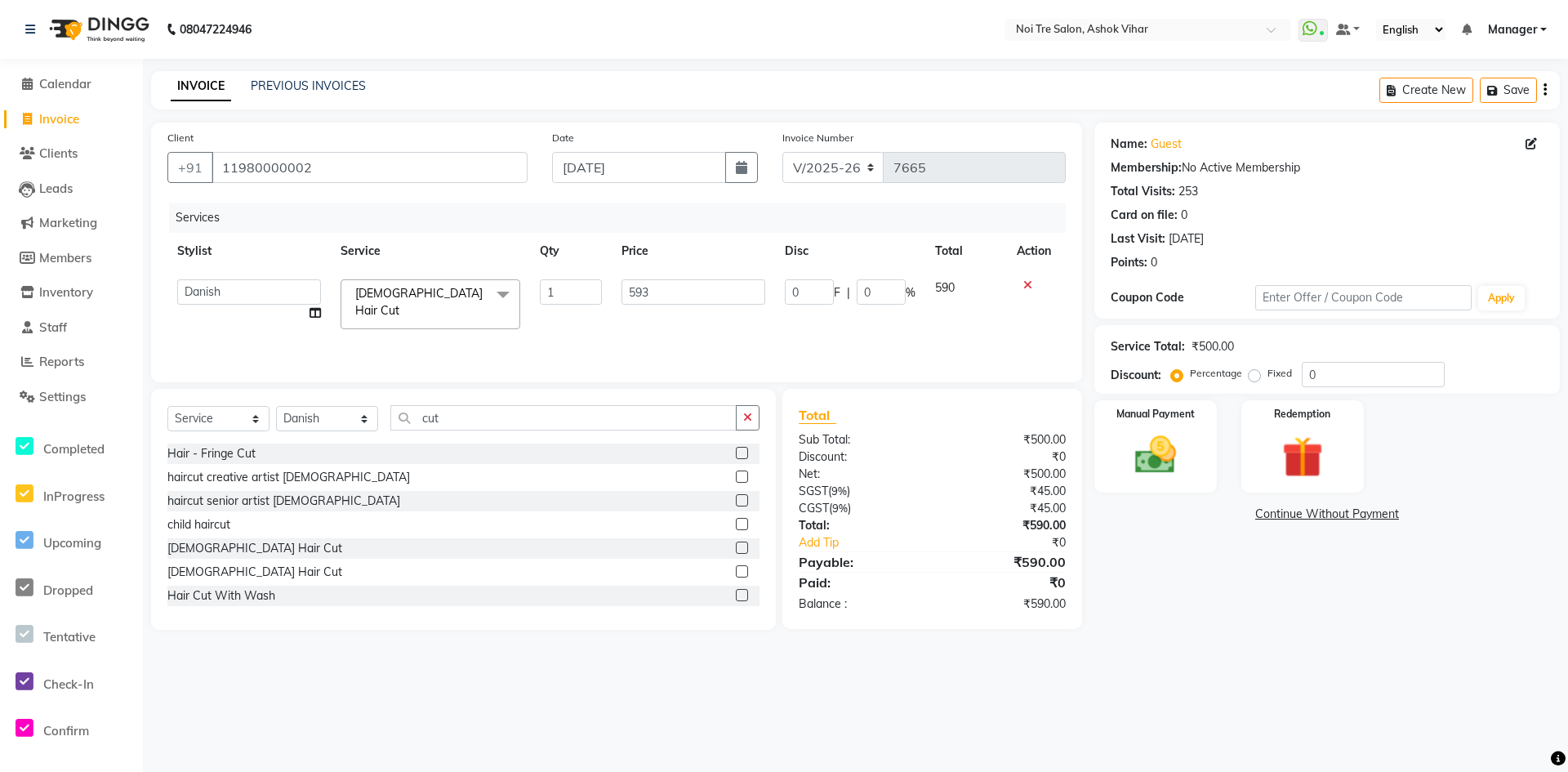
click at [607, 316] on div "Services Stylist Service Qty Price Disc Total Action Aakash Aalam Aas Admin Aja…" at bounding box center [616, 284] width 899 height 163
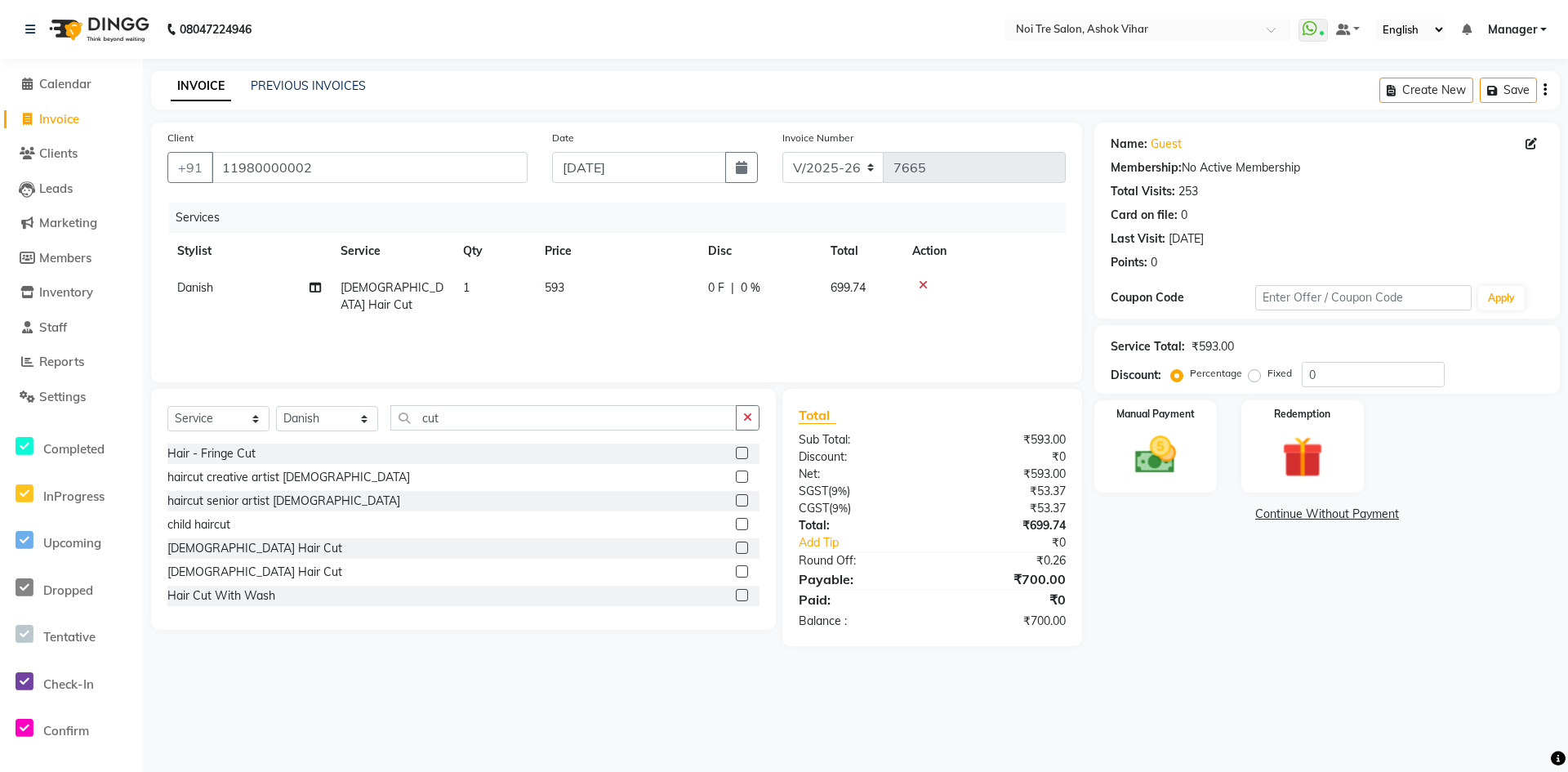
click at [606, 287] on td "593" at bounding box center [616, 296] width 163 height 54
select select "28723"
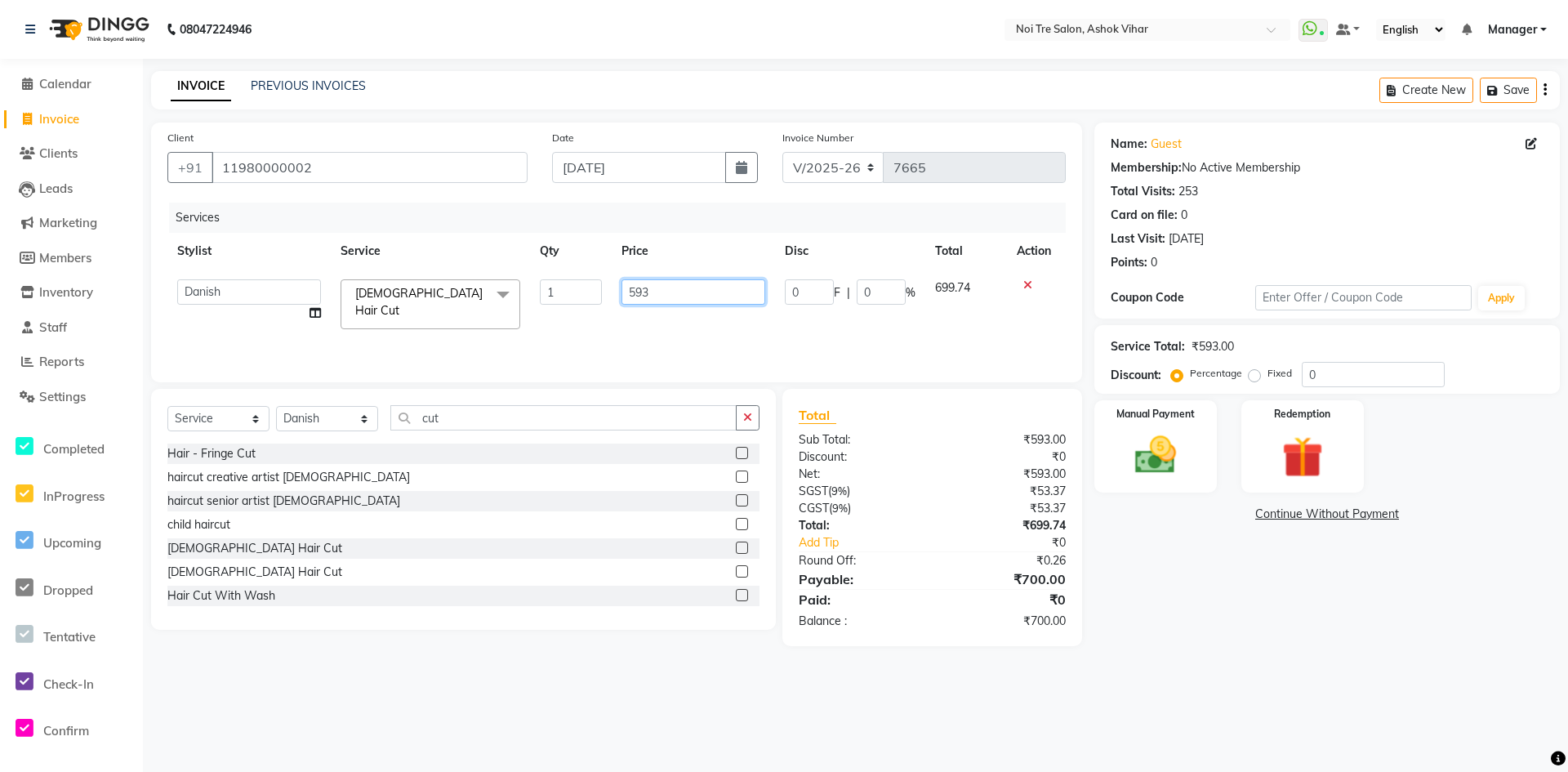
click at [672, 287] on input "593" at bounding box center [693, 292] width 144 height 26
type input "5"
type input "678"
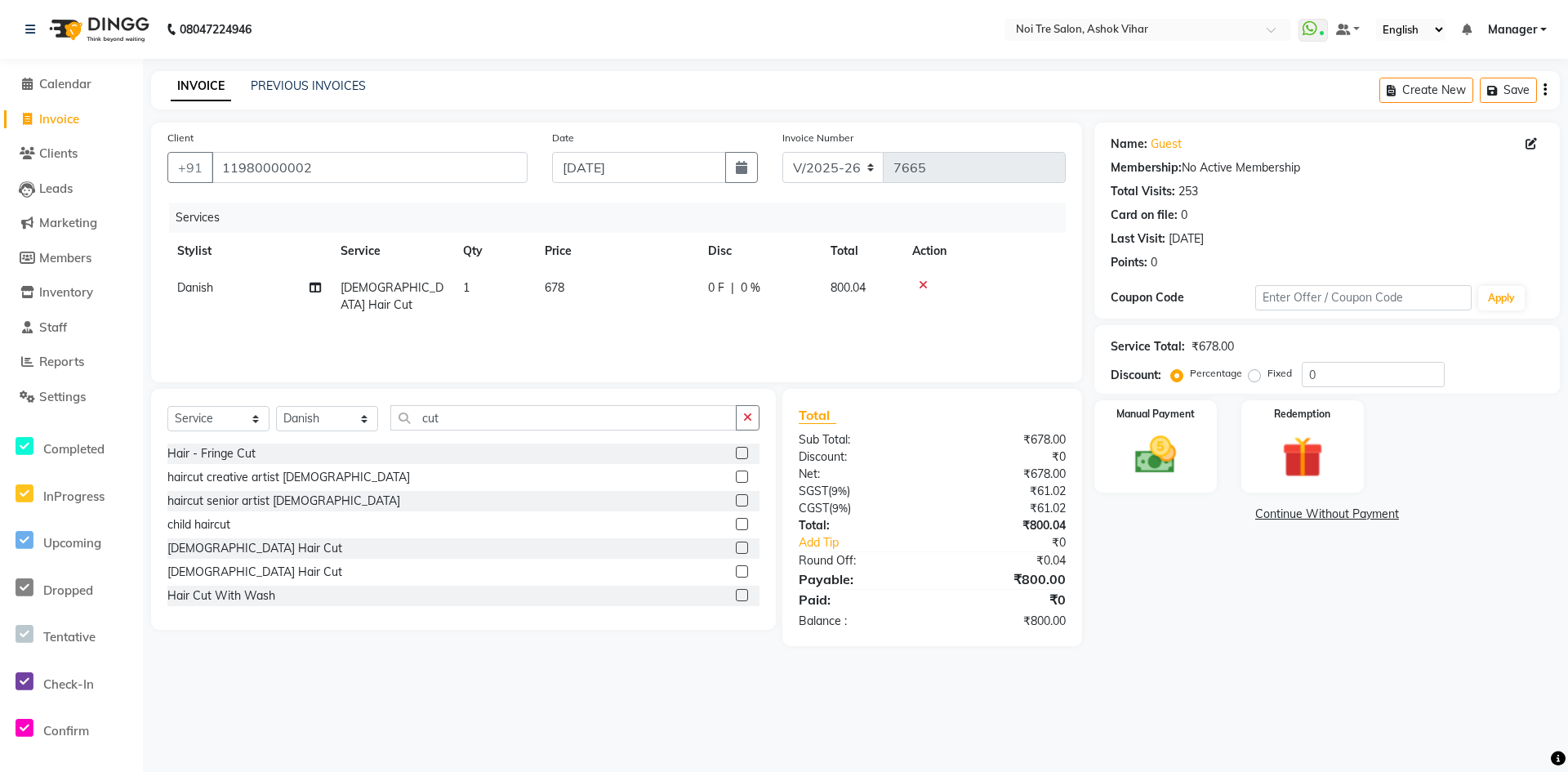
click at [643, 323] on div "Services Stylist Service Qty Price Disc Total Action Danish Male Hair Cut 1 678…" at bounding box center [616, 284] width 899 height 163
click at [1155, 440] on img at bounding box center [1156, 455] width 71 height 50
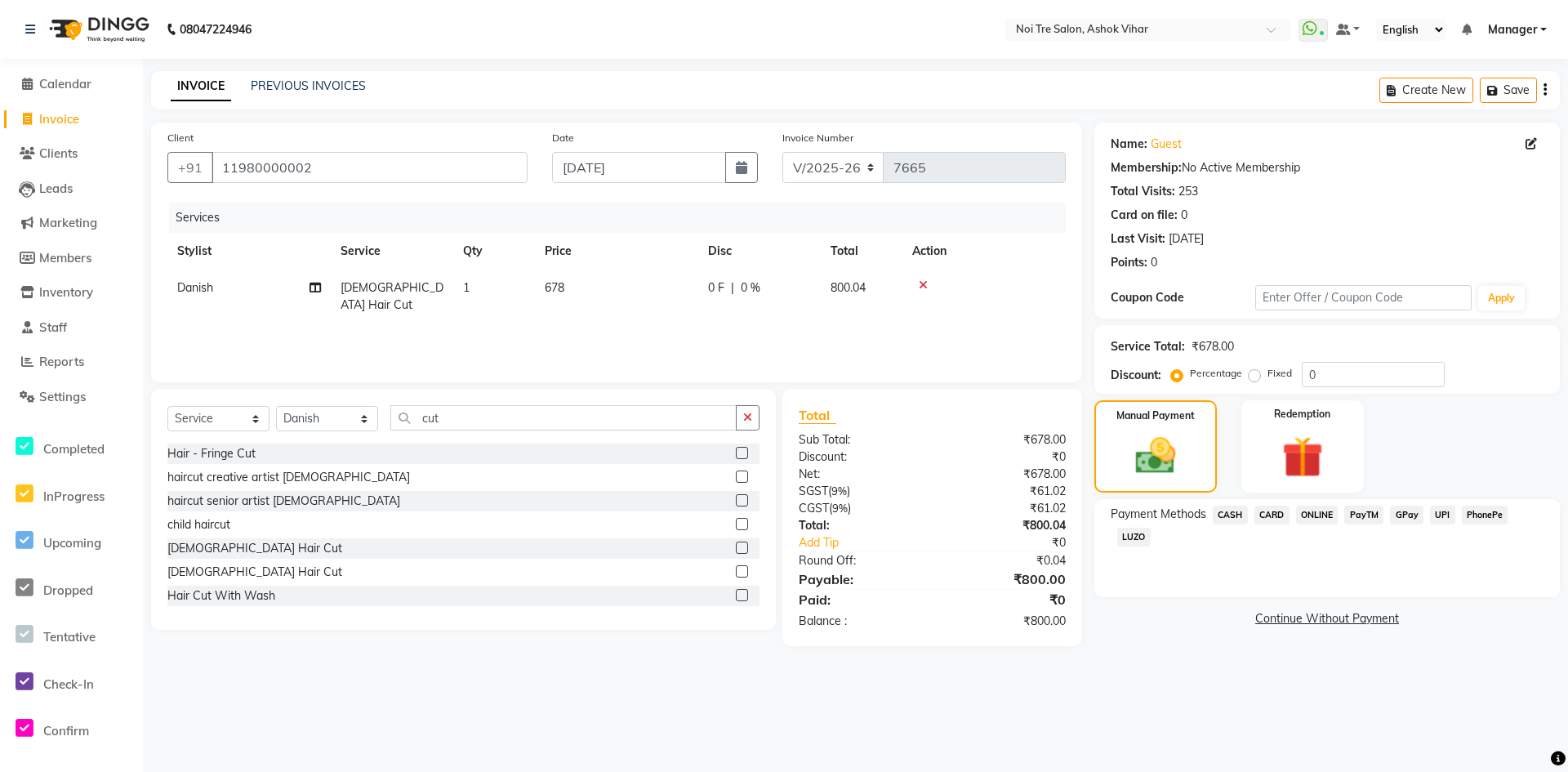
click at [1233, 511] on span "CASH" at bounding box center [1230, 515] width 35 height 19
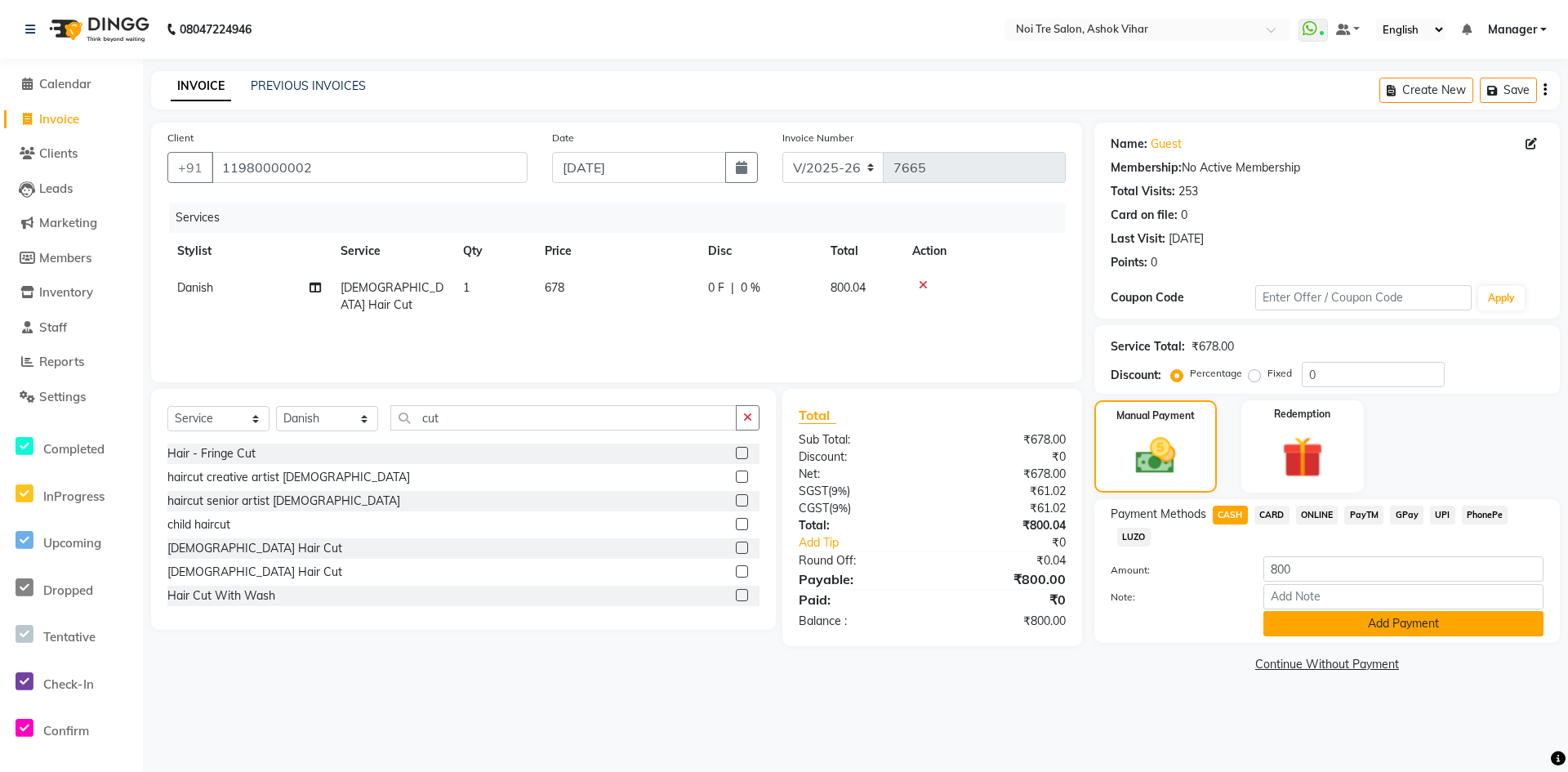
click at [1302, 627] on button "Add Payment" at bounding box center [1403, 623] width 280 height 26
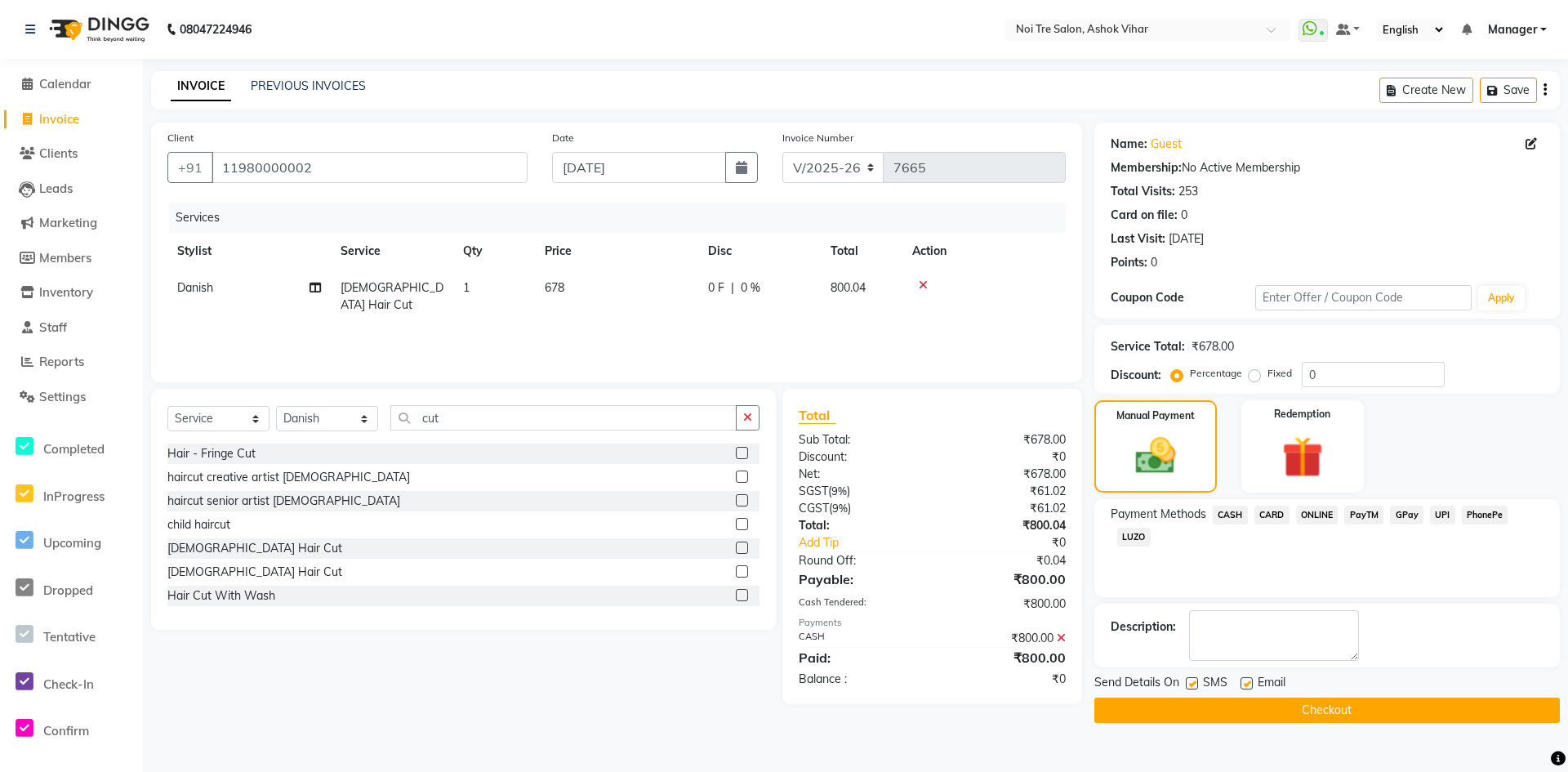
drag, startPoint x: 1321, startPoint y: 710, endPoint x: 1225, endPoint y: 558, distance: 179.8
click at [1320, 710] on button "Checkout" at bounding box center [1327, 710] width 466 height 26
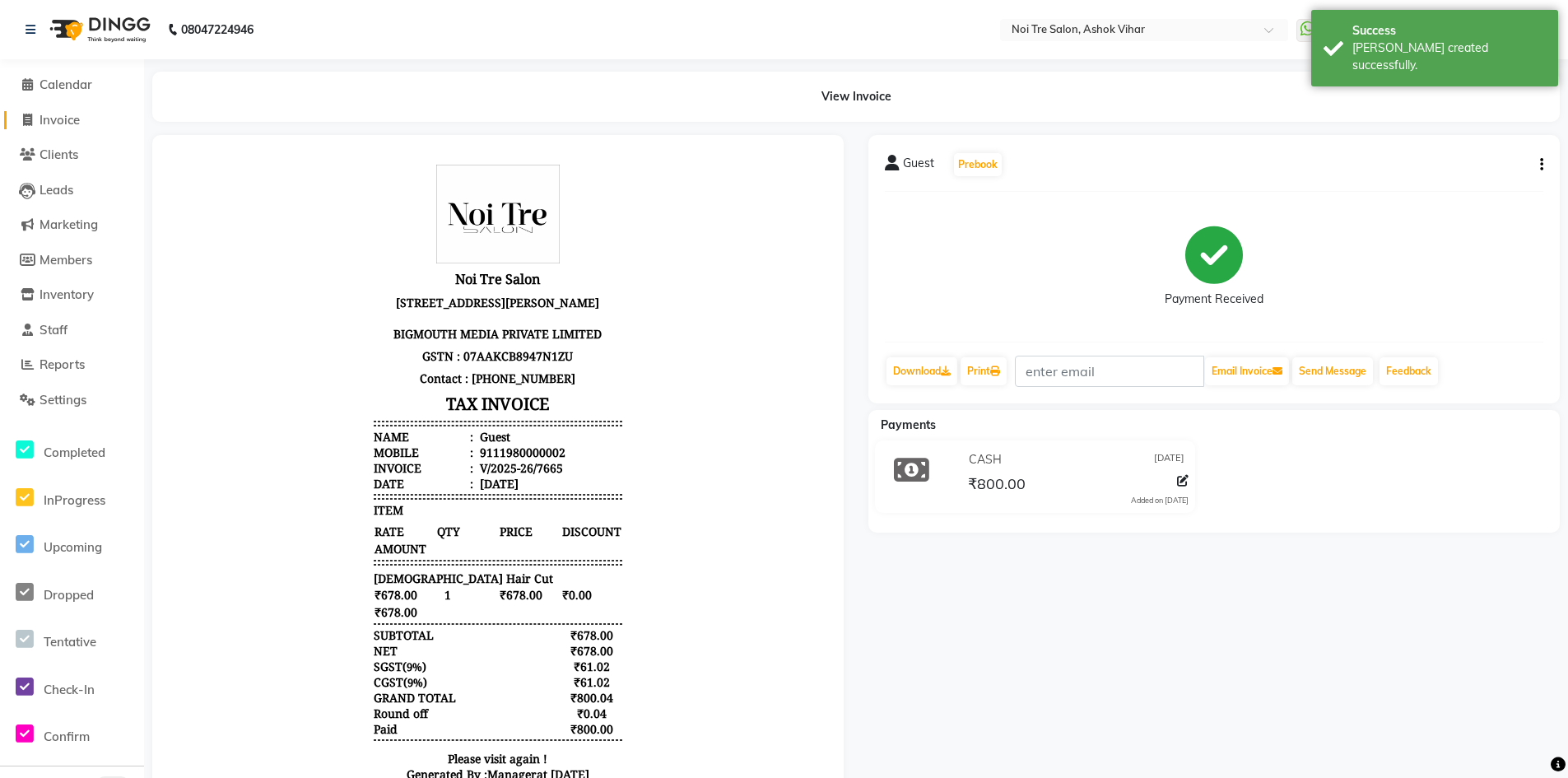
click at [70, 123] on span "Invoice" at bounding box center [59, 120] width 40 height 15
select select "service"
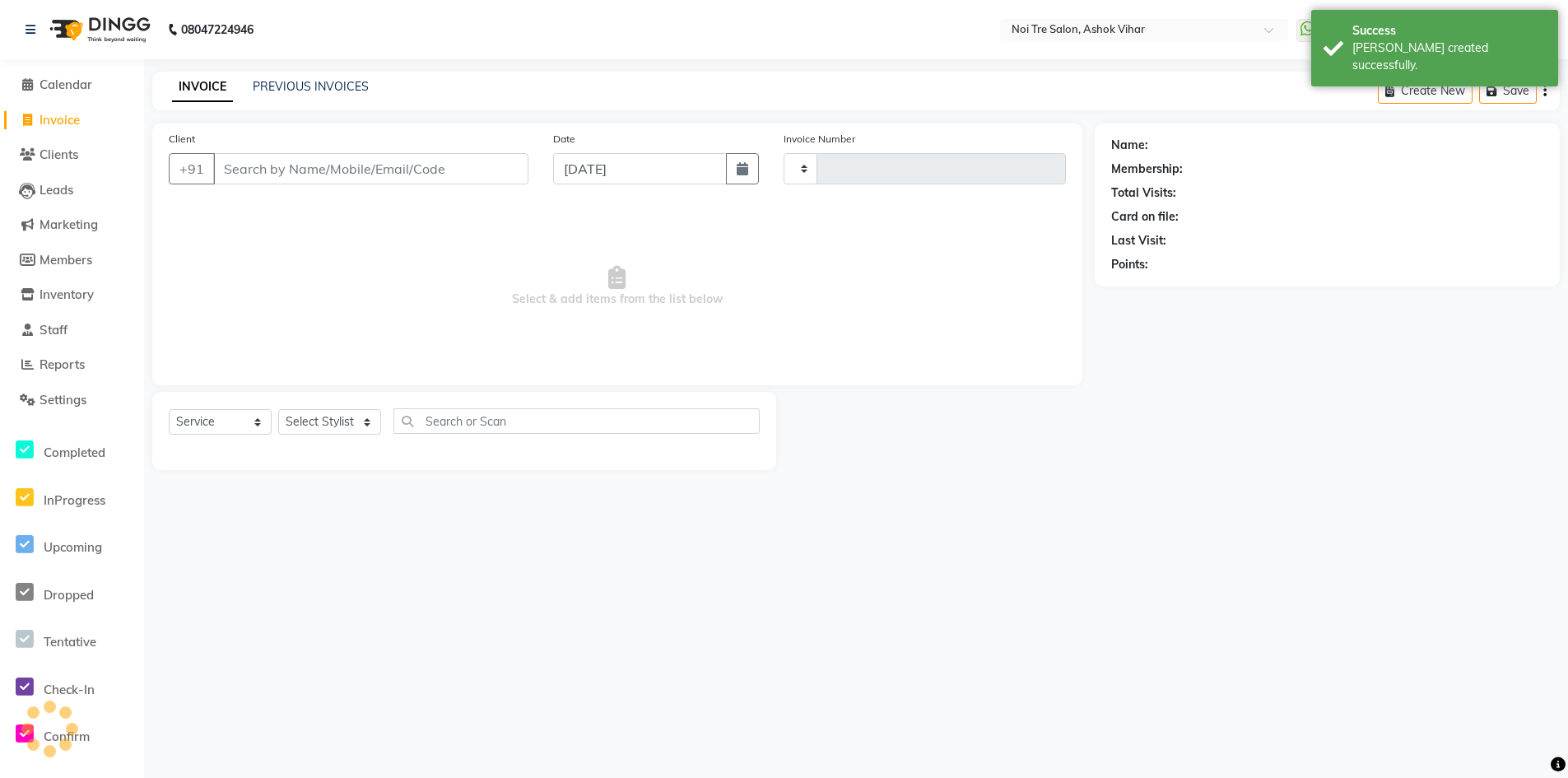
type input "7666"
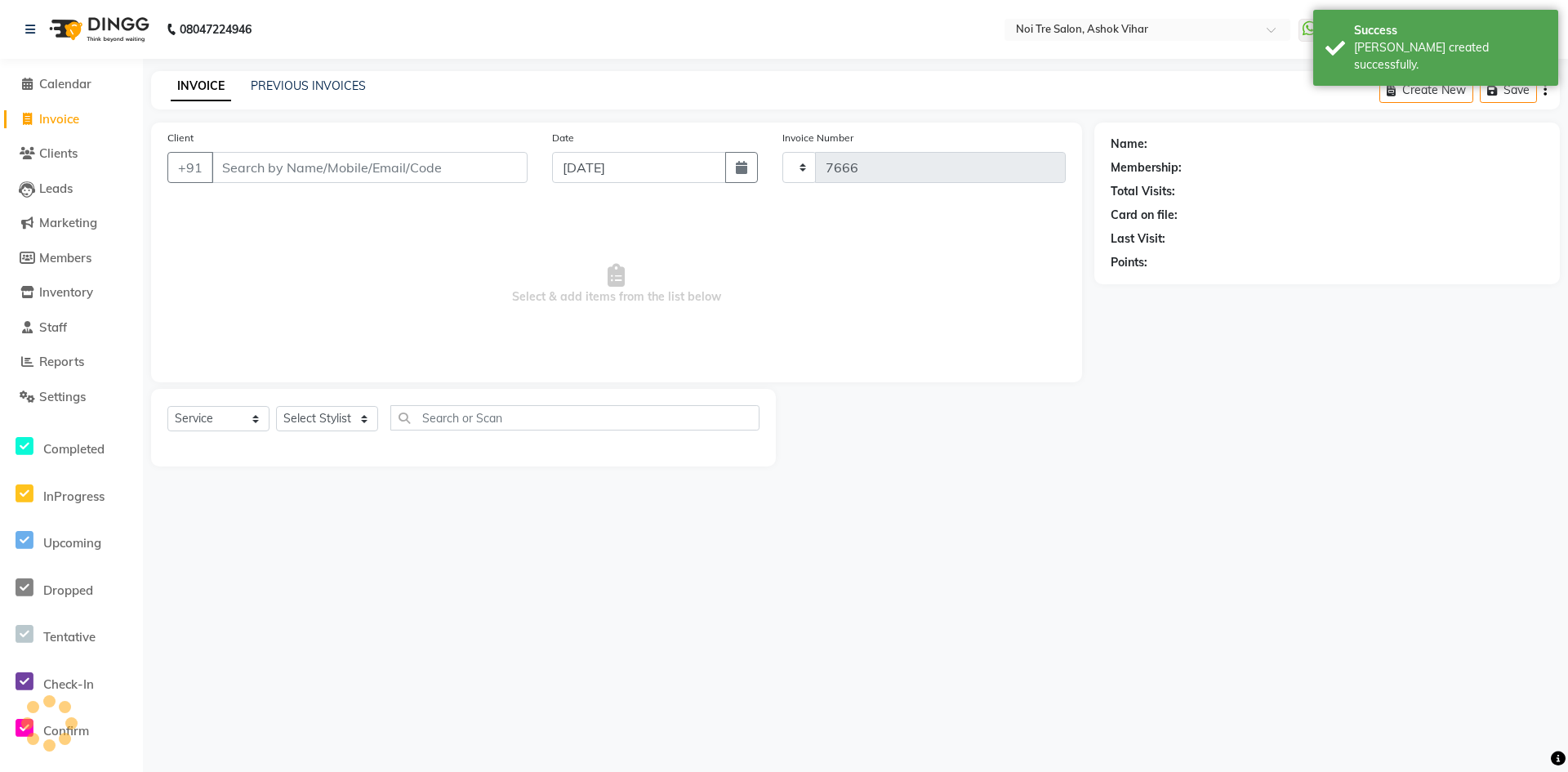
select select "4726"
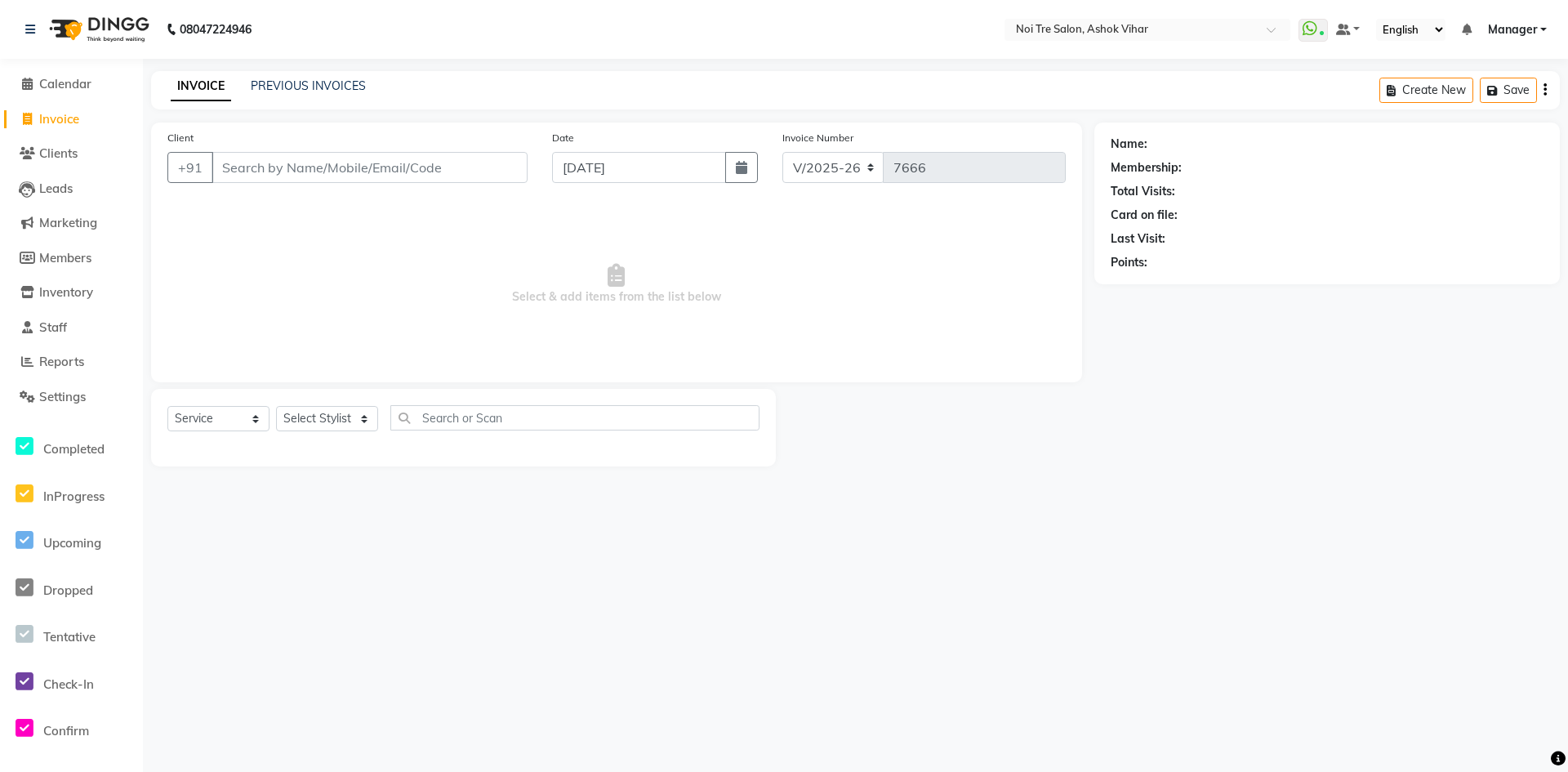
click at [298, 169] on input "Client" at bounding box center [370, 167] width 316 height 31
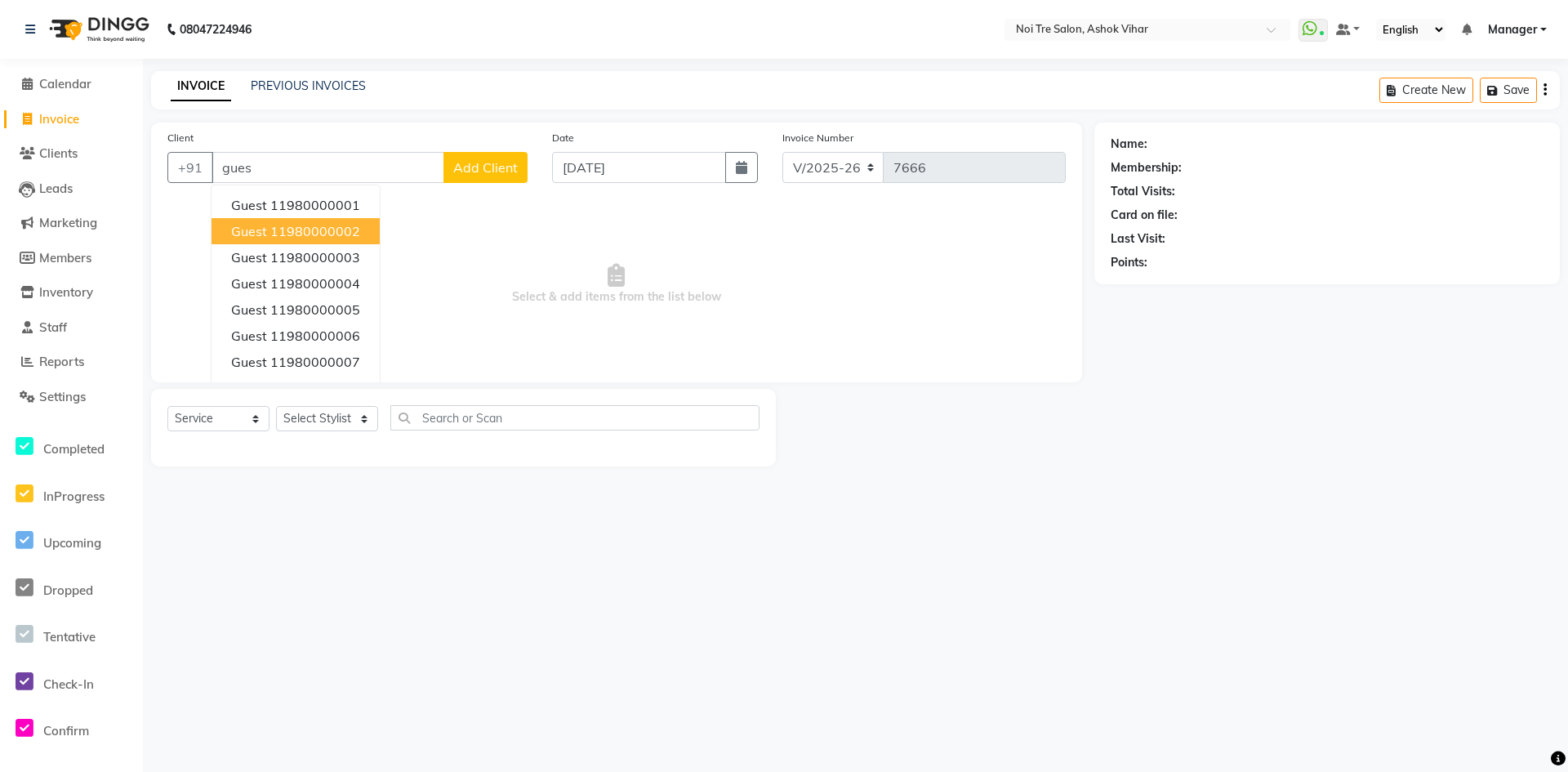
click at [294, 230] on ngb-highlight "11980000002" at bounding box center [315, 230] width 90 height 16
type input "11980000002"
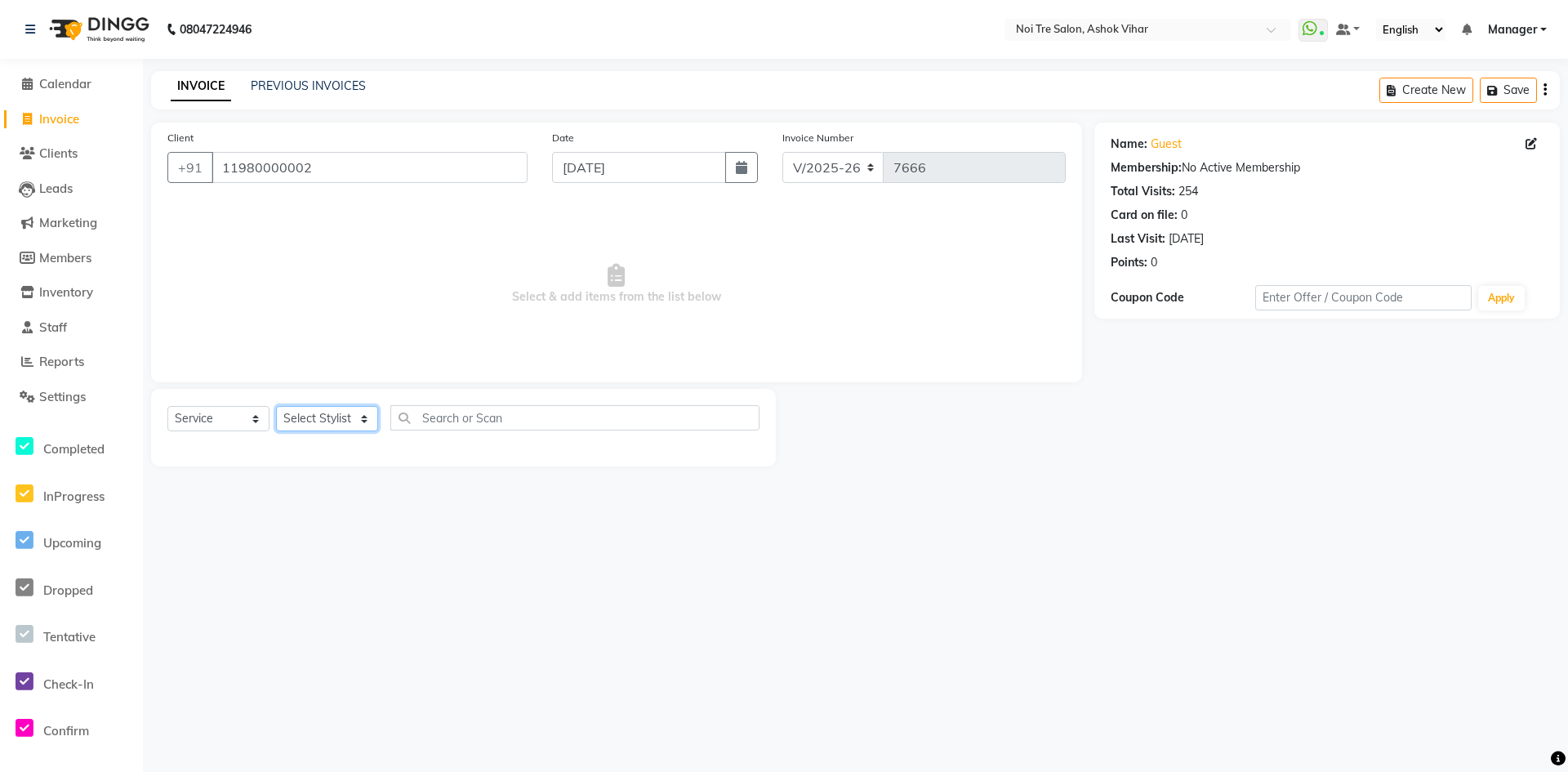
click at [360, 424] on select "Select Stylist Aakash Aalam Aas Admin Ajay Alice Amit Anand Anas Arif ARIF 1 Ar…" at bounding box center [327, 418] width 102 height 26
click at [366, 420] on select "Select Stylist Aakash Aalam Aas Admin Ajay Alice Amit Anand Anas Arif ARIF 1 Ar…" at bounding box center [327, 418] width 102 height 26
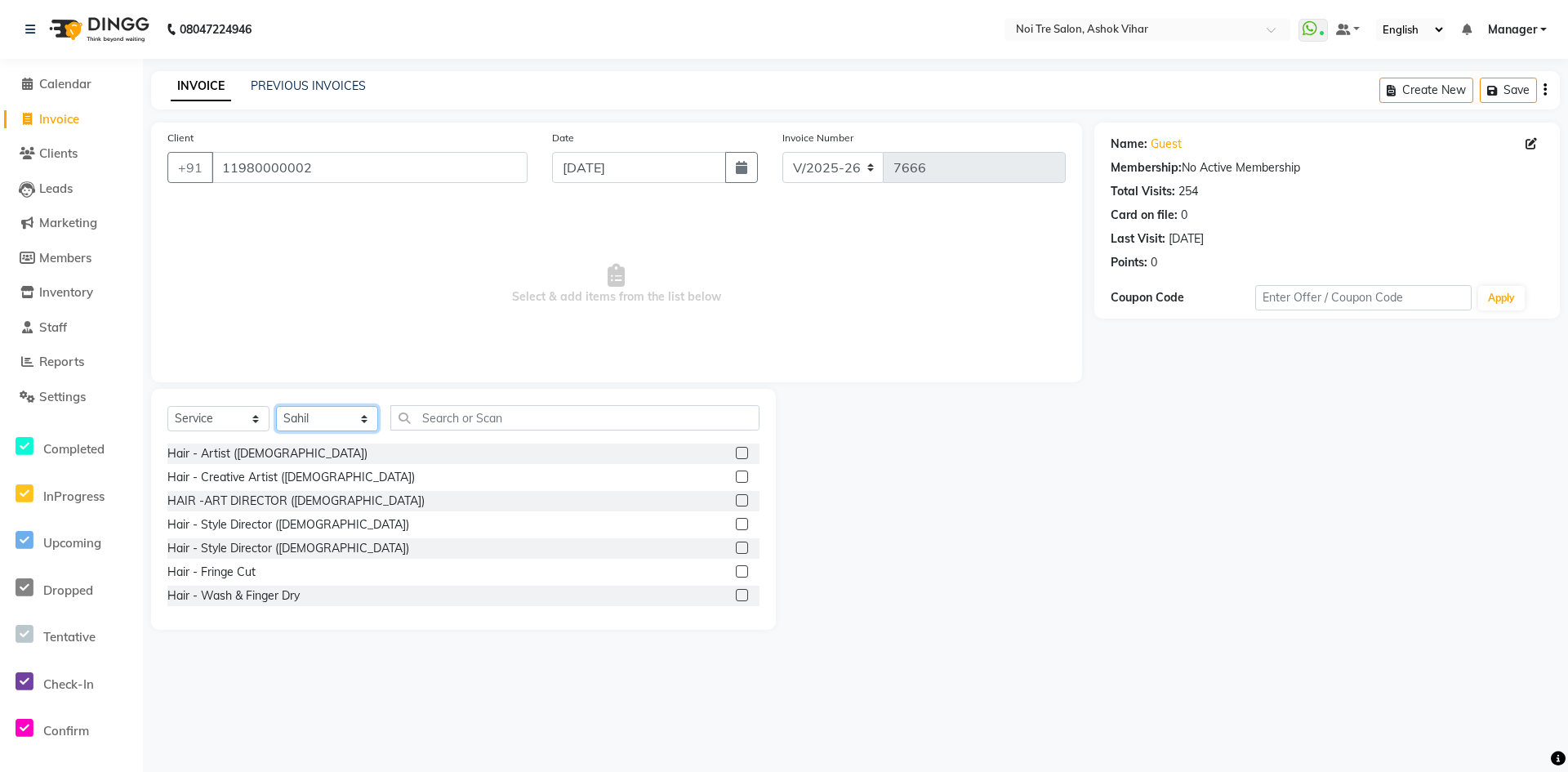
select select "59373"
click at [440, 417] on input "text" at bounding box center [575, 417] width 369 height 26
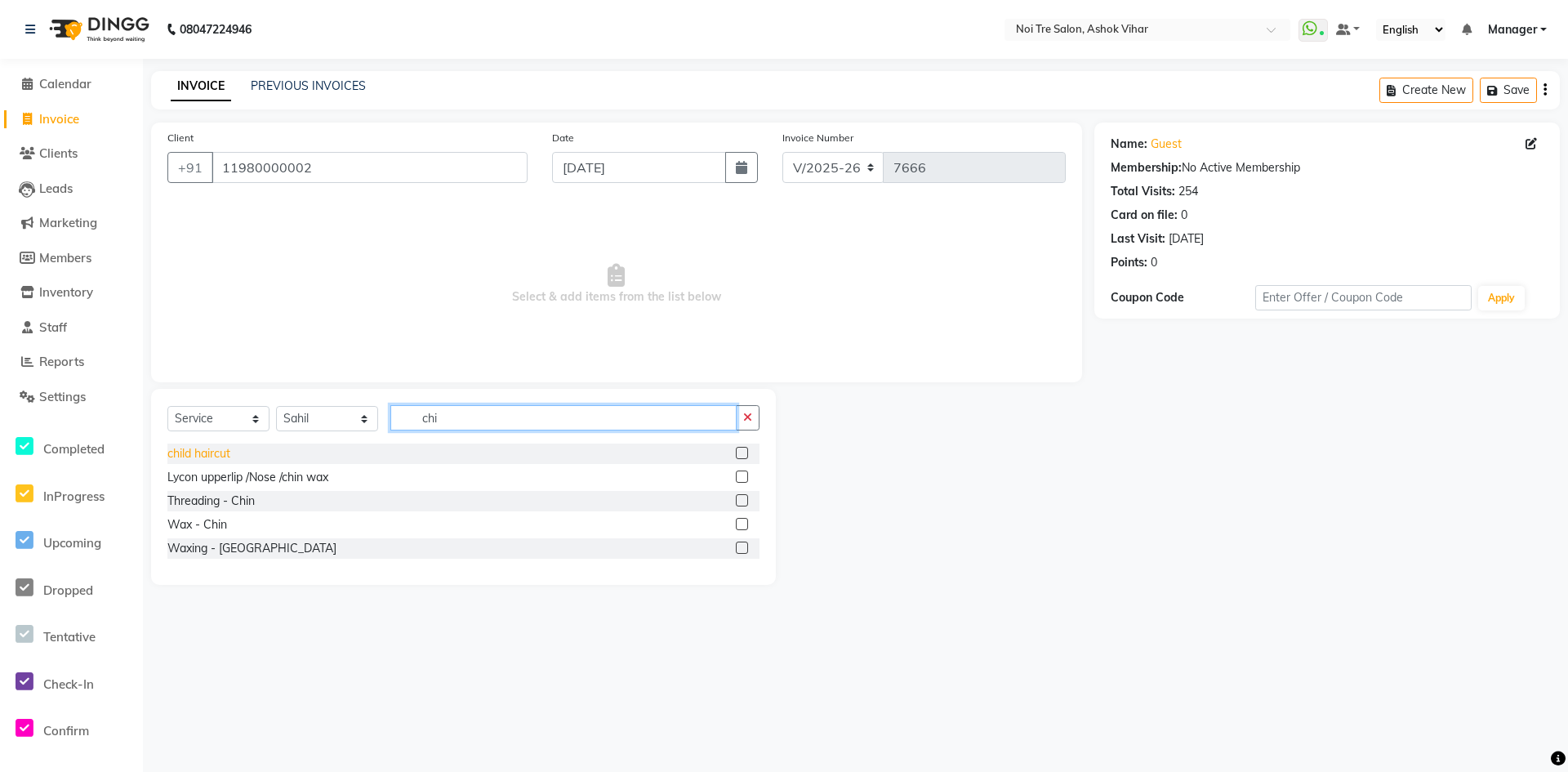
type input "chi"
click at [224, 456] on div "child haircut" at bounding box center [199, 453] width 63 height 17
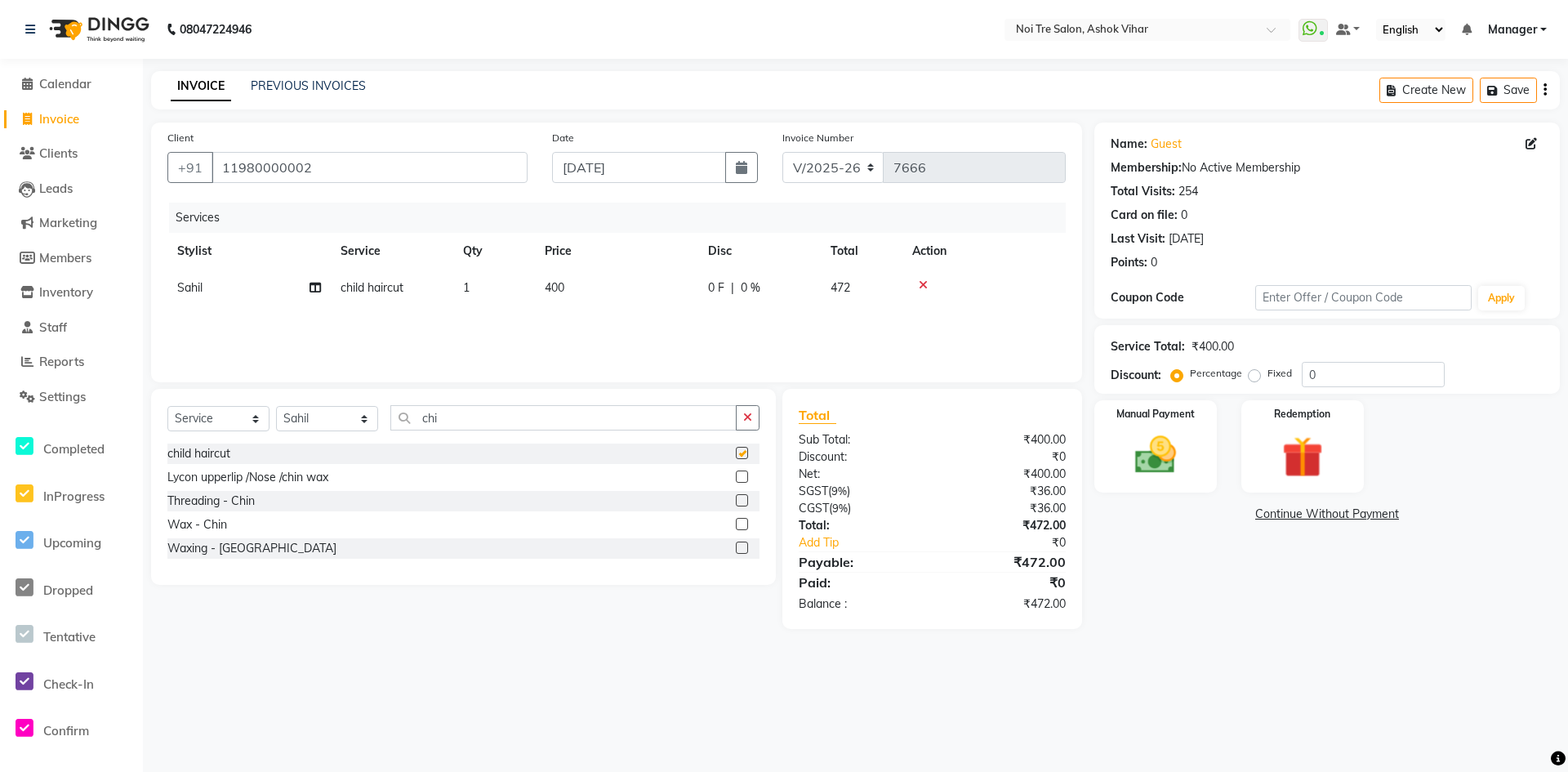
checkbox input "false"
drag, startPoint x: 591, startPoint y: 293, endPoint x: 618, endPoint y: 293, distance: 27.0
click at [594, 293] on td "400" at bounding box center [616, 287] width 163 height 37
select select "59373"
click at [671, 292] on input "400" at bounding box center [693, 292] width 144 height 26
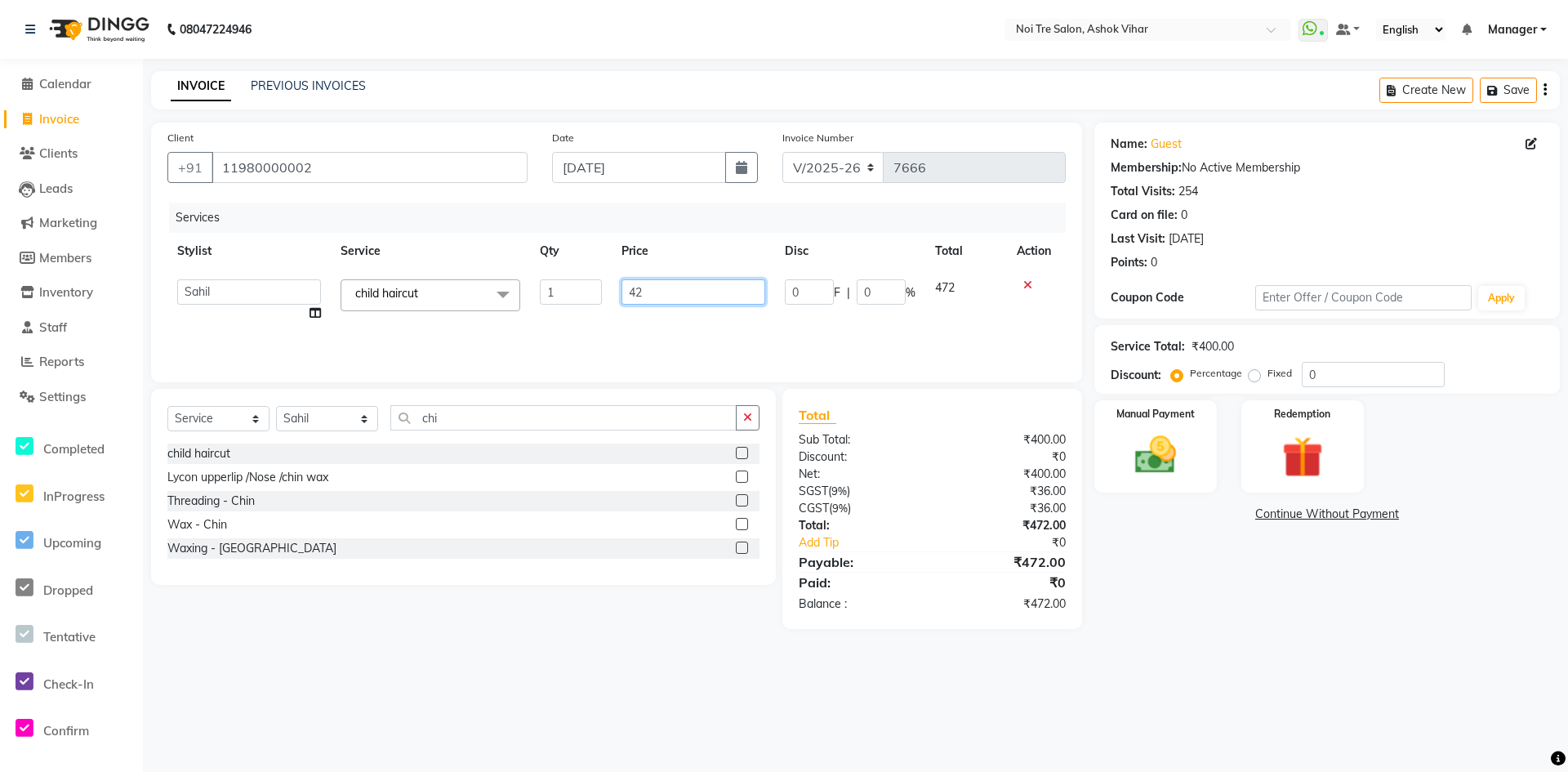
type input "424"
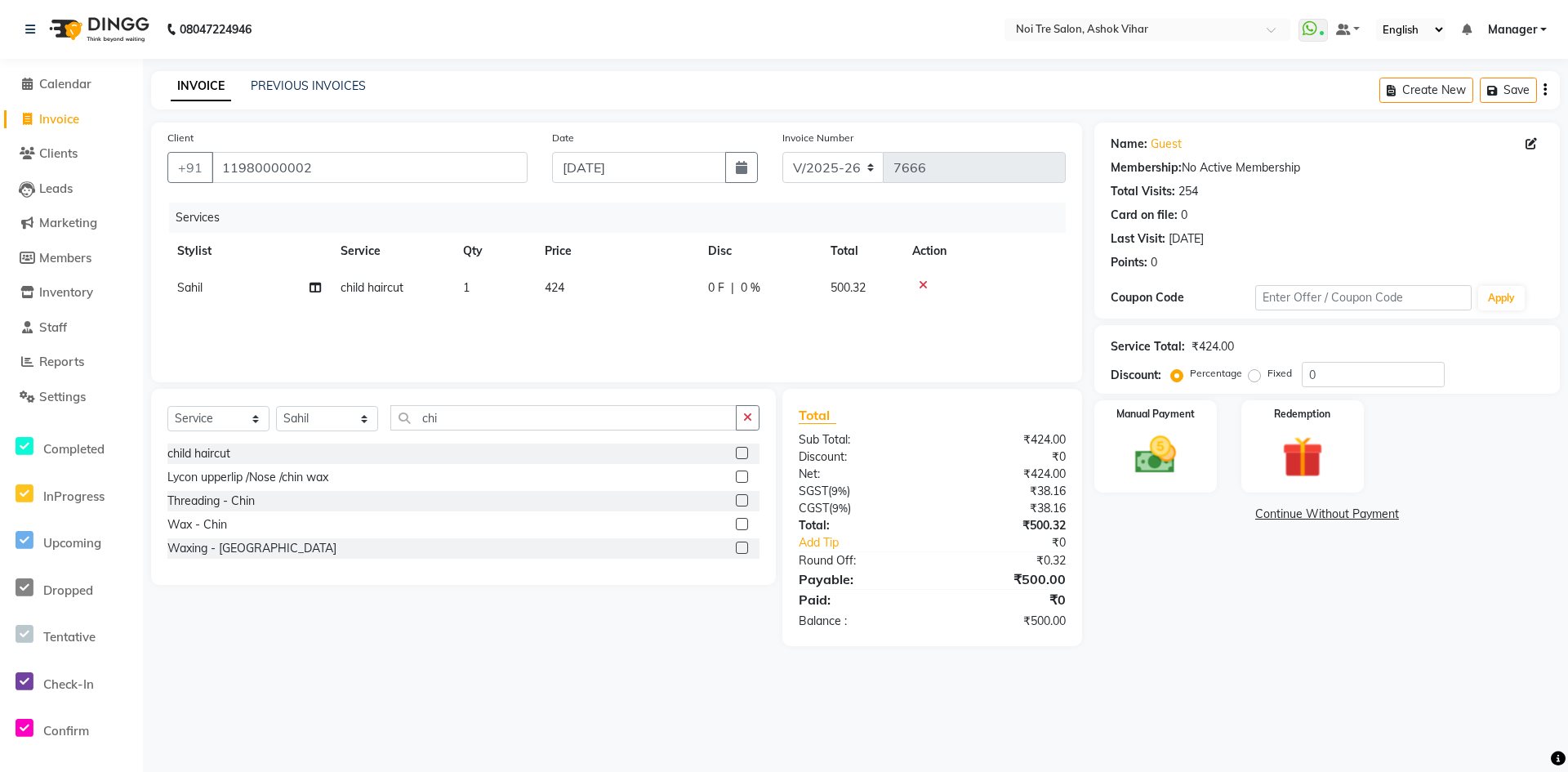
click at [567, 328] on div "Services Stylist Service Qty Price Disc Total Action Sahil child haircut 1 424 …" at bounding box center [616, 284] width 899 height 163
click at [1162, 437] on img at bounding box center [1156, 455] width 71 height 50
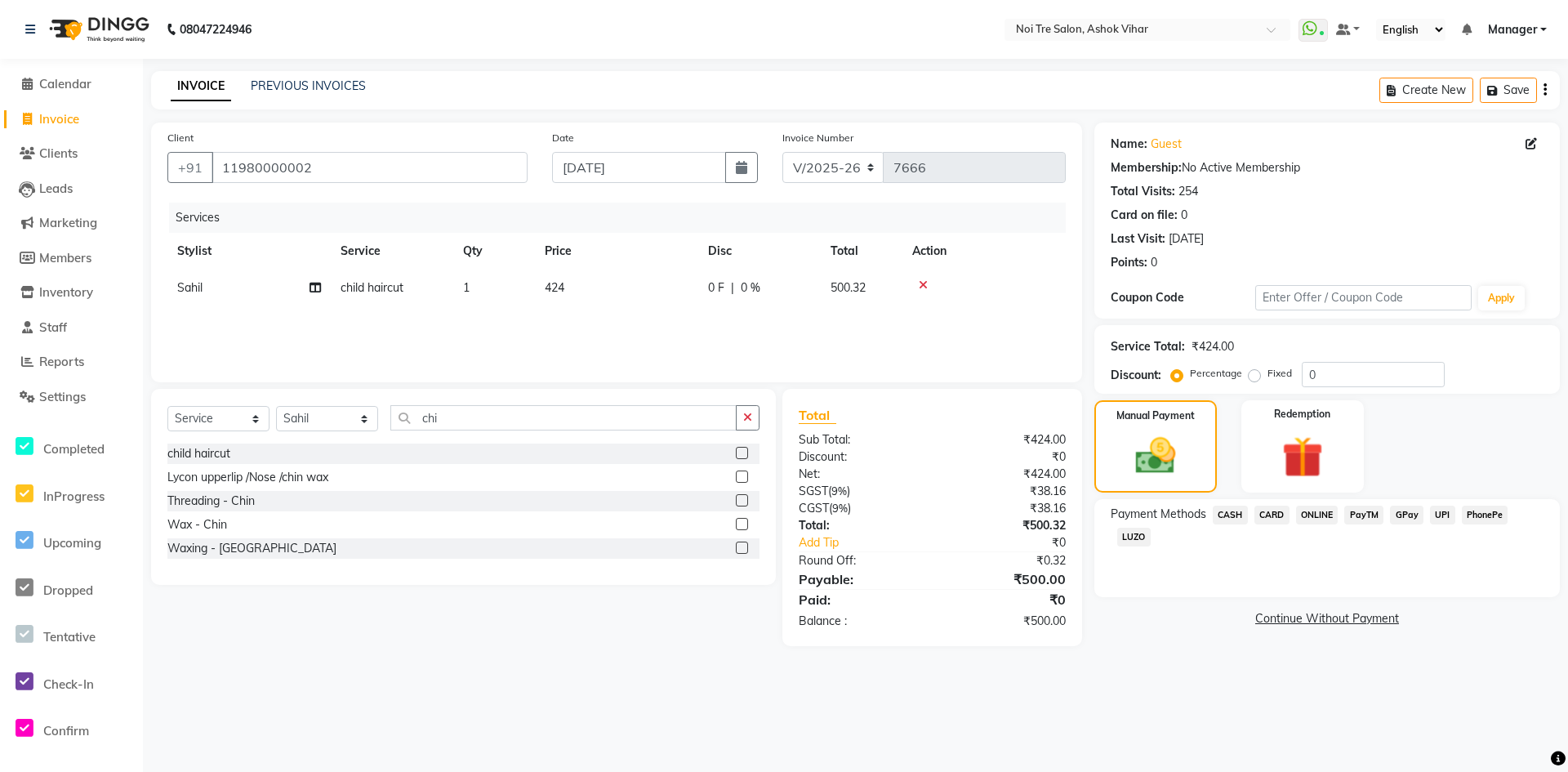
click at [1232, 514] on span "CASH" at bounding box center [1230, 515] width 35 height 19
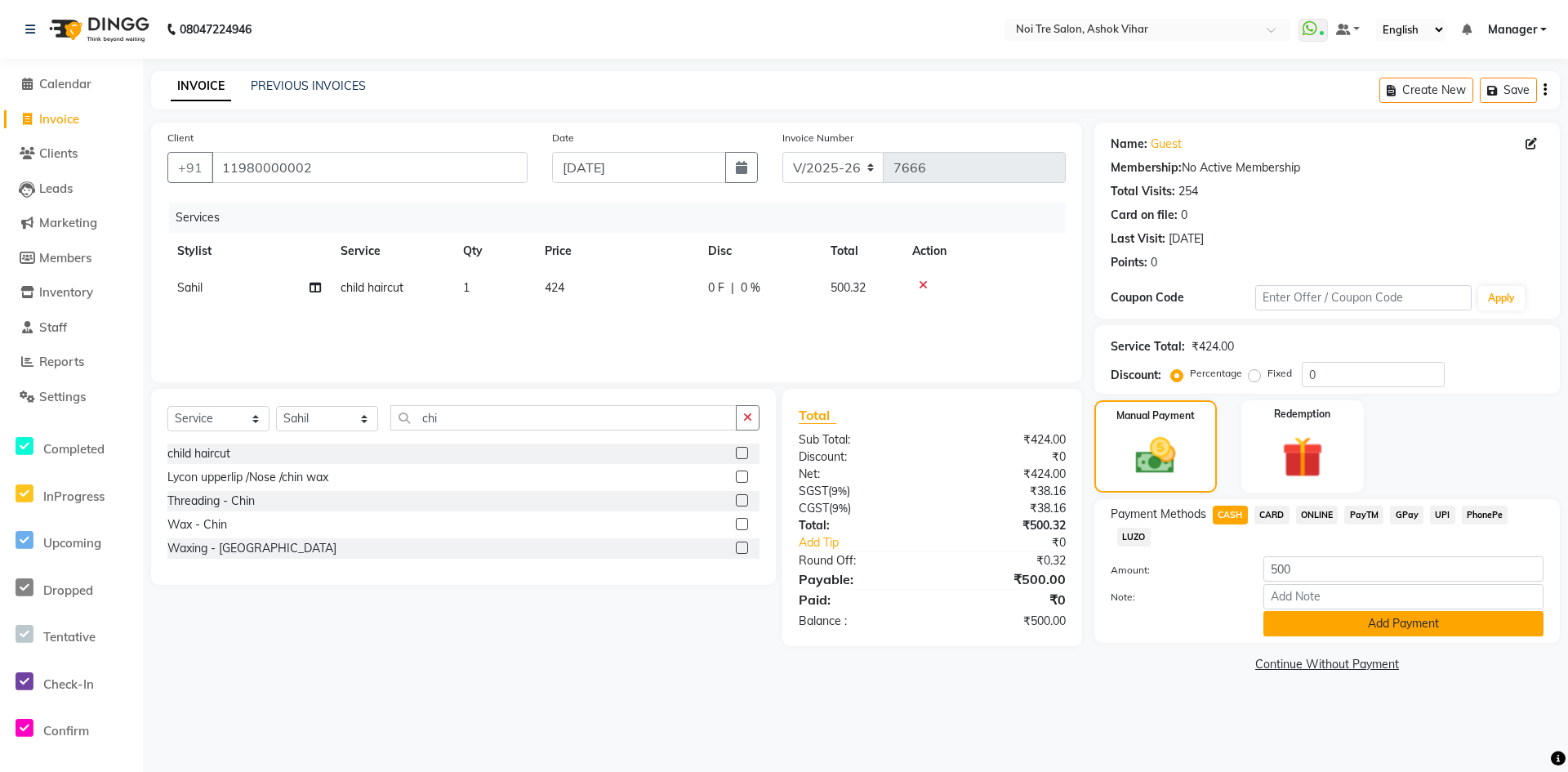
click at [1321, 622] on button "Add Payment" at bounding box center [1403, 623] width 280 height 26
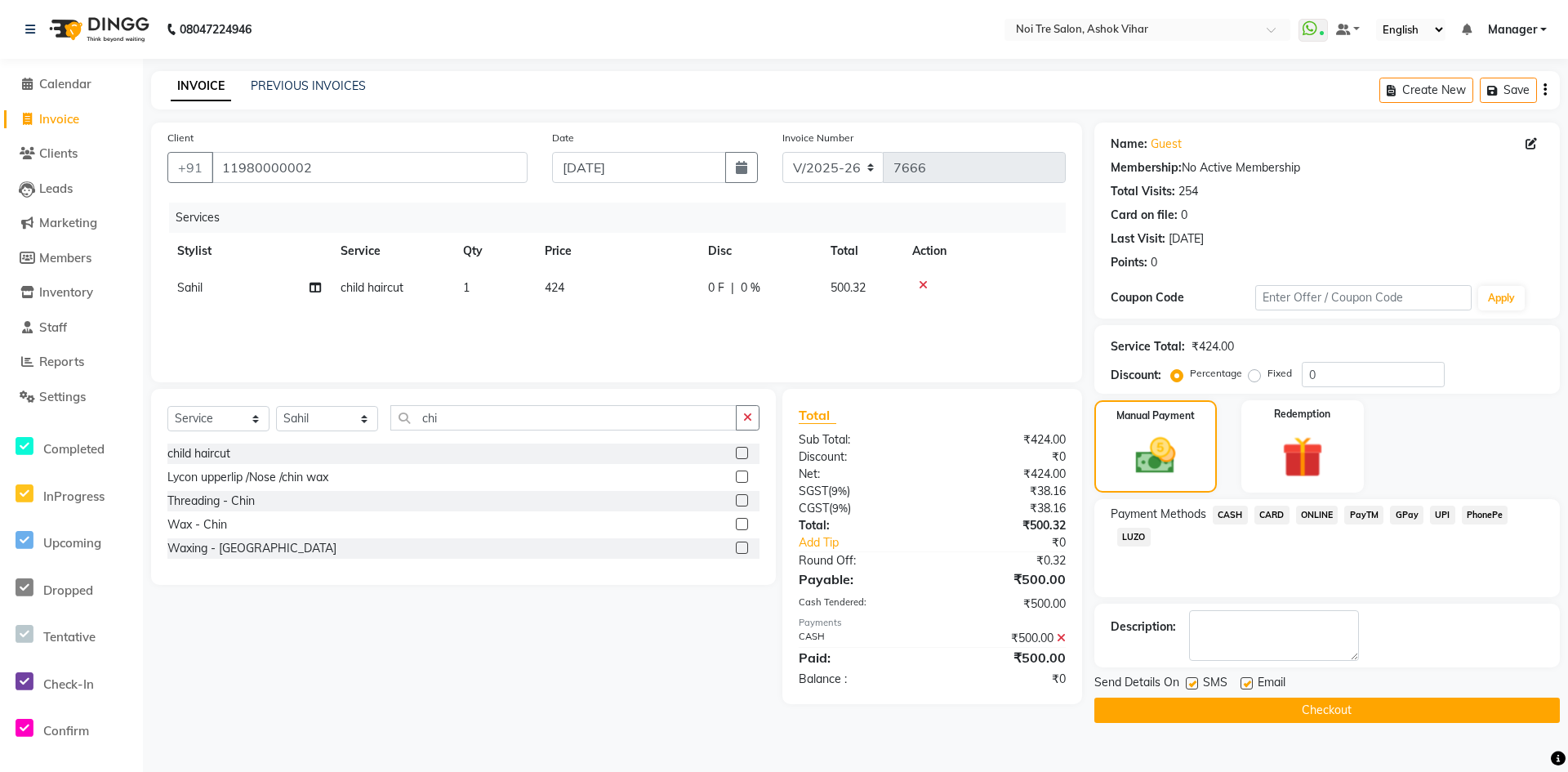
click at [1331, 709] on button "Checkout" at bounding box center [1327, 710] width 466 height 26
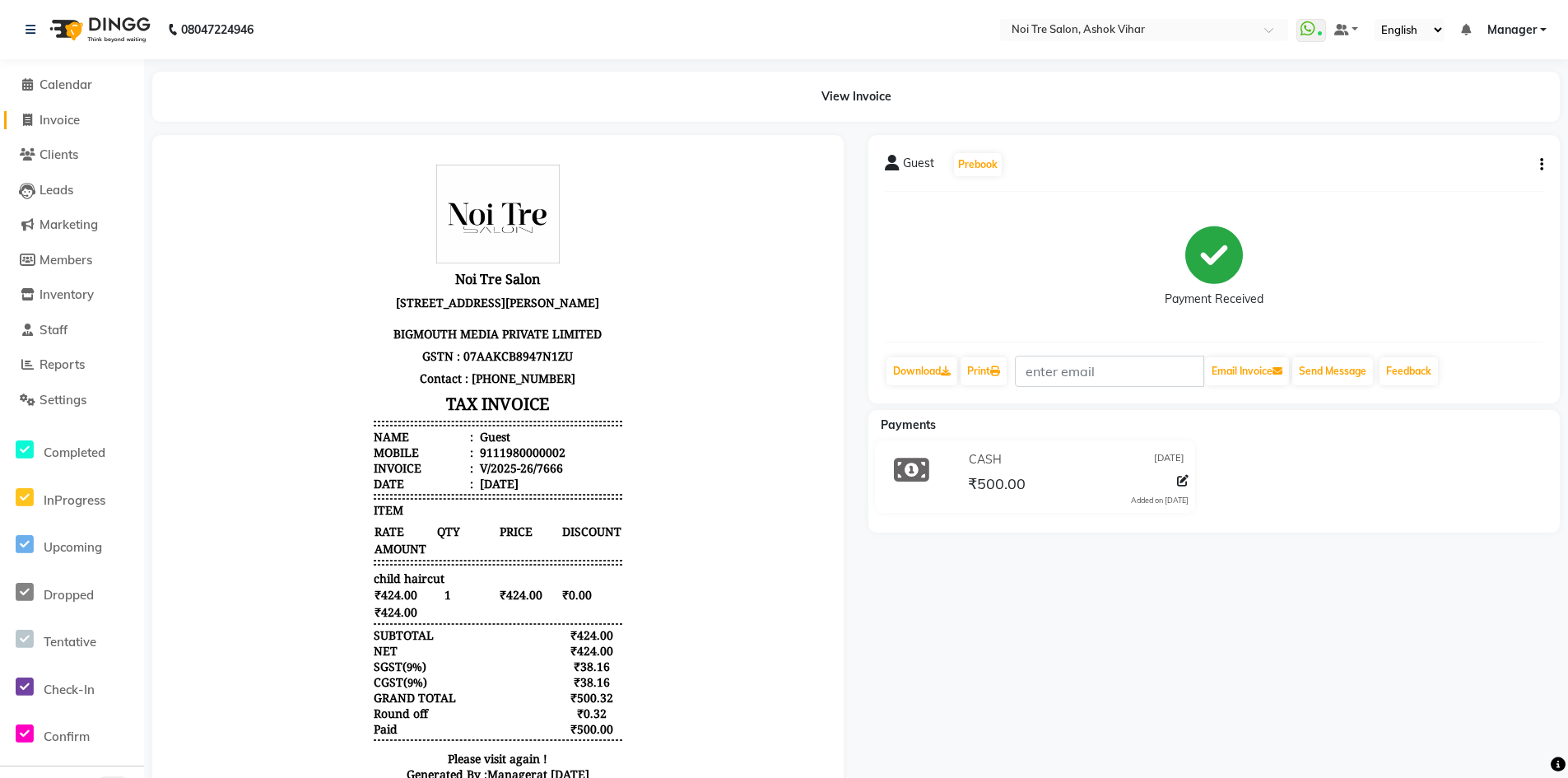
click at [69, 122] on span "Invoice" at bounding box center [59, 120] width 40 height 15
select select "service"
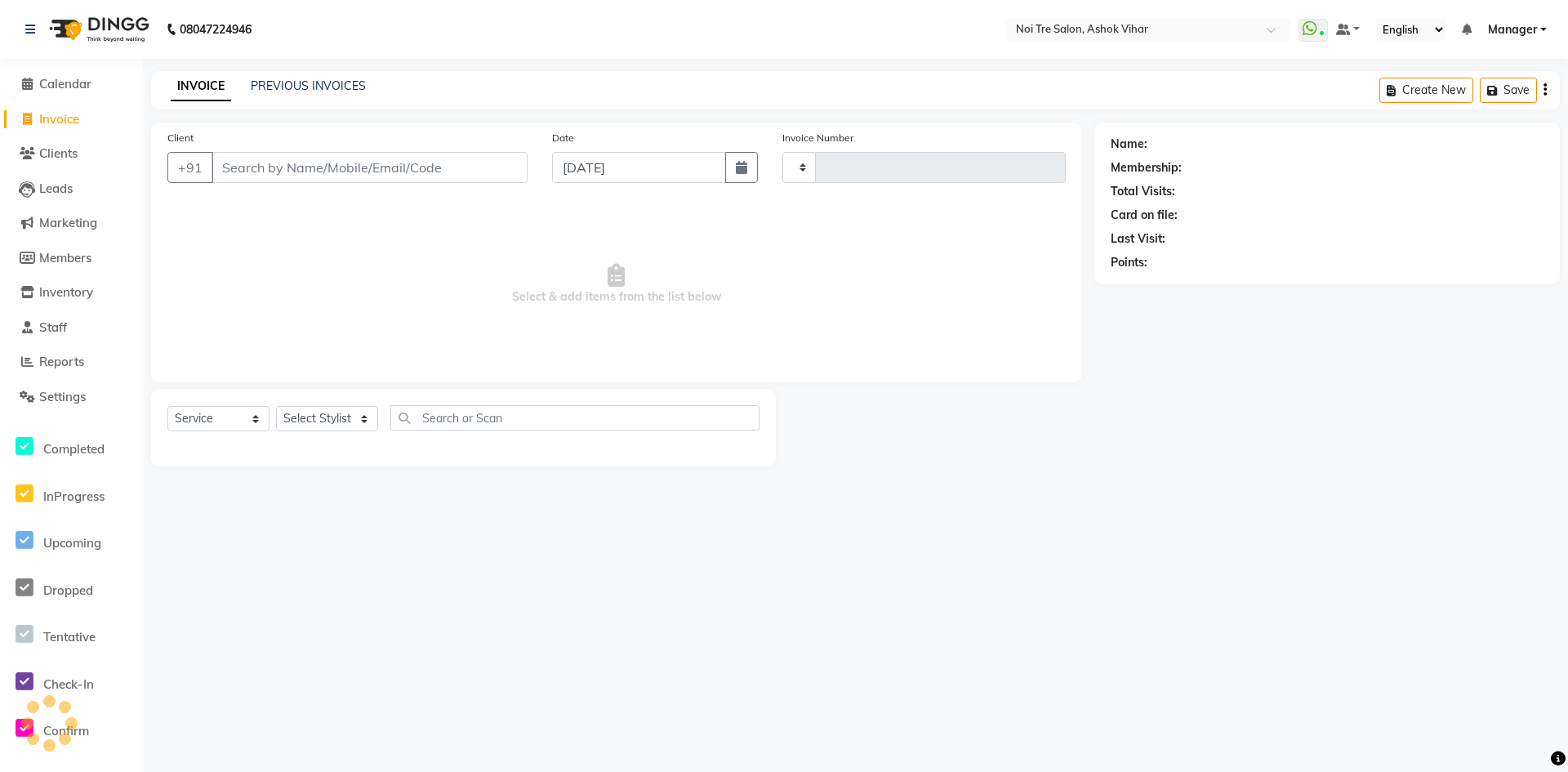
type input "7667"
select select "4726"
click at [310, 167] on input "Client" at bounding box center [370, 167] width 316 height 31
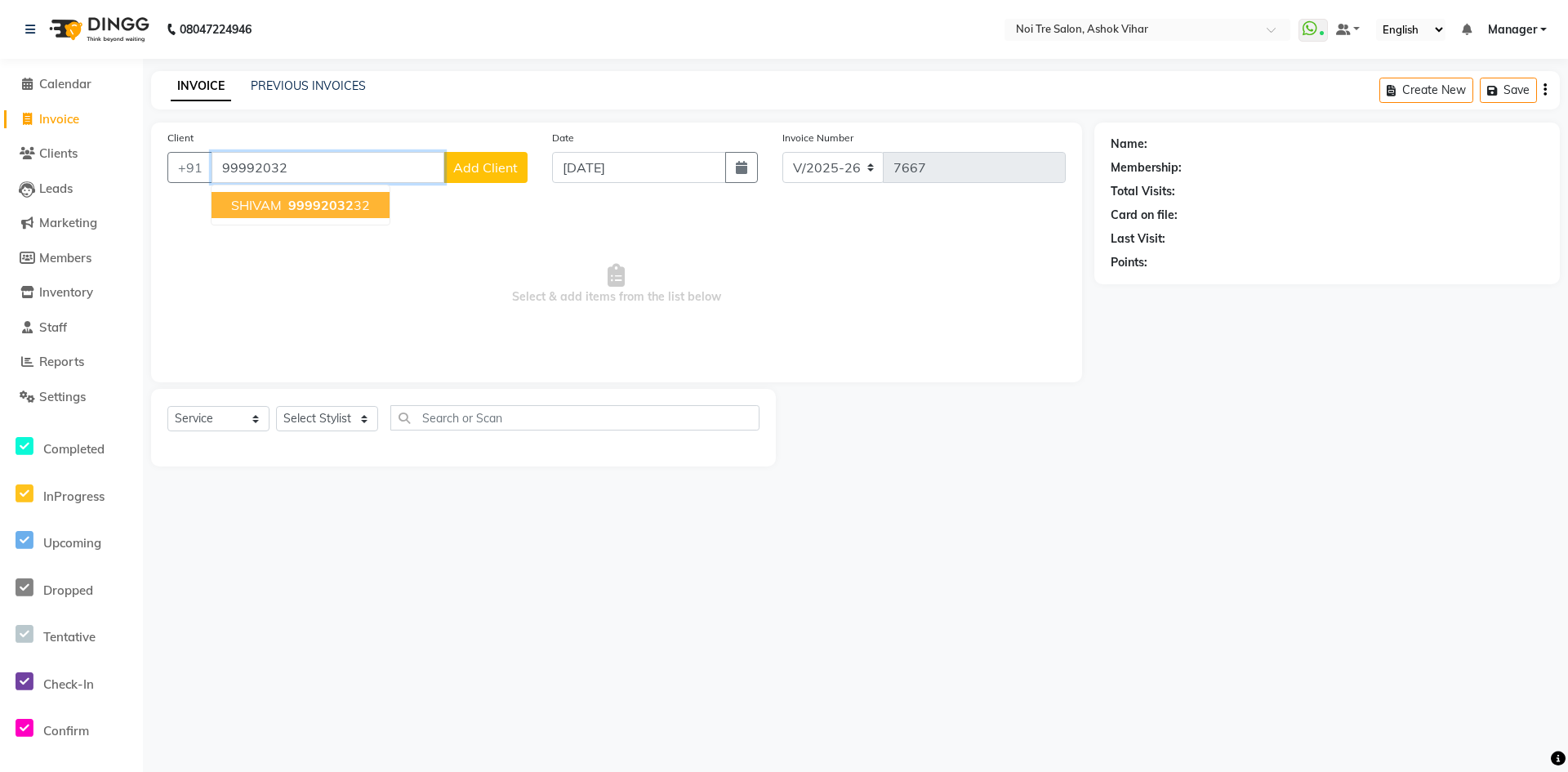
click at [319, 207] on span "99992032" at bounding box center [321, 204] width 65 height 16
type input "9999203232"
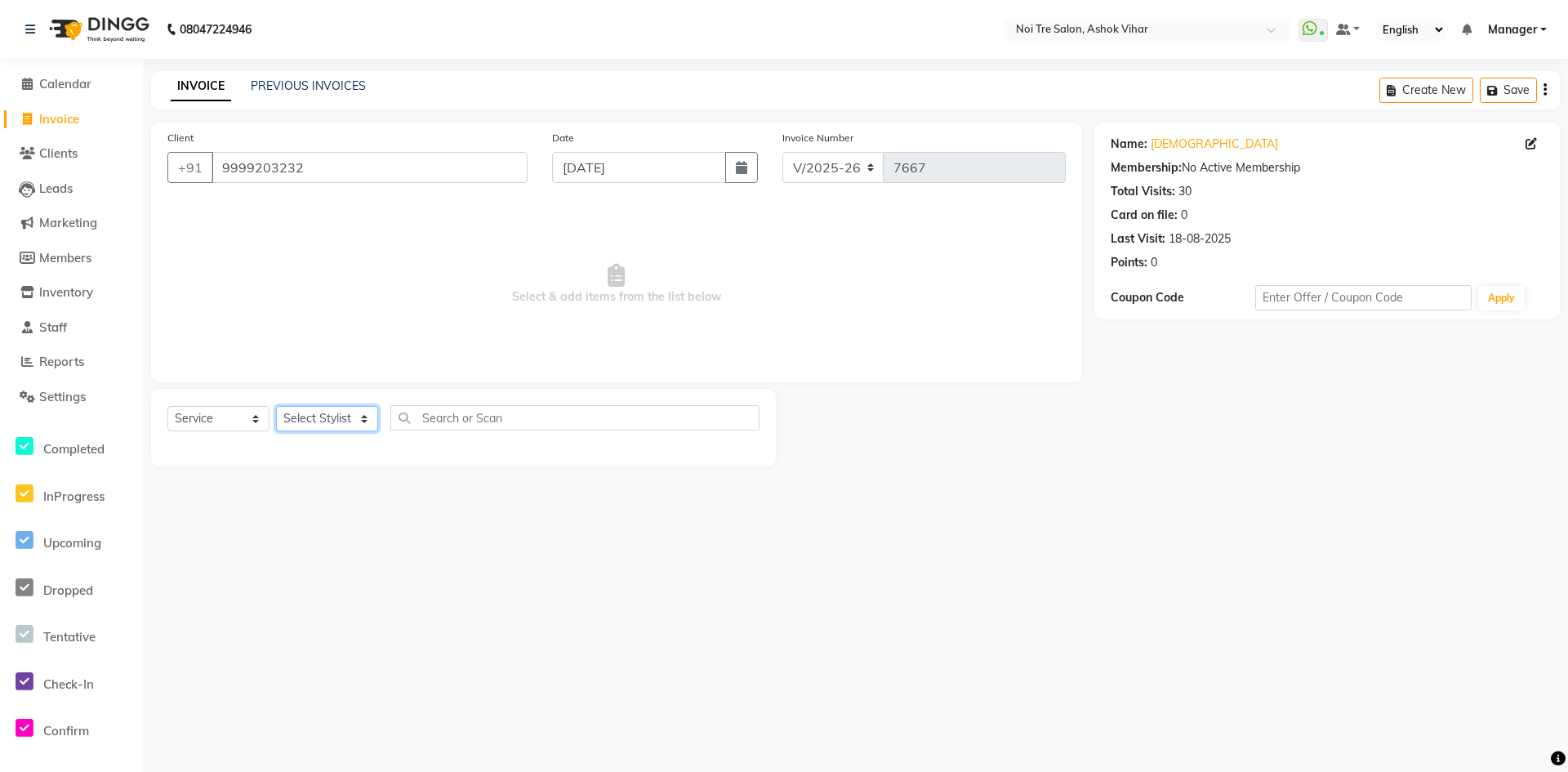
click at [364, 416] on select "Select Stylist Aakash Aalam Aas Admin Ajay Alice Amit Anand Anas Arif ARIF 1 Ar…" at bounding box center [327, 418] width 102 height 26
select select "28265"
click at [434, 420] on input "text" at bounding box center [575, 417] width 369 height 26
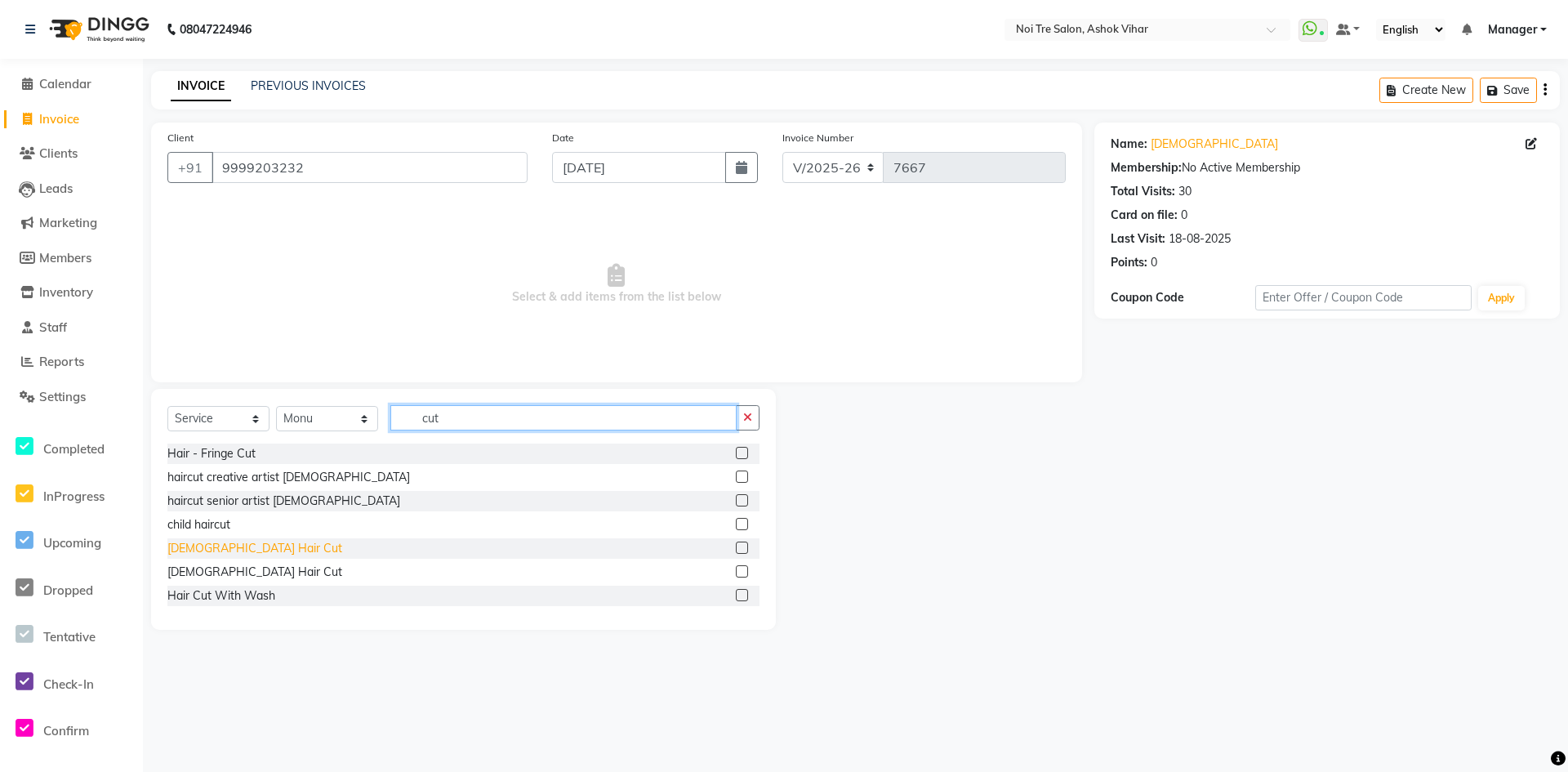
type input "cut"
click at [219, 545] on div "Male Hair Cut" at bounding box center [255, 548] width 175 height 17
checkbox input "false"
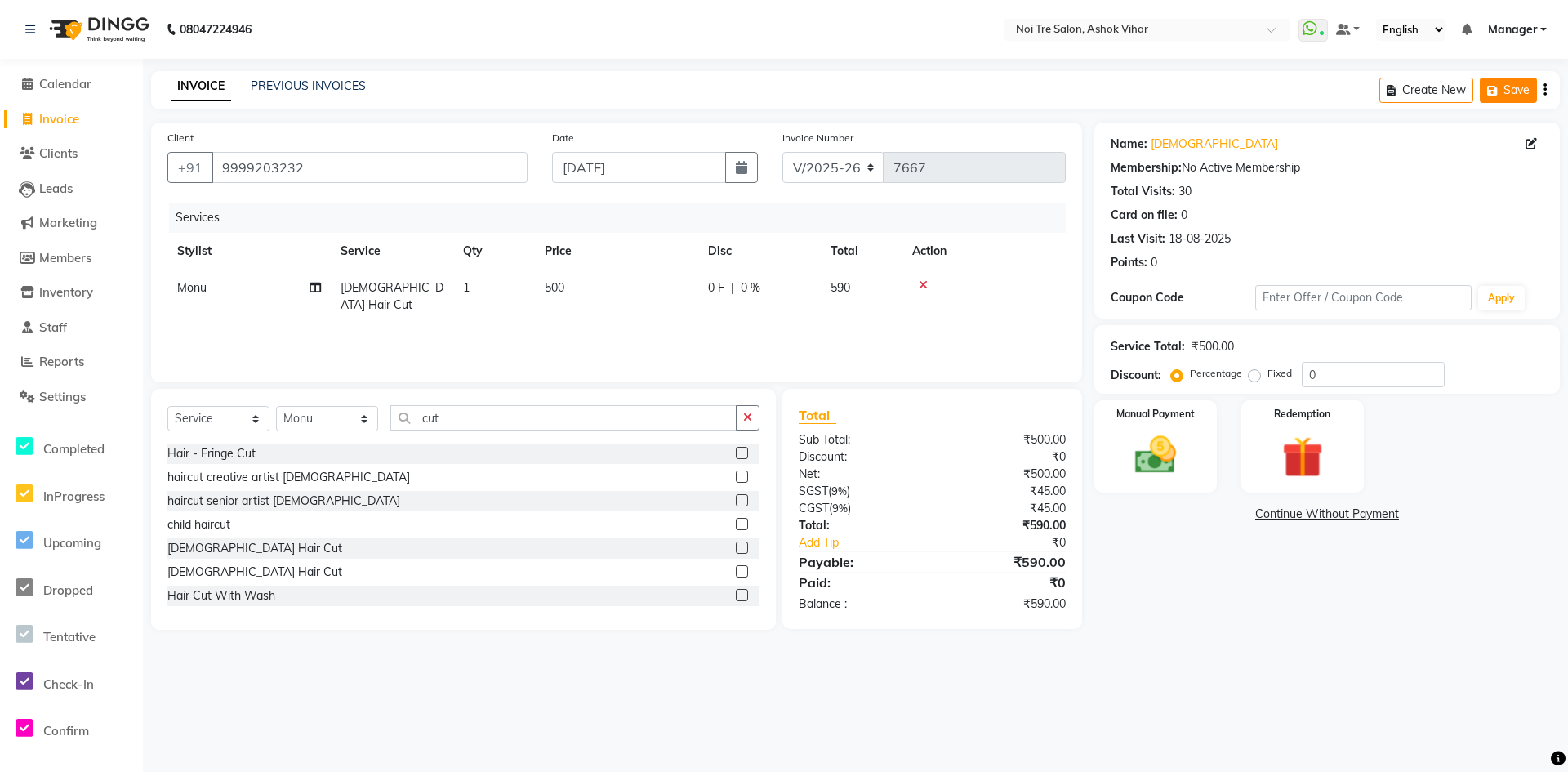
click at [1531, 95] on button "Save" at bounding box center [1508, 90] width 57 height 26
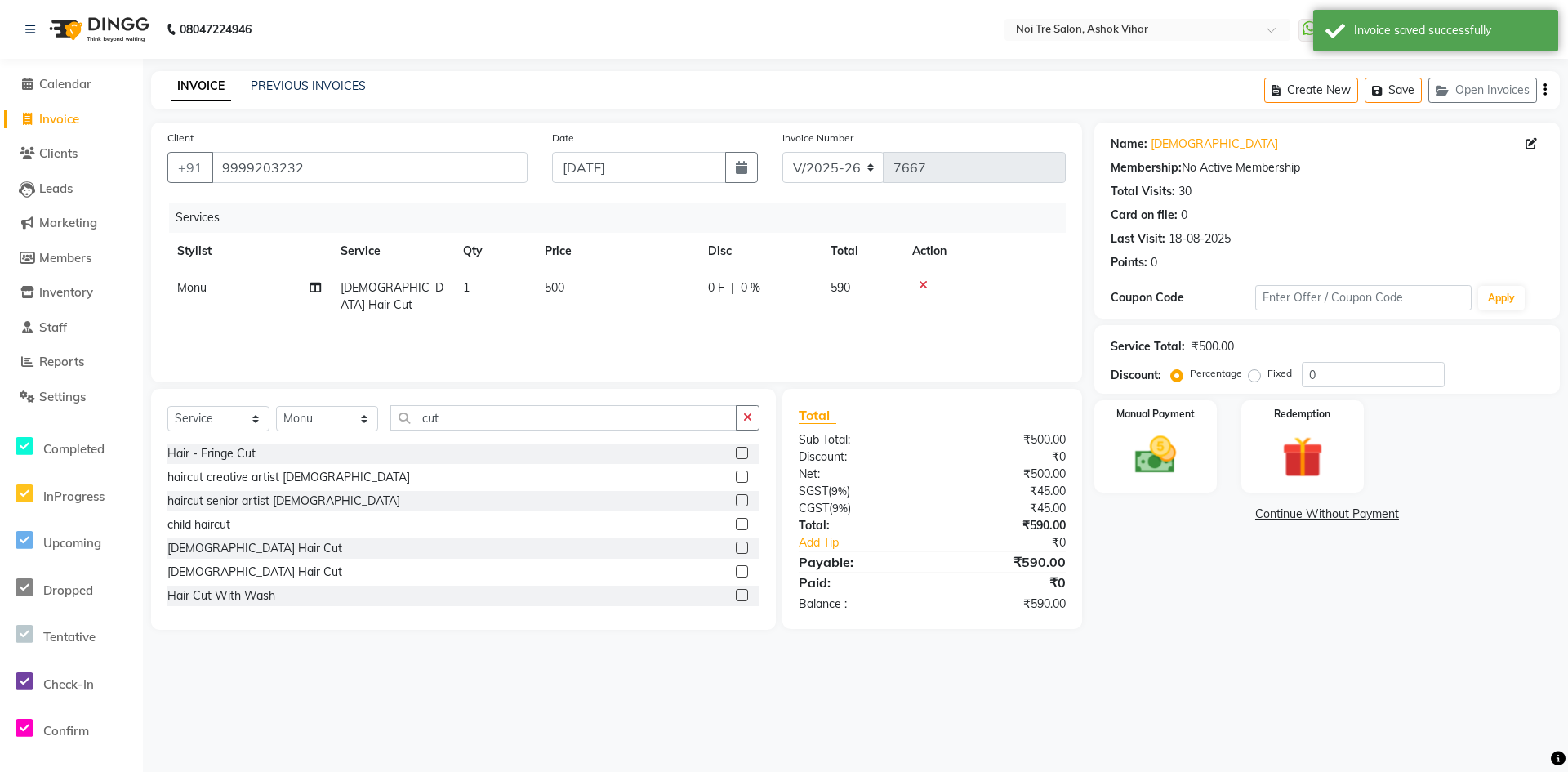
click at [70, 119] on span "Invoice" at bounding box center [59, 119] width 40 height 15
select select "4726"
select select "service"
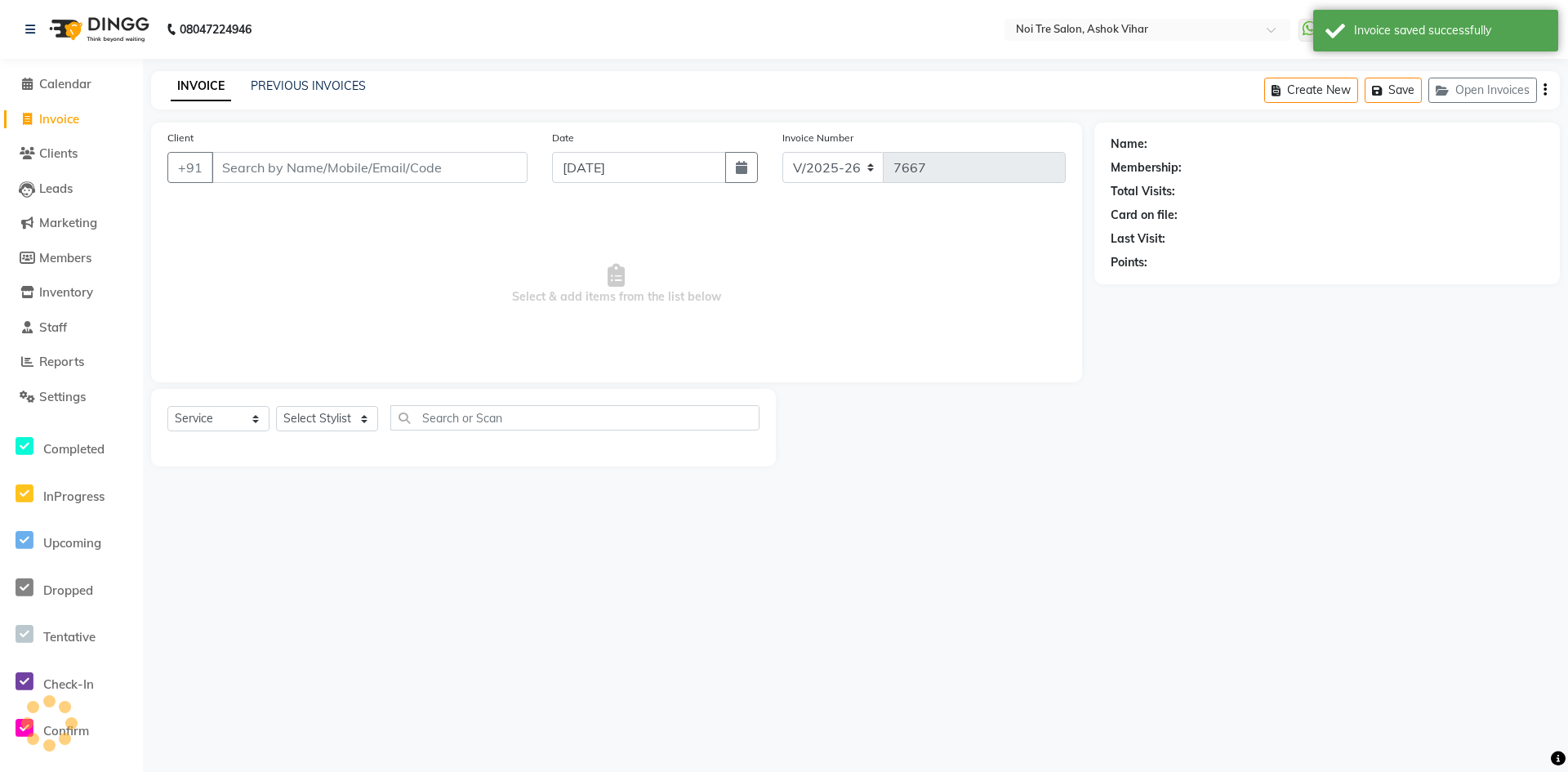
click at [313, 173] on input "Client" at bounding box center [370, 167] width 316 height 31
click at [321, 416] on select "Select Stylist" at bounding box center [327, 418] width 102 height 26
click at [355, 420] on select "Select Stylist" at bounding box center [327, 418] width 102 height 26
click at [449, 426] on input "text" at bounding box center [575, 417] width 369 height 26
click at [338, 424] on select "Select Stylist" at bounding box center [327, 418] width 102 height 26
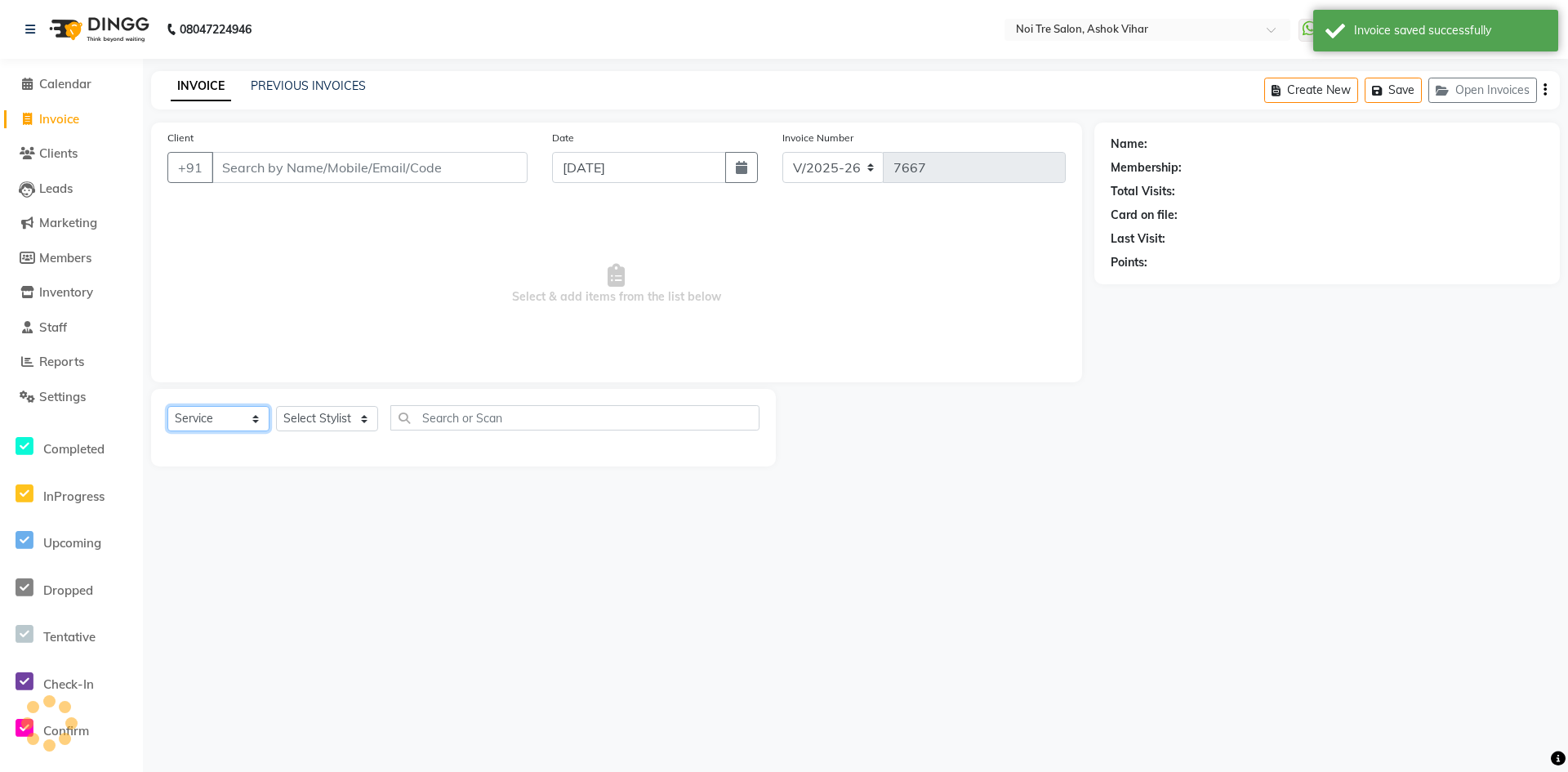
drag, startPoint x: 231, startPoint y: 420, endPoint x: 233, endPoint y: 428, distance: 8.2
click at [231, 420] on select "Select Service Product Membership Package Voucher Prepaid Gift Card" at bounding box center [219, 418] width 102 height 26
click at [168, 406] on select "Select Service Product Membership Package Voucher Prepaid Gift Card" at bounding box center [219, 418] width 102 height 26
click at [366, 408] on select "Select Stylist" at bounding box center [327, 418] width 102 height 26
click at [79, 116] on span "Invoice" at bounding box center [59, 119] width 40 height 15
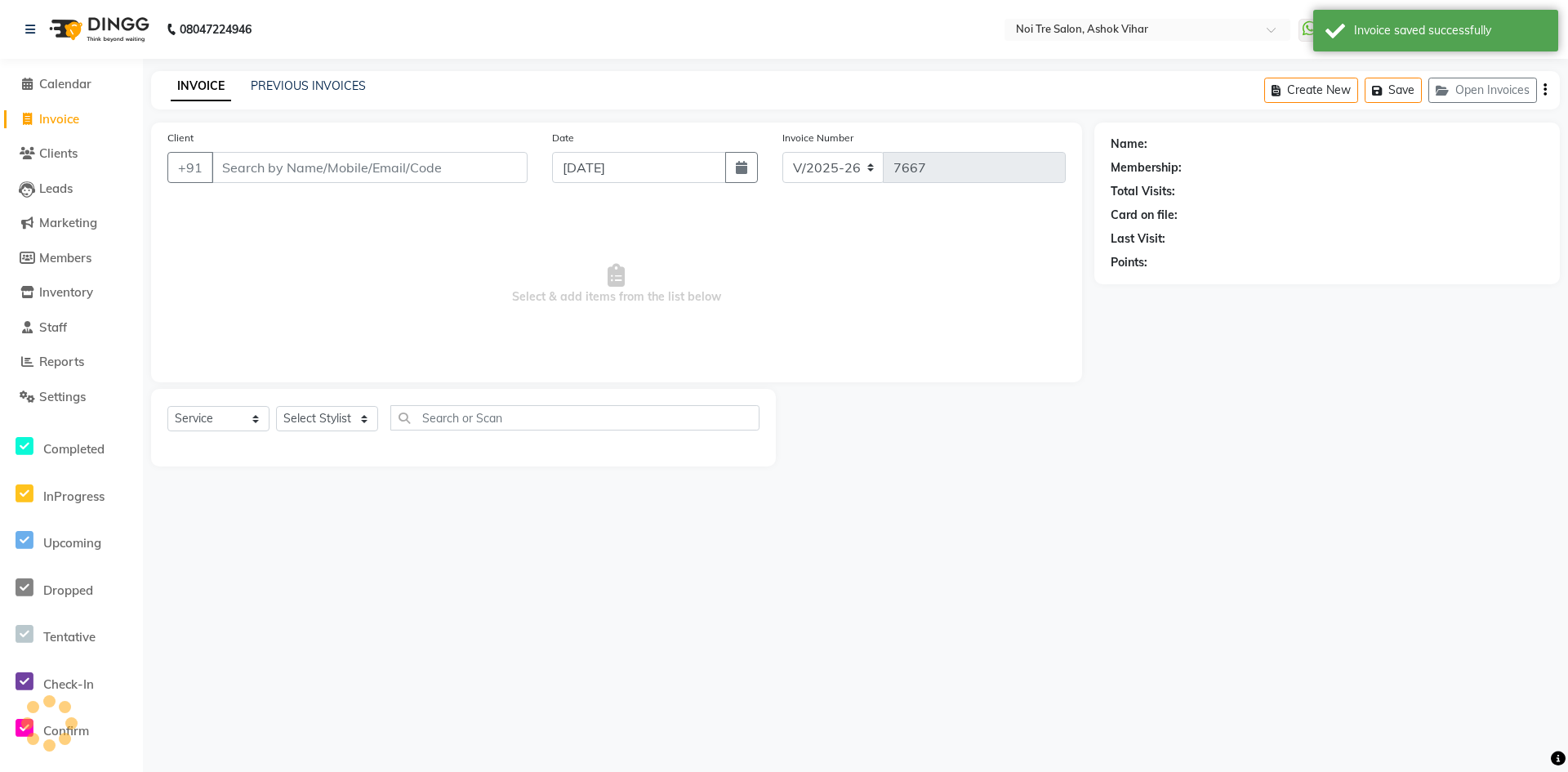
select select "service"
type input "7667"
select select "4726"
click at [325, 426] on select "Select Stylist" at bounding box center [327, 418] width 102 height 26
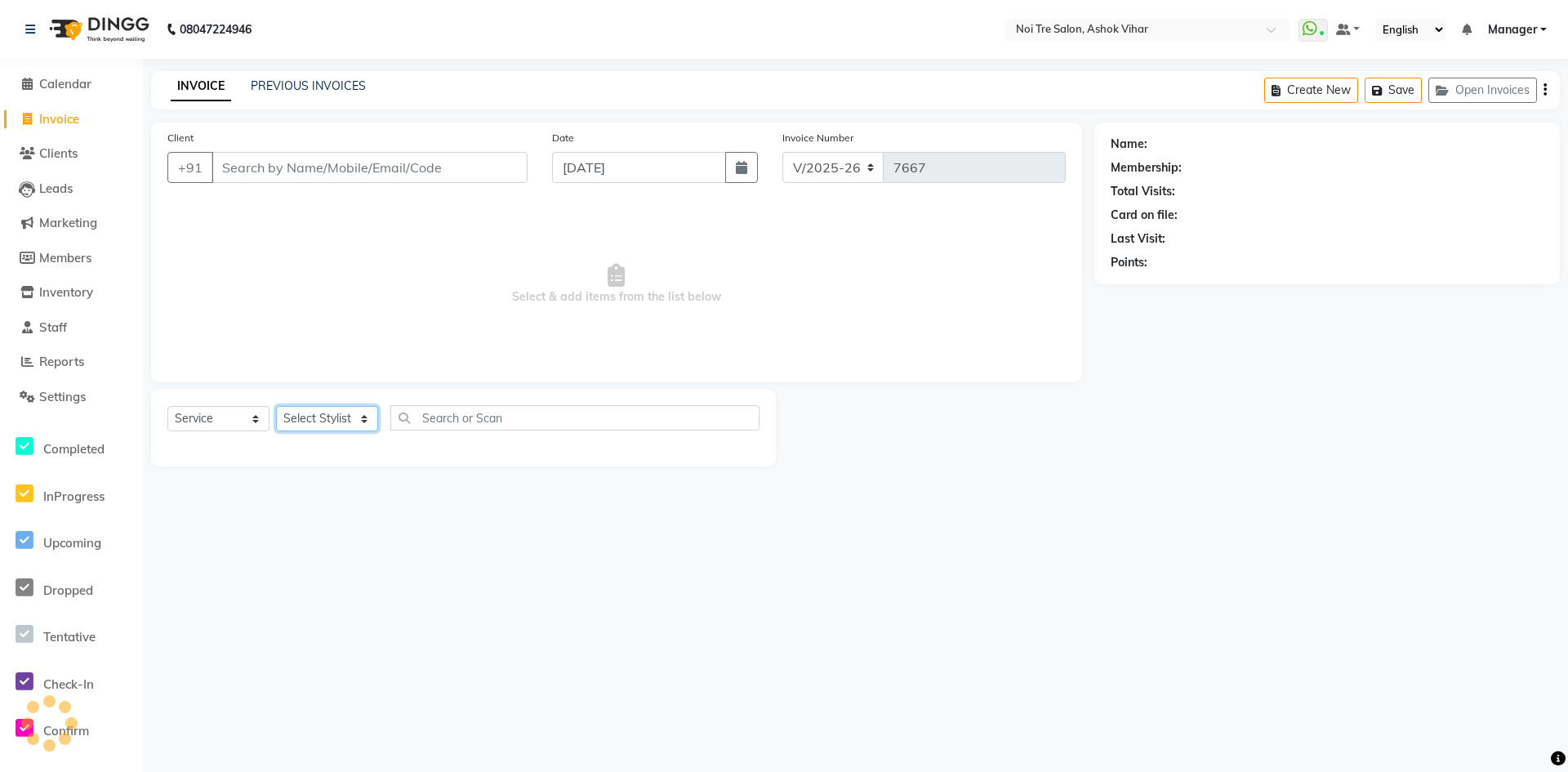
select select "28267"
click at [455, 423] on input "text" at bounding box center [575, 417] width 369 height 26
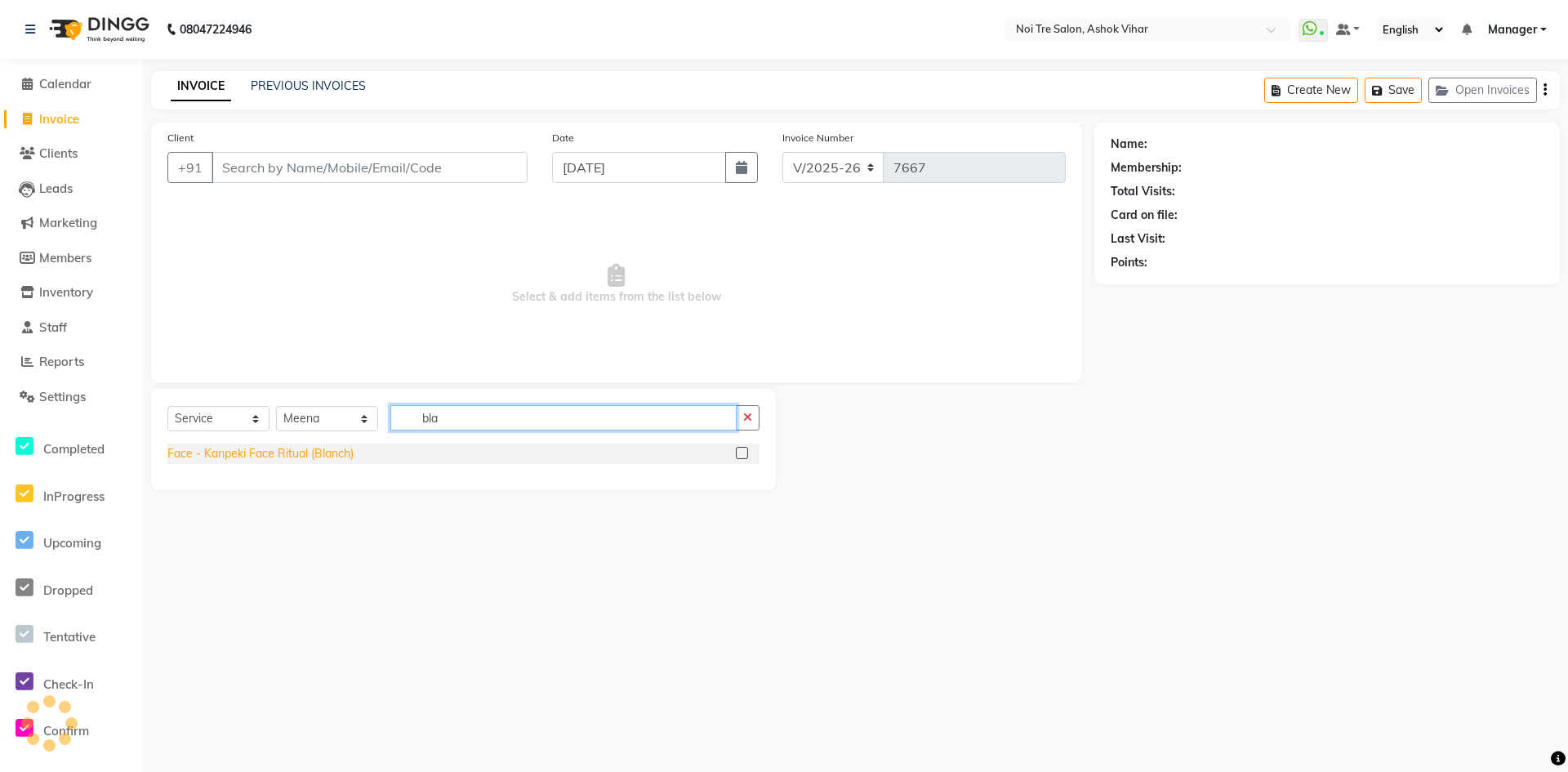
type input "bla"
drag, startPoint x: 252, startPoint y: 451, endPoint x: 364, endPoint y: 430, distance: 114.0
click at [253, 451] on div "Face - Kanpeki Face Ritual (Blanch)" at bounding box center [260, 453] width 186 height 17
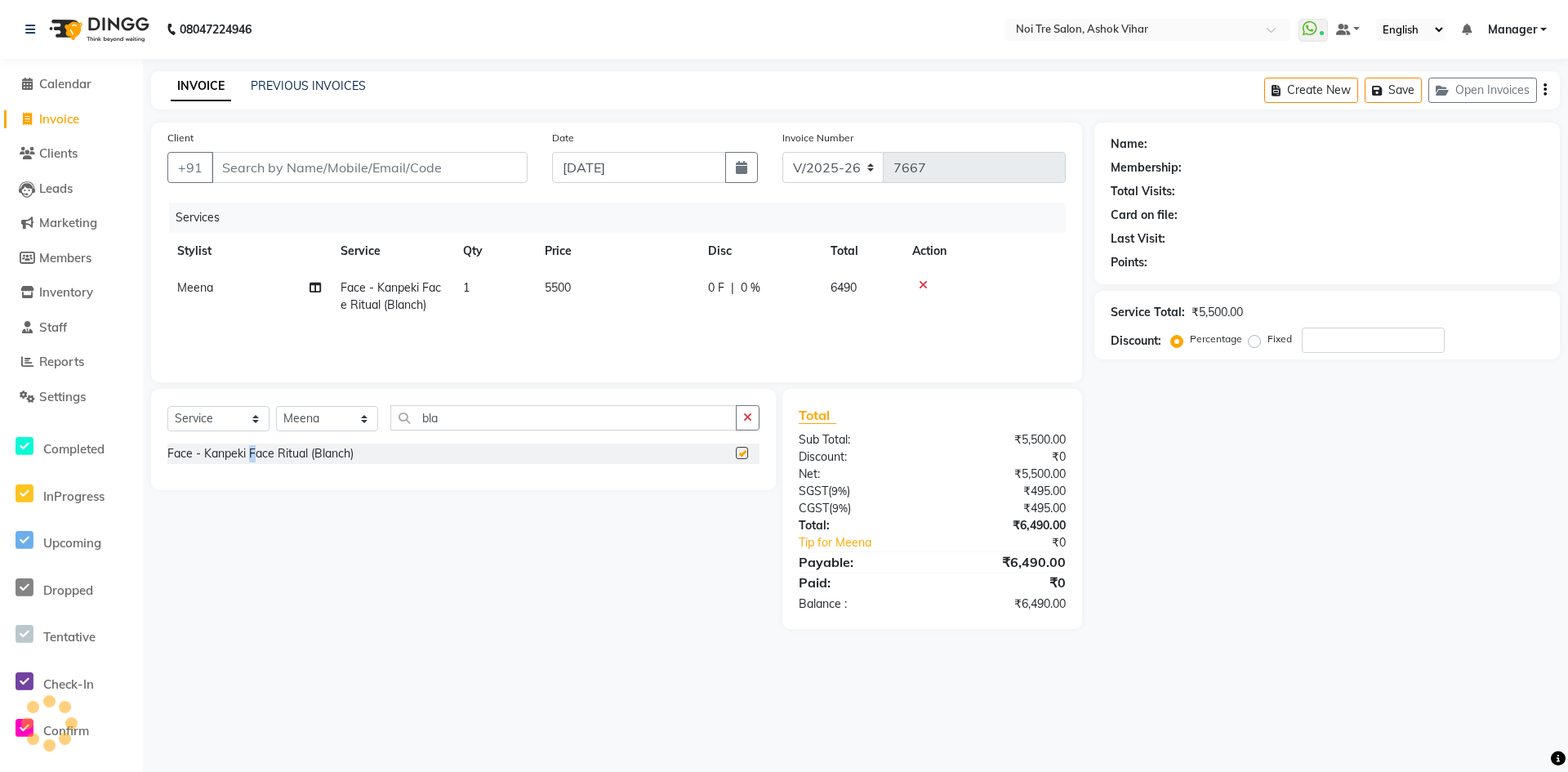
checkbox input "false"
click at [417, 424] on input "bla" at bounding box center [563, 417] width 346 height 26
type input "bro"
click at [259, 451] on div "Threading - Brows" at bounding box center [216, 453] width 98 height 17
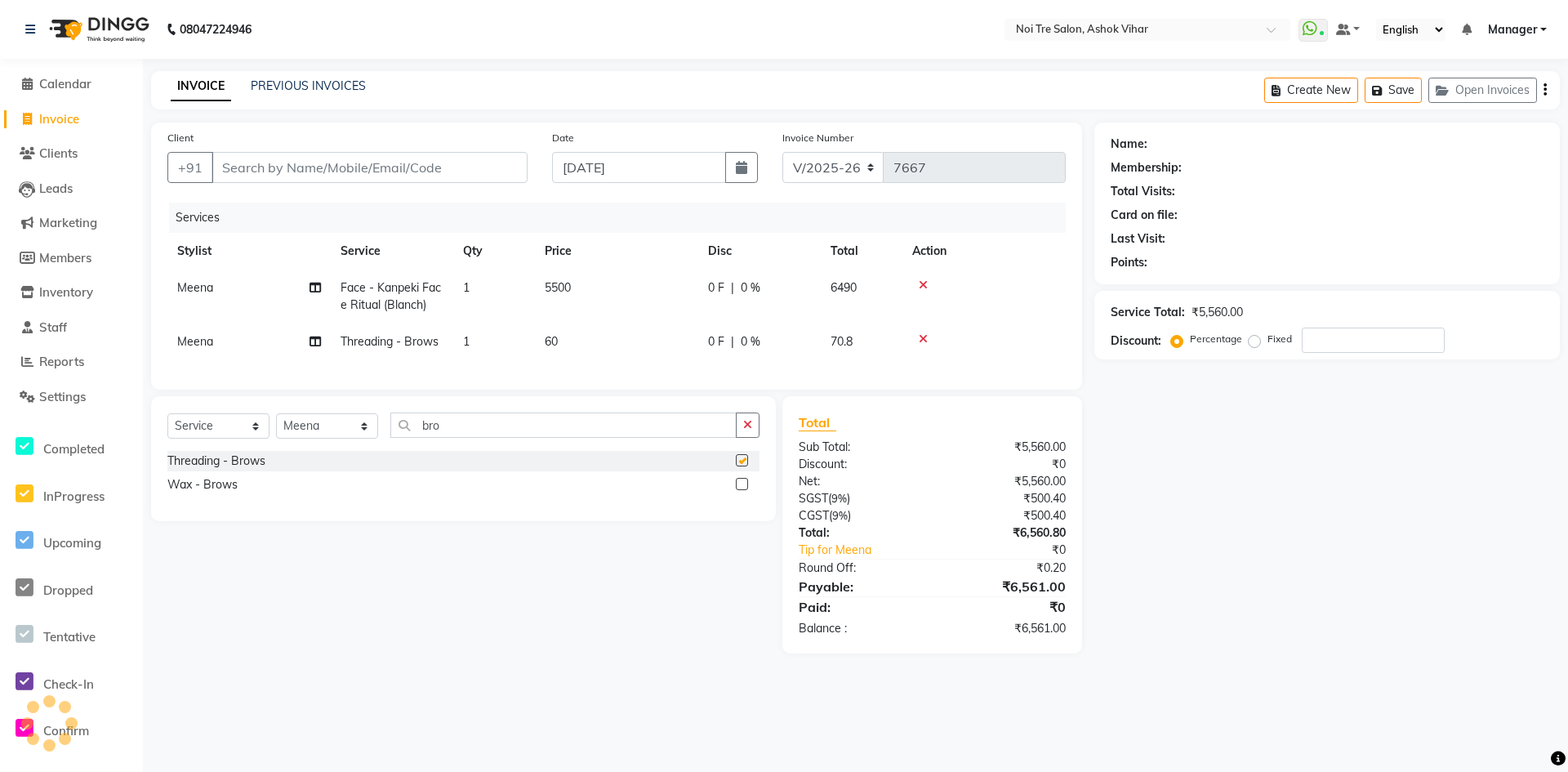
checkbox input "false"
click at [525, 340] on td "1" at bounding box center [494, 341] width 82 height 37
select select "28267"
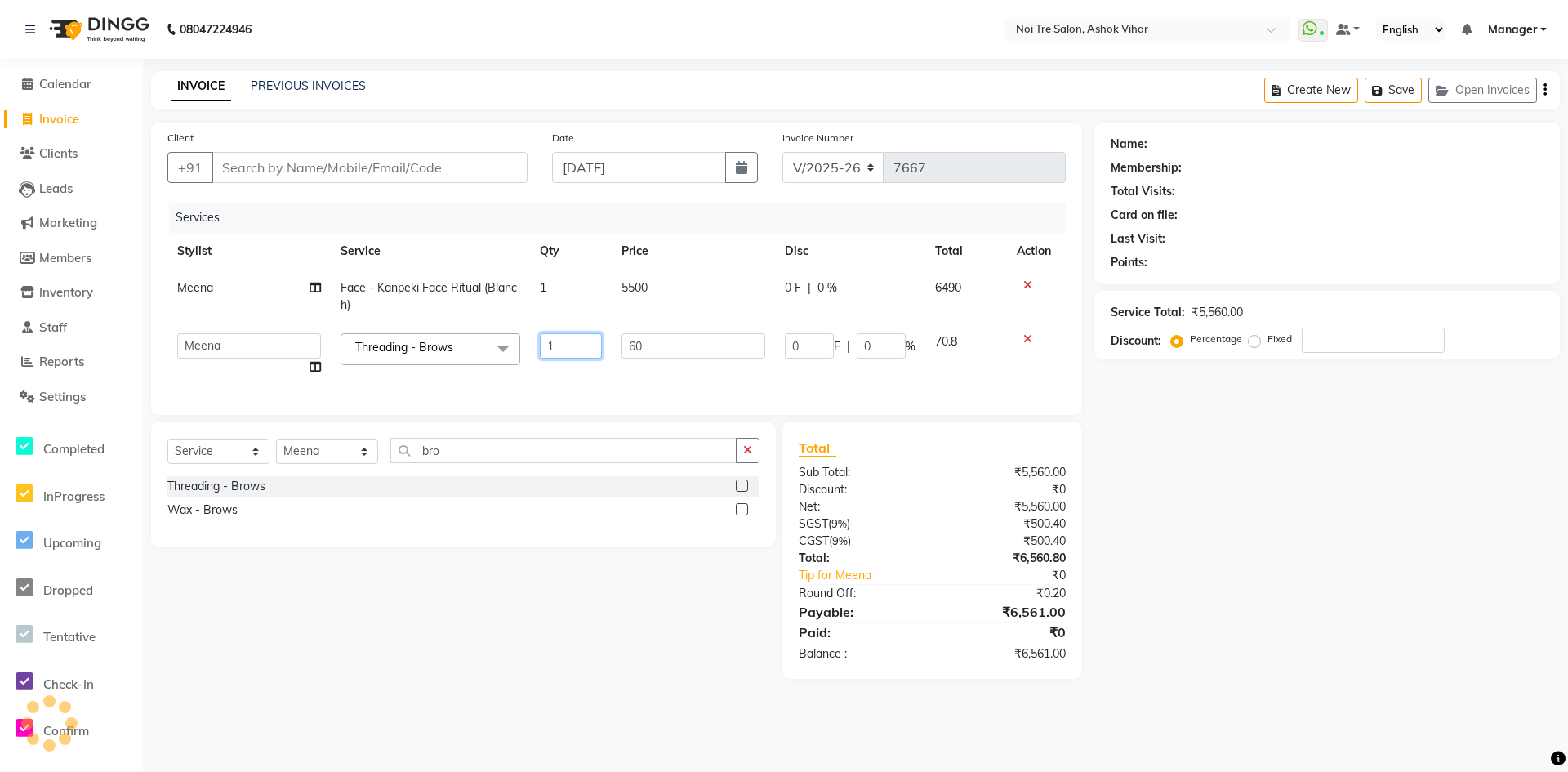
drag, startPoint x: 559, startPoint y: 344, endPoint x: 528, endPoint y: 344, distance: 31.0
click at [528, 344] on tr "Aakash Aalam Aas Admin Ajay Alice Amit Anand Anas Arif ARIF 1 Arun Ashu Asif At…" at bounding box center [616, 354] width 899 height 62
type input "2"
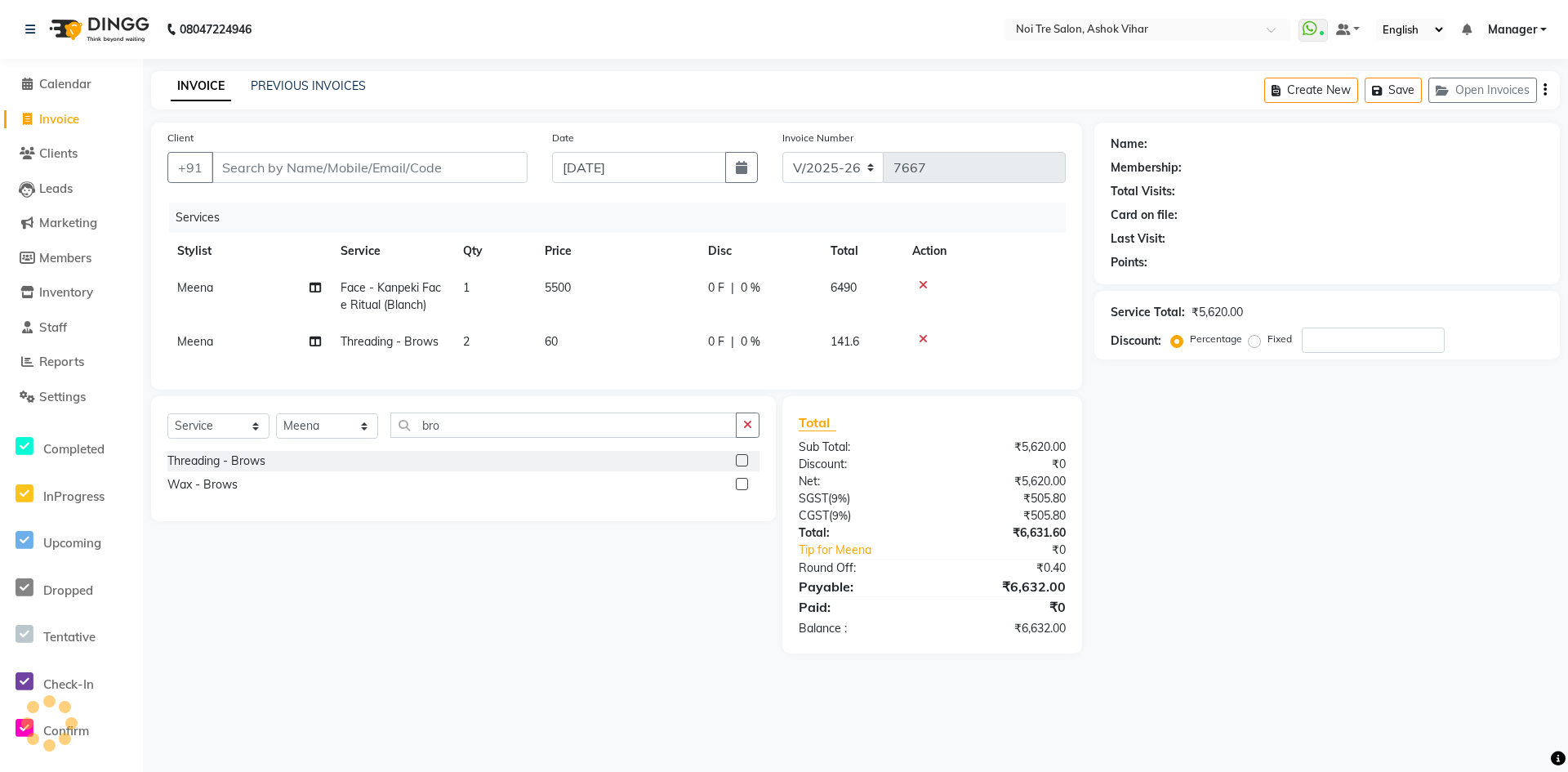
click at [665, 355] on td "60" at bounding box center [616, 341] width 163 height 37
select select "28267"
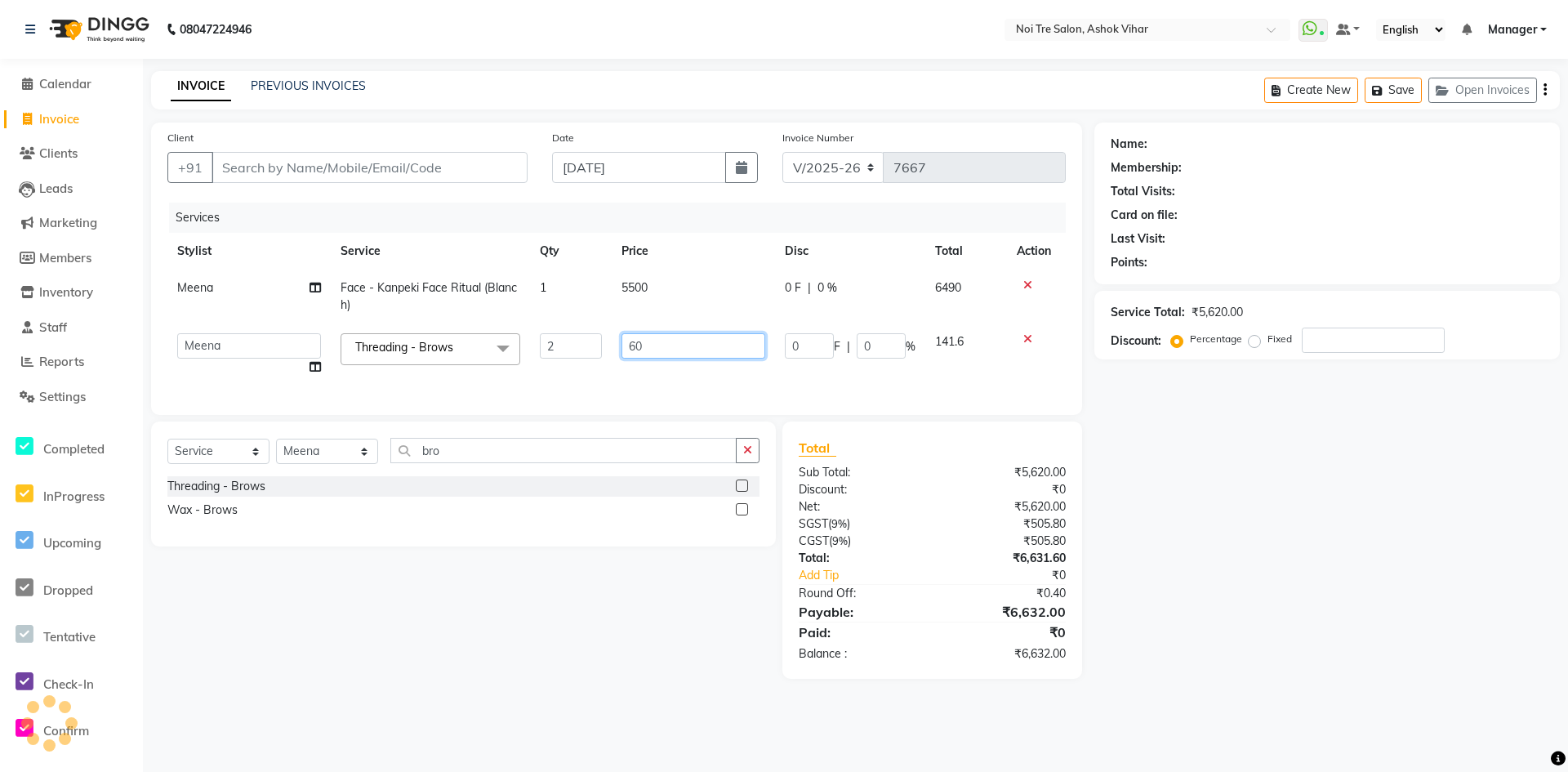
click at [665, 355] on input "60" at bounding box center [693, 346] width 144 height 26
type input "100"
click at [656, 381] on div "Services Stylist Service Qty Price Disc Total Action Meena Face - Kanpeki Face …" at bounding box center [616, 300] width 899 height 196
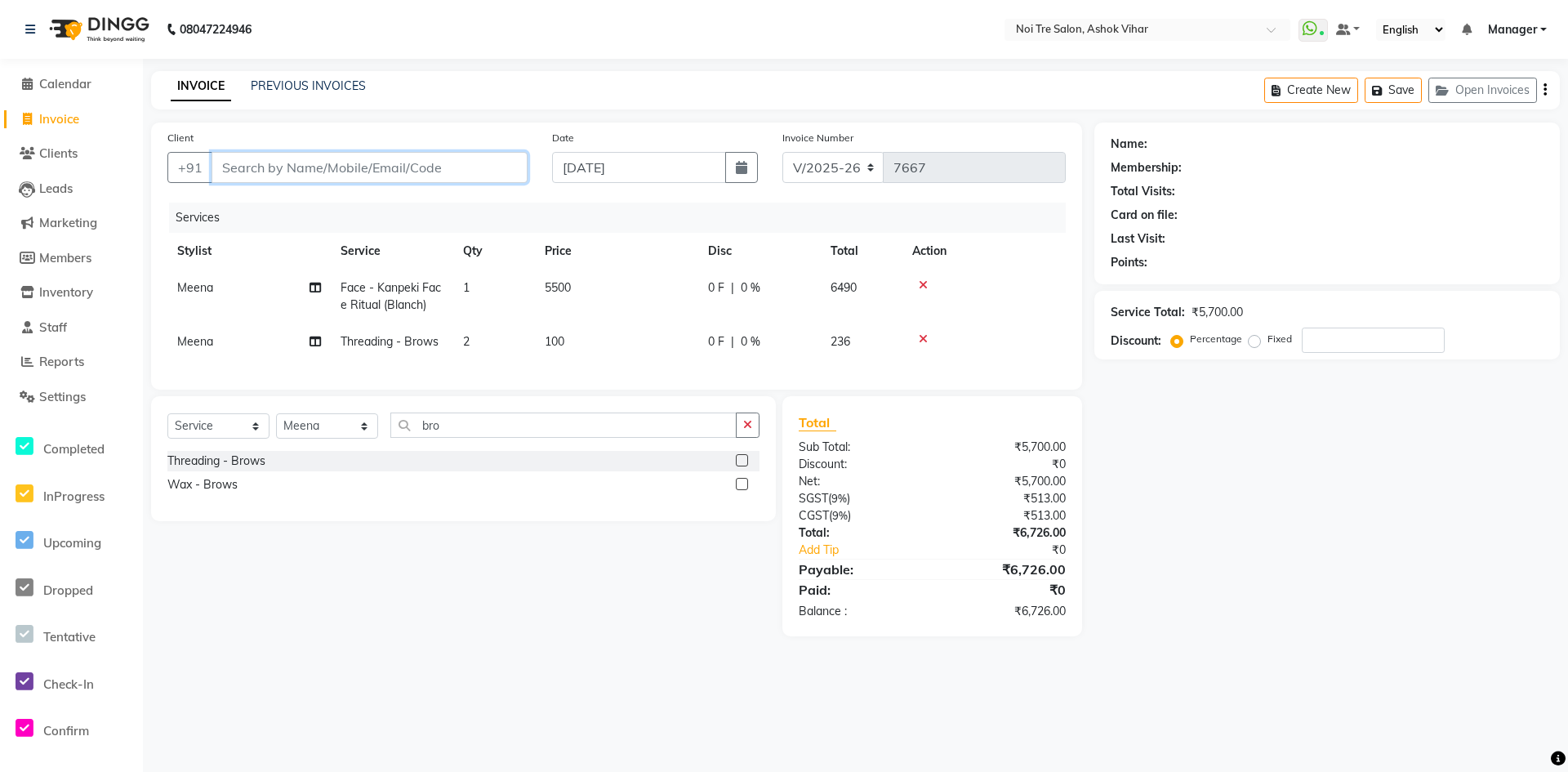
click at [409, 170] on input "Client" at bounding box center [370, 167] width 316 height 31
type input "g"
type input "0"
click at [404, 190] on div "Client +91 gu" at bounding box center [348, 162] width 384 height 67
click at [404, 167] on input "gu" at bounding box center [370, 167] width 316 height 31
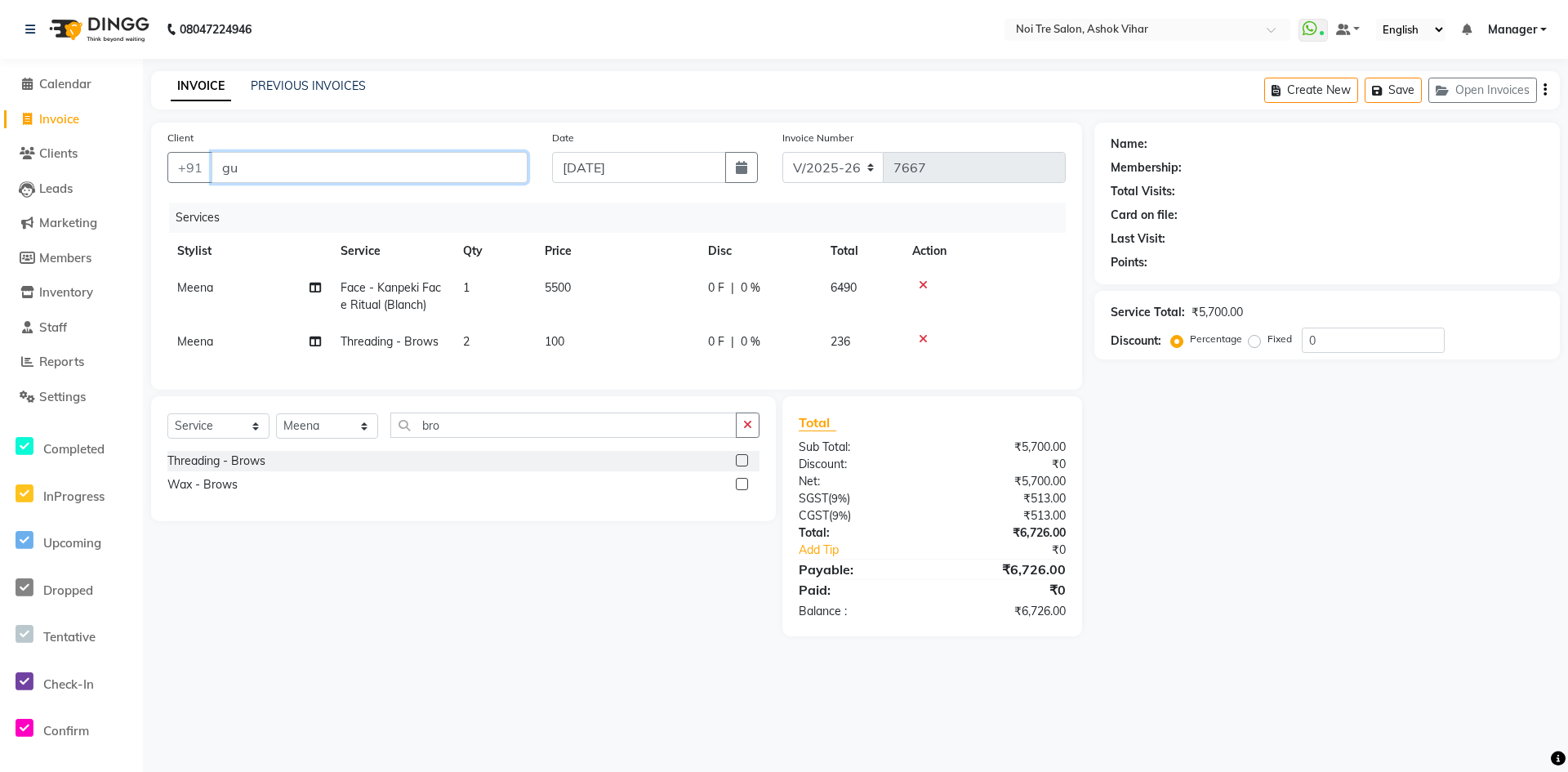
click at [404, 167] on input "gu" at bounding box center [370, 167] width 316 height 31
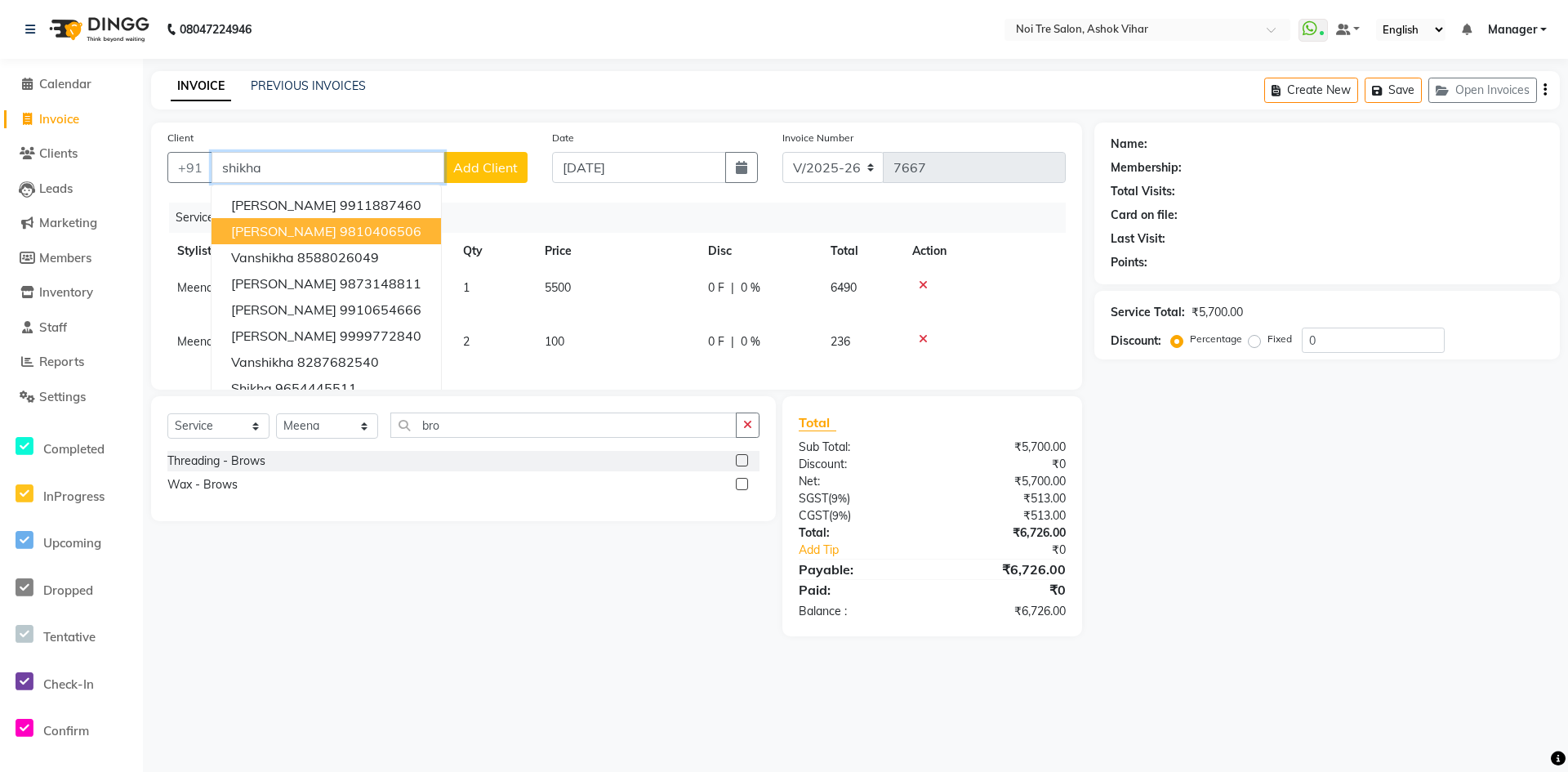
click at [321, 236] on span "Shikha Manchanda" at bounding box center [284, 230] width 105 height 16
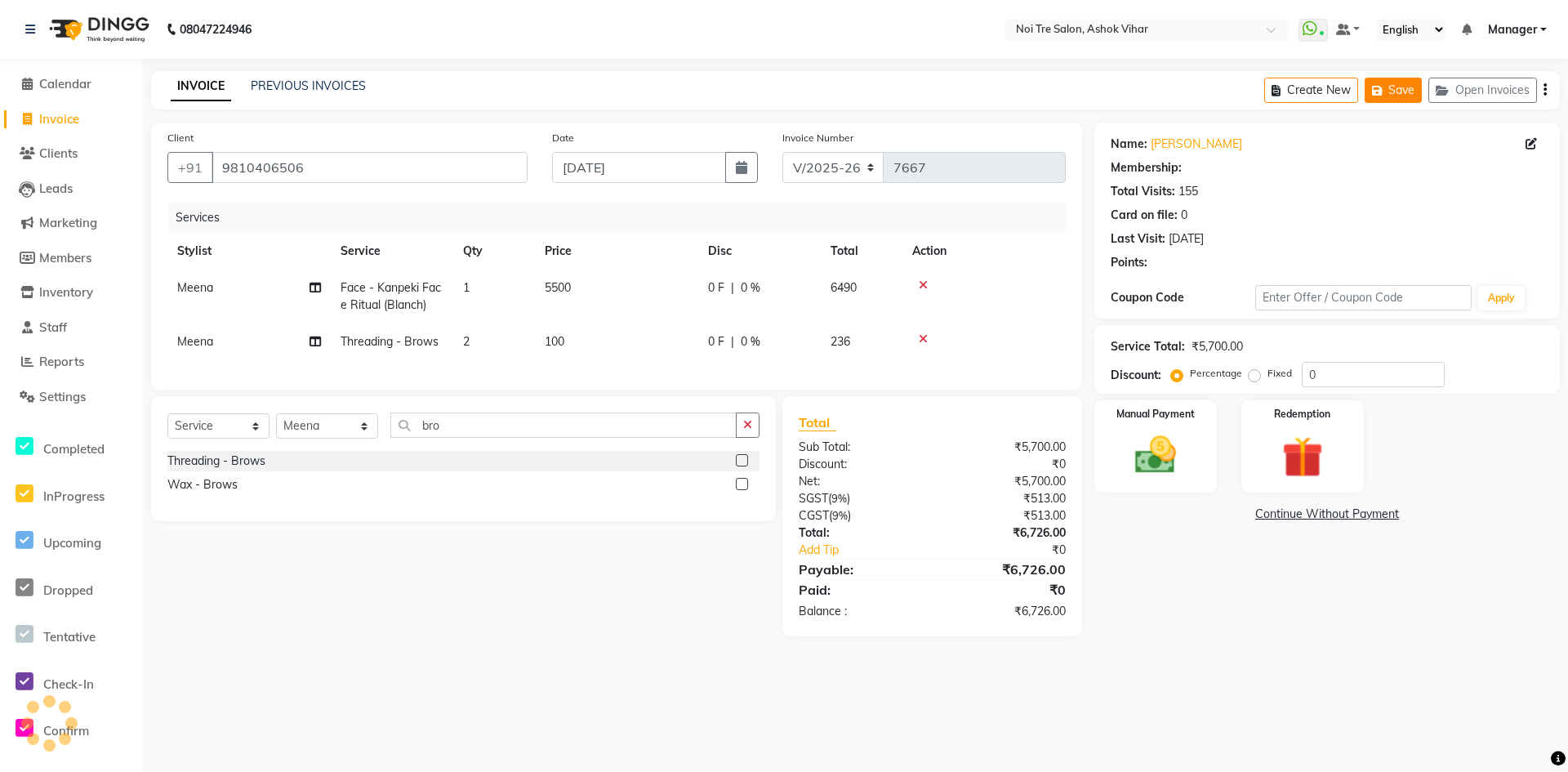
click at [1399, 91] on button "Save" at bounding box center [1393, 90] width 57 height 26
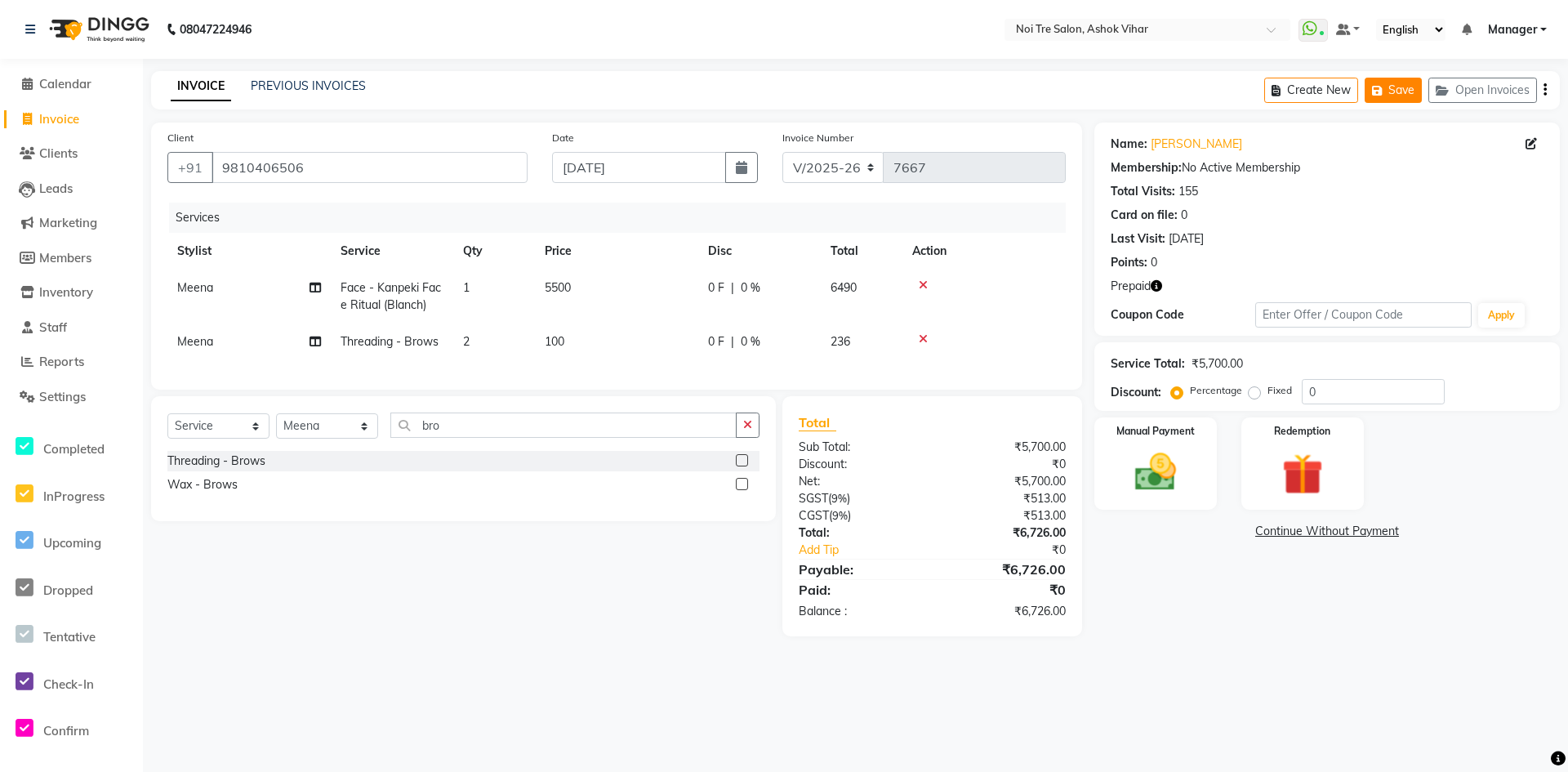
click at [1398, 87] on button "Save" at bounding box center [1393, 90] width 57 height 26
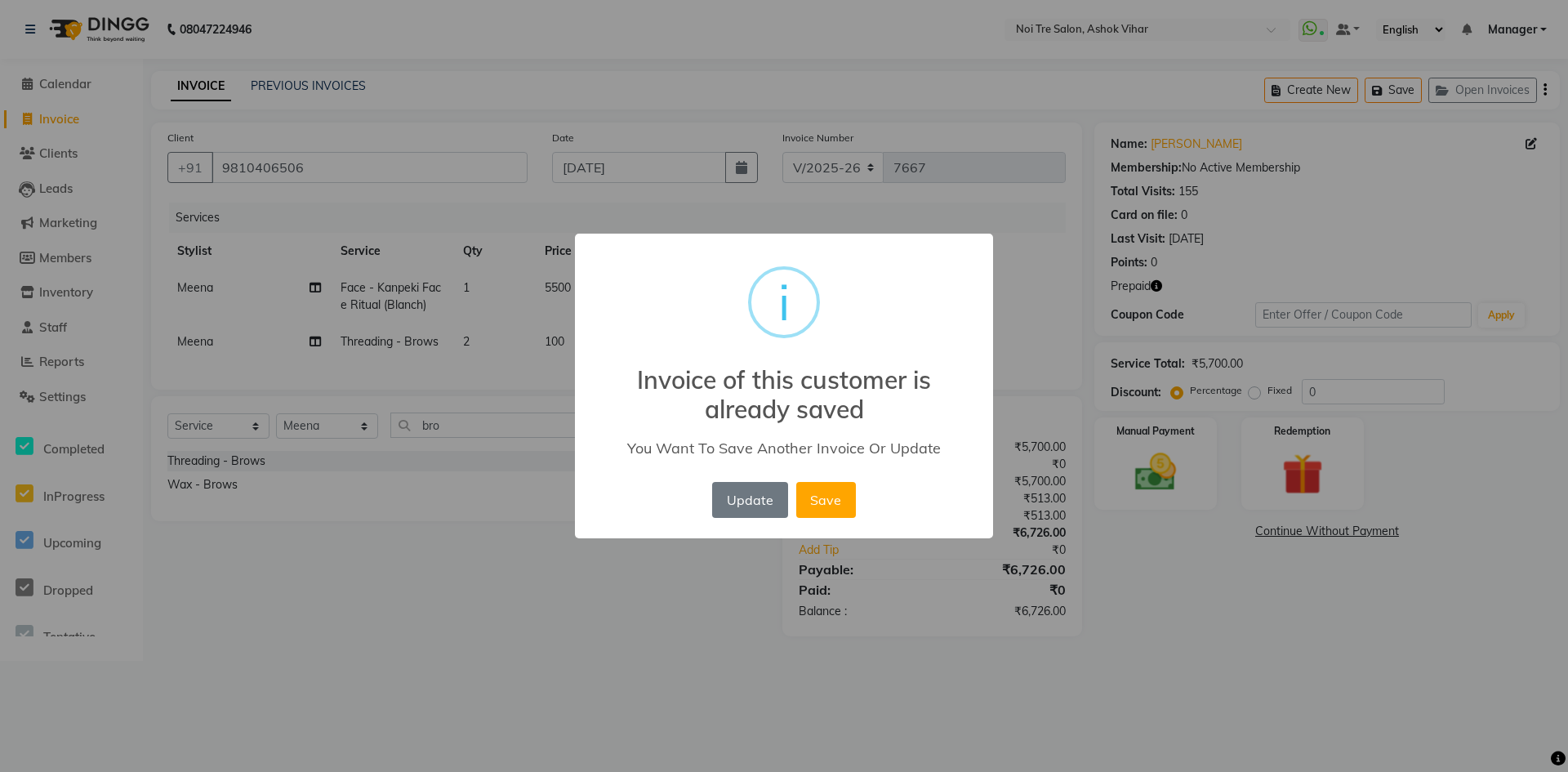
click at [1042, 302] on div "× i Invoice of this customer is already saved You Want To Save Another Invoice …" at bounding box center [784, 386] width 1568 height 772
drag, startPoint x: 735, startPoint y: 502, endPoint x: 1000, endPoint y: 348, distance: 306.5
click at [737, 501] on button "Update" at bounding box center [750, 500] width 75 height 36
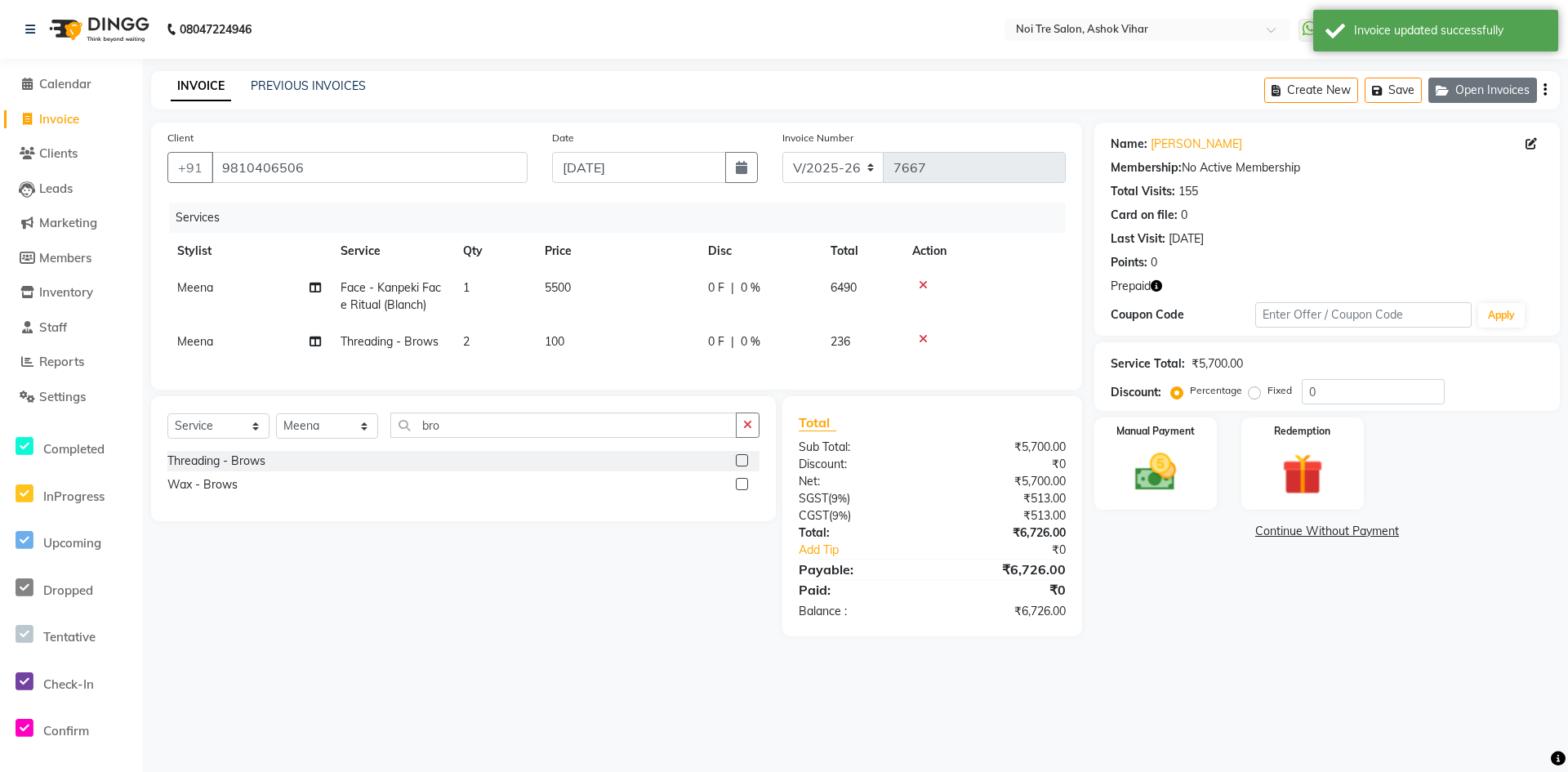
click at [1461, 91] on button "Open Invoices" at bounding box center [1483, 90] width 109 height 26
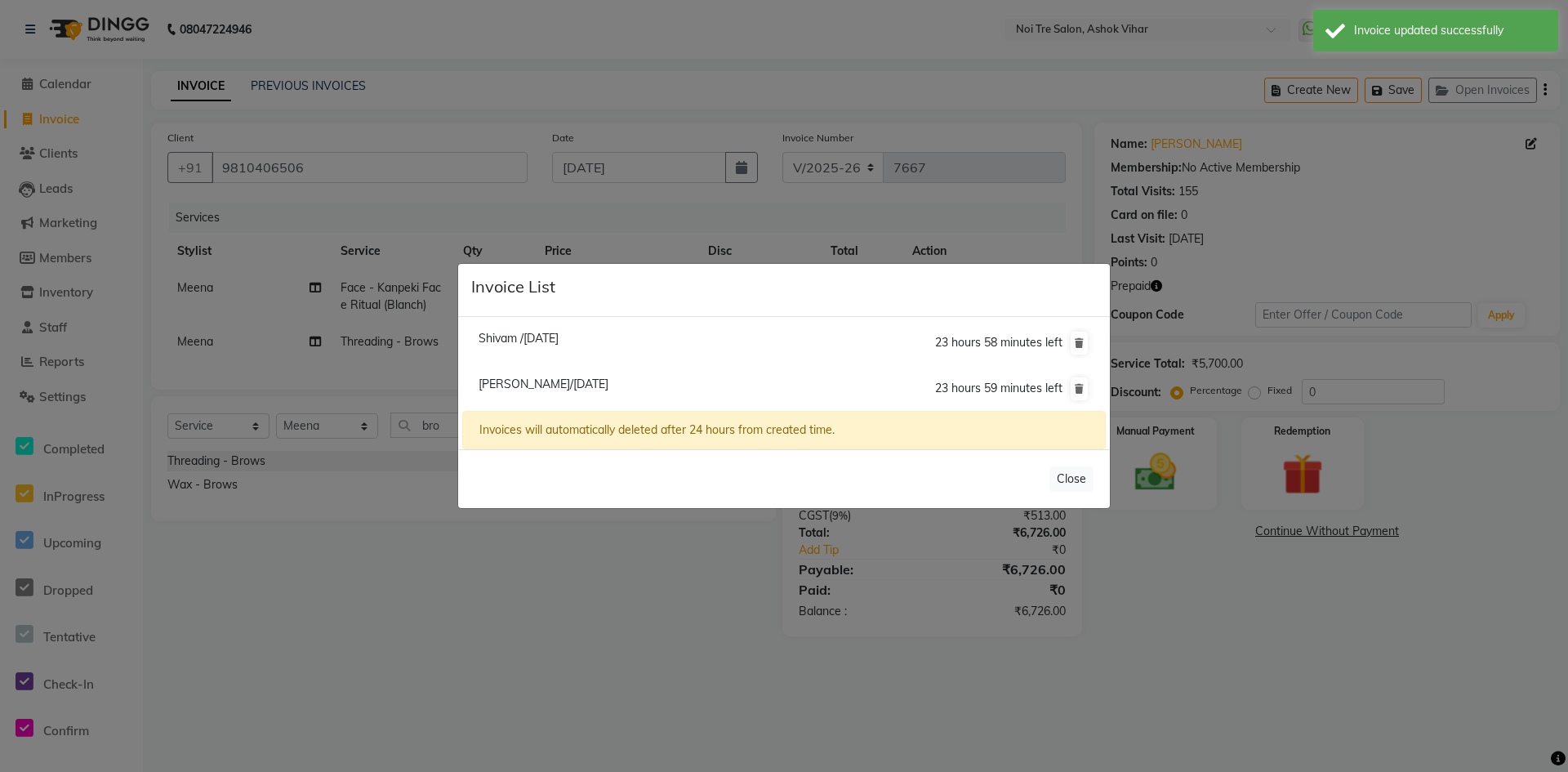
click at [548, 337] on span "Shivam /01 September 2025" at bounding box center [519, 338] width 80 height 14
type input "9999203232"
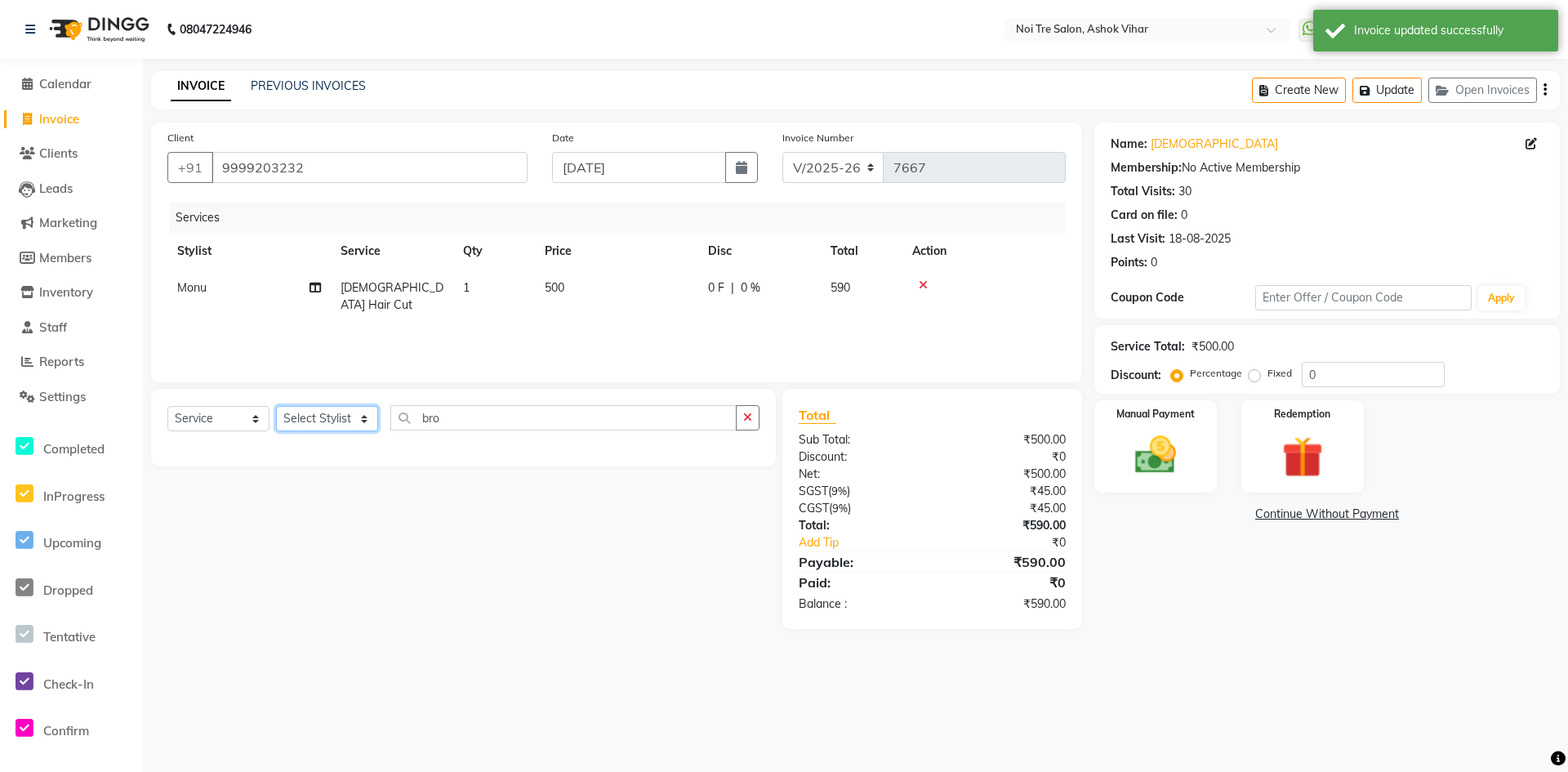
click at [364, 423] on select "Select Stylist Aakash Aalam Aas Admin Ajay Alice Amit Anand Anas Arif ARIF 1 Ar…" at bounding box center [327, 418] width 102 height 26
select select "28265"
click at [464, 419] on input "bro" at bounding box center [563, 417] width 346 height 26
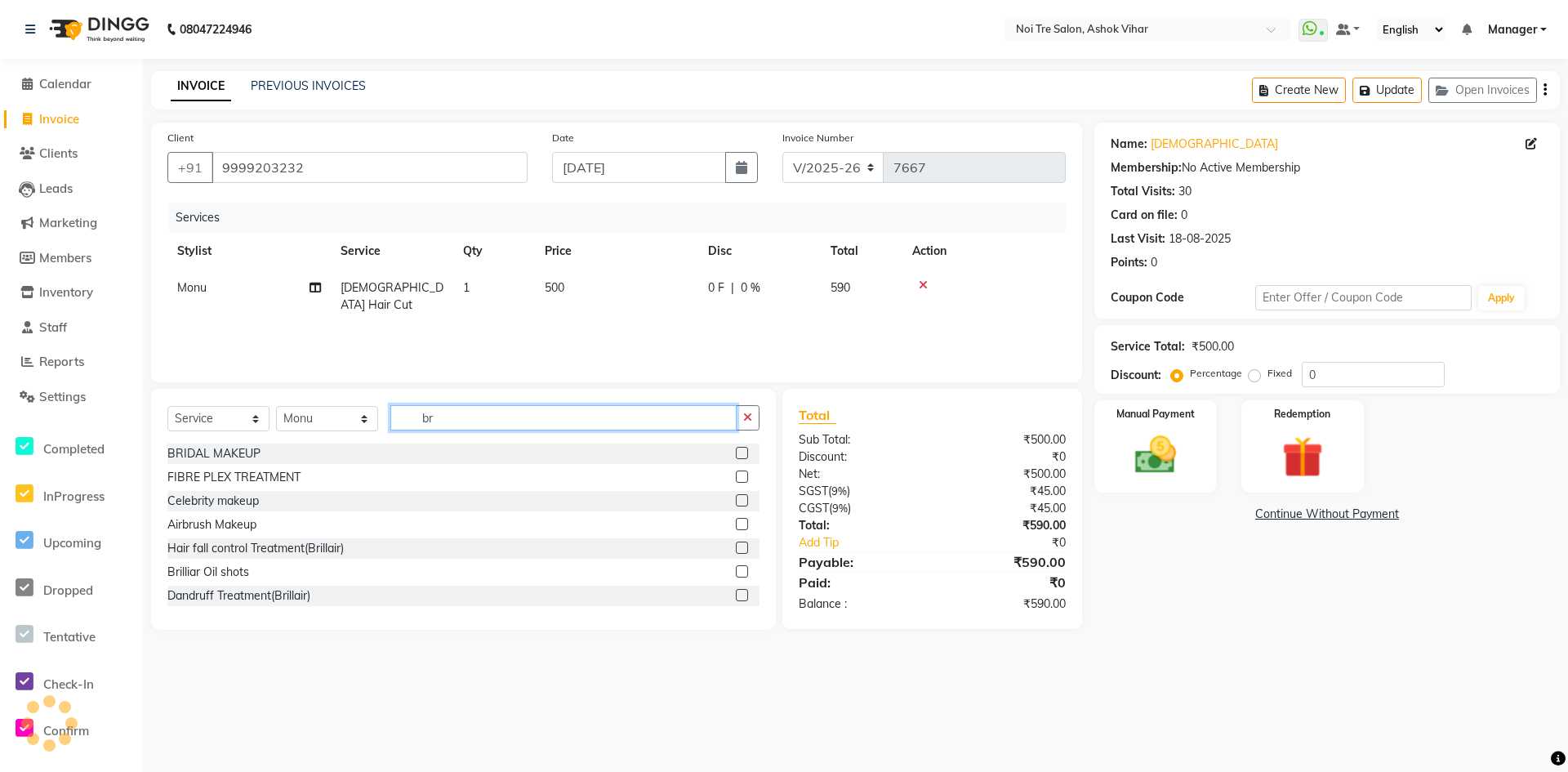
type input "b"
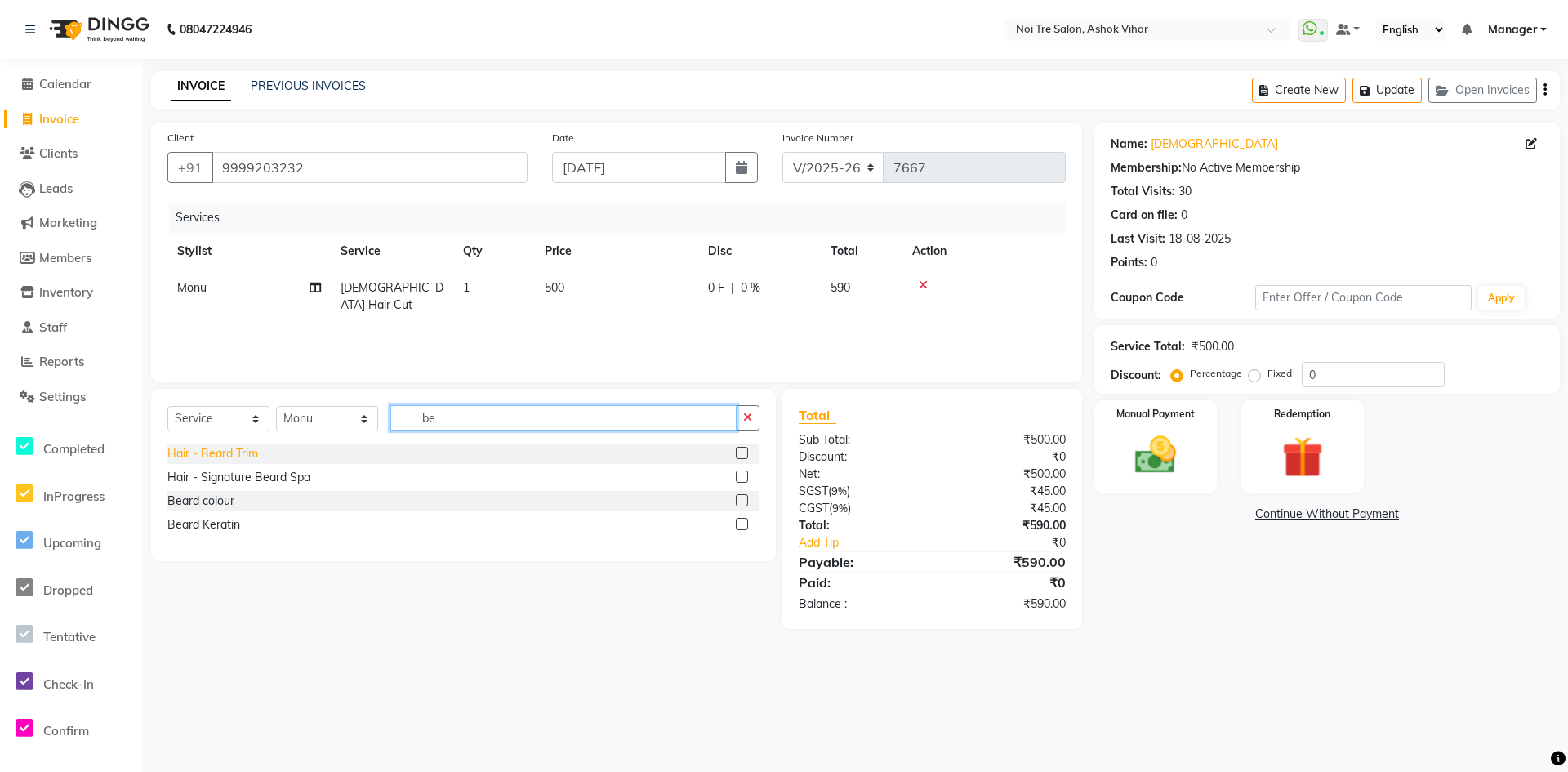
type input "be"
click at [240, 452] on div "Hair - Beard Trim" at bounding box center [213, 453] width 91 height 17
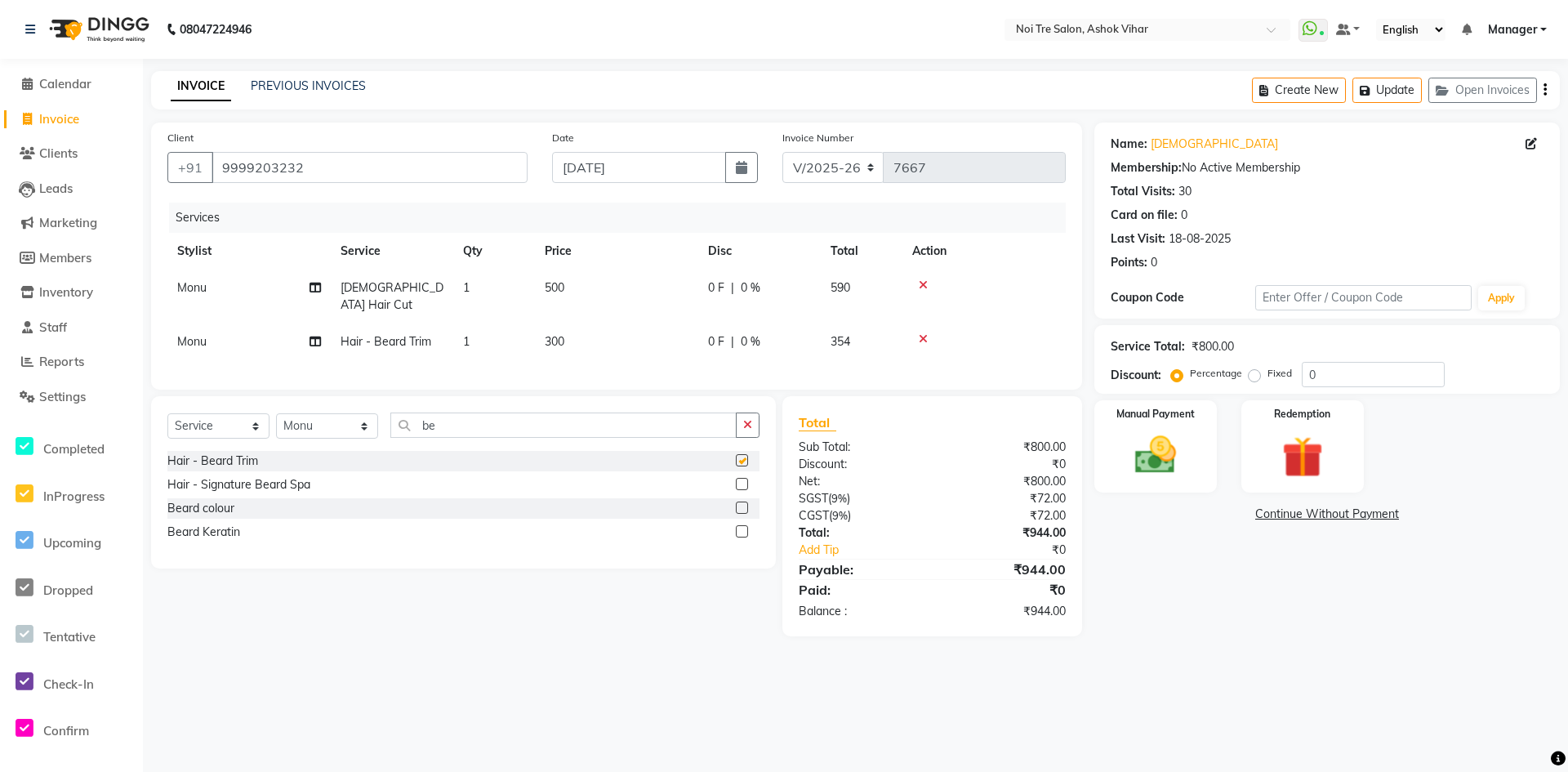
checkbox input "false"
click at [577, 302] on td "500" at bounding box center [616, 296] width 163 height 54
select select "28265"
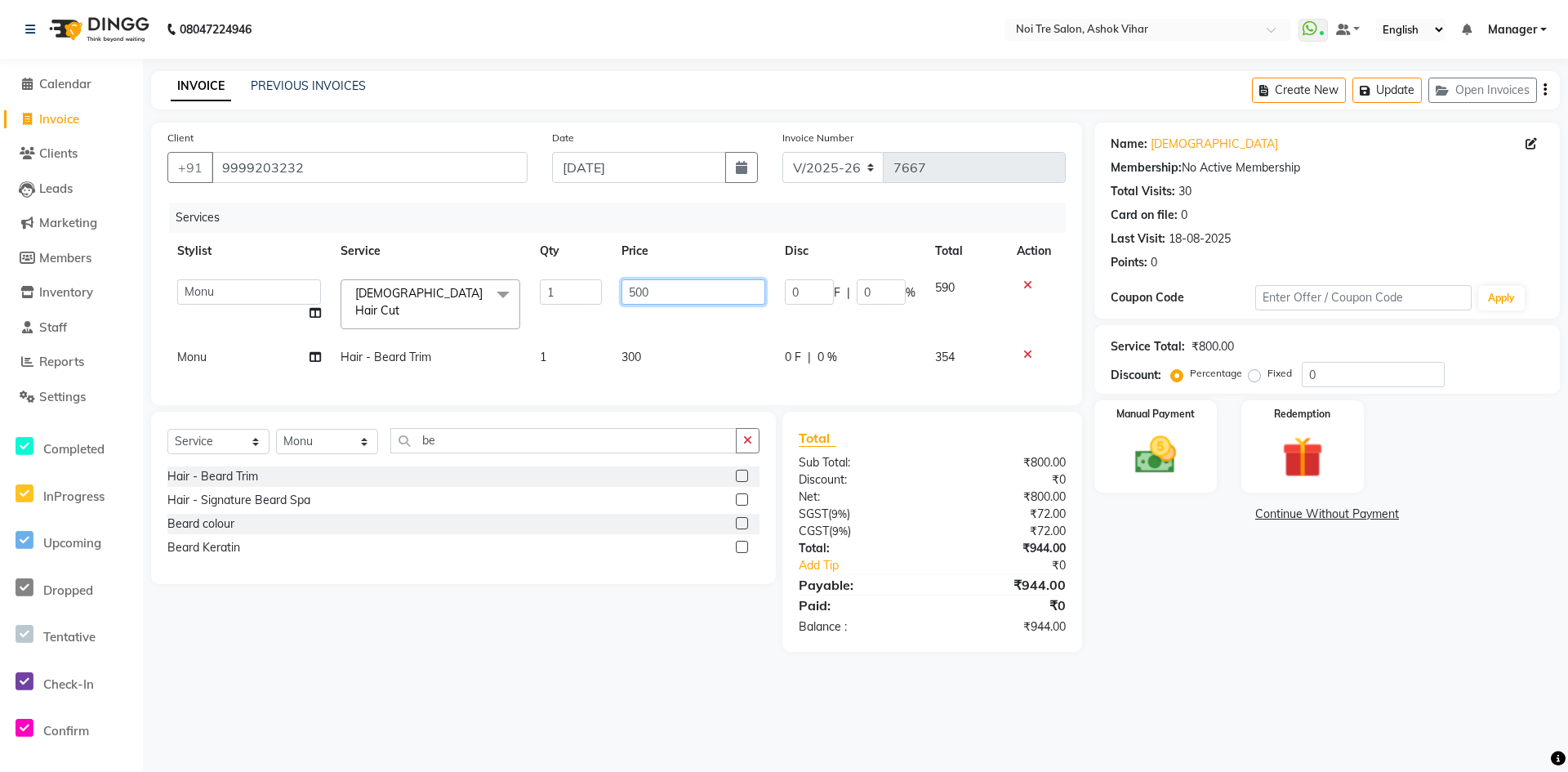
drag, startPoint x: 669, startPoint y: 285, endPoint x: 602, endPoint y: 300, distance: 68.7
click at [605, 300] on tr "Aakash Aalam Aas Admin Ajay Alice Amit Anand Anas Arif ARIF 1 Arun Ashu Asif At…" at bounding box center [616, 304] width 899 height 70
type input "600"
click at [675, 339] on td "300" at bounding box center [693, 357] width 163 height 37
select select "28265"
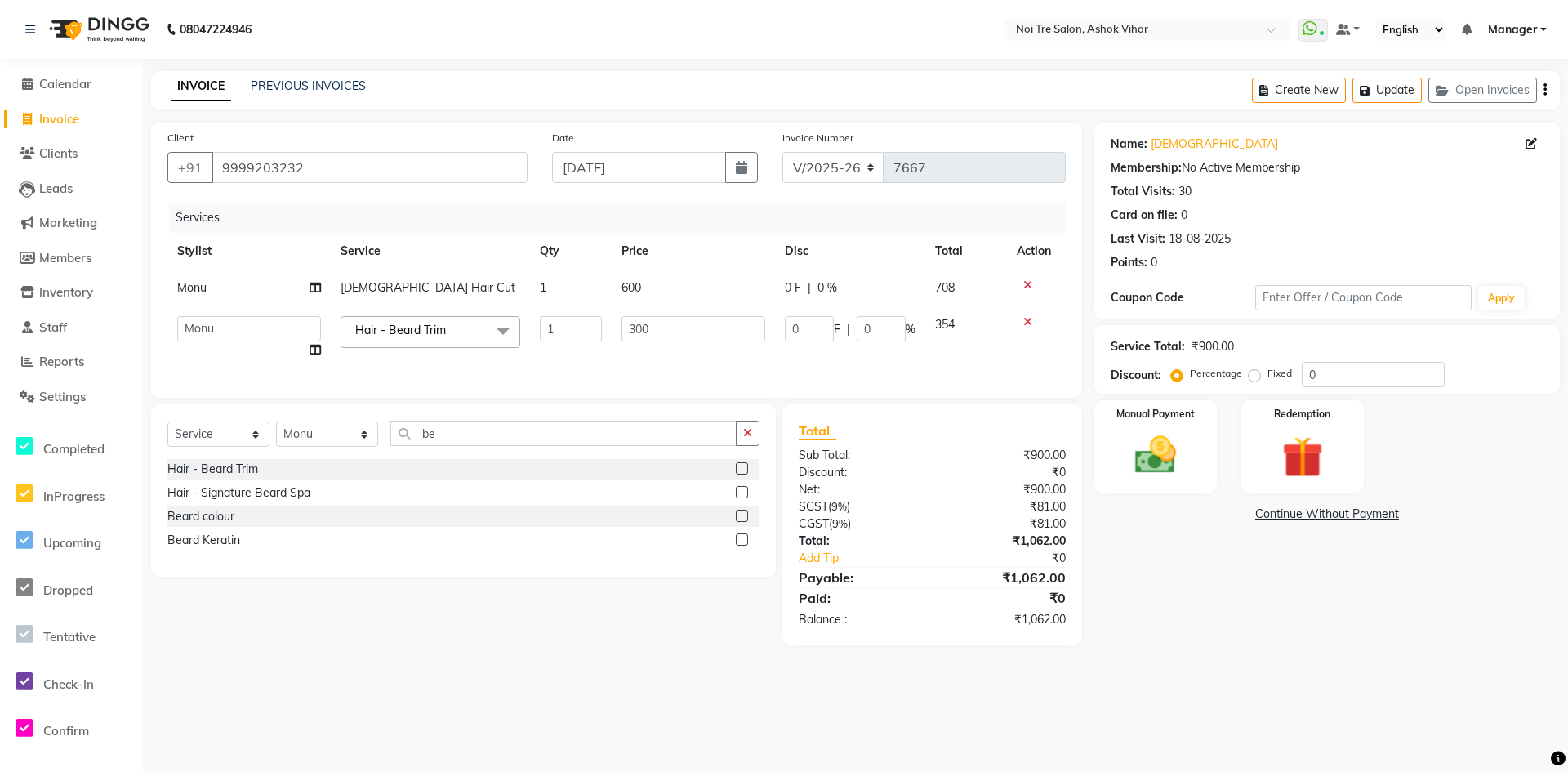
click at [1268, 372] on label "Fixed" at bounding box center [1280, 372] width 25 height 14
click at [1253, 372] on input "Fixed" at bounding box center [1258, 372] width 11 height 11
radio input "true"
click at [1336, 372] on input "0" at bounding box center [1373, 375] width 143 height 26
type input "02"
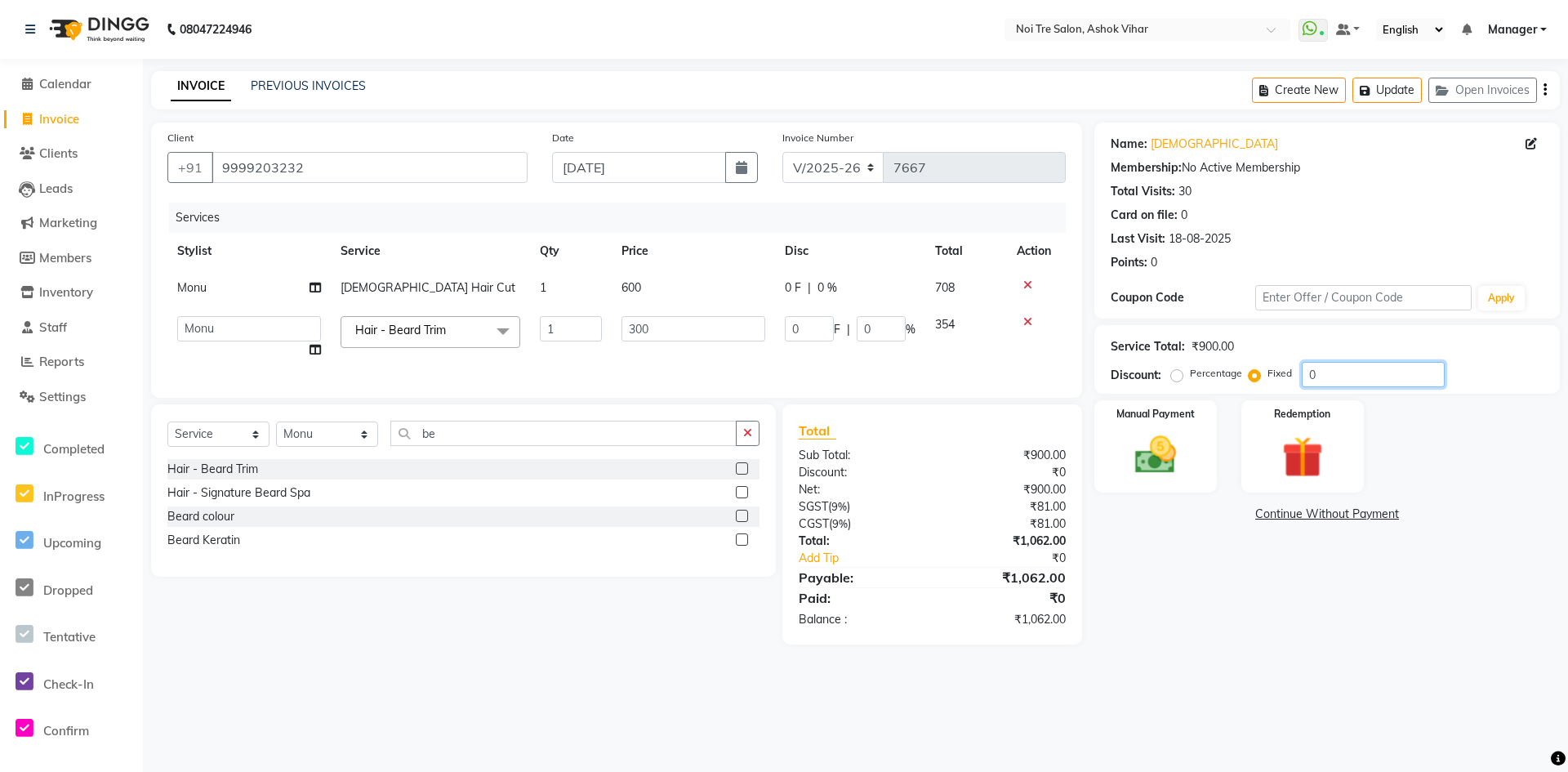
type input "0.67"
type input "0.22"
type input "02"
click at [1166, 449] on img at bounding box center [1156, 455] width 71 height 50
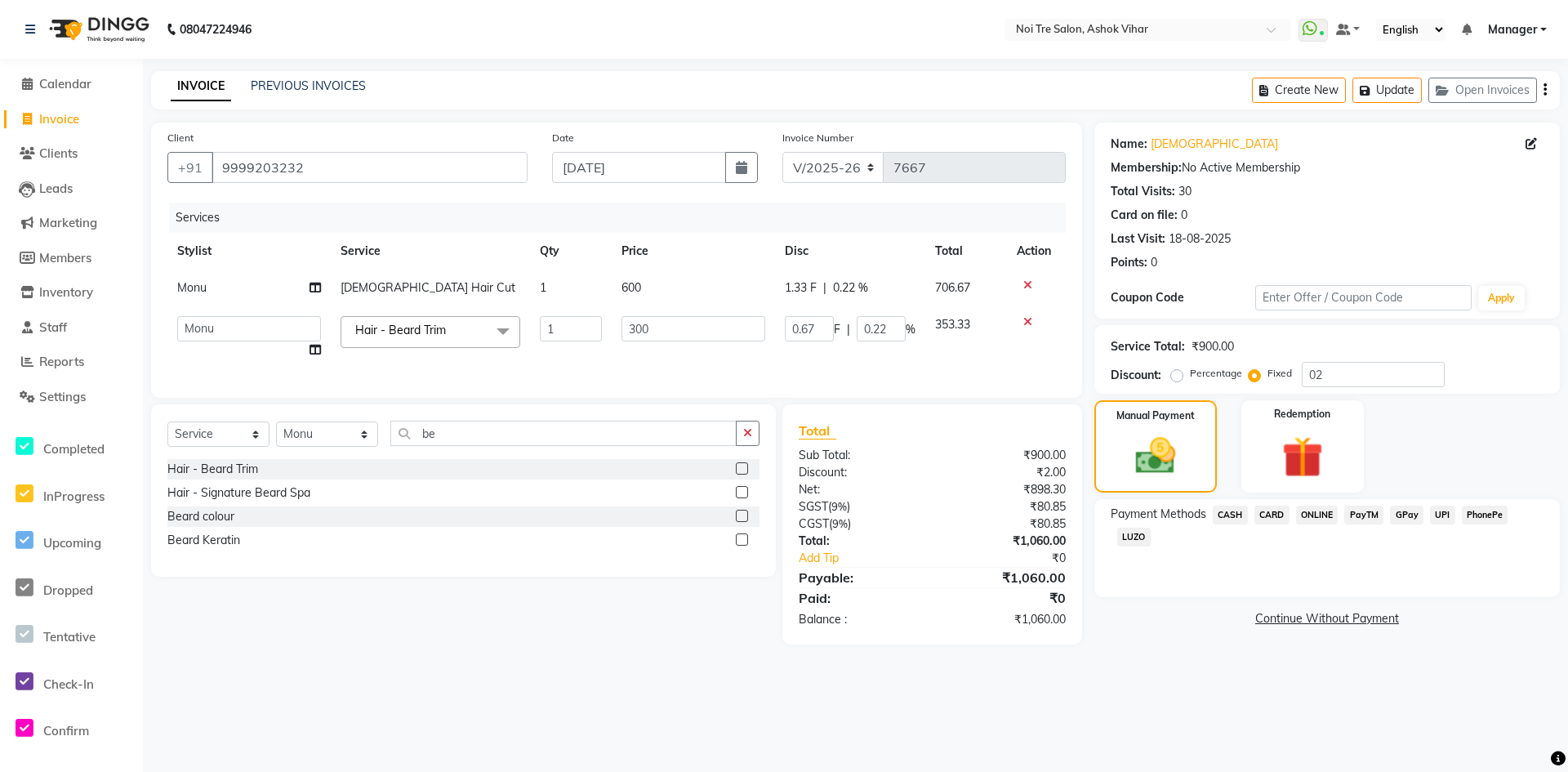
click at [1237, 513] on span "CASH" at bounding box center [1230, 515] width 35 height 19
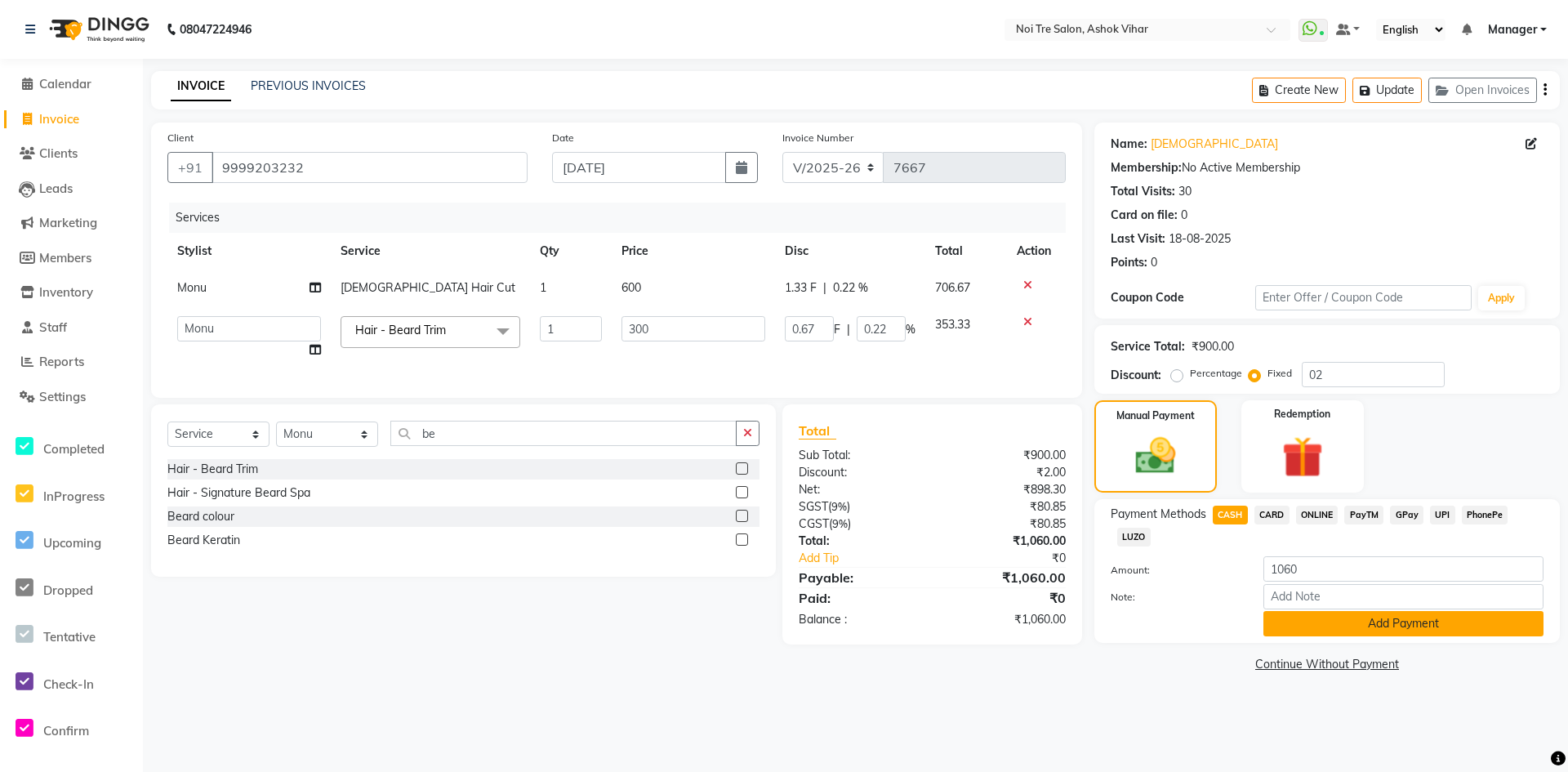
click at [1306, 619] on button "Add Payment" at bounding box center [1403, 623] width 280 height 26
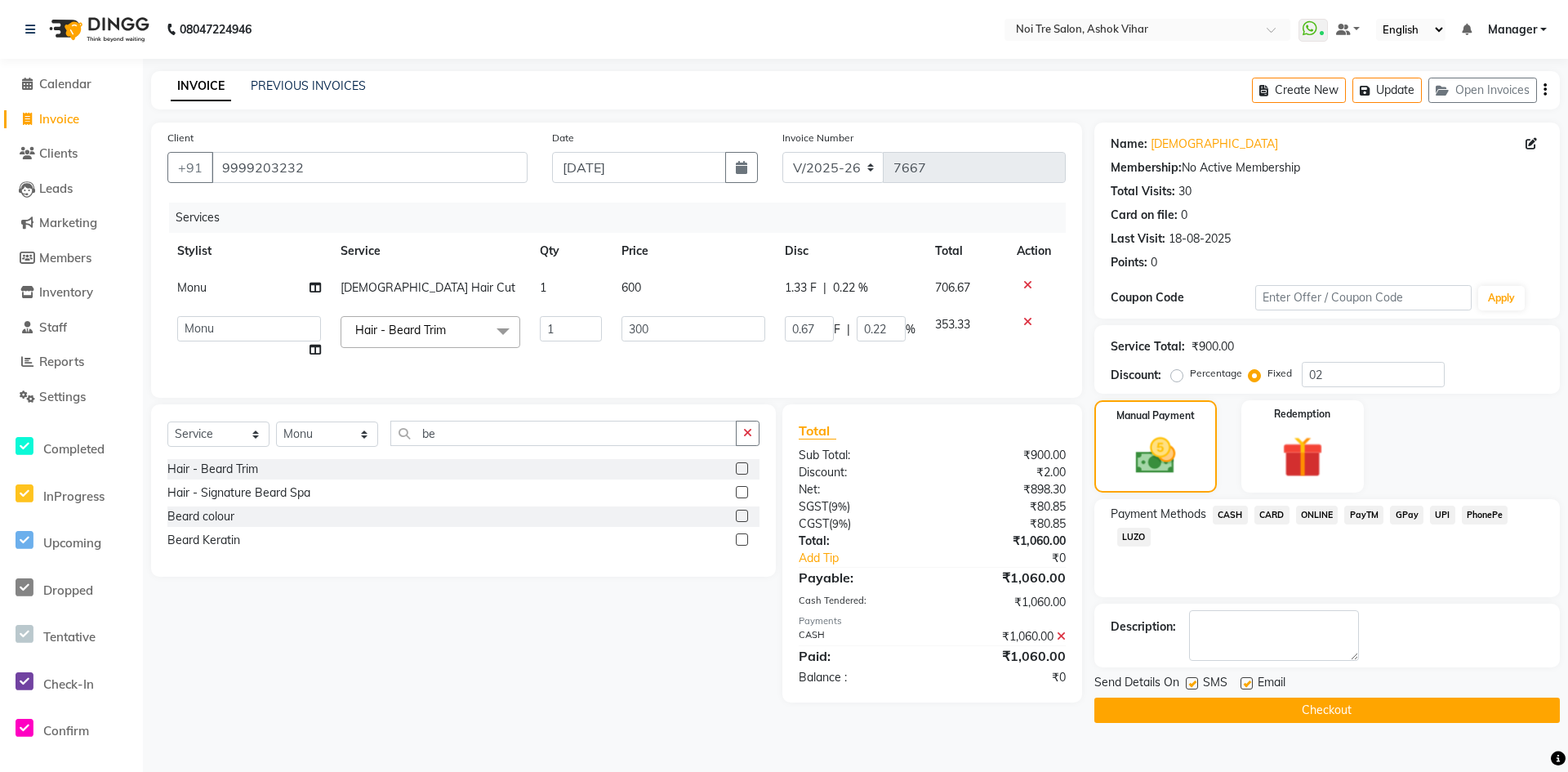
click at [1319, 707] on button "Checkout" at bounding box center [1327, 710] width 466 height 26
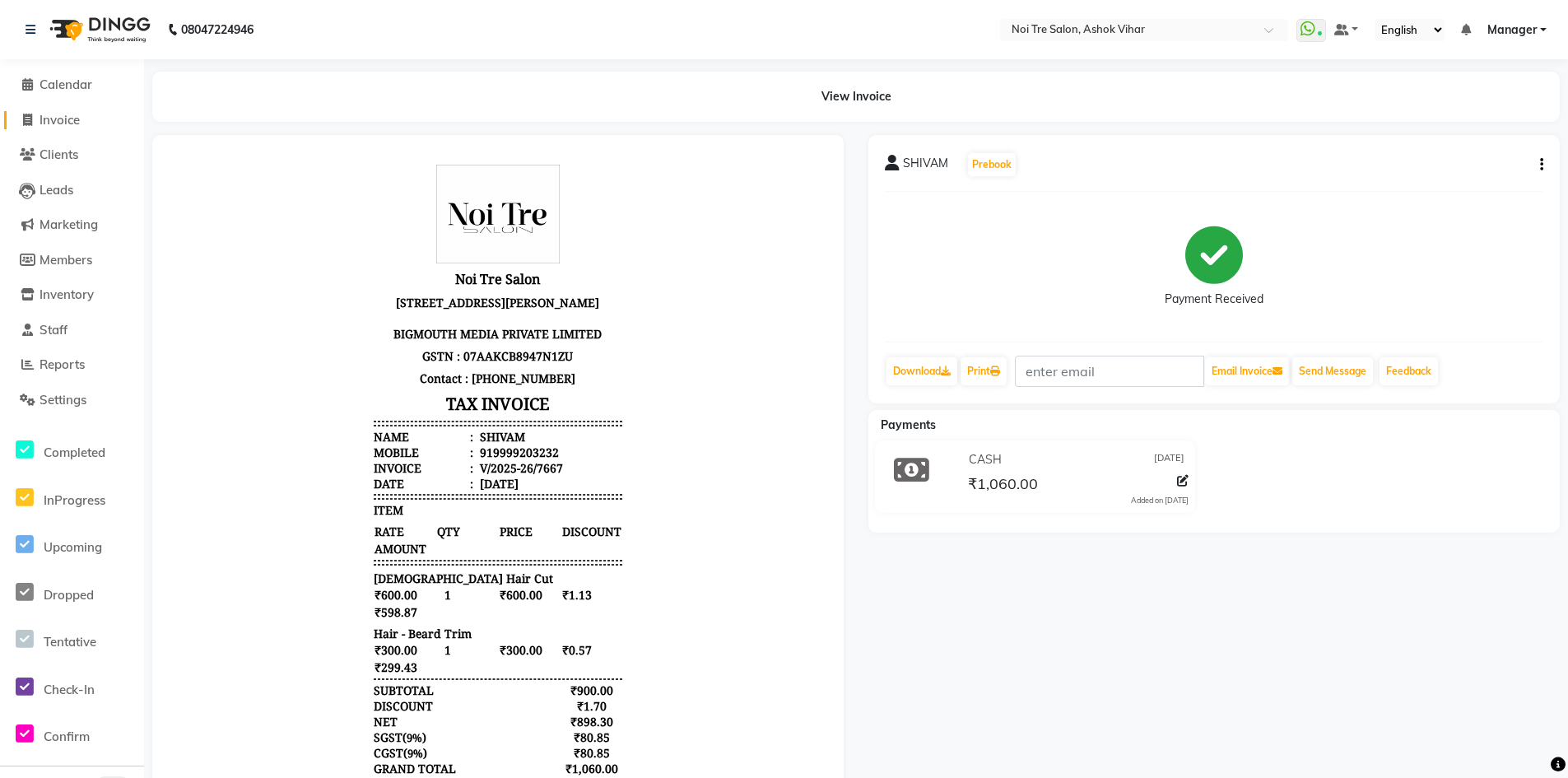
click at [62, 120] on span "Invoice" at bounding box center [59, 120] width 40 height 15
select select "service"
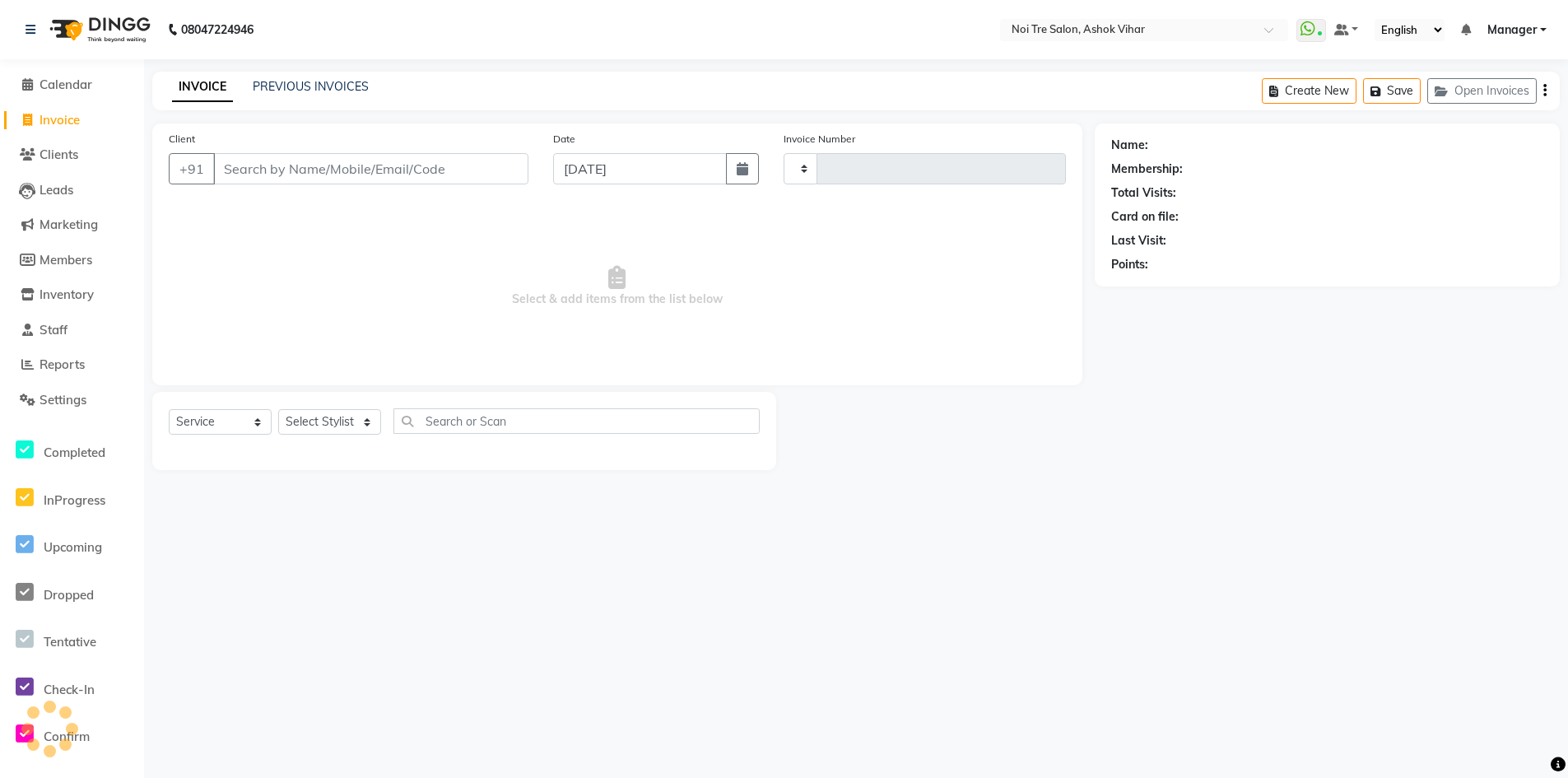
type input "7668"
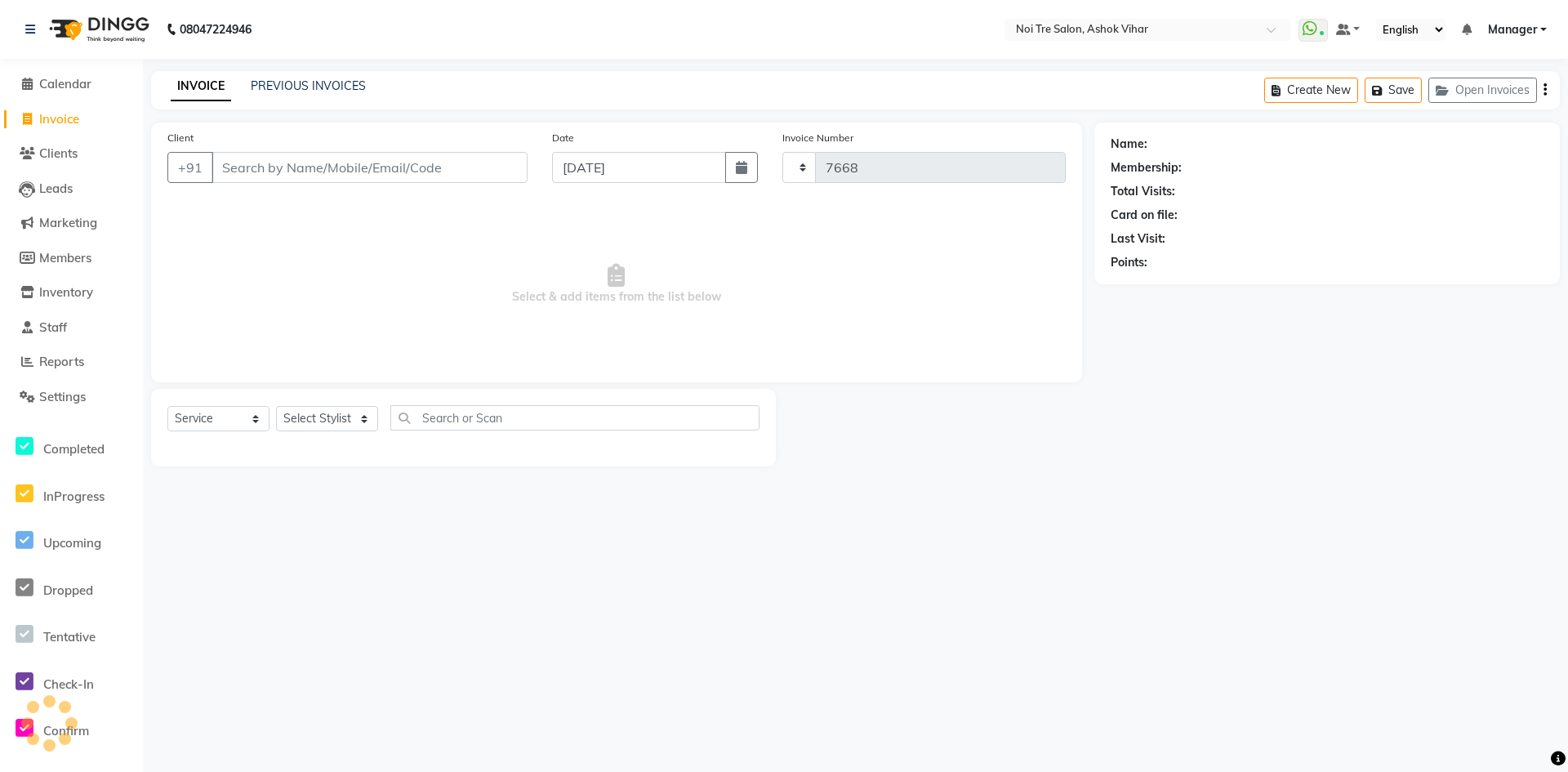
select select "4726"
click at [293, 167] on input "Client" at bounding box center [370, 167] width 316 height 31
click at [363, 414] on select "Select Stylist Aakash Aalam Aas Admin Ajay Alice Amit Anand Anas Arif ARIF 1 Ar…" at bounding box center [327, 418] width 102 height 26
select select "28723"
click at [465, 166] on input "Client" at bounding box center [370, 167] width 316 height 31
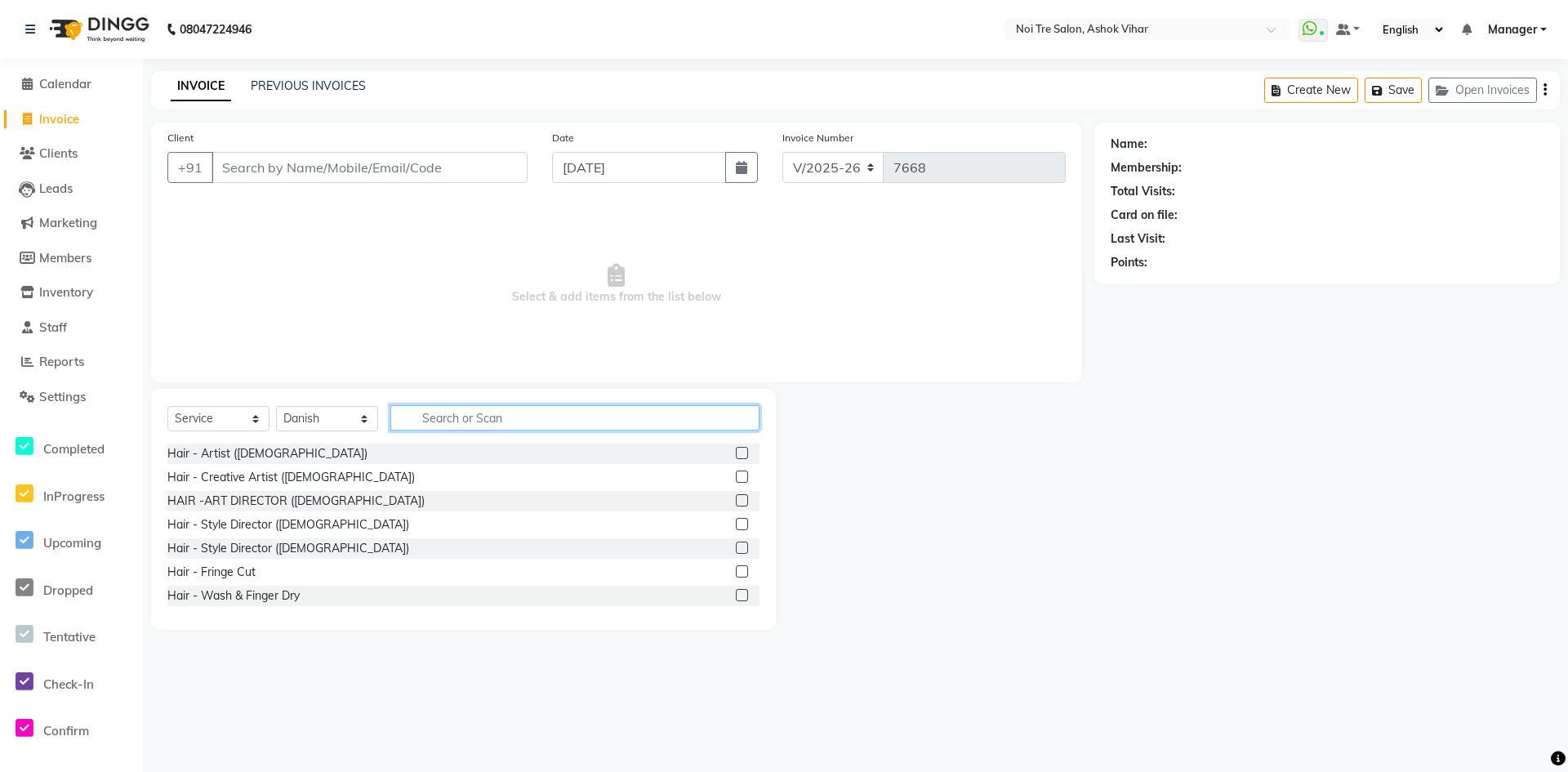
click at [437, 424] on input "text" at bounding box center [575, 417] width 369 height 26
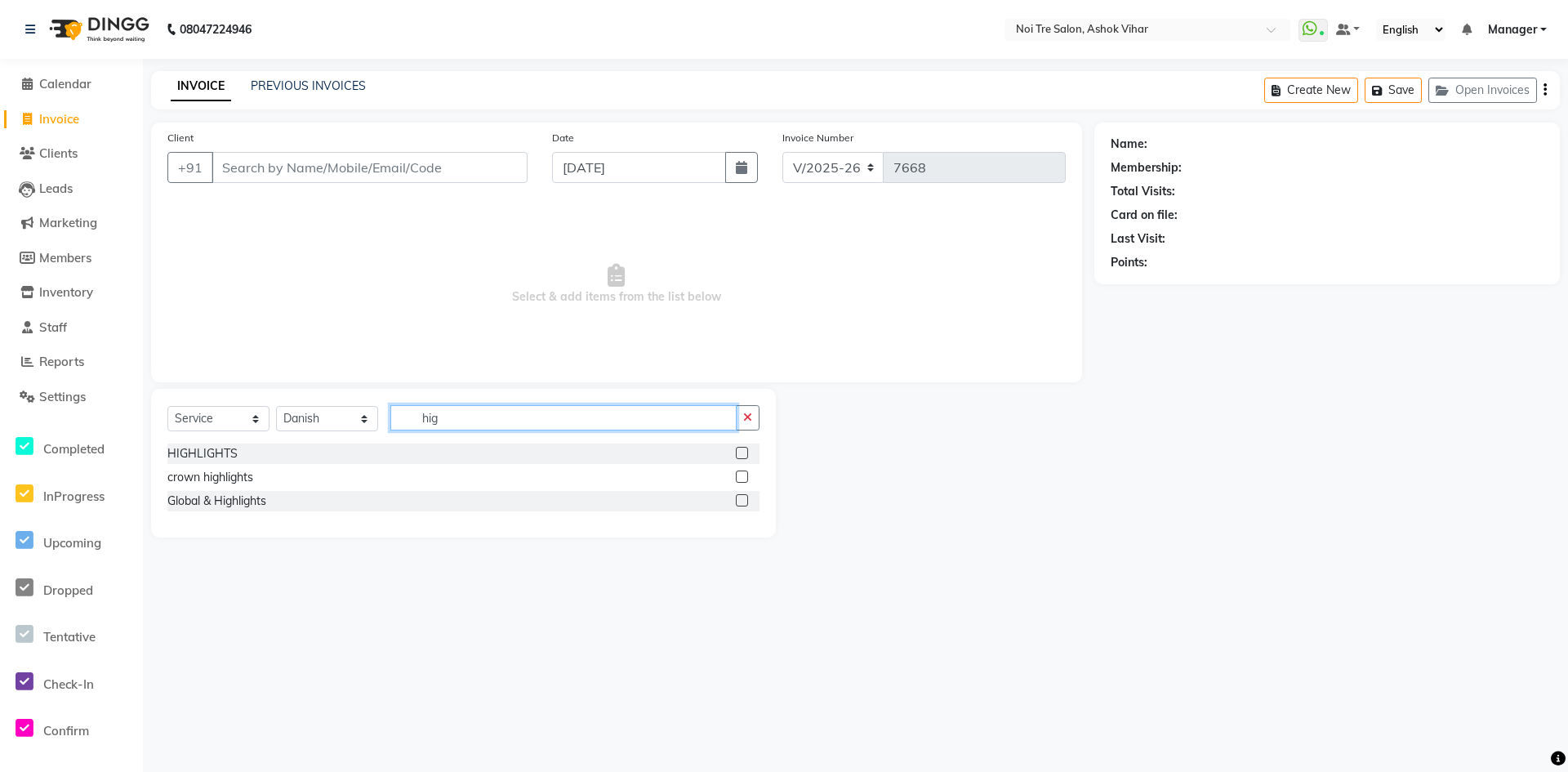
click at [448, 415] on input "hig" at bounding box center [563, 417] width 346 height 26
type input "h"
type input "ba"
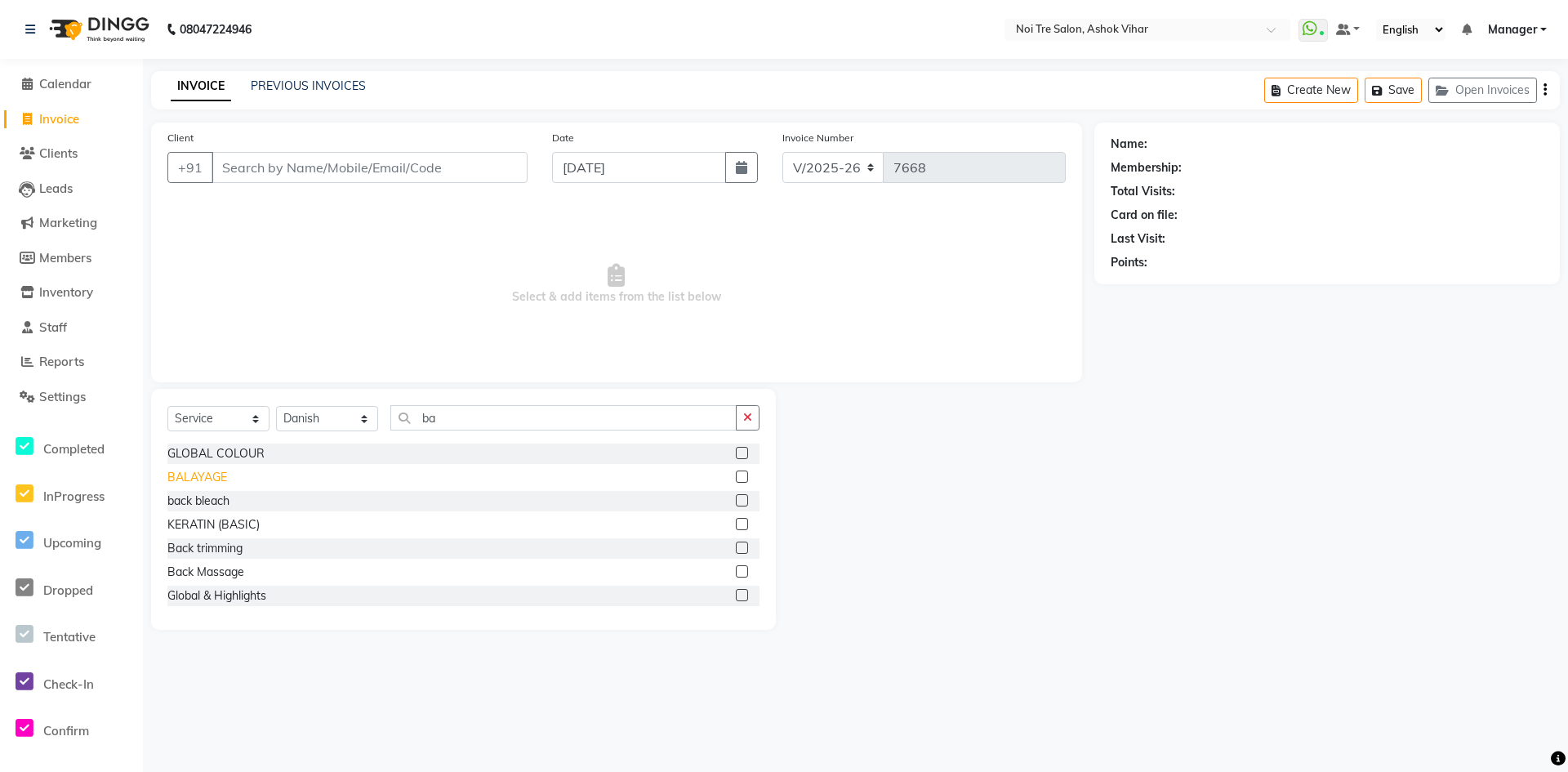
click at [214, 479] on div "BALAYAGE" at bounding box center [197, 477] width 60 height 17
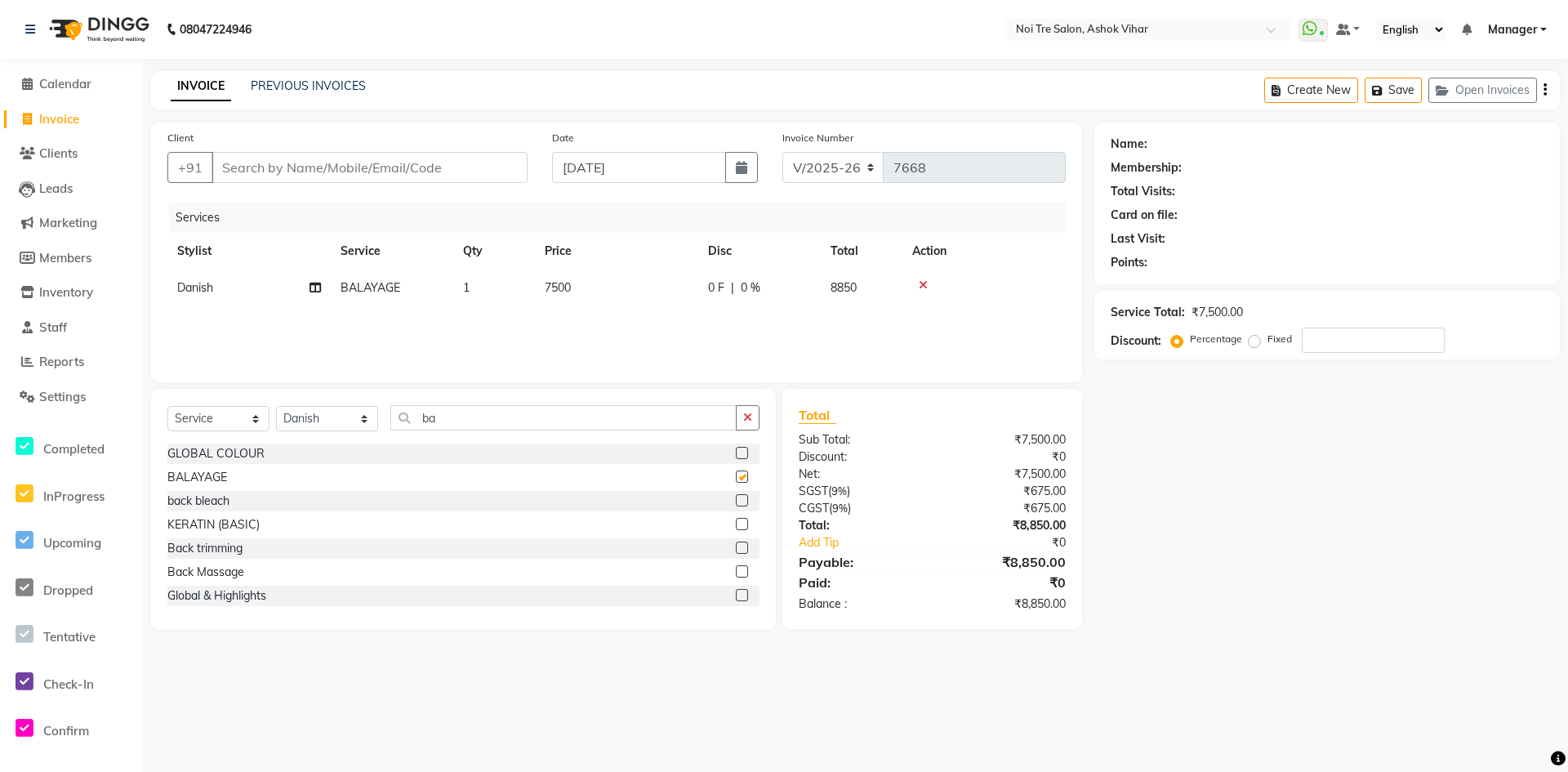
checkbox input "false"
click at [620, 282] on td "7500" at bounding box center [616, 287] width 163 height 37
select select "28723"
drag, startPoint x: 568, startPoint y: 300, endPoint x: 626, endPoint y: 301, distance: 58.0
click at [568, 301] on input "1" at bounding box center [571, 292] width 62 height 26
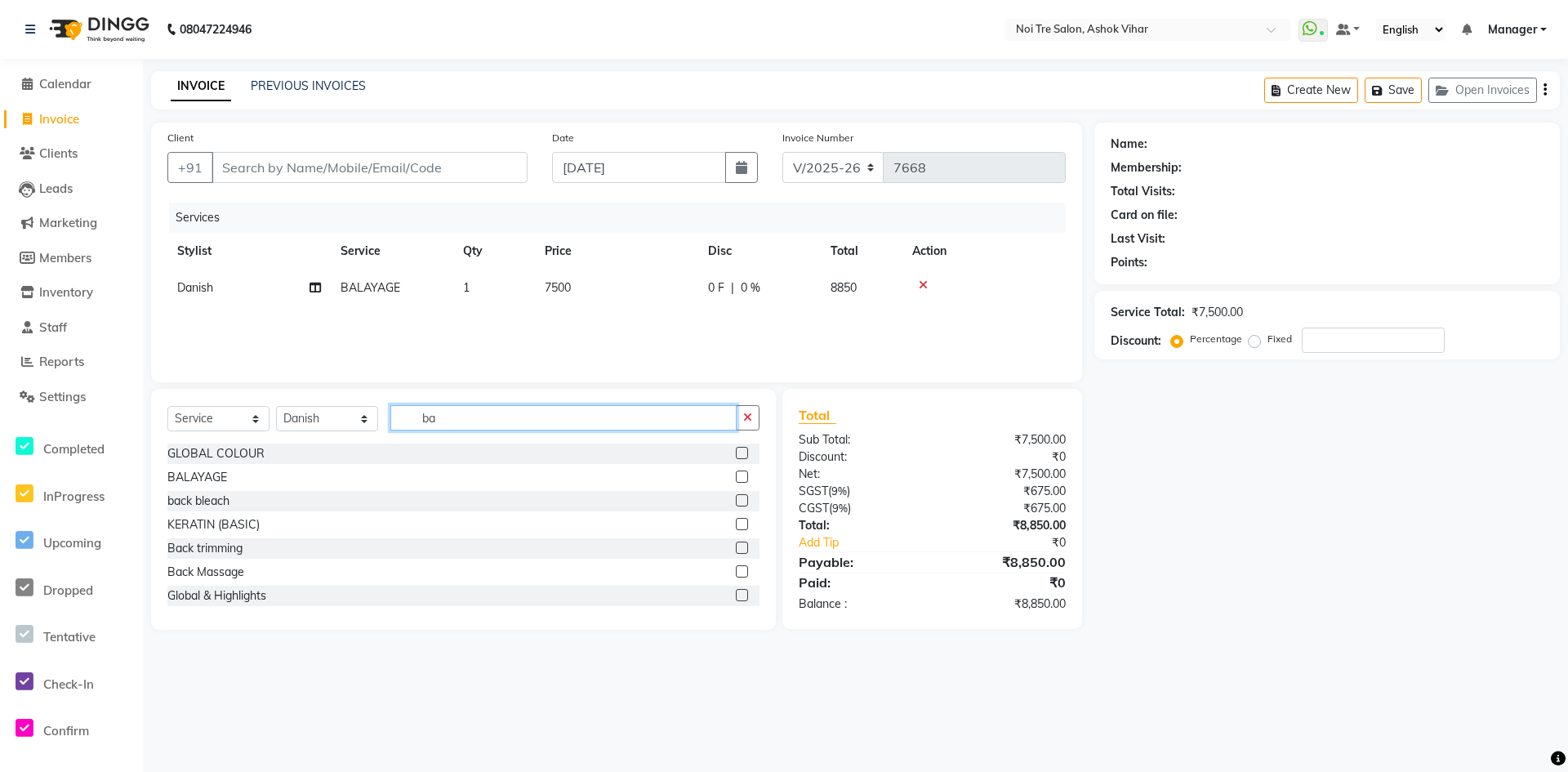
click at [461, 413] on input "ba" at bounding box center [563, 417] width 346 height 26
type input "b"
type input "ret"
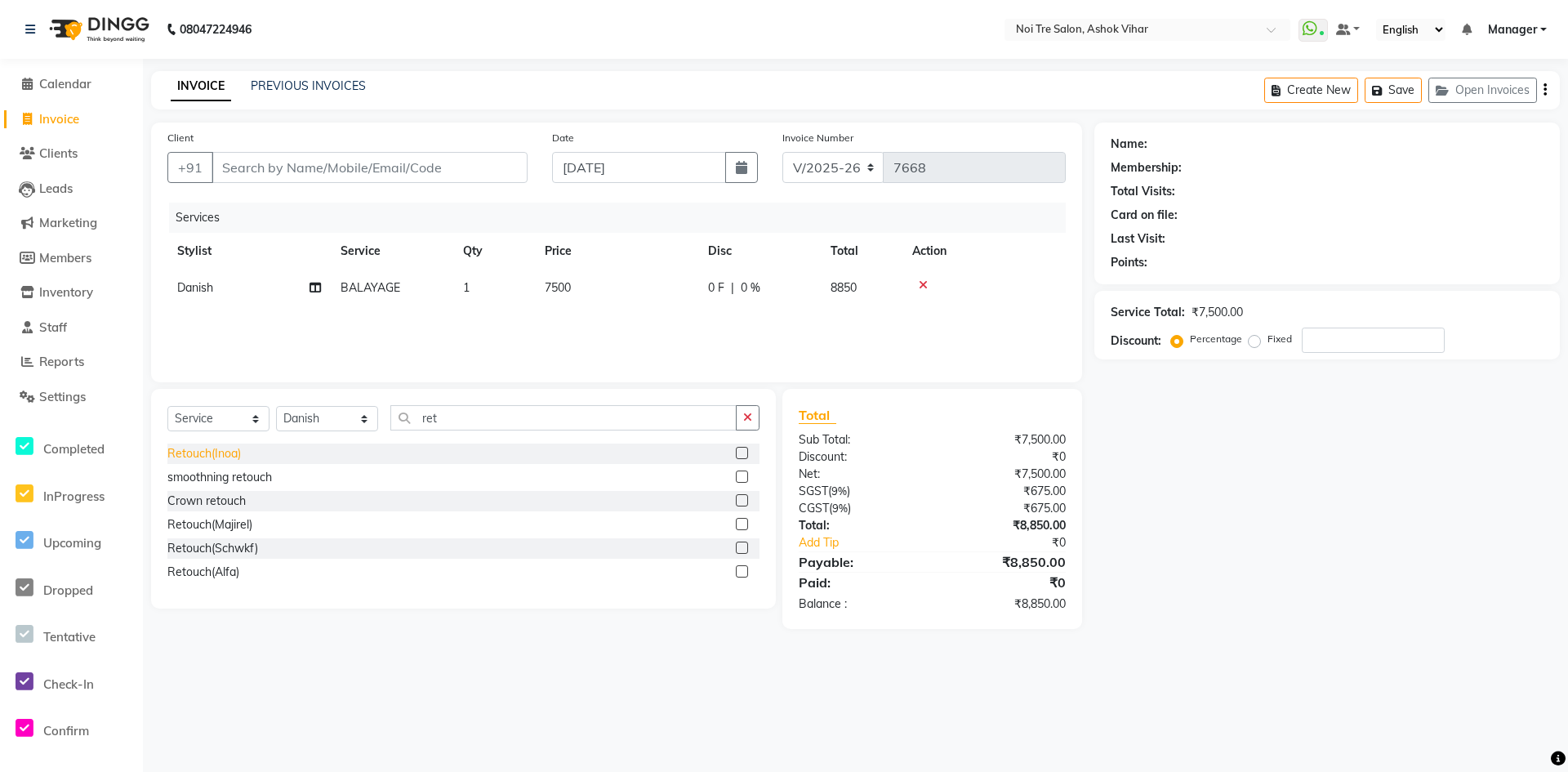
click at [214, 453] on div "Retouch(Inoa)" at bounding box center [204, 453] width 73 height 17
checkbox input "false"
click at [562, 321] on span "1200" at bounding box center [558, 324] width 26 height 14
select select "28723"
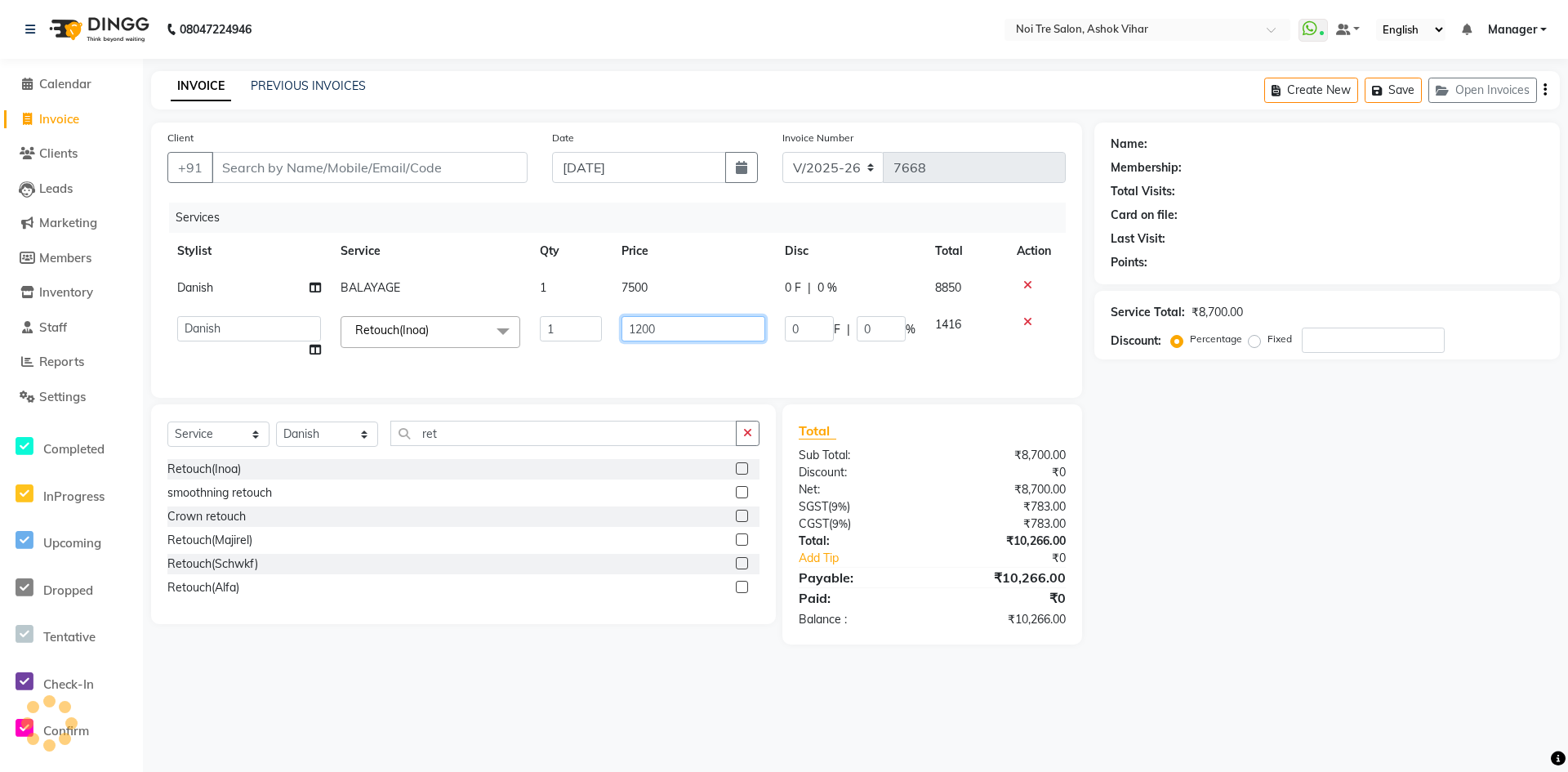
click at [641, 326] on input "1200" at bounding box center [693, 329] width 144 height 26
type input "1500"
click at [366, 446] on div "Select Service Product Membership Package Voucher Prepaid Gift Card Select Styl…" at bounding box center [463, 514] width 625 height 219
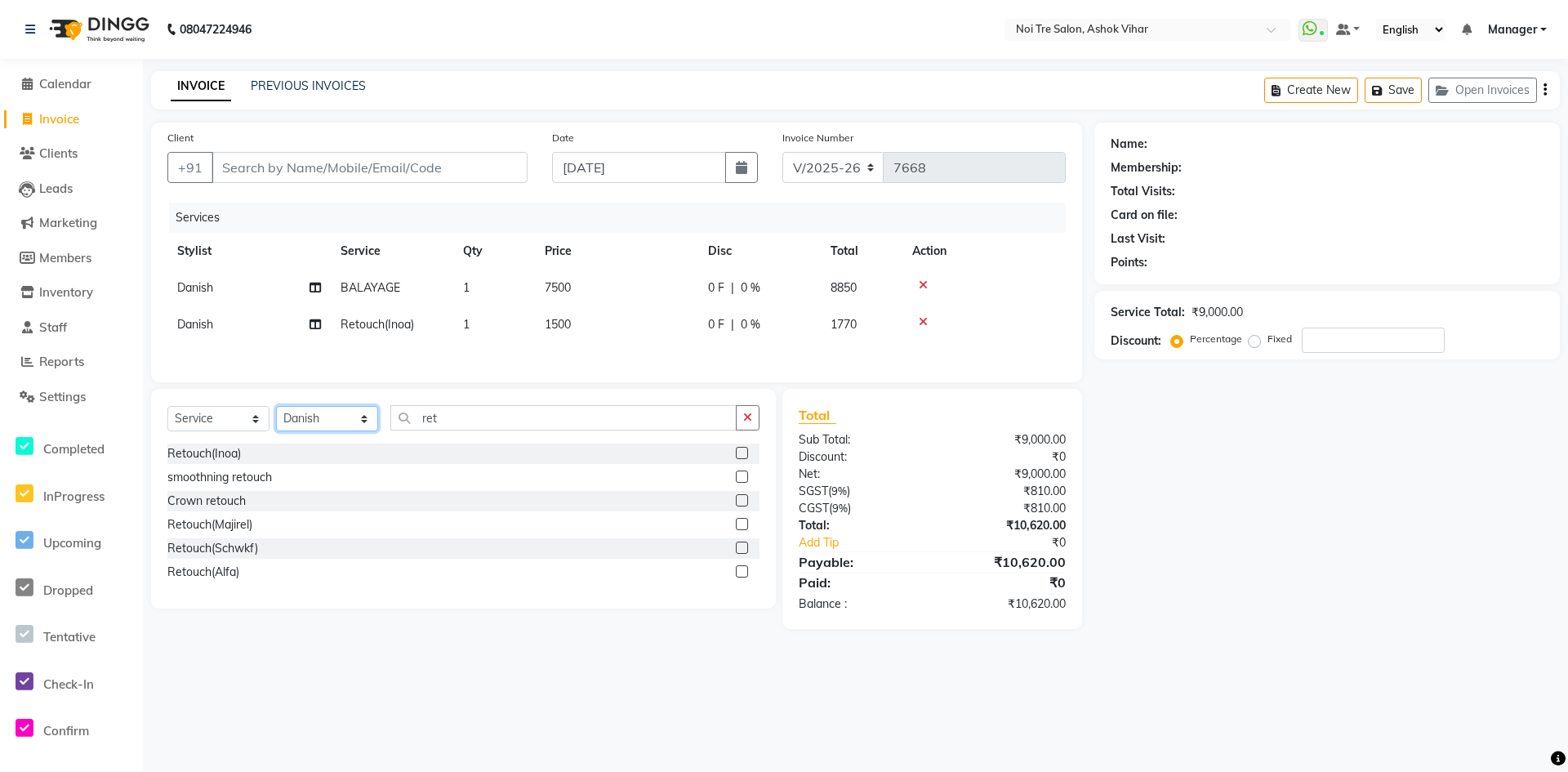
select select "46564"
click at [460, 421] on input "ret" at bounding box center [563, 417] width 346 height 26
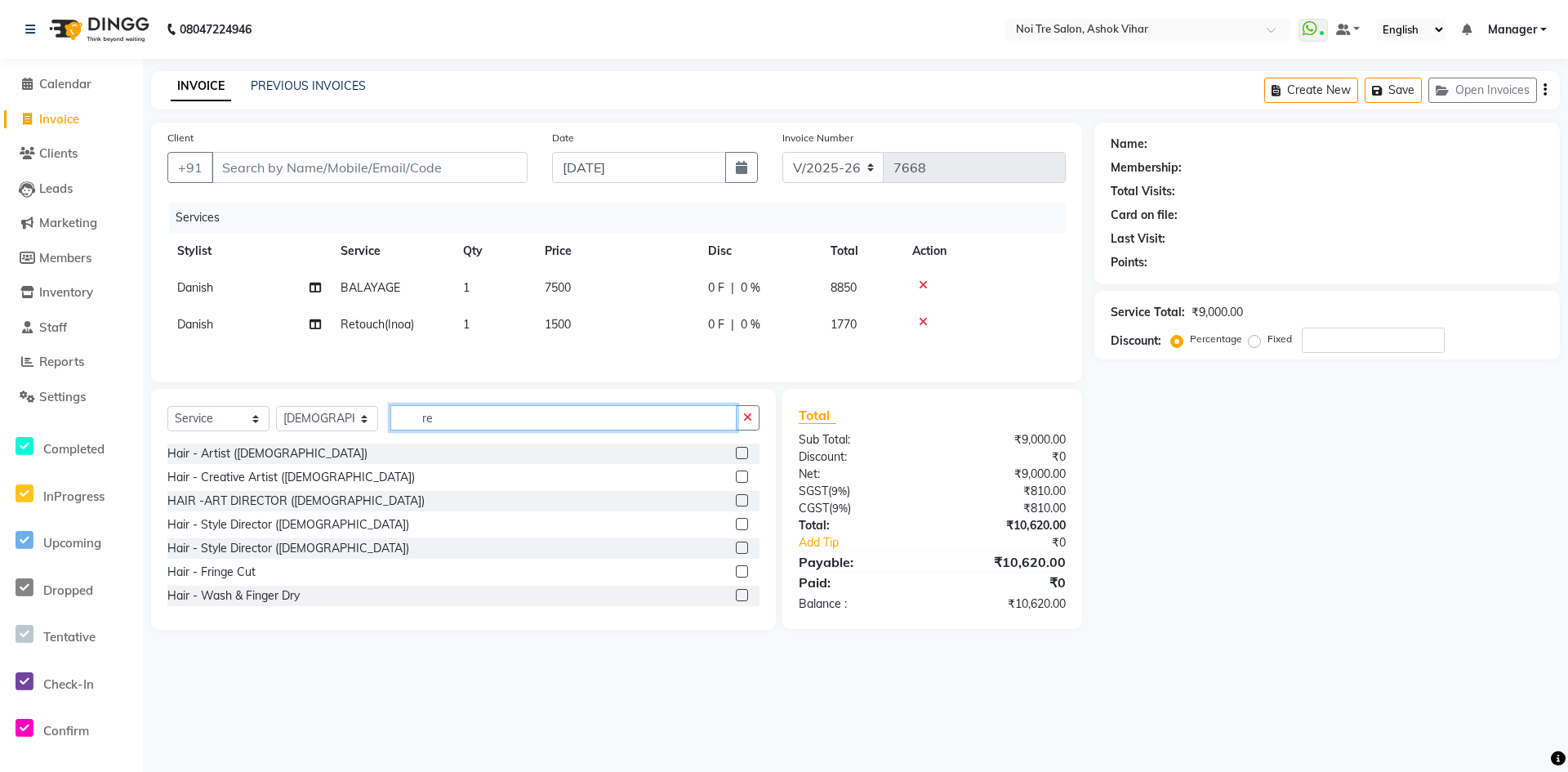
type input "r"
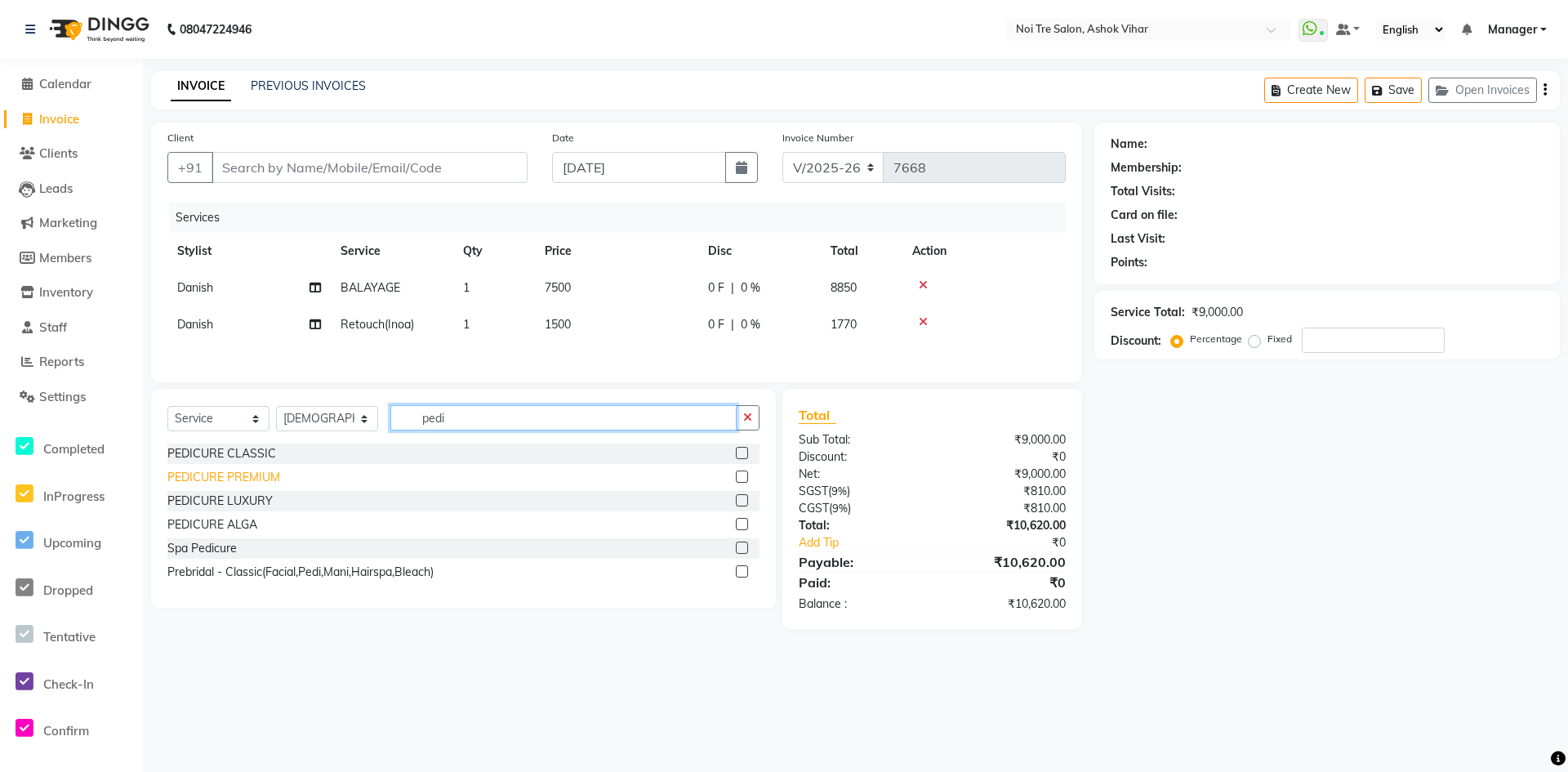
type input "pedi"
click at [258, 474] on div "PEDICURE PREMIUM" at bounding box center [224, 477] width 113 height 17
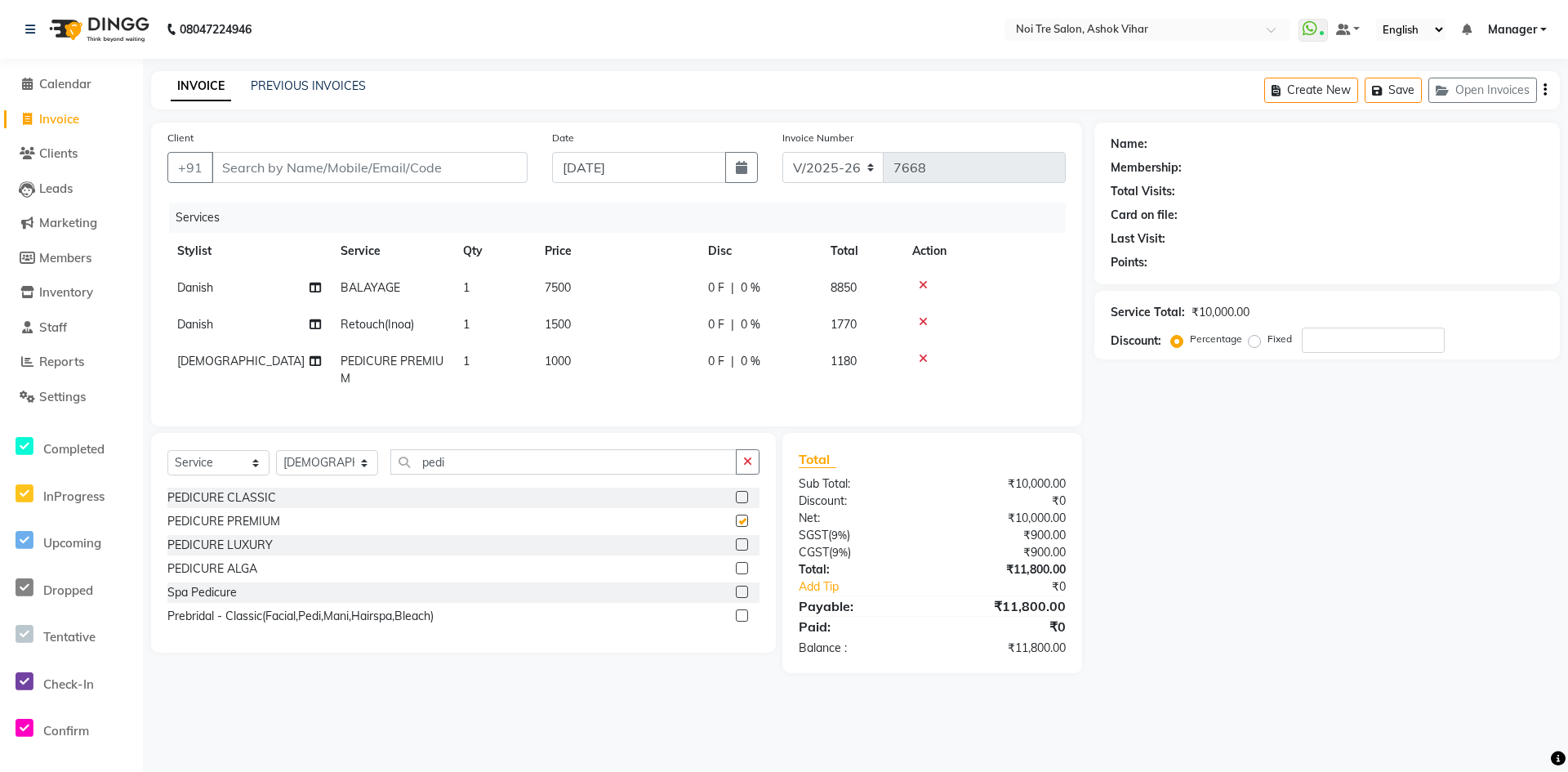
checkbox input "false"
click at [597, 280] on td "7500" at bounding box center [616, 287] width 163 height 37
select select "28723"
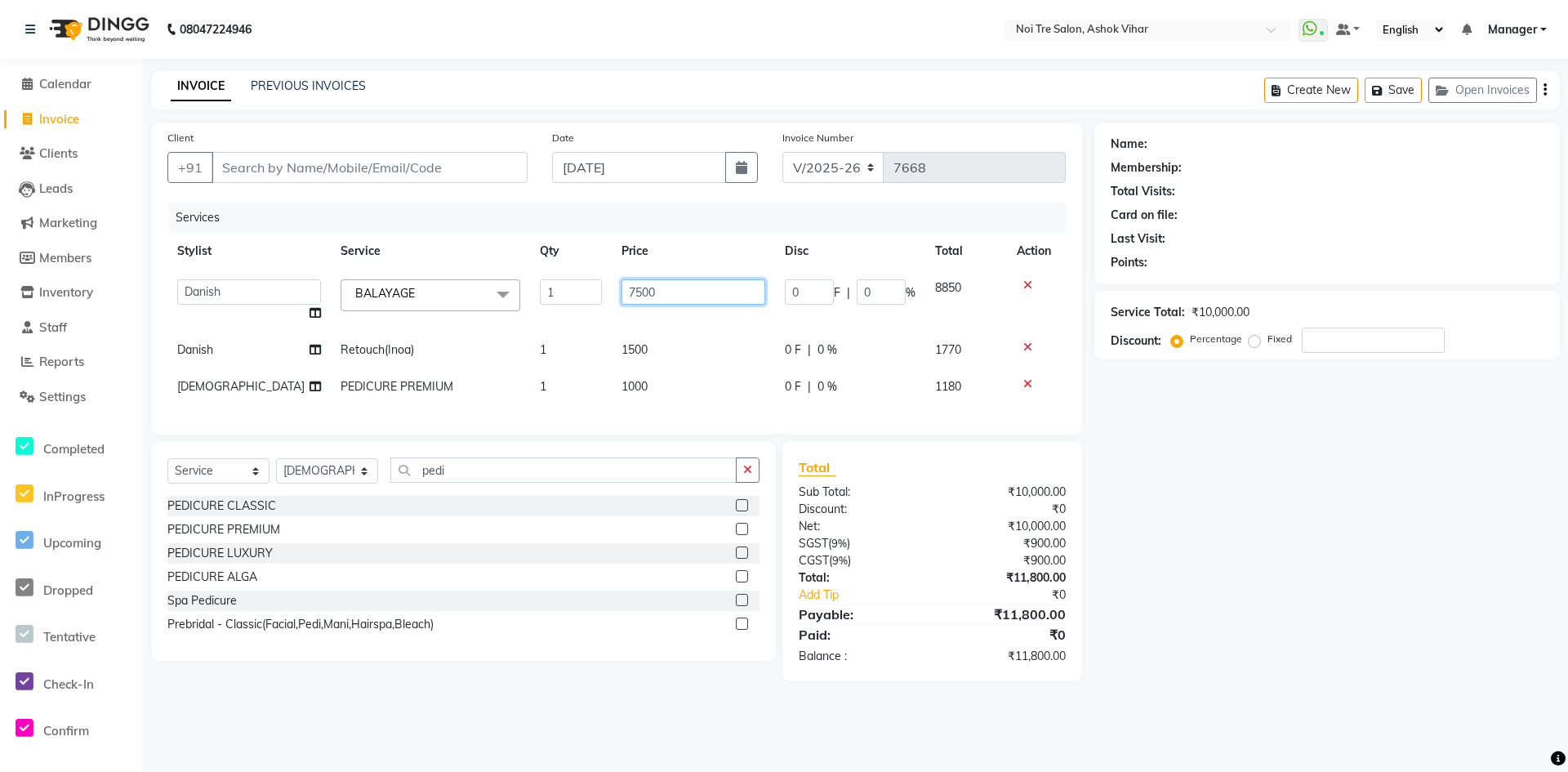
drag, startPoint x: 631, startPoint y: 294, endPoint x: 597, endPoint y: 300, distance: 34.5
click at [597, 300] on tr "Aakash Aalam Aas Admin Ajay Alice Amit Anand Anas Arif ARIF 1 Arun Ashu Asif At…" at bounding box center [616, 300] width 899 height 62
type input "8470"
click at [715, 360] on tbody "Aakash Aalam Aas Admin Ajay Alice Amit Anand Anas Arif ARIF 1 Arun Ashu Asif At…" at bounding box center [616, 337] width 899 height 135
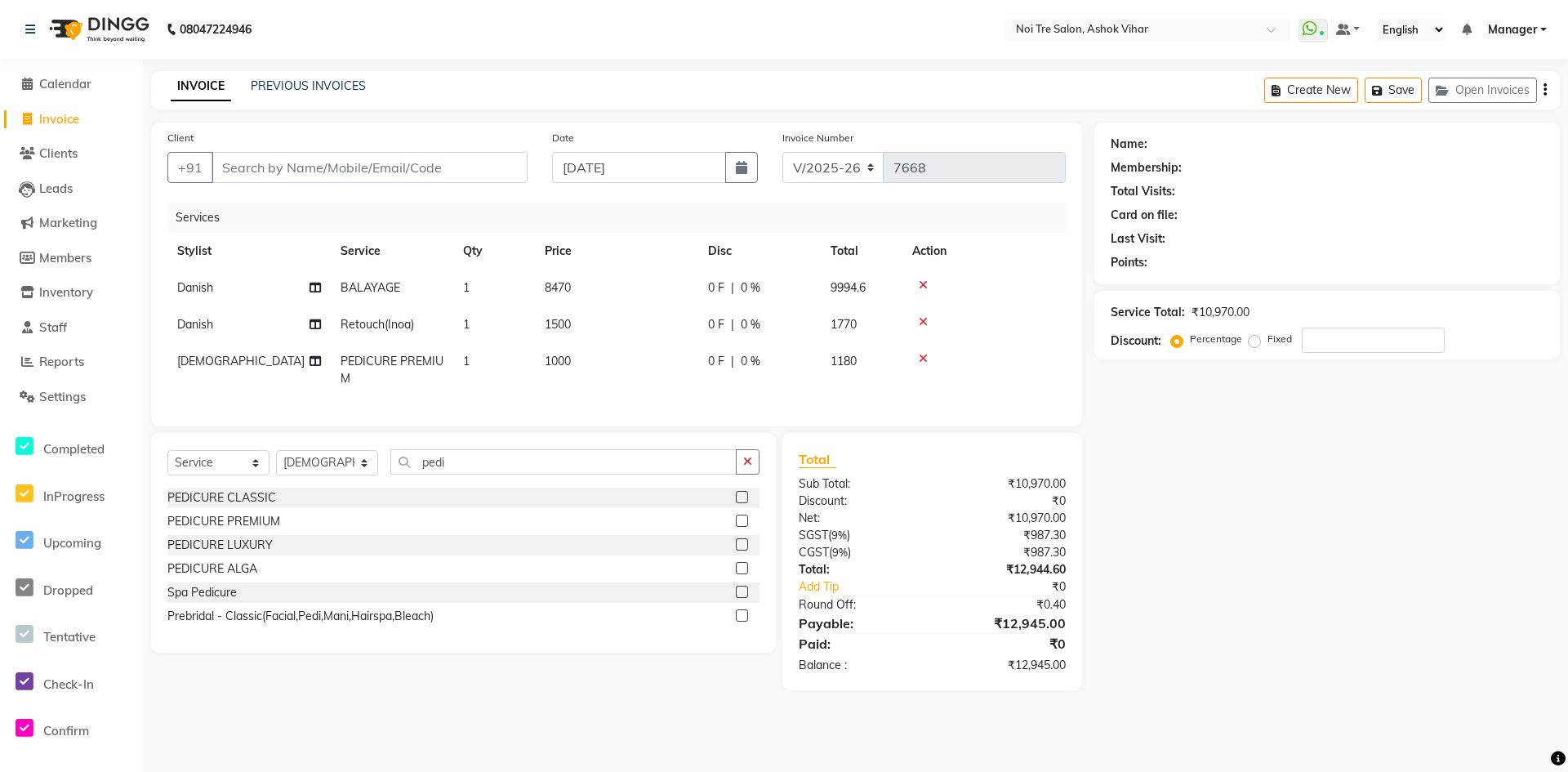
click at [599, 285] on td "8470" at bounding box center [616, 287] width 163 height 37
select select "28723"
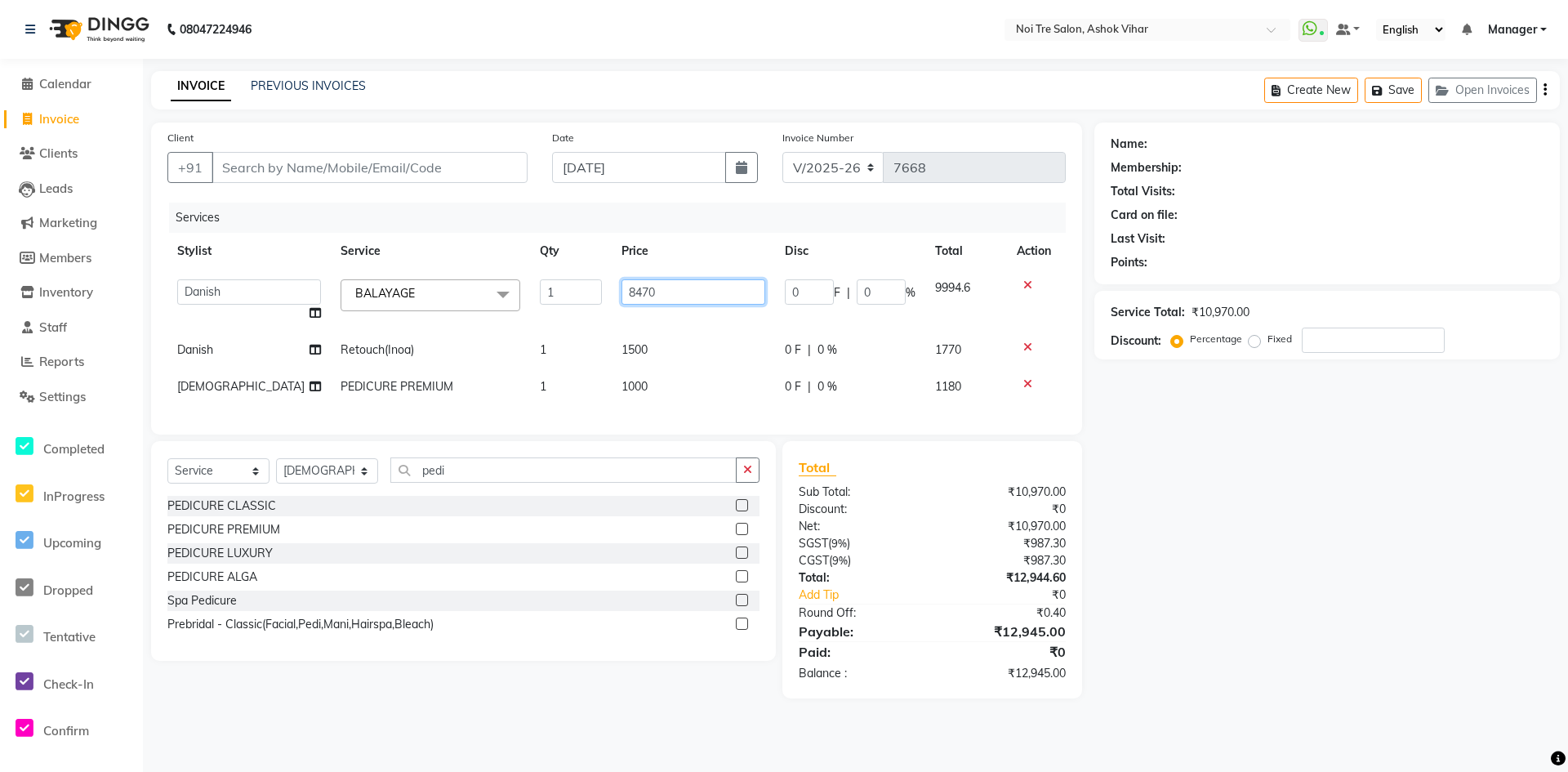
click at [672, 287] on input "8470" at bounding box center [693, 292] width 144 height 26
type input "8472"
click at [687, 328] on tbody "Aakash Aalam Aas Admin Ajay Alice Amit Anand Anas Arif ARIF 1 Arun Ashu Asif At…" at bounding box center [616, 337] width 899 height 135
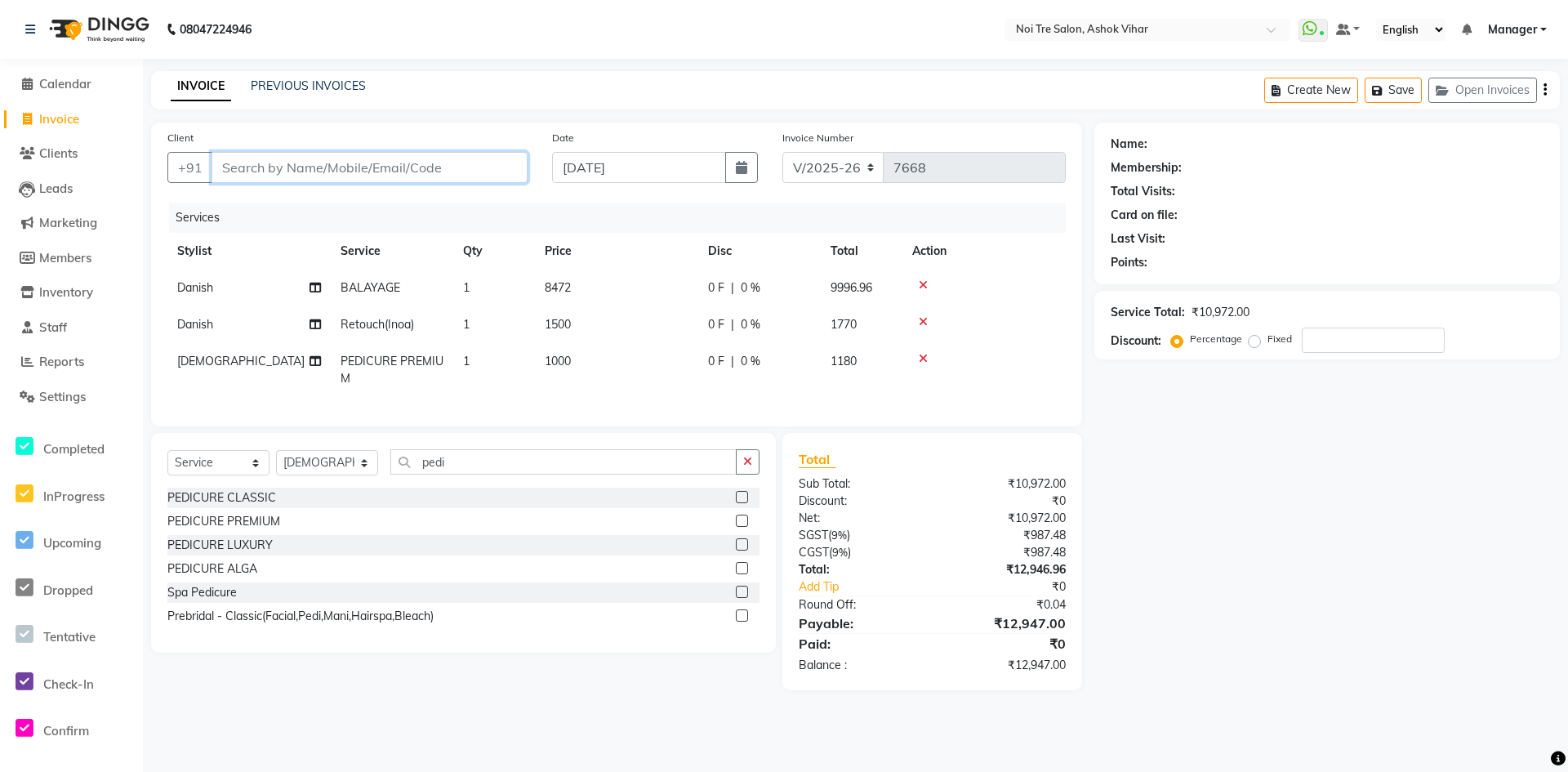
click at [347, 165] on input "Client" at bounding box center [370, 167] width 316 height 31
type input "9"
type input "0"
type input "9811249563"
click at [505, 162] on span "Add Client" at bounding box center [486, 167] width 65 height 16
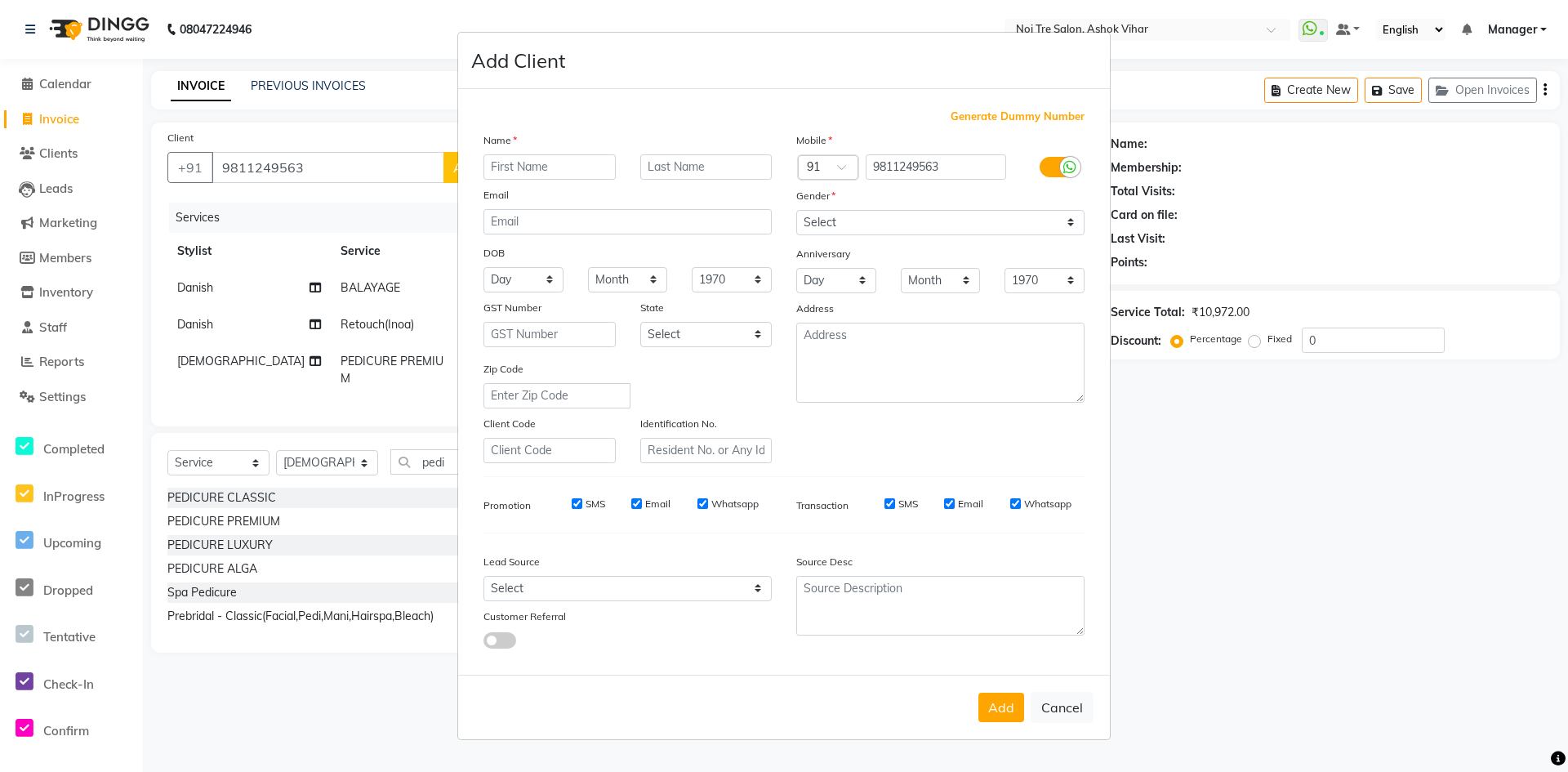
click at [557, 163] on input "text" at bounding box center [550, 167] width 133 height 26
type input "Riya"
click at [1068, 223] on select "Select Male Female Other Prefer Not To Say" at bounding box center [940, 223] width 288 height 26
select select "female"
click at [797, 210] on select "Select Male Female Other Prefer Not To Say" at bounding box center [940, 223] width 288 height 26
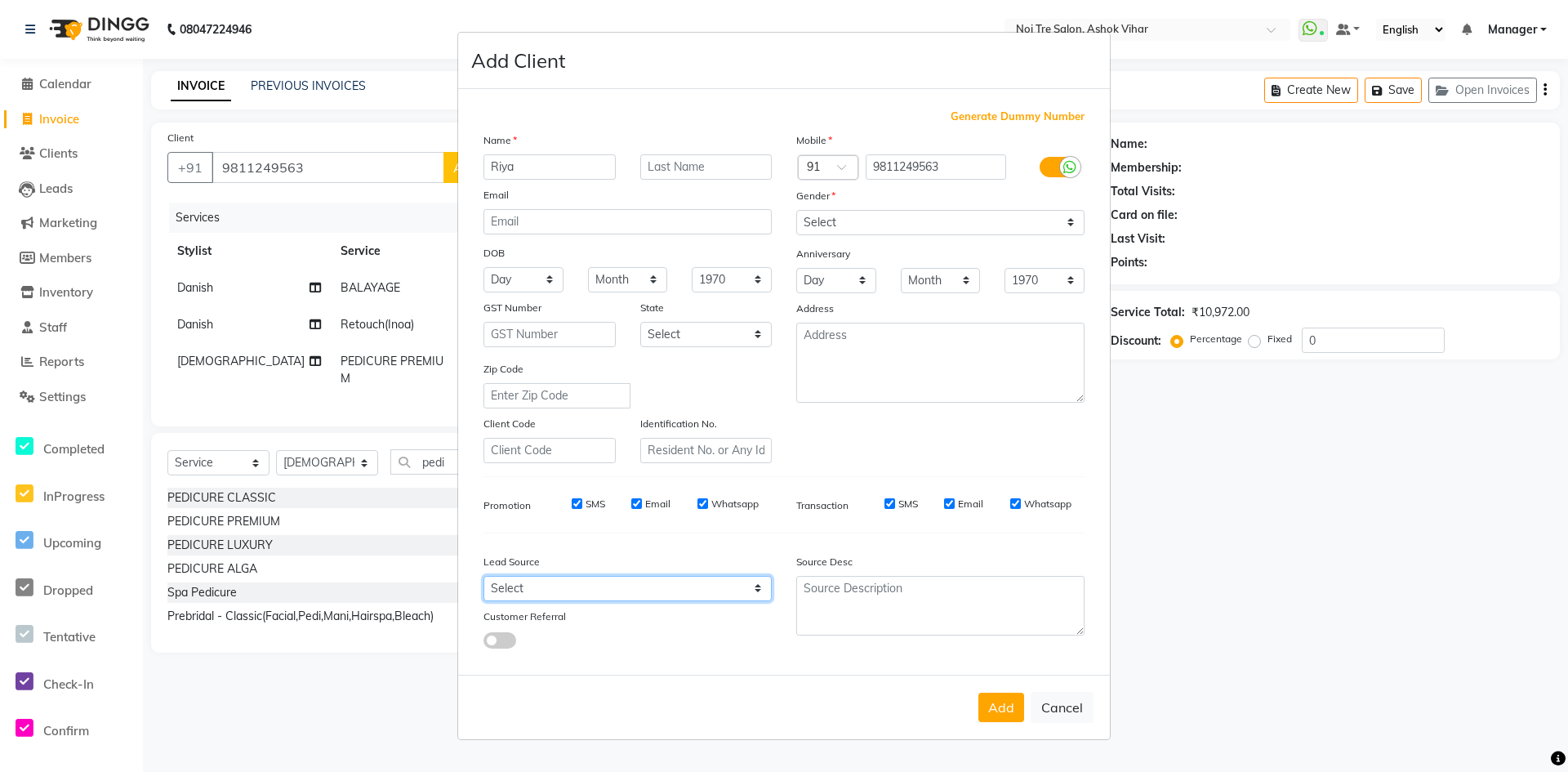
click at [759, 585] on select "Select Walk-in Referral Internet Friend Word of Mouth Advertisement Facebook Ju…" at bounding box center [628, 588] width 288 height 26
select select "31837"
click at [484, 576] on select "Select Walk-in Referral Internet Friend Word of Mouth Advertisement Facebook Ju…" at bounding box center [628, 588] width 288 height 26
click at [992, 707] on button "Add" at bounding box center [1002, 707] width 46 height 30
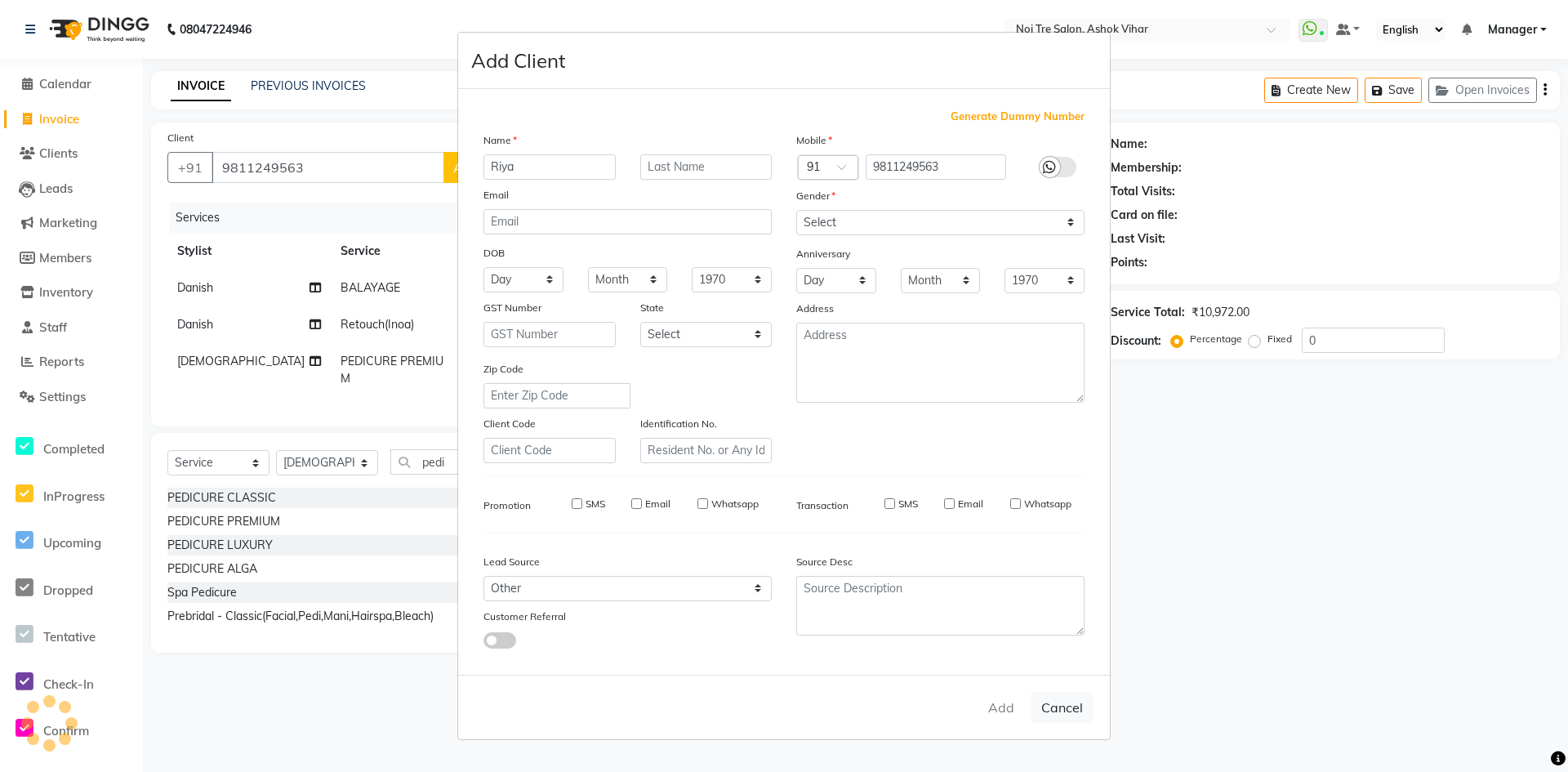
select select
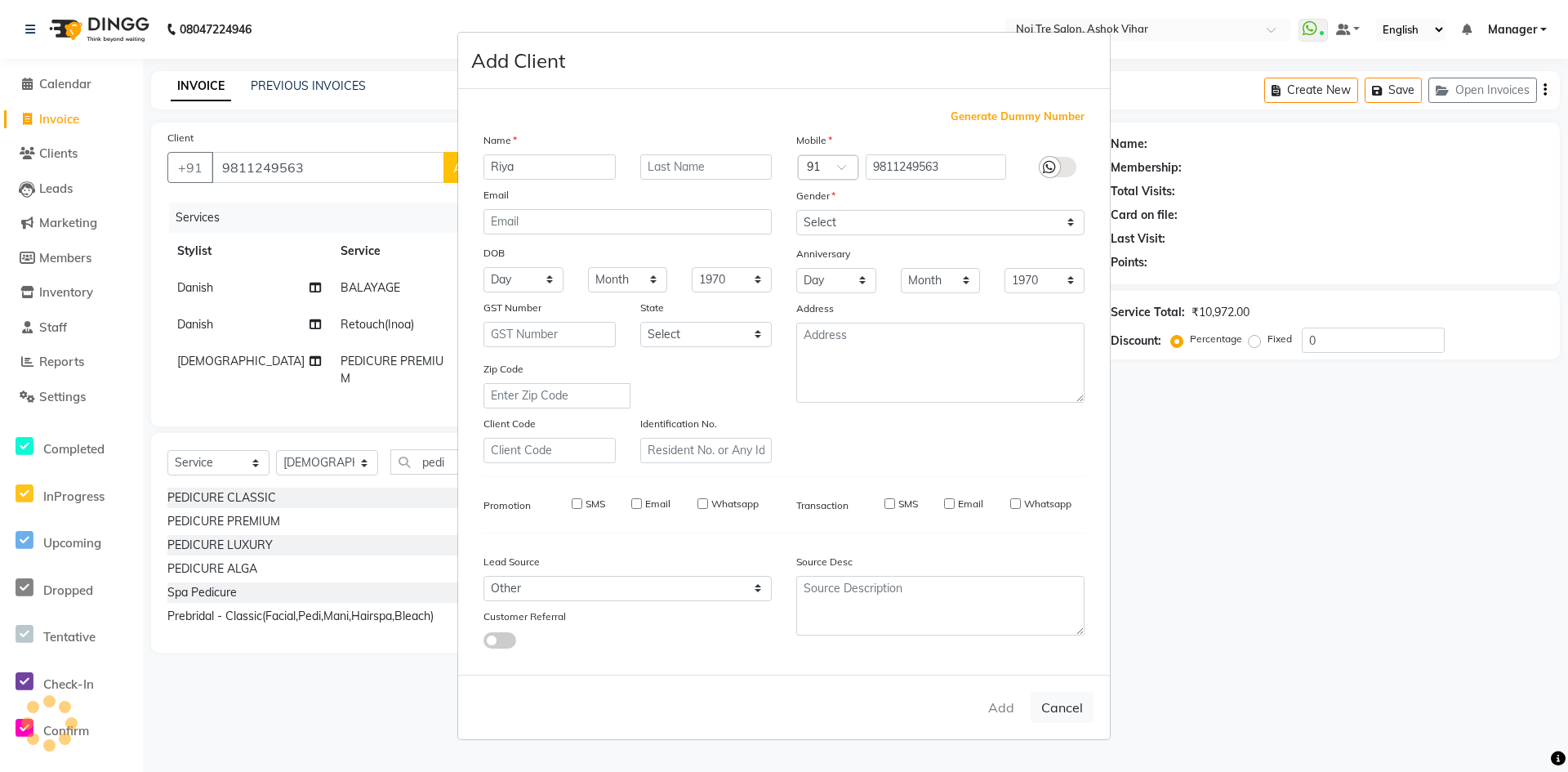
select select
checkbox input "false"
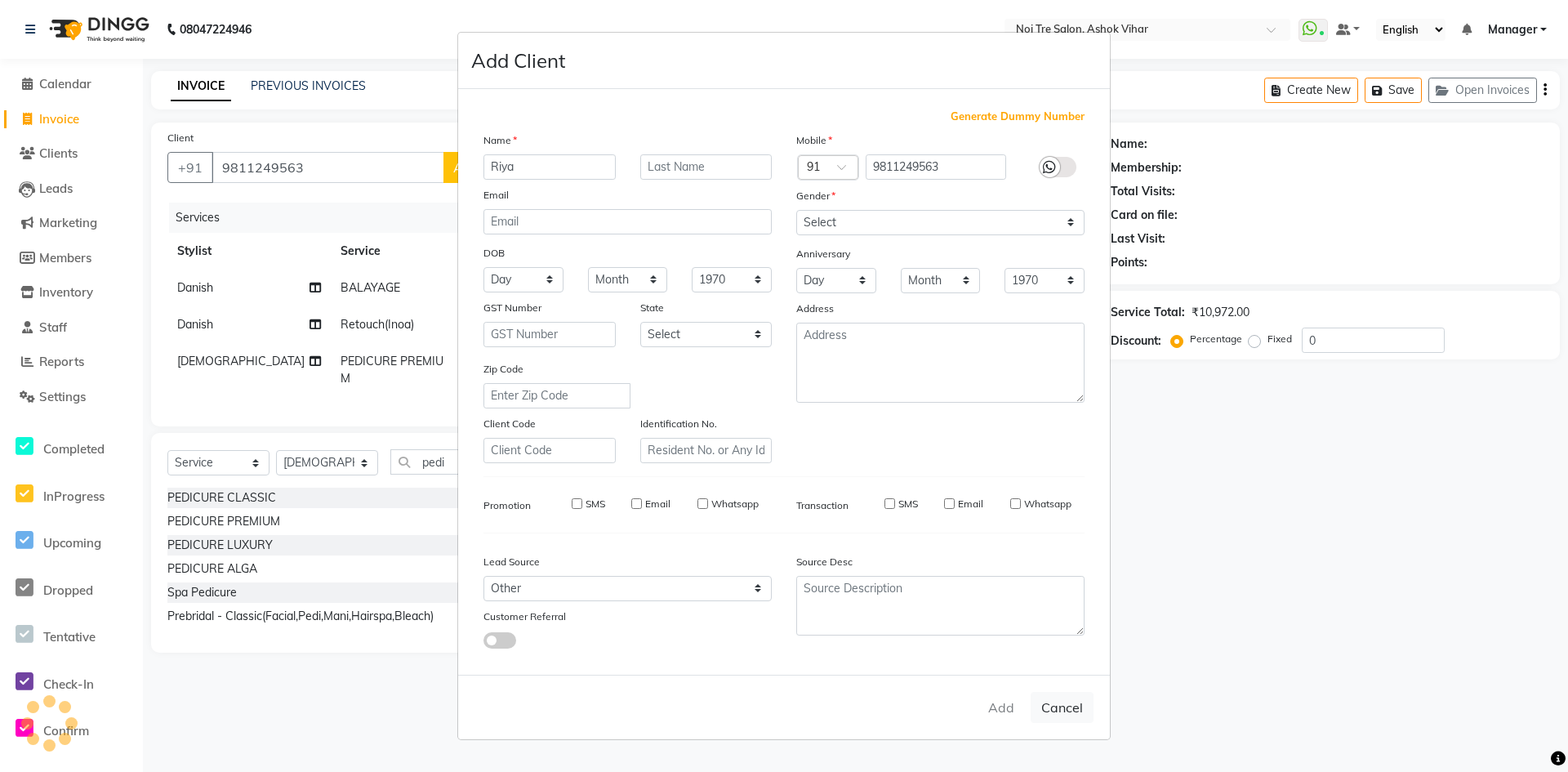
checkbox input "false"
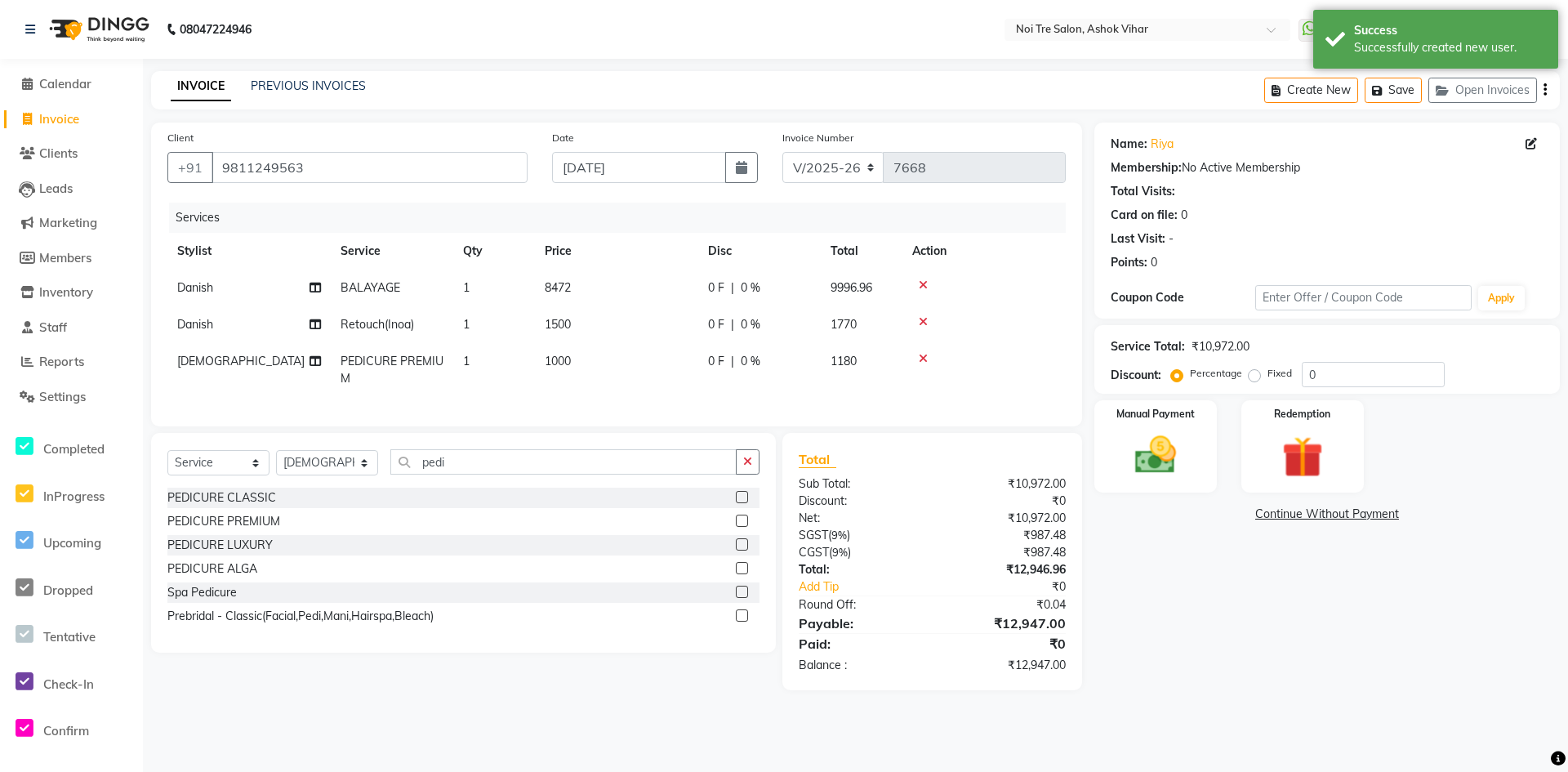
drag, startPoint x: 590, startPoint y: 288, endPoint x: 616, endPoint y: 292, distance: 26.3
click at [590, 289] on td "8472" at bounding box center [616, 287] width 163 height 37
select select "28723"
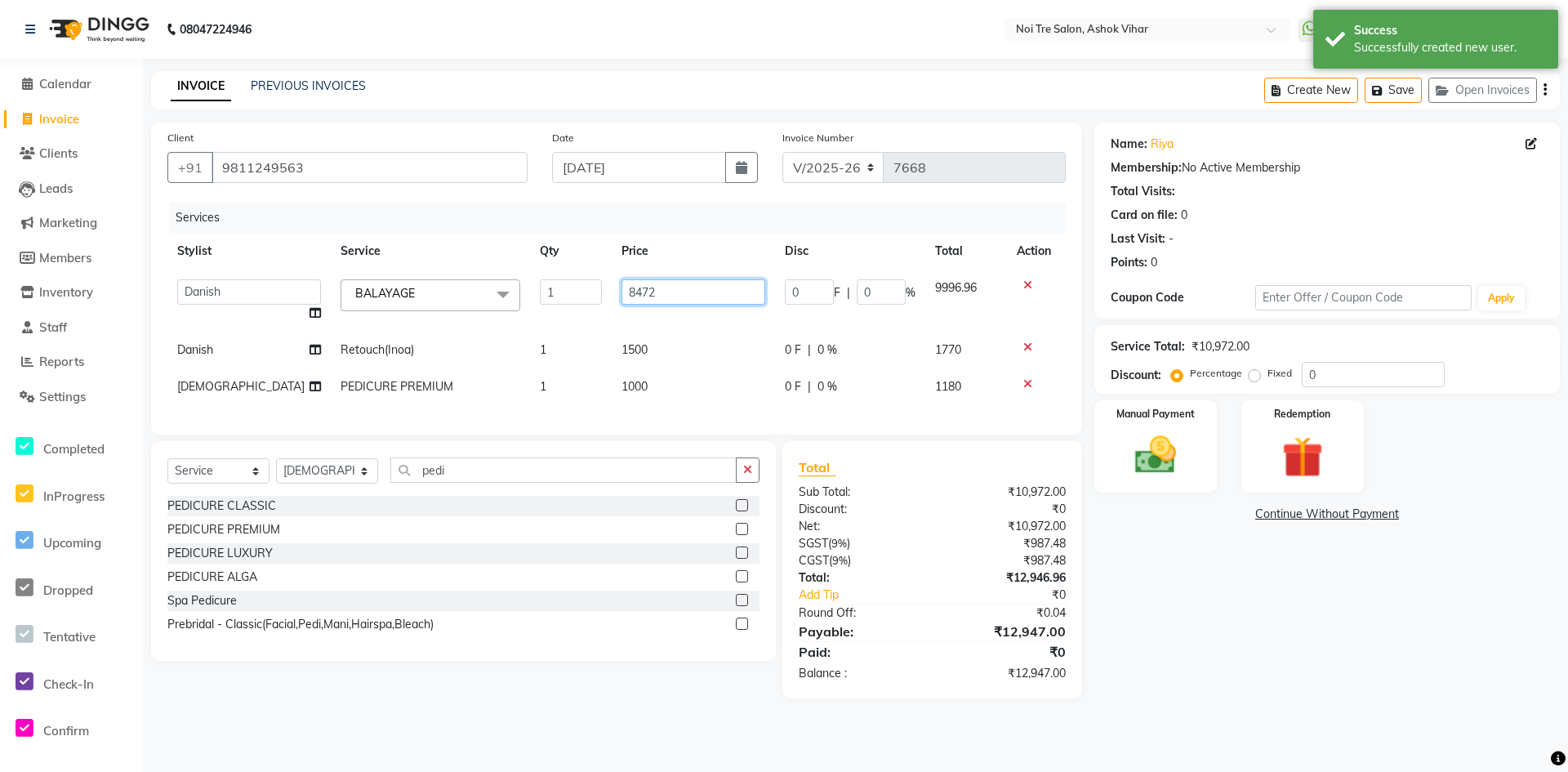
click at [671, 292] on input "8472" at bounding box center [693, 292] width 144 height 26
type input "8475"
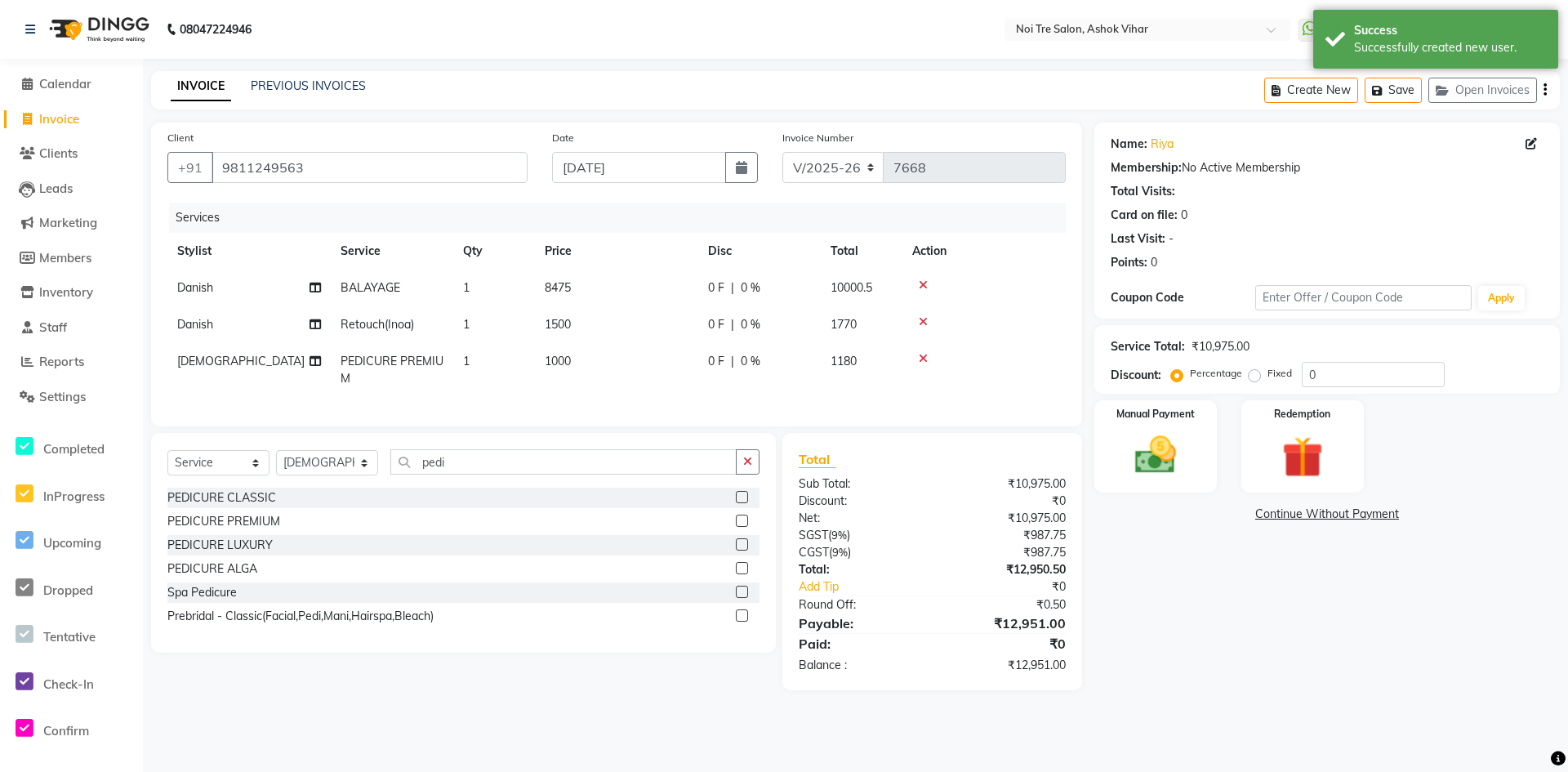
click at [679, 308] on tbody "Danish BALAYAGE 1 8475 0 F | 0 % 10000.5 Danish Retouch(Inoa) 1 1500 0 F | 0 % …" at bounding box center [616, 333] width 899 height 128
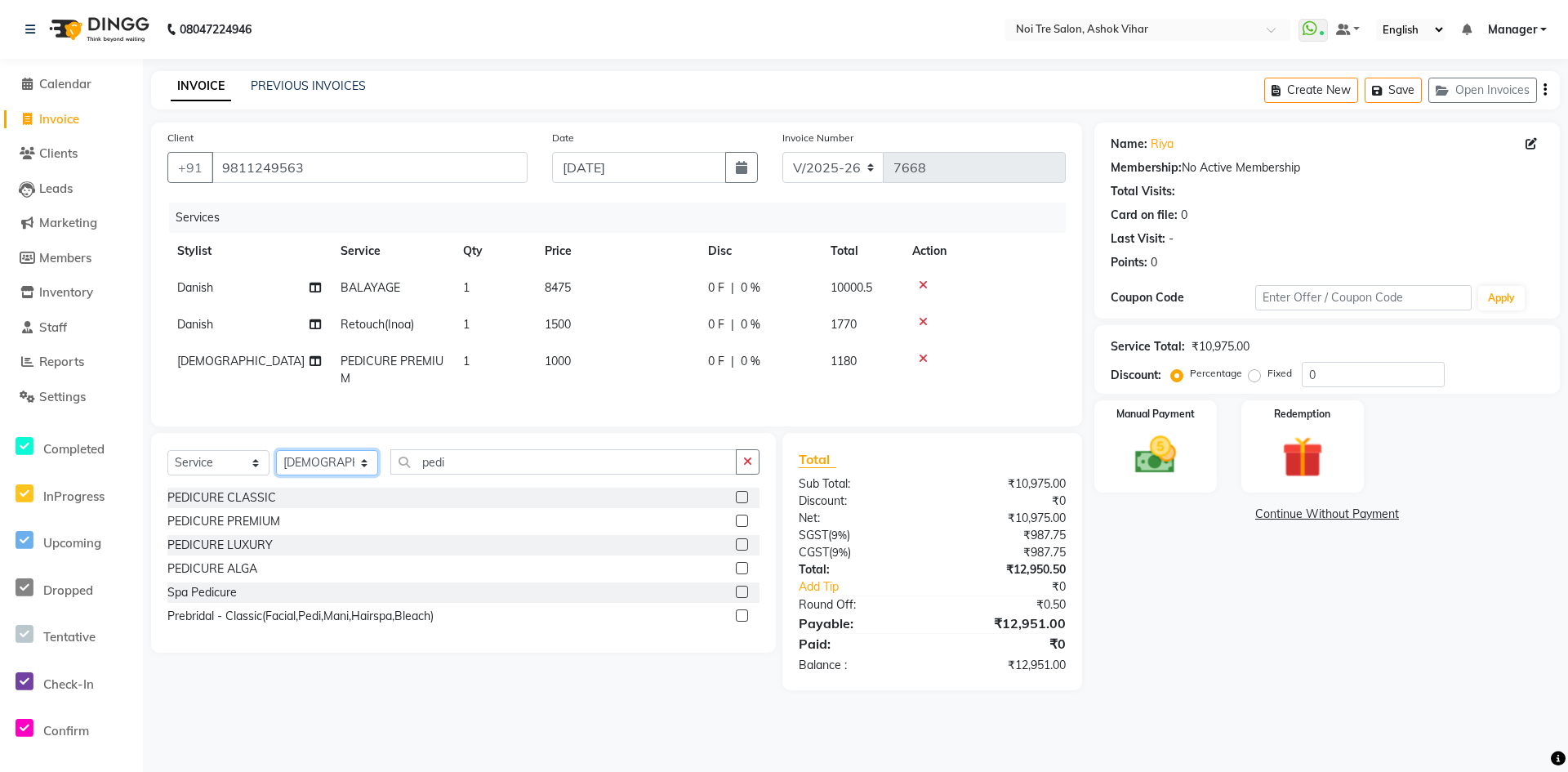
click at [364, 475] on select "Select Stylist Aakash Aalam Aas Admin Ajay Alice Amit Anand Anas Arif ARIF 1 Ar…" at bounding box center [327, 463] width 102 height 26
select select "28723"
click at [257, 475] on select "Select Service Product Membership Package Voucher Prepaid Gift Card" at bounding box center [219, 463] width 102 height 26
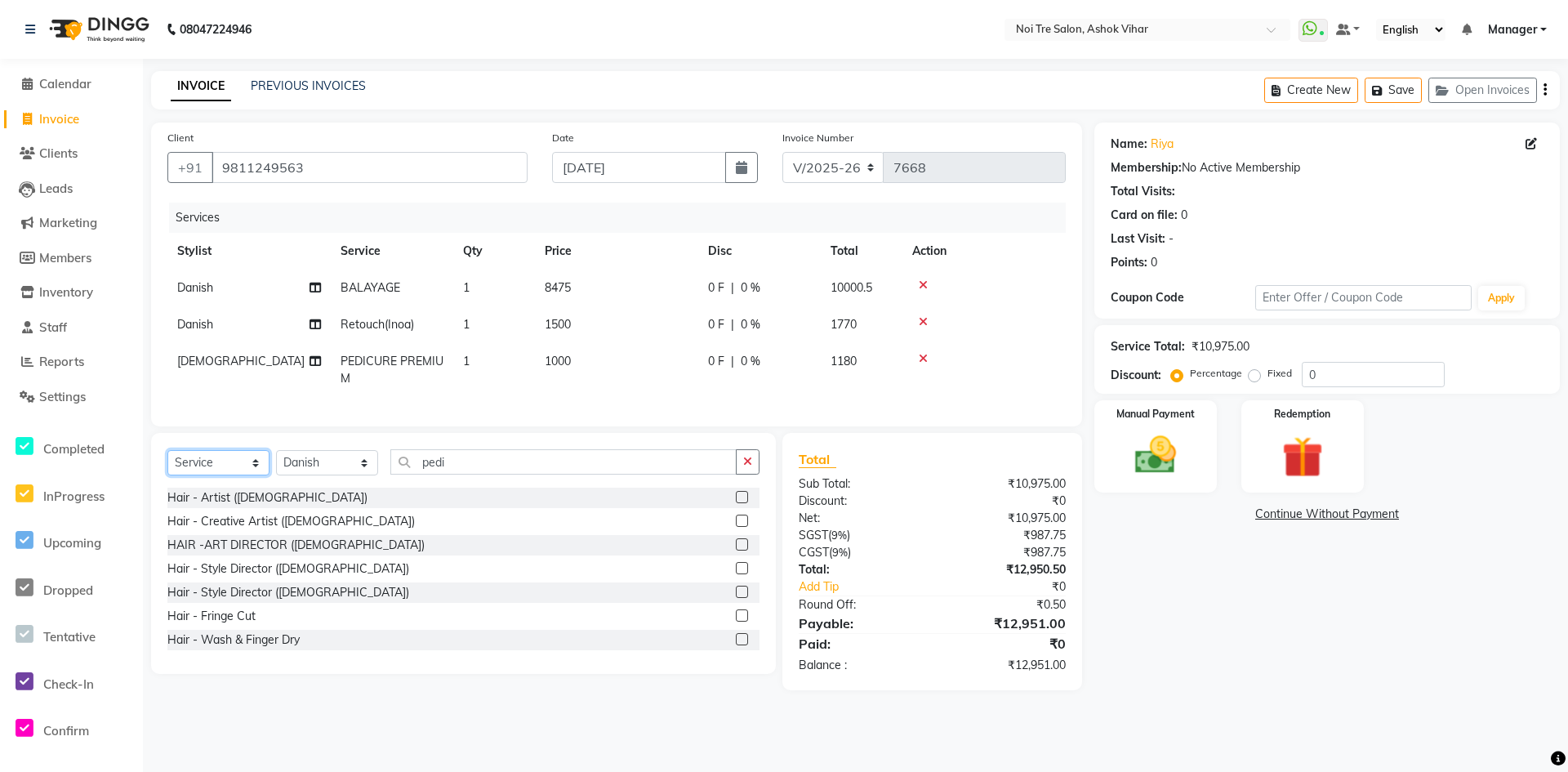
select select "product"
click at [168, 463] on select "Select Service Product Membership Package Voucher Prepaid Gift Card" at bounding box center [219, 463] width 102 height 26
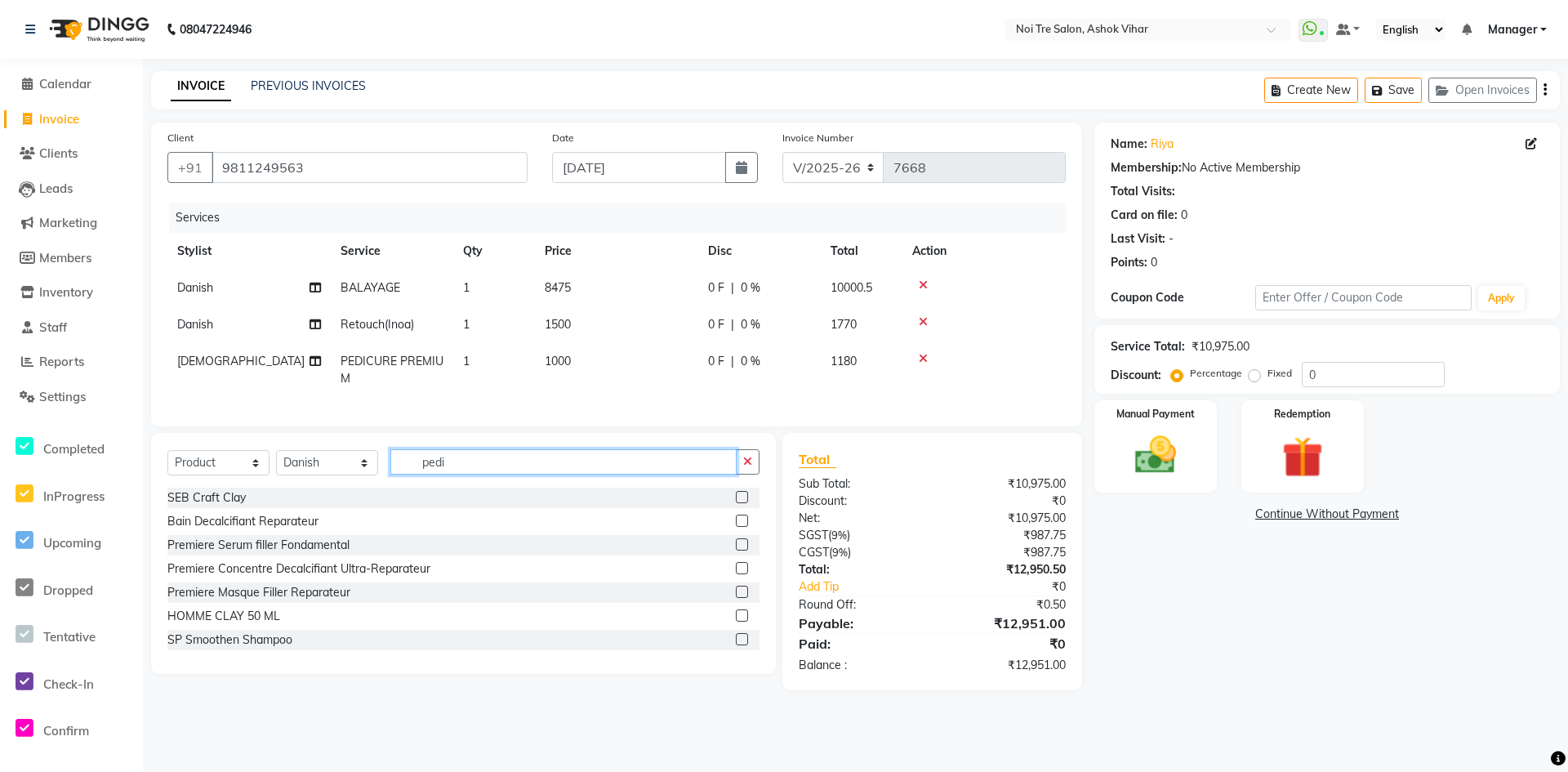
click at [457, 474] on input "pedi" at bounding box center [563, 462] width 346 height 26
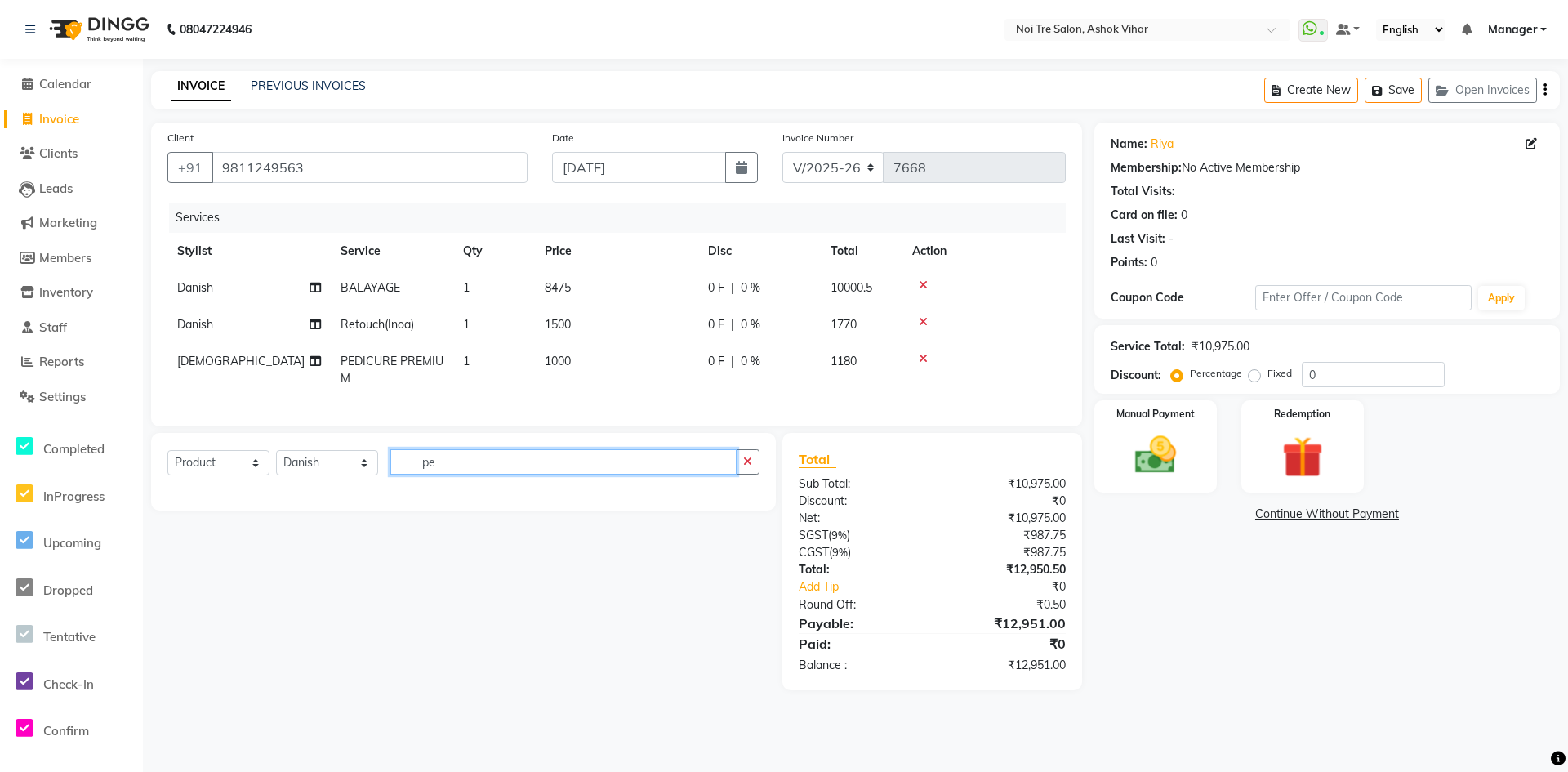
type input "p"
type input "meta"
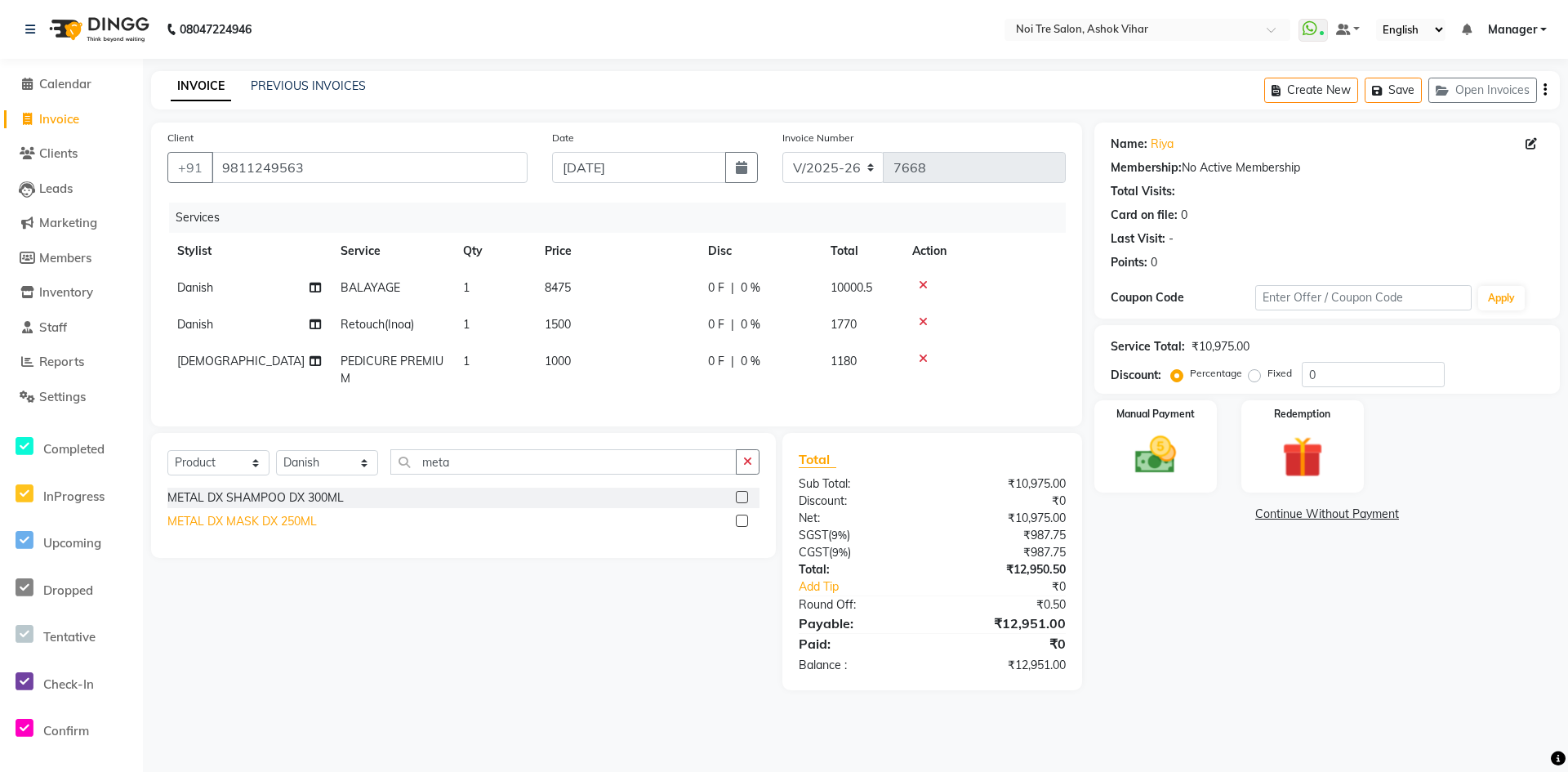
click at [296, 530] on div "METAL DX MASK DX 250ML" at bounding box center [242, 521] width 150 height 17
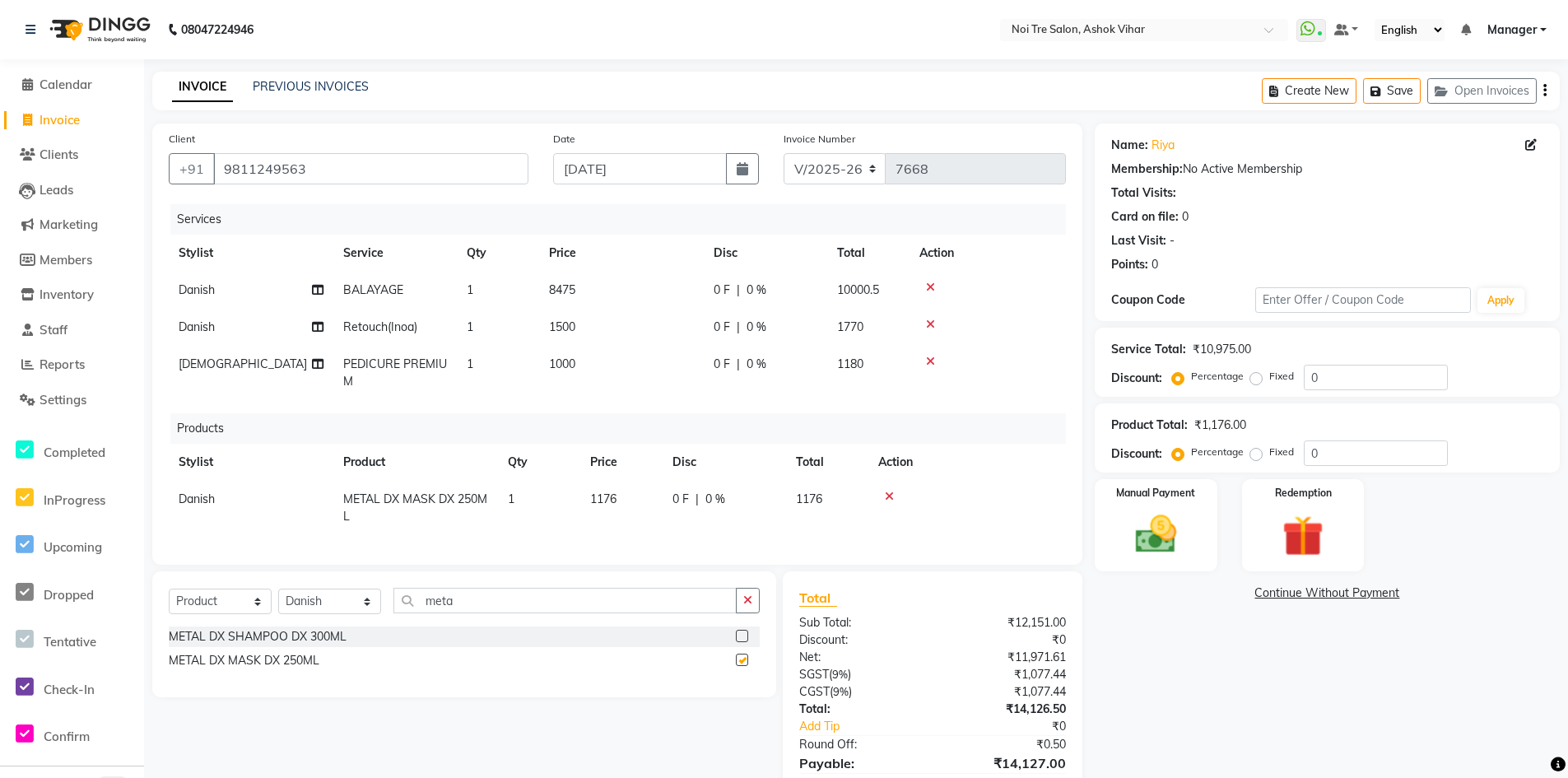
checkbox input "false"
click at [630, 504] on td "1176" at bounding box center [621, 507] width 82 height 54
select select "28723"
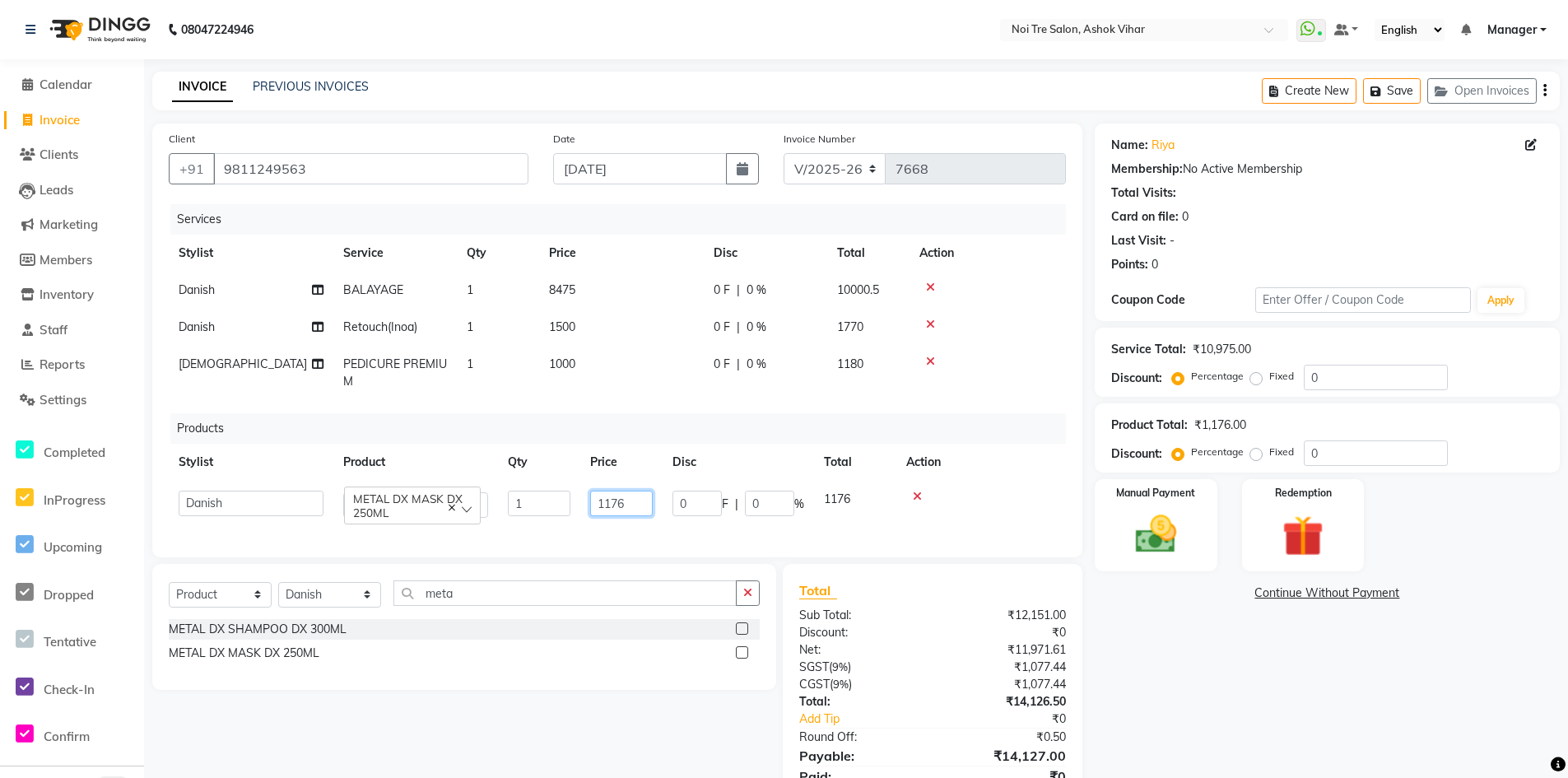
click at [642, 501] on input "1176" at bounding box center [621, 503] width 63 height 26
type input "1600"
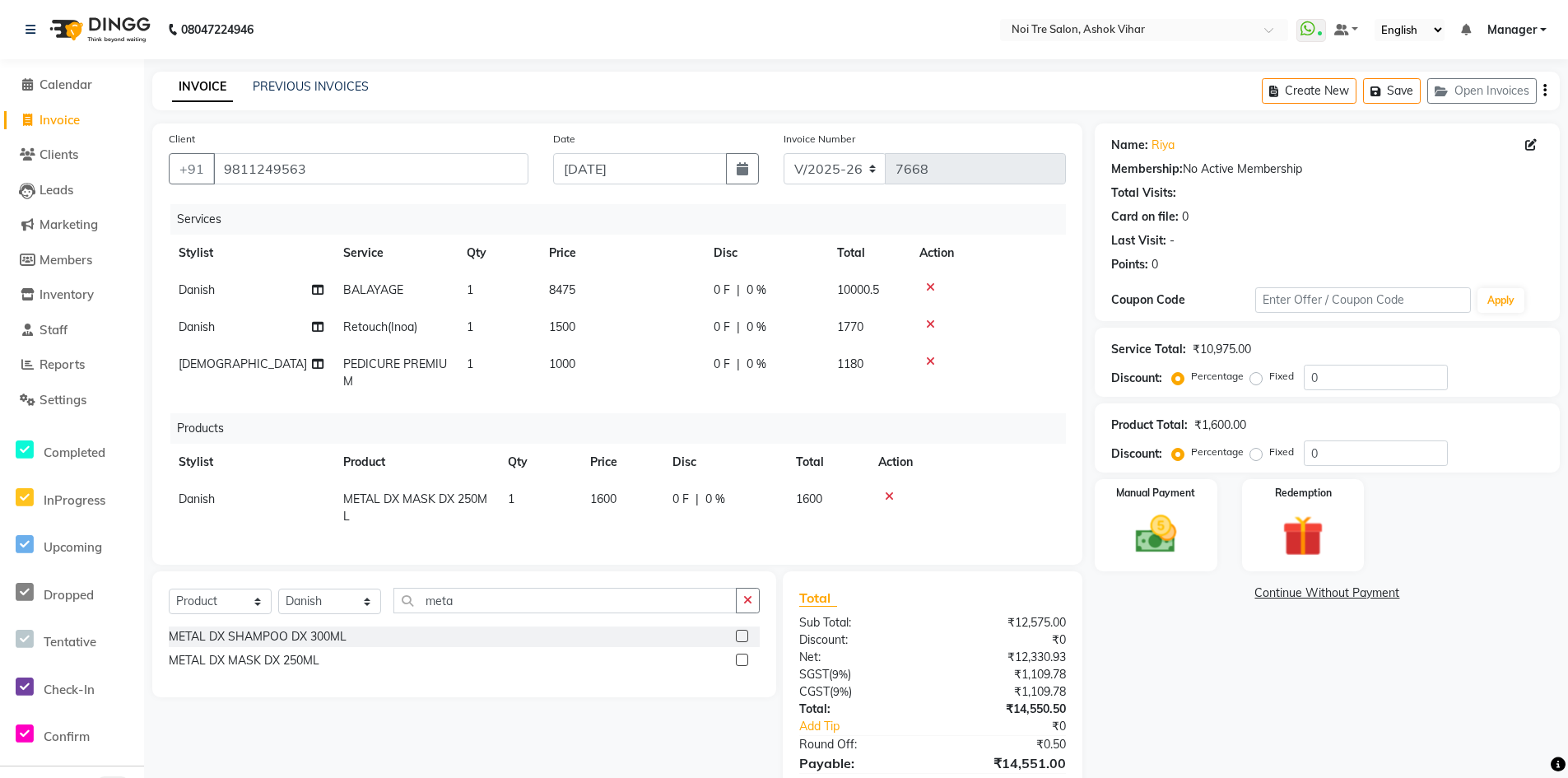
click at [749, 409] on div "Services Stylist Service Qty Price Disc Total Action Danish BALAYAGE 1 8475 0 F…" at bounding box center [617, 376] width 897 height 344
click at [1269, 450] on label "Fixed" at bounding box center [1281, 452] width 25 height 15
click at [1256, 450] on input "Fixed" at bounding box center [1259, 452] width 11 height 11
radio input "true"
click at [1325, 453] on input "0" at bounding box center [1376, 453] width 144 height 26
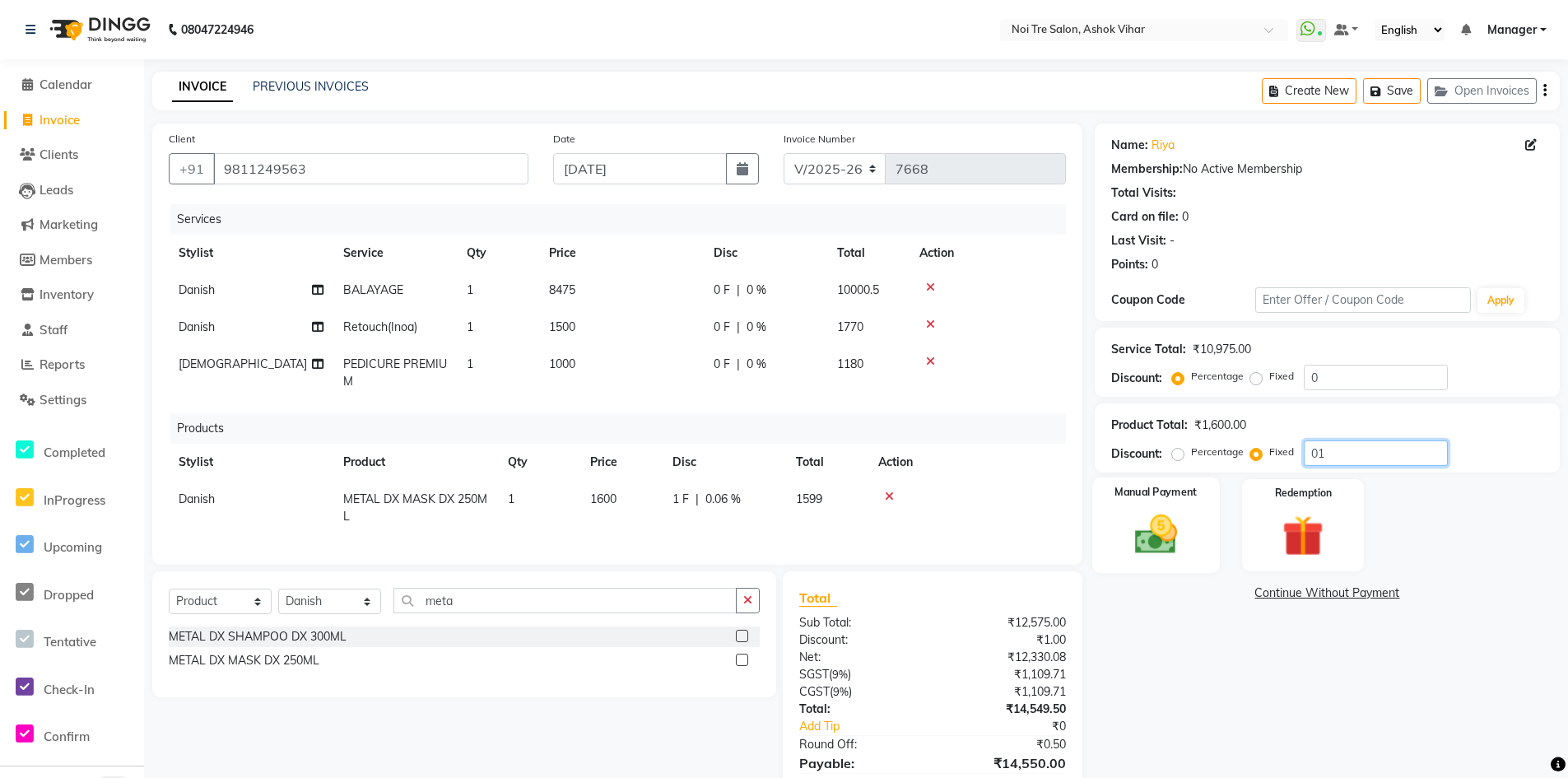
type input "01"
click at [1182, 530] on img at bounding box center [1156, 535] width 70 height 50
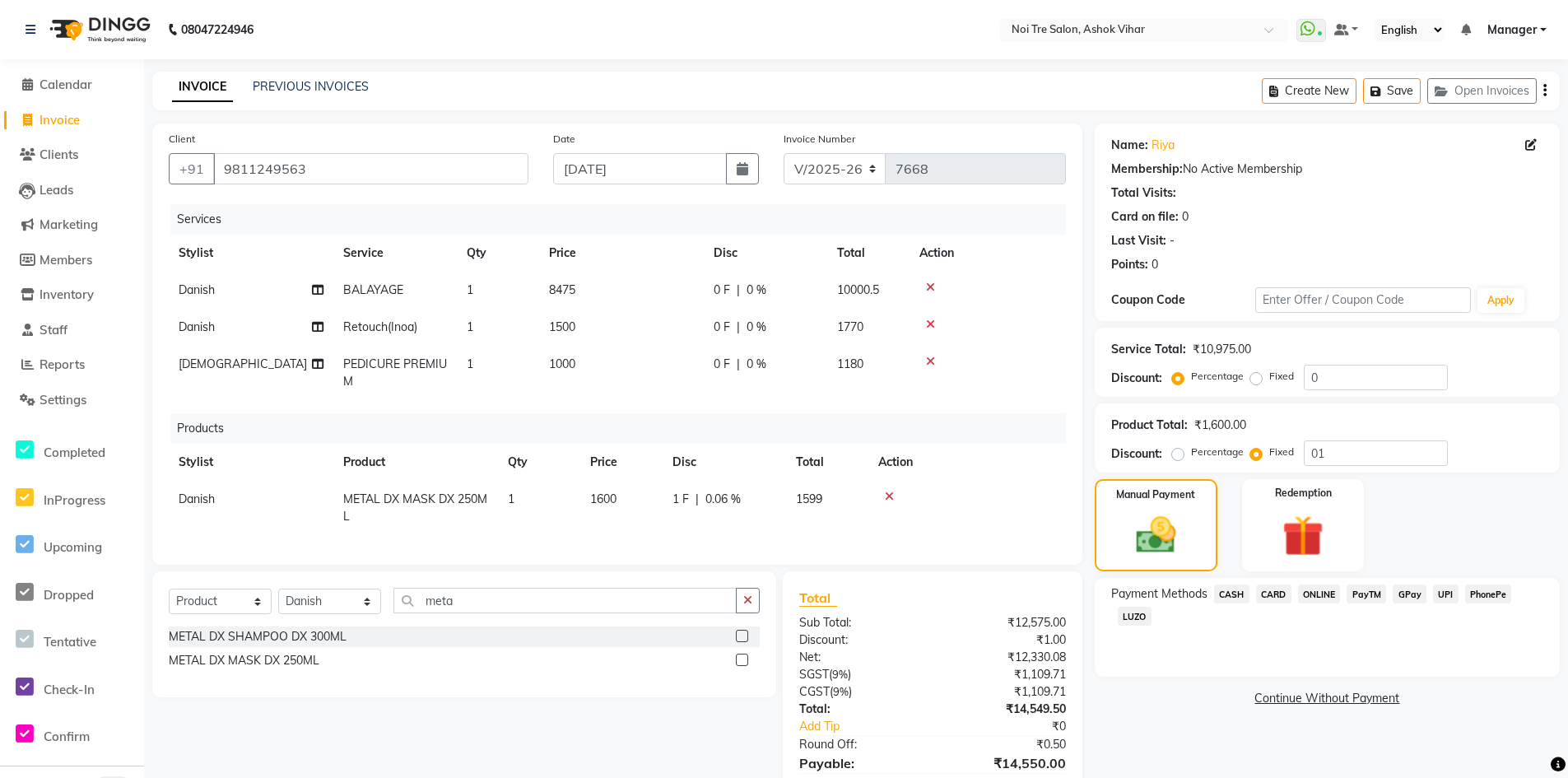
click at [1234, 589] on span "CASH" at bounding box center [1231, 594] width 35 height 19
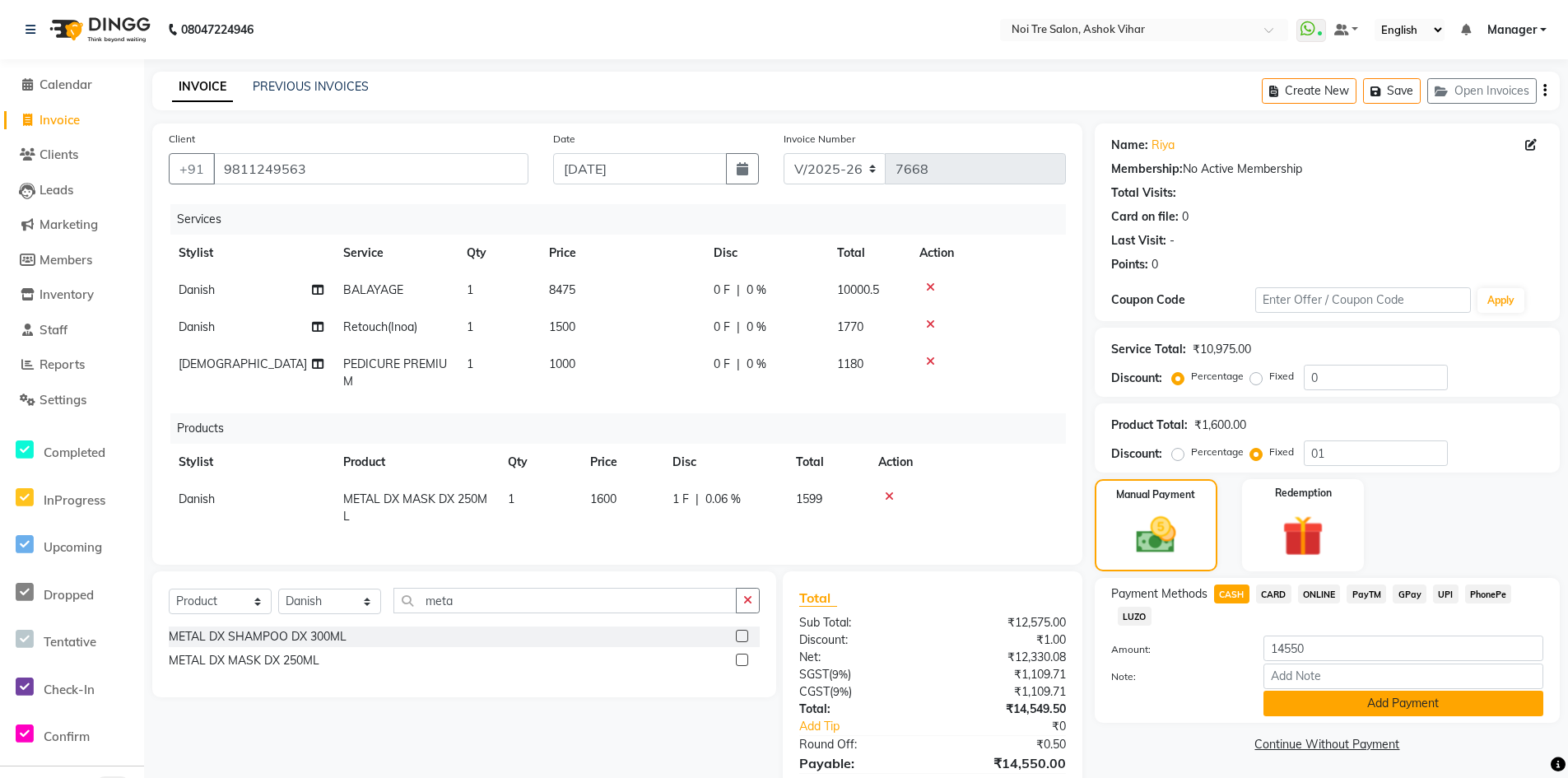
click at [1382, 705] on button "Add Payment" at bounding box center [1403, 703] width 280 height 26
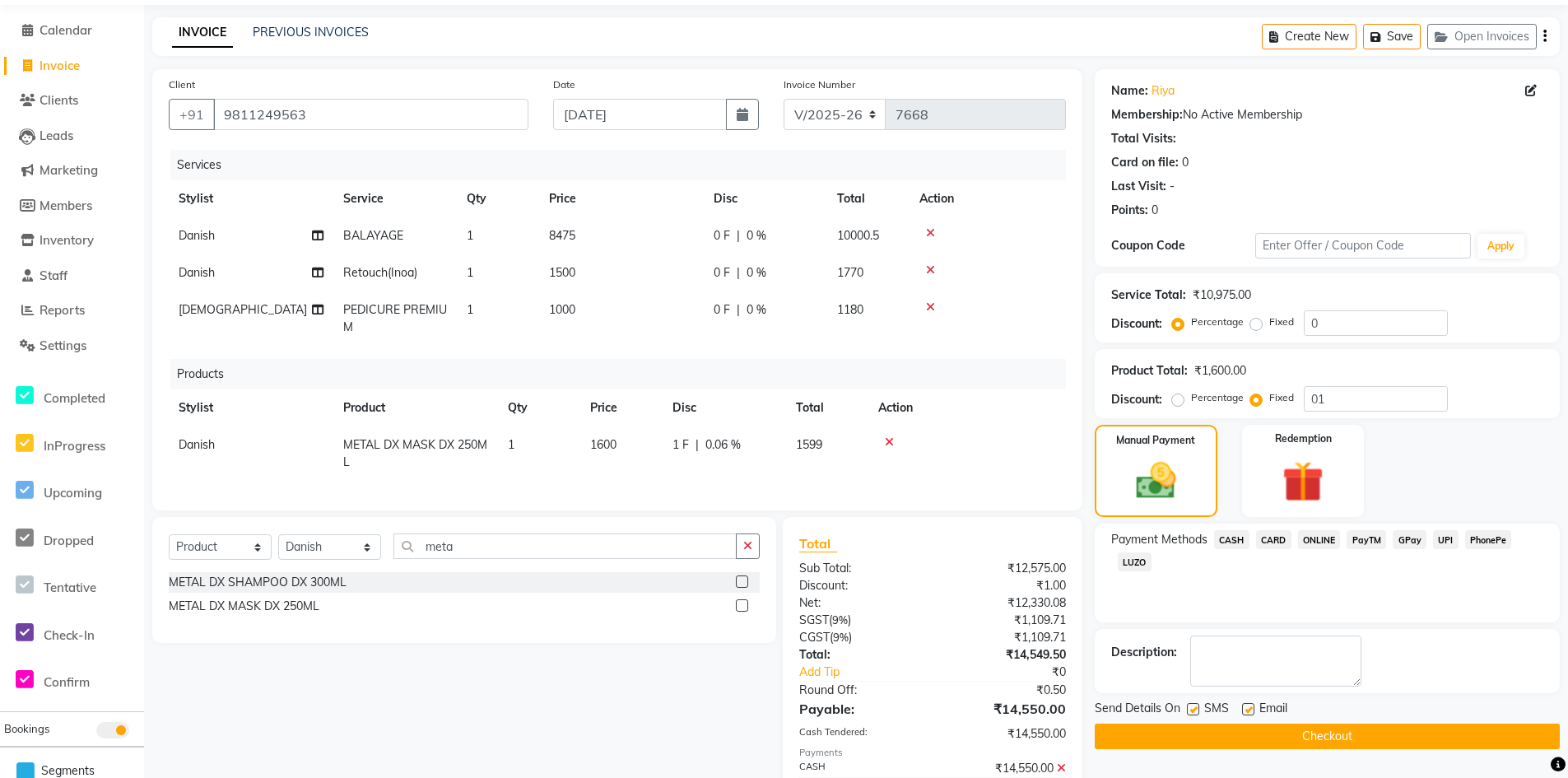
scroll to position [148, 0]
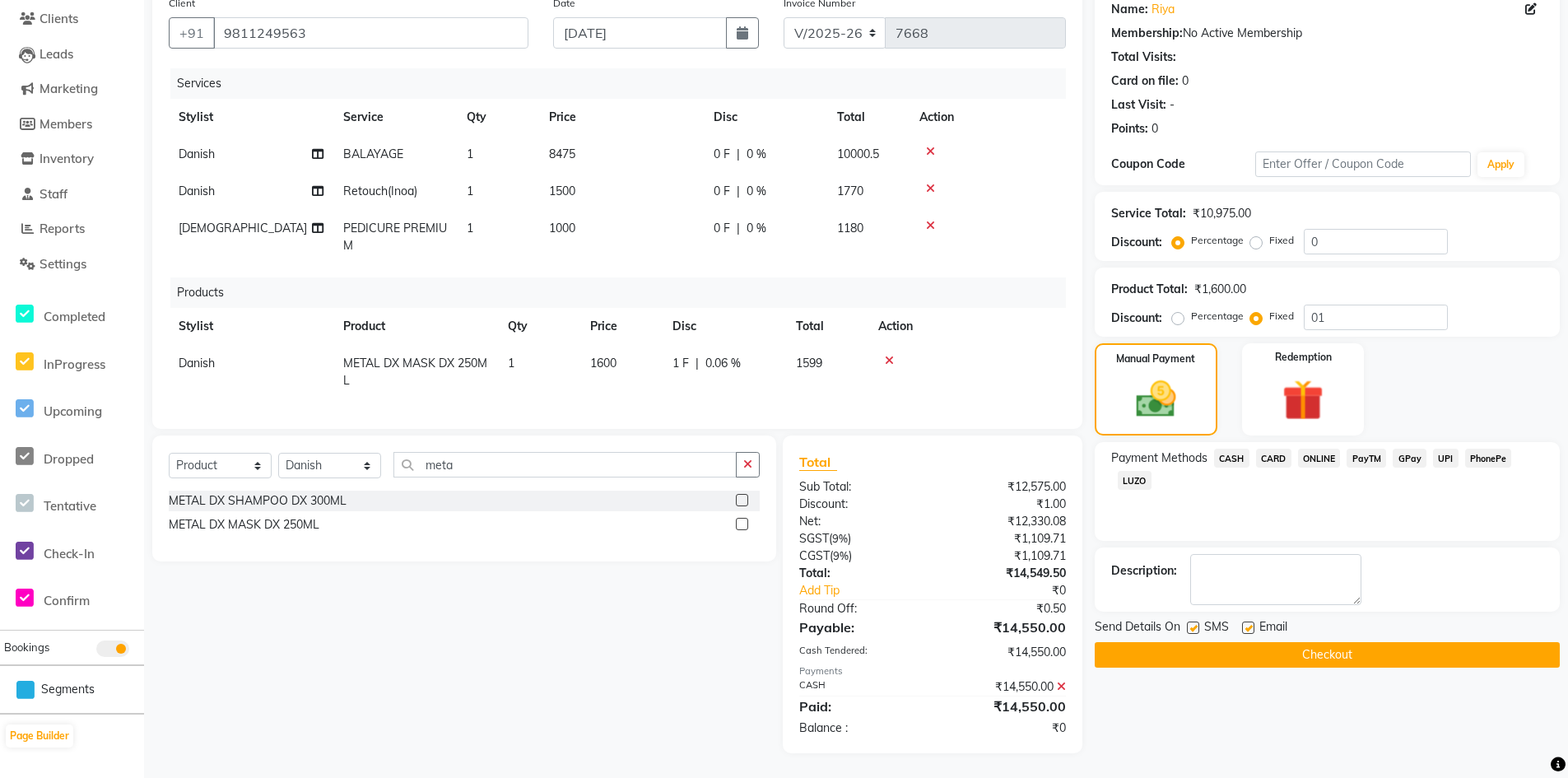
click at [1334, 642] on button "Checkout" at bounding box center [1327, 655] width 465 height 26
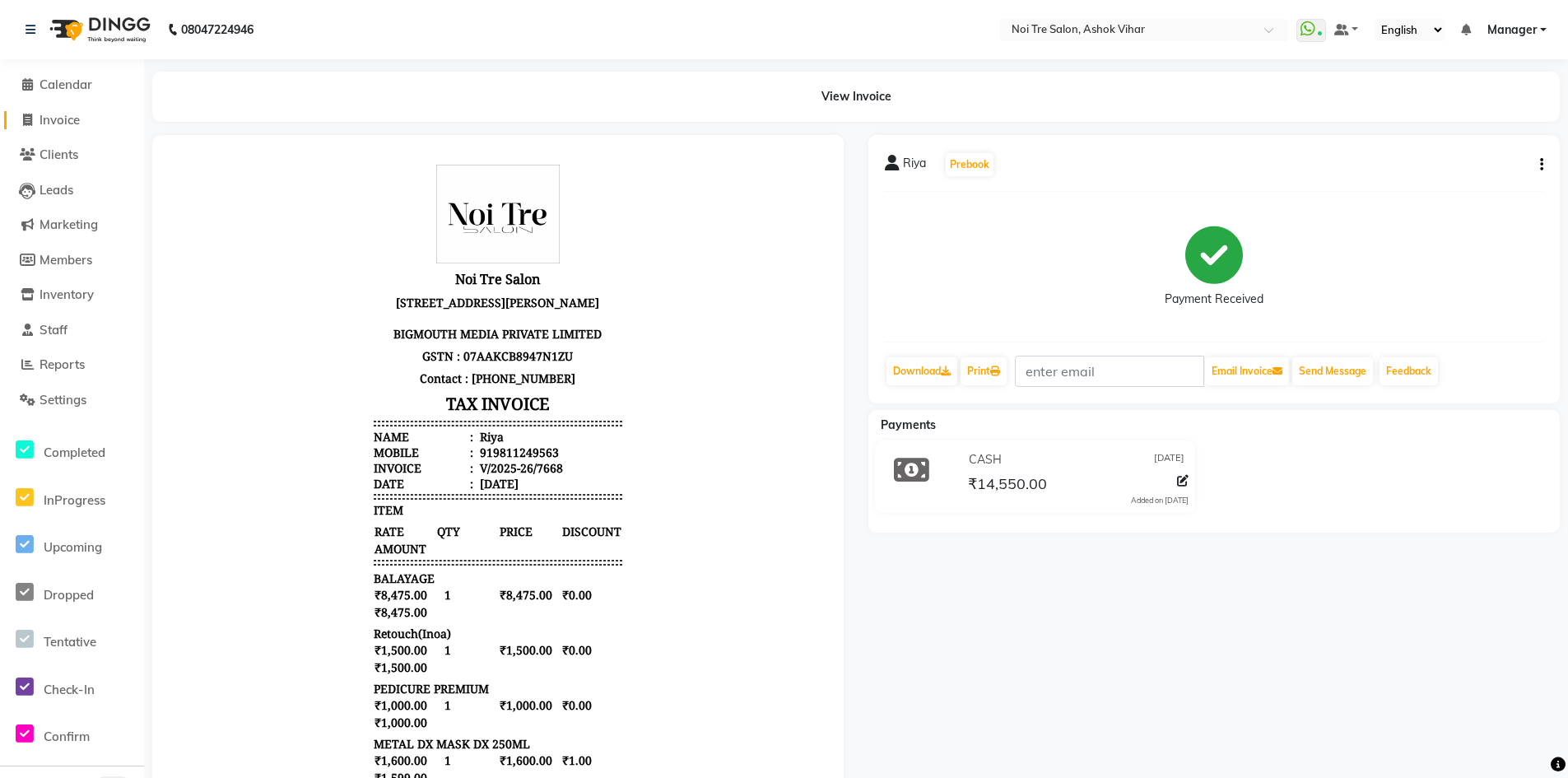
click at [59, 118] on span "Invoice" at bounding box center [59, 120] width 40 height 15
select select "service"
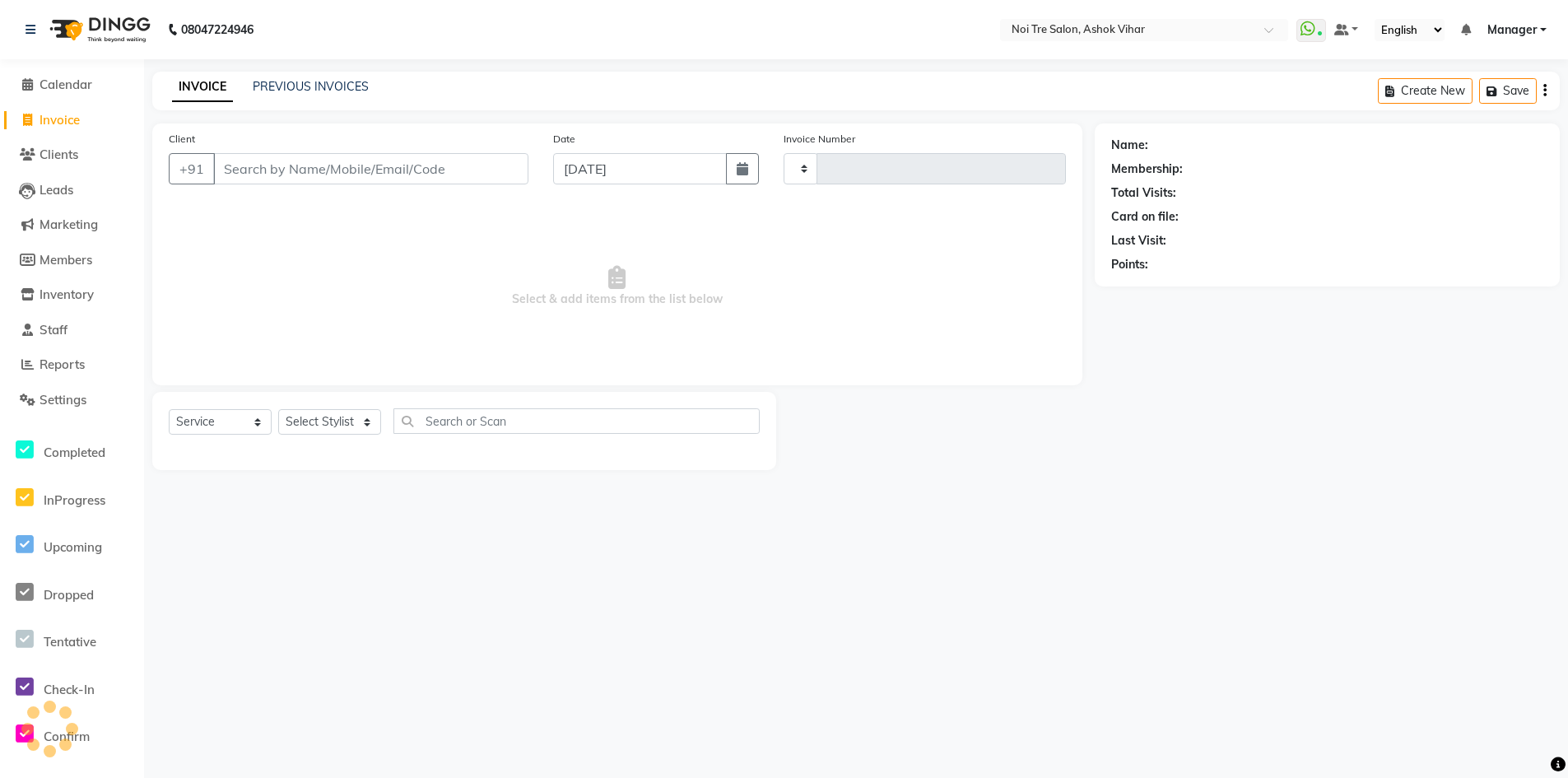
type input "7669"
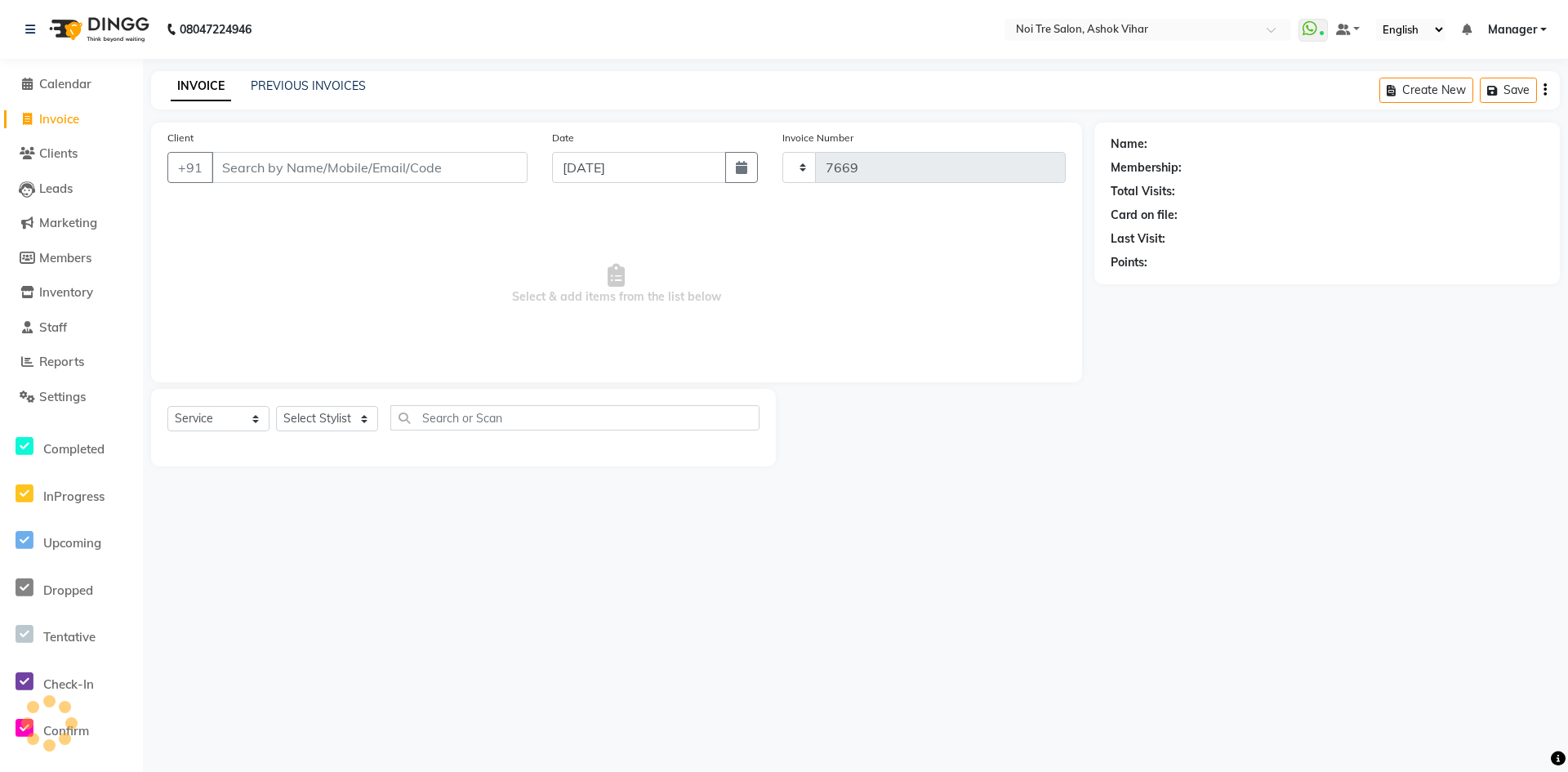
select select "4726"
click at [286, 167] on input "Client" at bounding box center [370, 167] width 316 height 31
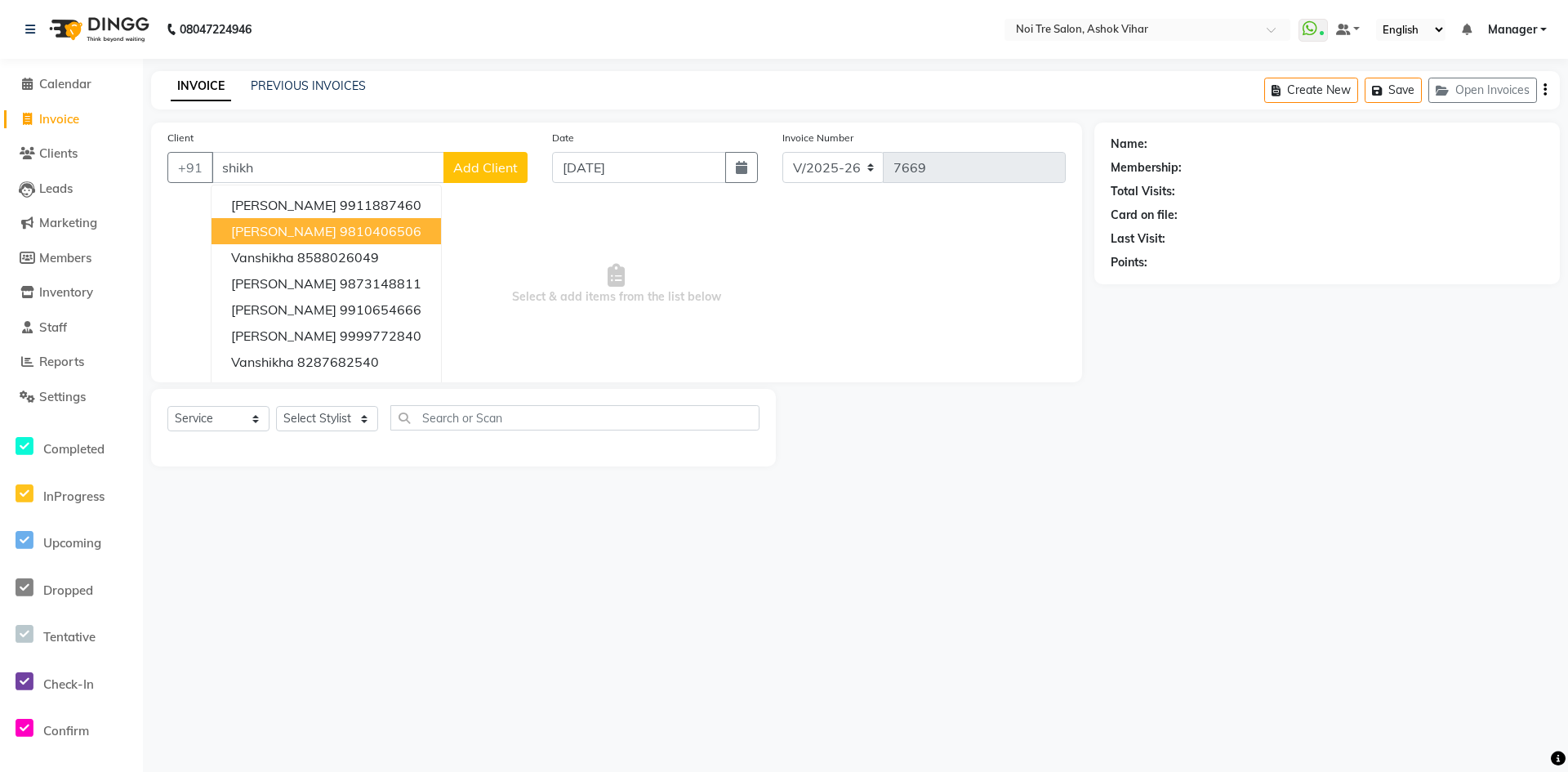
click at [329, 225] on span "Shikha Manchanda" at bounding box center [284, 230] width 105 height 16
type input "9810406506"
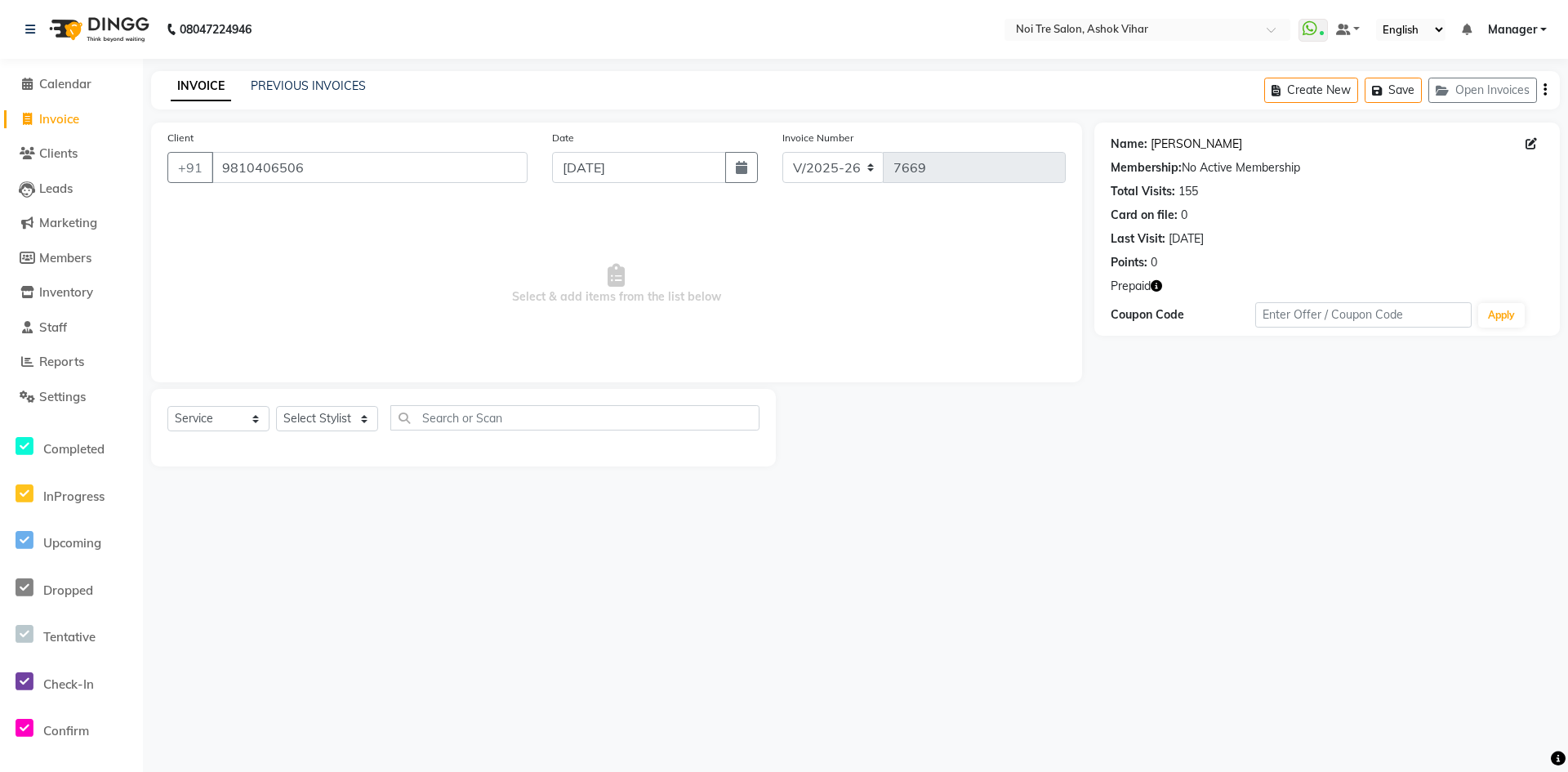
click at [1202, 151] on link "Shikha Manchanda" at bounding box center [1196, 144] width 92 height 17
click at [1157, 281] on icon "button" at bounding box center [1156, 285] width 11 height 11
drag, startPoint x: 219, startPoint y: 167, endPoint x: 367, endPoint y: 170, distance: 148.0
click at [367, 170] on input "9810406506" at bounding box center [370, 167] width 316 height 31
click at [1480, 83] on button "Open Invoices" at bounding box center [1483, 90] width 109 height 26
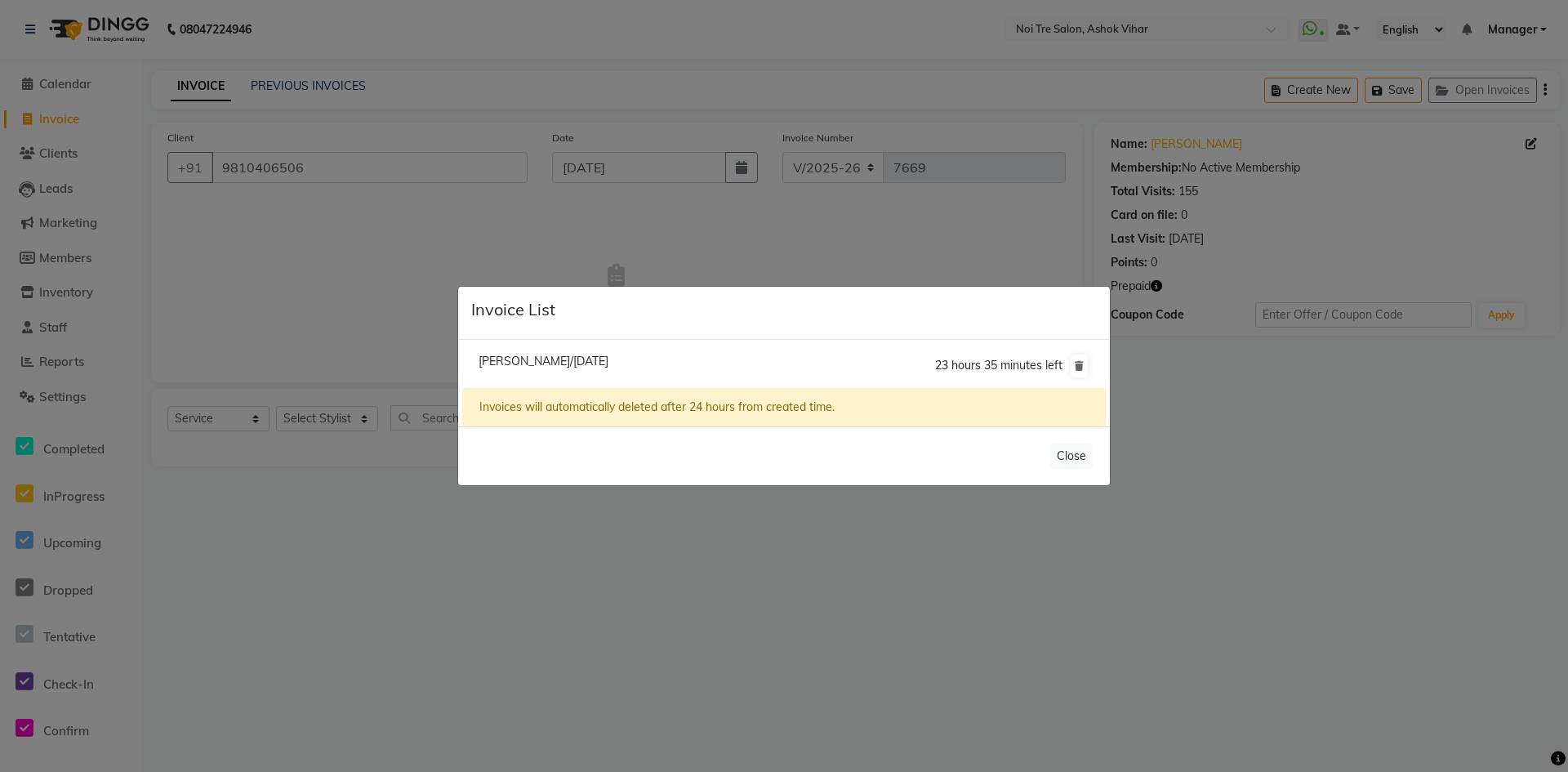
click at [609, 360] on span "Shikha Manchanda/01 September 2025" at bounding box center [543, 360] width 130 height 14
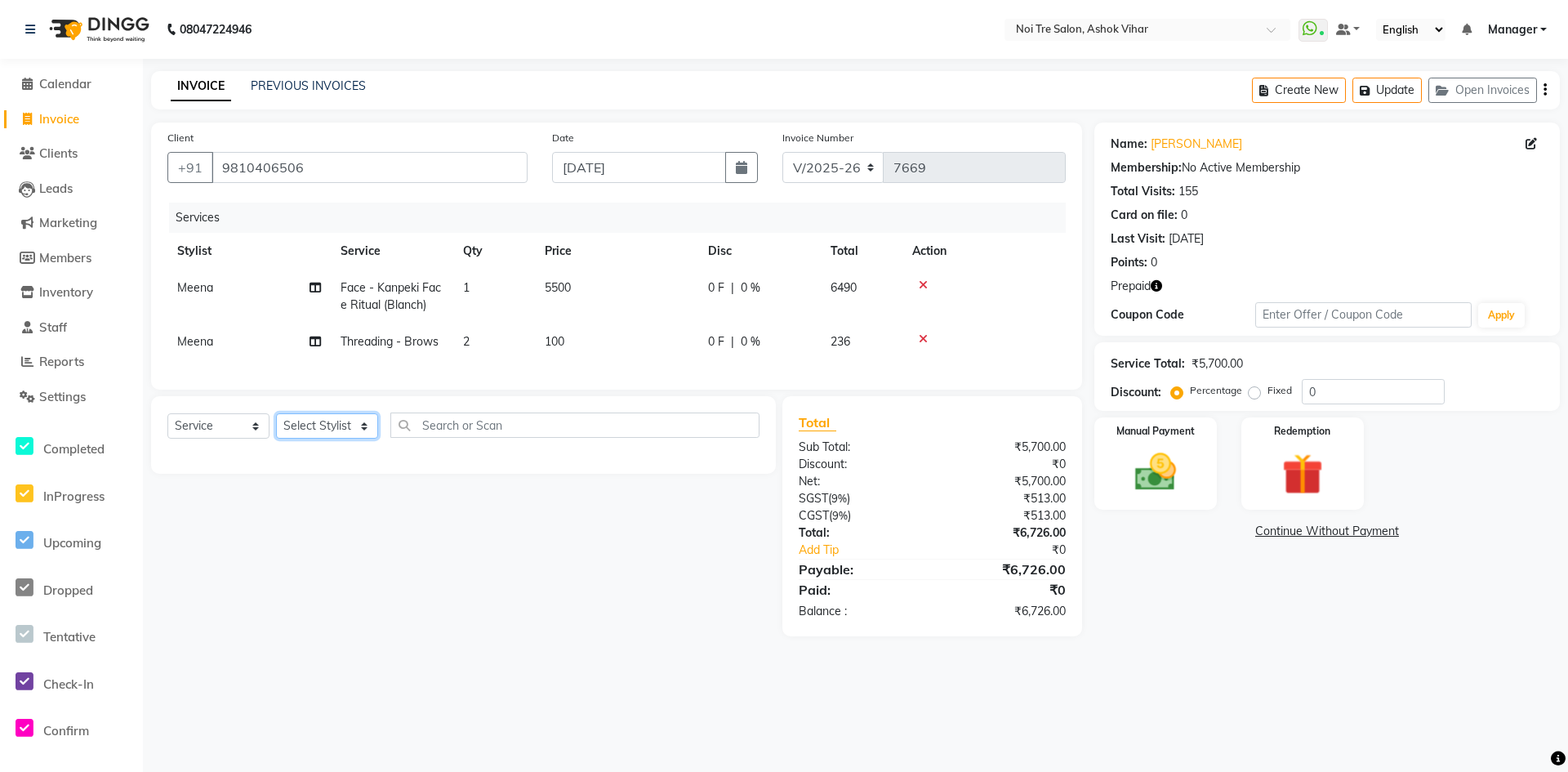
click at [360, 437] on select "Select Stylist Aakash Aalam Aas Admin Ajay Alice Amit Anand Anas Arif ARIF 1 Ar…" at bounding box center [327, 426] width 102 height 26
select select "28262"
click at [435, 434] on input "text" at bounding box center [575, 425] width 369 height 26
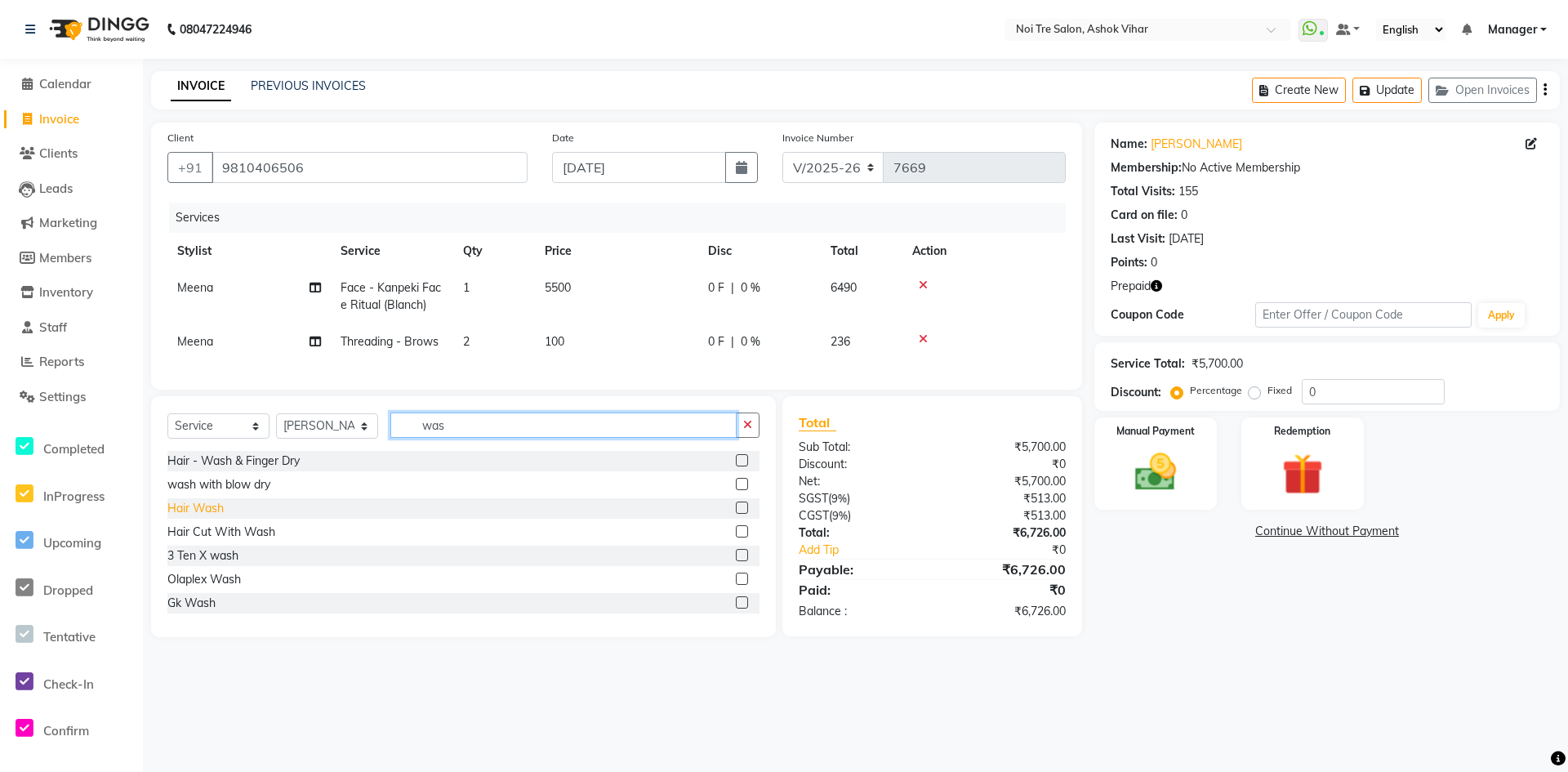
type input "was"
click at [213, 516] on div "Hair Wash" at bounding box center [196, 508] width 56 height 17
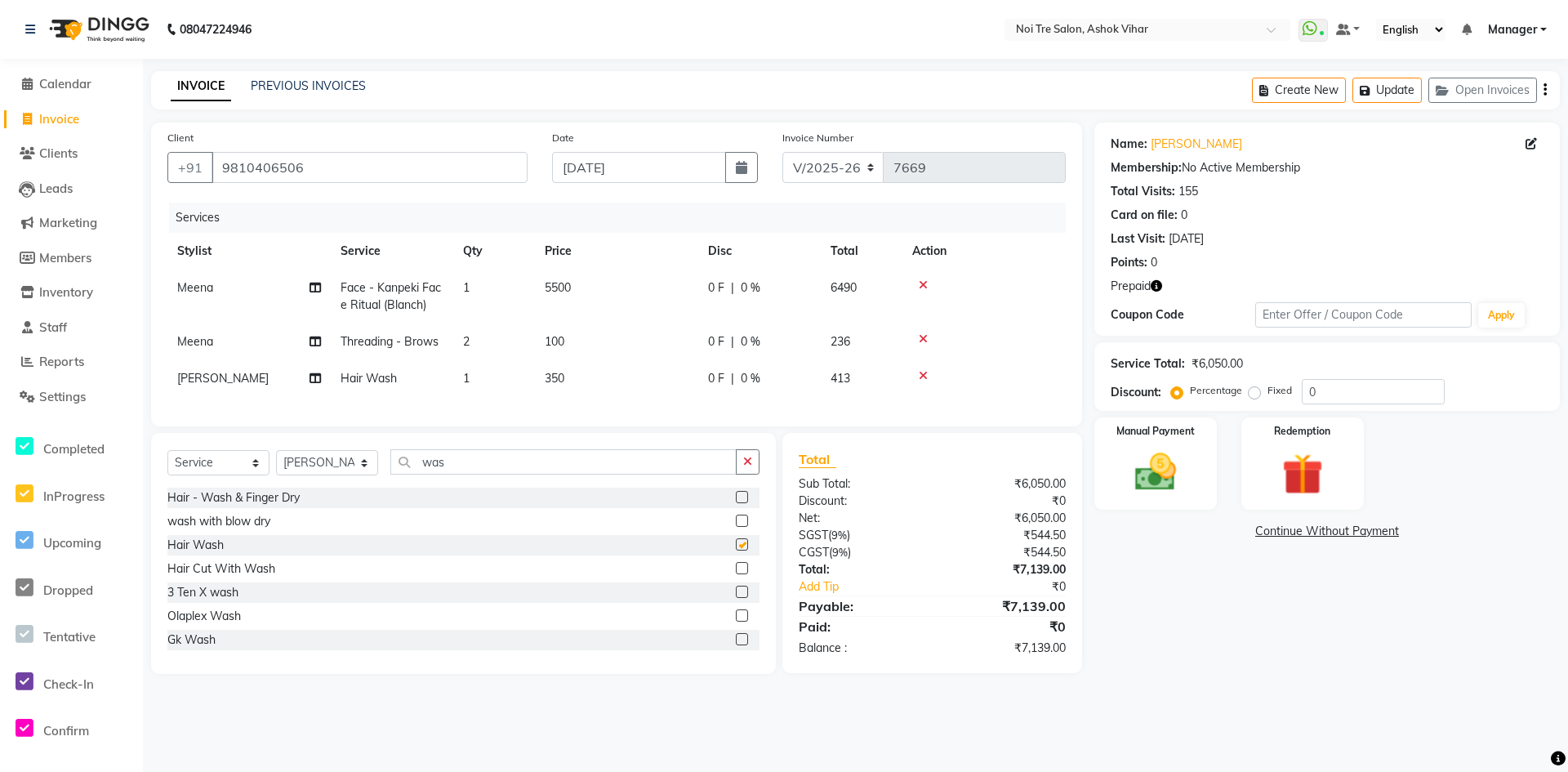
checkbox input "false"
drag, startPoint x: 572, startPoint y: 372, endPoint x: 679, endPoint y: 362, distance: 107.5
click at [577, 372] on td "350" at bounding box center [616, 378] width 163 height 37
select select "28262"
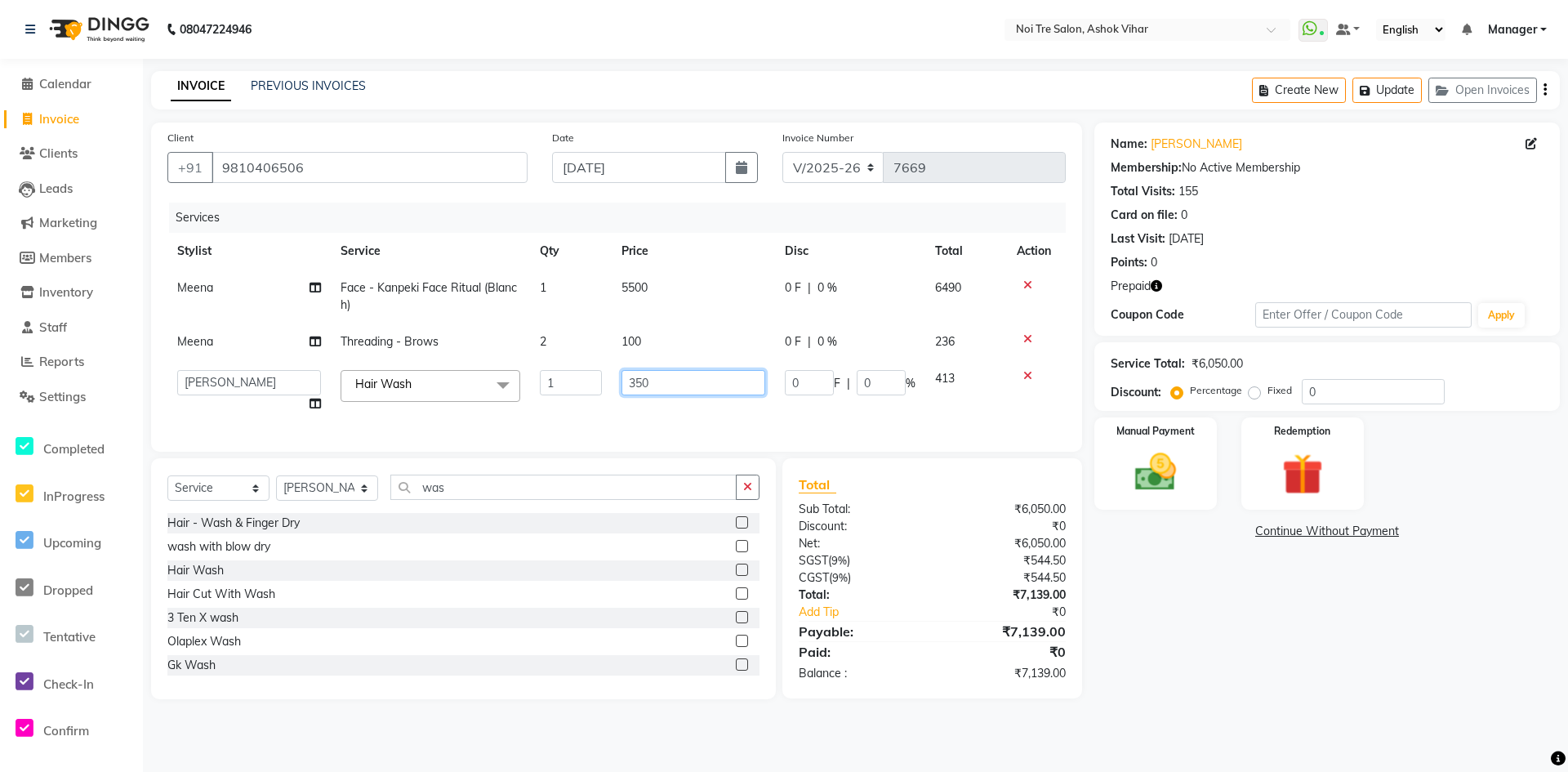
click at [635, 382] on input "350" at bounding box center [693, 383] width 144 height 26
type input "250"
click at [702, 406] on div "Services Stylist Service Qty Price Disc Total Action Meena Face - Kanpeki Face …" at bounding box center [616, 319] width 899 height 233
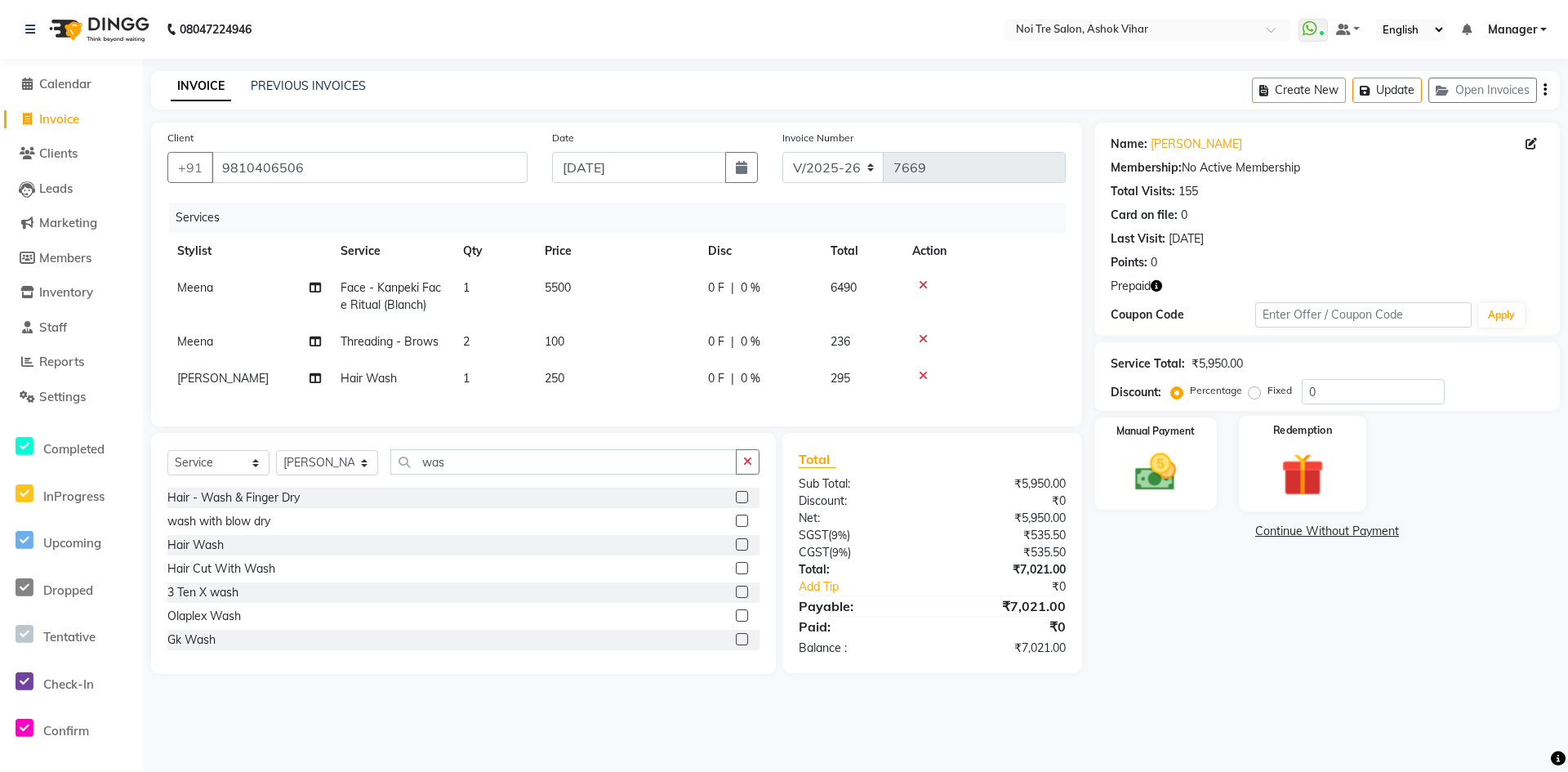
click at [1315, 463] on img at bounding box center [1303, 474] width 71 height 54
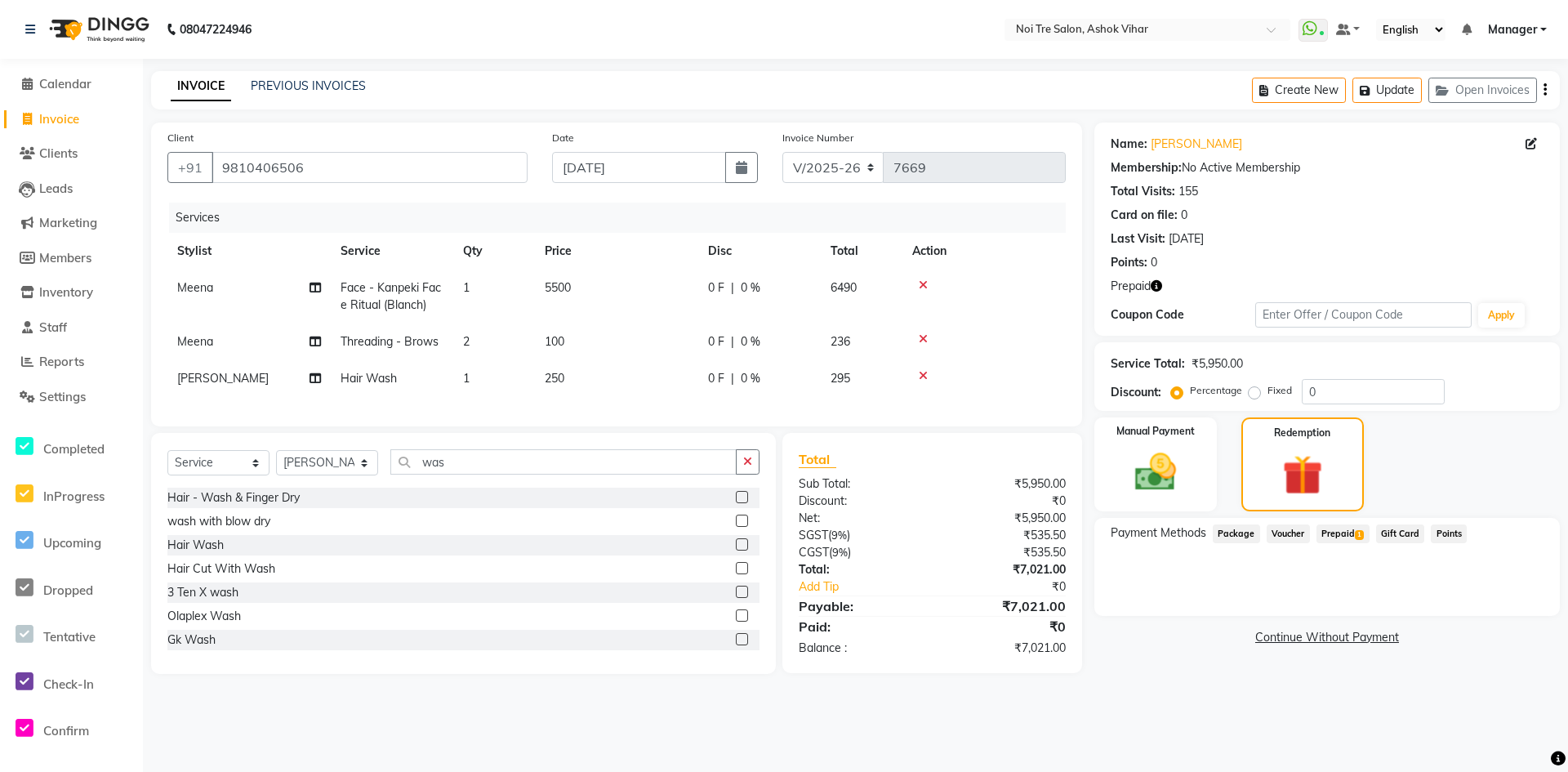
drag, startPoint x: 1336, startPoint y: 537, endPoint x: 1348, endPoint y: 540, distance: 12.4
click at [1337, 537] on span "Prepaid 1" at bounding box center [1343, 534] width 53 height 19
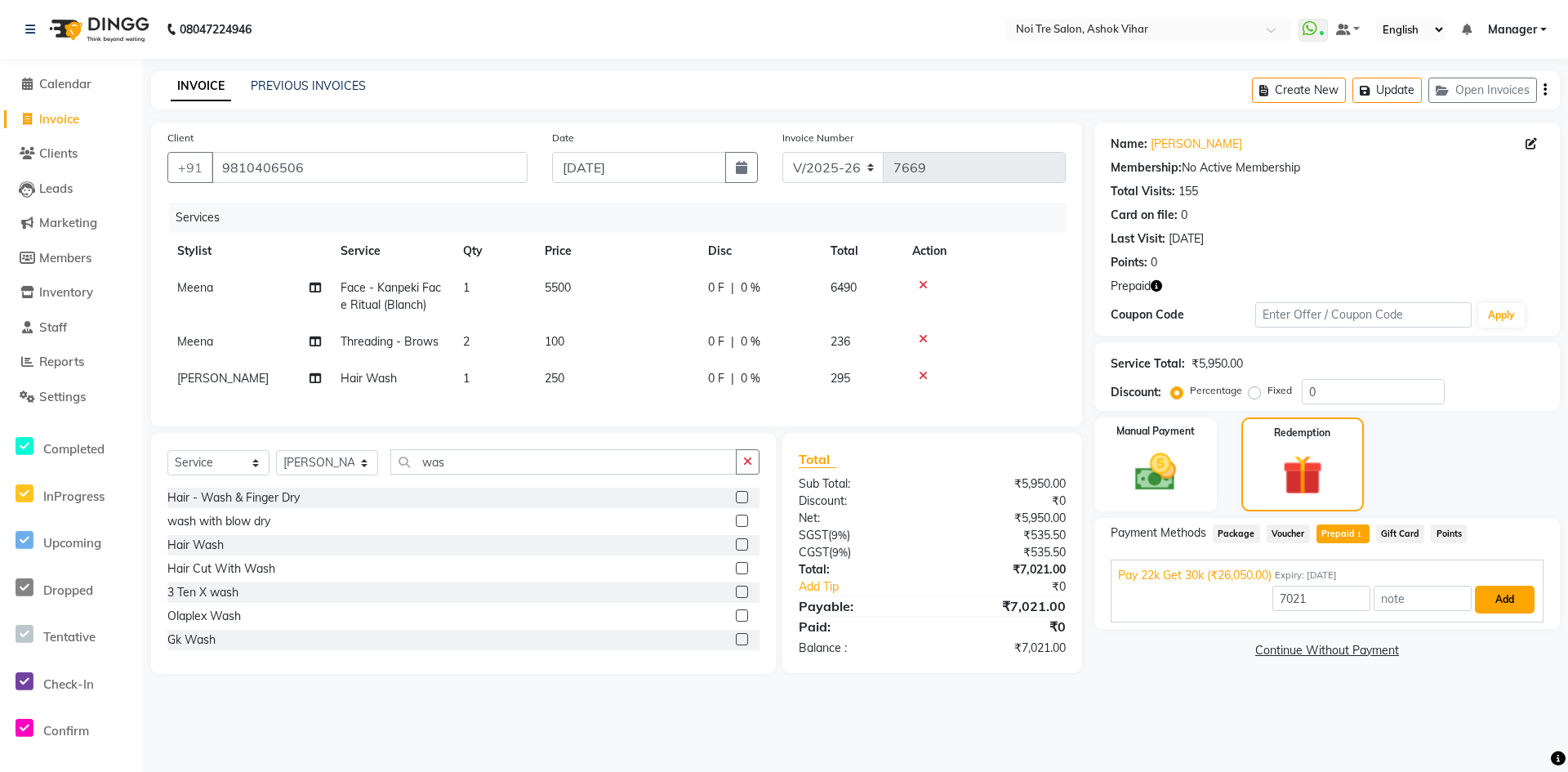
click at [1510, 596] on button "Add" at bounding box center [1505, 599] width 60 height 28
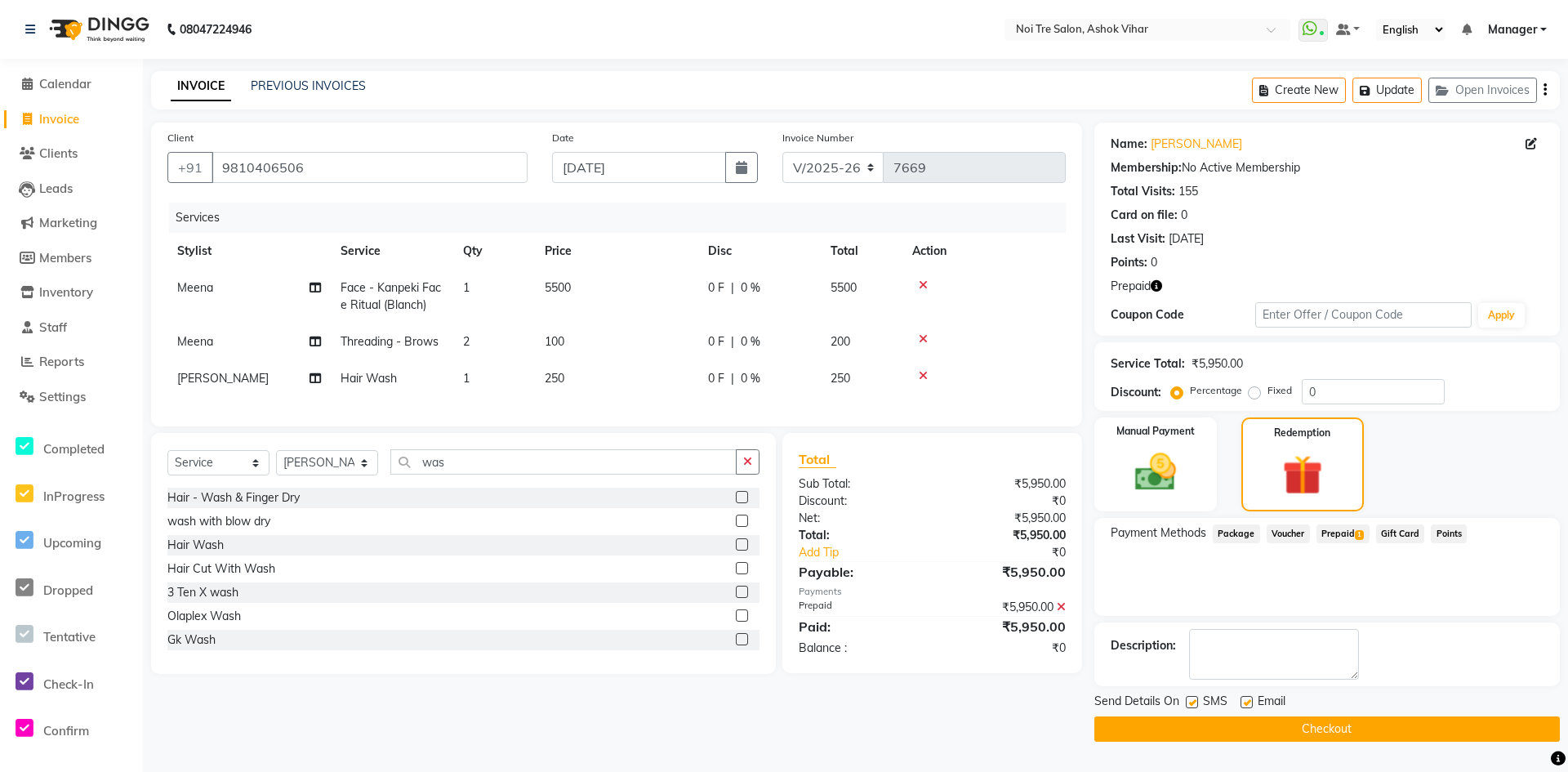
click at [1336, 724] on button "Checkout" at bounding box center [1327, 729] width 466 height 26
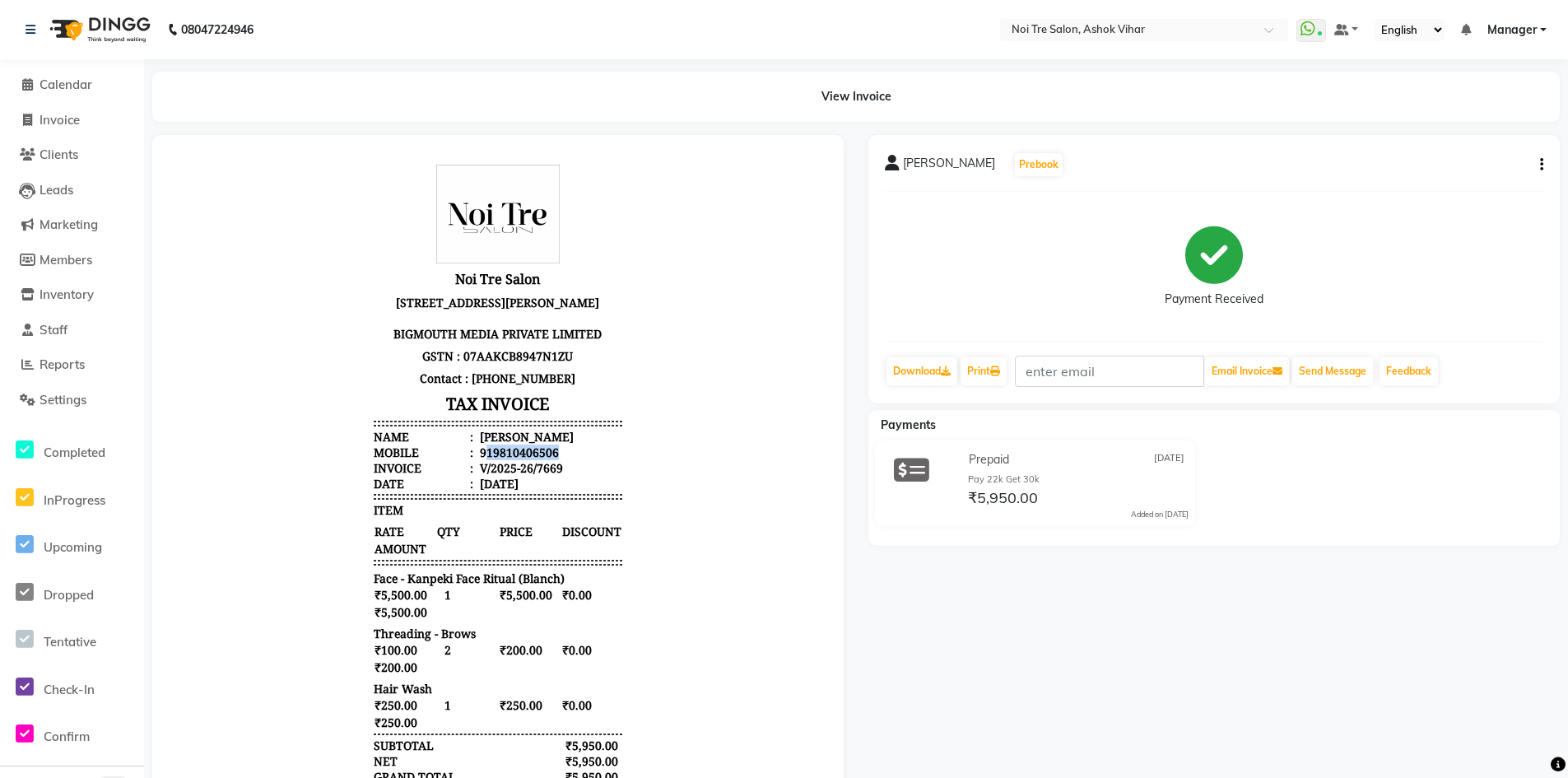
drag, startPoint x: 475, startPoint y: 448, endPoint x: 556, endPoint y: 446, distance: 81.0
click at [556, 446] on li "Mobile : 919810406506" at bounding box center [498, 452] width 248 height 15
copy div "19810406506"
click at [70, 123] on span "Invoice" at bounding box center [59, 120] width 40 height 15
select select "service"
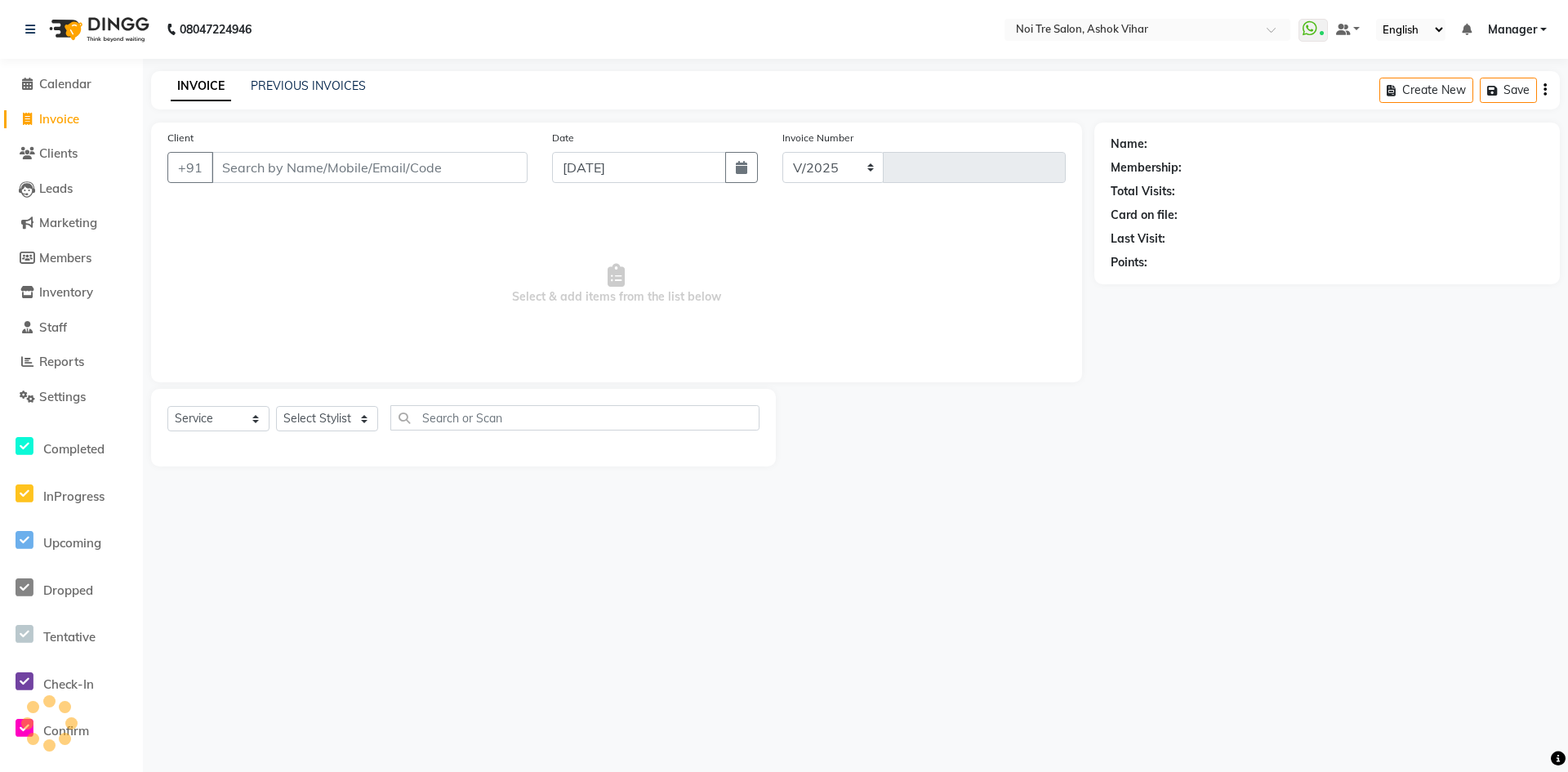
select select "4726"
type input "7670"
click at [293, 168] on input "Client" at bounding box center [370, 167] width 316 height 31
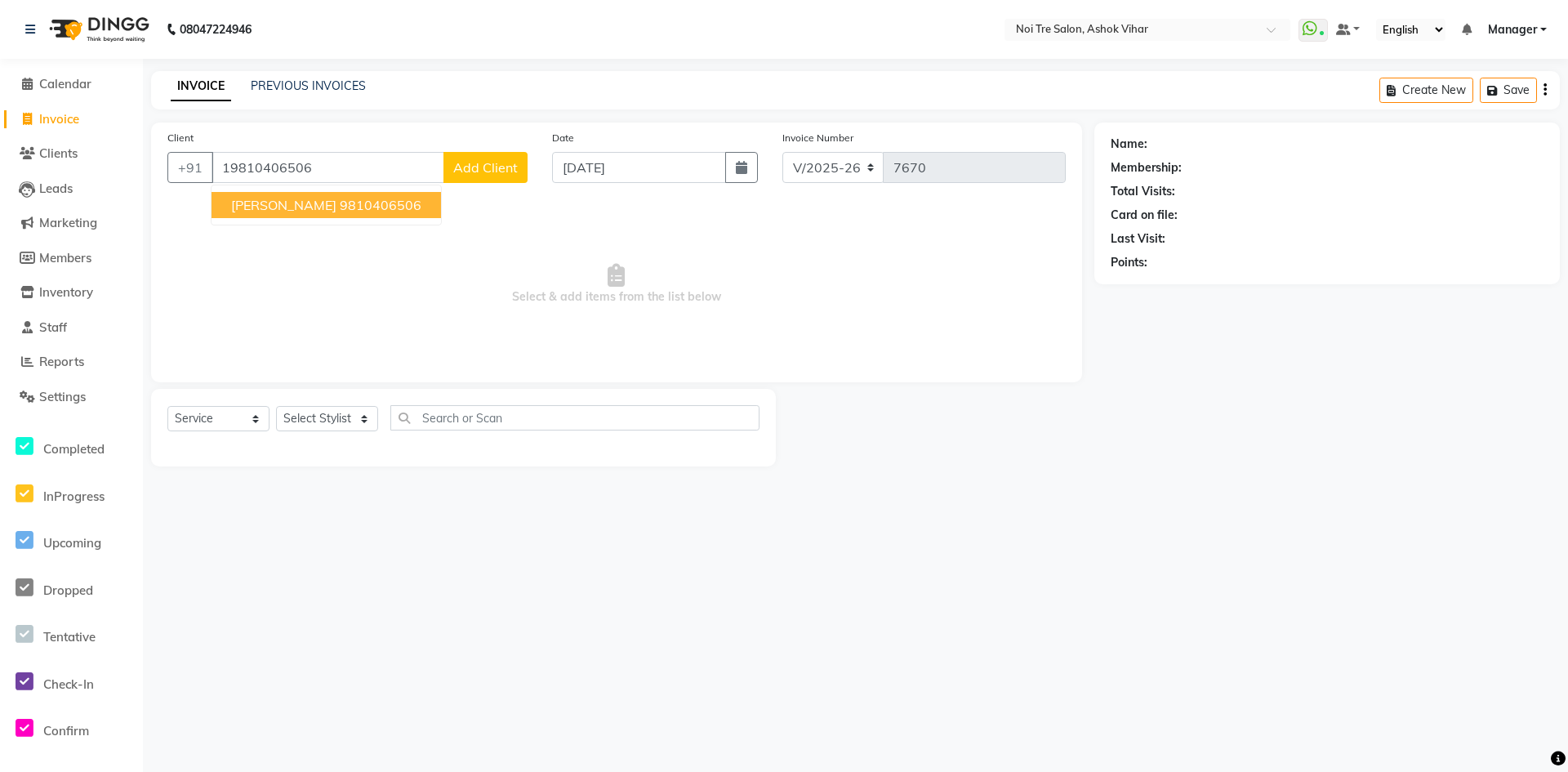
click at [386, 207] on ngb-highlight "9810406506" at bounding box center [381, 204] width 82 height 16
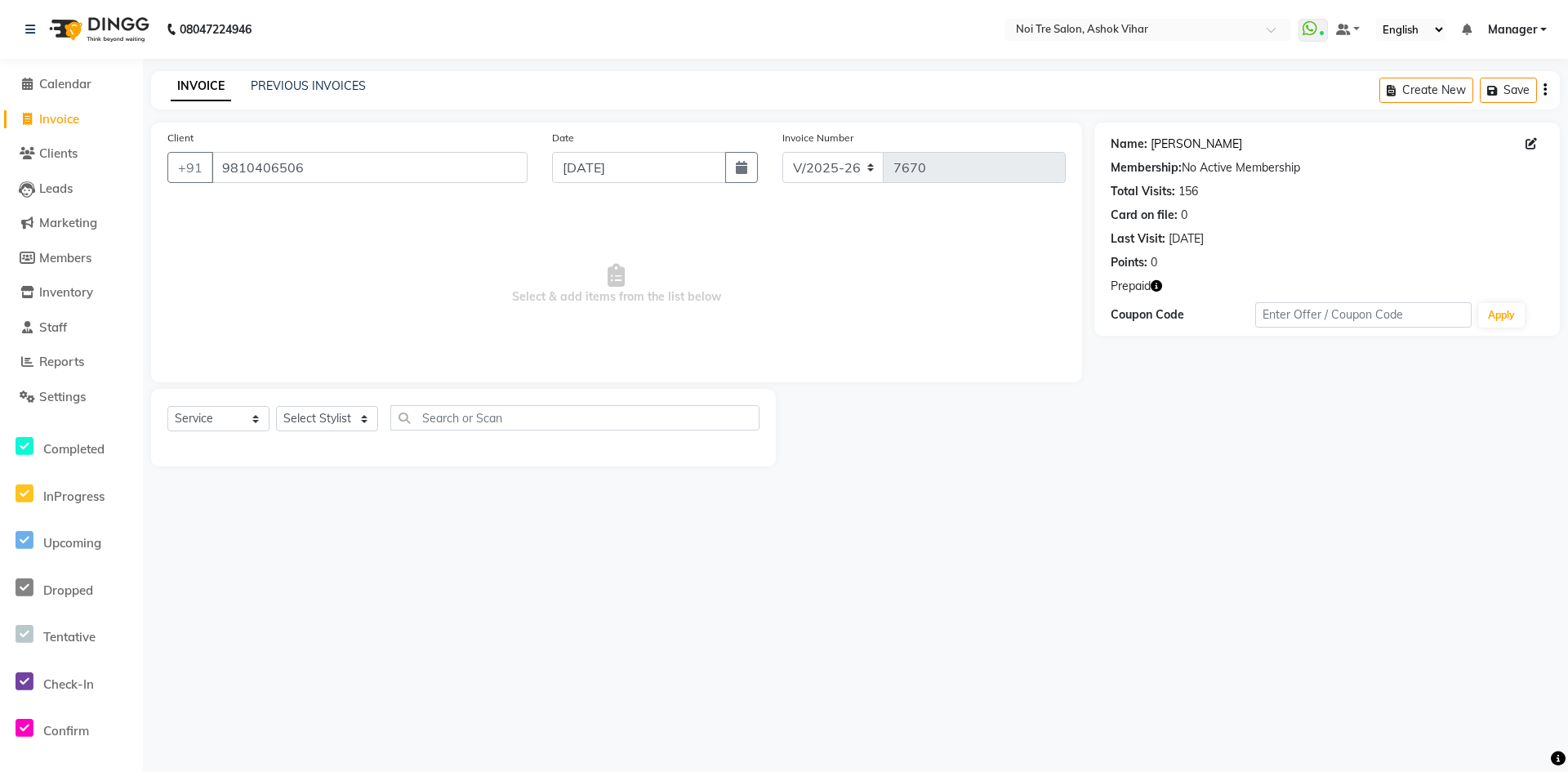
click at [1180, 147] on link "Shikha Manchanda" at bounding box center [1196, 144] width 92 height 17
click at [364, 169] on input "9810406506" at bounding box center [370, 167] width 316 height 31
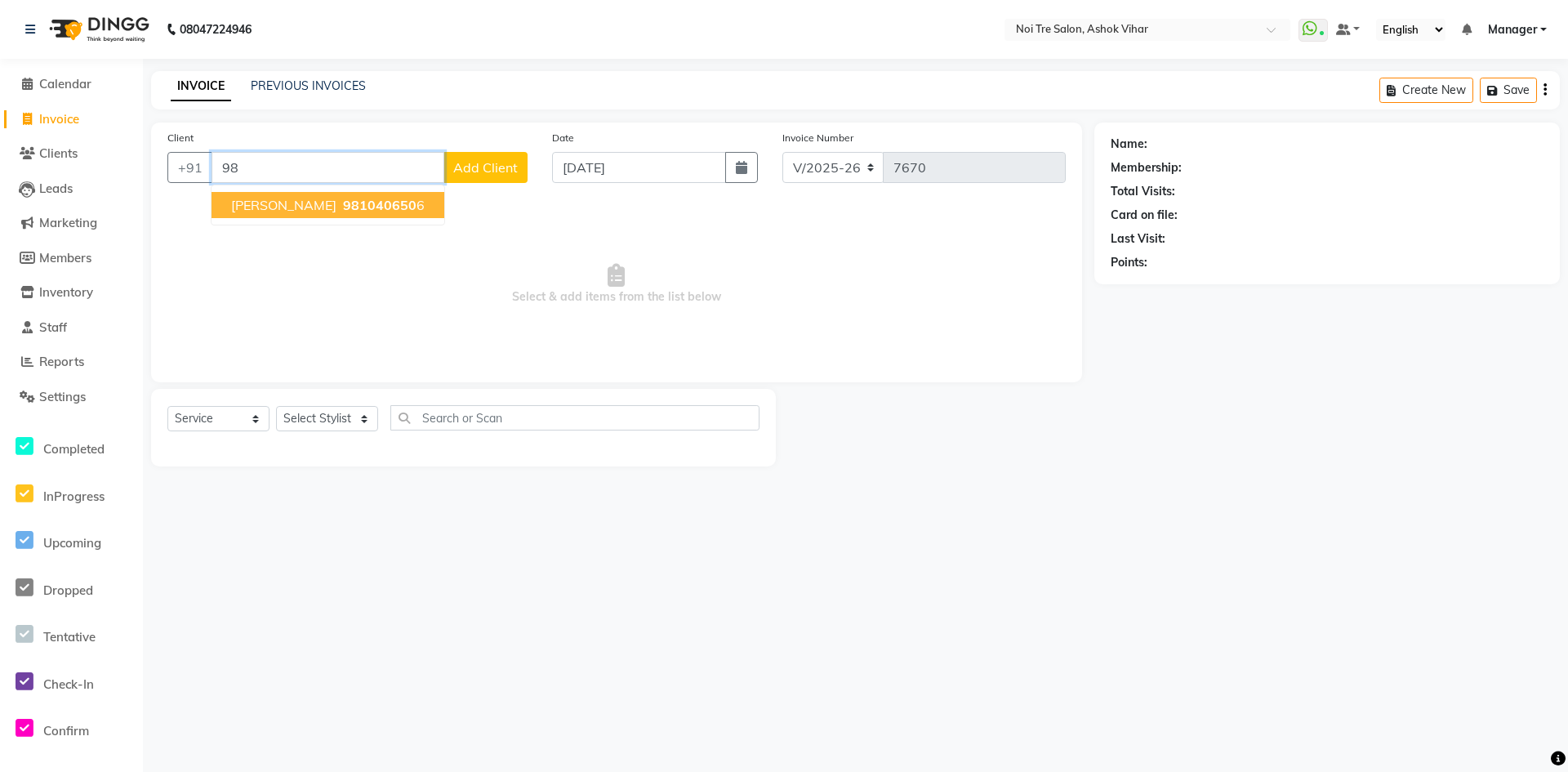
type input "9"
click at [364, 207] on ngb-highlight "9971478494" at bounding box center [356, 204] width 82 height 16
type input "9971478494"
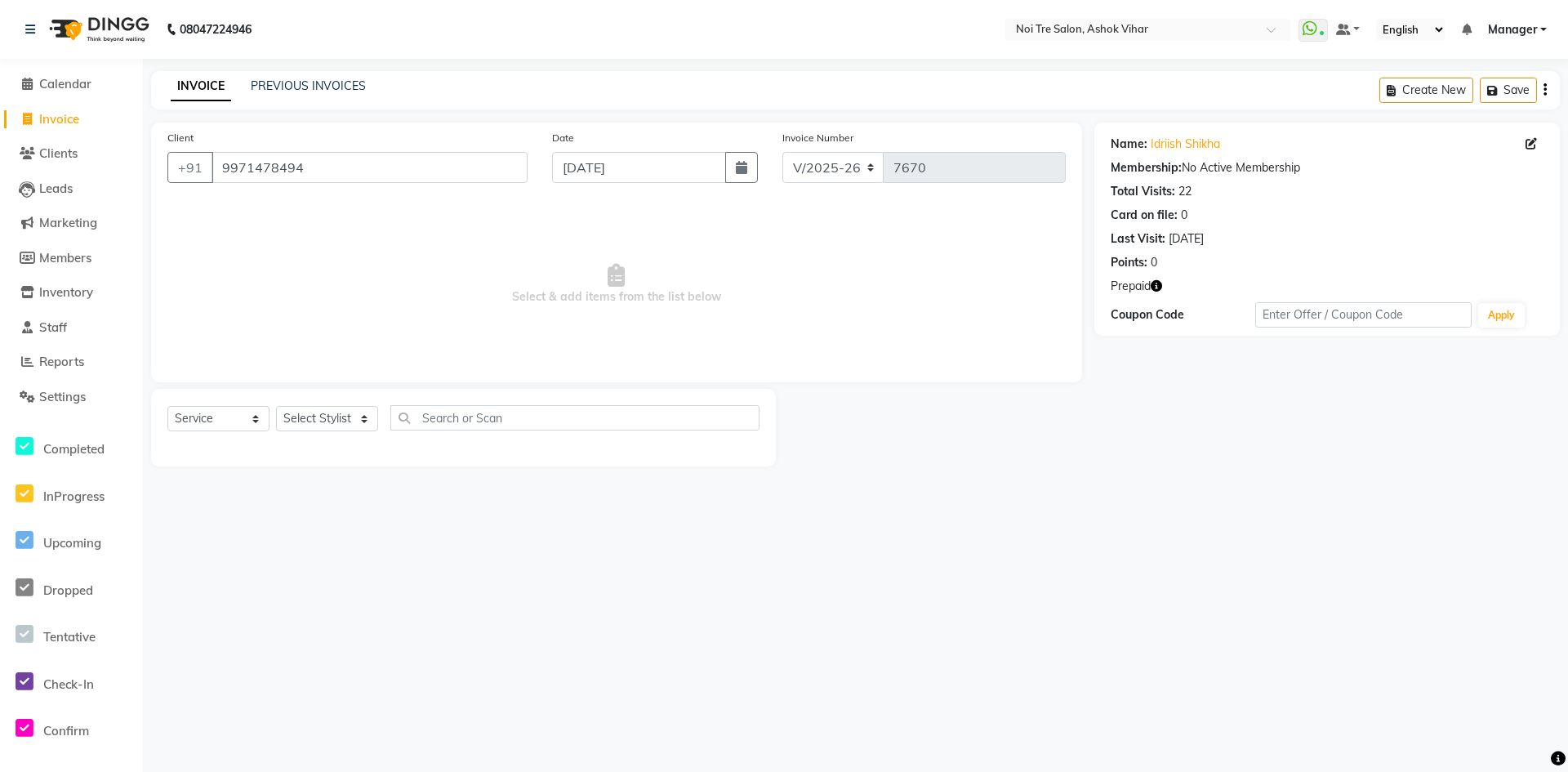
click at [53, 117] on span "Invoice" at bounding box center [59, 119] width 40 height 15
select select "service"
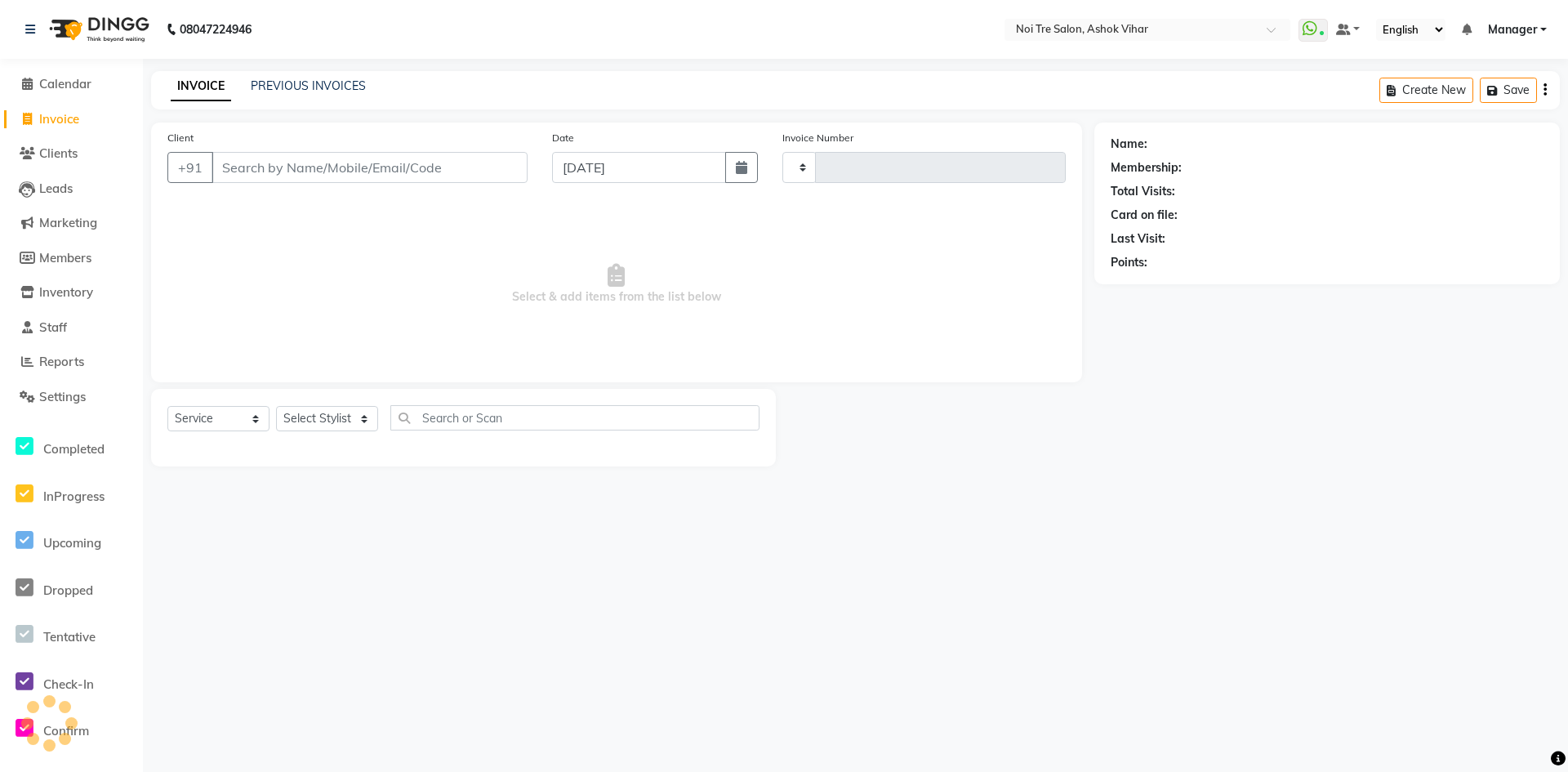
type input "7670"
select select "4726"
click at [309, 163] on input "Client" at bounding box center [370, 167] width 316 height 31
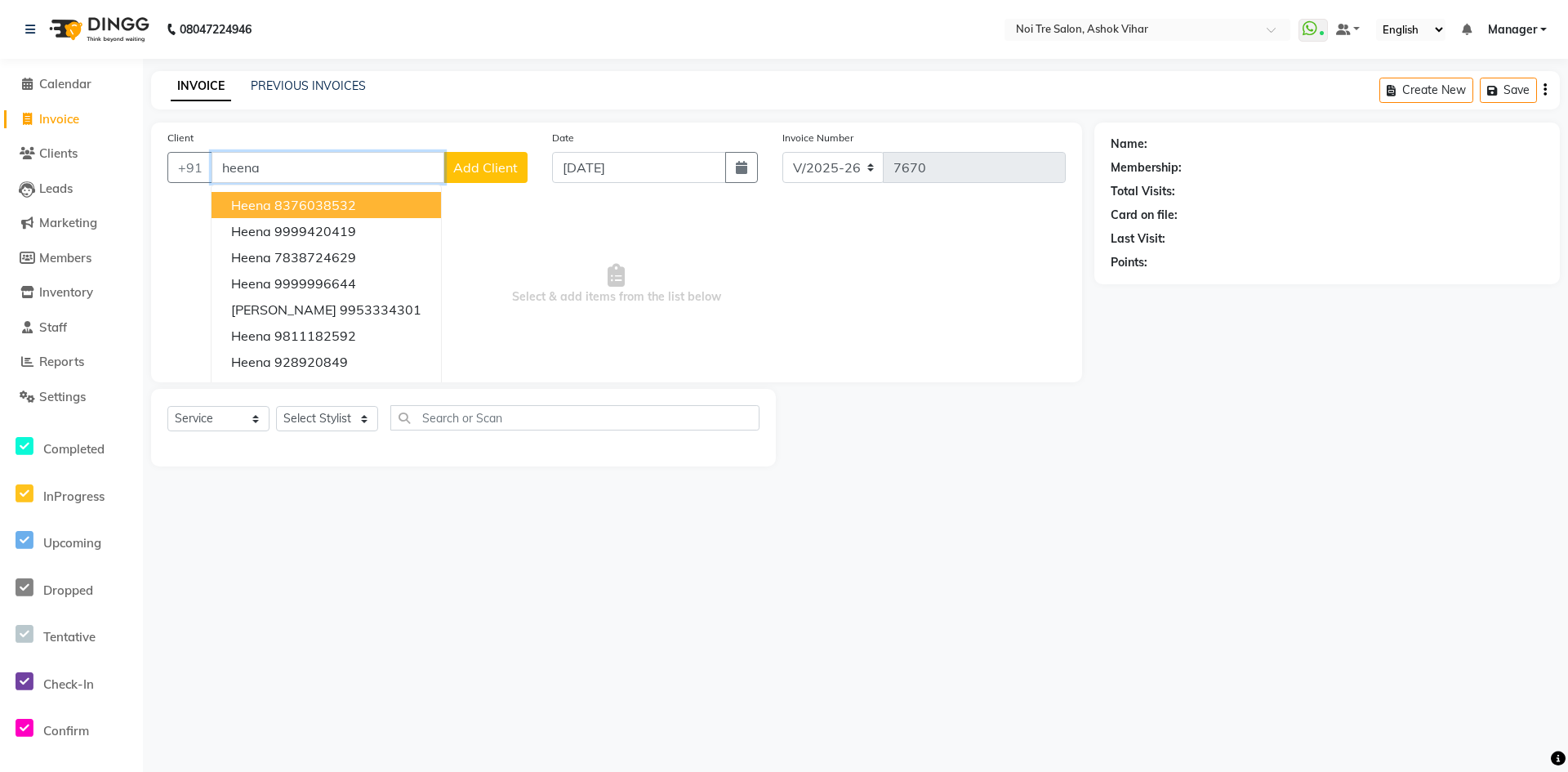
click at [281, 170] on input "heena" at bounding box center [328, 167] width 233 height 31
type input "h"
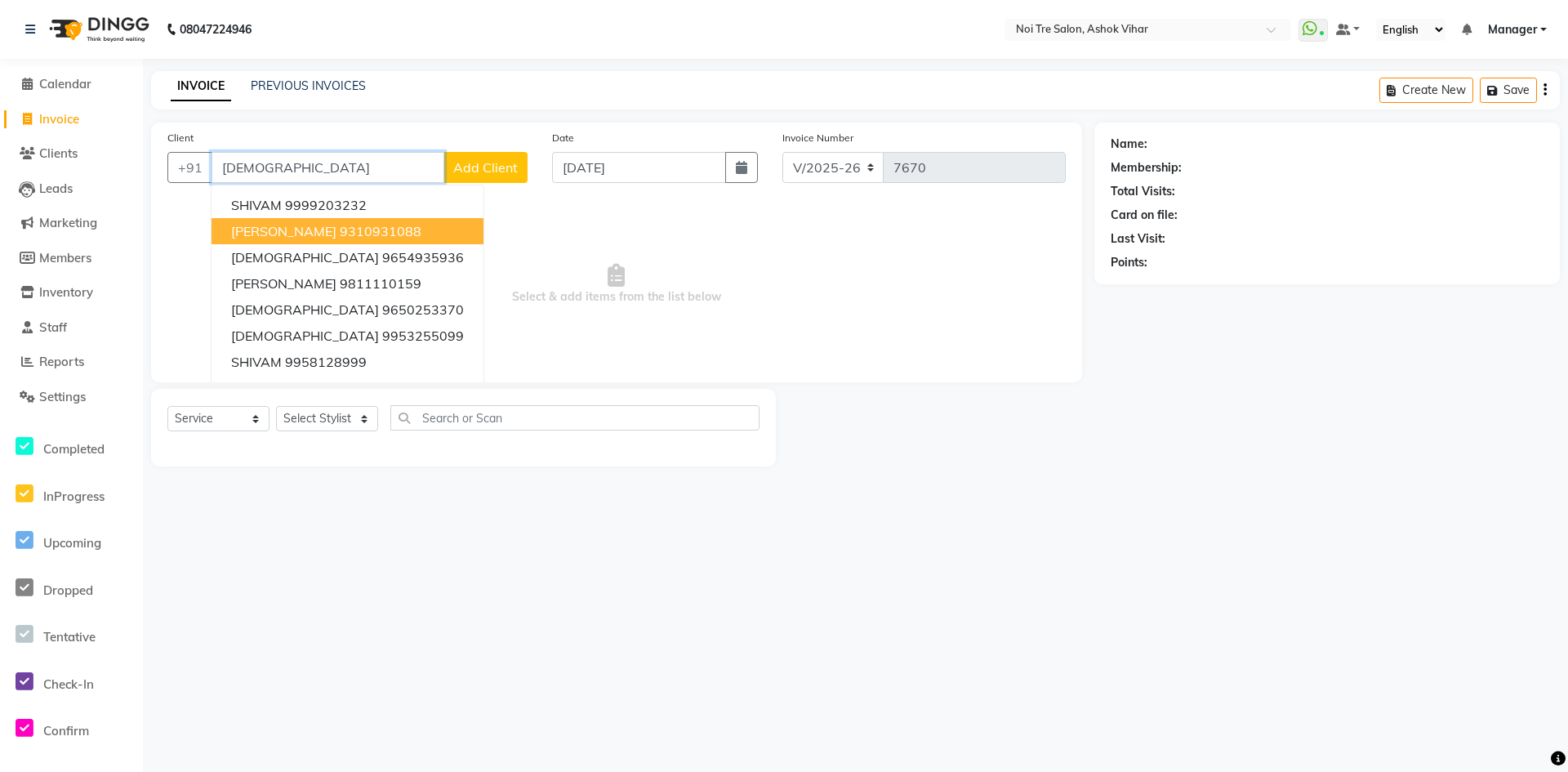
click at [372, 226] on ngb-highlight "9310931088" at bounding box center [381, 230] width 82 height 16
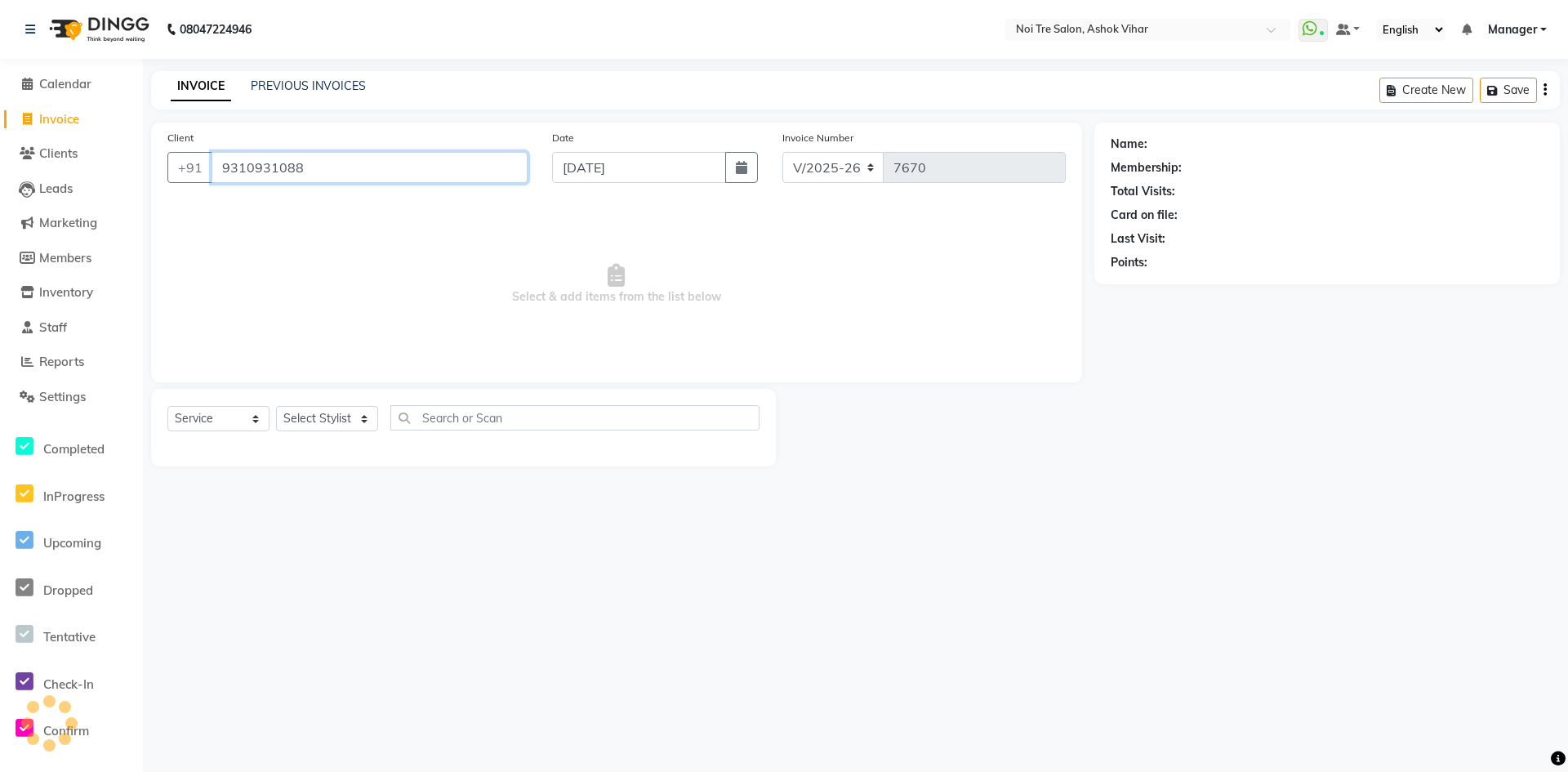
type input "9310931088"
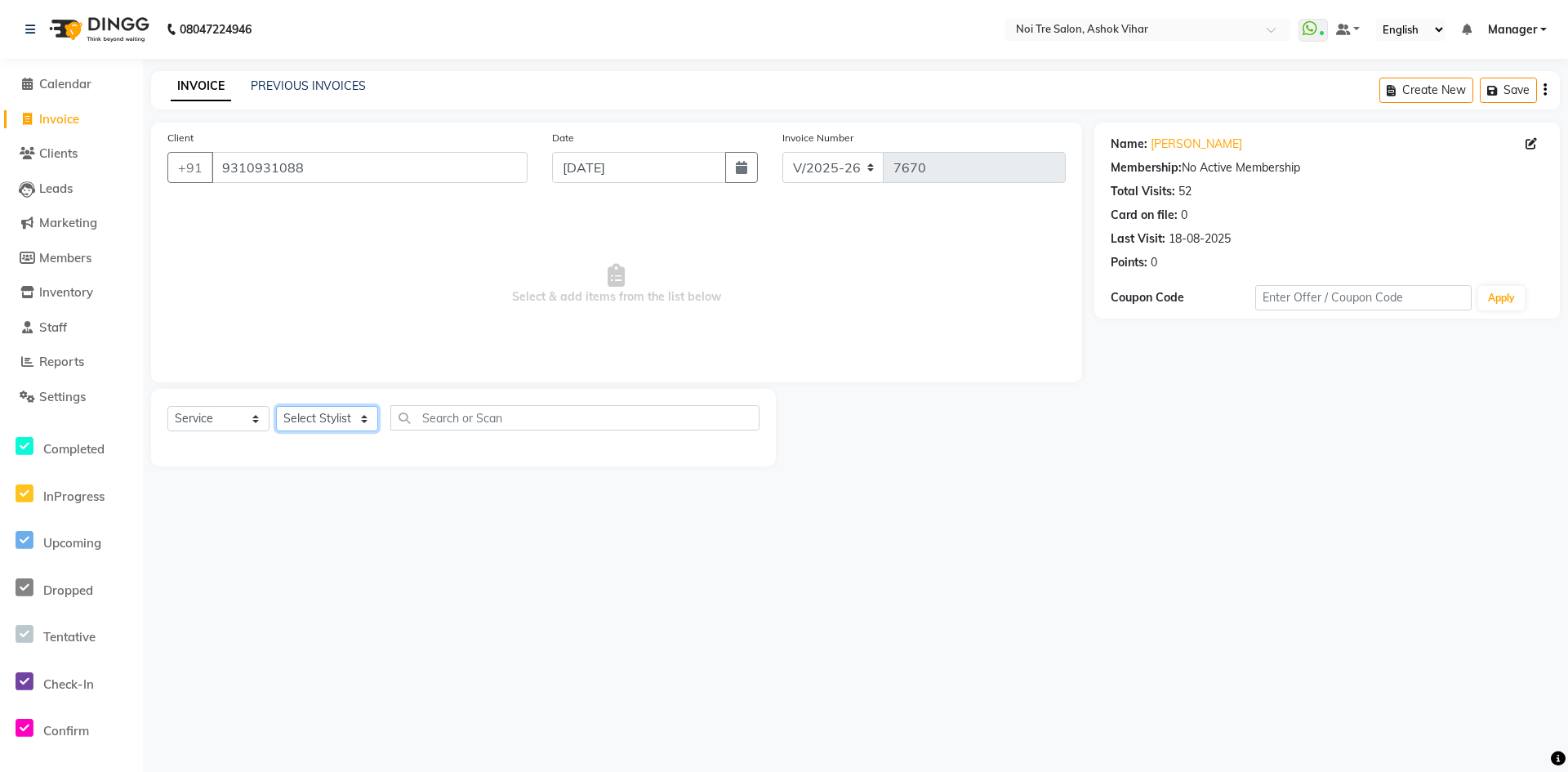
click at [366, 414] on select "Select Stylist Aakash Aalam Aas Admin Ajay Alice Amit Anand Anas Arif ARIF 1 Ar…" at bounding box center [327, 418] width 102 height 26
select select "65505"
click at [443, 413] on input "text" at bounding box center [575, 417] width 369 height 26
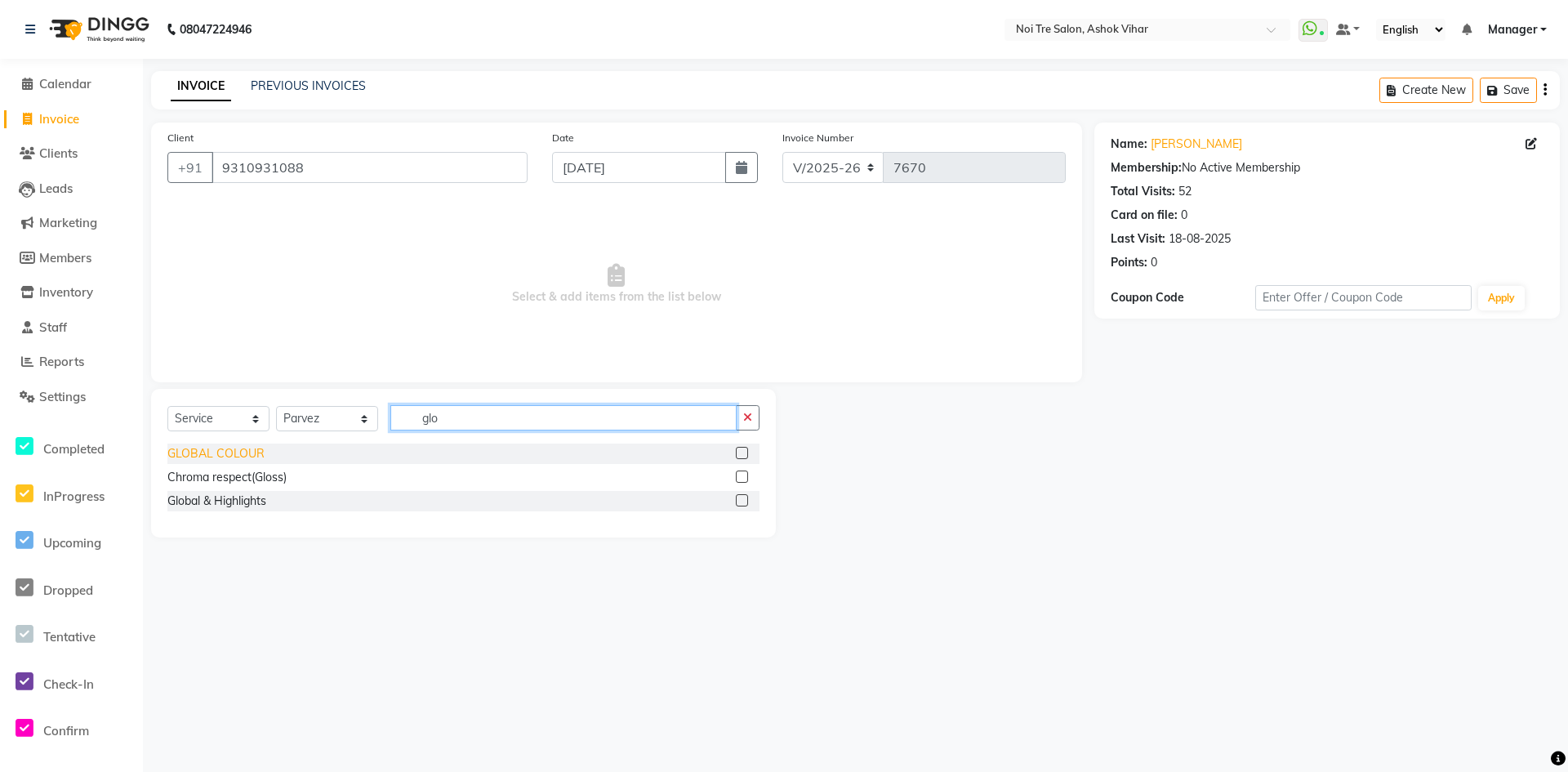
type input "glo"
click at [233, 454] on div "GLOBAL COLOUR" at bounding box center [216, 453] width 97 height 17
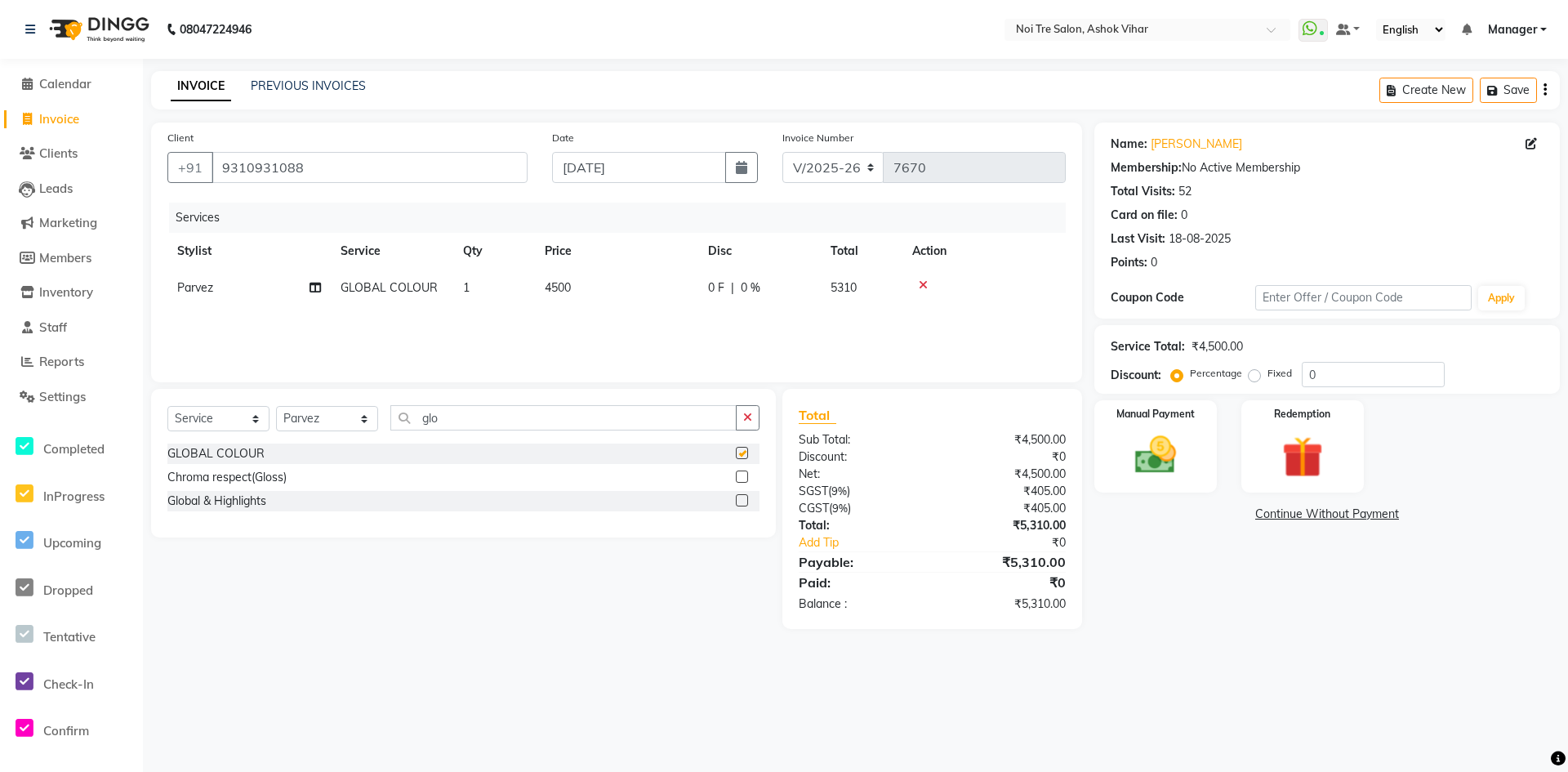
checkbox input "false"
click at [590, 292] on td "4500" at bounding box center [616, 287] width 163 height 37
select select "65505"
drag, startPoint x: 667, startPoint y: 287, endPoint x: 613, endPoint y: 287, distance: 54.0
click at [613, 287] on td "4500" at bounding box center [693, 300] width 163 height 62
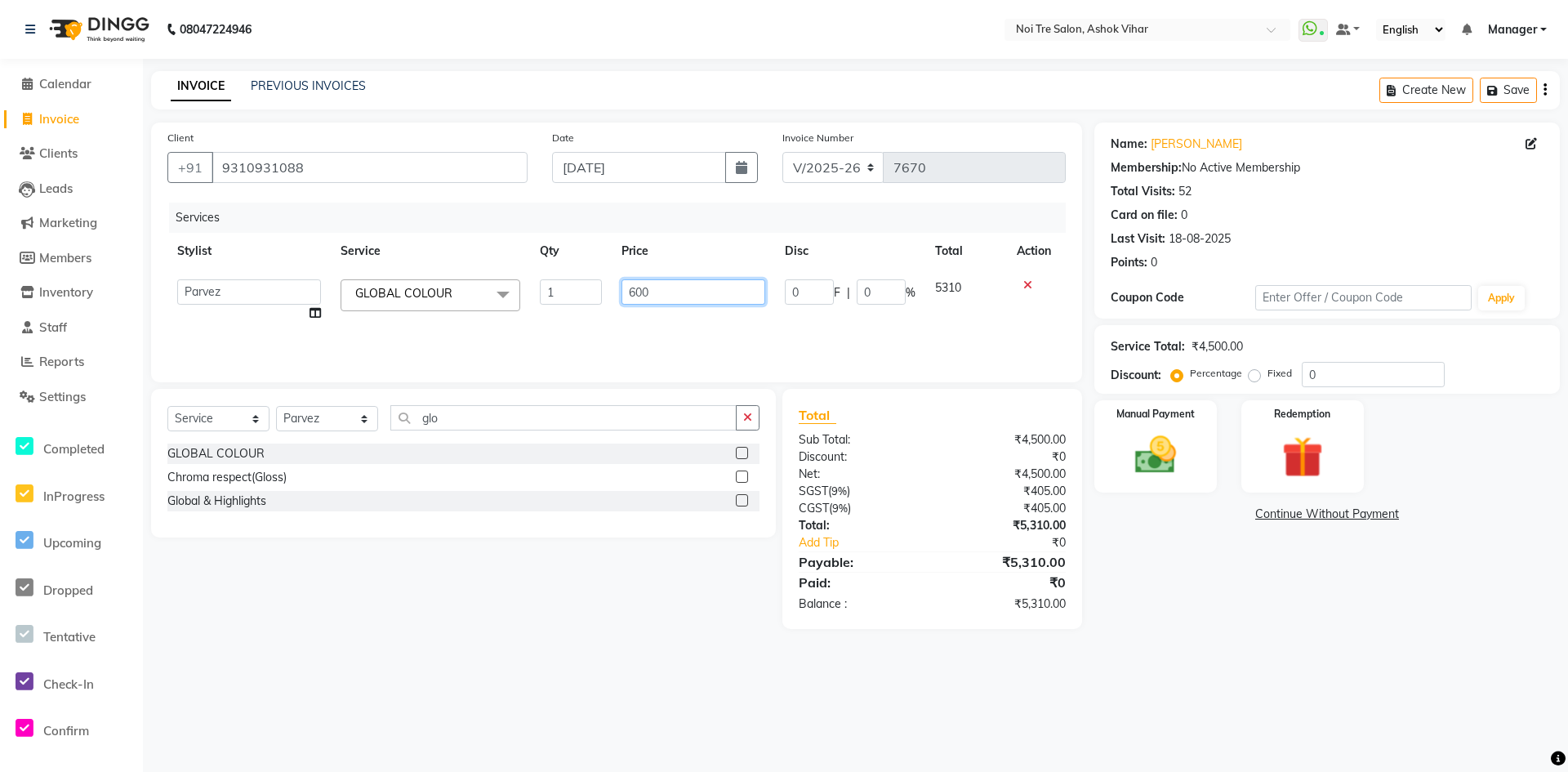
type input "6000"
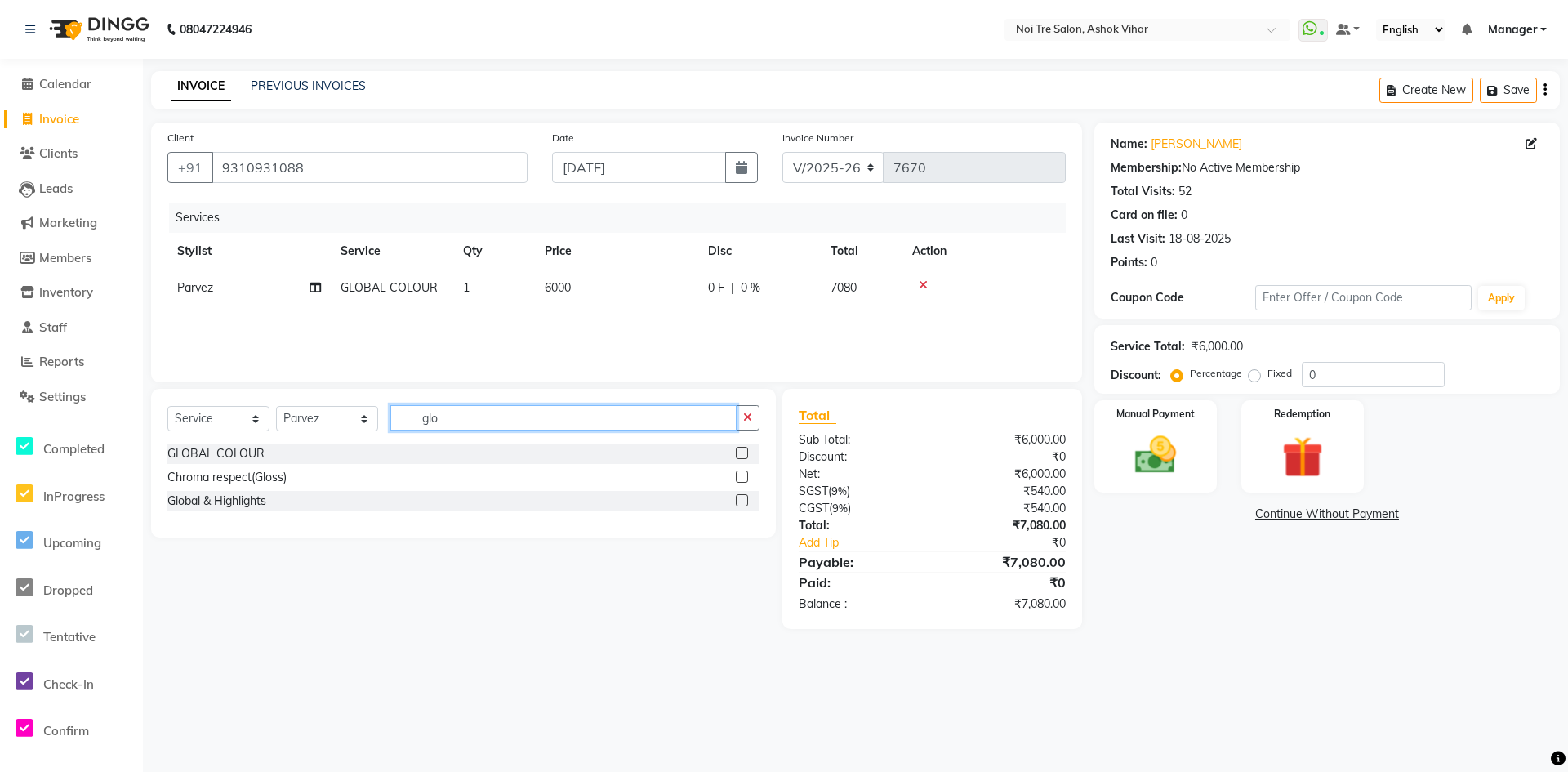
click at [472, 417] on input "glo" at bounding box center [563, 417] width 346 height 26
type input "g"
type input "gk"
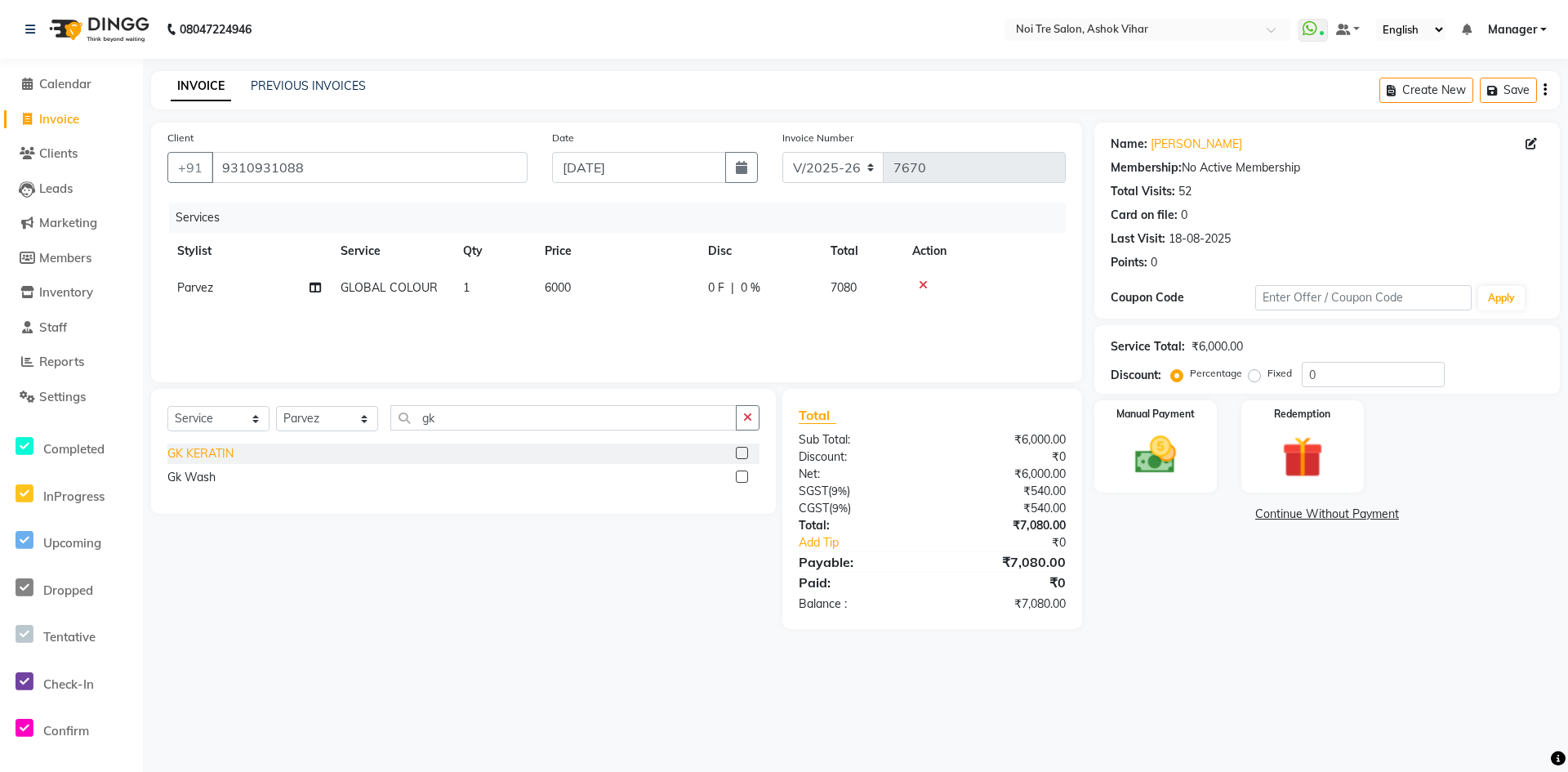
click at [219, 455] on div "GK KERATIN" at bounding box center [201, 453] width 66 height 17
checkbox input "false"
click at [585, 326] on td "5000" at bounding box center [616, 324] width 163 height 37
select select "65505"
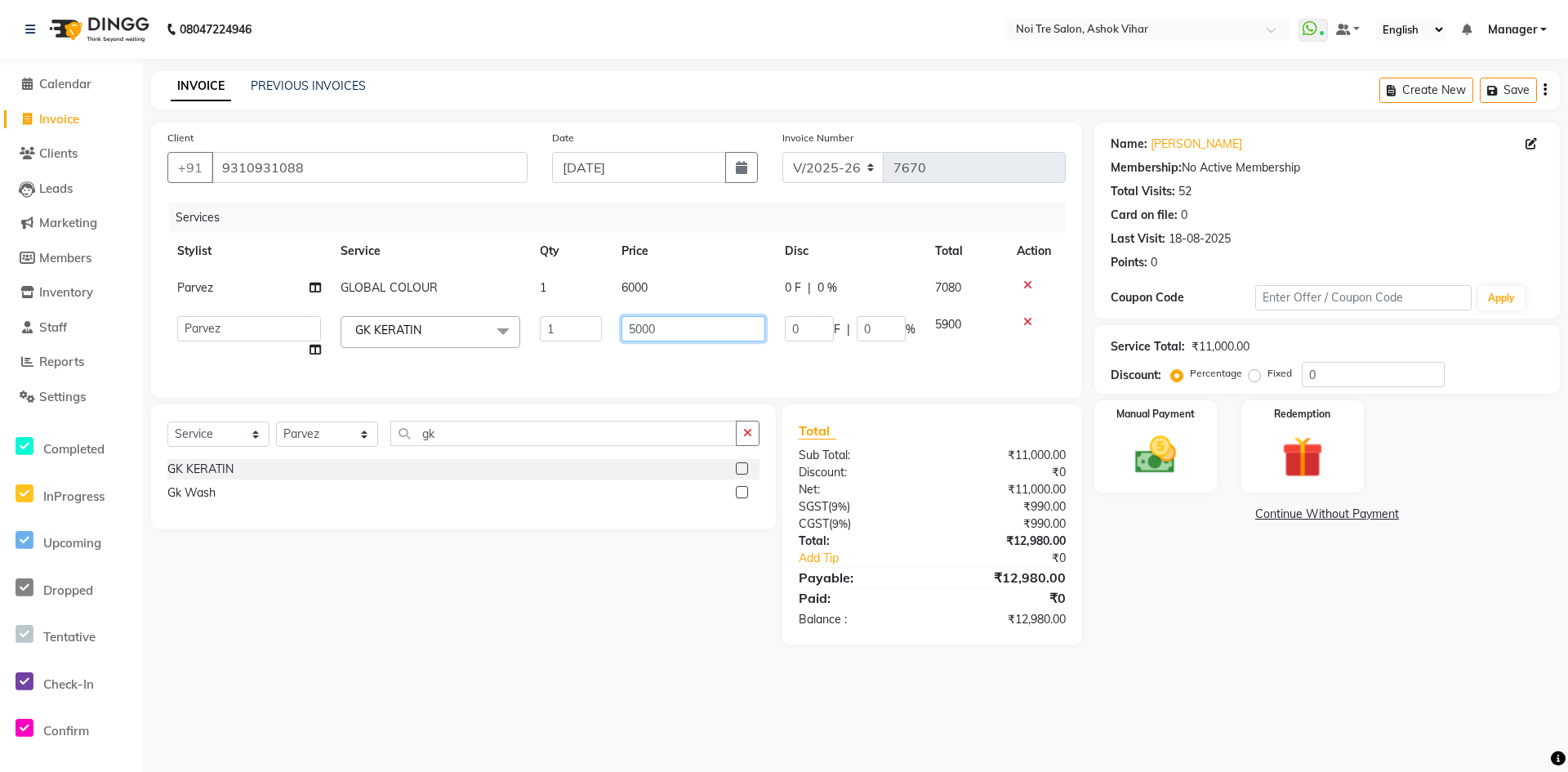
click at [583, 332] on tr "Aakash Aalam Aas Admin Ajay Alice Amit Anand Anas Arif ARIF 1 Arun Ashu Asif At…" at bounding box center [616, 337] width 899 height 62
type input "12000"
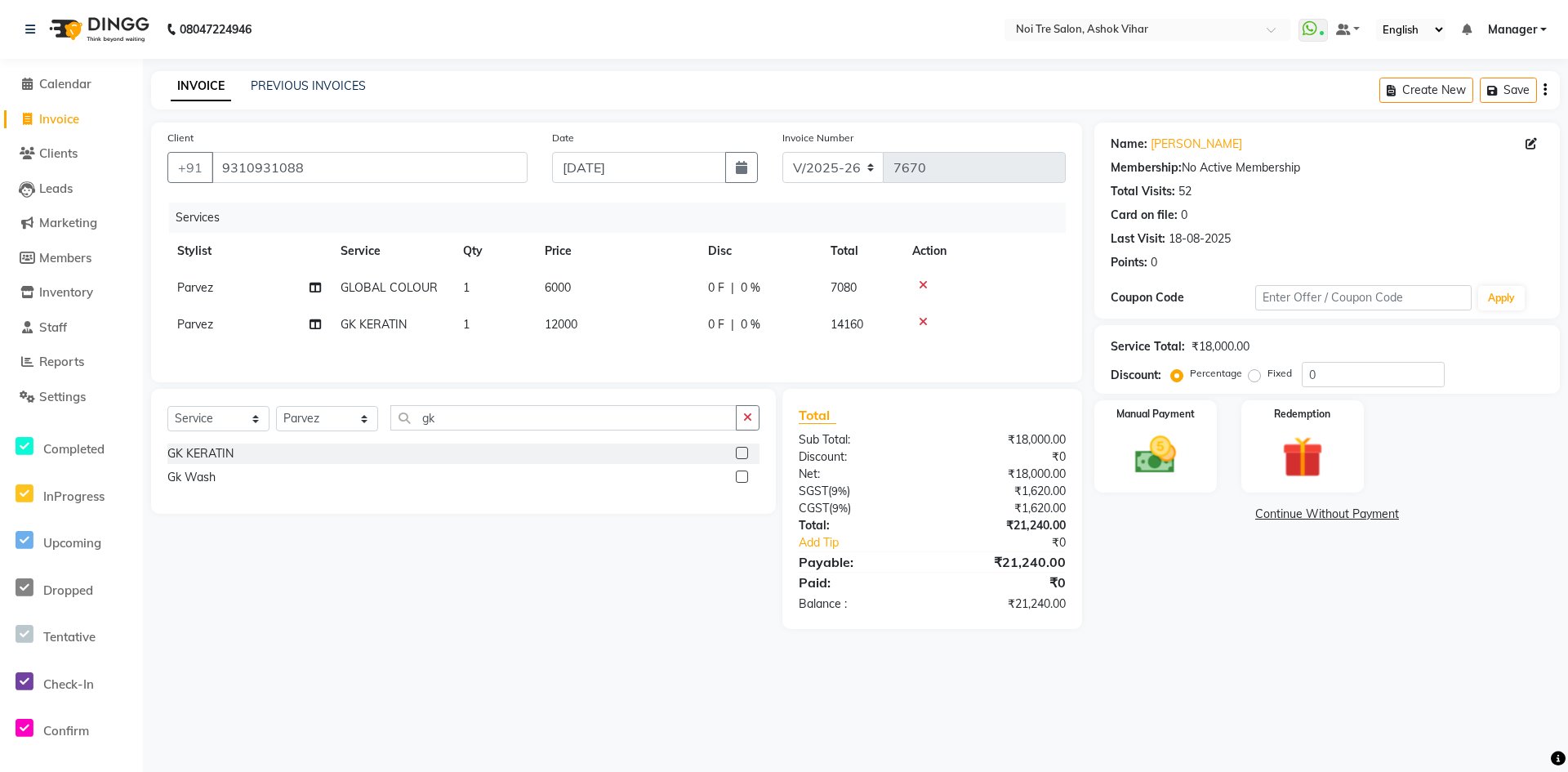
click at [668, 357] on div "Services Stylist Service Qty Price Disc Total Action Parvez GLOBAL COLOUR 1 600…" at bounding box center [616, 284] width 899 height 163
click at [1321, 374] on input "0" at bounding box center [1373, 375] width 143 height 26
type input "030"
click at [594, 308] on td "12000" at bounding box center [616, 324] width 163 height 37
select select "65505"
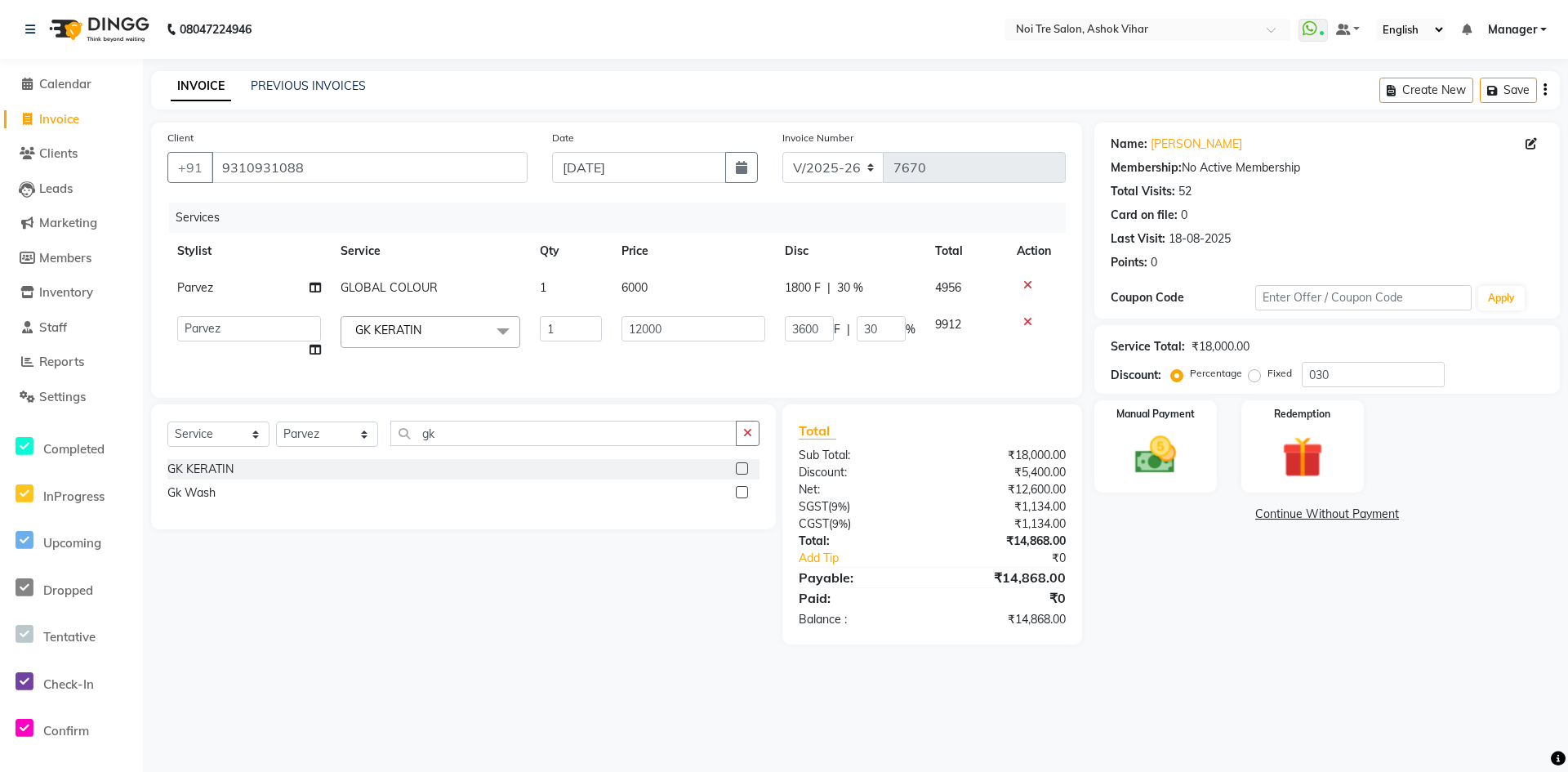
click at [668, 283] on td "6000" at bounding box center [693, 287] width 163 height 37
select select "65505"
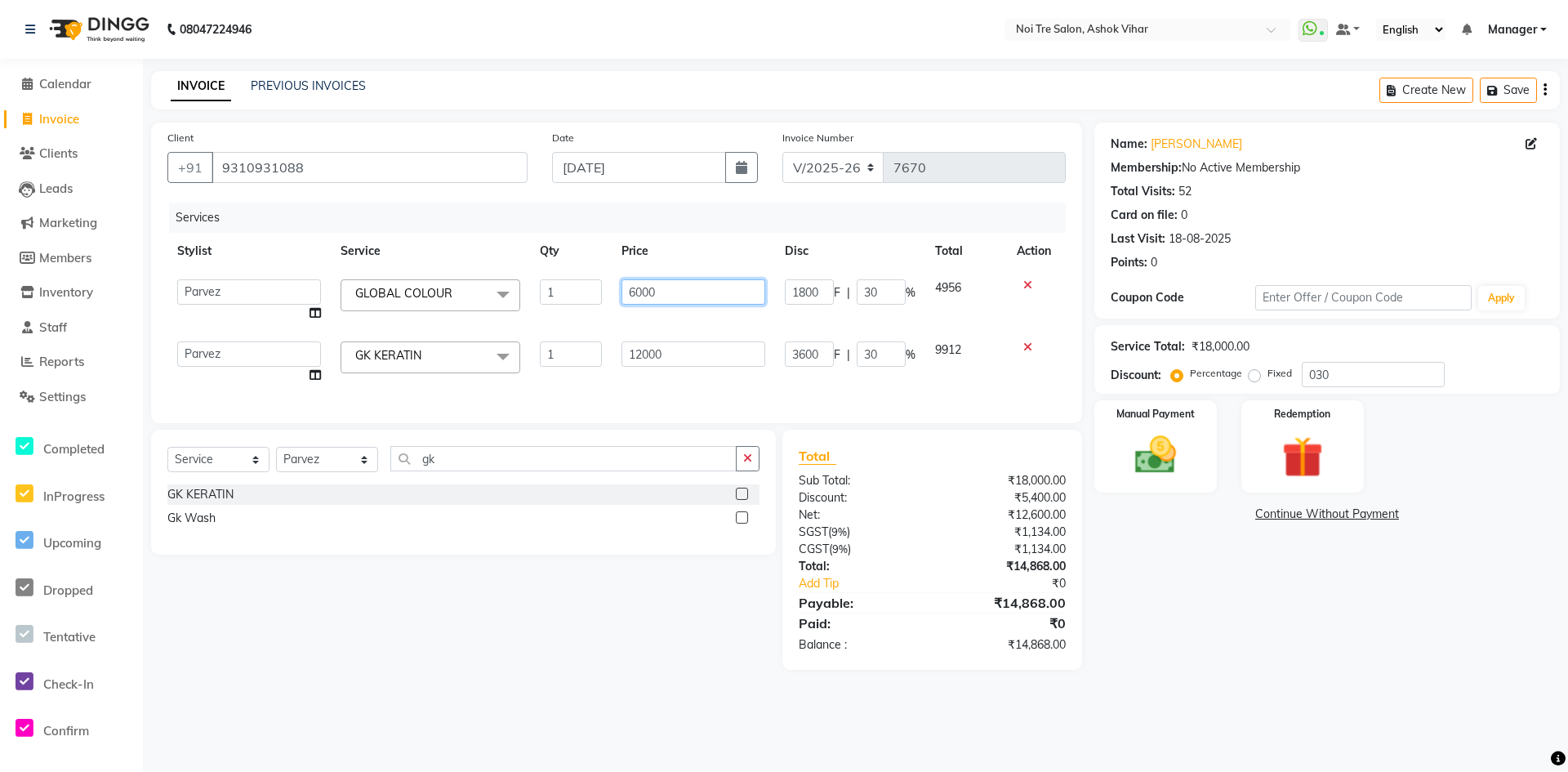
click at [680, 287] on input "6000" at bounding box center [693, 292] width 144 height 26
type input "6002"
click at [658, 323] on tbody "Aakash Aalam Aas Admin Ajay Alice Amit Anand Anas Arif ARIF 1 Arun Ashu Asif At…" at bounding box center [616, 332] width 899 height 124
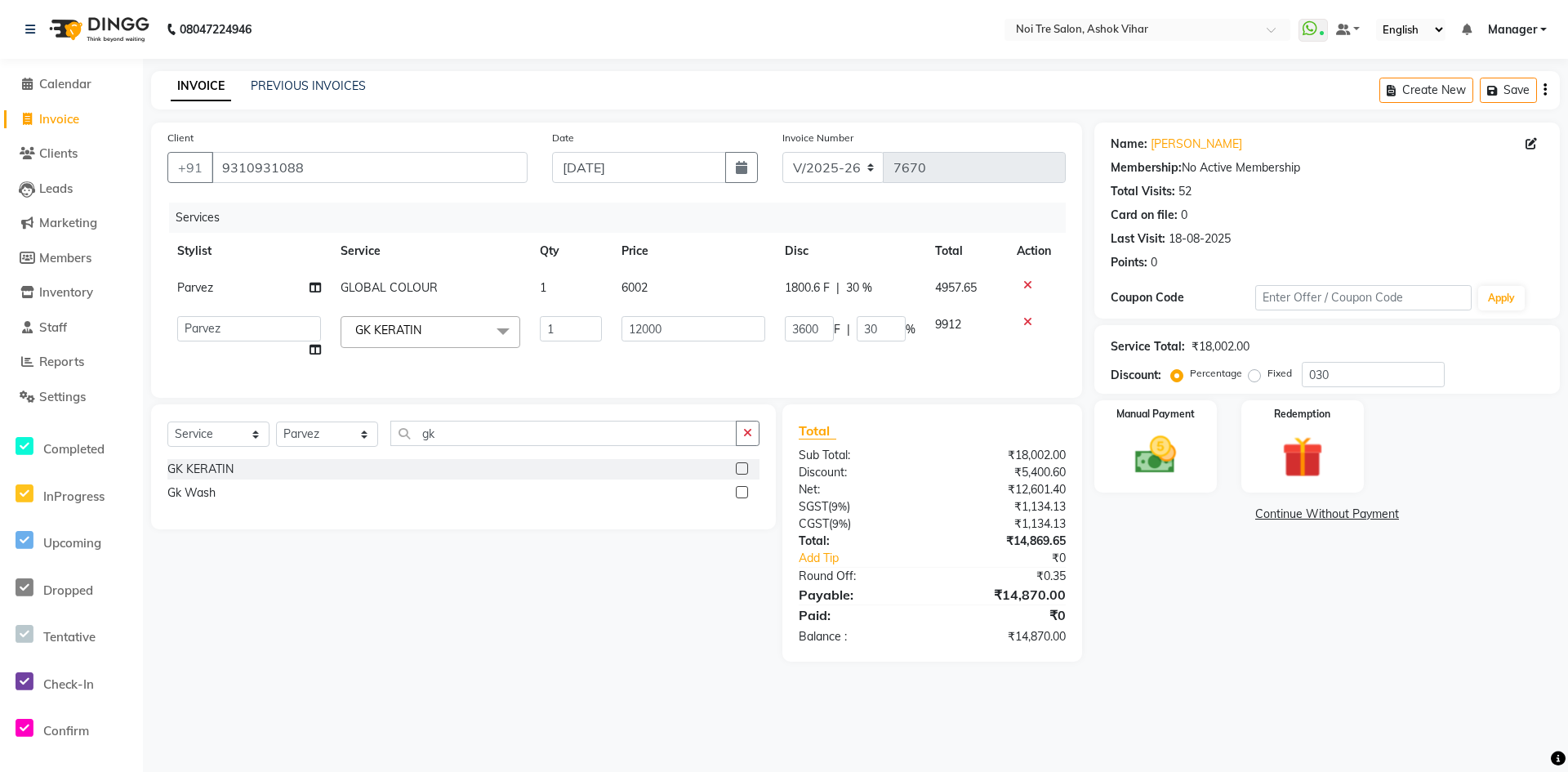
drag, startPoint x: 1503, startPoint y: 82, endPoint x: 1482, endPoint y: 111, distance: 35.8
click at [1503, 82] on button "Save" at bounding box center [1508, 90] width 57 height 26
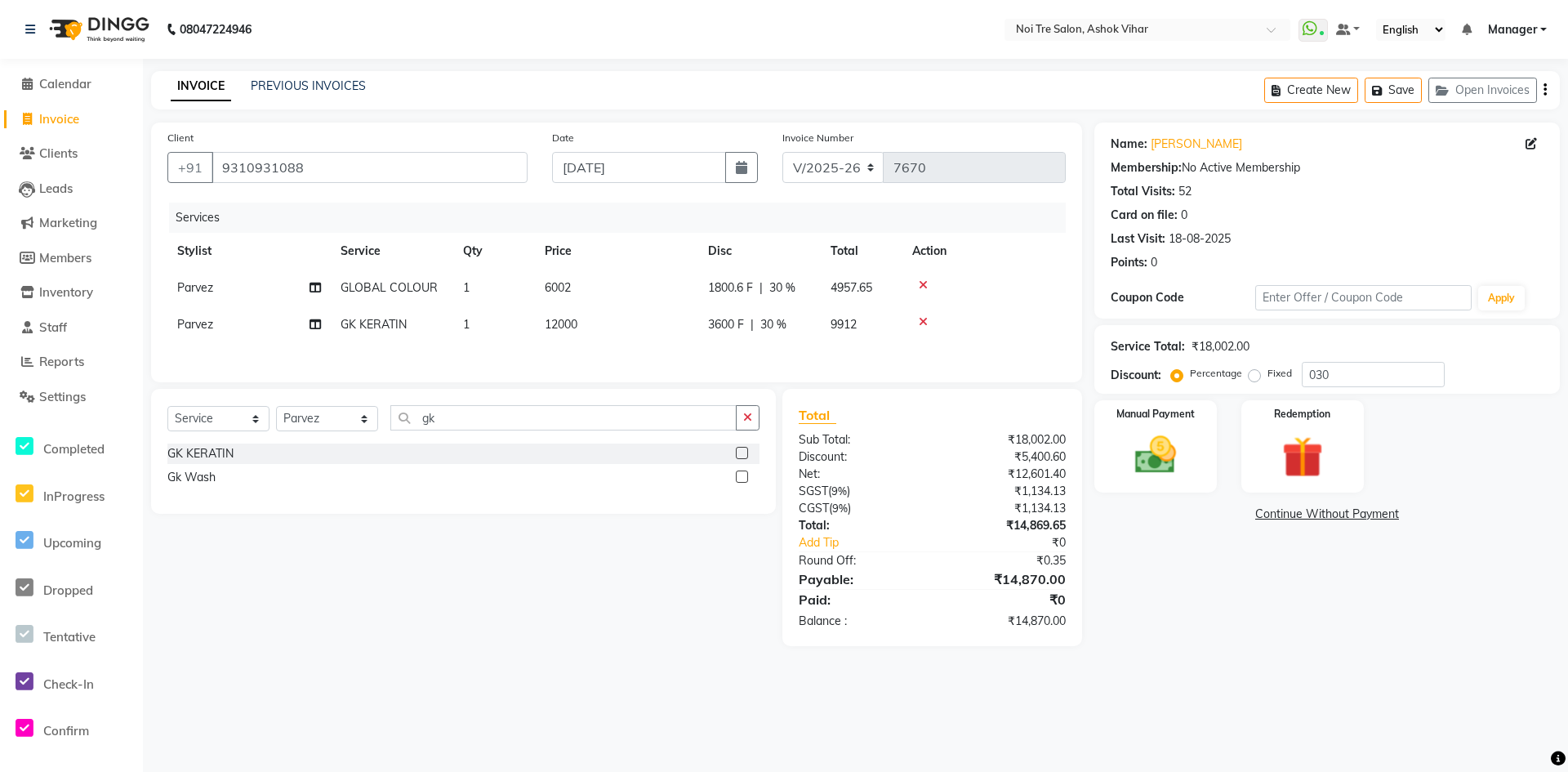
click at [60, 114] on span "Invoice" at bounding box center [59, 119] width 40 height 15
select select "service"
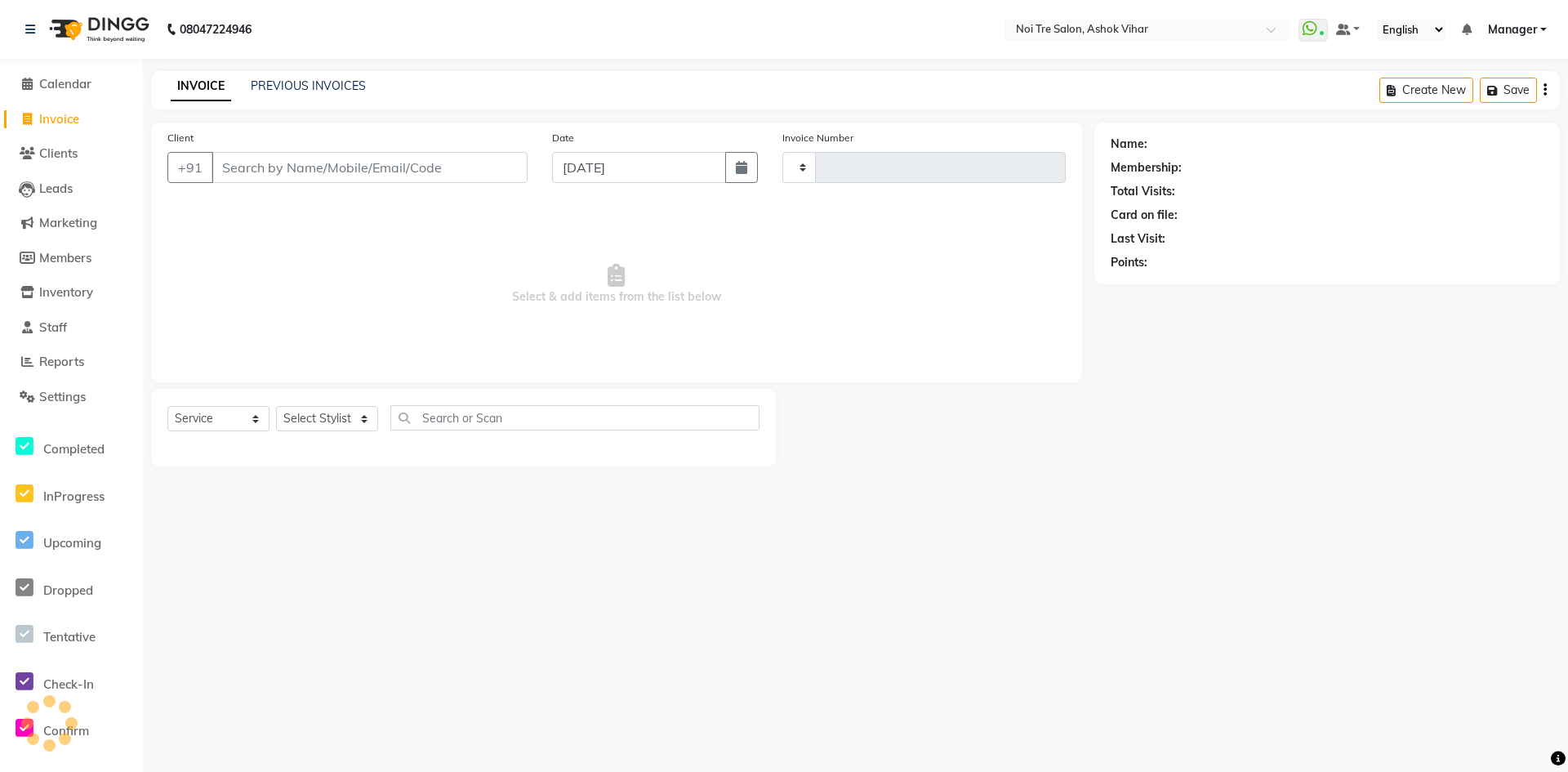
type input "7670"
select select "4726"
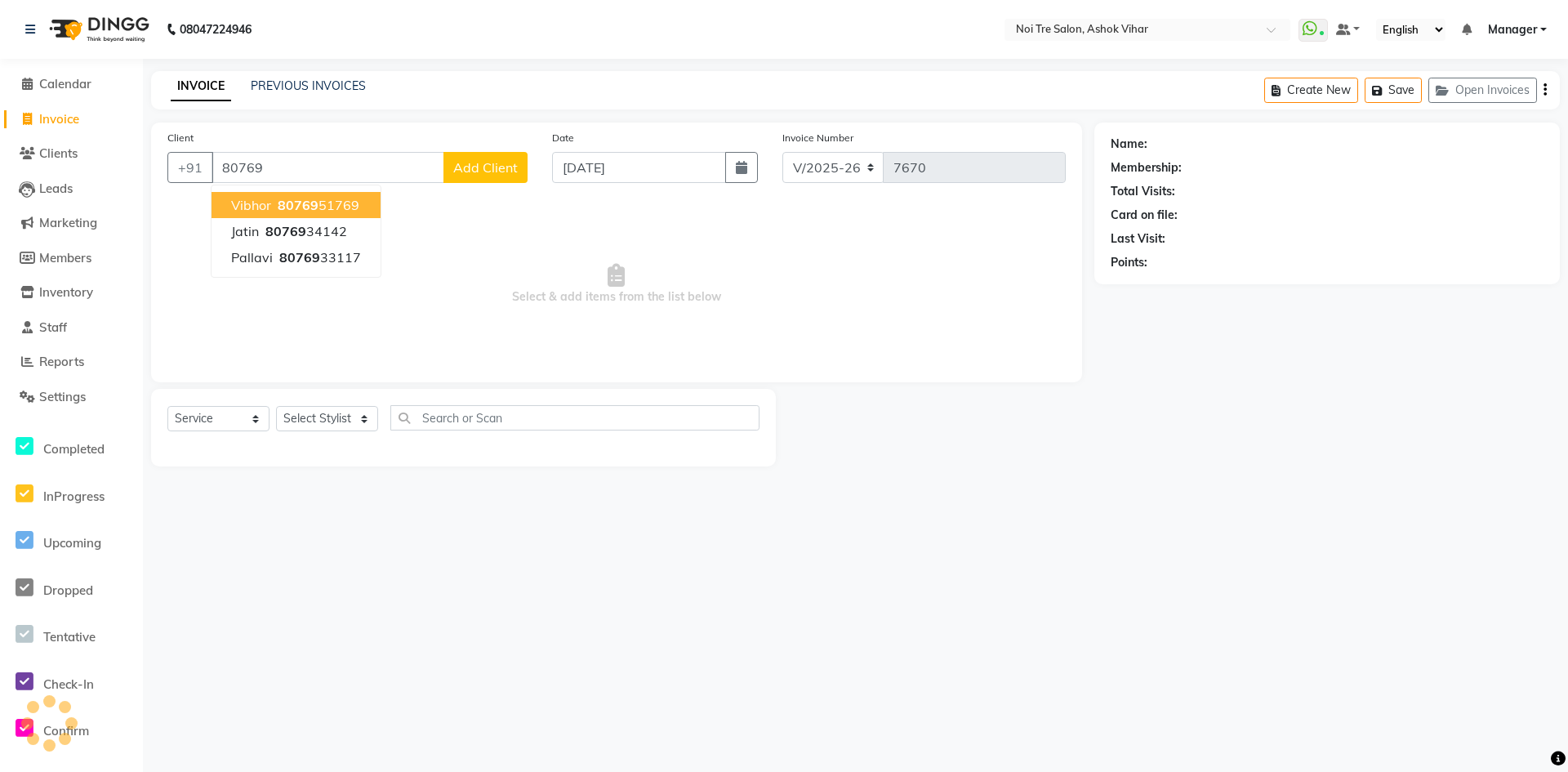
click at [277, 205] on ngb-highlight "80769 51769" at bounding box center [317, 204] width 85 height 16
type input "8076951769"
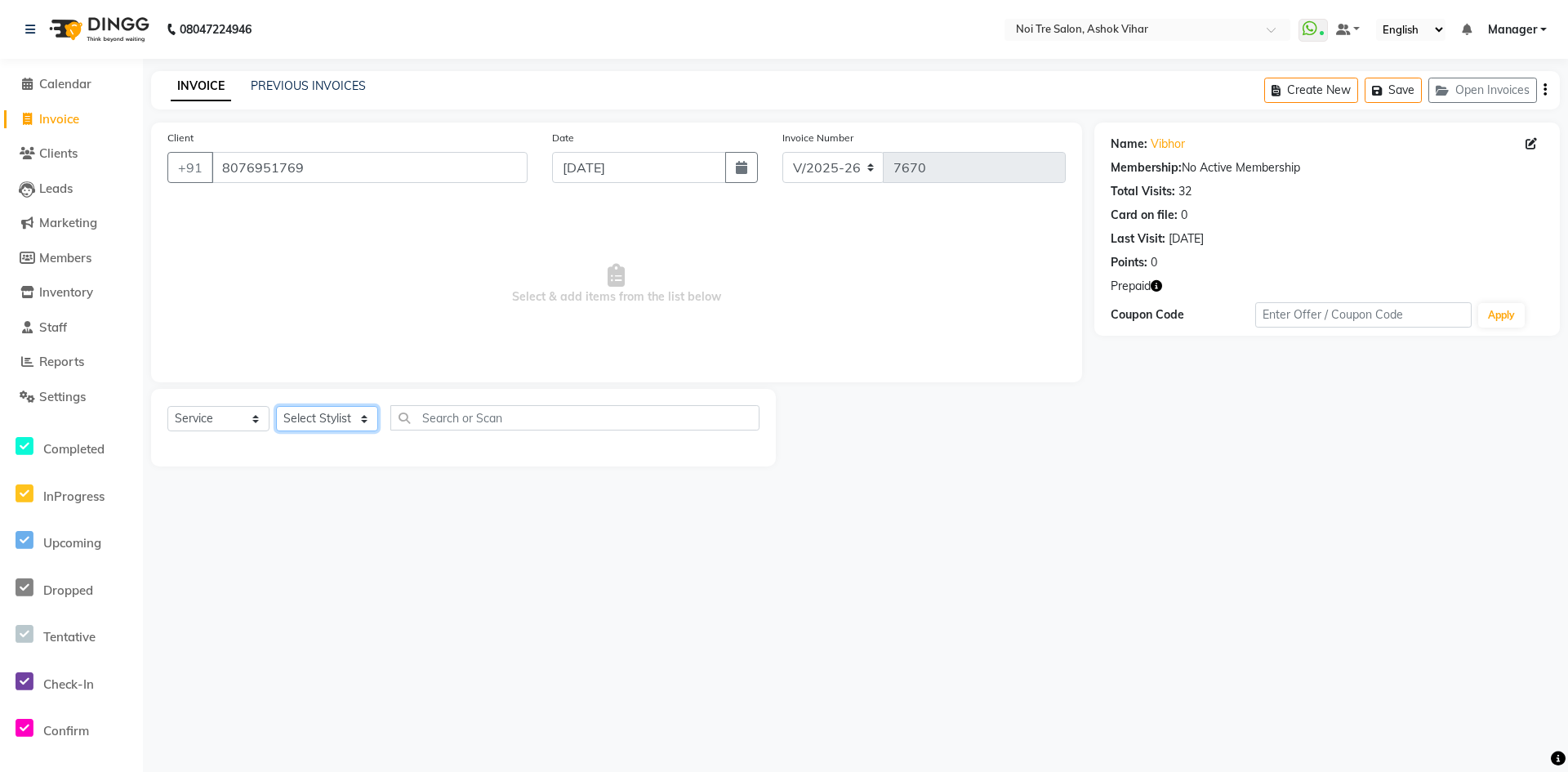
click at [363, 419] on select "Select Stylist Aakash Aalam Aas Admin Ajay Alice Amit Anand Anas Arif ARIF 1 Ar…" at bounding box center [327, 418] width 102 height 26
select select "28265"
click at [440, 412] on input "text" at bounding box center [575, 417] width 369 height 26
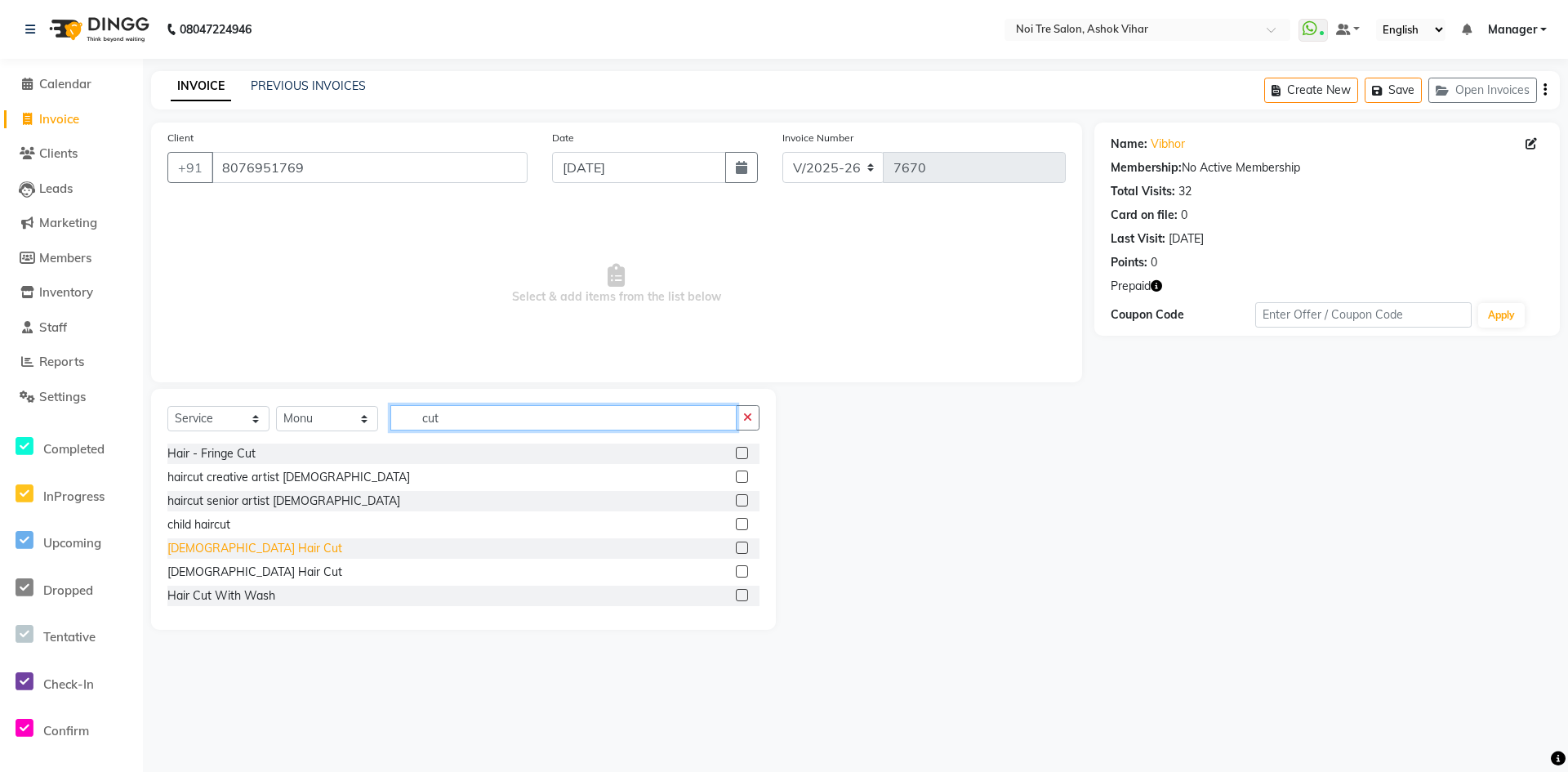
type input "cut"
click at [220, 548] on div "Male Hair Cut" at bounding box center [255, 548] width 175 height 17
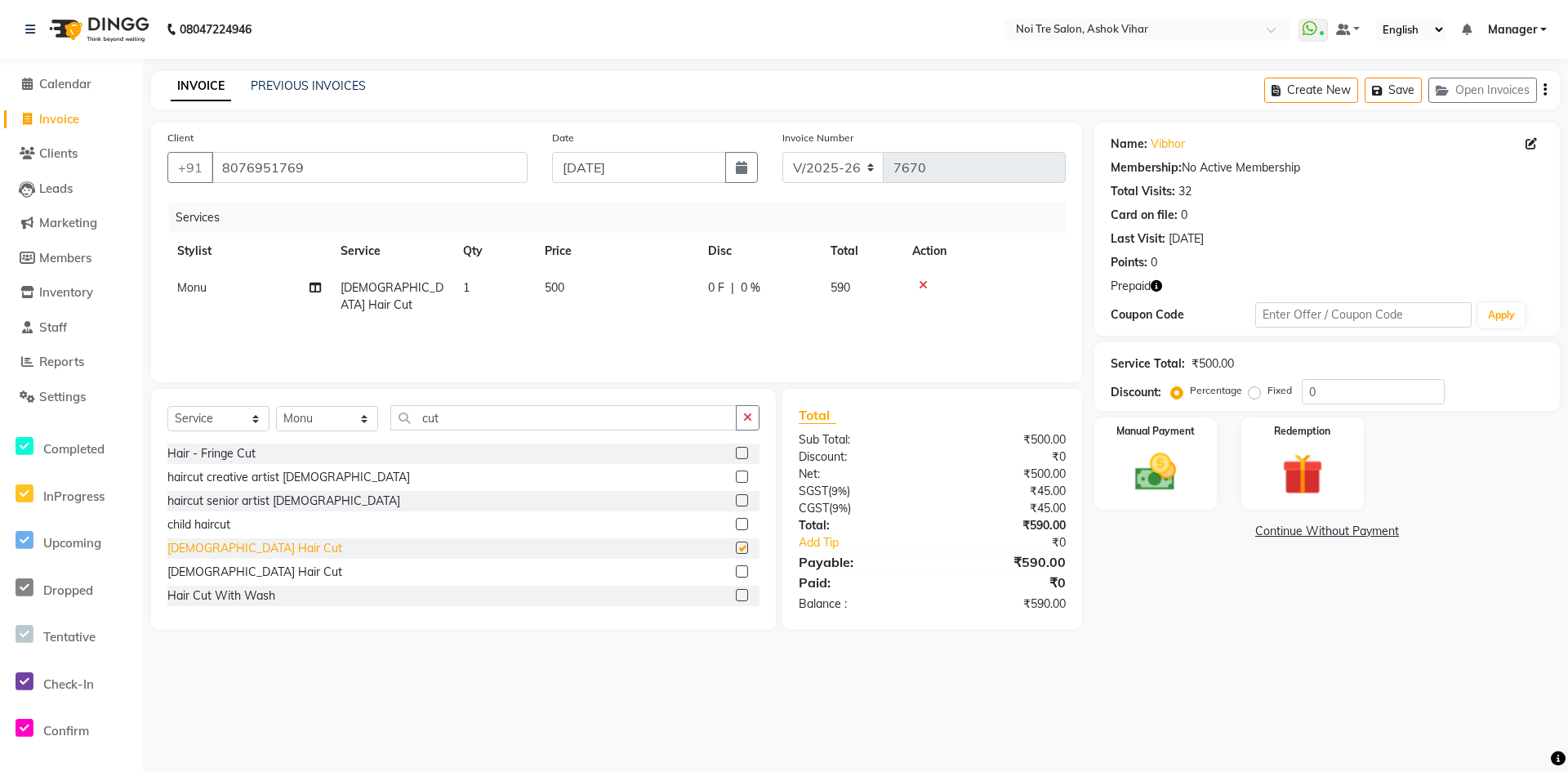
checkbox input "false"
drag, startPoint x: 584, startPoint y: 285, endPoint x: 495, endPoint y: 294, distance: 89.5
click at [495, 294] on tr "Monu Male Hair Cut 1 500 0 F | 0 % 590" at bounding box center [616, 296] width 899 height 54
click at [610, 292] on td "500" at bounding box center [616, 296] width 163 height 54
select select "28265"
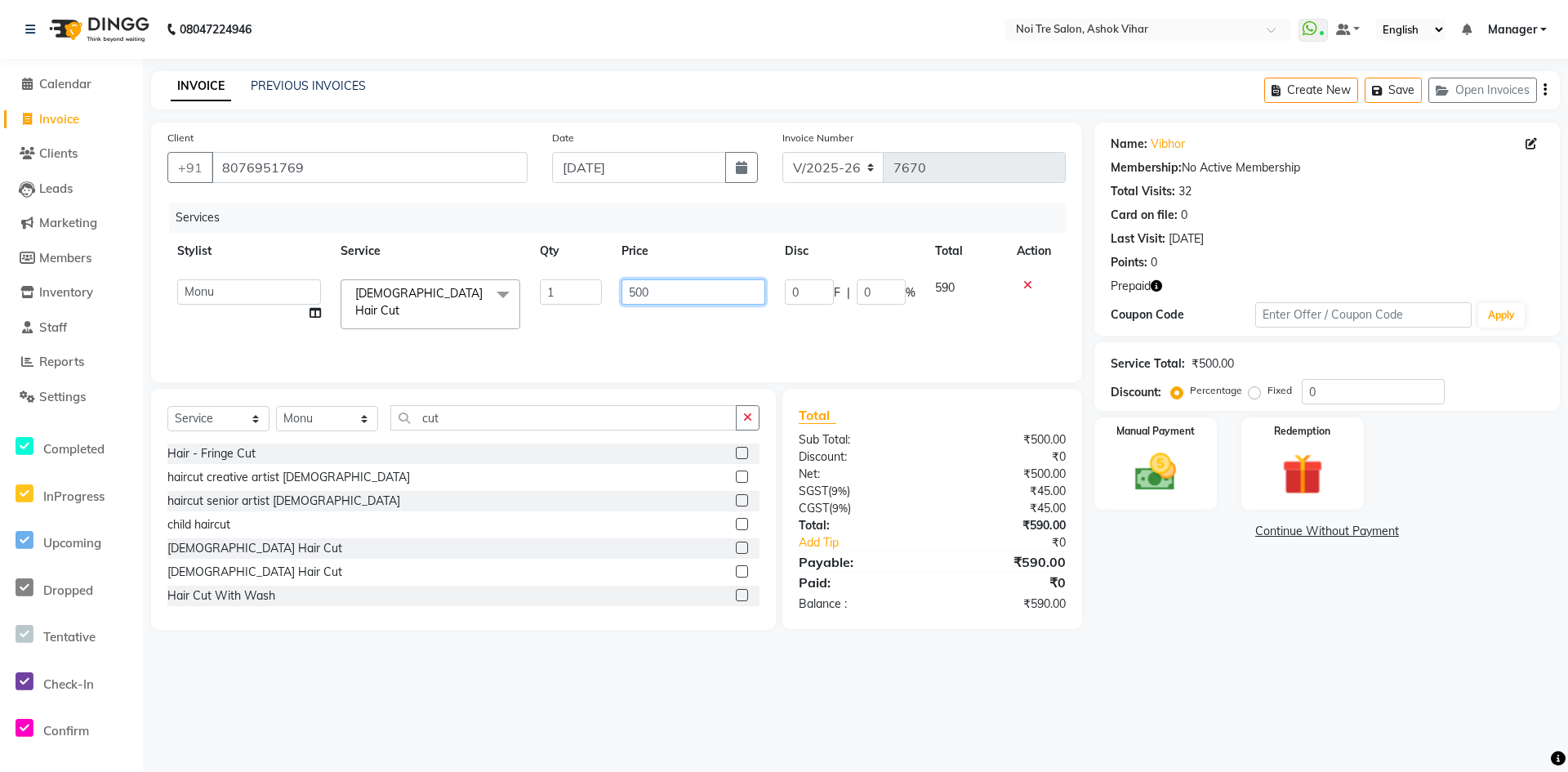
drag, startPoint x: 659, startPoint y: 287, endPoint x: 567, endPoint y: 292, distance: 92.1
click at [567, 292] on tr "Aakash Aalam Aas Admin Ajay Alice Amit Anand Anas Arif ARIF 1 Arun Ashu Asif At…" at bounding box center [616, 304] width 899 height 70
type input "600"
click at [571, 321] on div "Services Stylist Service Qty Price Disc Total Action Aakash Aalam Aas Admin Aja…" at bounding box center [616, 284] width 899 height 163
click at [1156, 284] on icon "button" at bounding box center [1156, 285] width 11 height 11
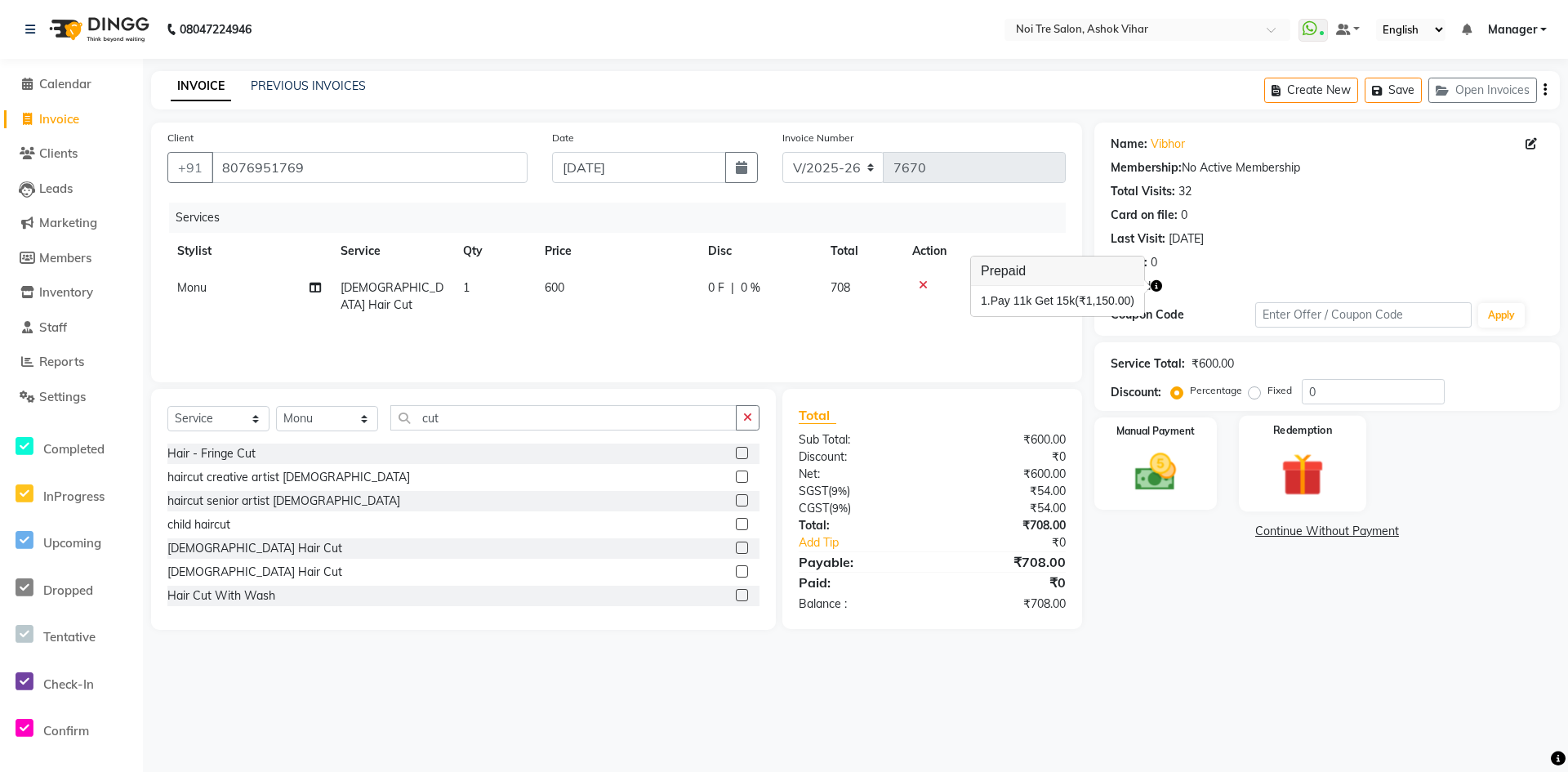
click at [1313, 454] on img at bounding box center [1303, 474] width 71 height 54
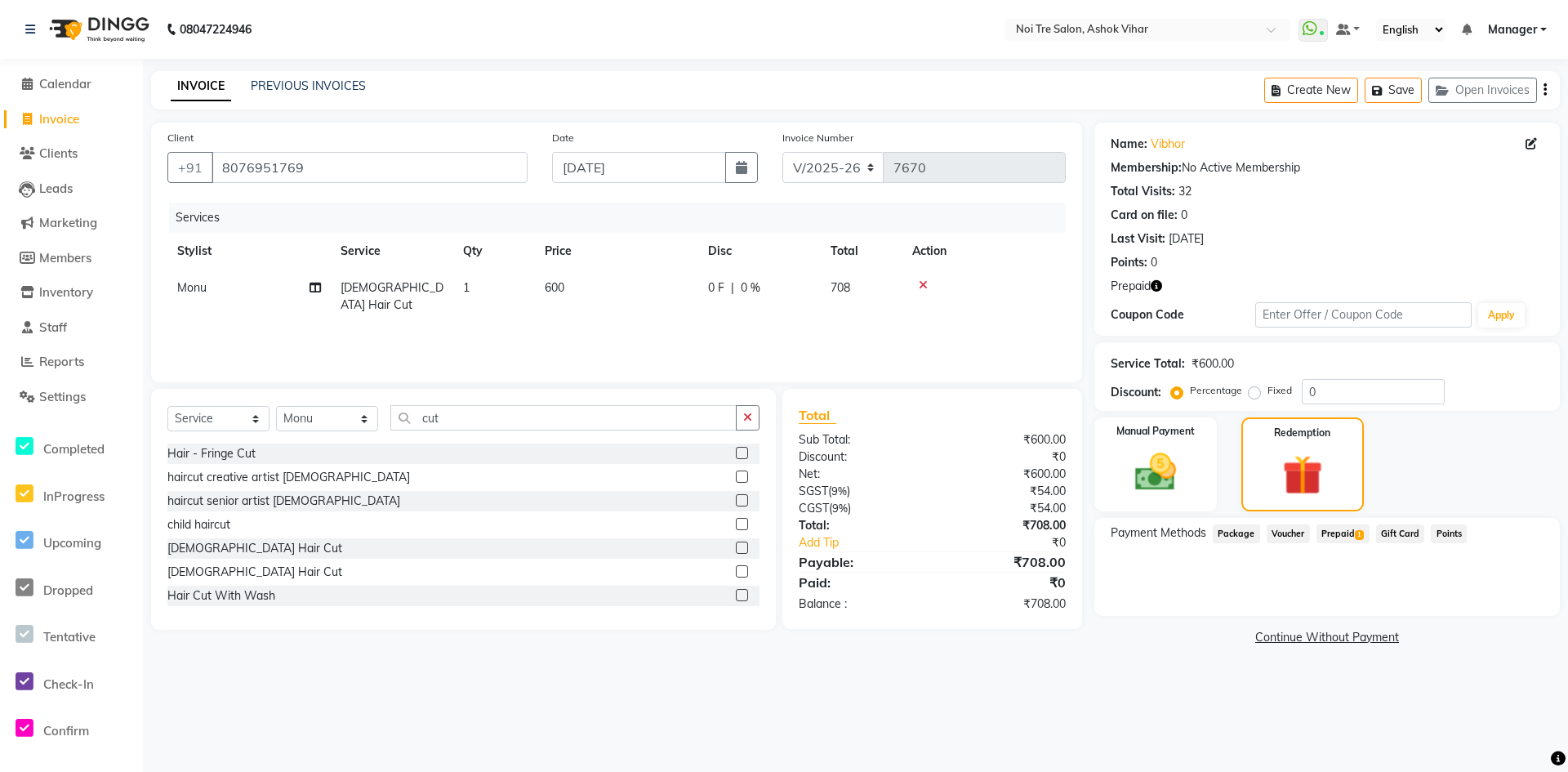
click at [1335, 531] on span "Prepaid 1" at bounding box center [1343, 534] width 53 height 19
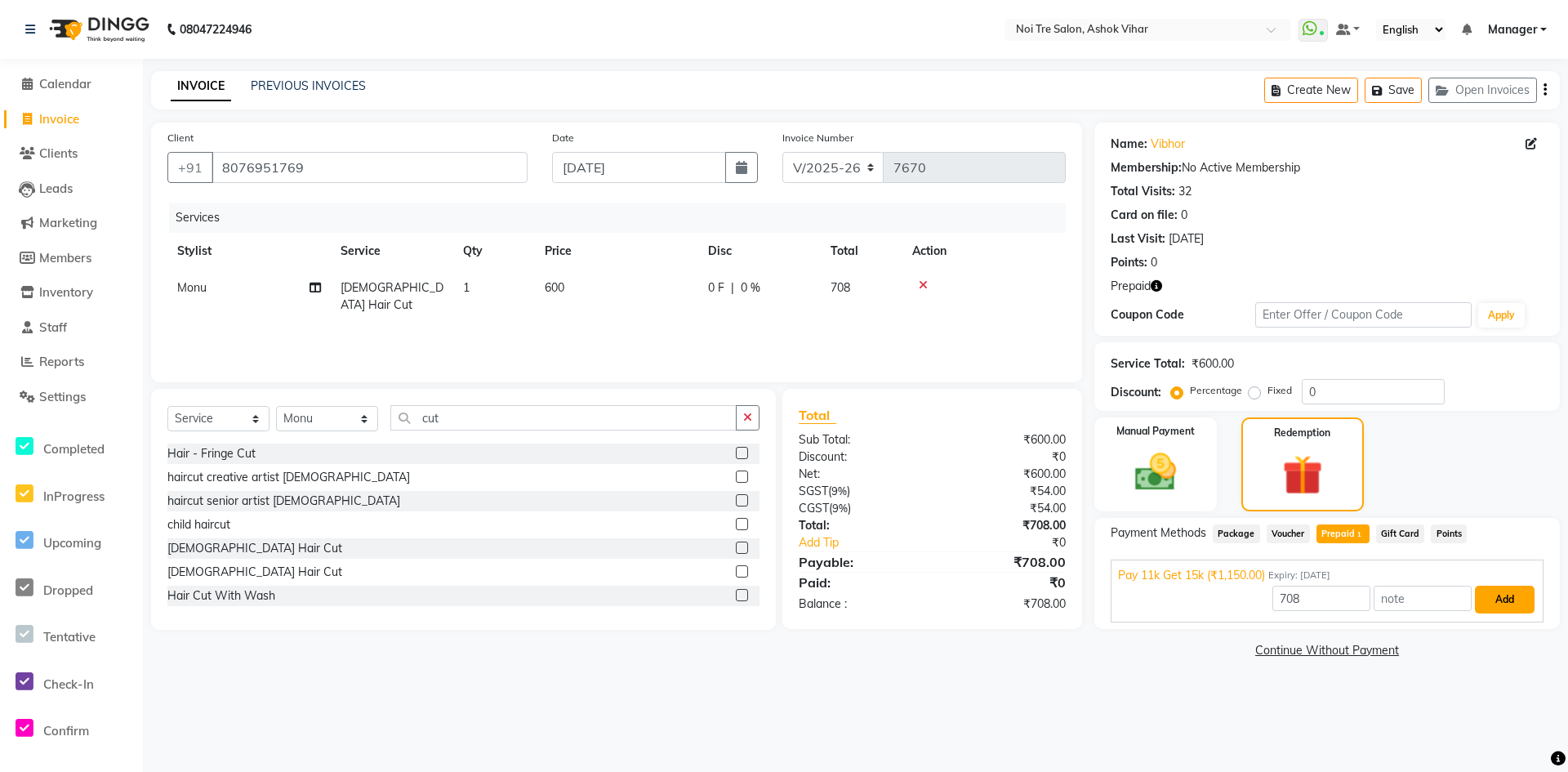
click at [1501, 599] on button "Add" at bounding box center [1505, 599] width 60 height 28
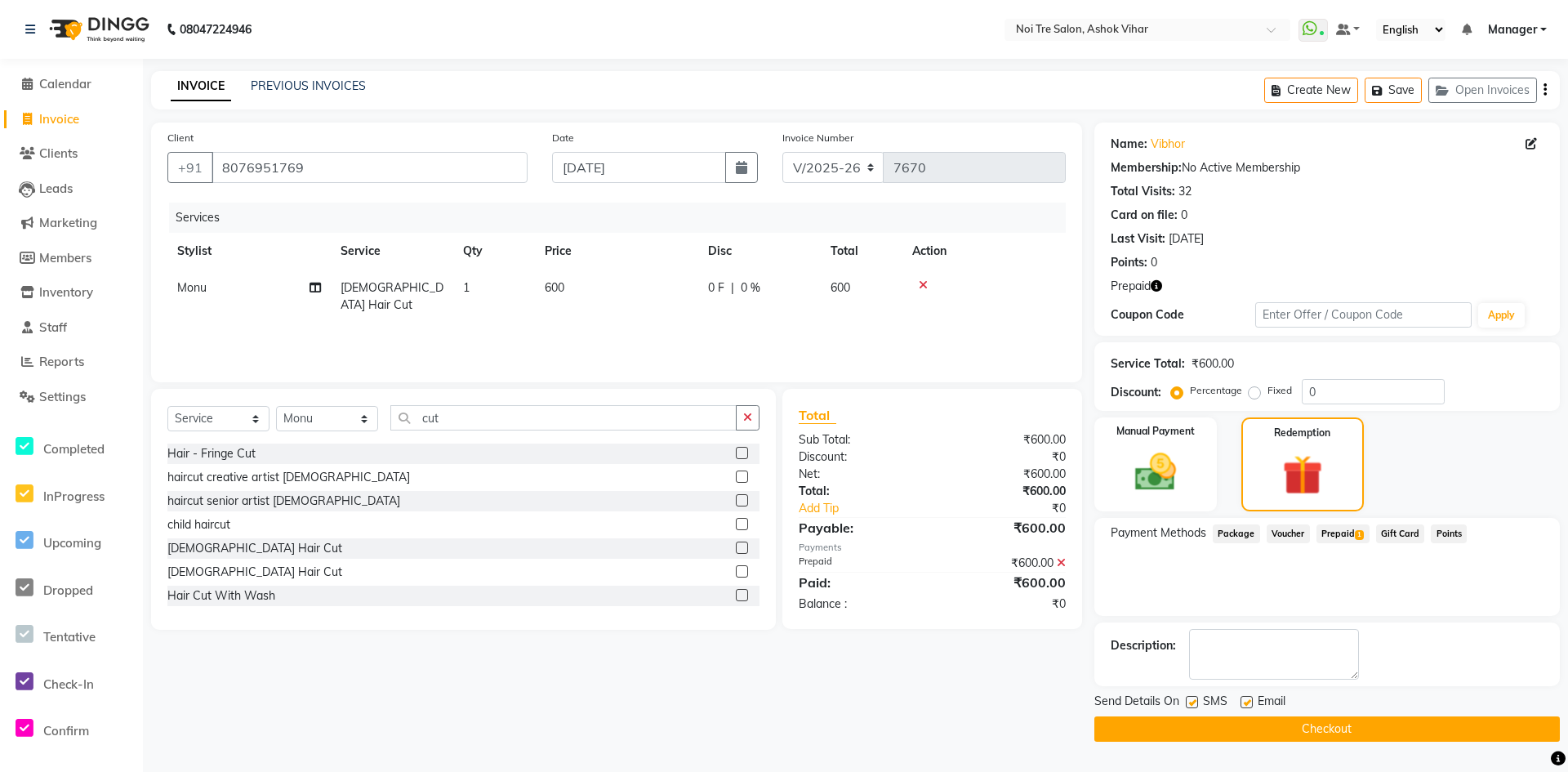
click at [1338, 728] on button "Checkout" at bounding box center [1327, 729] width 466 height 26
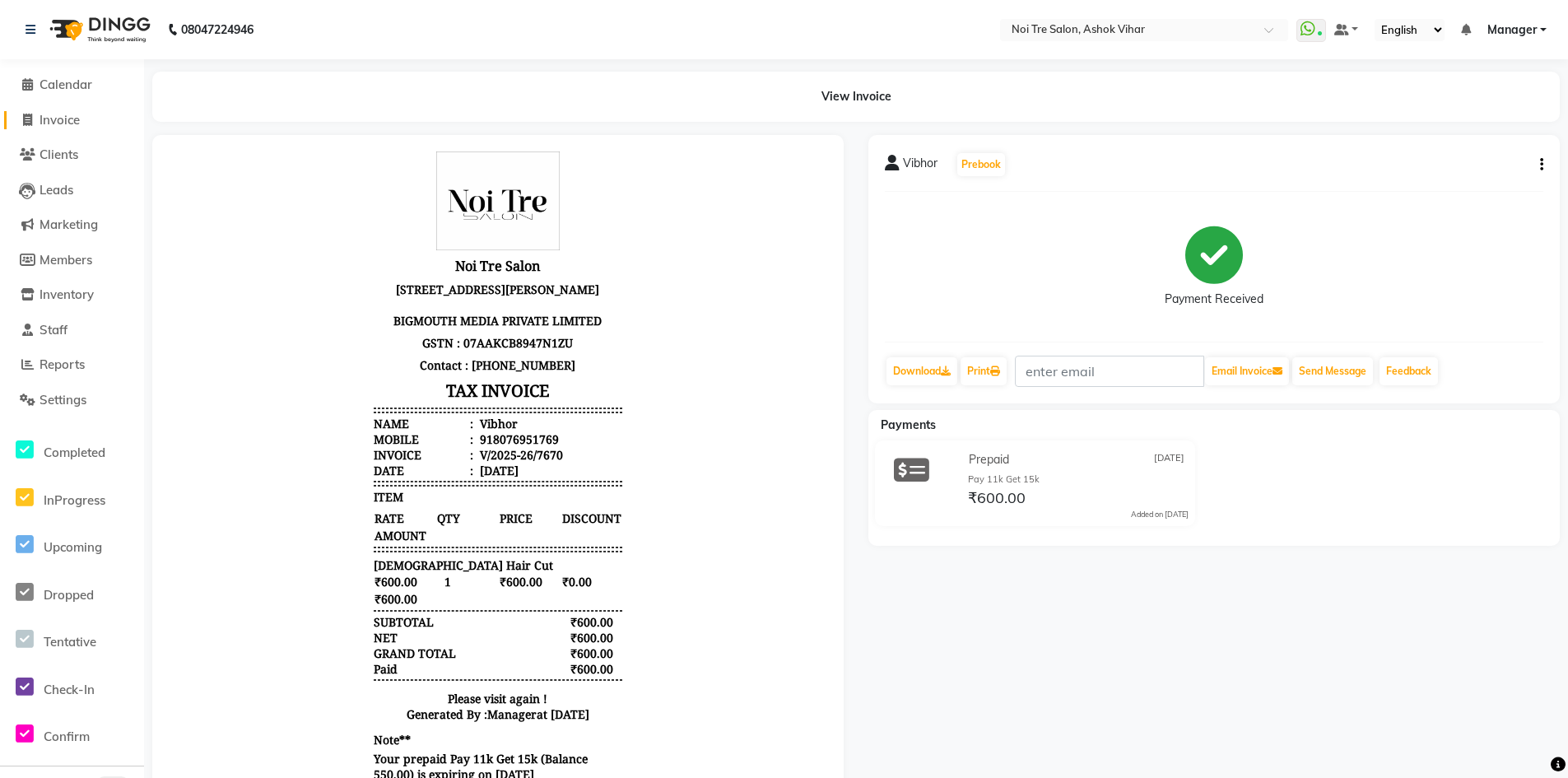
click at [53, 115] on span "Invoice" at bounding box center [59, 120] width 40 height 15
select select "service"
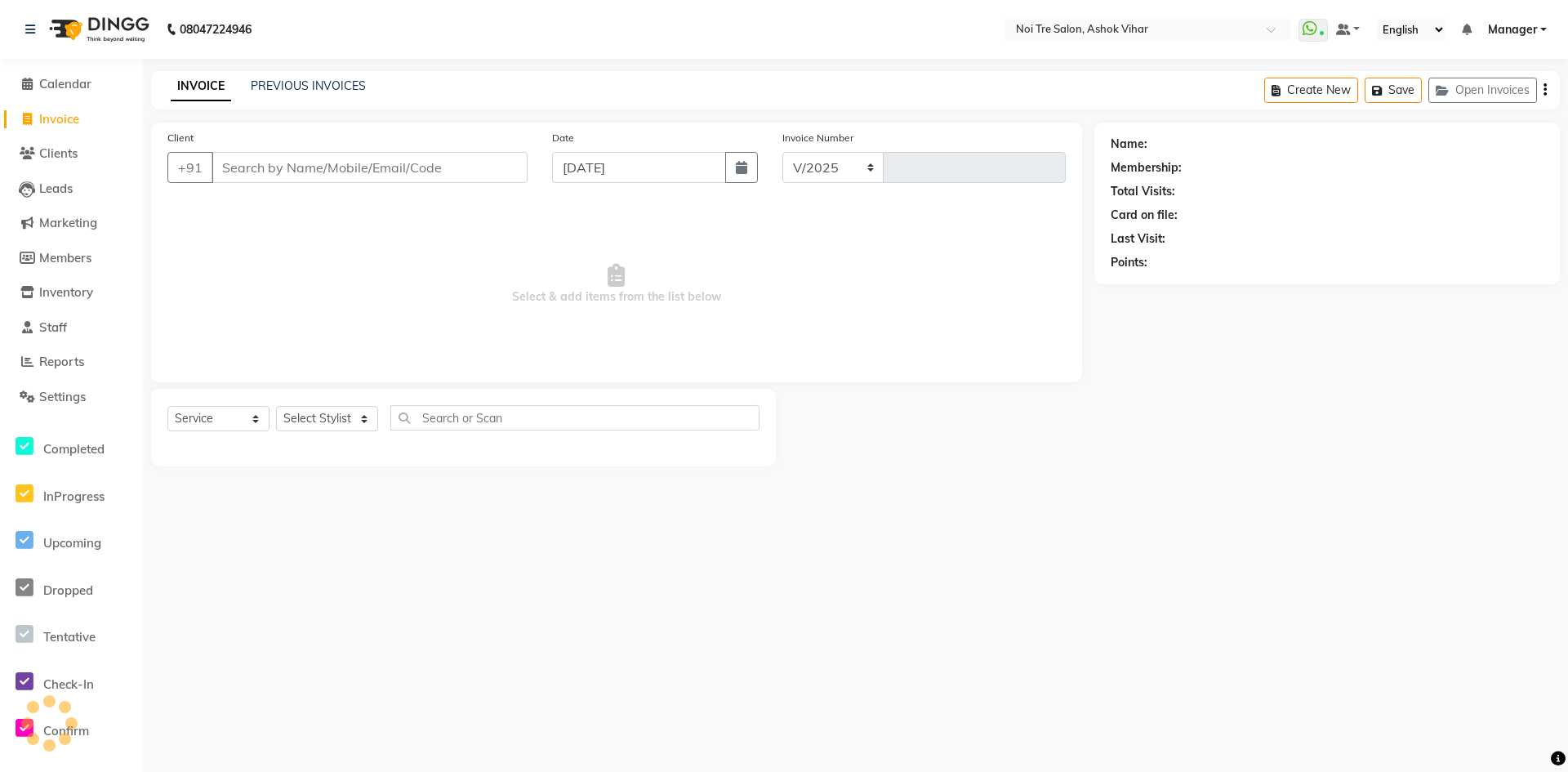
select select "4726"
type input "7671"
click at [359, 156] on input "Client" at bounding box center [370, 167] width 316 height 31
type input "9999555410"
click at [467, 165] on span "Add Client" at bounding box center [486, 167] width 65 height 16
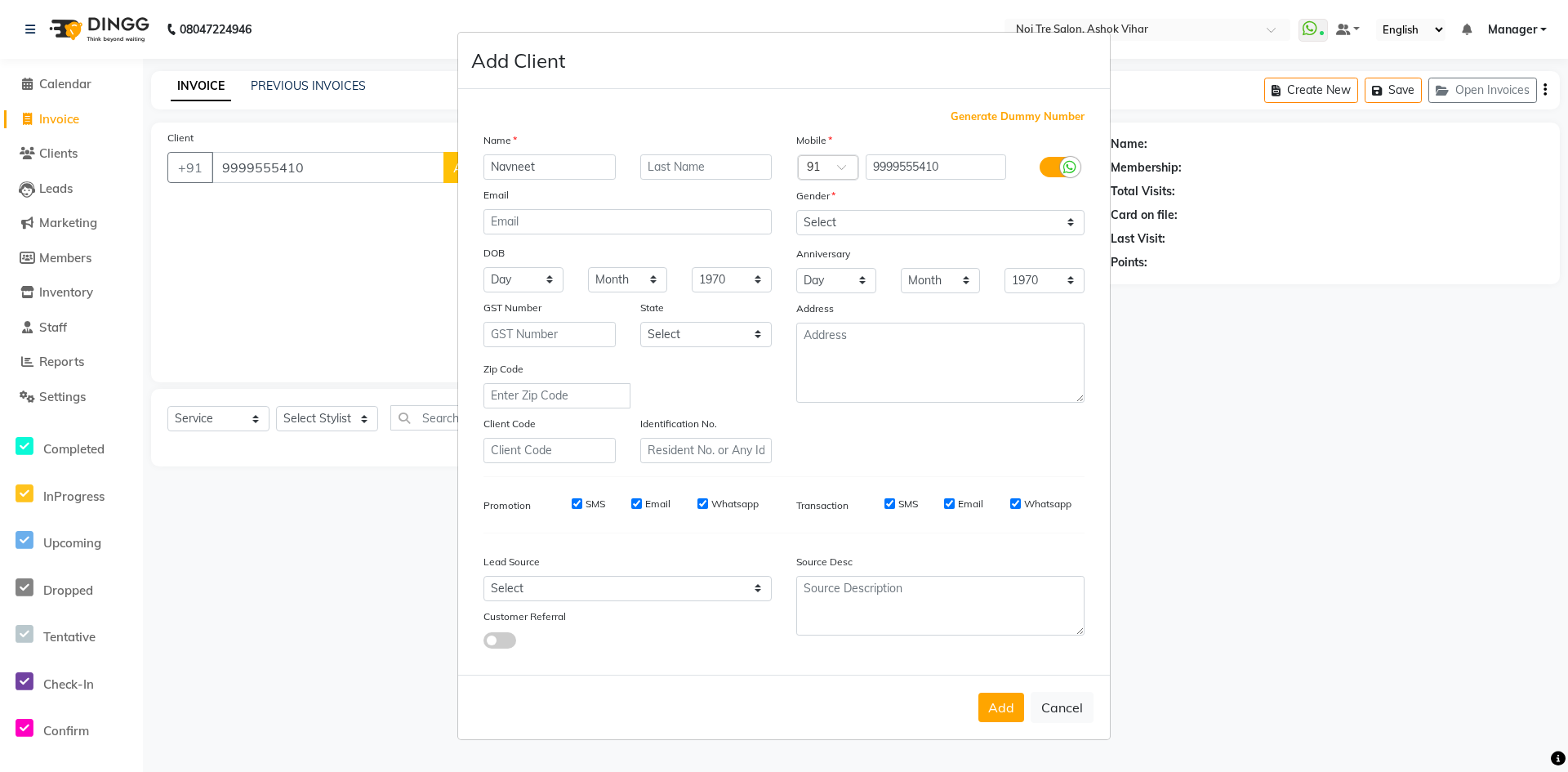
type input "Navneet"
click at [1066, 220] on select "Select Male Female Other Prefer Not To Say" at bounding box center [940, 223] width 288 height 26
select select "female"
click at [797, 210] on select "Select Male Female Other Prefer Not To Say" at bounding box center [940, 223] width 288 height 26
drag, startPoint x: 756, startPoint y: 589, endPoint x: 747, endPoint y: 578, distance: 14.2
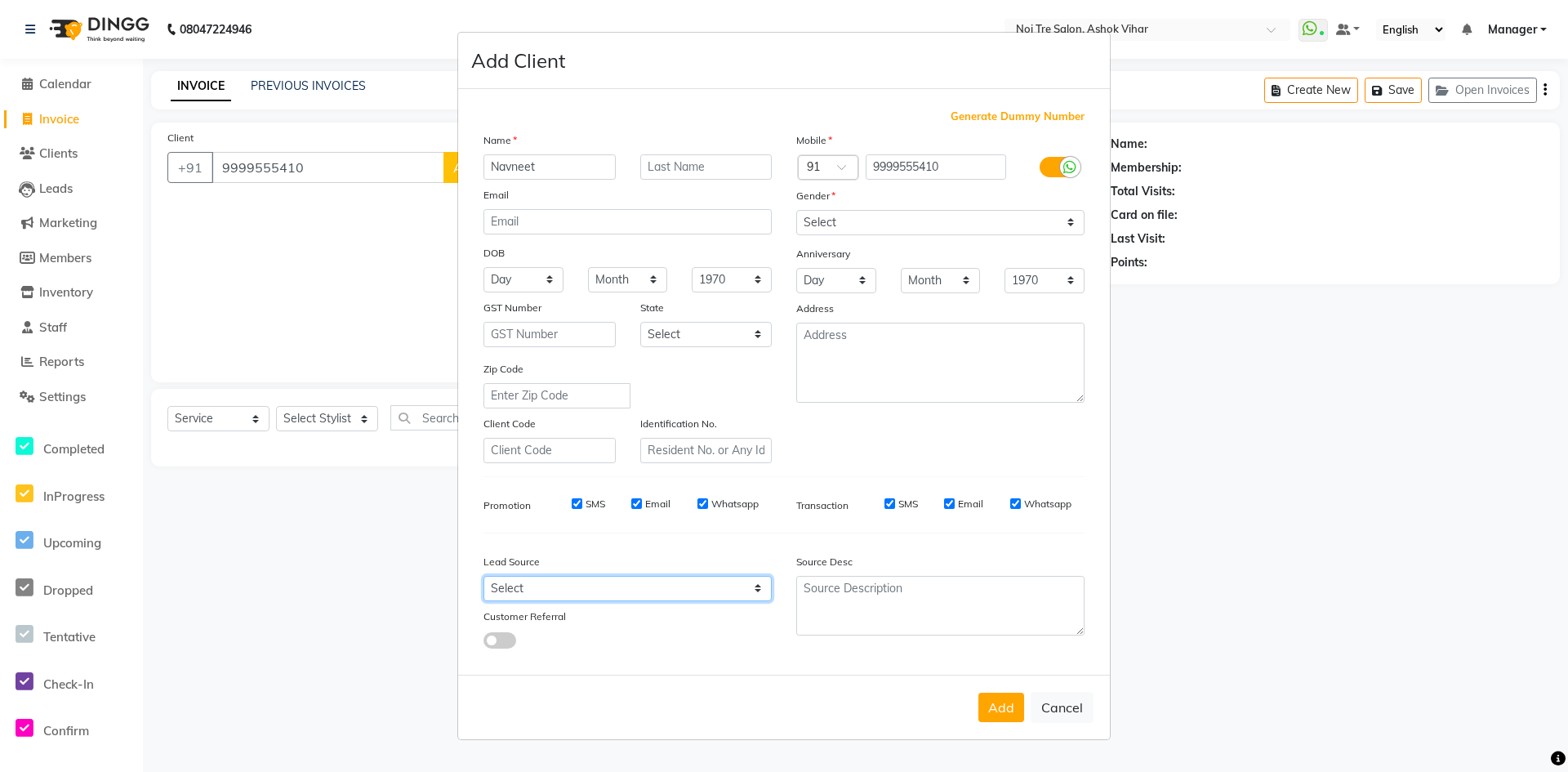
click at [756, 589] on select "Select Walk-in Referral Internet Friend Word of Mouth Advertisement Facebook Ju…" at bounding box center [628, 588] width 288 height 26
select select "31837"
click at [484, 576] on select "Select Walk-in Referral Internet Friend Word of Mouth Advertisement Facebook Ju…" at bounding box center [628, 588] width 288 height 26
click at [998, 701] on button "Add" at bounding box center [1002, 707] width 46 height 30
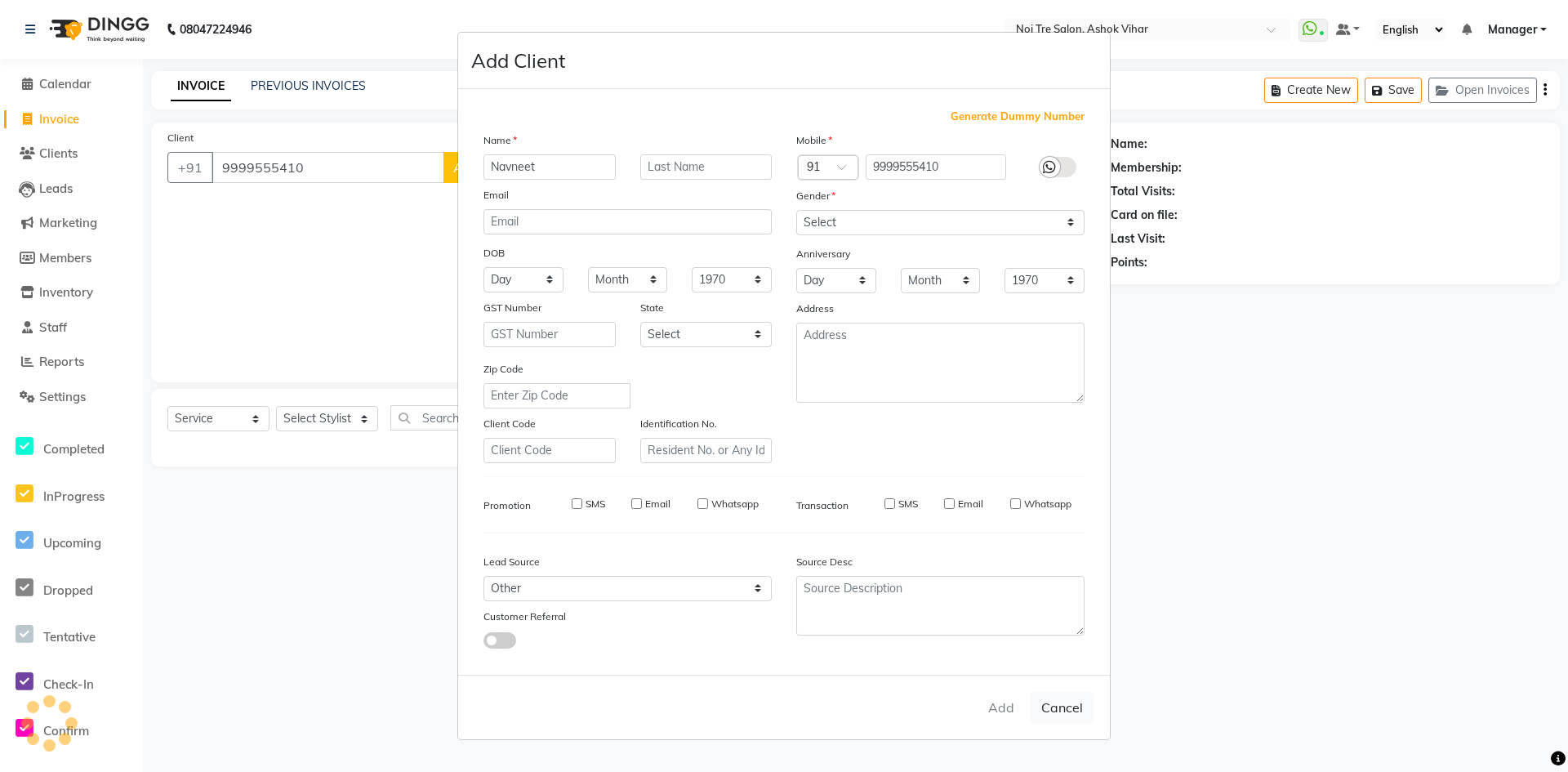
select select
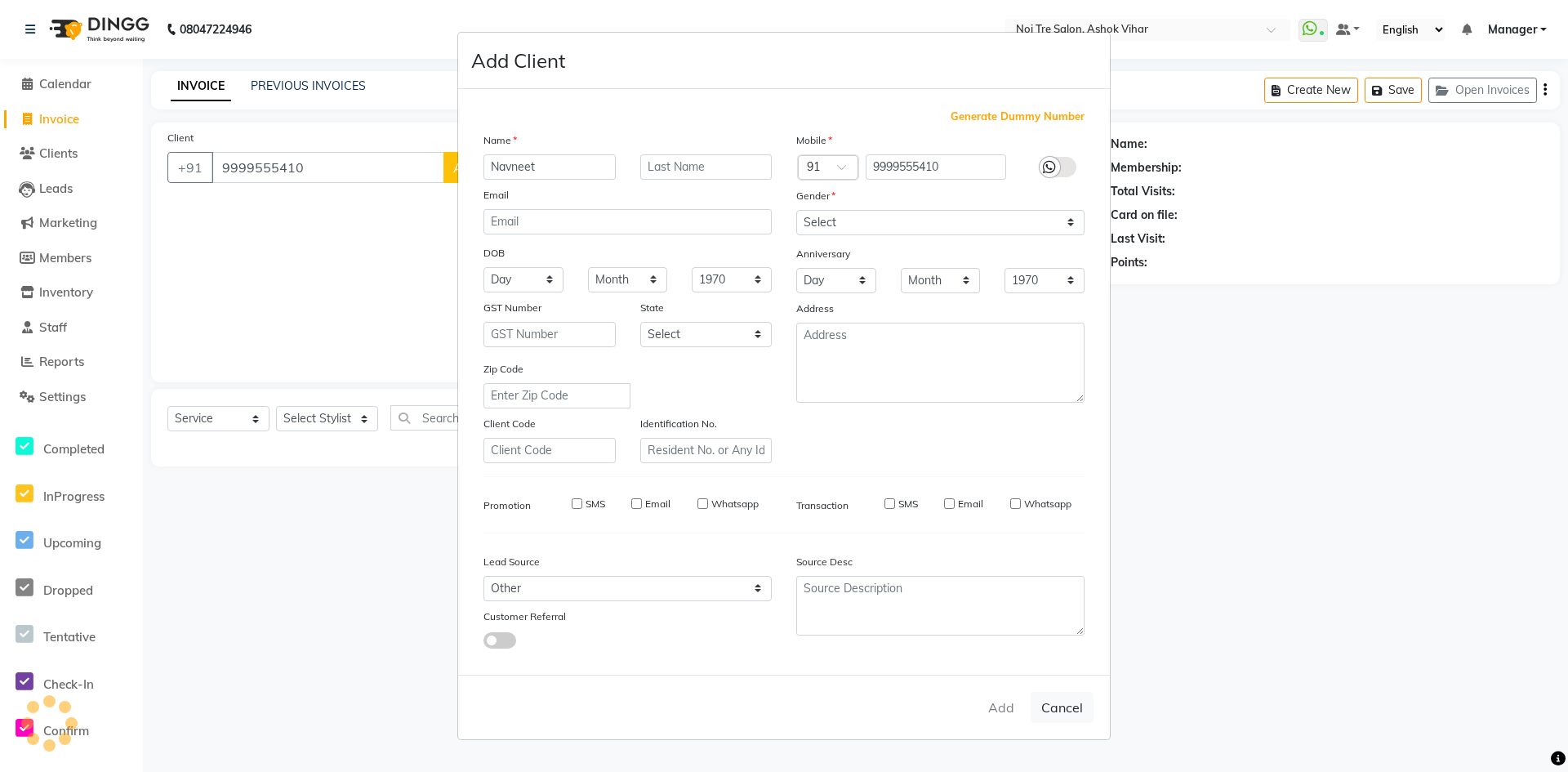
select select
checkbox input "false"
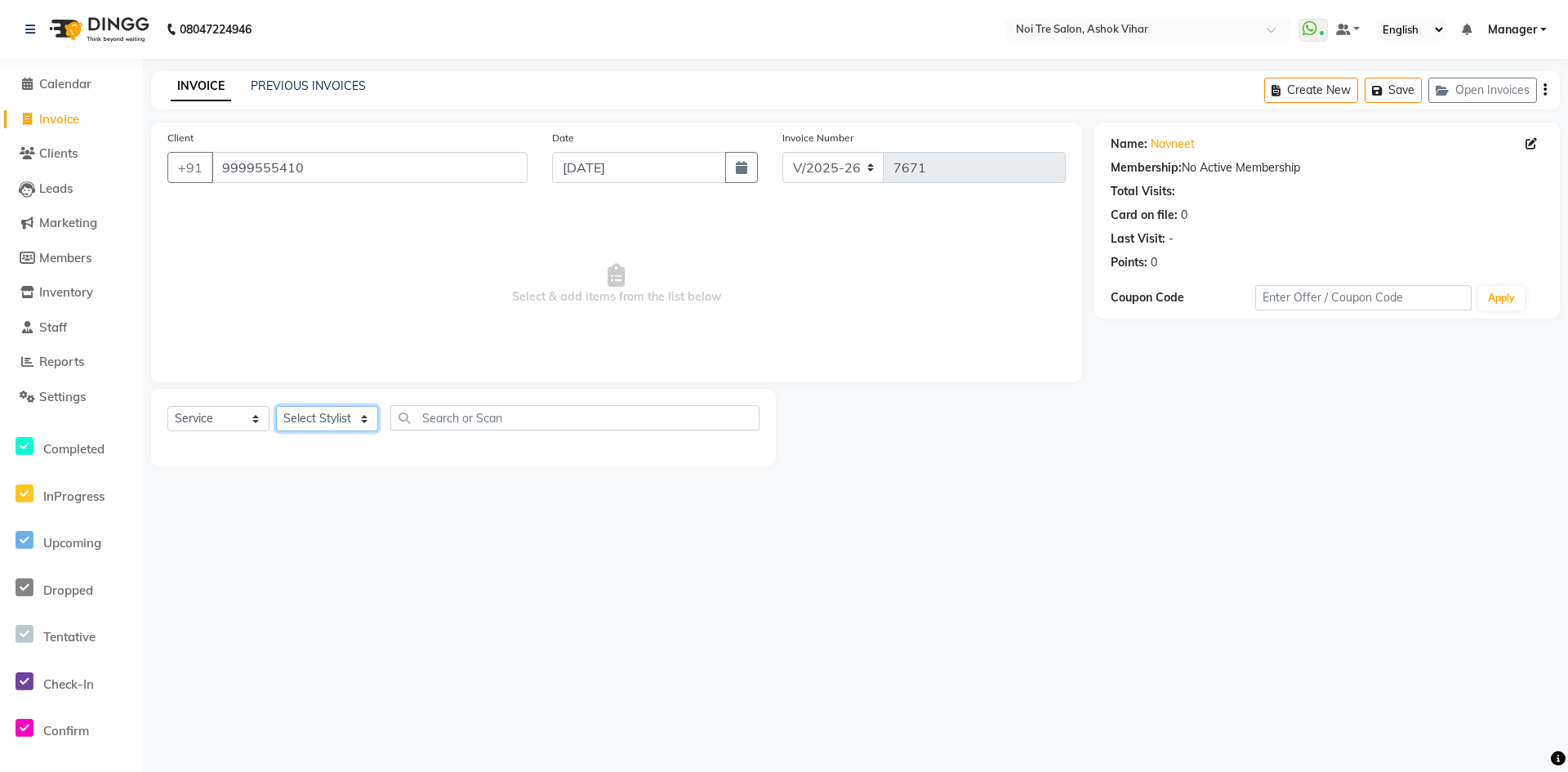
click at [362, 413] on select "Select Stylist Aakash Aalam Aas Admin Ajay Alice Amit Anand Anas Arif ARIF 1 Ar…" at bounding box center [327, 418] width 102 height 26
click at [435, 420] on input "text" at bounding box center [575, 417] width 369 height 26
click at [206, 456] on div "GK KERATIN" at bounding box center [201, 453] width 66 height 17
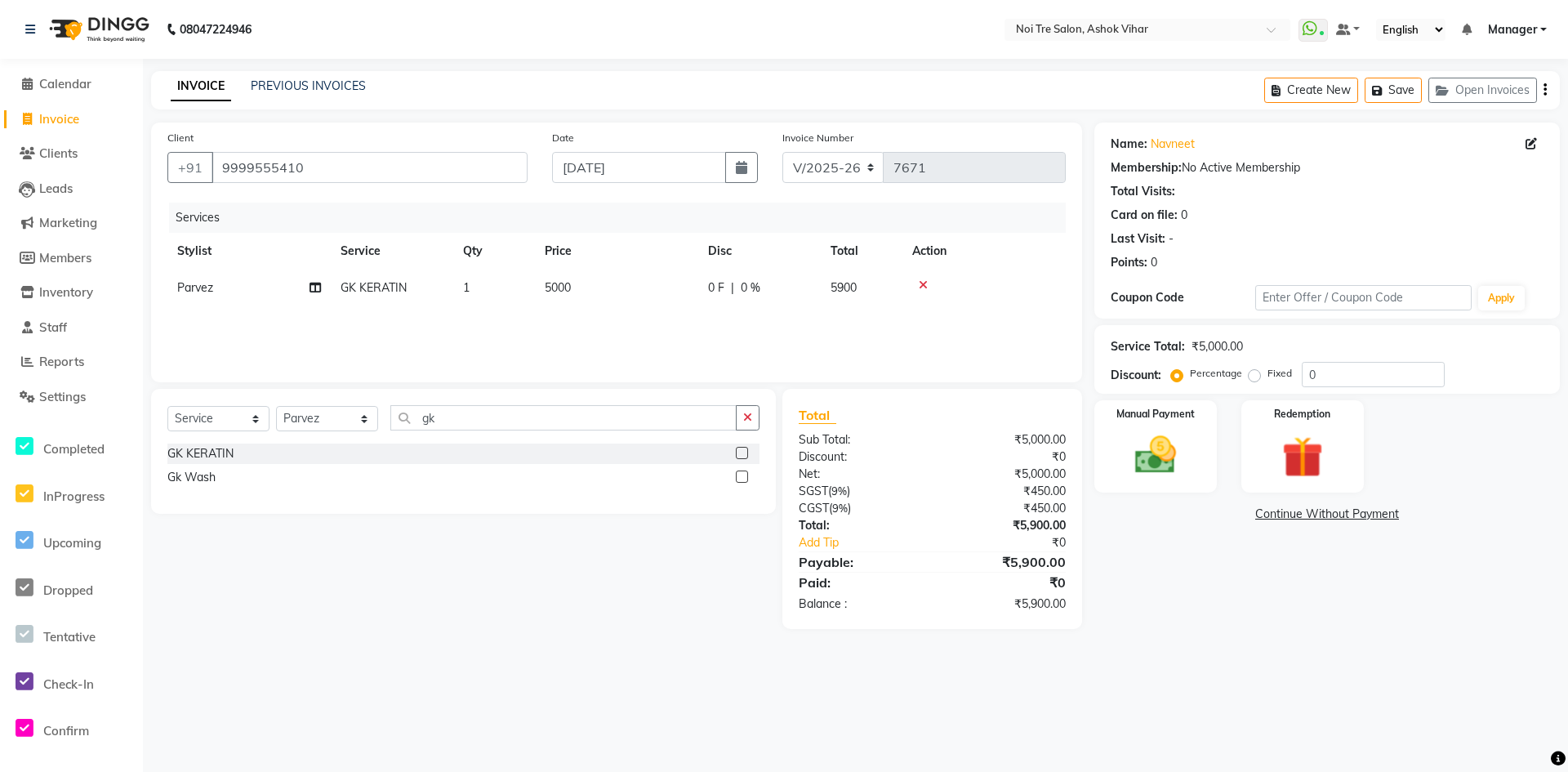
click at [616, 282] on td "5000" at bounding box center [616, 287] width 163 height 37
drag, startPoint x: 691, startPoint y: 289, endPoint x: 556, endPoint y: 306, distance: 136.1
click at [556, 306] on tr "Aakash Aalam Aas Admin Ajay Alice Amit Anand Anas Arif ARIF 1 Arun Ashu Asif At…" at bounding box center [616, 300] width 899 height 62
click at [560, 310] on div "Services Stylist Service Qty Price Disc Total Action Aakash Aalam Aas Admin Aja…" at bounding box center [616, 284] width 899 height 163
drag, startPoint x: 611, startPoint y: 283, endPoint x: 620, endPoint y: 285, distance: 9.2
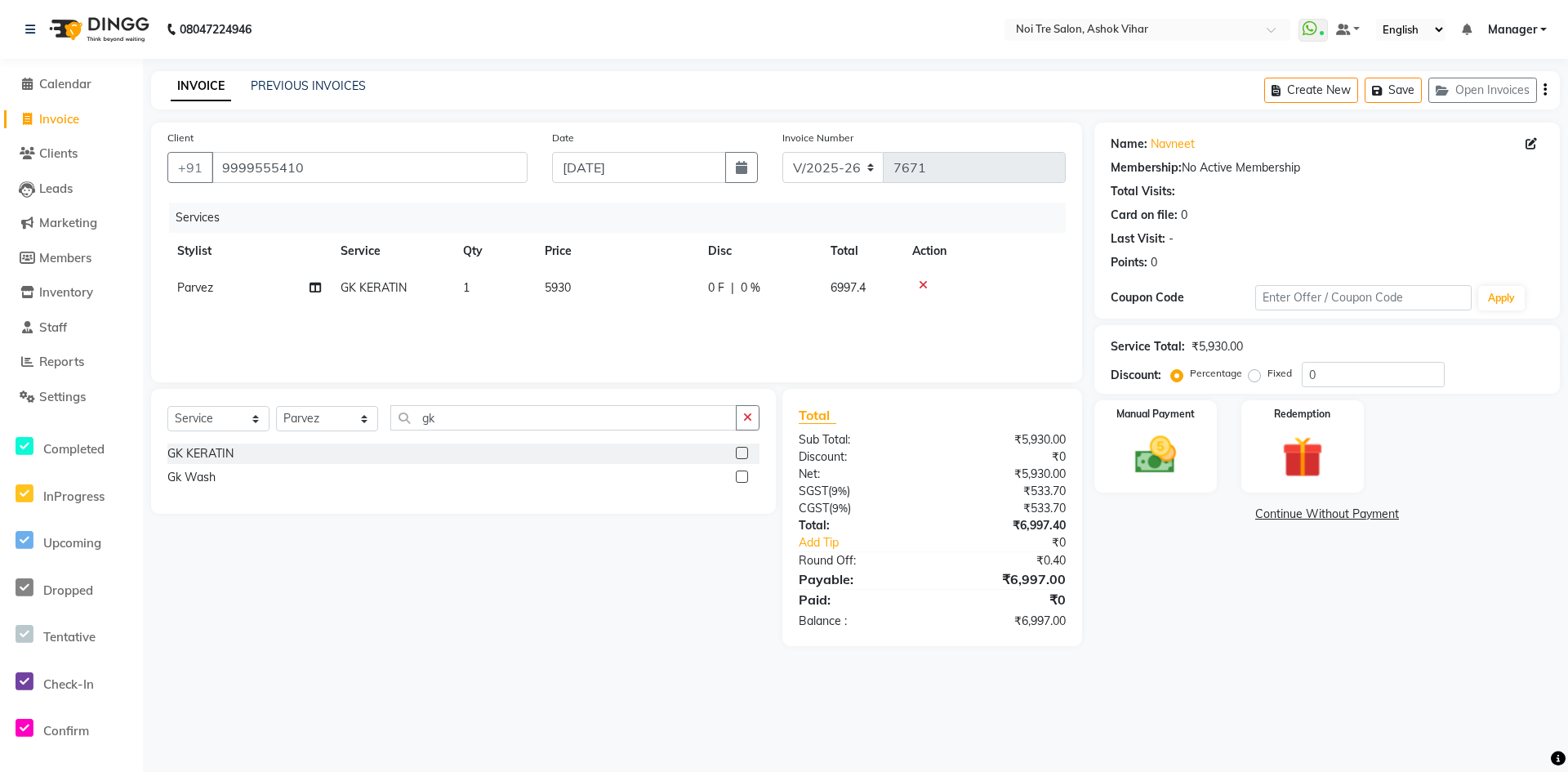
click at [611, 284] on td "5930" at bounding box center [616, 287] width 163 height 37
click at [665, 287] on input "5930" at bounding box center [693, 292] width 144 height 26
click at [657, 323] on div "Services Stylist Service Qty Price Disc Total Action Aakash Aalam Aas Admin Aja…" at bounding box center [616, 284] width 899 height 163
click at [1268, 374] on label "Fixed" at bounding box center [1280, 372] width 25 height 14
click at [1257, 374] on input "Fixed" at bounding box center [1258, 372] width 11 height 11
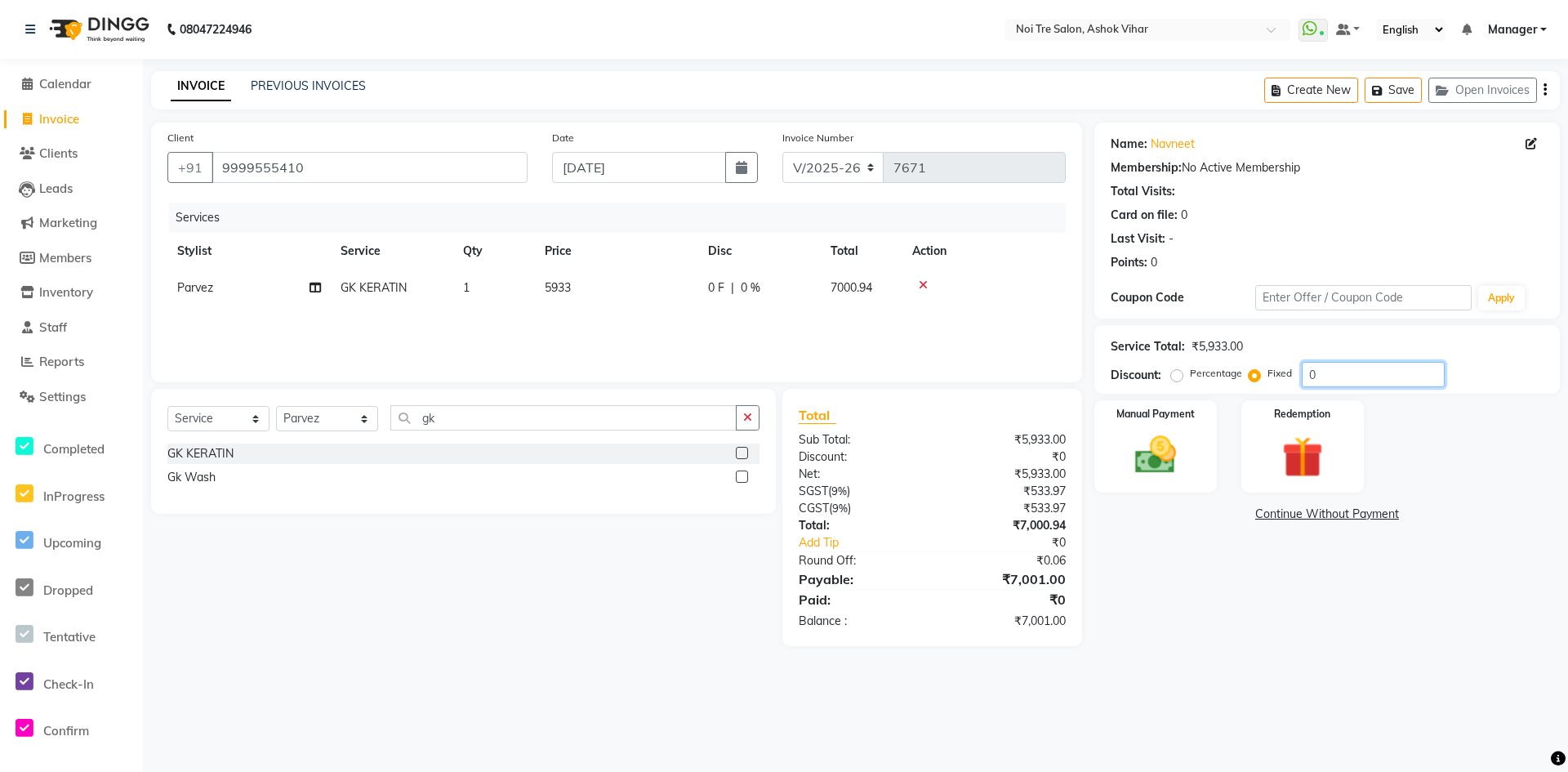
click at [1320, 376] on input "0" at bounding box center [1373, 375] width 143 height 26
click at [1173, 460] on img at bounding box center [1156, 455] width 71 height 50
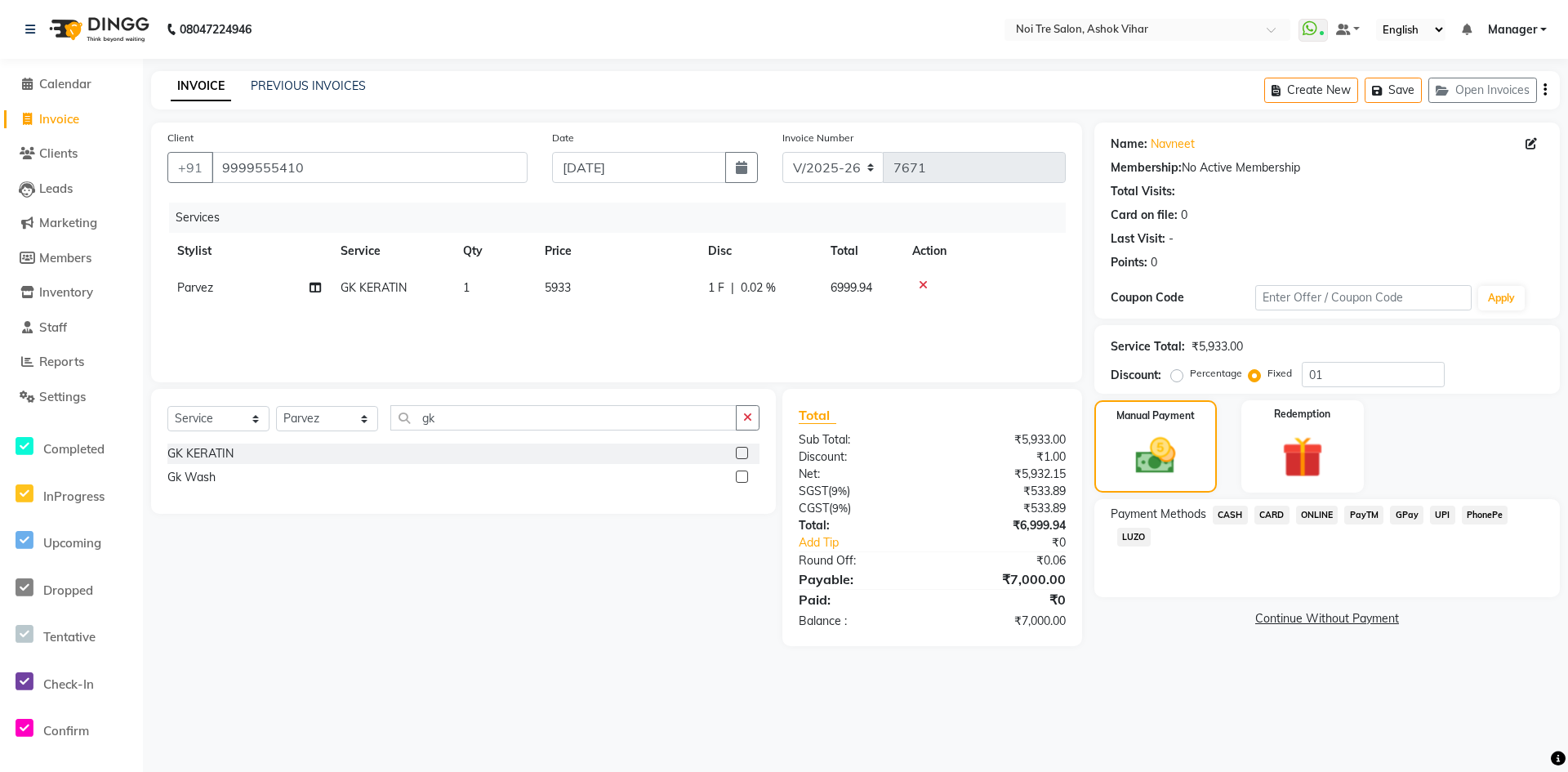
click at [1234, 506] on span "CASH" at bounding box center [1230, 515] width 35 height 19
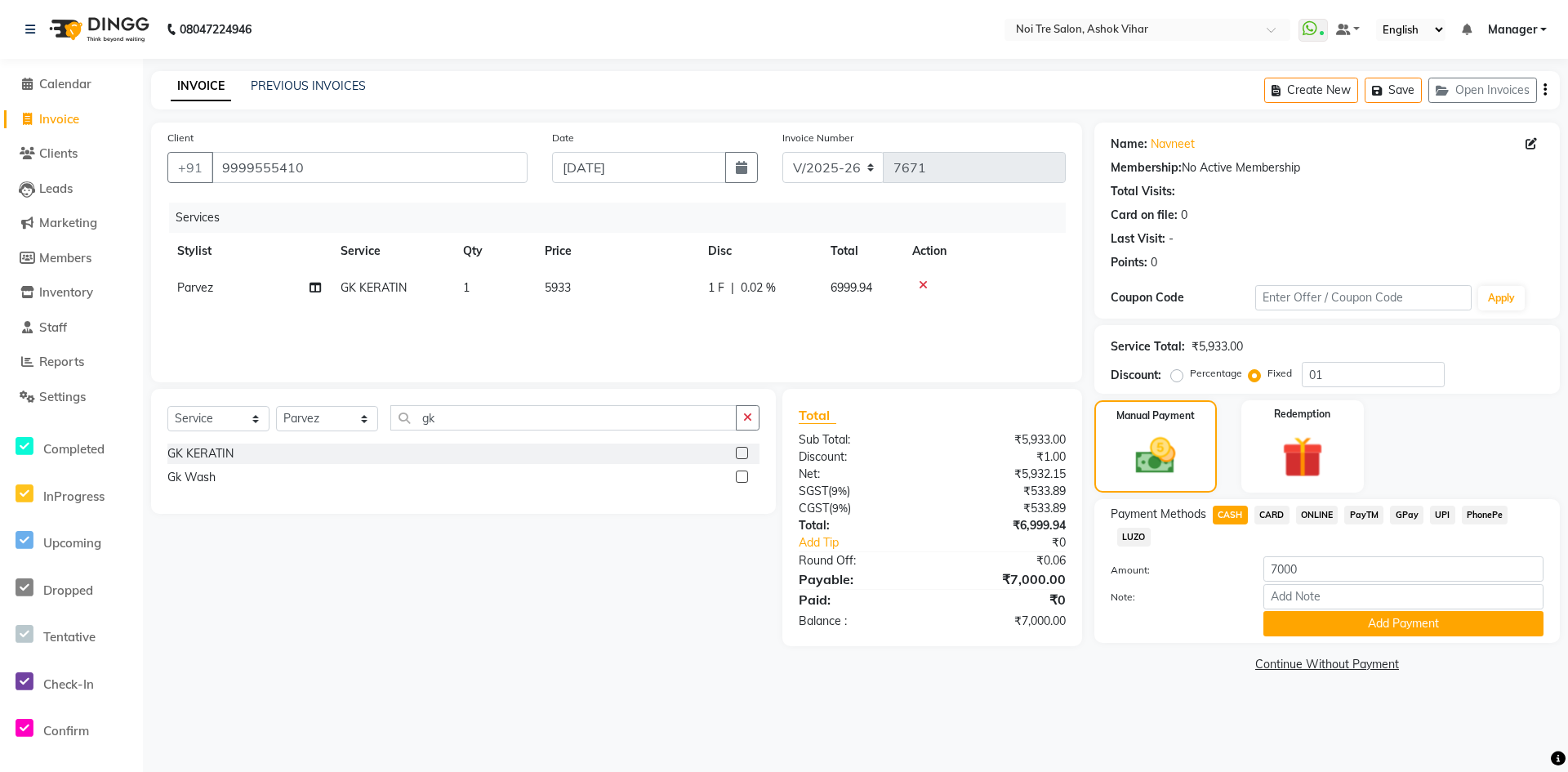
click at [1298, 610] on div "Note:" at bounding box center [1327, 598] width 457 height 28
click at [1386, 615] on button "Add Payment" at bounding box center [1403, 623] width 280 height 26
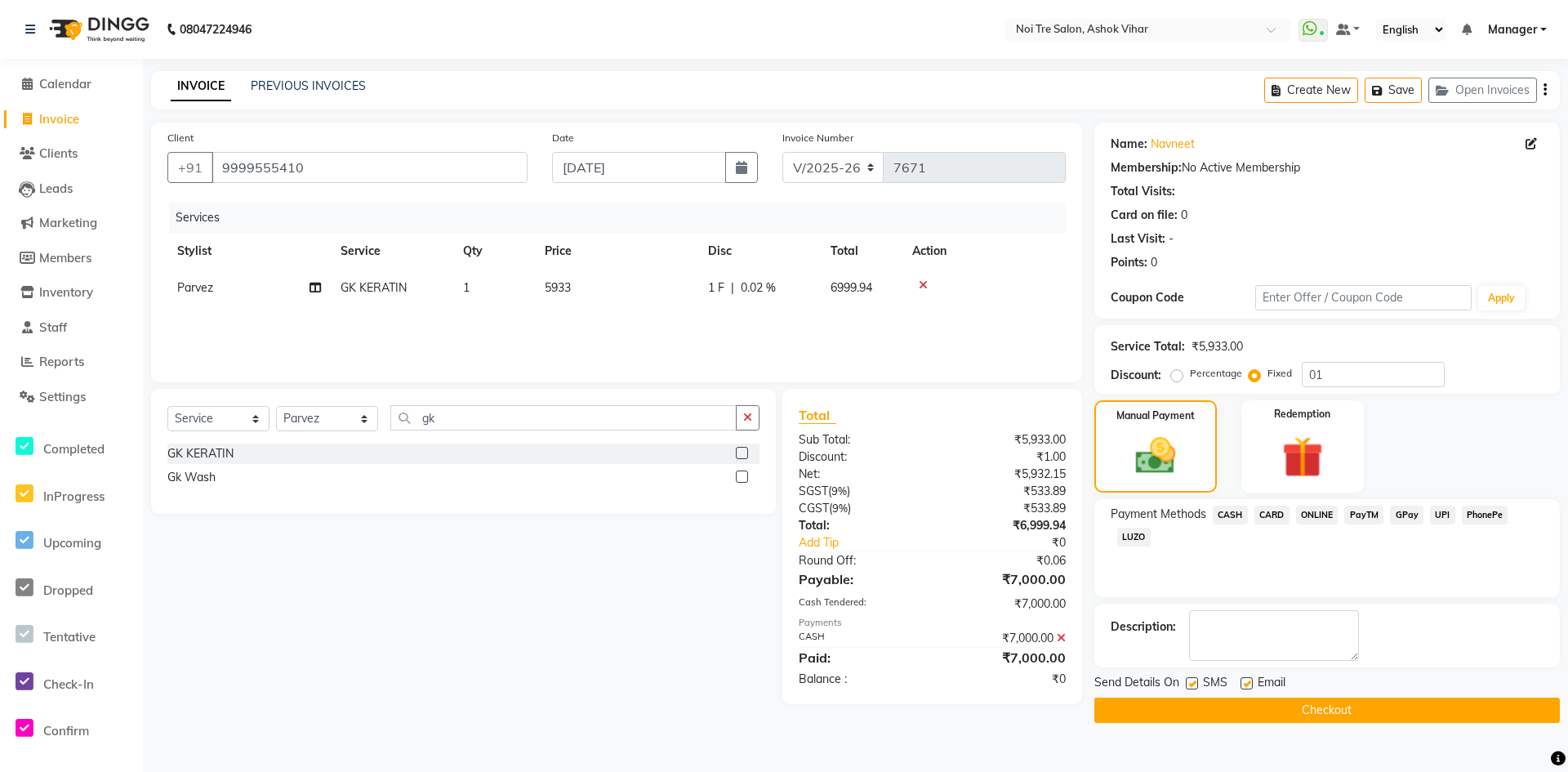
click at [1310, 706] on button "Checkout" at bounding box center [1327, 710] width 466 height 26
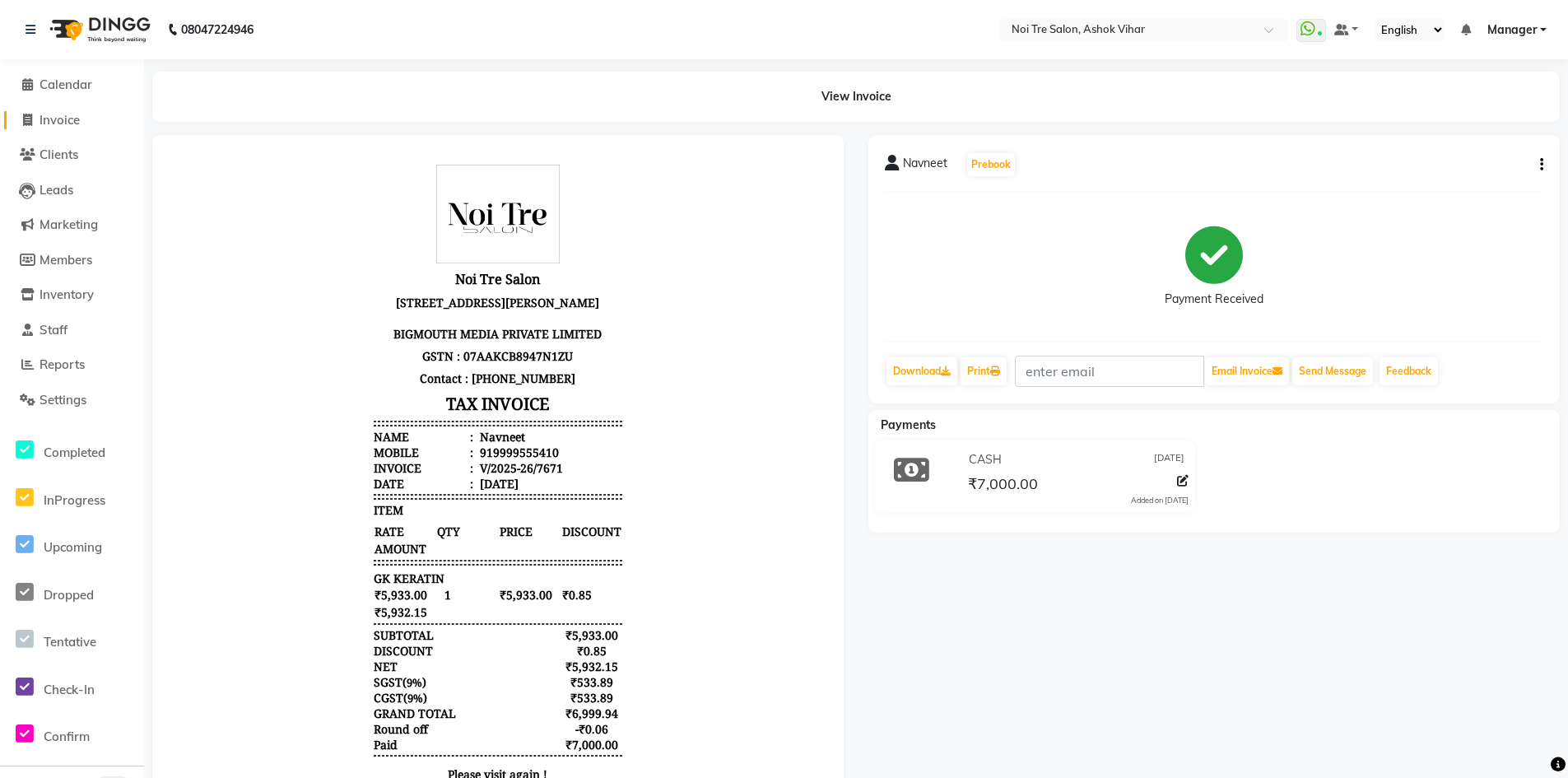
click at [68, 111] on link "Invoice" at bounding box center [72, 121] width 135 height 19
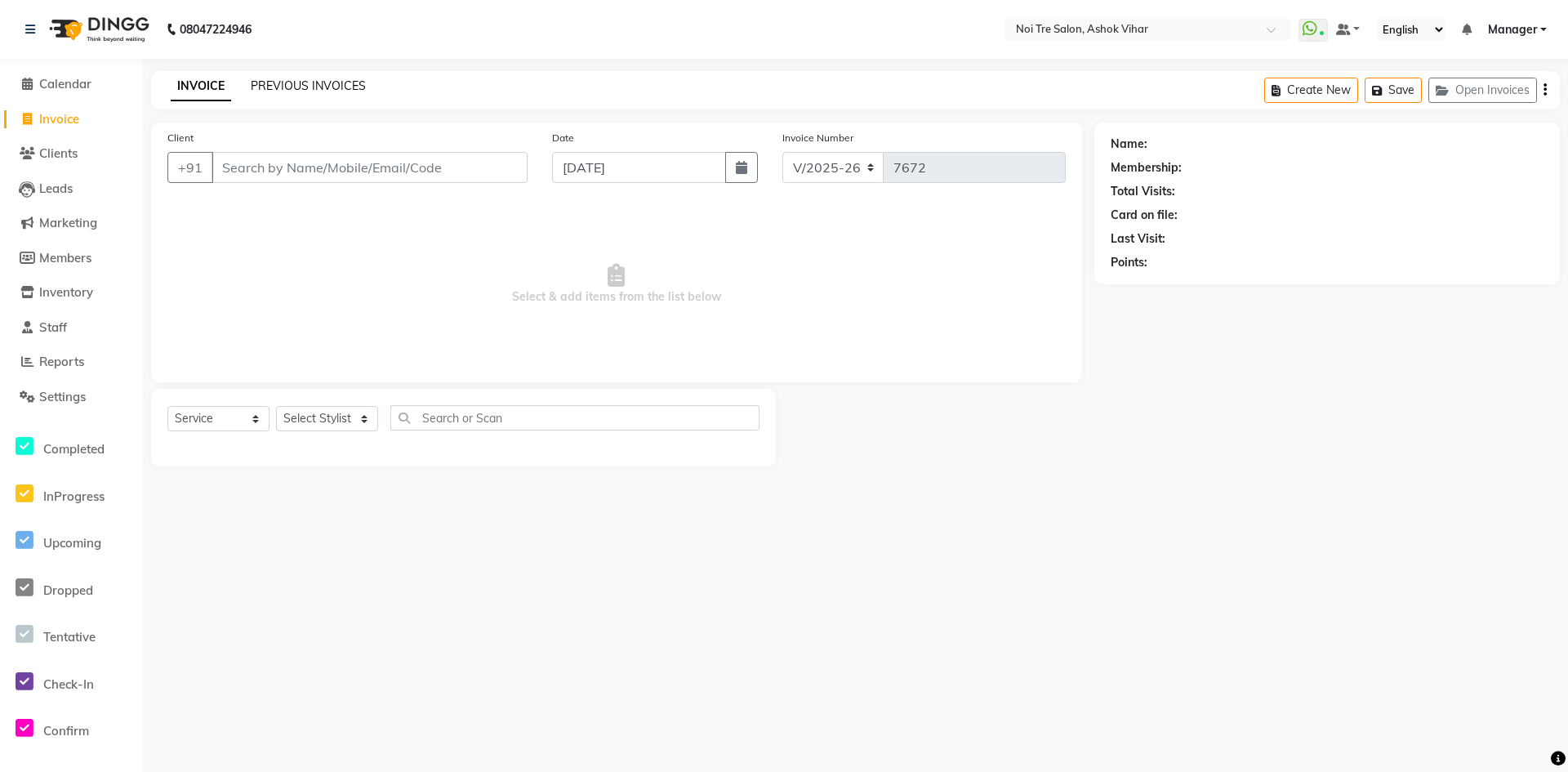
click at [322, 82] on link "PREVIOUS INVOICES" at bounding box center [308, 85] width 115 height 14
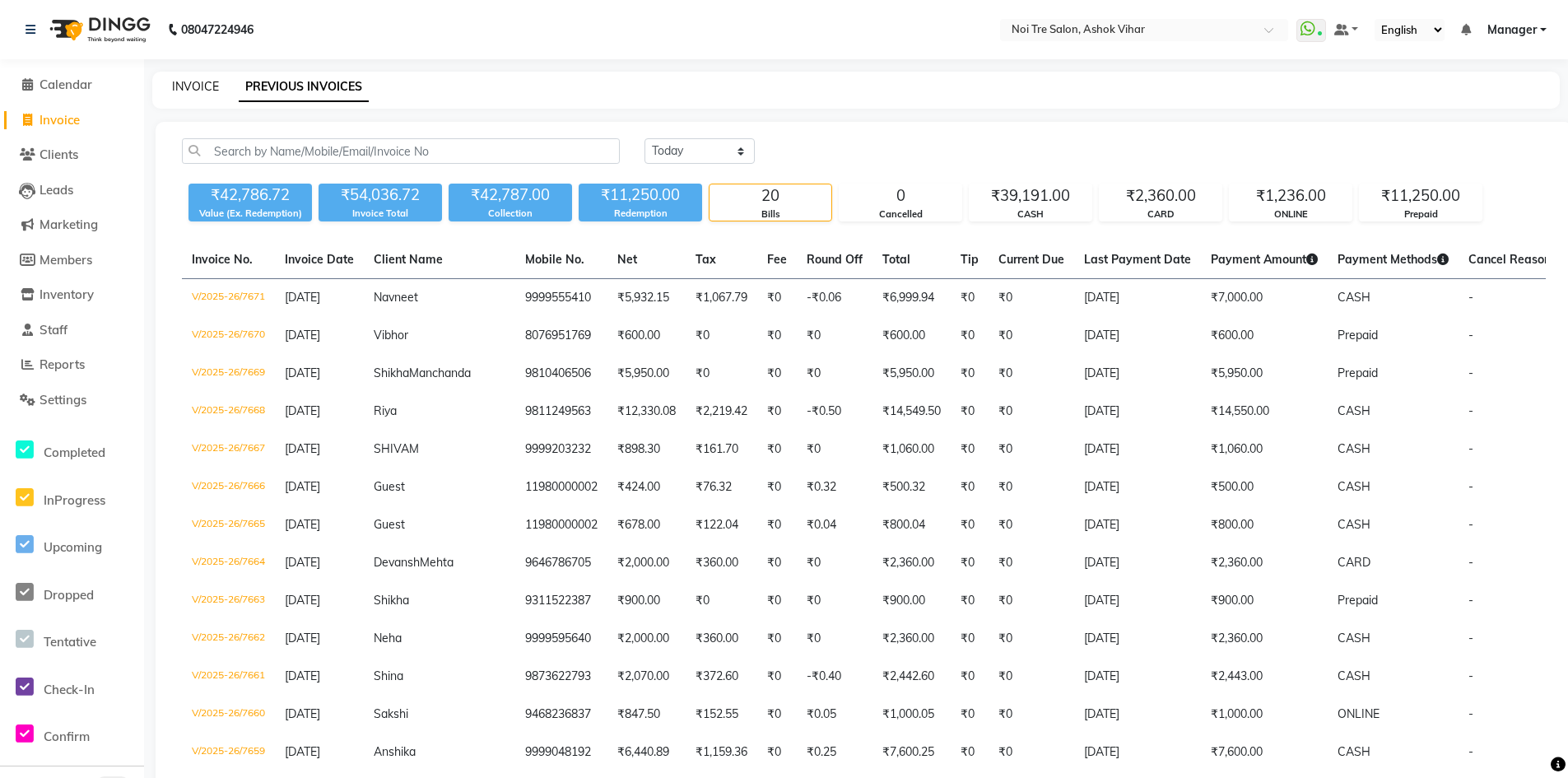
click at [206, 80] on link "INVOICE" at bounding box center [195, 86] width 47 height 15
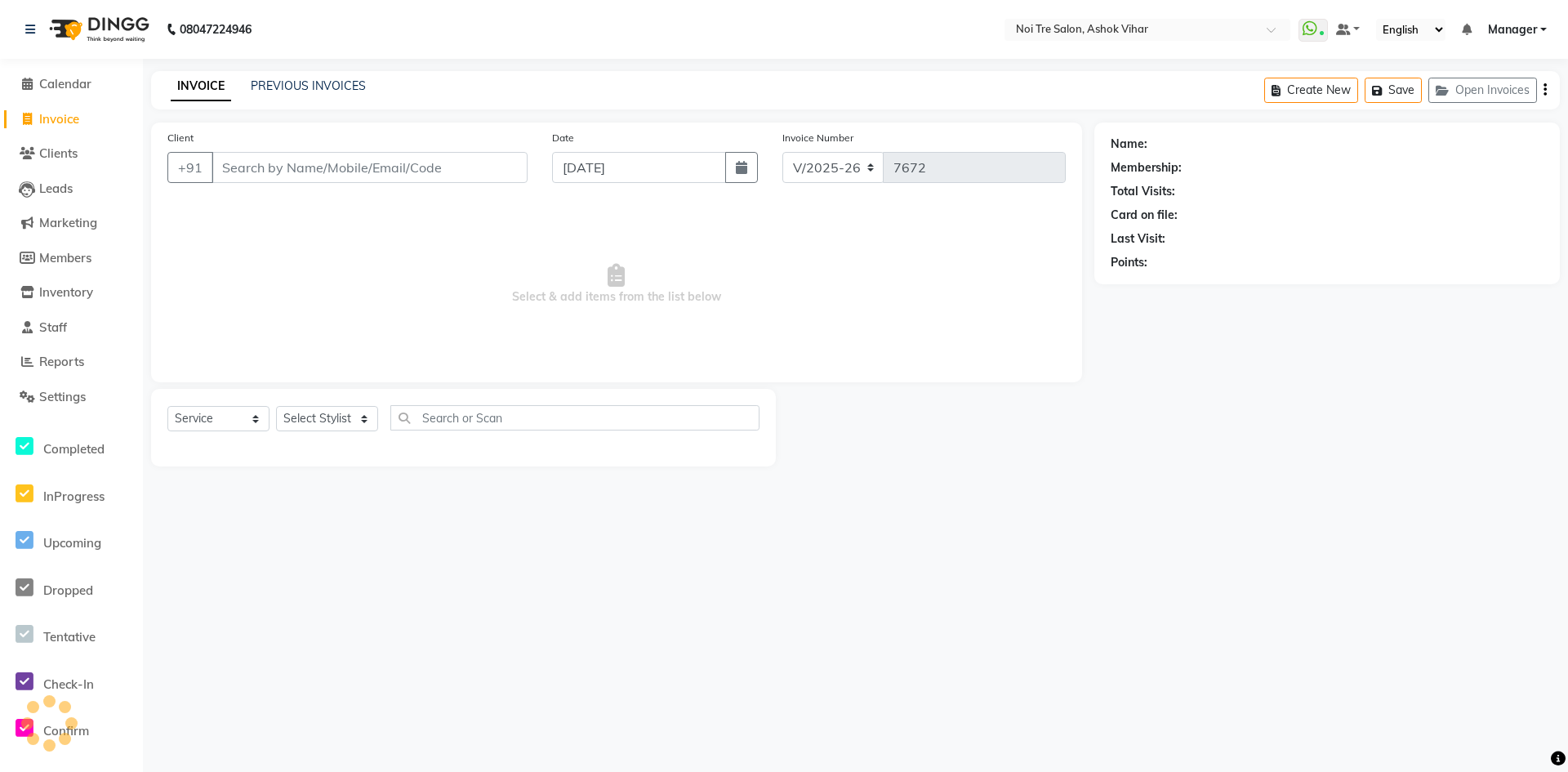
click at [308, 167] on input "Client" at bounding box center [370, 167] width 316 height 31
click at [307, 166] on input "Client" at bounding box center [370, 167] width 316 height 31
click at [1471, 89] on button "Open Invoices" at bounding box center [1483, 90] width 109 height 26
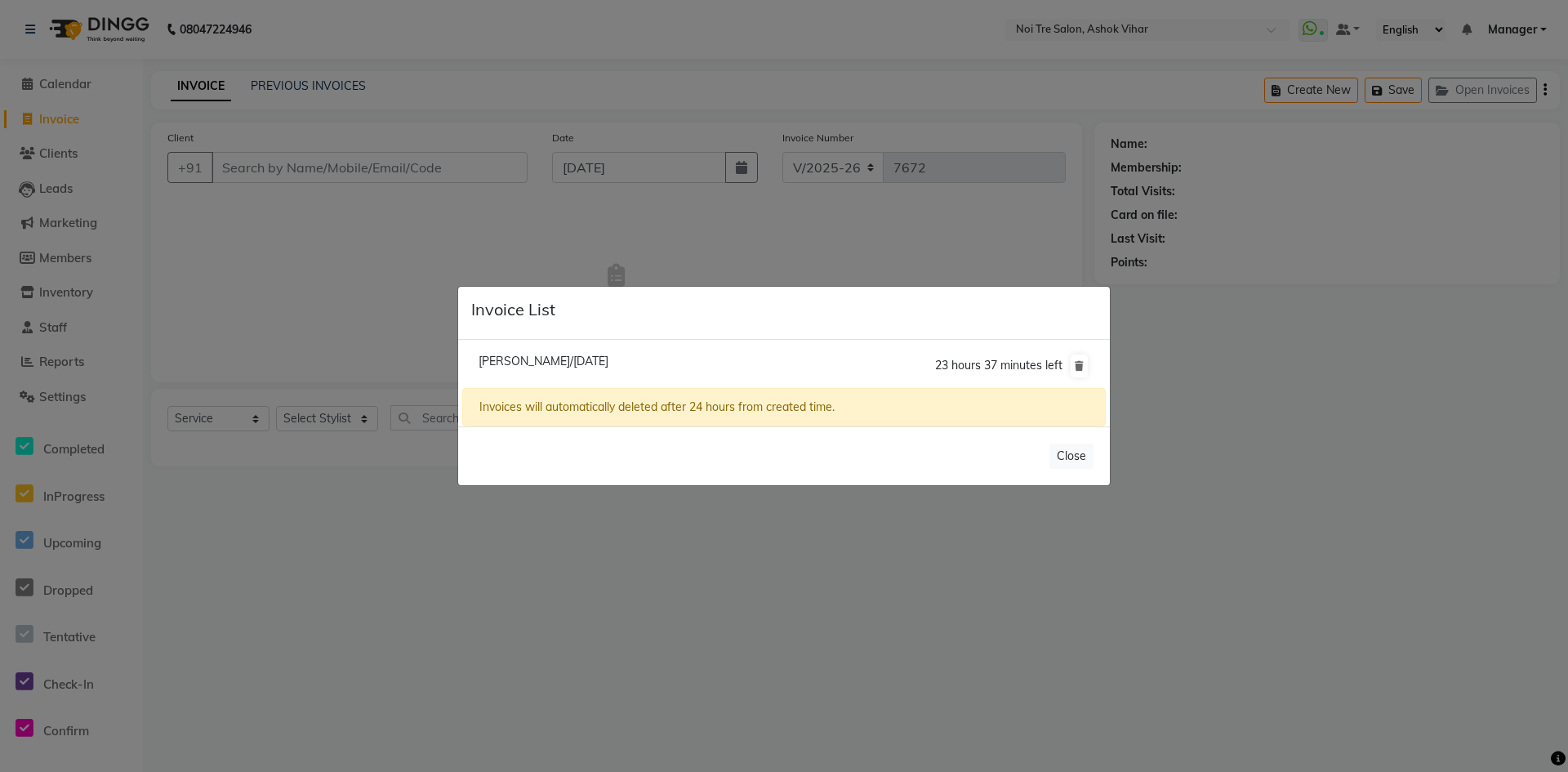
click at [562, 372] on li "Shivam Sakhuja/01 September 2025 23 hours 37 minutes left" at bounding box center [784, 366] width 644 height 46
click at [702, 372] on li "Shivam Sakhuja/01 September 2025 23 hours 37 minutes left" at bounding box center [784, 366] width 644 height 46
click at [609, 362] on span "Shivam Sakhuja/01 September 2025" at bounding box center [543, 360] width 130 height 14
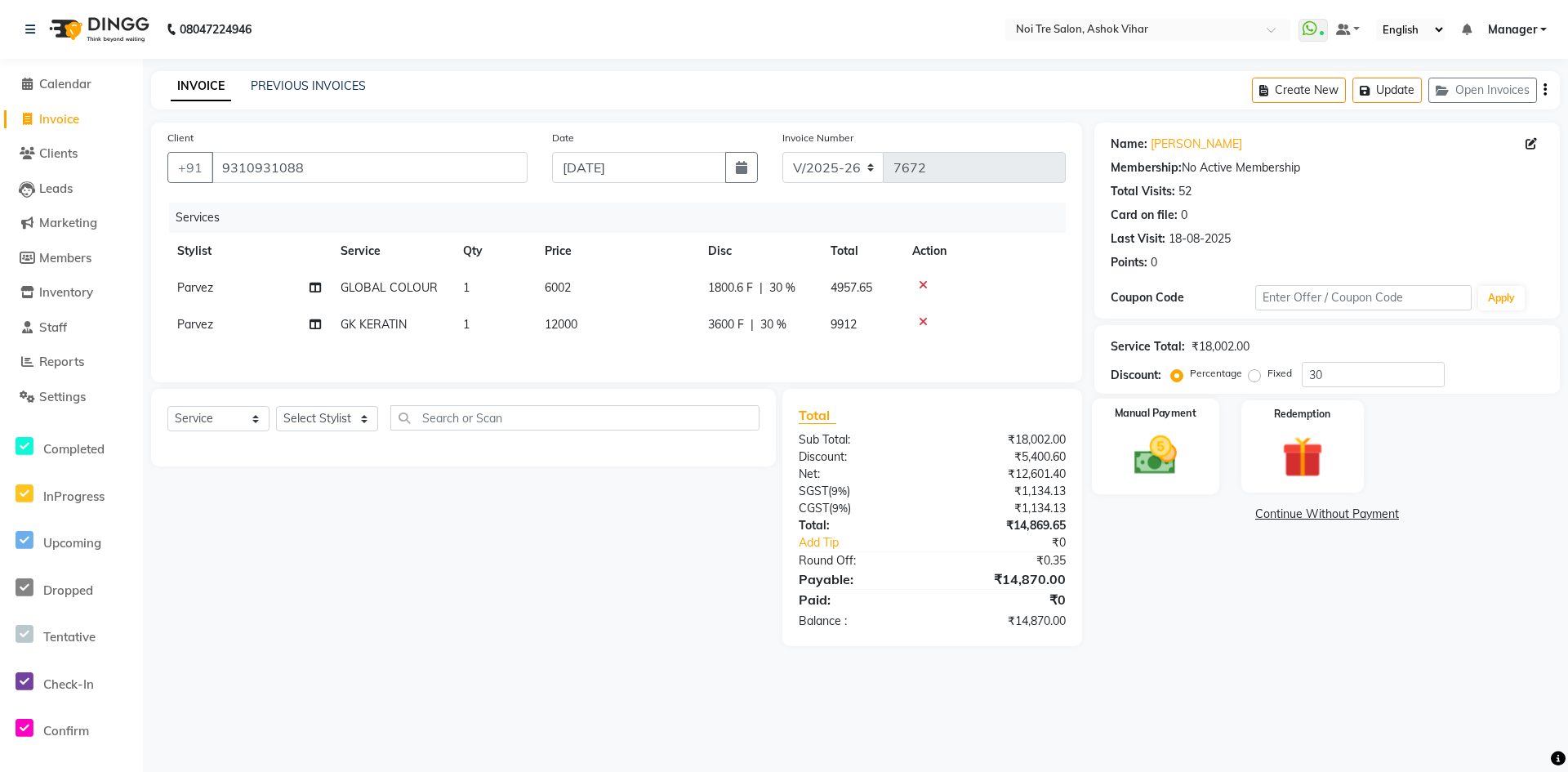
click at [1168, 461] on img at bounding box center [1156, 455] width 71 height 50
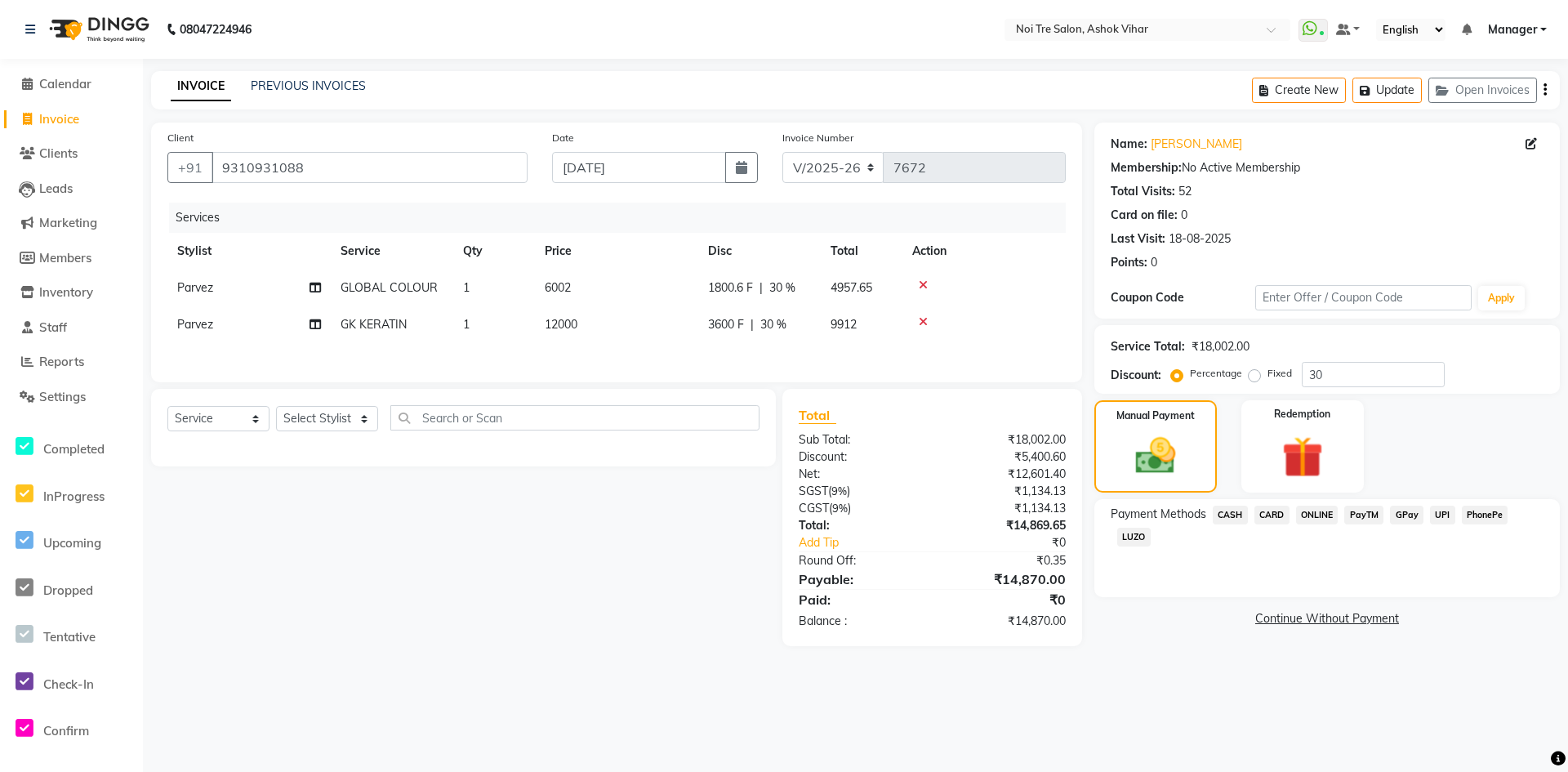
click at [1234, 518] on span "CASH" at bounding box center [1230, 515] width 35 height 19
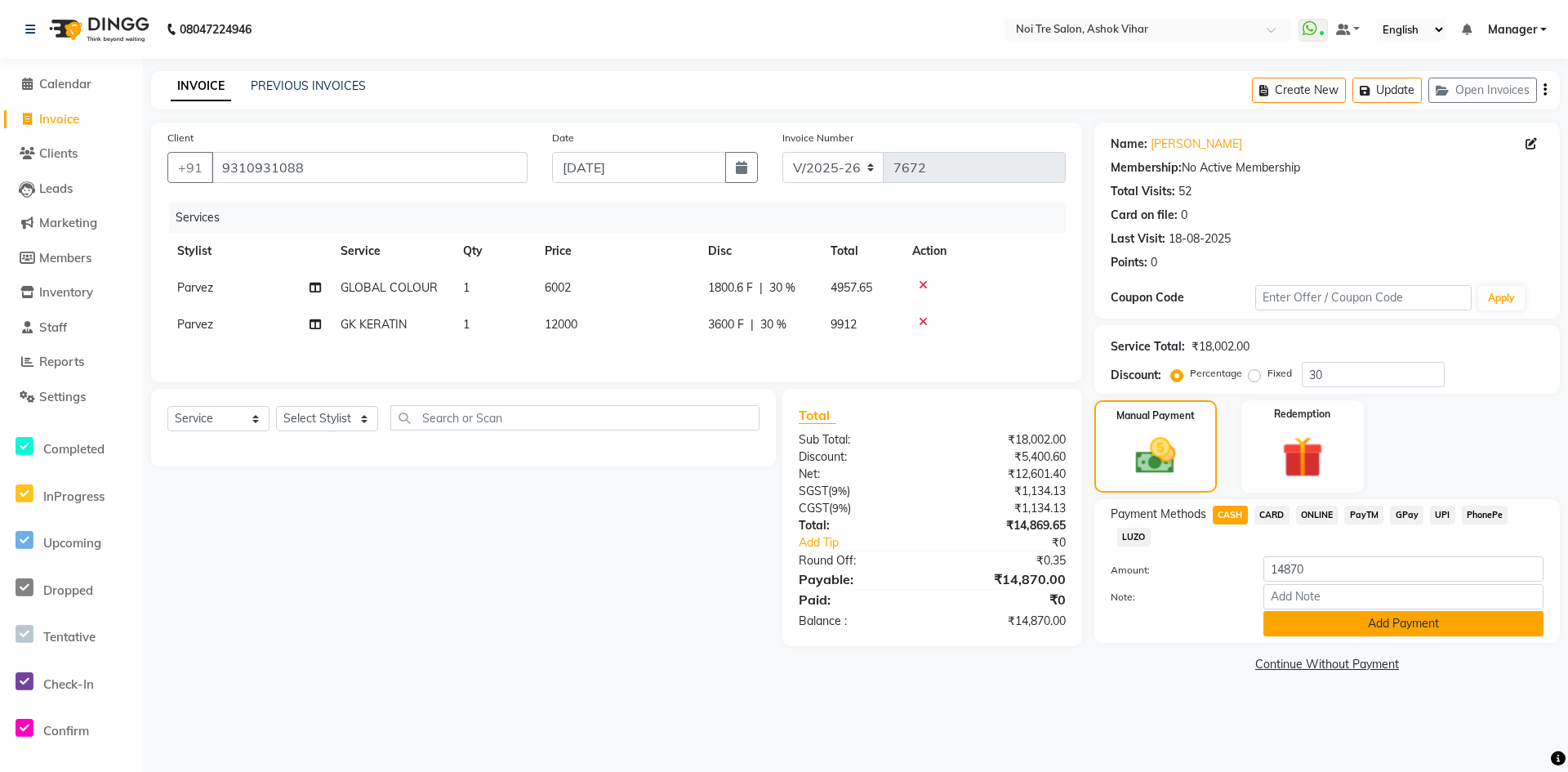
click at [1375, 620] on button "Add Payment" at bounding box center [1403, 623] width 280 height 26
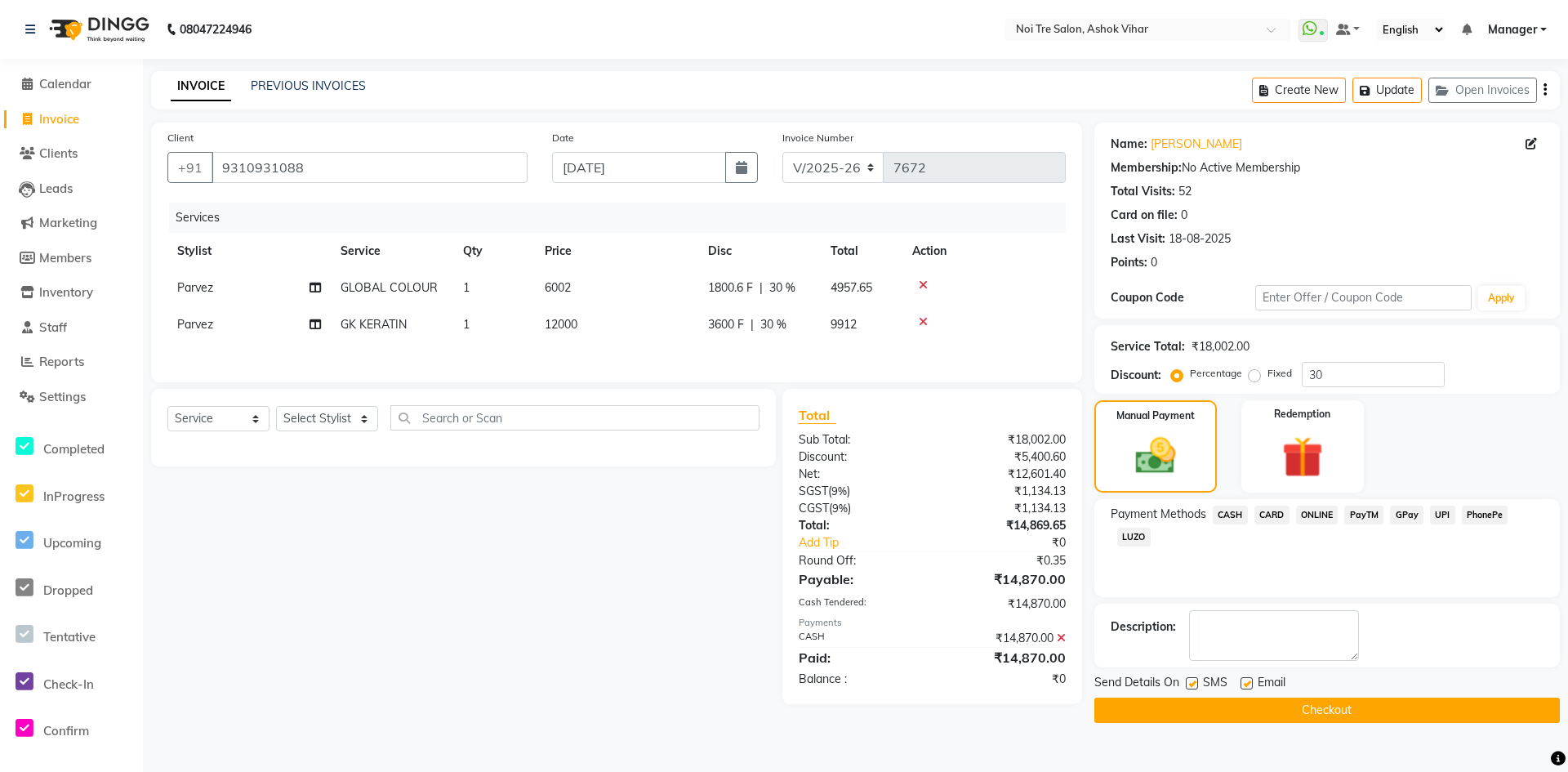
click at [1360, 709] on button "Checkout" at bounding box center [1327, 710] width 466 height 26
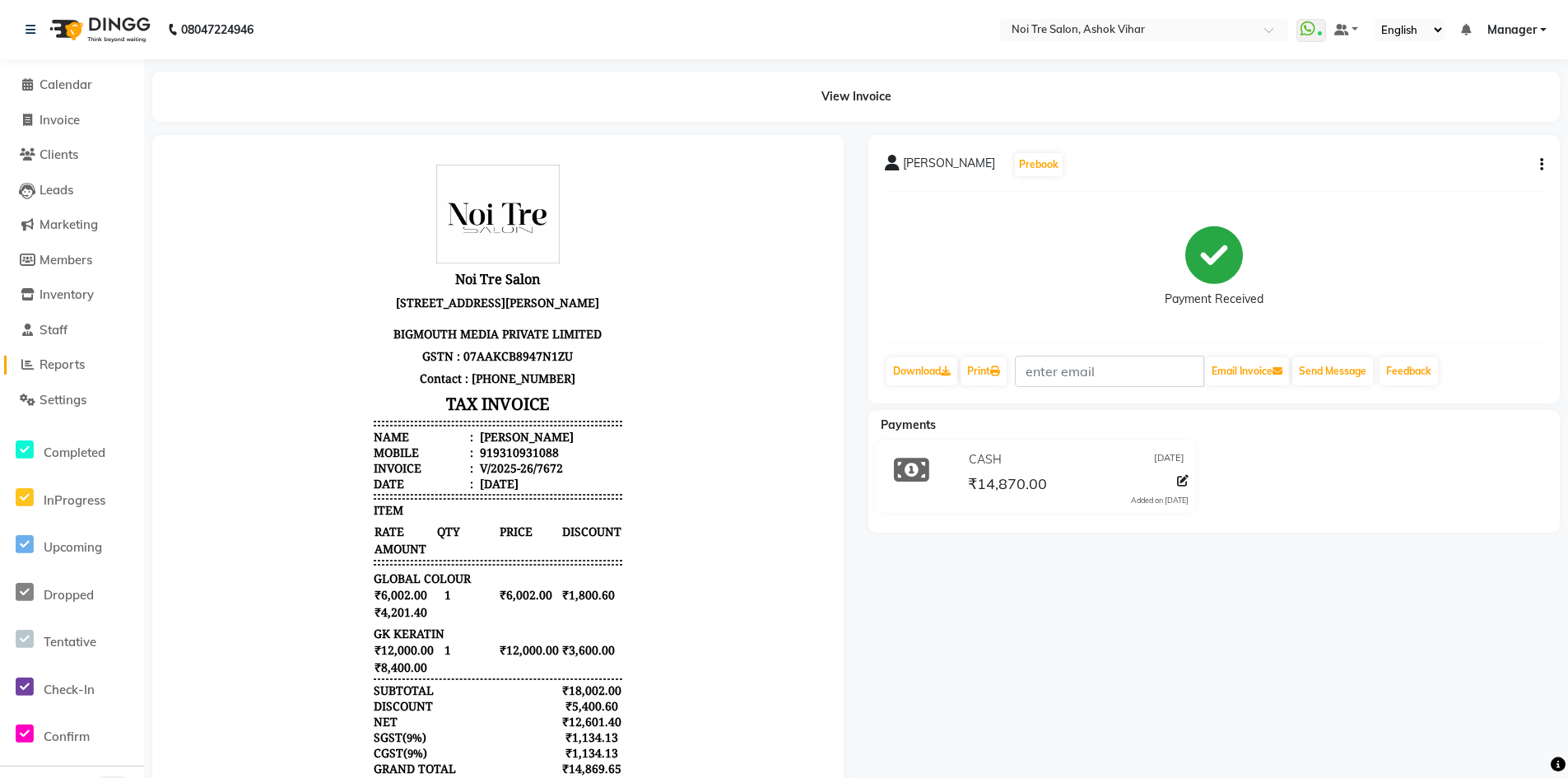
click at [57, 361] on span "Reports" at bounding box center [62, 364] width 45 height 15
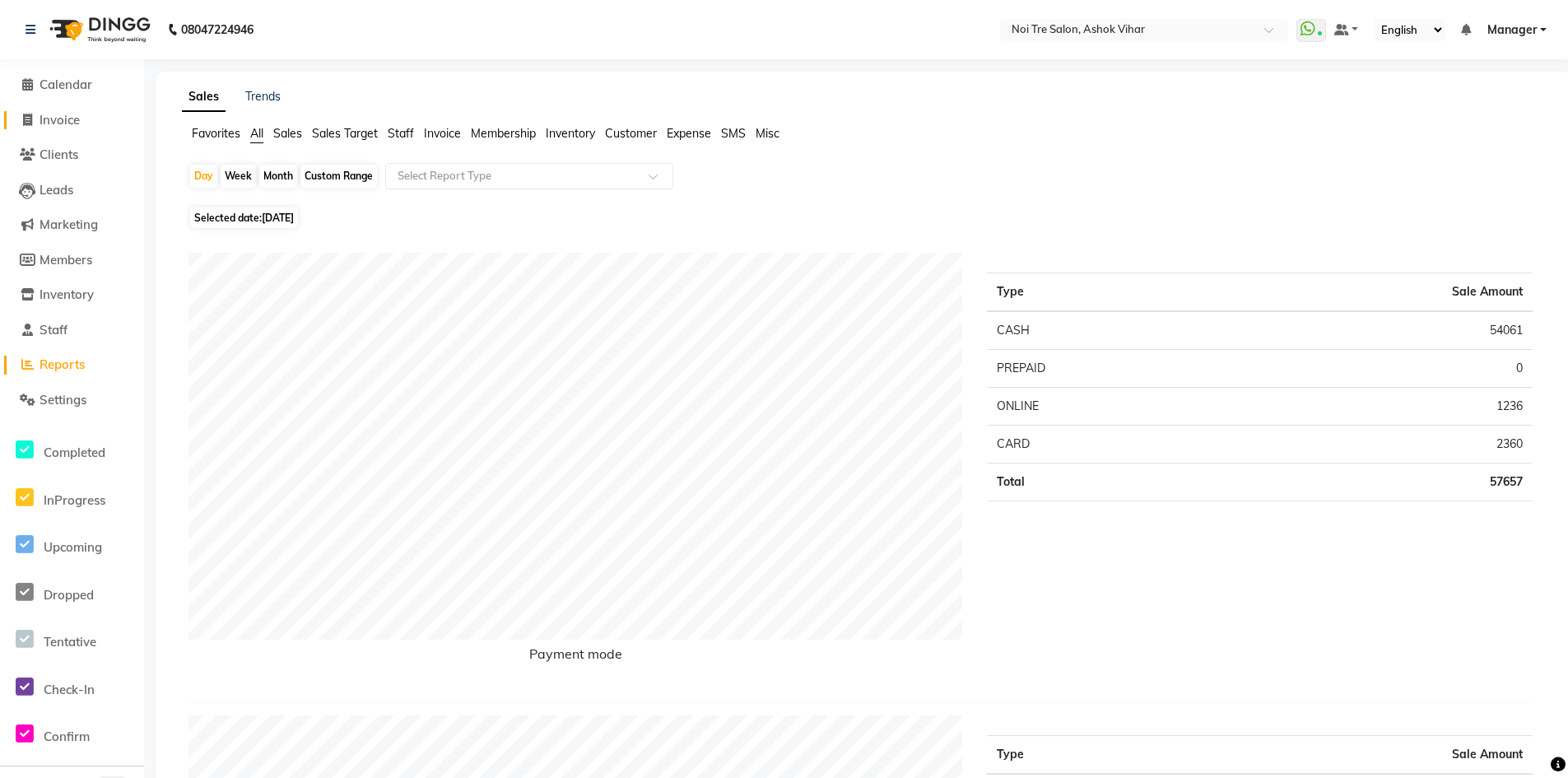
drag, startPoint x: 64, startPoint y: 124, endPoint x: 115, endPoint y: 111, distance: 52.6
click at [64, 124] on span "Invoice" at bounding box center [59, 120] width 40 height 15
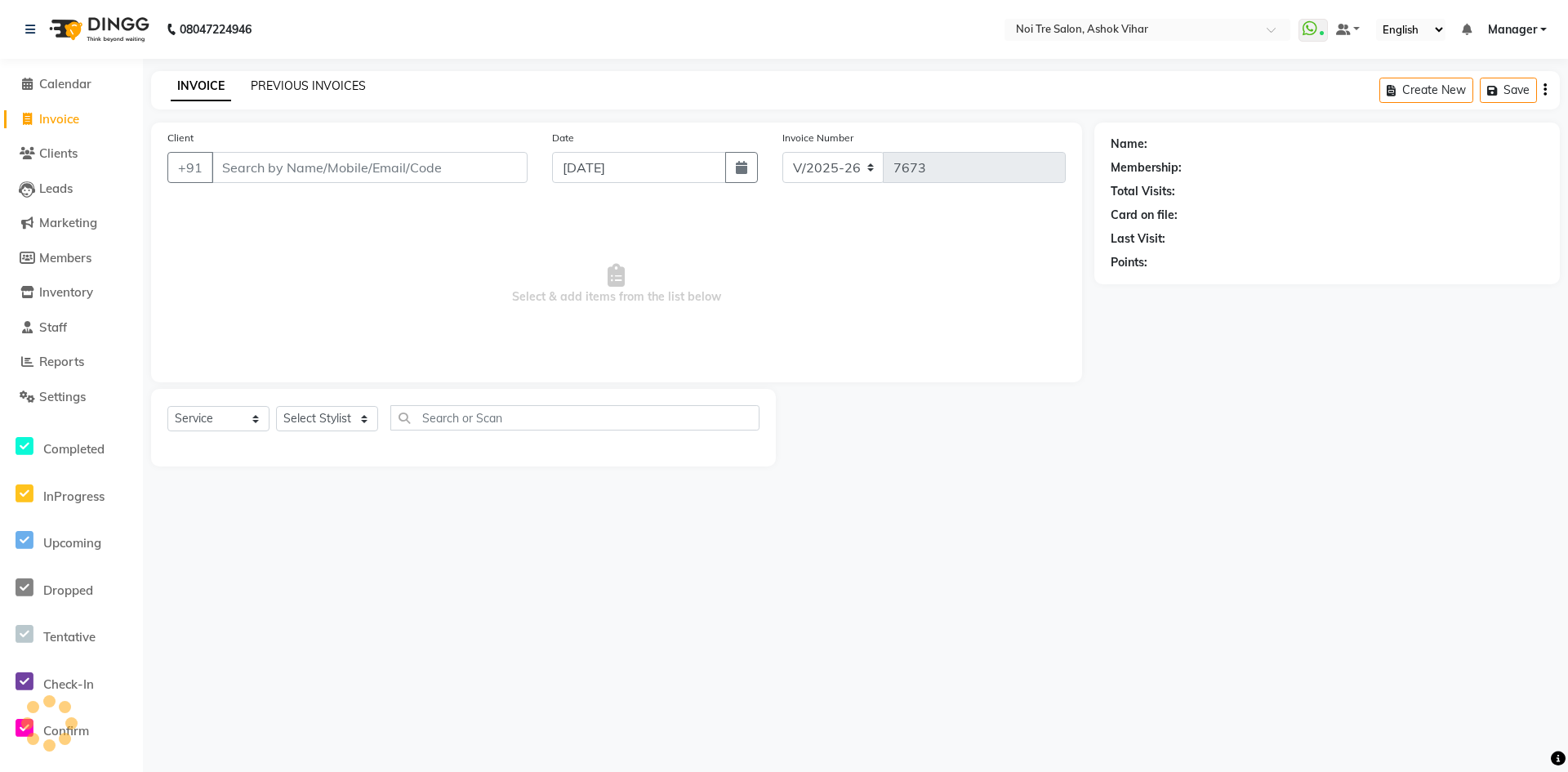
click at [315, 89] on link "PREVIOUS INVOICES" at bounding box center [308, 85] width 115 height 14
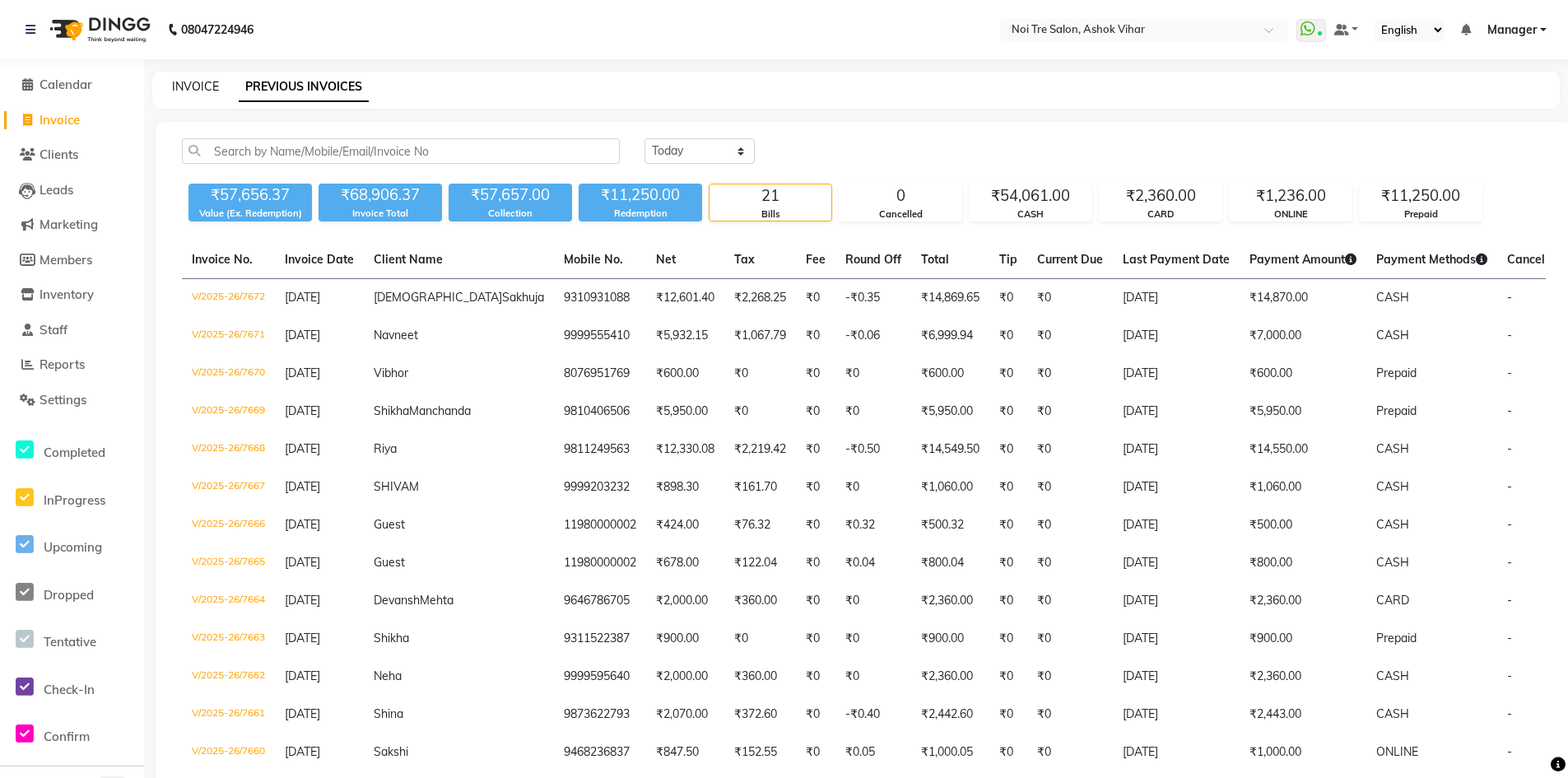
click at [193, 87] on link "INVOICE" at bounding box center [195, 86] width 47 height 15
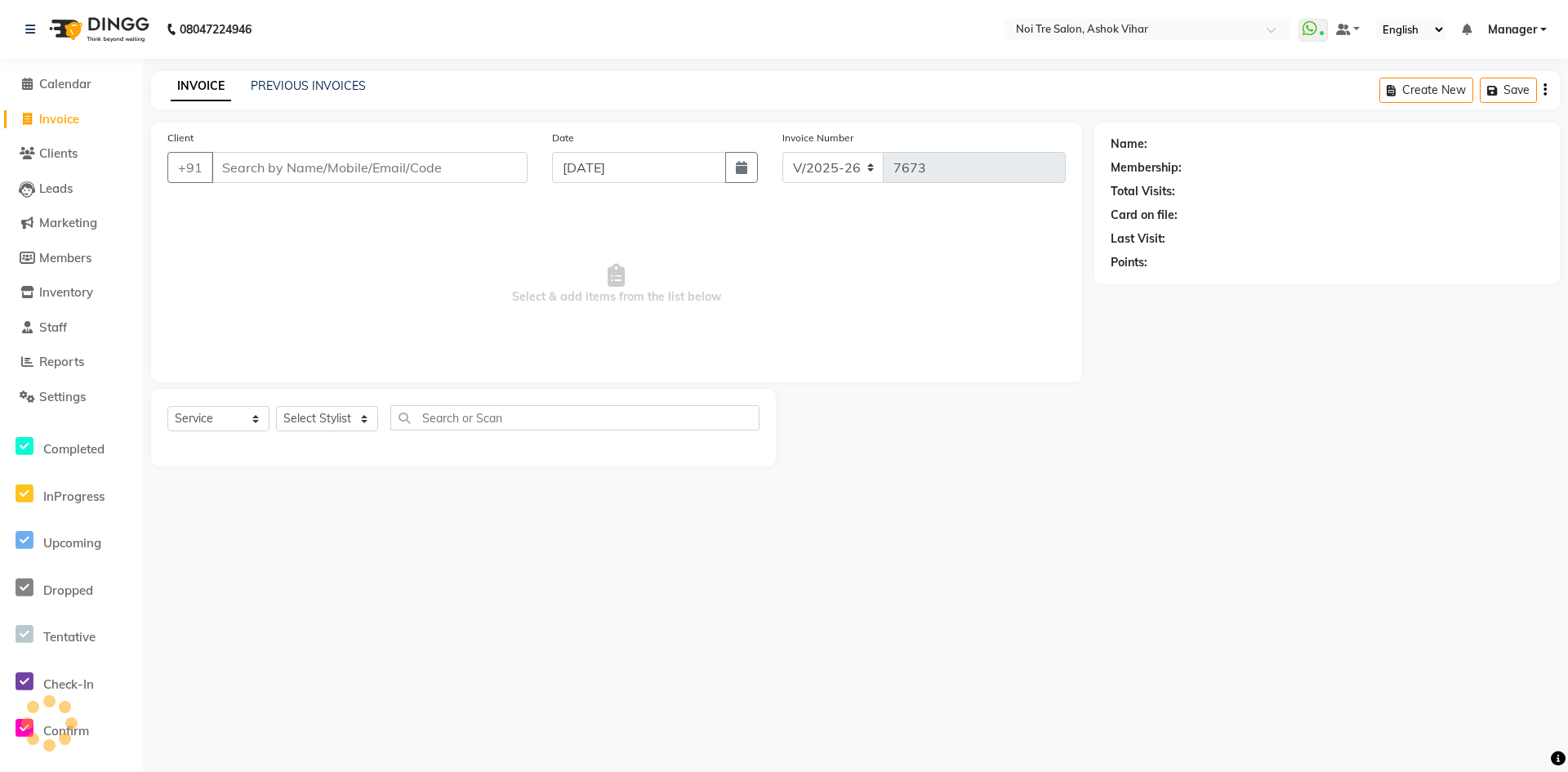
click at [295, 76] on div "INVOICE PREVIOUS INVOICES Create New Save" at bounding box center [855, 90] width 1409 height 38
click at [300, 88] on link "PREVIOUS INVOICES" at bounding box center [308, 85] width 115 height 14
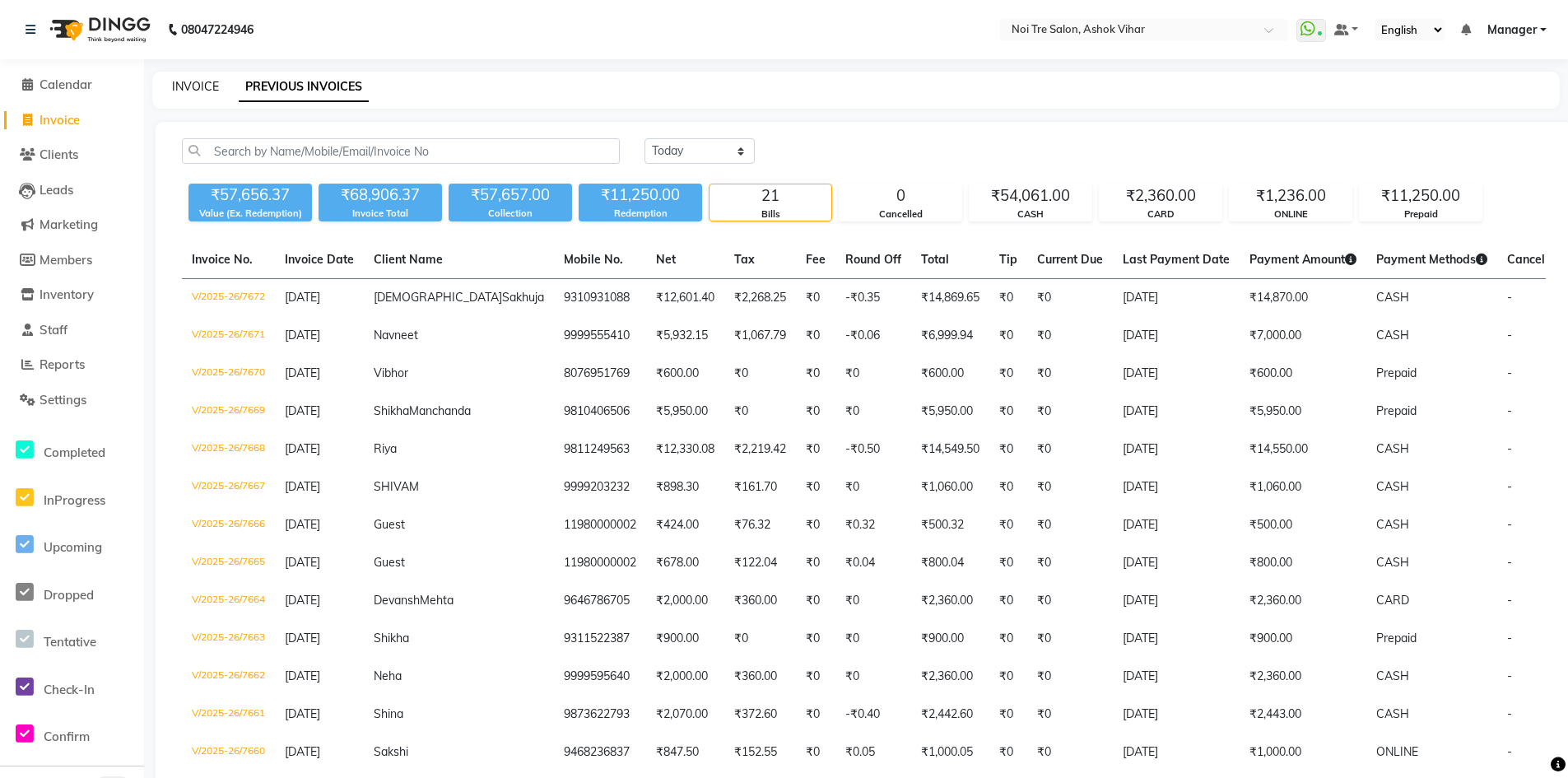
click at [194, 80] on link "INVOICE" at bounding box center [195, 86] width 47 height 15
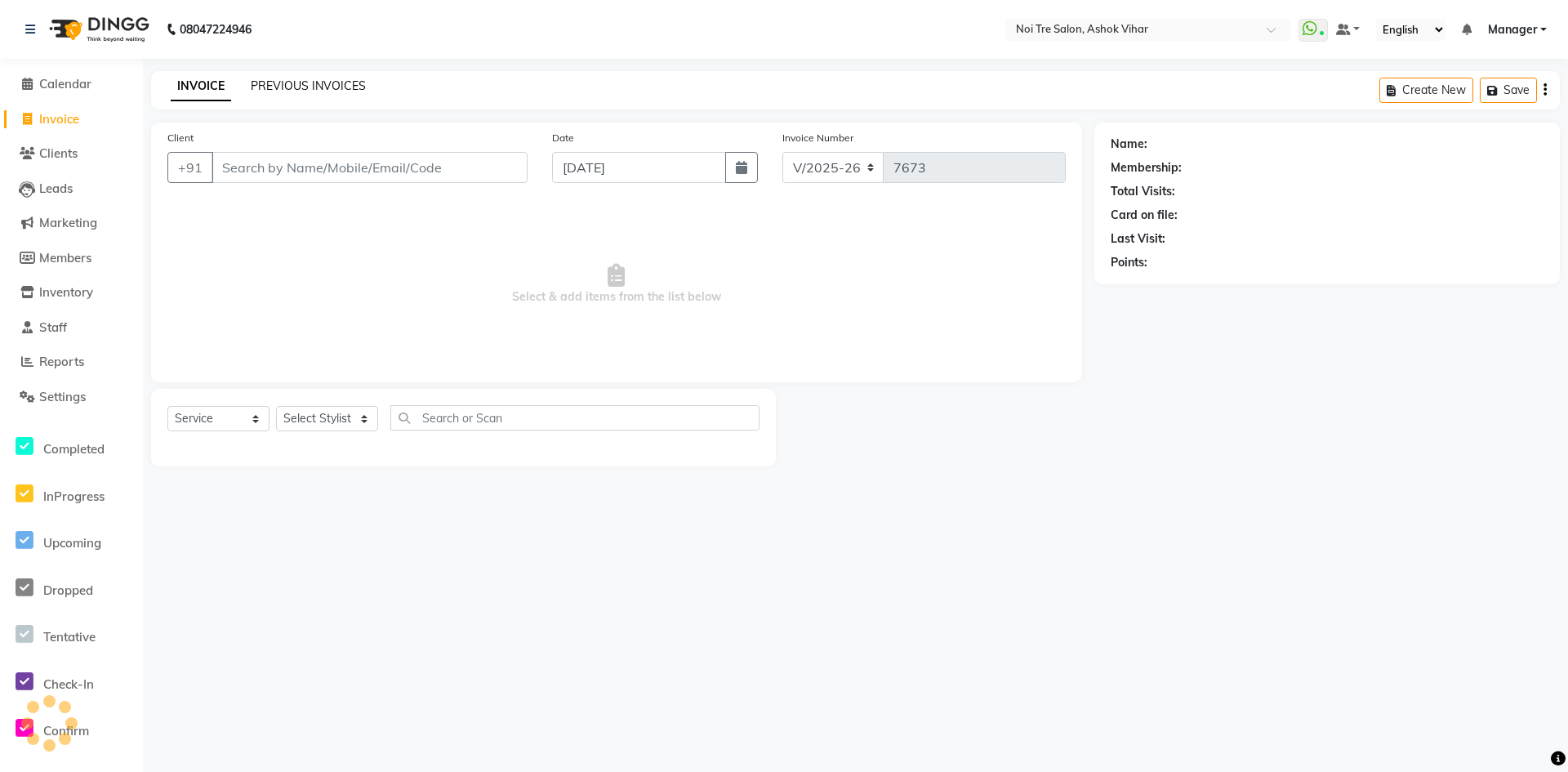
click at [318, 83] on link "PREVIOUS INVOICES" at bounding box center [308, 85] width 115 height 14
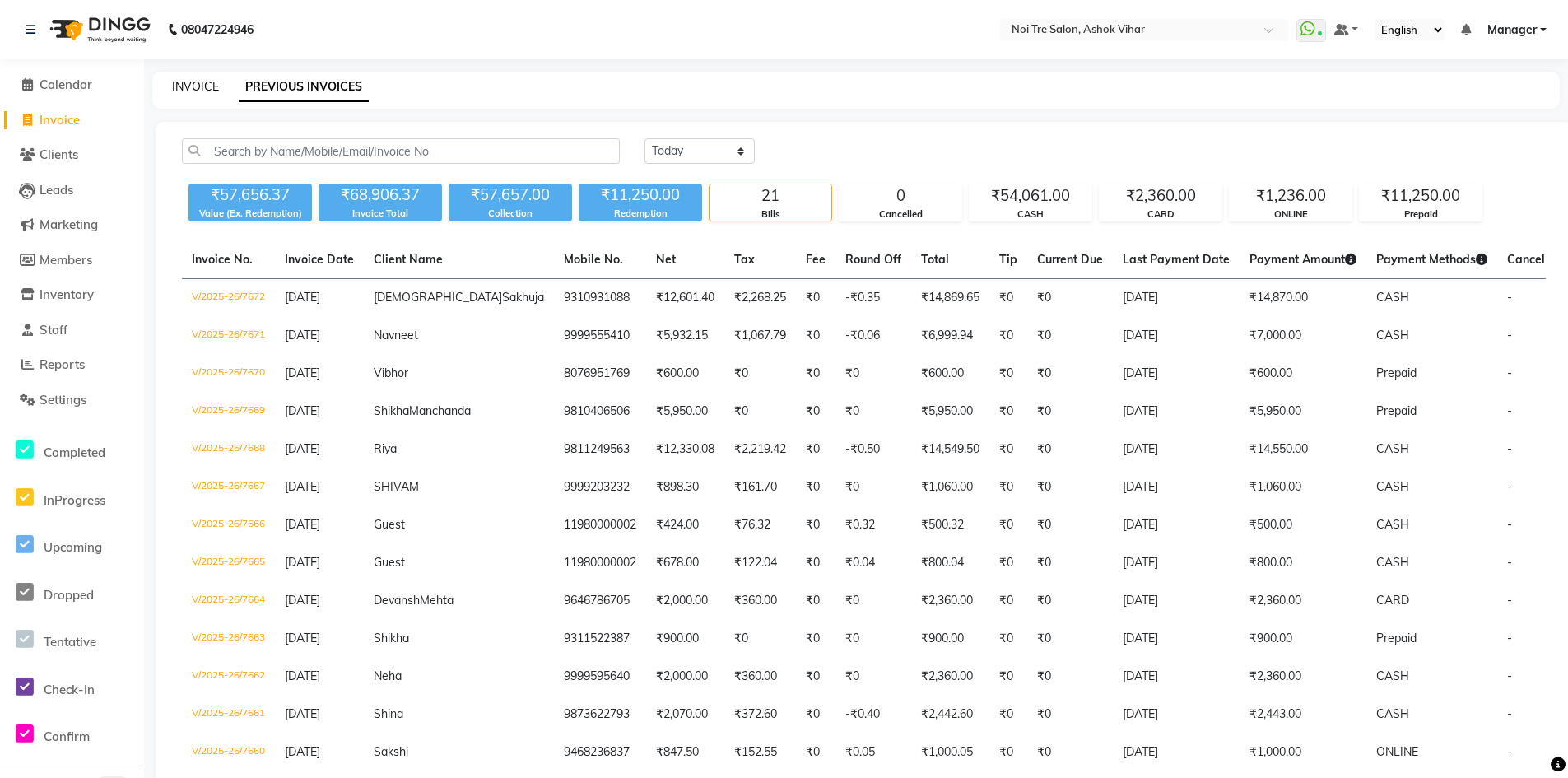
click at [184, 79] on link "INVOICE" at bounding box center [195, 86] width 47 height 15
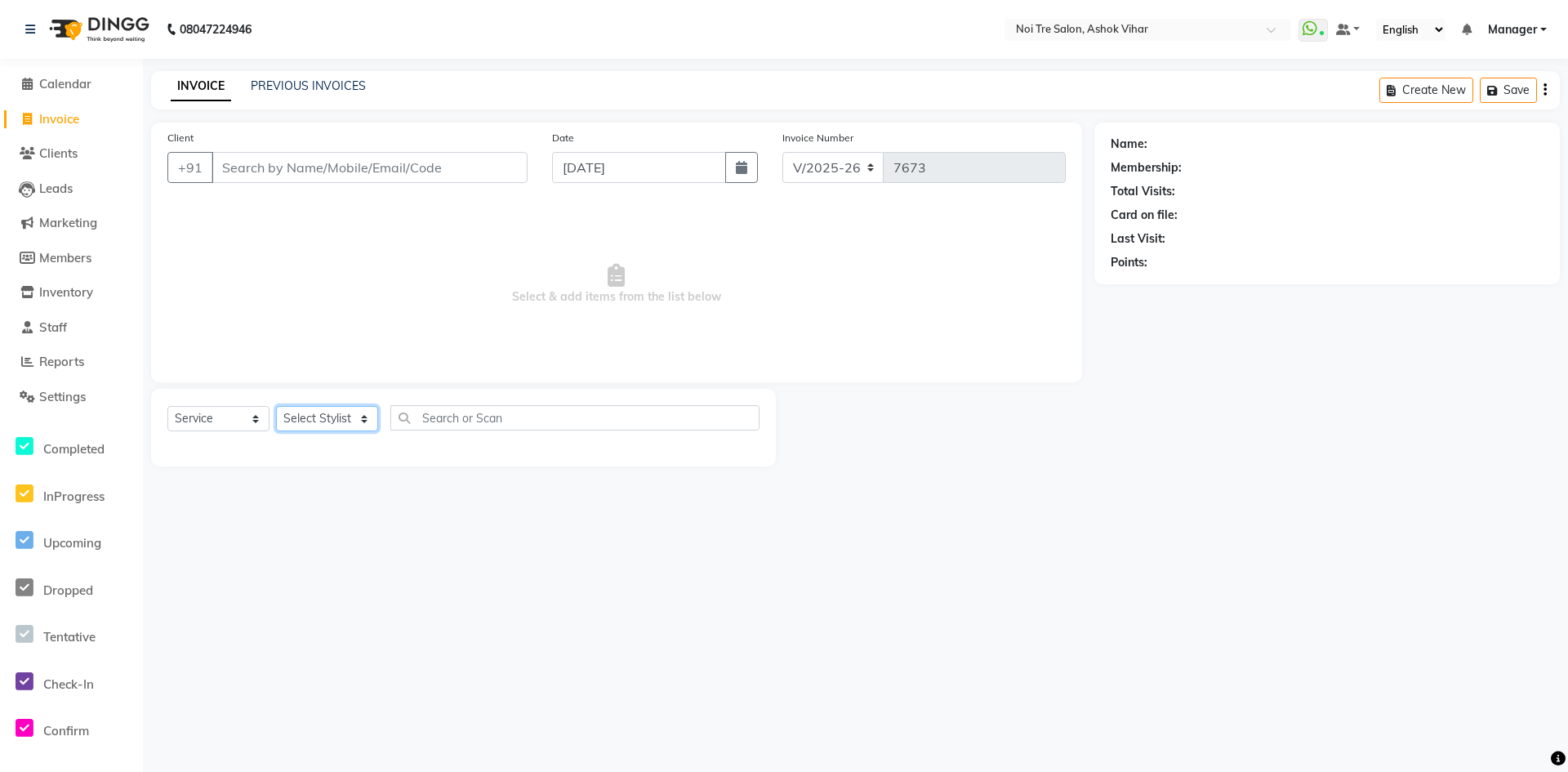
click at [367, 417] on select "Select Stylist Aakash Aalam Aas Admin Ajay Alice Amit Anand Anas Arif ARIF 1 Ar…" at bounding box center [327, 418] width 102 height 26
click at [429, 422] on input "text" at bounding box center [575, 417] width 369 height 26
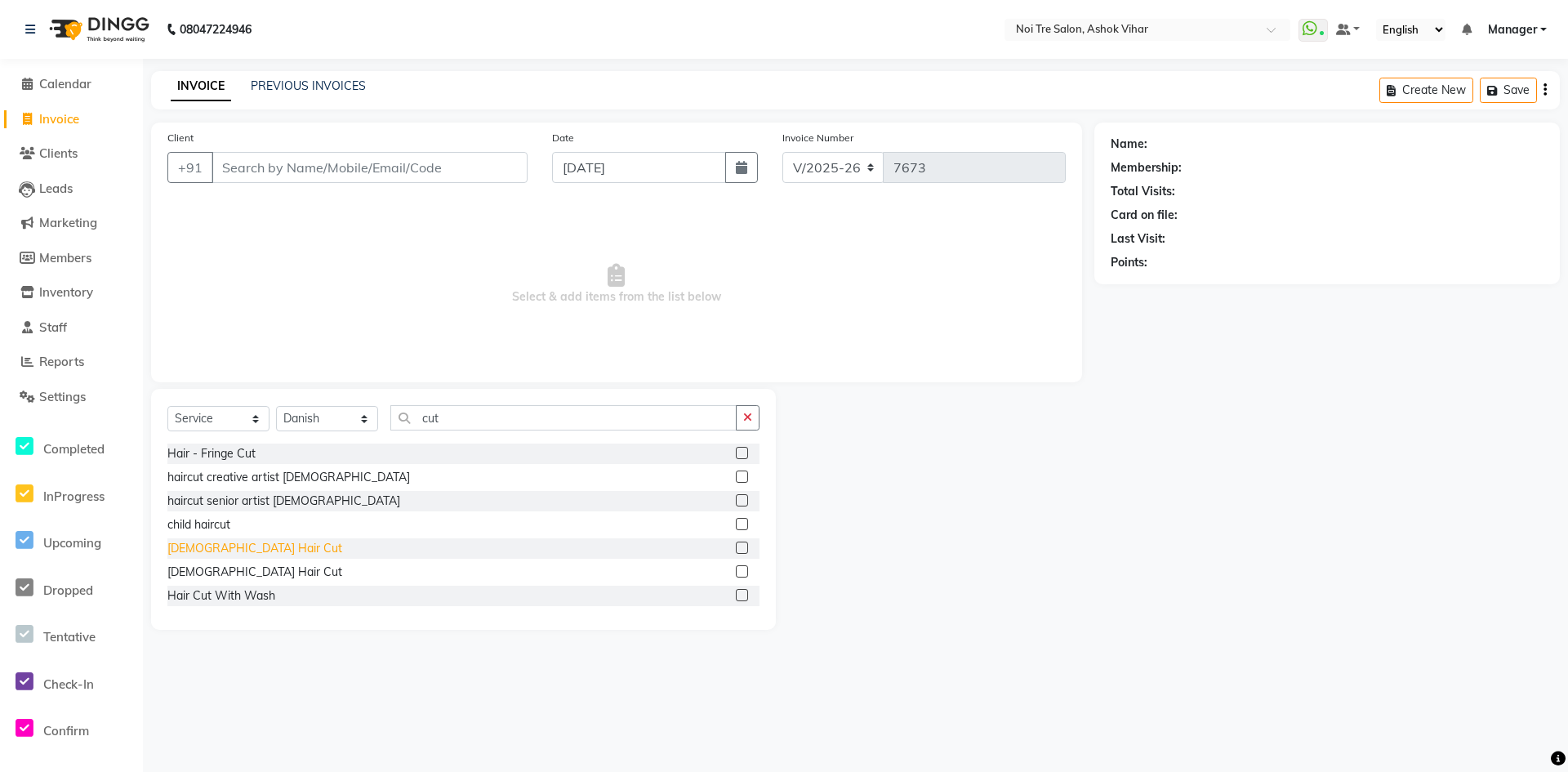
click at [202, 543] on div "Male Hair Cut" at bounding box center [255, 548] width 175 height 17
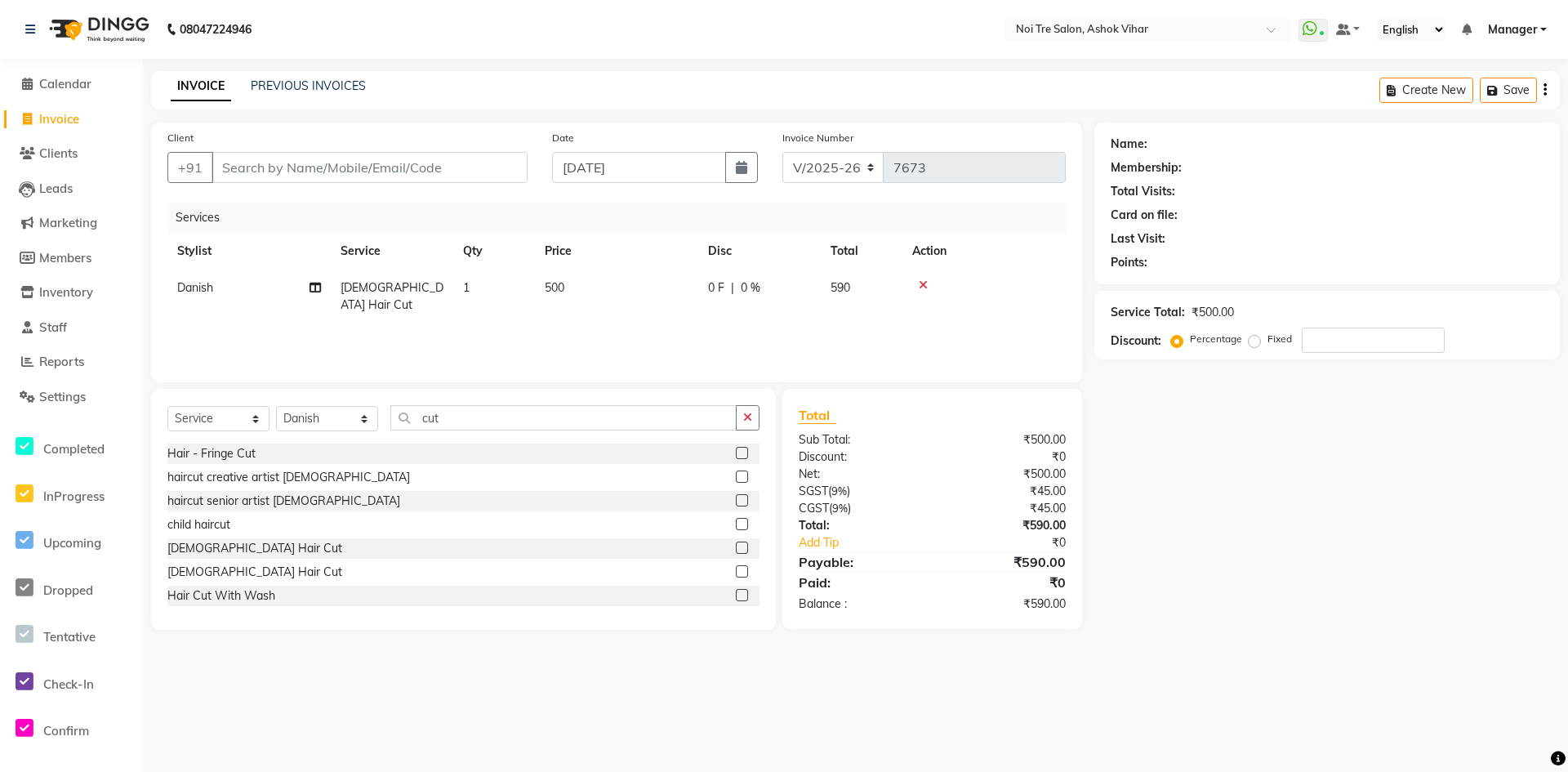
click at [598, 274] on td "500" at bounding box center [616, 296] width 163 height 54
click at [684, 280] on input "500" at bounding box center [693, 292] width 144 height 26
click at [457, 172] on input "Client" at bounding box center [370, 167] width 316 height 31
click at [362, 417] on select "Select Stylist Aakash Aalam Aas Admin Ajay Alice Amit Anand Anas Arif ARIF 1 Ar…" at bounding box center [327, 418] width 102 height 26
click at [462, 421] on input "cut" at bounding box center [563, 417] width 346 height 26
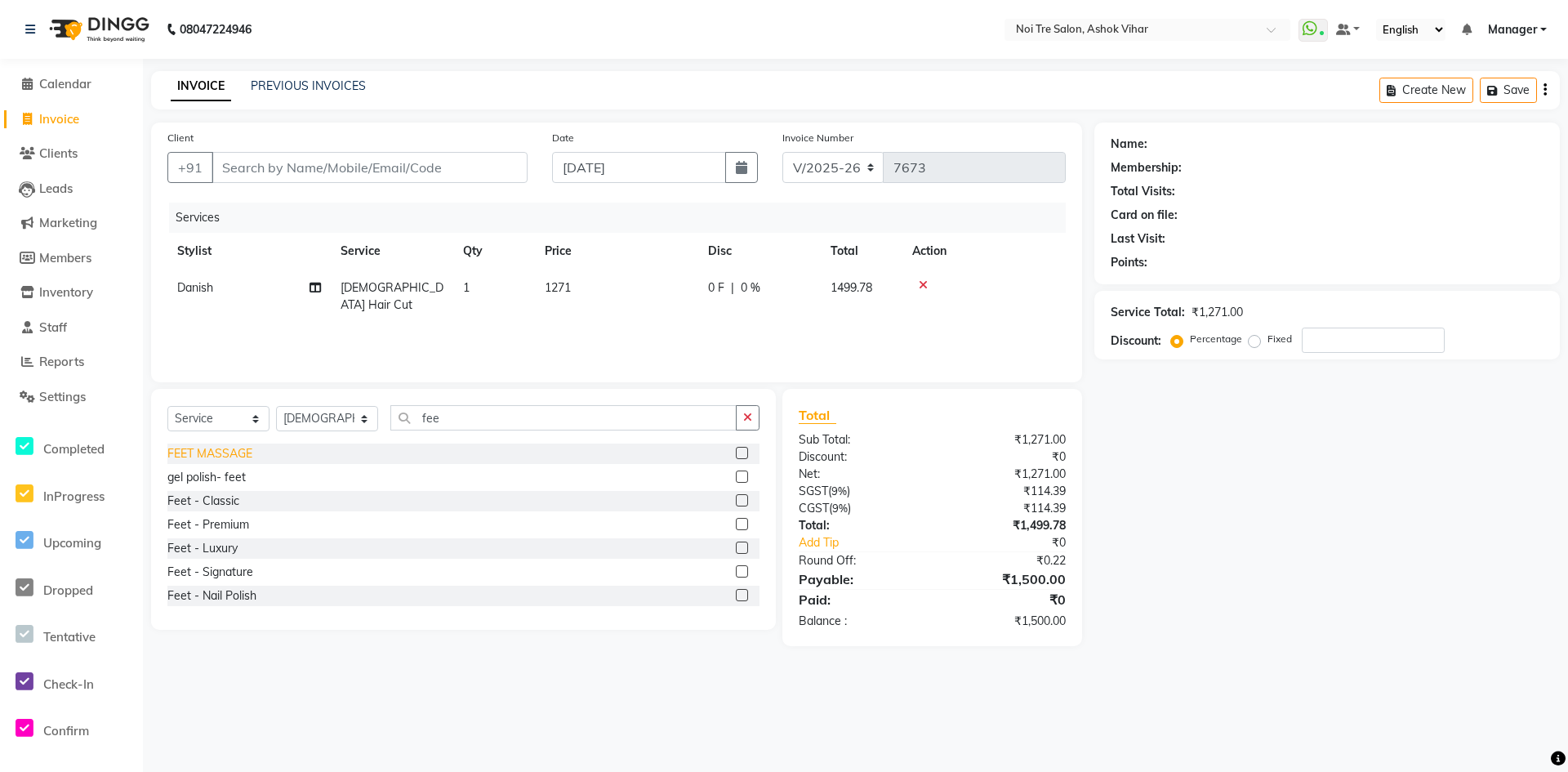
click at [236, 456] on div "FEET MASSAGE" at bounding box center [210, 453] width 85 height 17
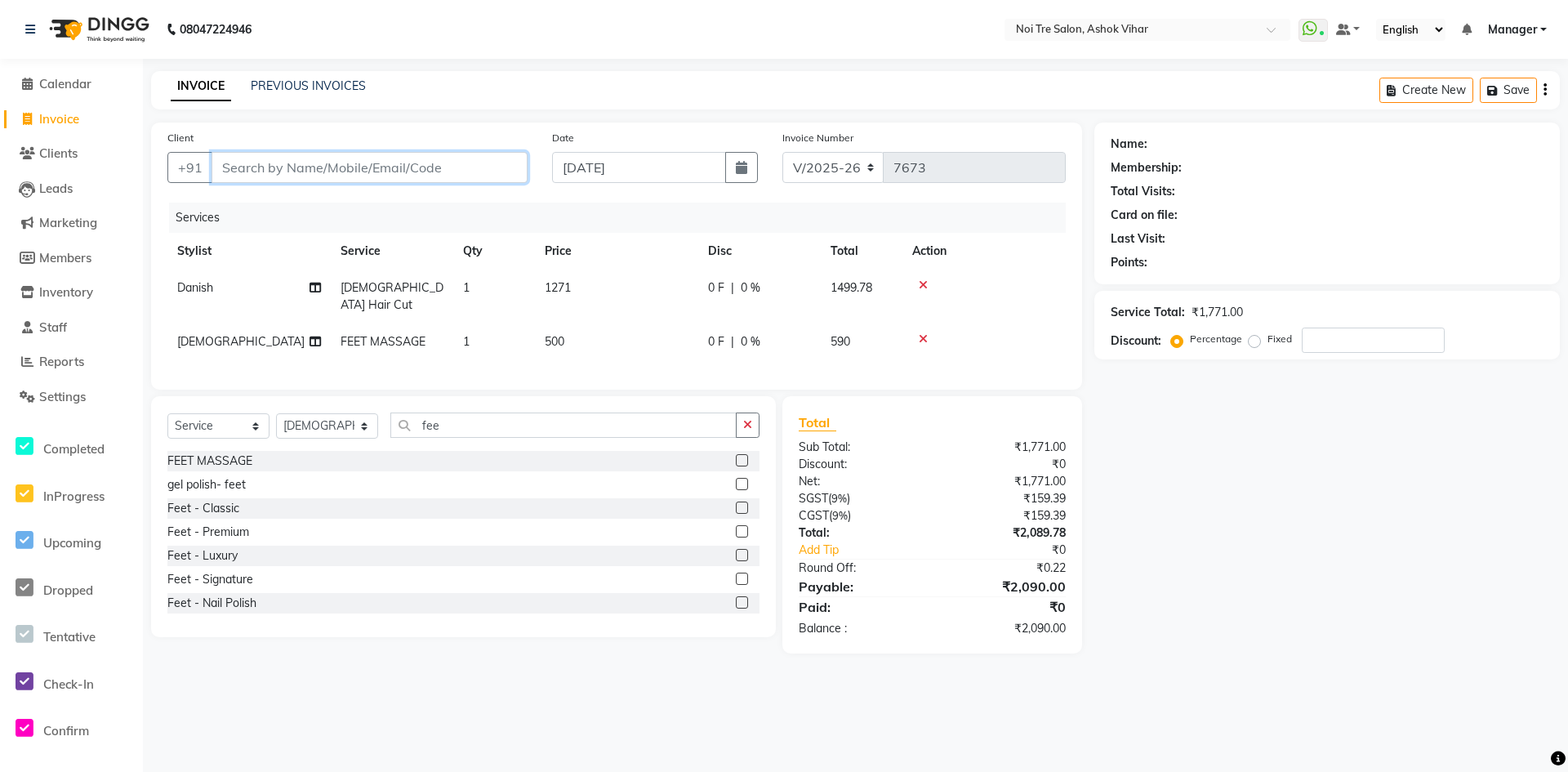
click at [443, 174] on input "Client" at bounding box center [370, 167] width 316 height 31
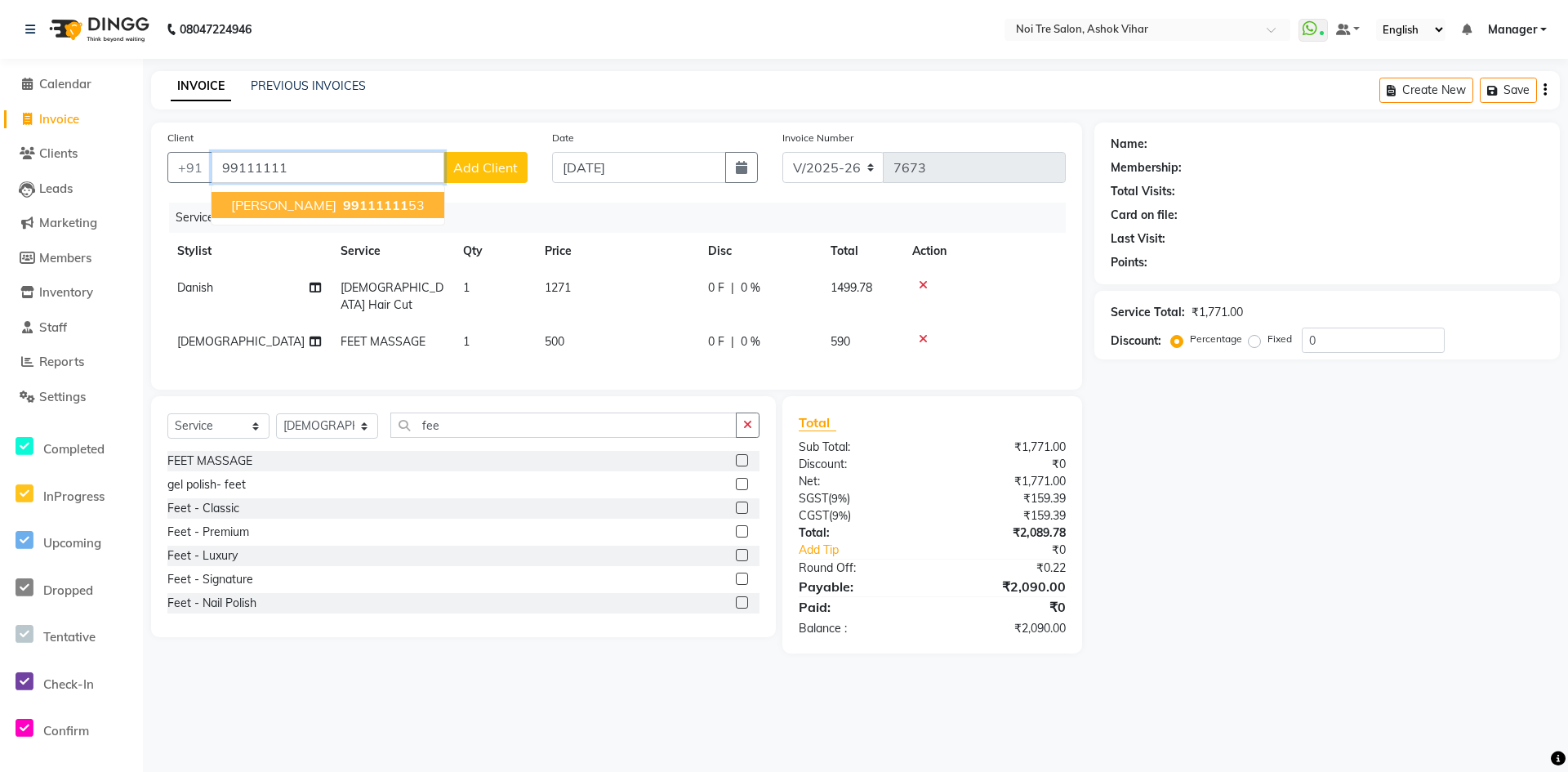
click at [386, 202] on span "99111111" at bounding box center [375, 204] width 65 height 16
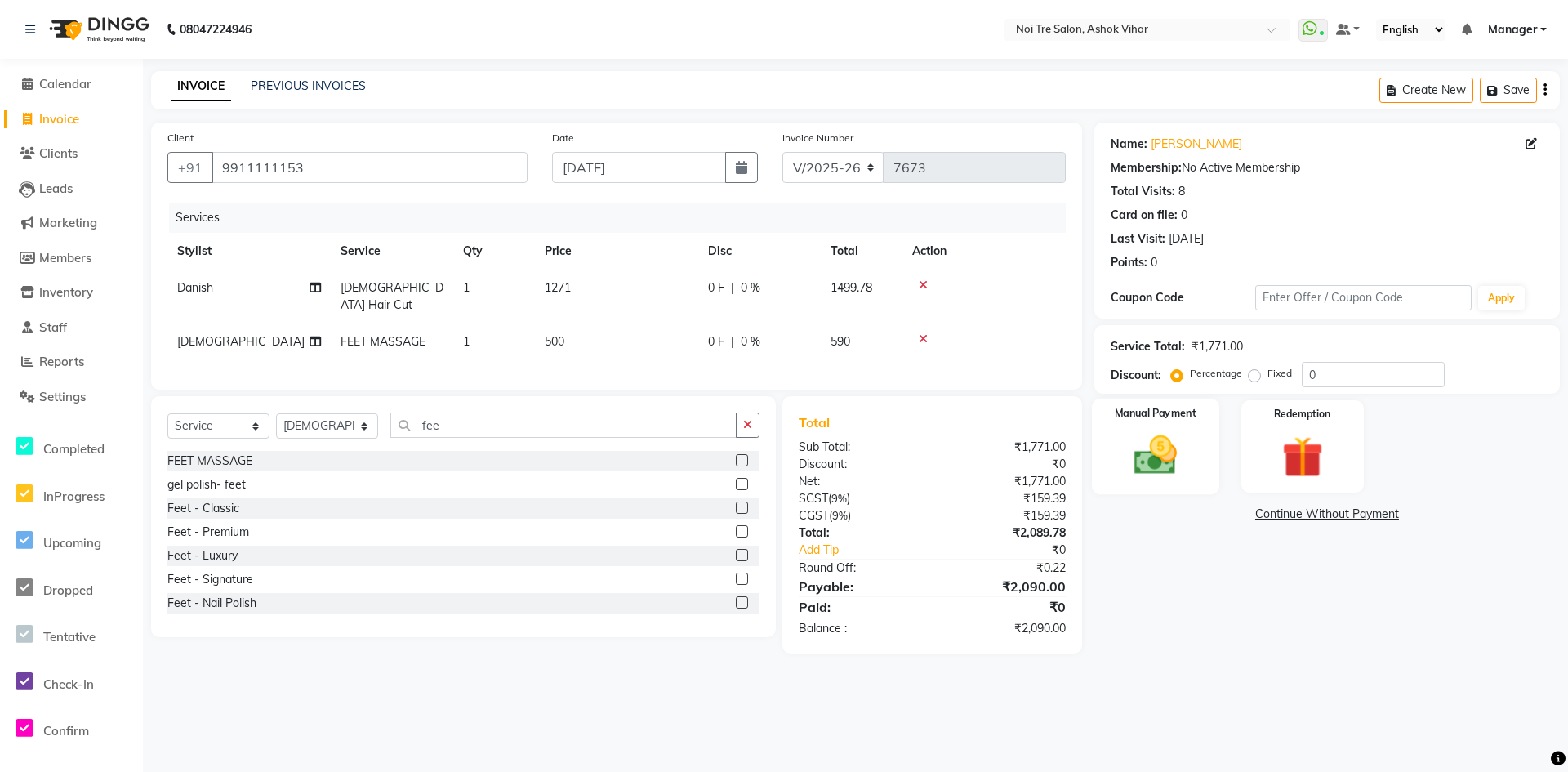
click at [1186, 440] on img at bounding box center [1156, 455] width 71 height 50
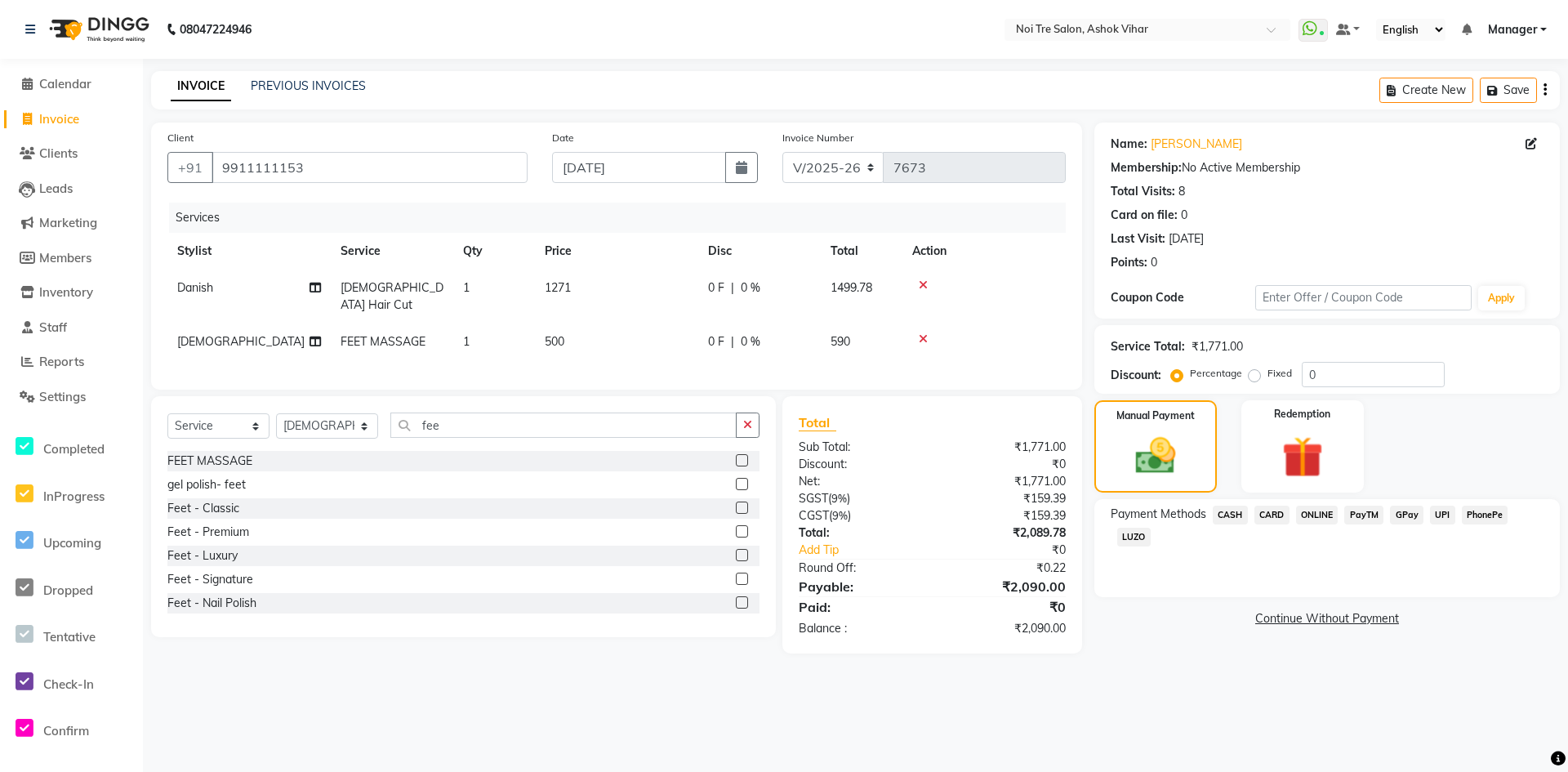
click at [1281, 513] on span "CARD" at bounding box center [1271, 515] width 35 height 19
click at [1321, 631] on button "Add Payment" at bounding box center [1403, 623] width 280 height 26
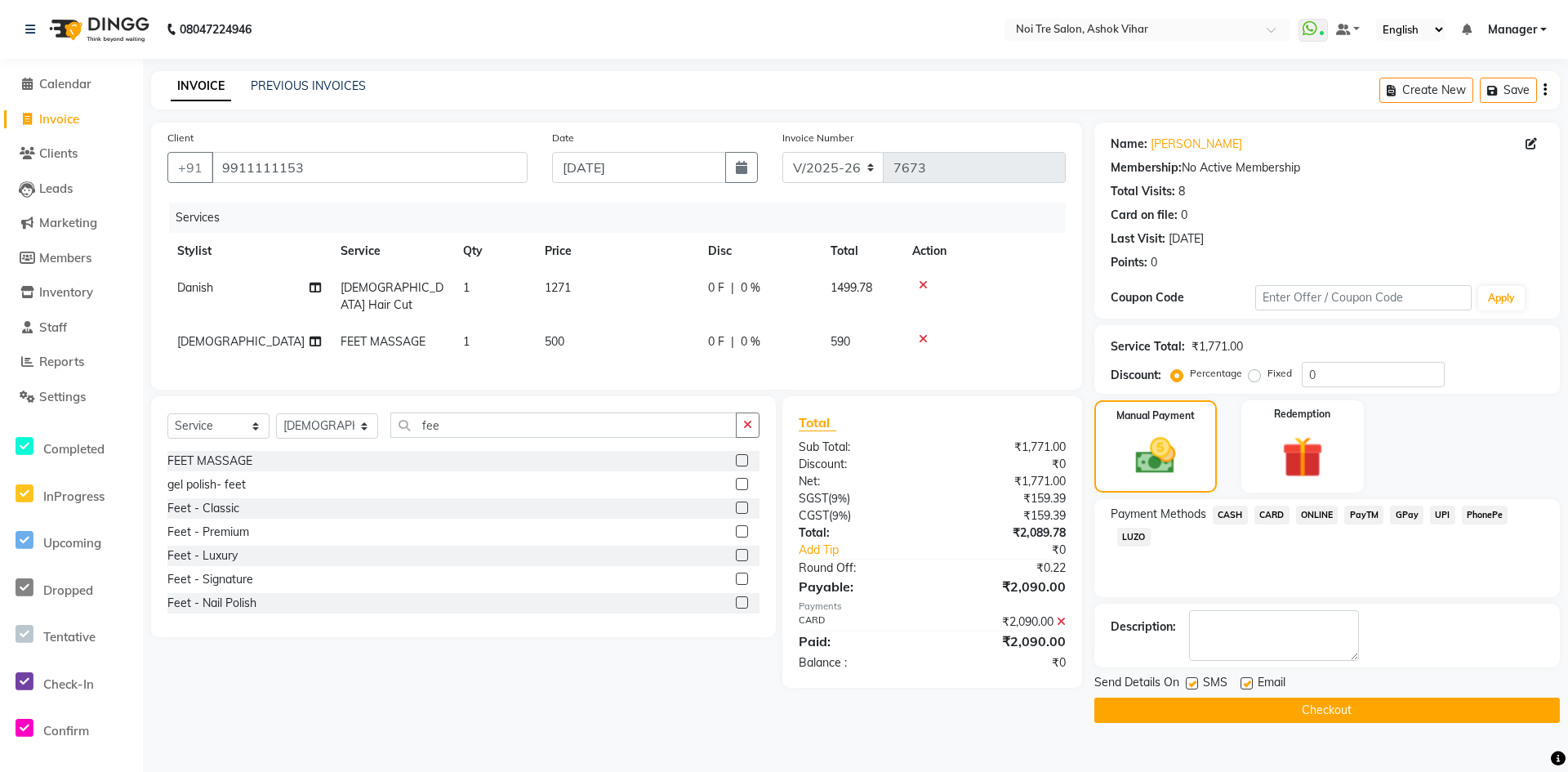
click at [1335, 713] on button "Checkout" at bounding box center [1327, 710] width 466 height 26
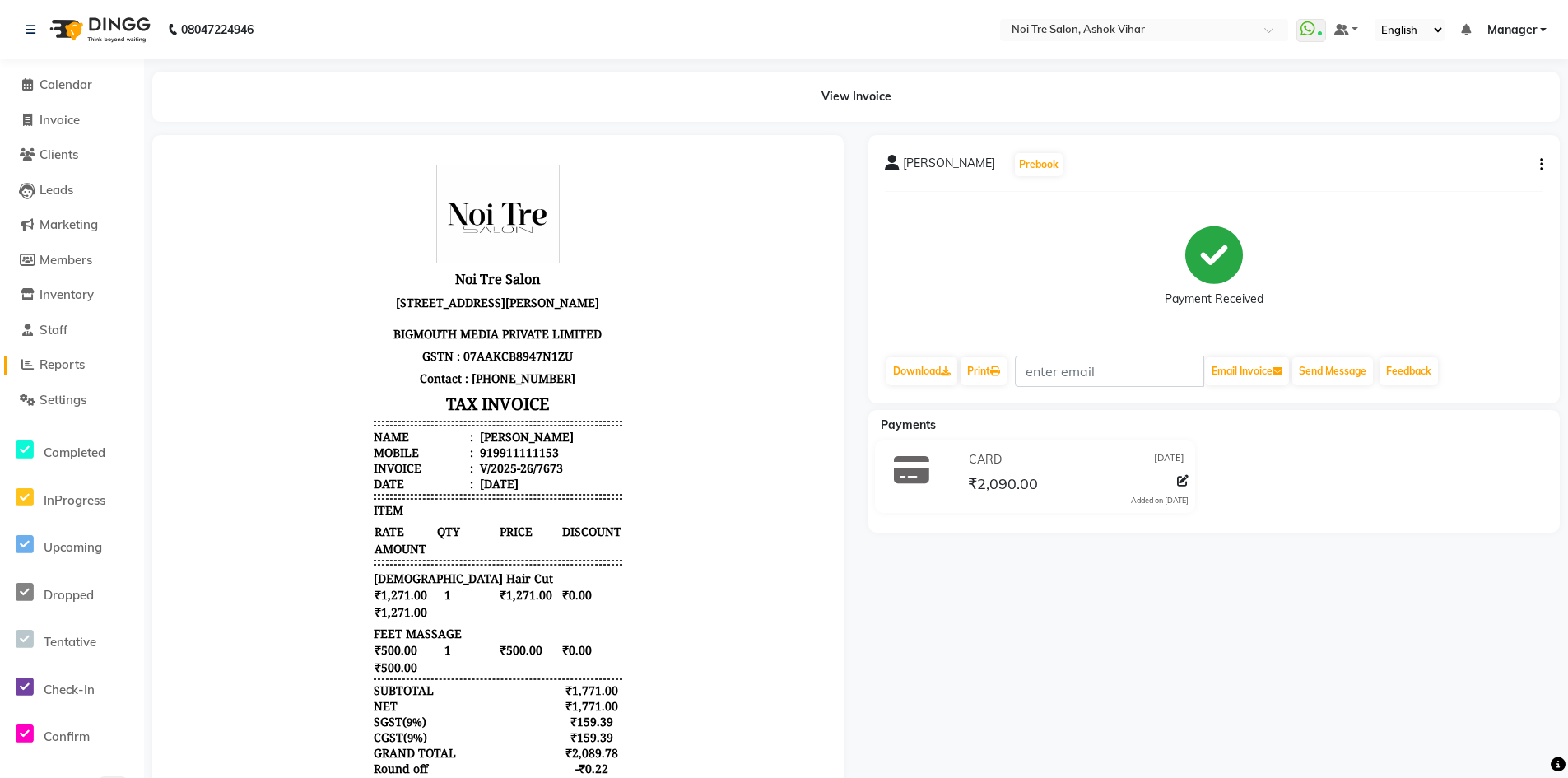
click at [61, 366] on span "Reports" at bounding box center [62, 364] width 45 height 15
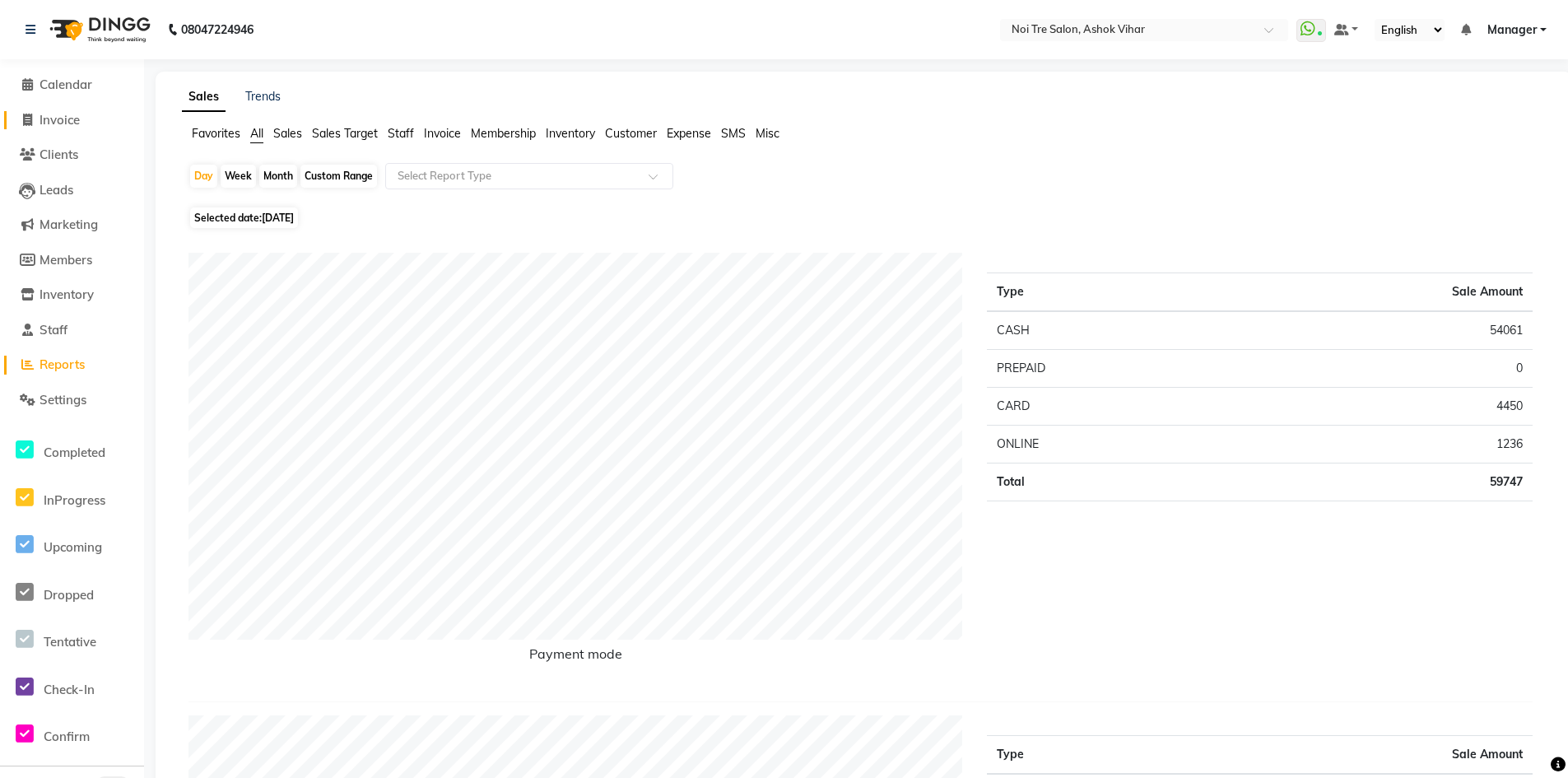
click at [54, 120] on span "Invoice" at bounding box center [59, 120] width 40 height 15
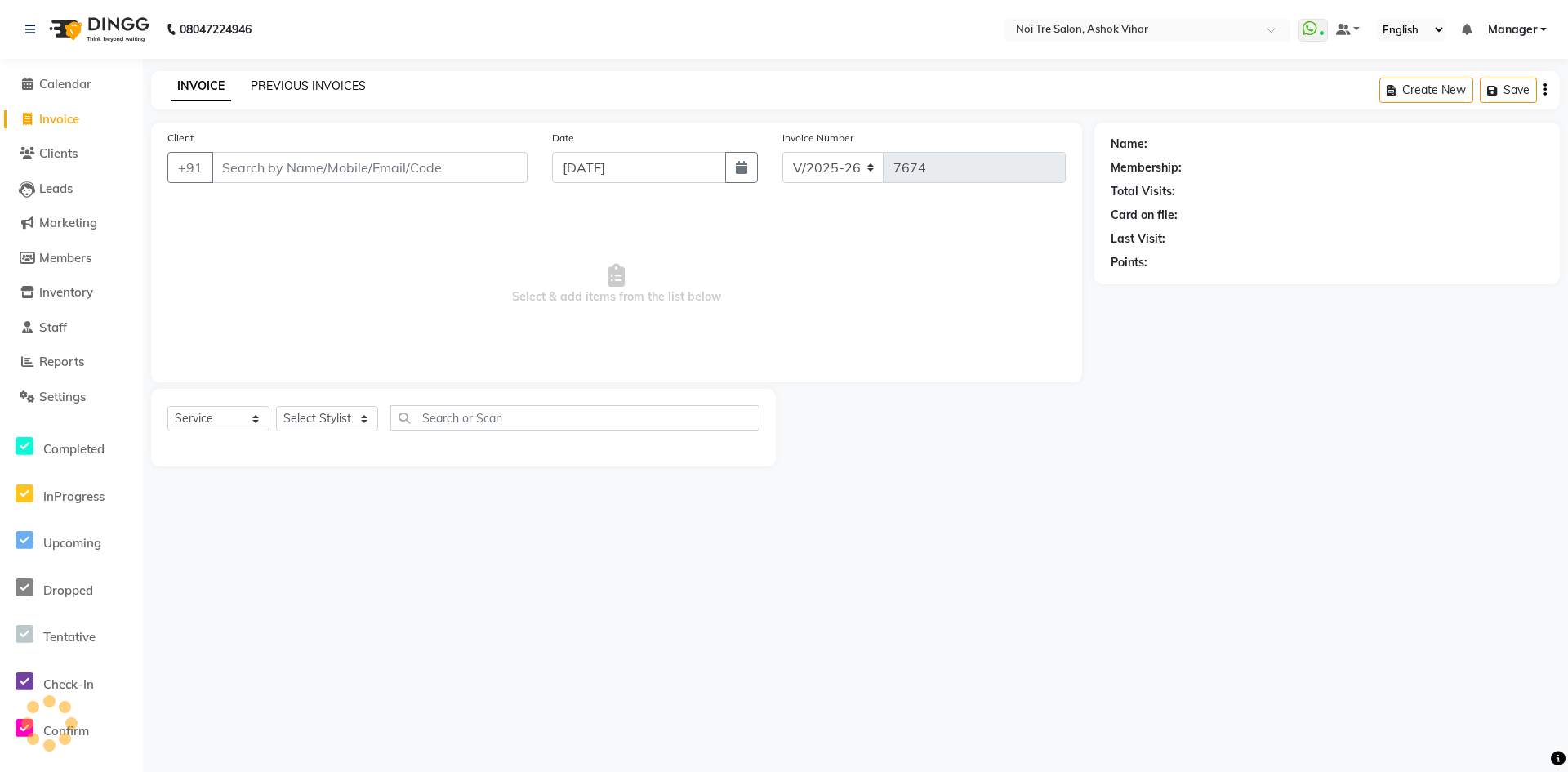
click at [292, 82] on link "PREVIOUS INVOICES" at bounding box center [308, 85] width 115 height 14
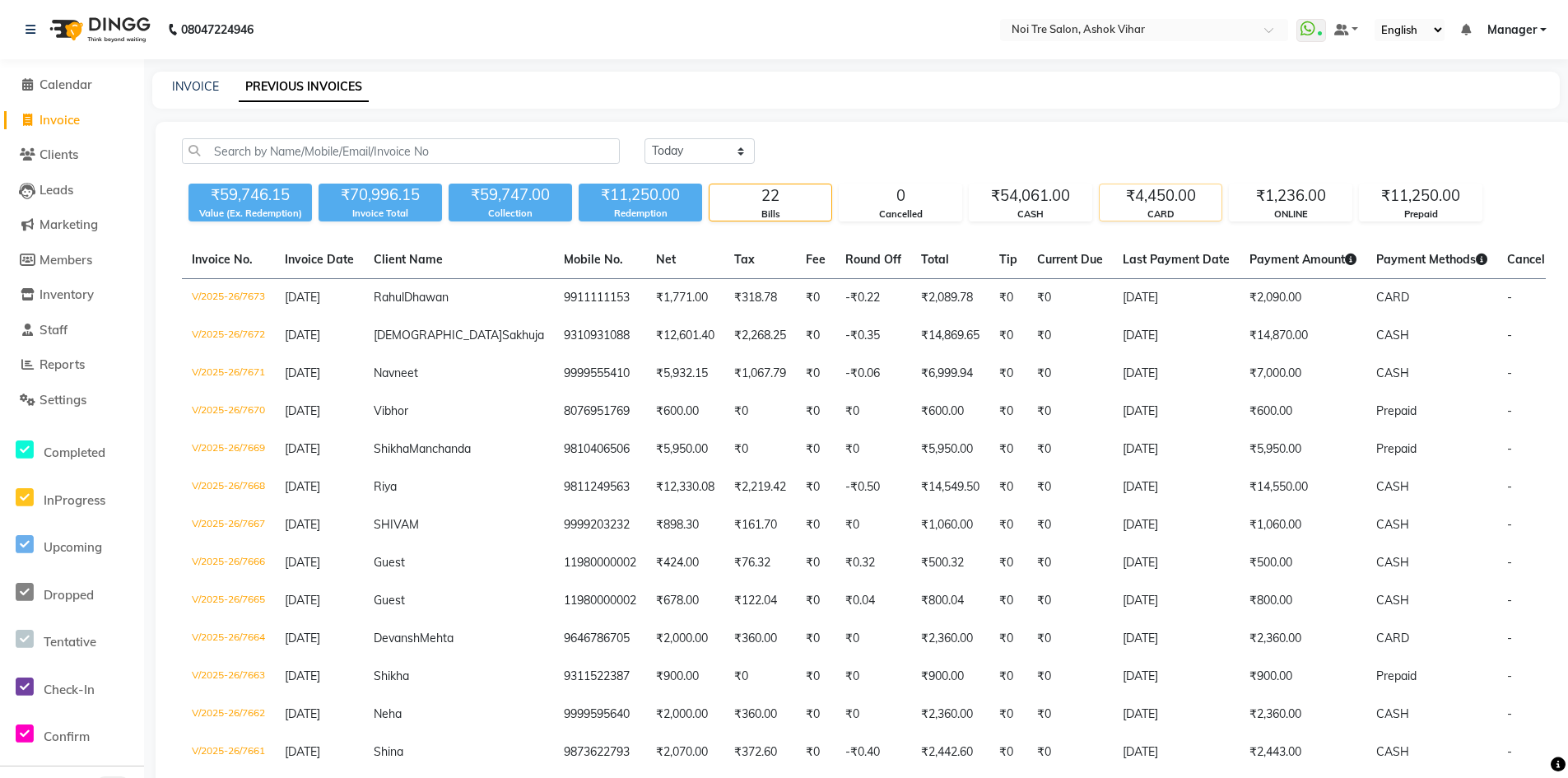
click at [1162, 200] on div "₹4,450.00" at bounding box center [1160, 195] width 122 height 23
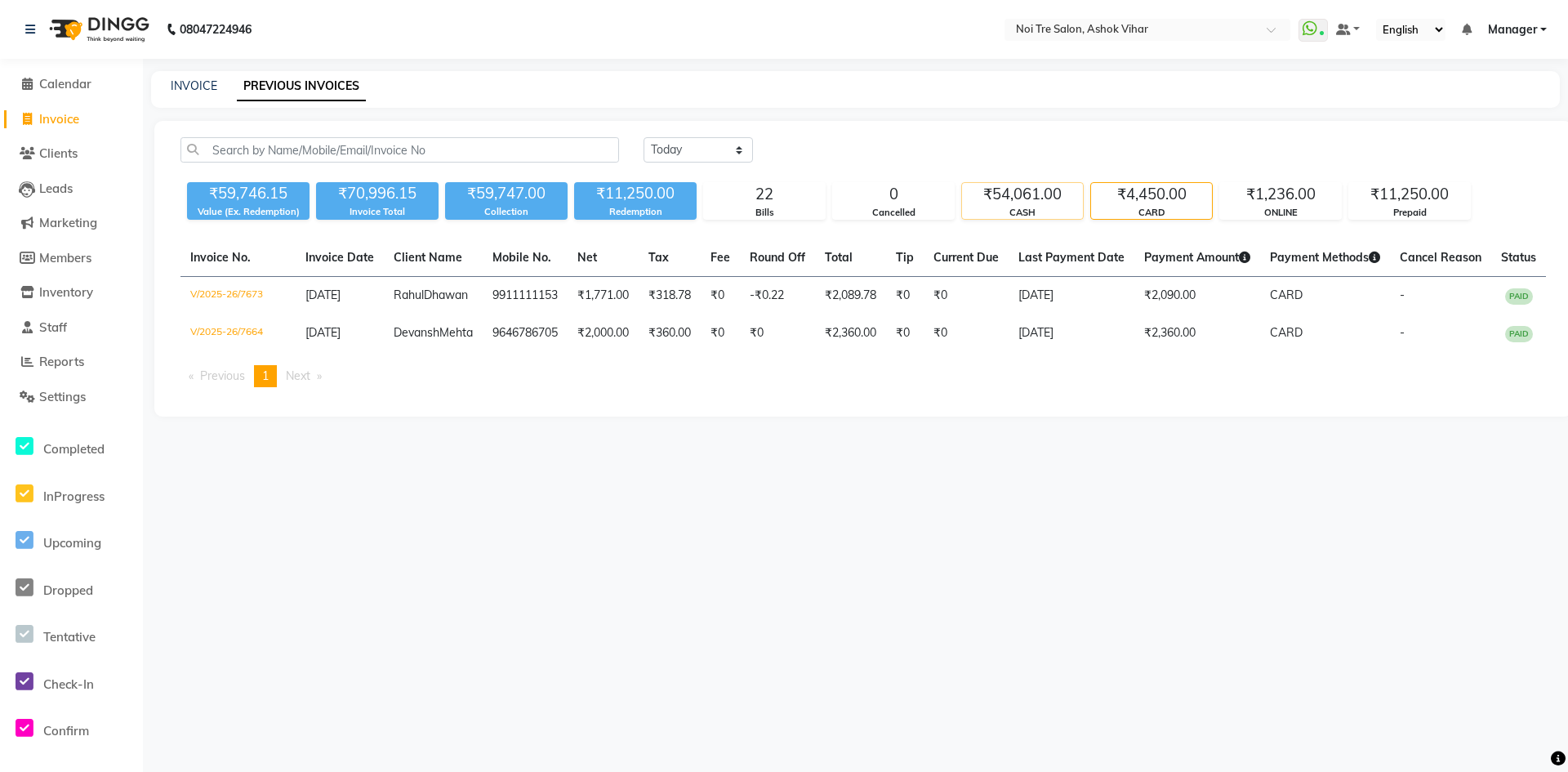
click at [1025, 194] on div "₹54,061.00" at bounding box center [1023, 194] width 121 height 23
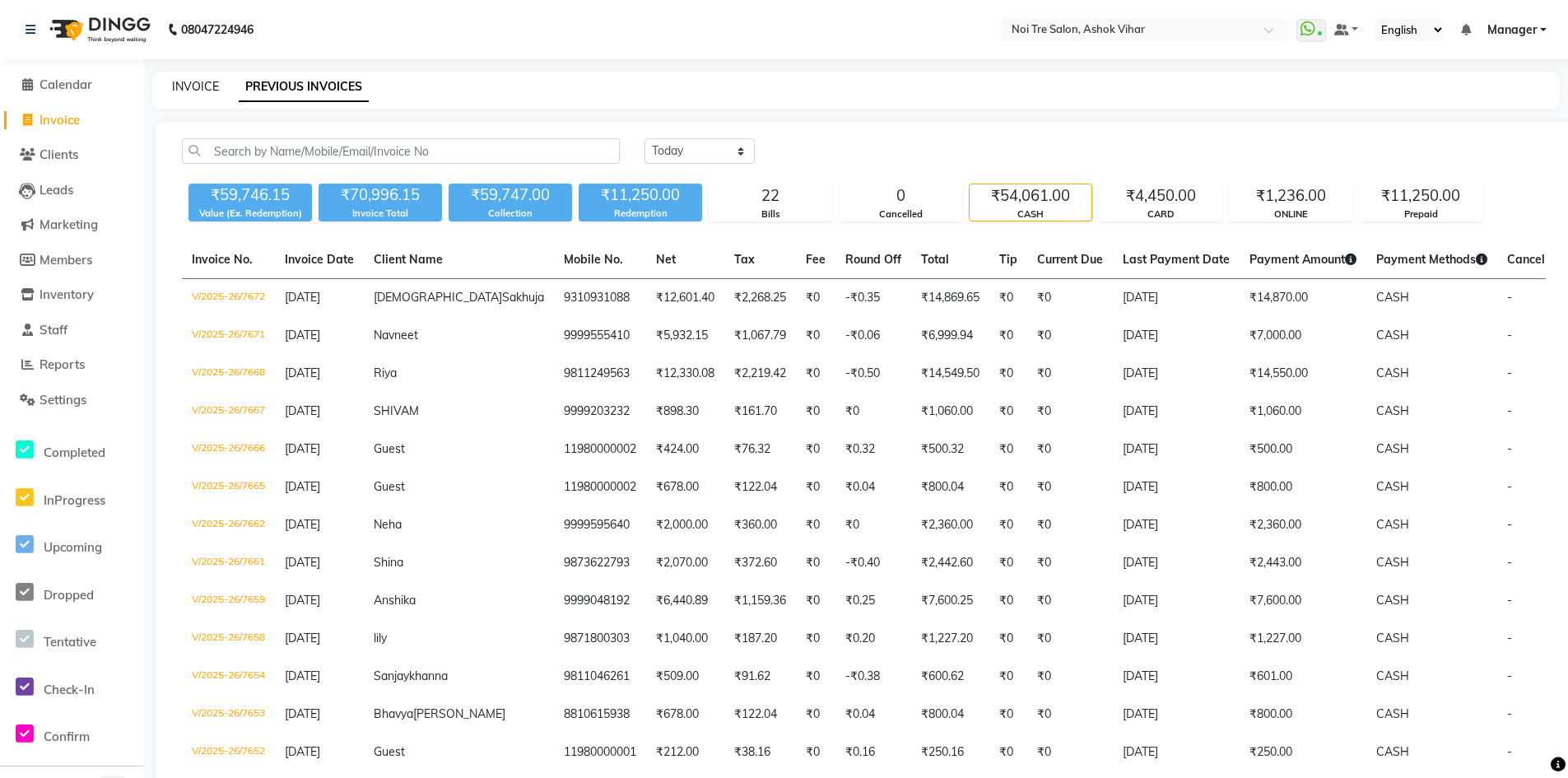
click at [186, 81] on link "INVOICE" at bounding box center [195, 86] width 47 height 15
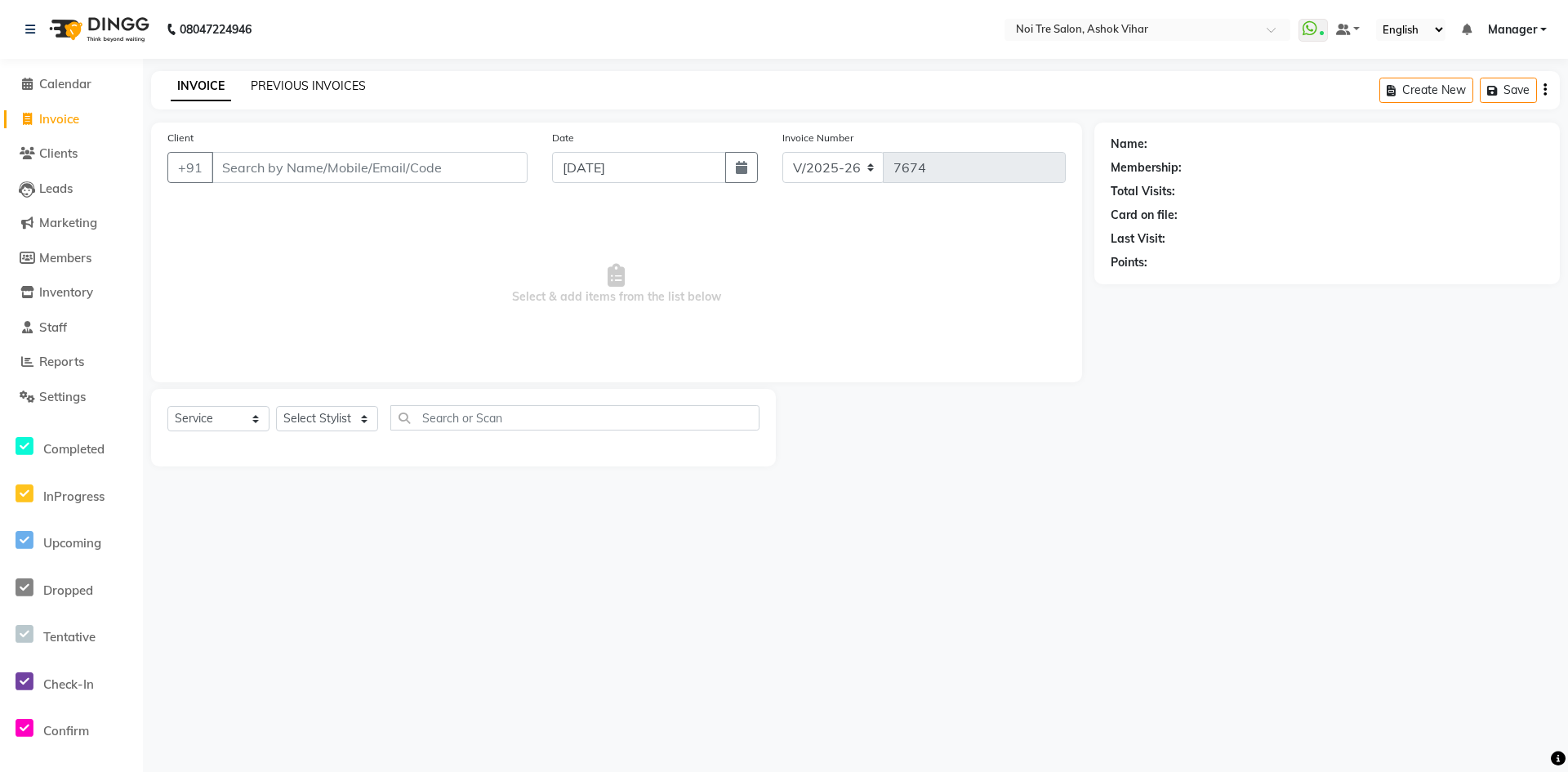
click at [323, 84] on link "PREVIOUS INVOICES" at bounding box center [308, 85] width 115 height 14
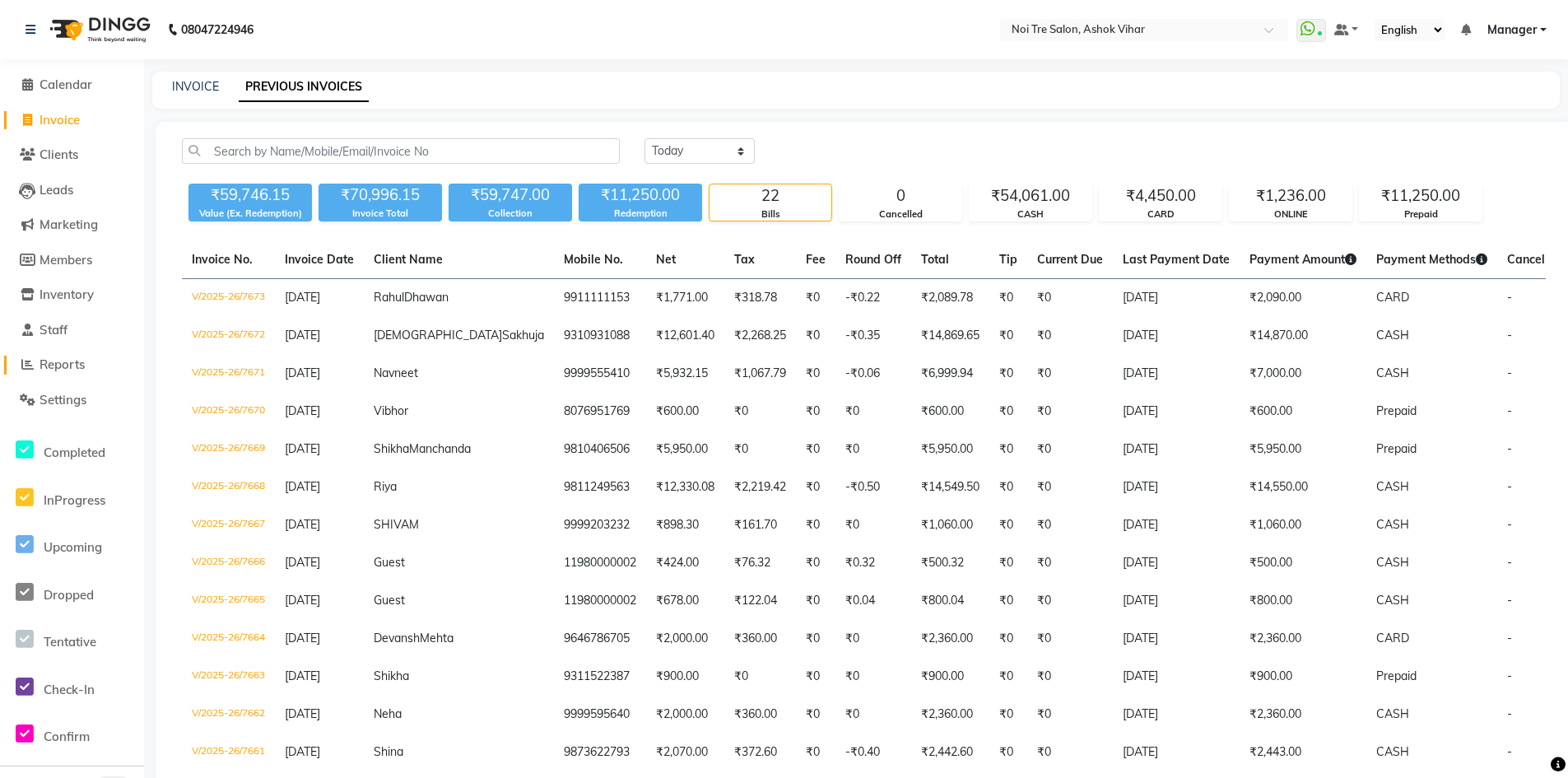
click at [71, 365] on span "Reports" at bounding box center [62, 364] width 45 height 15
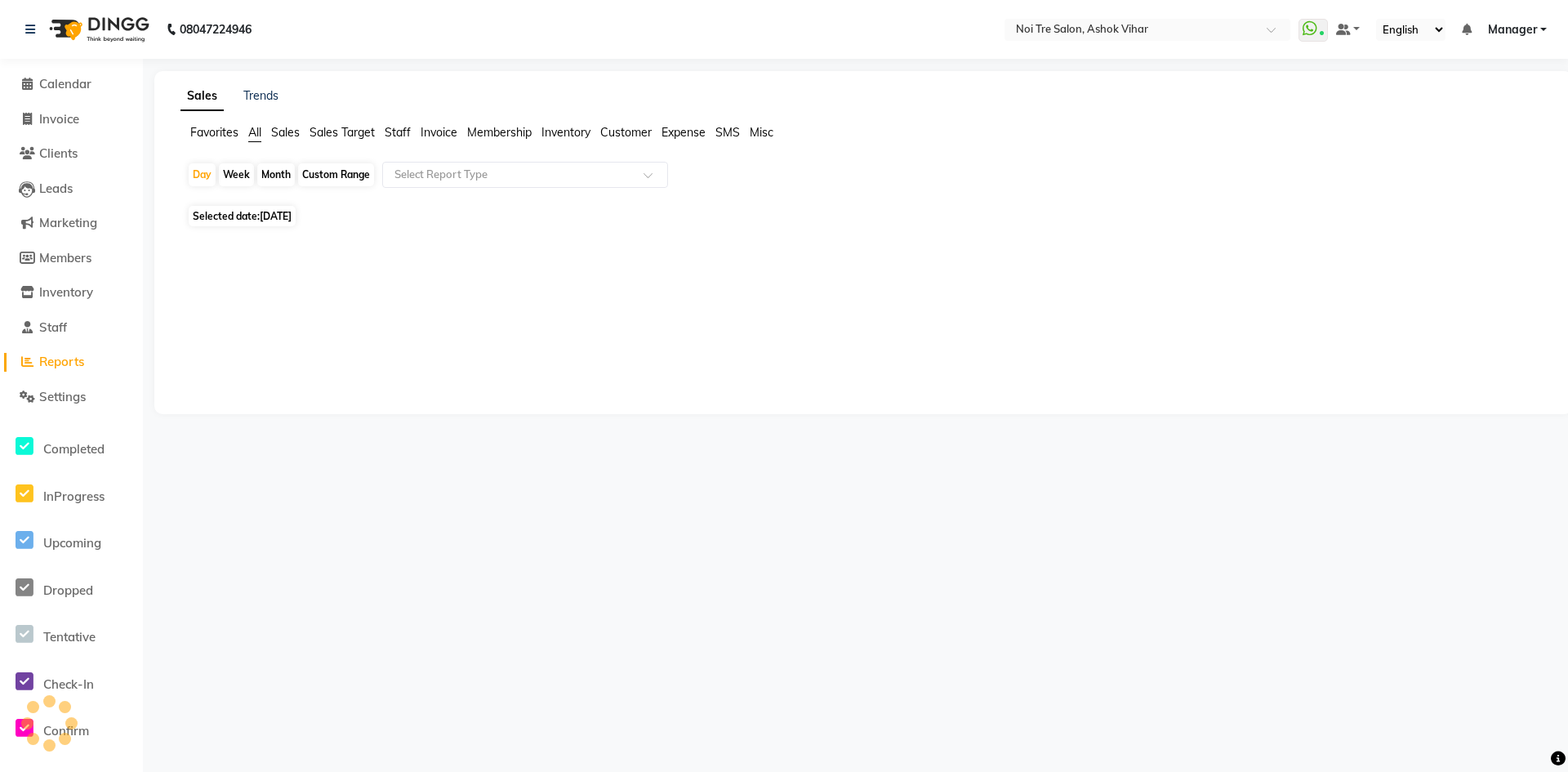
click at [395, 132] on span "Staff" at bounding box center [397, 132] width 26 height 14
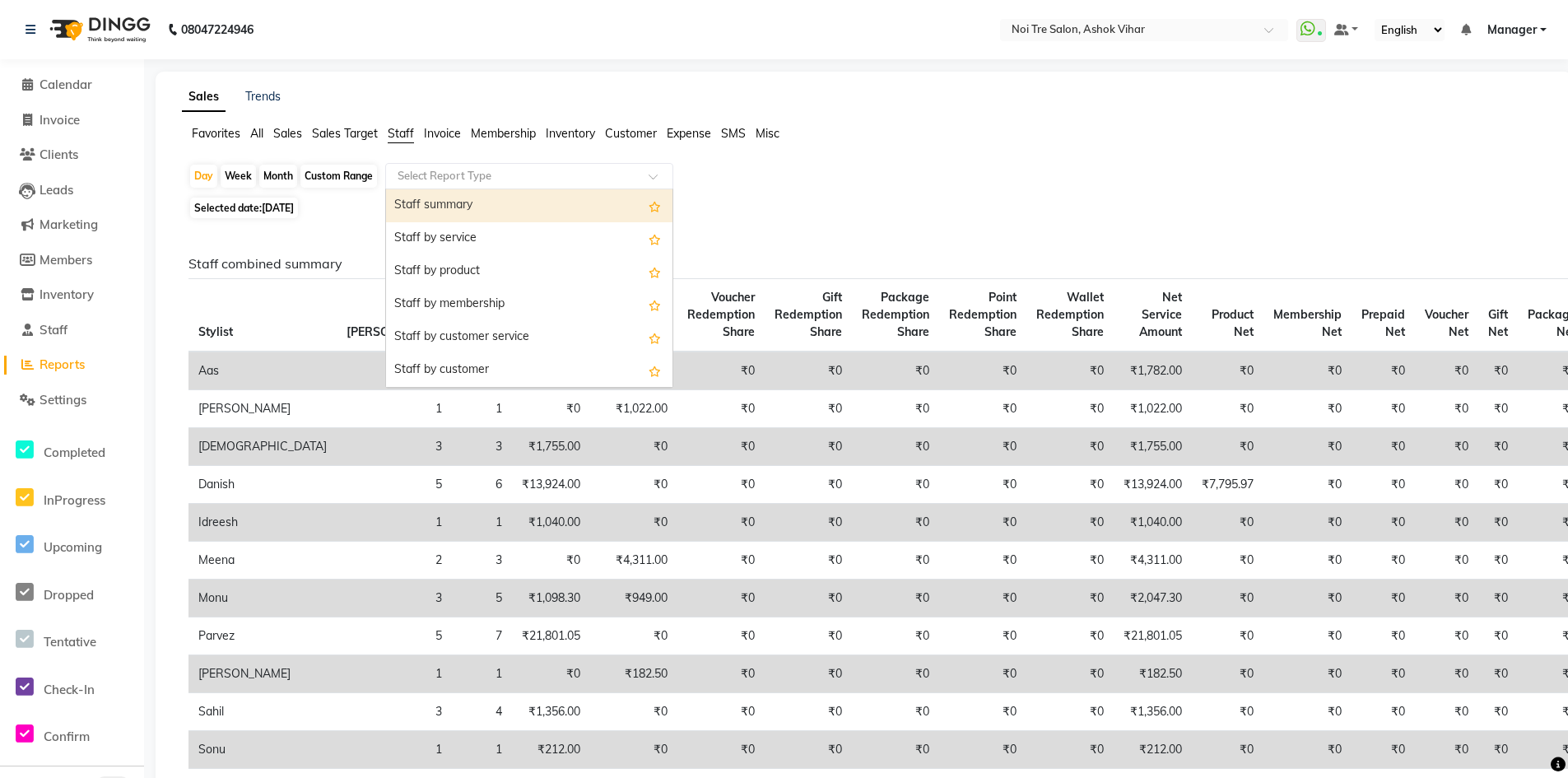
click at [660, 176] on span at bounding box center [659, 181] width 21 height 16
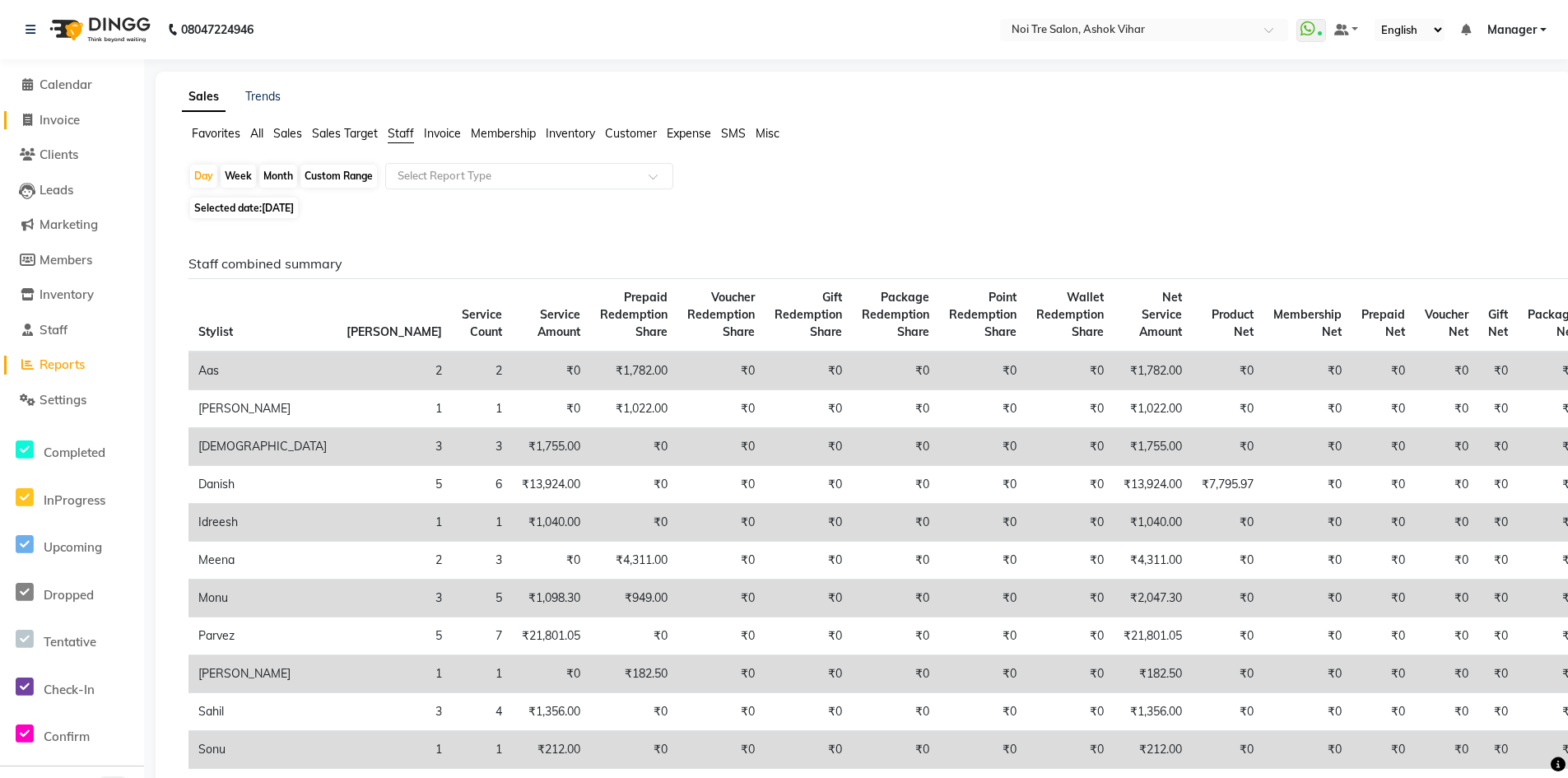
click at [58, 116] on span "Invoice" at bounding box center [59, 120] width 40 height 15
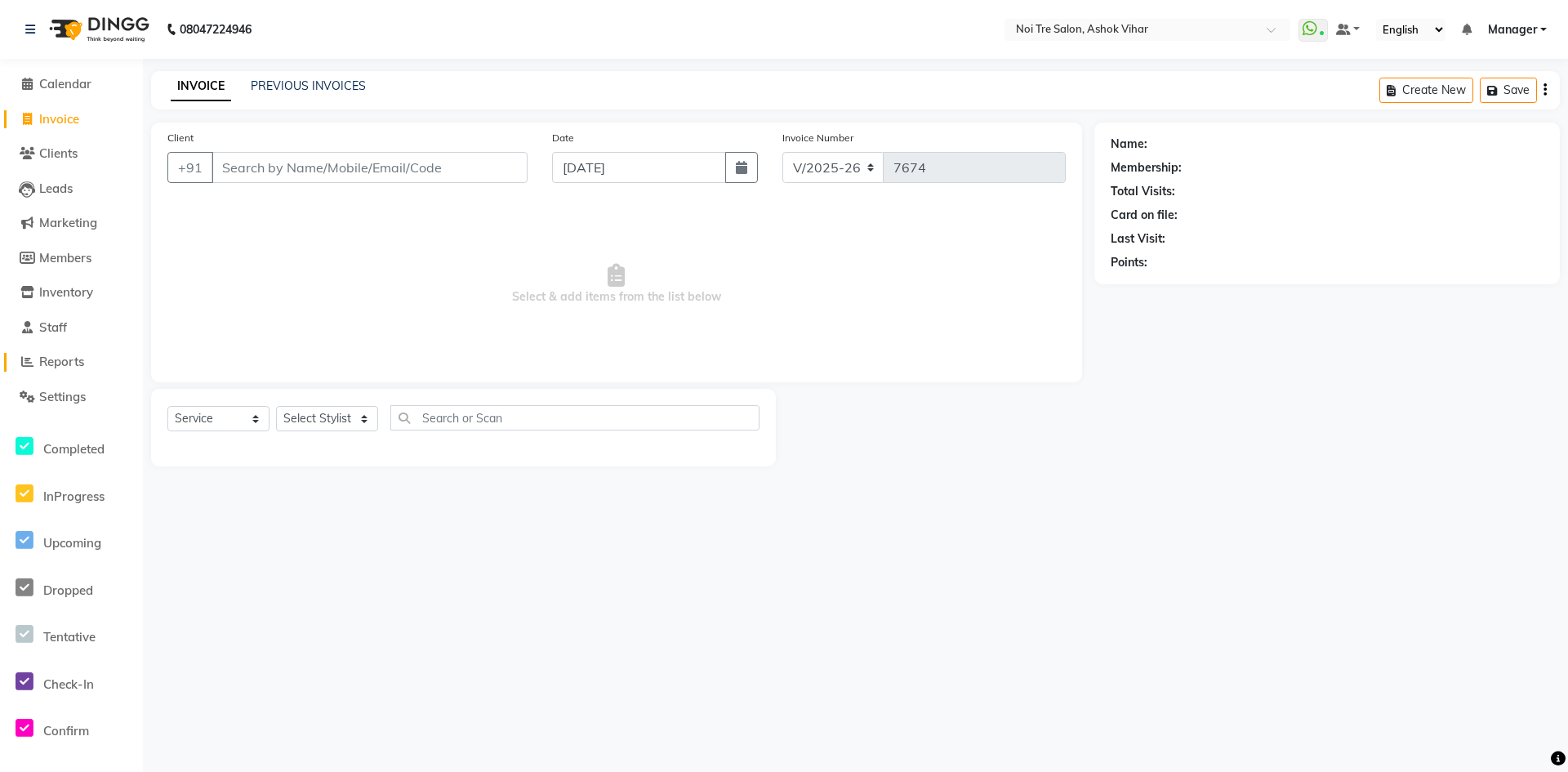
click at [63, 361] on span "Reports" at bounding box center [61, 361] width 45 height 15
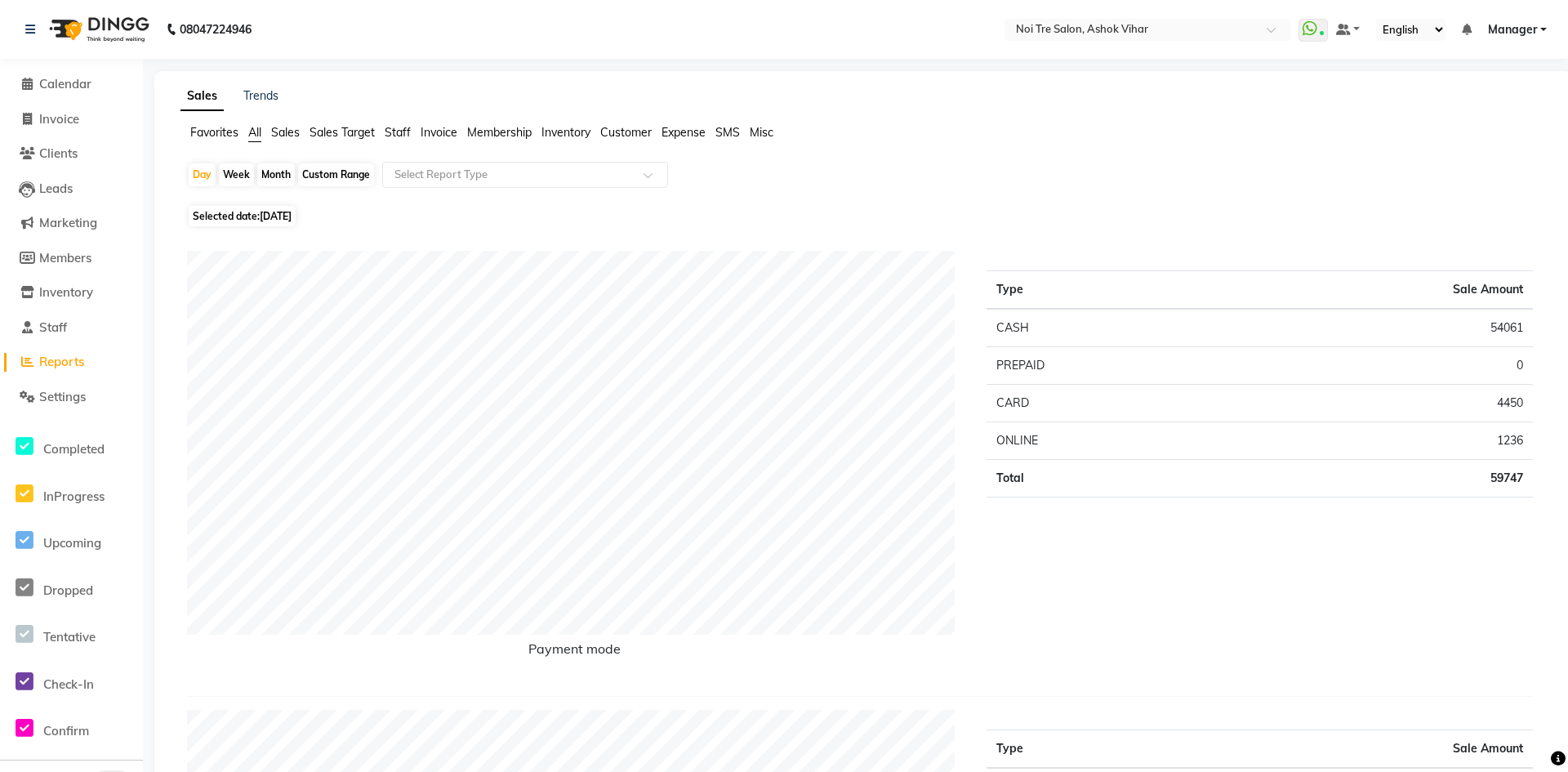
click at [394, 127] on span "Staff" at bounding box center [397, 132] width 26 height 14
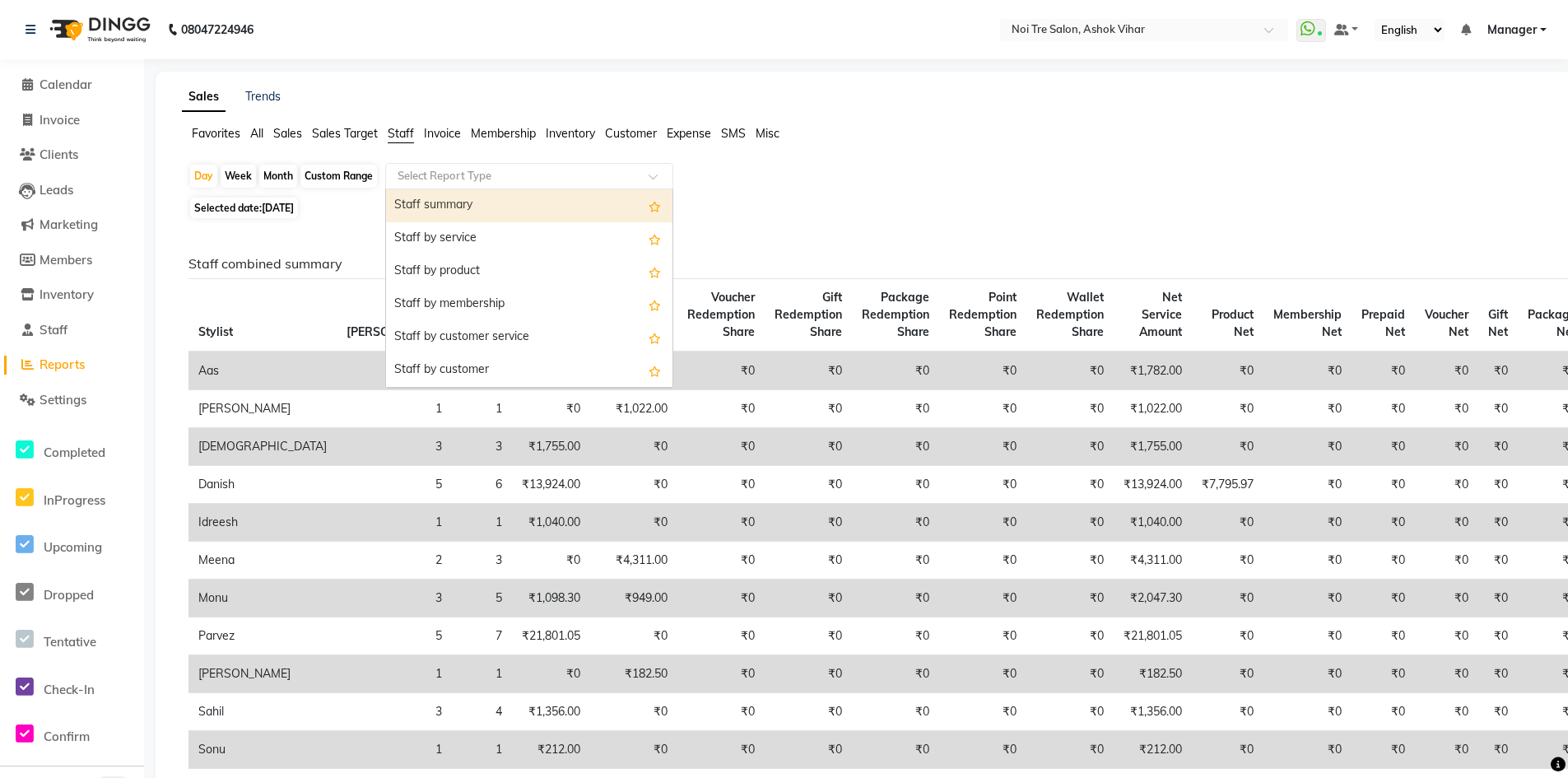
click at [656, 171] on div at bounding box center [529, 176] width 286 height 16
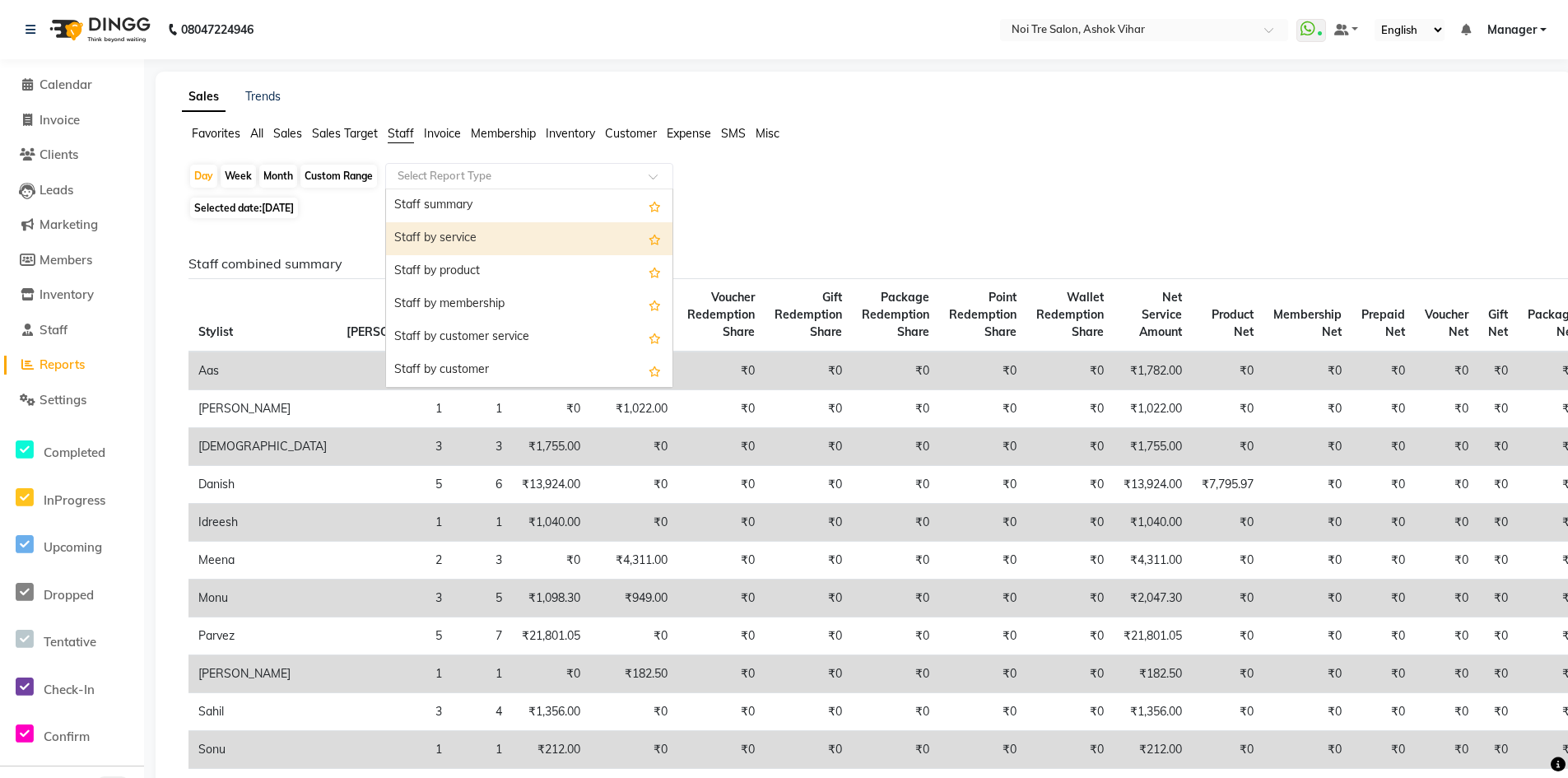
click at [435, 236] on div "Staff by service" at bounding box center [529, 238] width 286 height 33
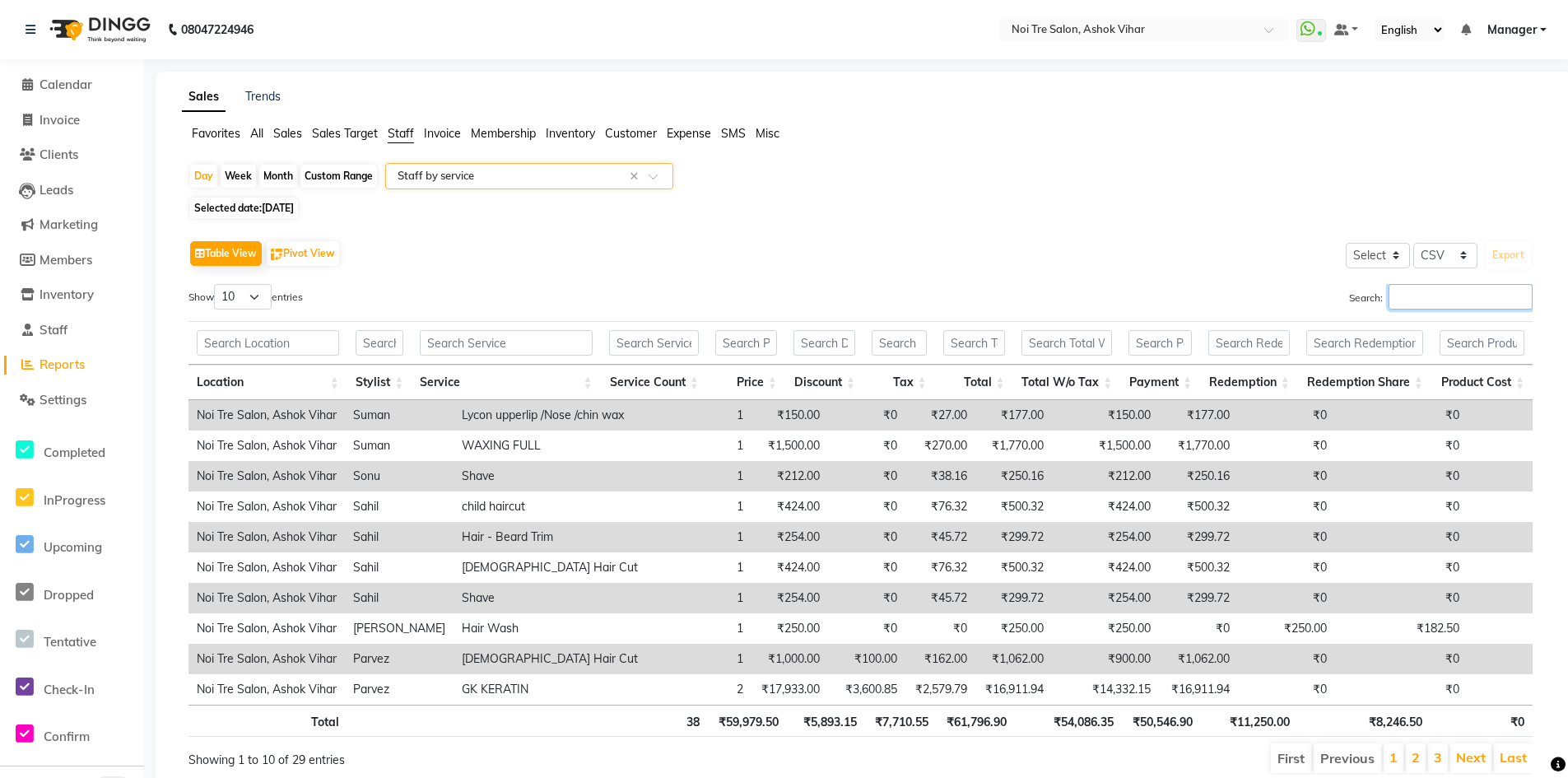
click at [1421, 284] on input "Search:" at bounding box center [1460, 296] width 144 height 26
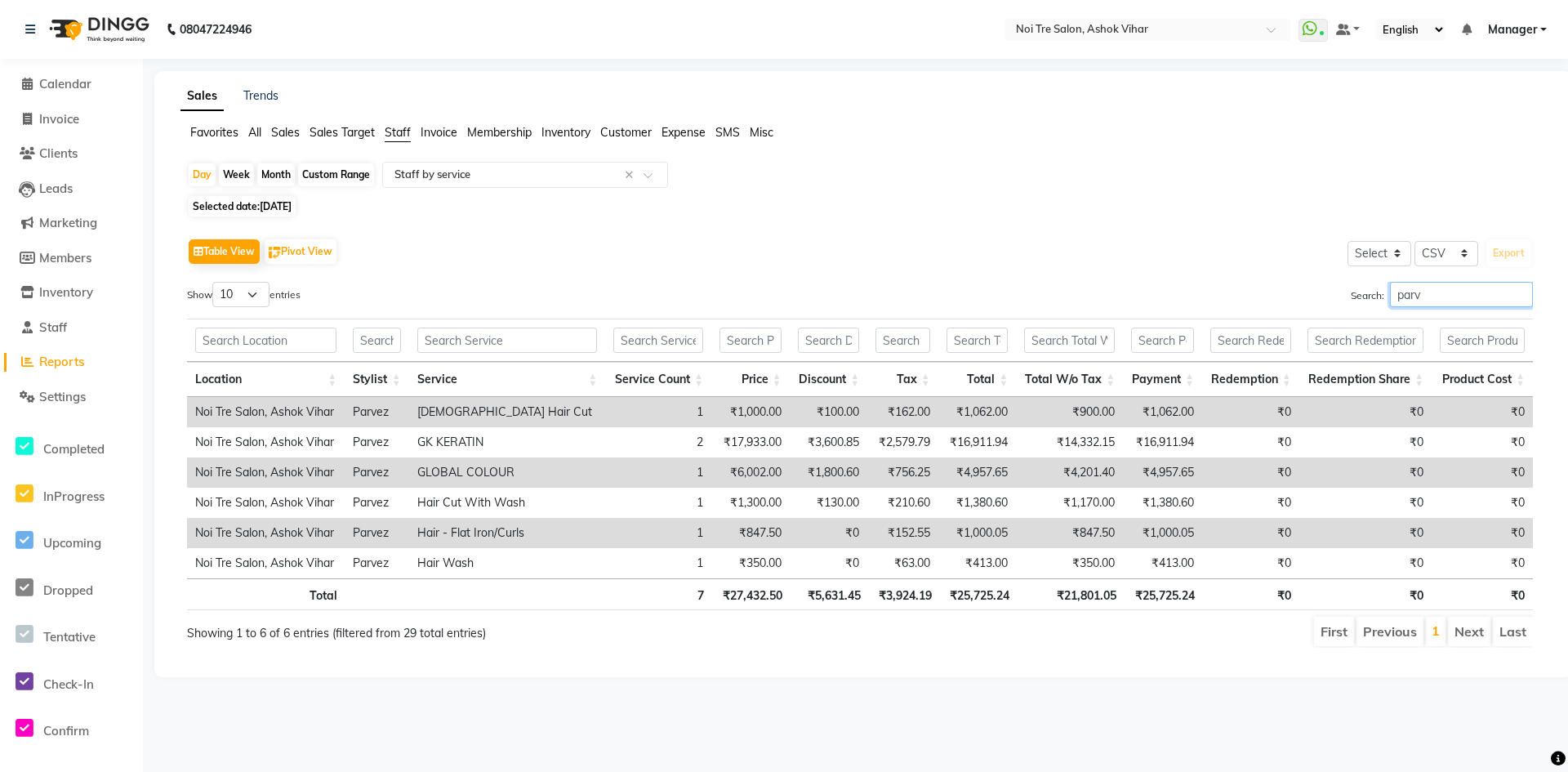
click at [1427, 288] on input "parv" at bounding box center [1462, 294] width 143 height 26
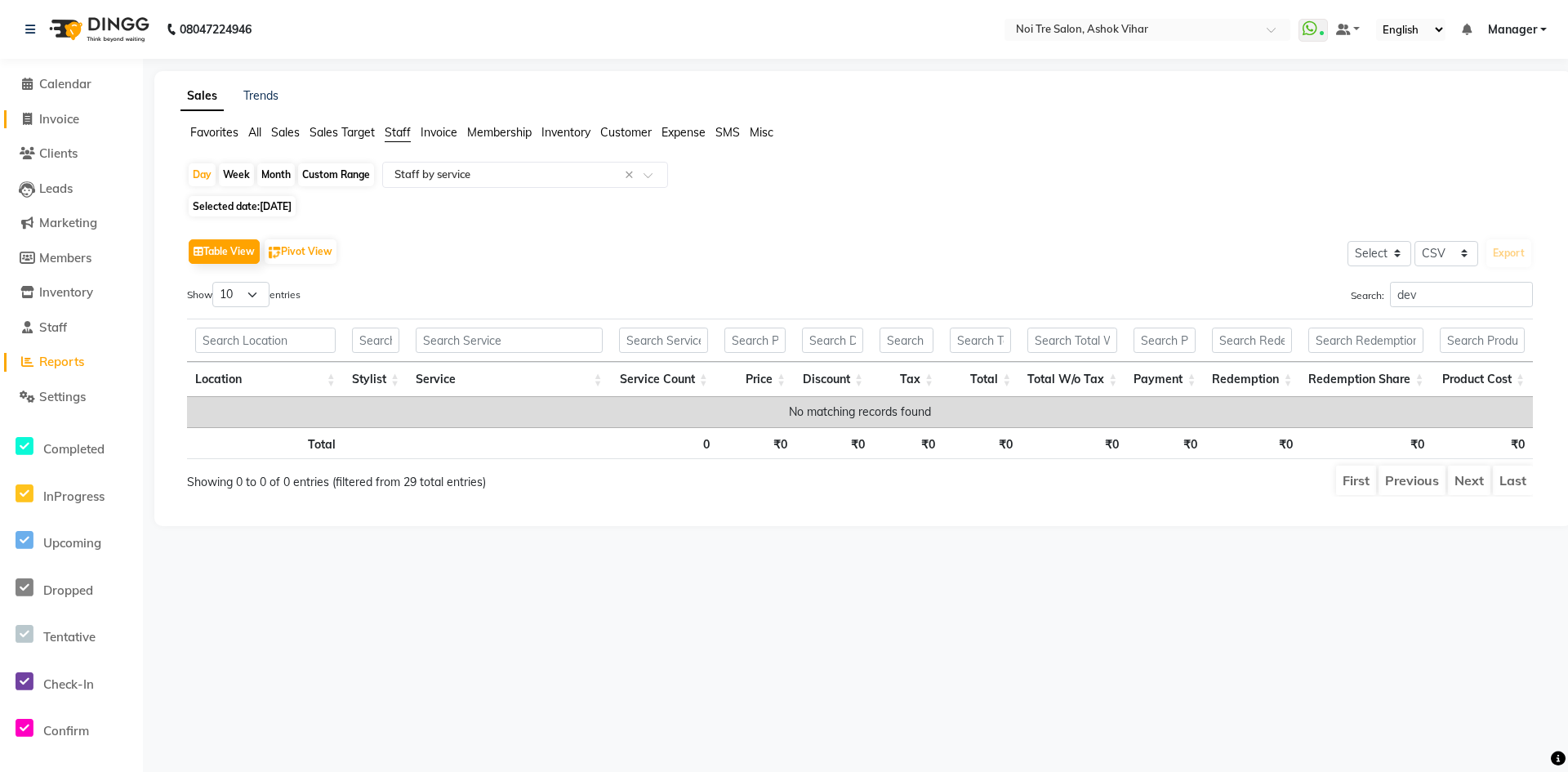
click at [51, 122] on span "Invoice" at bounding box center [59, 119] width 40 height 15
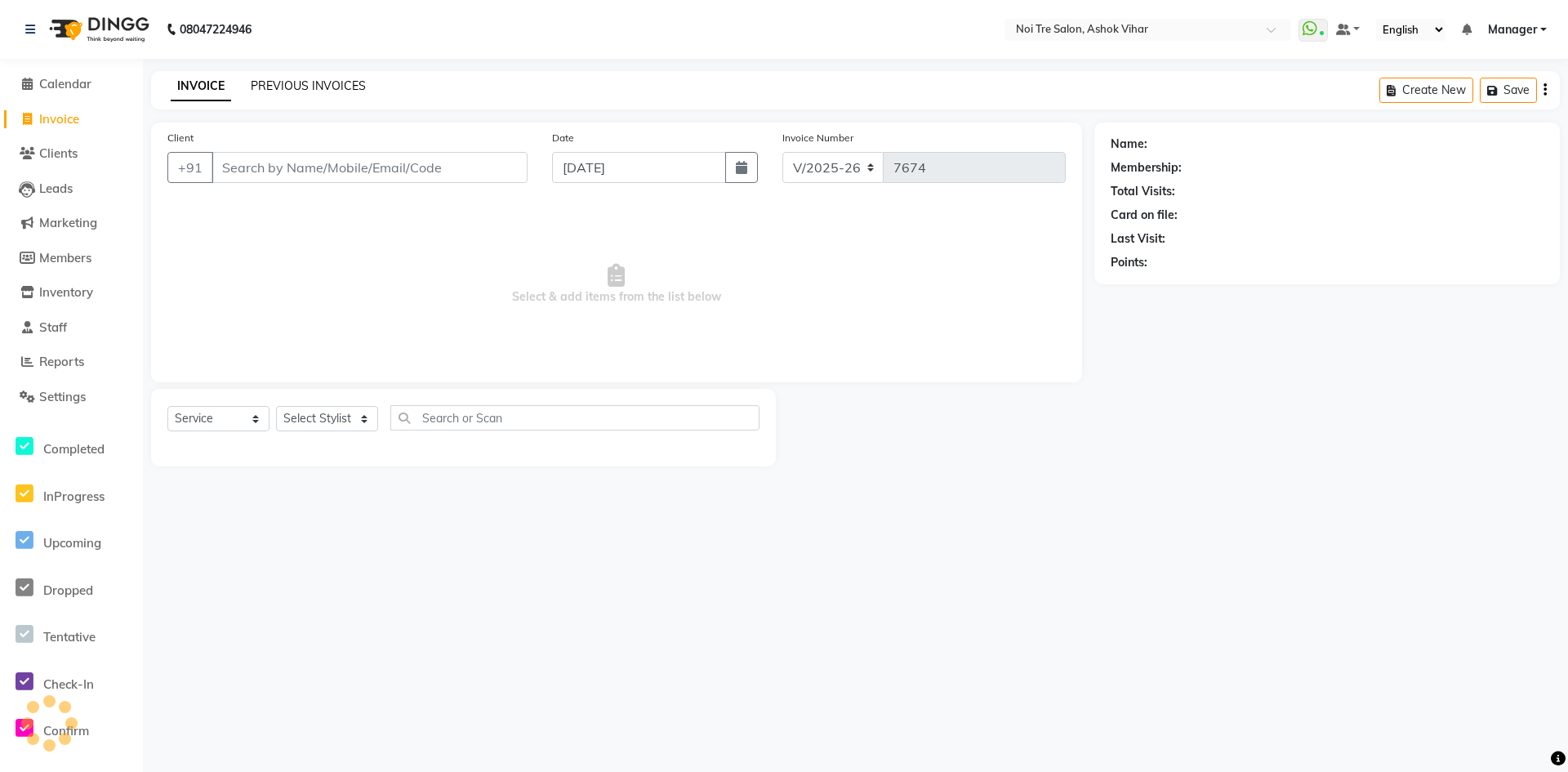
click at [293, 82] on link "PREVIOUS INVOICES" at bounding box center [308, 85] width 115 height 14
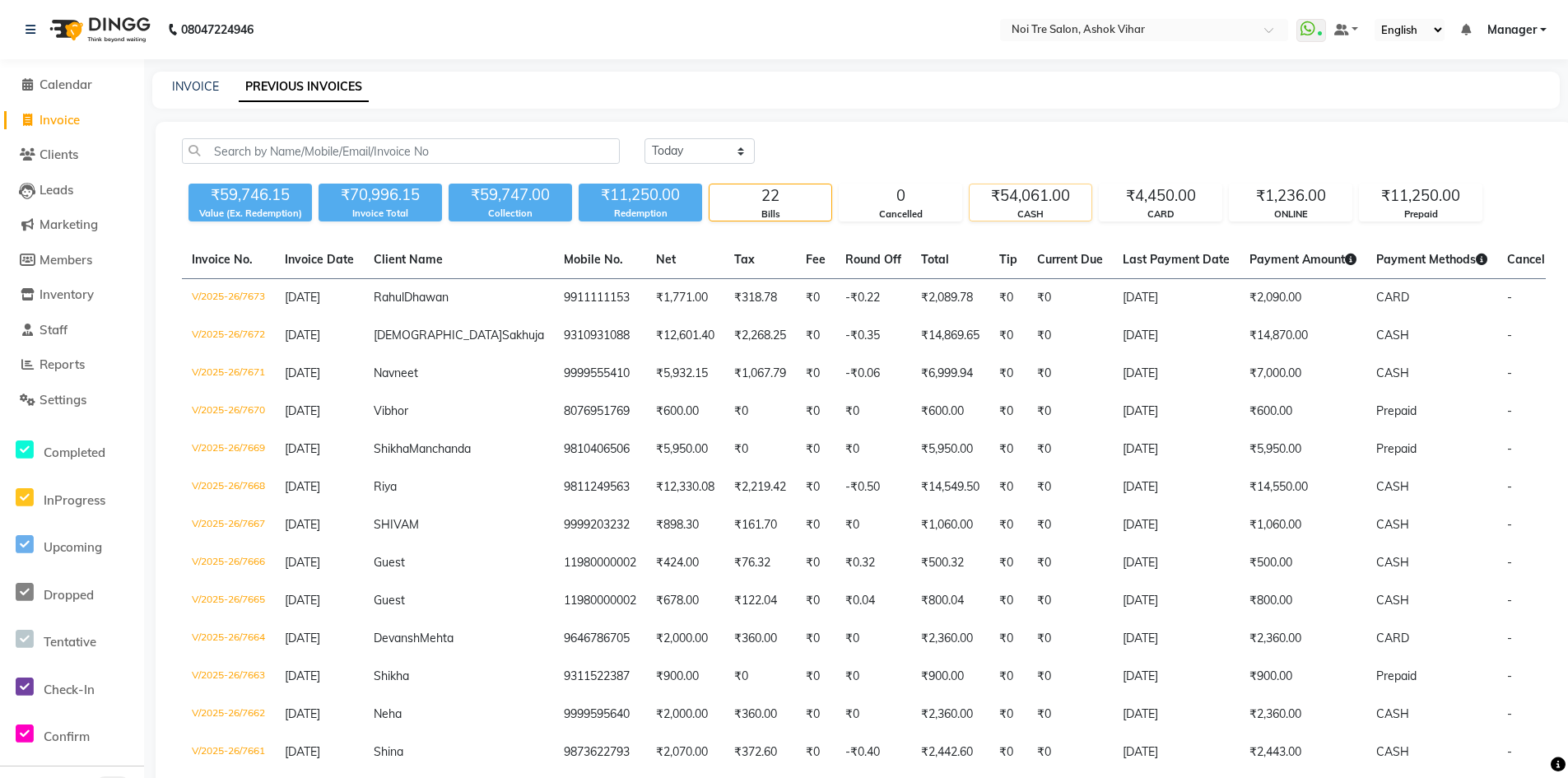
click at [1050, 192] on div "₹54,061.00" at bounding box center [1031, 195] width 122 height 23
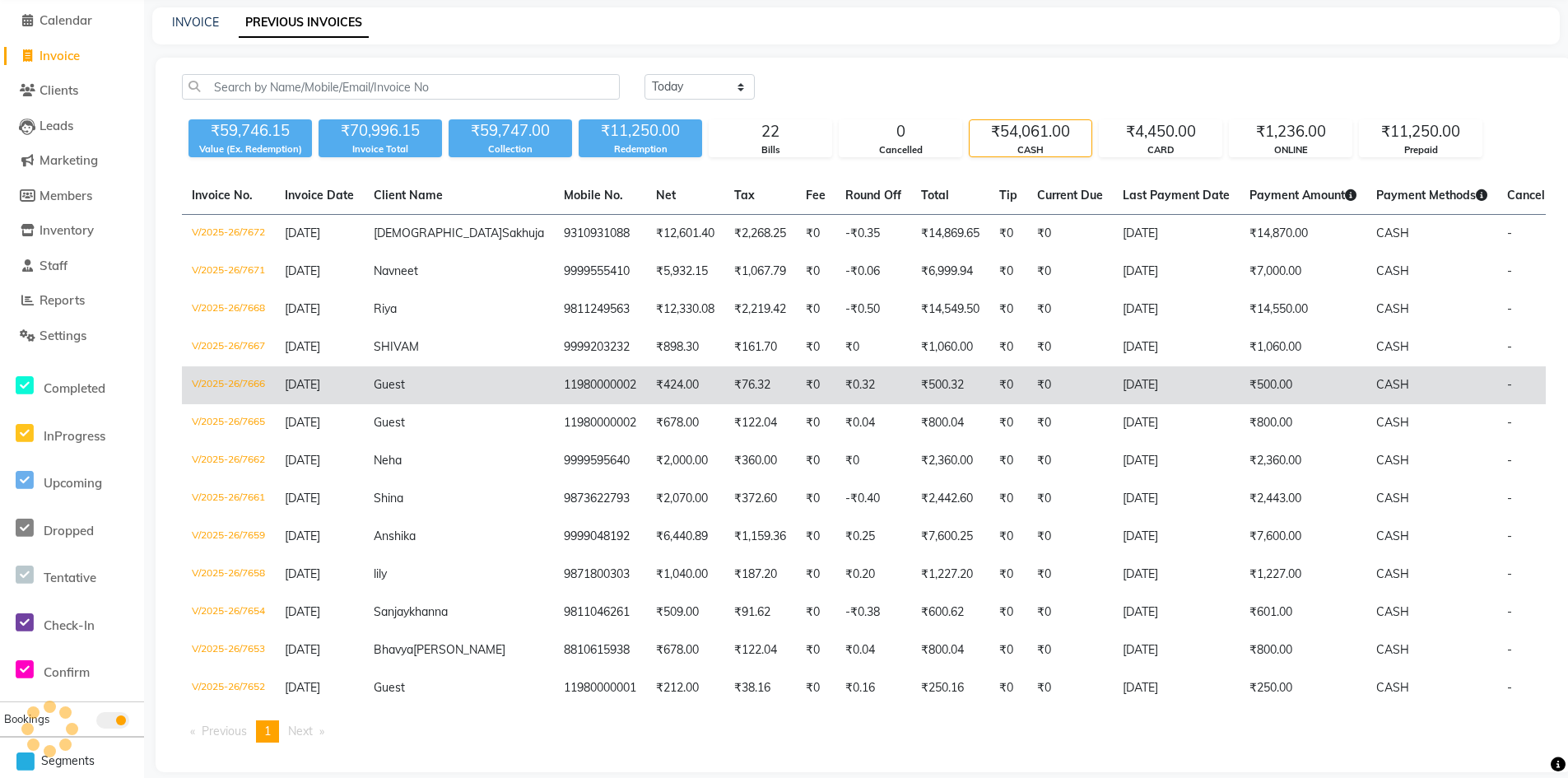
scroll to position [82, 0]
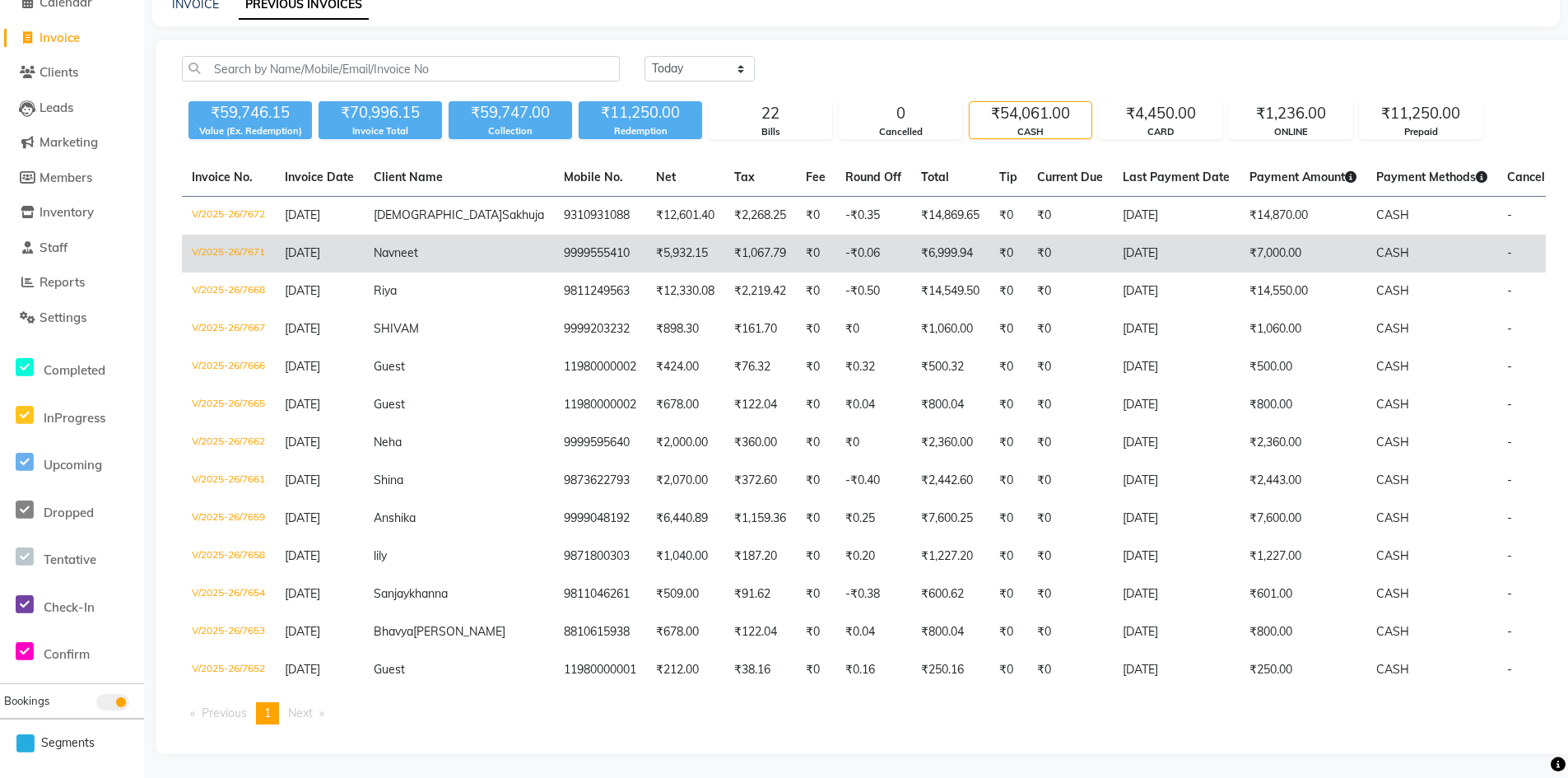
click at [1240, 272] on td "₹7,000.00" at bounding box center [1303, 254] width 127 height 38
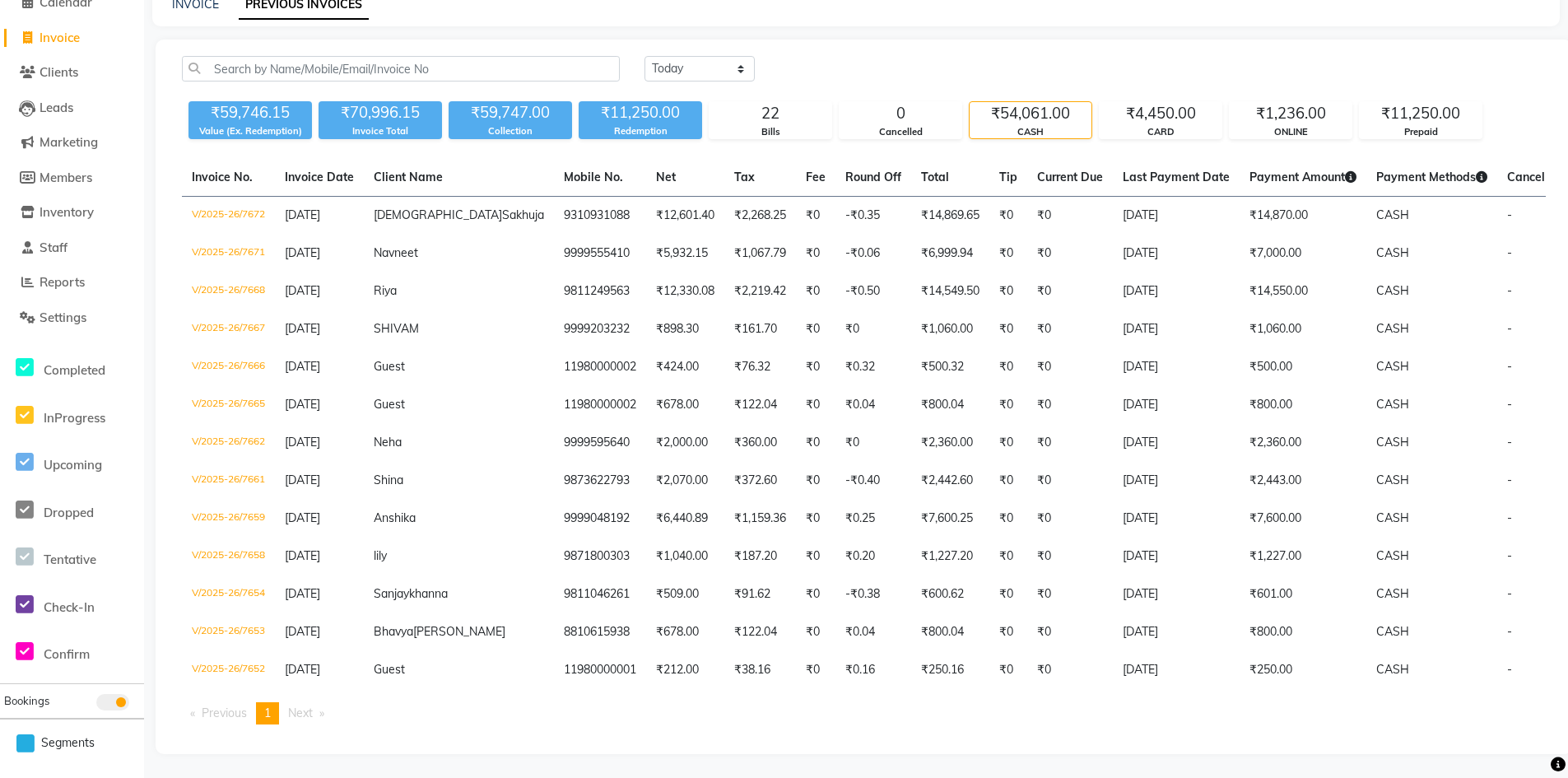
scroll to position [0, 0]
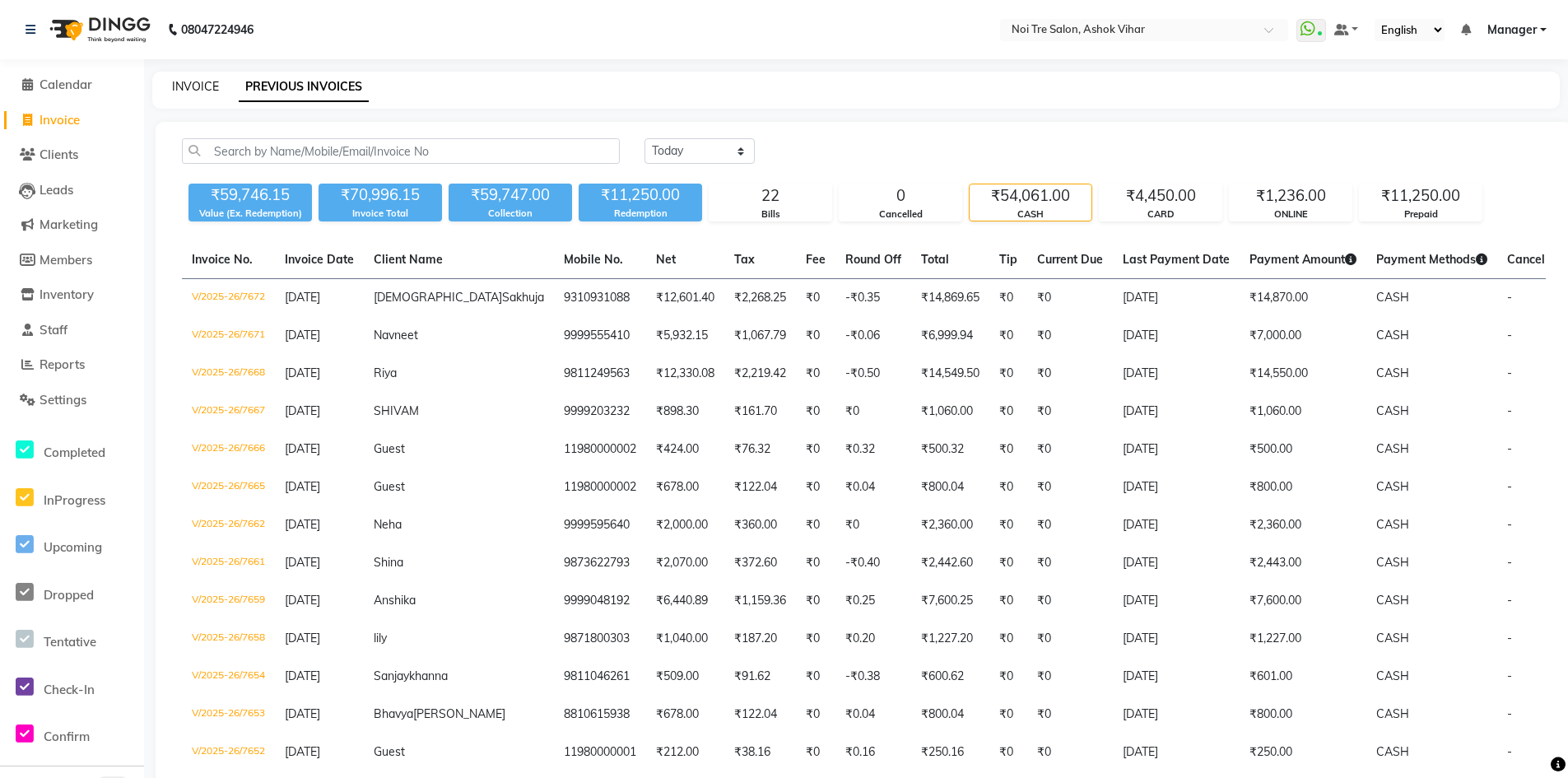
click at [195, 81] on link "INVOICE" at bounding box center [195, 86] width 47 height 15
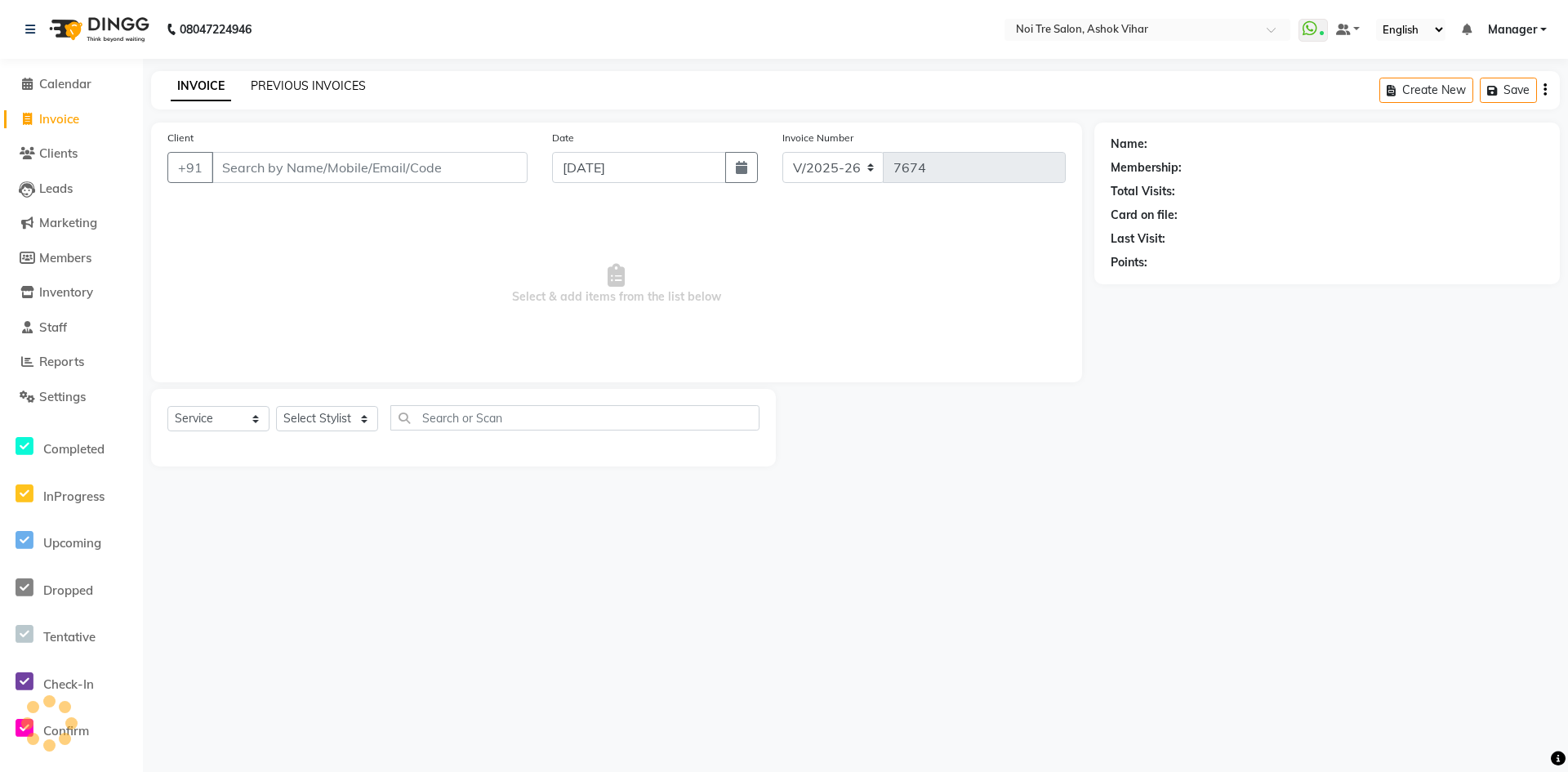
click at [300, 88] on link "PREVIOUS INVOICES" at bounding box center [308, 85] width 115 height 14
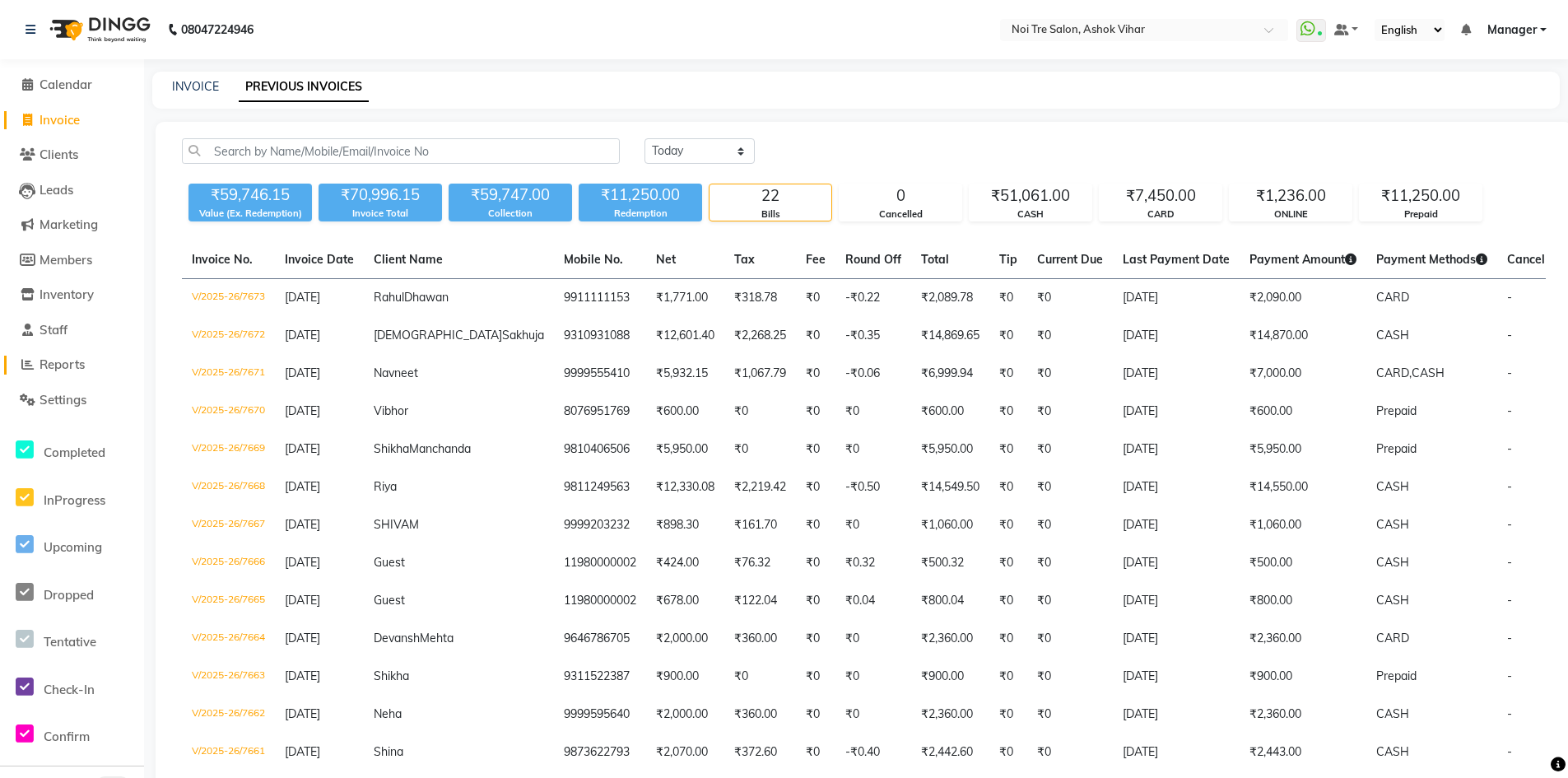
click at [73, 366] on span "Reports" at bounding box center [62, 364] width 45 height 15
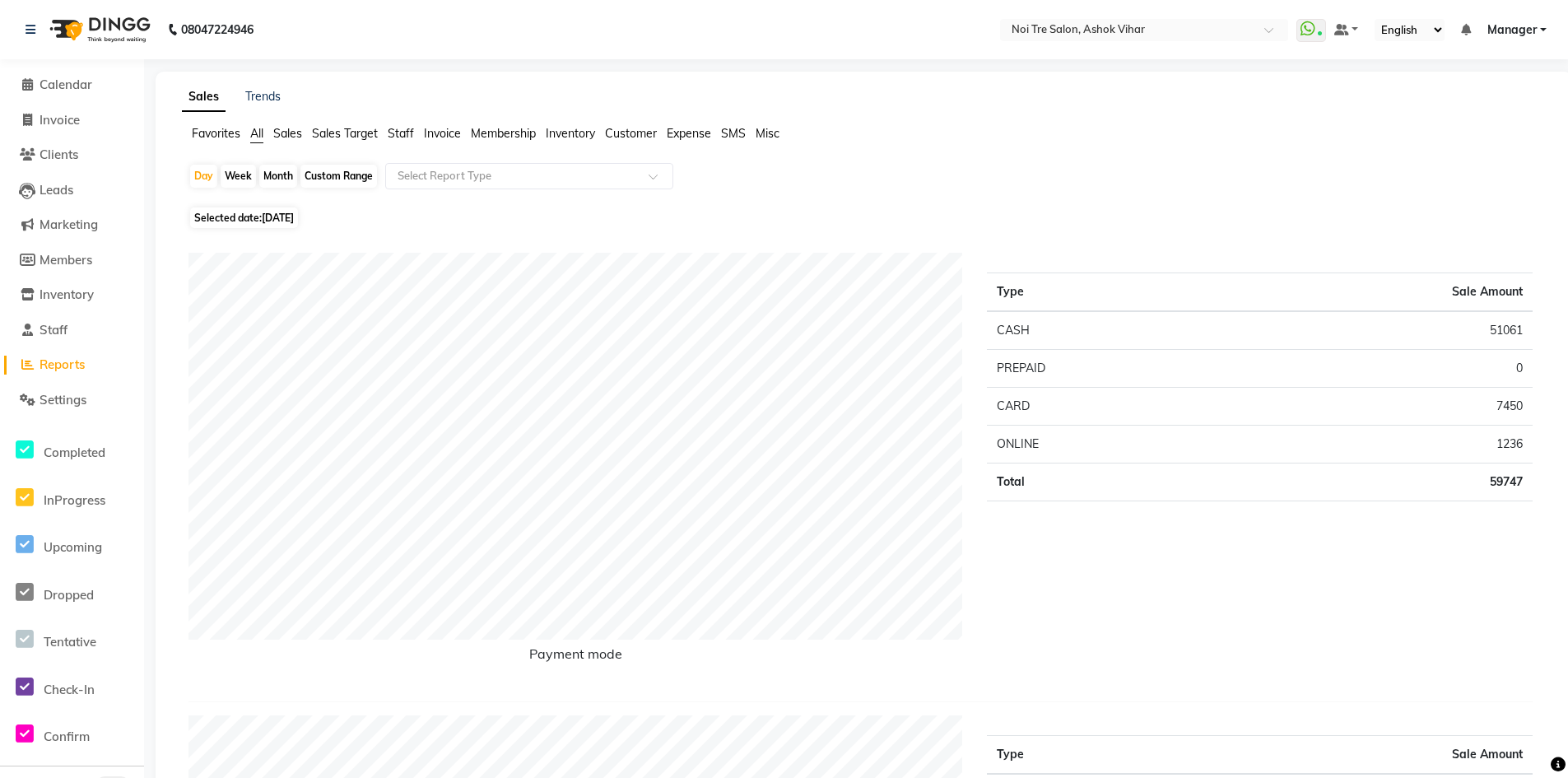
click at [398, 132] on span "Staff" at bounding box center [400, 133] width 27 height 15
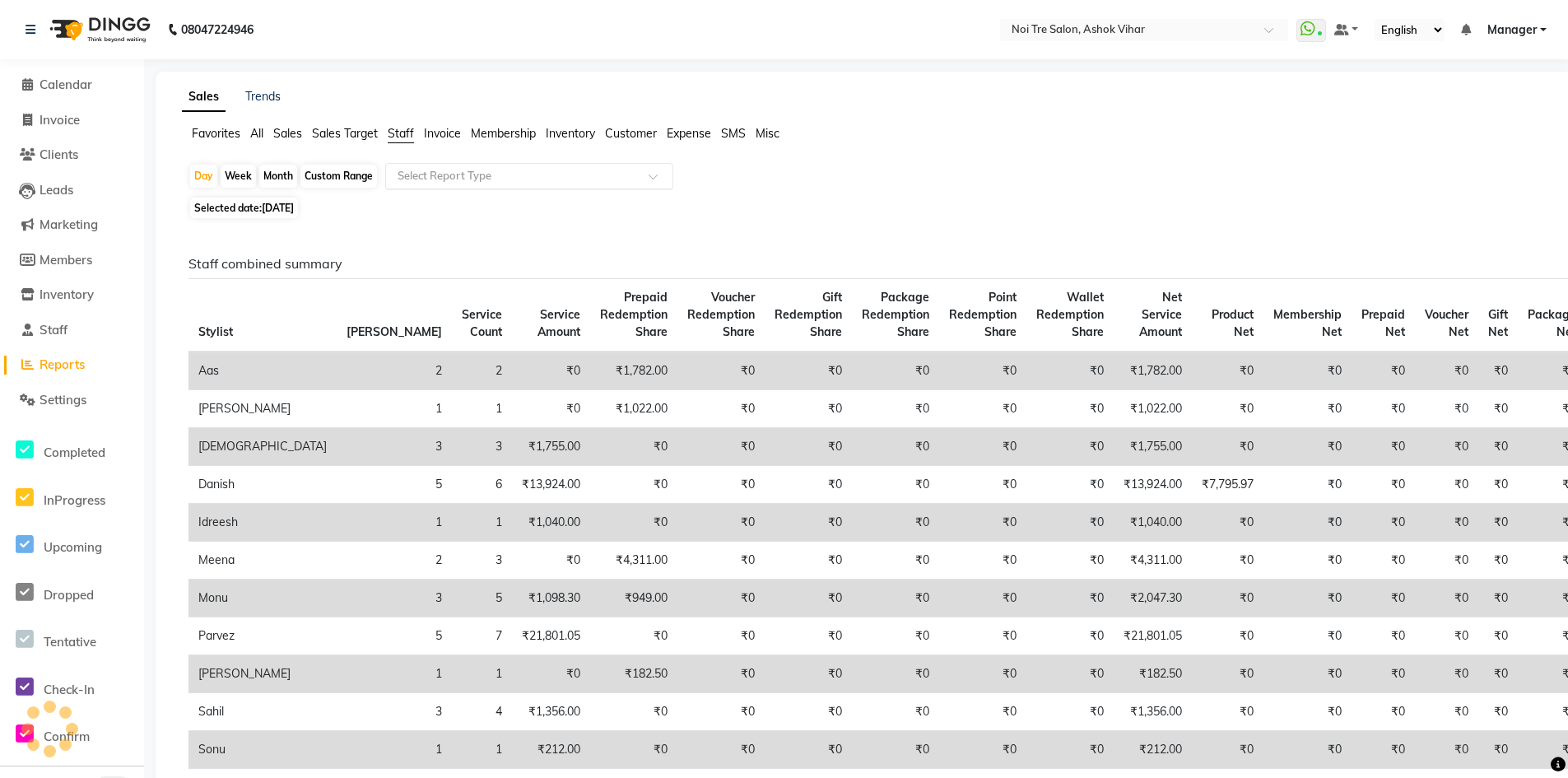
drag, startPoint x: 649, startPoint y: 178, endPoint x: 637, endPoint y: 174, distance: 12.6
click at [649, 177] on span at bounding box center [659, 181] width 21 height 16
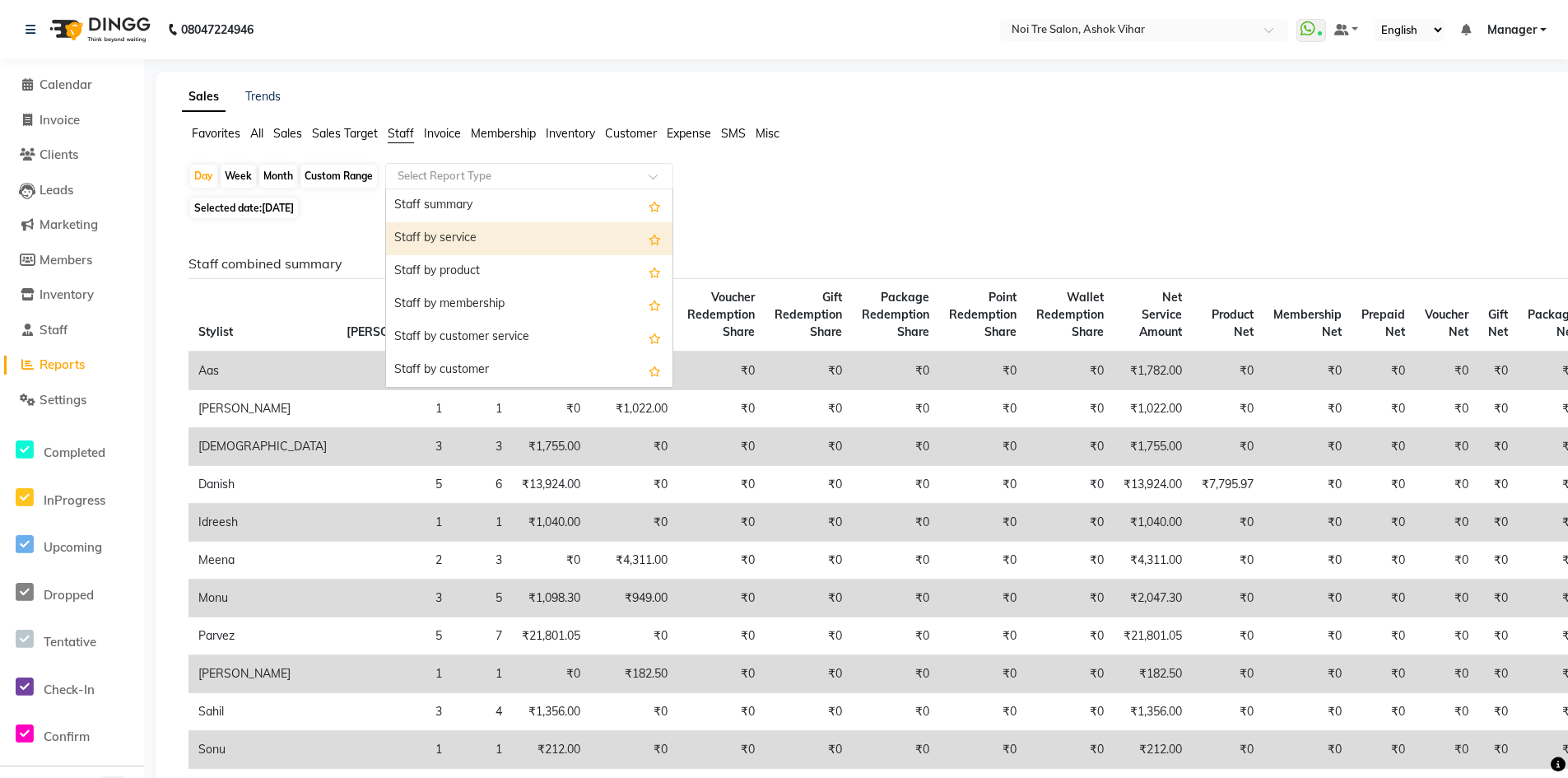
click at [477, 233] on div "Staff by service" at bounding box center [529, 238] width 286 height 33
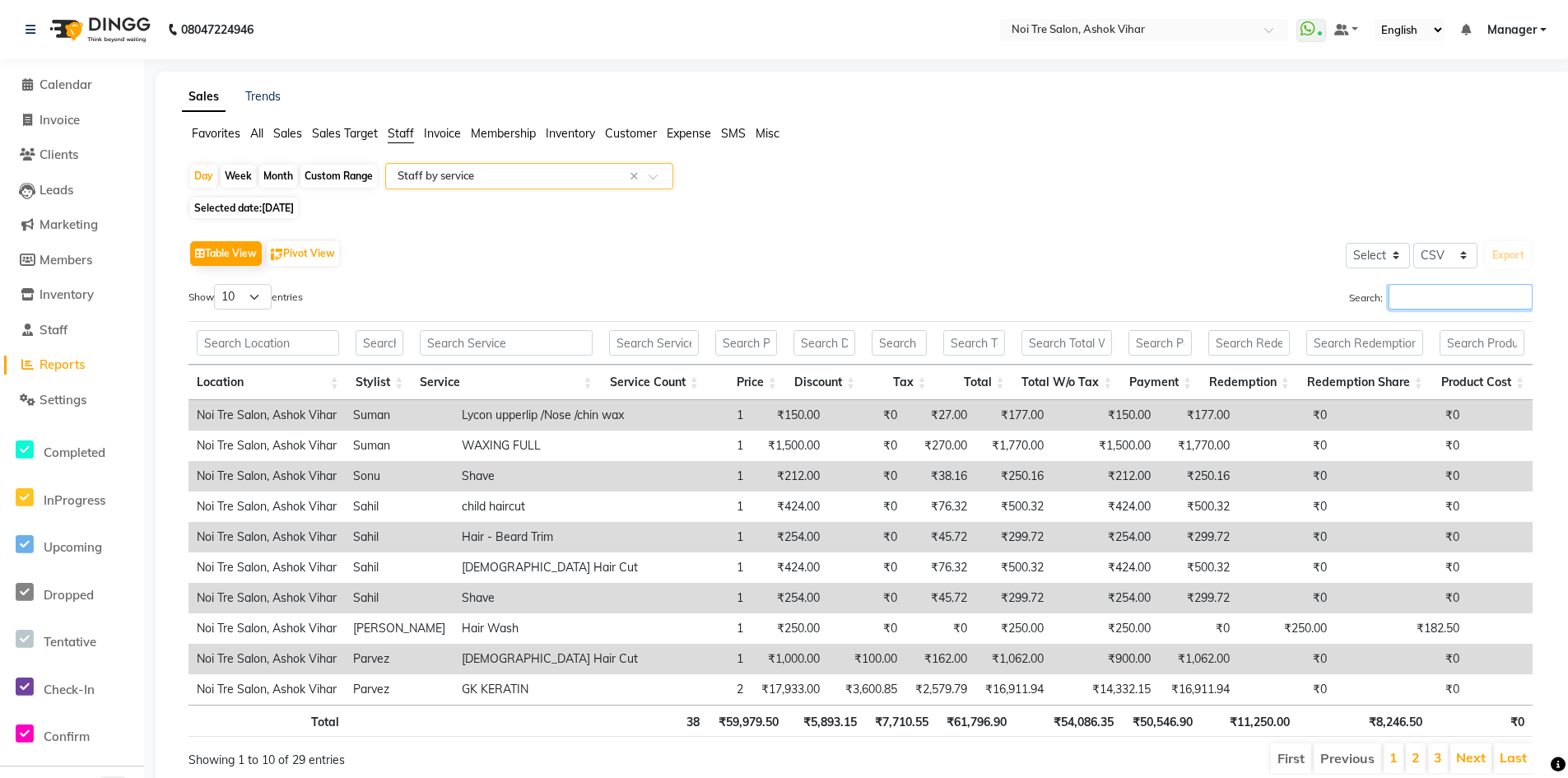
click at [1435, 295] on input "Search:" at bounding box center [1460, 296] width 144 height 26
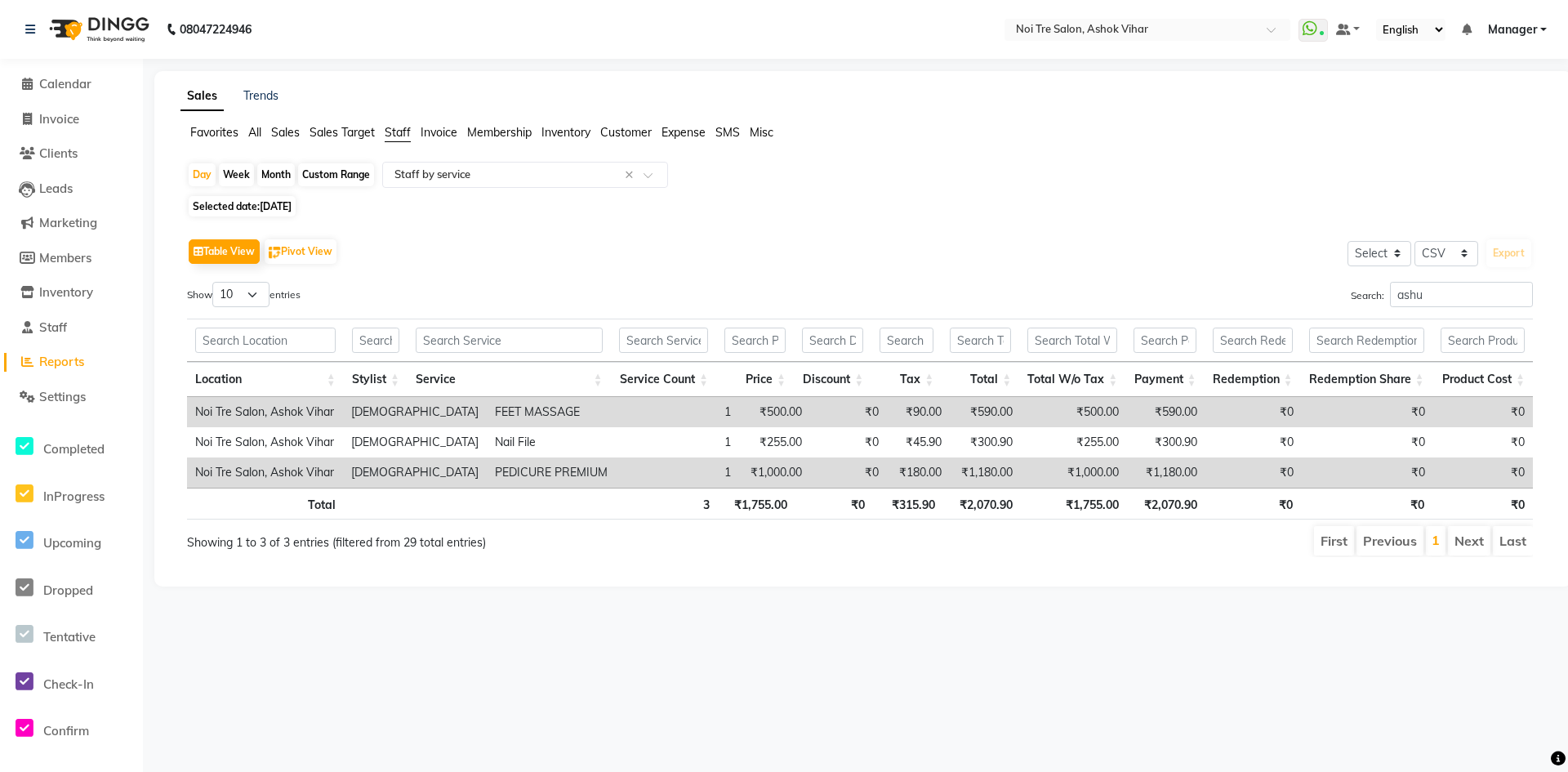
click at [276, 176] on div "Month" at bounding box center [276, 174] width 37 height 23
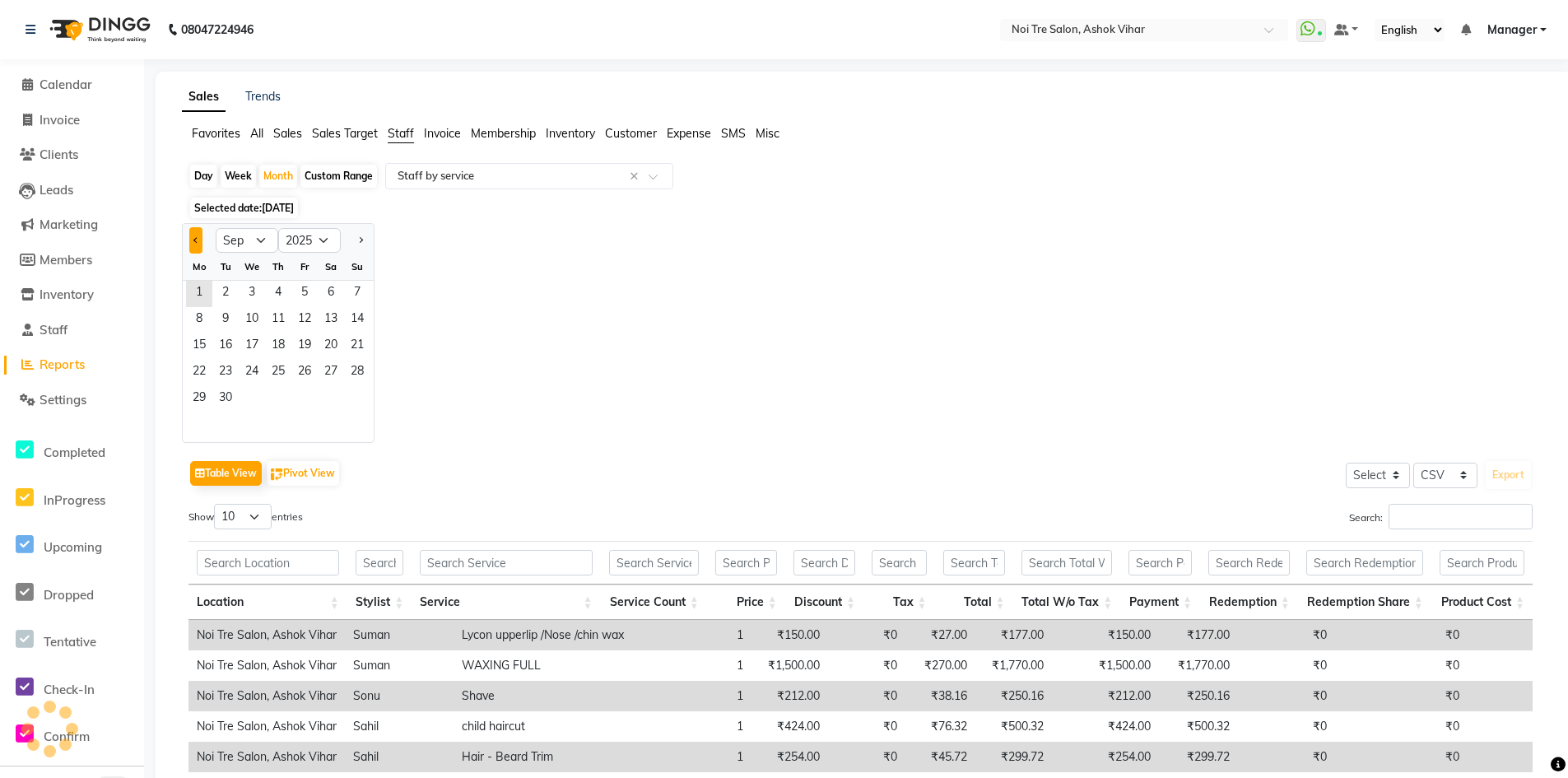
click at [194, 236] on button "Previous month" at bounding box center [195, 240] width 13 height 27
click at [302, 294] on span "1" at bounding box center [304, 294] width 27 height 27
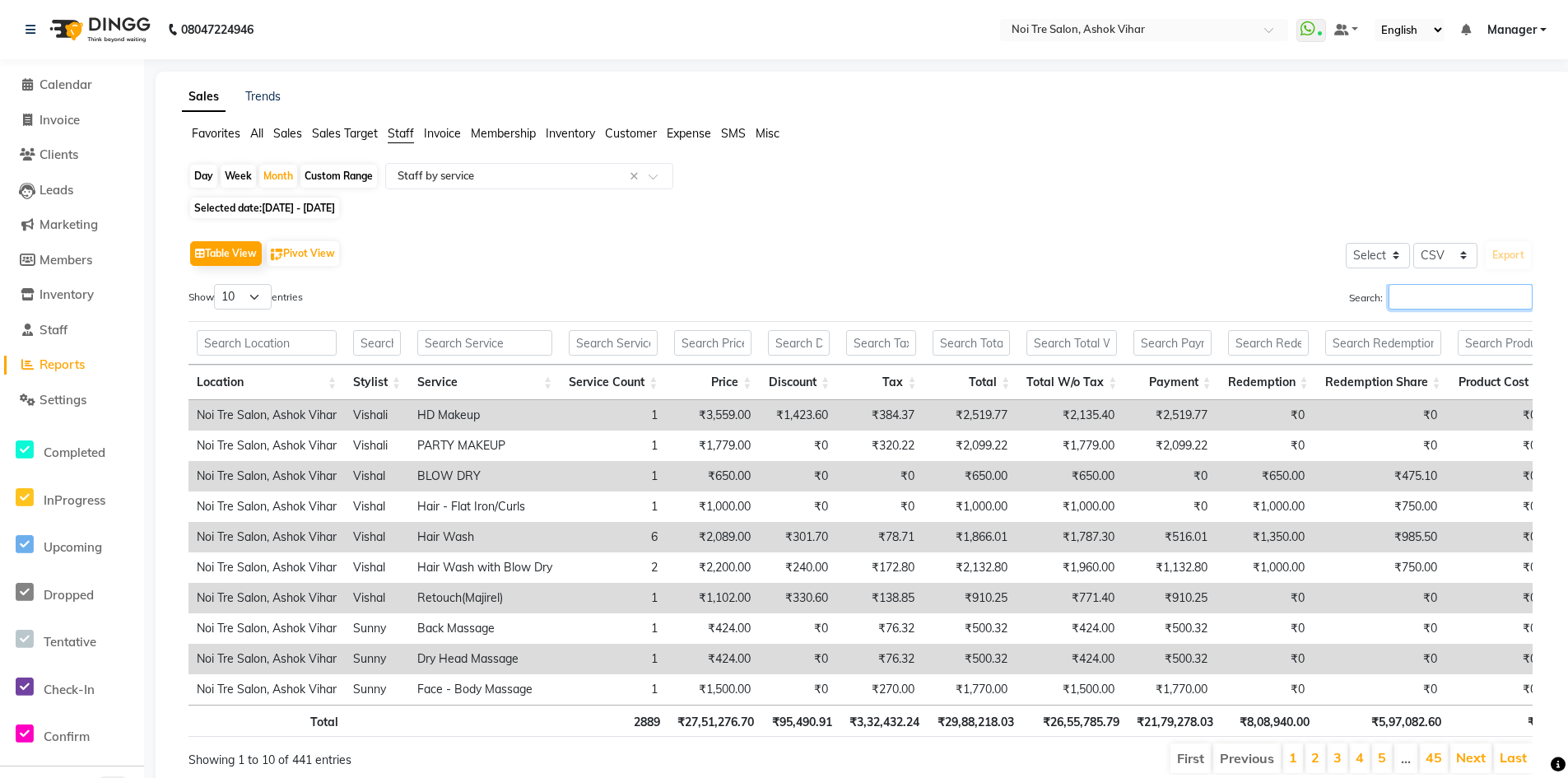
click at [1403, 289] on input "Search:" at bounding box center [1460, 296] width 144 height 26
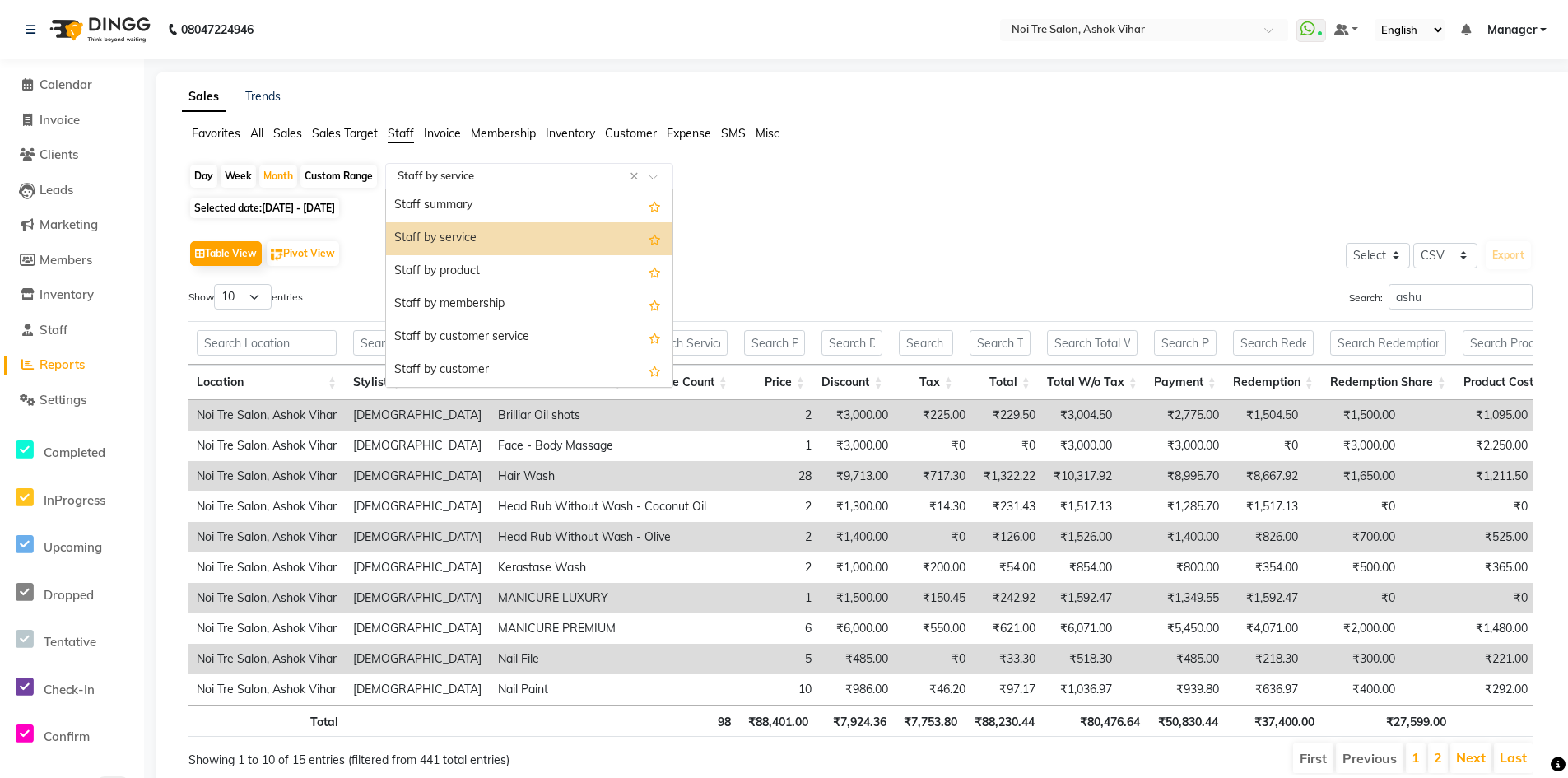
click at [655, 171] on div at bounding box center [529, 176] width 286 height 16
click at [422, 203] on div "Staff summary" at bounding box center [529, 206] width 286 height 33
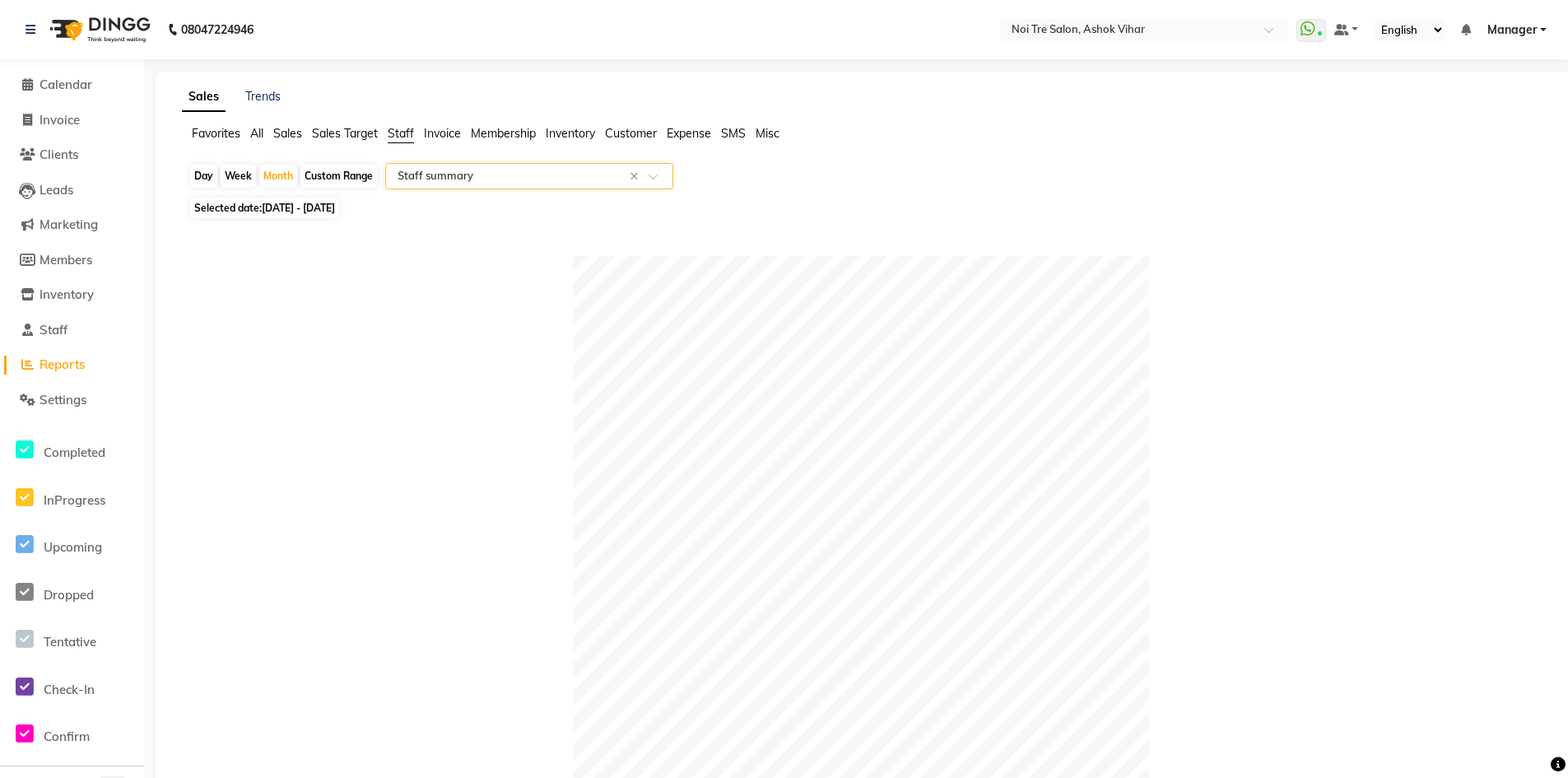
scroll to position [165, 0]
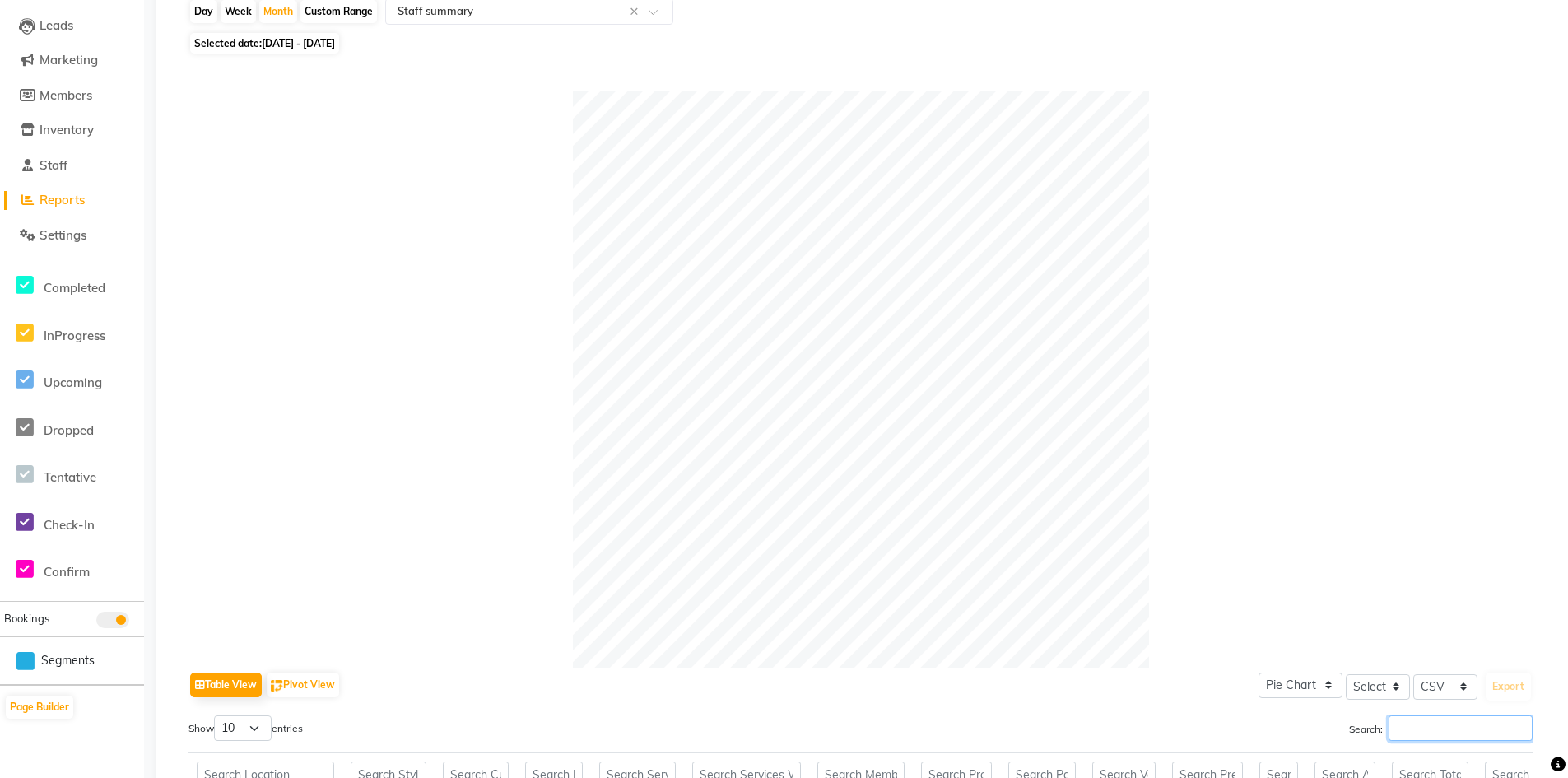
click at [1450, 739] on input "Search:" at bounding box center [1460, 728] width 144 height 26
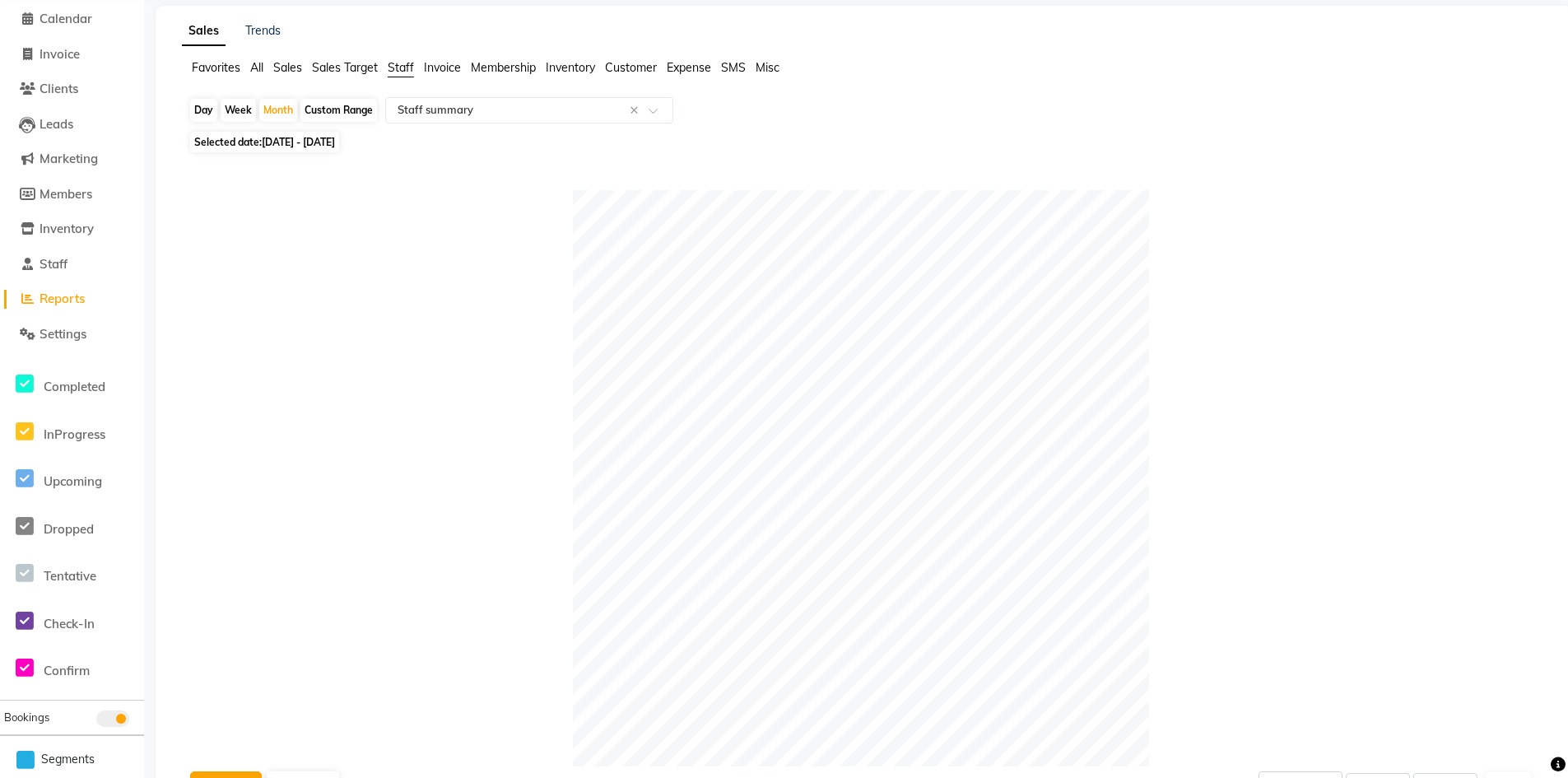
scroll to position [0, 0]
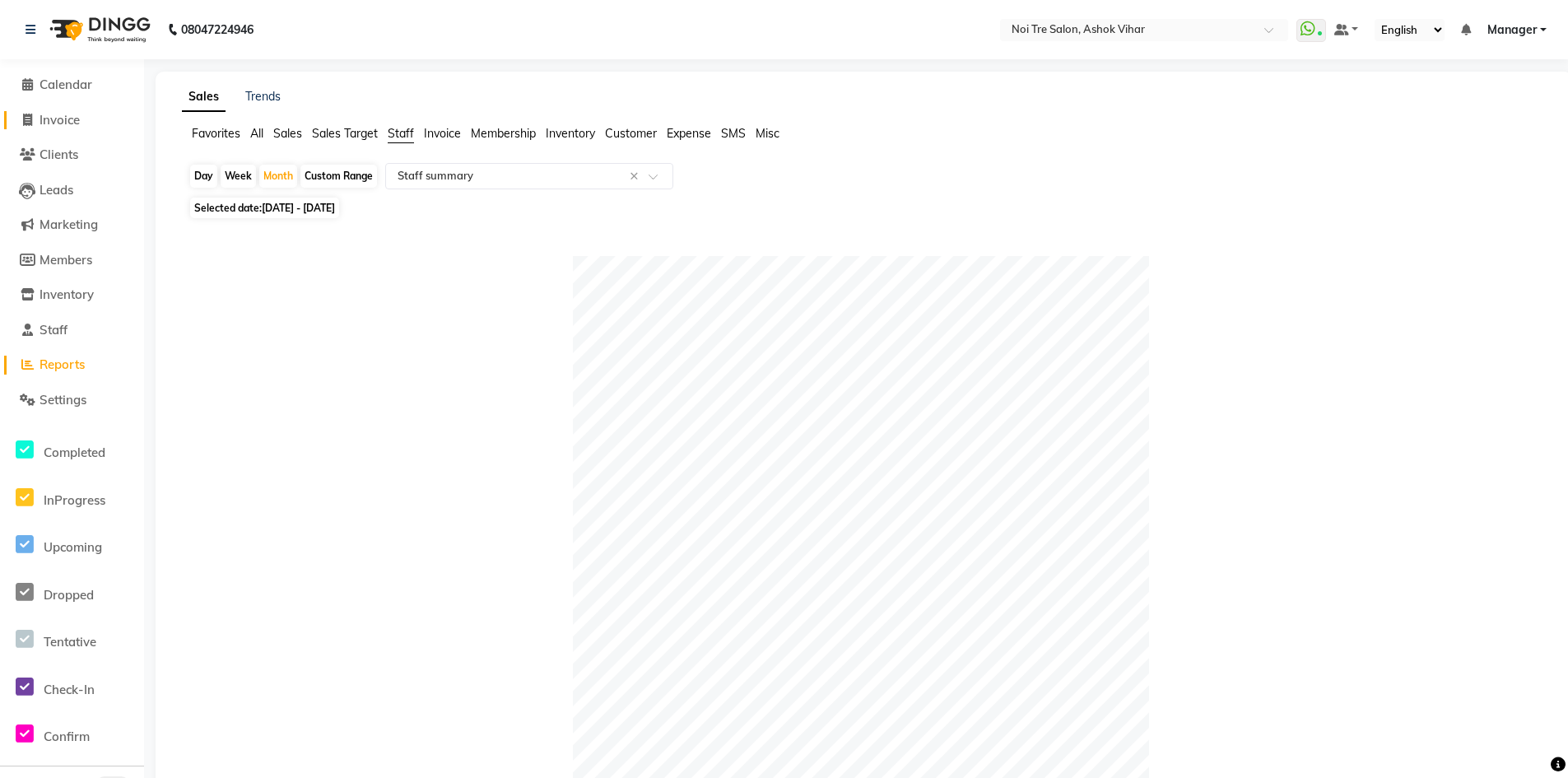
click at [63, 118] on span "Invoice" at bounding box center [59, 120] width 40 height 15
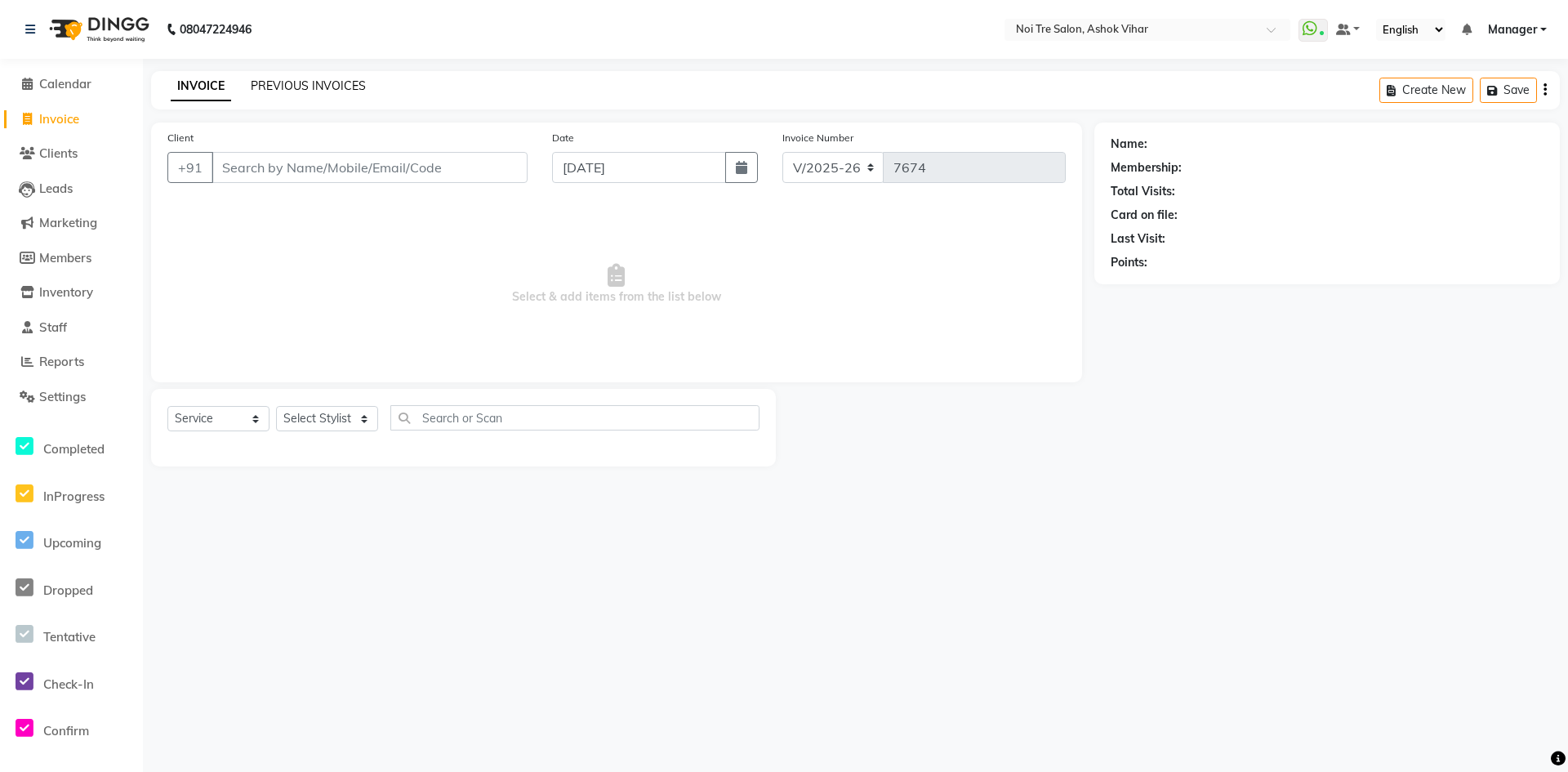
click at [293, 83] on link "PREVIOUS INVOICES" at bounding box center [308, 85] width 115 height 14
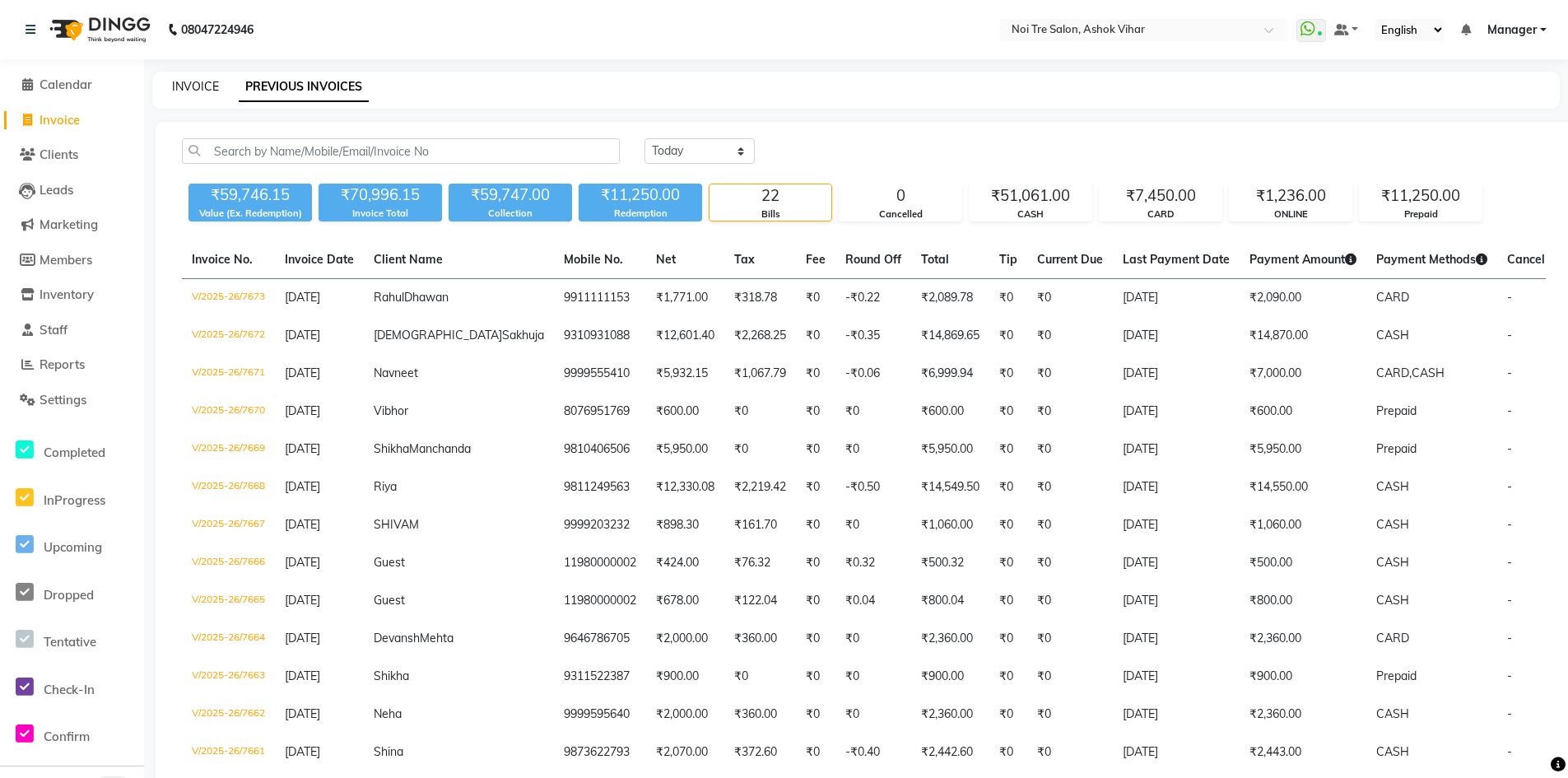
click at [190, 84] on link "INVOICE" at bounding box center [195, 86] width 47 height 15
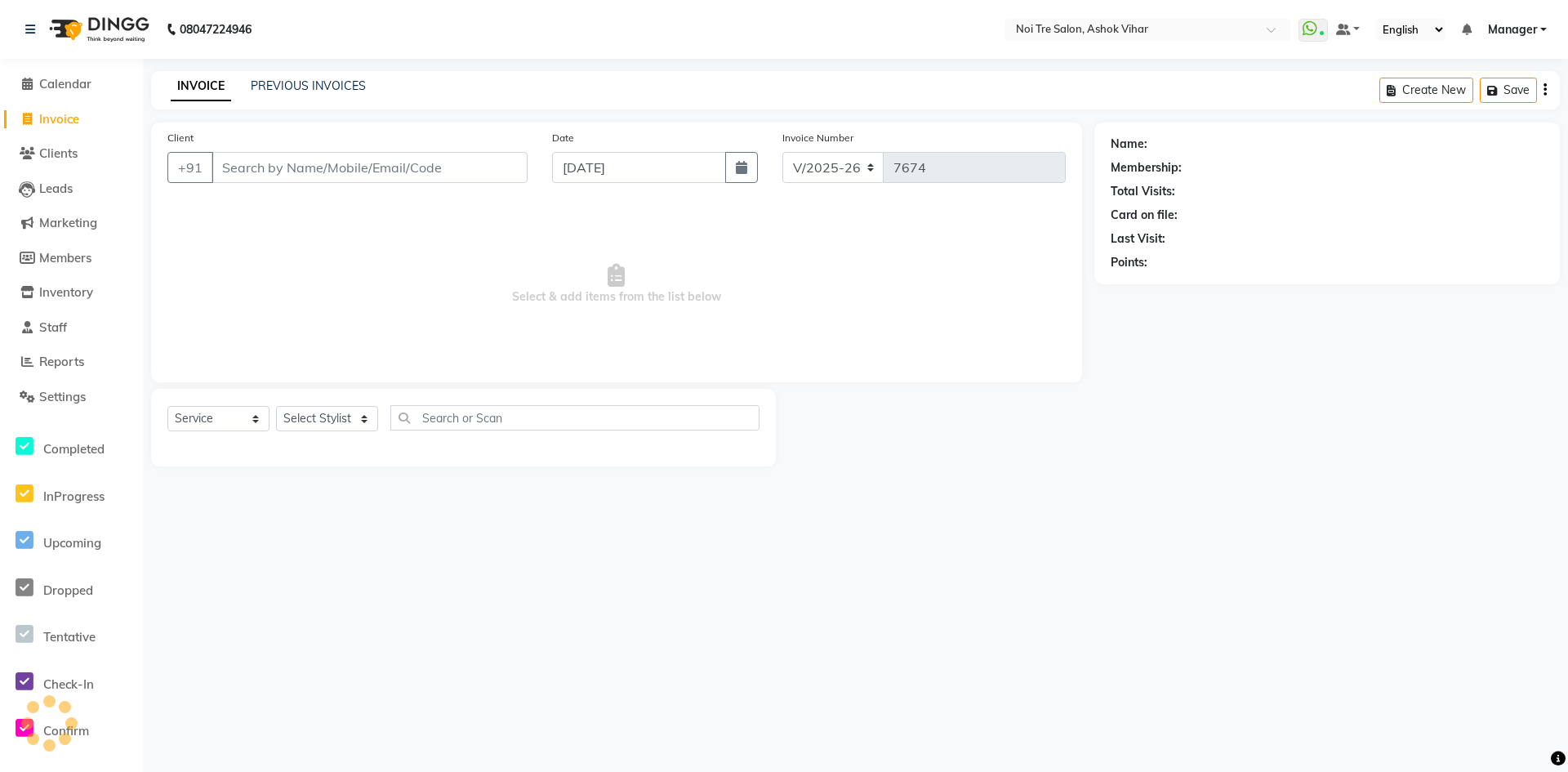
click at [300, 167] on input "Client" at bounding box center [370, 167] width 316 height 31
click at [355, 173] on input "Client" at bounding box center [370, 167] width 316 height 31
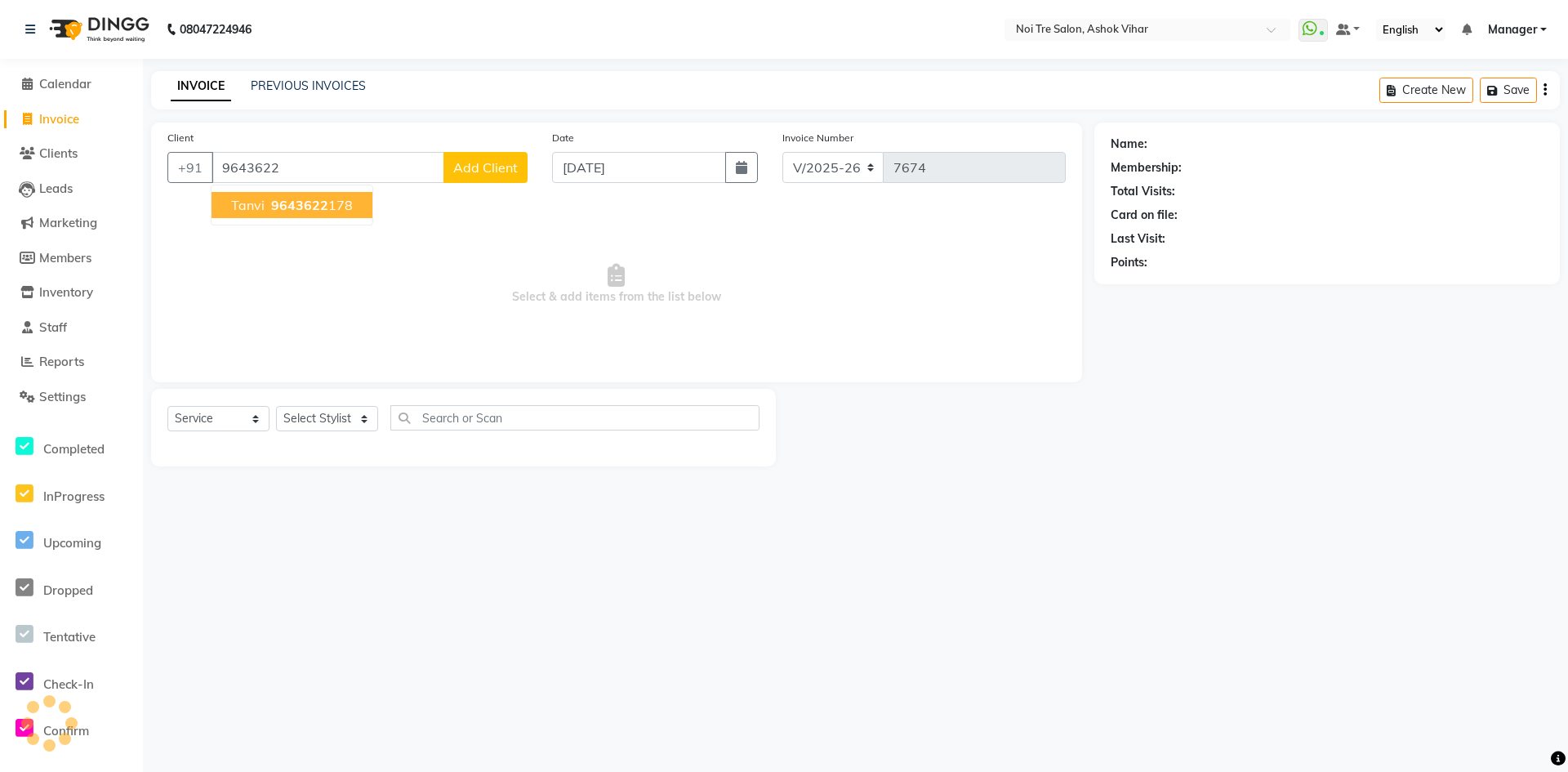
click at [315, 203] on span "9643622" at bounding box center [299, 204] width 57 height 16
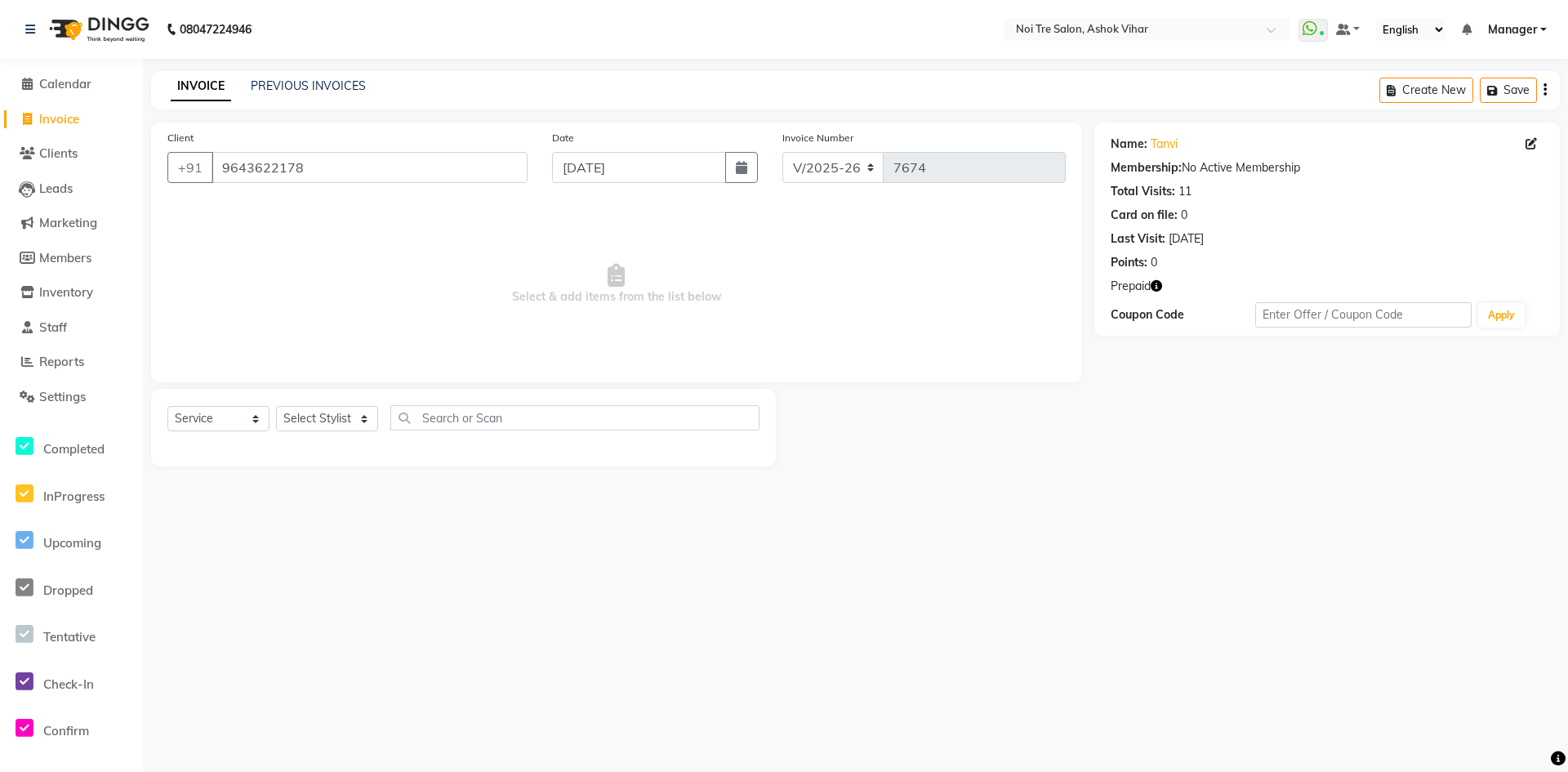
click at [1160, 283] on icon "button" at bounding box center [1156, 285] width 11 height 11
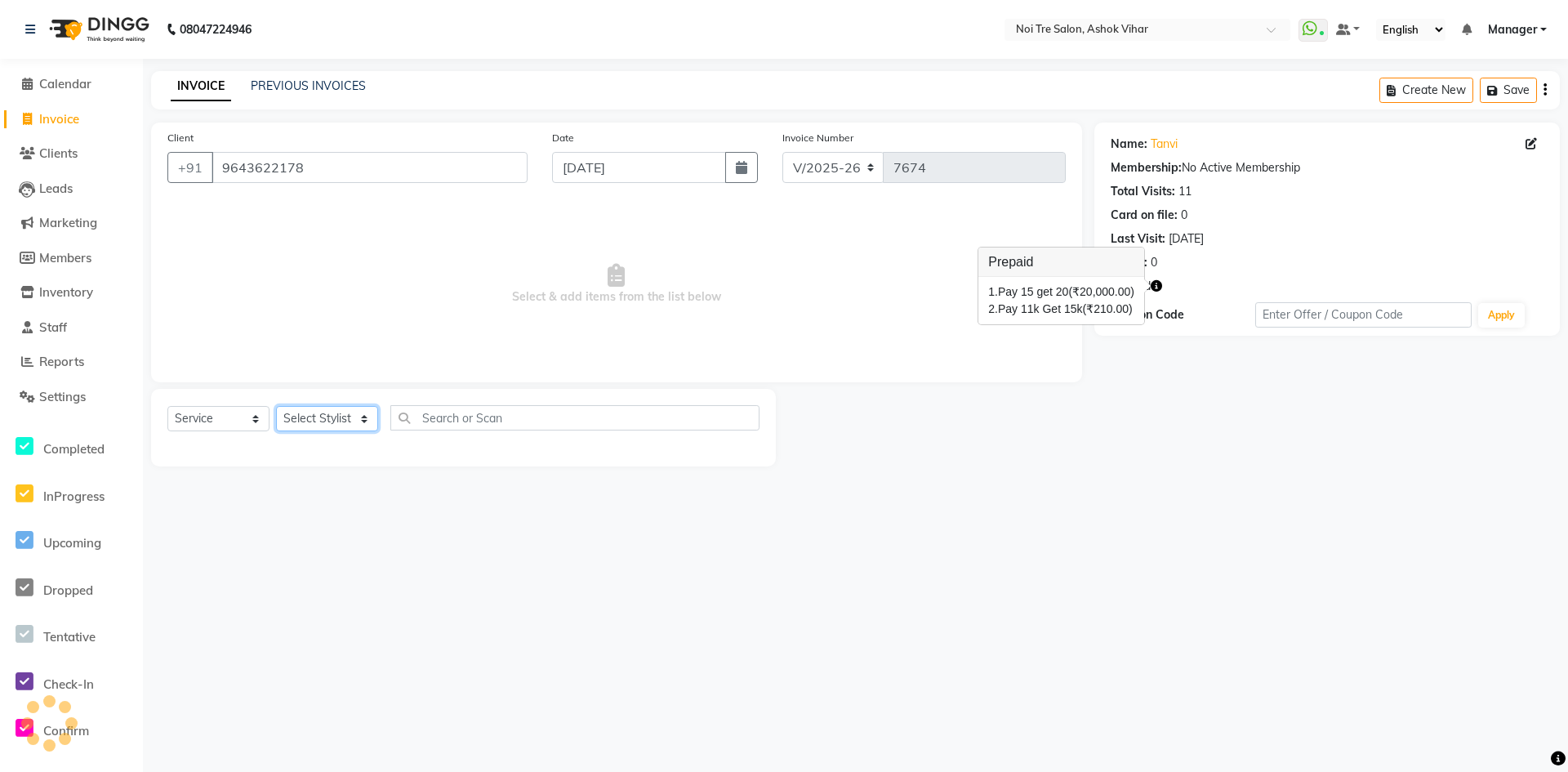
click at [366, 414] on select "Select Stylist Aakash Aalam Aas Admin Ajay Alice Amit Anand Anas Arif ARIF 1 Ar…" at bounding box center [327, 418] width 102 height 26
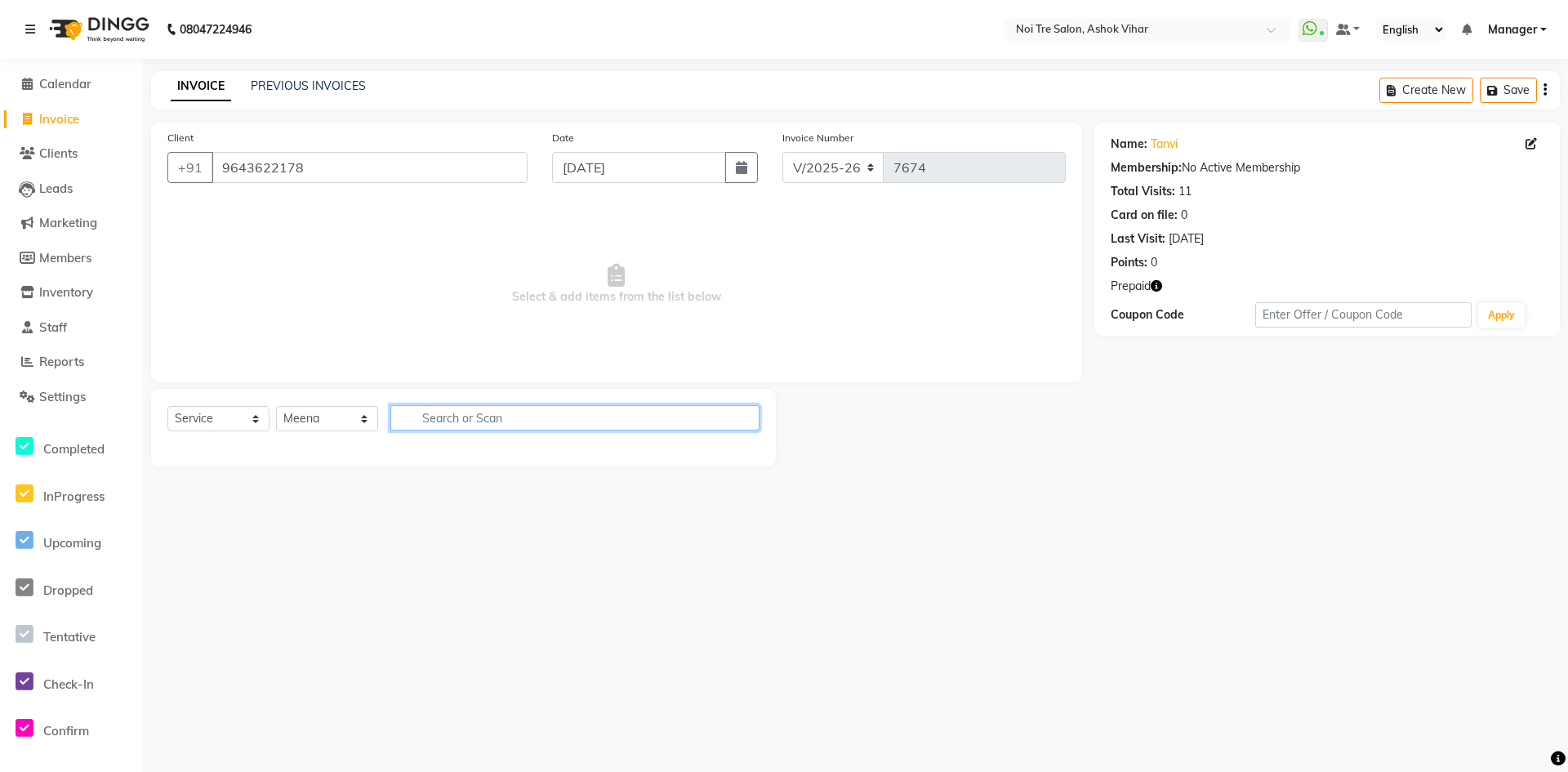
click at [445, 420] on input "text" at bounding box center [575, 417] width 369 height 26
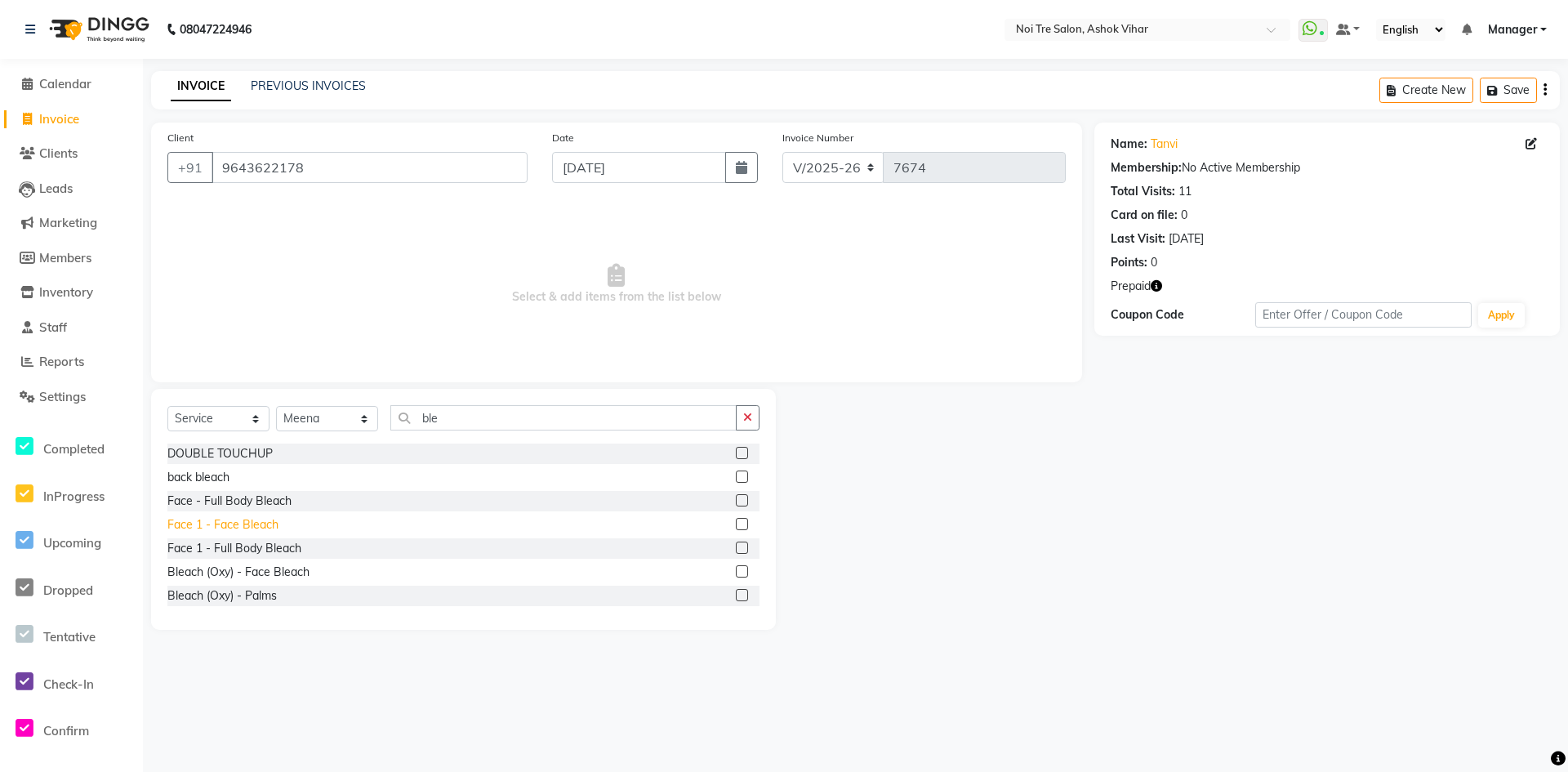
click at [255, 526] on div "Face 1 - Face Bleach" at bounding box center [223, 525] width 111 height 17
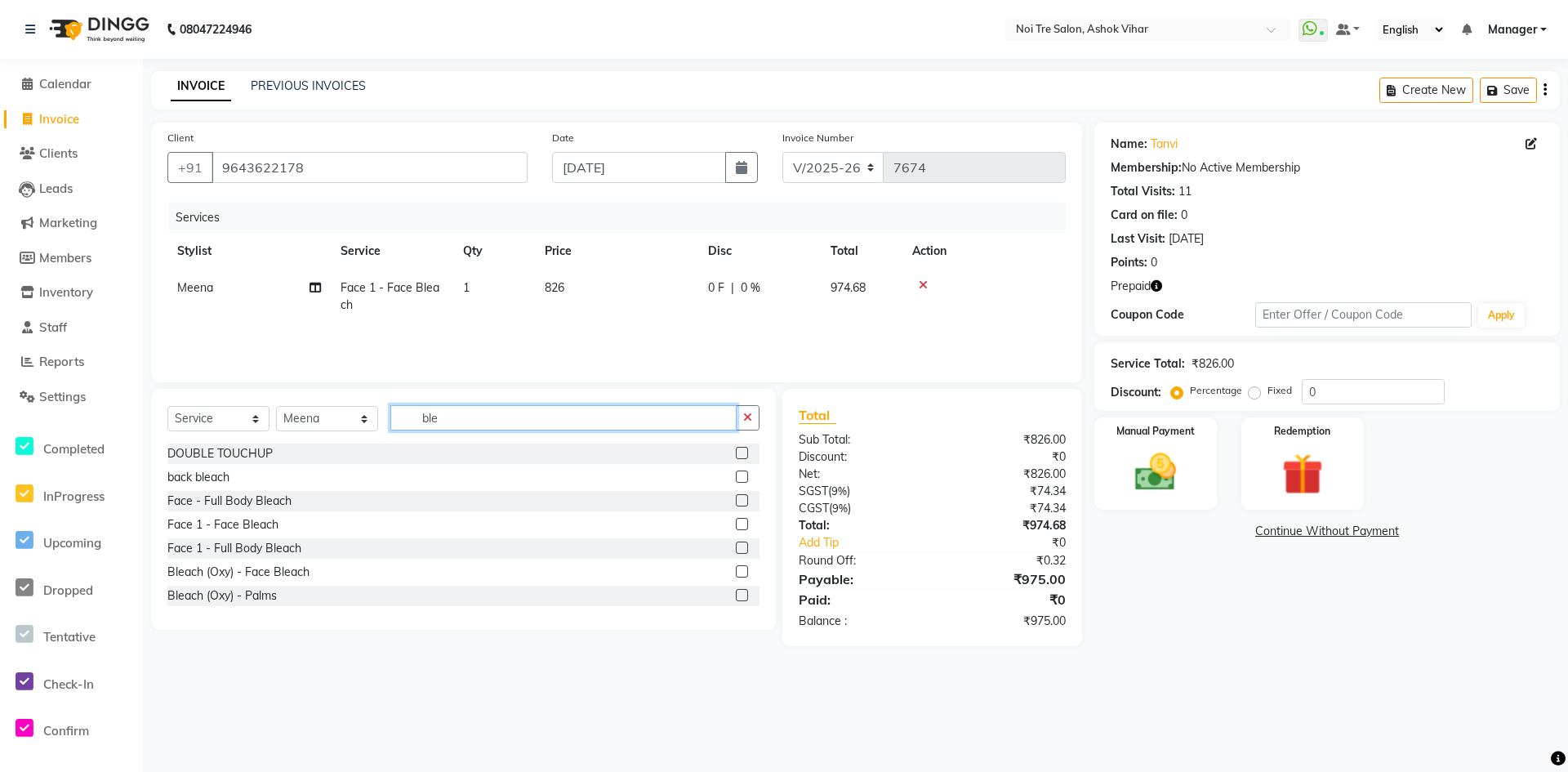
click at [460, 417] on input "ble" at bounding box center [563, 417] width 346 height 26
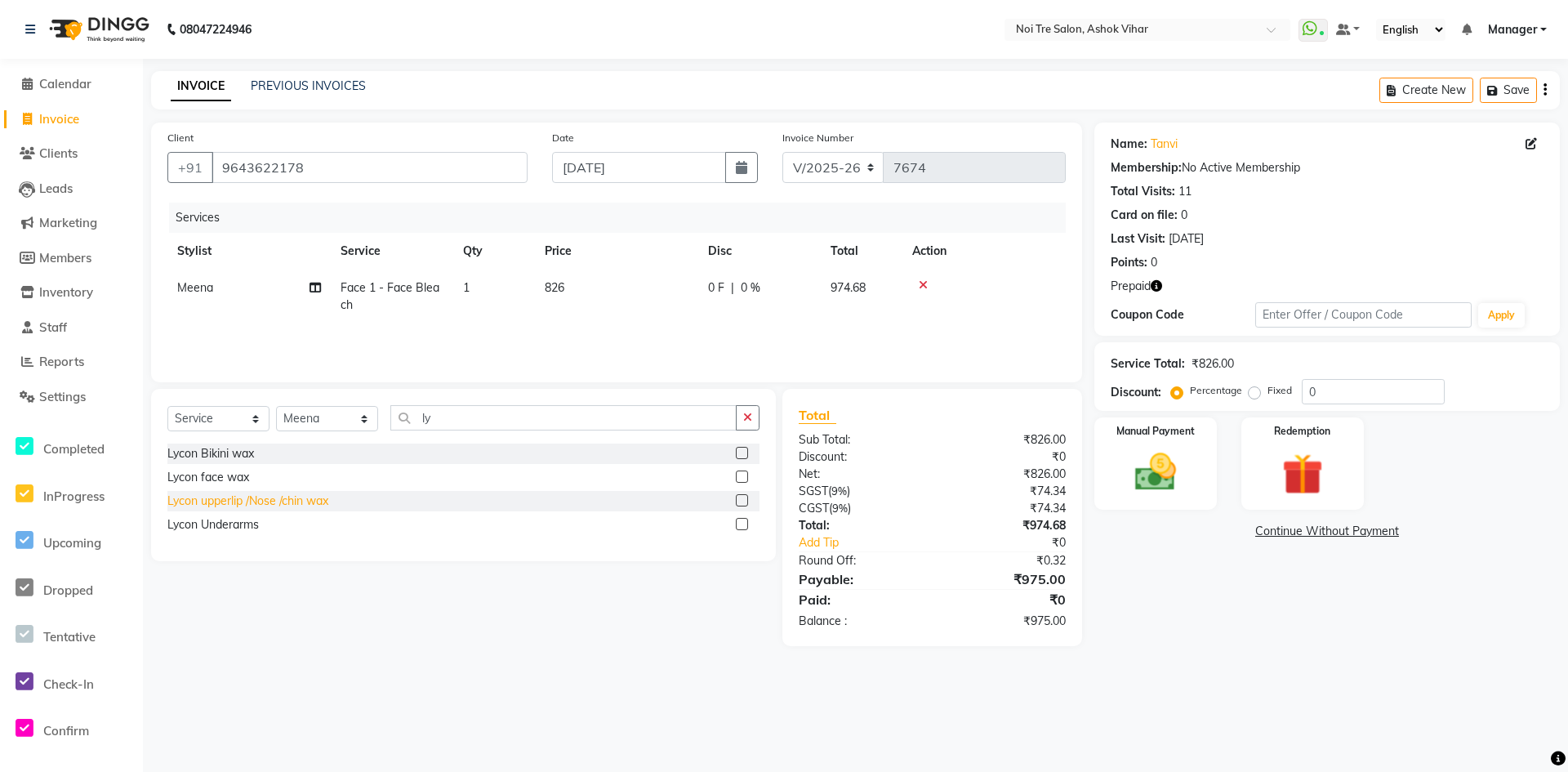
click at [302, 501] on div "Lycon upperlip /Nose /chin wax" at bounding box center [247, 501] width 161 height 17
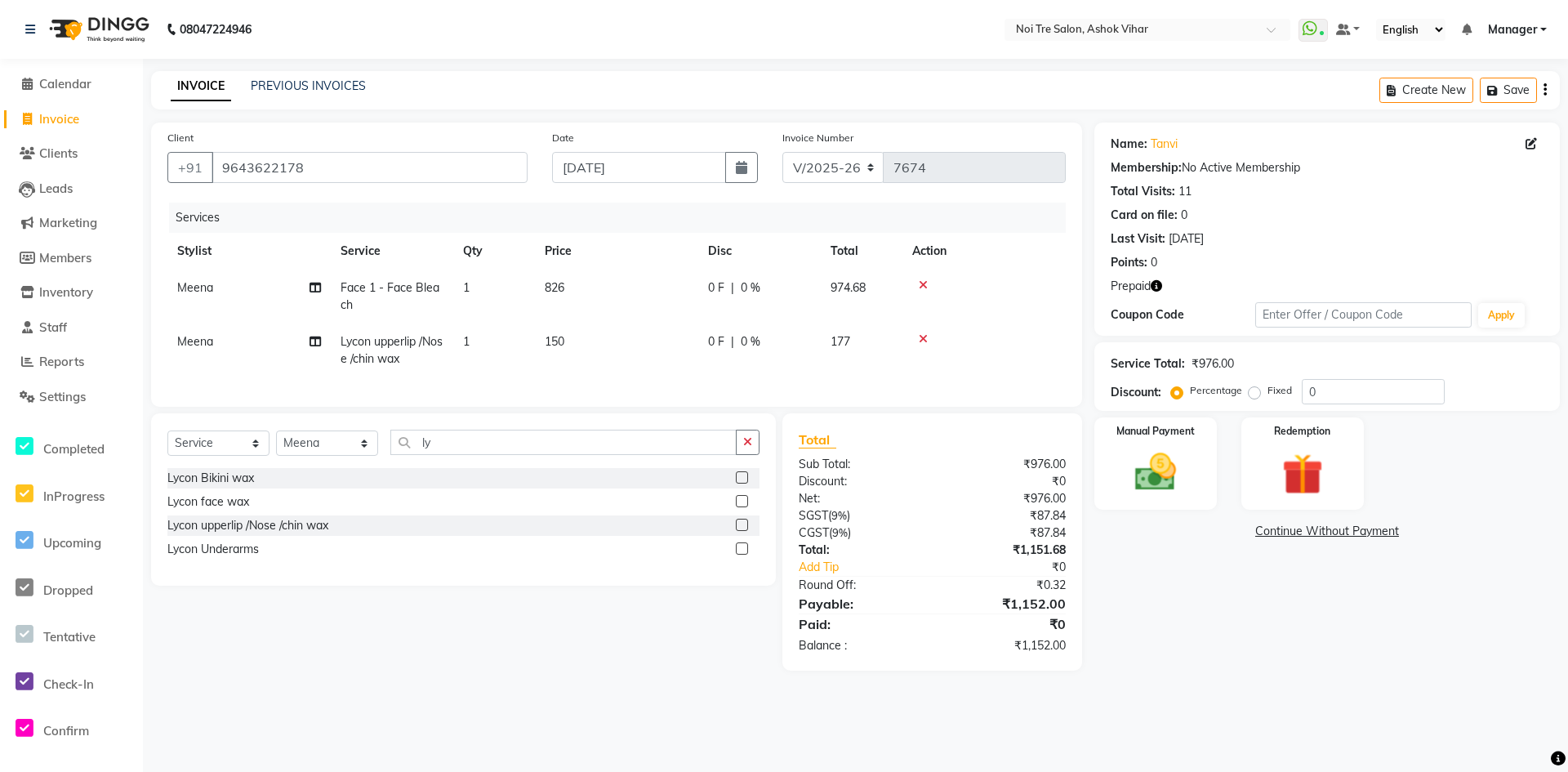
click at [505, 340] on td "1" at bounding box center [494, 349] width 82 height 54
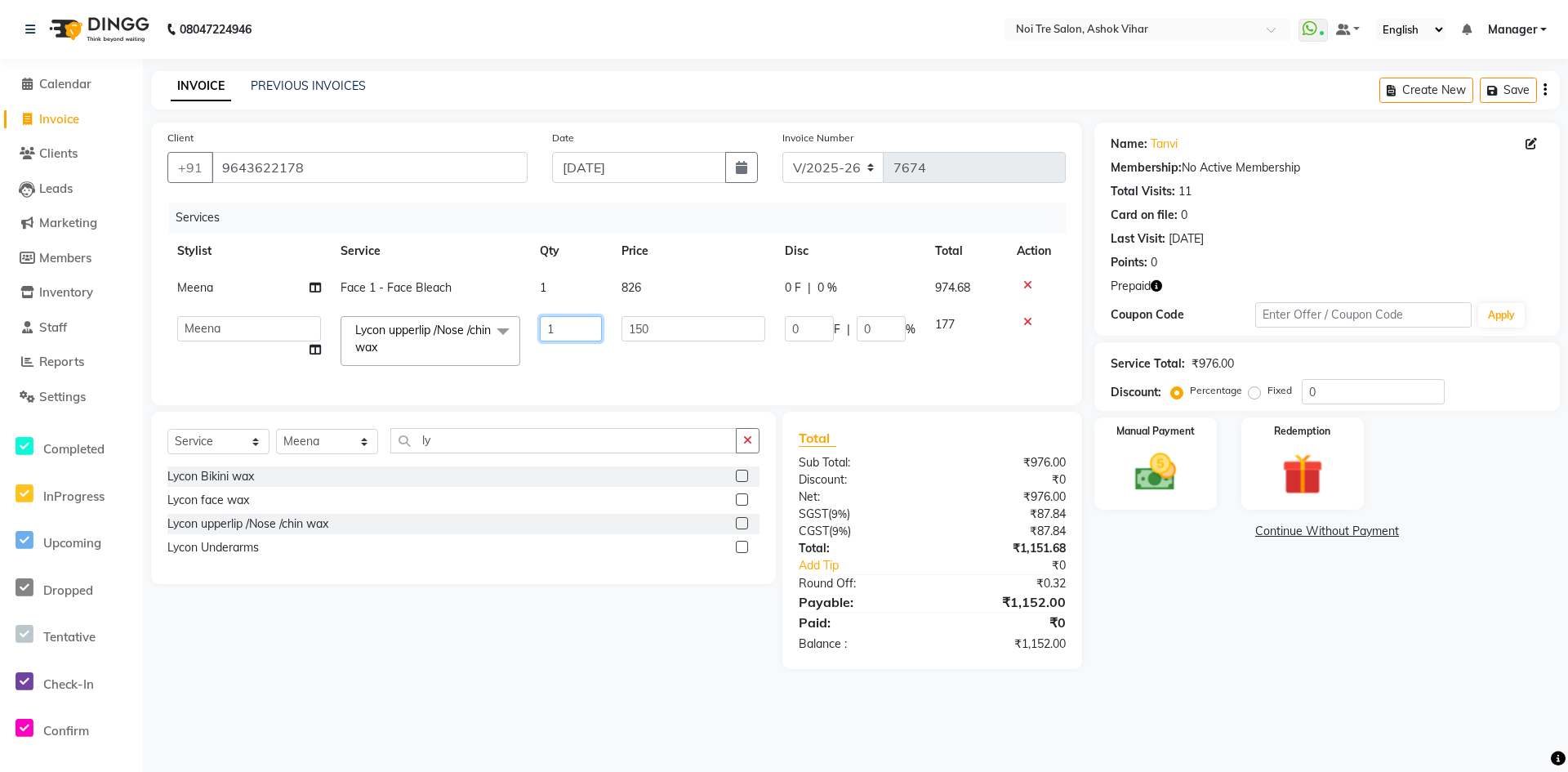
click at [566, 326] on input "1" at bounding box center [571, 329] width 62 height 26
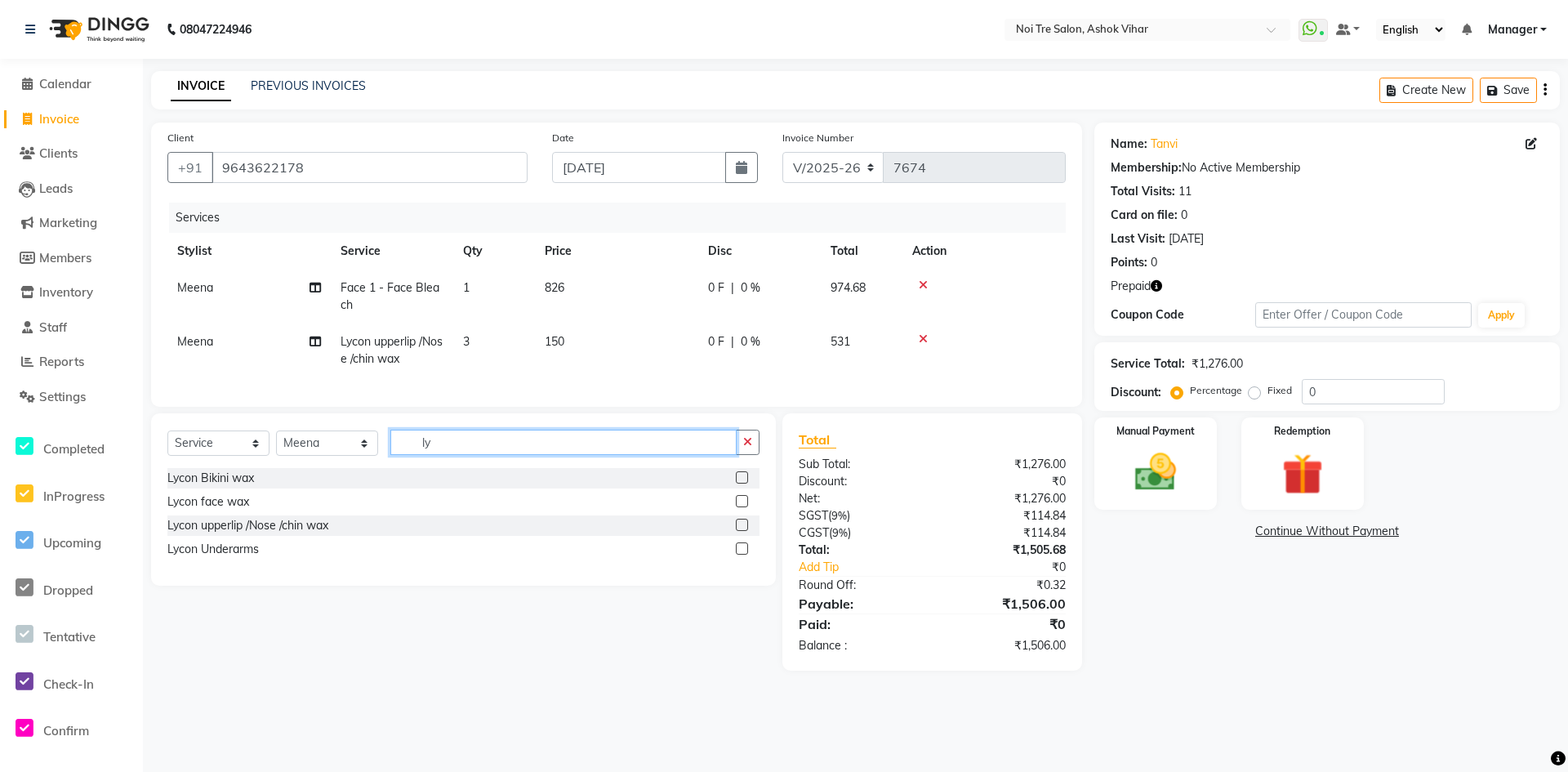
click at [459, 454] on input "ly" at bounding box center [563, 442] width 346 height 26
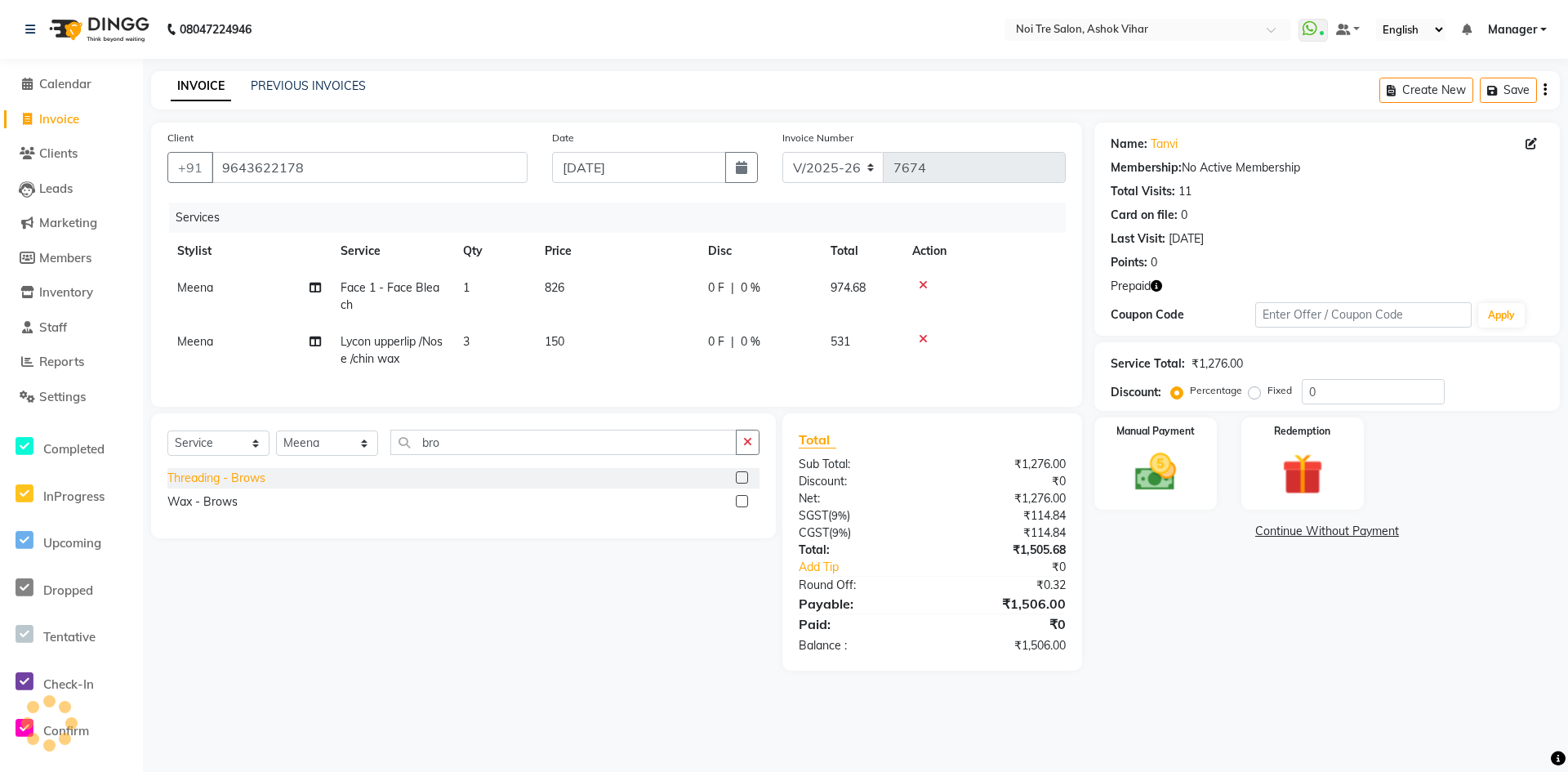
click at [246, 486] on div "Threading - Brows" at bounding box center [216, 478] width 98 height 17
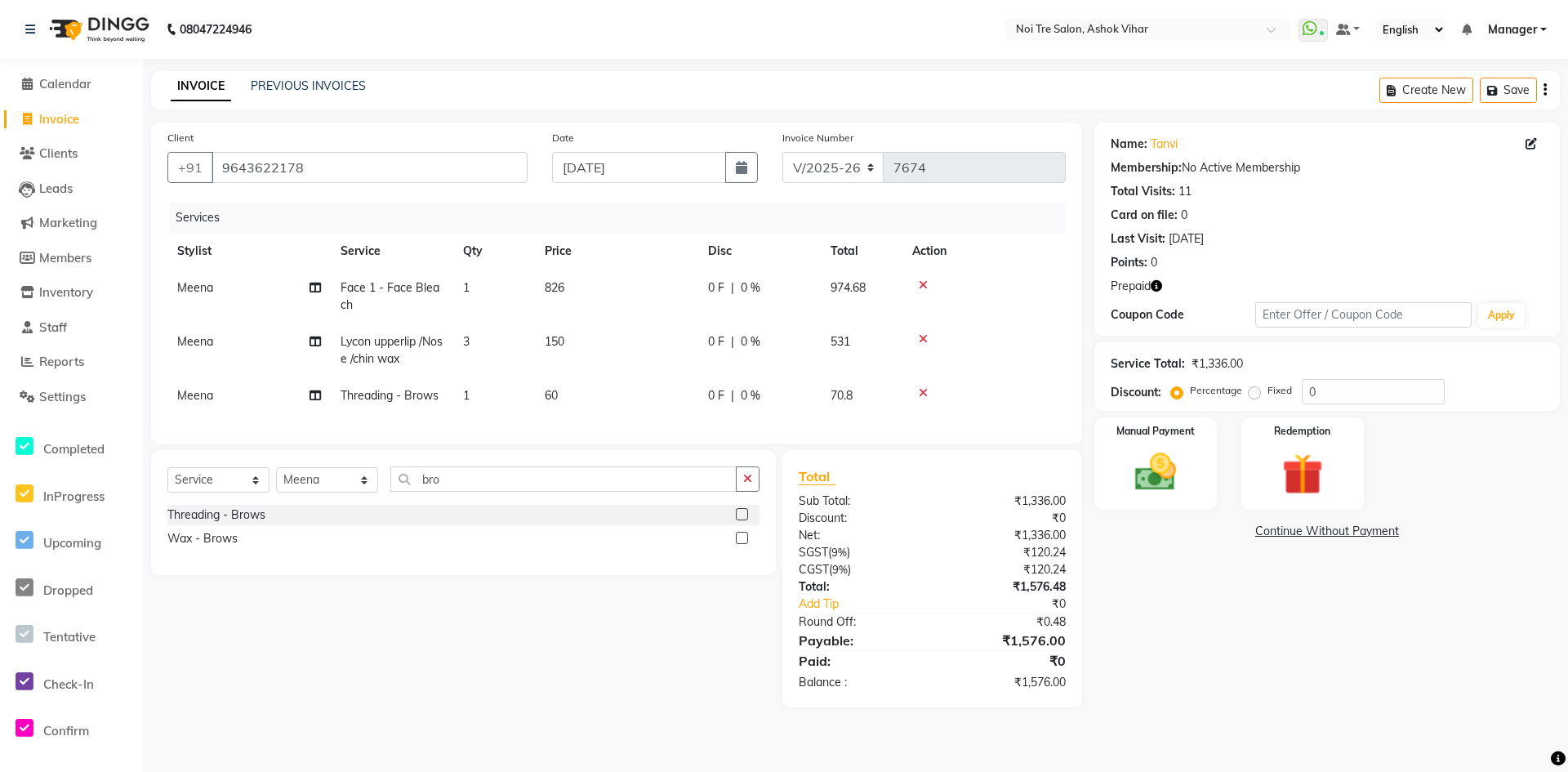
drag, startPoint x: 590, startPoint y: 400, endPoint x: 617, endPoint y: 396, distance: 27.3
click at [590, 399] on td "60" at bounding box center [616, 395] width 163 height 37
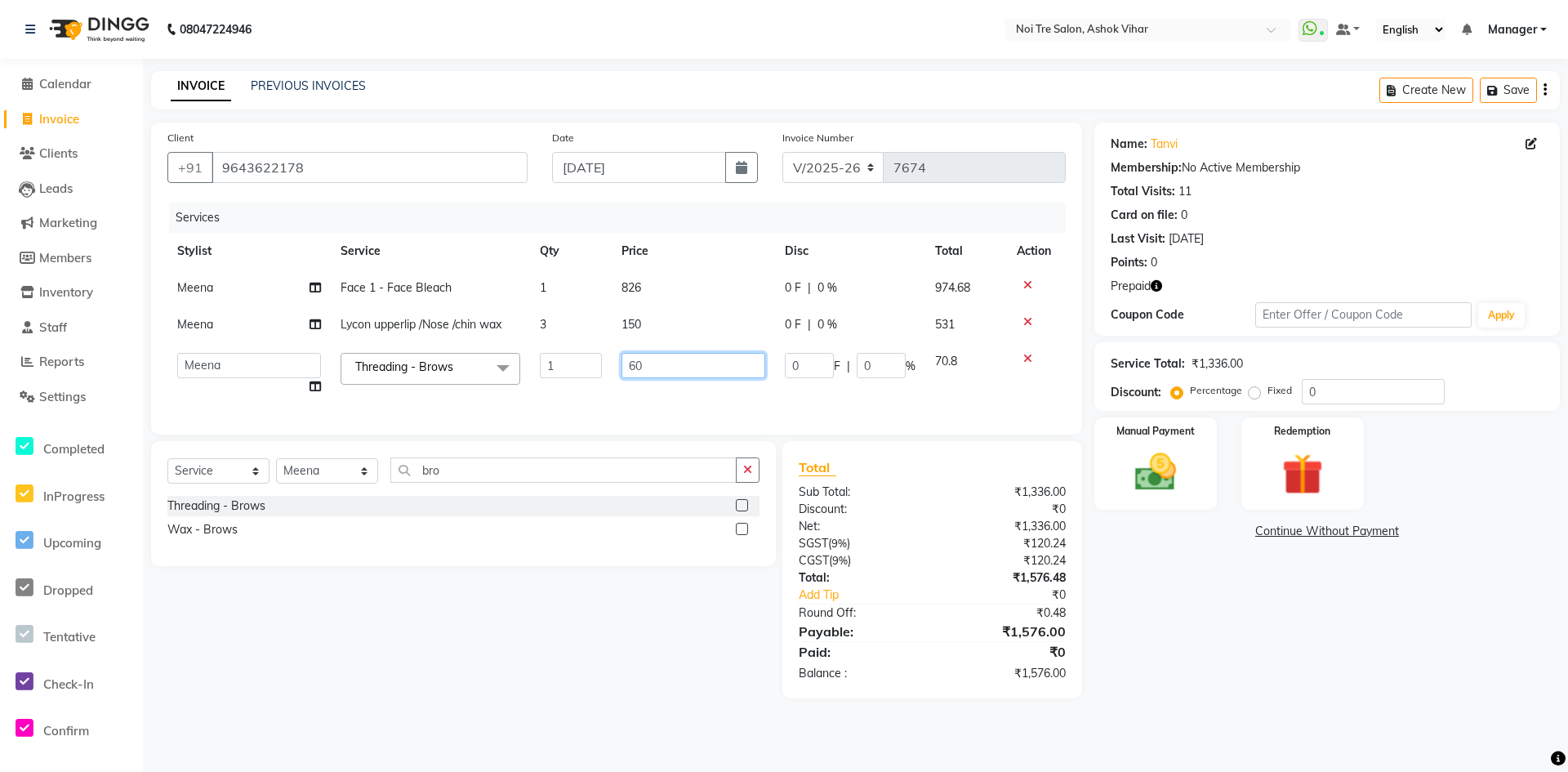
drag, startPoint x: 663, startPoint y: 363, endPoint x: 592, endPoint y: 369, distance: 71.3
click at [592, 369] on tr "Aakash Aalam Aas Admin Ajay Alice Amit Anand Anas Arif ARIF 1 Arun Ashu Asif At…" at bounding box center [616, 373] width 899 height 62
click at [679, 297] on td "826" at bounding box center [693, 287] width 163 height 37
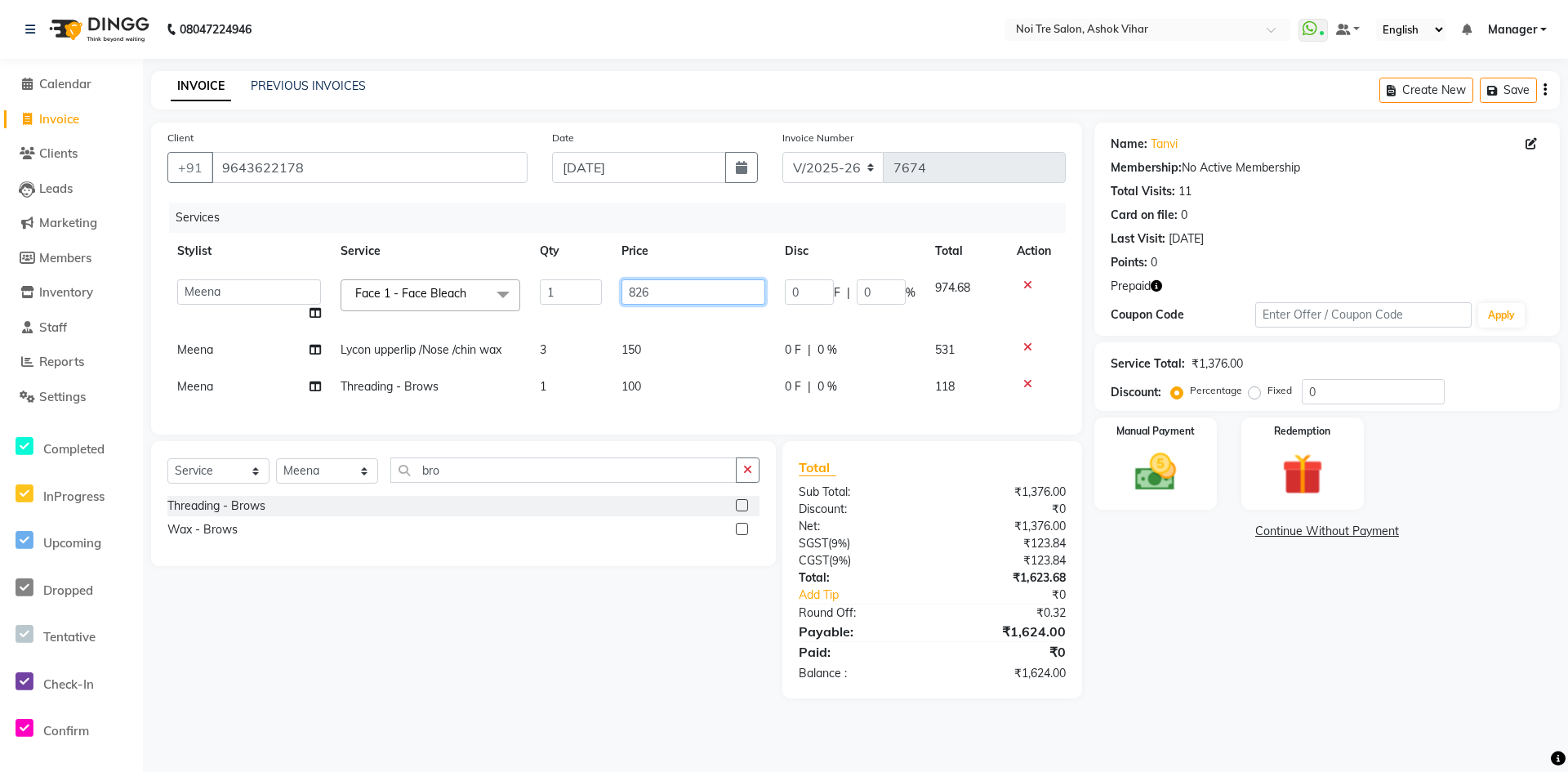
drag, startPoint x: 682, startPoint y: 287, endPoint x: 570, endPoint y: 300, distance: 112.8
click at [570, 300] on tr "Aakash Aalam Aas Admin Ajay Alice Amit Anand Anas Arif ARIF 1 Arun Ashu Asif At…" at bounding box center [616, 300] width 899 height 62
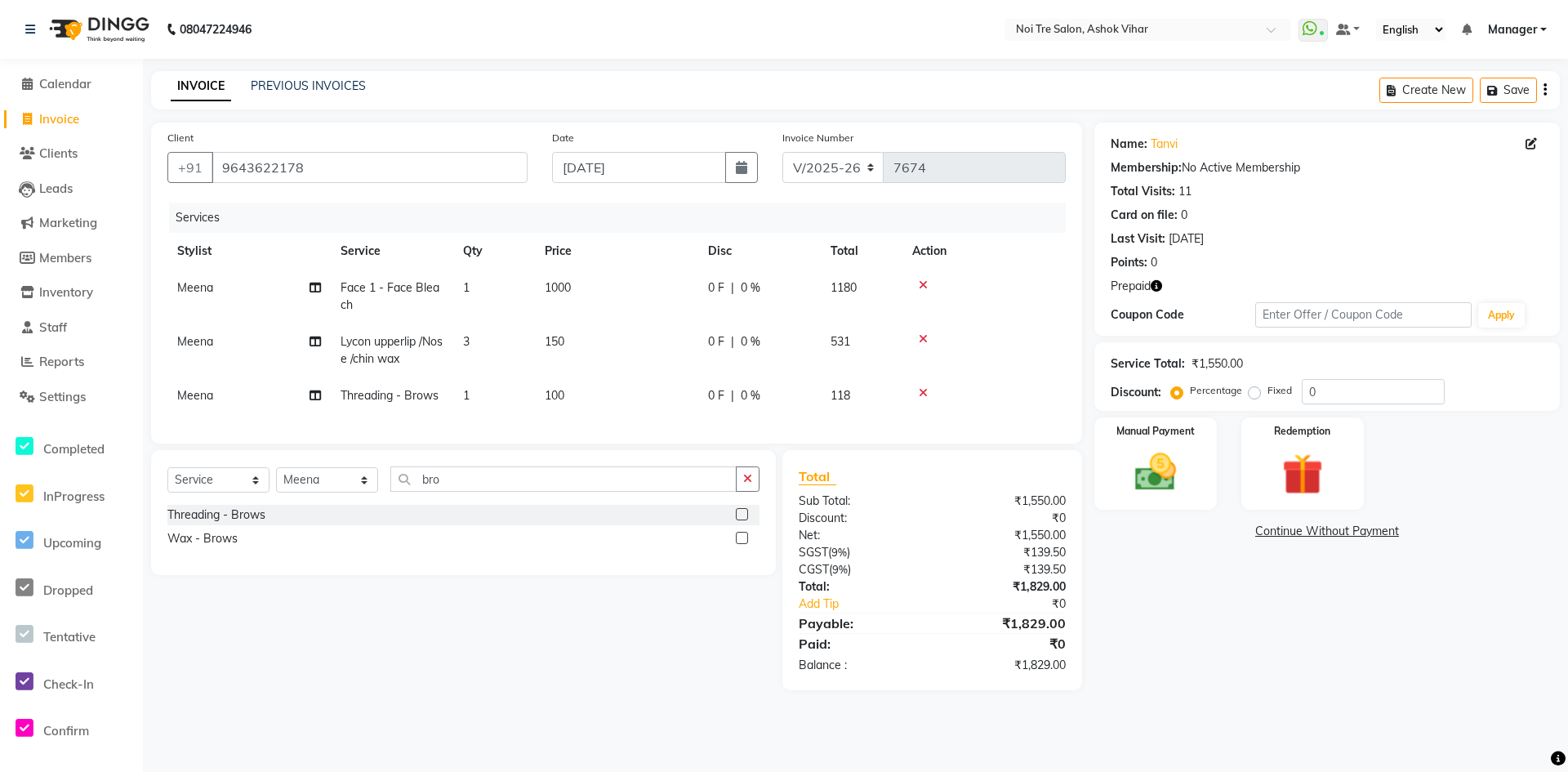
click at [702, 344] on tr "Meena Lycon upperlip /Nose /chin wax 3 150 0 F | 0 % 531" at bounding box center [616, 349] width 899 height 54
click at [468, 488] on input "bro" at bounding box center [563, 479] width 346 height 26
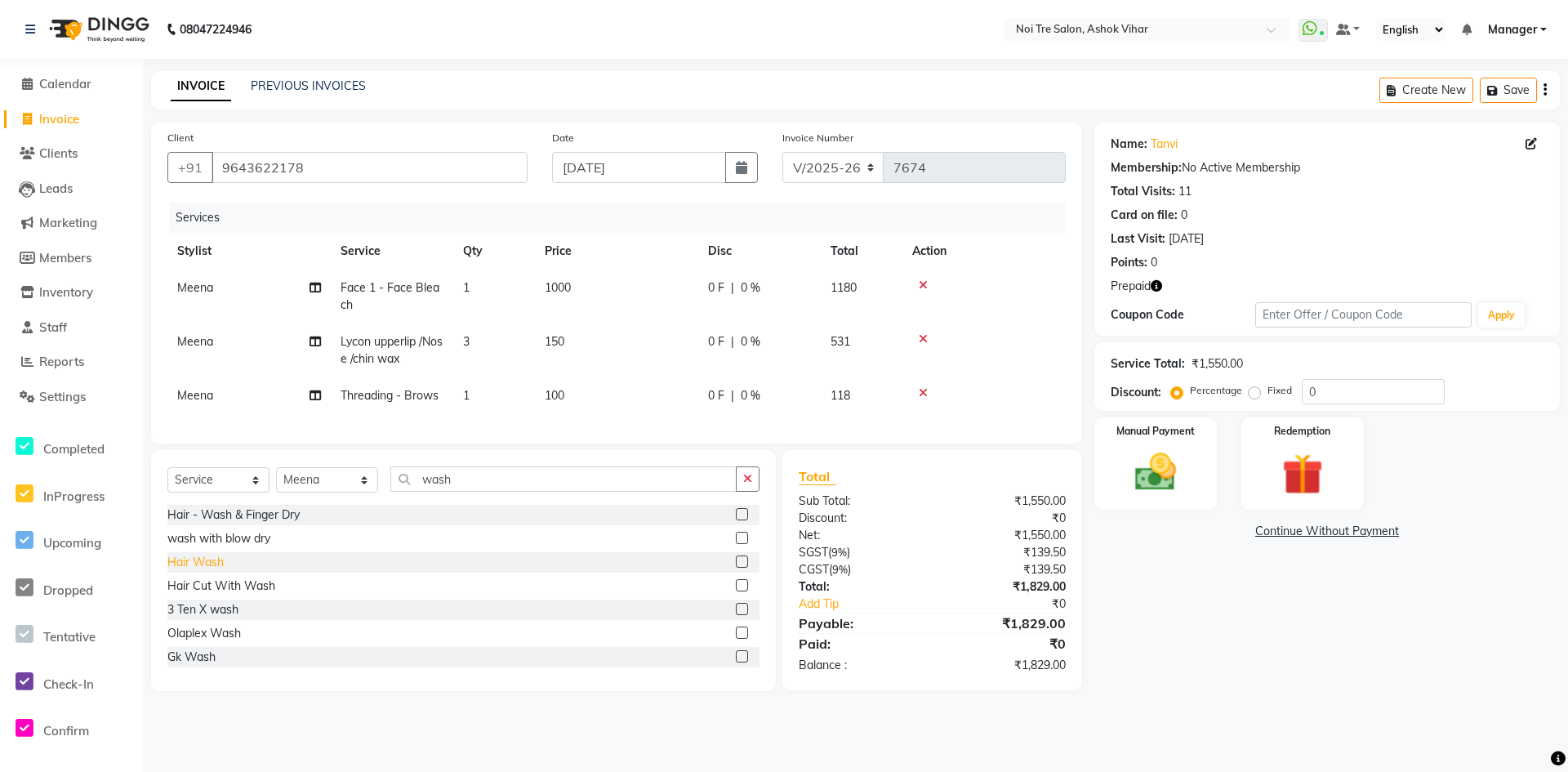
click at [219, 570] on div "Hair Wash" at bounding box center [196, 562] width 56 height 17
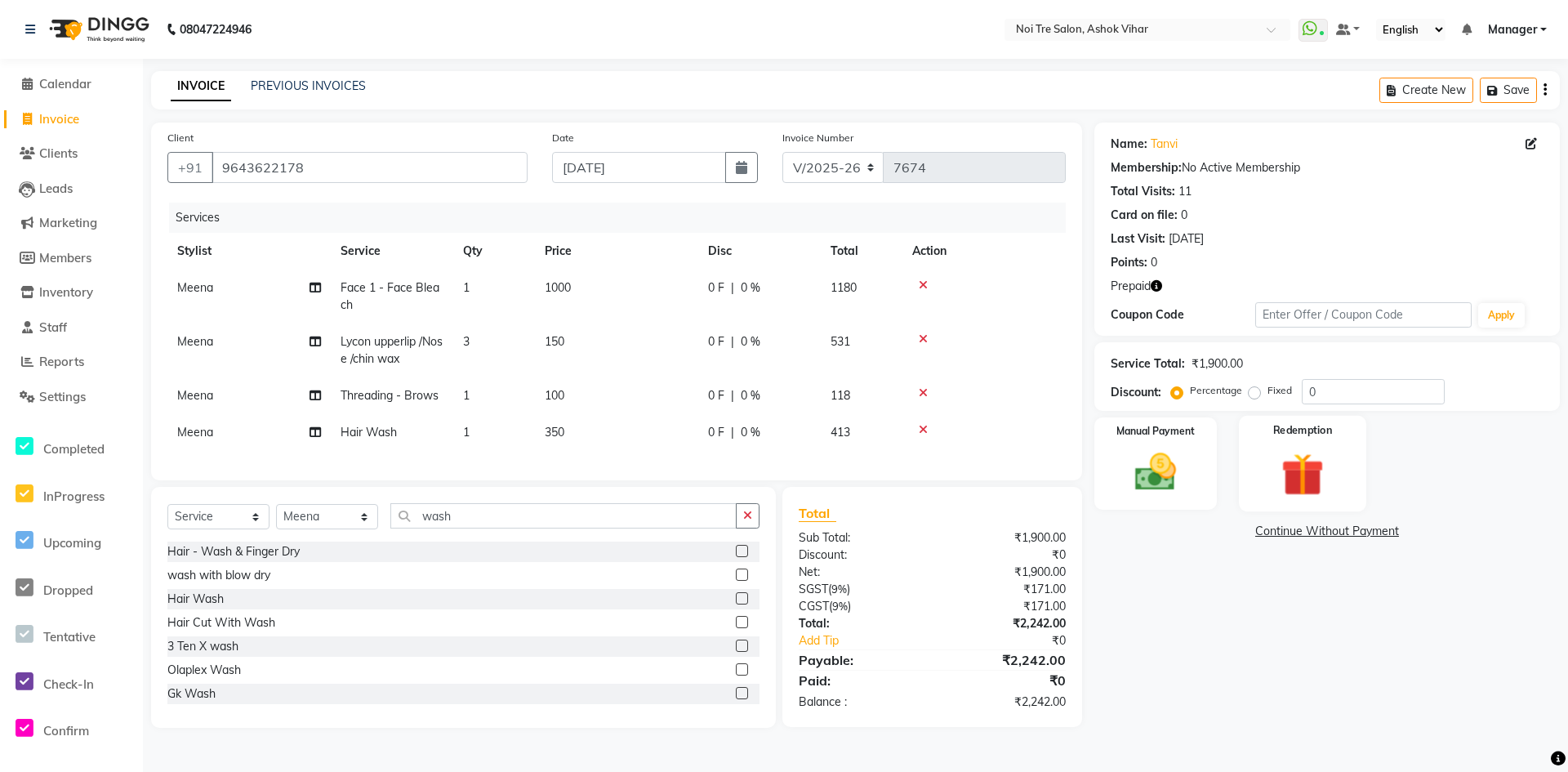
click at [1302, 467] on img at bounding box center [1303, 474] width 71 height 54
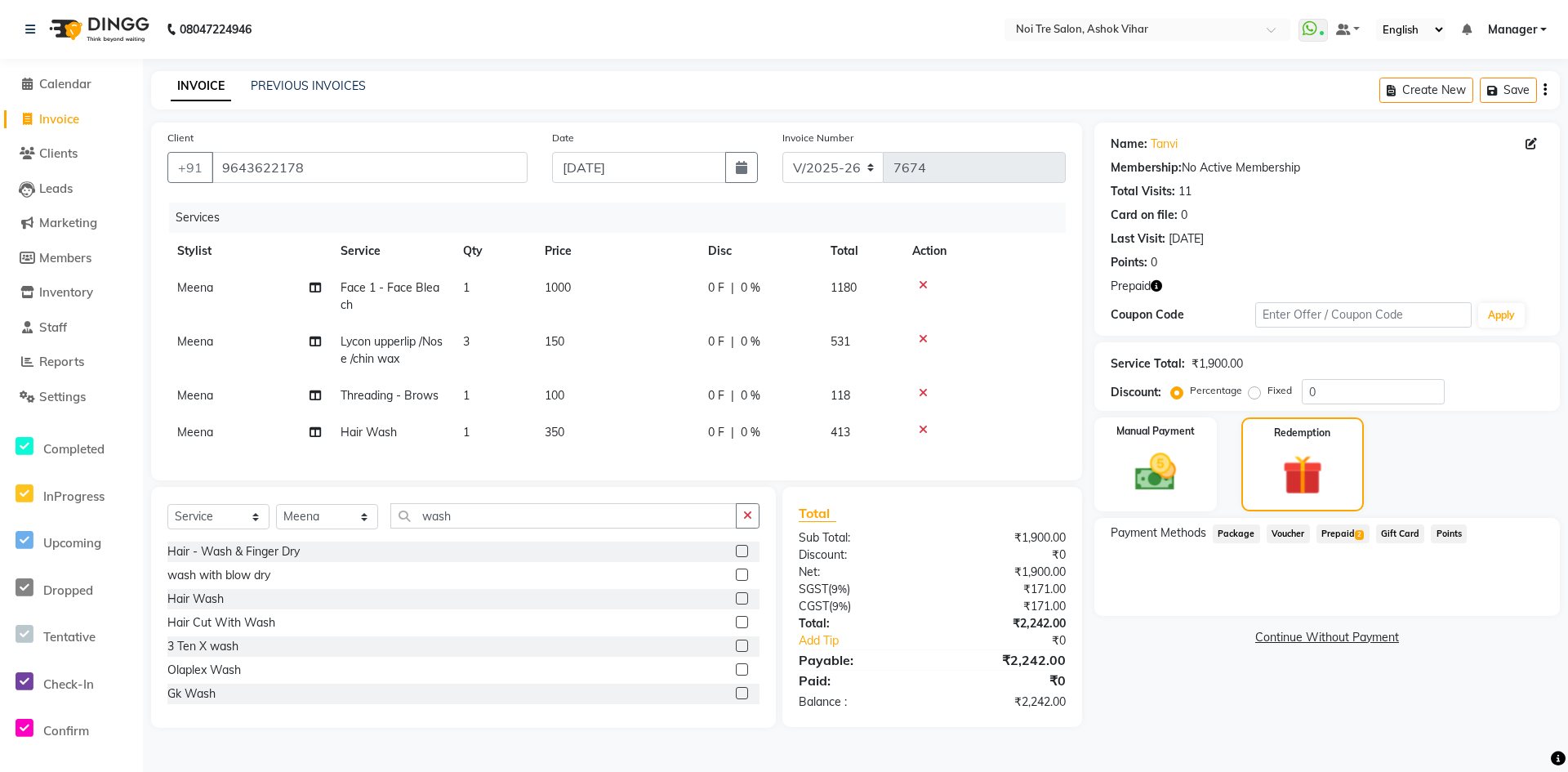
drag, startPoint x: 1347, startPoint y: 529, endPoint x: 1361, endPoint y: 528, distance: 14.0
click at [1348, 529] on span "Prepaid 2" at bounding box center [1343, 534] width 53 height 19
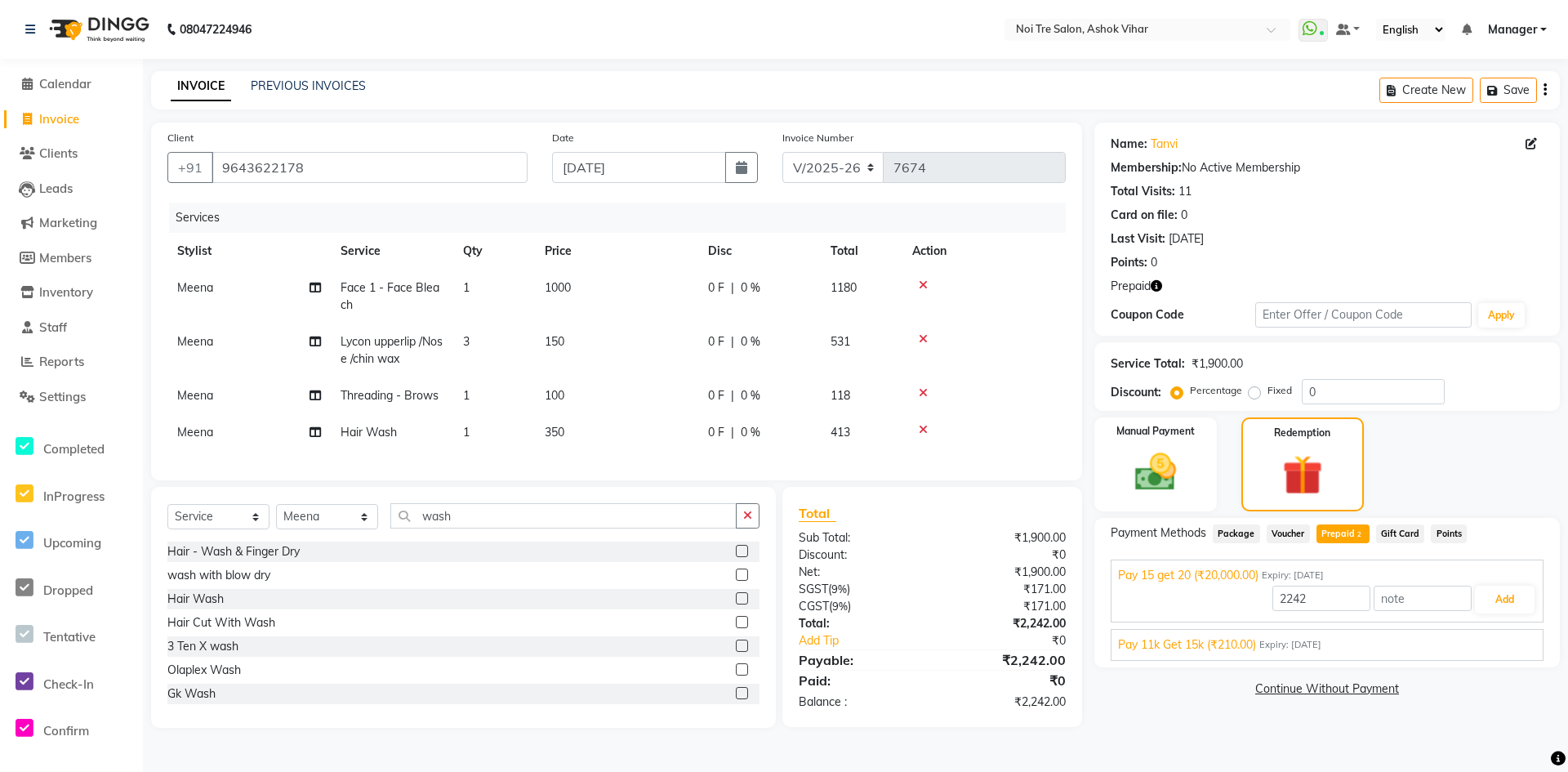
click at [1355, 640] on div "Pay 11k Get 15k (₹210.00) Expiry: 09-06-2026" at bounding box center [1327, 644] width 418 height 17
click at [1514, 633] on button "Add" at bounding box center [1505, 638] width 60 height 28
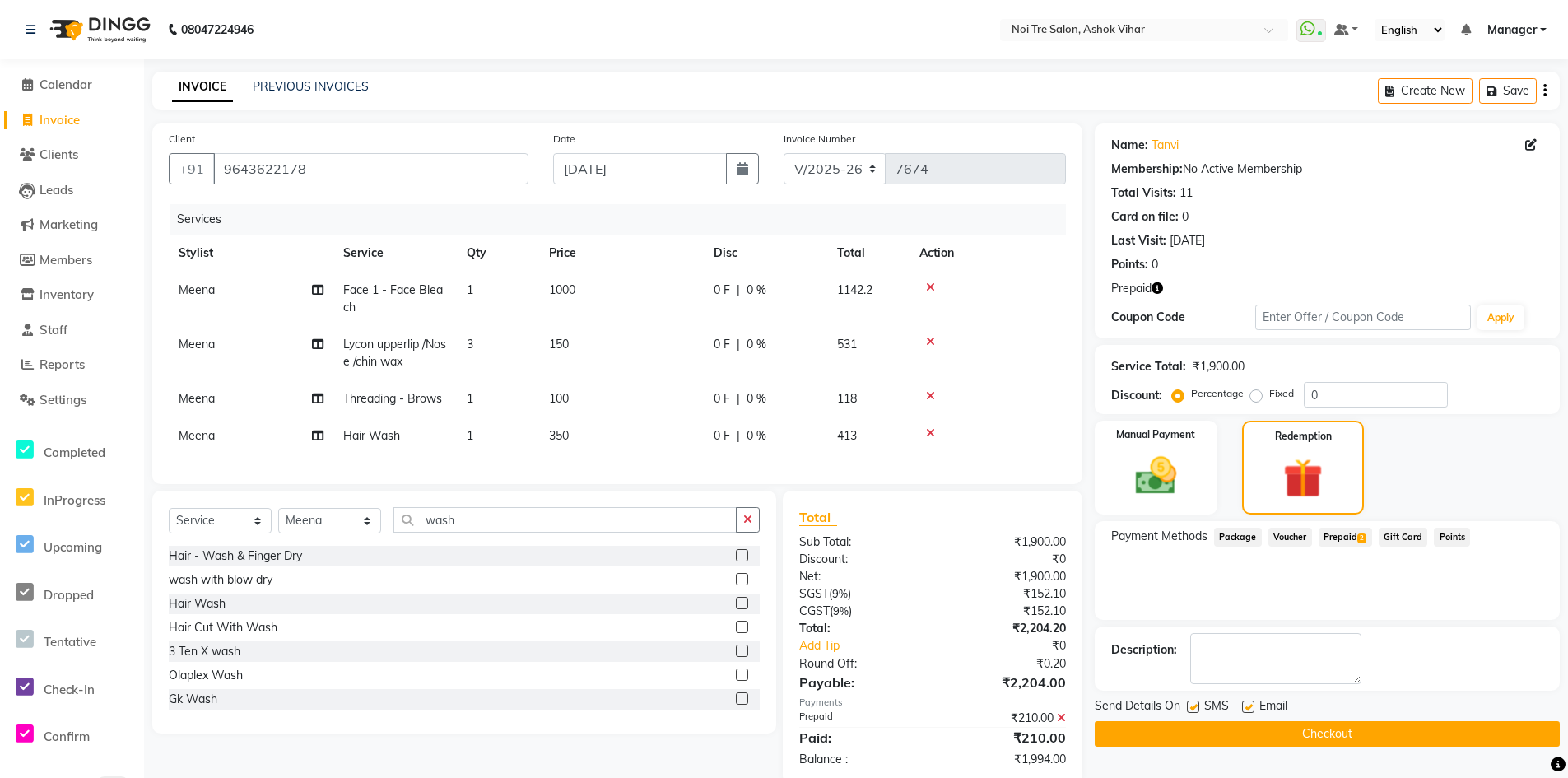
click at [1339, 538] on span "Prepaid 2" at bounding box center [1345, 537] width 53 height 19
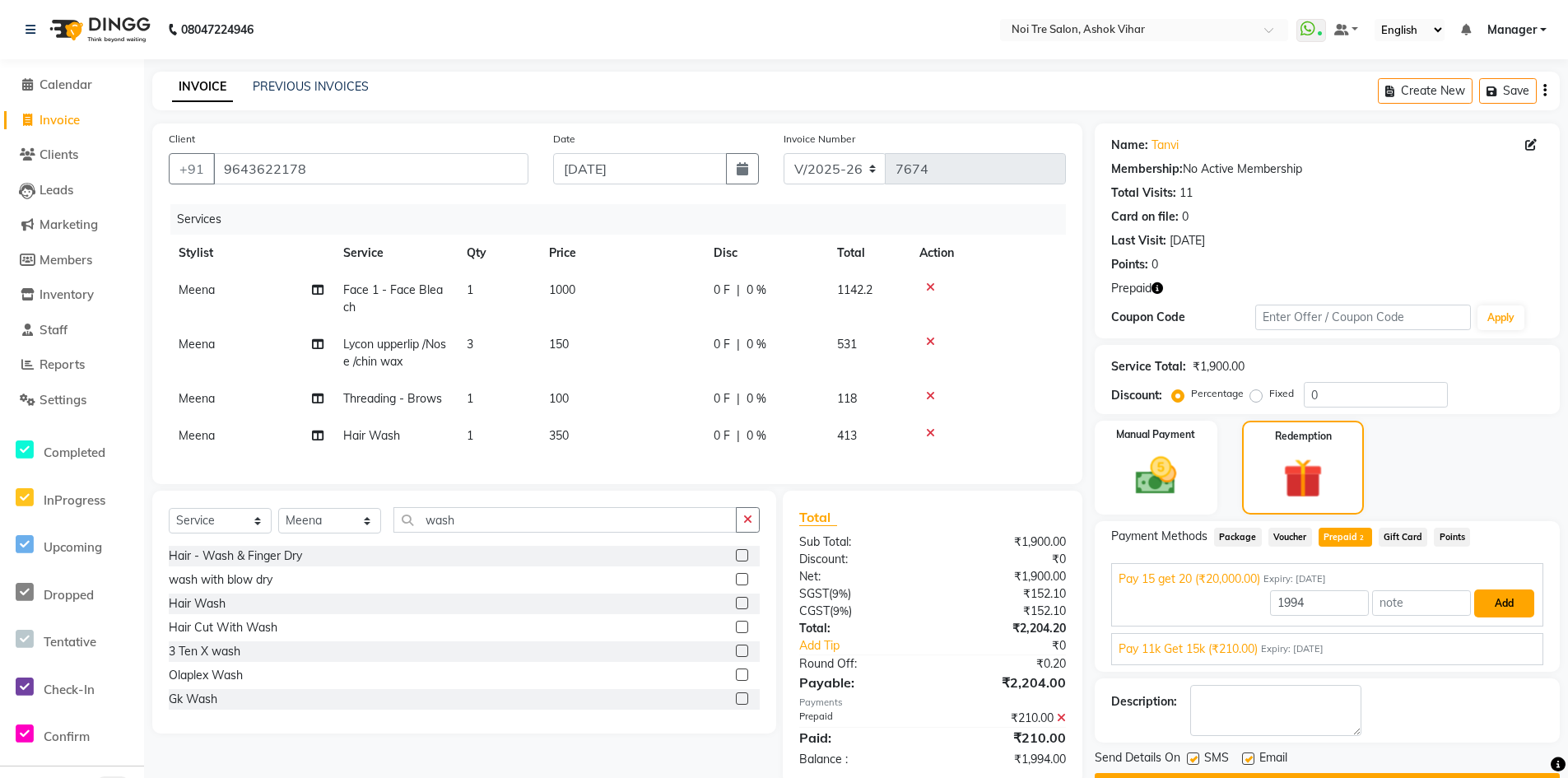
click at [1496, 601] on button "Add" at bounding box center [1504, 603] width 60 height 28
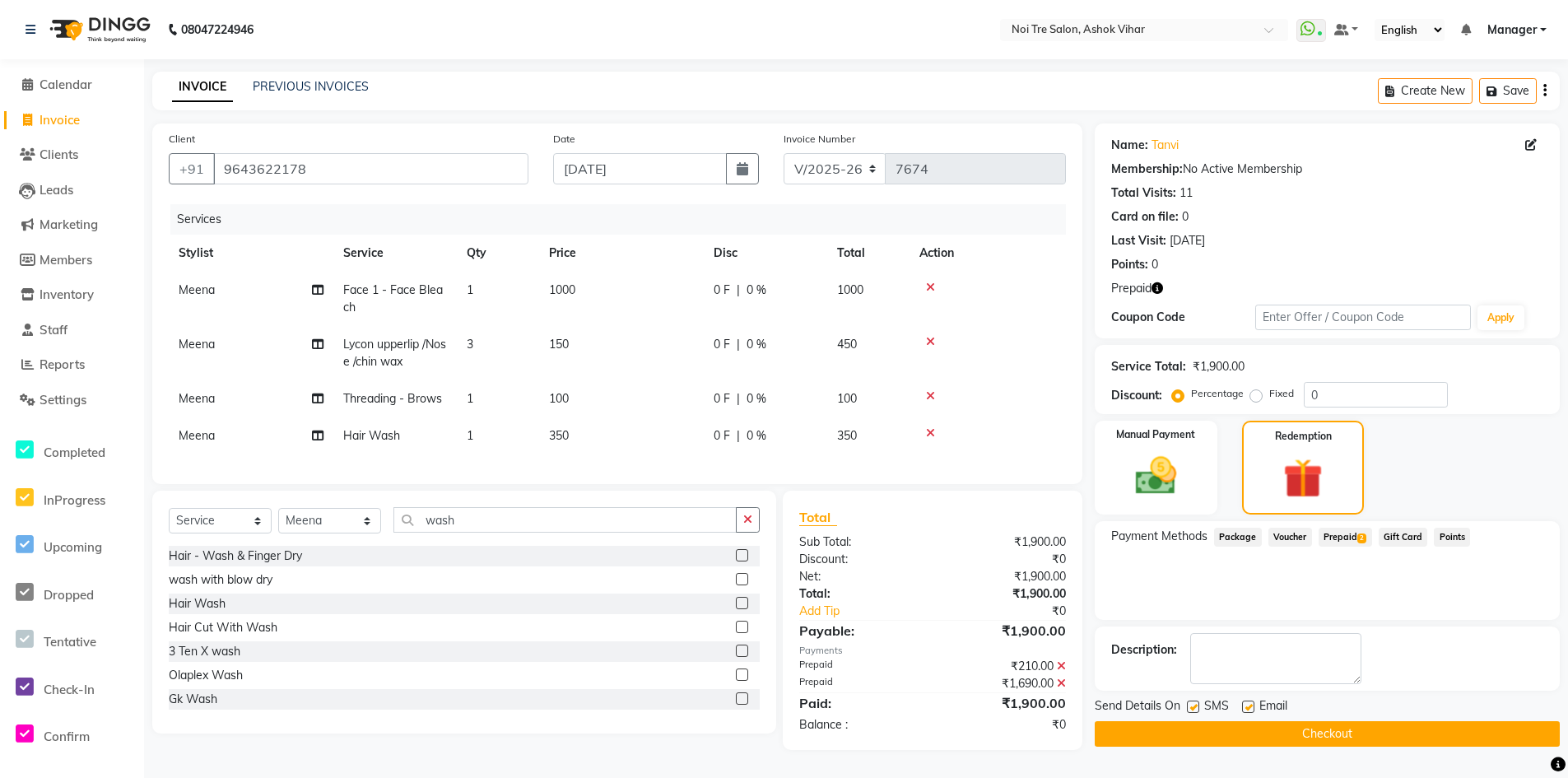
click at [1329, 728] on button "Checkout" at bounding box center [1327, 733] width 465 height 26
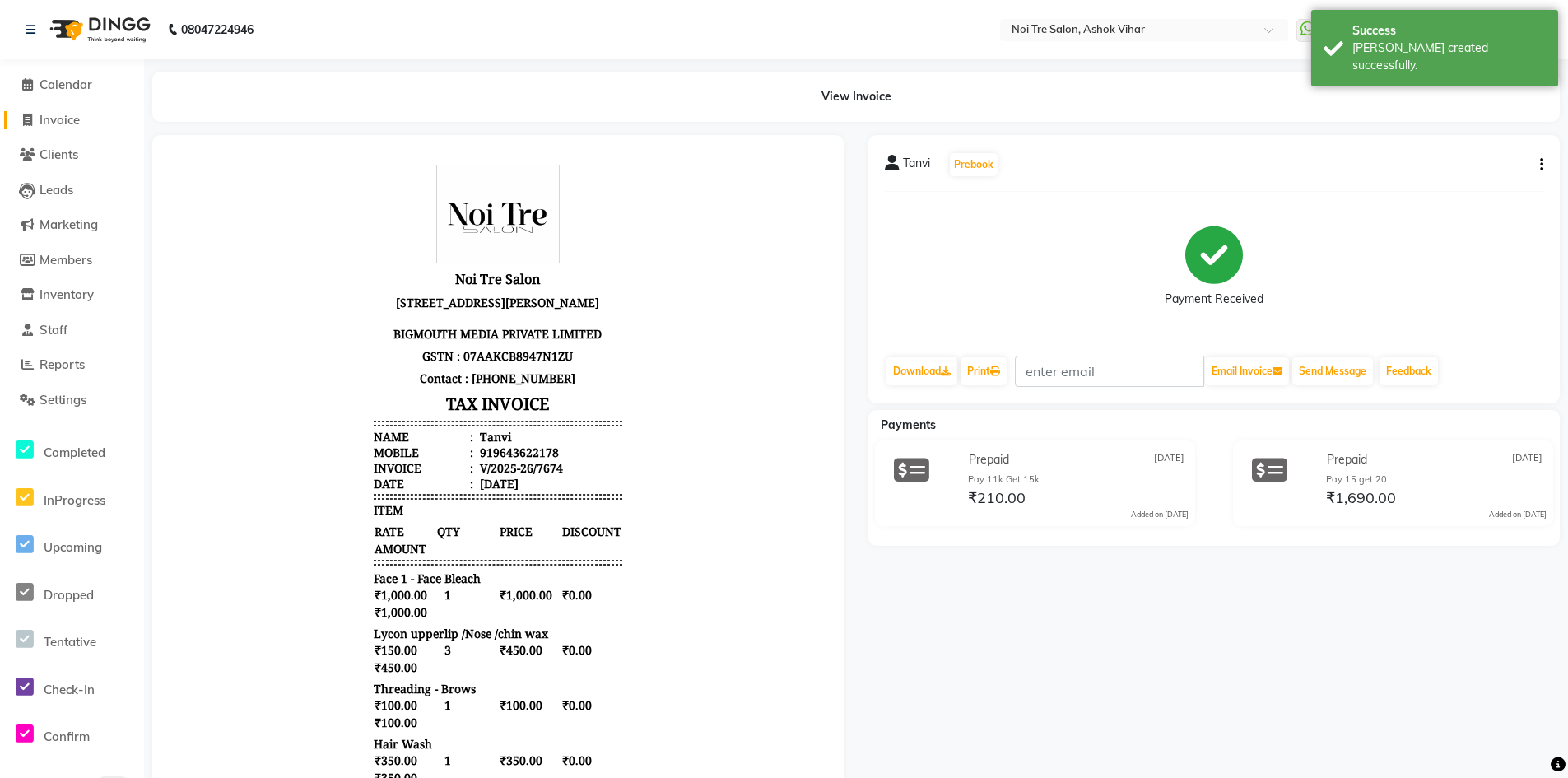
click at [69, 126] on span "Invoice" at bounding box center [59, 120] width 40 height 15
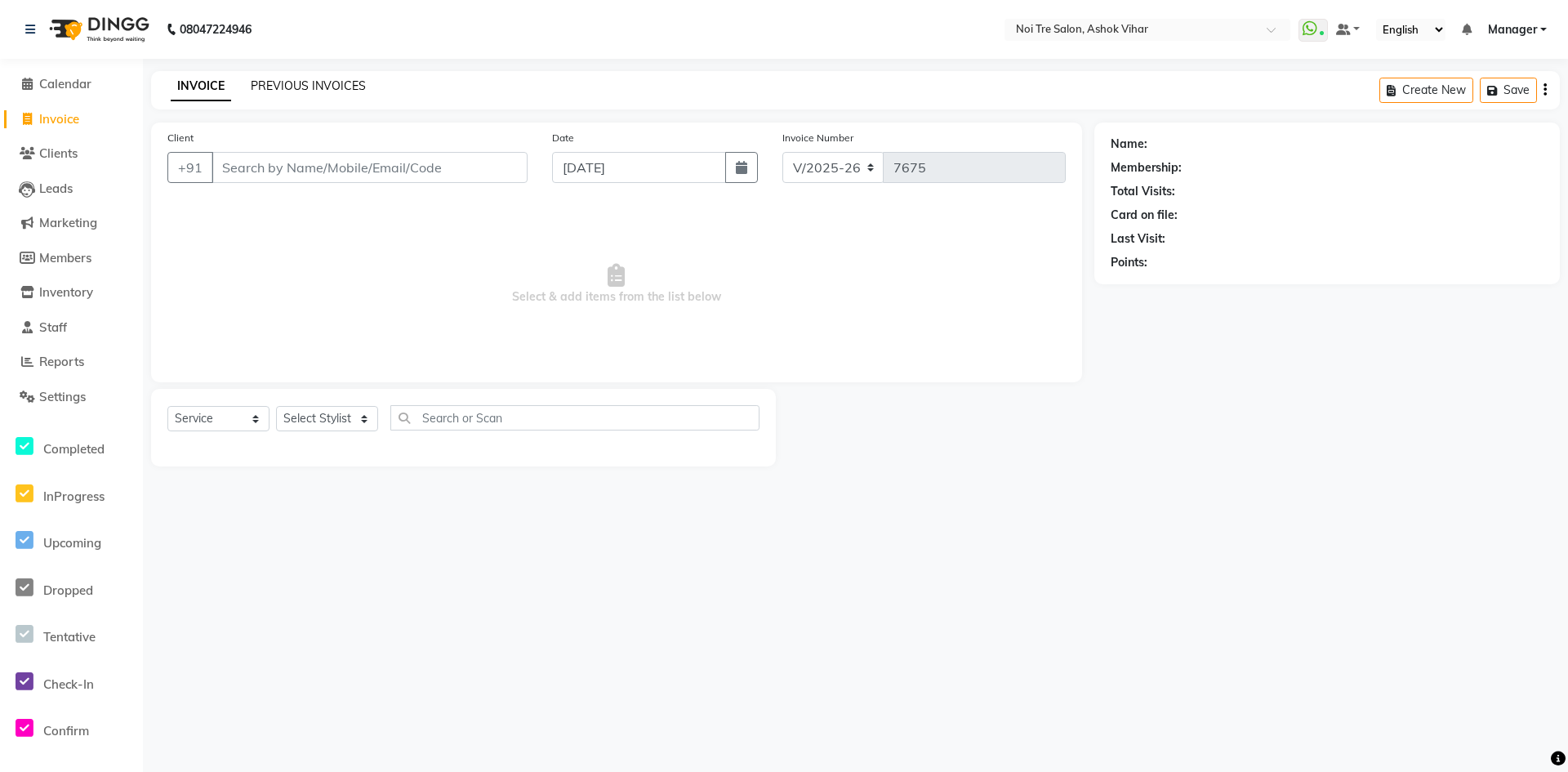
click at [315, 85] on link "PREVIOUS INVOICES" at bounding box center [308, 85] width 115 height 14
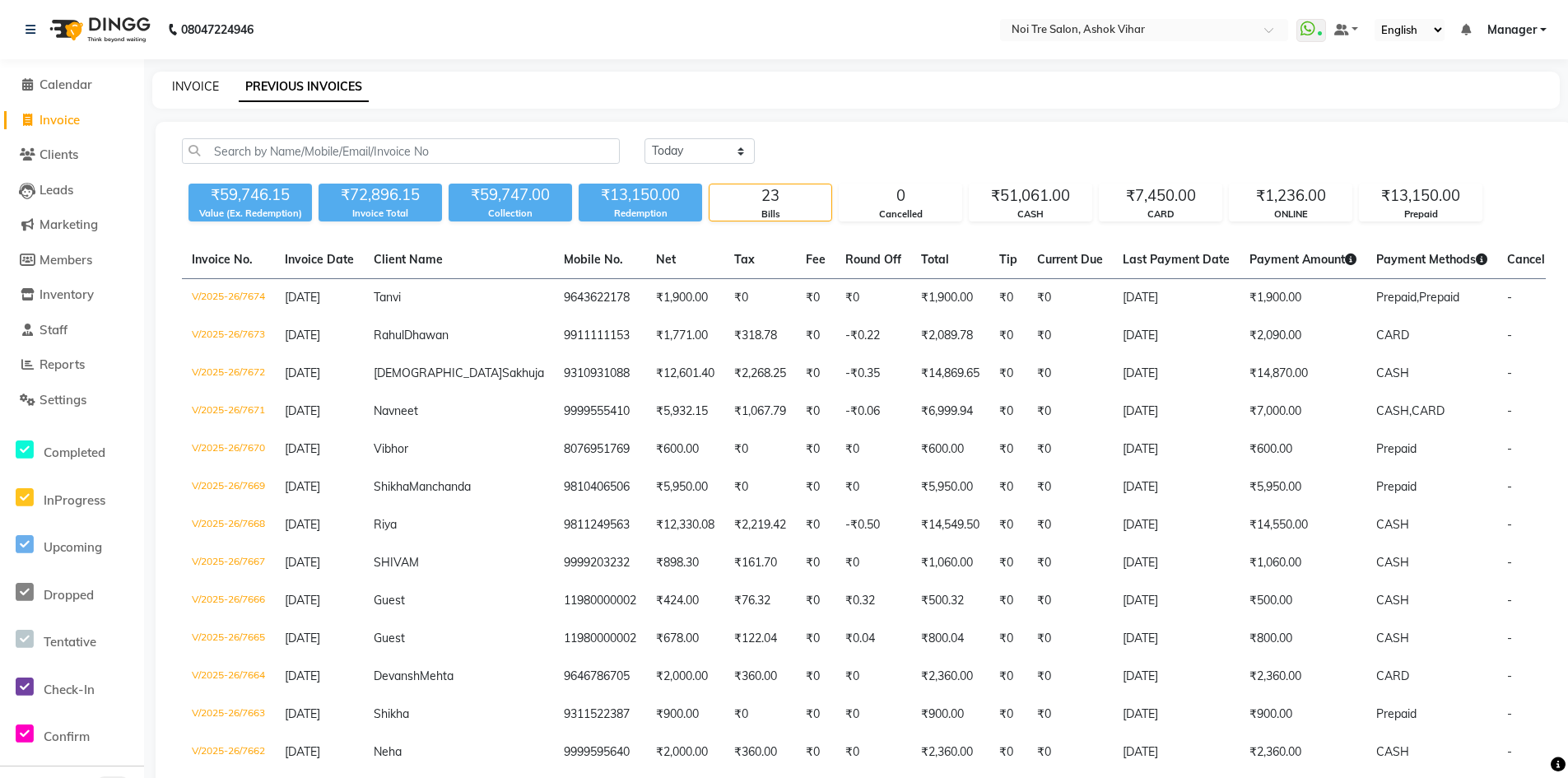
click at [188, 84] on link "INVOICE" at bounding box center [195, 86] width 47 height 15
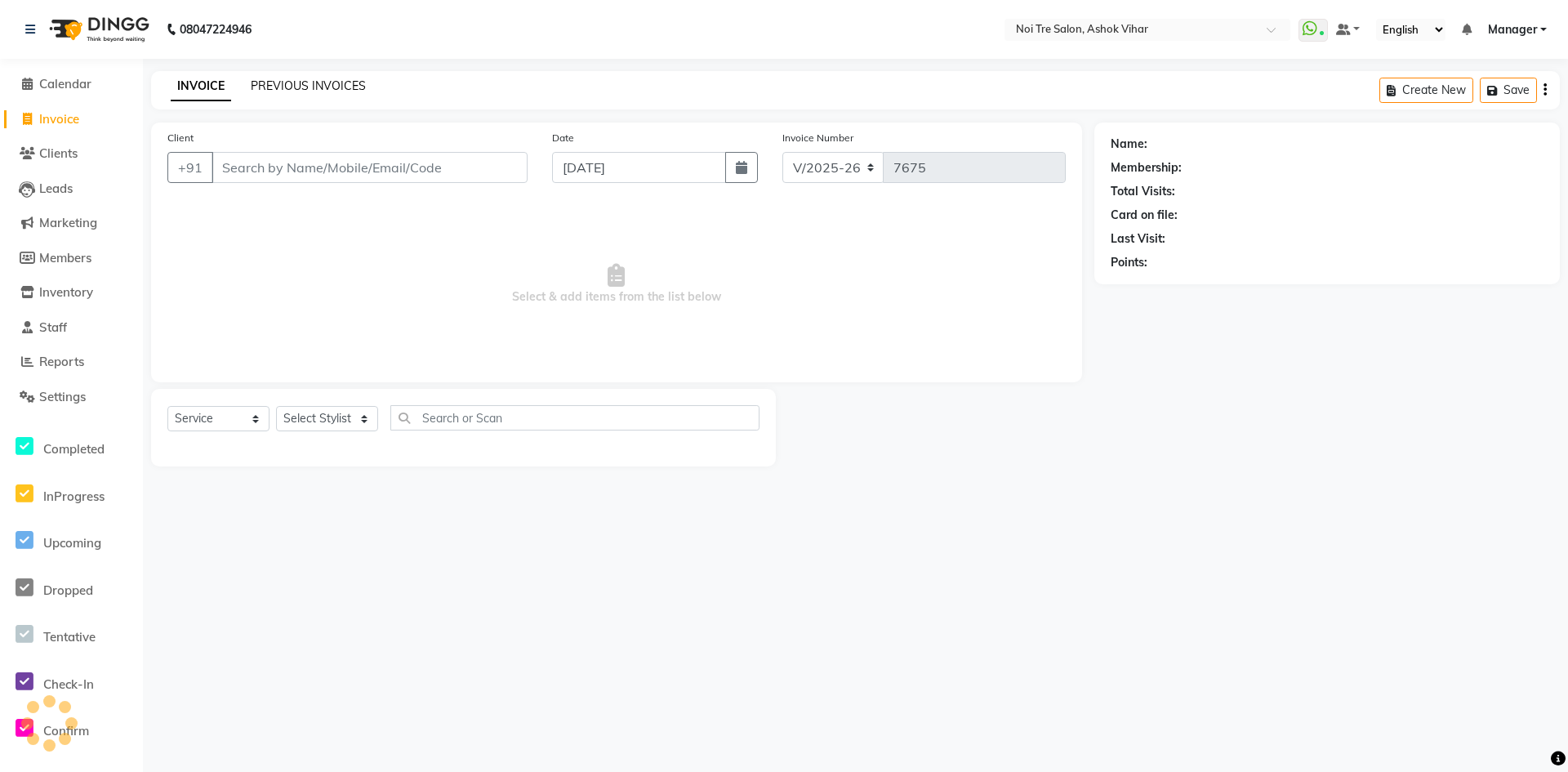
click at [289, 82] on link "PREVIOUS INVOICES" at bounding box center [308, 85] width 115 height 14
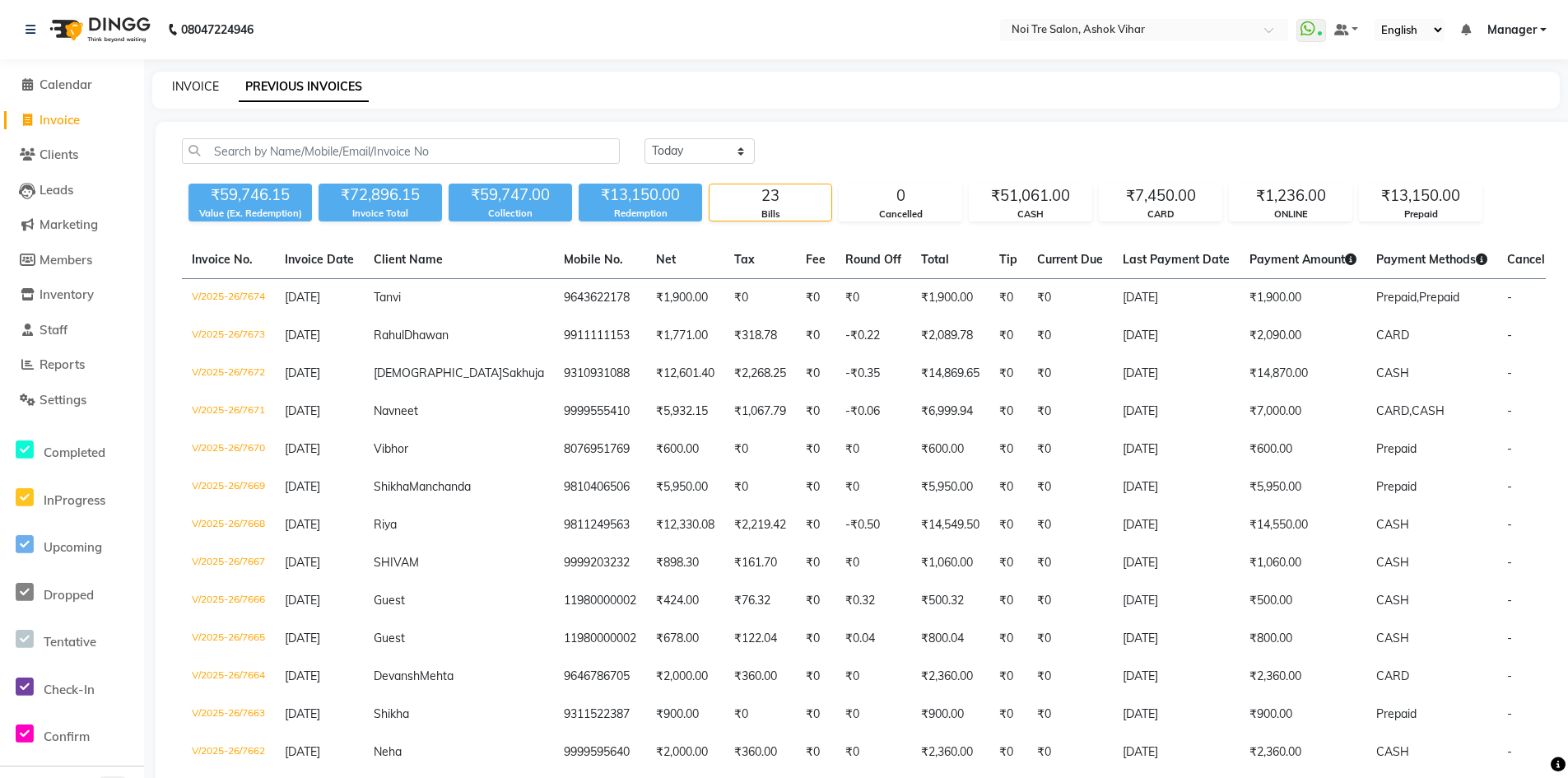
click at [194, 83] on link "INVOICE" at bounding box center [195, 86] width 47 height 15
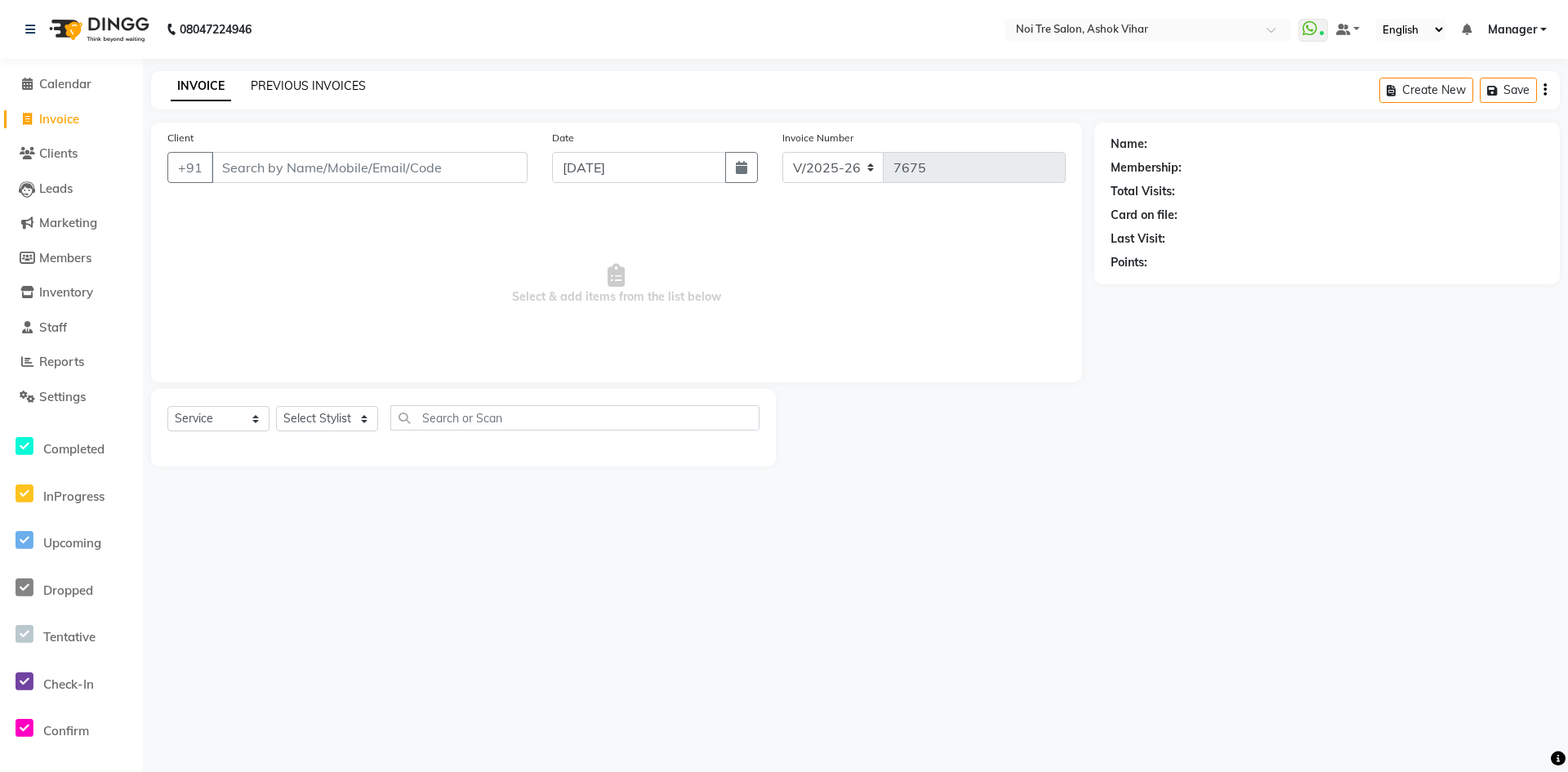
click at [308, 83] on link "PREVIOUS INVOICES" at bounding box center [308, 85] width 115 height 14
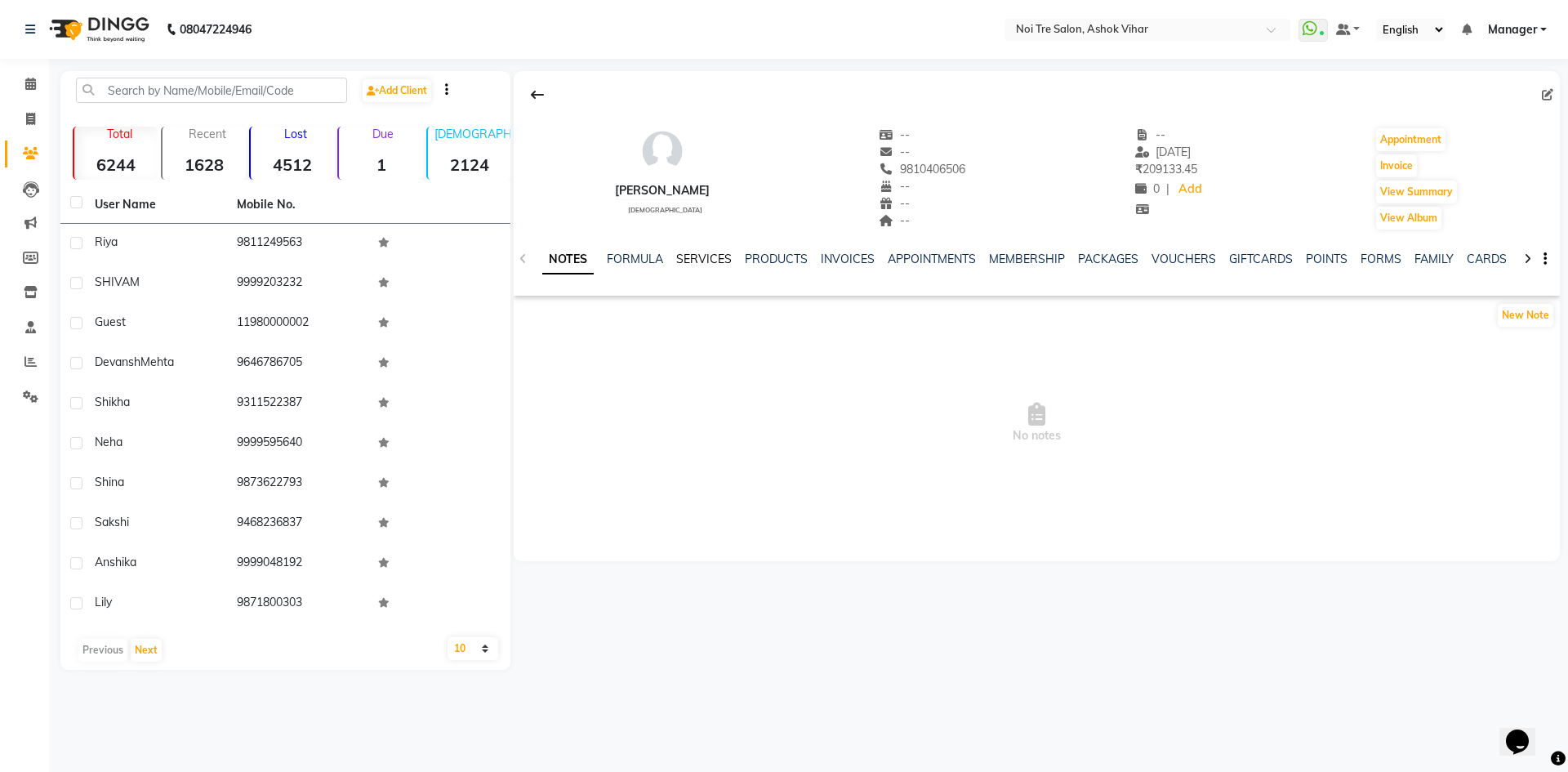
click at [709, 264] on link "SERVICES" at bounding box center [703, 258] width 55 height 14
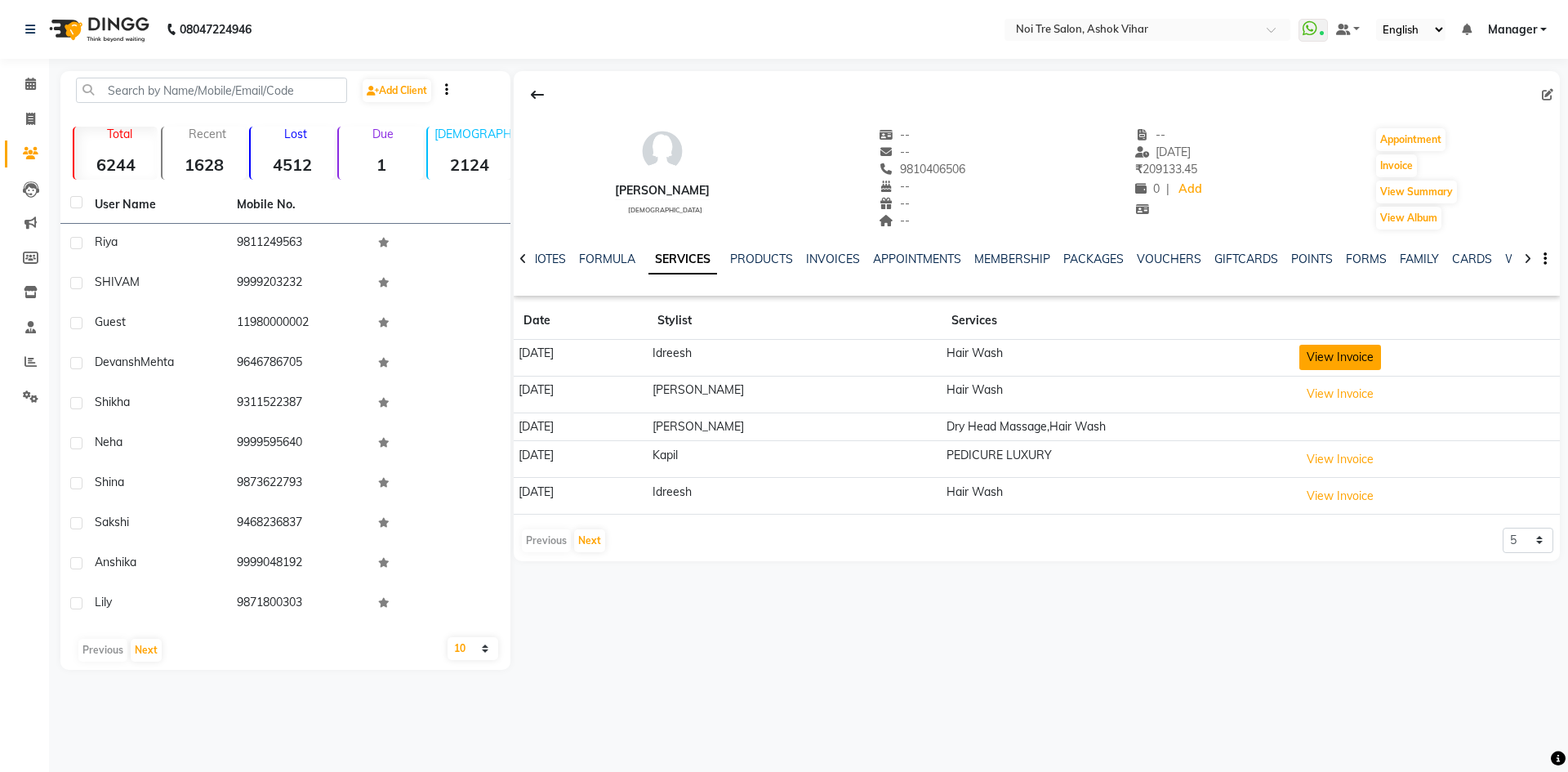
click at [1311, 362] on button "View Invoice" at bounding box center [1340, 357] width 82 height 26
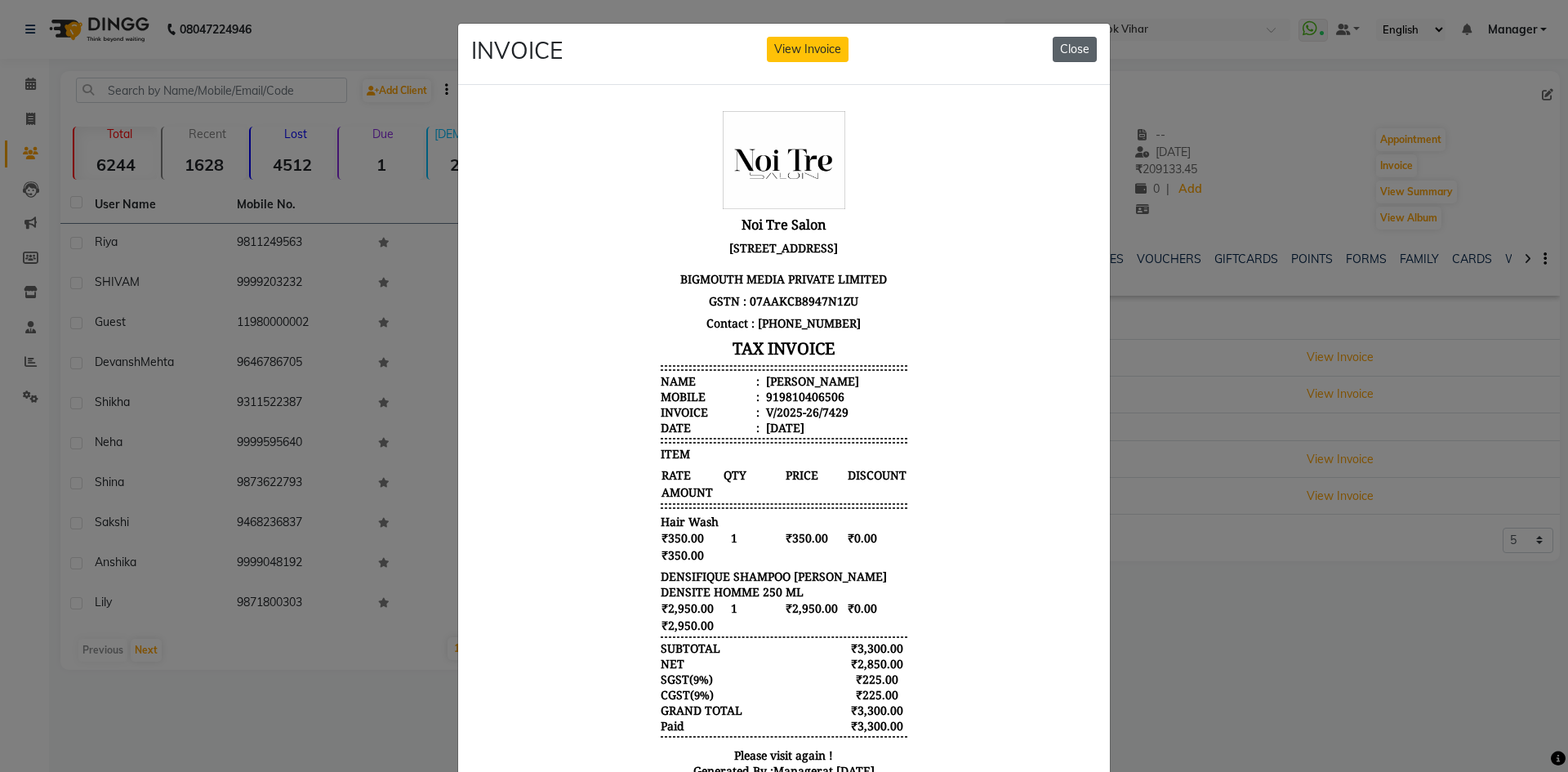
click at [1066, 49] on button "Close" at bounding box center [1075, 49] width 44 height 26
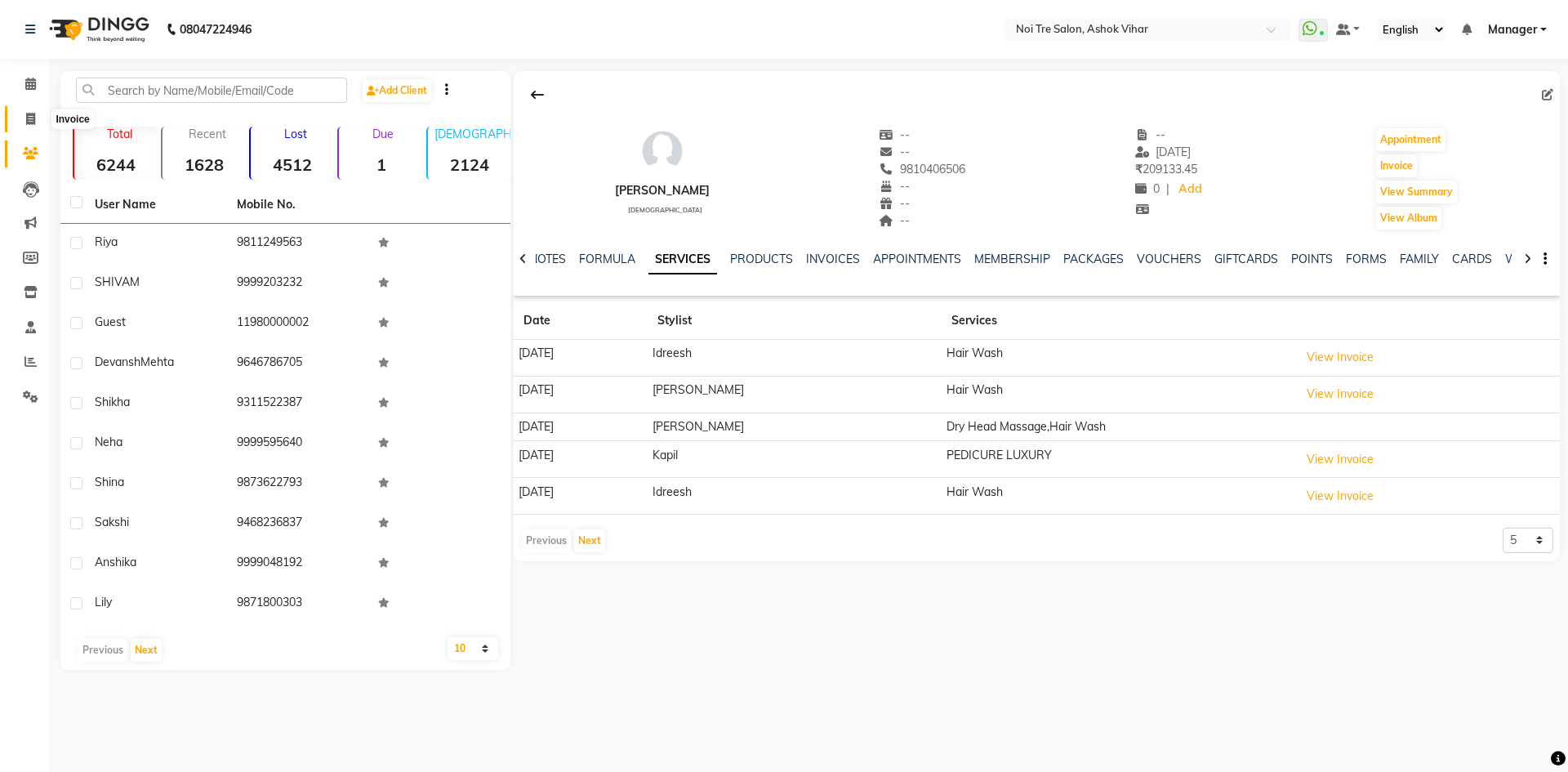
click at [31, 117] on icon at bounding box center [31, 119] width 9 height 12
select select "service"
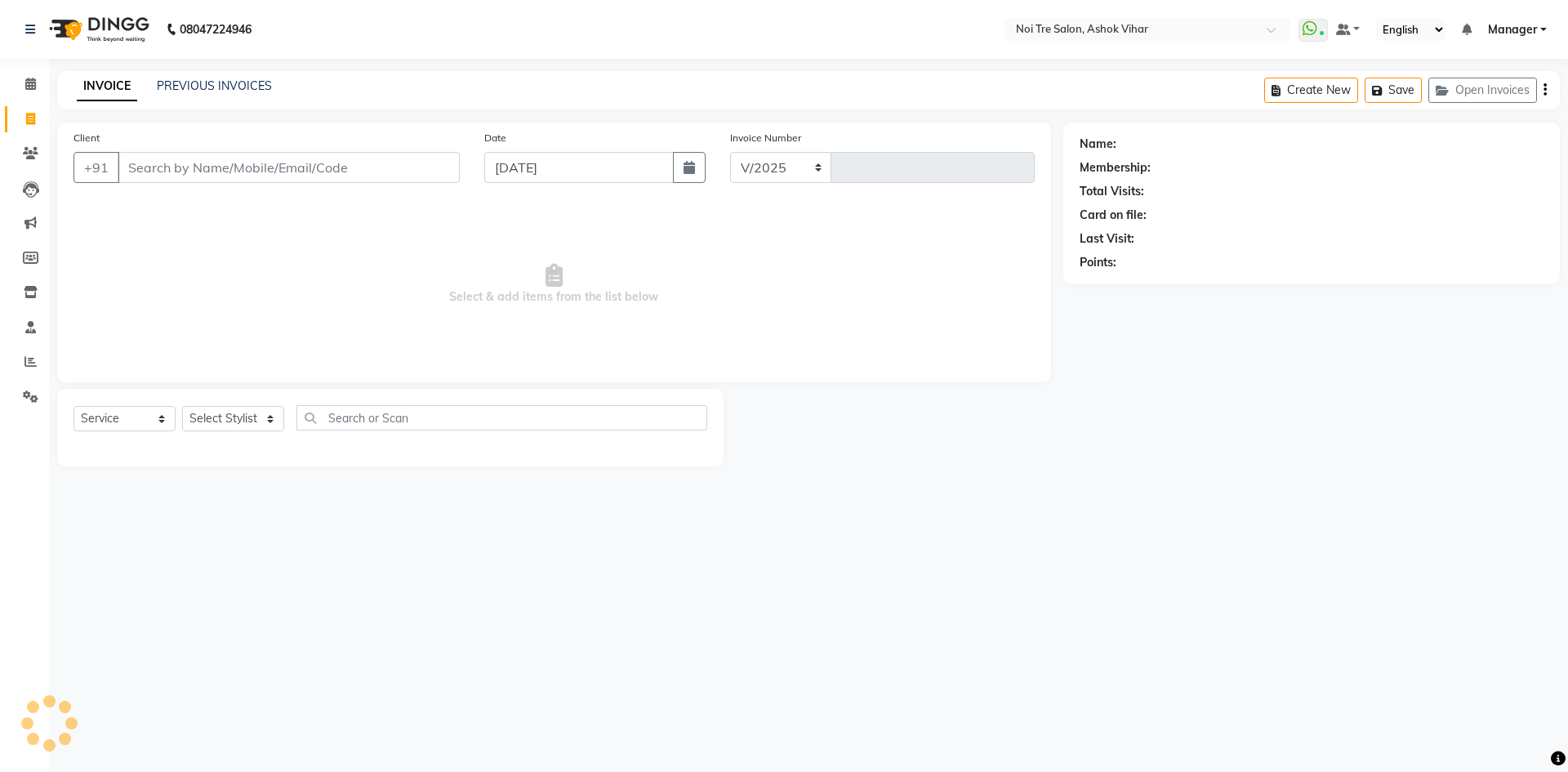
select select "4726"
type input "7669"
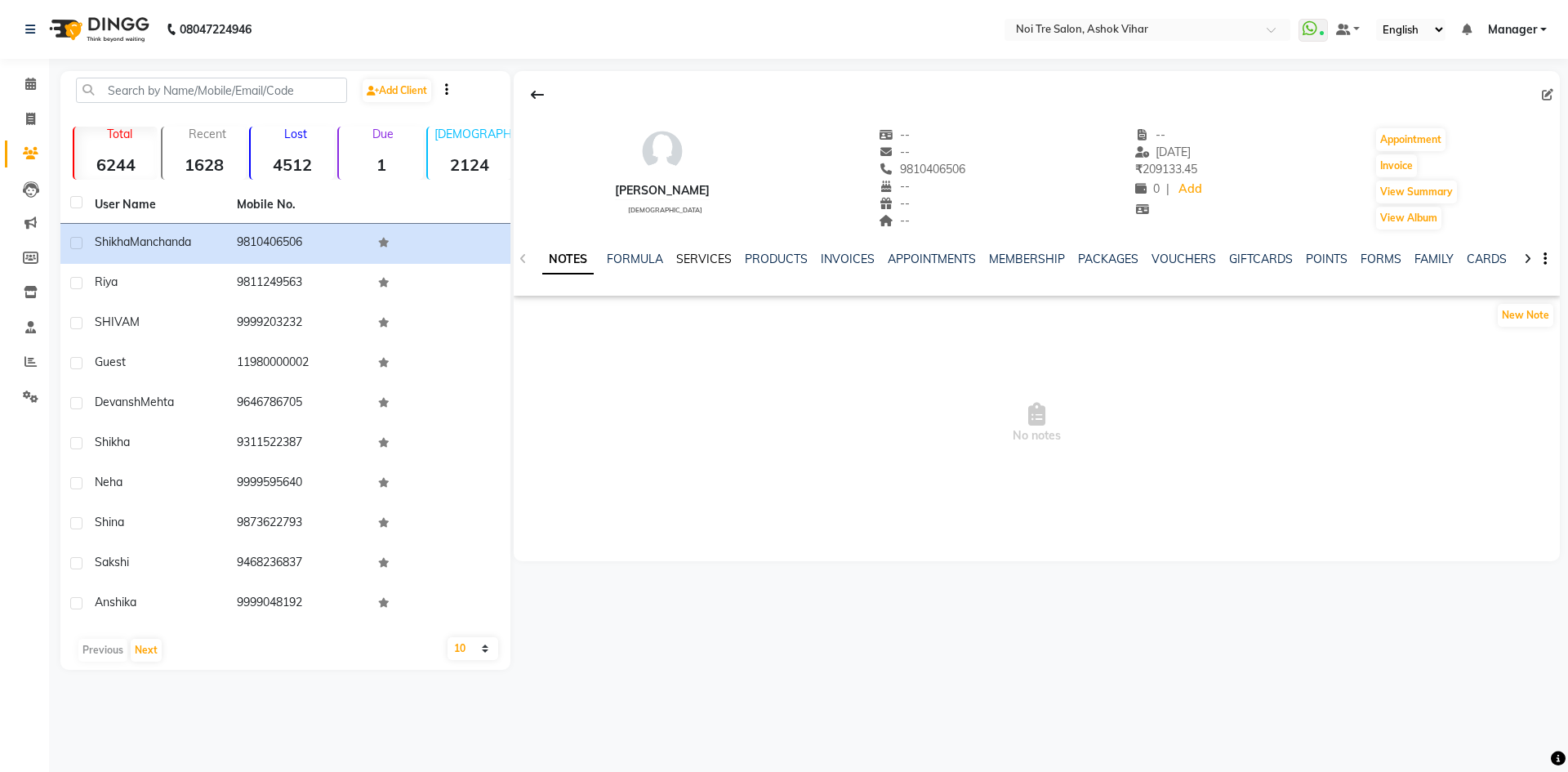
click at [700, 256] on link "SERVICES" at bounding box center [703, 258] width 55 height 14
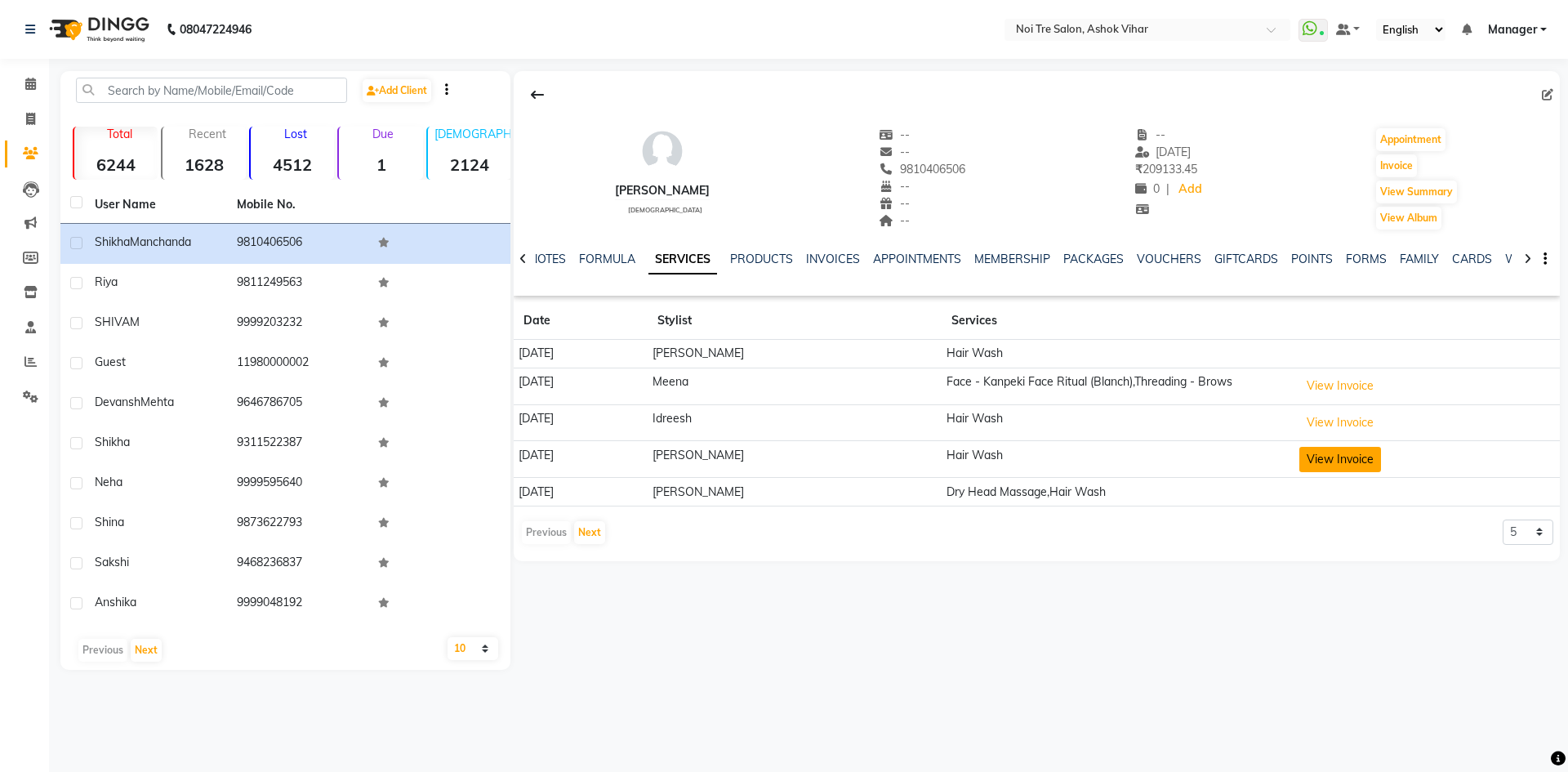
click at [1330, 453] on button "View Invoice" at bounding box center [1340, 459] width 82 height 26
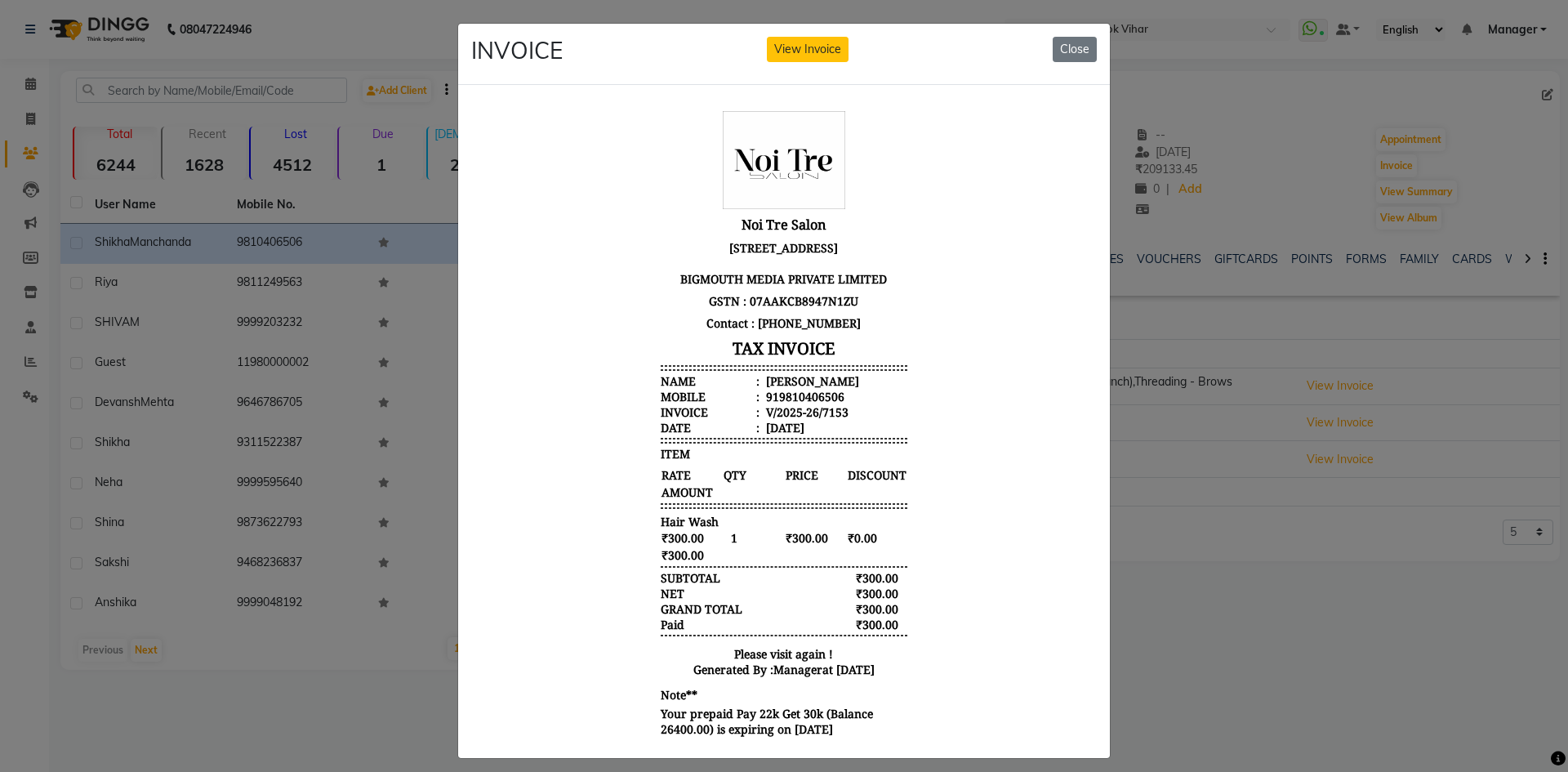
click at [1166, 389] on ngb-modal-window "INVOICE View Invoice Close" at bounding box center [784, 386] width 1568 height 772
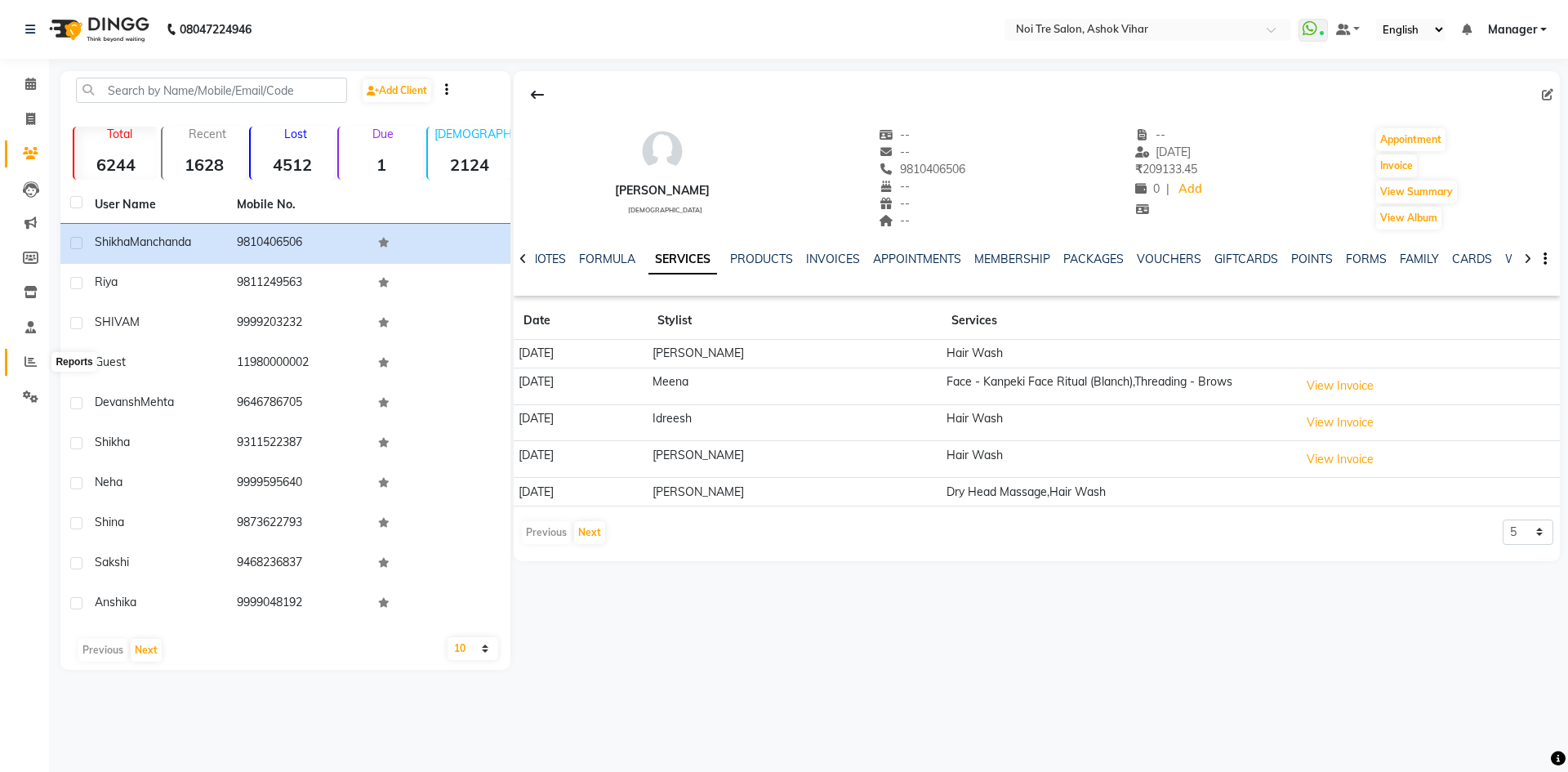
click at [29, 354] on span at bounding box center [31, 362] width 29 height 19
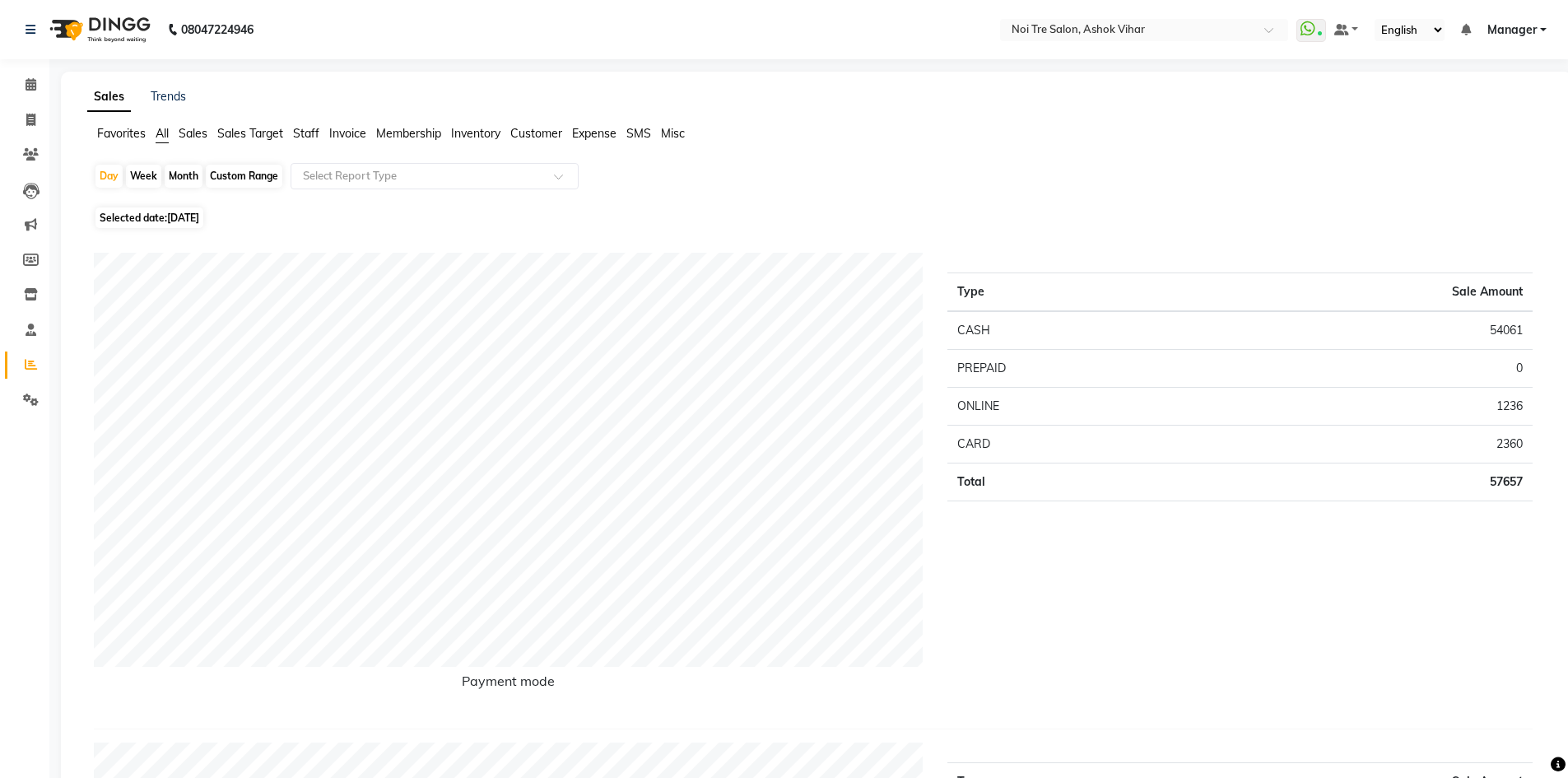
click at [299, 129] on span "Staff" at bounding box center [306, 133] width 27 height 15
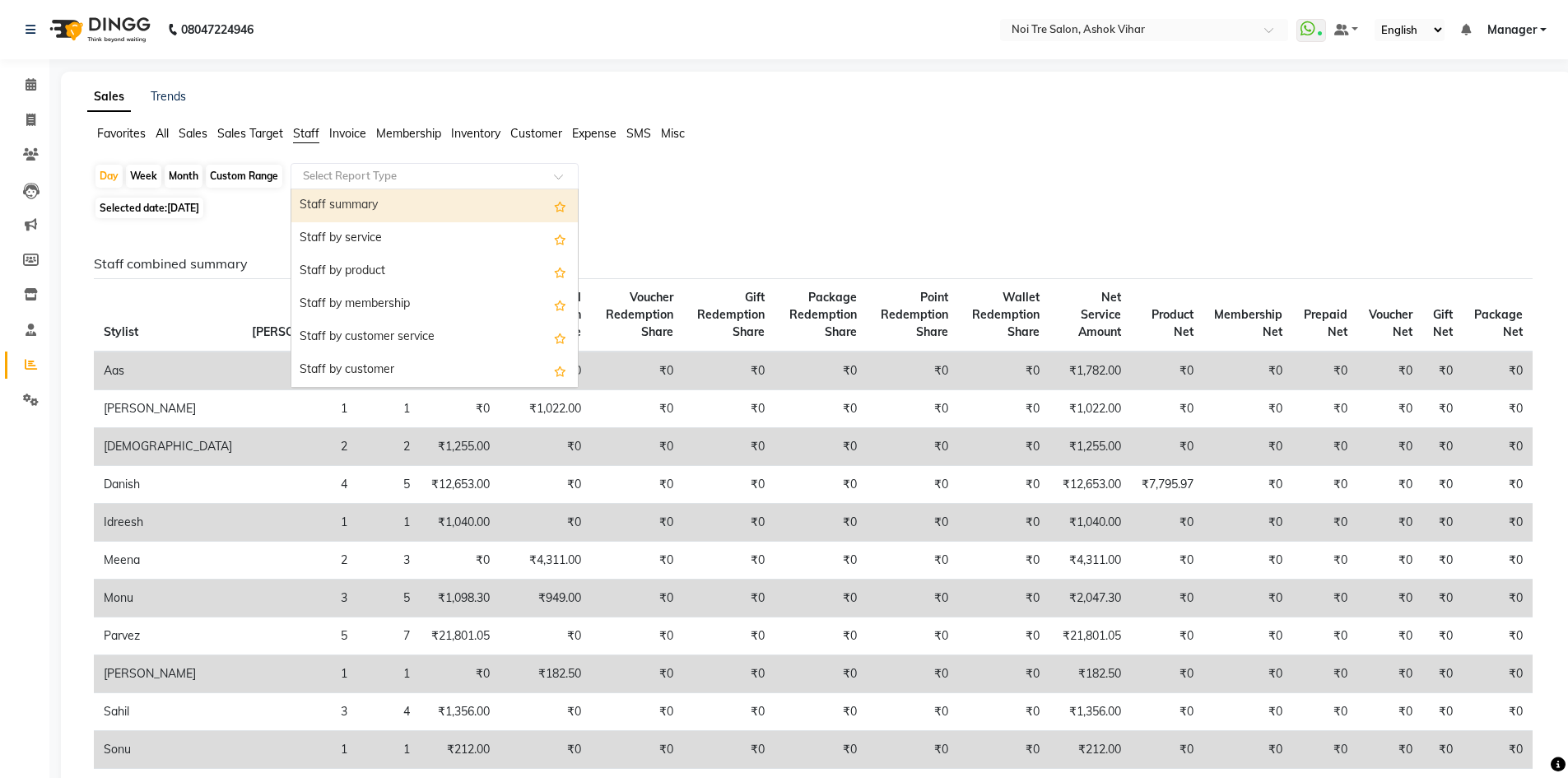
click at [553, 169] on div at bounding box center [434, 176] width 286 height 16
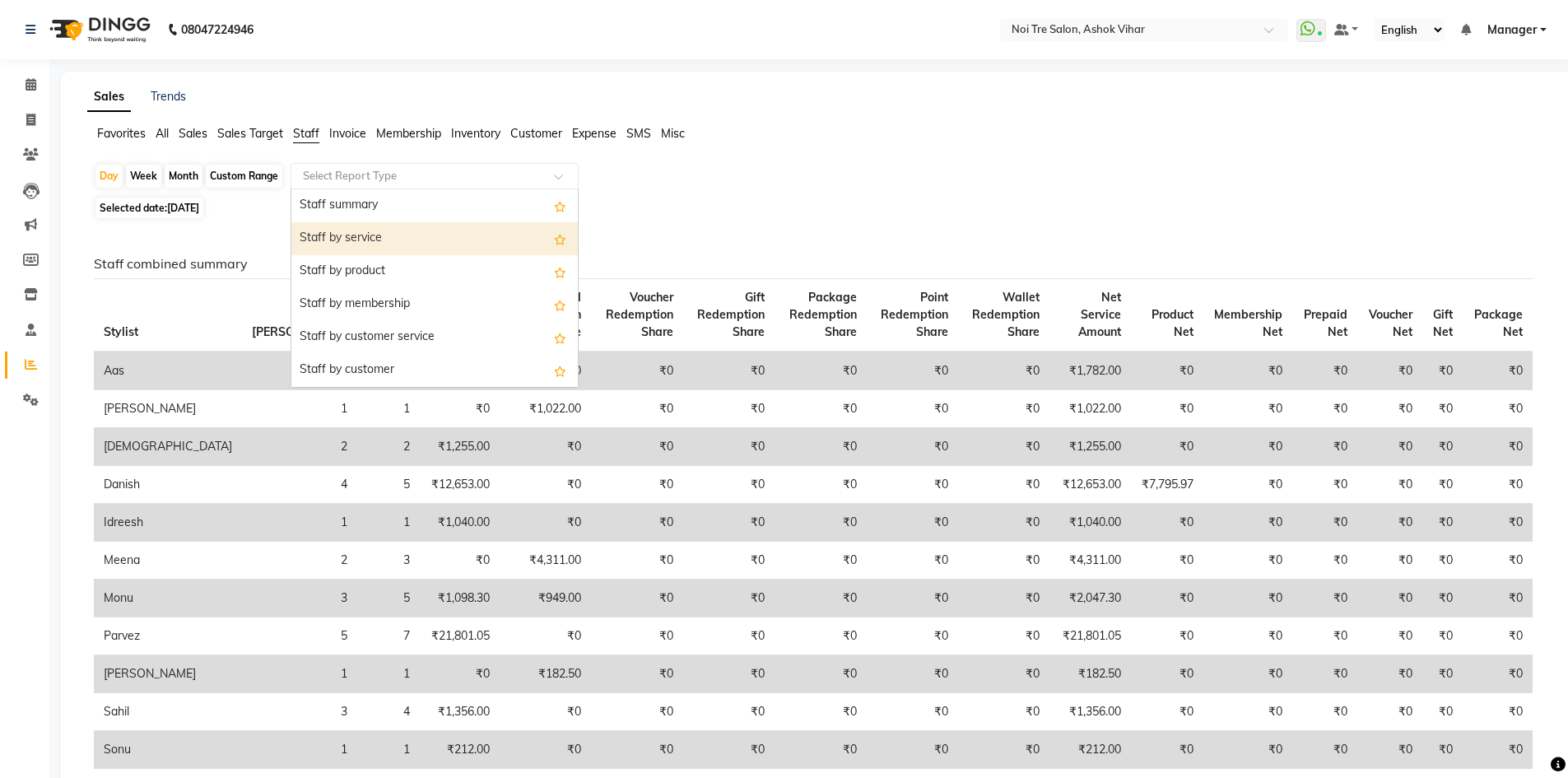
click at [367, 239] on div "Staff by service" at bounding box center [434, 238] width 286 height 33
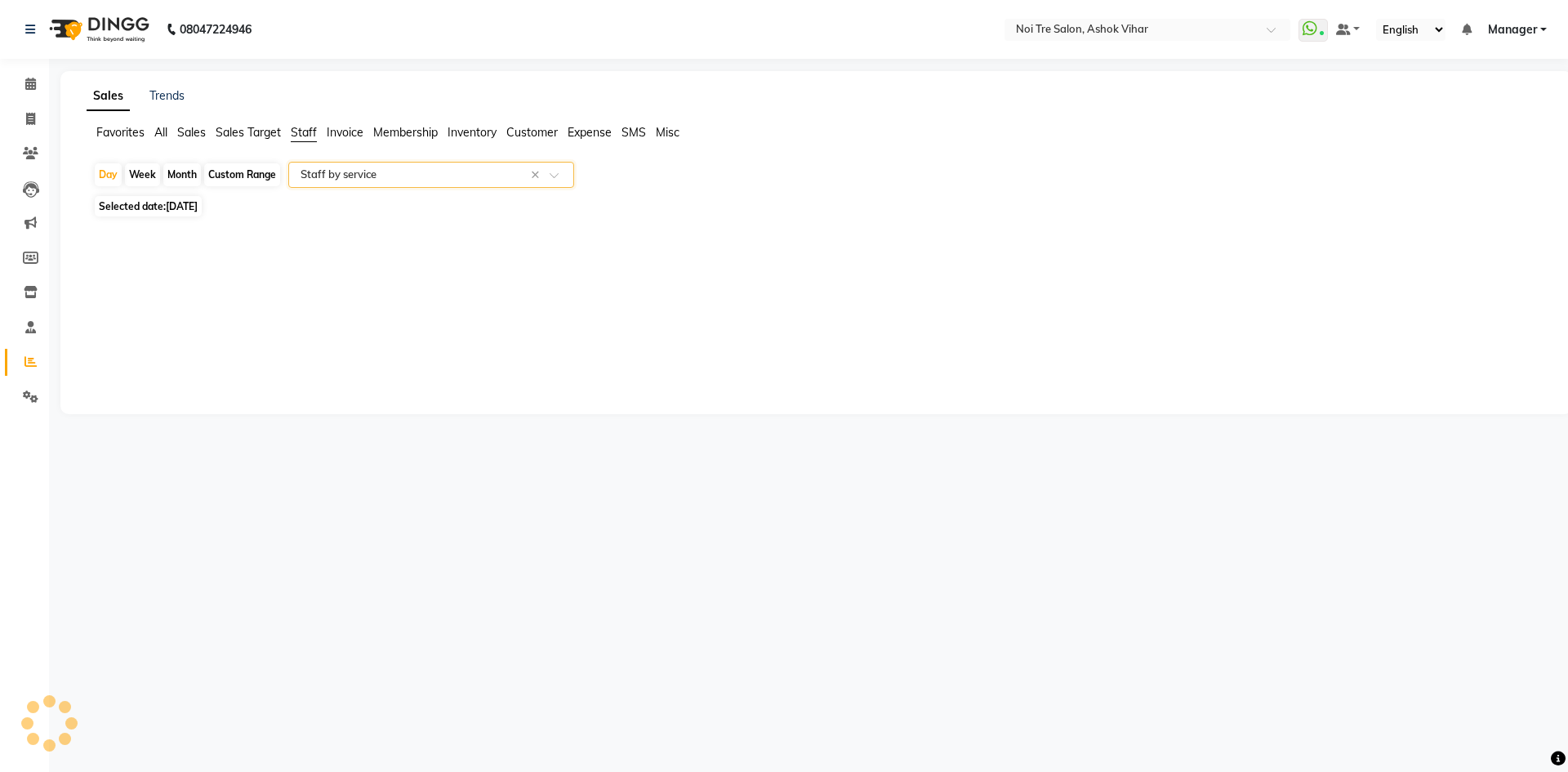
select select "csv"
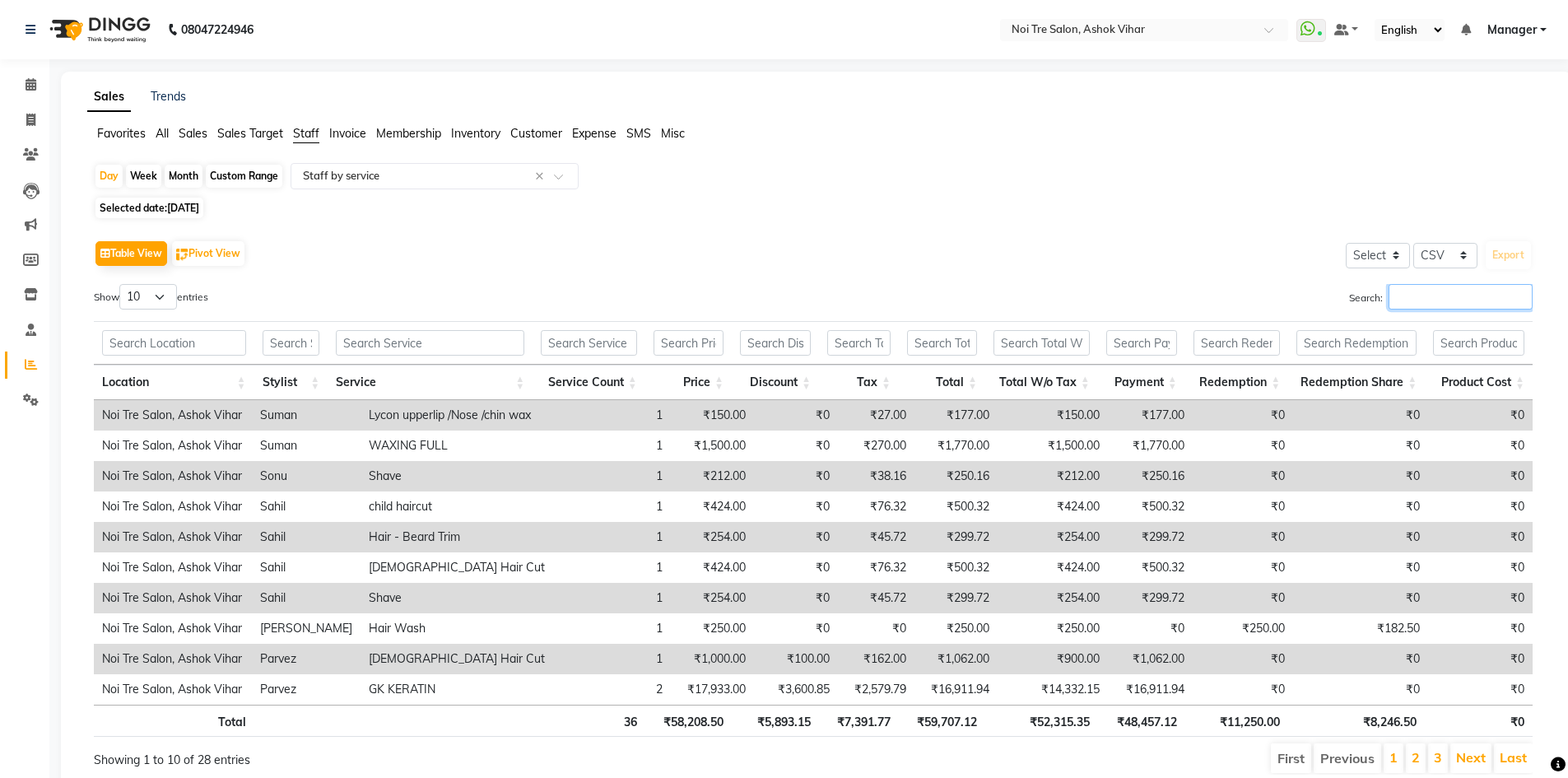
click at [1426, 295] on input "Search:" at bounding box center [1460, 296] width 144 height 26
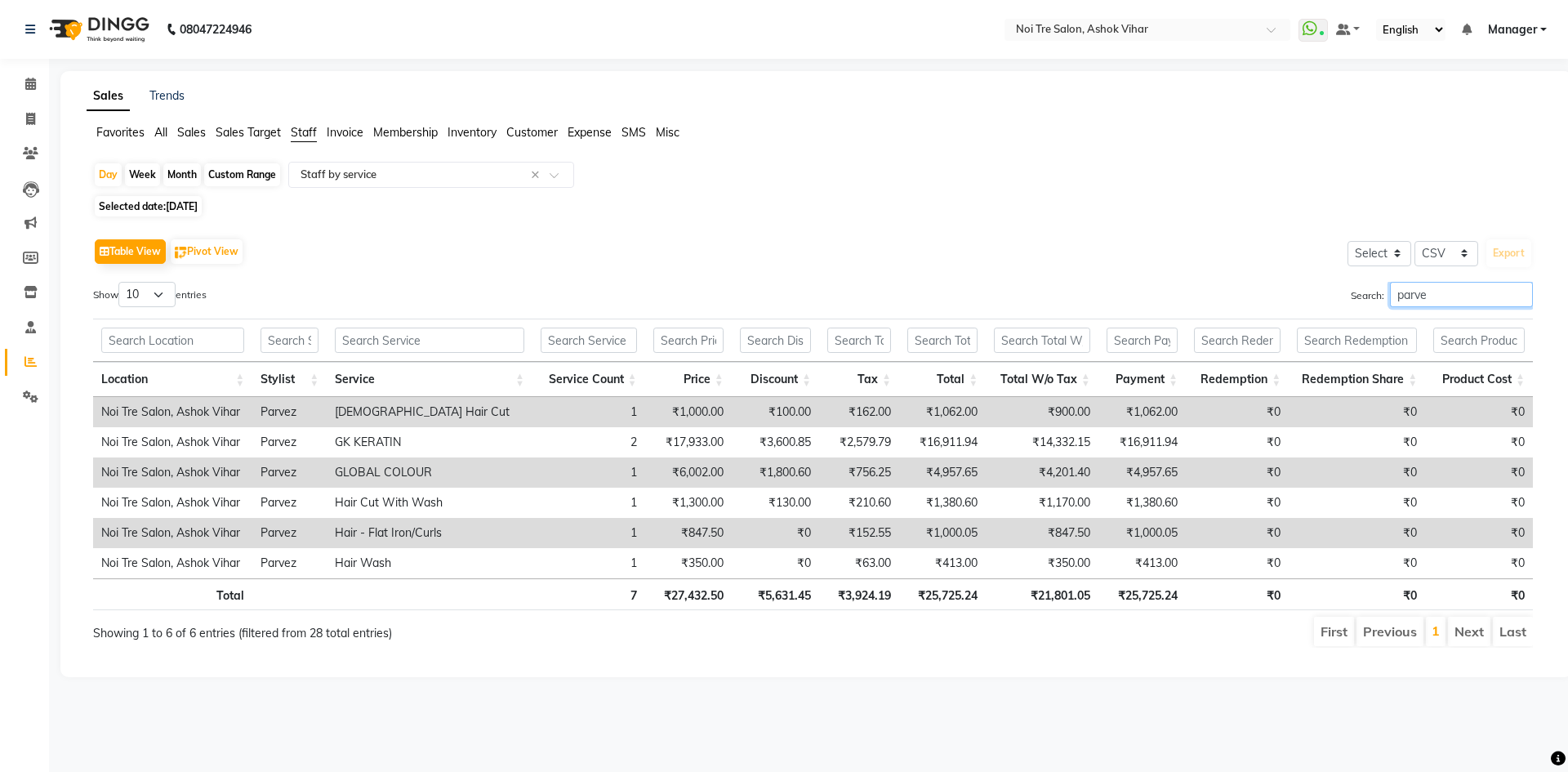
type input "parve"
click at [181, 175] on div "Month" at bounding box center [182, 174] width 37 height 23
select select "9"
select select "2025"
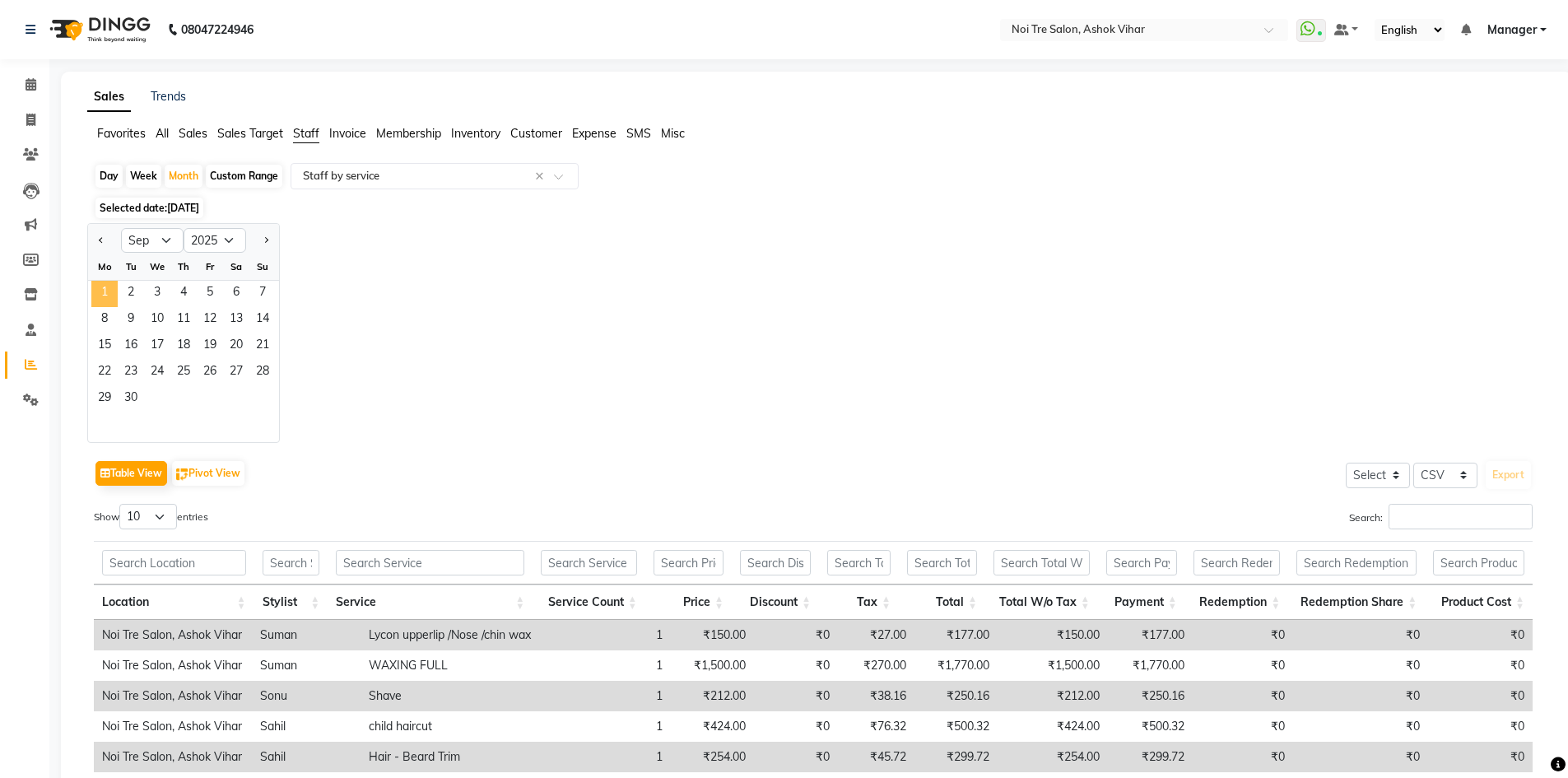
click at [102, 288] on span "1" at bounding box center [105, 294] width 27 height 27
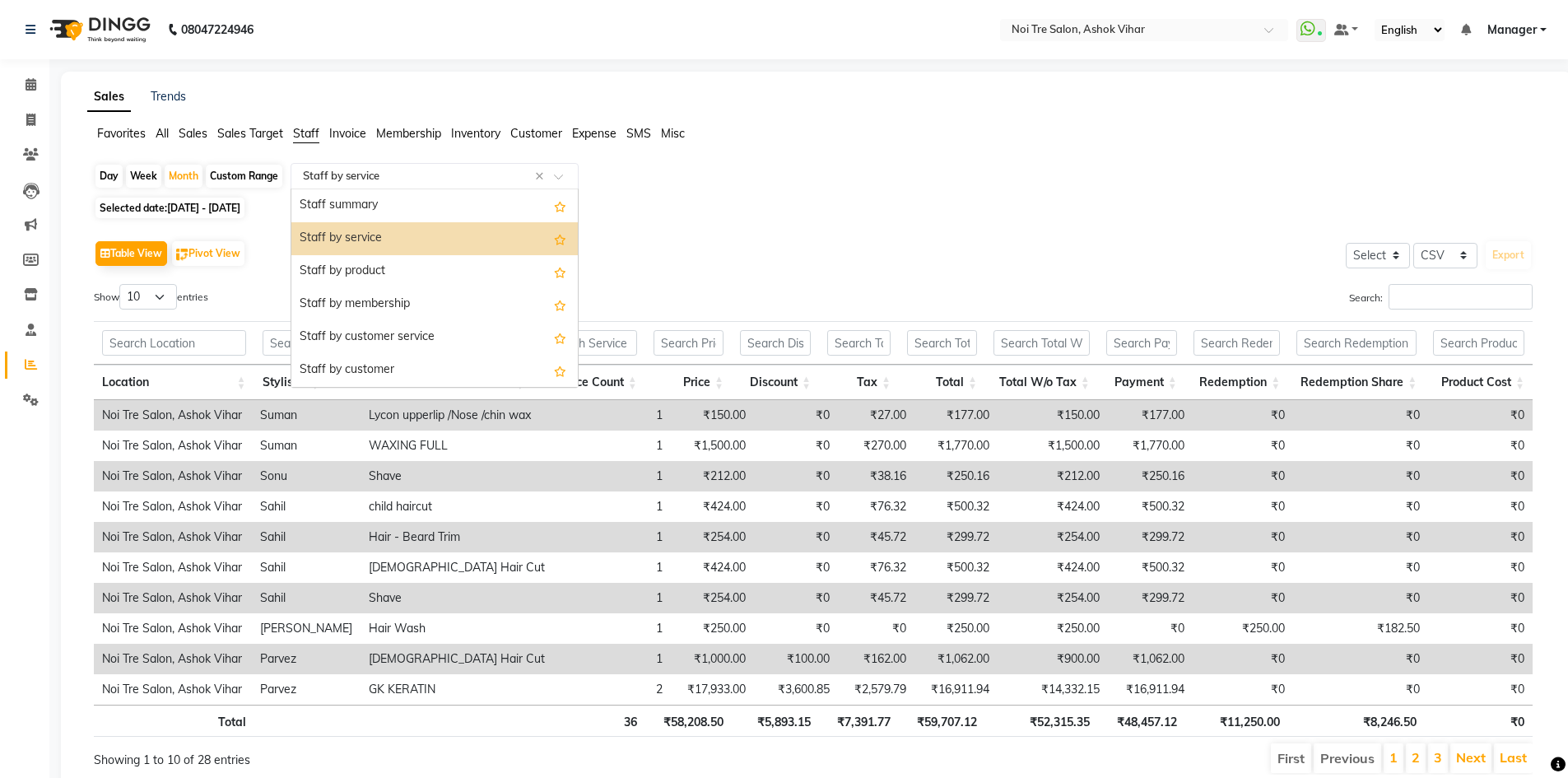
click at [558, 176] on span at bounding box center [564, 181] width 21 height 16
click at [356, 201] on div "Staff summary" at bounding box center [434, 206] width 286 height 33
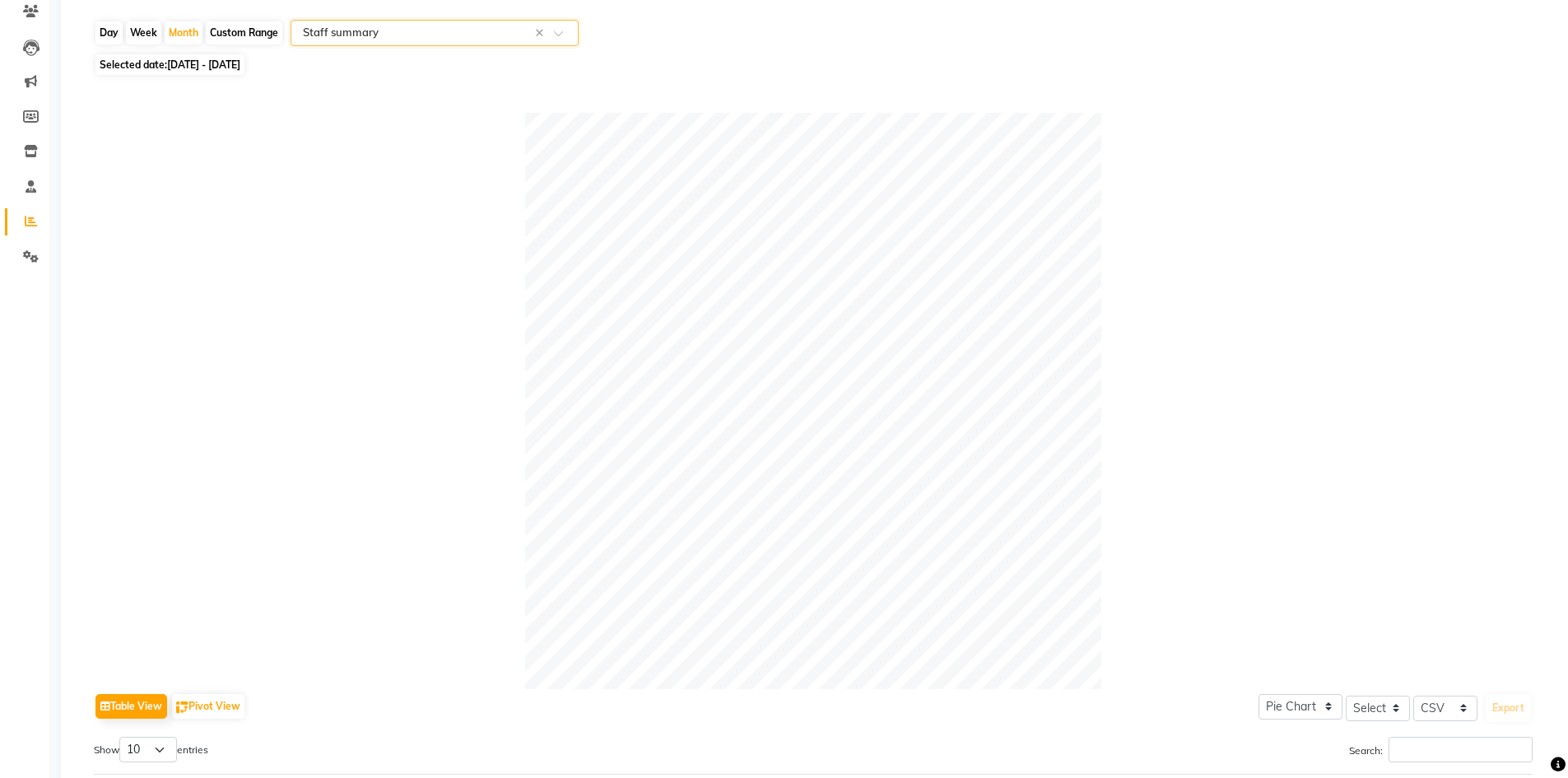
scroll to position [165, 0]
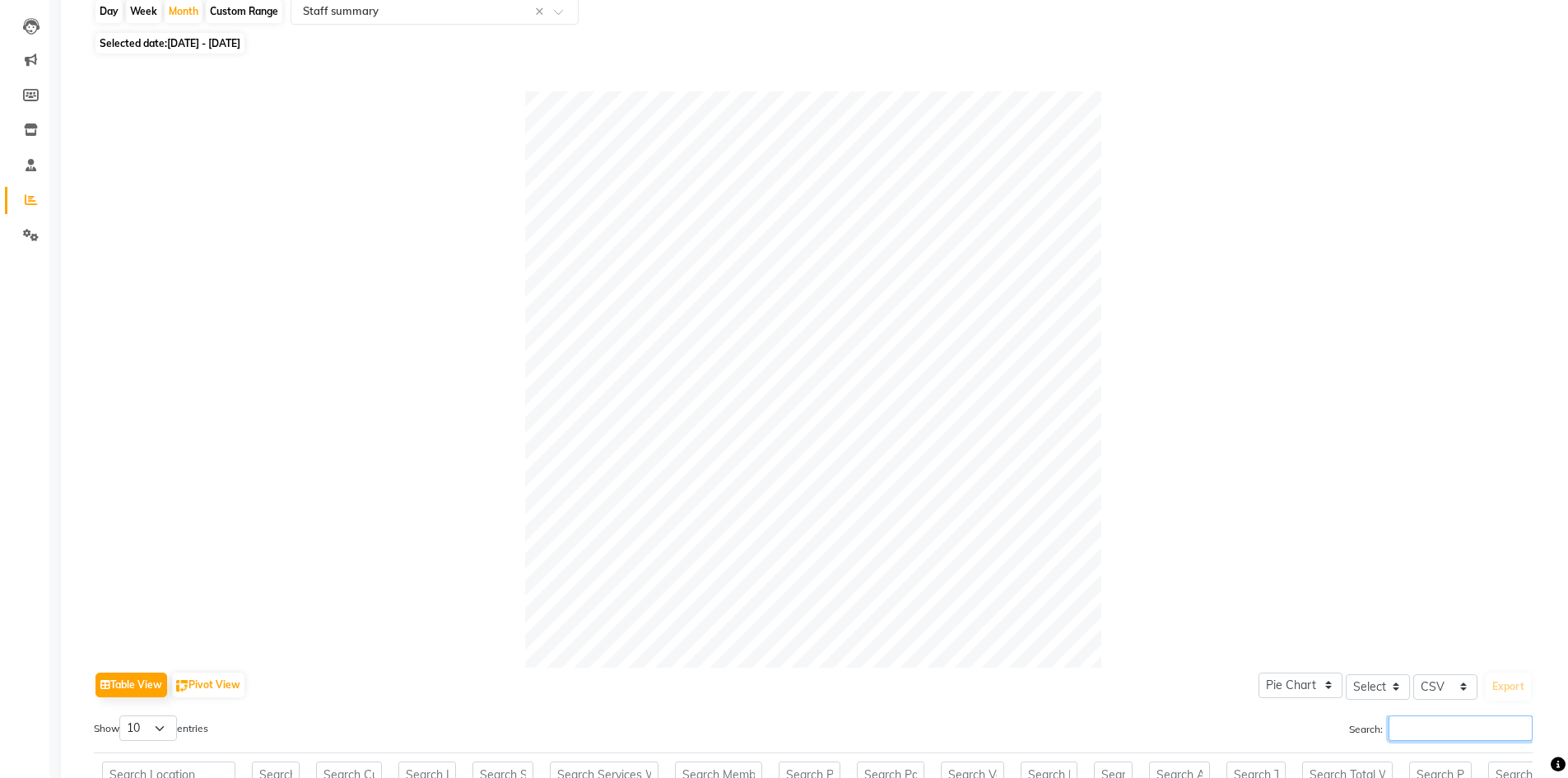
click at [1431, 722] on input "Search:" at bounding box center [1460, 728] width 144 height 26
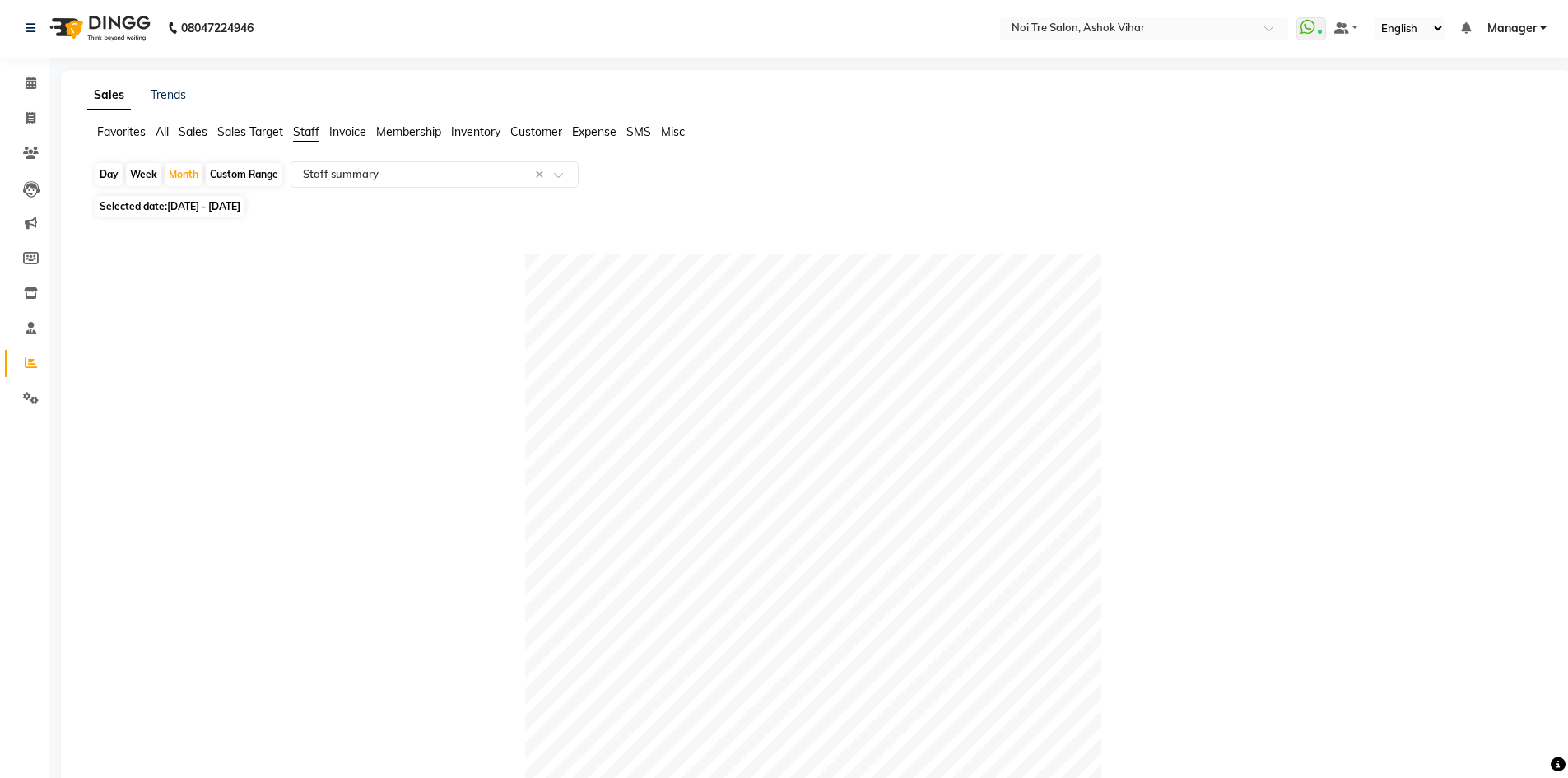
scroll to position [0, 0]
type input "arif"
click at [240, 206] on span "01-09-2025 - 30-09-2025" at bounding box center [203, 207] width 73 height 12
select select "9"
select select "2025"
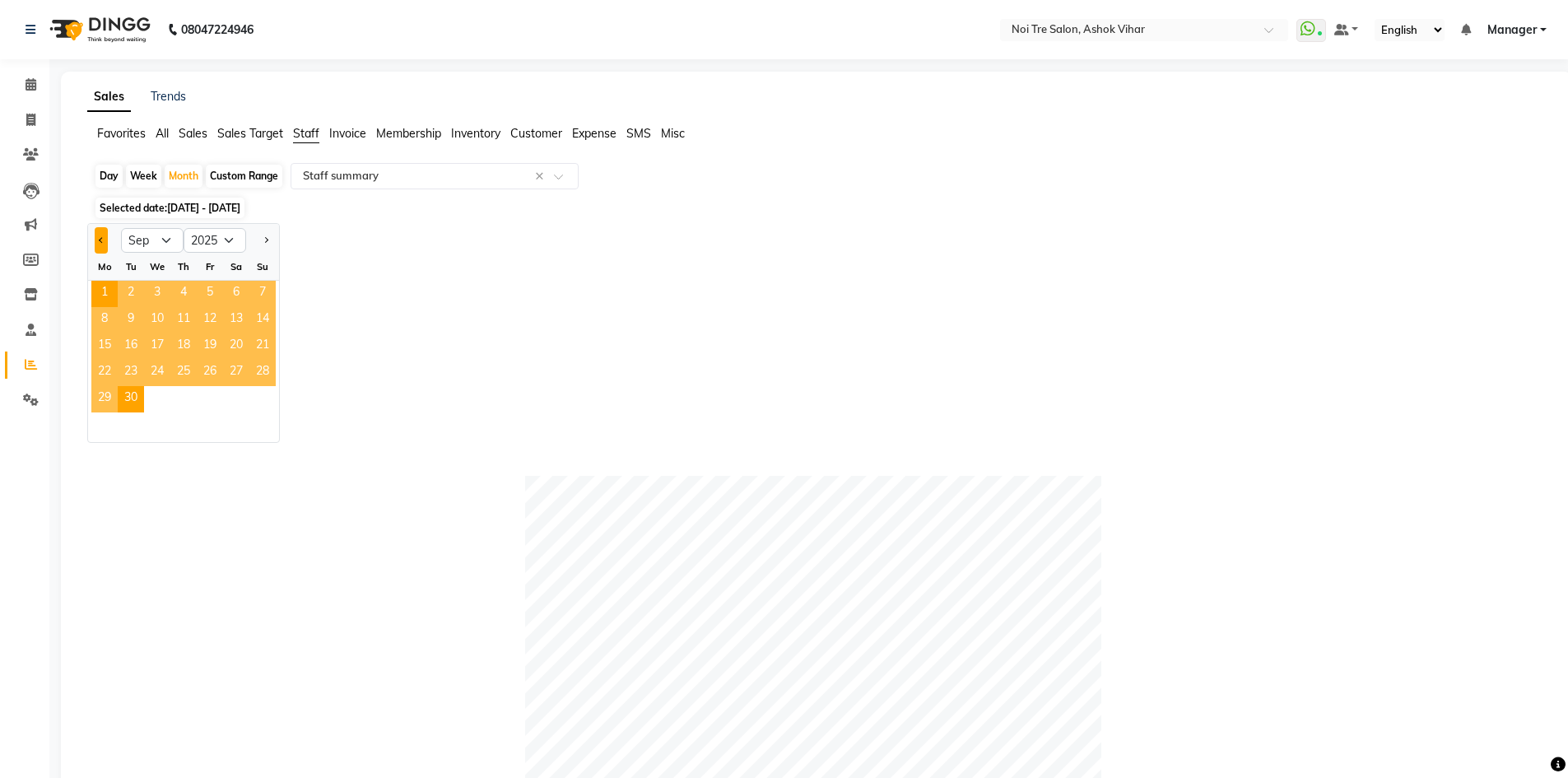
click at [96, 236] on button "Previous month" at bounding box center [100, 240] width 13 height 27
select select "8"
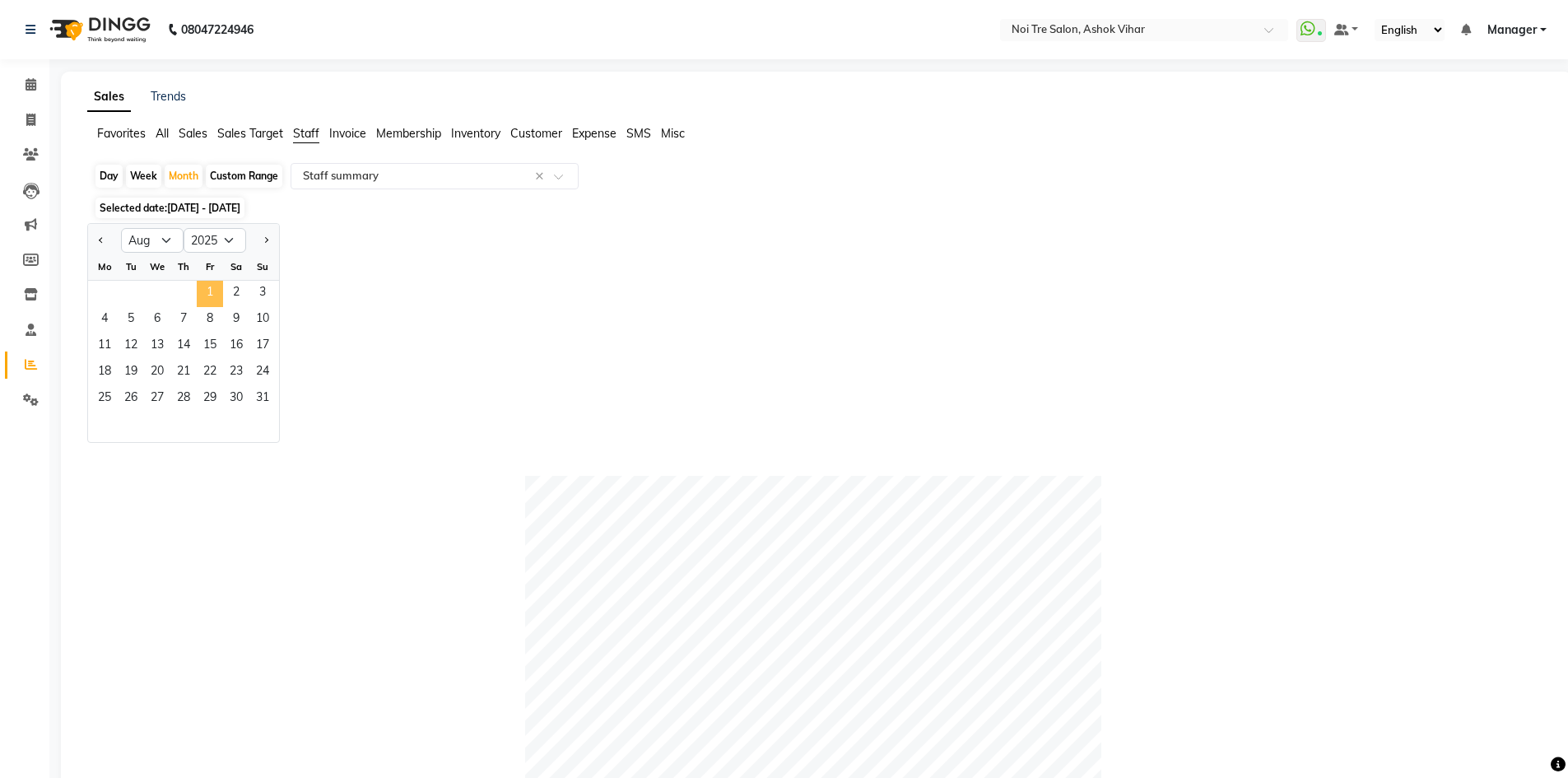
click at [211, 286] on span "1" at bounding box center [210, 294] width 27 height 27
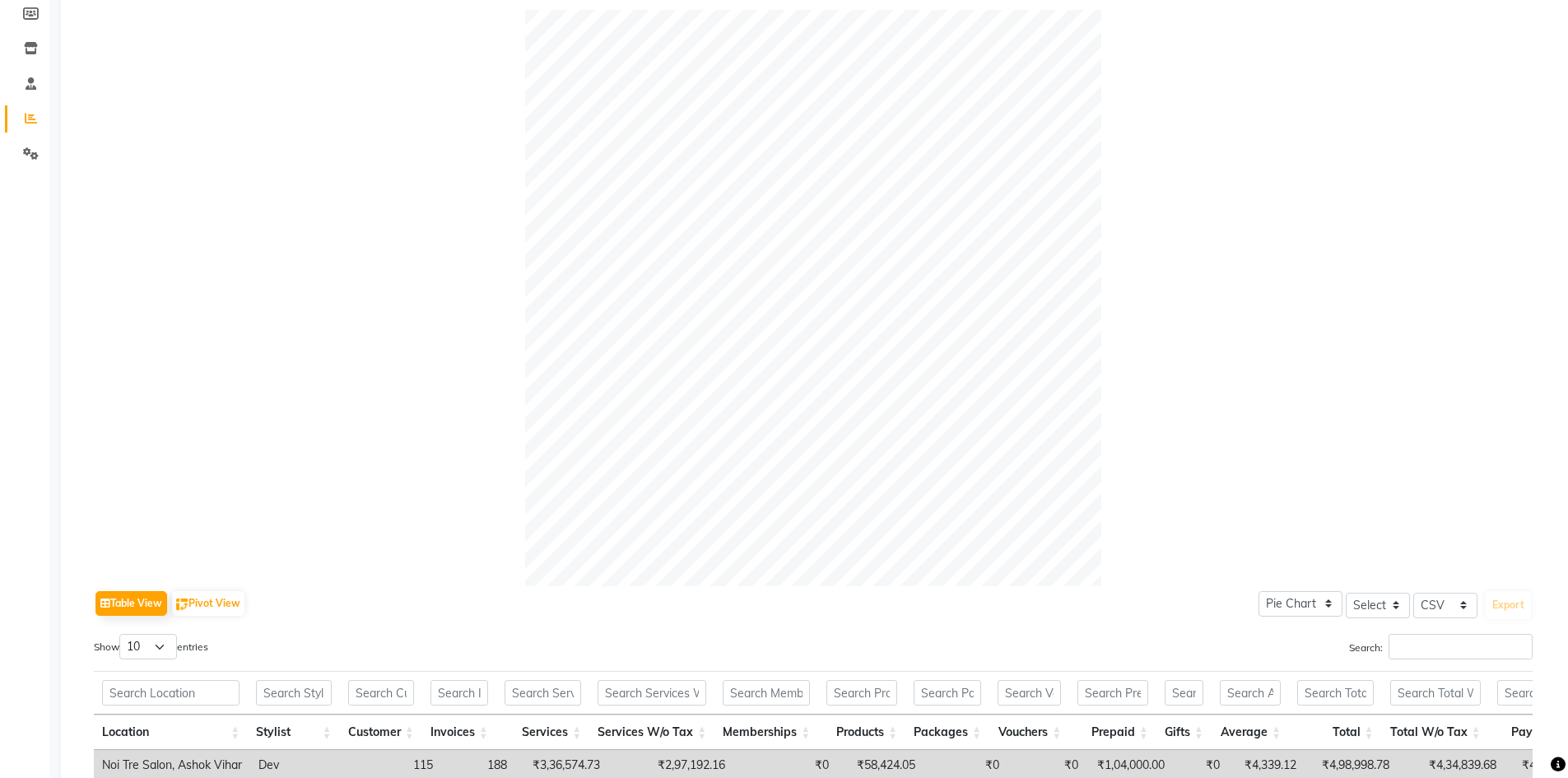
scroll to position [247, 0]
click at [1406, 643] on input "Search:" at bounding box center [1460, 646] width 144 height 26
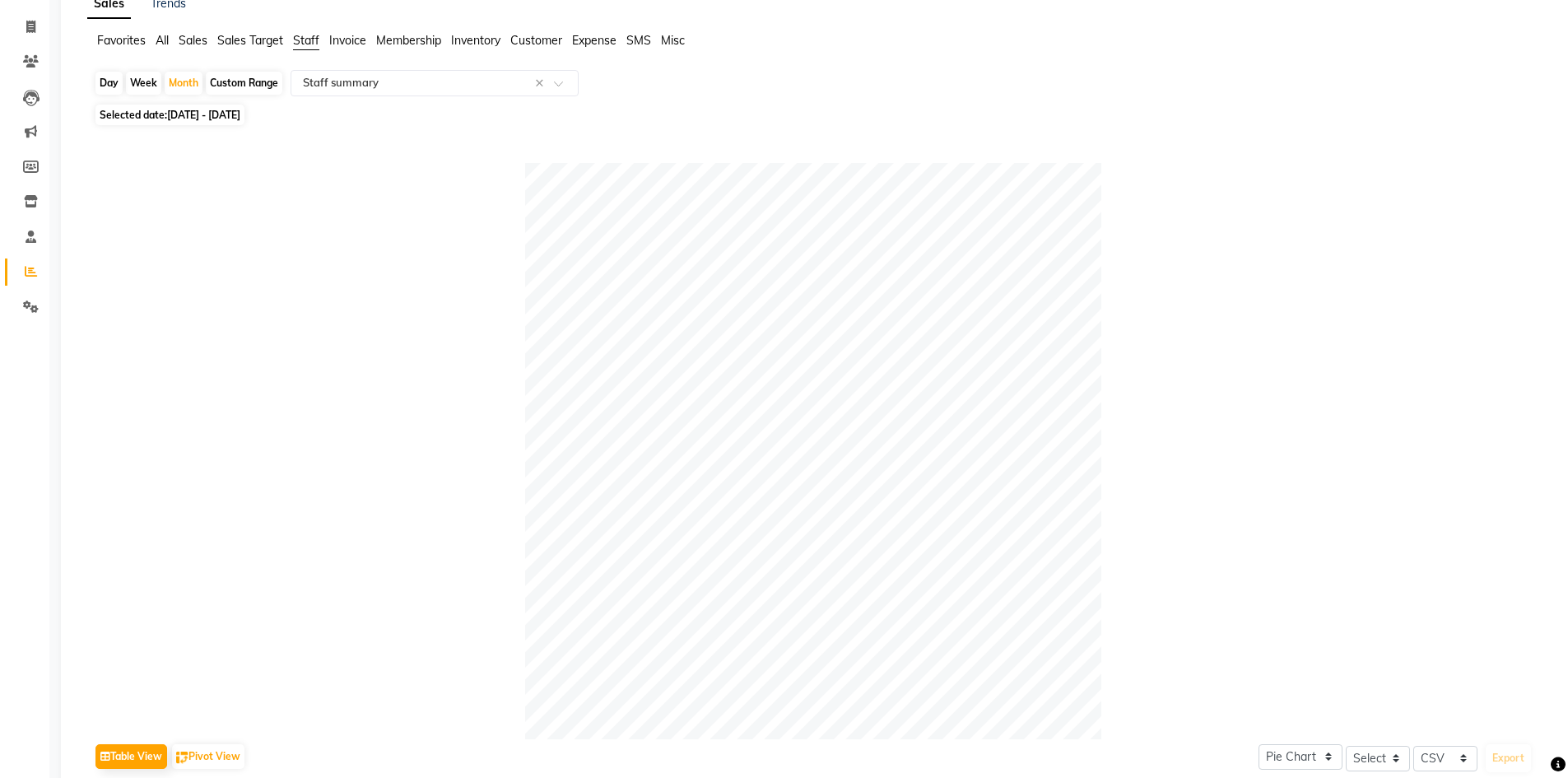
scroll to position [69, 0]
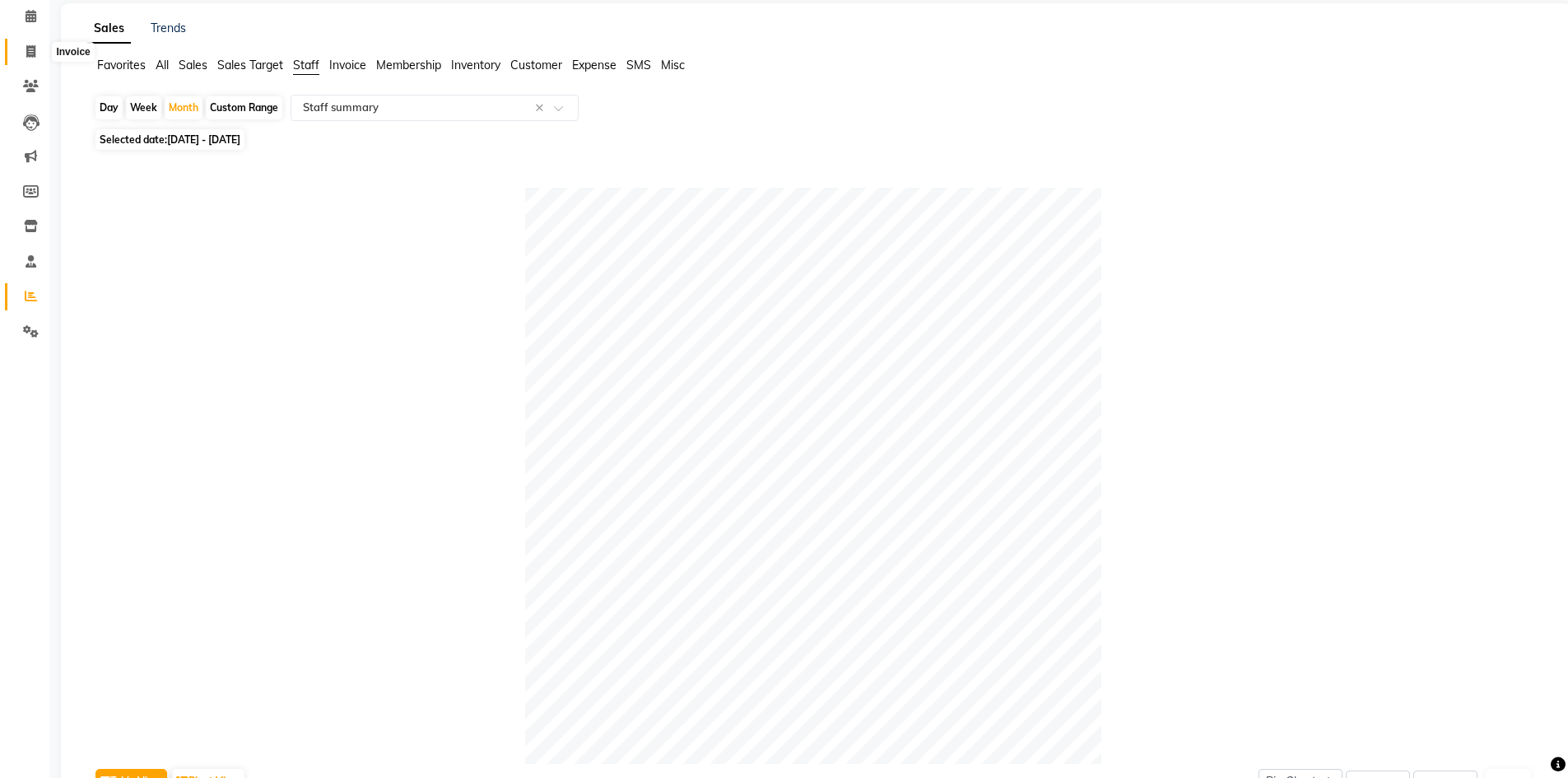
type input "arif"
click at [30, 47] on icon at bounding box center [31, 51] width 9 height 12
select select "service"
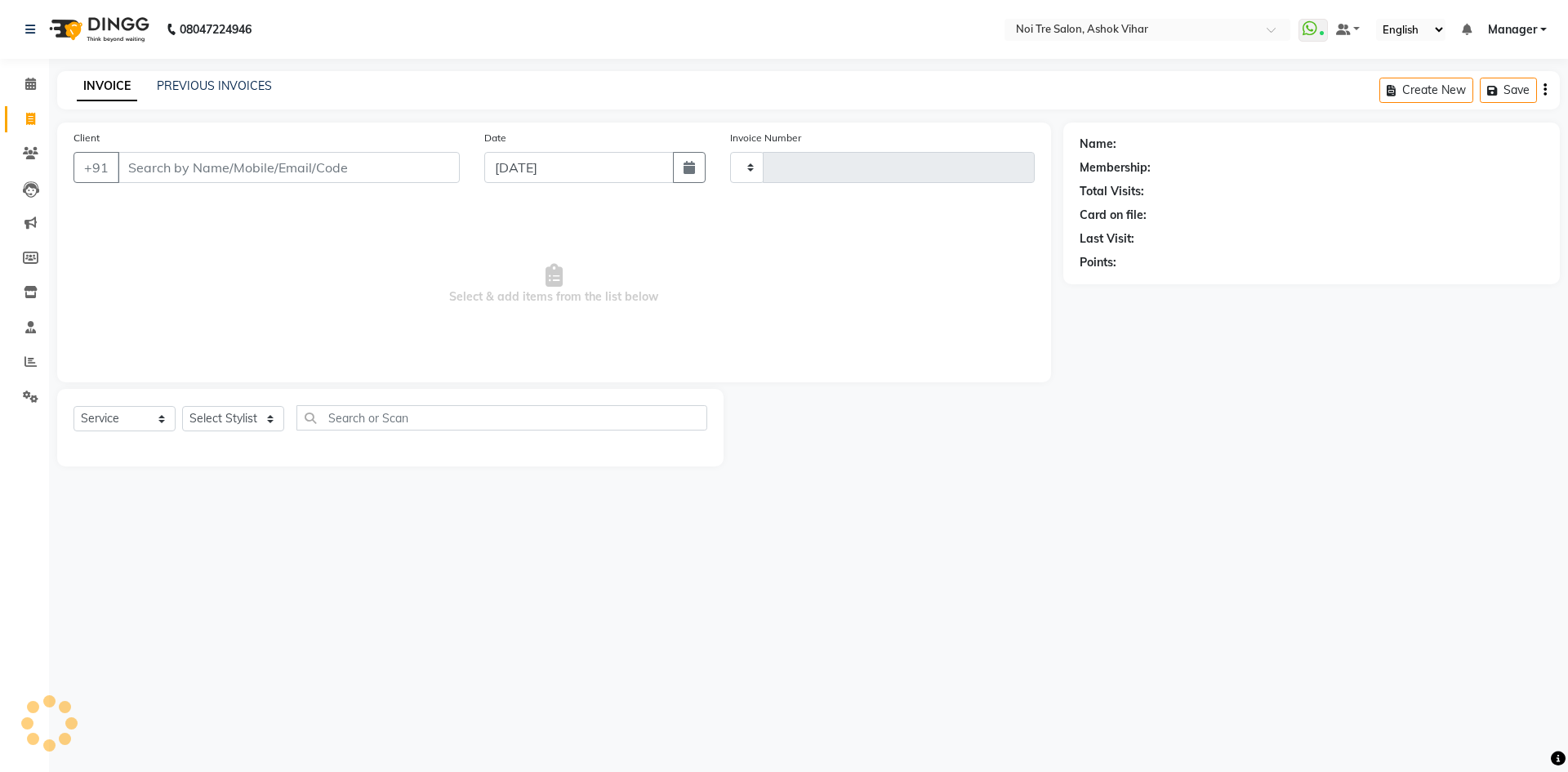
type input "7673"
select select "4726"
click at [224, 83] on link "PREVIOUS INVOICES" at bounding box center [213, 85] width 115 height 14
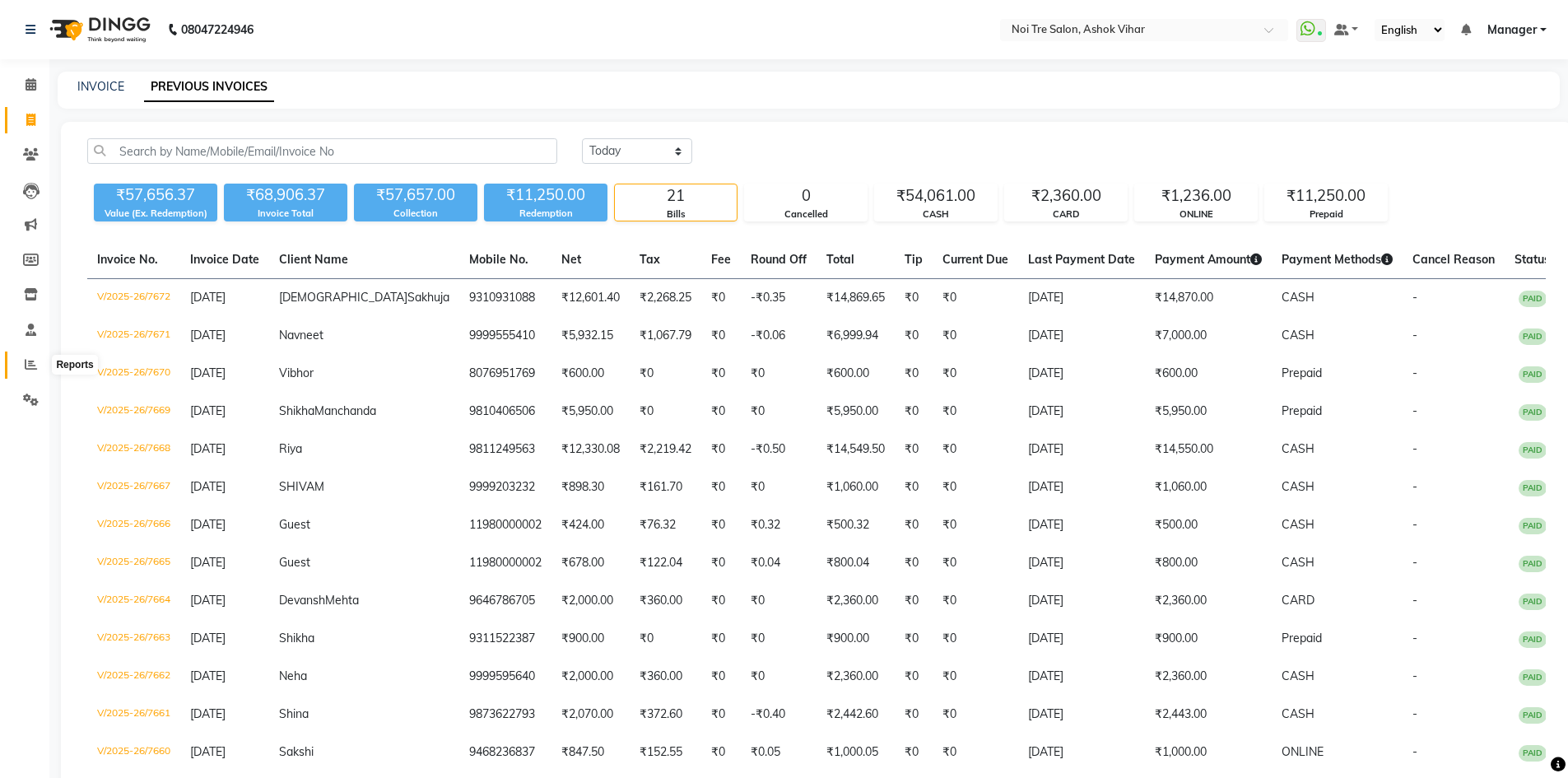
click at [25, 363] on icon at bounding box center [31, 364] width 12 height 12
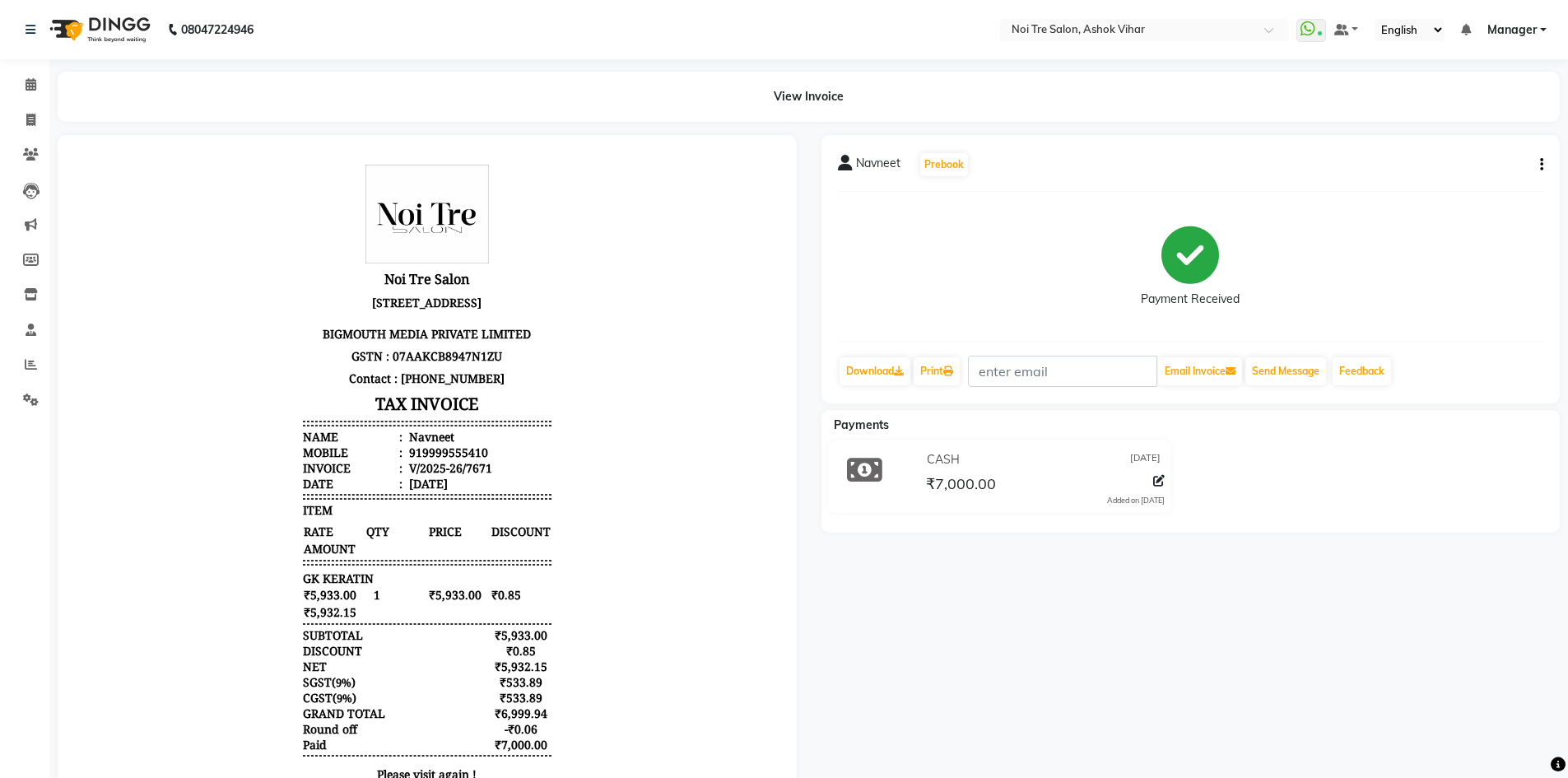
click at [1541, 165] on icon "button" at bounding box center [1541, 165] width 3 height 1
click at [1444, 163] on div "Edit Invoice" at bounding box center [1460, 165] width 113 height 21
select select "service"
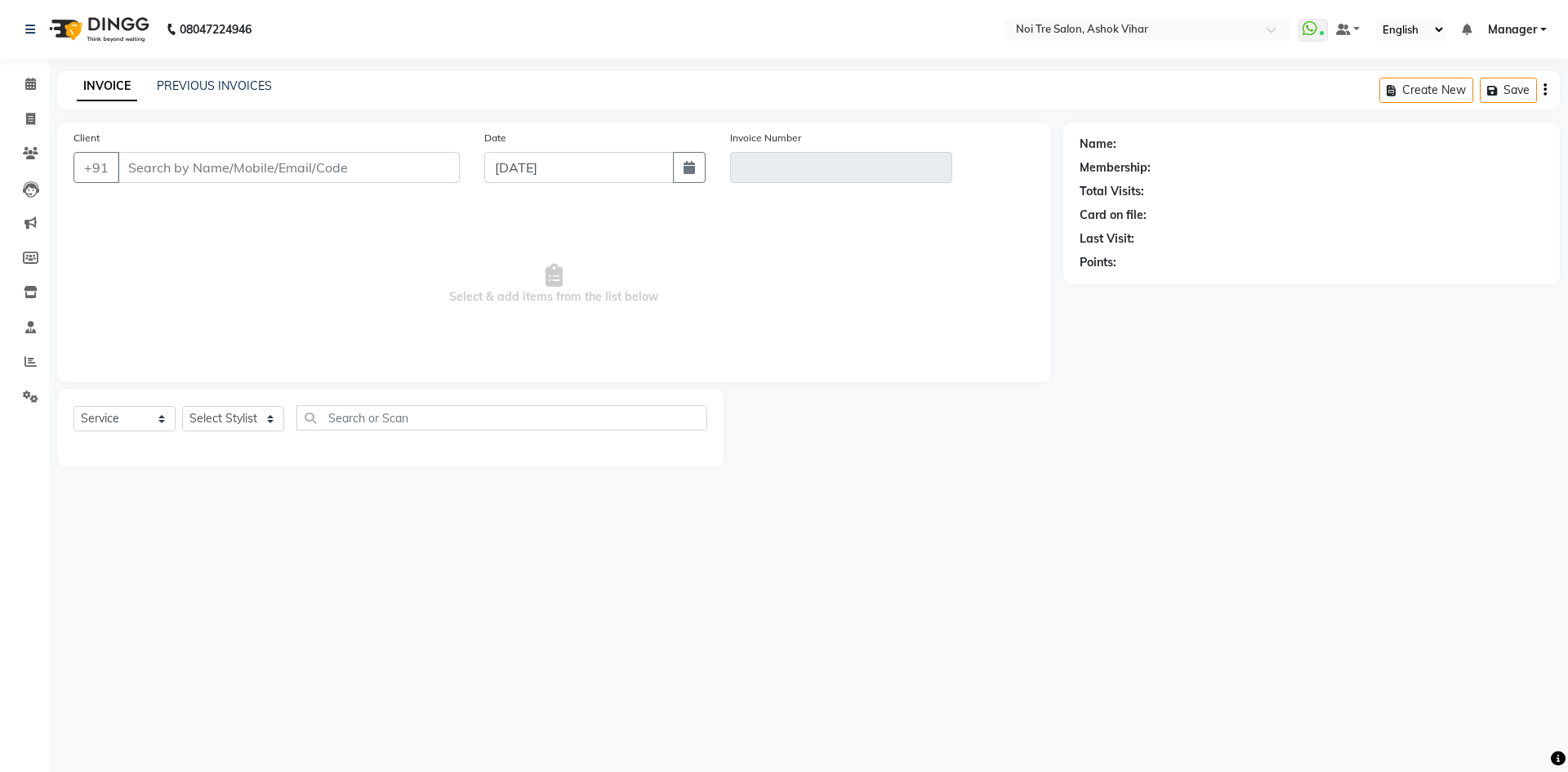
type input "9999555410"
type input "V/2025-26/7671"
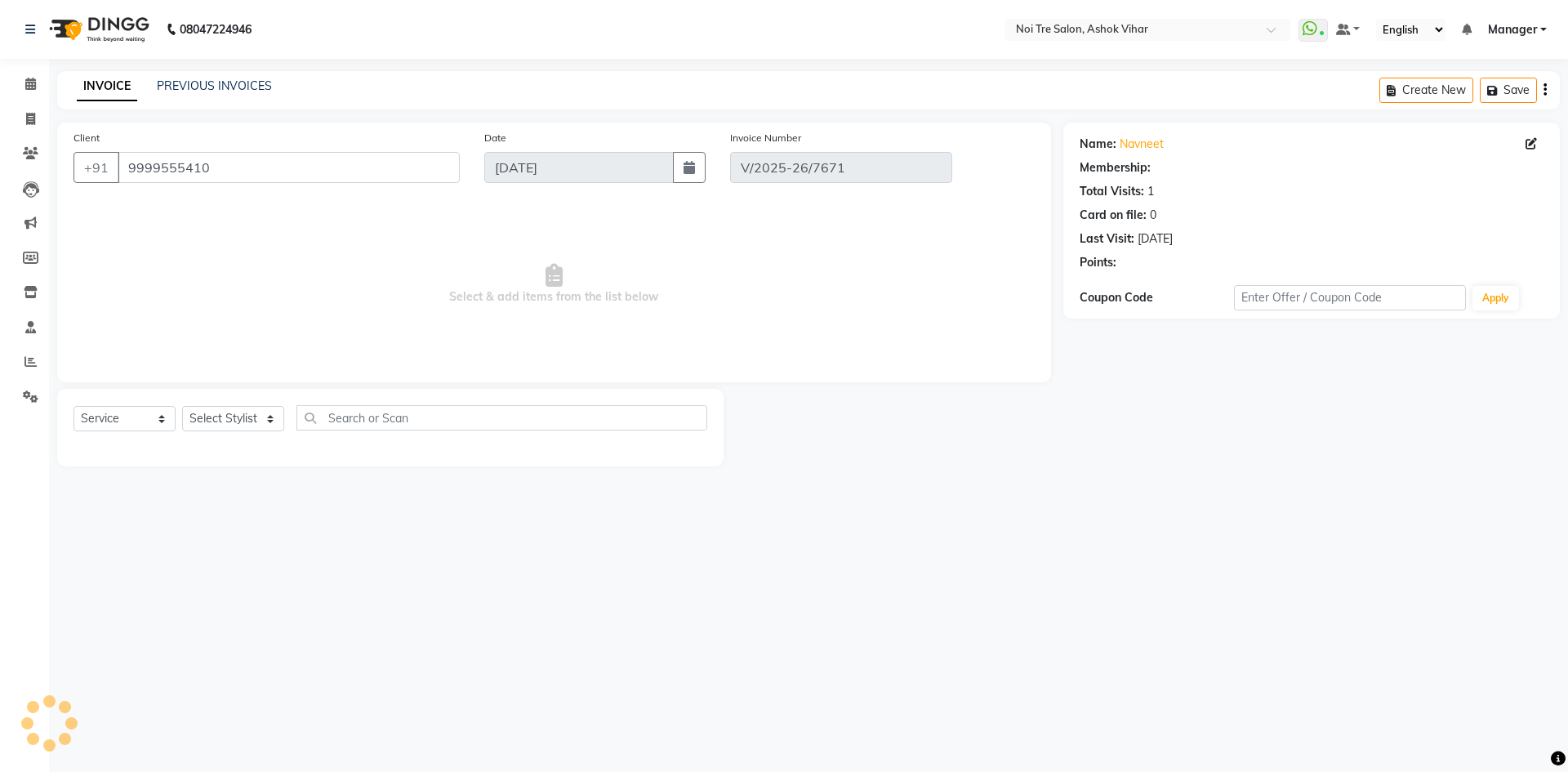
select select "select"
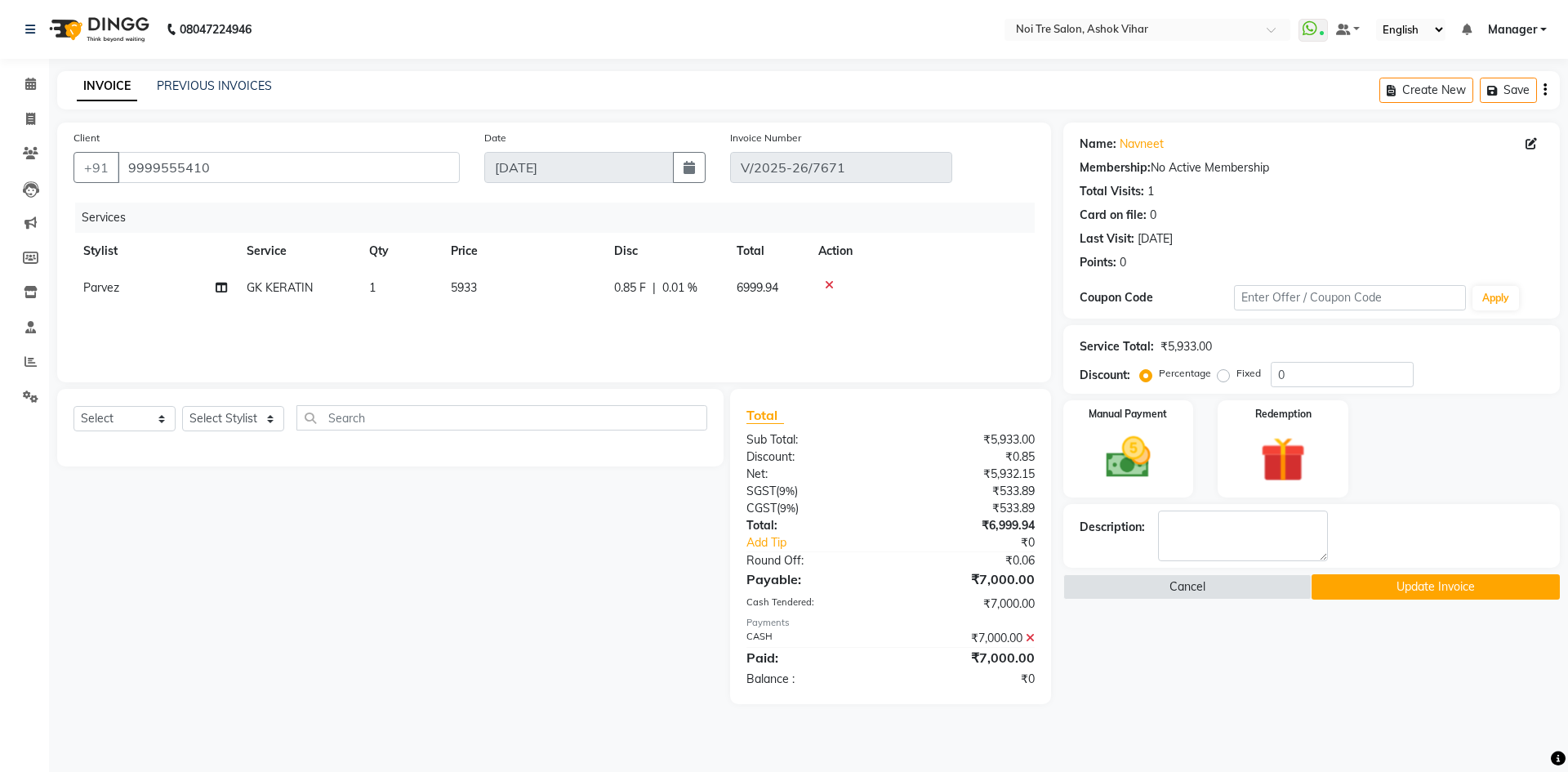
click at [1028, 637] on icon at bounding box center [1030, 637] width 9 height 11
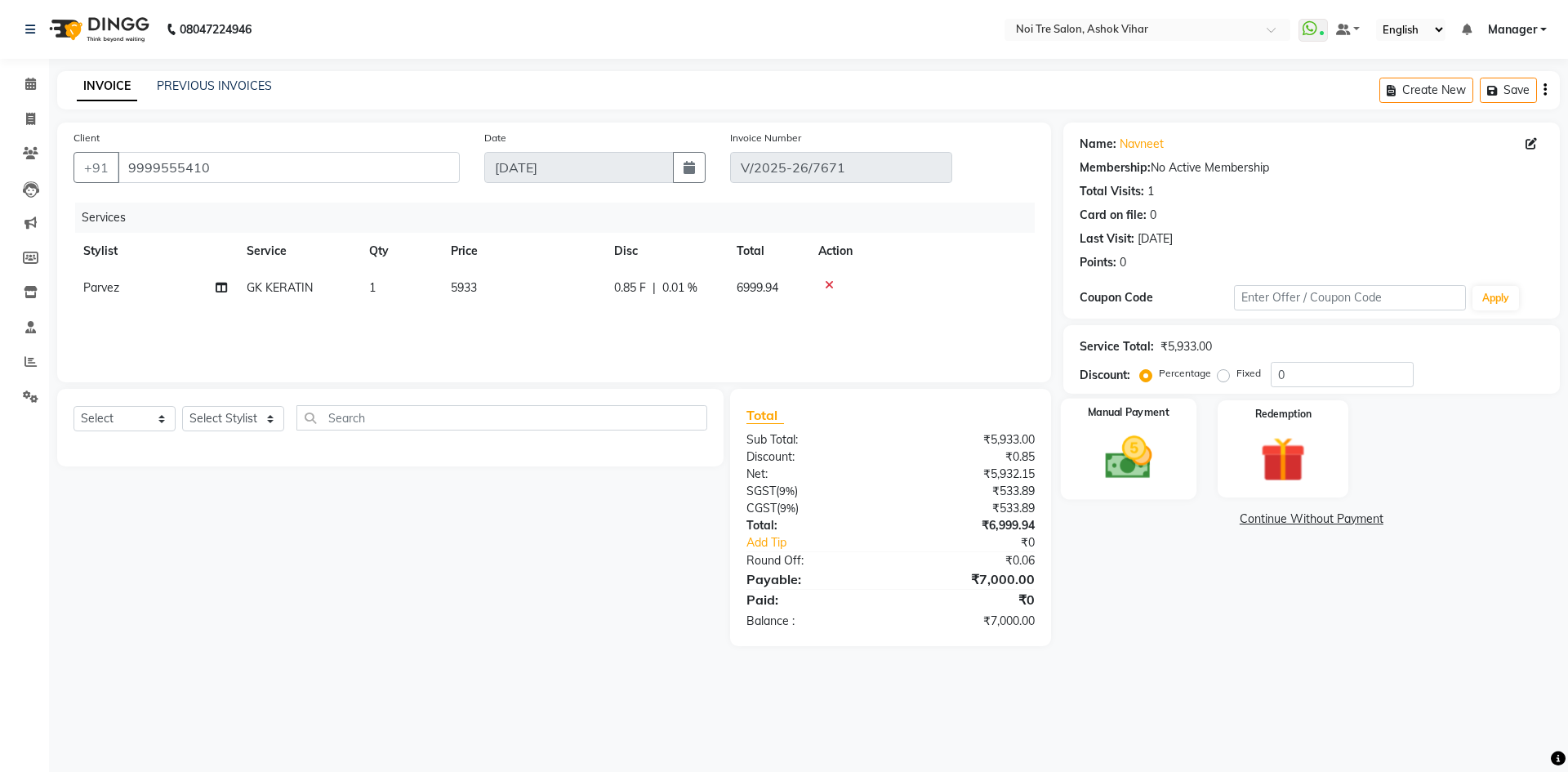
click at [1141, 460] on img at bounding box center [1128, 457] width 76 height 54
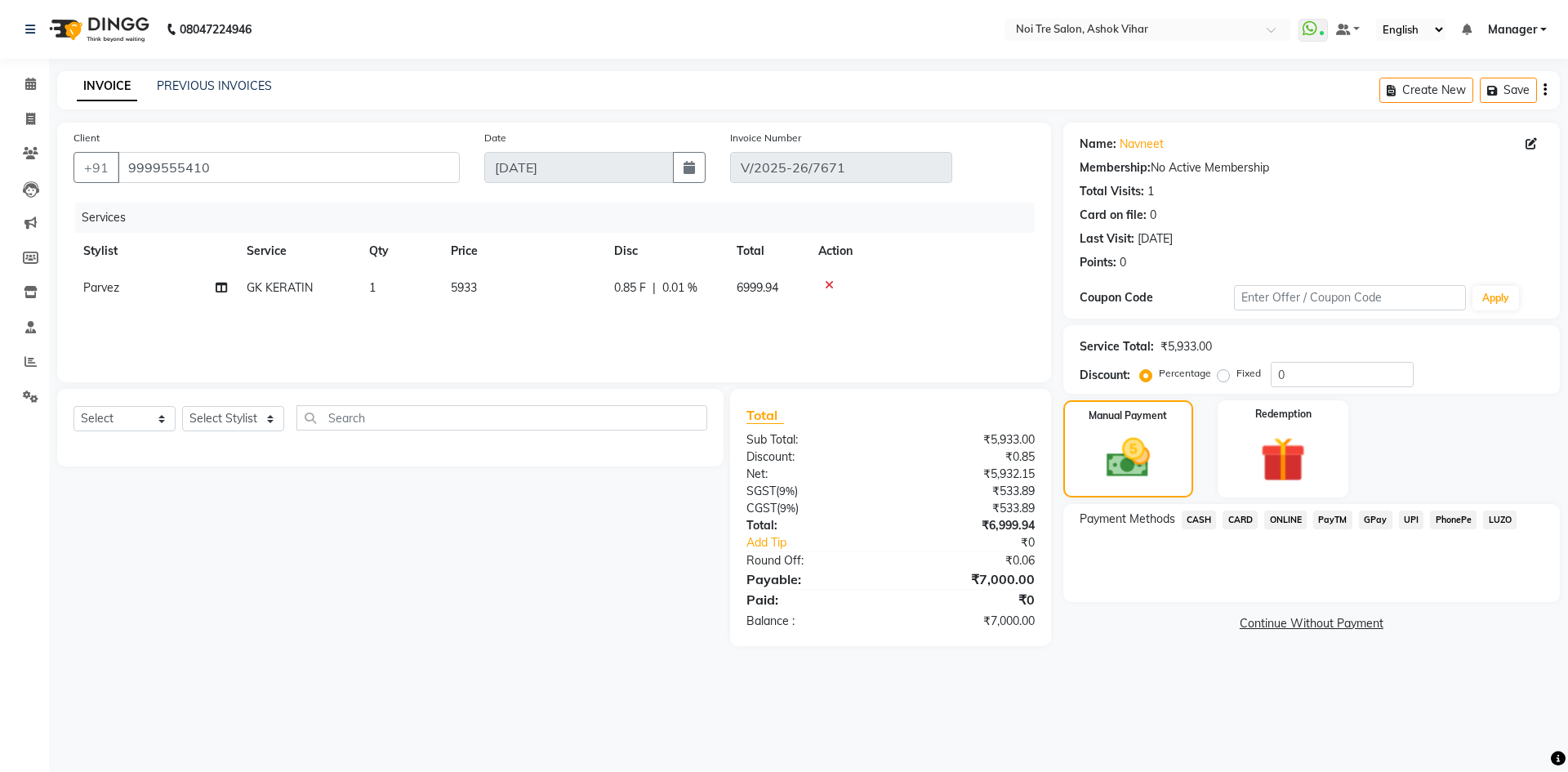
click at [1196, 520] on span "CASH" at bounding box center [1199, 519] width 35 height 19
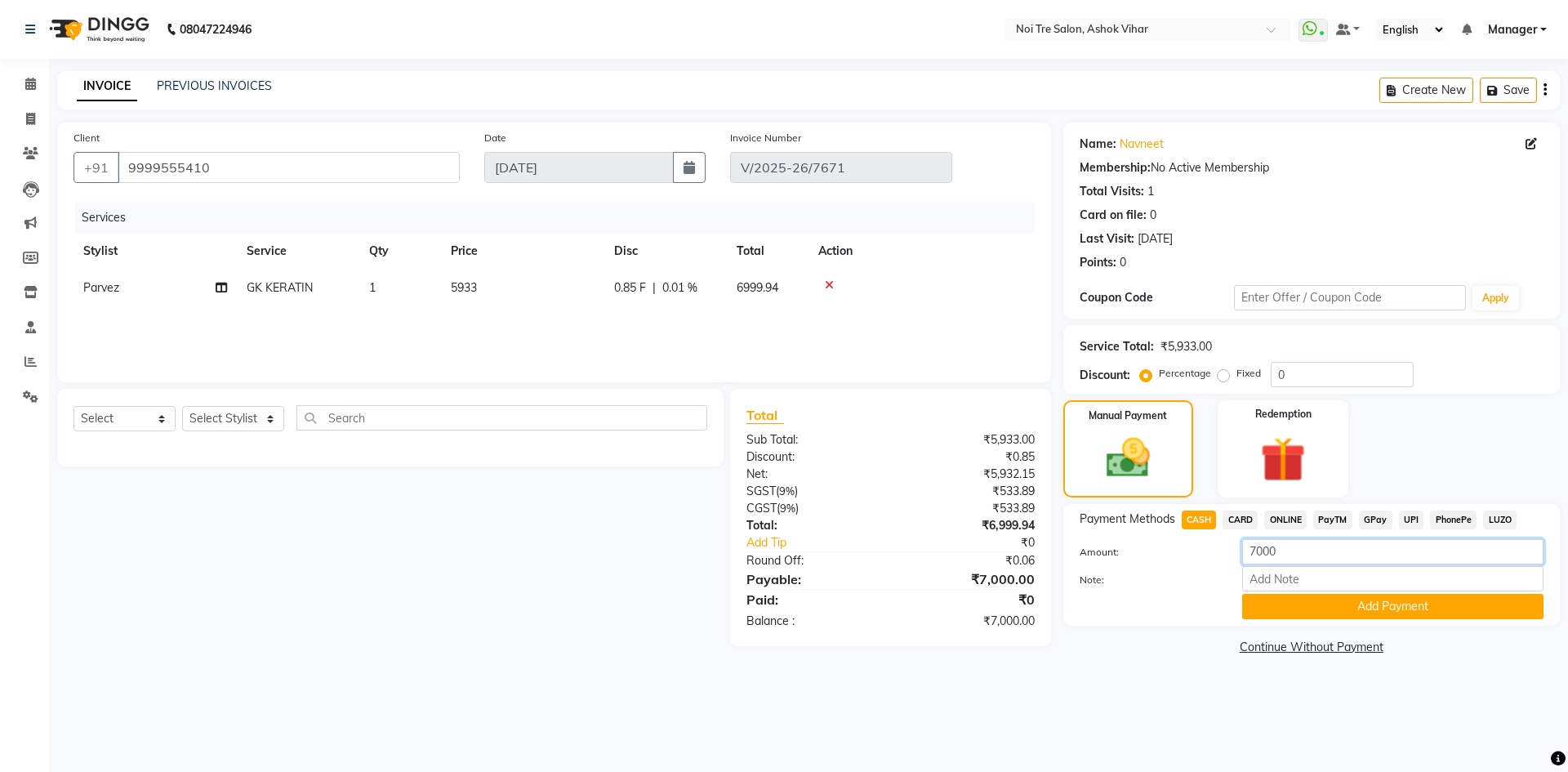
drag, startPoint x: 1295, startPoint y: 548, endPoint x: 1226, endPoint y: 553, distance: 69.2
click at [1226, 553] on div "Amount: 7000" at bounding box center [1311, 553] width 488 height 28
type input "4000"
click at [1338, 609] on button "Add Payment" at bounding box center [1393, 606] width 301 height 26
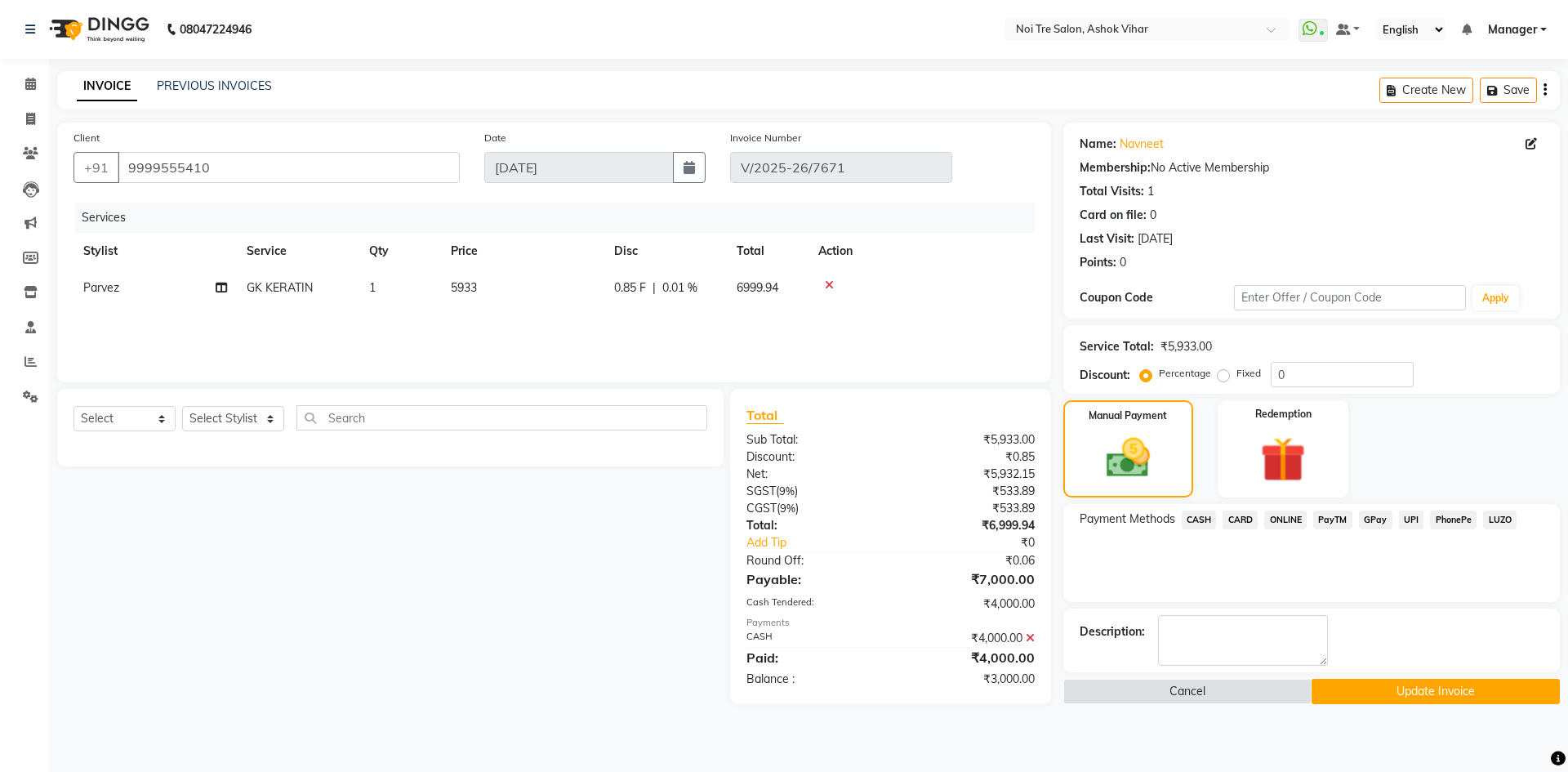
click at [1242, 515] on span "CARD" at bounding box center [1240, 519] width 35 height 19
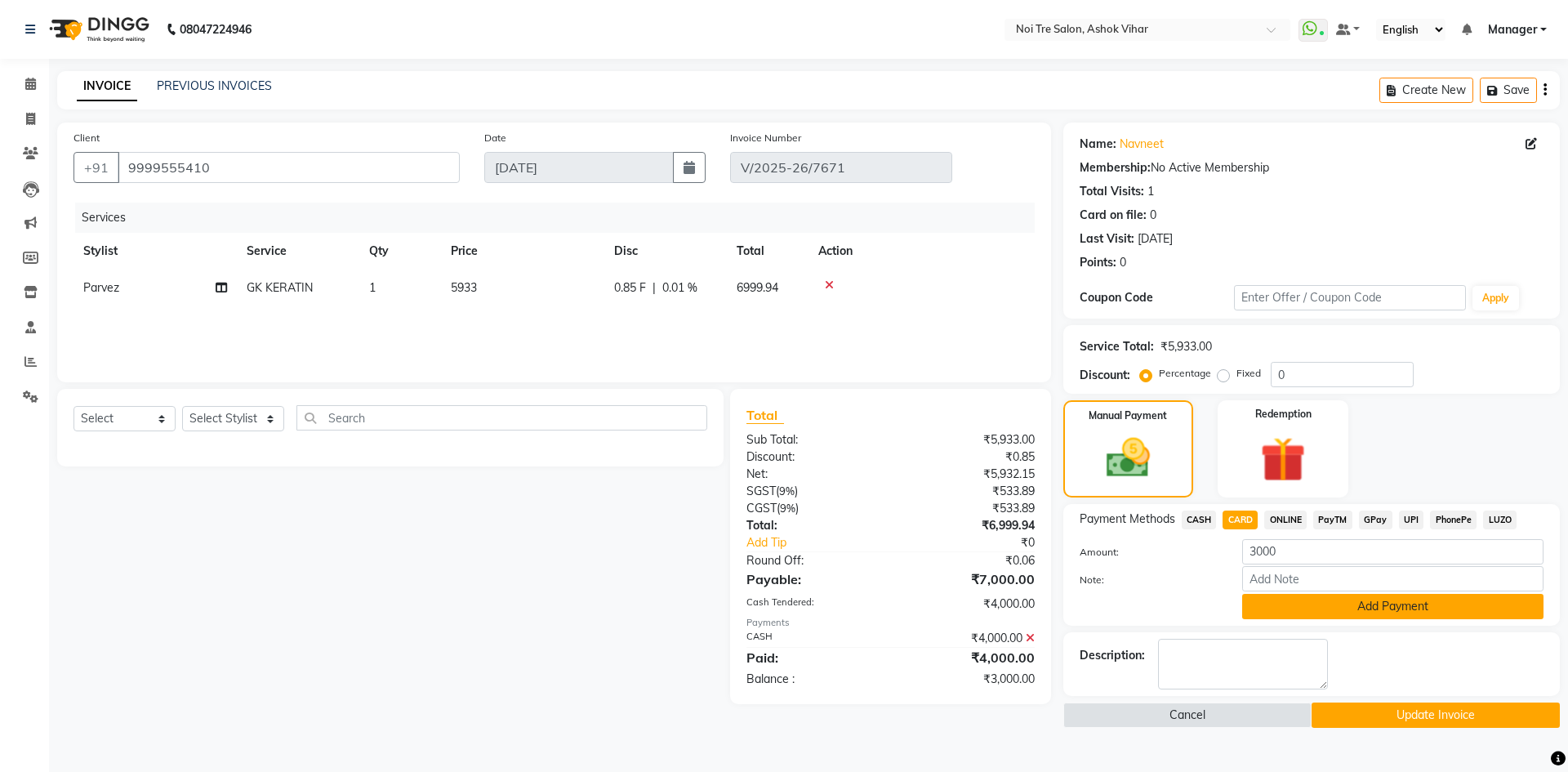
click at [1360, 604] on button "Add Payment" at bounding box center [1393, 606] width 301 height 26
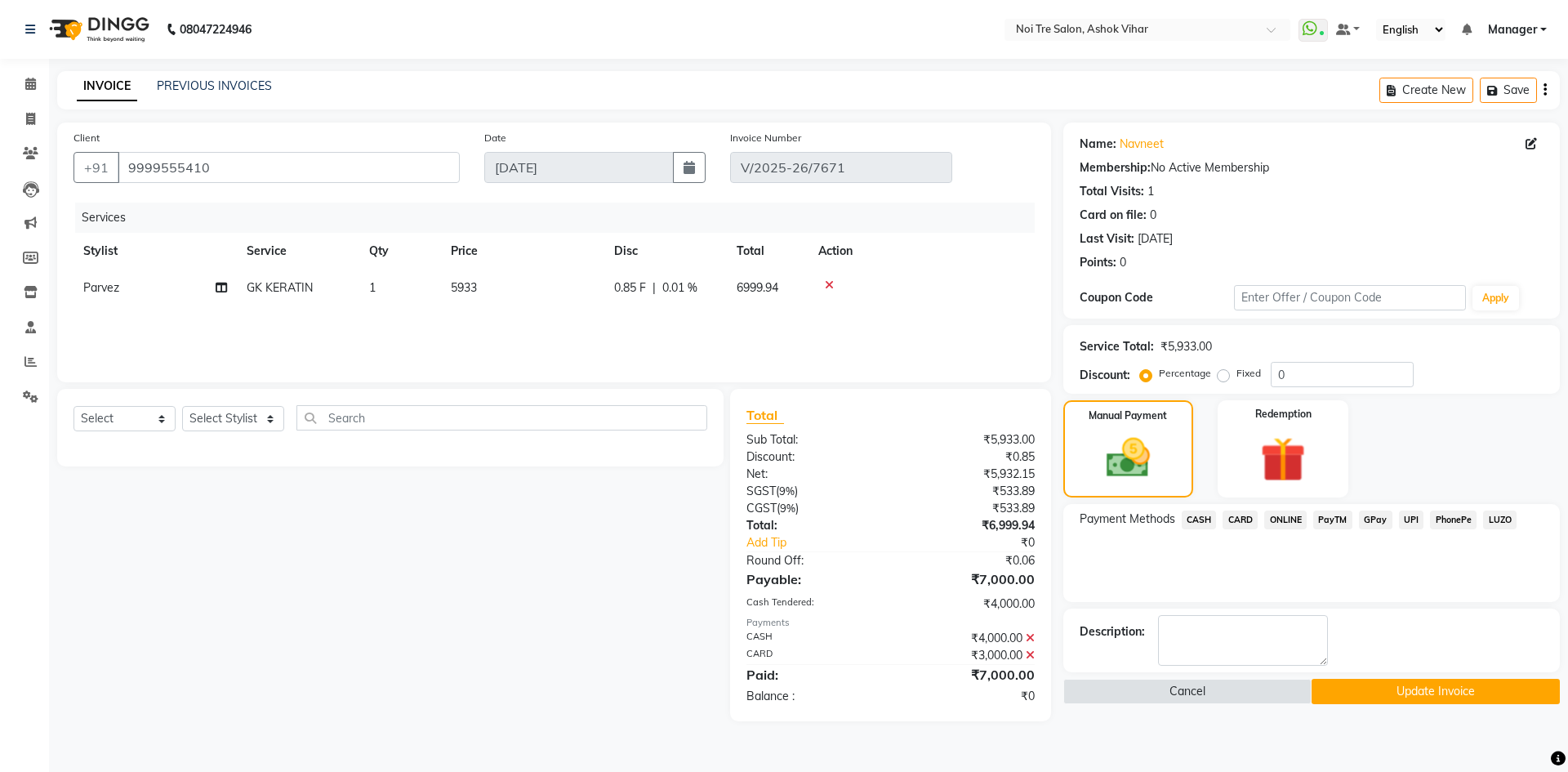
click at [1429, 686] on button "Update Invoice" at bounding box center [1436, 691] width 248 height 26
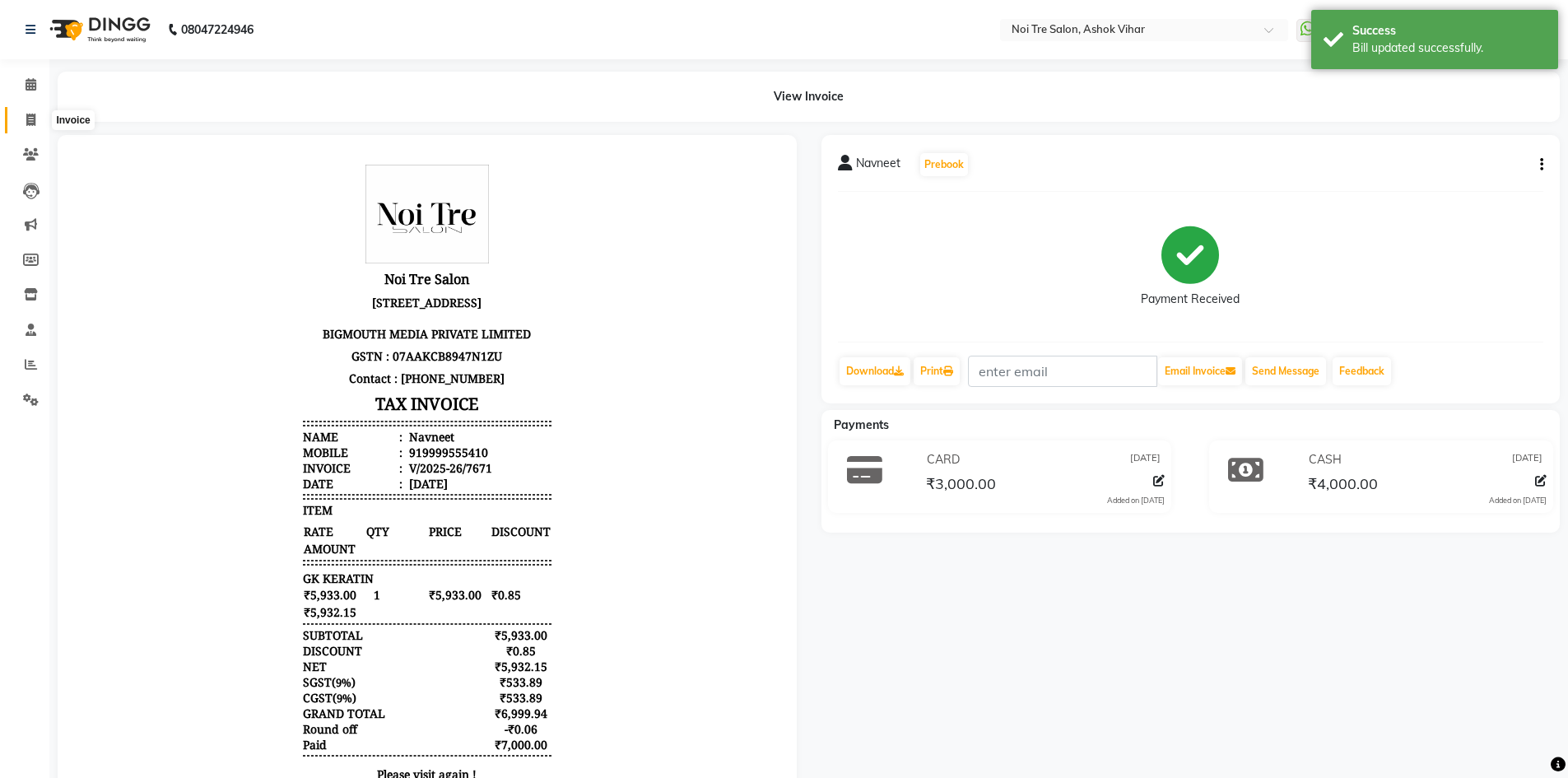
click at [33, 117] on icon at bounding box center [31, 120] width 9 height 12
select select "service"
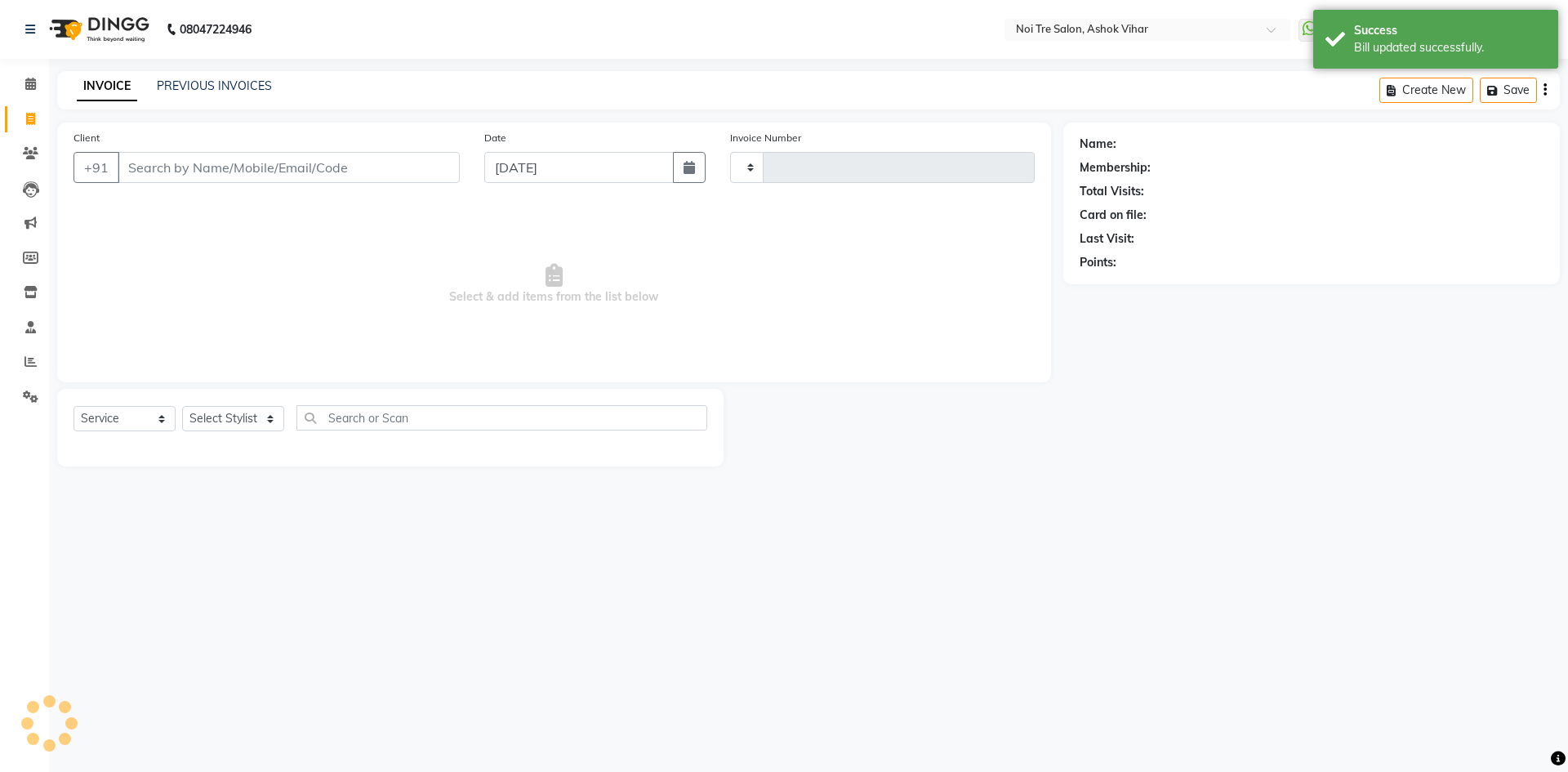
type input "7674"
select select "4726"
